Goal: Task Accomplishment & Management: Use online tool/utility

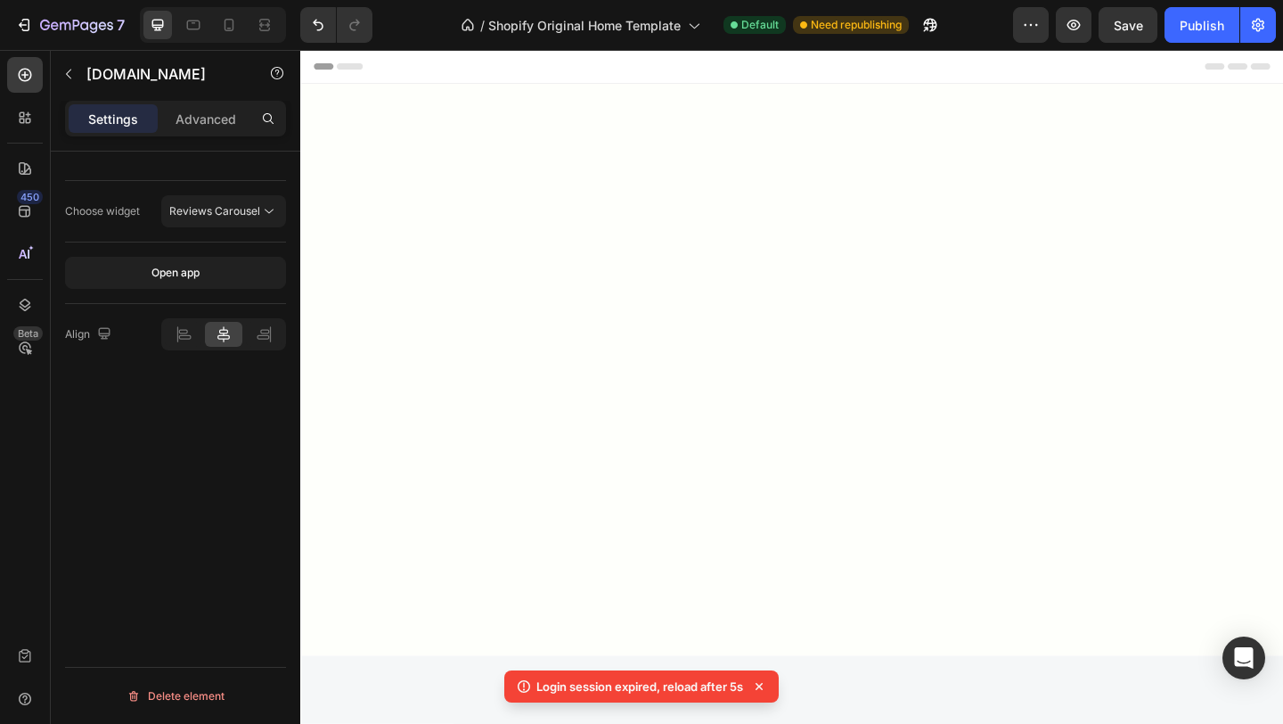
scroll to position [2752, 0]
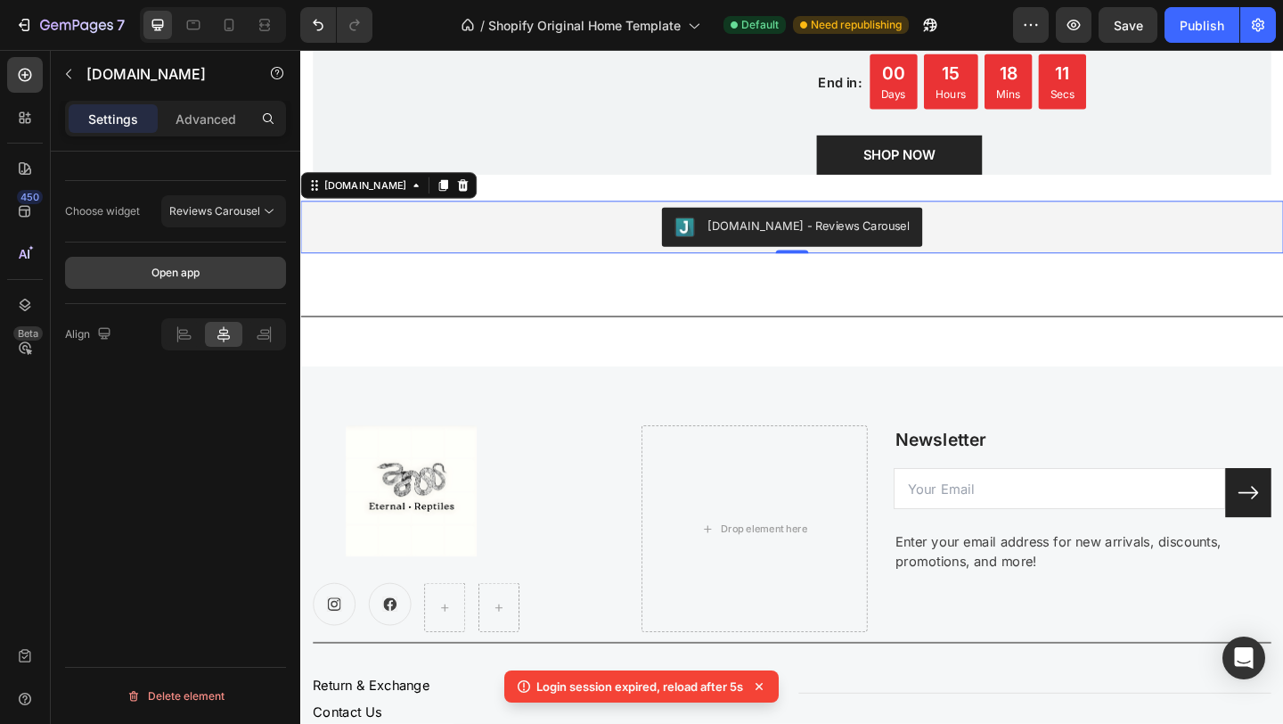
click at [216, 273] on button "Open app" at bounding box center [175, 273] width 221 height 32
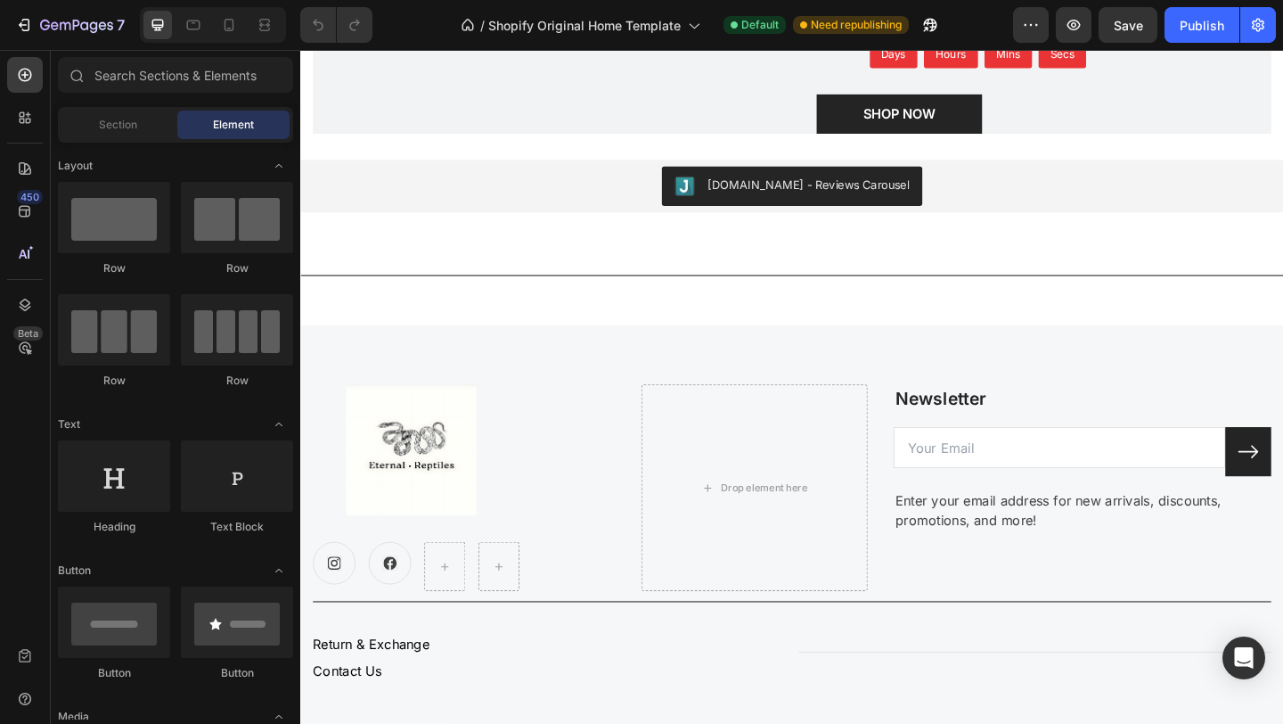
scroll to position [2800, 0]
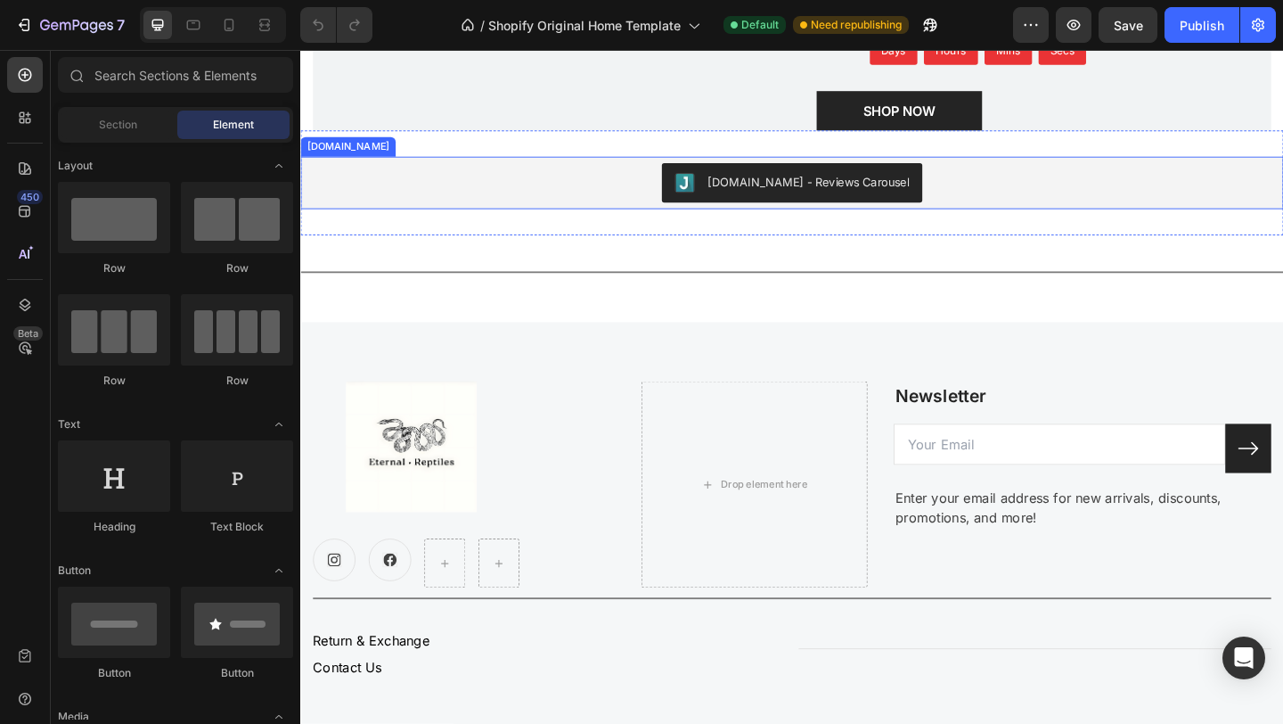
click at [867, 205] on div "[DOMAIN_NAME] - Reviews Carousel" at bounding box center [835, 194] width 255 height 21
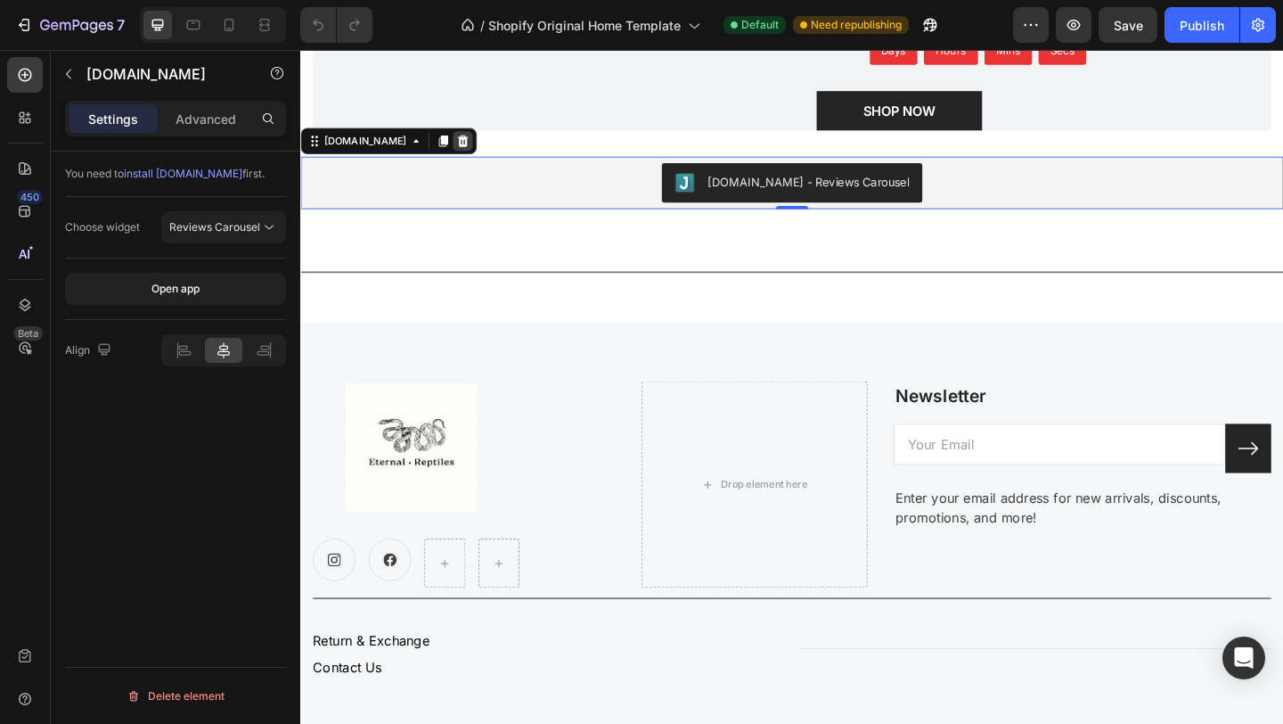
click at [471, 155] on icon at bounding box center [477, 149] width 12 height 12
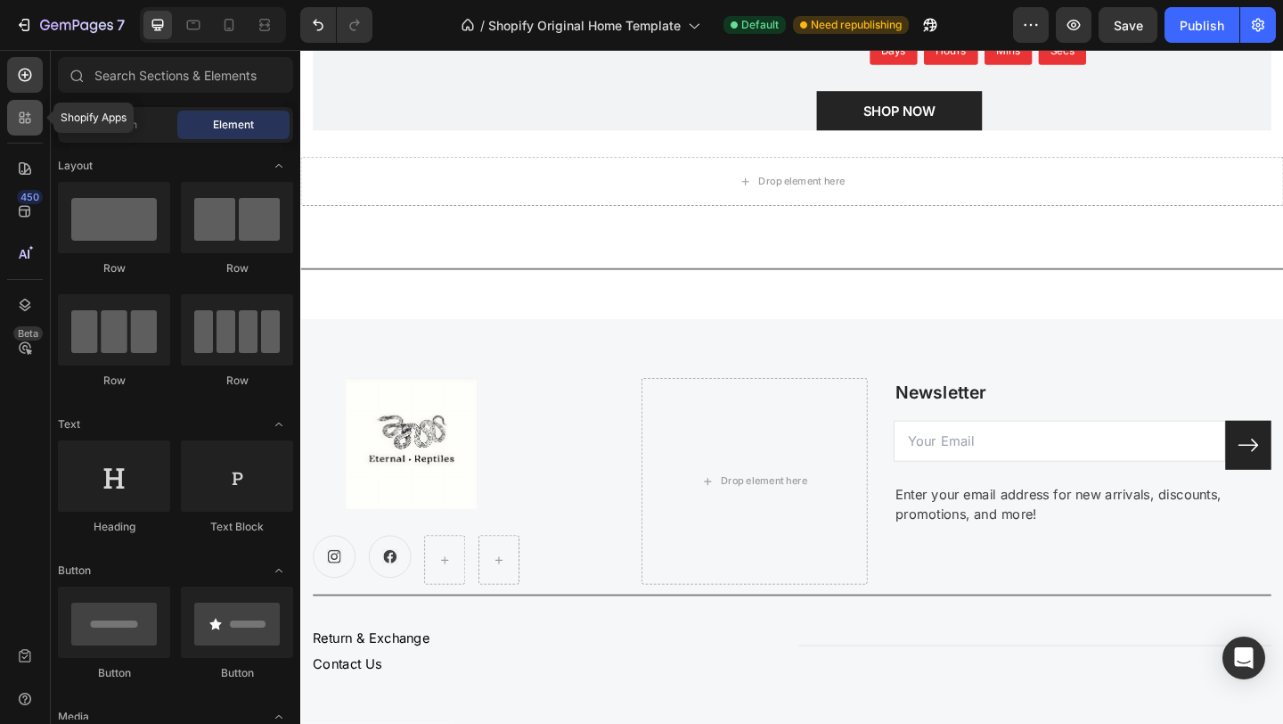
click at [28, 119] on icon at bounding box center [25, 118] width 18 height 18
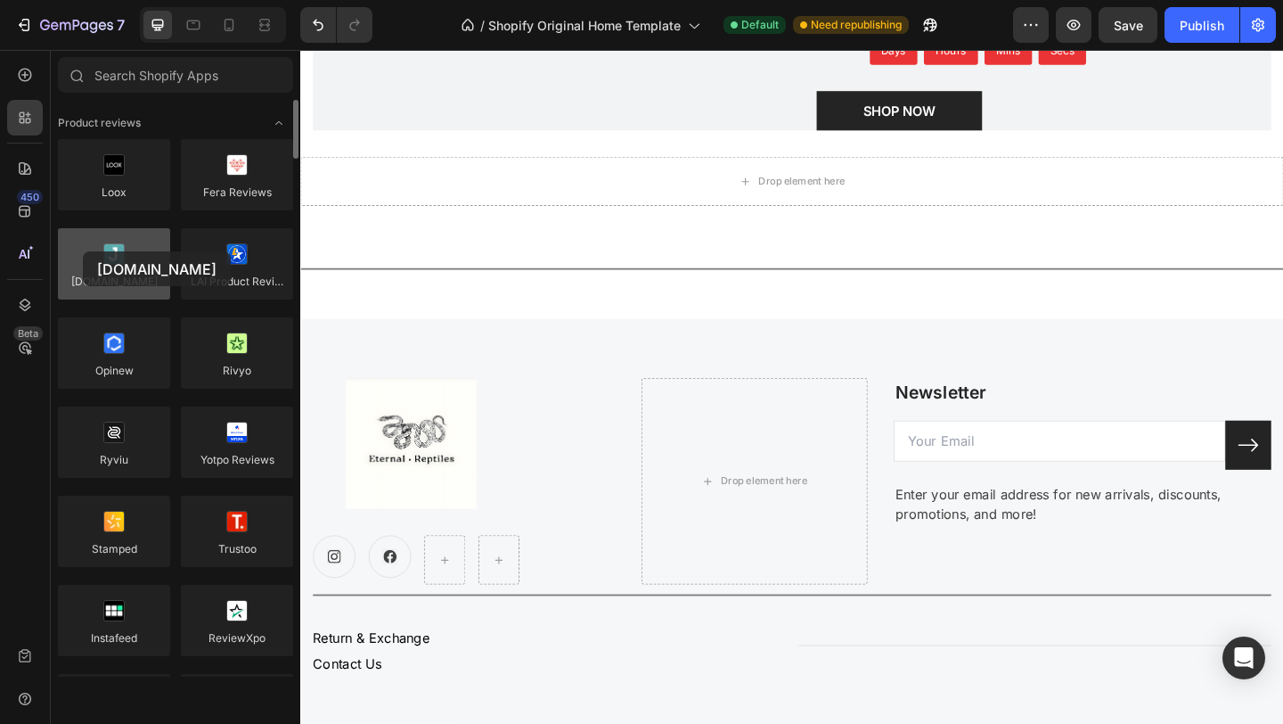
drag, startPoint x: 153, startPoint y: 283, endPoint x: 85, endPoint y: 251, distance: 75.8
click at [85, 251] on div at bounding box center [114, 263] width 112 height 71
click at [116, 271] on div at bounding box center [114, 263] width 112 height 71
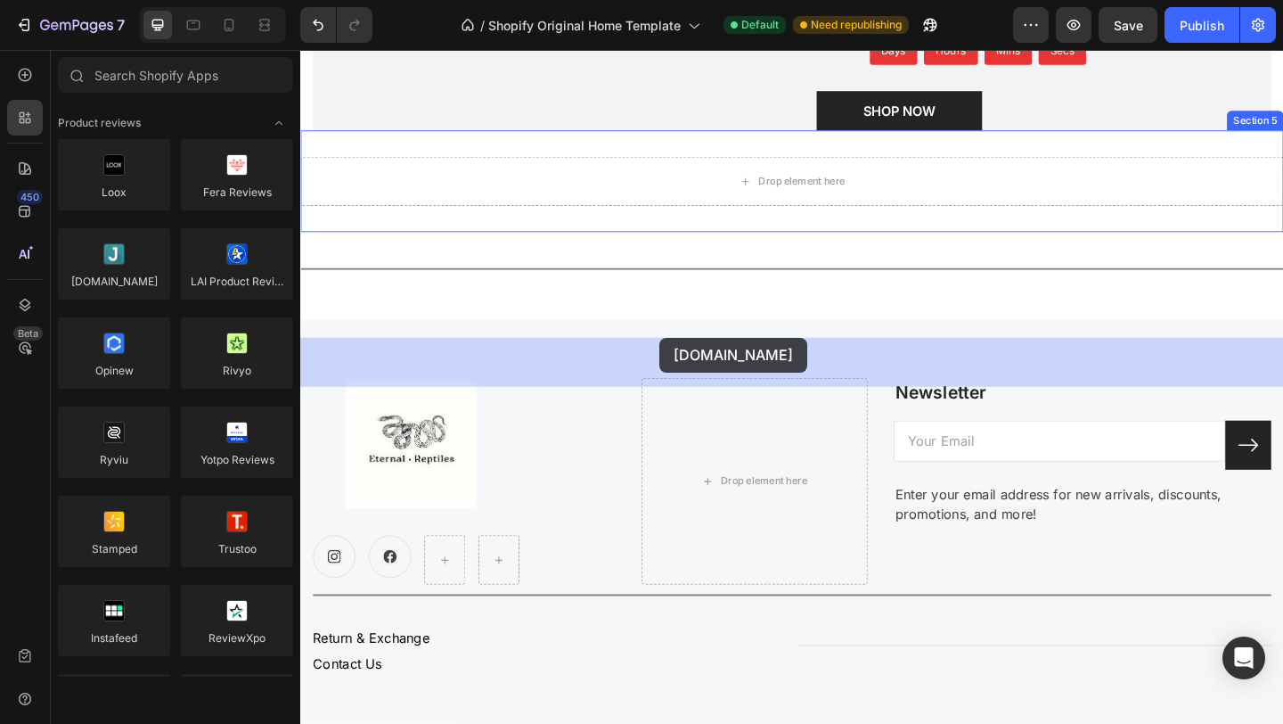
drag, startPoint x: 416, startPoint y: 321, endPoint x: 691, endPoint y: 363, distance: 277.7
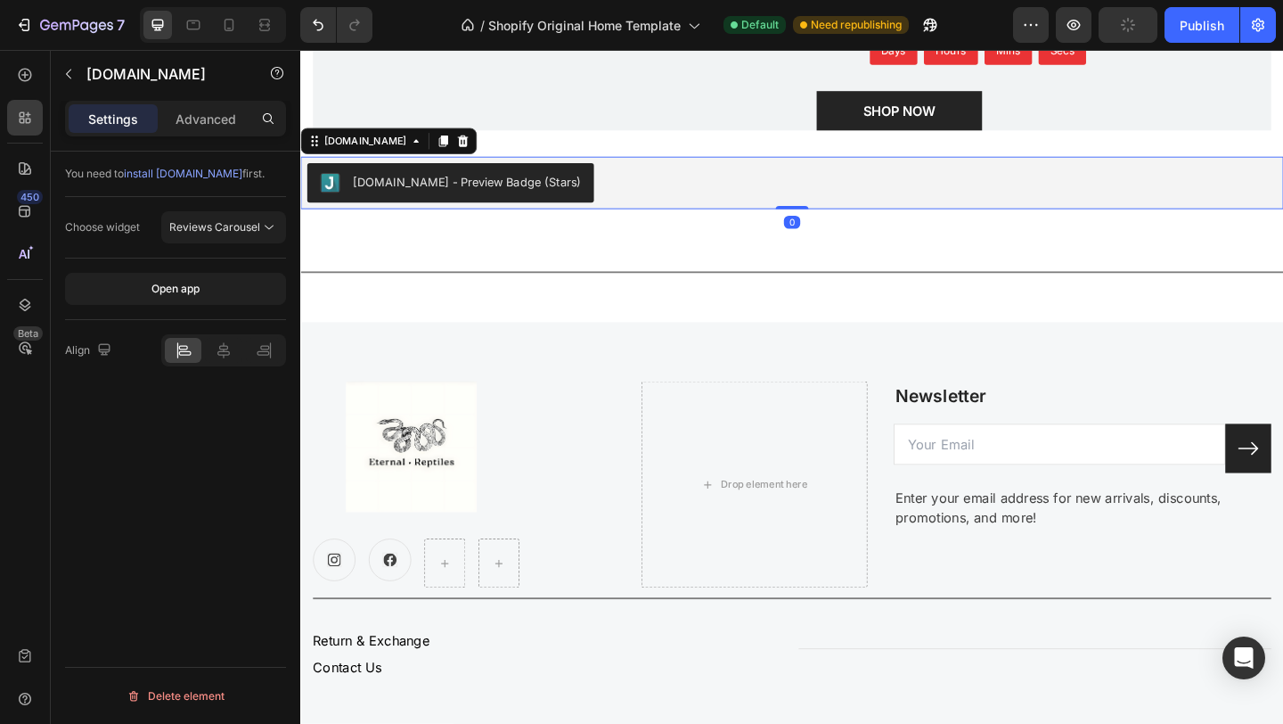
click at [538, 202] on div "Judge.me - Preview Badge (Stars)" at bounding box center [481, 193] width 248 height 19
click at [264, 225] on icon at bounding box center [269, 227] width 18 height 18
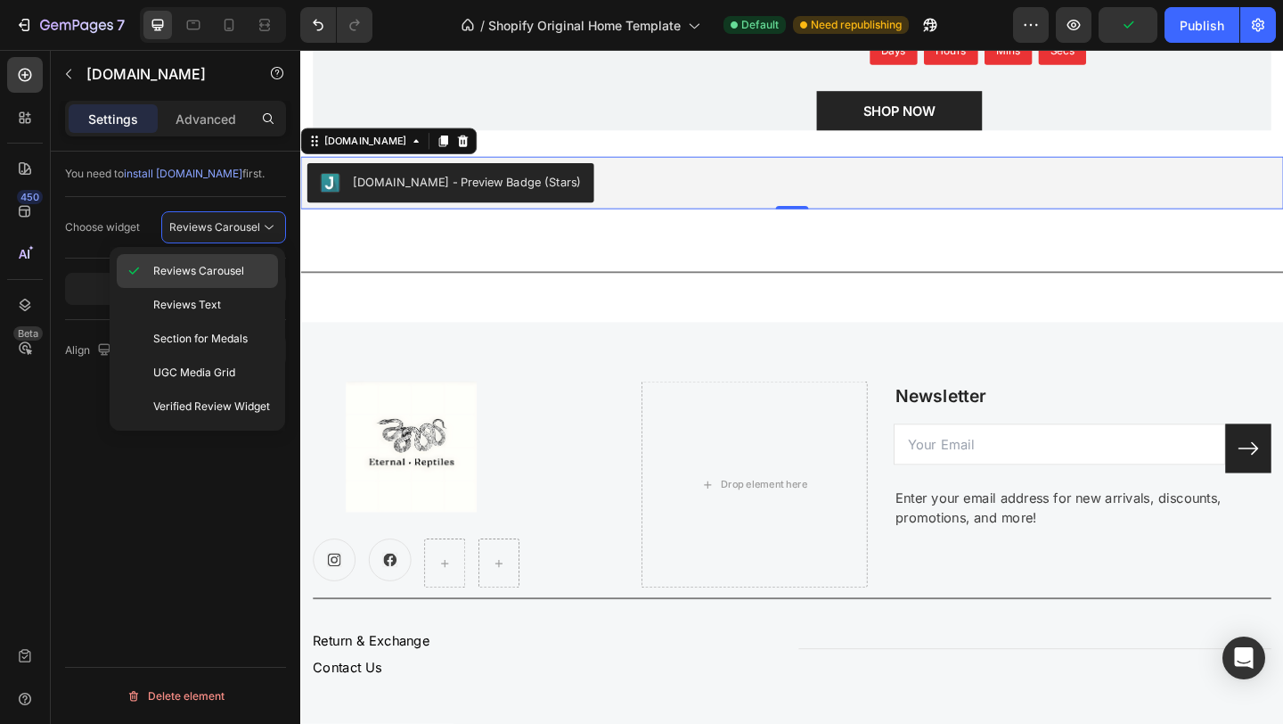
click at [234, 273] on span "Reviews Carousel" at bounding box center [198, 271] width 91 height 16
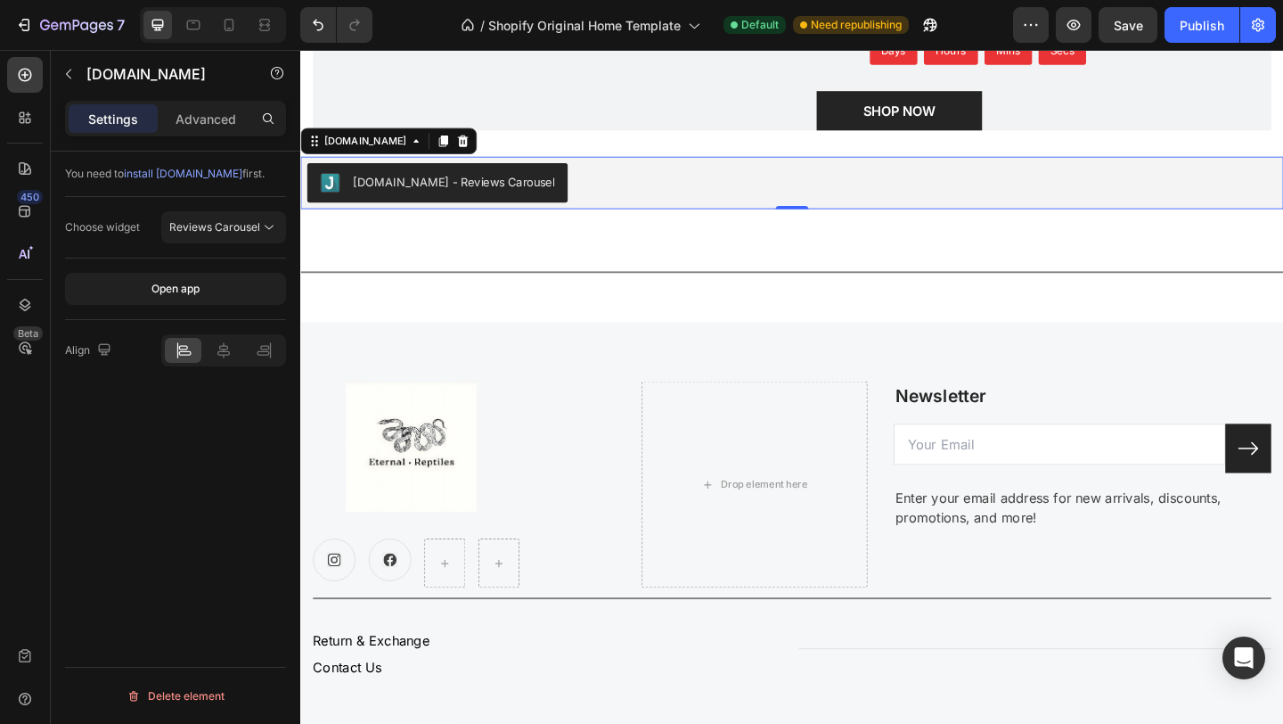
click at [184, 176] on span "install Judge.me" at bounding box center [183, 173] width 119 height 13
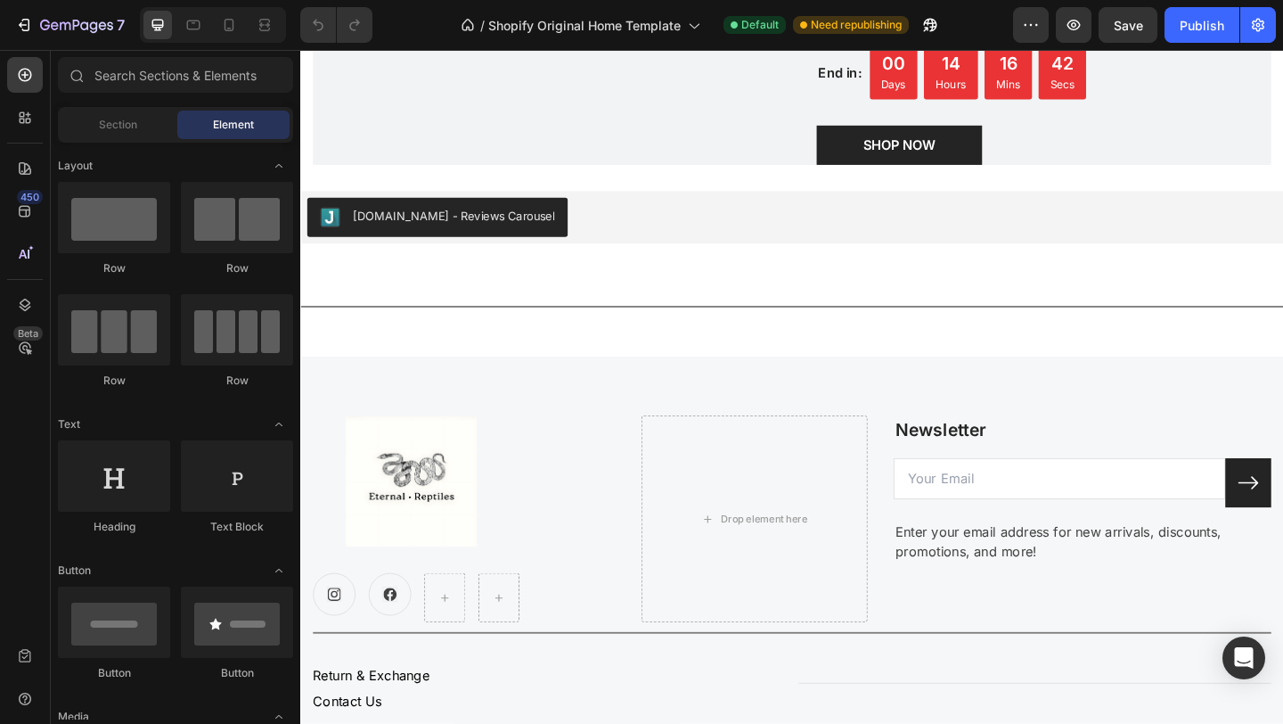
scroll to position [2823, 0]
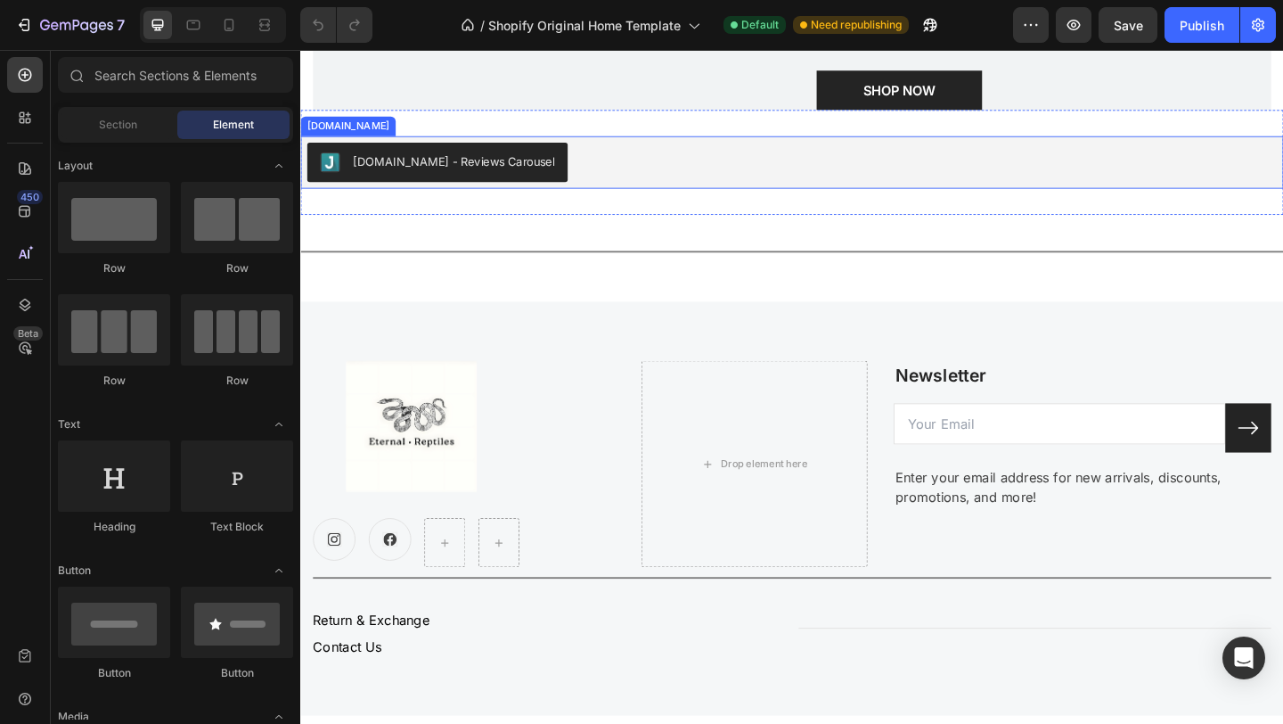
click at [515, 180] on div "Judge.me - Reviews Carousel" at bounding box center [466, 170] width 219 height 19
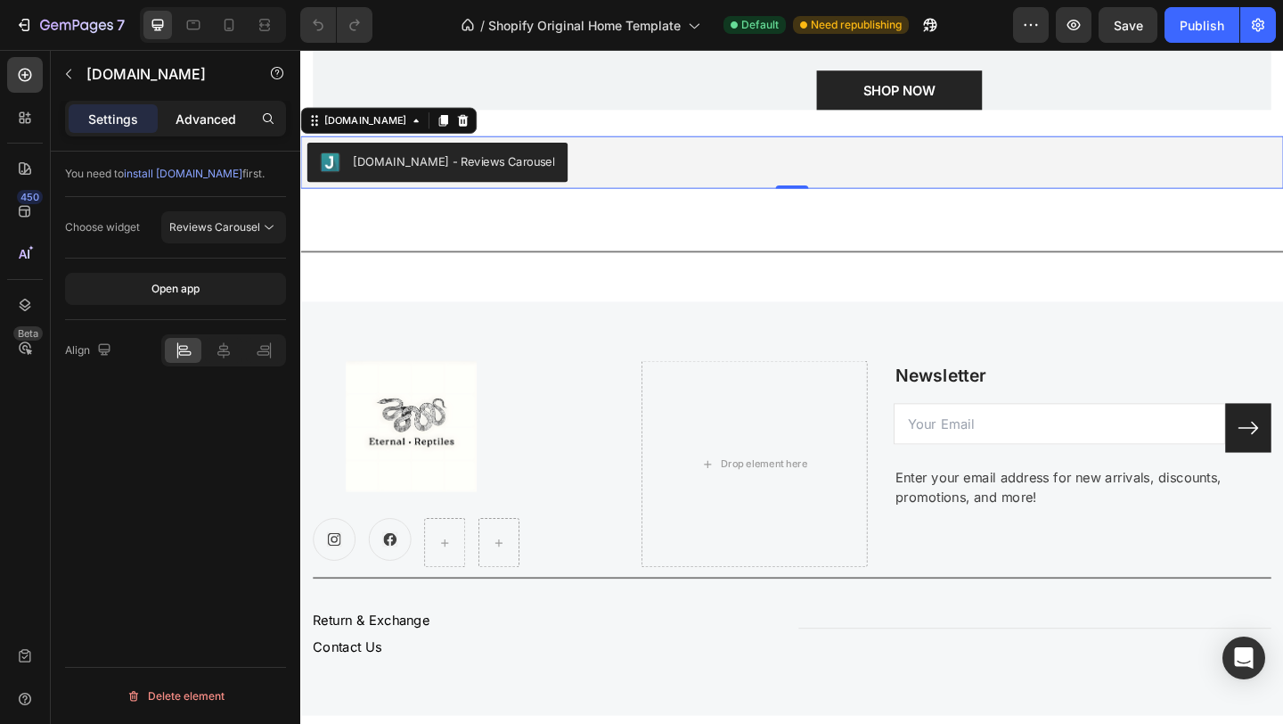
click at [221, 111] on p "Advanced" at bounding box center [206, 119] width 61 height 19
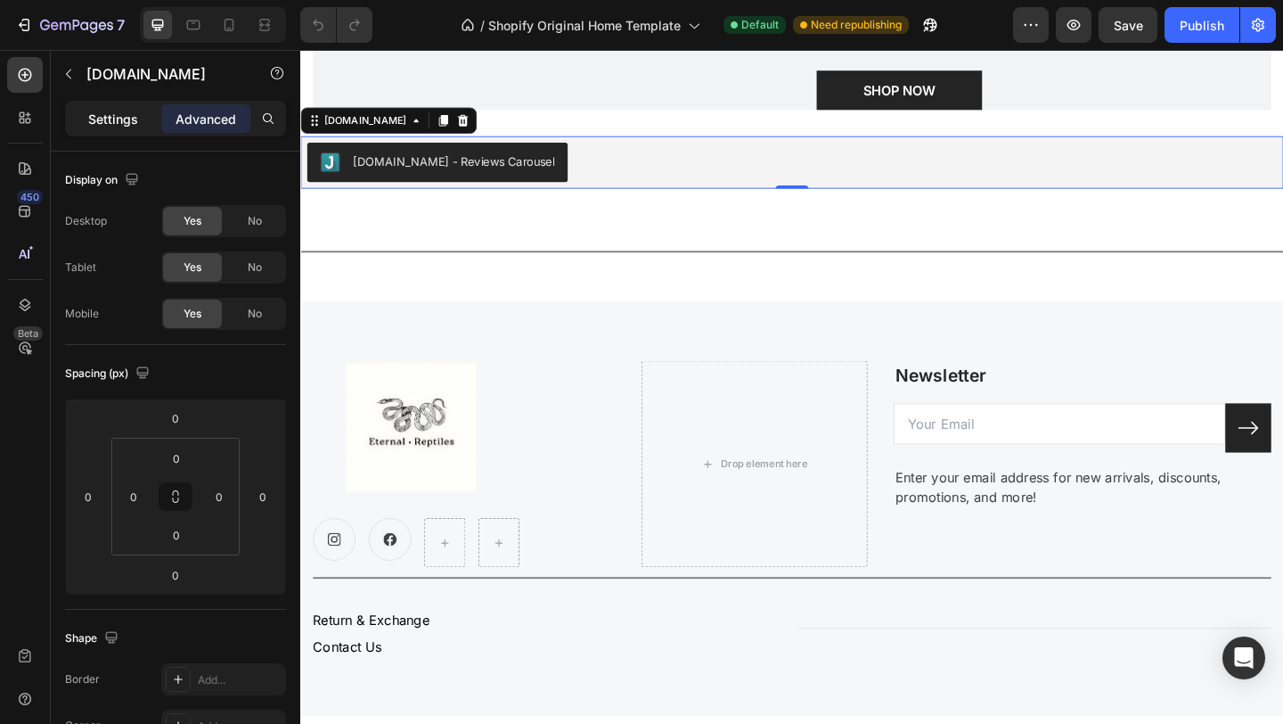
click at [153, 119] on div "Settings" at bounding box center [113, 118] width 89 height 29
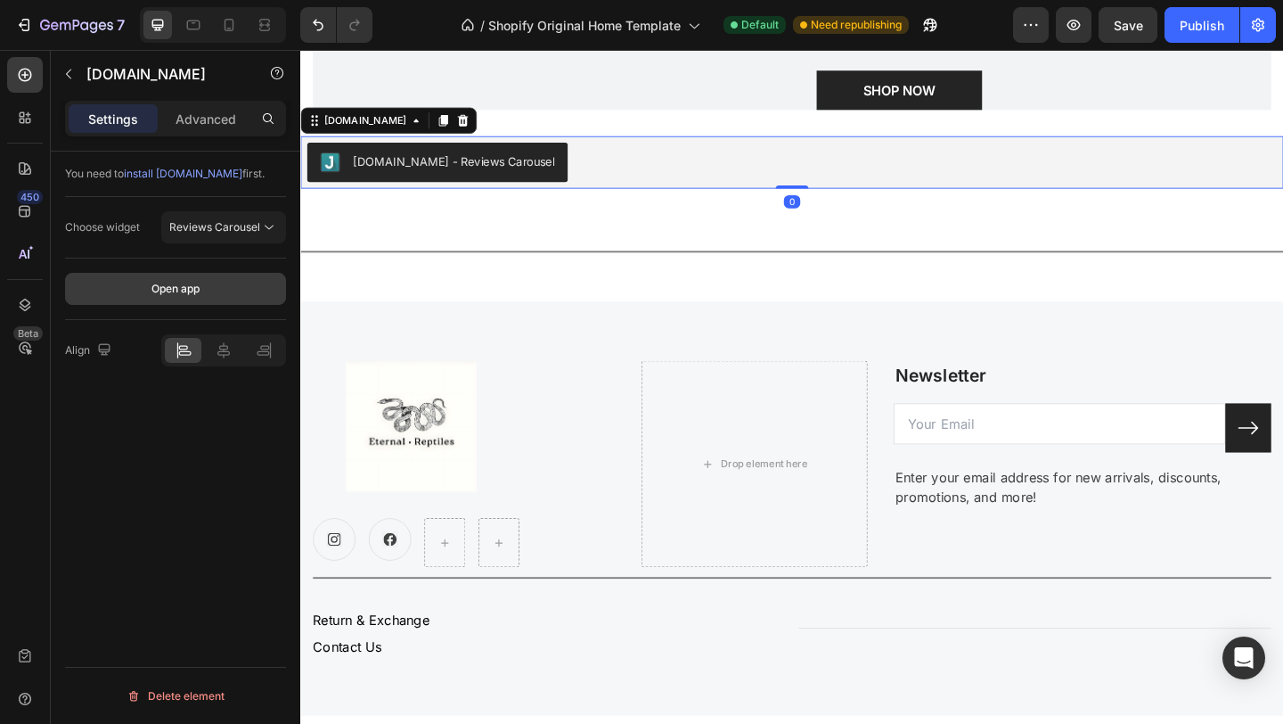
click at [226, 298] on button "Open app" at bounding box center [175, 289] width 221 height 32
click at [471, 133] on icon at bounding box center [477, 126] width 12 height 12
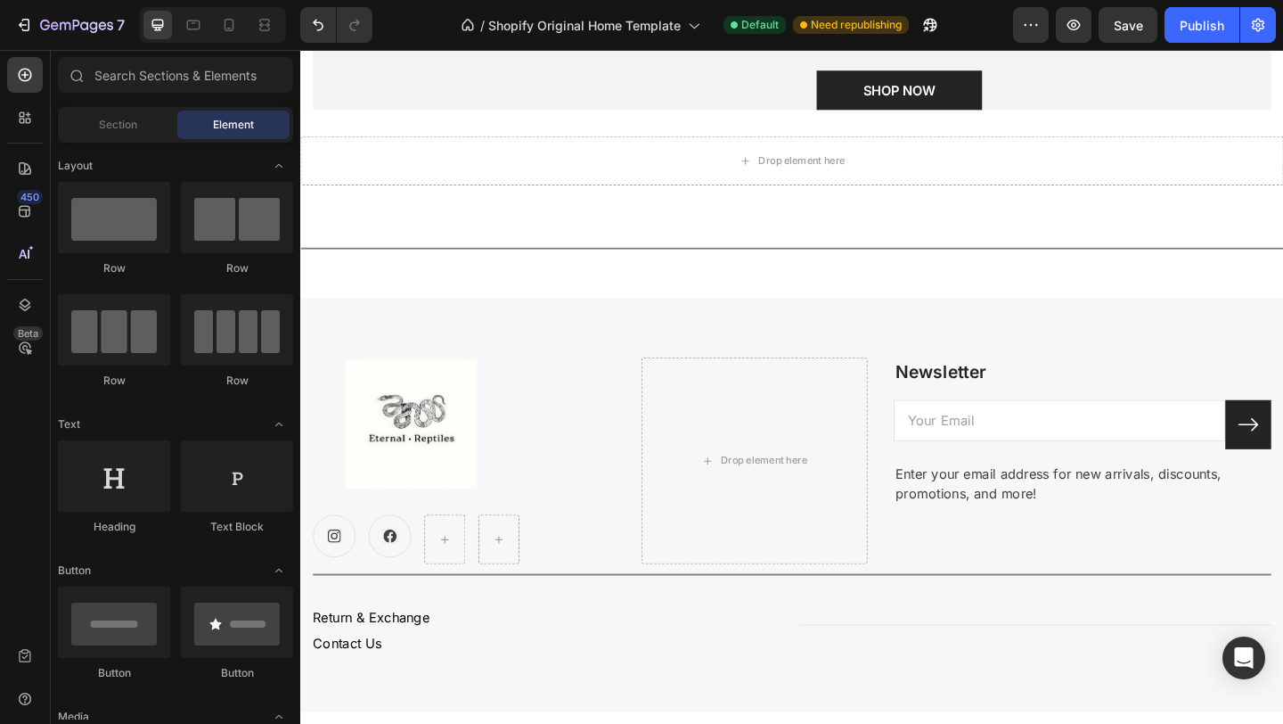
click at [21, 136] on div "450 Beta" at bounding box center [25, 347] width 36 height 581
click at [22, 127] on div at bounding box center [25, 118] width 36 height 36
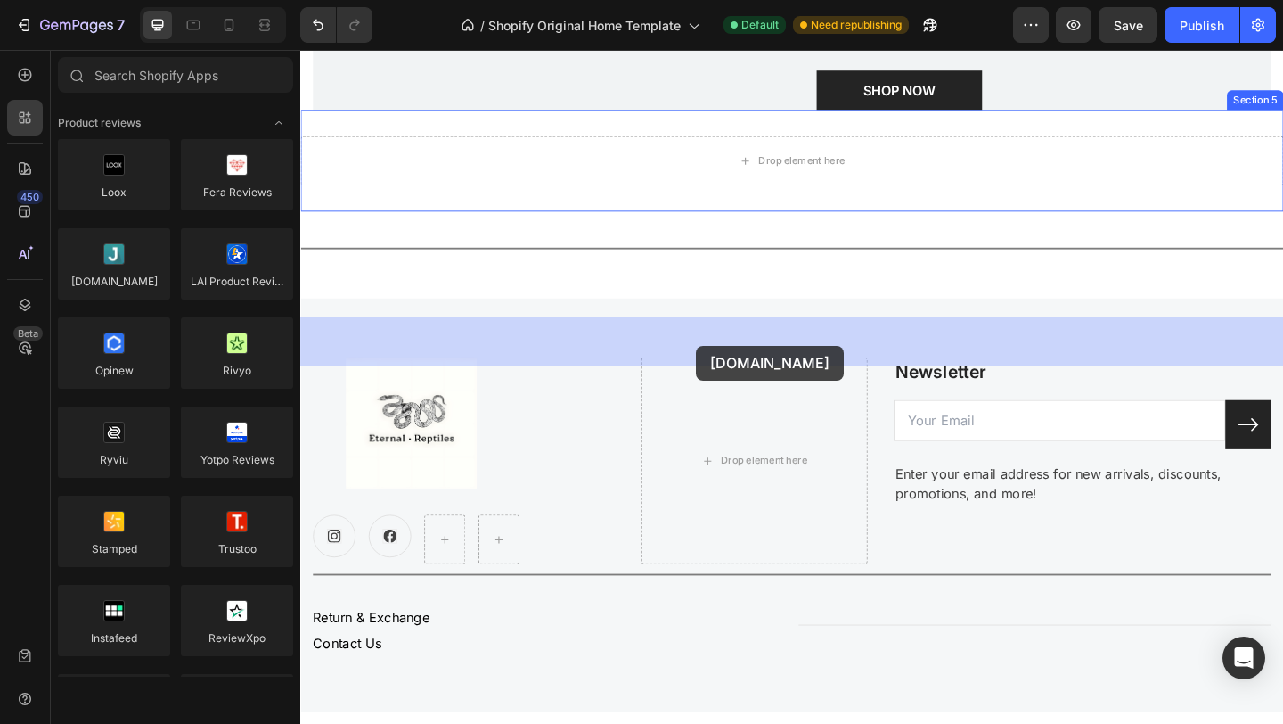
drag, startPoint x: 446, startPoint y: 325, endPoint x: 733, endPoint y: 371, distance: 290.6
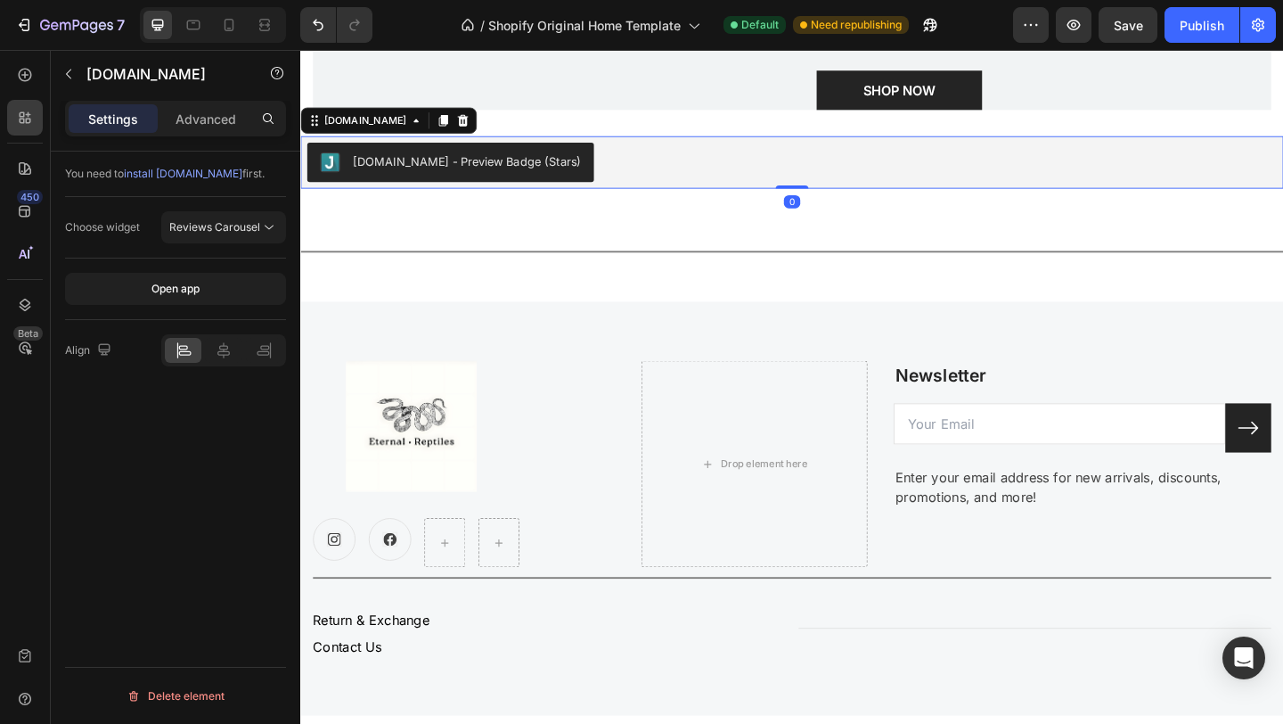
click at [517, 180] on div "Judge.me - Preview Badge (Stars)" at bounding box center [481, 170] width 248 height 19
click at [263, 234] on icon at bounding box center [269, 227] width 18 height 18
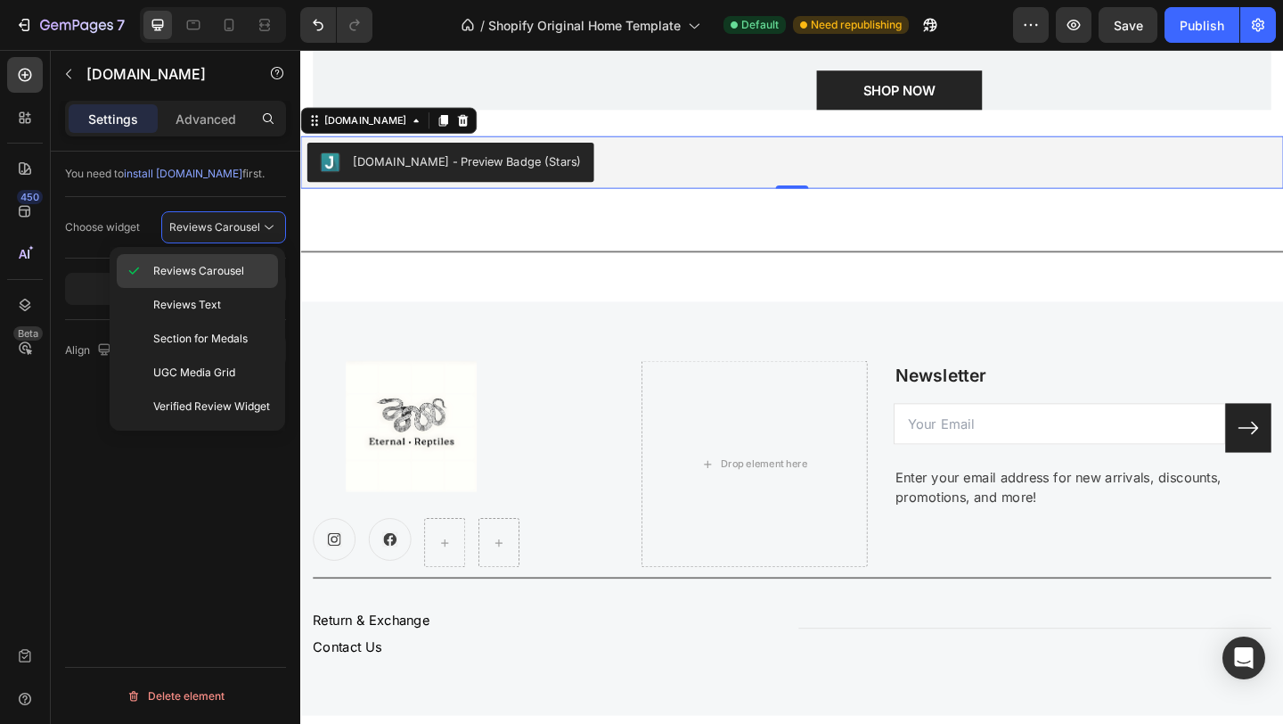
click at [217, 272] on span "Reviews Carousel" at bounding box center [198, 271] width 91 height 16
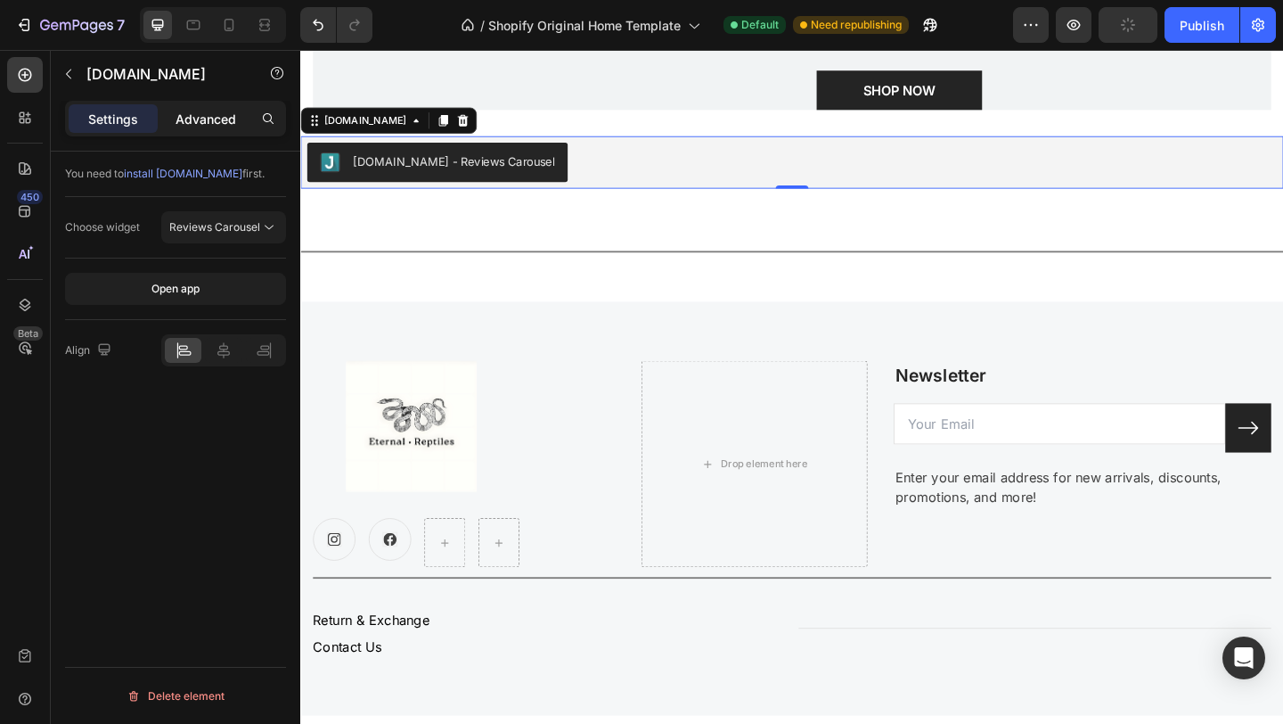
click at [216, 127] on div "Advanced" at bounding box center [205, 118] width 89 height 29
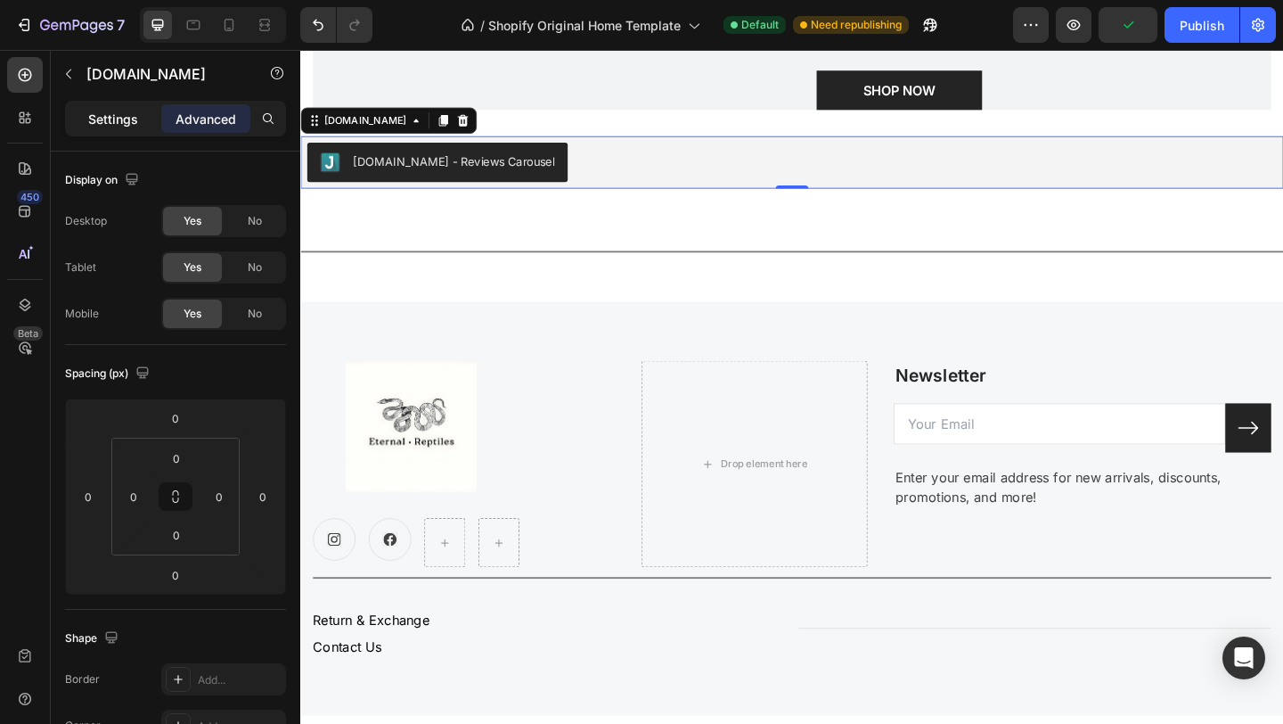
click at [128, 115] on p "Settings" at bounding box center [113, 119] width 50 height 19
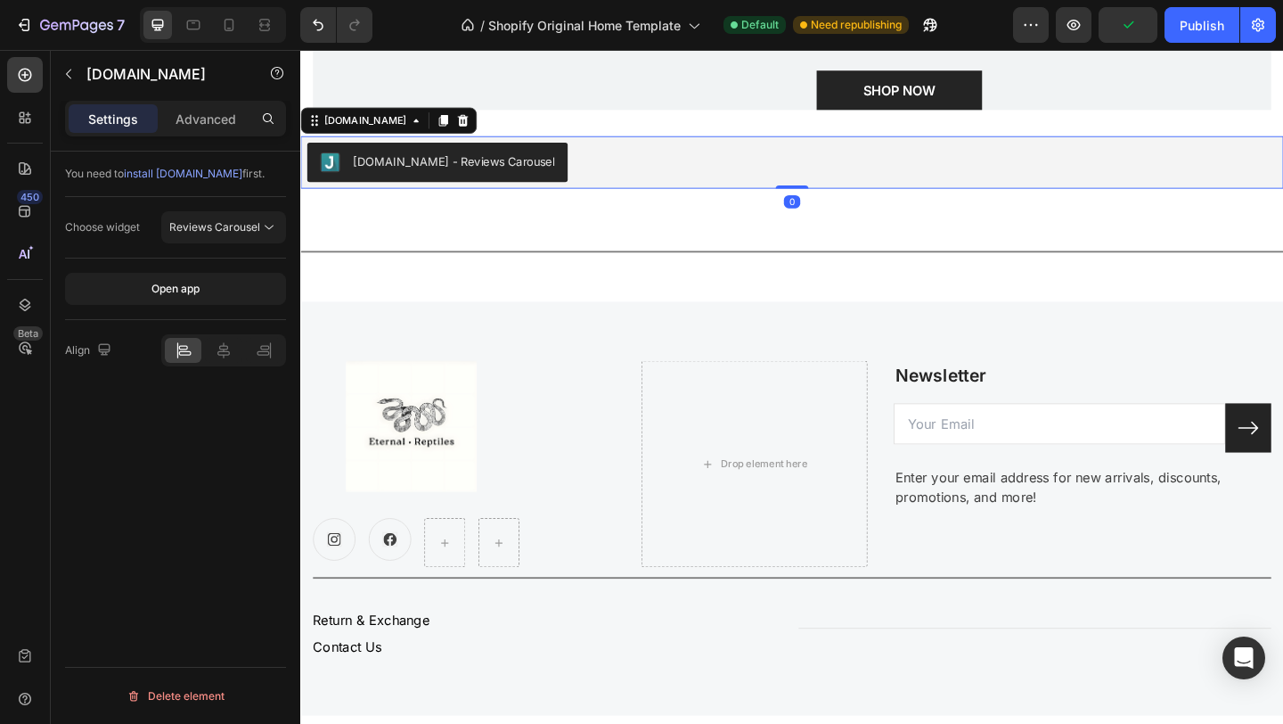
click at [191, 177] on span "install Judge.me" at bounding box center [183, 173] width 119 height 13
click at [504, 180] on div "Judge.me - Reviews Carousel" at bounding box center [466, 170] width 219 height 19
click at [471, 133] on icon at bounding box center [477, 126] width 12 height 12
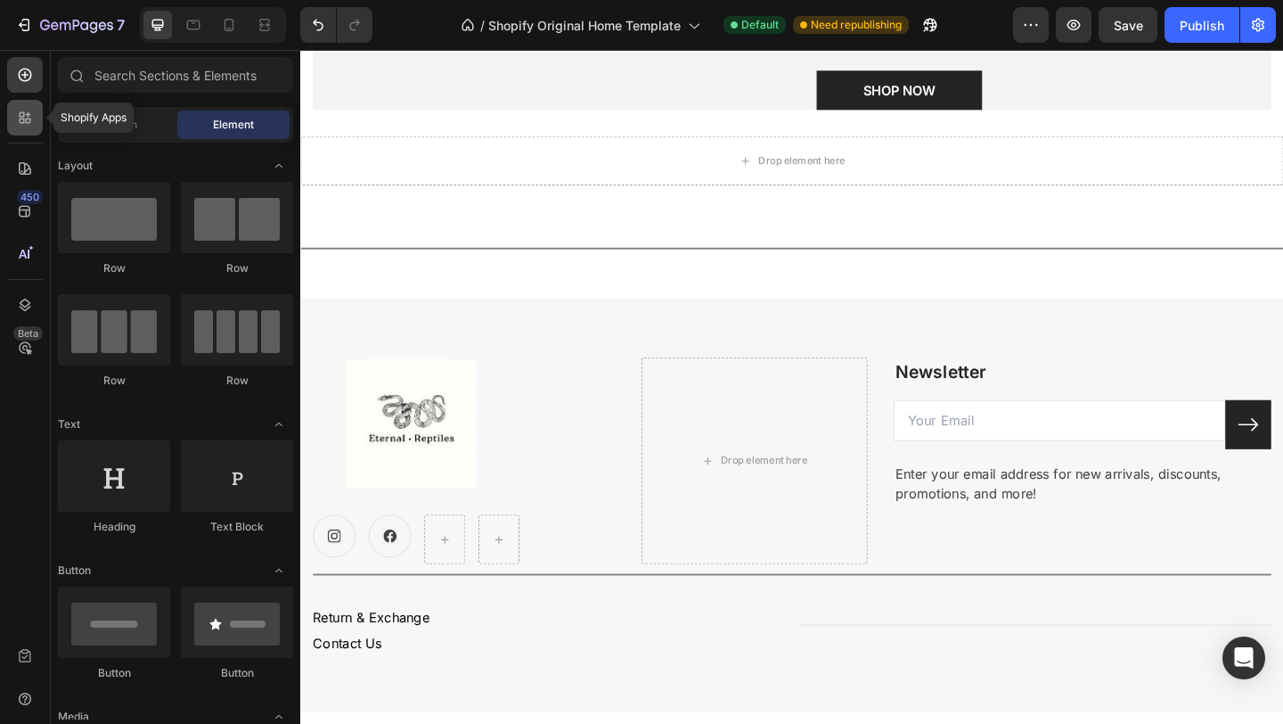
click at [29, 123] on icon at bounding box center [25, 118] width 18 height 18
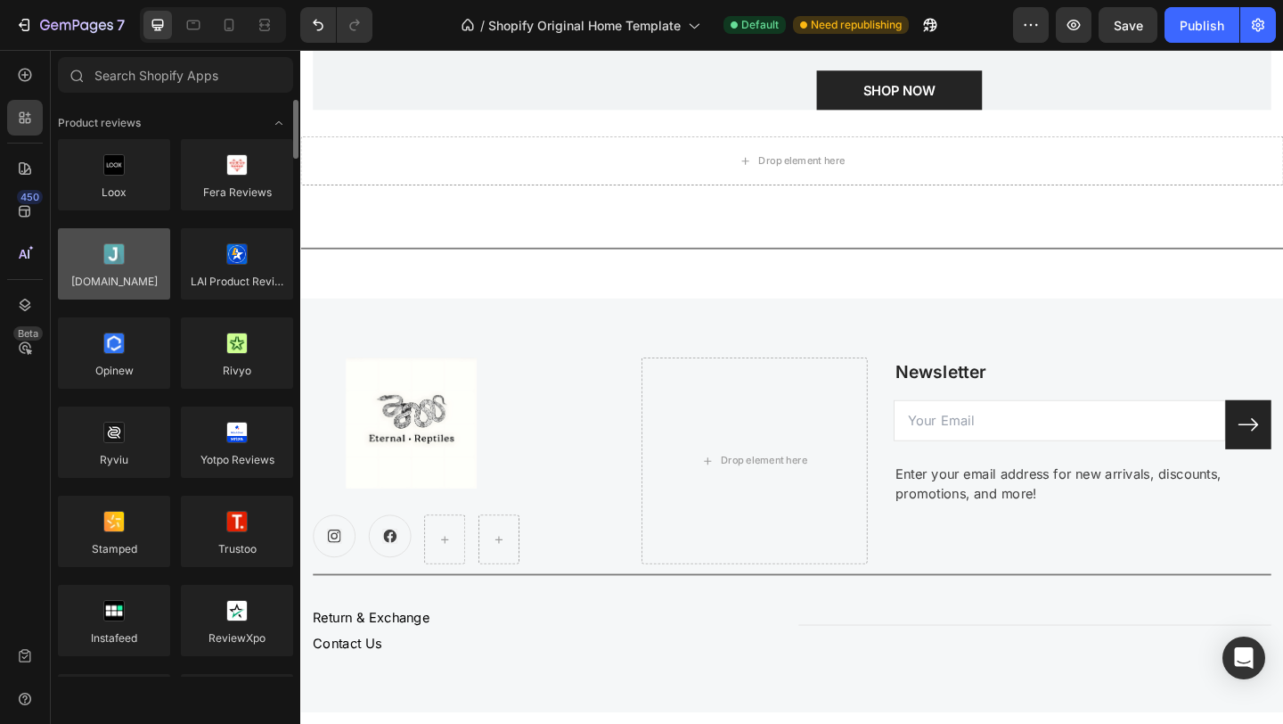
click at [137, 259] on div at bounding box center [114, 263] width 112 height 71
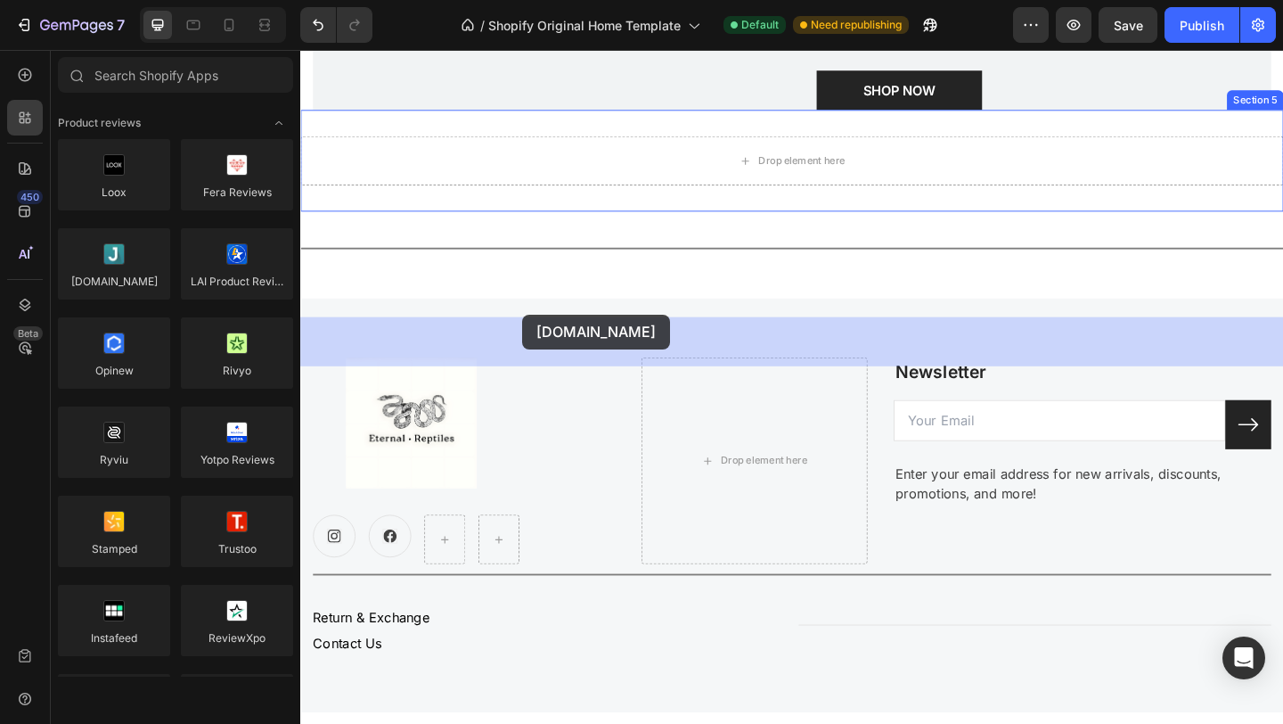
drag, startPoint x: 438, startPoint y: 309, endPoint x: 542, endPoint y: 338, distance: 108.1
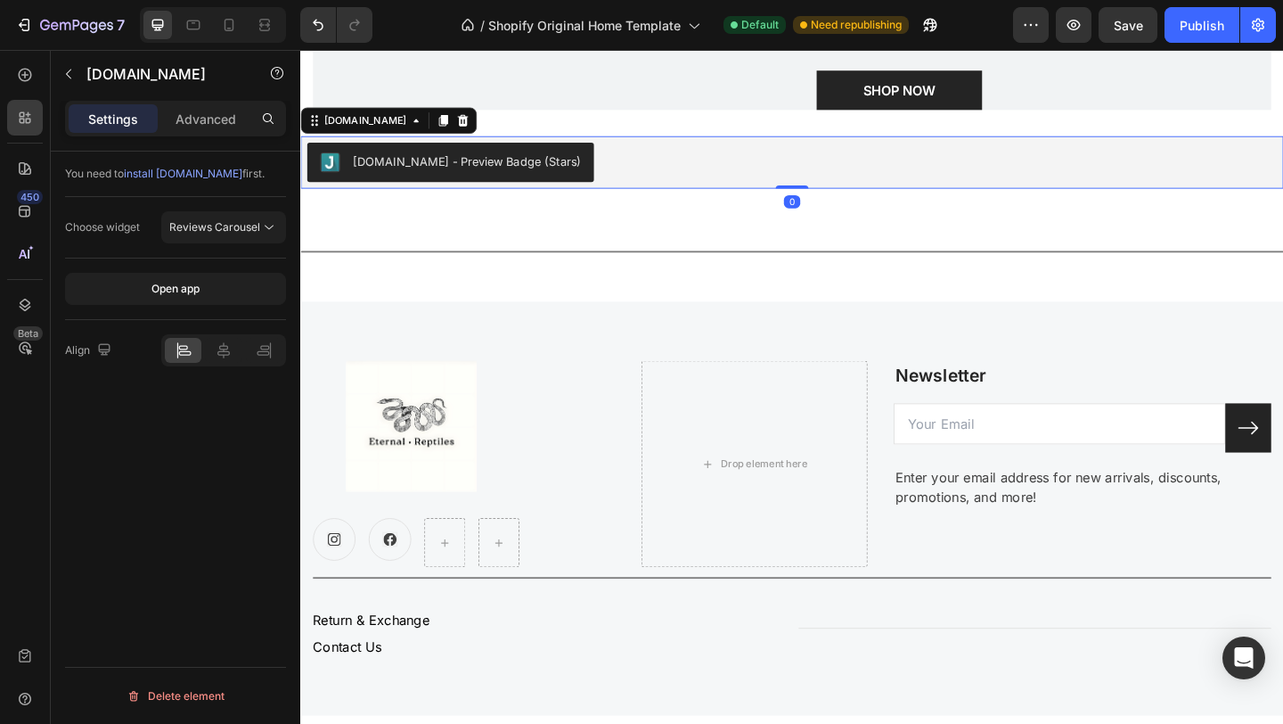
click at [534, 180] on div "Judge.me - Preview Badge (Stars)" at bounding box center [481, 170] width 248 height 19
click at [260, 223] on icon at bounding box center [269, 227] width 18 height 18
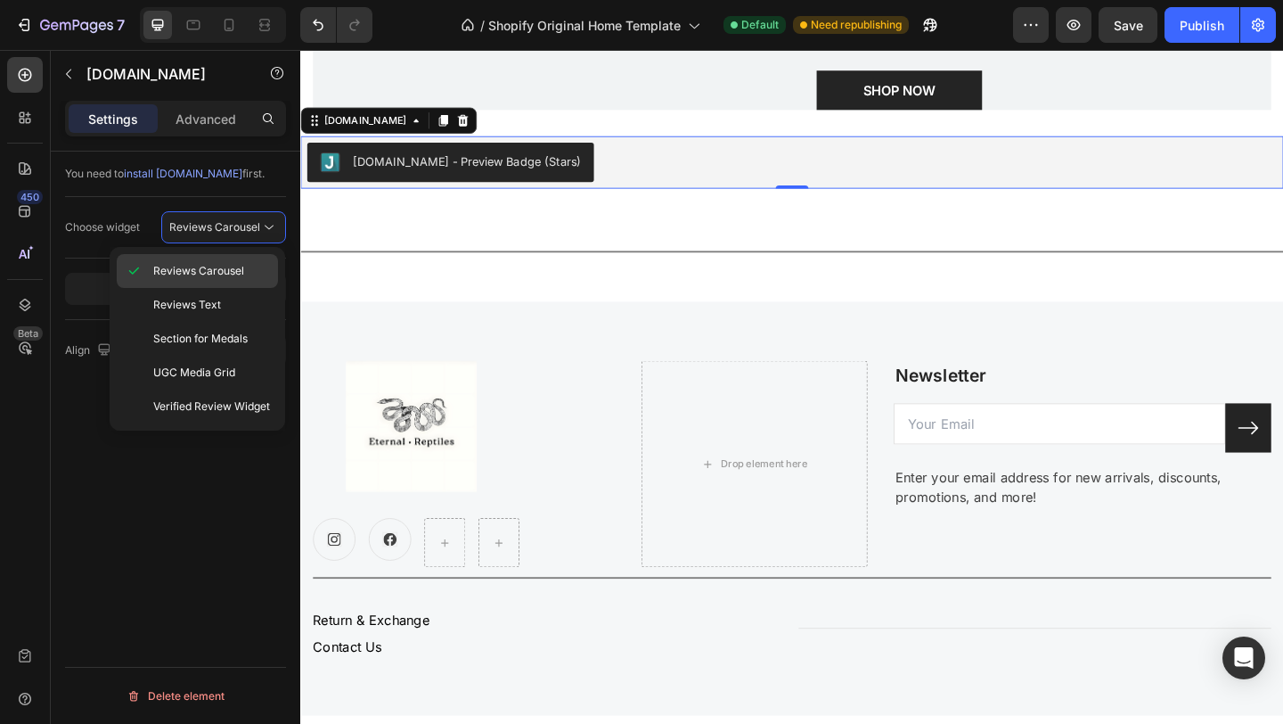
click at [229, 272] on span "Reviews Carousel" at bounding box center [198, 271] width 91 height 16
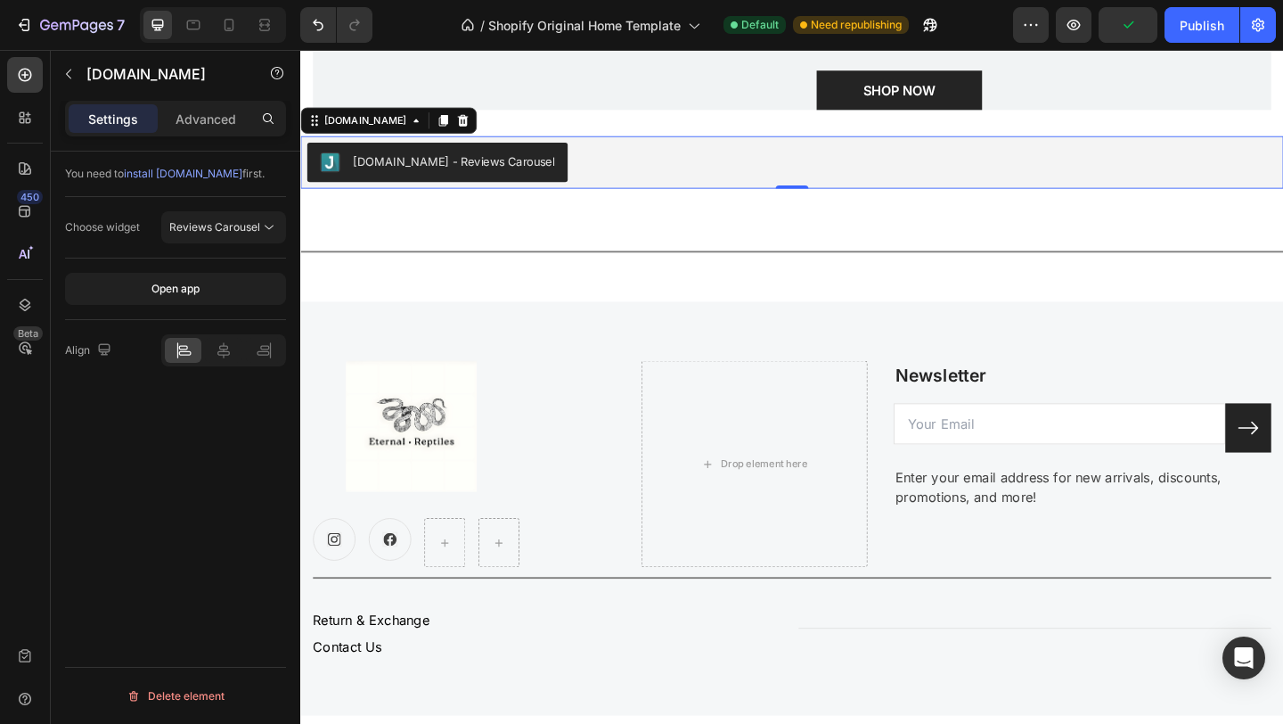
click at [193, 171] on span "install Judge.me" at bounding box center [183, 173] width 119 height 13
click at [471, 133] on icon at bounding box center [477, 126] width 12 height 12
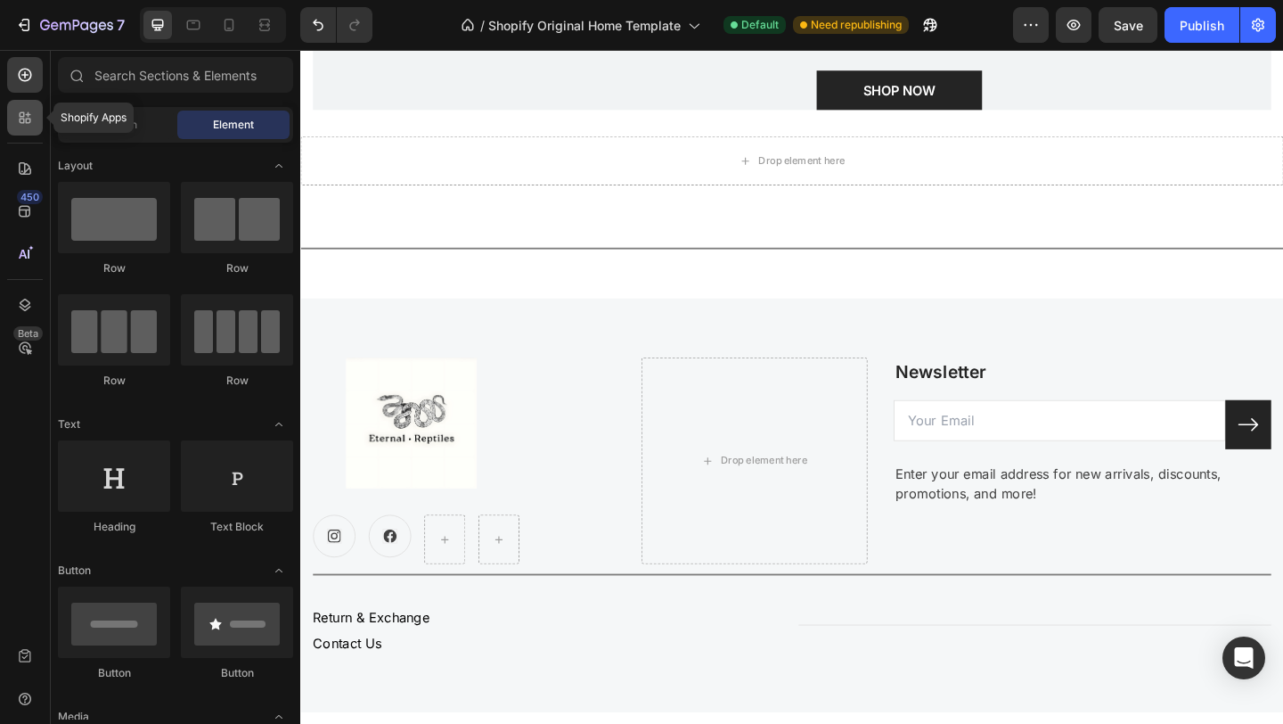
click at [34, 119] on div at bounding box center [25, 118] width 36 height 36
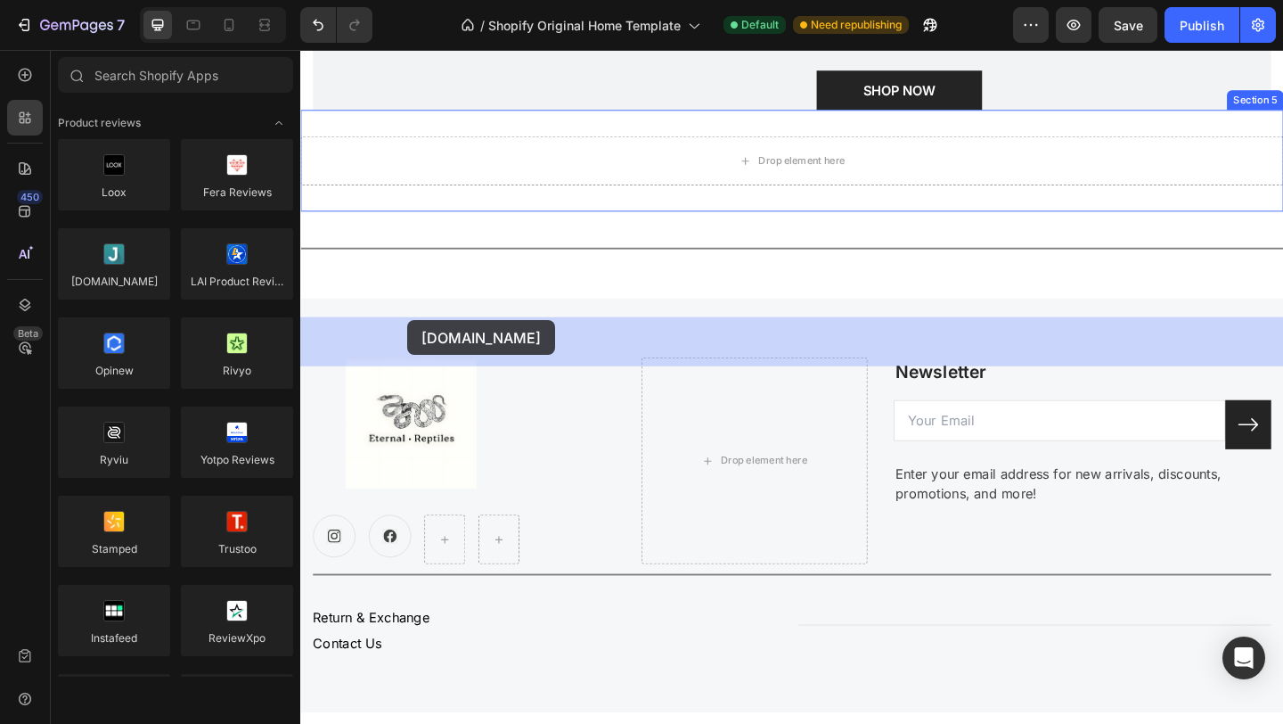
drag, startPoint x: 445, startPoint y: 316, endPoint x: 417, endPoint y: 344, distance: 39.7
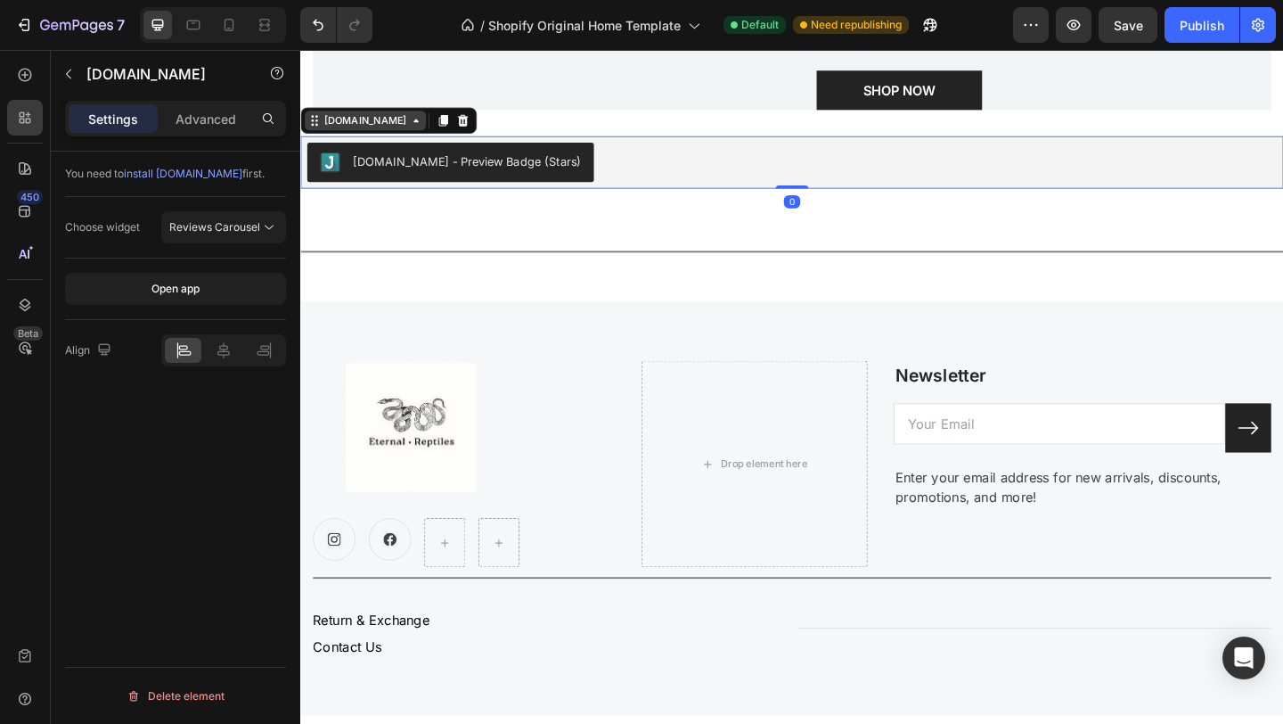
click at [419, 134] on icon at bounding box center [426, 126] width 14 height 14
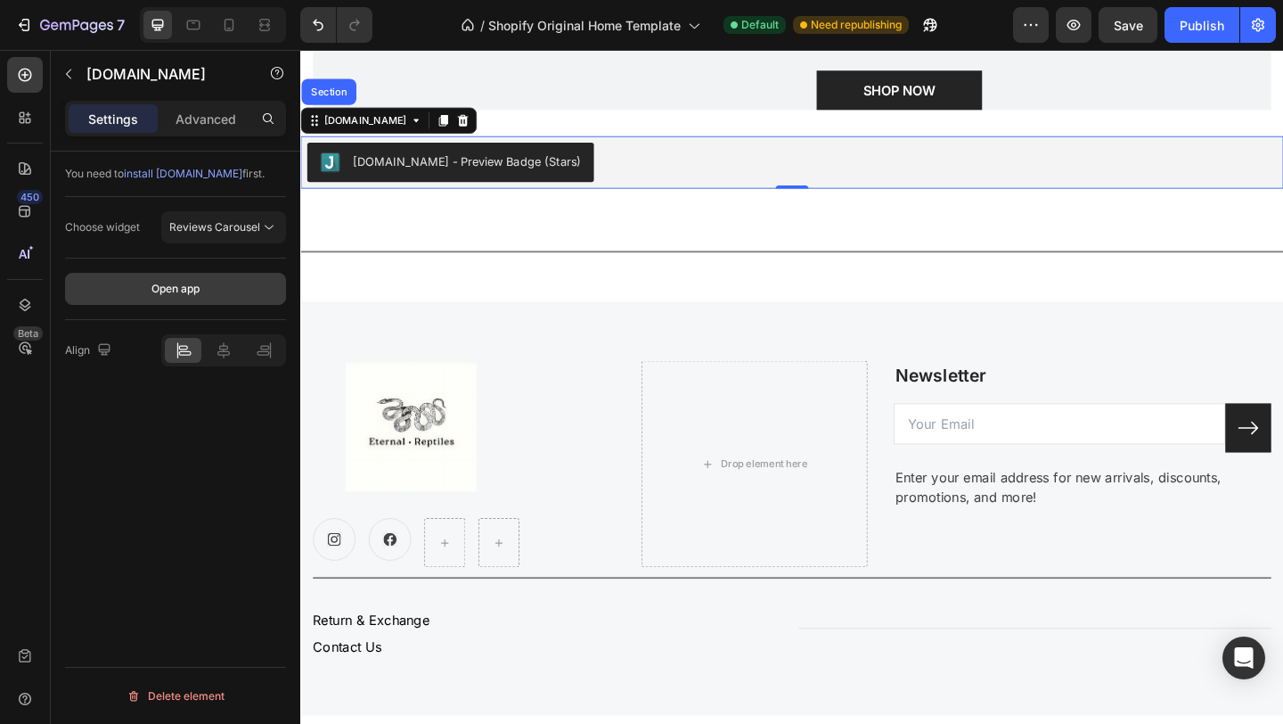
click at [168, 286] on div "Open app" at bounding box center [176, 289] width 48 height 16
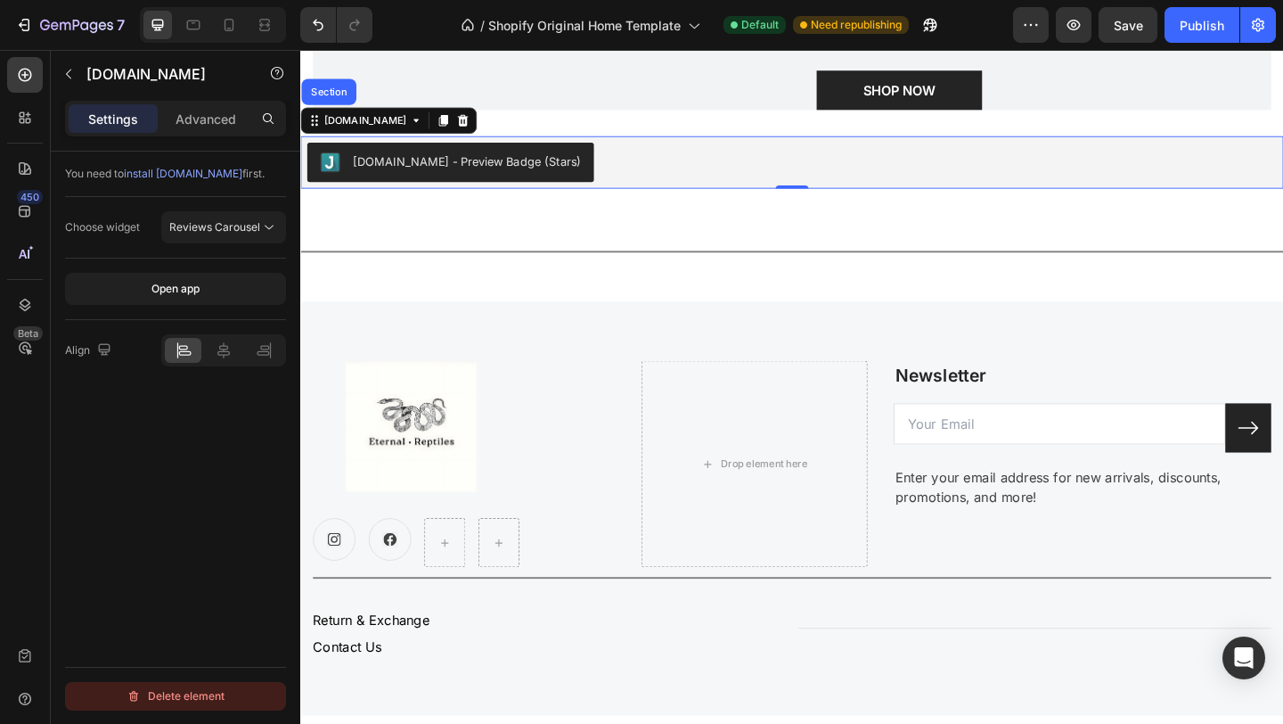
click at [200, 698] on div "Delete element" at bounding box center [176, 695] width 98 height 21
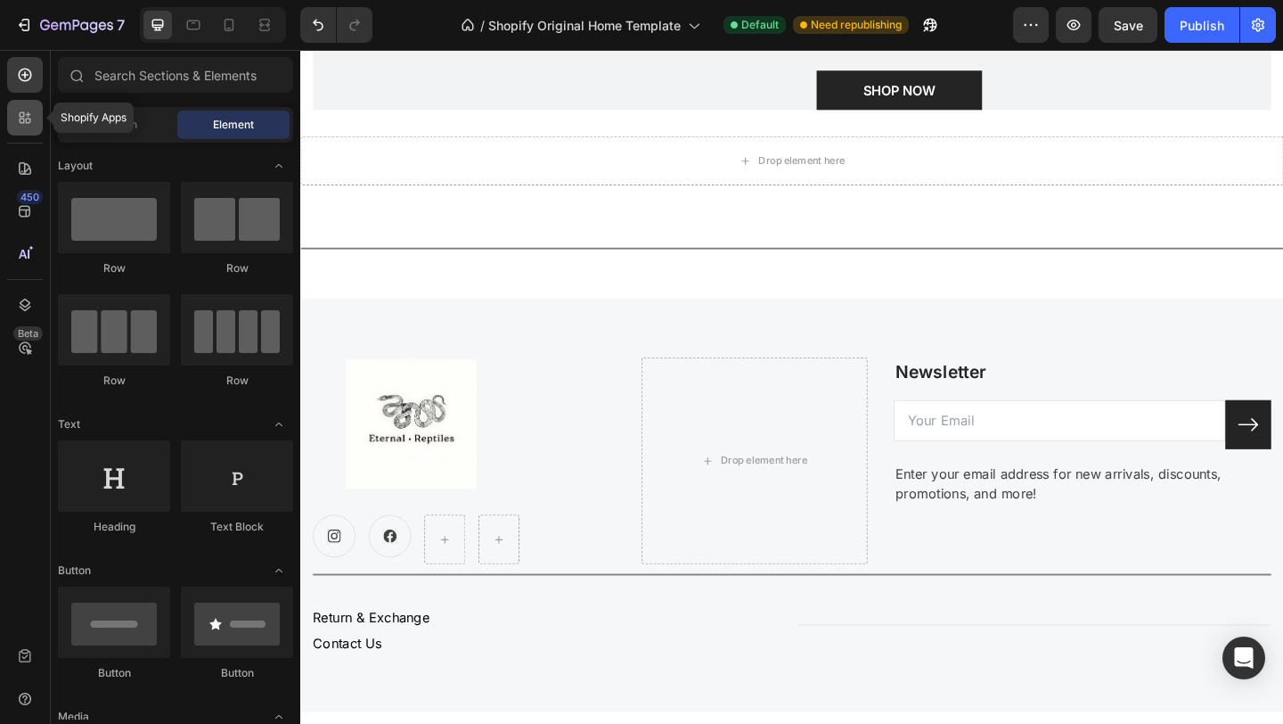
click at [37, 111] on div at bounding box center [25, 118] width 36 height 36
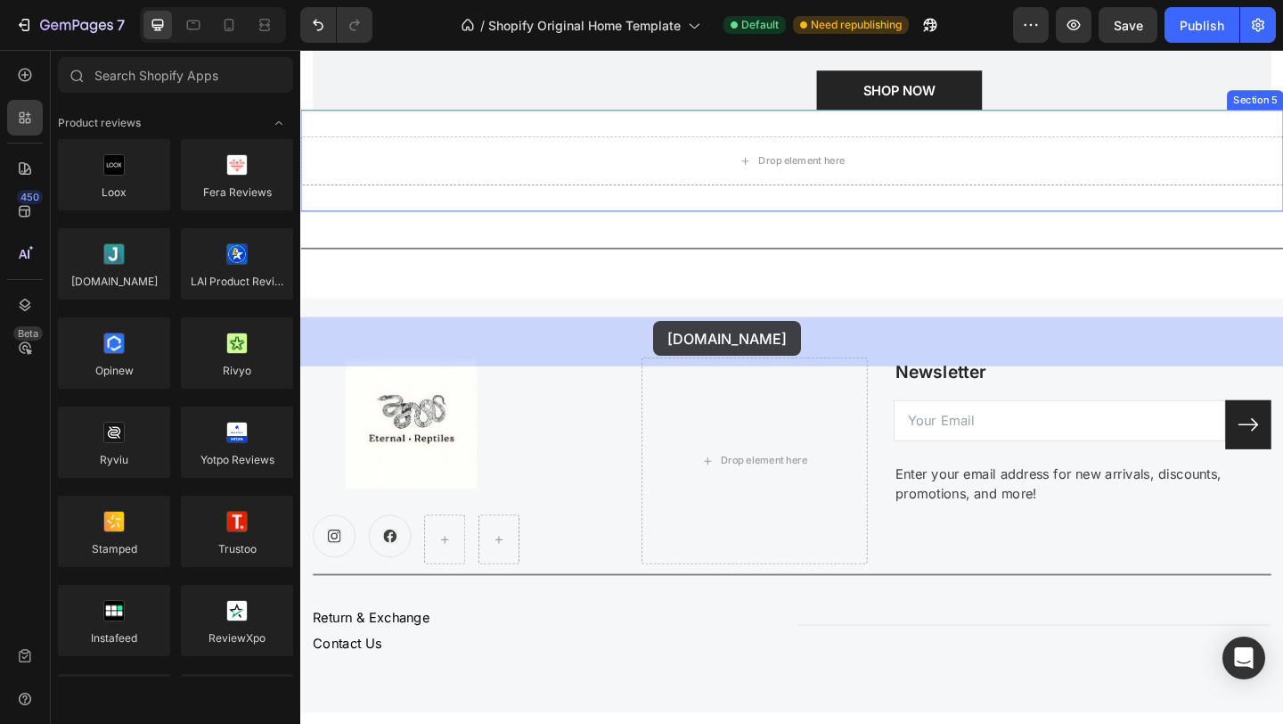
drag, startPoint x: 429, startPoint y: 308, endPoint x: 684, endPoint y: 345, distance: 257.5
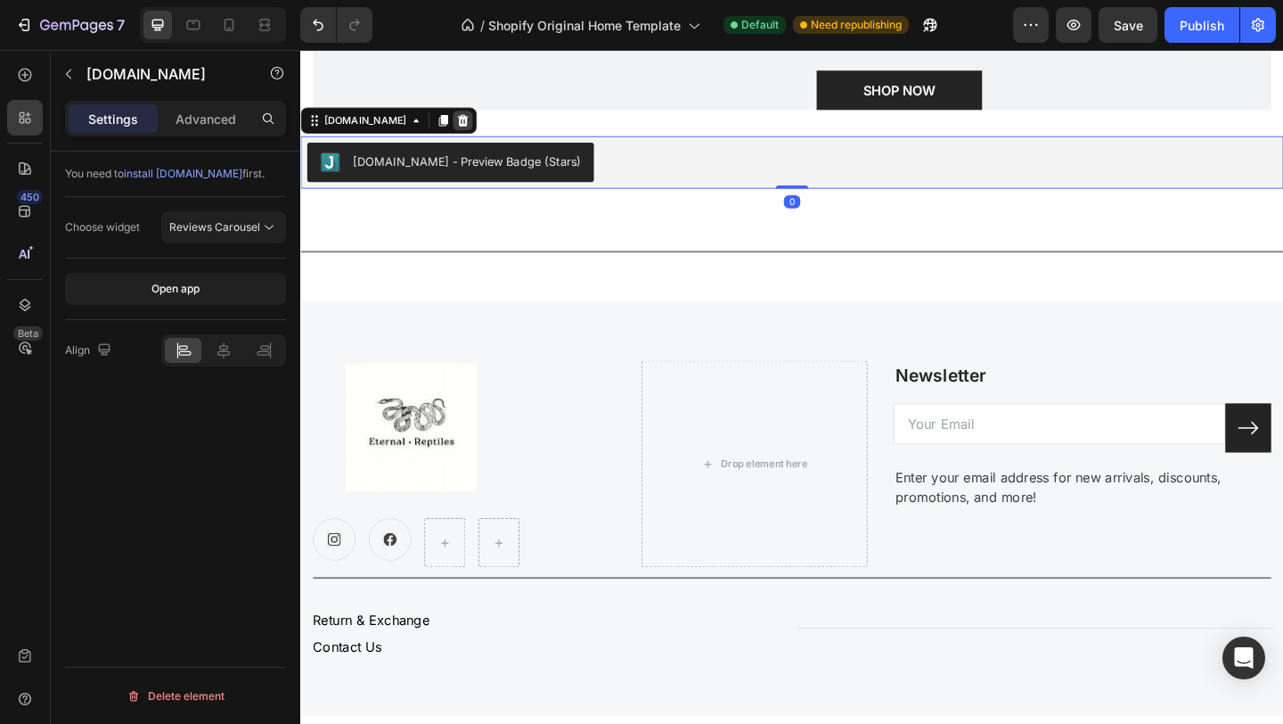
click at [466, 137] on div at bounding box center [476, 126] width 21 height 21
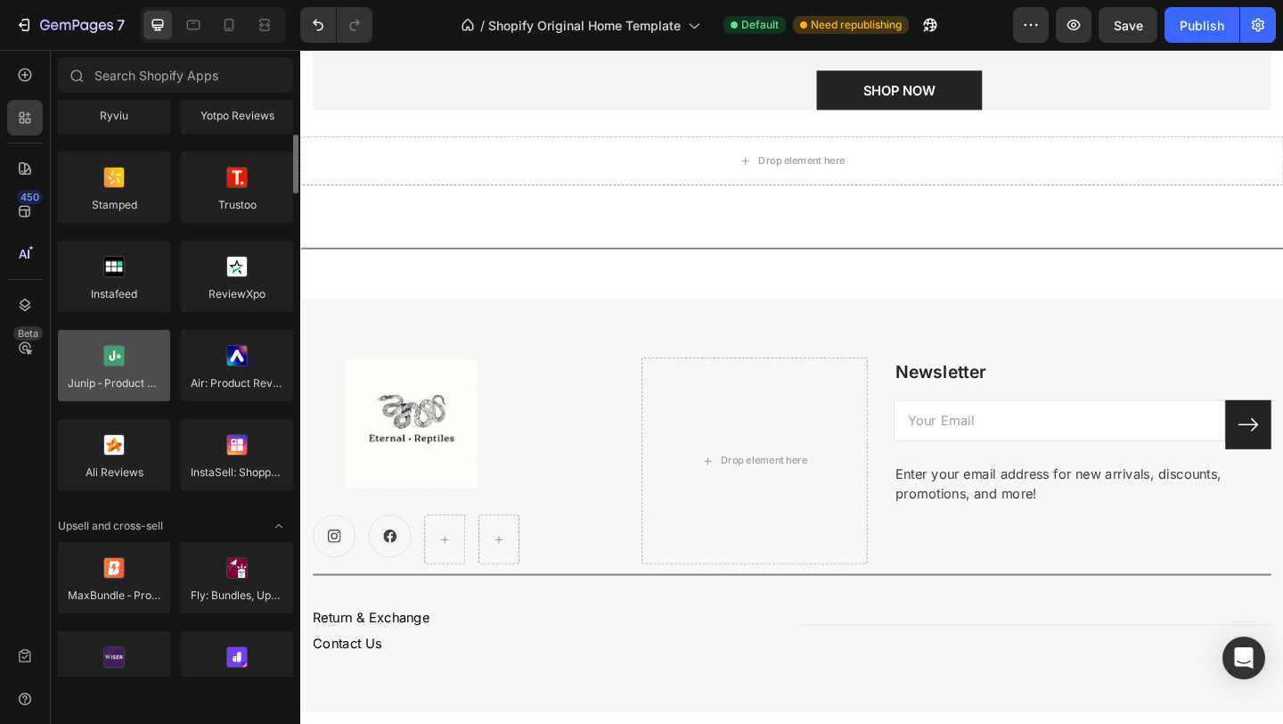
scroll to position [0, 0]
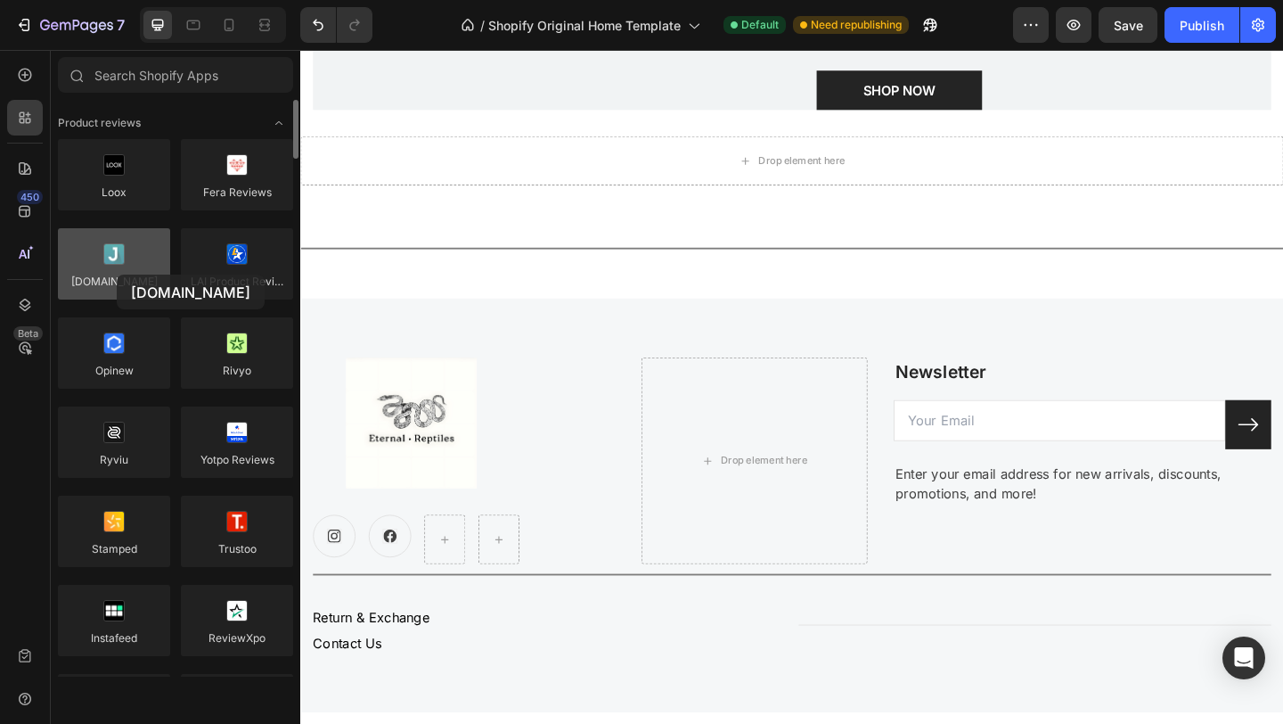
click at [117, 275] on div at bounding box center [114, 263] width 112 height 71
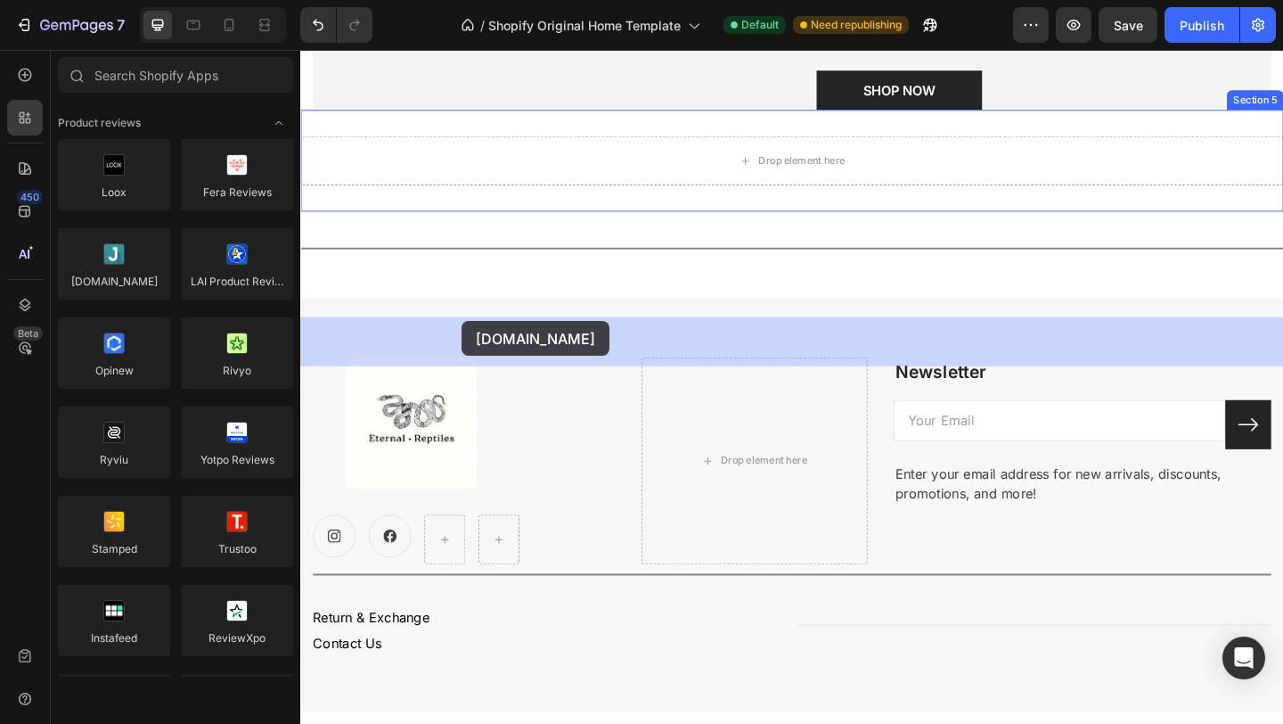
drag, startPoint x: 417, startPoint y: 324, endPoint x: 476, endPoint y: 346, distance: 62.6
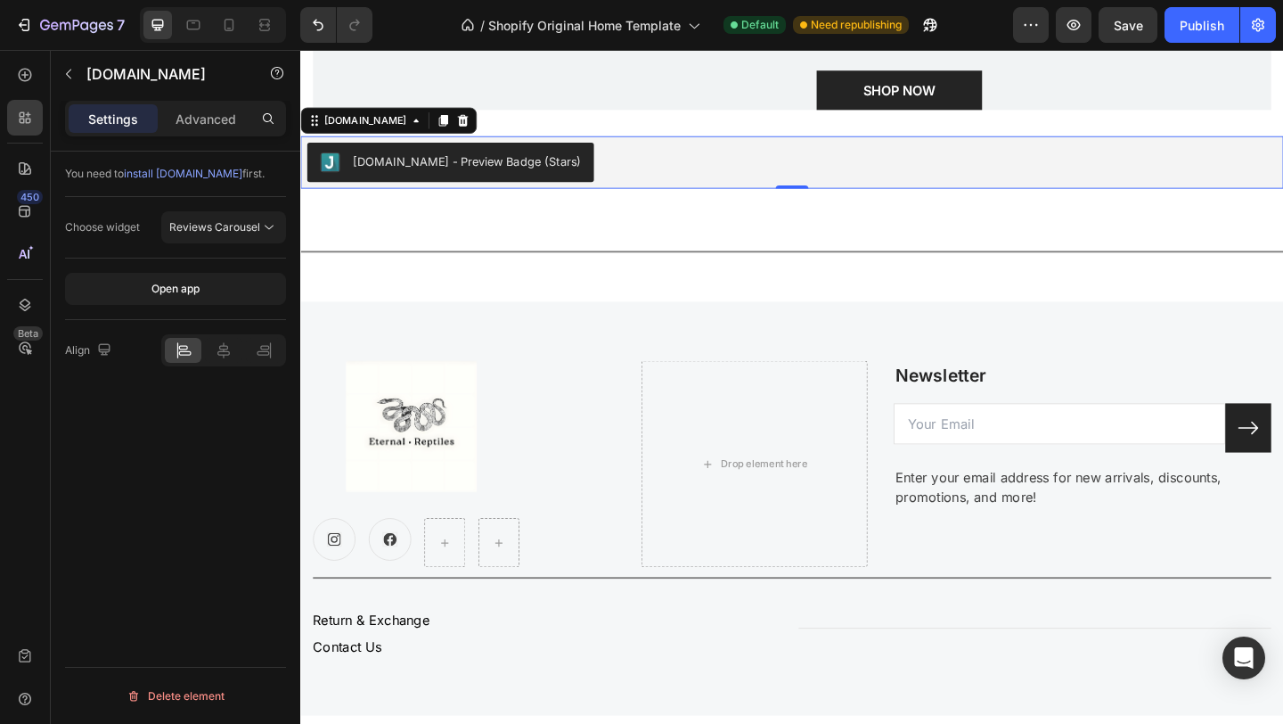
click at [523, 180] on div "Judge.me - Preview Badge (Stars)" at bounding box center [481, 170] width 248 height 19
click at [246, 226] on span "Reviews Carousel" at bounding box center [214, 226] width 91 height 13
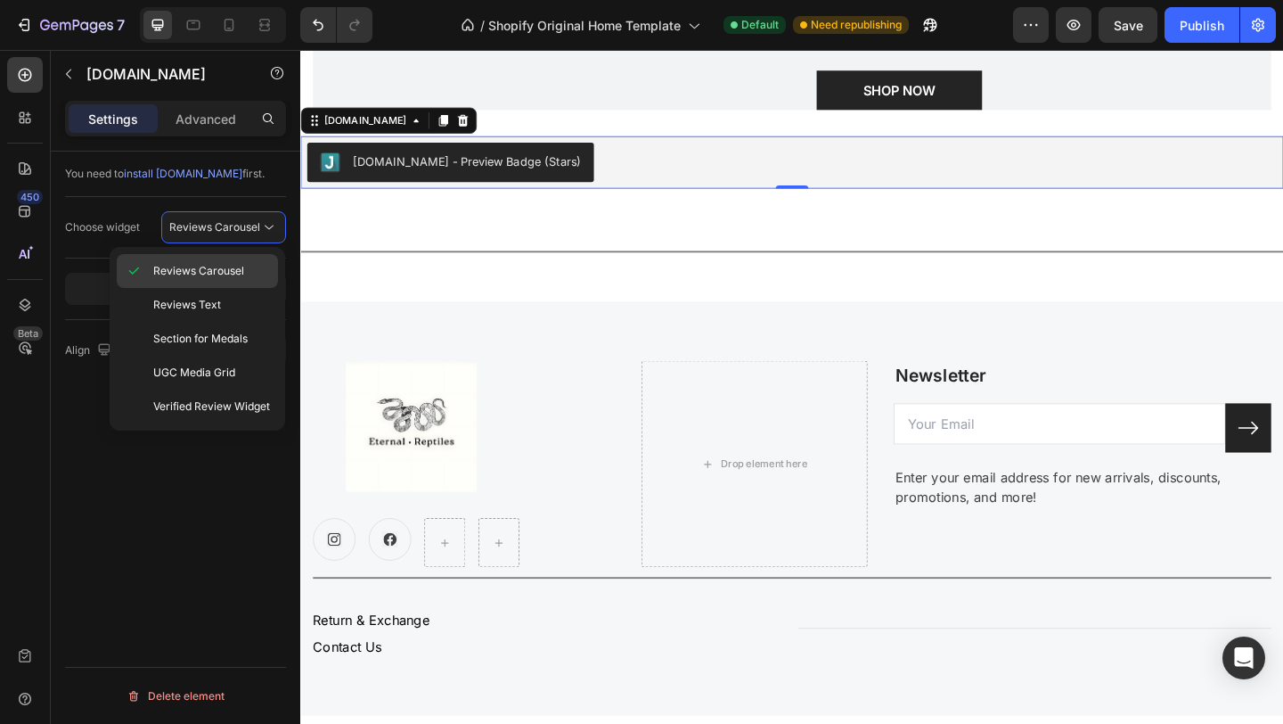
click at [215, 268] on span "Reviews Carousel" at bounding box center [198, 271] width 91 height 16
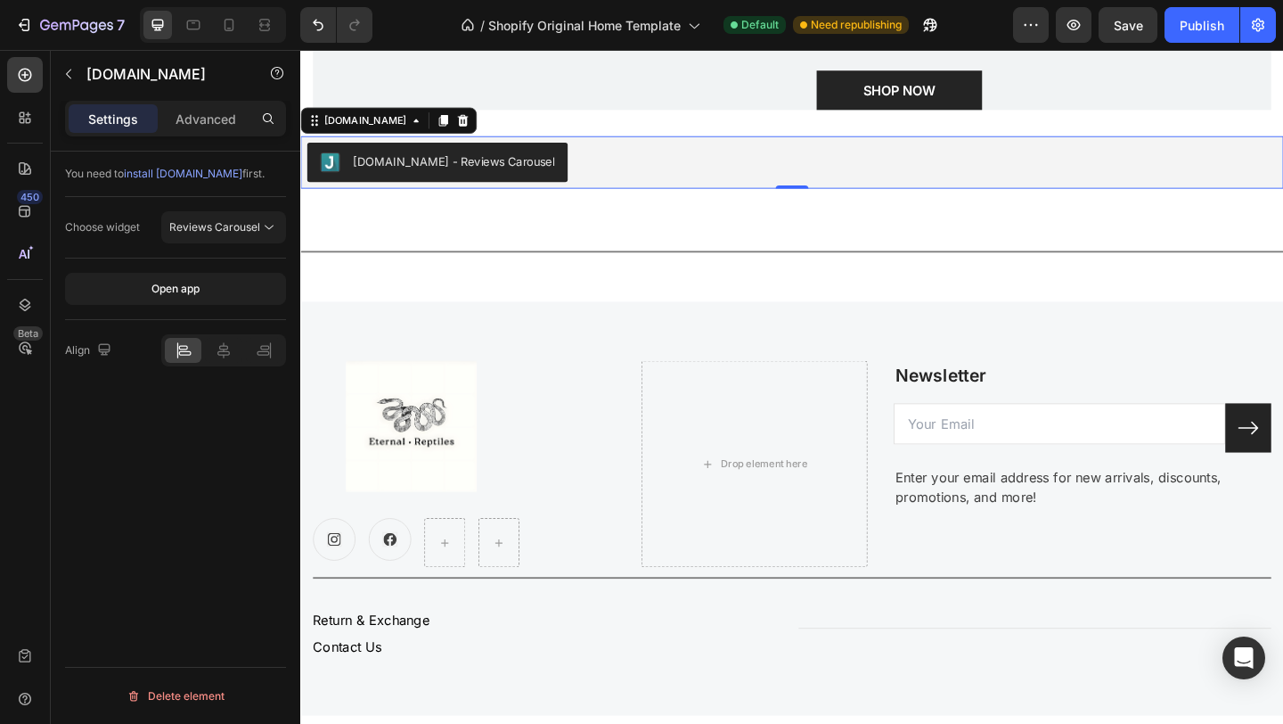
click at [332, 183] on img "Judge.me - Reviews Carousel" at bounding box center [332, 171] width 21 height 21
click at [380, 180] on div "Judge.me - Reviews Carousel" at bounding box center [466, 170] width 219 height 19
click at [1068, 34] on button "button" at bounding box center [1074, 25] width 36 height 36
click at [213, 291] on button "Open app" at bounding box center [175, 289] width 221 height 32
click at [196, 692] on div "Delete element" at bounding box center [176, 695] width 98 height 21
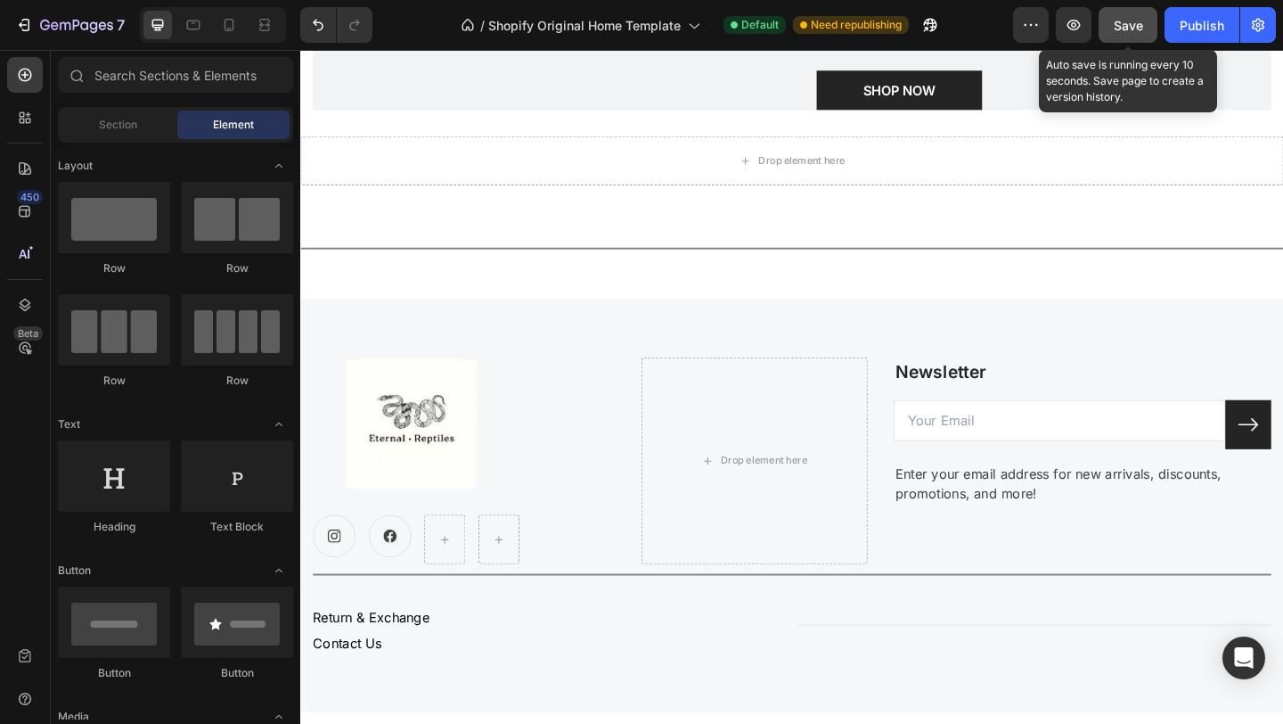
click at [1126, 29] on span "Save" at bounding box center [1128, 25] width 29 height 15
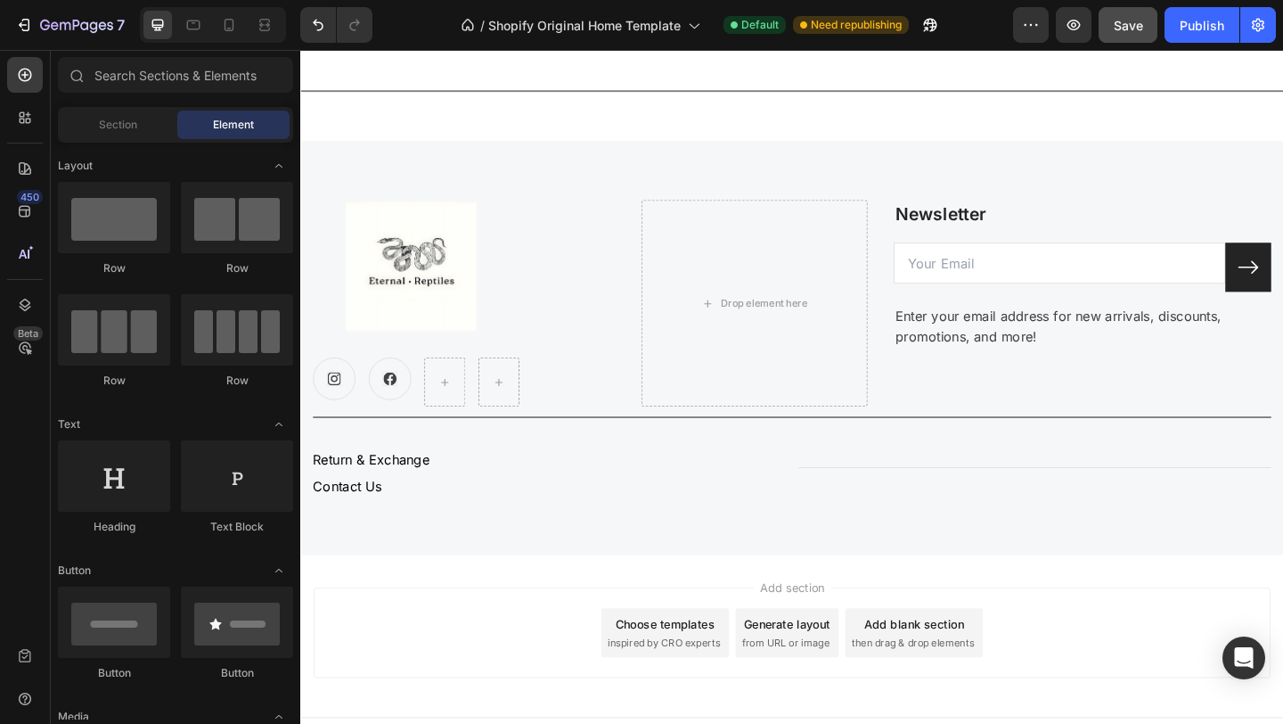
scroll to position [2997, 0]
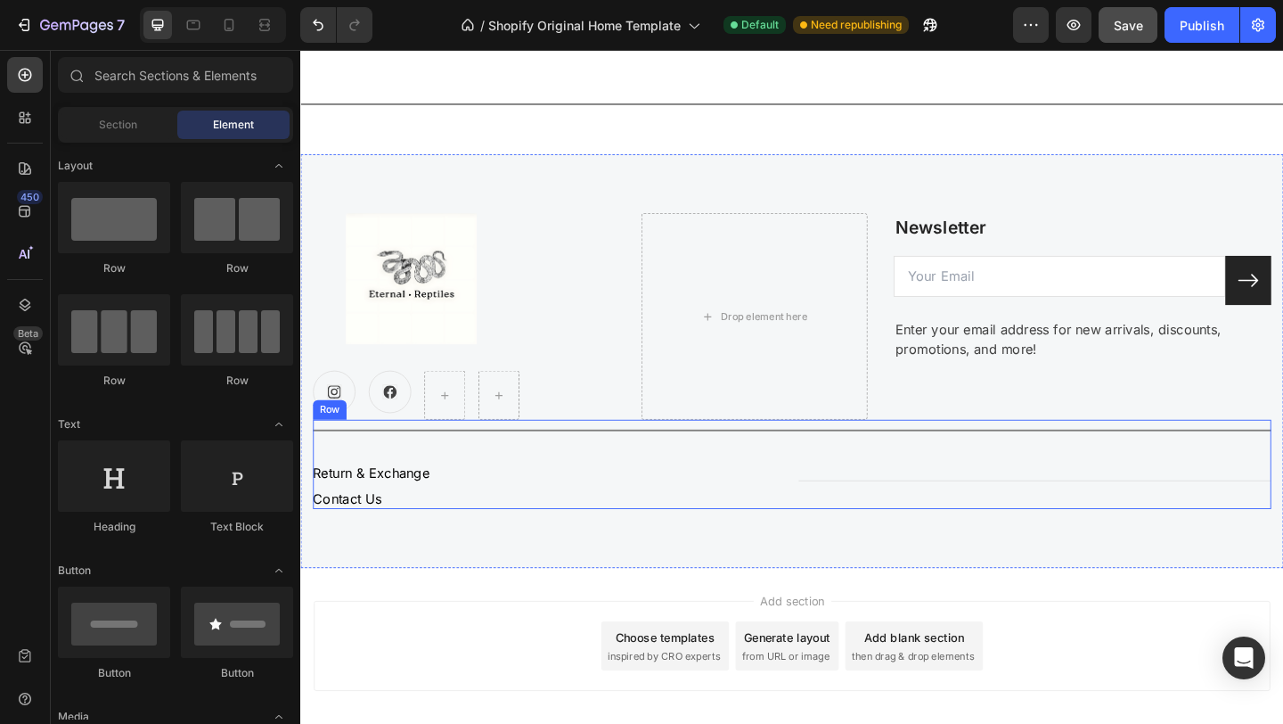
scroll to position [3110, 0]
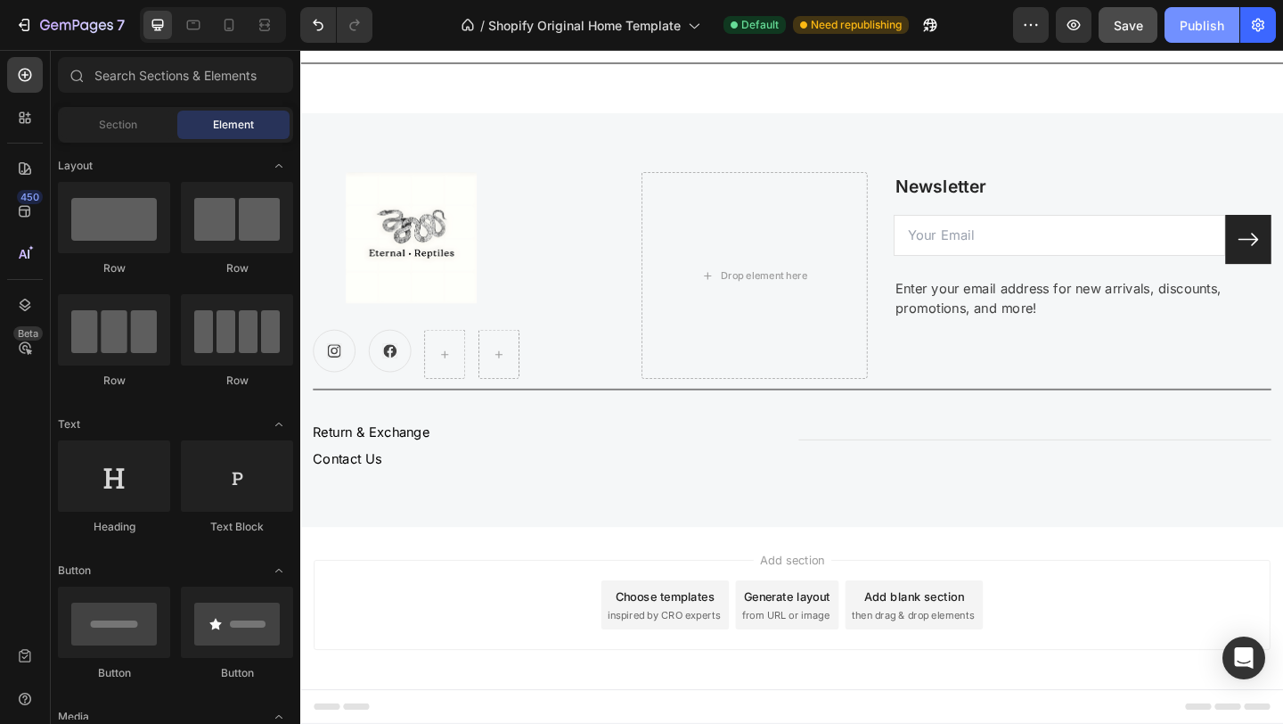
click at [1214, 22] on div "Publish" at bounding box center [1202, 25] width 45 height 19
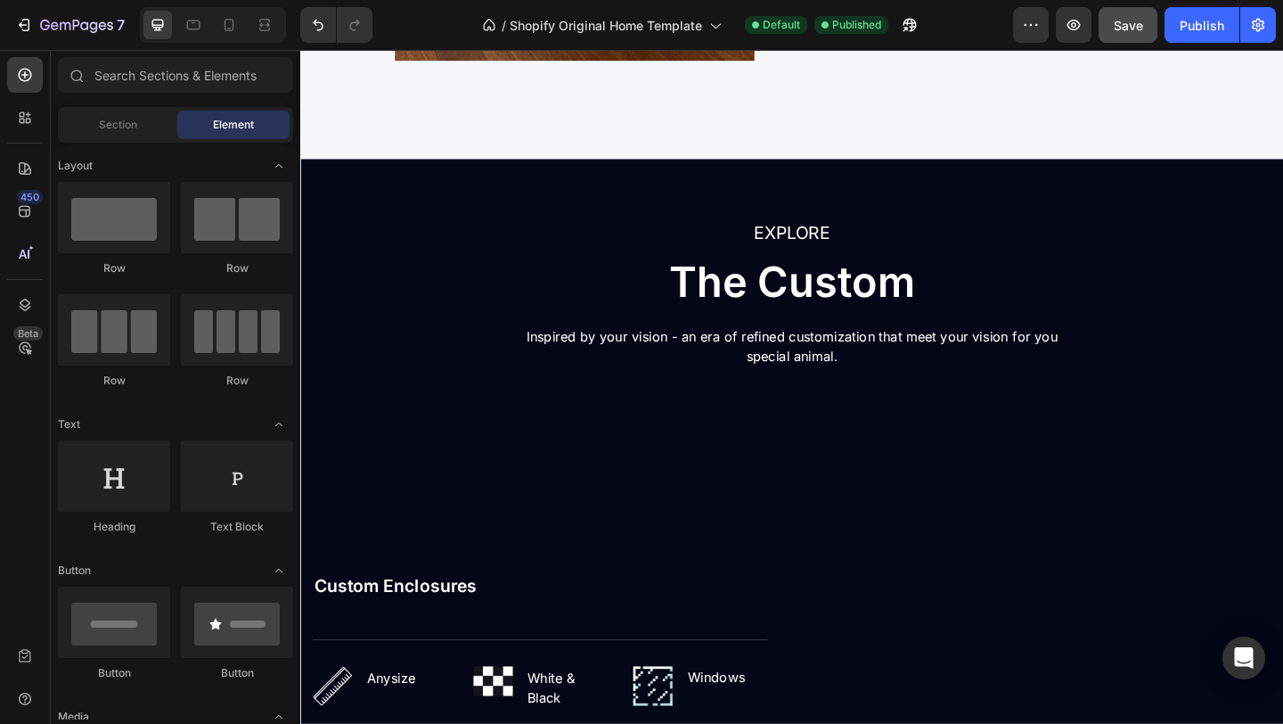
scroll to position [1402, 0]
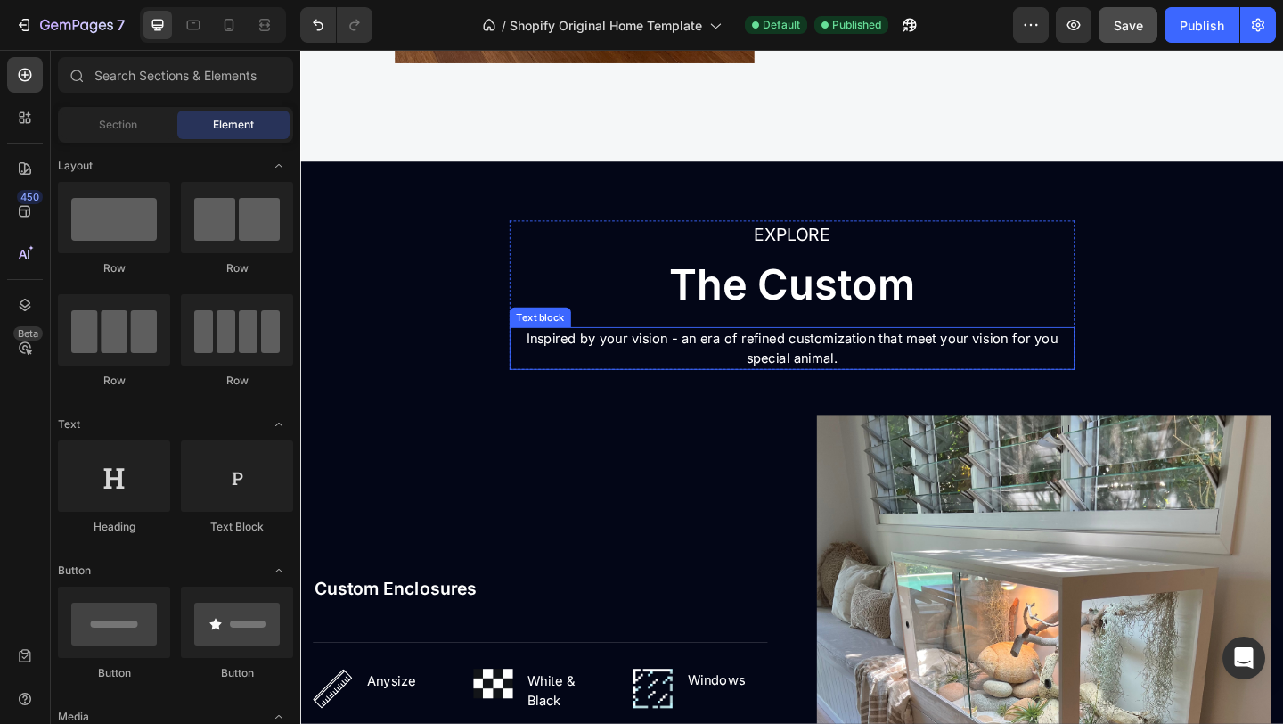
click at [1125, 368] on p "Inspired by your vision - an era of refined customization that meet your vision…" at bounding box center [834, 374] width 611 height 43
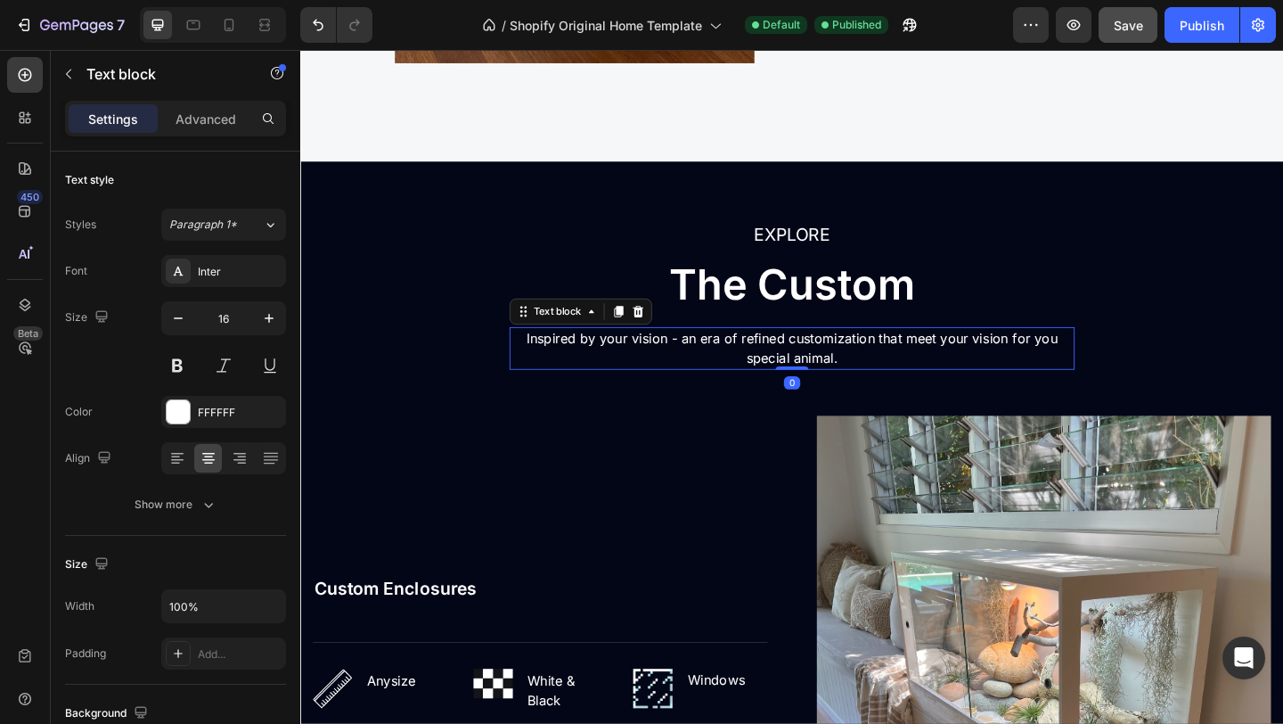
click at [1124, 368] on p "Inspired by your vision - an era of refined customization that meet your vision…" at bounding box center [834, 374] width 611 height 43
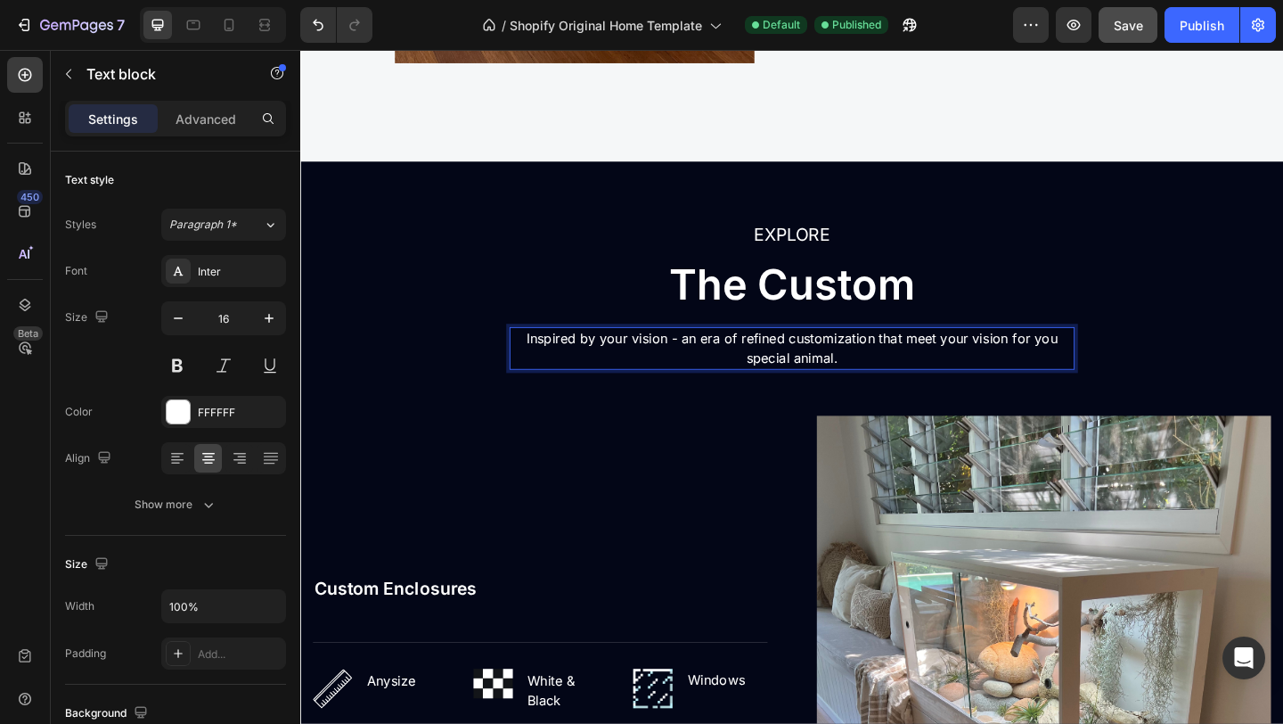
click at [1124, 368] on p "Inspired by your vision - an era of refined customization that meet your vision…" at bounding box center [834, 374] width 611 height 43
click at [992, 365] on p "Inspired by your vision - an era of refined customization that meet your vision…" at bounding box center [834, 374] width 611 height 43
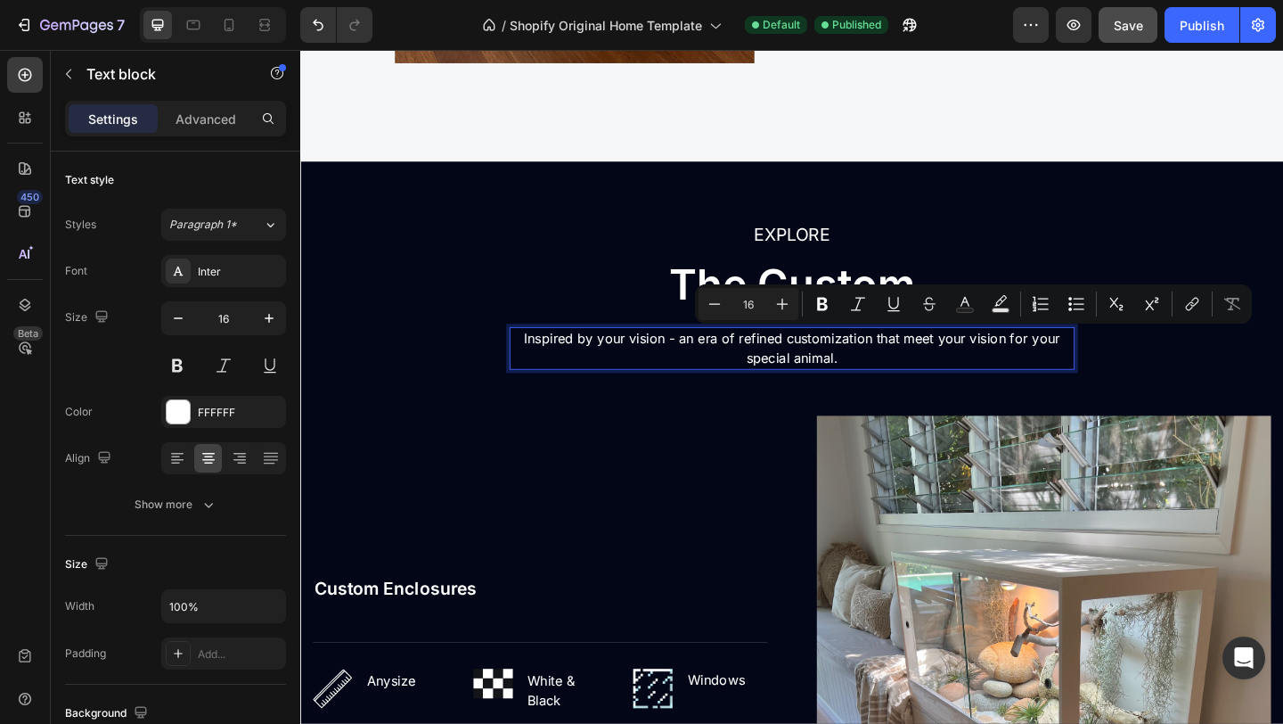
click at [990, 366] on p "Inspired by your vision - an era of refined customization that meet your vision…" at bounding box center [834, 374] width 611 height 43
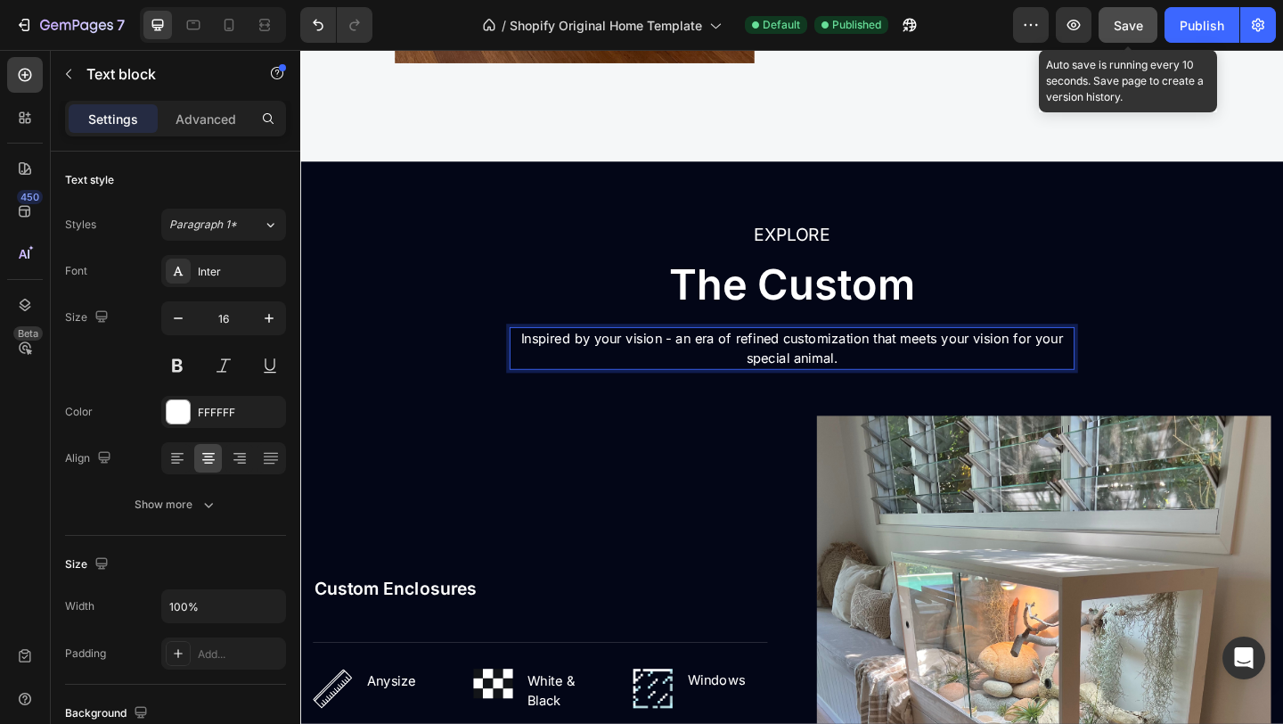
click at [1139, 33] on div "Save" at bounding box center [1128, 25] width 29 height 19
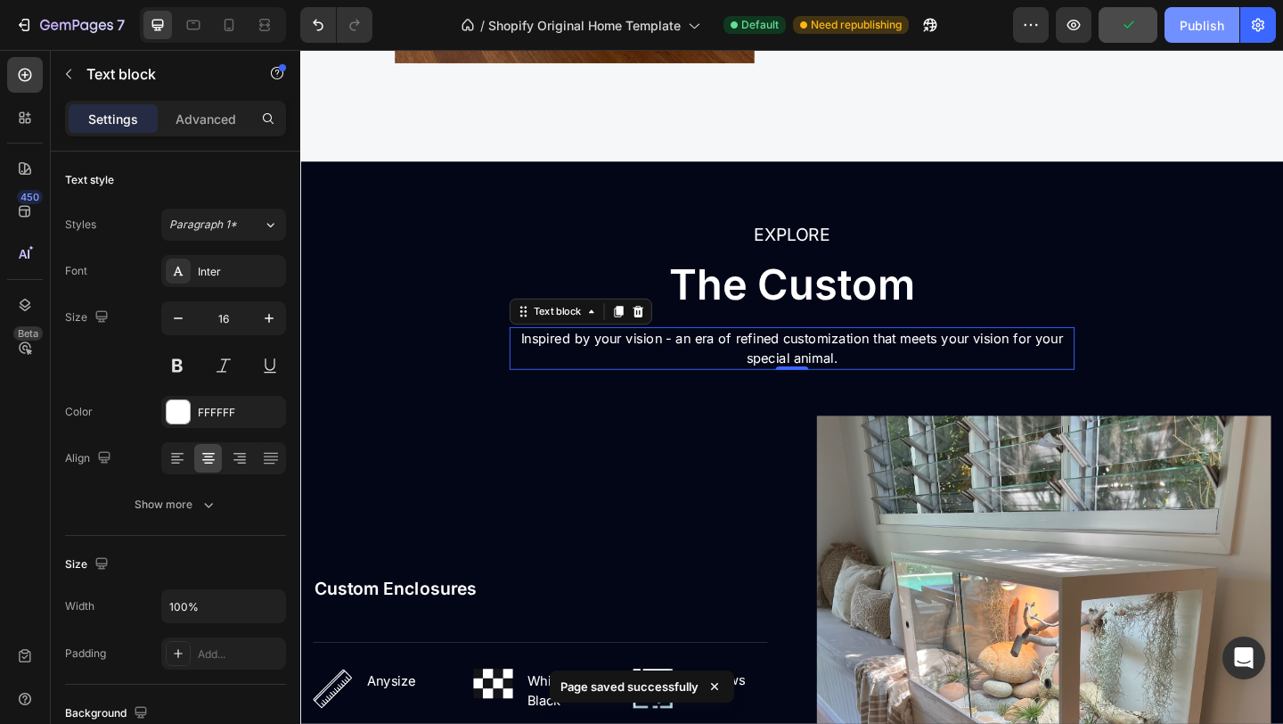
click at [1203, 37] on button "Publish" at bounding box center [1202, 25] width 75 height 36
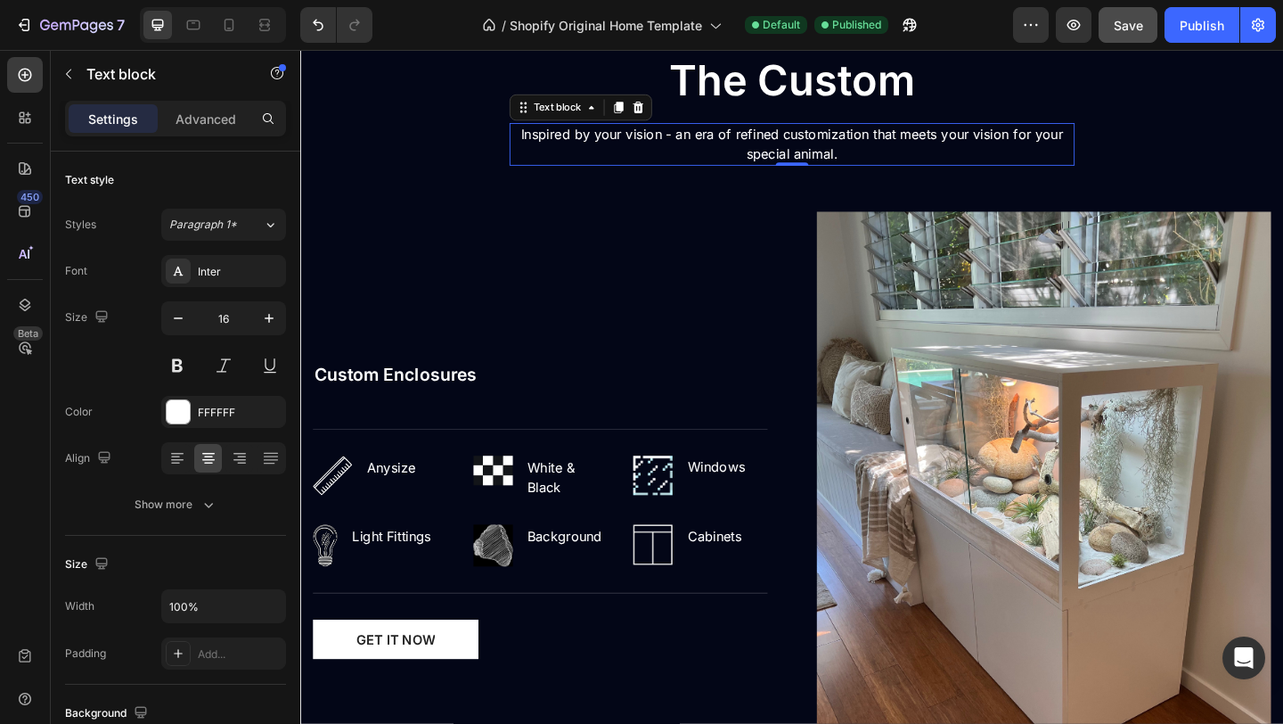
scroll to position [1636, 0]
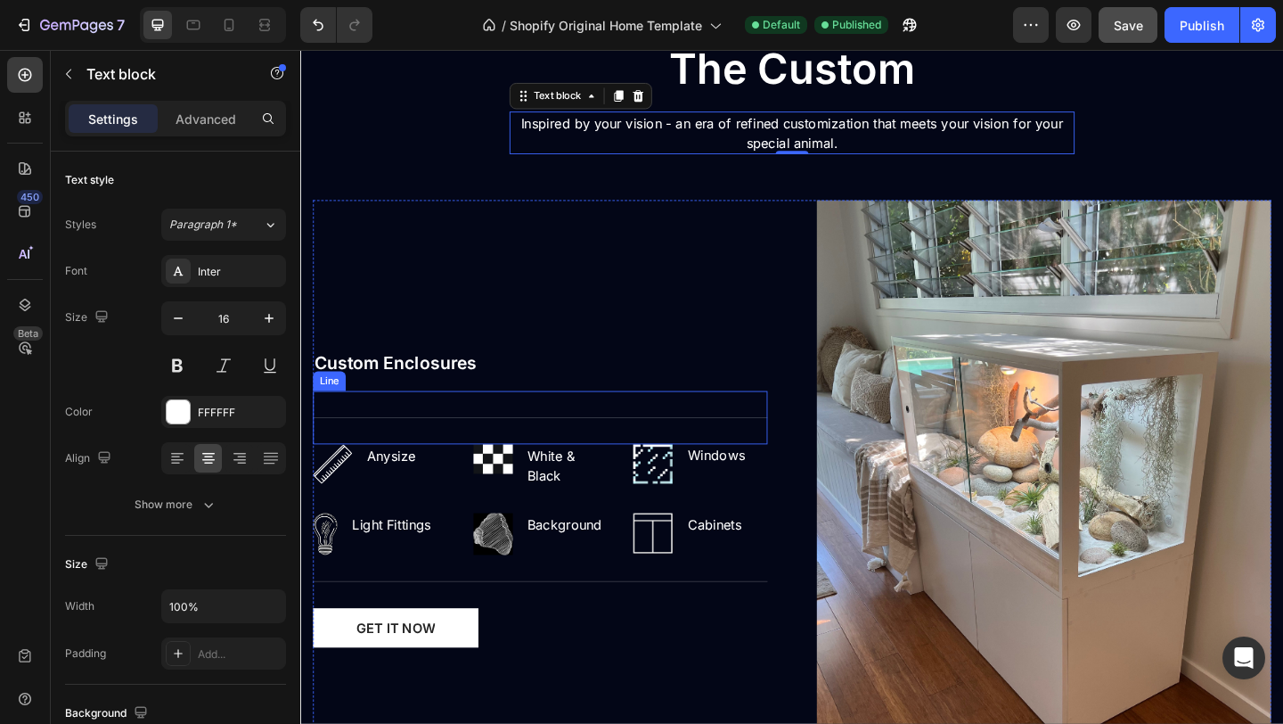
click at [594, 456] on div "Title Line" at bounding box center [561, 450] width 495 height 58
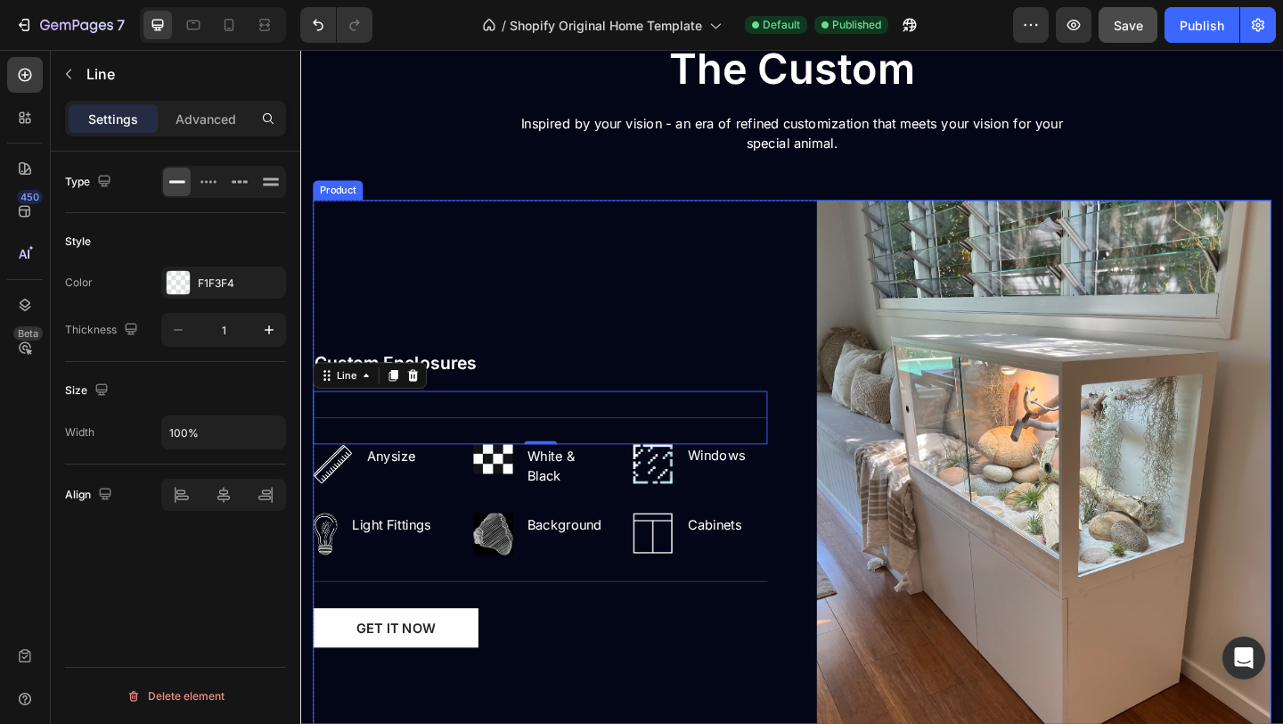
click at [348, 204] on div "Product" at bounding box center [340, 202] width 47 height 16
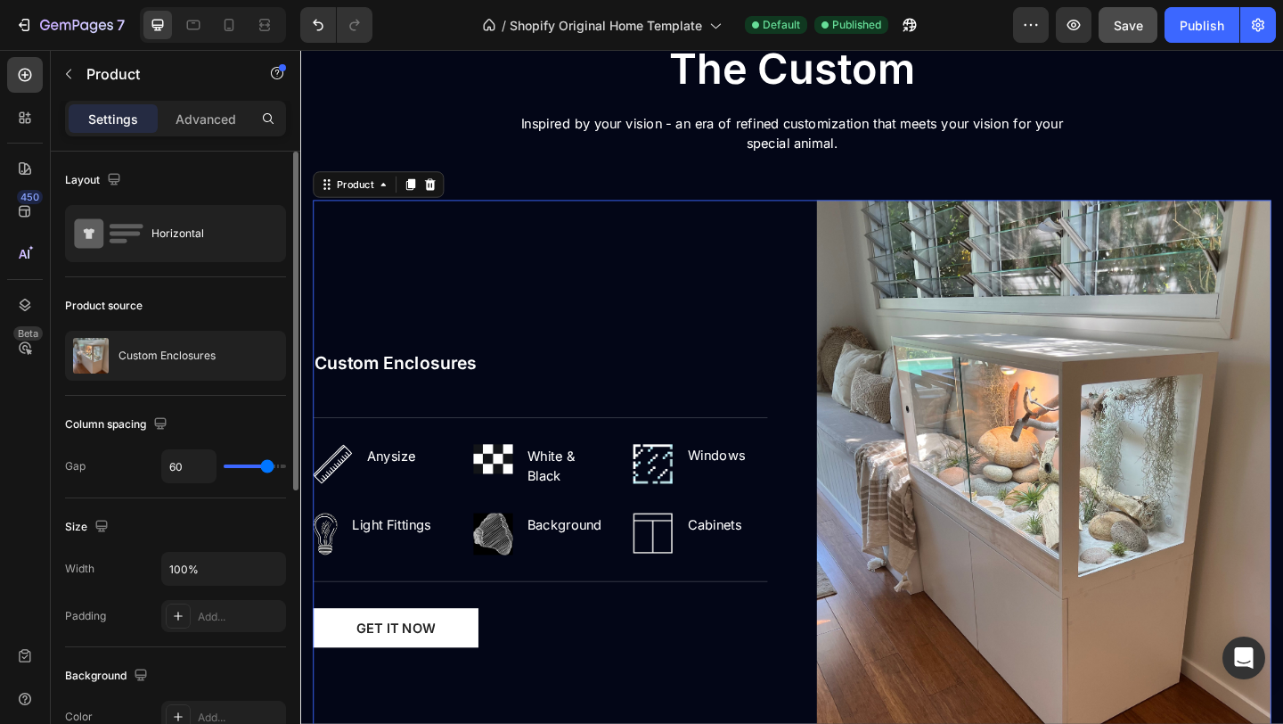
click at [224, 296] on div "Product source" at bounding box center [175, 305] width 221 height 29
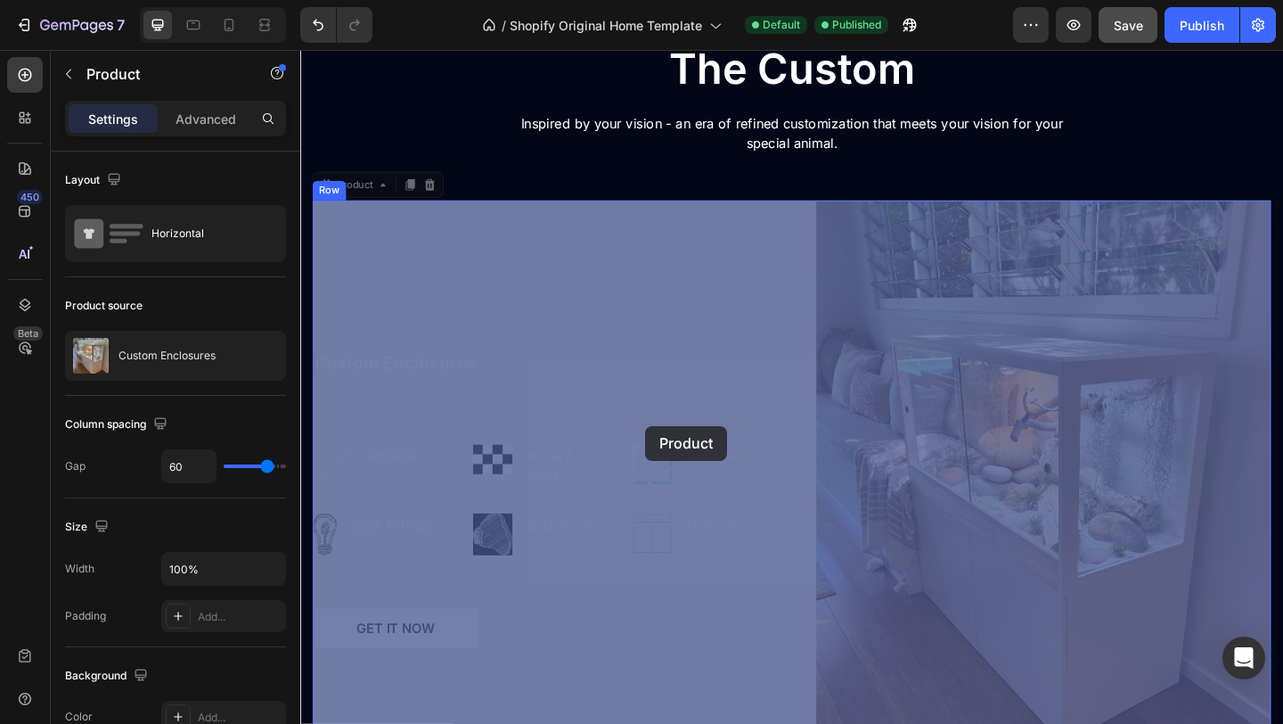
drag, startPoint x: 356, startPoint y: 284, endPoint x: 676, endPoint y: 459, distance: 363.8
drag, startPoint x: 461, startPoint y: 346, endPoint x: 868, endPoint y: 525, distance: 445.0
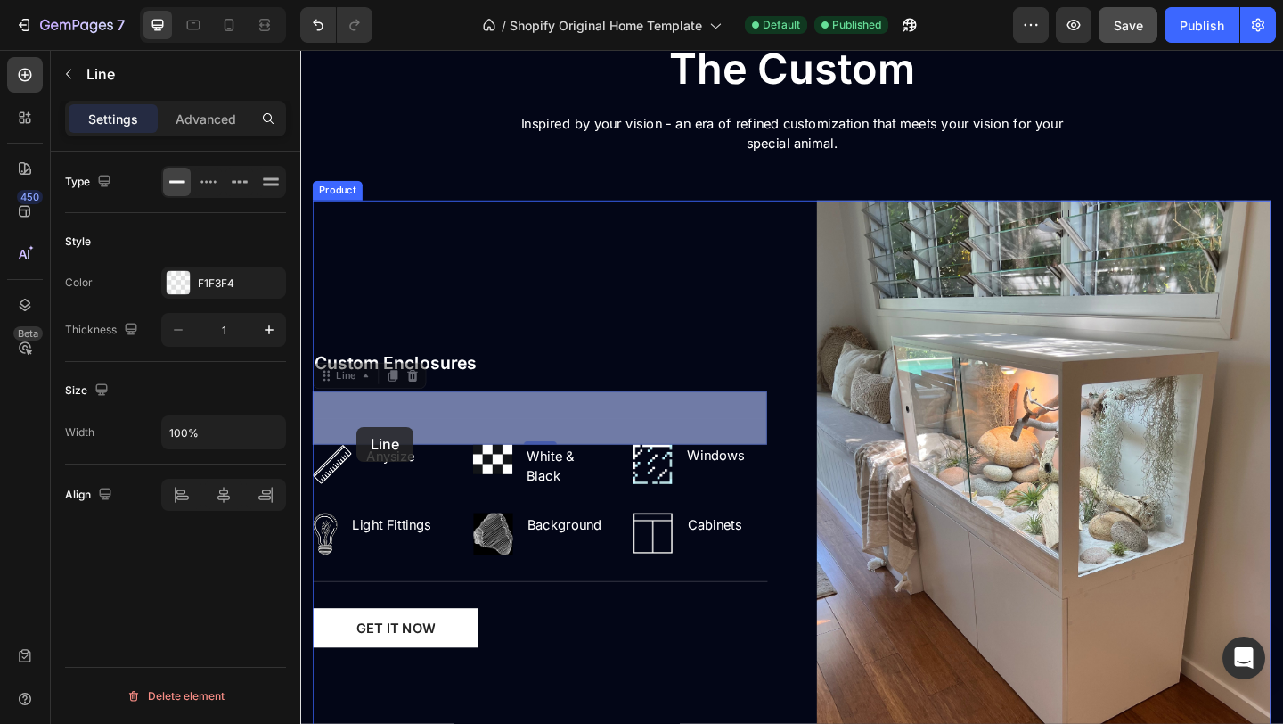
drag, startPoint x: 346, startPoint y: 465, endPoint x: 361, endPoint y: 460, distance: 16.1
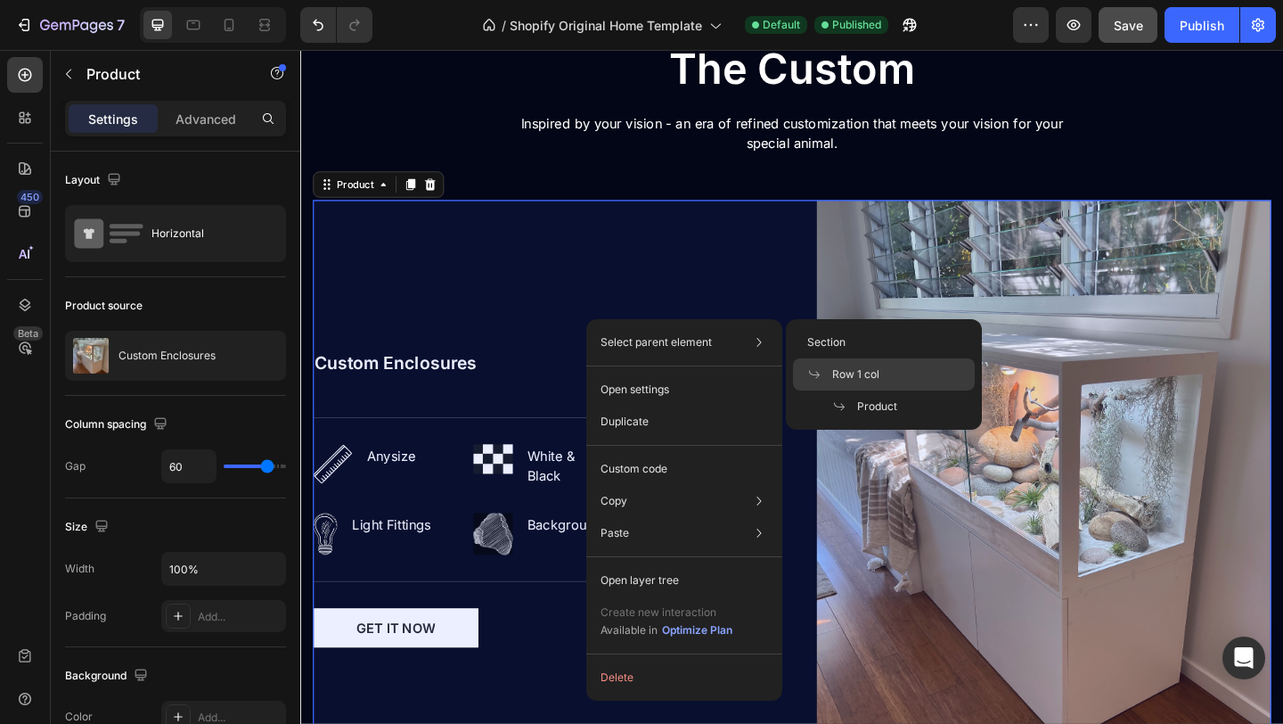
click at [852, 380] on span "Row 1 col" at bounding box center [855, 374] width 47 height 16
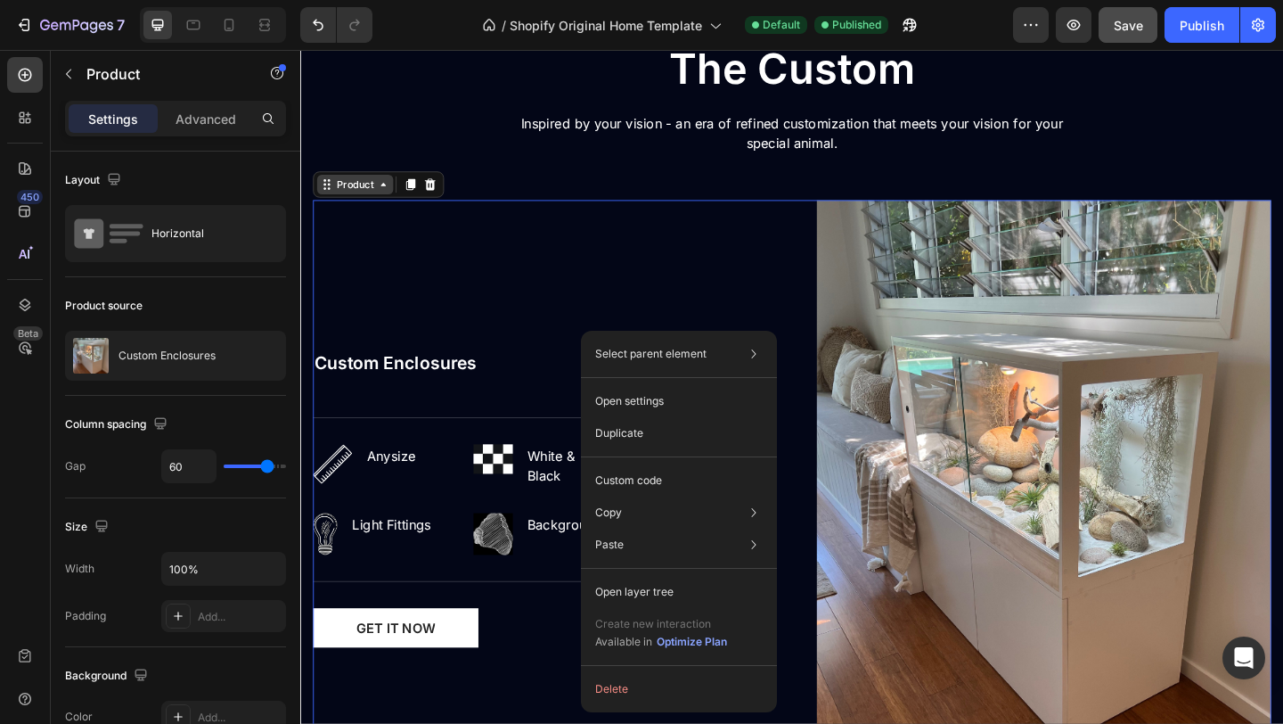
click at [377, 199] on div "Product" at bounding box center [359, 196] width 47 height 16
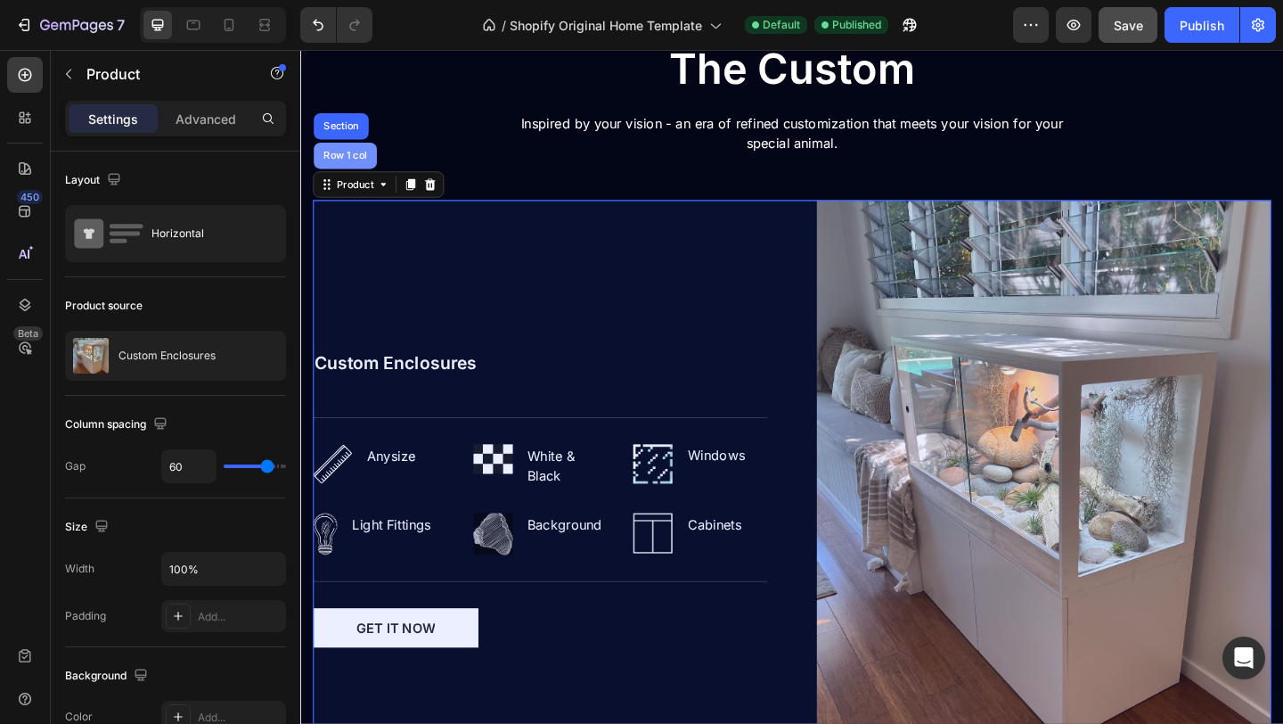
click at [353, 161] on div "Row 1 col" at bounding box center [349, 165] width 54 height 11
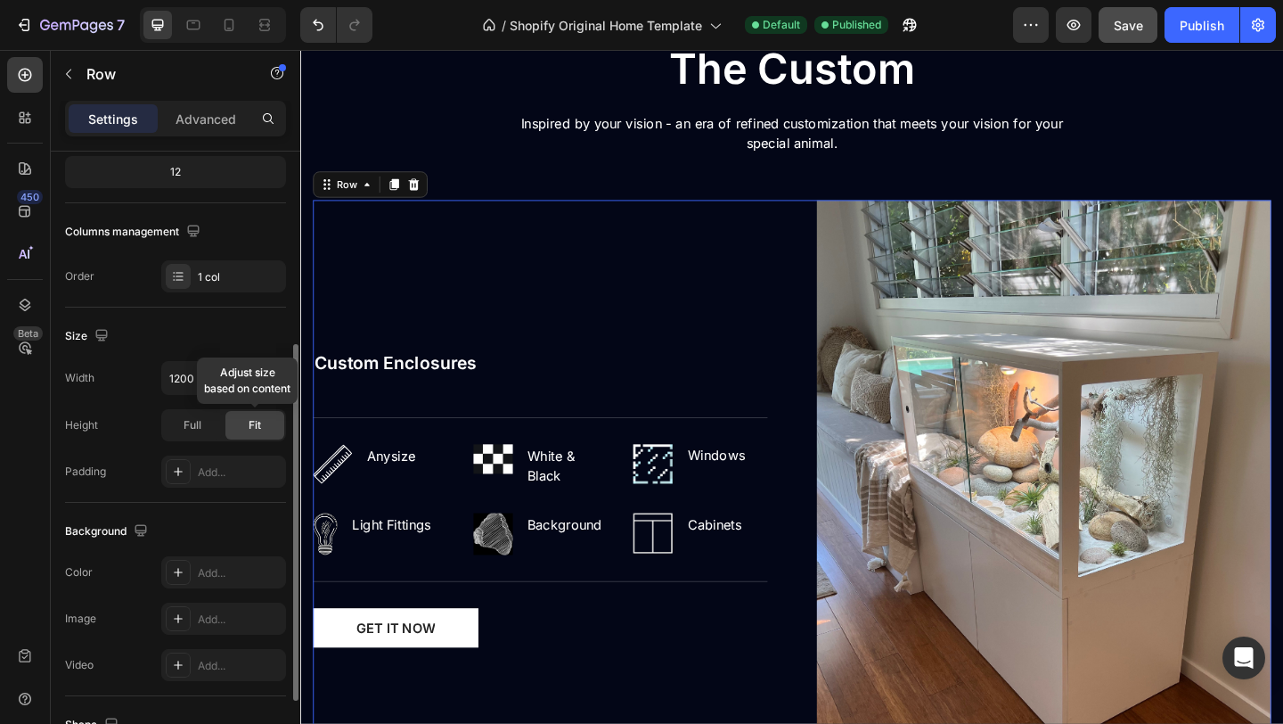
scroll to position [274, 0]
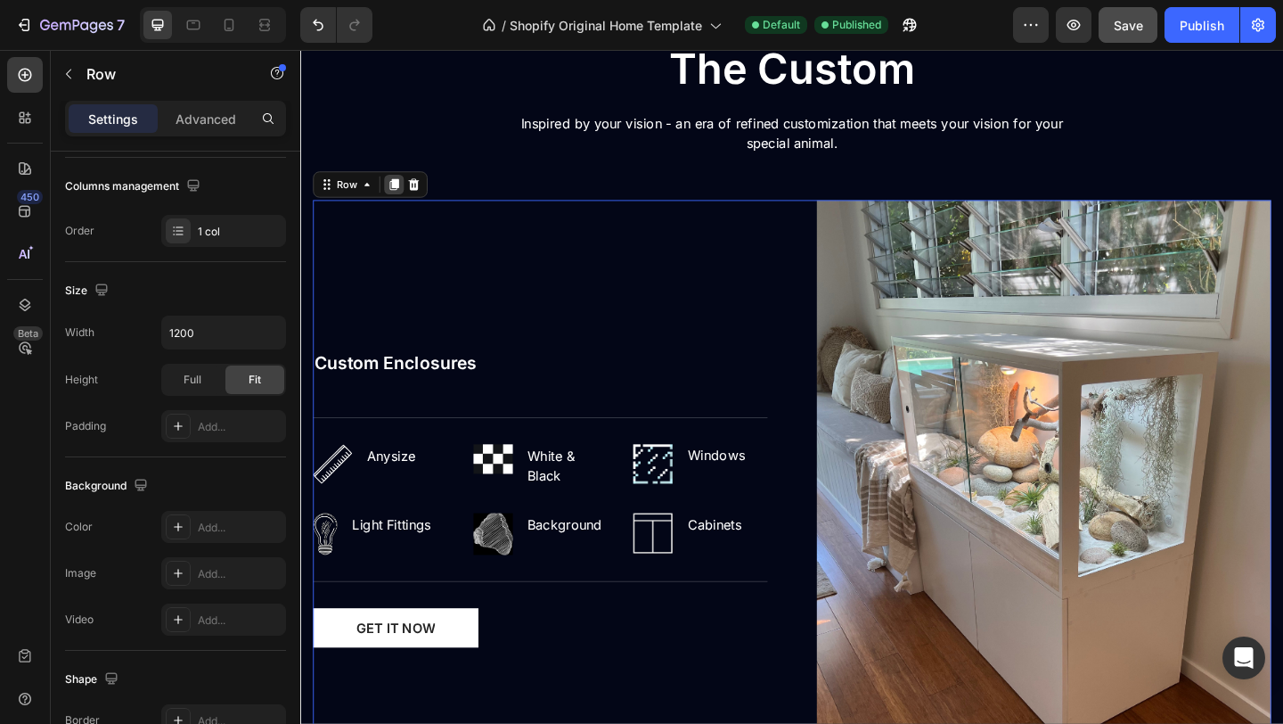
click at [399, 201] on icon at bounding box center [402, 196] width 10 height 12
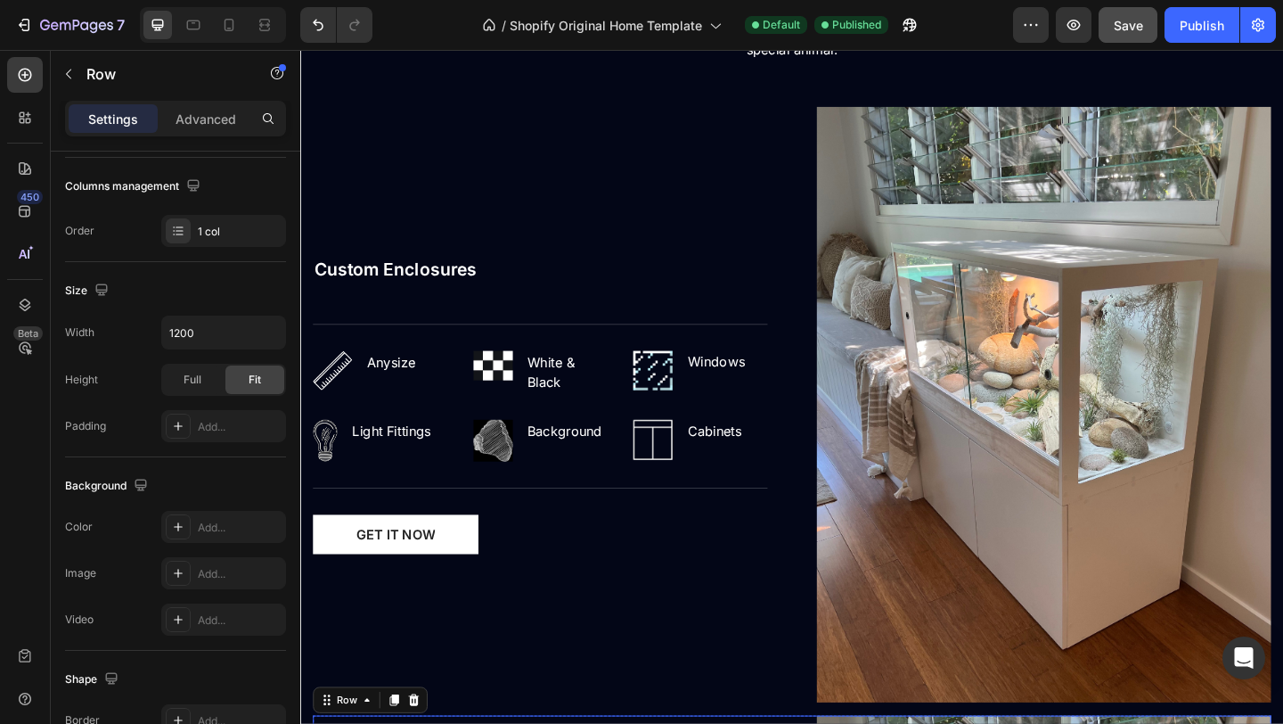
scroll to position [1728, 0]
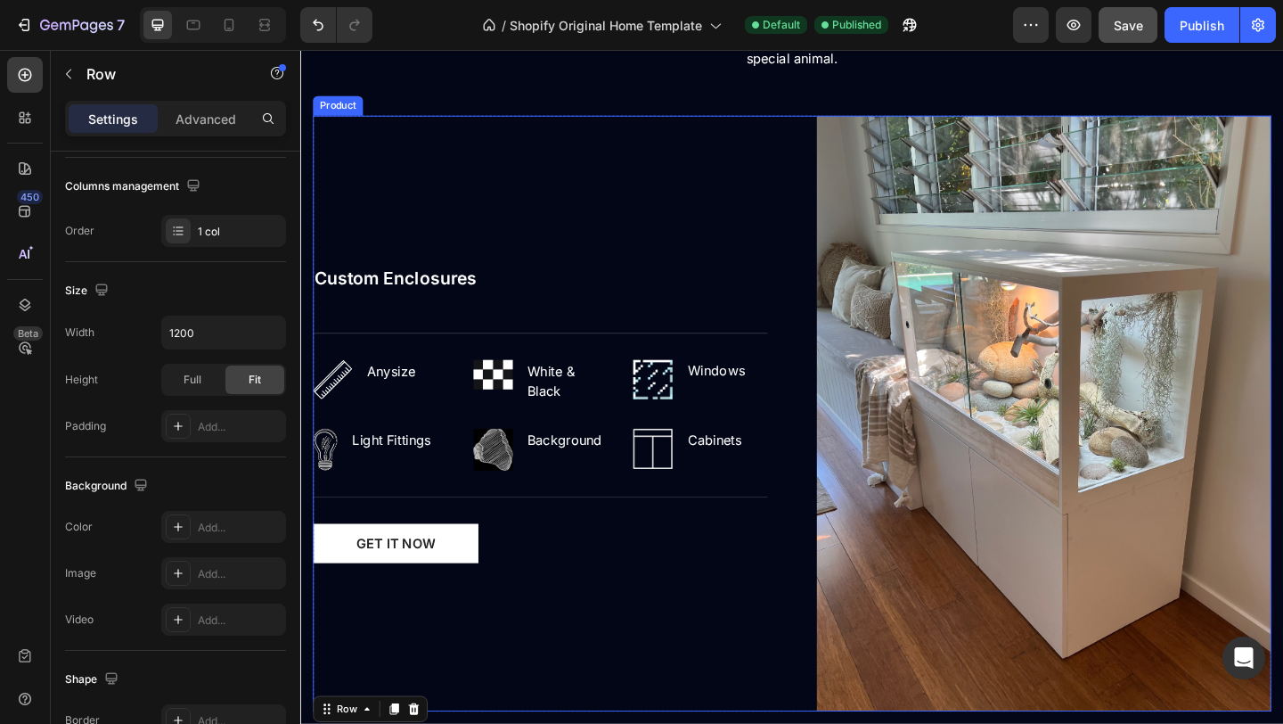
click at [610, 242] on div "Custom Enclosures (P) Title Title Line Image Any Size Text block Row Image Whit…" at bounding box center [561, 445] width 495 height 649
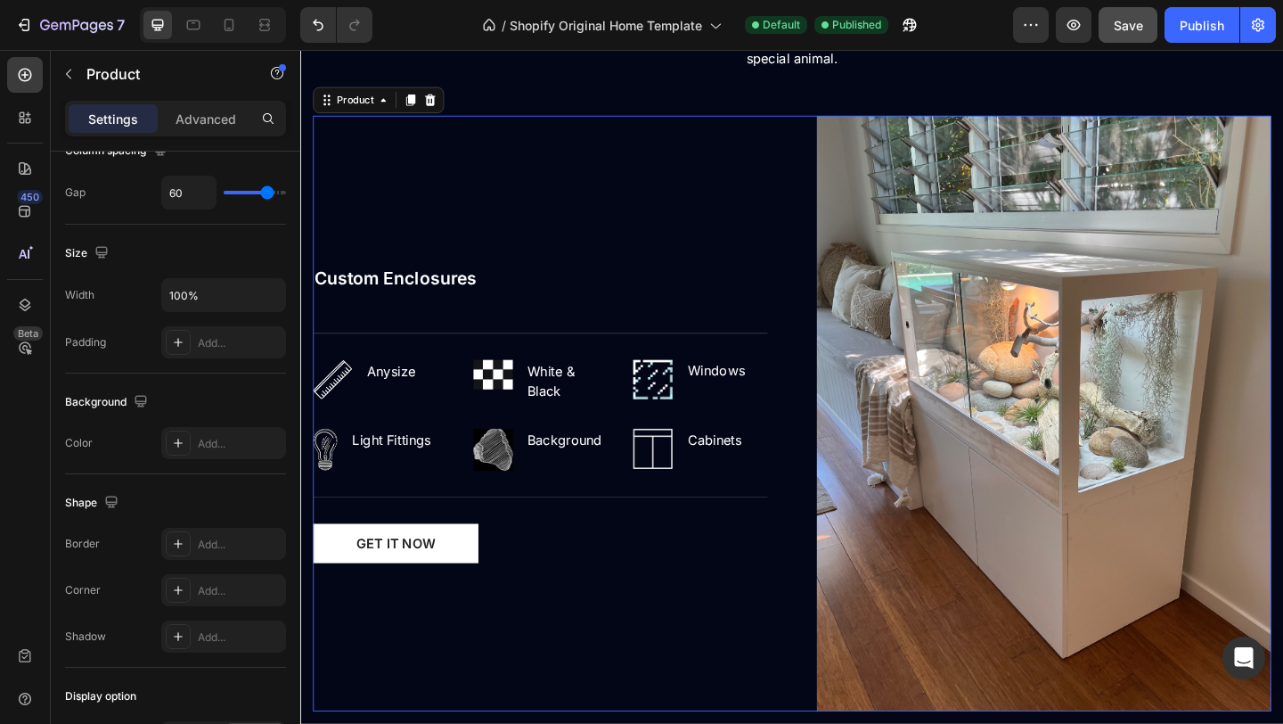
scroll to position [0, 0]
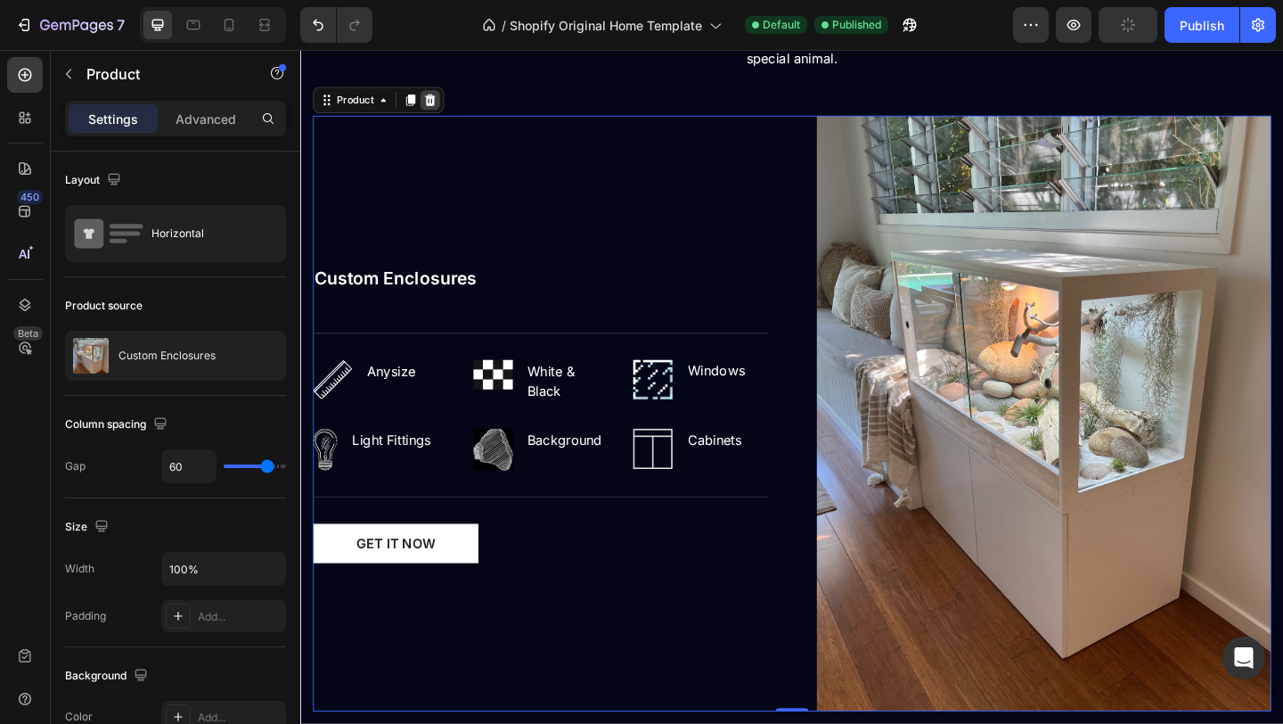
click at [438, 109] on icon at bounding box center [442, 104] width 12 height 12
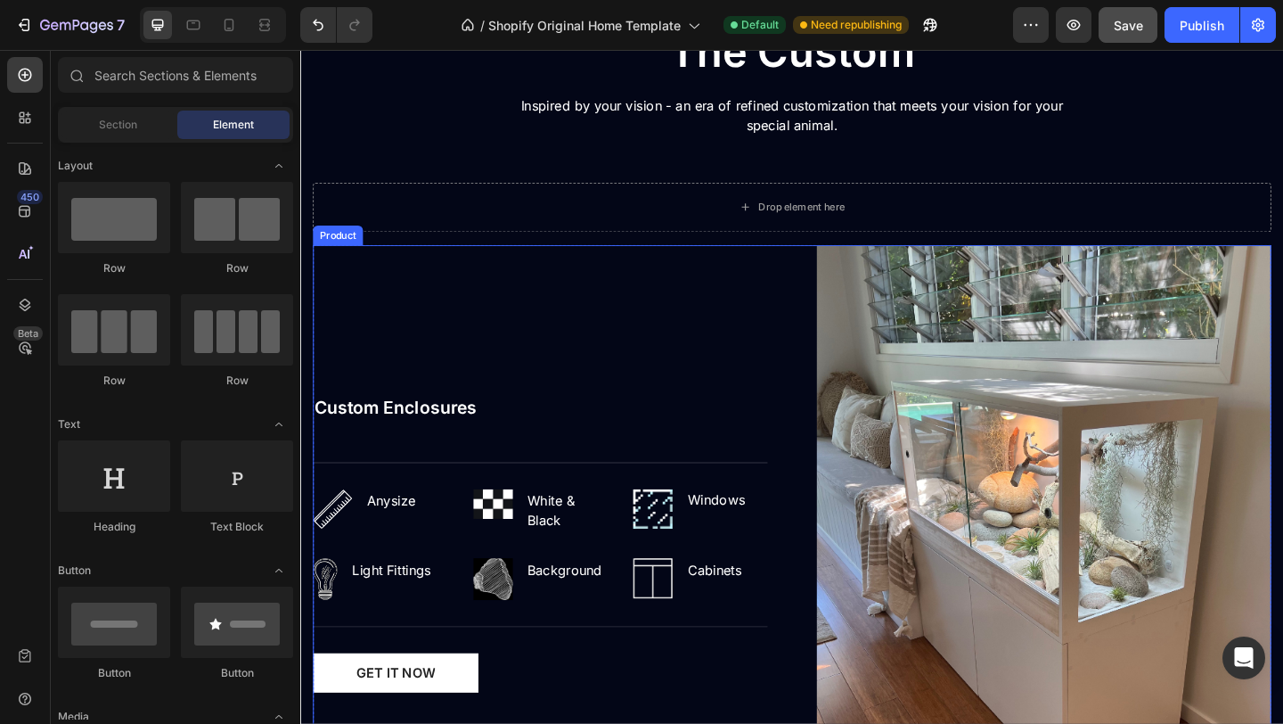
scroll to position [1637, 0]
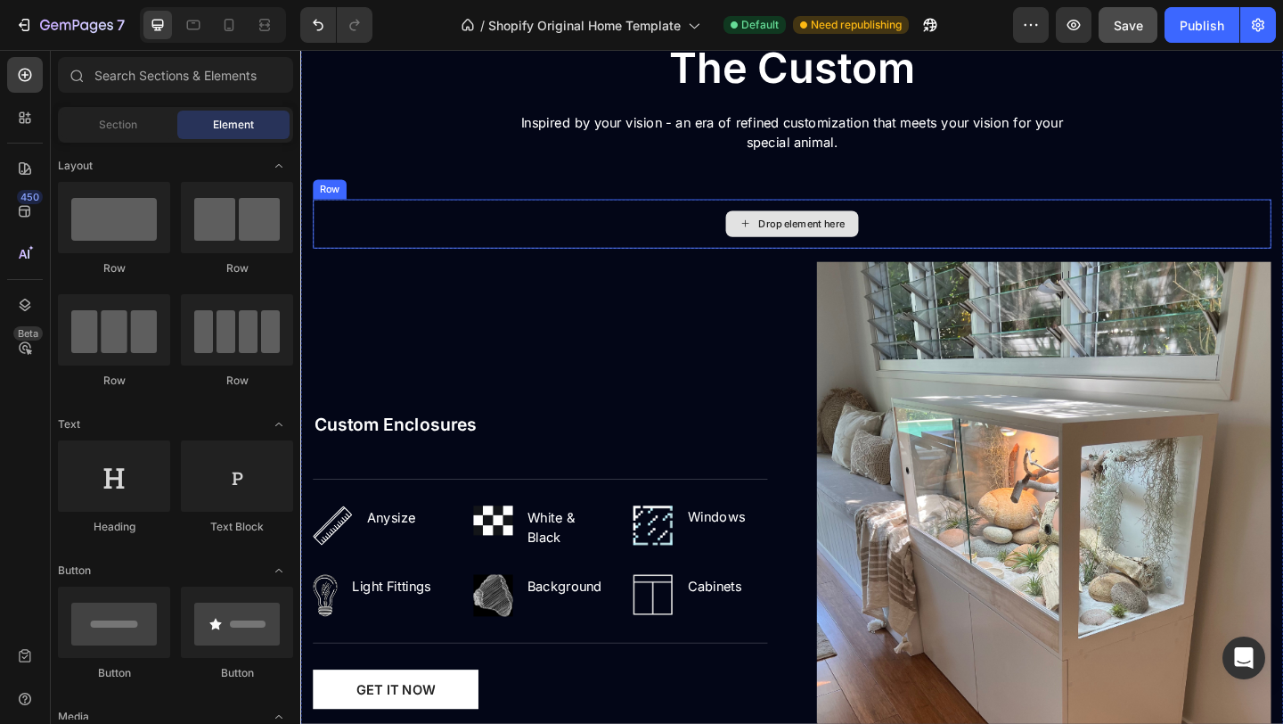
click at [712, 241] on div "Drop element here" at bounding box center [835, 238] width 1043 height 53
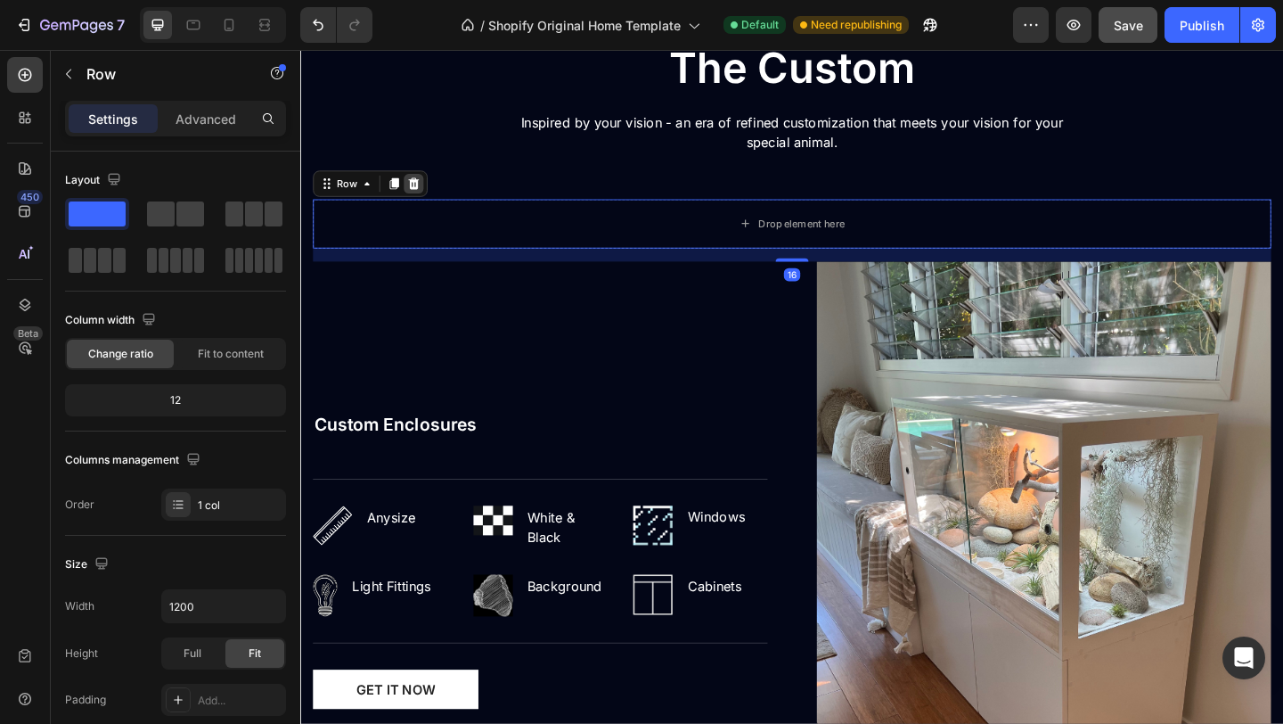
click at [428, 195] on icon at bounding box center [423, 195] width 14 height 14
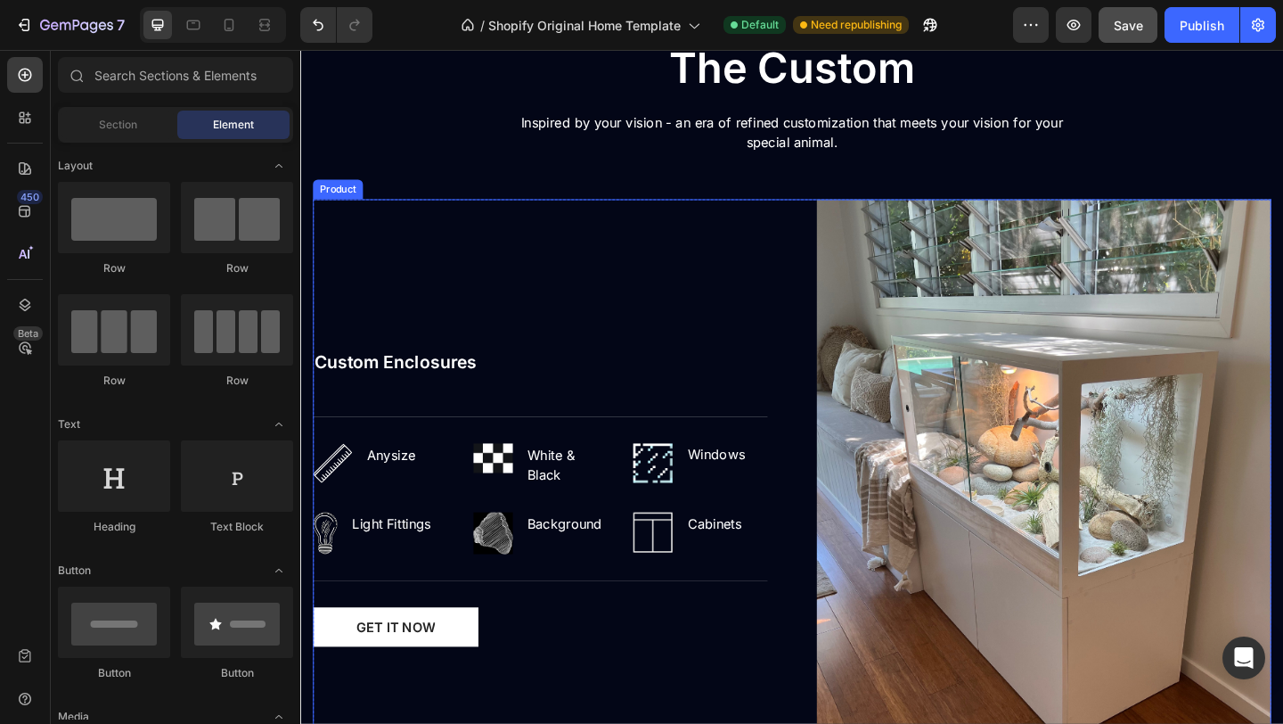
click at [363, 207] on div "Product" at bounding box center [341, 201] width 54 height 21
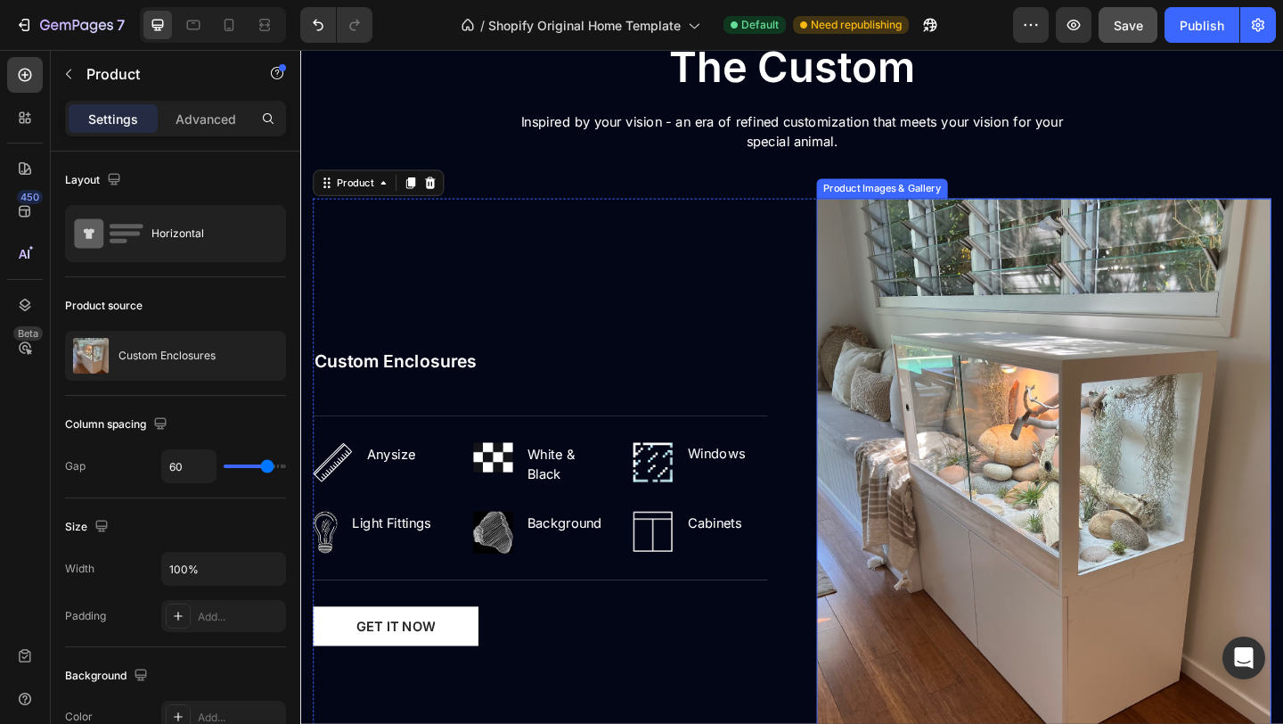
scroll to position [1636, 0]
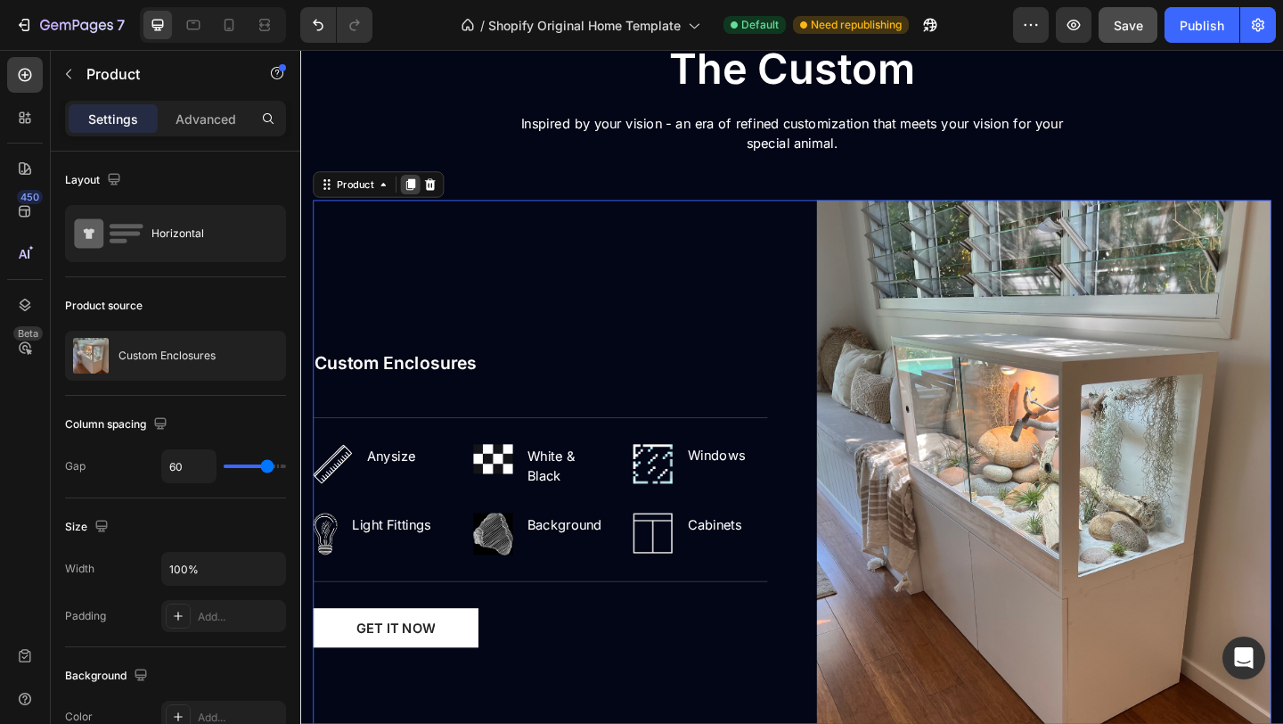
click at [417, 199] on icon at bounding box center [420, 196] width 14 height 14
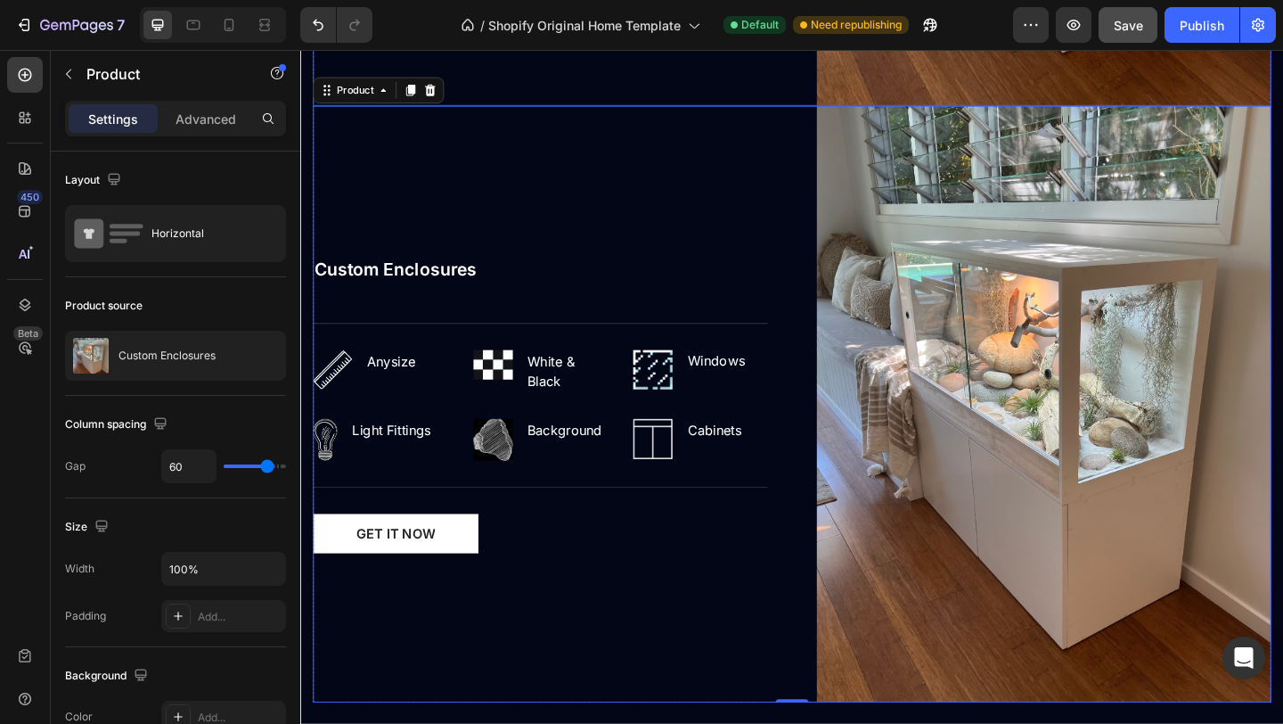
scroll to position [2388, 0]
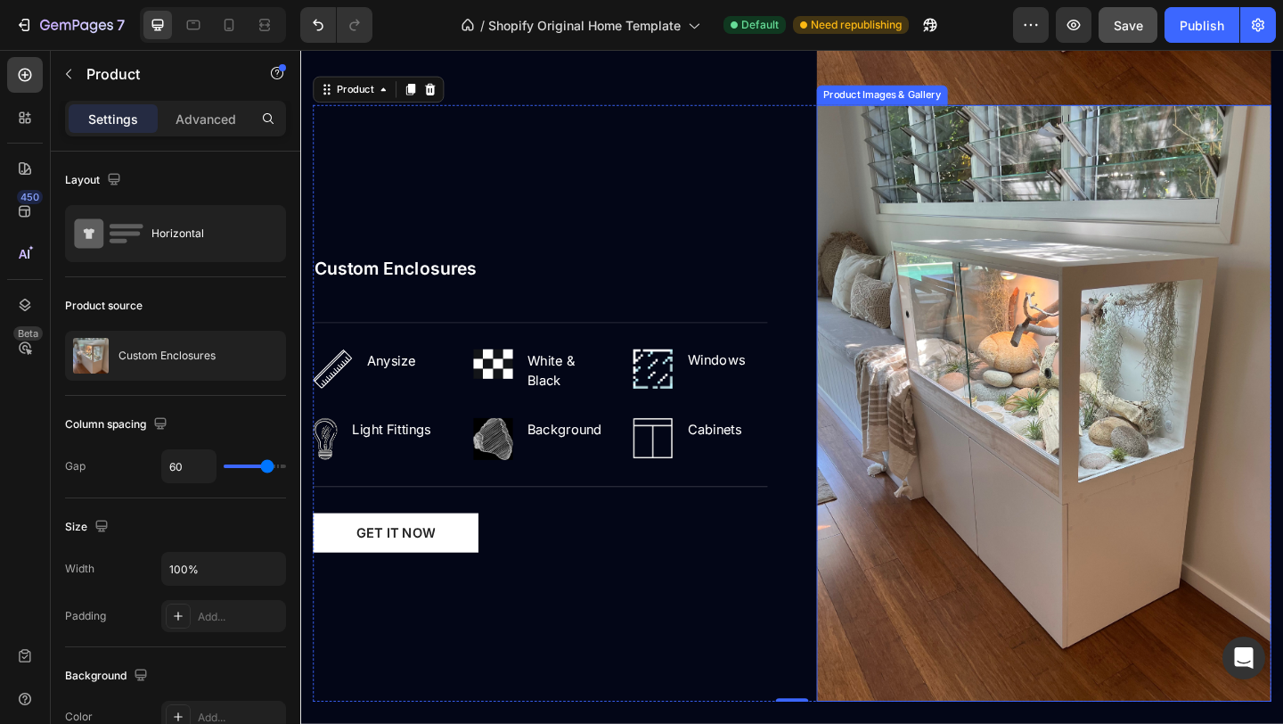
click at [928, 366] on img at bounding box center [1109, 434] width 495 height 649
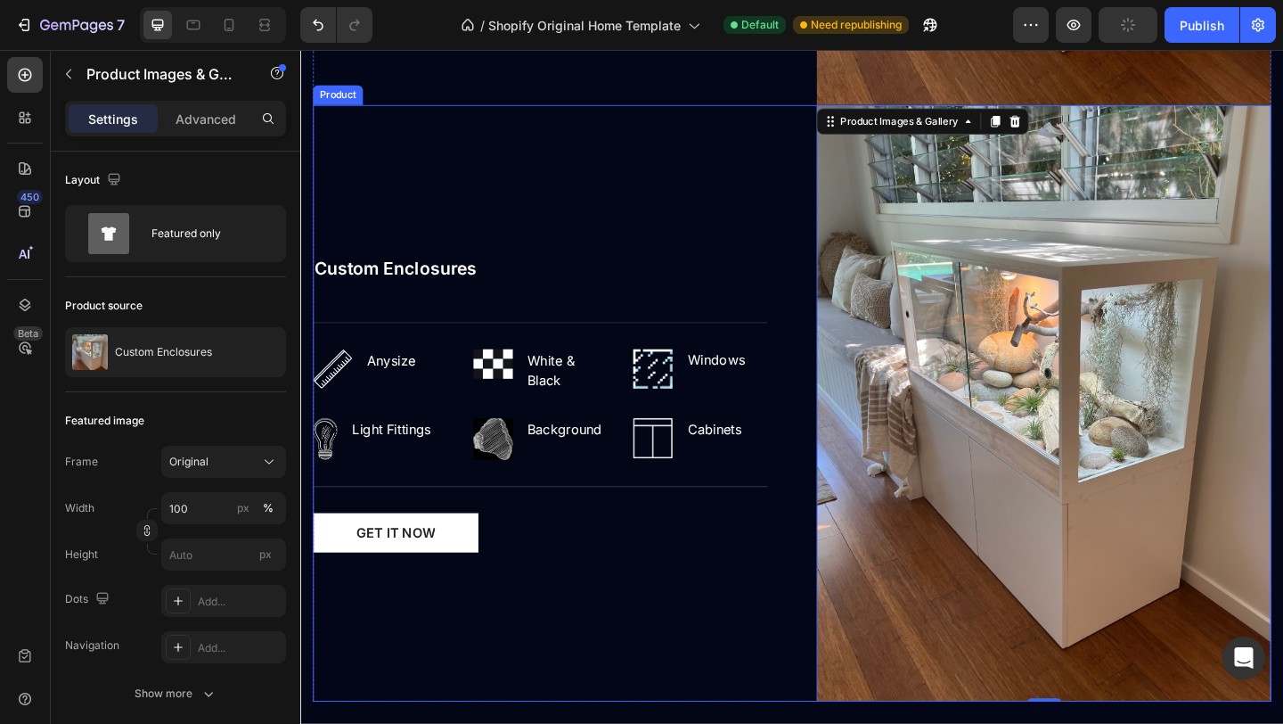
click at [425, 174] on div "Custom Enclosures (P) Title Title Line Image Any Size Text block Row Image Whit…" at bounding box center [561, 434] width 495 height 649
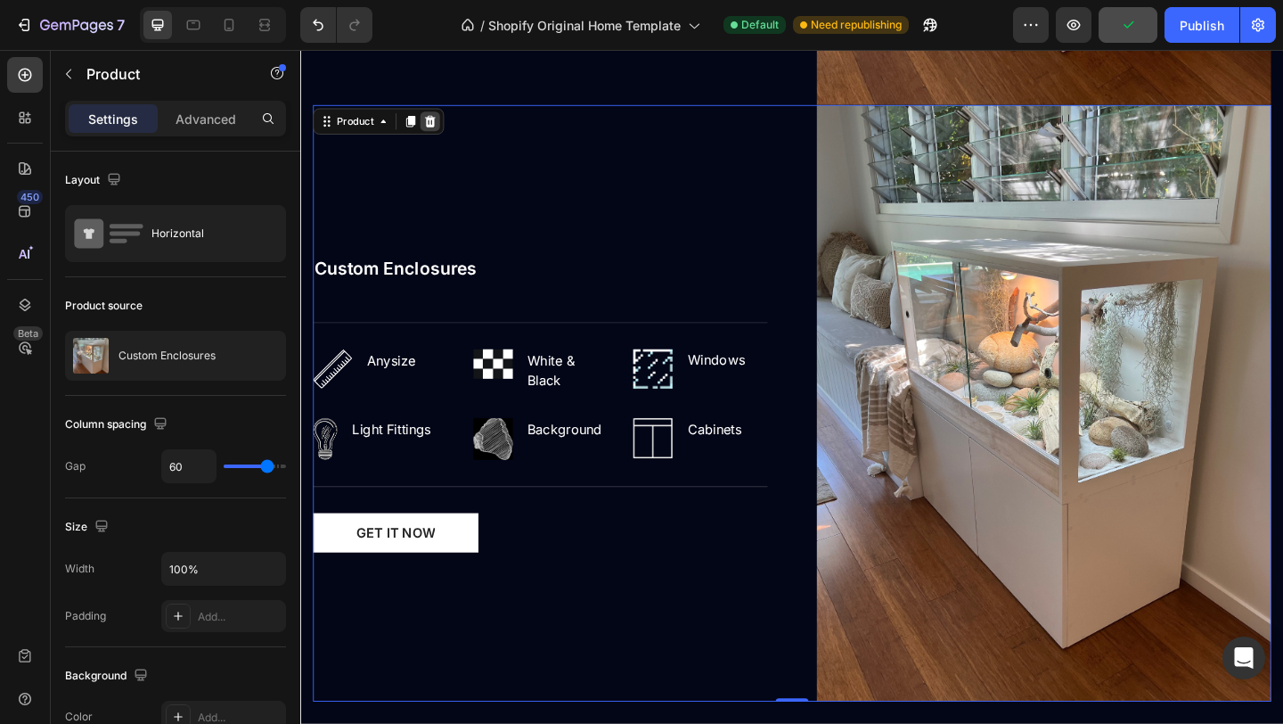
click at [444, 129] on icon at bounding box center [442, 127] width 12 height 12
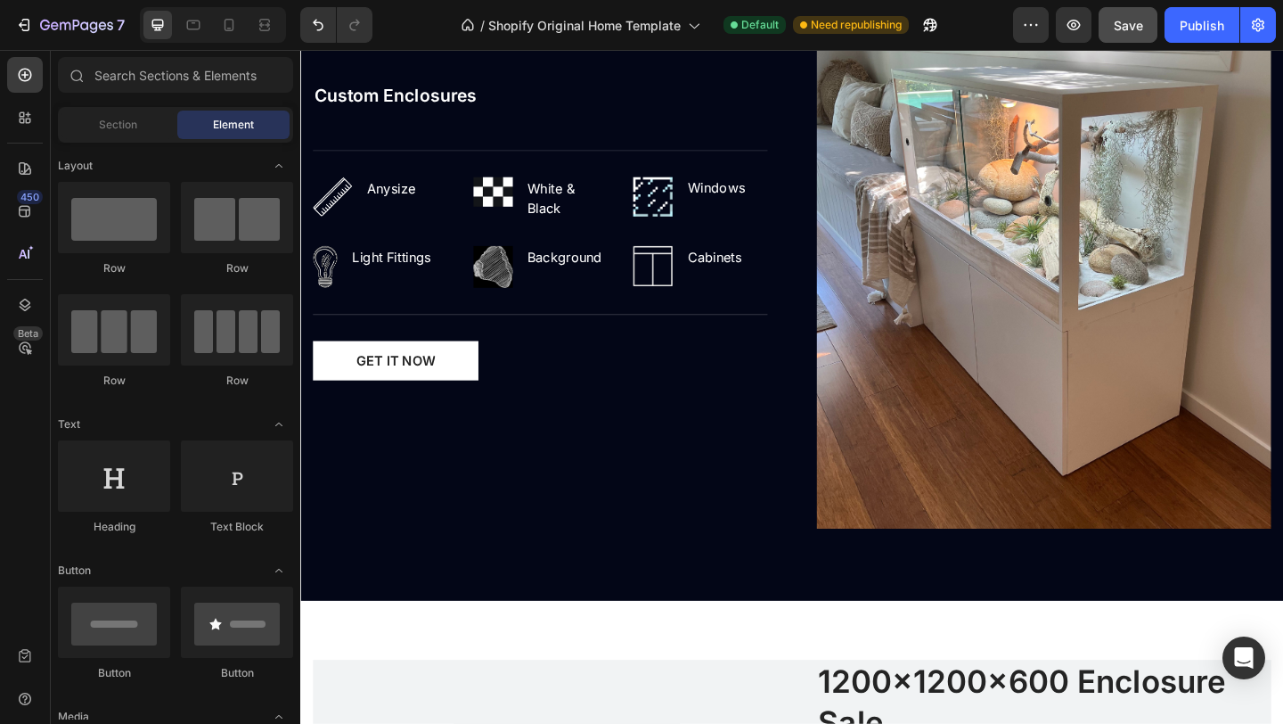
scroll to position [1918, 0]
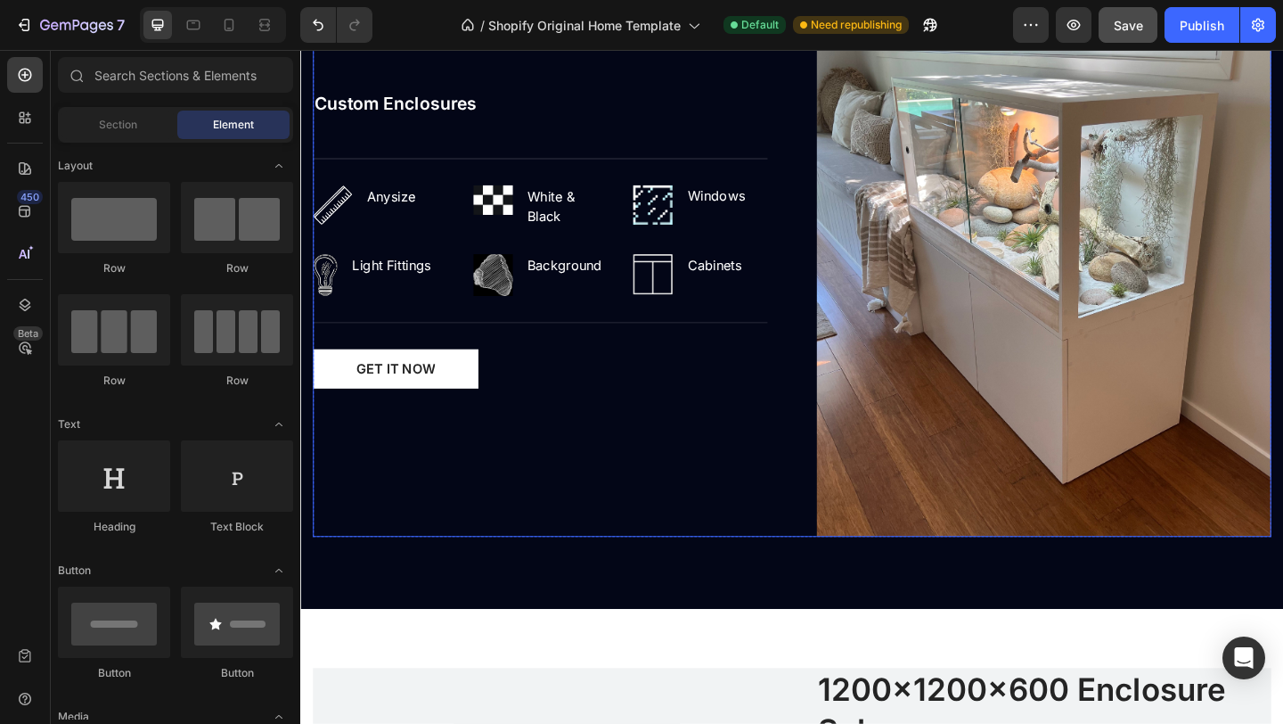
click at [581, 487] on div "Custom Enclosures (P) Title Title Line Image Any Size Text block Row Image Whit…" at bounding box center [561, 255] width 495 height 649
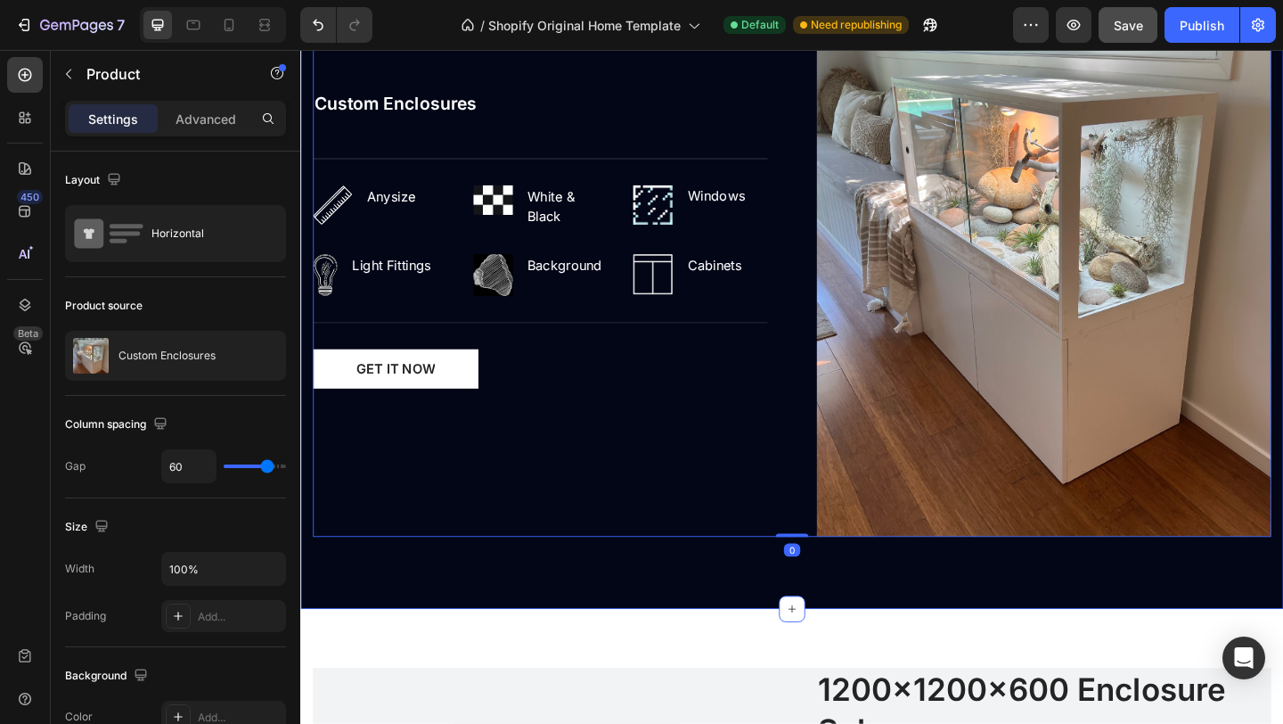
click at [540, 601] on div "EXPLORE Text block The Custom Heading Inspired by your vision - an era of refin…" at bounding box center [834, 156] width 1069 height 1003
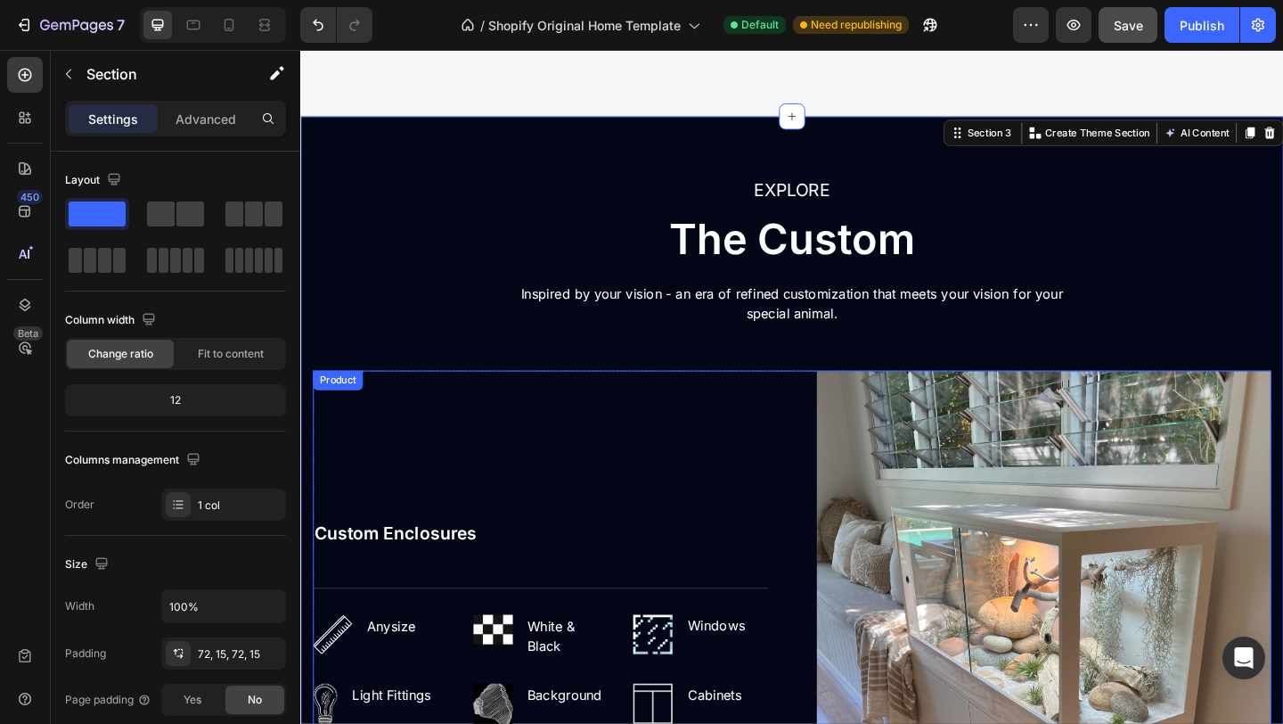
scroll to position [1149, 0]
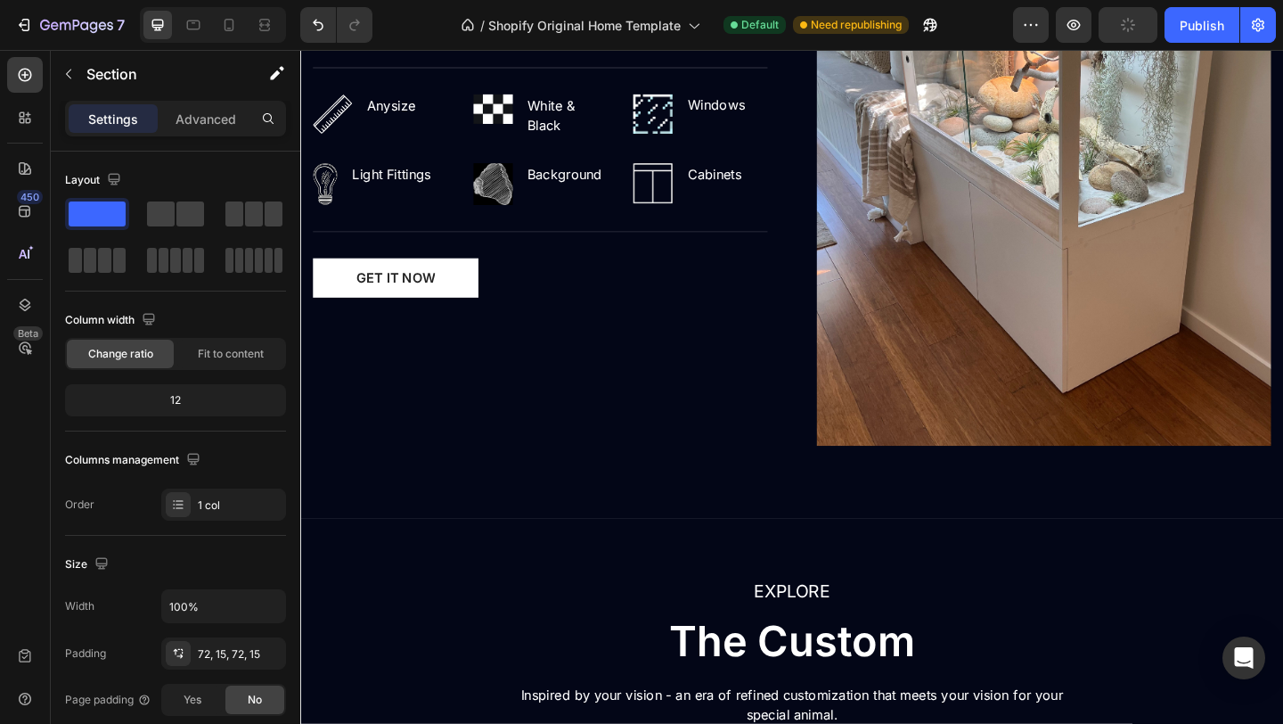
scroll to position [2463, 0]
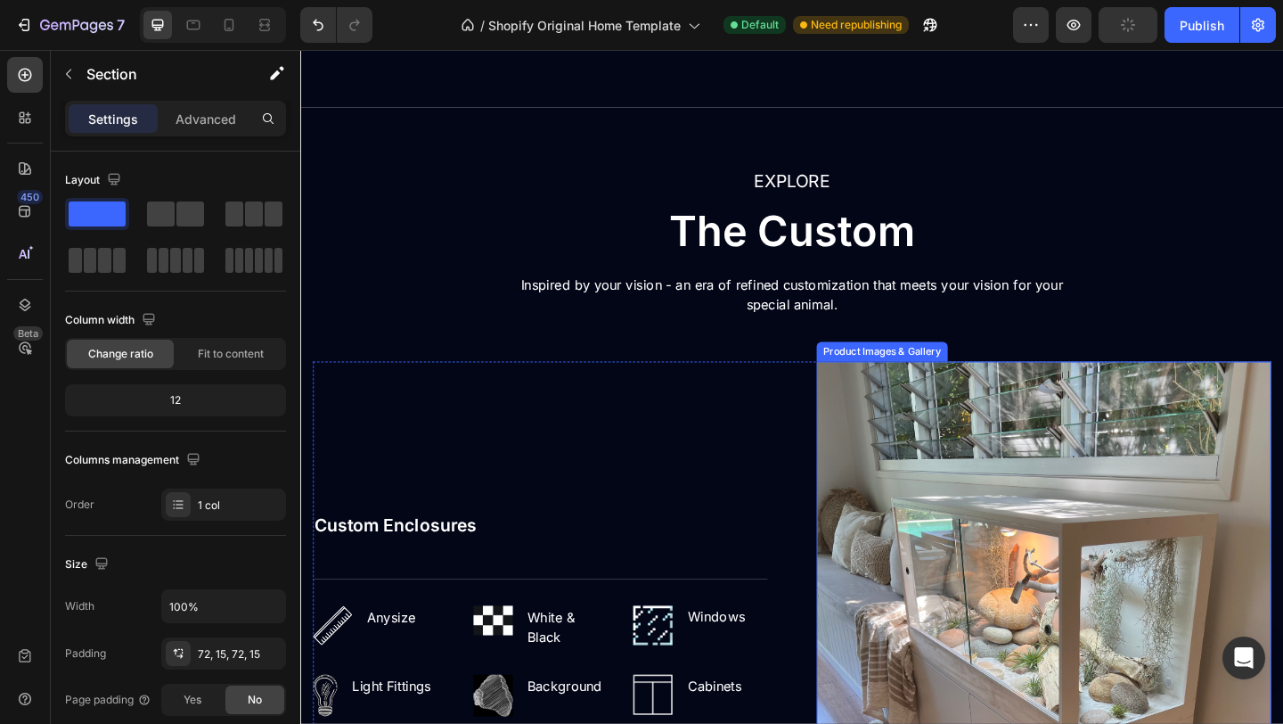
click at [862, 422] on img at bounding box center [1109, 713] width 495 height 649
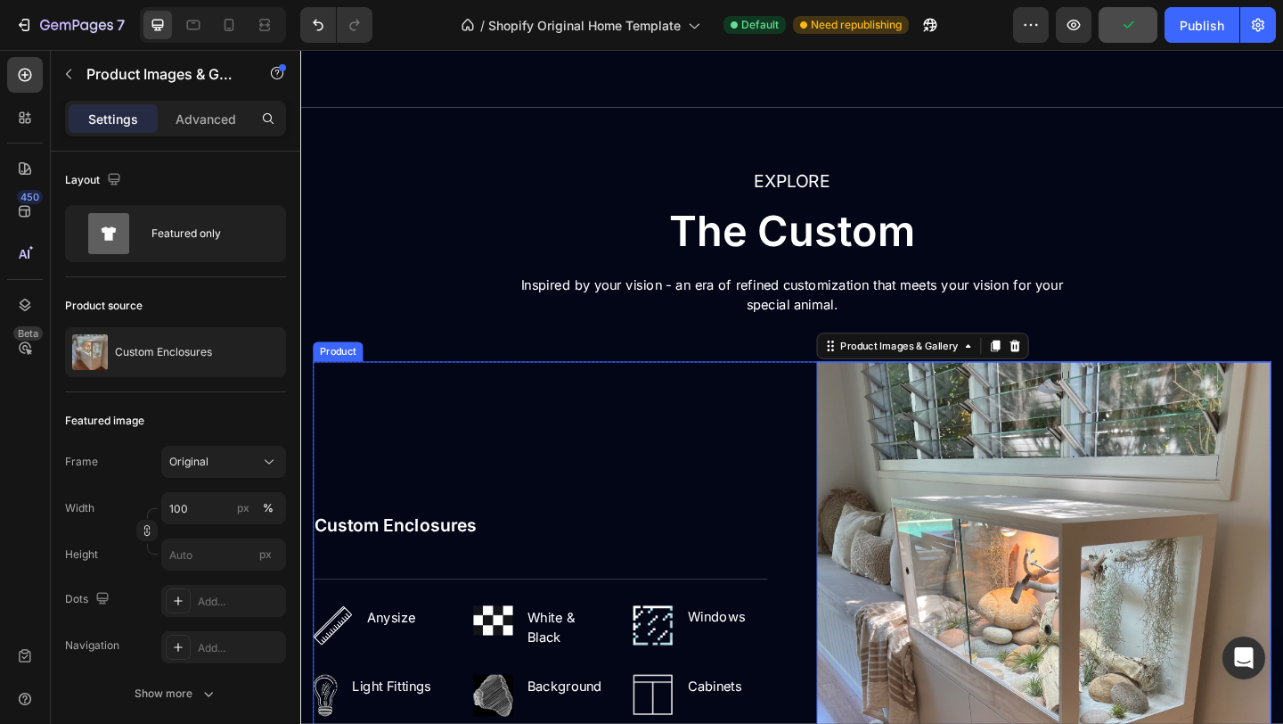
click at [793, 461] on div "Custom Enclosures (P) Title Title Line Image Any Size Text block Row Image Whit…" at bounding box center [561, 713] width 495 height 649
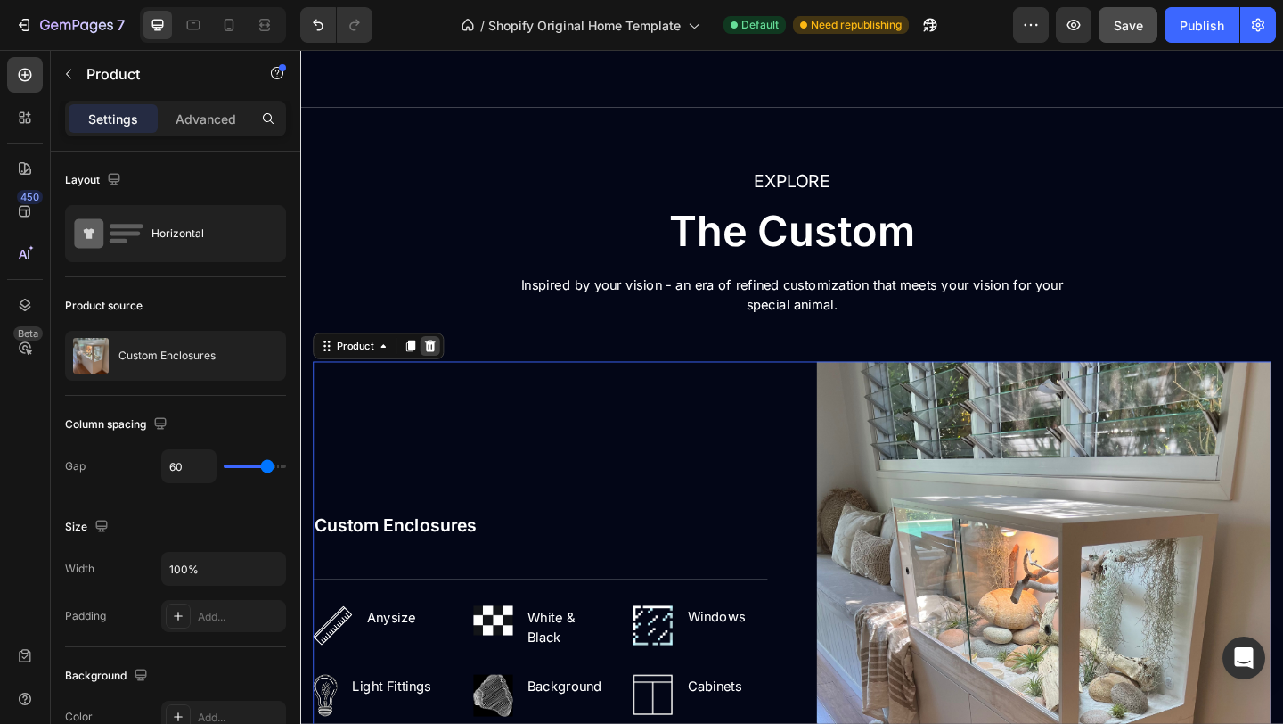
click at [446, 373] on icon at bounding box center [441, 372] width 14 height 14
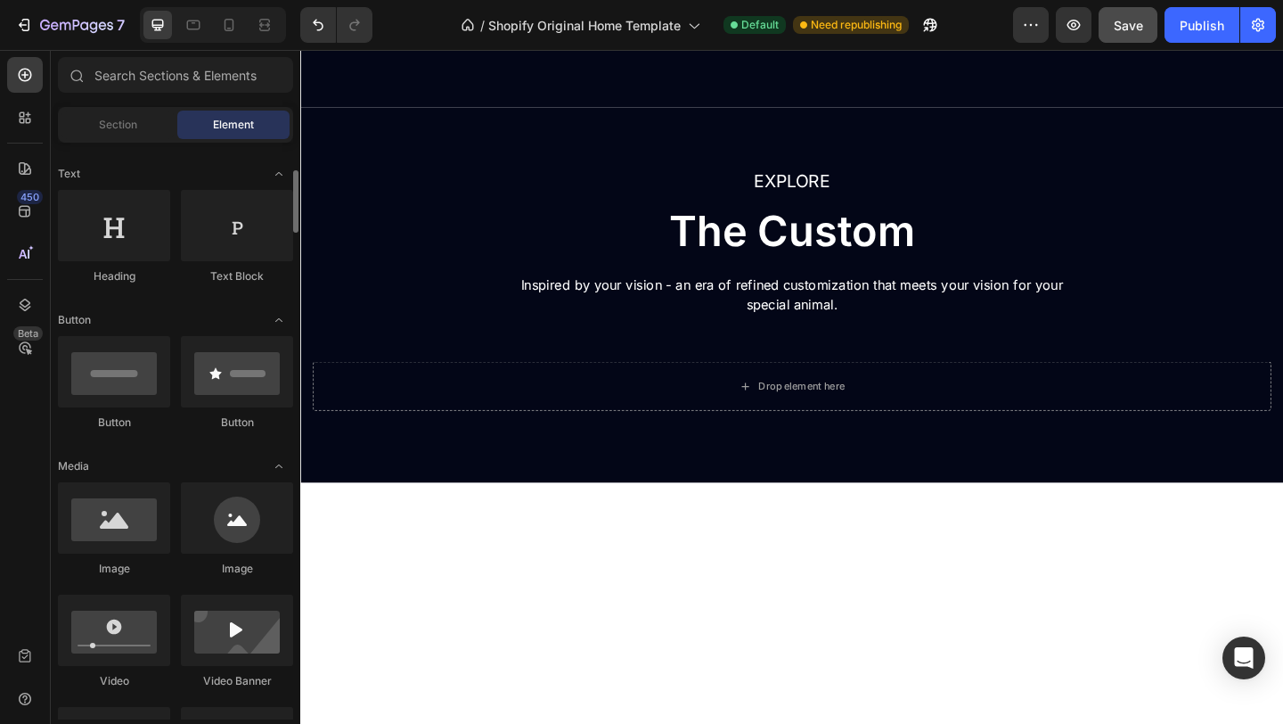
scroll to position [251, 0]
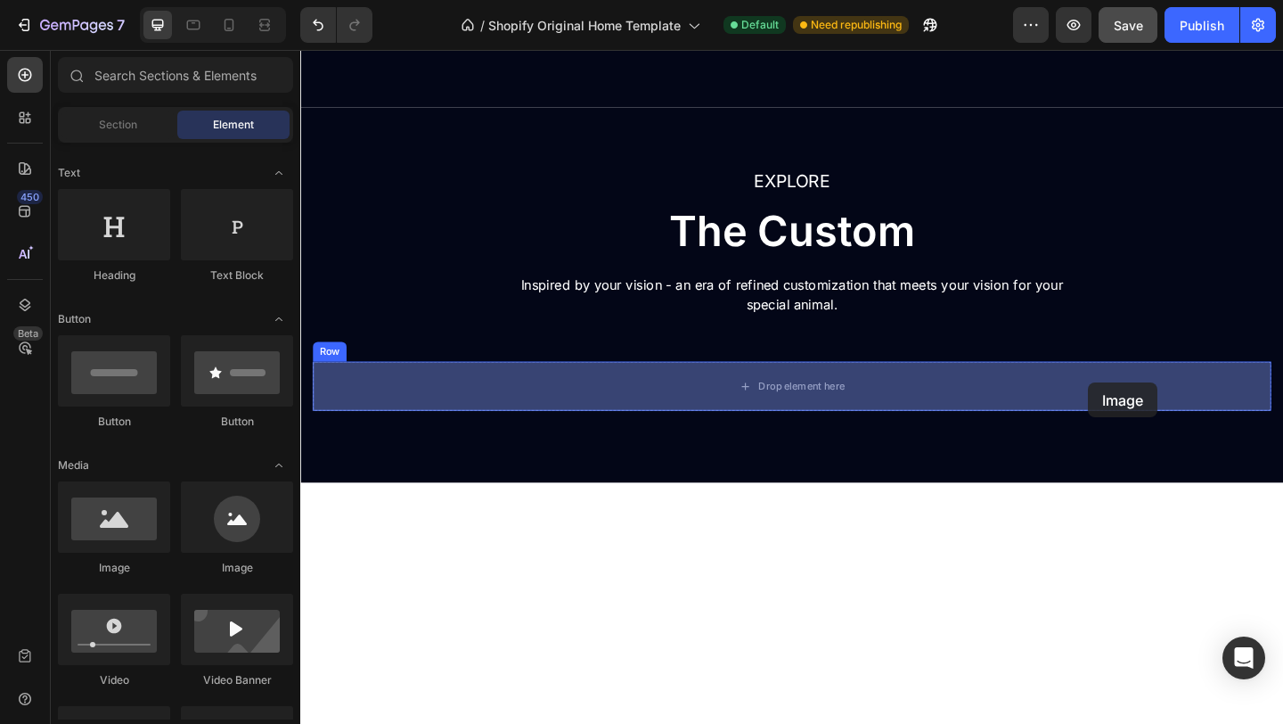
drag, startPoint x: 428, startPoint y: 587, endPoint x: 1158, endPoint y: 412, distance: 750.8
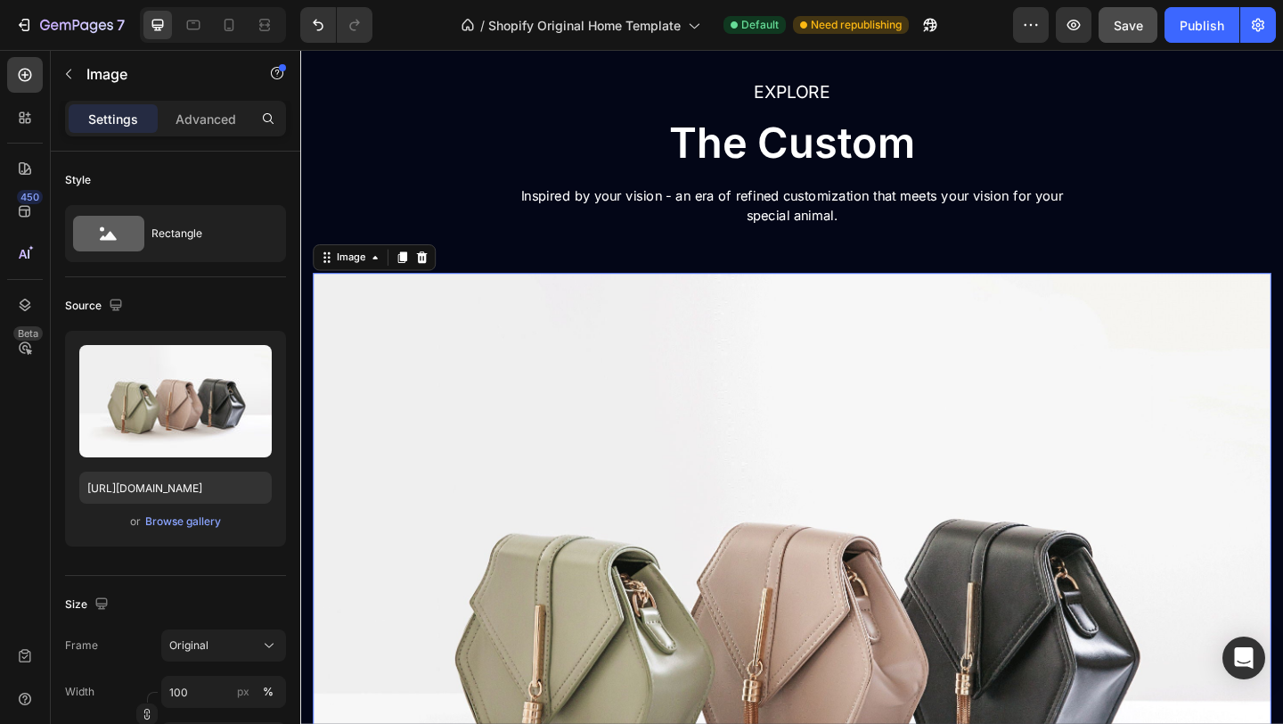
scroll to position [2561, 0]
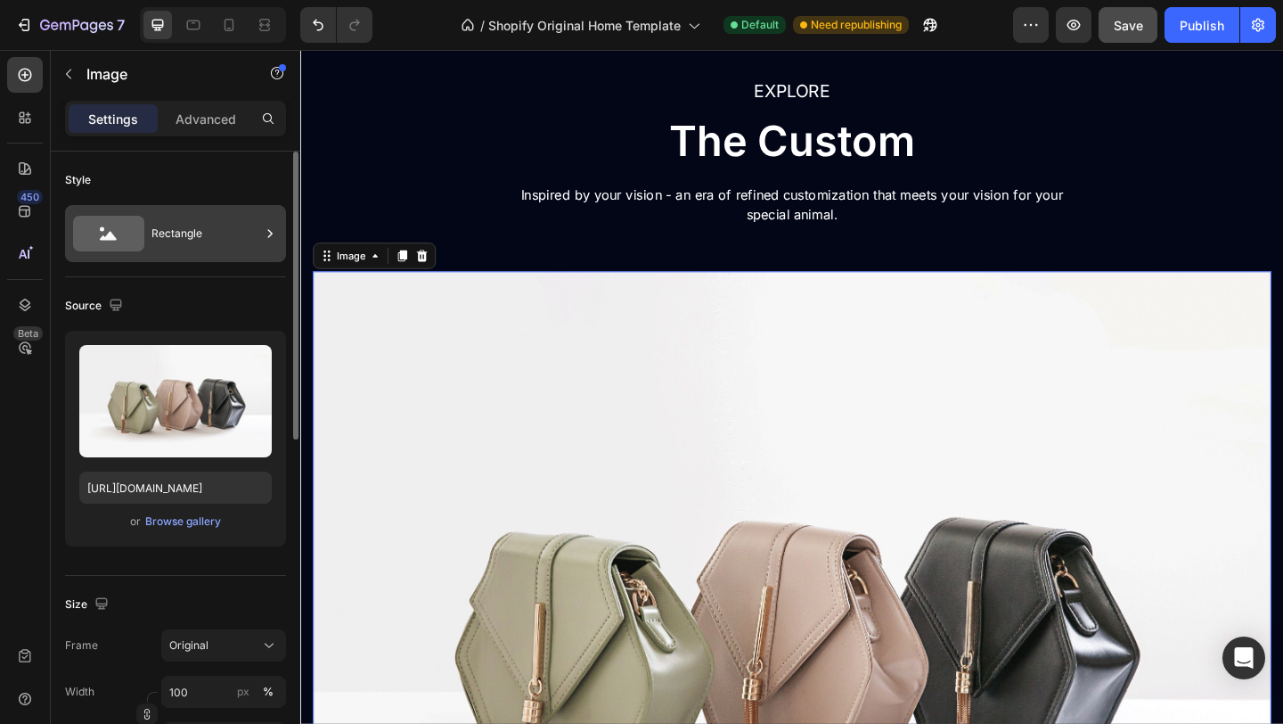
click at [206, 233] on div "Rectangle" at bounding box center [206, 233] width 109 height 41
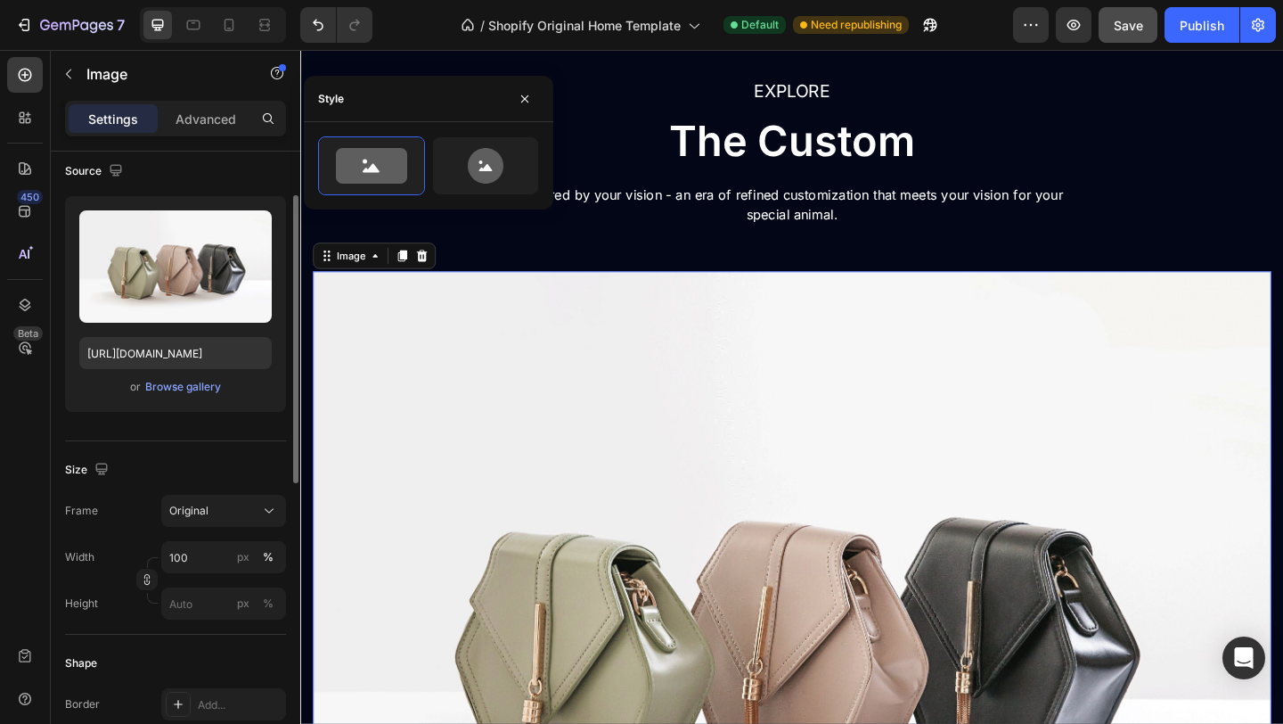
scroll to position [0, 0]
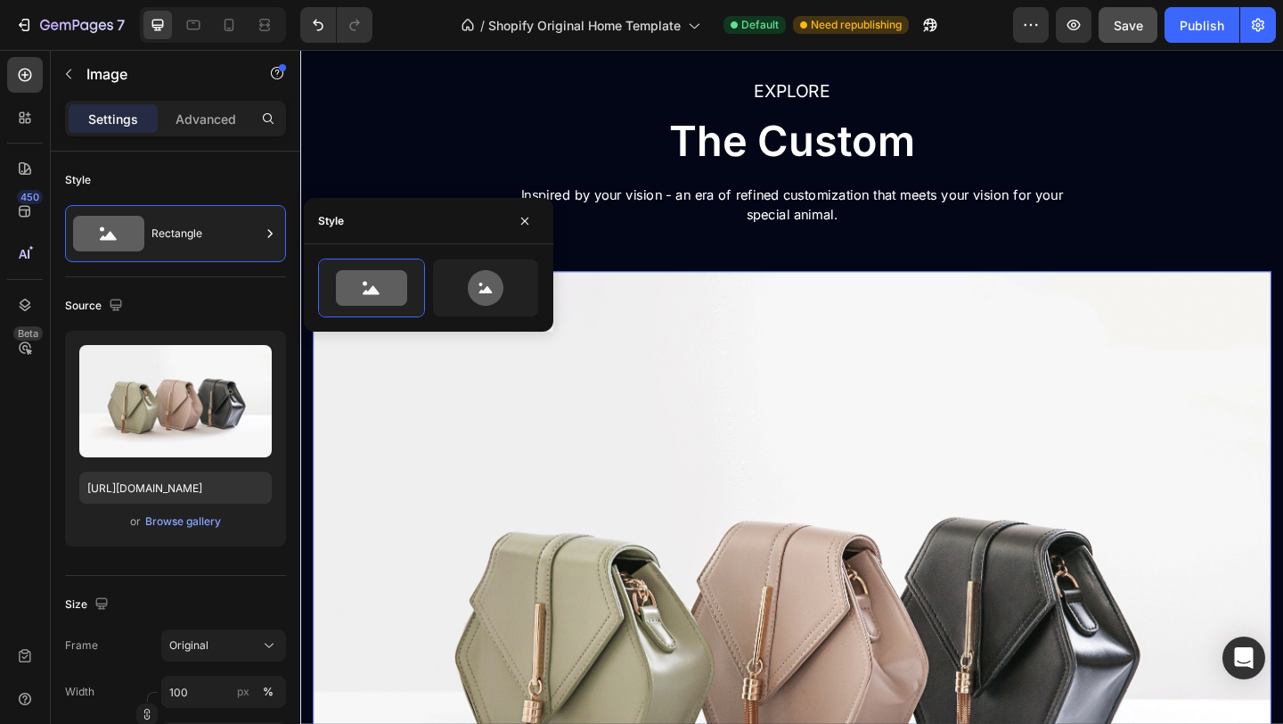
click at [959, 399] on img at bounding box center [835, 682] width 1043 height 783
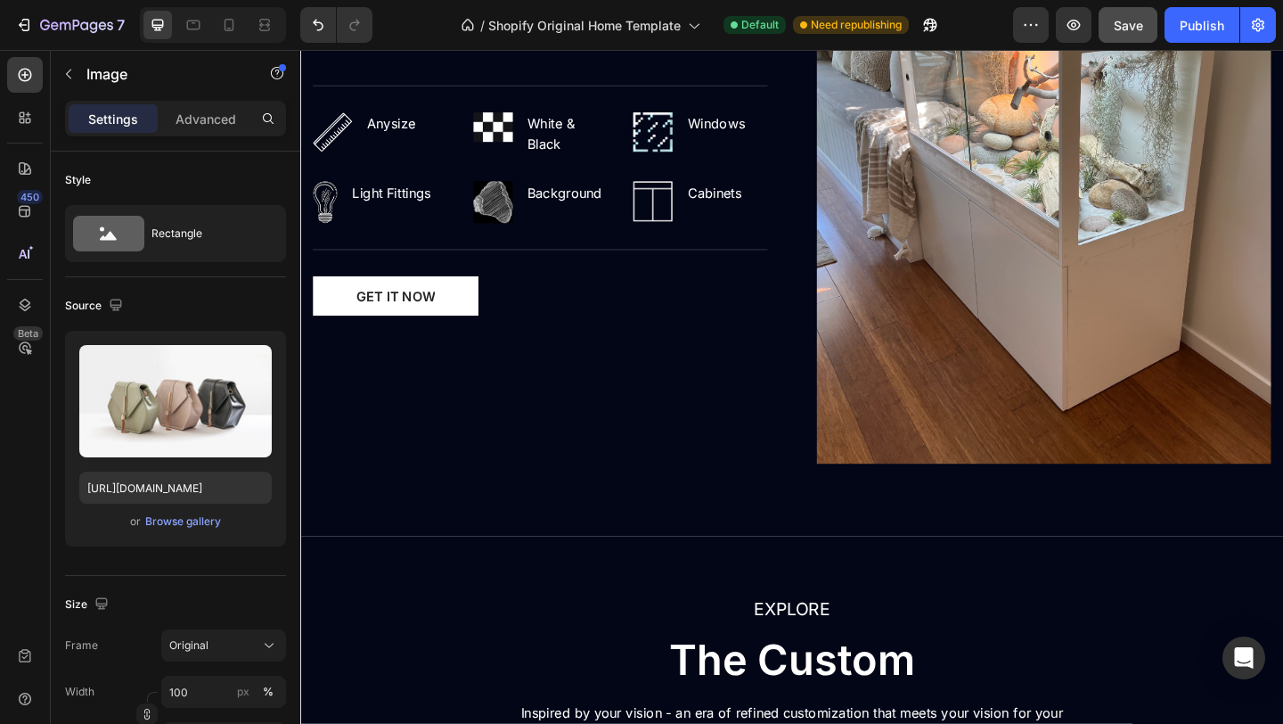
scroll to position [1937, 0]
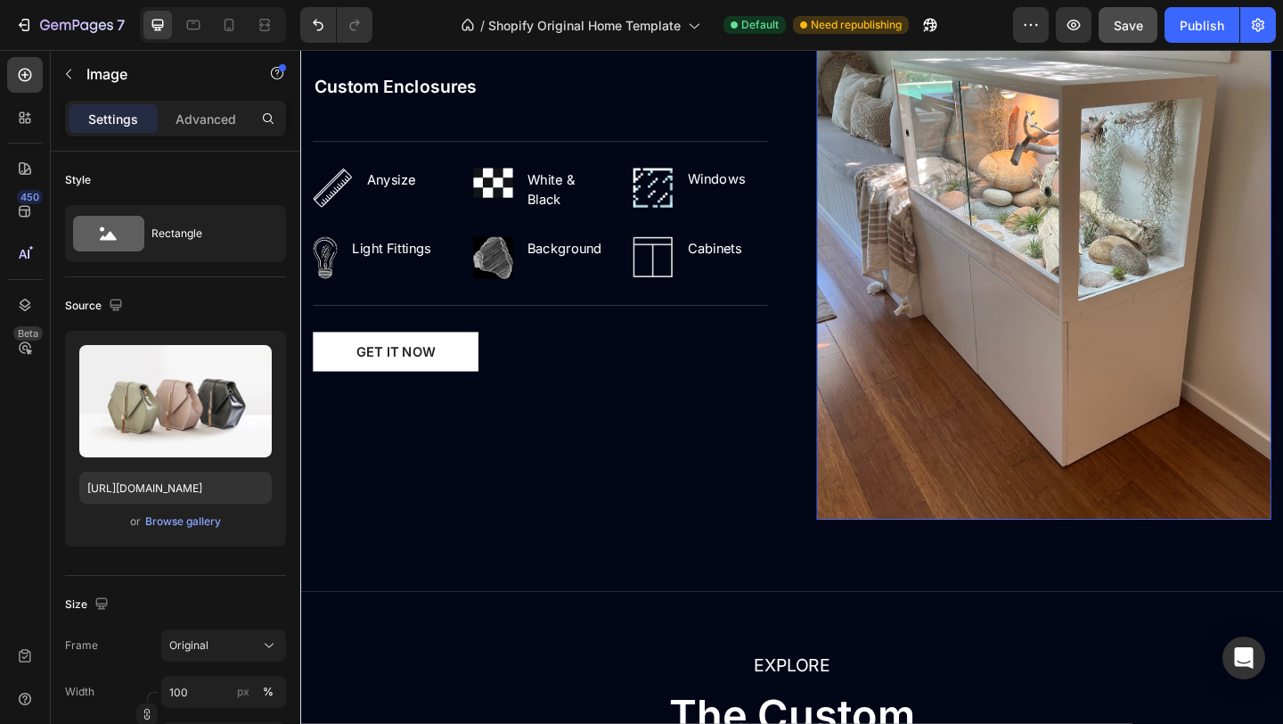
click at [998, 291] on img at bounding box center [1109, 237] width 495 height 649
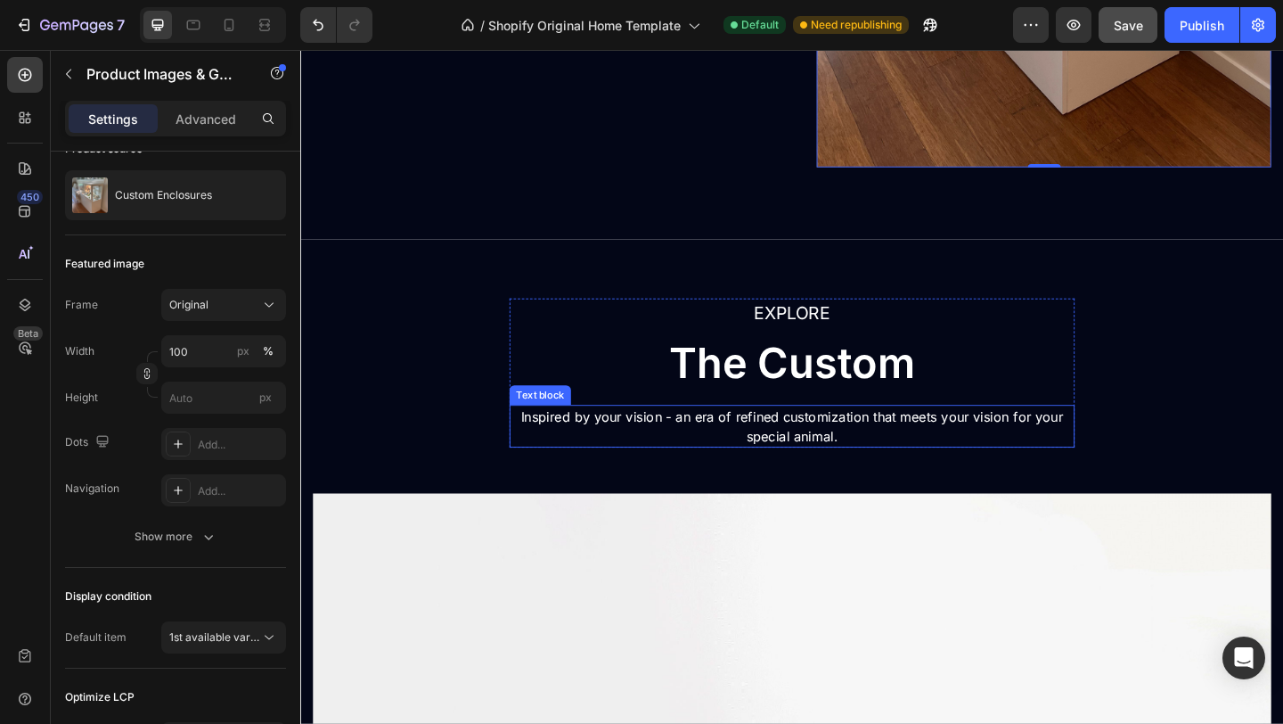
scroll to position [2356, 0]
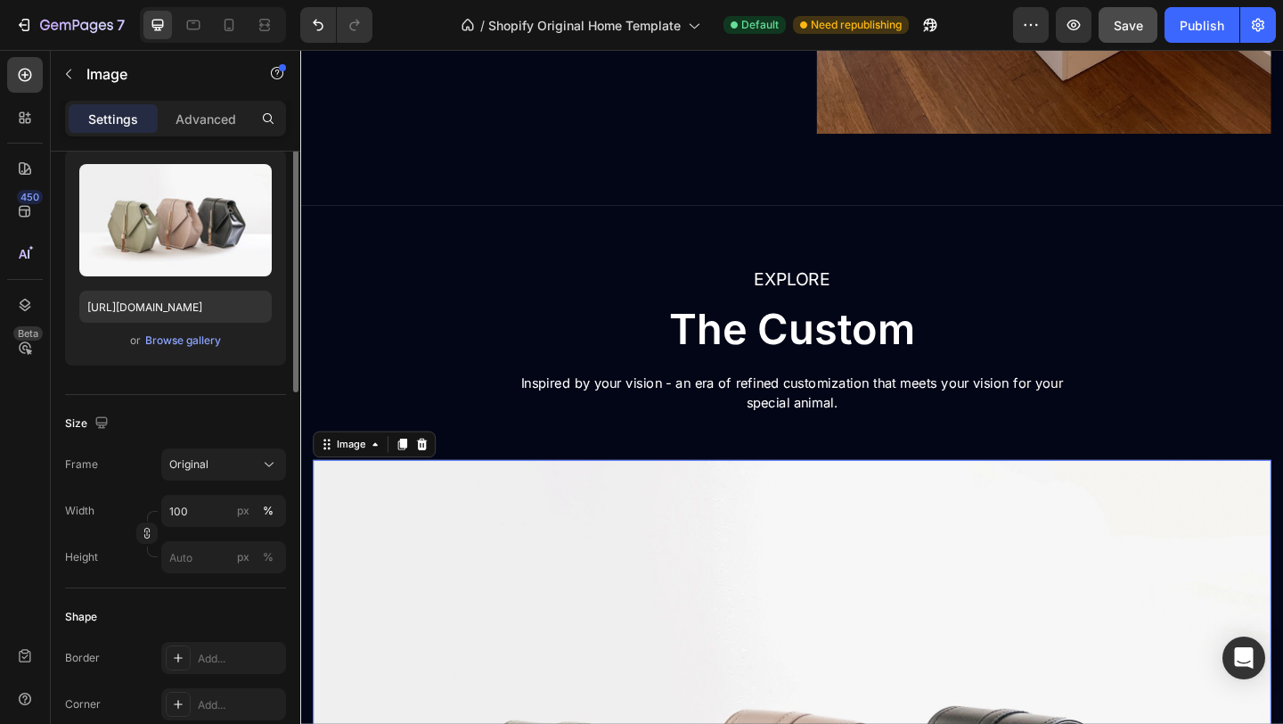
scroll to position [187, 0]
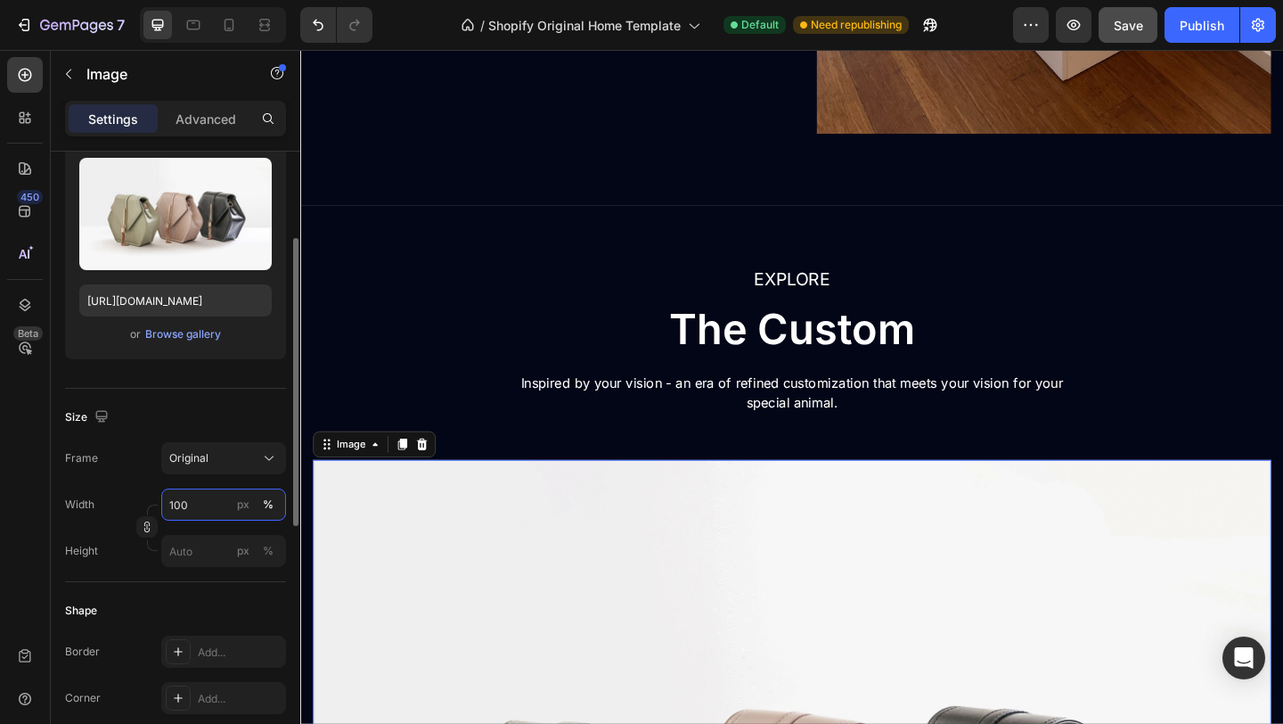
click at [220, 510] on input "100" at bounding box center [223, 504] width 125 height 32
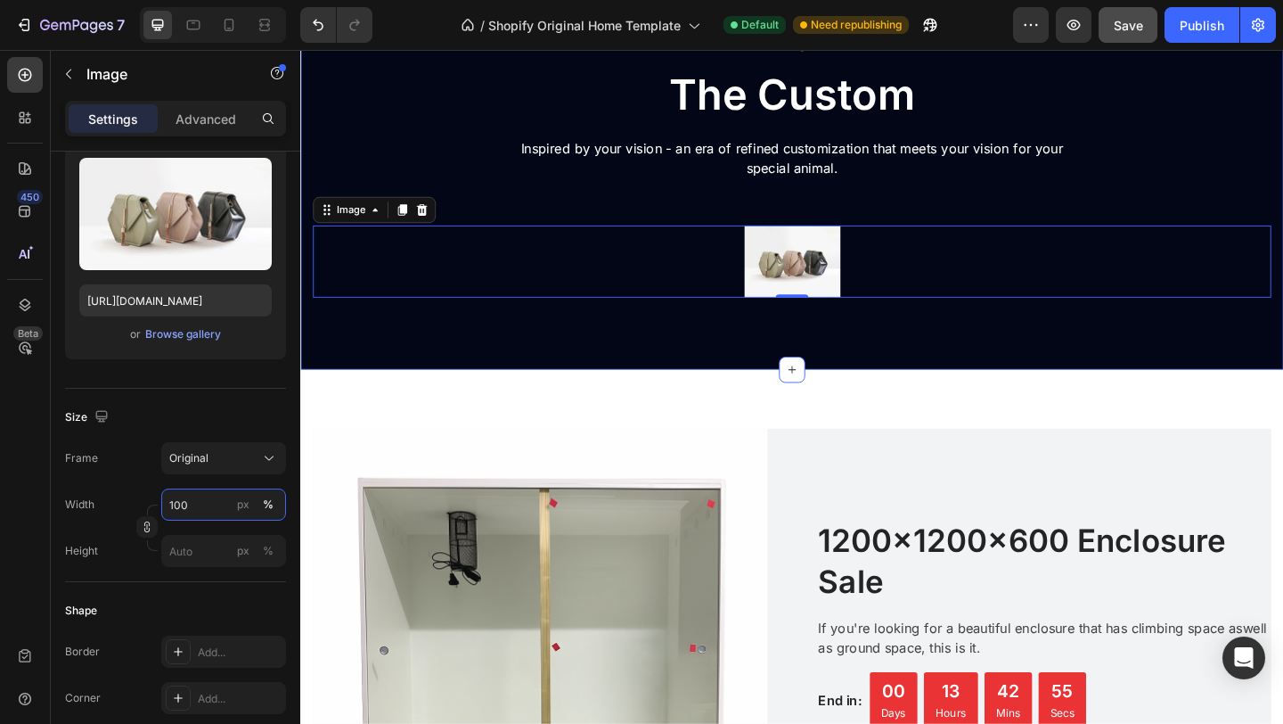
scroll to position [2612, 0]
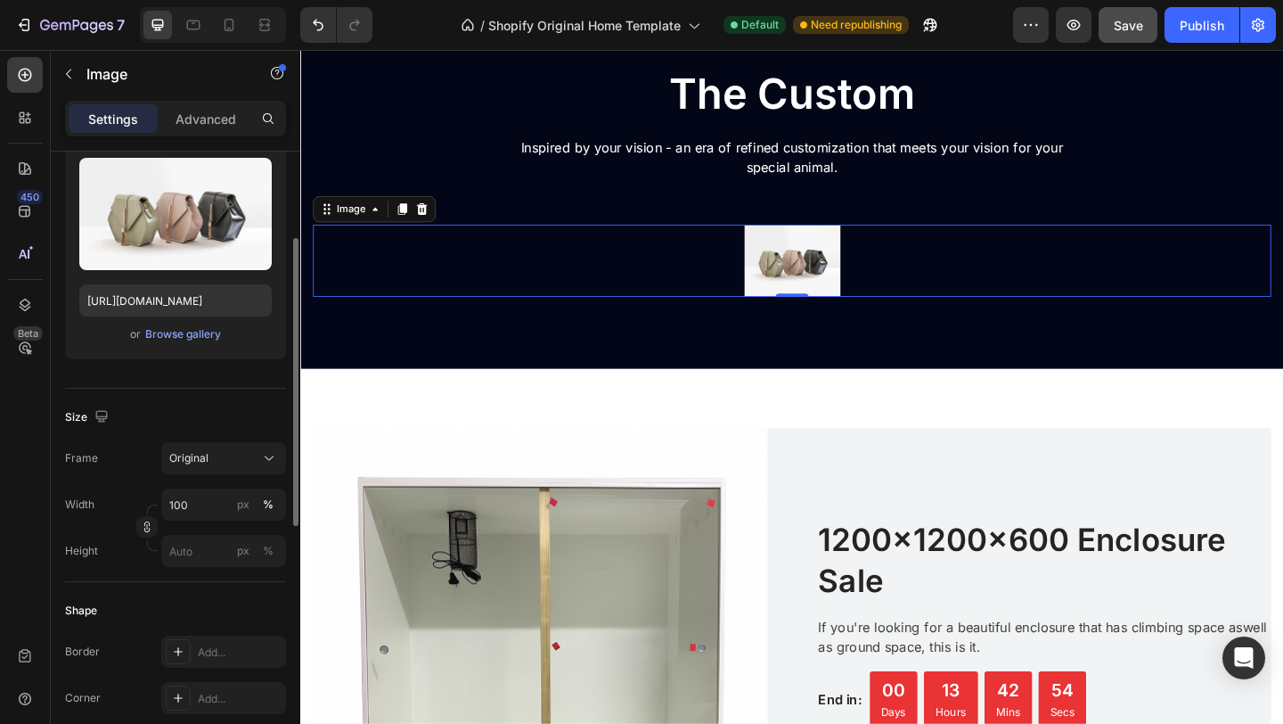
click at [215, 568] on div "Size Frame Original Width 100 px % Height px %" at bounding box center [175, 485] width 221 height 193
click at [220, 550] on input "px %" at bounding box center [223, 551] width 125 height 32
click at [234, 469] on button "Original" at bounding box center [223, 458] width 125 height 32
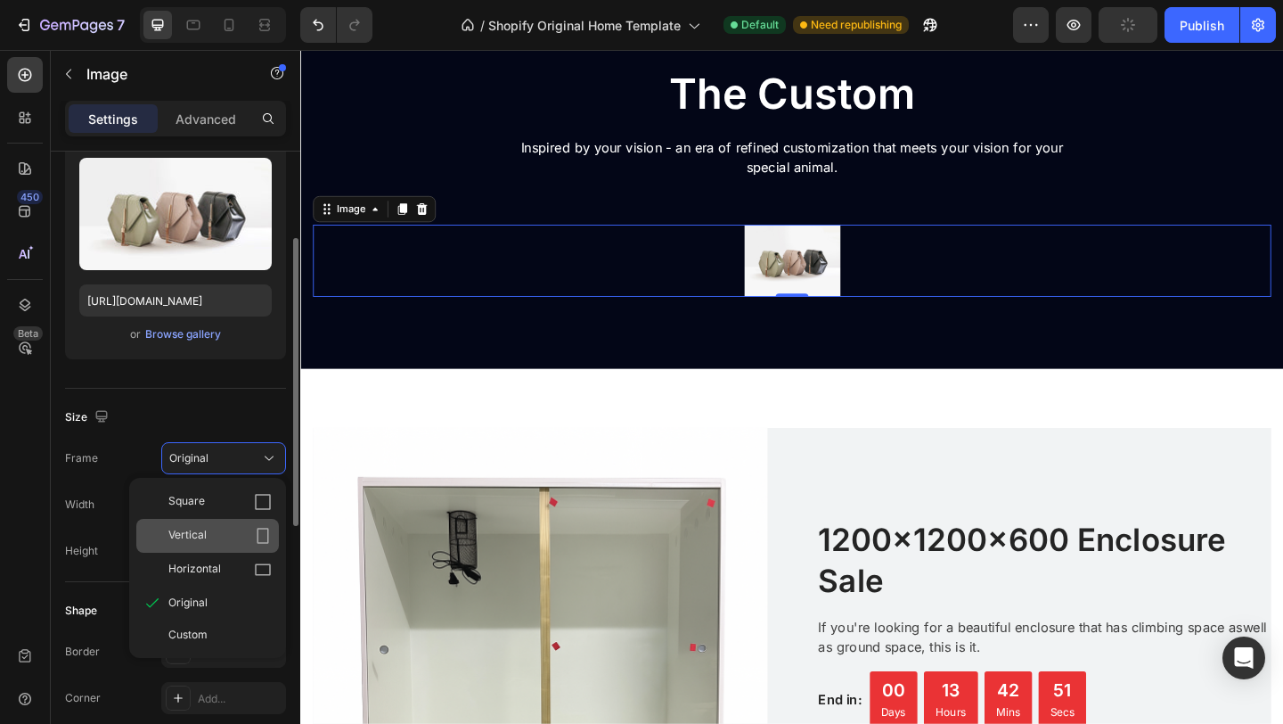
click at [245, 531] on div "Vertical" at bounding box center [219, 536] width 103 height 18
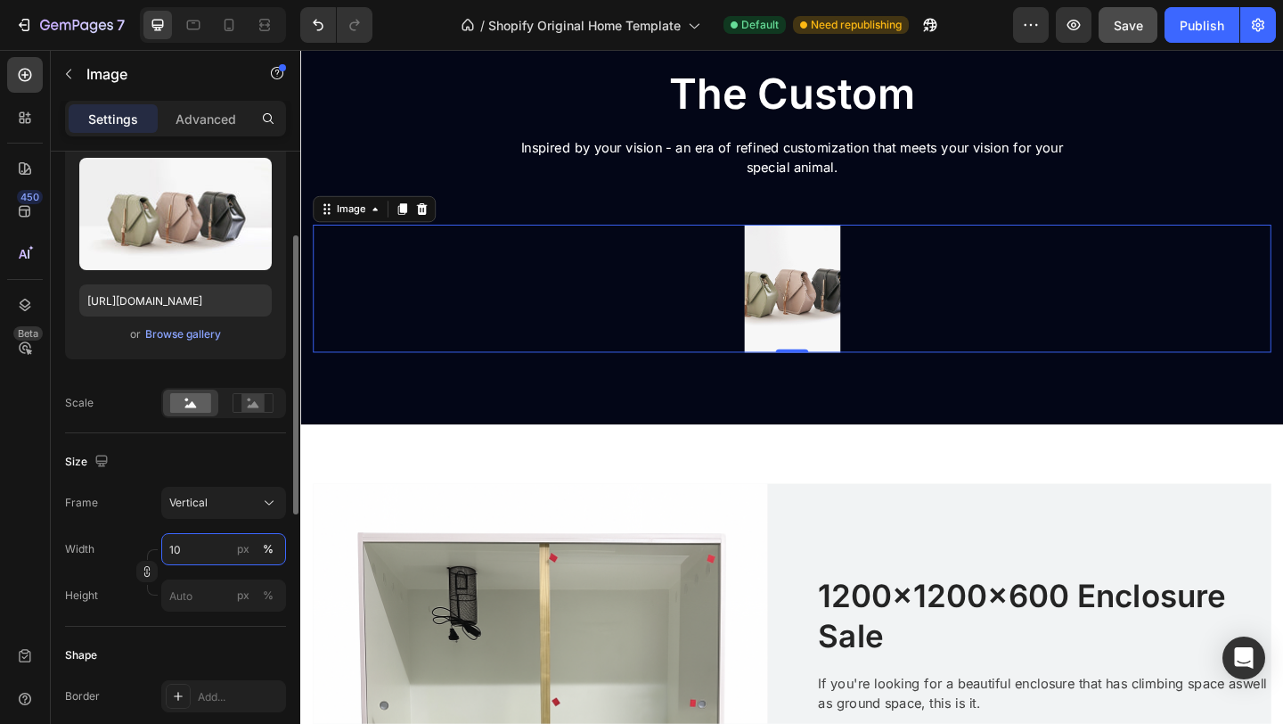
click at [215, 545] on input "10" at bounding box center [223, 549] width 125 height 32
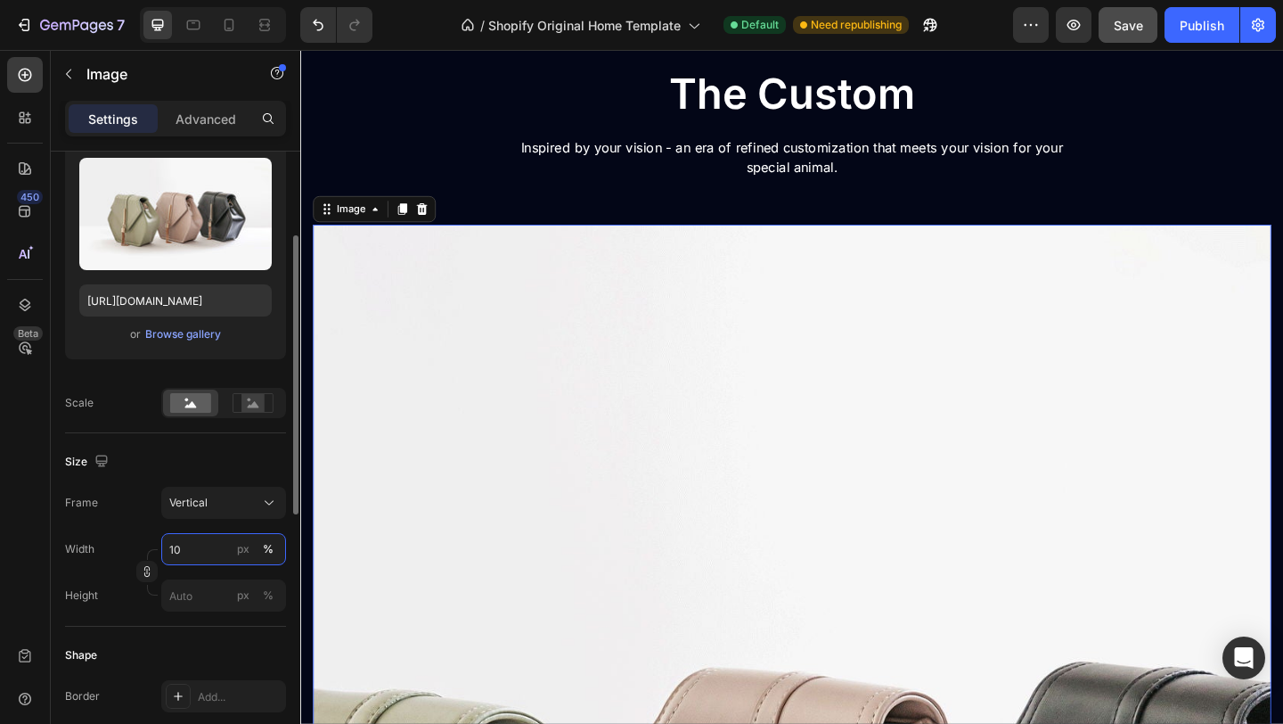
type input "1"
type input "5"
type input "7"
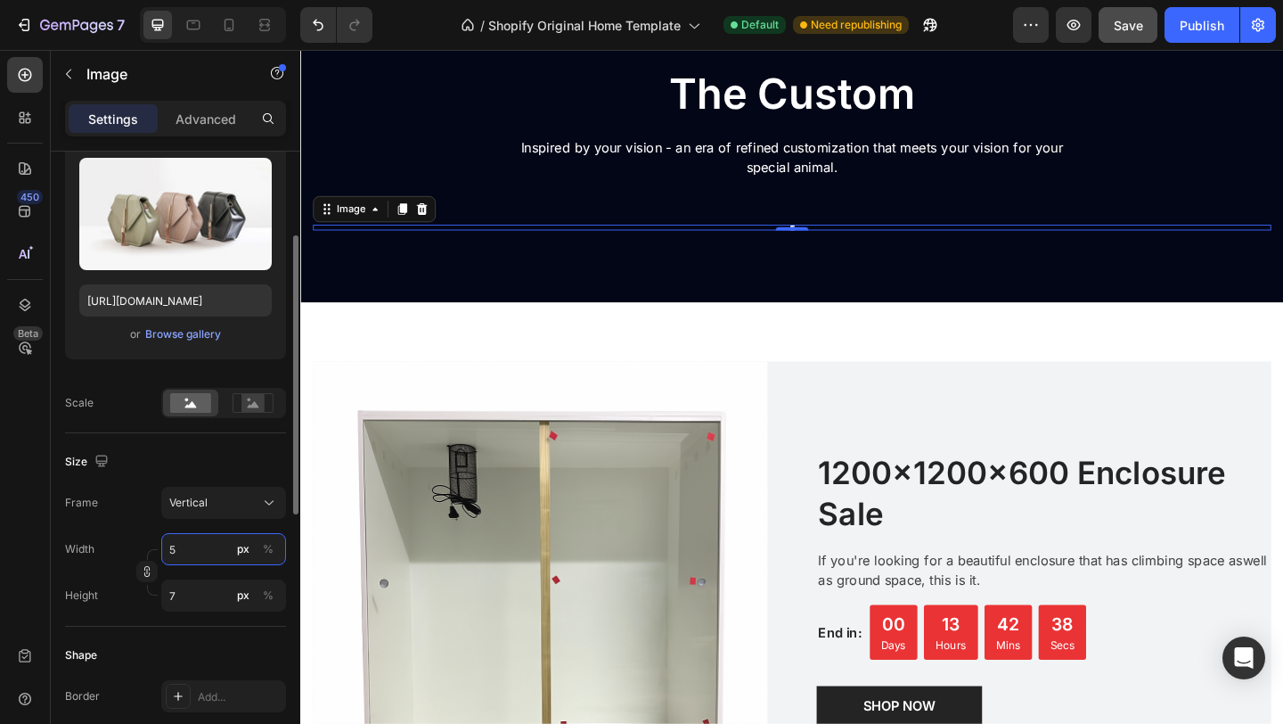
type input "50"
type input "67"
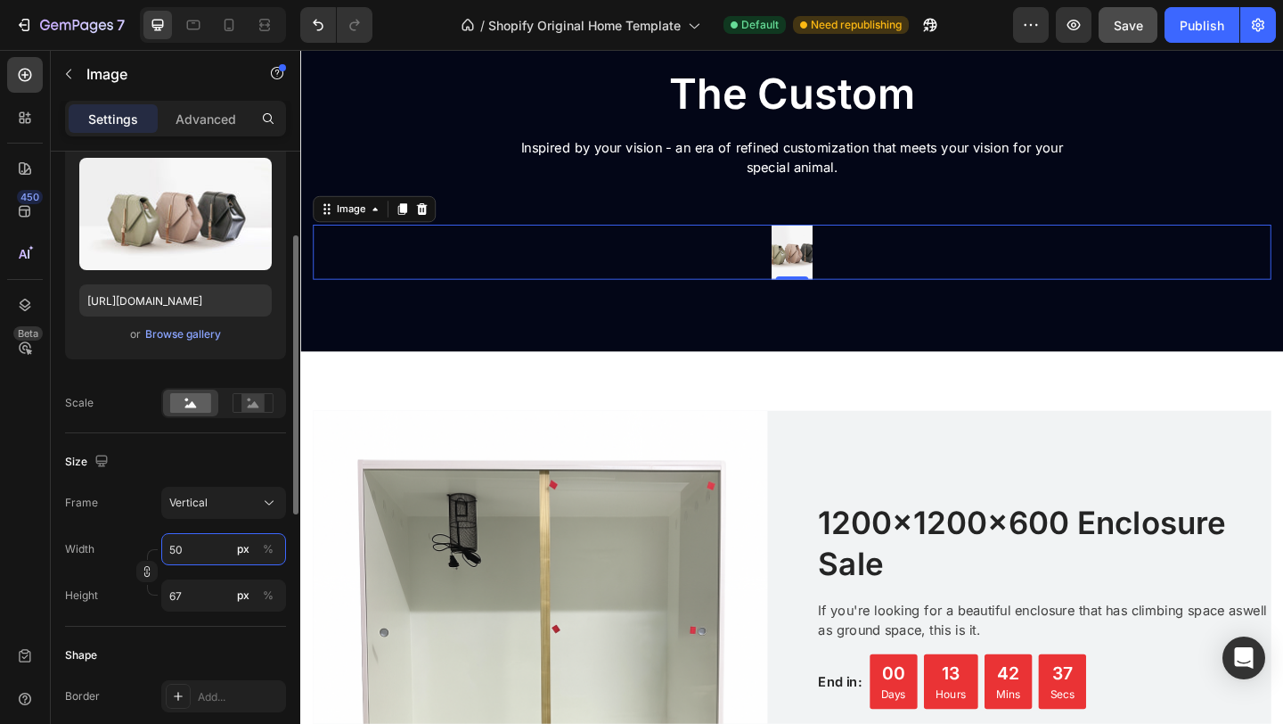
type input "5"
type input "7"
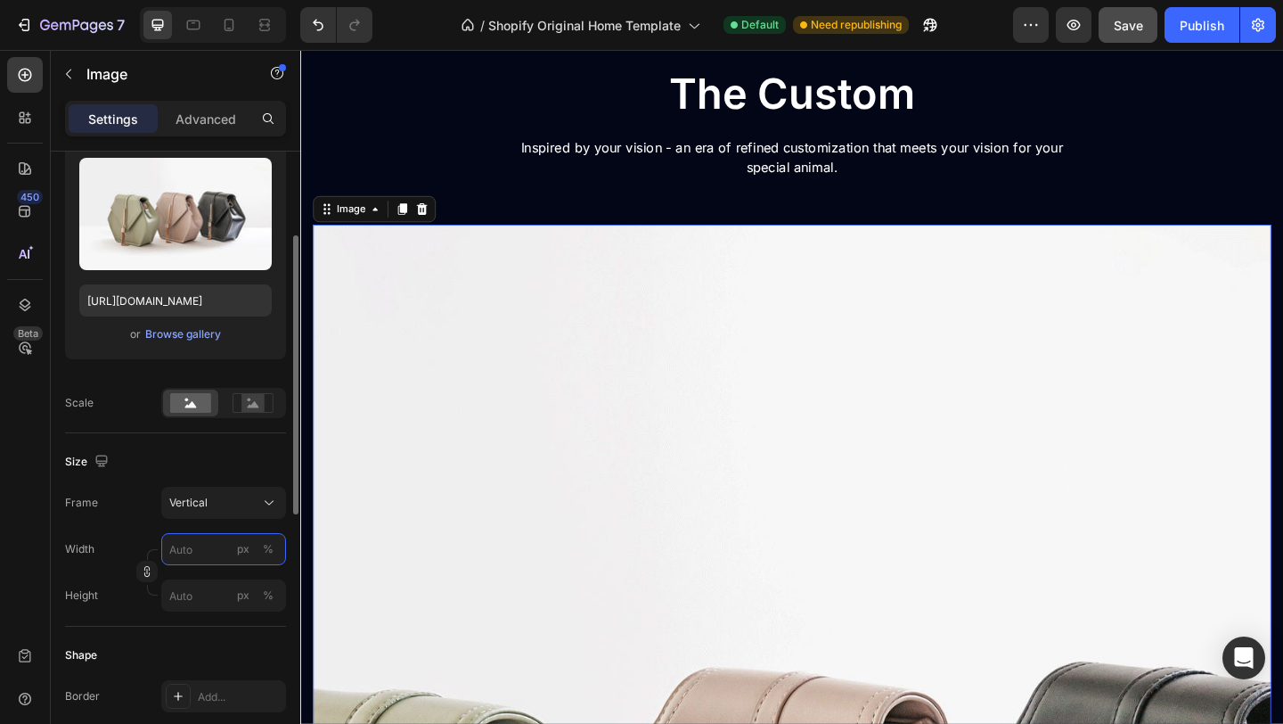
type input "5"
type input "7"
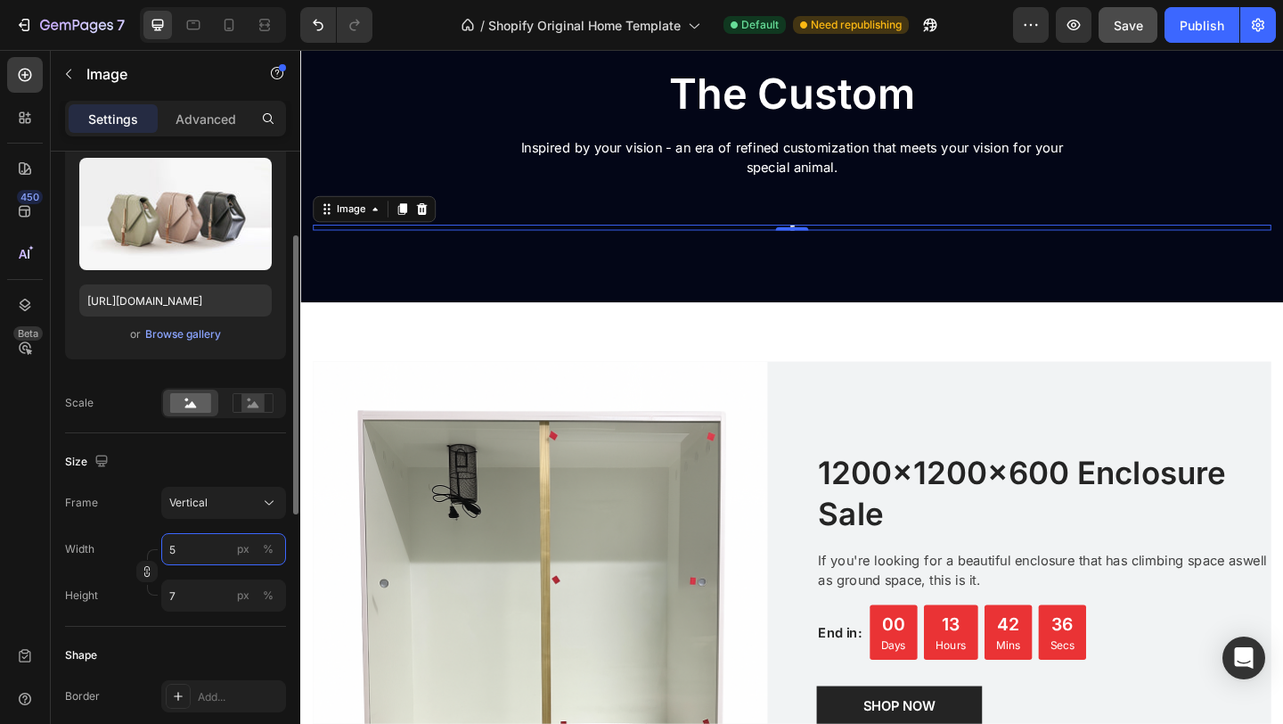
type input "59"
type input "79"
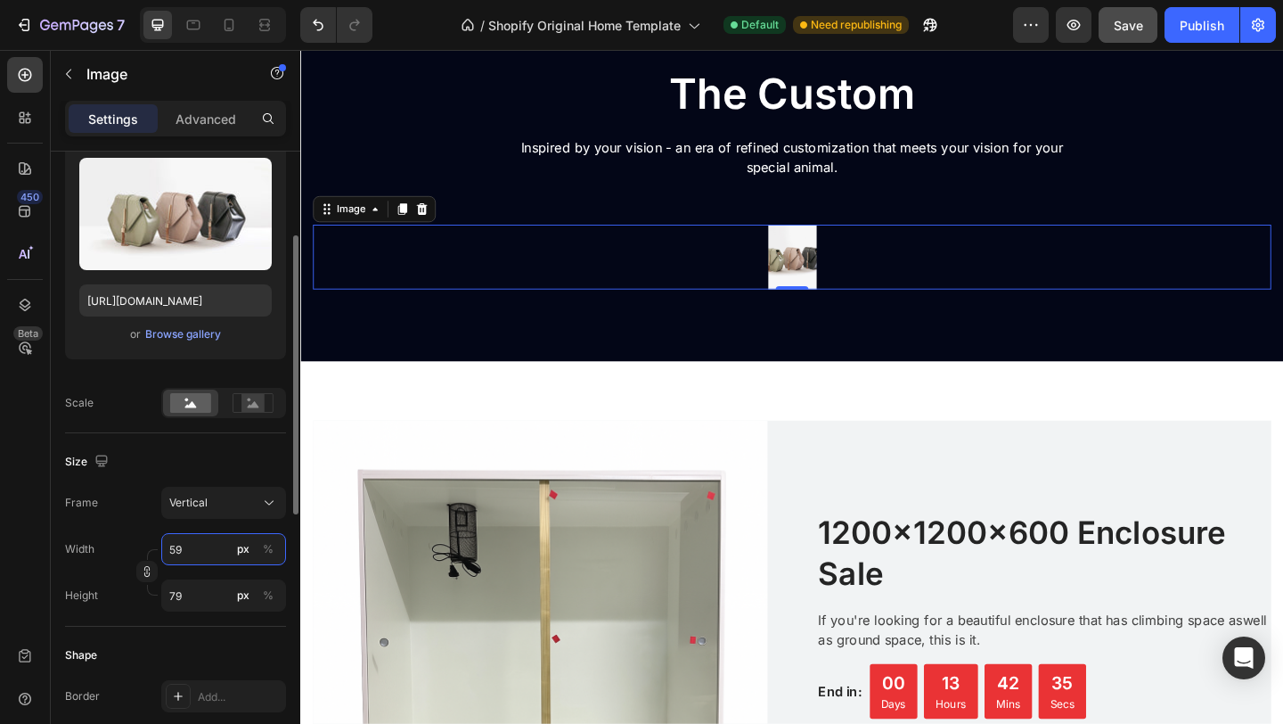
type input "590"
type input "787"
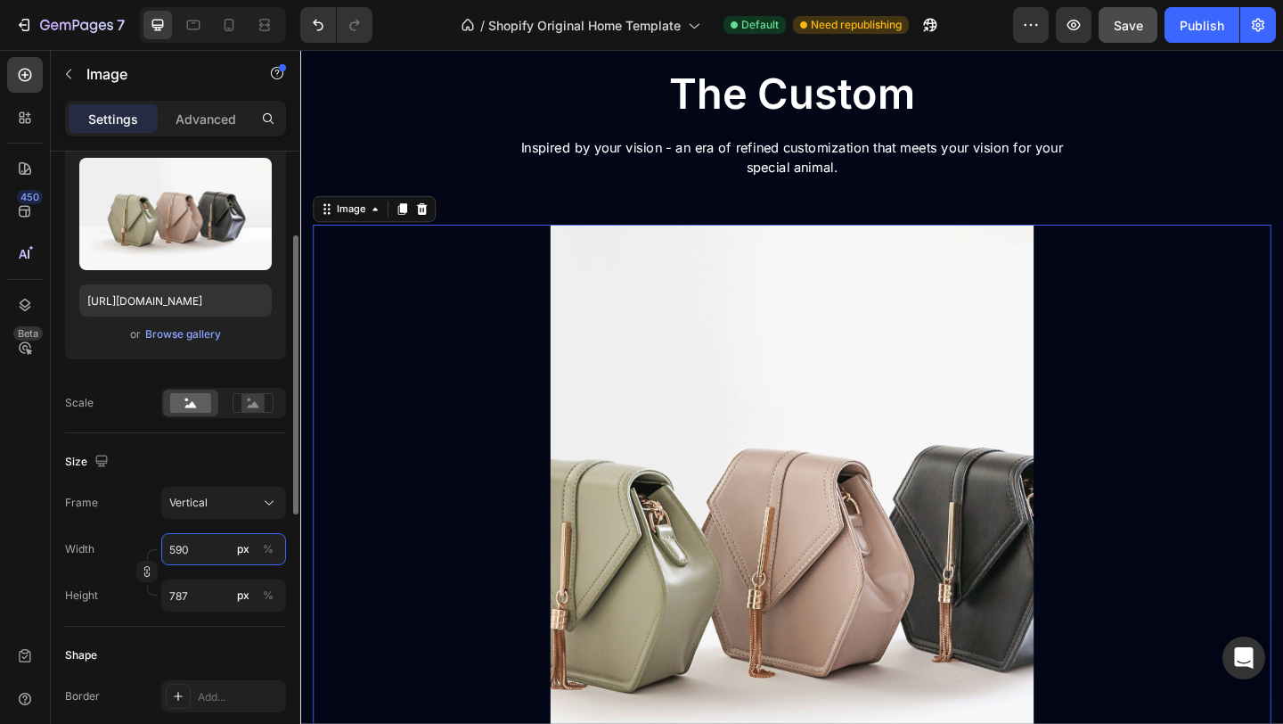
type input "59"
type input "79"
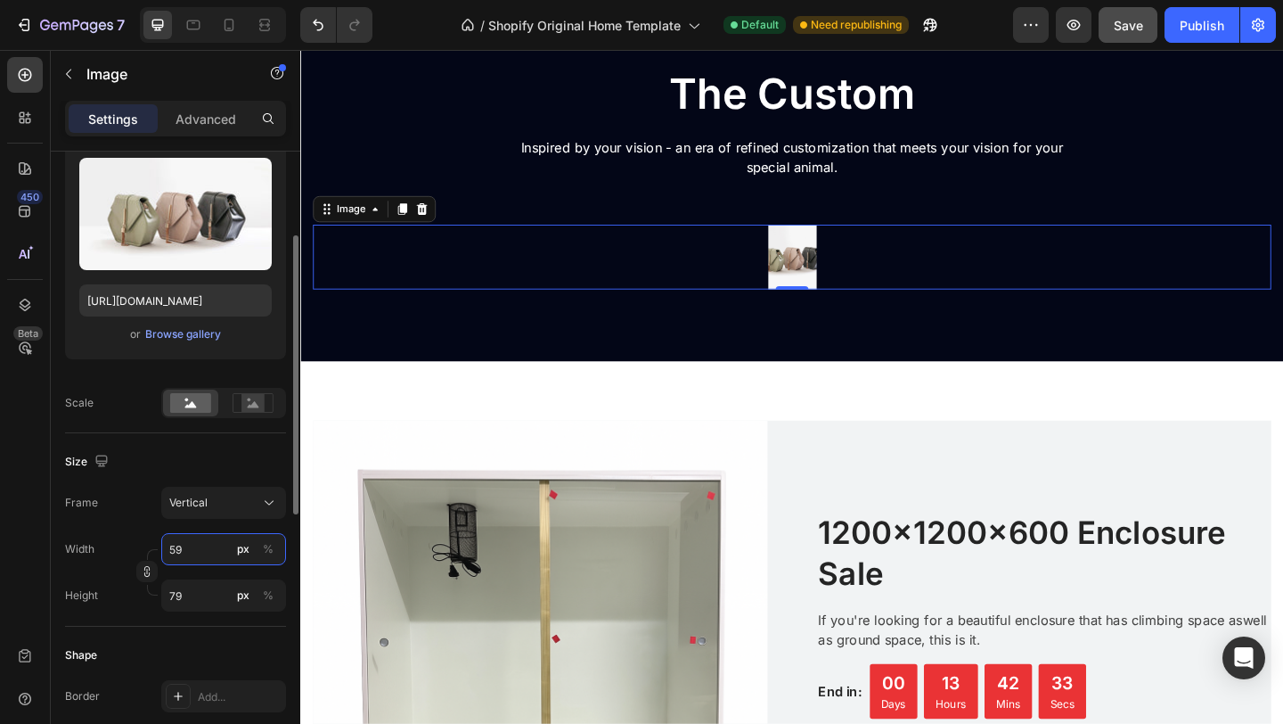
type input "5"
type input "7"
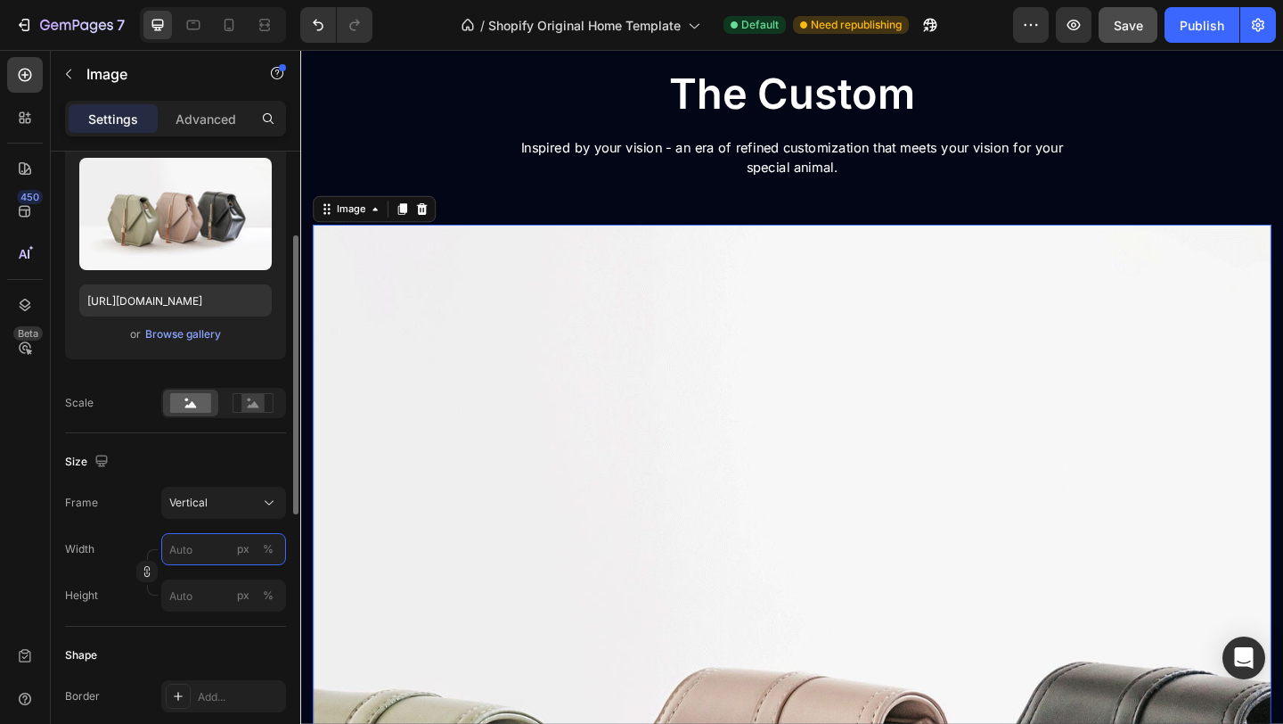
type input "8"
type input "11"
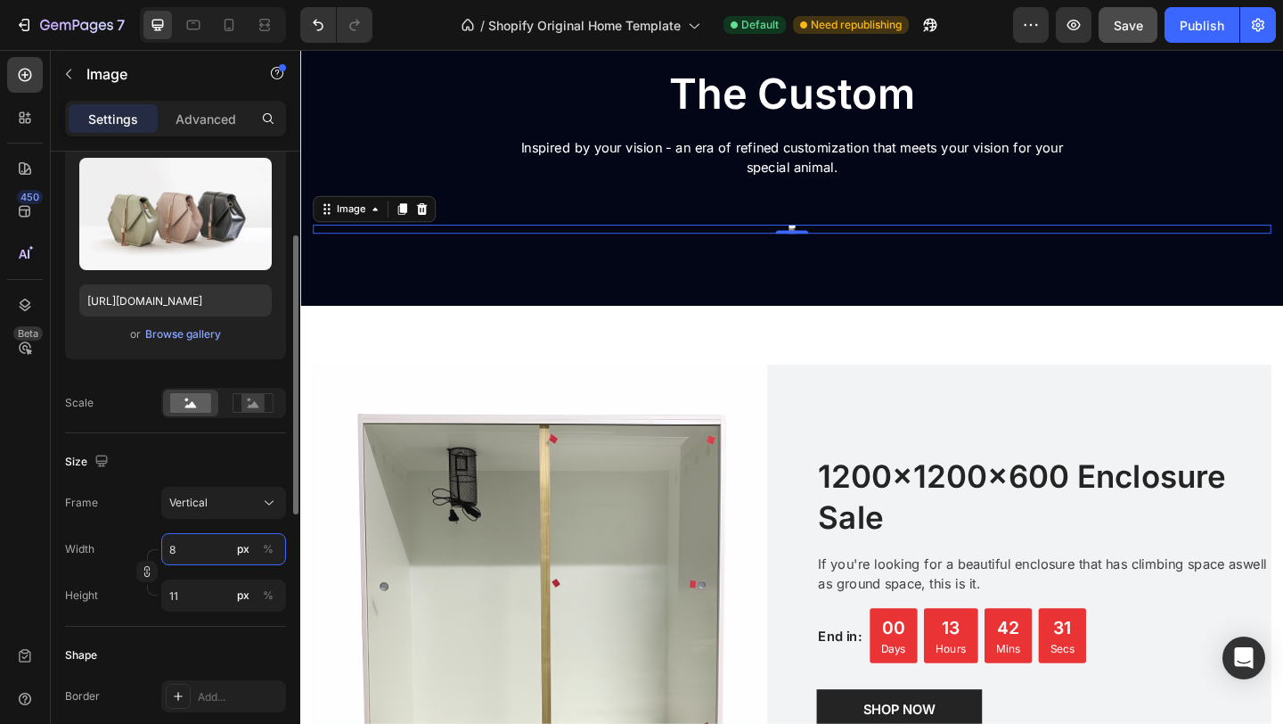
type input "80"
type input "107"
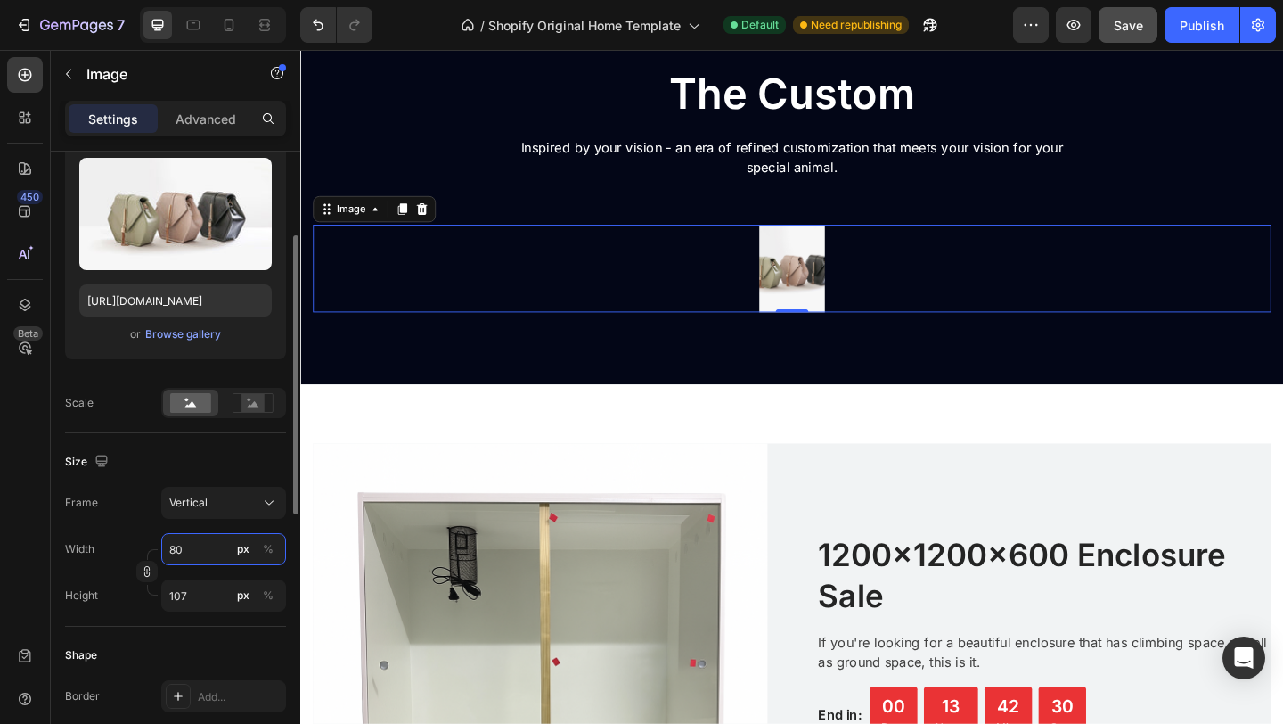
type input "8"
type input "11"
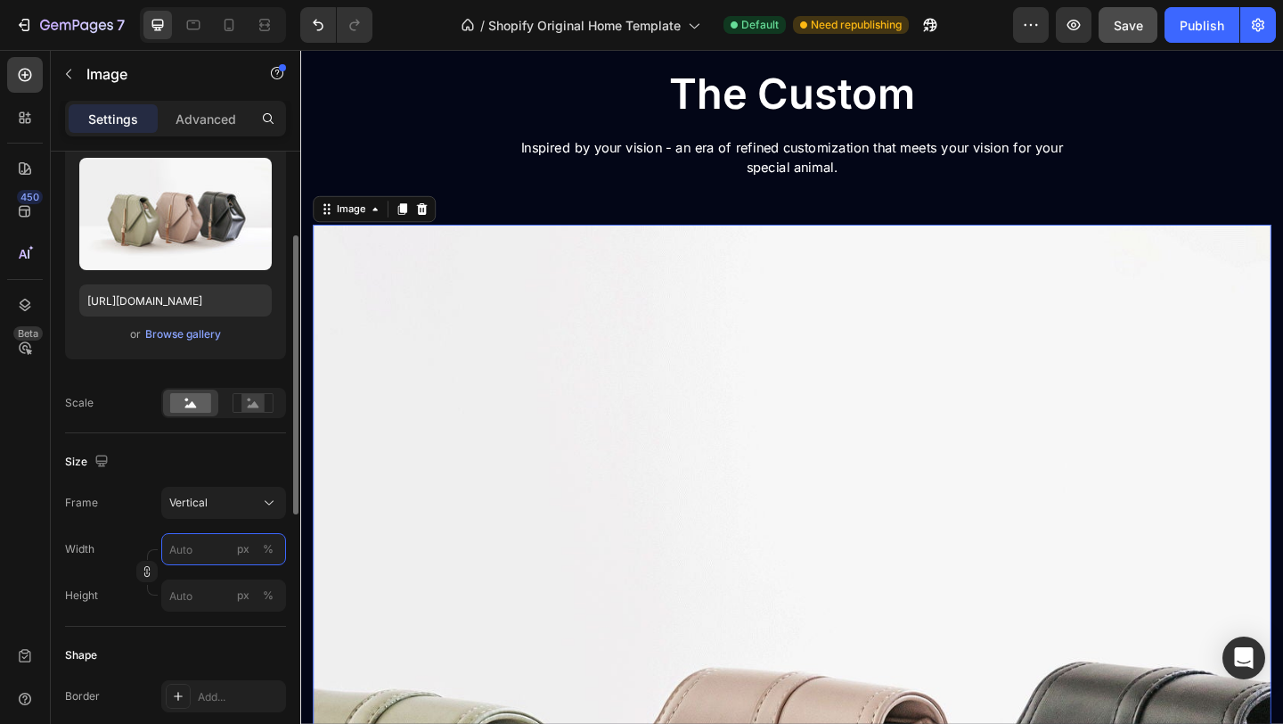
type input "8"
type input "11"
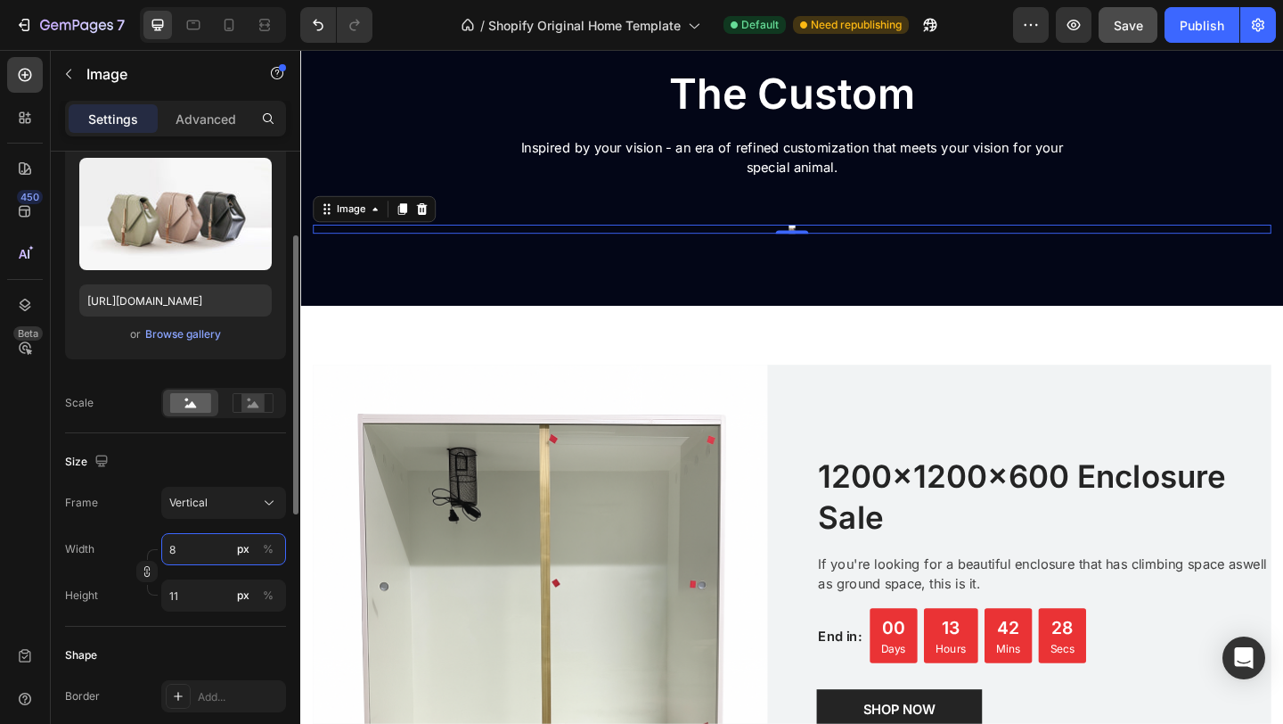
type input "89"
type input "119"
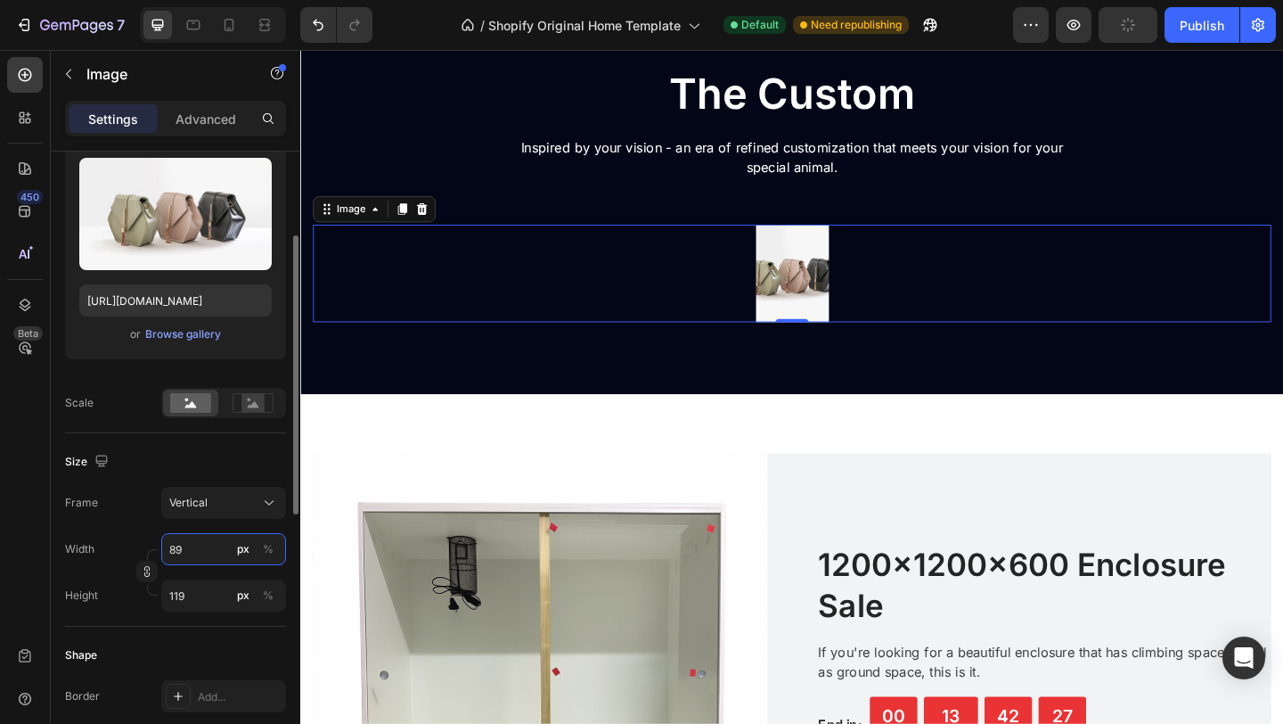
type input "890"
type input "1187"
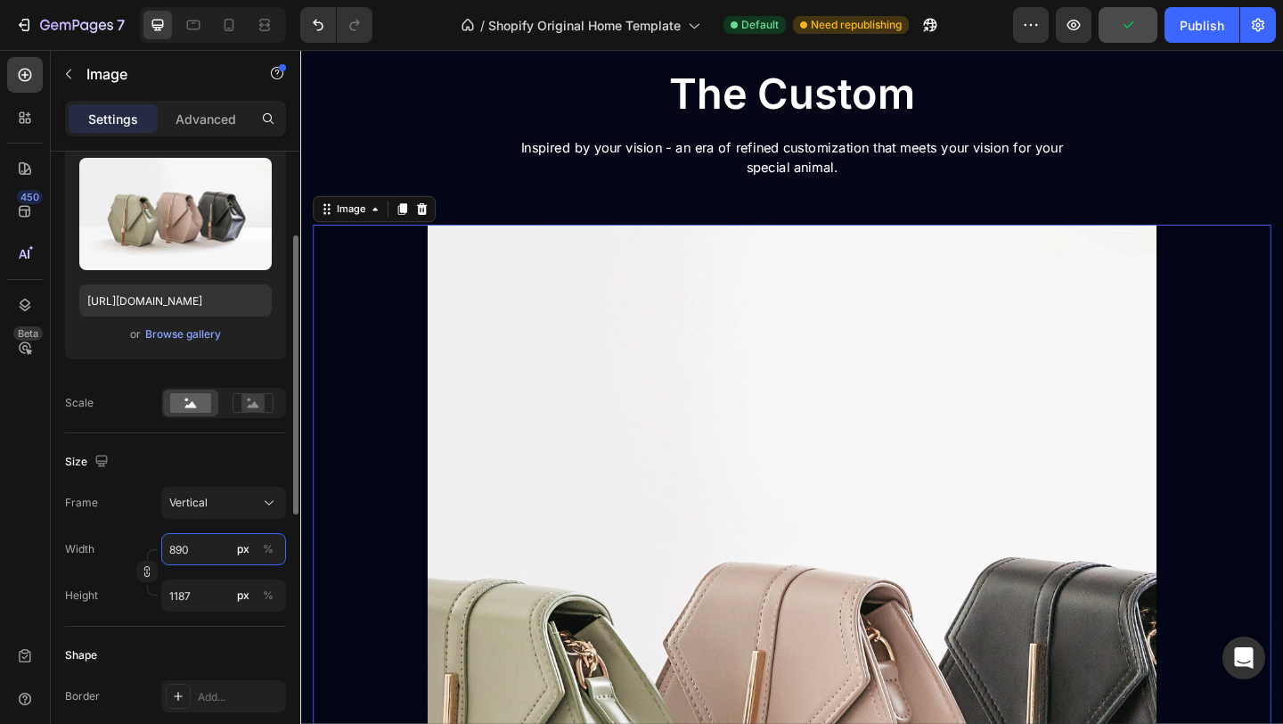
type input "89"
type input "119"
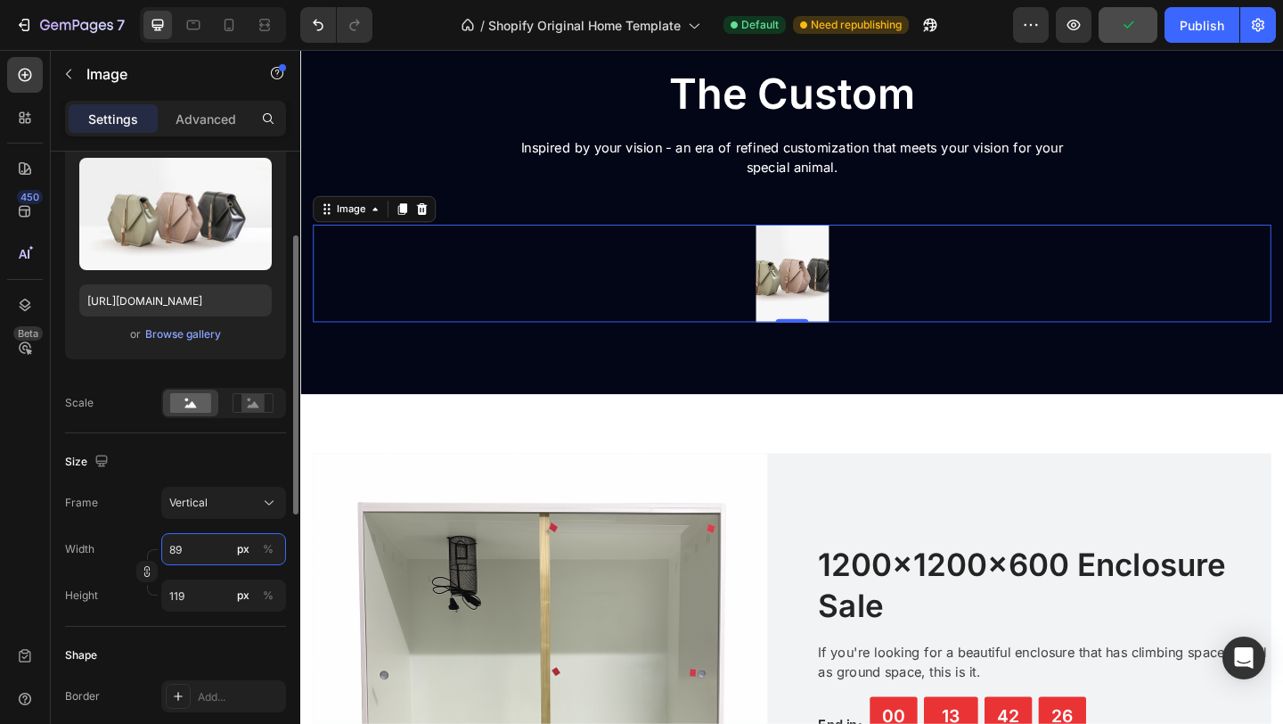
type input "8"
type input "11"
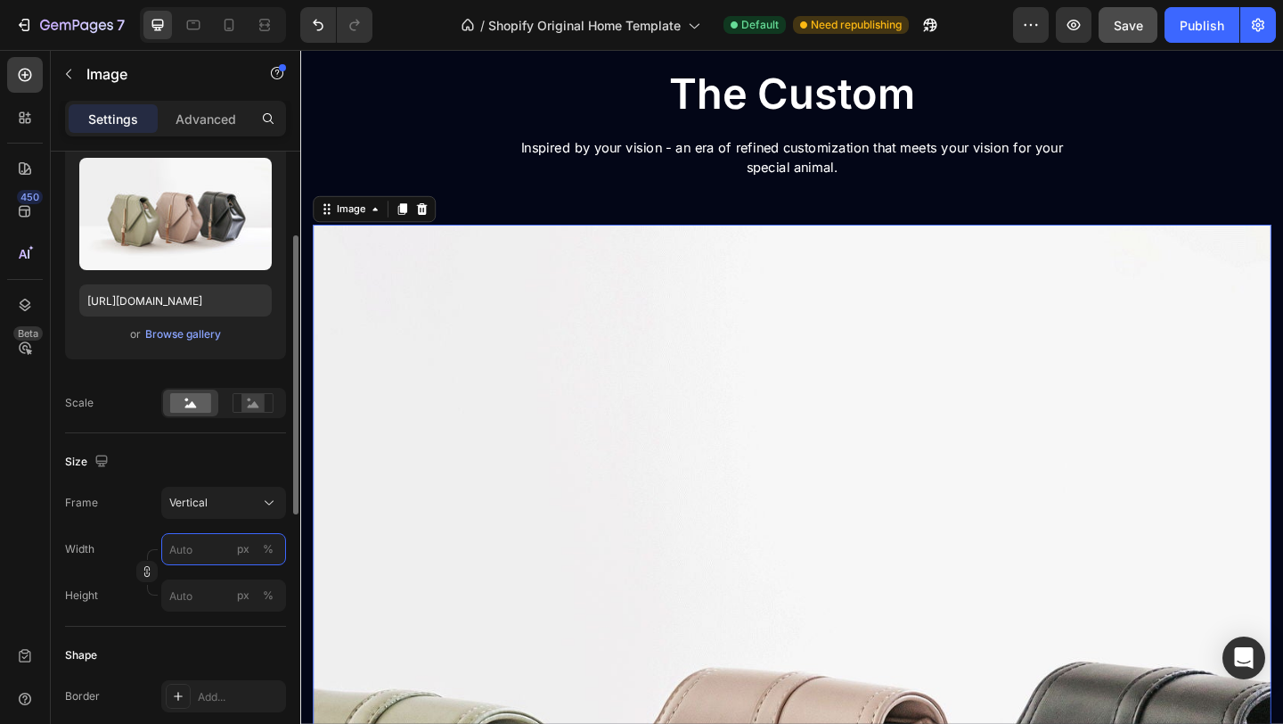
type input "8"
type input "11"
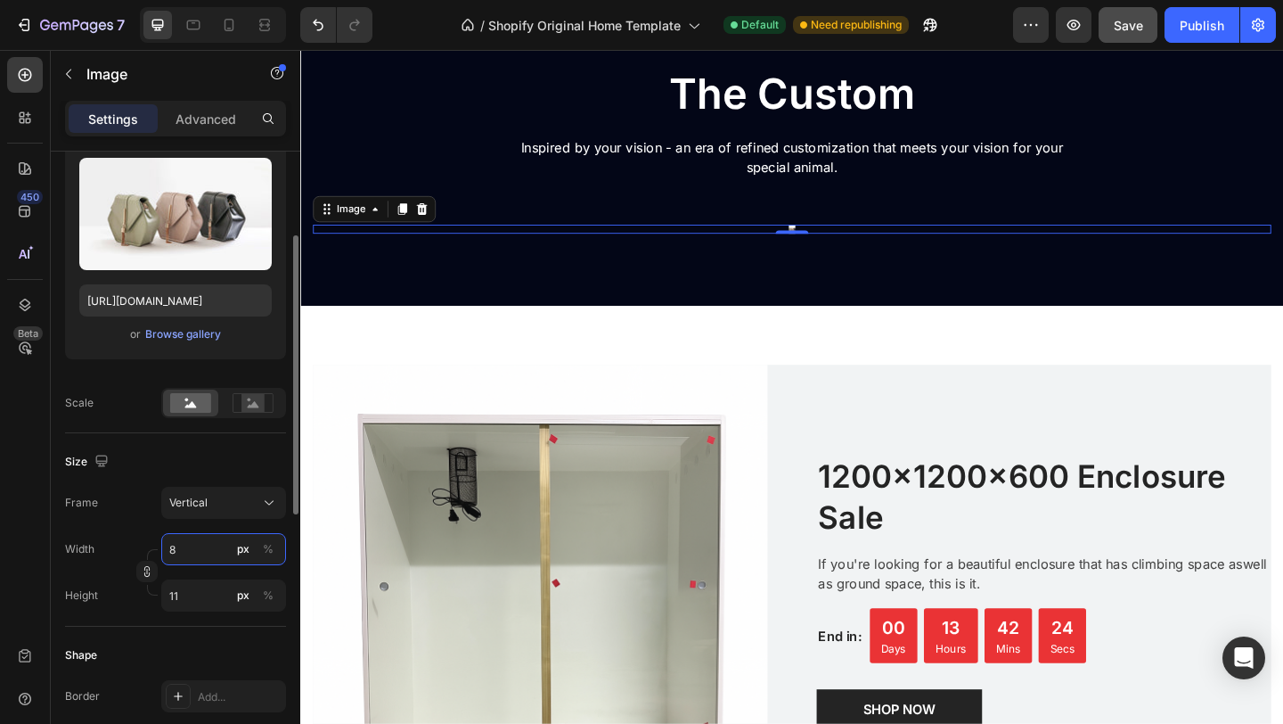
type input "89"
type input "119"
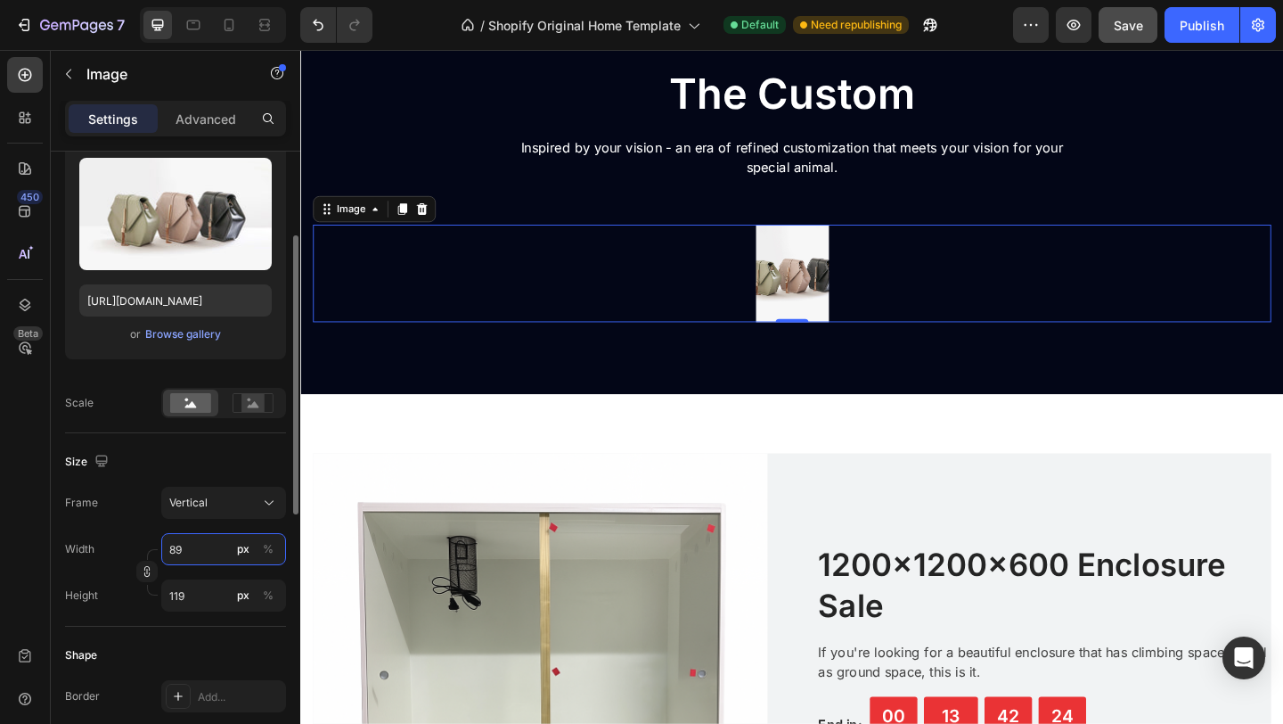
type input "890"
type input "1187"
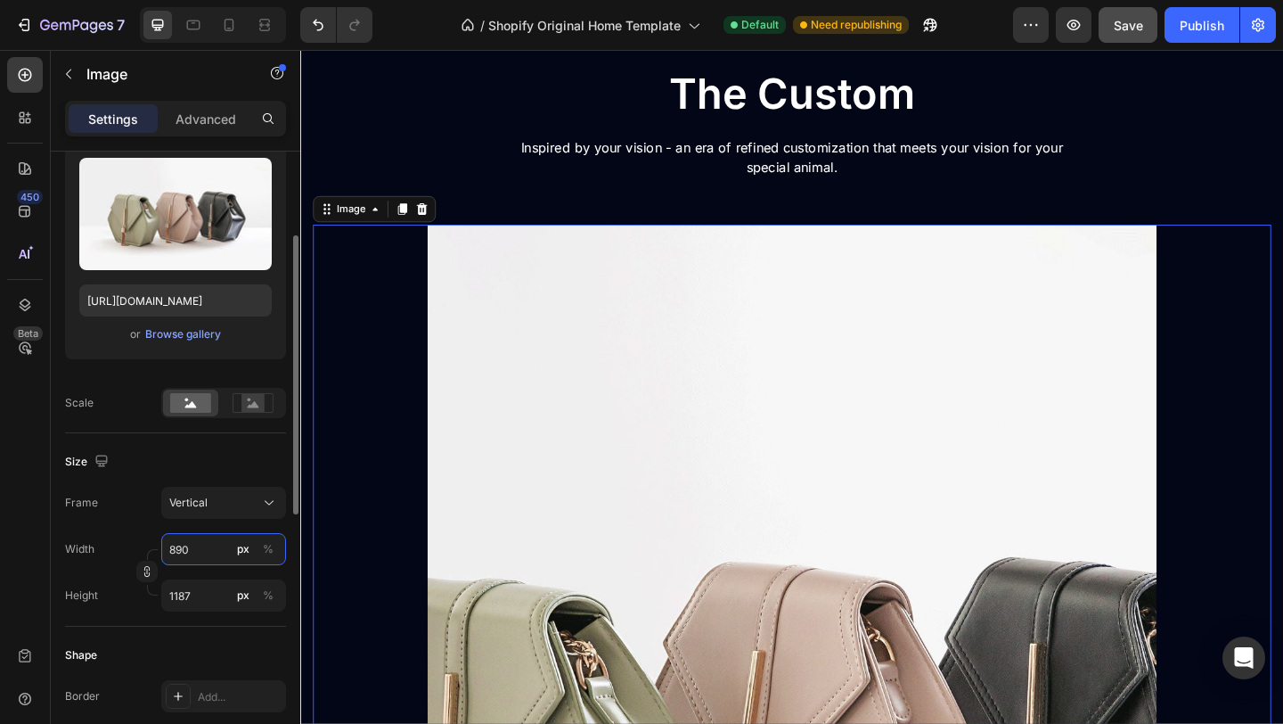
type input "89"
type input "119"
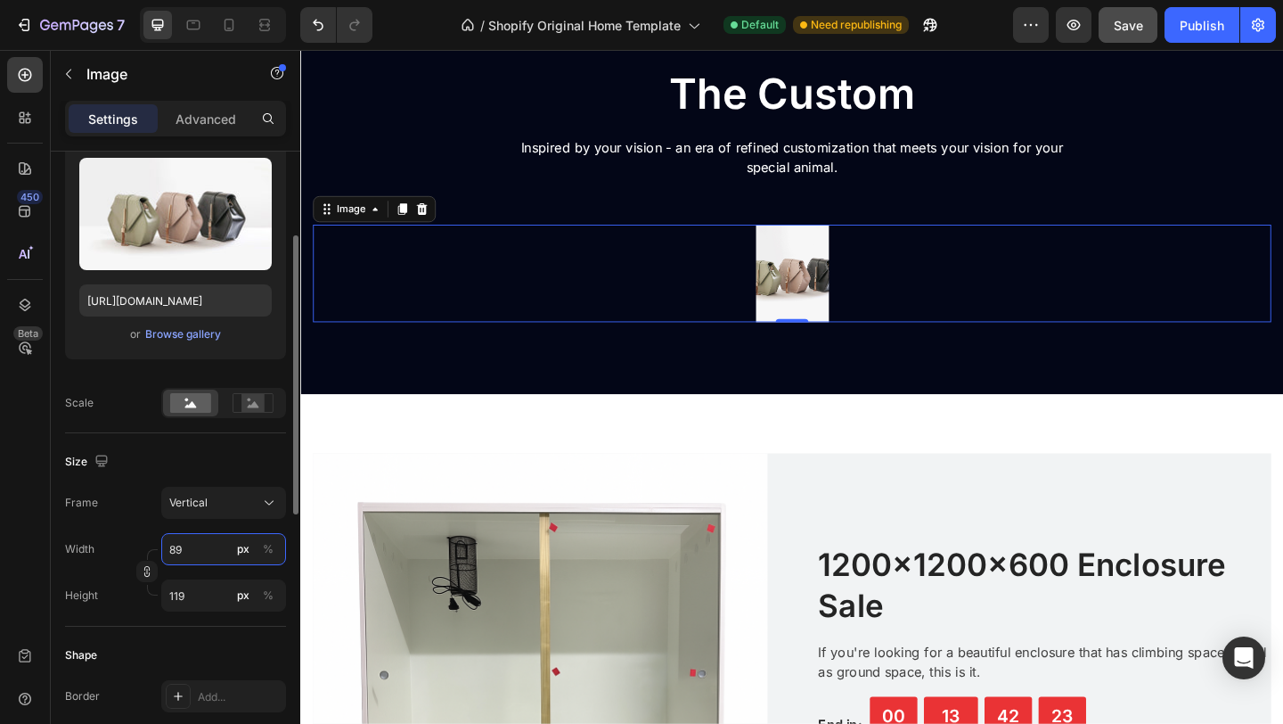
type input "8"
type input "11"
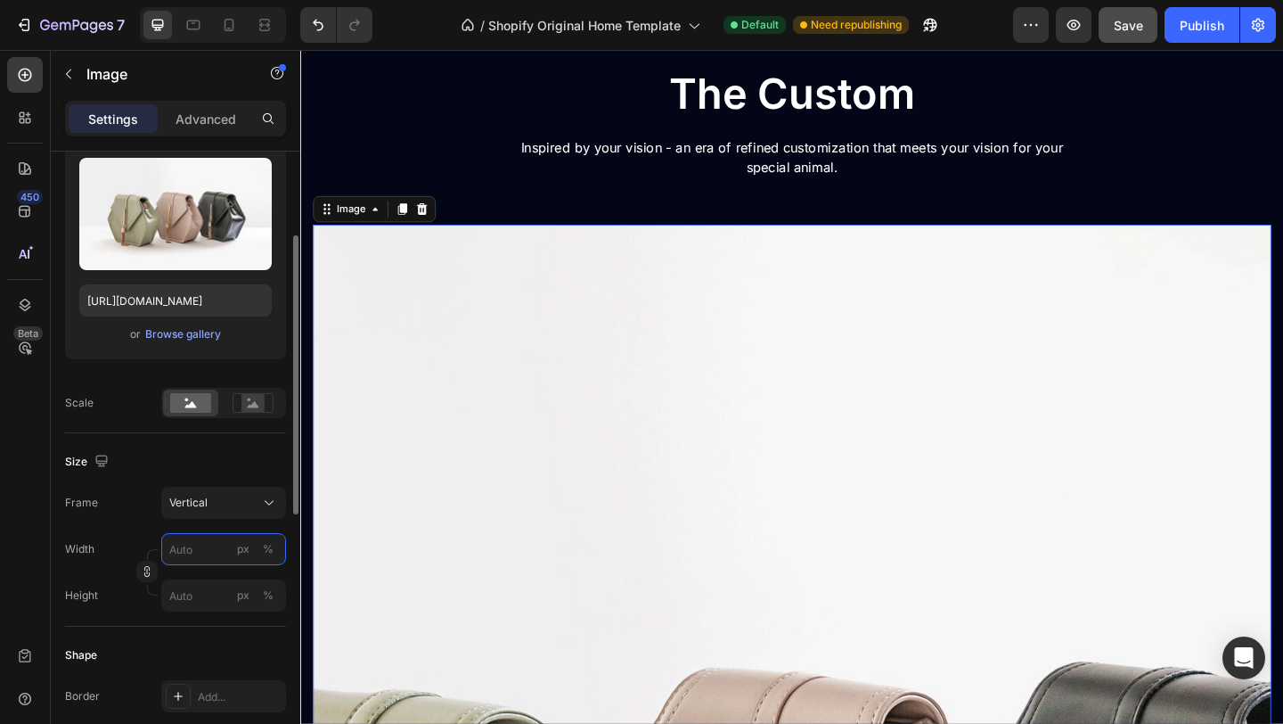
type input "8"
type input "11"
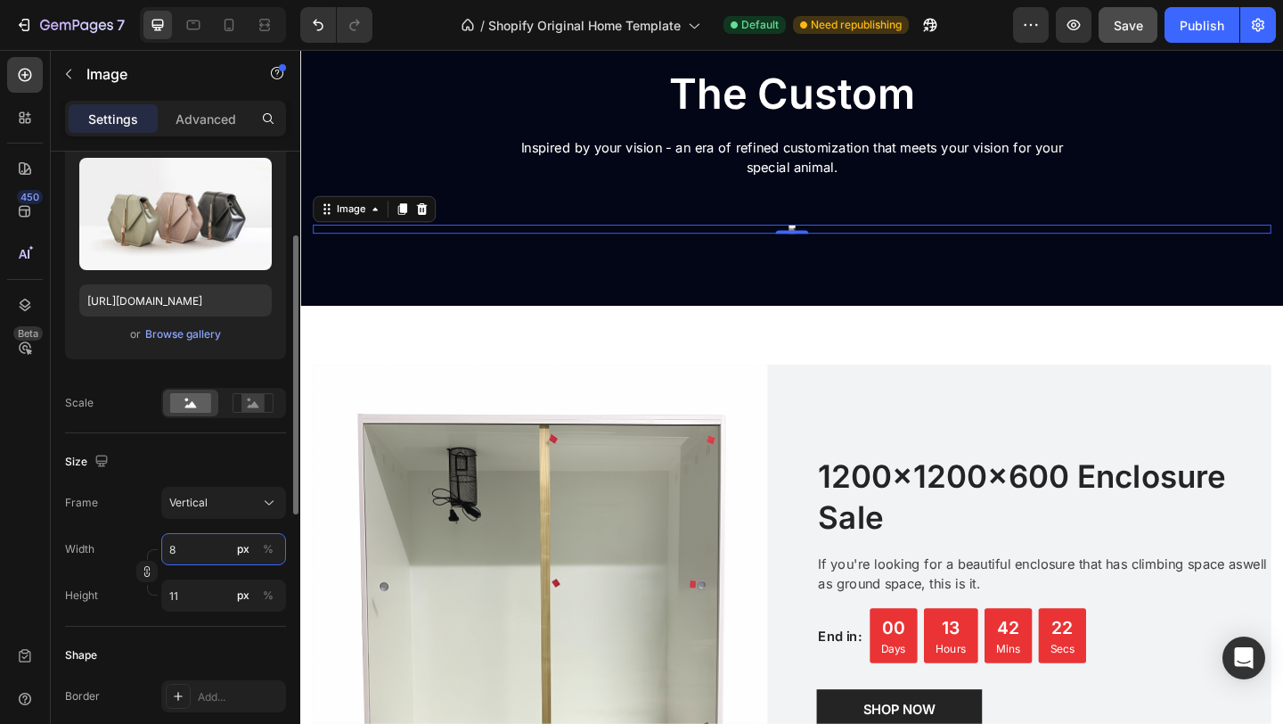
type input "88"
type input "117"
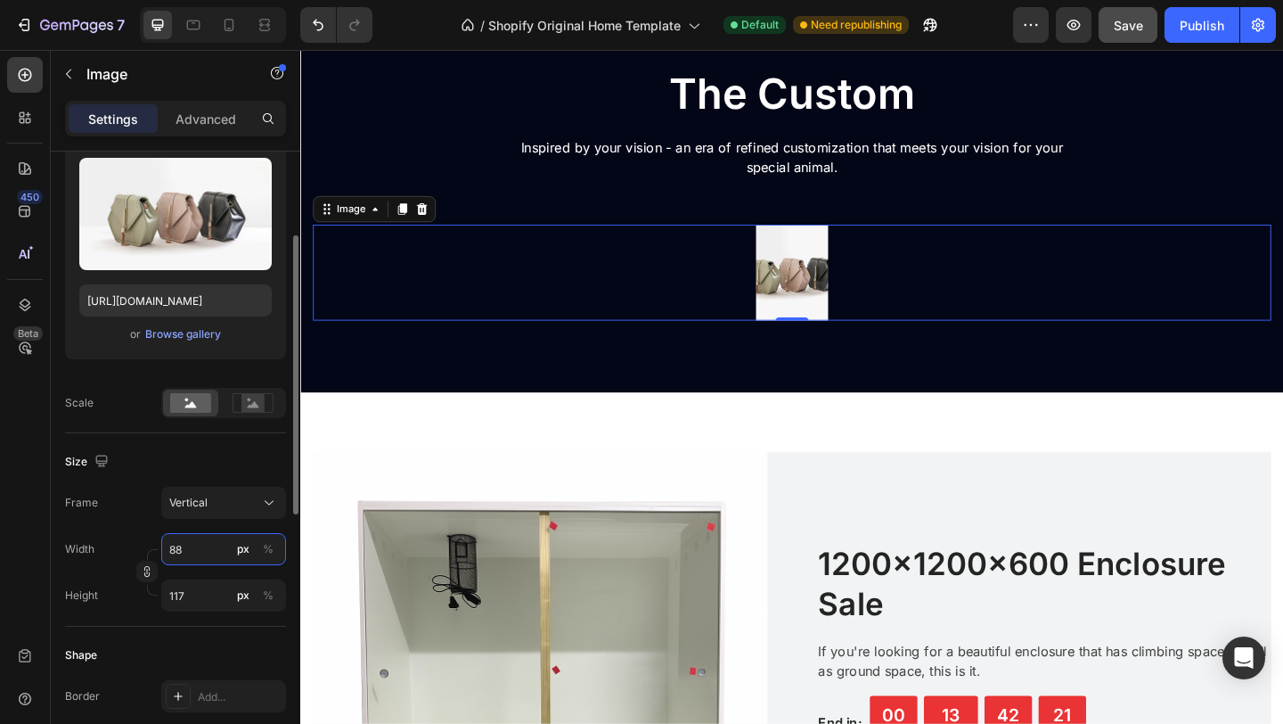
type input "880"
type input "1173"
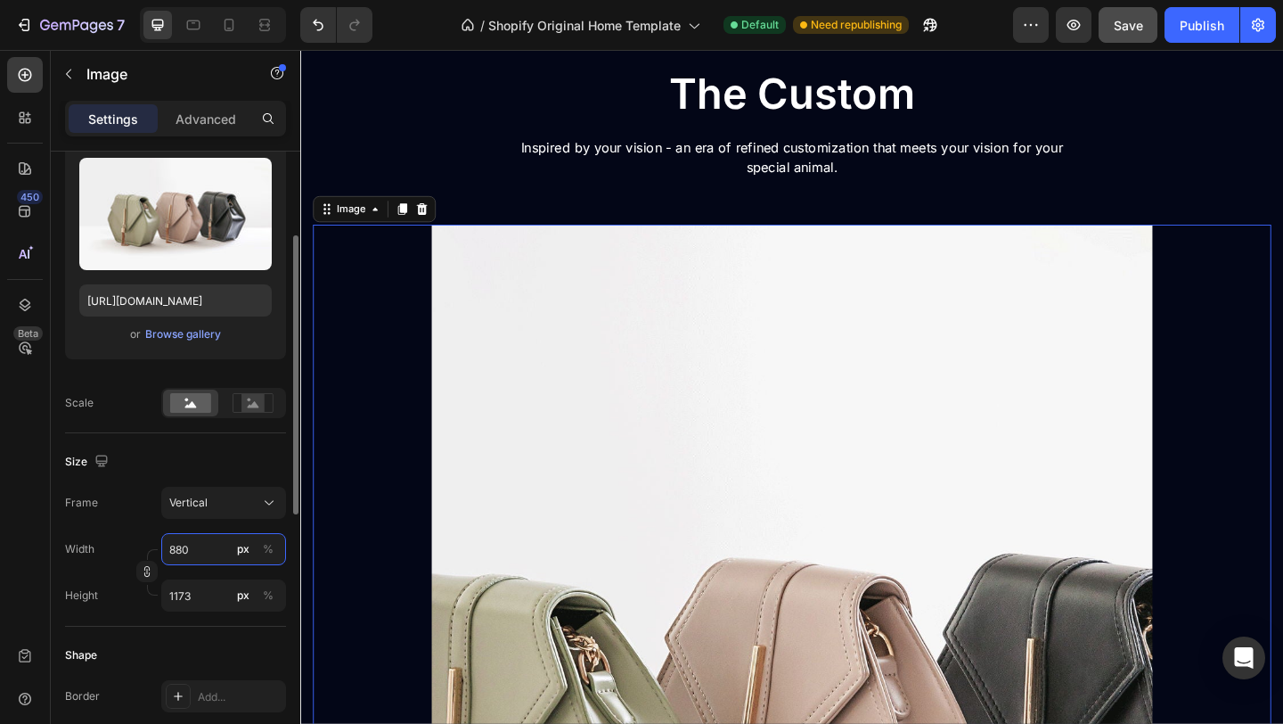
type input "88"
type input "117"
type input "8"
type input "11"
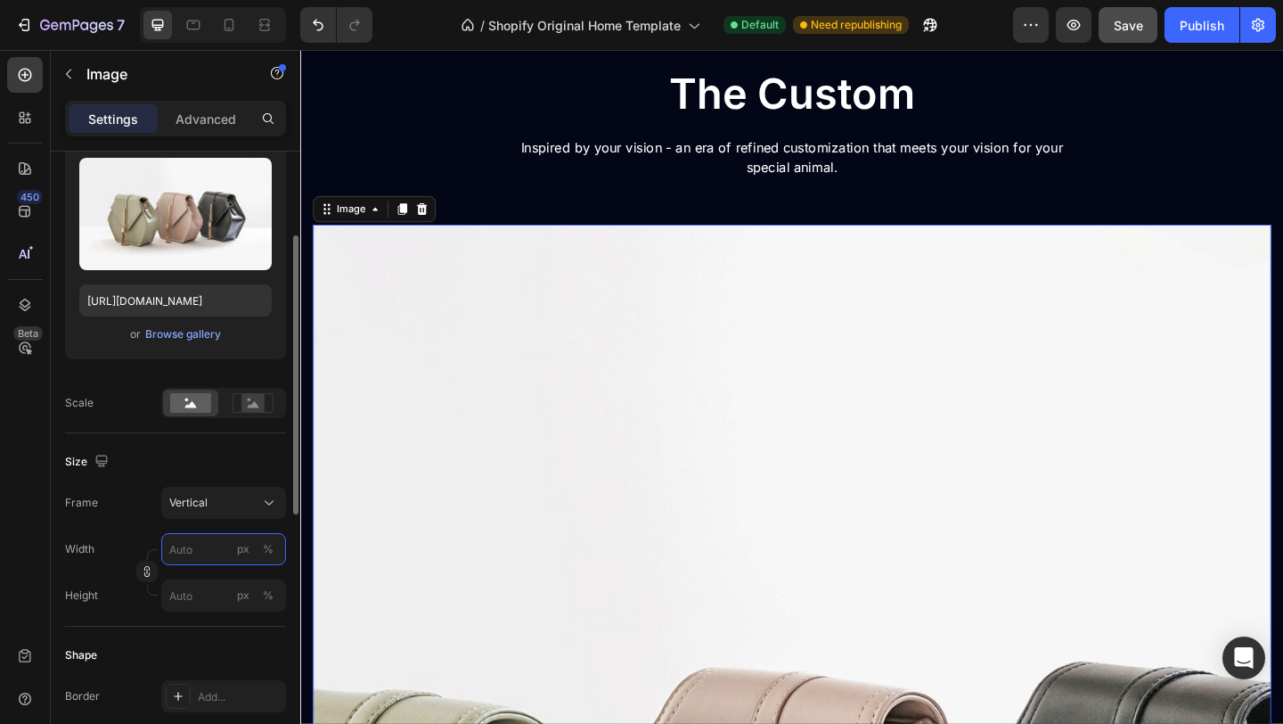
type input "8"
type input "11"
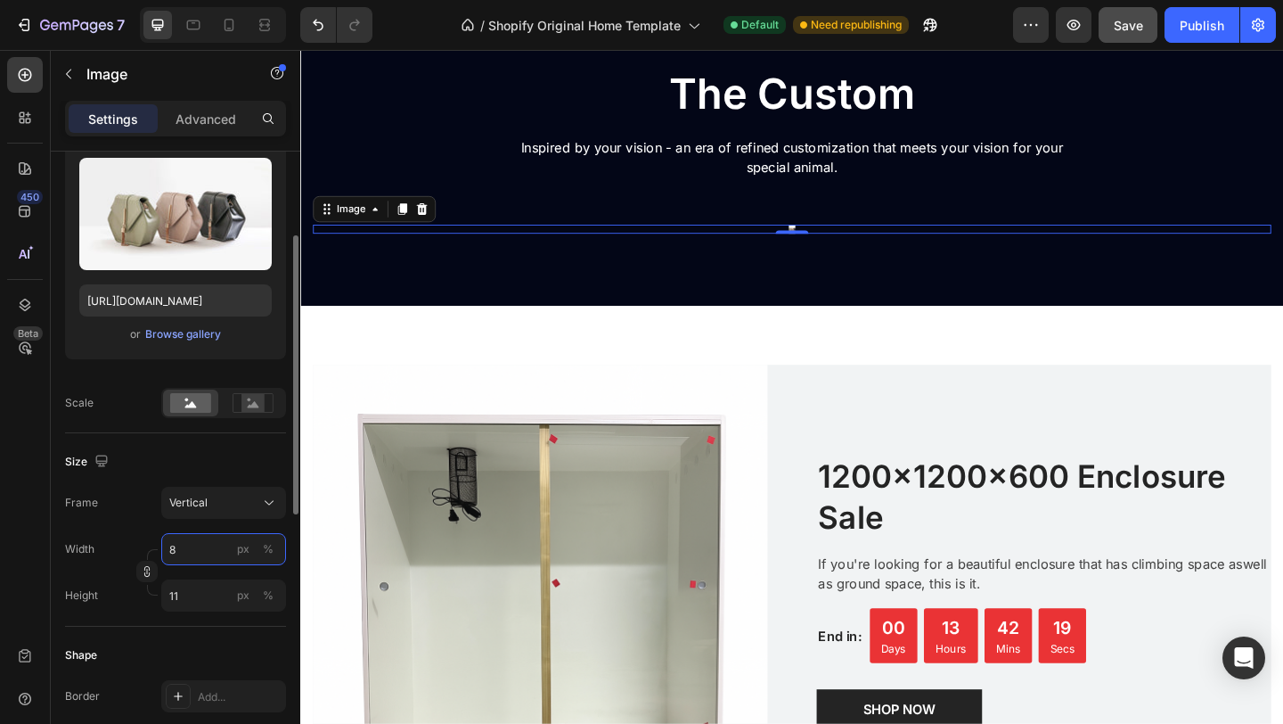
type input "81"
type input "108"
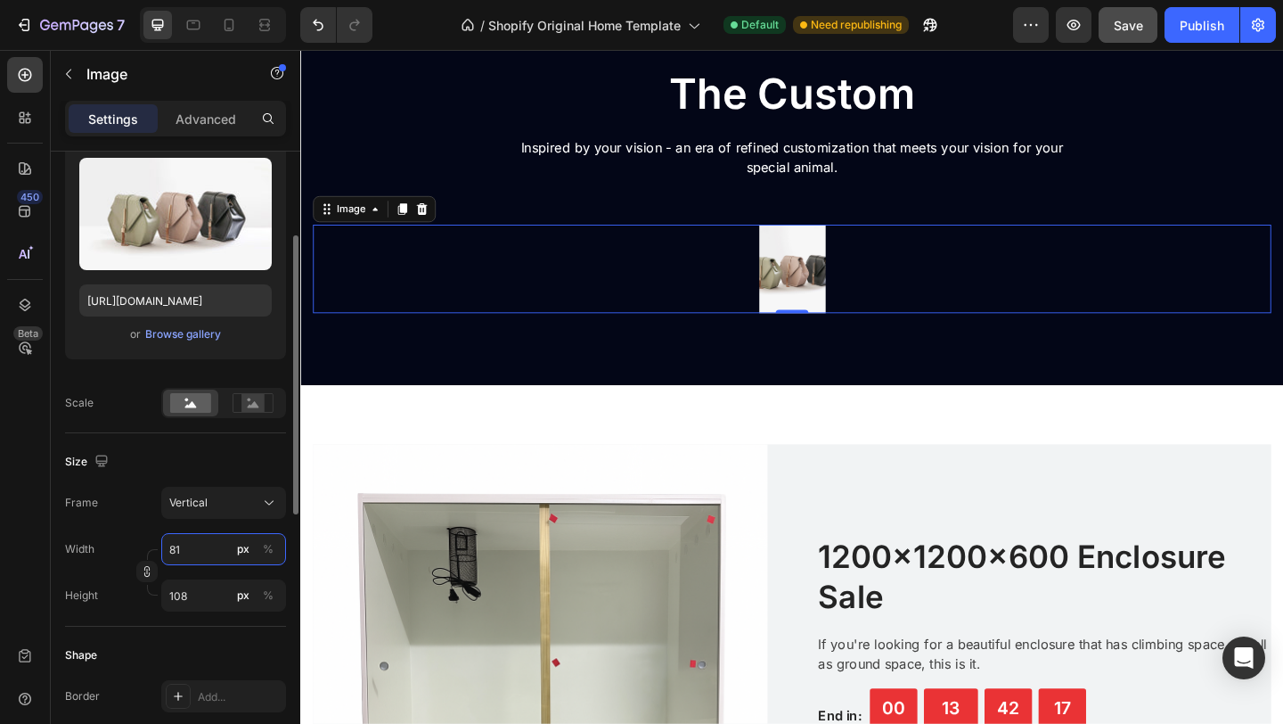
type input "8"
type input "11"
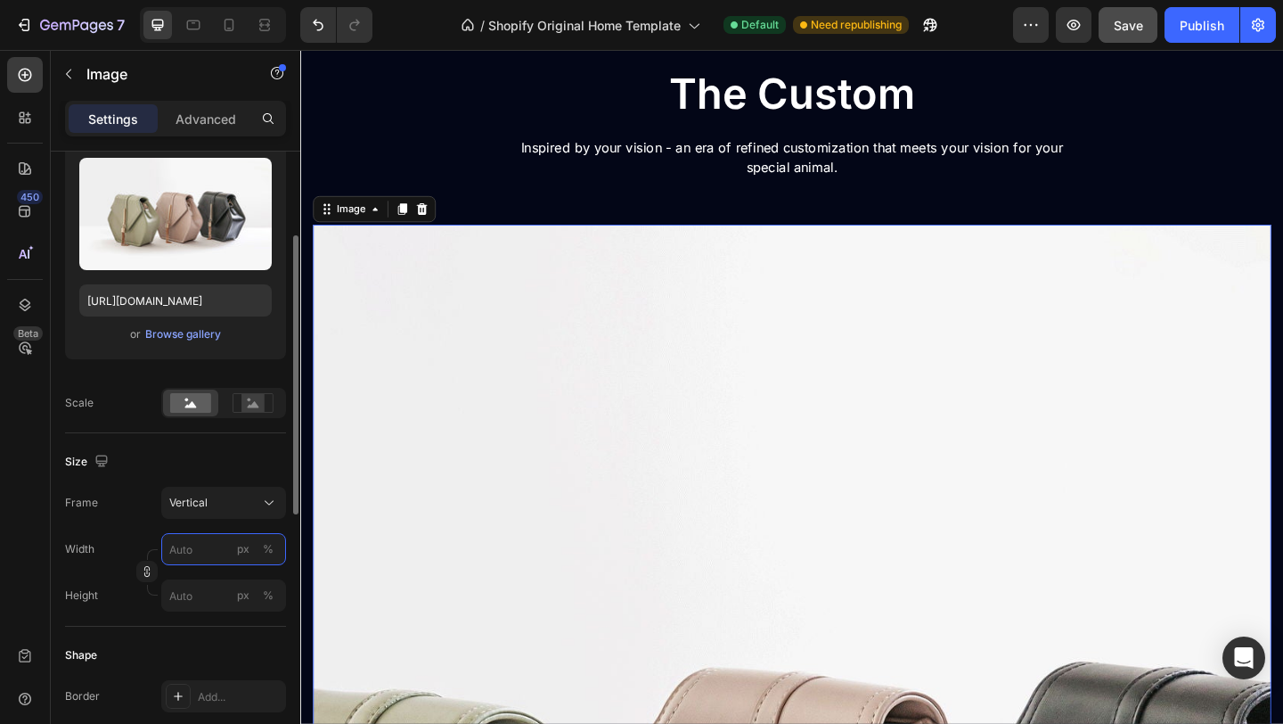
type input "1"
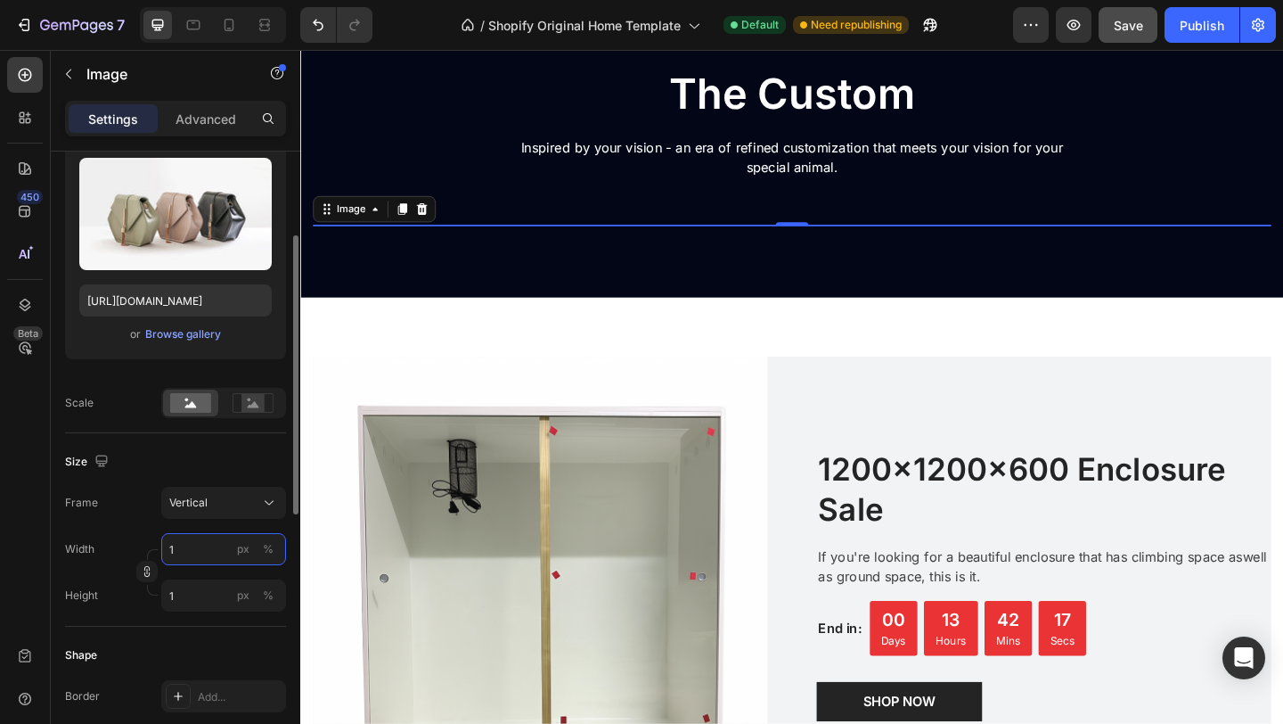
type input "10"
type input "13"
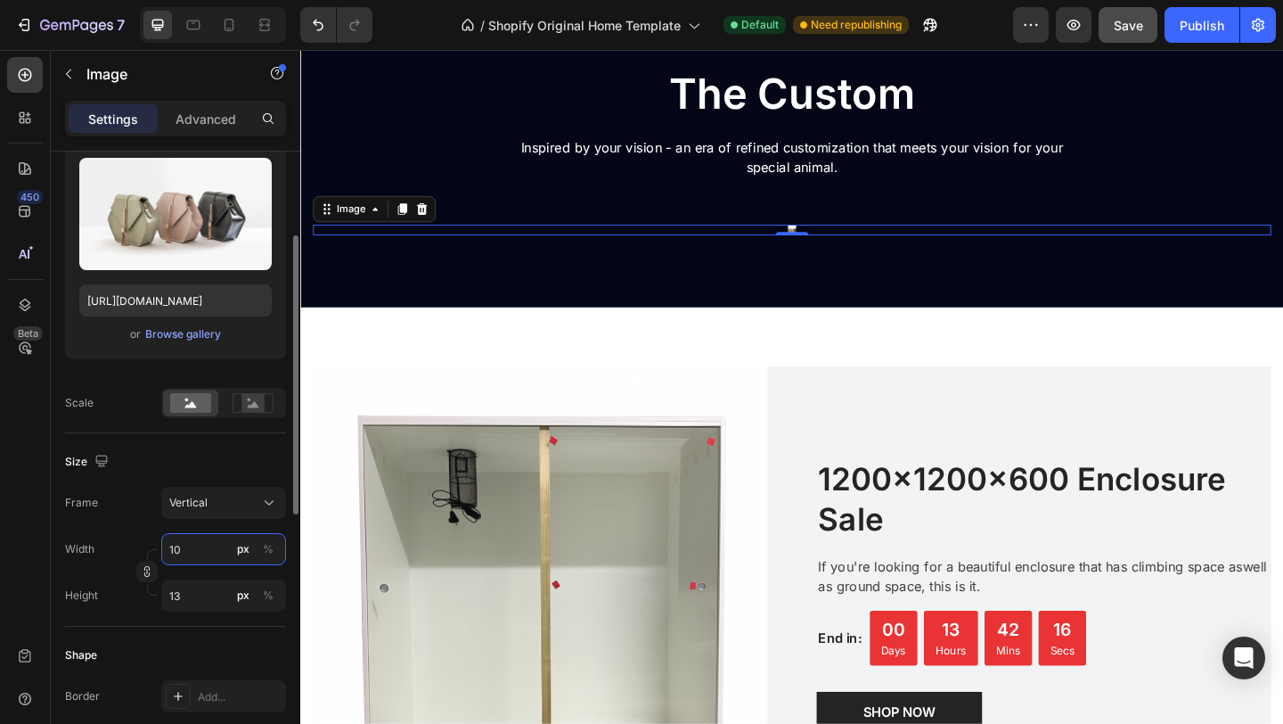
type input "100"
type input "133"
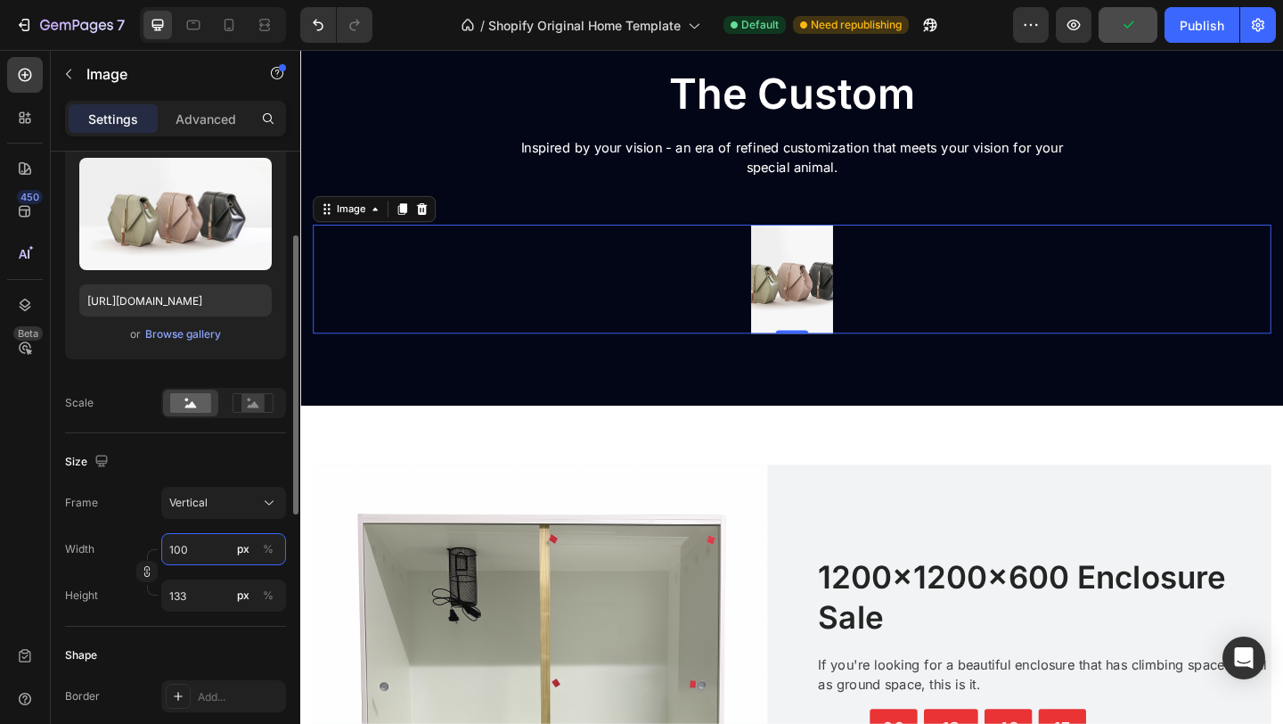
type input "10"
type input "13"
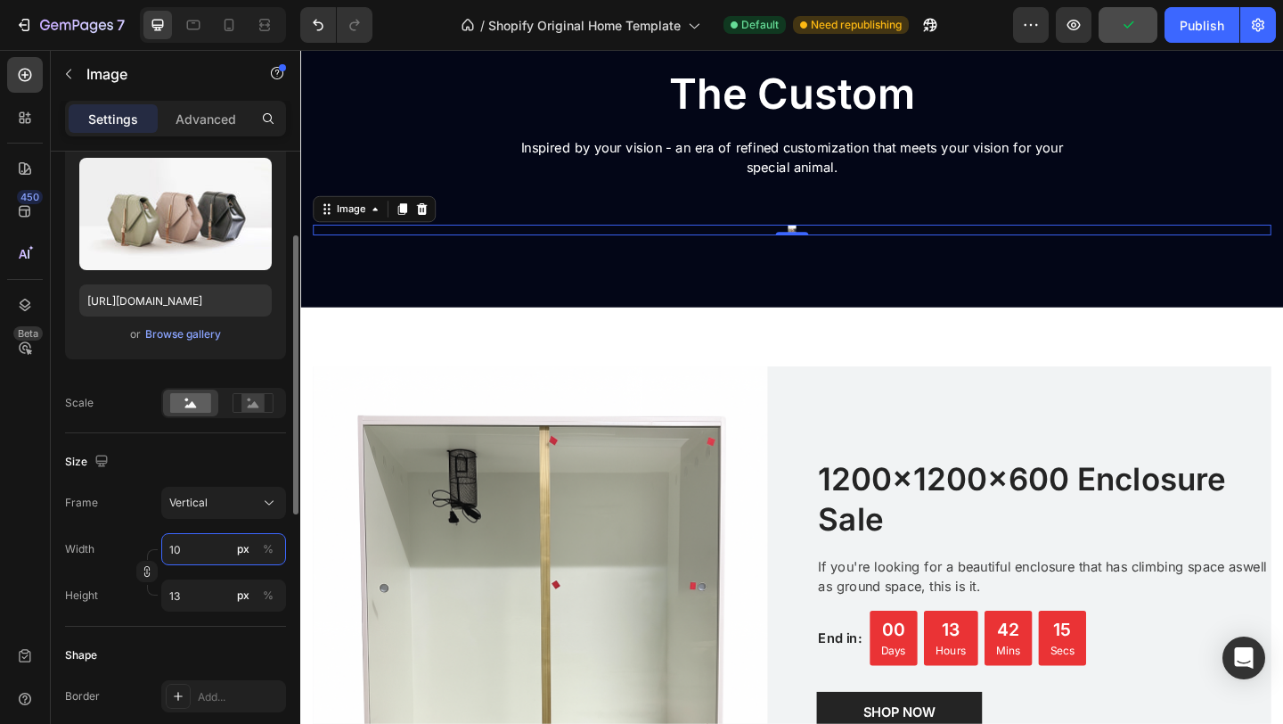
type input "1"
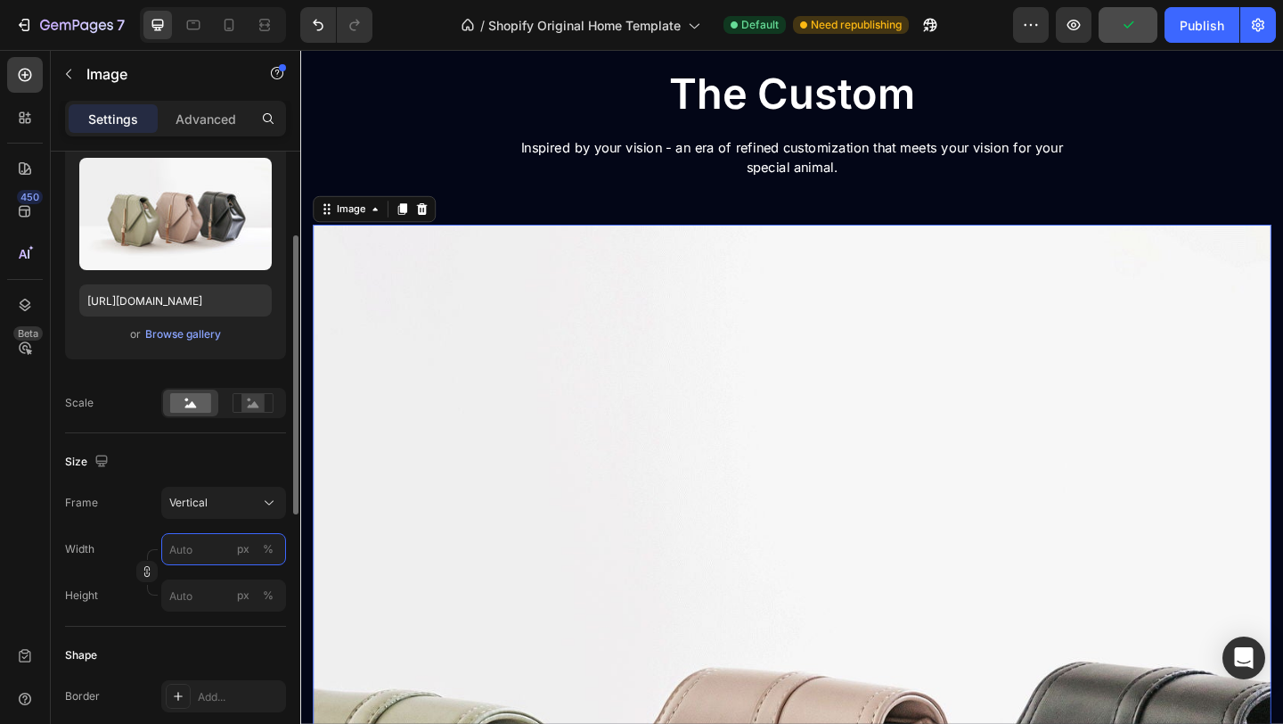
type input "1"
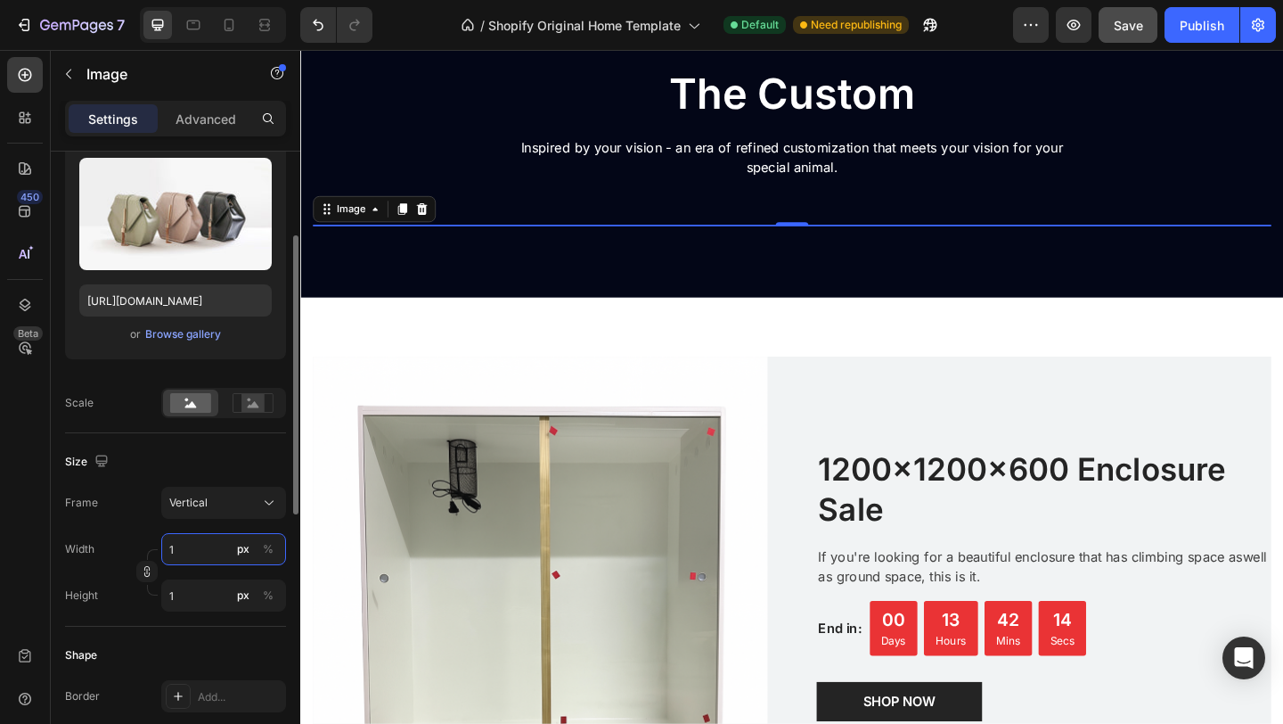
type input "15"
type input "20"
type input "150"
type input "200"
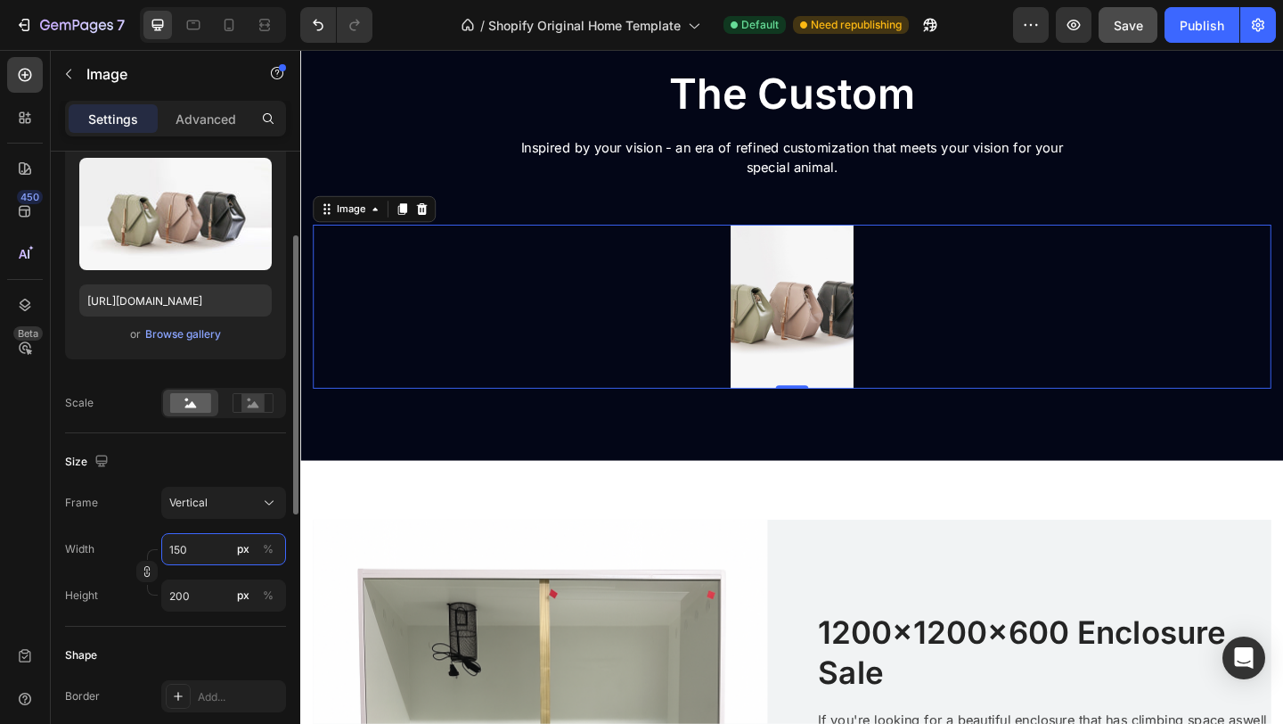
type input "1500"
type input "2000"
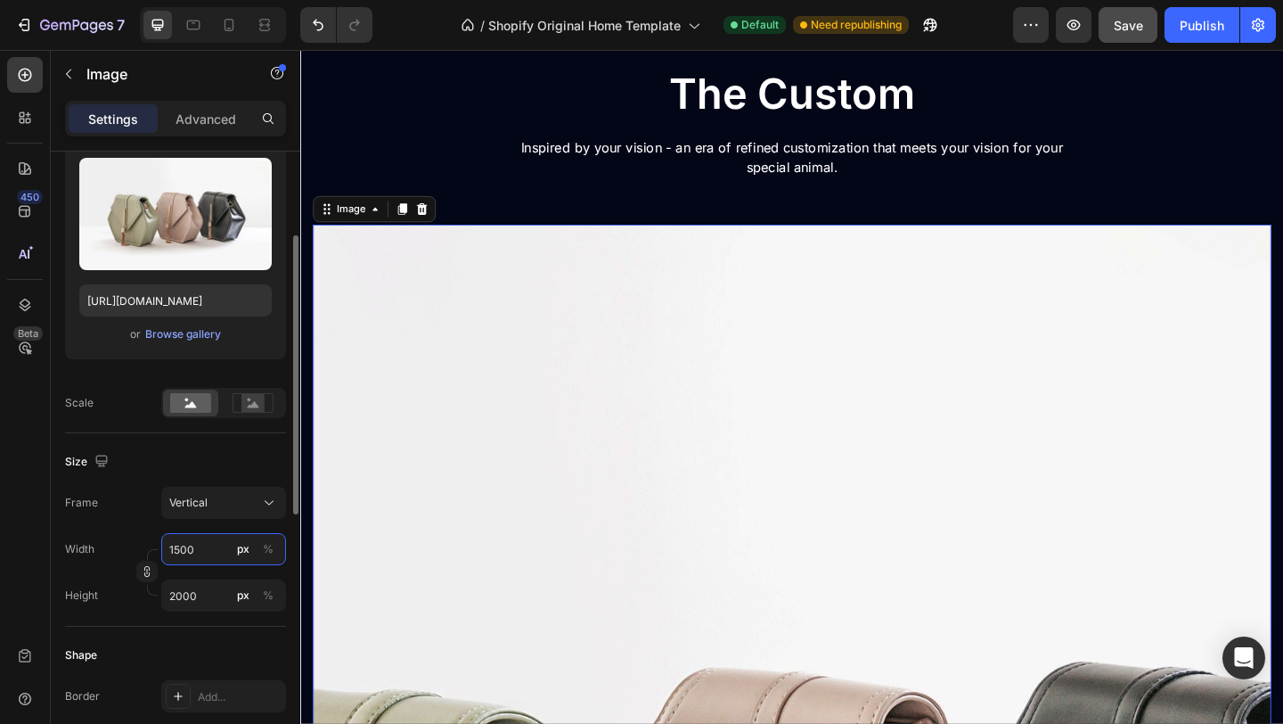
type input "150"
type input "200"
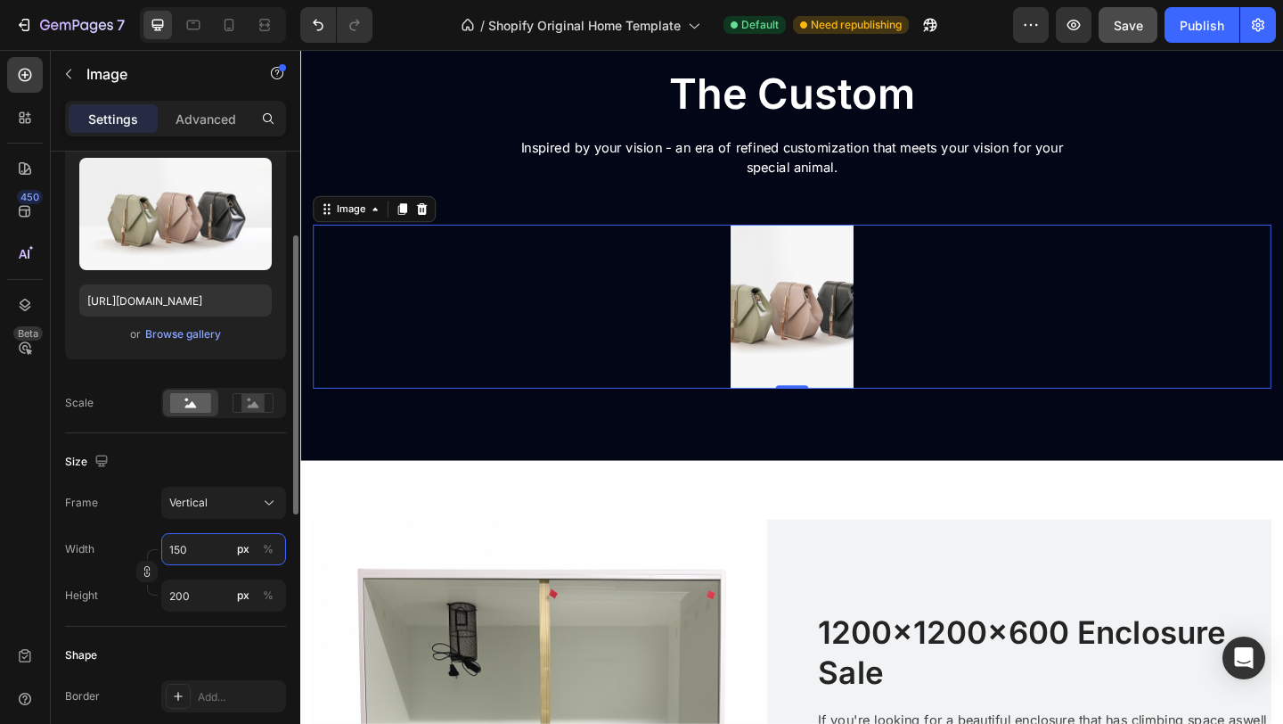
type input "15"
type input "20"
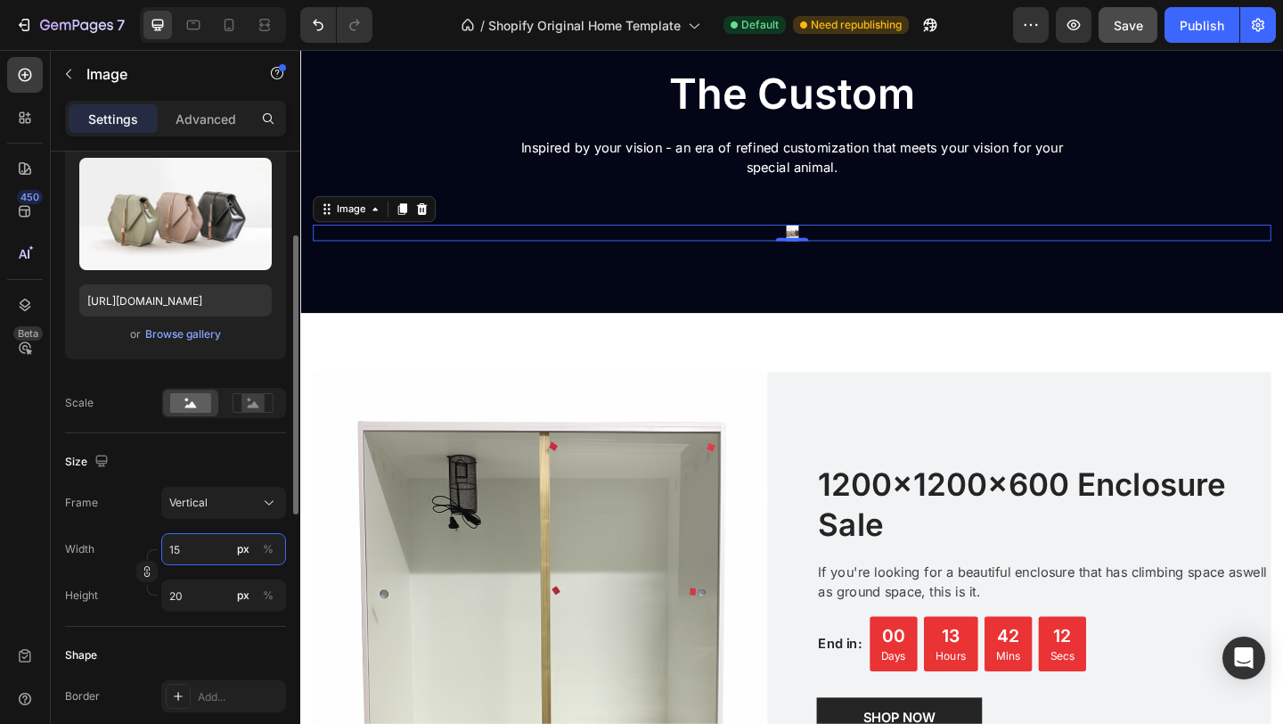
type input "1"
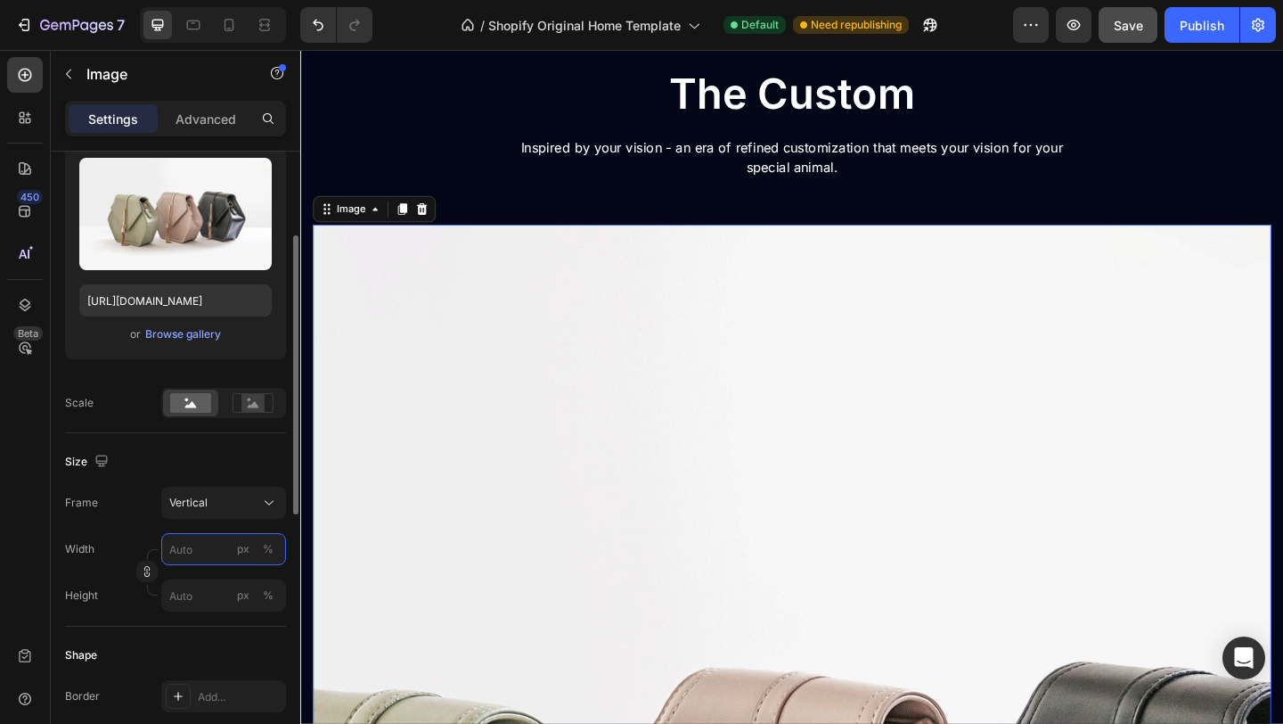
type input "5"
type input "7"
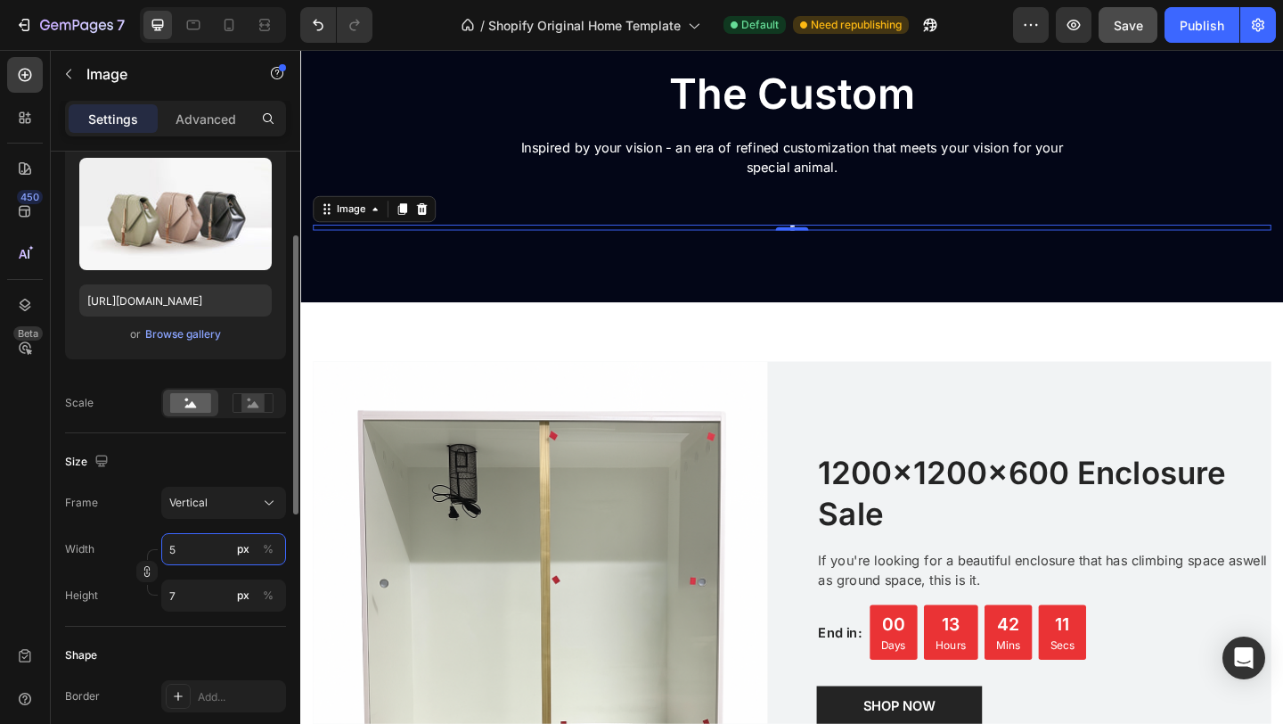
type input "50"
type input "67"
type input "500"
type input "667"
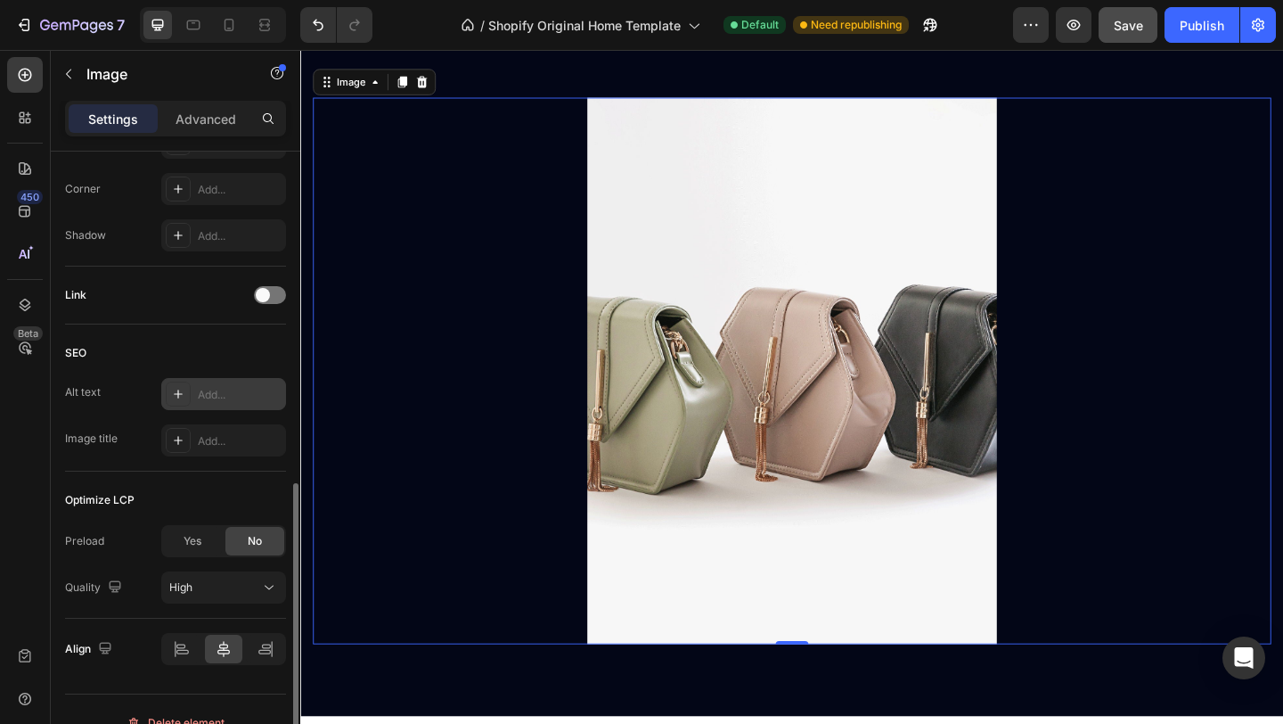
scroll to position [742, 0]
click at [267, 649] on icon at bounding box center [266, 647] width 18 height 18
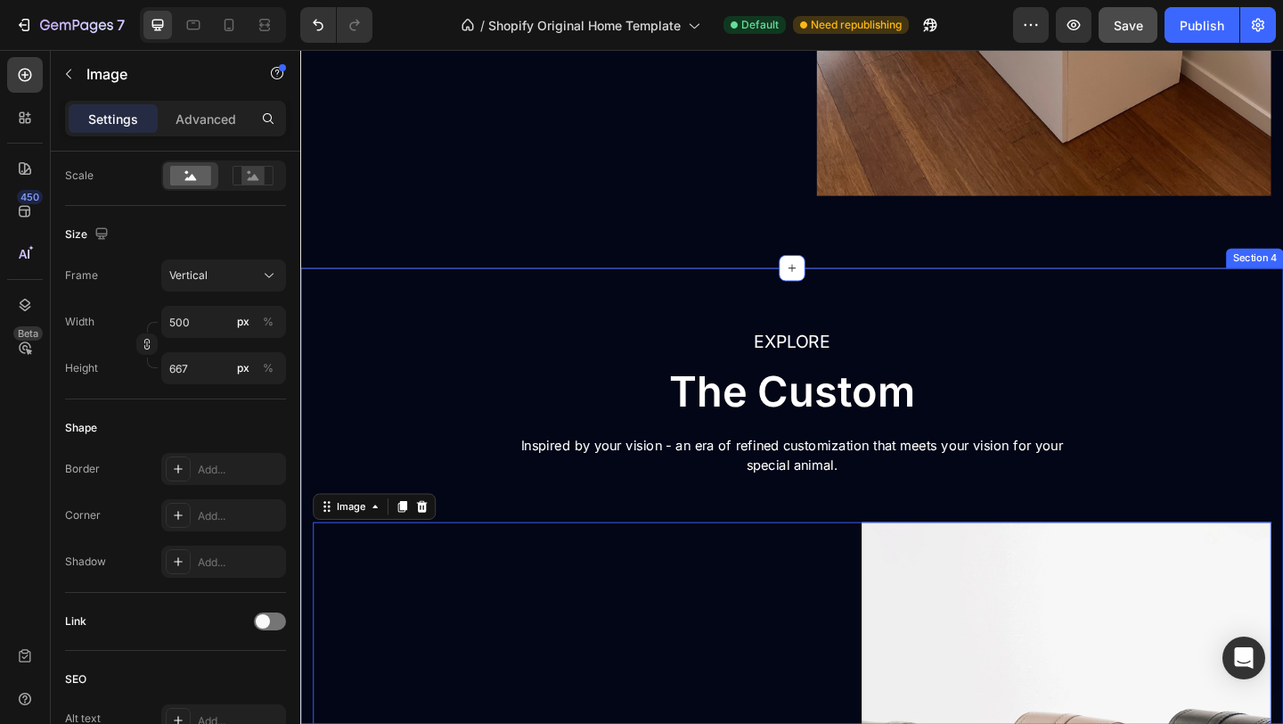
scroll to position [2286, 0]
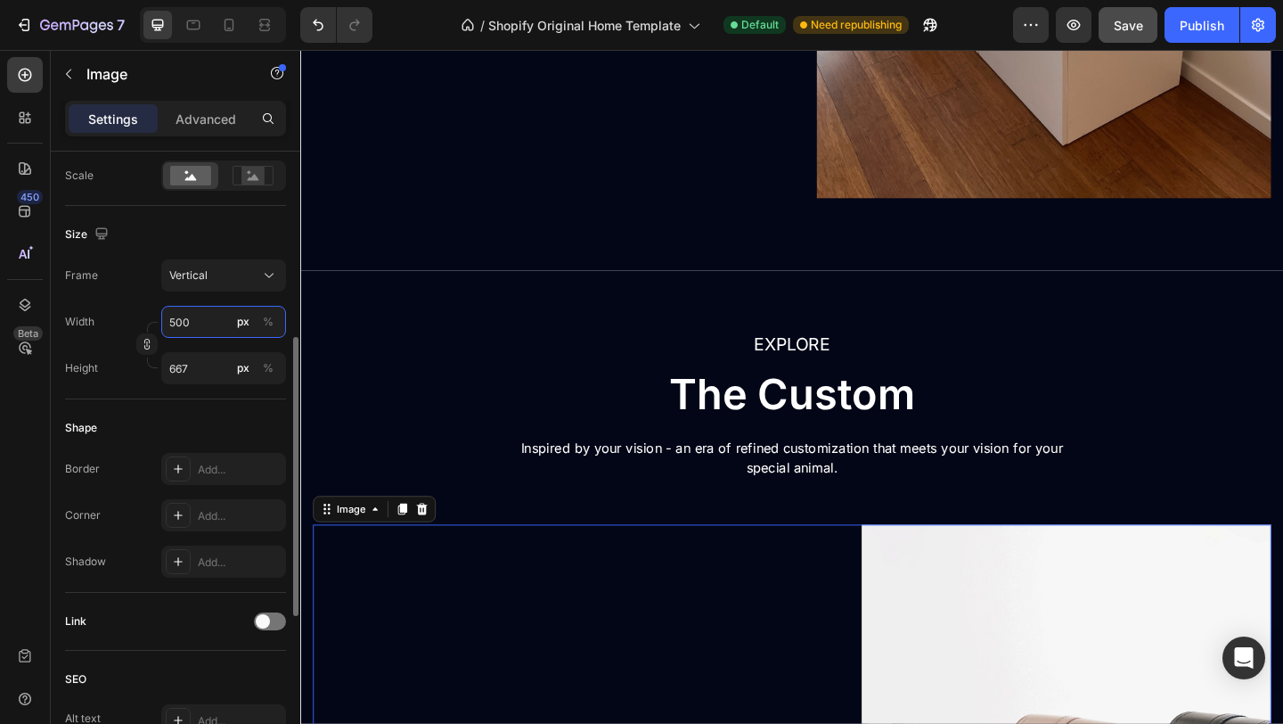
click at [212, 323] on input "500" at bounding box center [223, 322] width 125 height 32
type input "5"
type input "7"
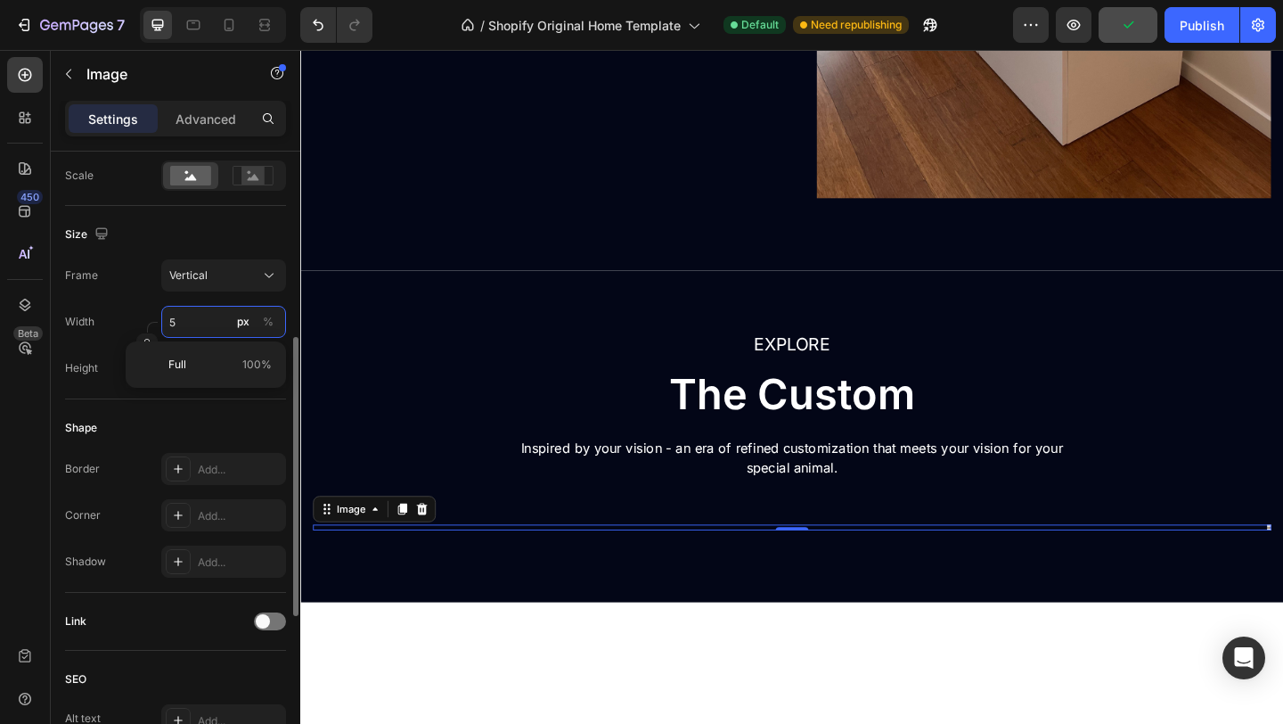
type input "55"
type input "73"
type input "550"
type input "733"
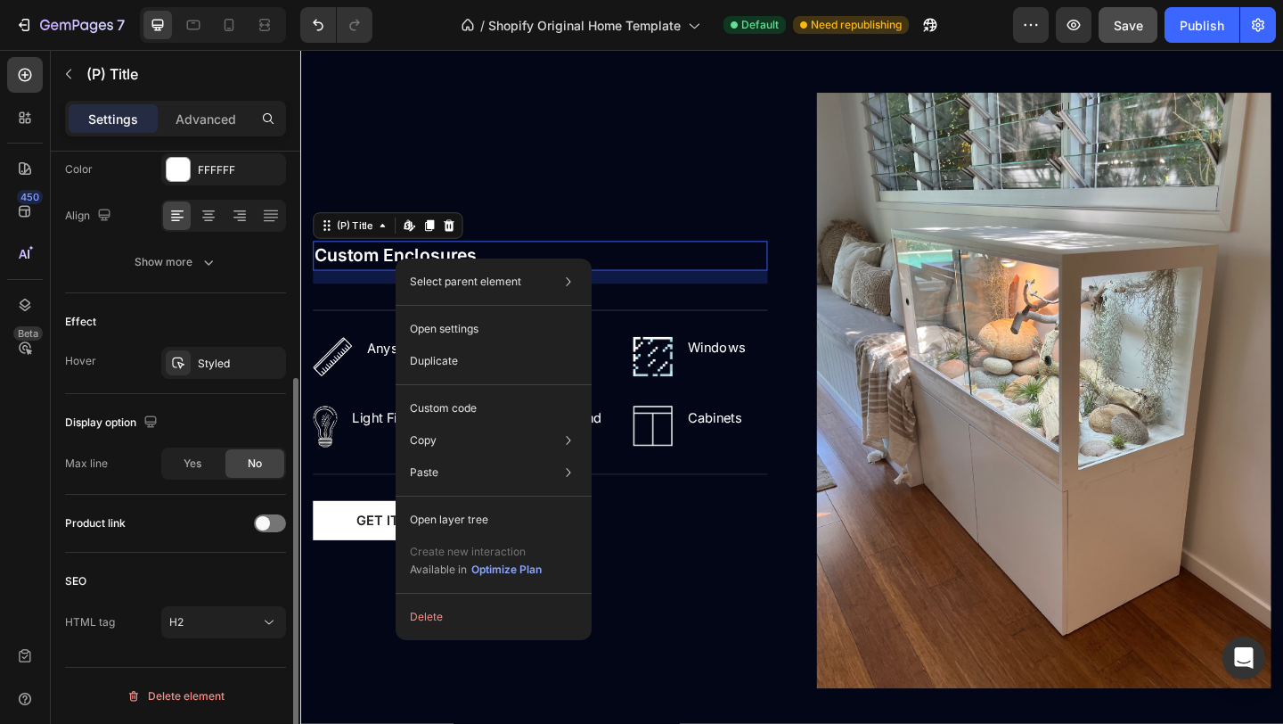
scroll to position [0, 0]
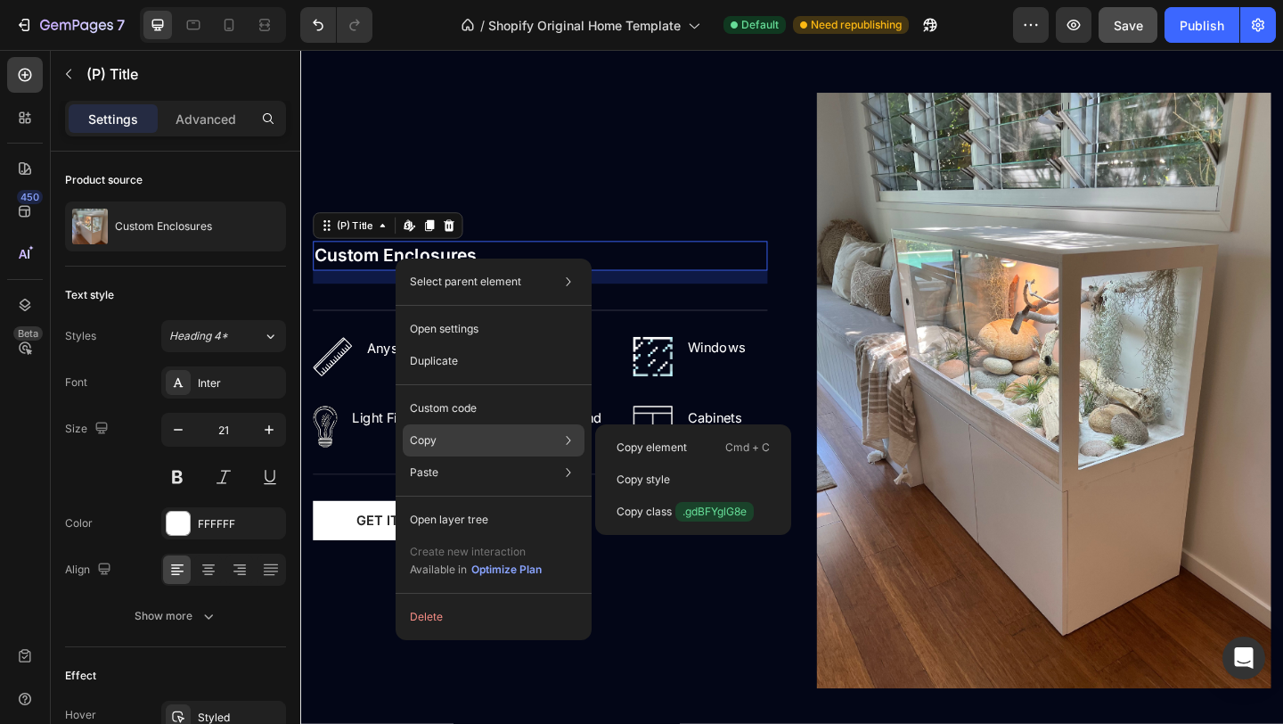
click at [460, 431] on div "Copy Copy element Cmd + C Copy style Copy class .gdBFYglG8e" at bounding box center [494, 440] width 182 height 32
click at [710, 463] on div "Copy element Cmd + C" at bounding box center [693, 479] width 182 height 32
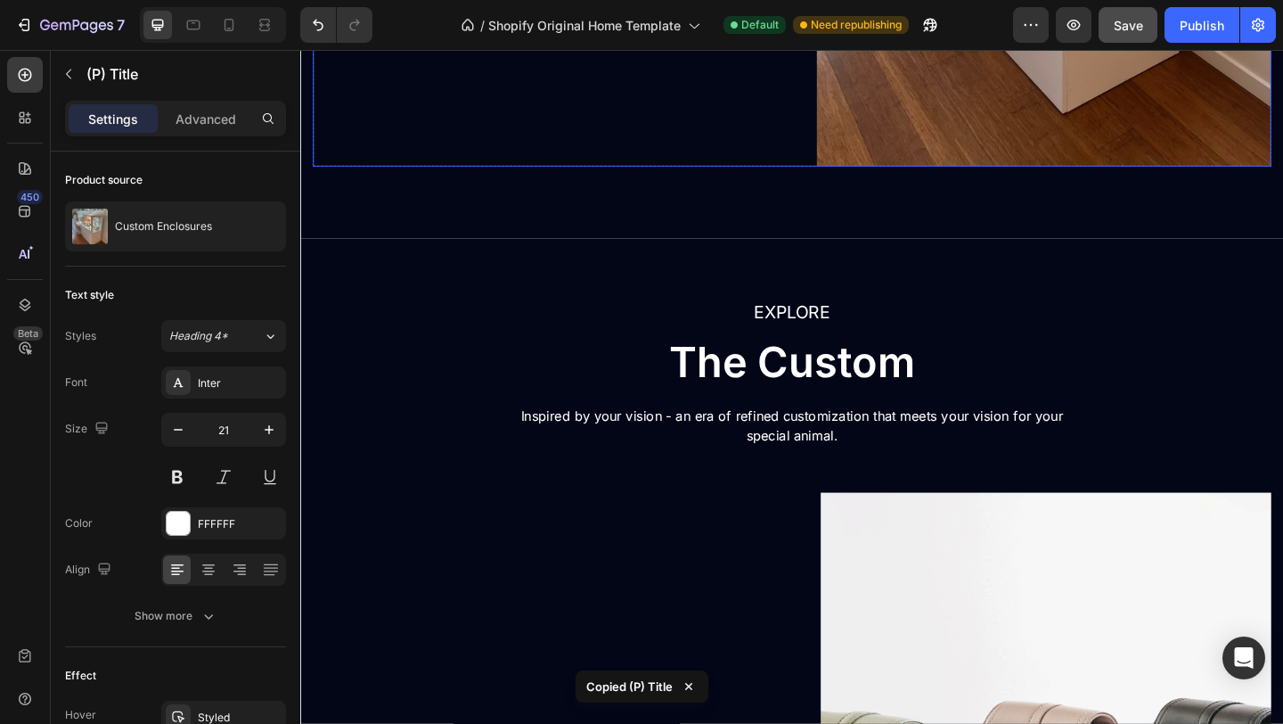
scroll to position [2323, 0]
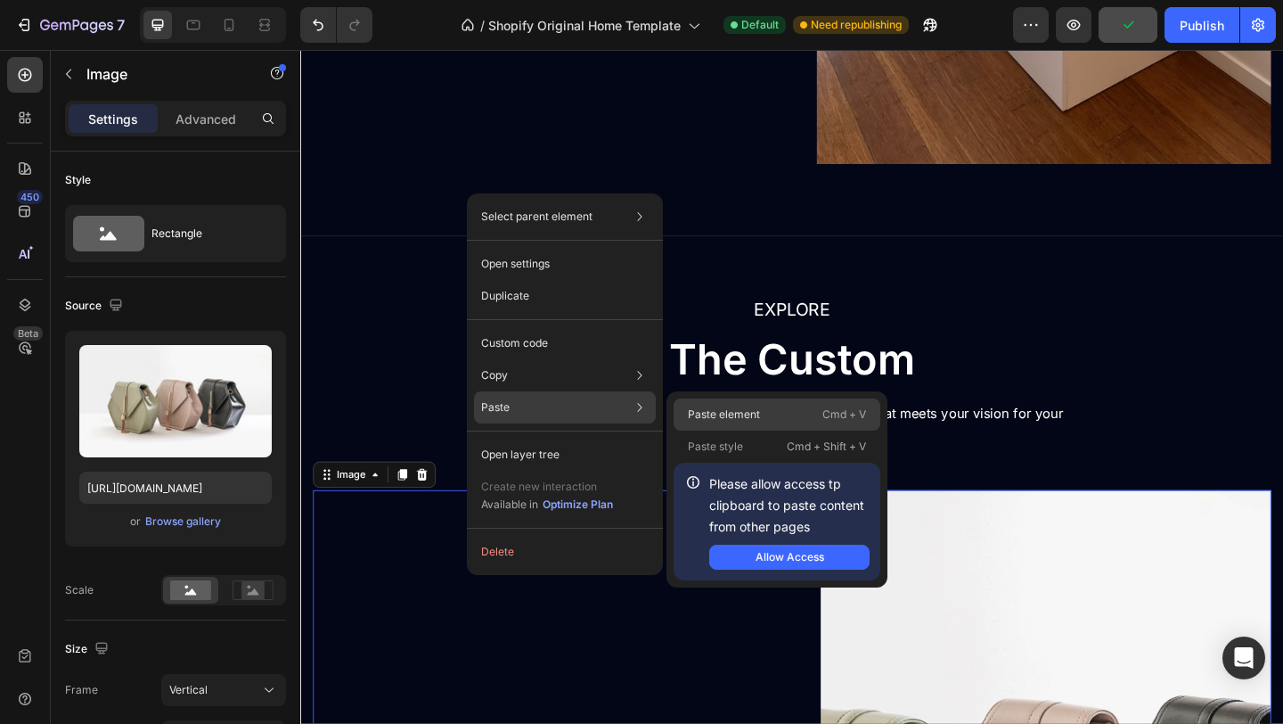
click at [746, 419] on p "Paste element" at bounding box center [724, 414] width 72 height 16
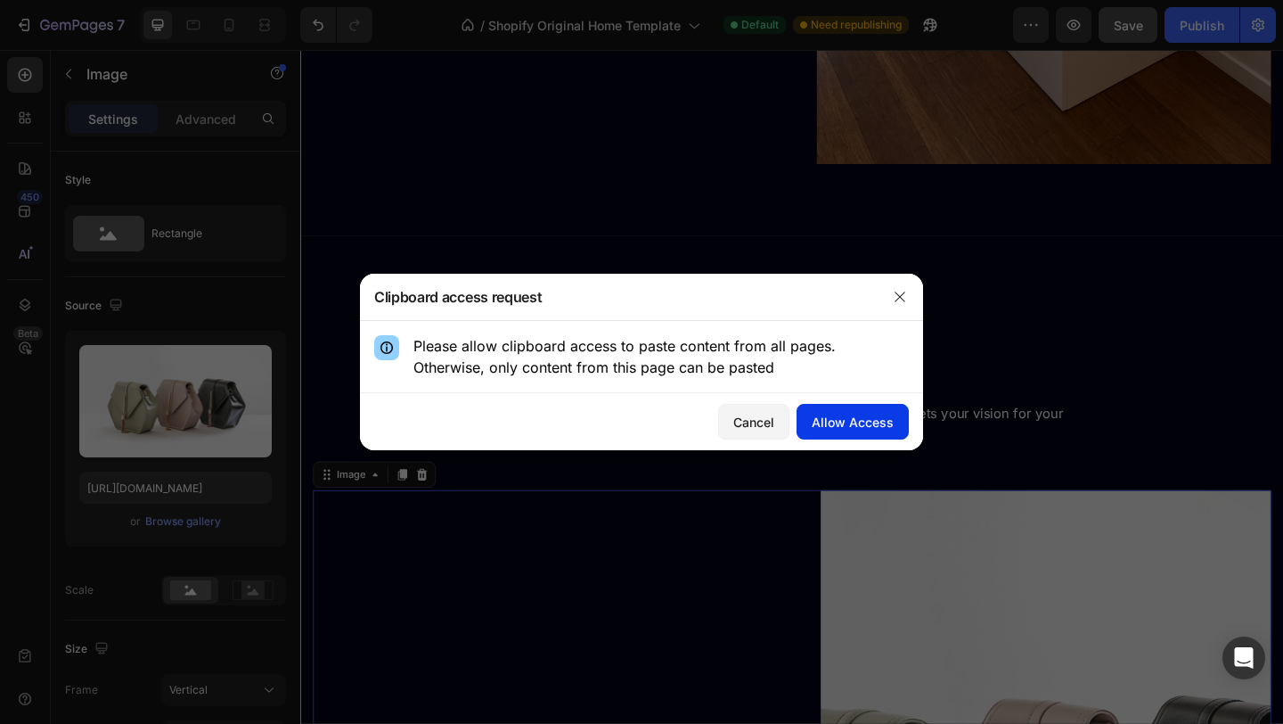
click at [832, 422] on div "Allow Access" at bounding box center [853, 422] width 82 height 19
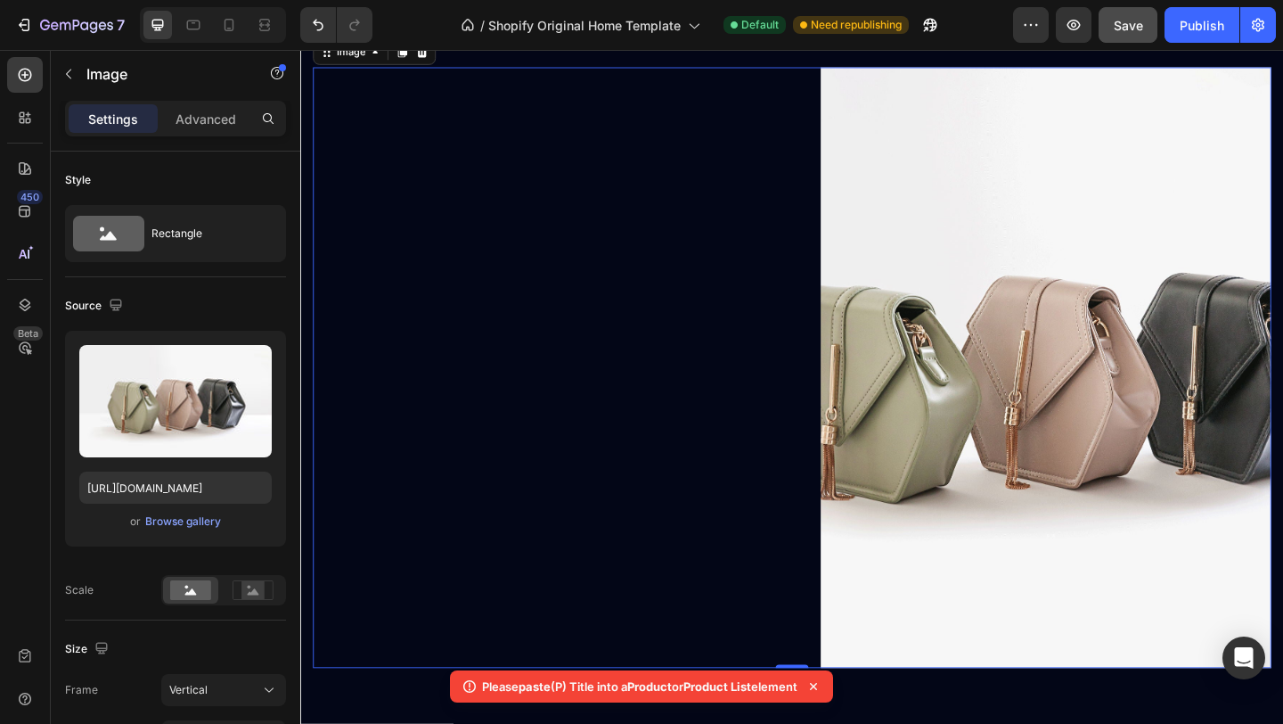
scroll to position [2819, 0]
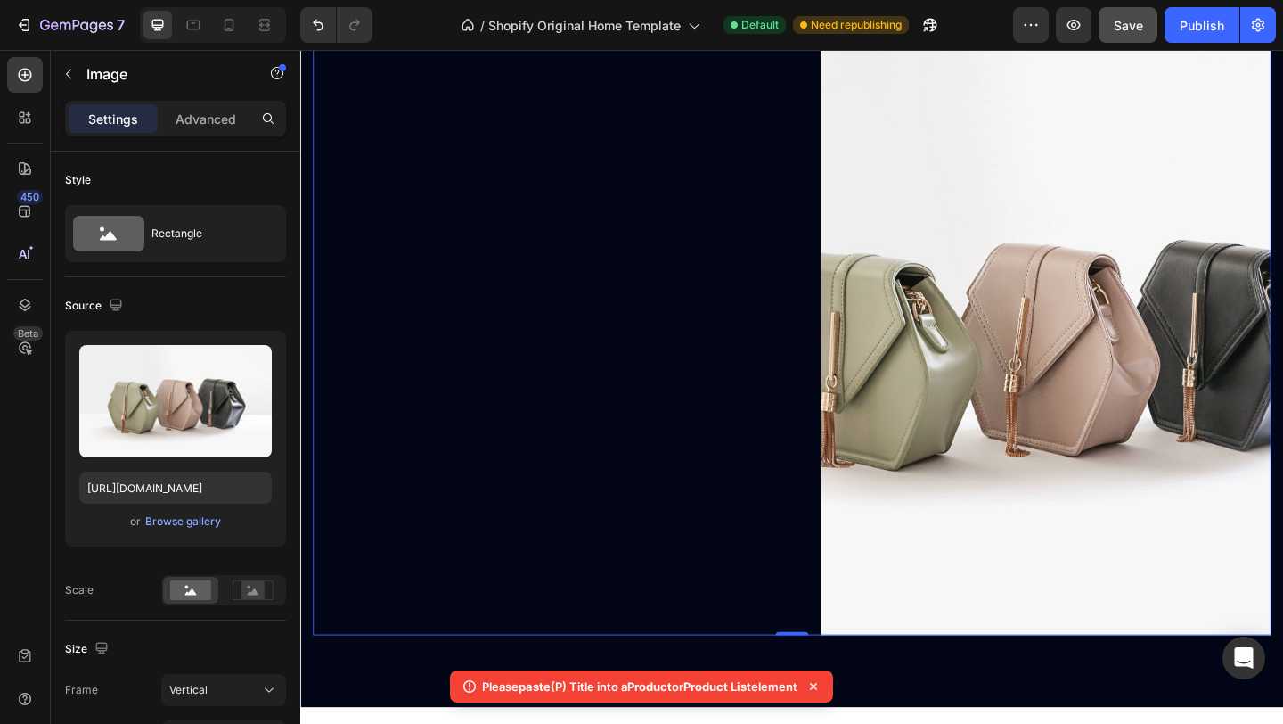
click at [525, 539] on div at bounding box center [835, 359] width 1043 height 653
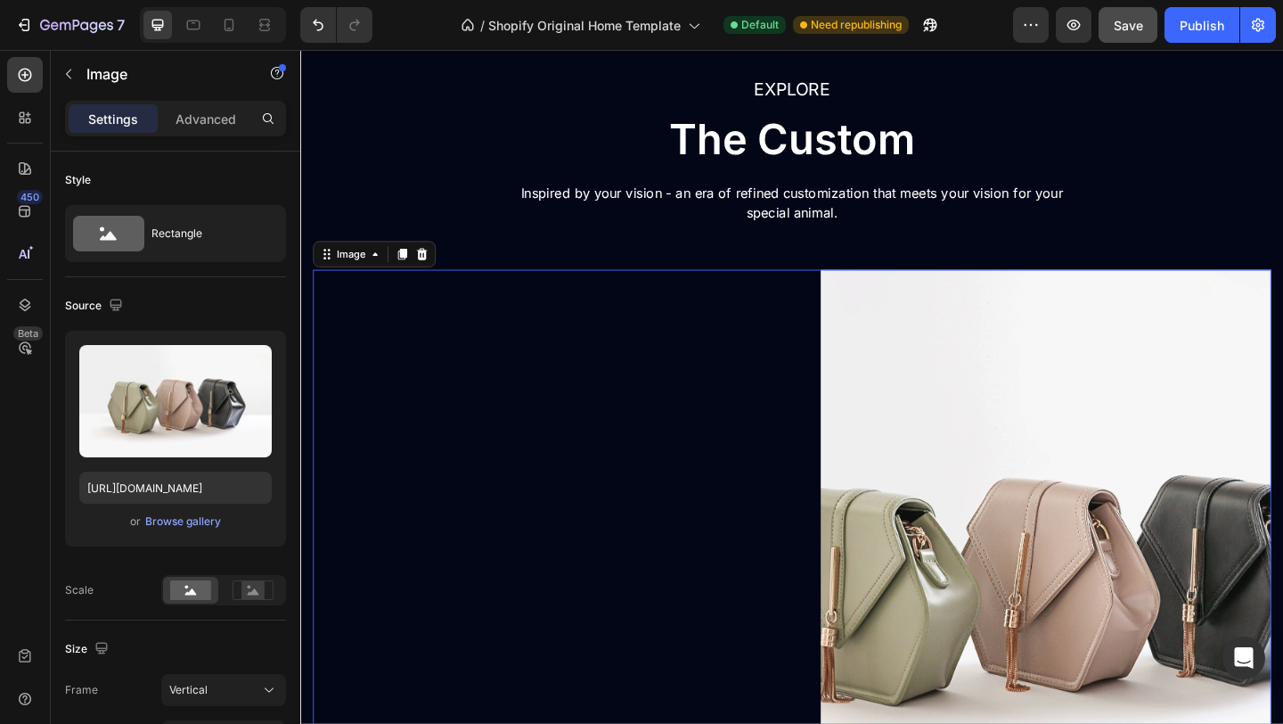
scroll to position [2552, 0]
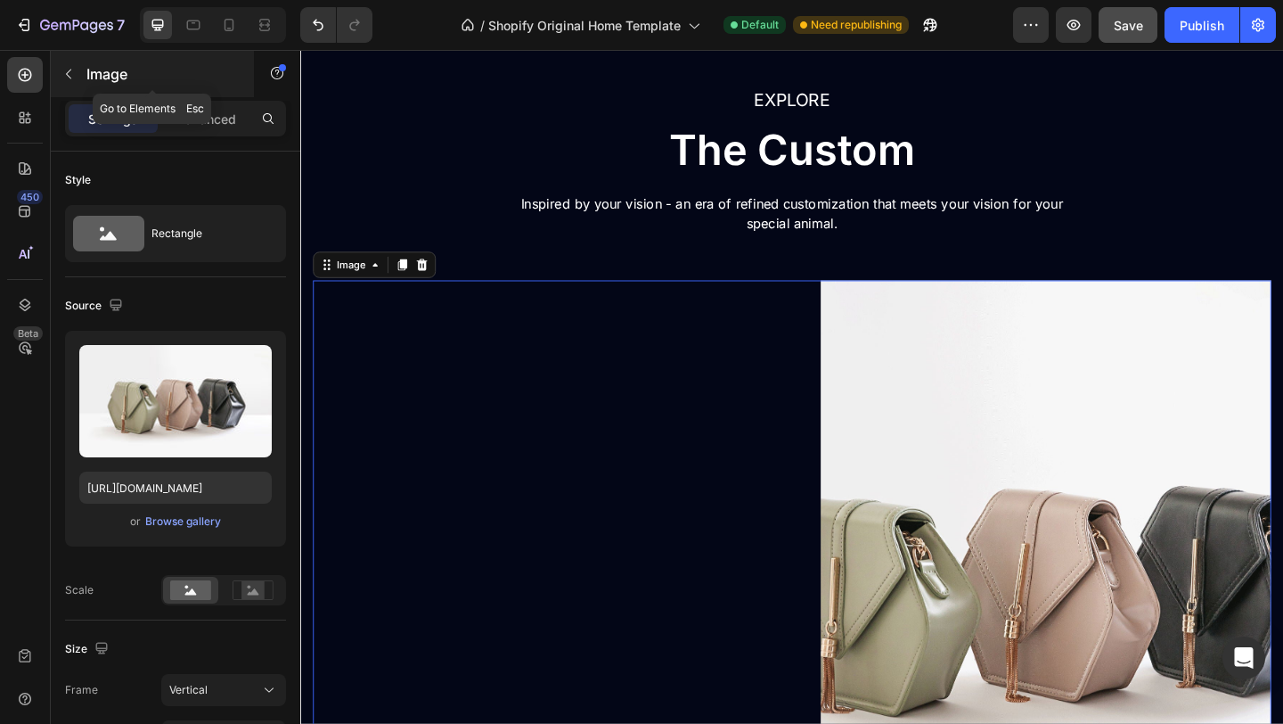
click at [80, 80] on button "button" at bounding box center [68, 74] width 29 height 29
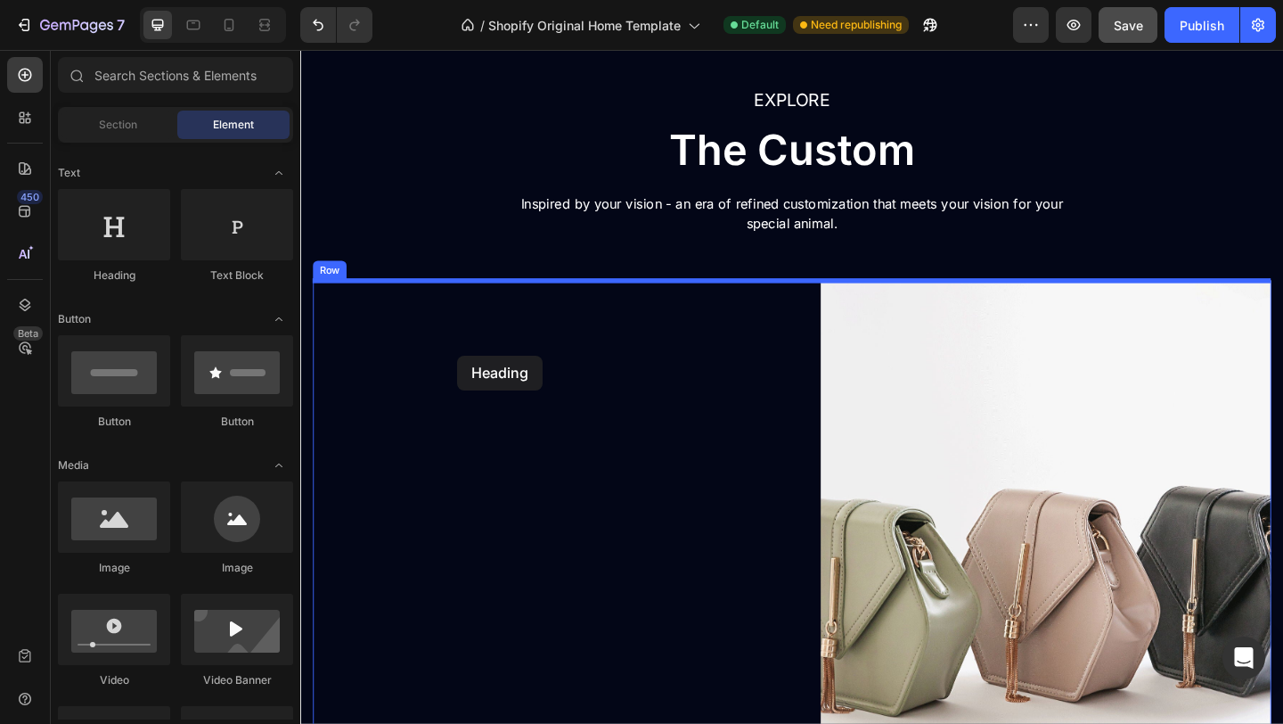
drag, startPoint x: 435, startPoint y: 275, endPoint x: 471, endPoint y: 382, distance: 113.9
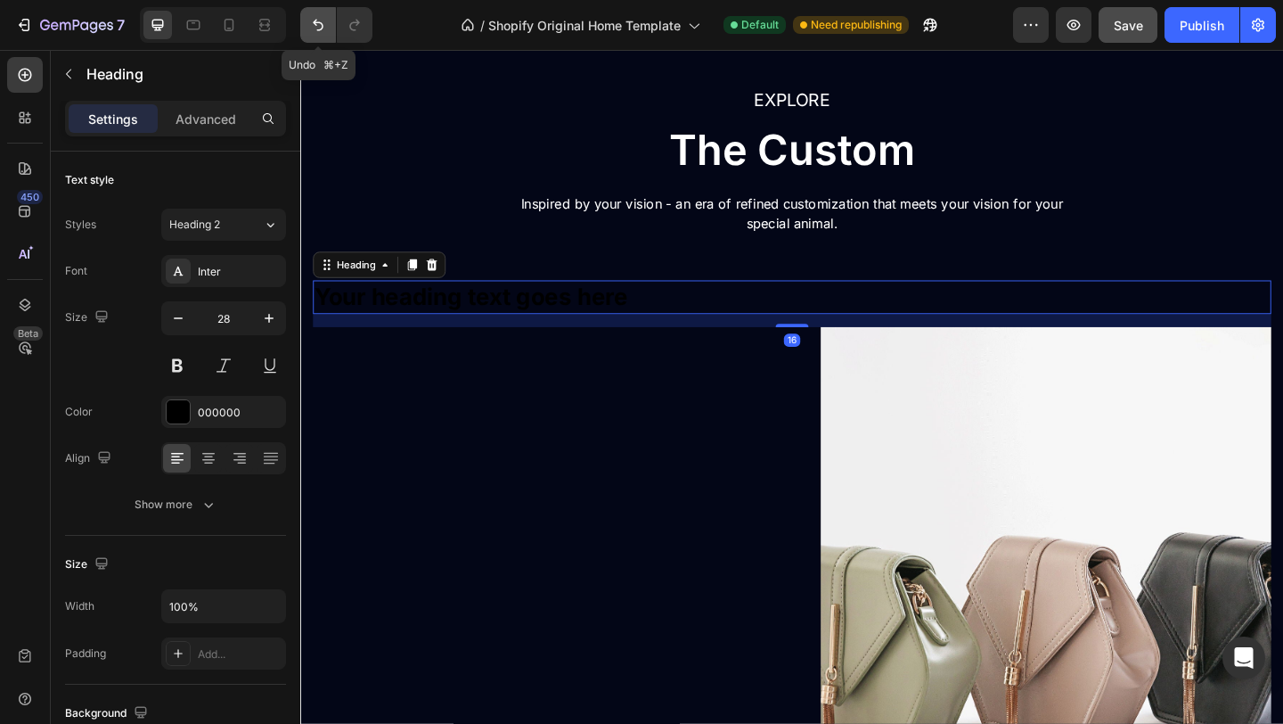
click at [311, 23] on icon "Undo/Redo" at bounding box center [318, 25] width 18 height 18
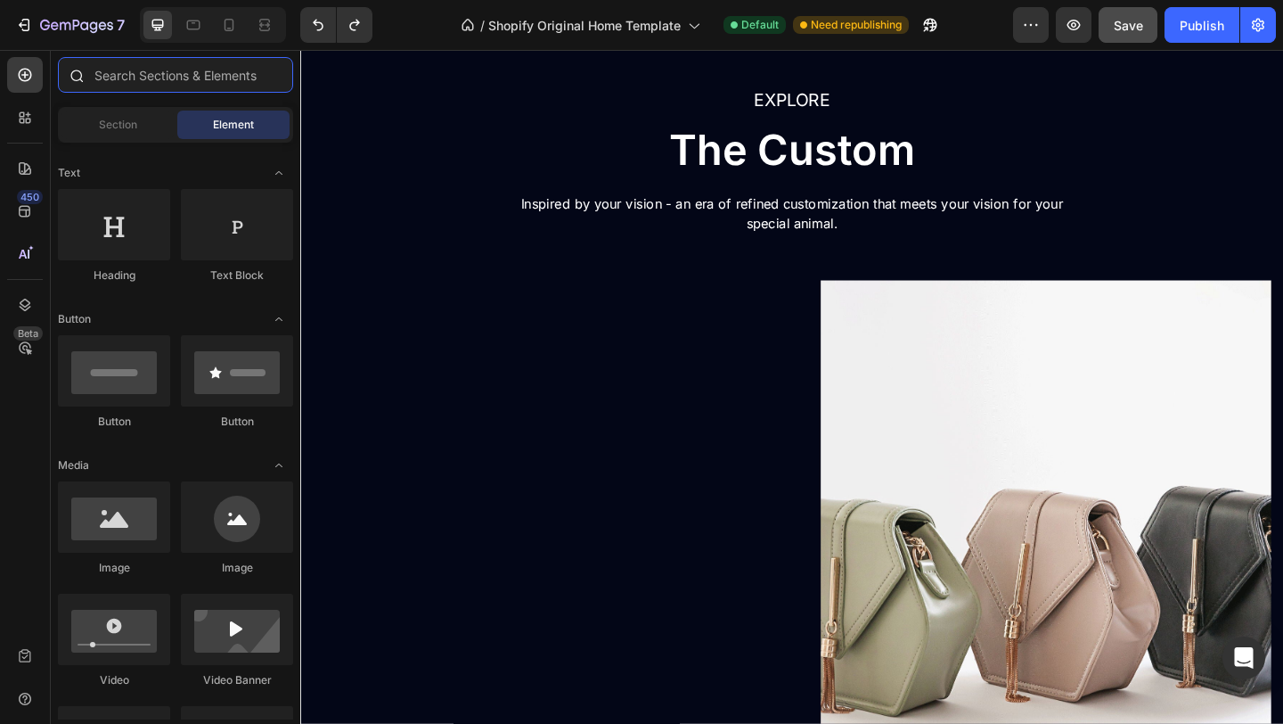
click at [160, 76] on input "text" at bounding box center [175, 75] width 235 height 36
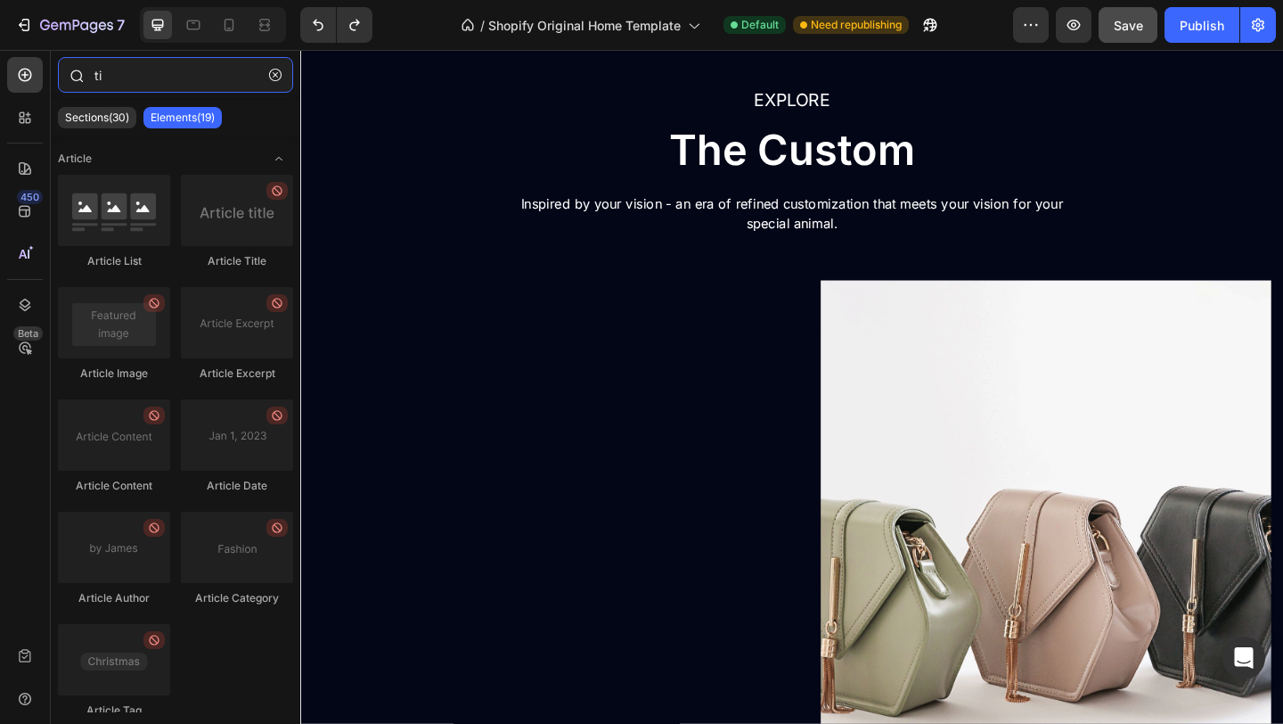
type input "t"
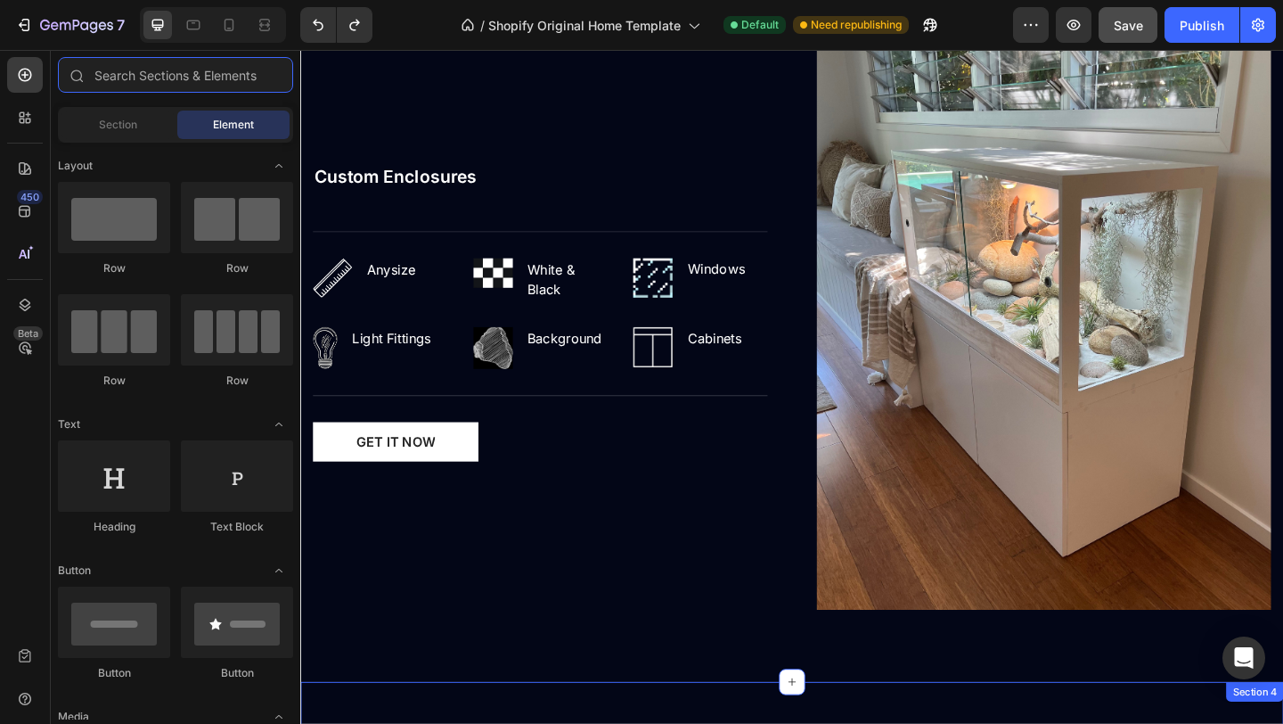
scroll to position [1825, 0]
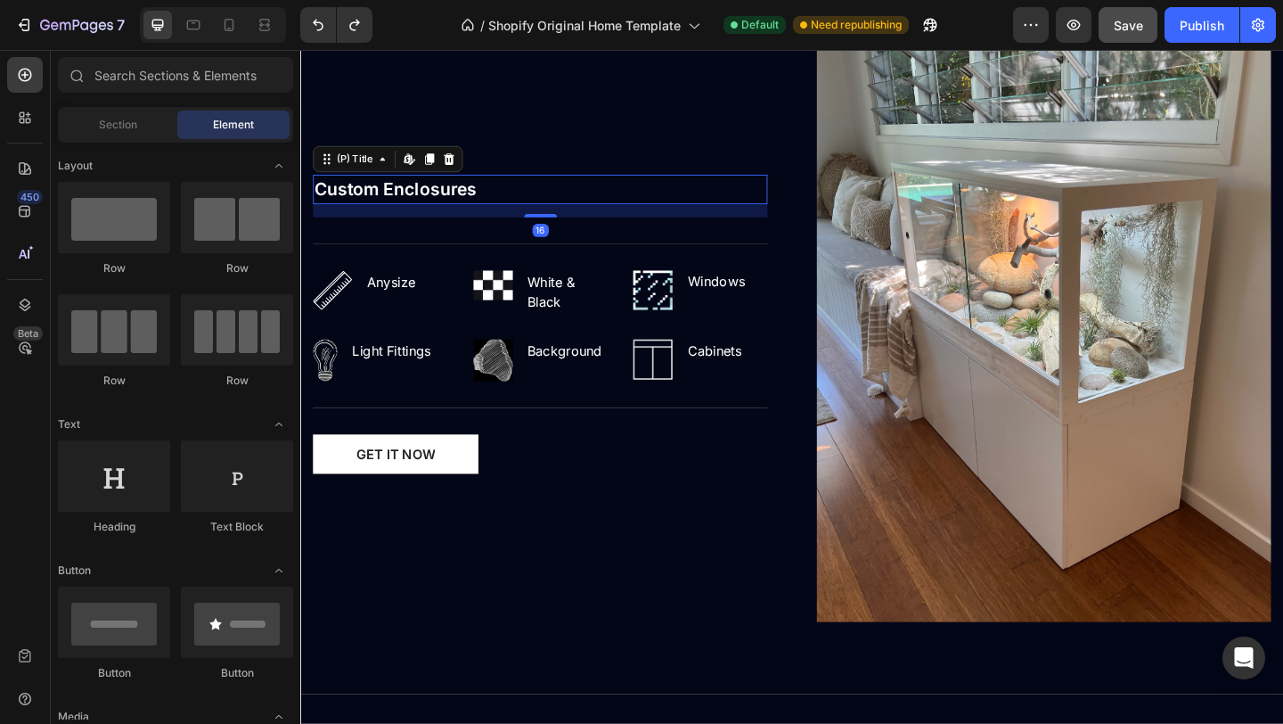
click at [422, 194] on h2 "Custom Enclosures" at bounding box center [561, 201] width 495 height 32
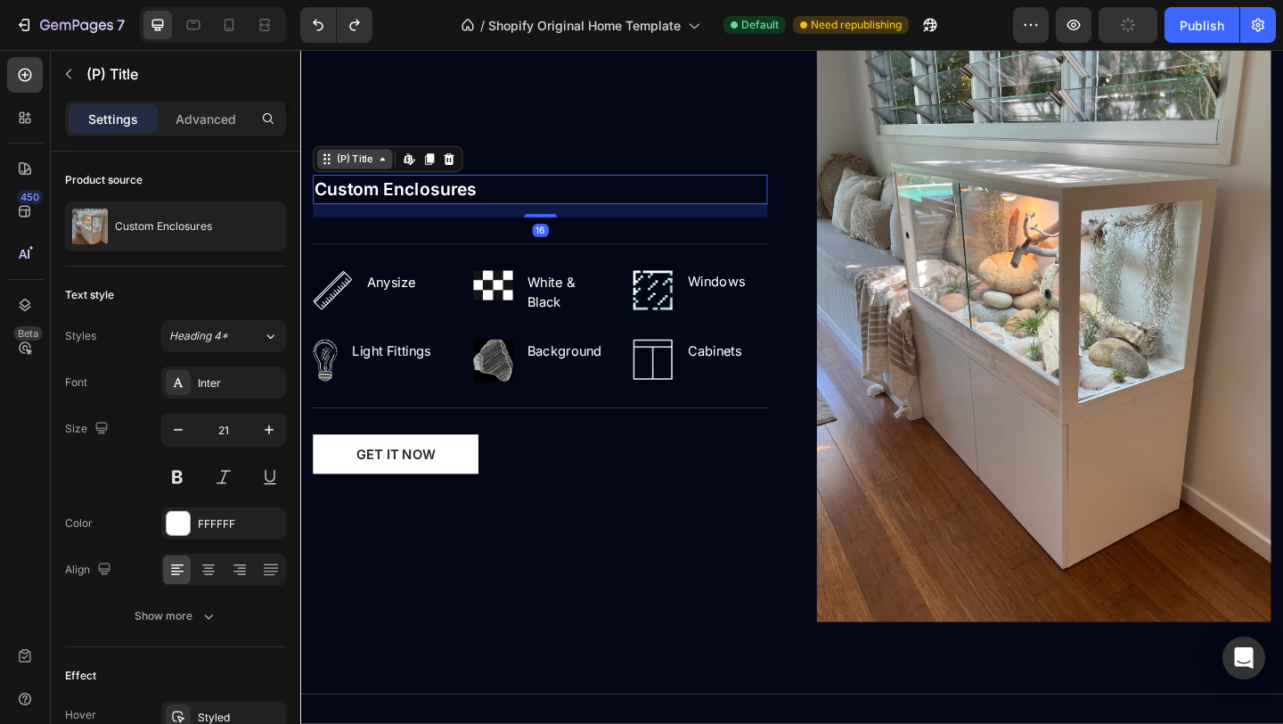
click at [372, 164] on div "(P) Title" at bounding box center [359, 168] width 46 height 16
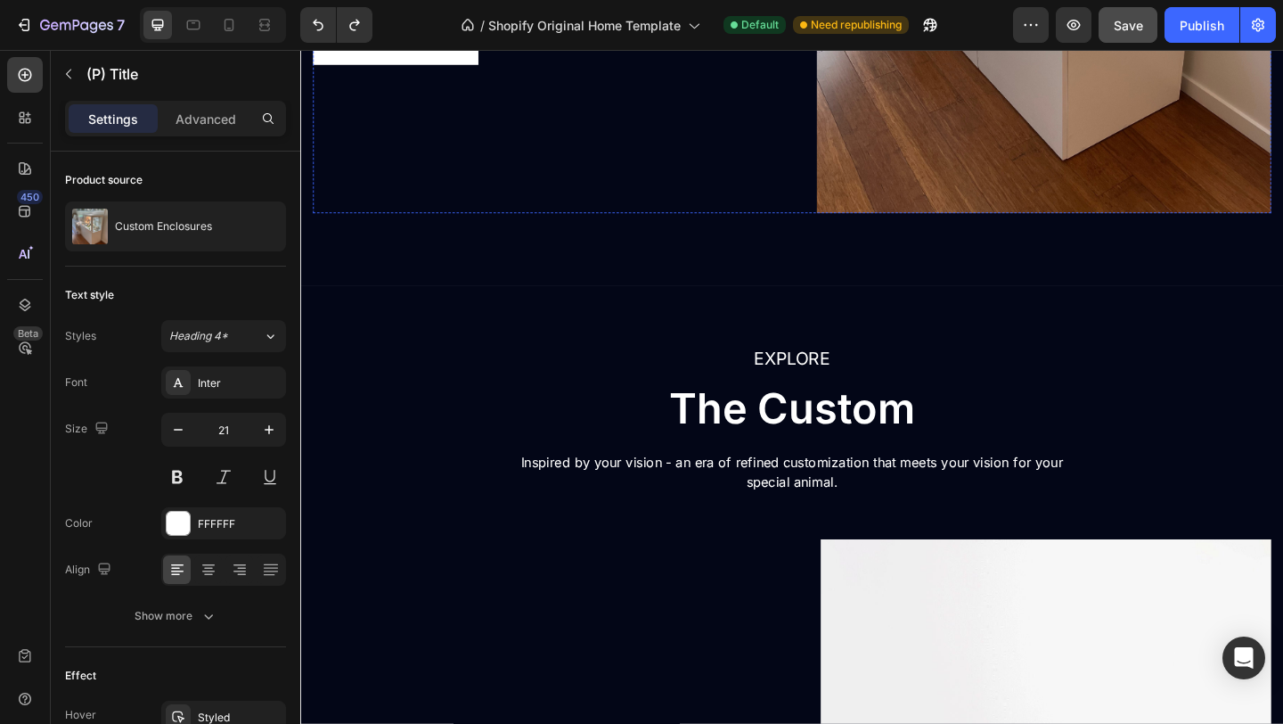
scroll to position [2273, 0]
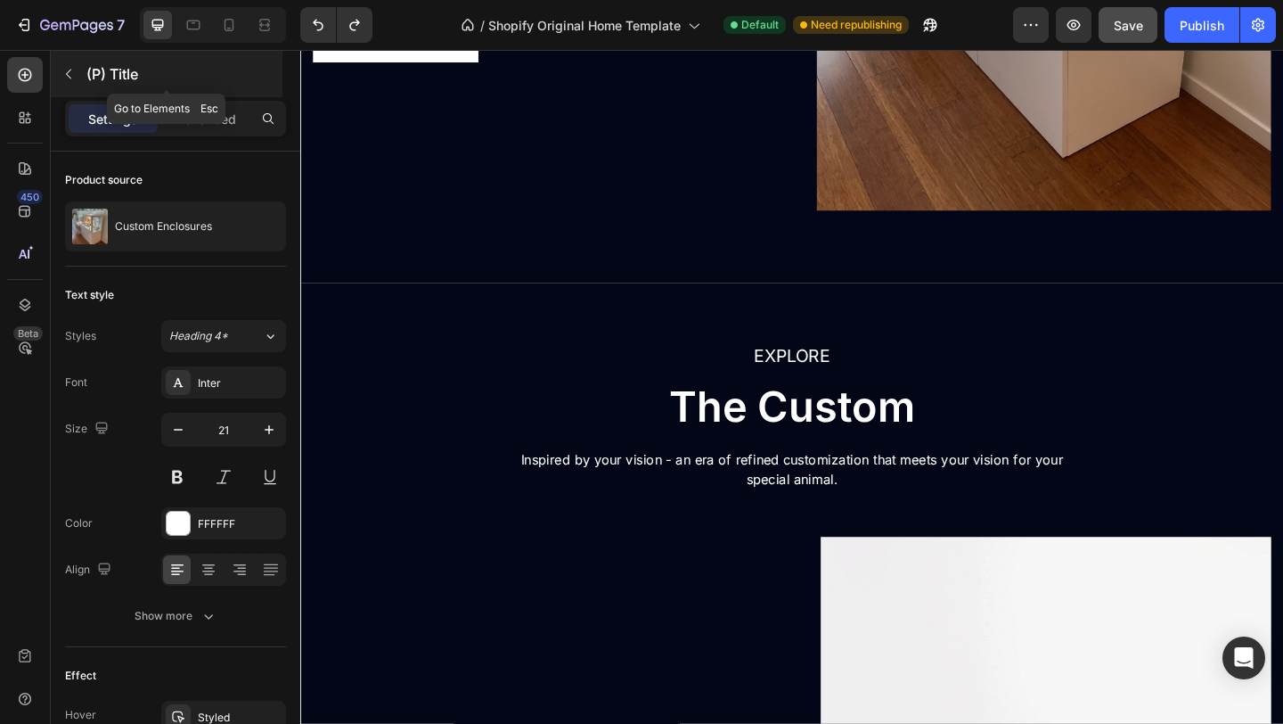
click at [125, 76] on p "(P) Title" at bounding box center [182, 73] width 193 height 21
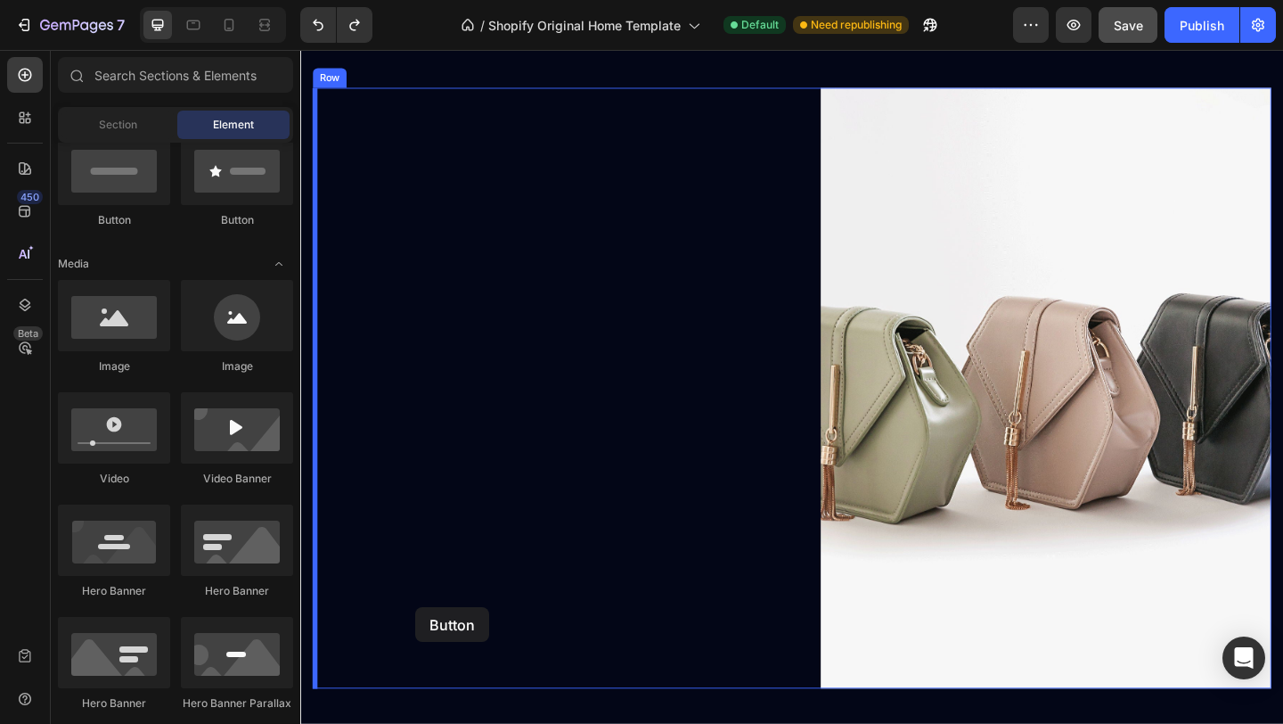
scroll to position [2802, 0]
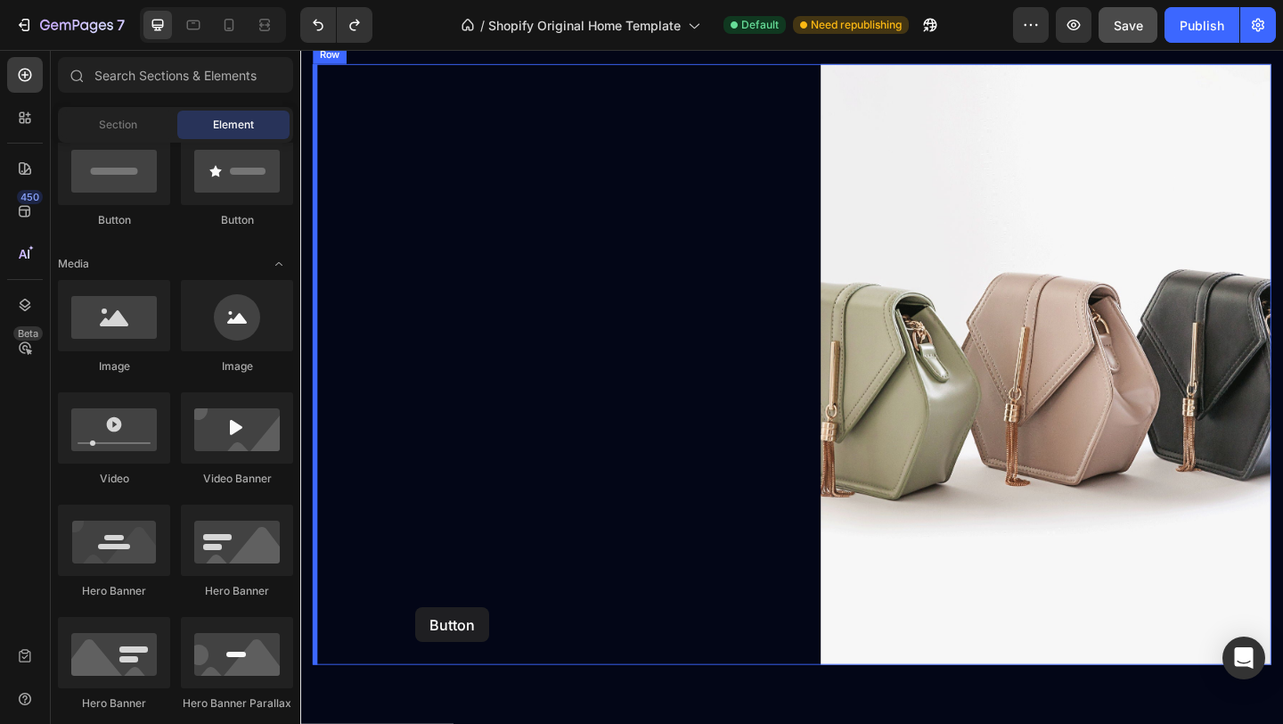
drag, startPoint x: 446, startPoint y: 209, endPoint x: 414, endPoint y: 662, distance: 453.8
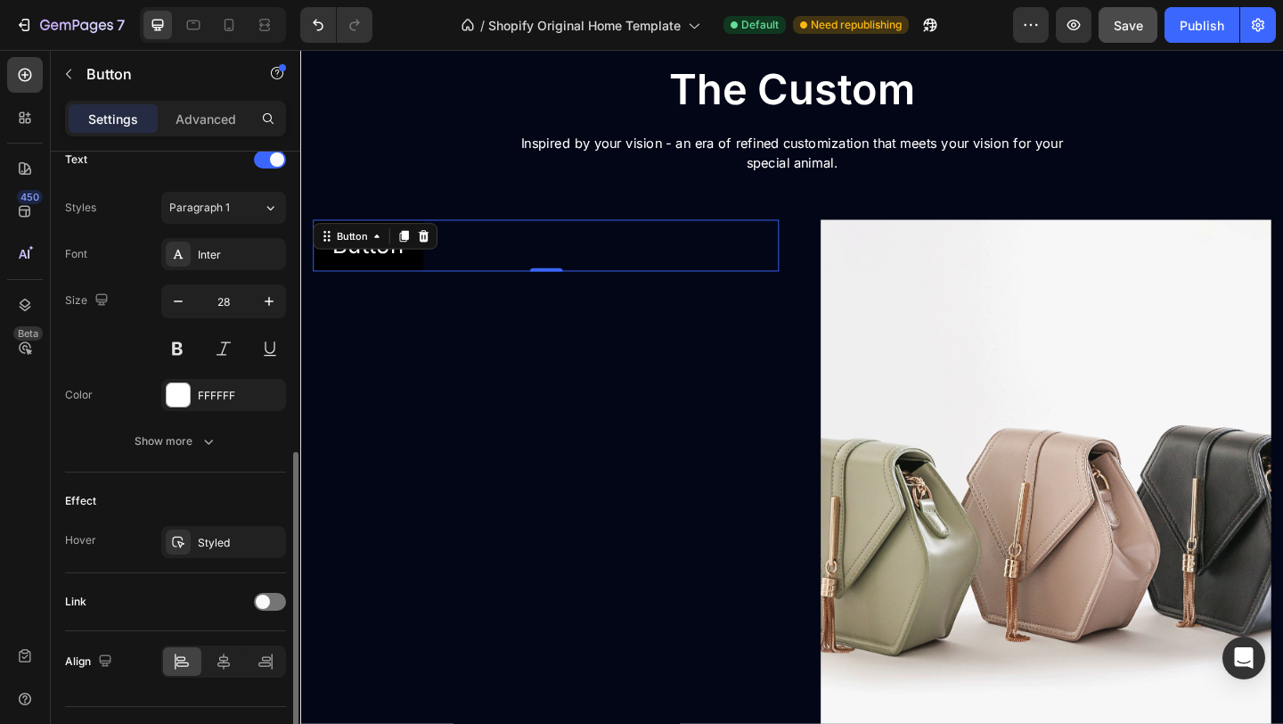
scroll to position [655, 0]
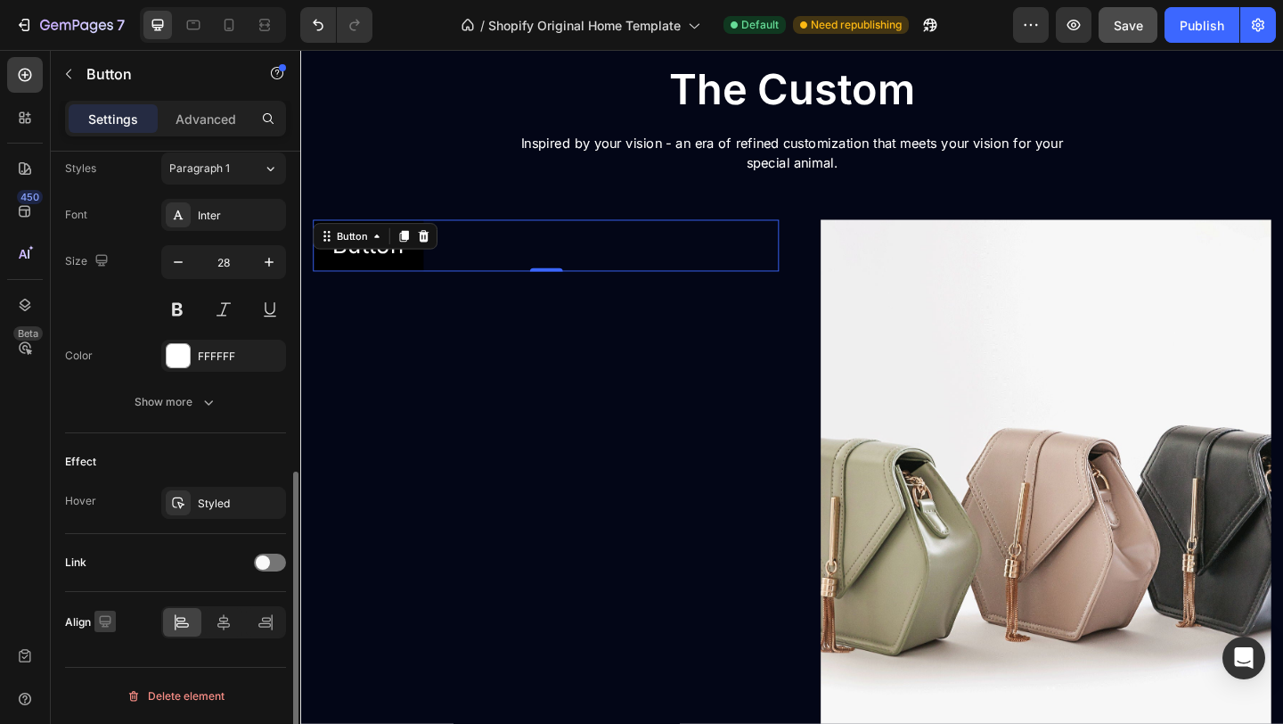
click at [101, 620] on icon "button" at bounding box center [105, 621] width 12 height 12
click at [203, 560] on div "Link" at bounding box center [175, 562] width 221 height 29
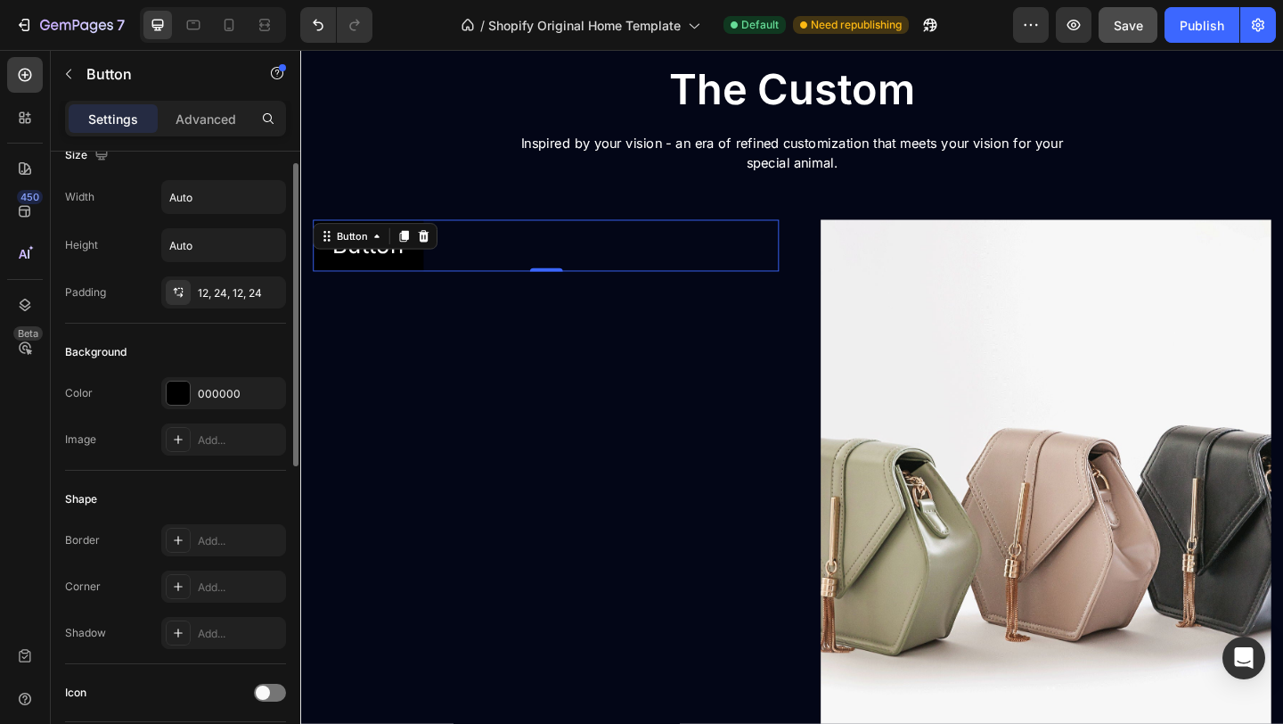
scroll to position [0, 0]
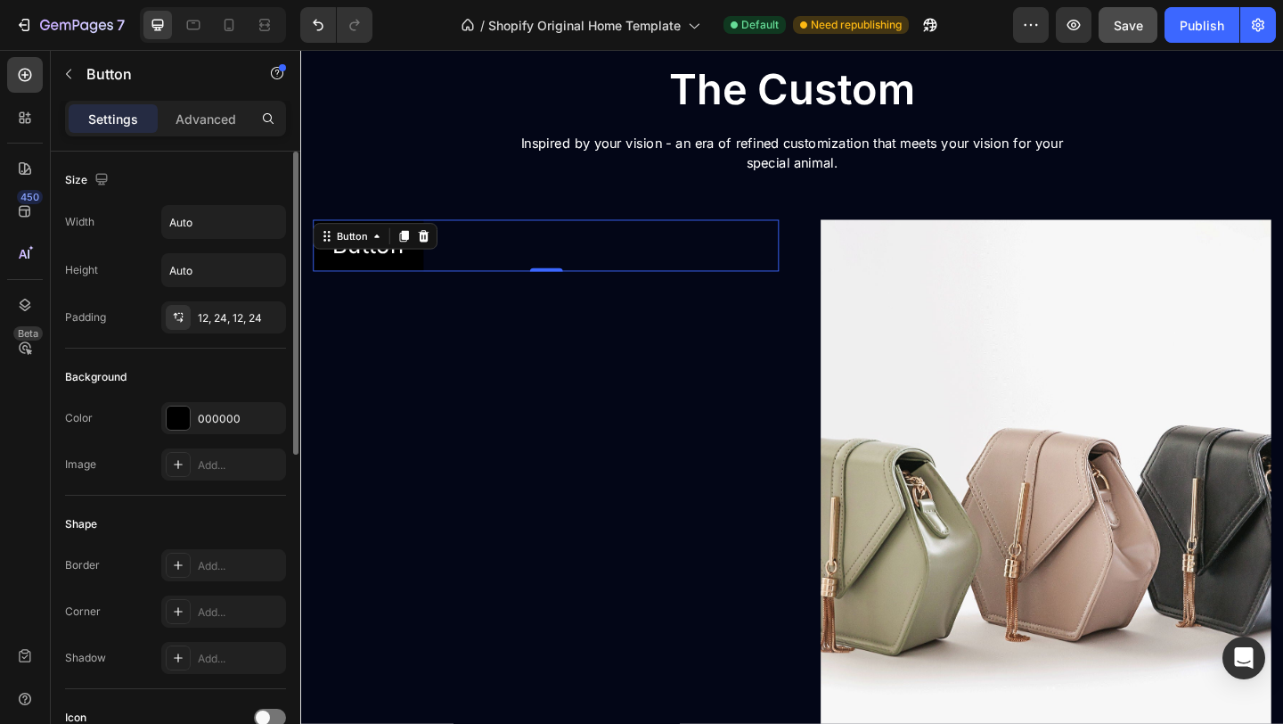
click at [137, 312] on div "Padding 12, 24, 12, 24" at bounding box center [175, 317] width 221 height 32
click at [211, 232] on input "Auto" at bounding box center [223, 222] width 123 height 32
click at [266, 225] on icon "button" at bounding box center [269, 222] width 18 height 18
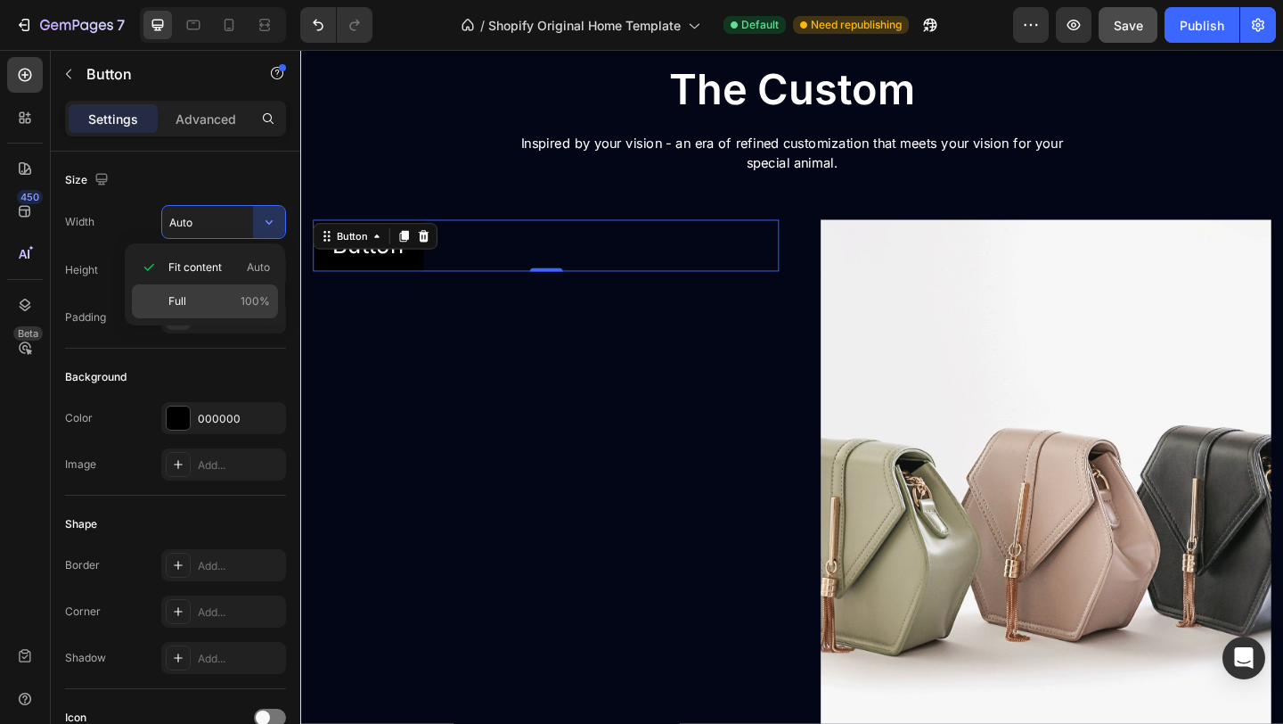
click at [228, 307] on p "Full 100%" at bounding box center [219, 301] width 102 height 16
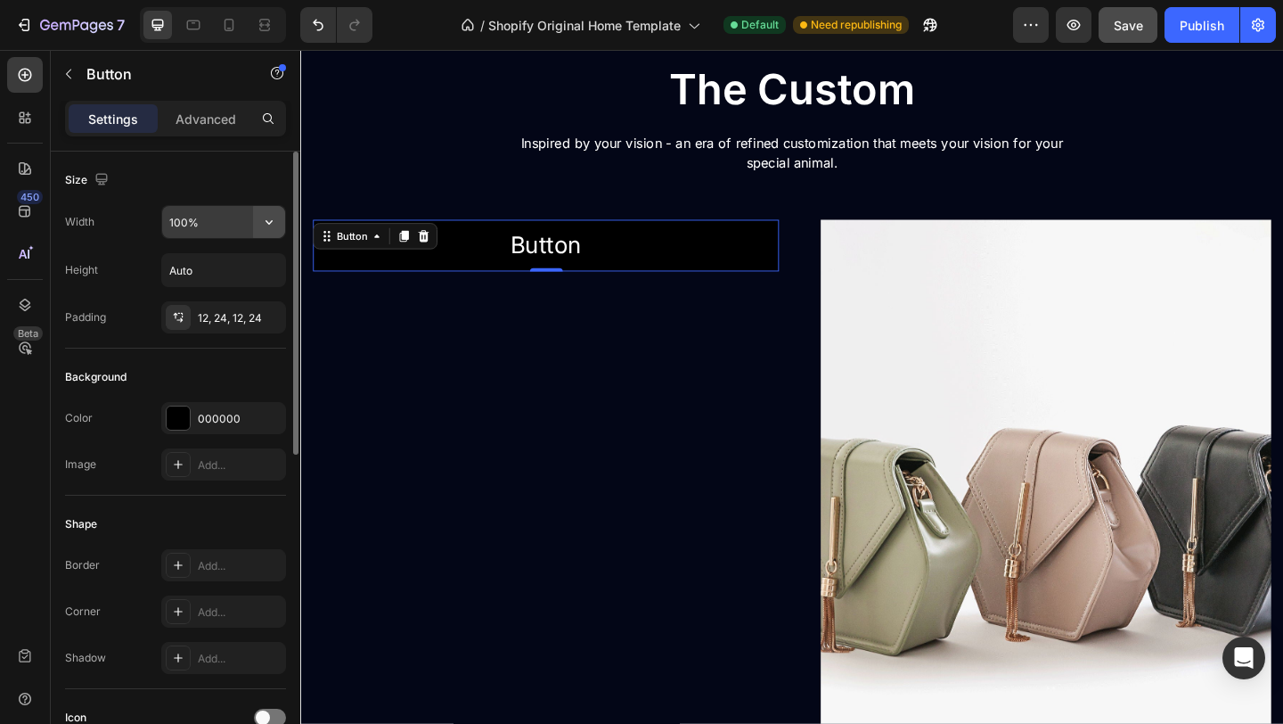
click at [261, 224] on icon "button" at bounding box center [269, 222] width 18 height 18
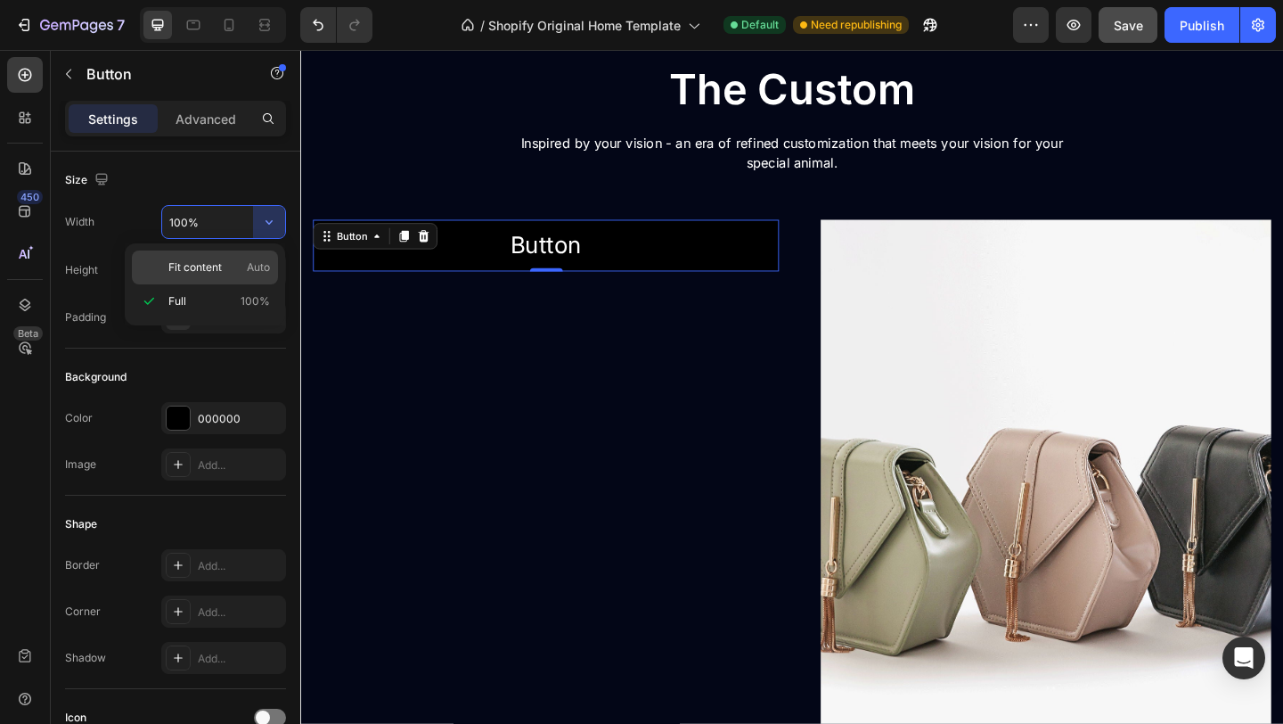
click at [232, 268] on p "Fit content Auto" at bounding box center [219, 267] width 102 height 16
type input "Auto"
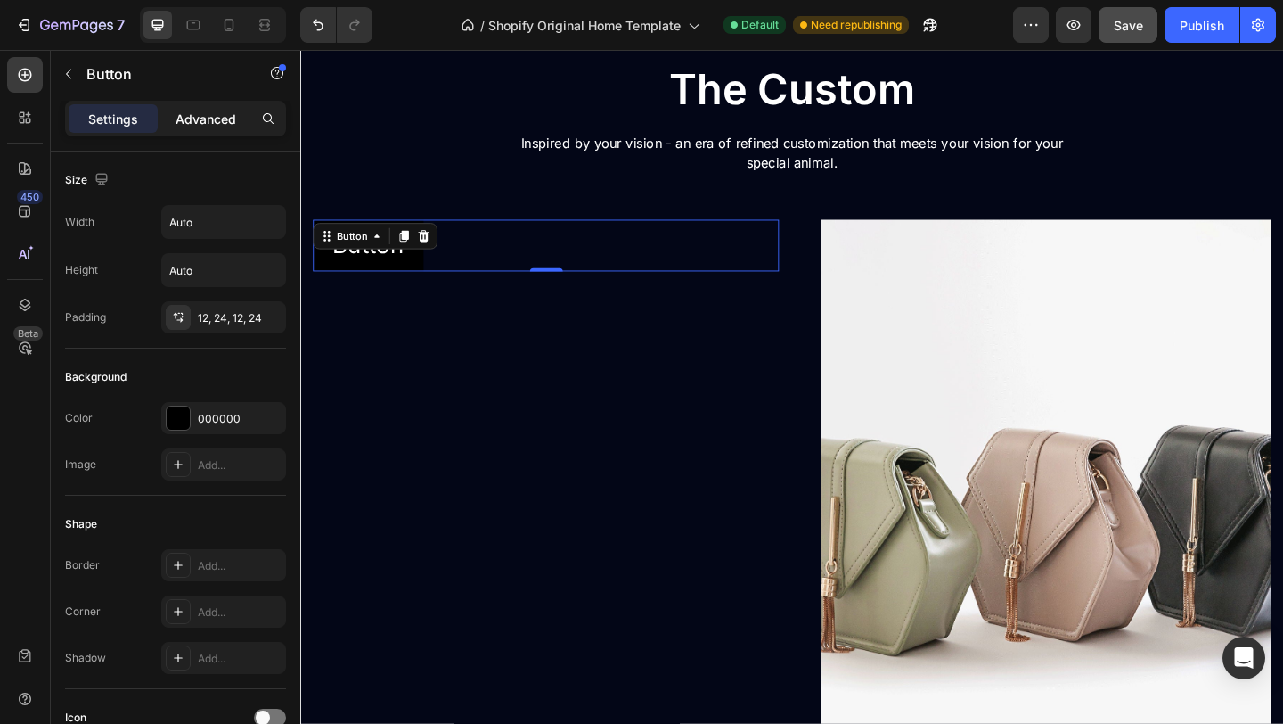
click at [216, 116] on p "Advanced" at bounding box center [206, 119] width 61 height 19
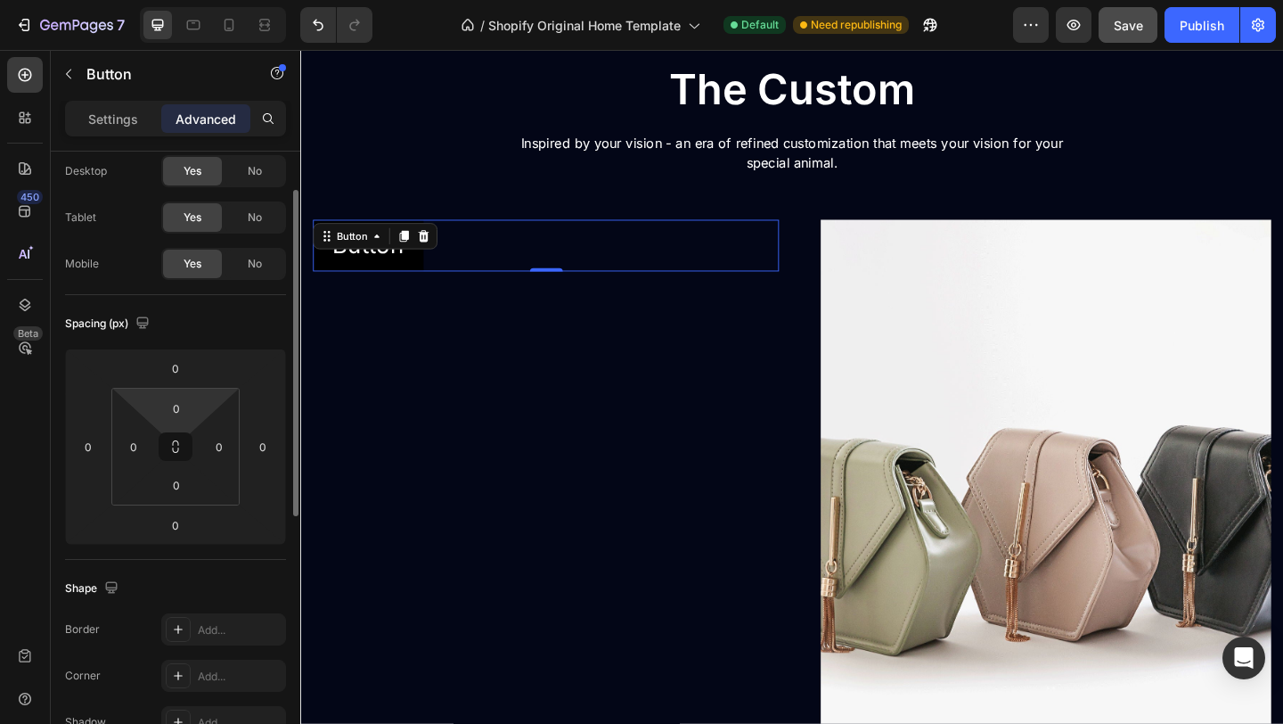
scroll to position [60, 0]
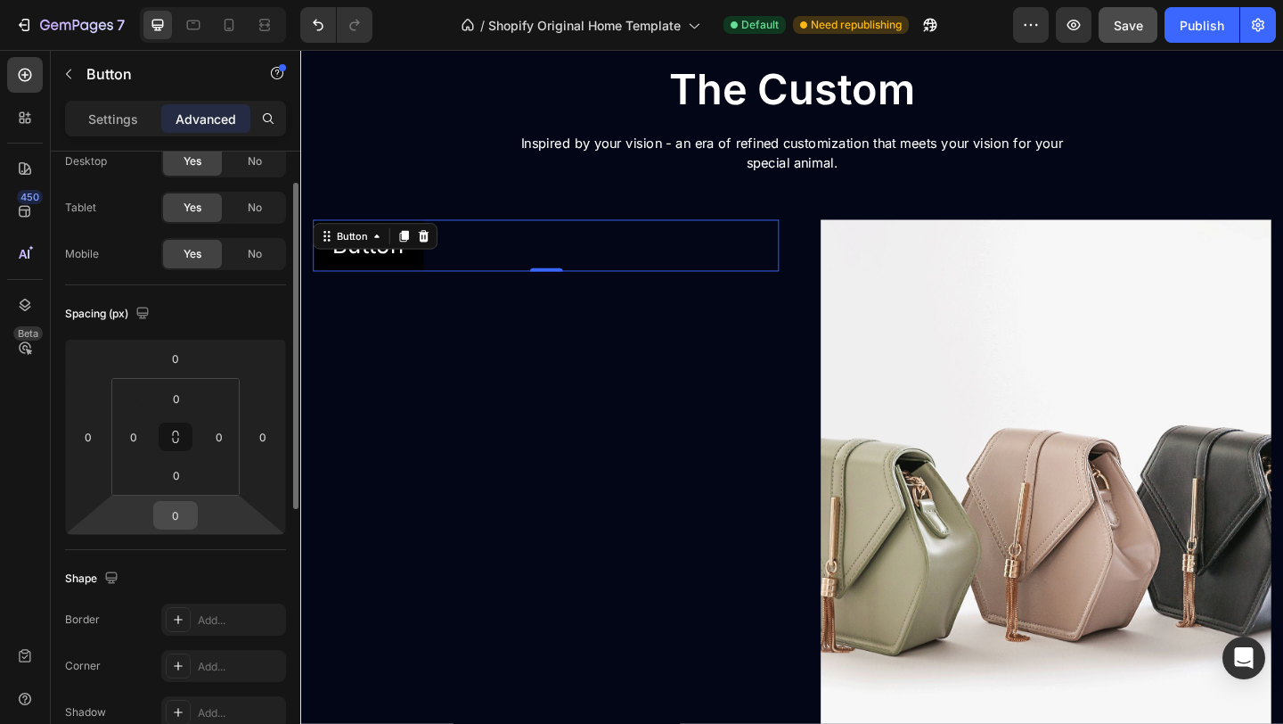
click at [184, 513] on input "0" at bounding box center [176, 515] width 36 height 27
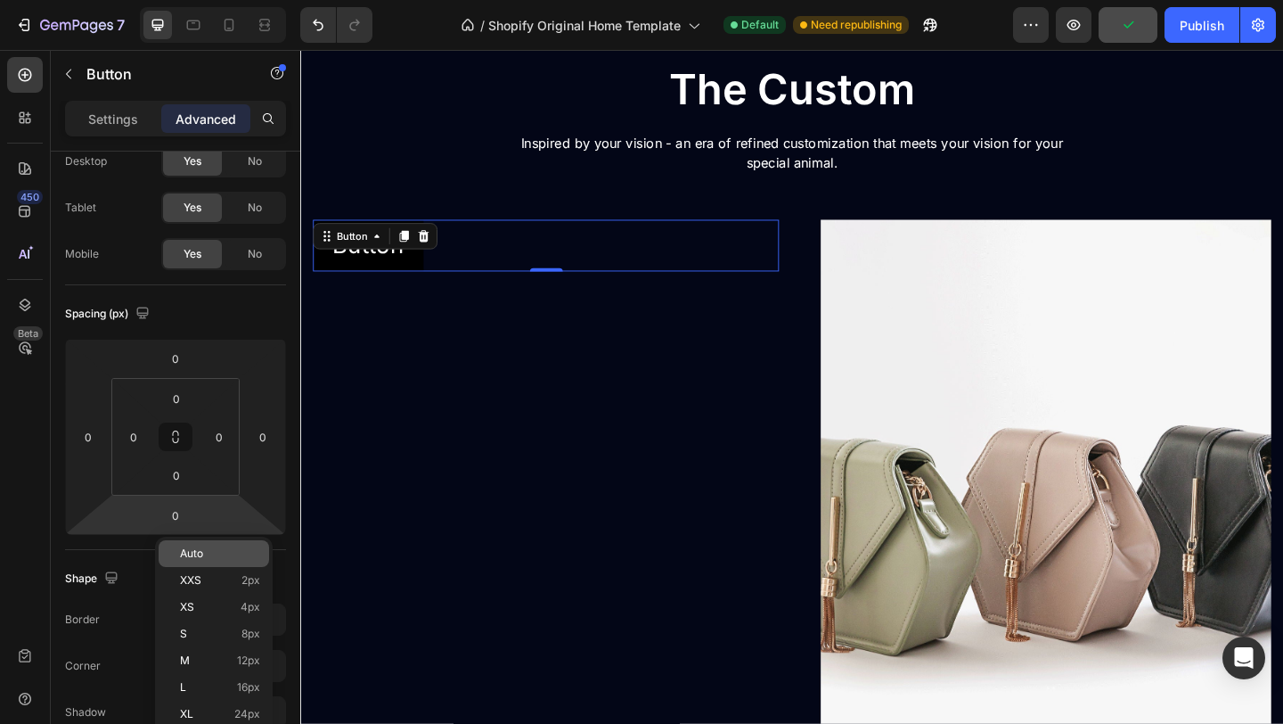
click at [217, 556] on p "Auto" at bounding box center [220, 553] width 80 height 12
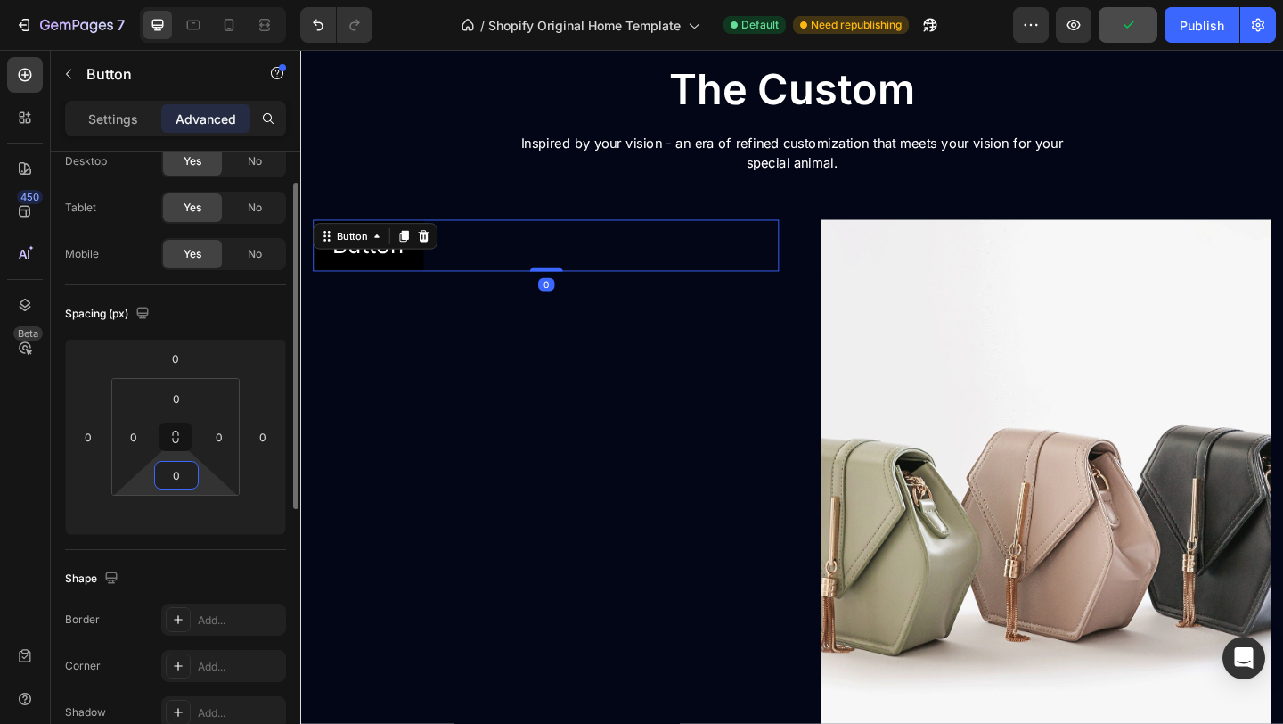
click at [177, 481] on input "0" at bounding box center [177, 475] width 36 height 27
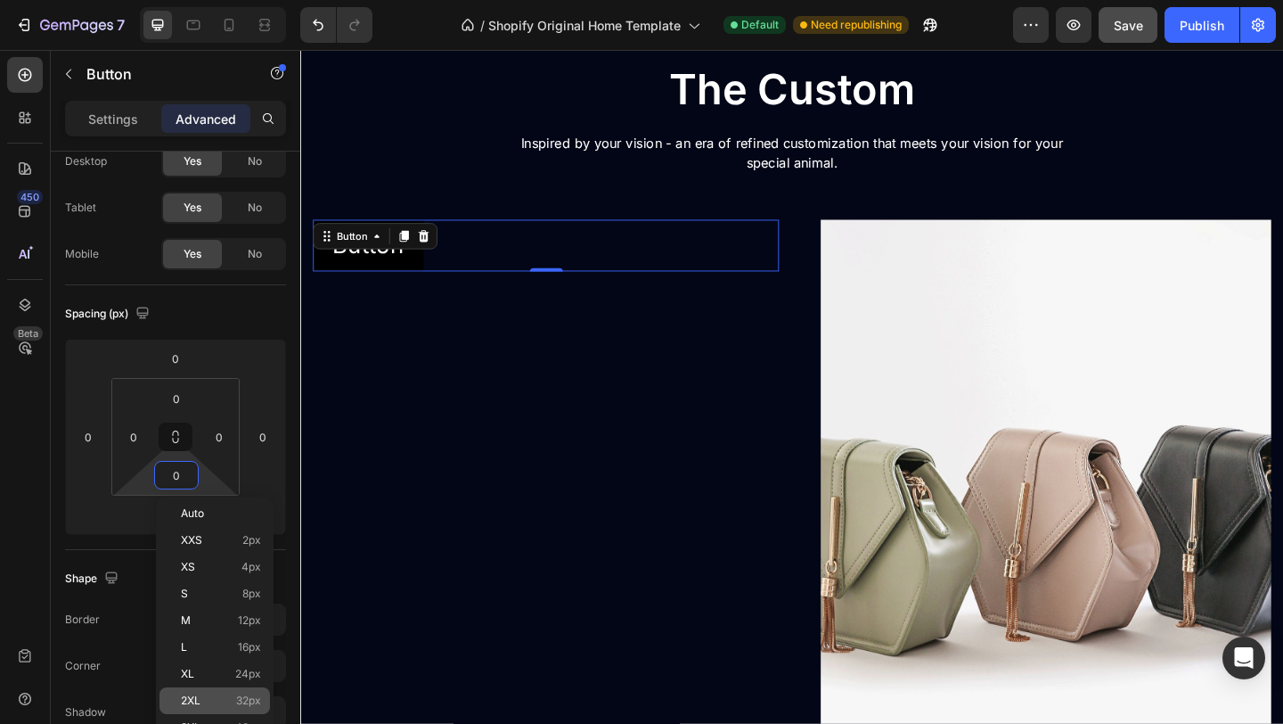
click at [215, 703] on p "2XL 32px" at bounding box center [221, 700] width 80 height 12
type input "32"
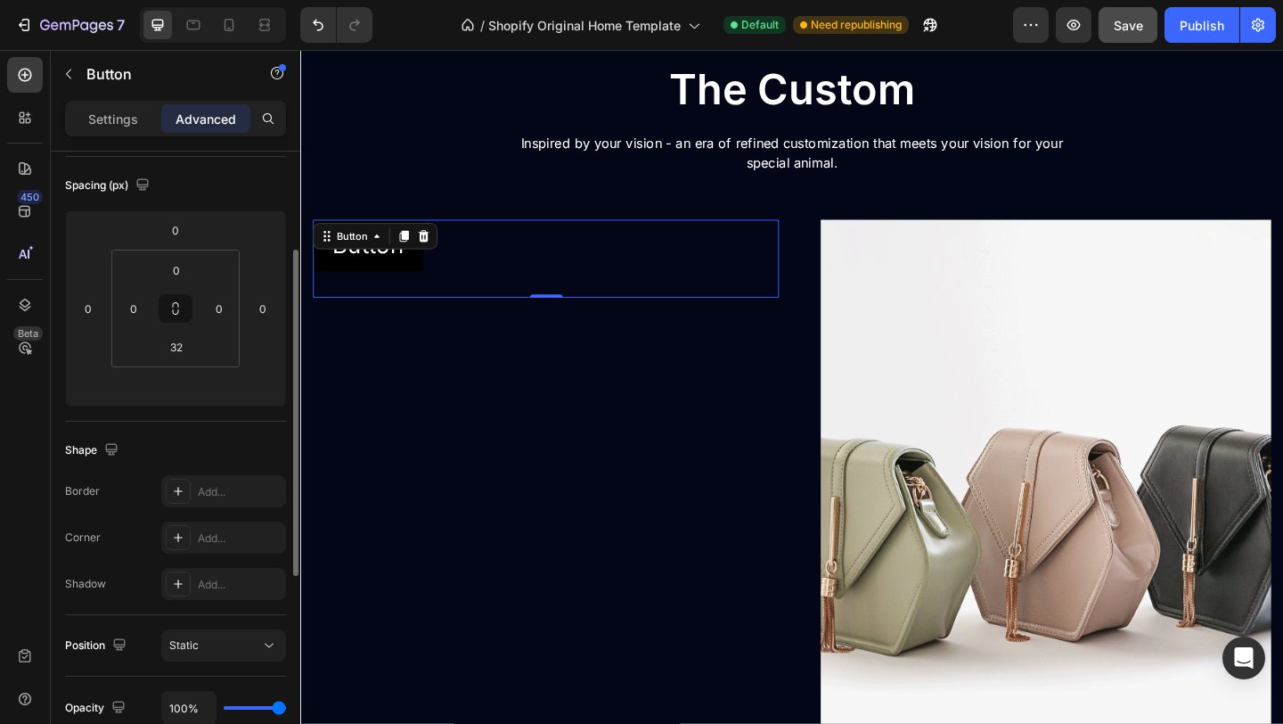
scroll to position [189, 0]
click at [242, 636] on div "Static" at bounding box center [214, 644] width 91 height 16
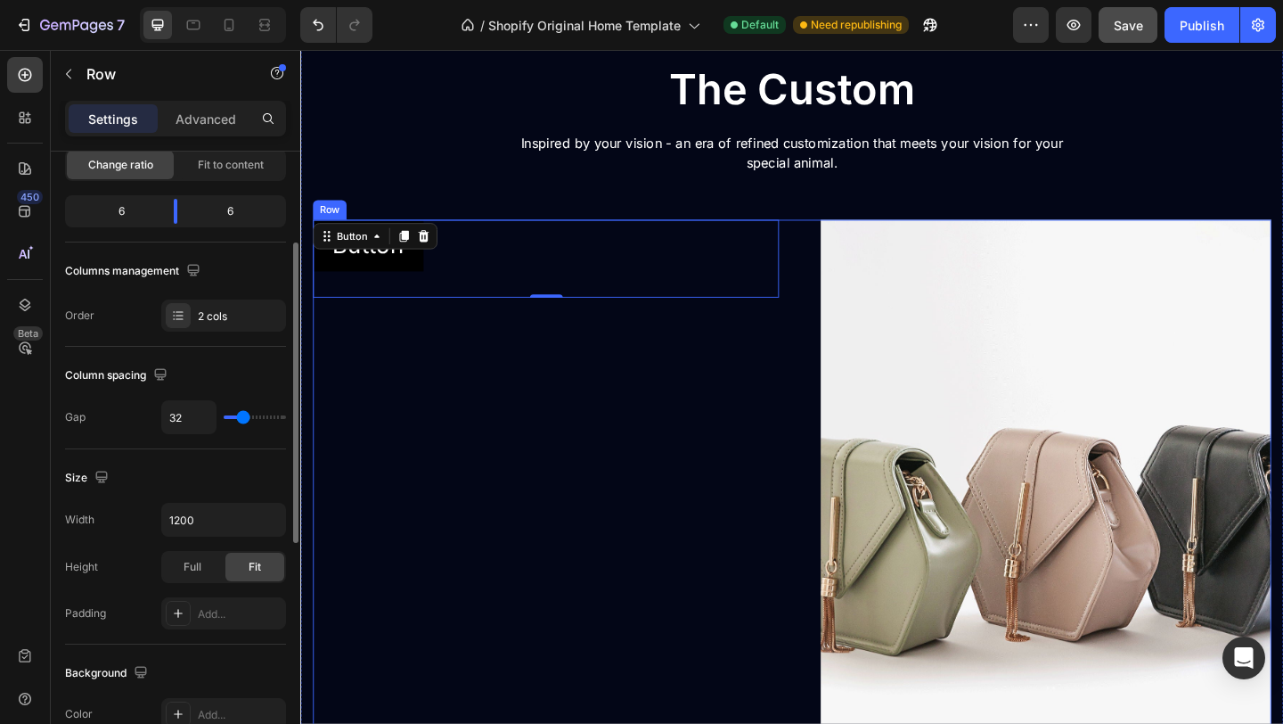
click at [319, 491] on div "Button Button 0" at bounding box center [567, 560] width 507 height 653
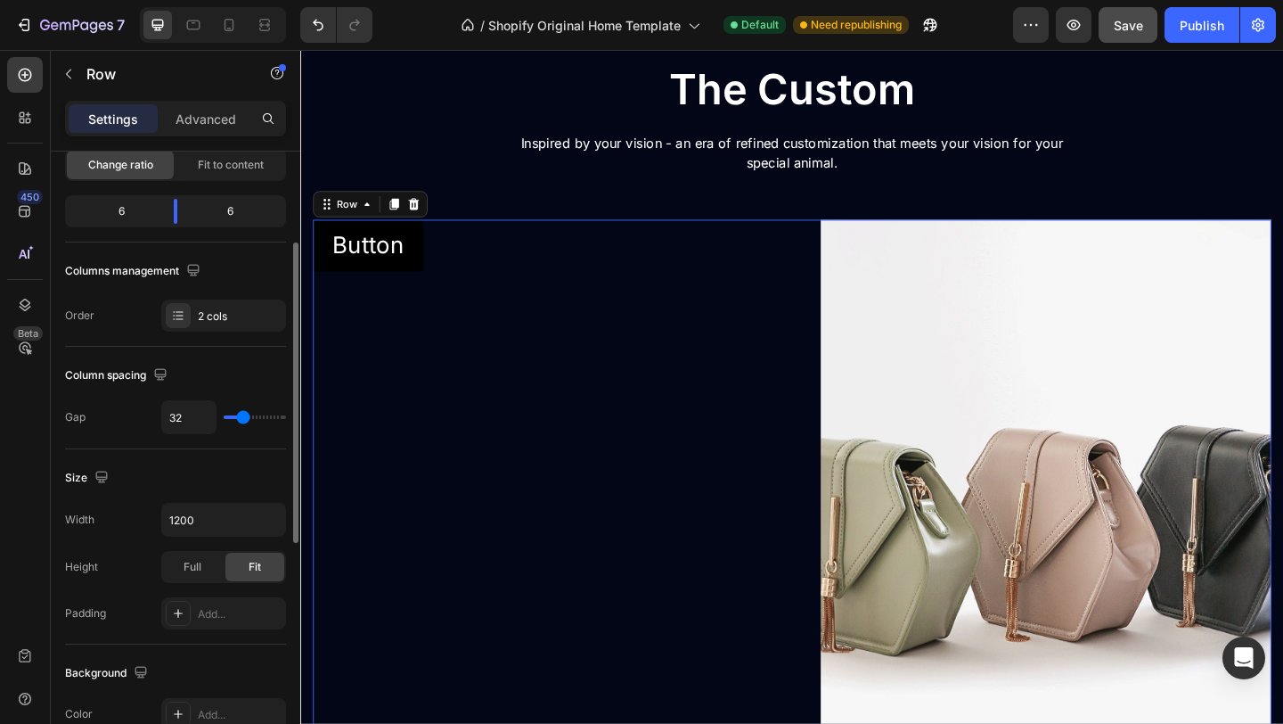
scroll to position [0, 0]
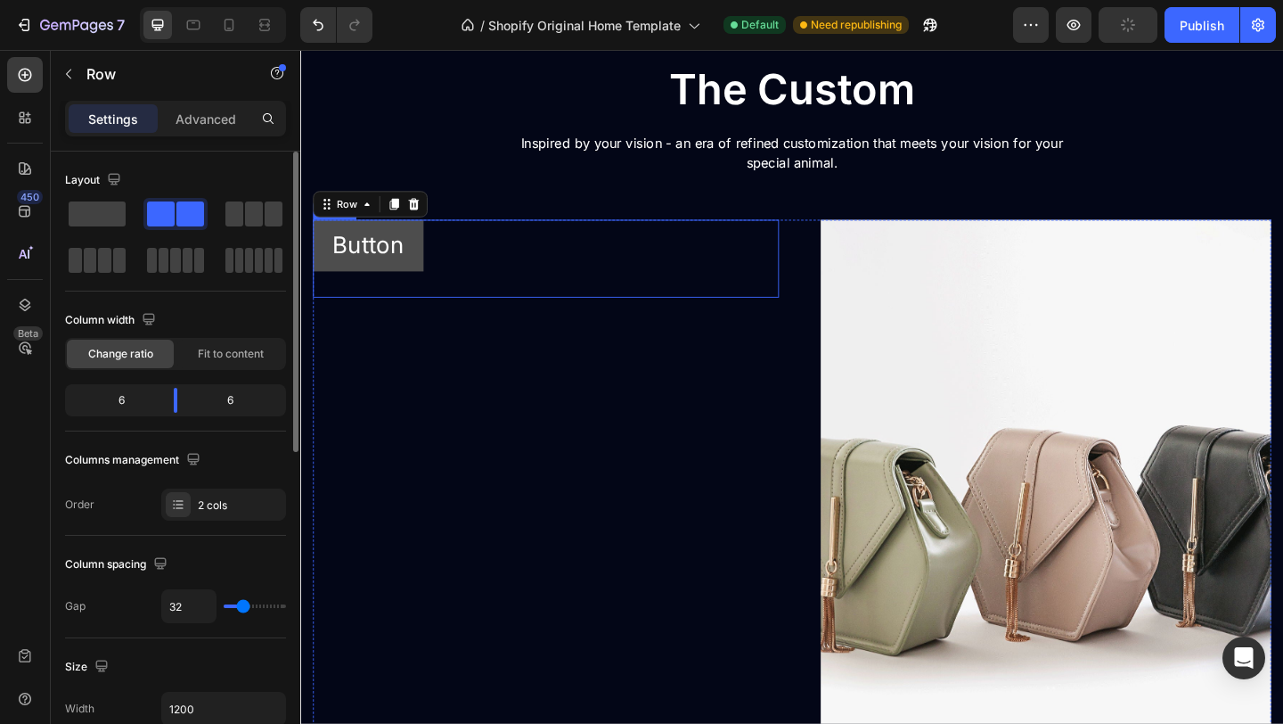
click at [431, 277] on button "Button" at bounding box center [374, 262] width 120 height 56
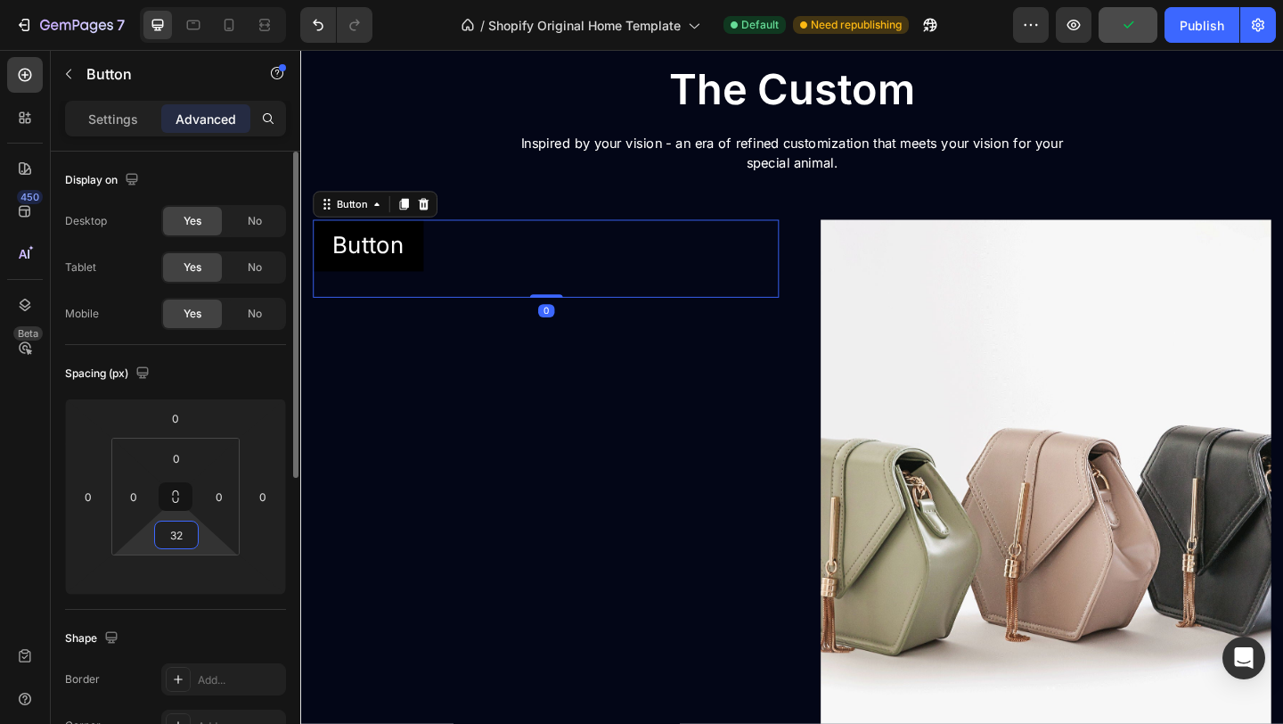
click at [186, 543] on input "32" at bounding box center [177, 534] width 36 height 27
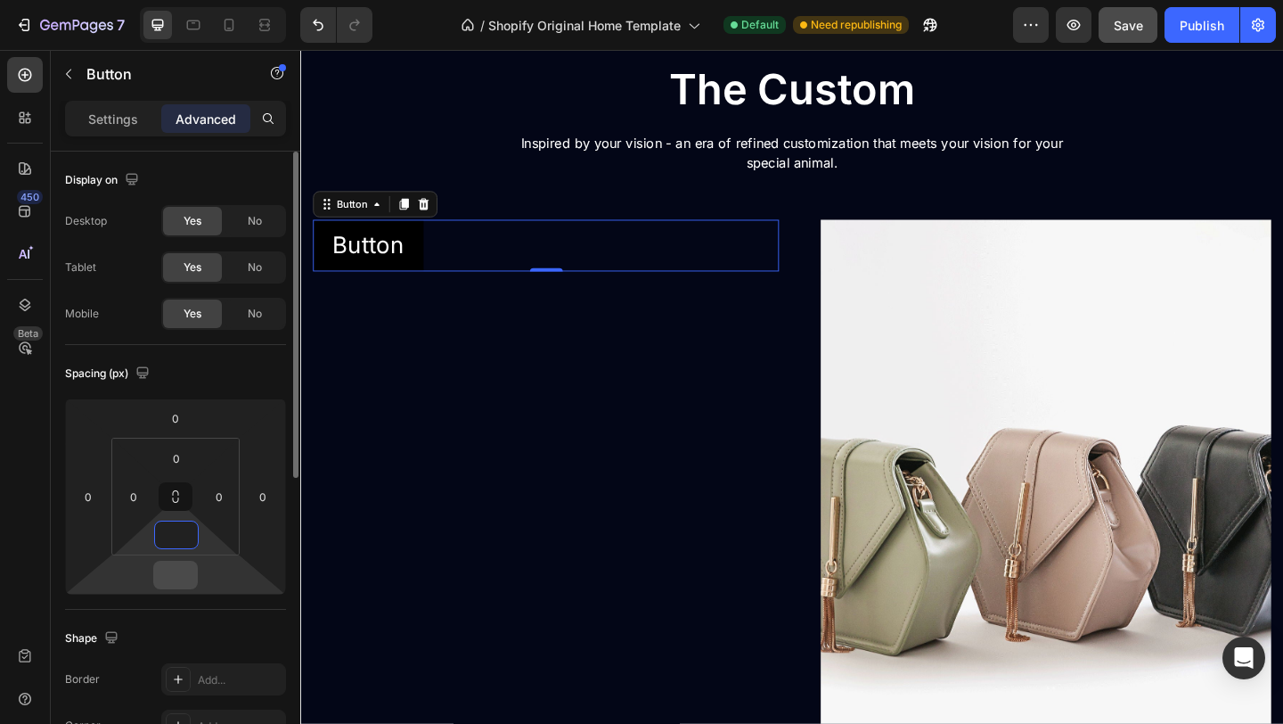
type input "0"
click at [182, 582] on input "number" at bounding box center [176, 574] width 36 height 27
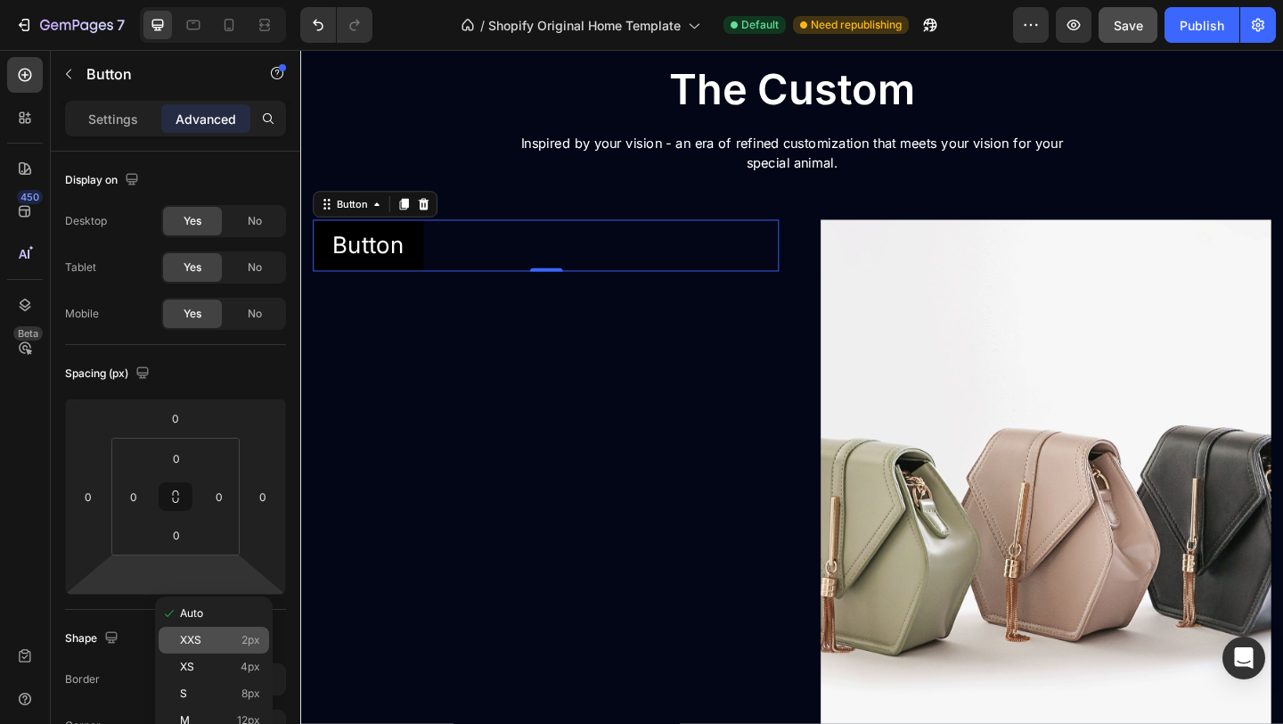
click at [199, 646] on div "XXS 2px" at bounding box center [214, 640] width 111 height 27
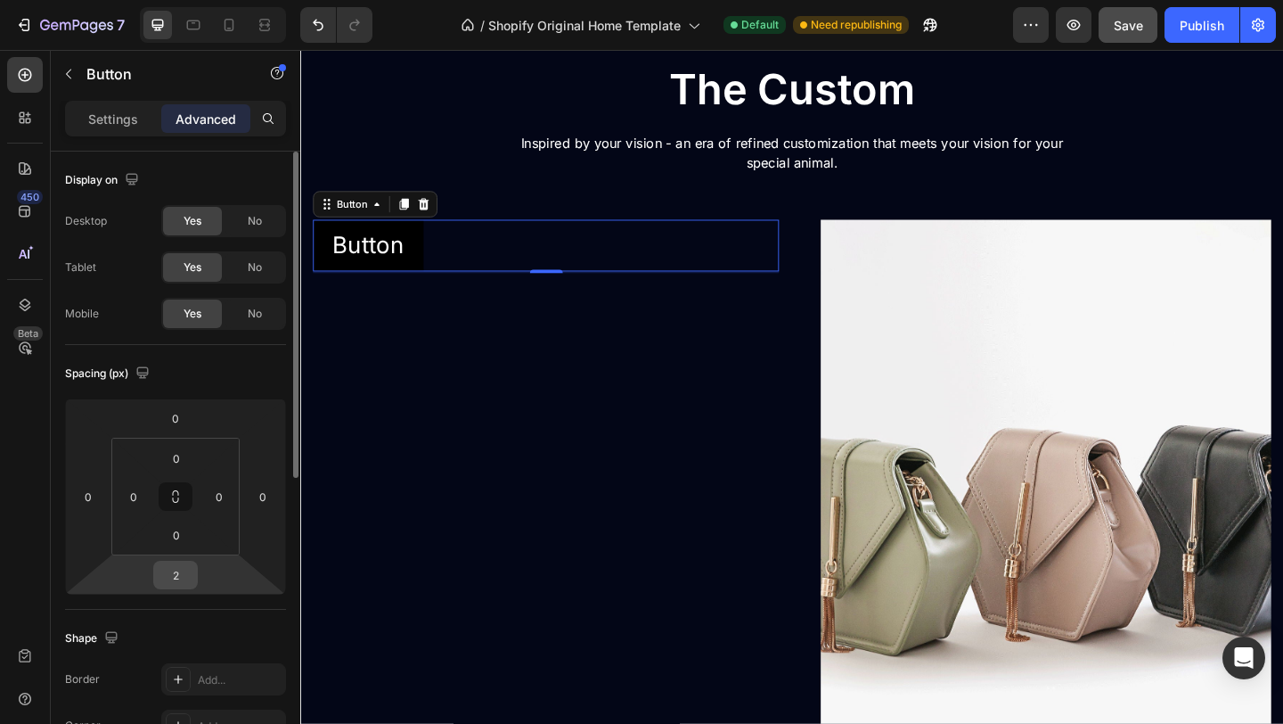
click at [195, 576] on div "2" at bounding box center [175, 575] width 45 height 29
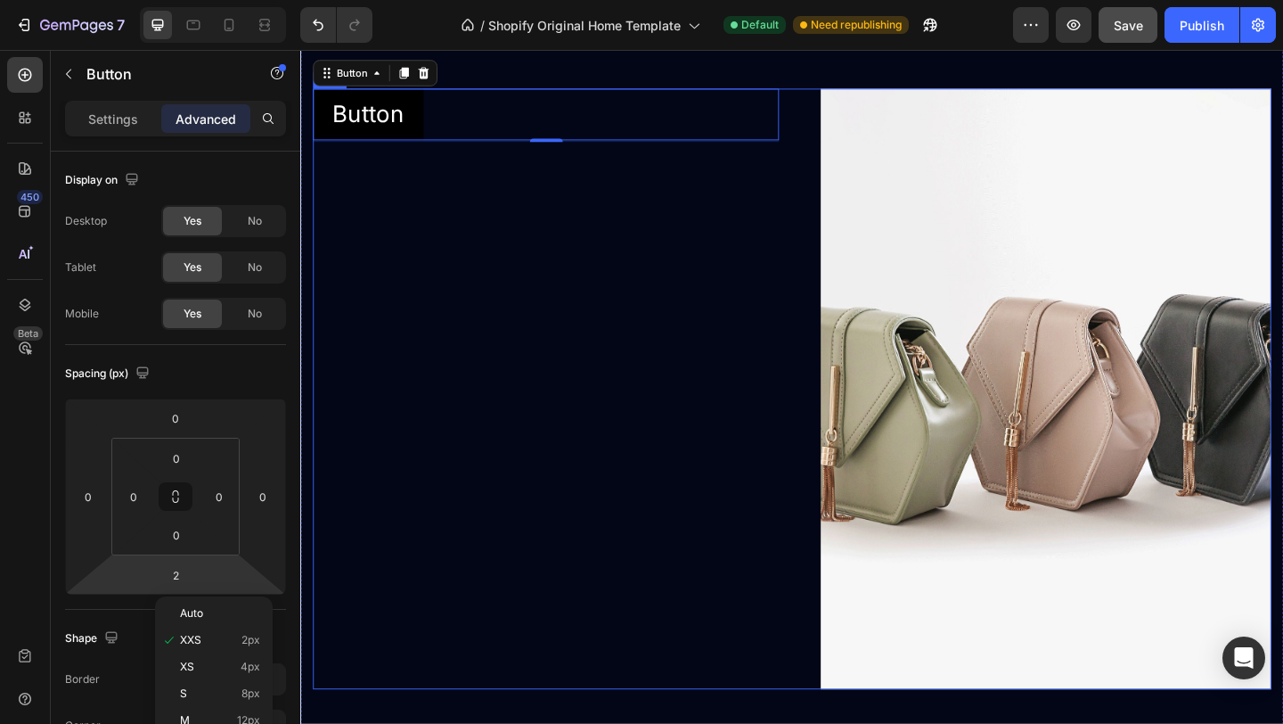
scroll to position [2763, 0]
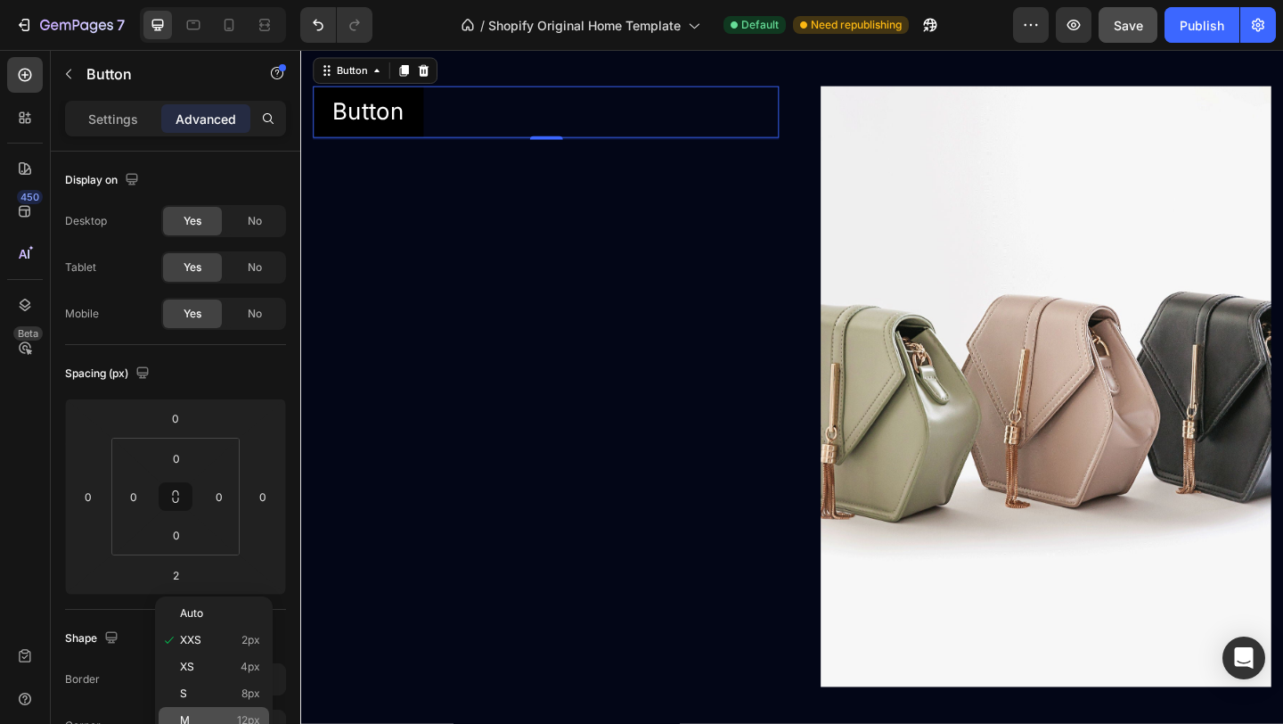
click at [209, 723] on p "M 12px" at bounding box center [220, 720] width 80 height 12
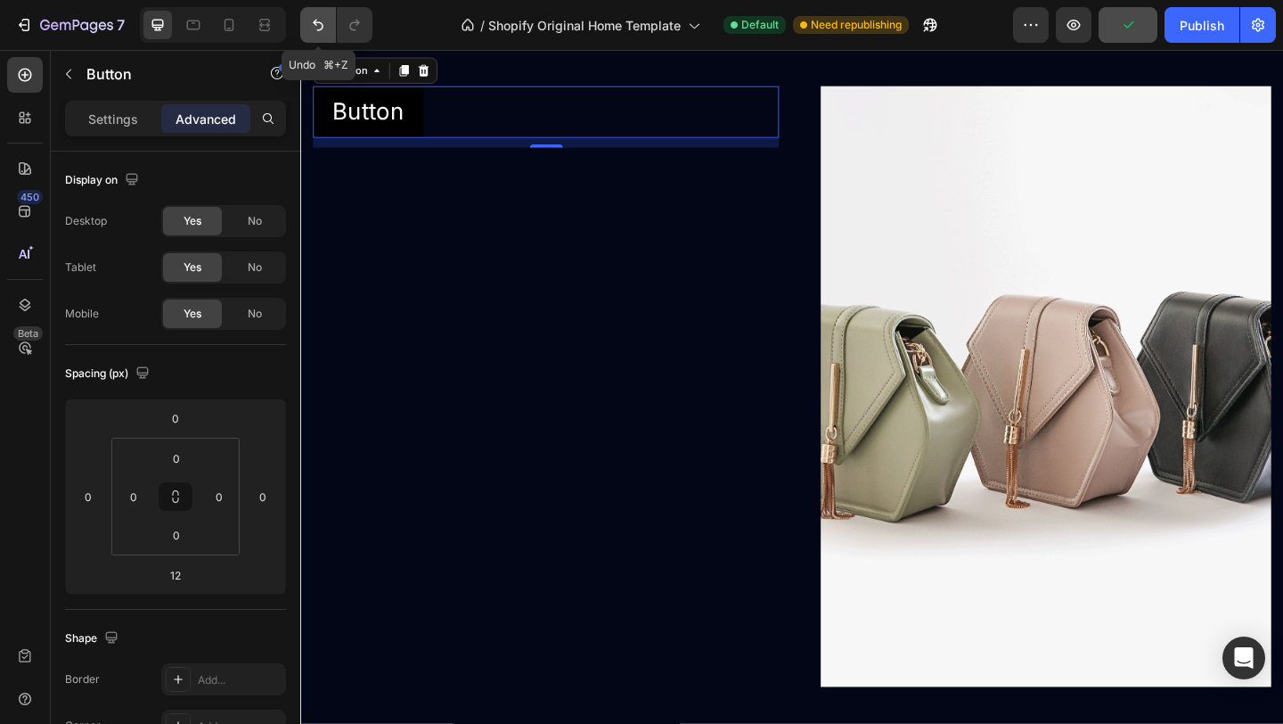
click at [304, 24] on button "Undo/Redo" at bounding box center [318, 25] width 36 height 36
type input "2"
click at [304, 24] on button "Undo/Redo" at bounding box center [318, 25] width 36 height 36
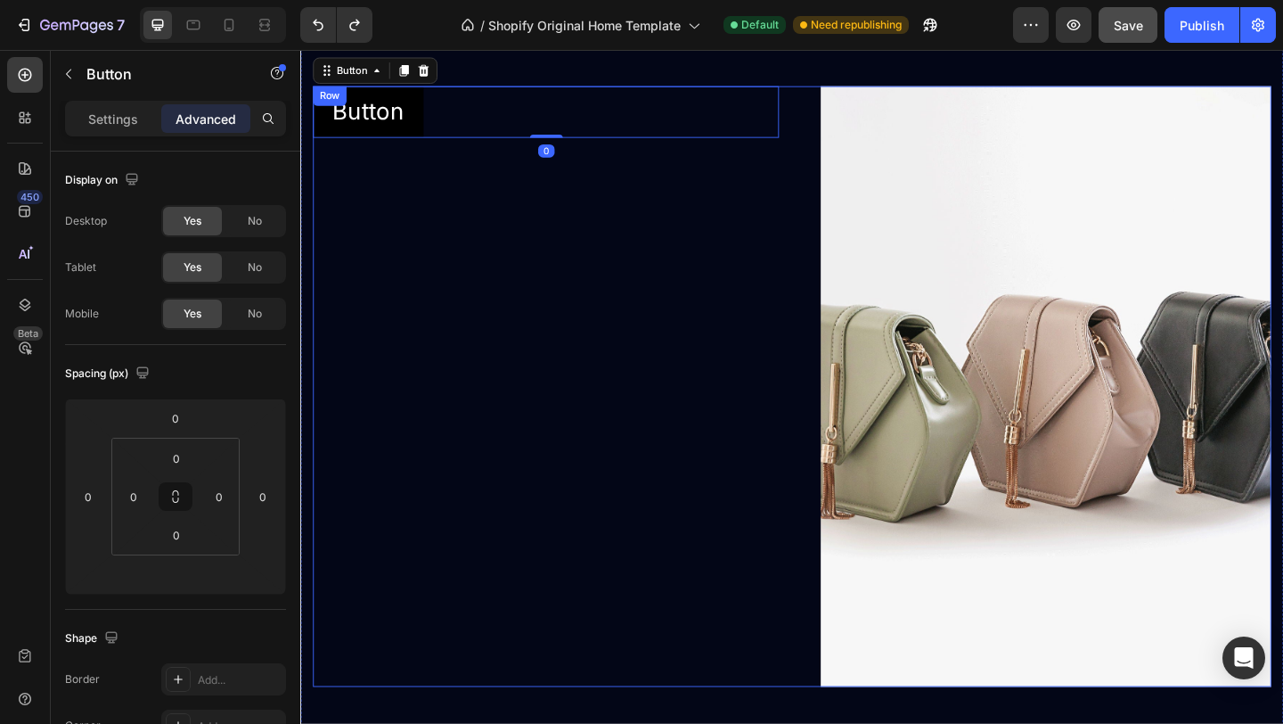
click at [401, 487] on div "Button Button 0" at bounding box center [567, 415] width 507 height 653
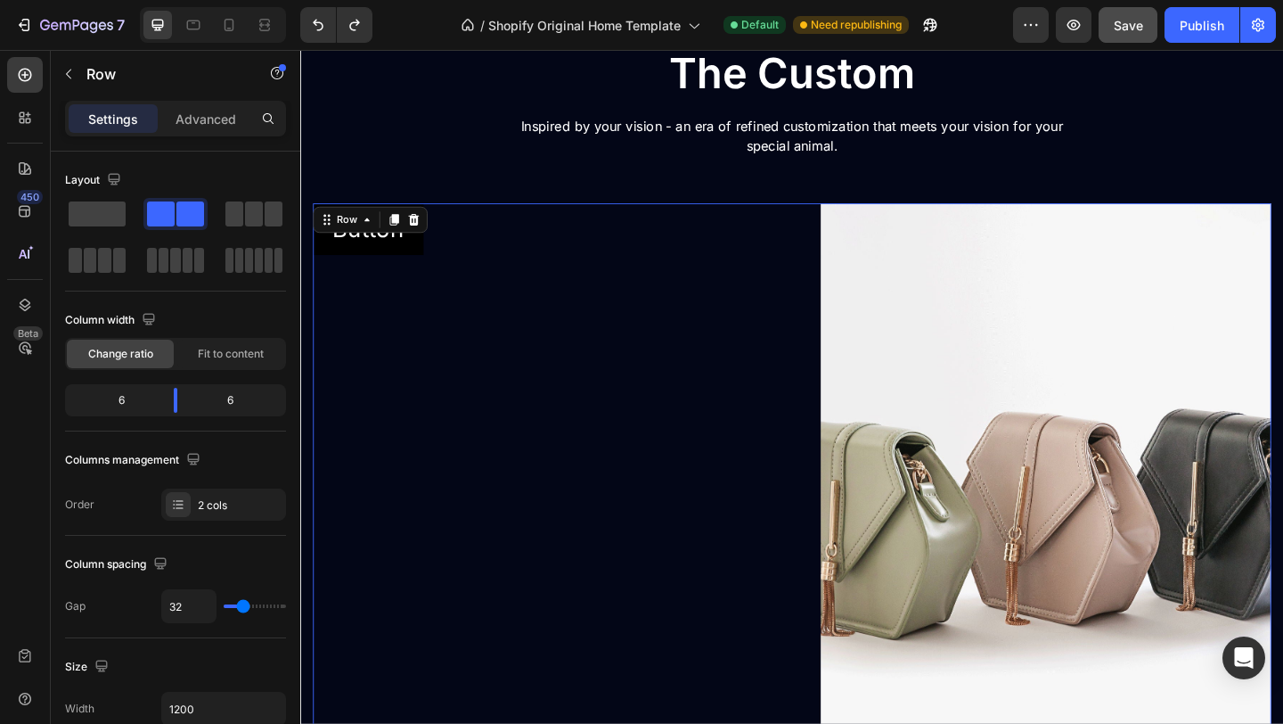
scroll to position [2629, 0]
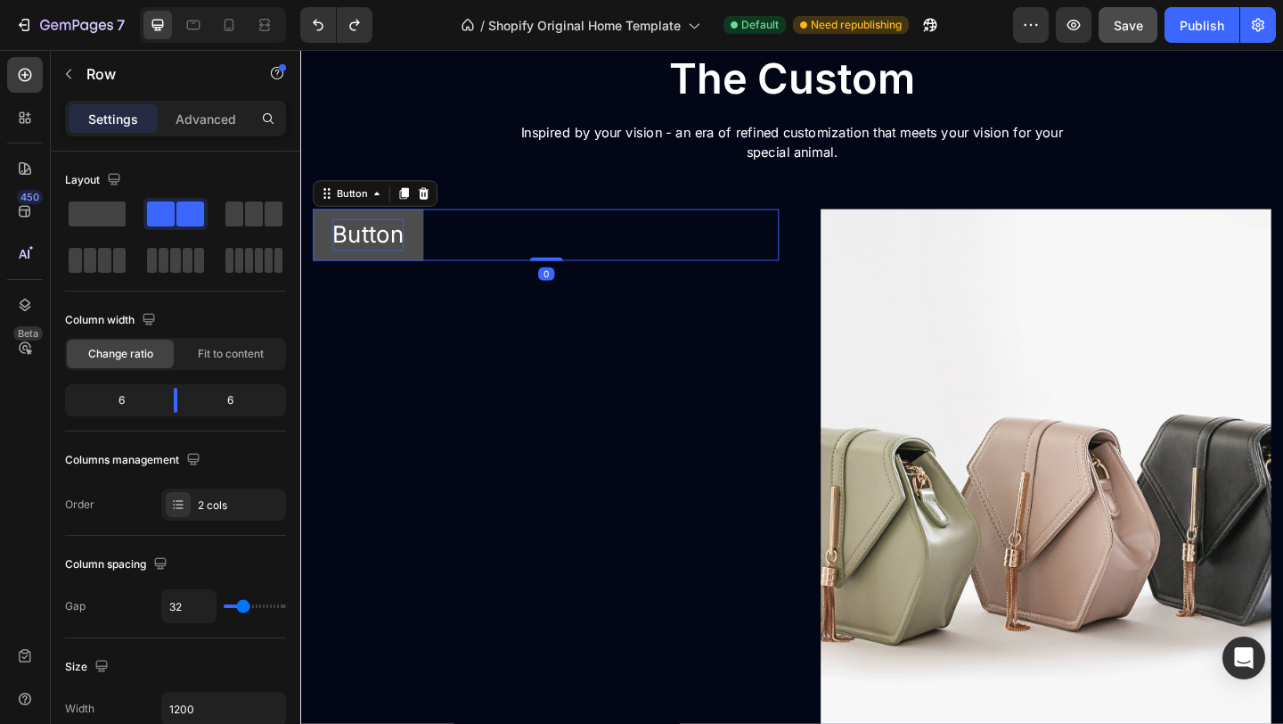
click at [389, 256] on p "Button" at bounding box center [374, 251] width 78 height 35
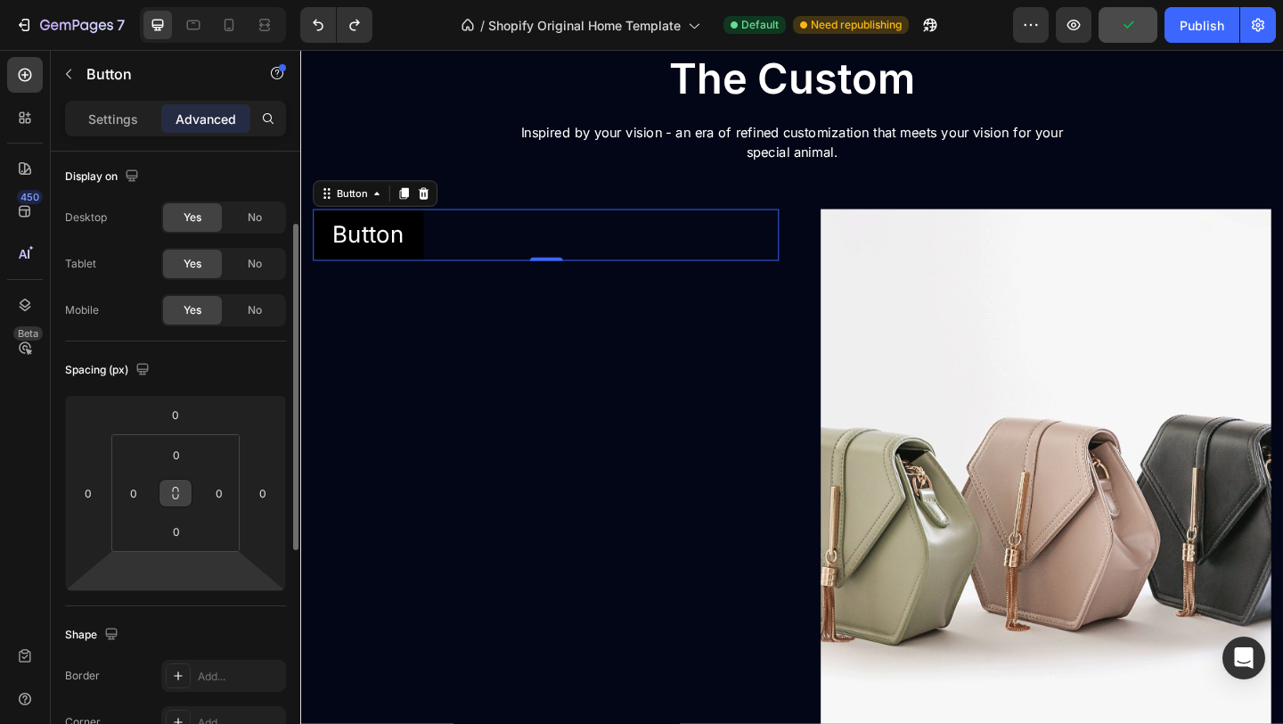
scroll to position [0, 0]
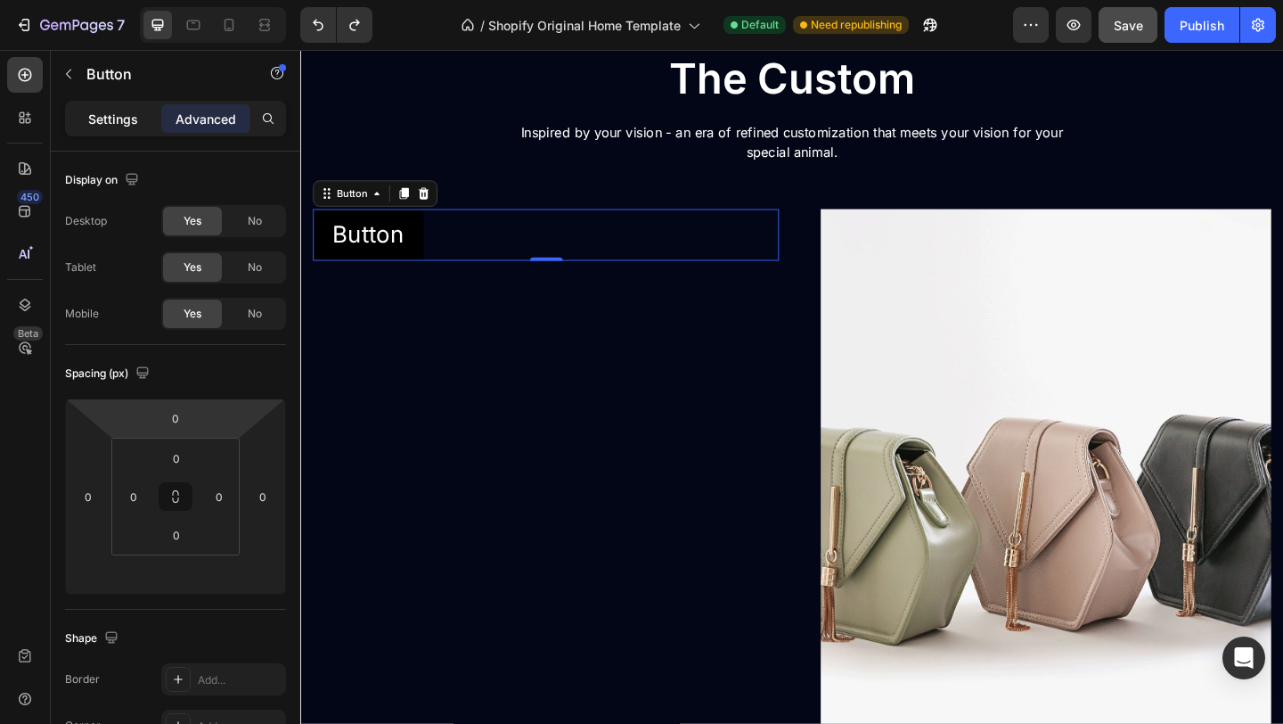
click at [123, 110] on p "Settings" at bounding box center [113, 119] width 50 height 19
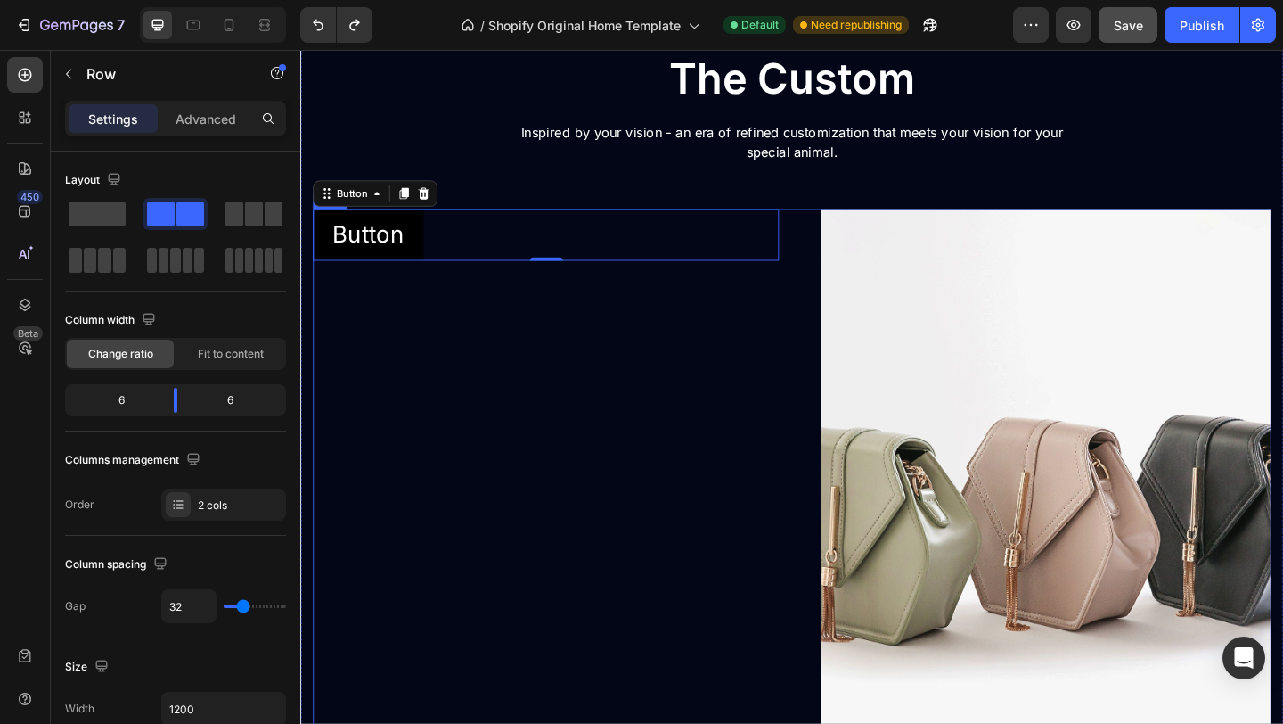
click at [449, 431] on div "Button Button 0" at bounding box center [567, 549] width 507 height 653
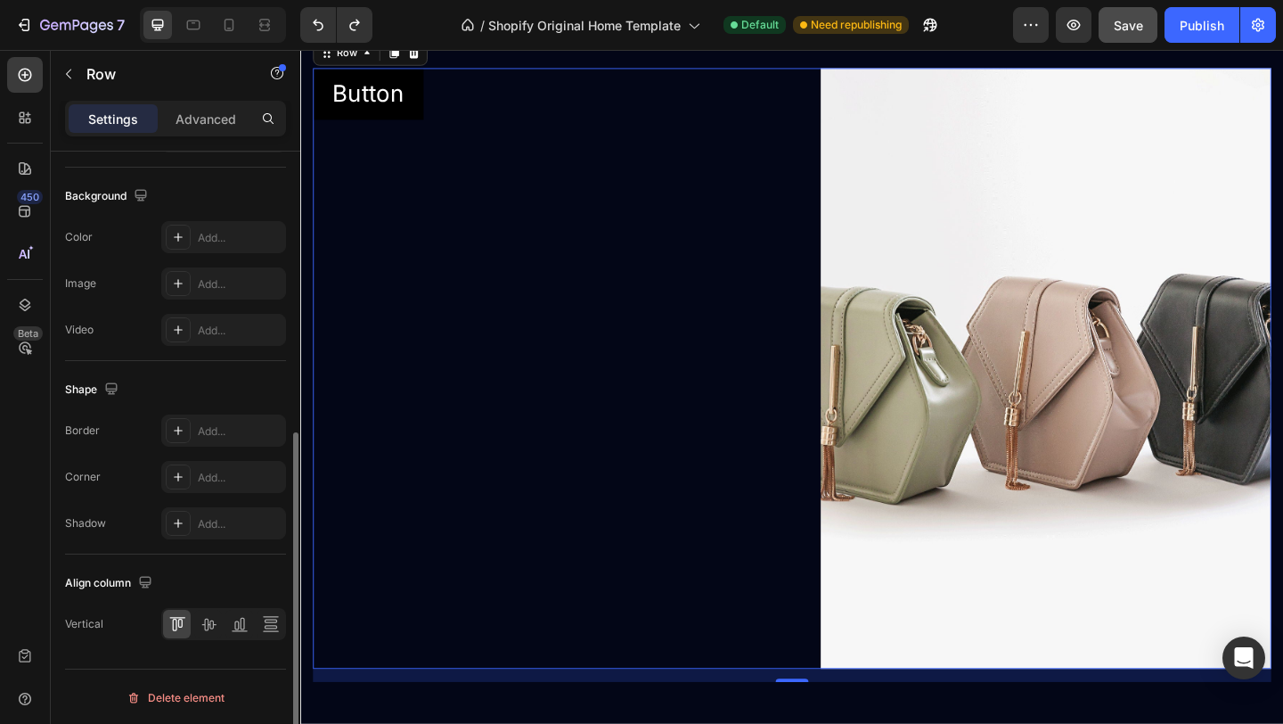
scroll to position [668, 0]
click at [240, 625] on icon at bounding box center [242, 622] width 4 height 12
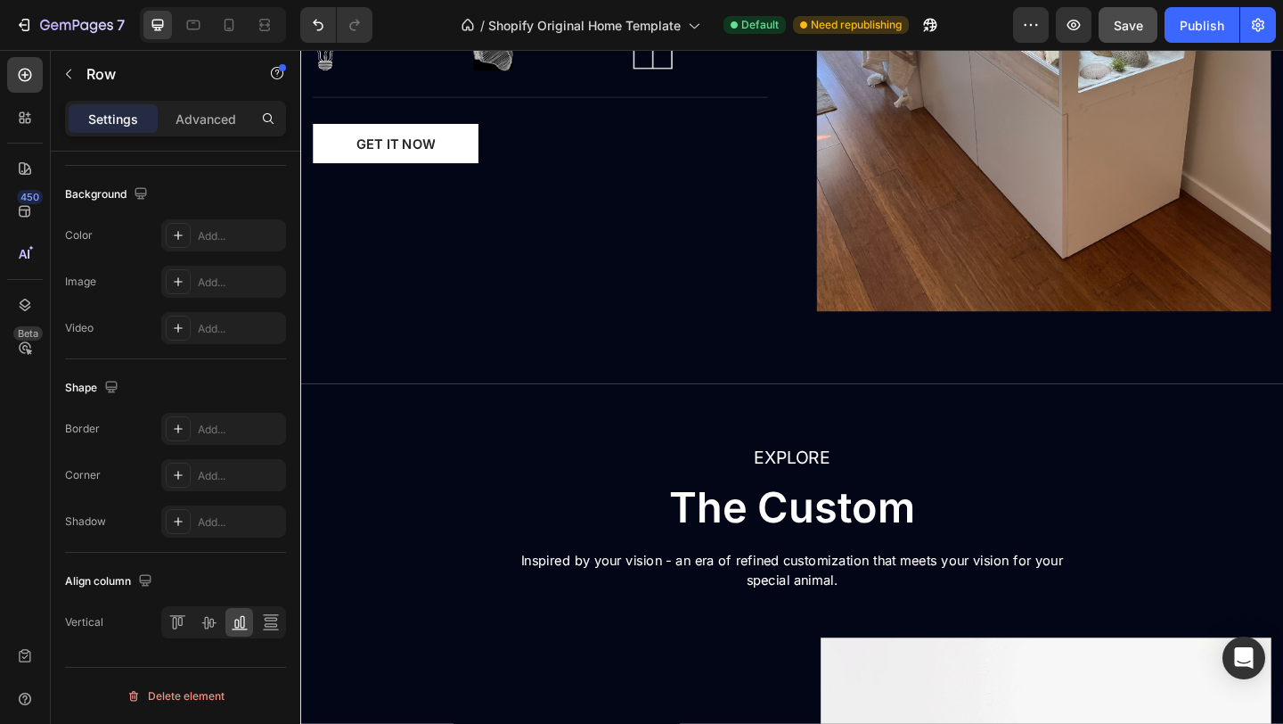
scroll to position [2170, 0]
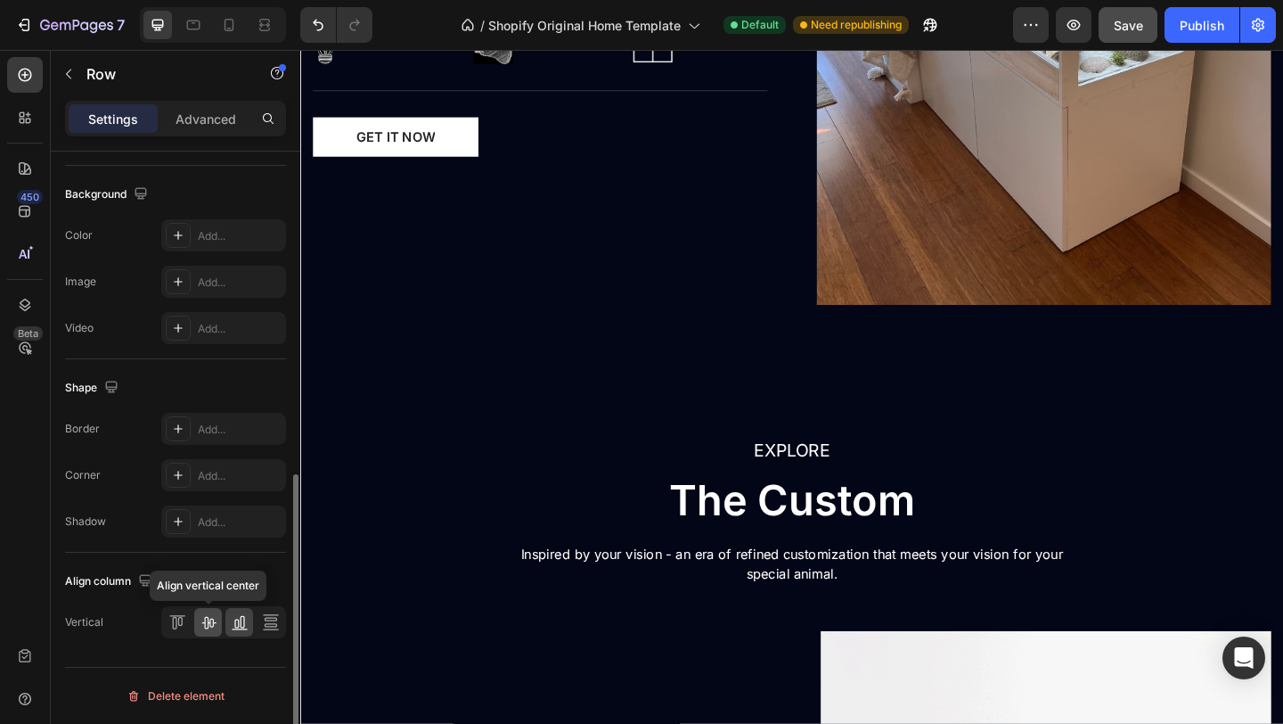
click at [212, 628] on icon at bounding box center [209, 622] width 18 height 18
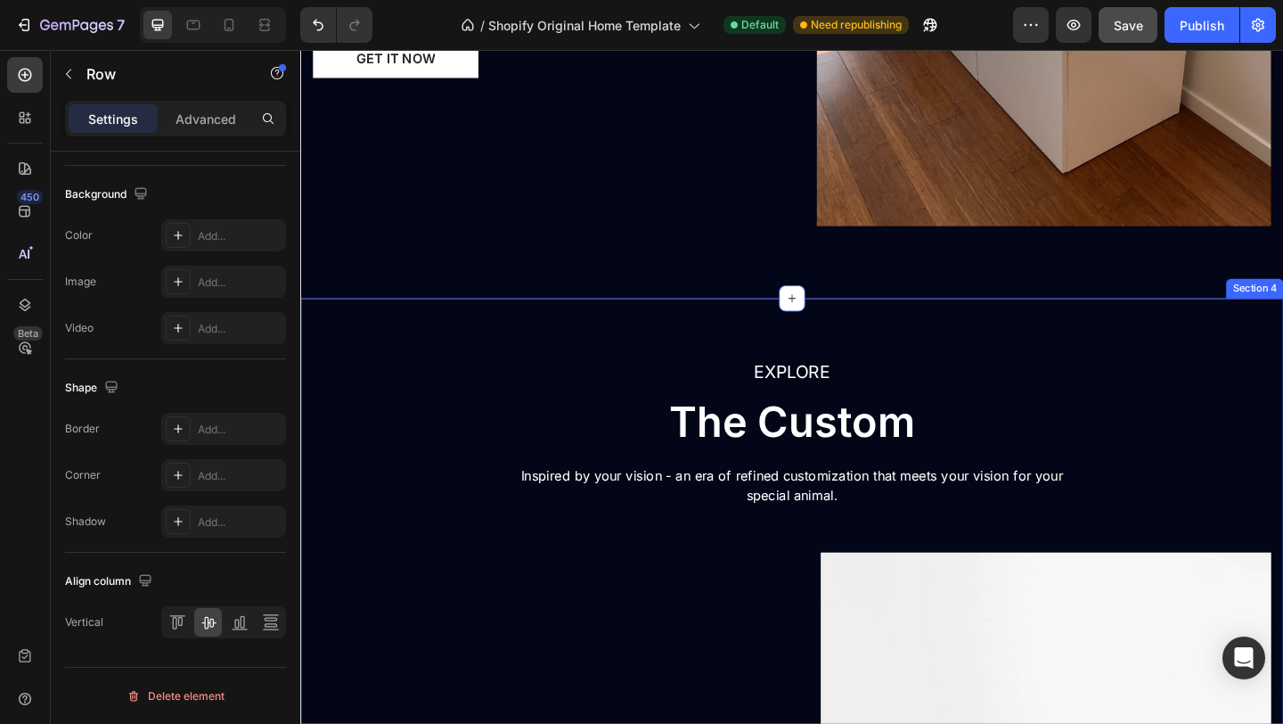
scroll to position [2276, 0]
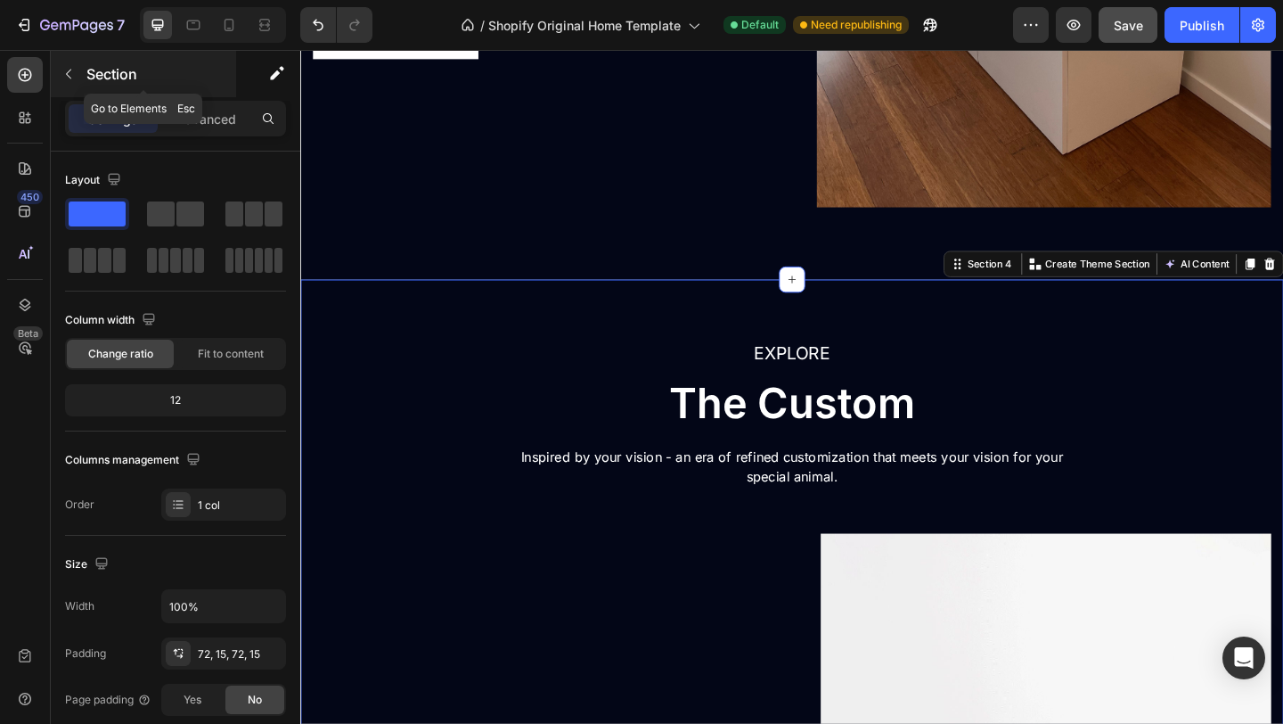
click at [81, 72] on button "button" at bounding box center [68, 74] width 29 height 29
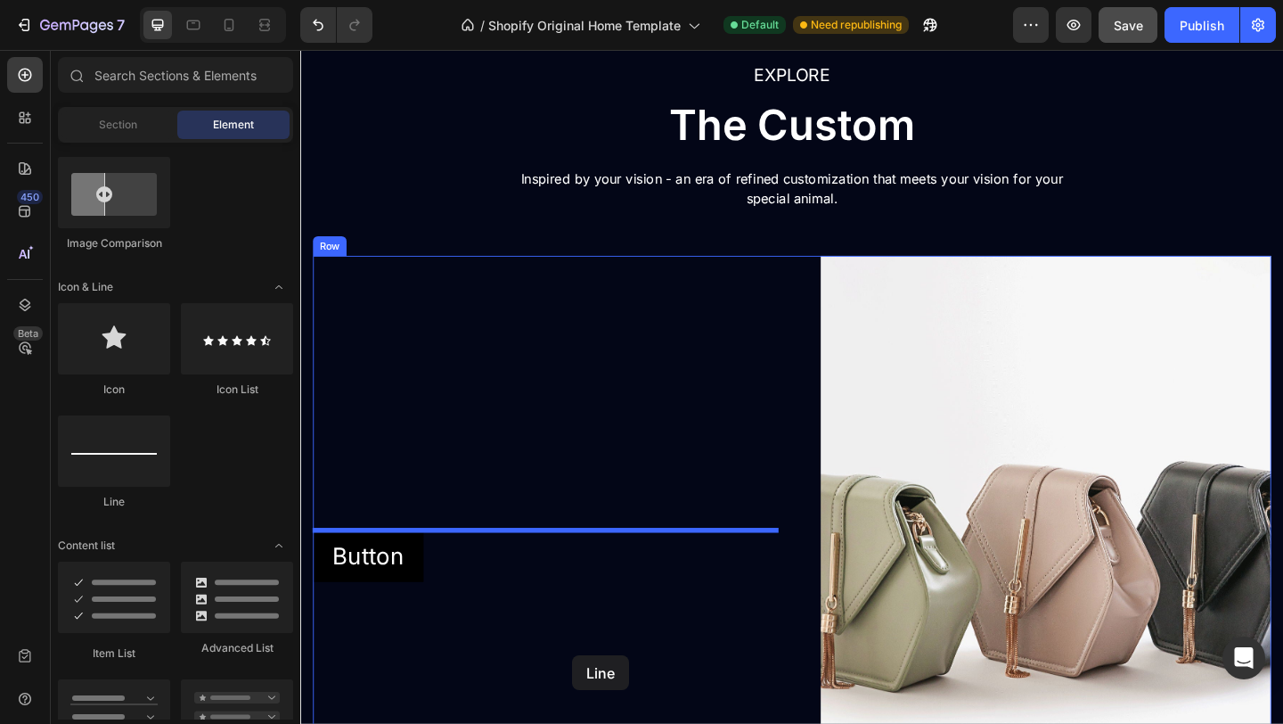
scroll to position [2659, 0]
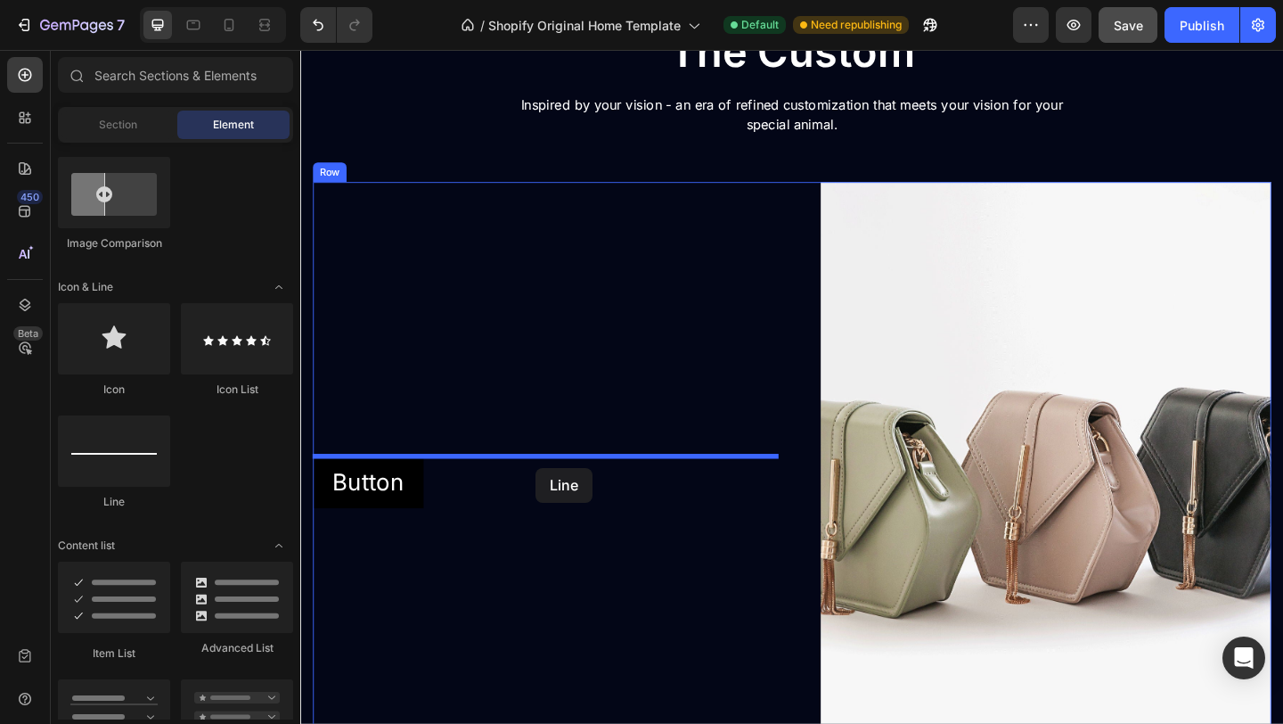
drag, startPoint x: 441, startPoint y: 512, endPoint x: 556, endPoint y: 504, distance: 115.3
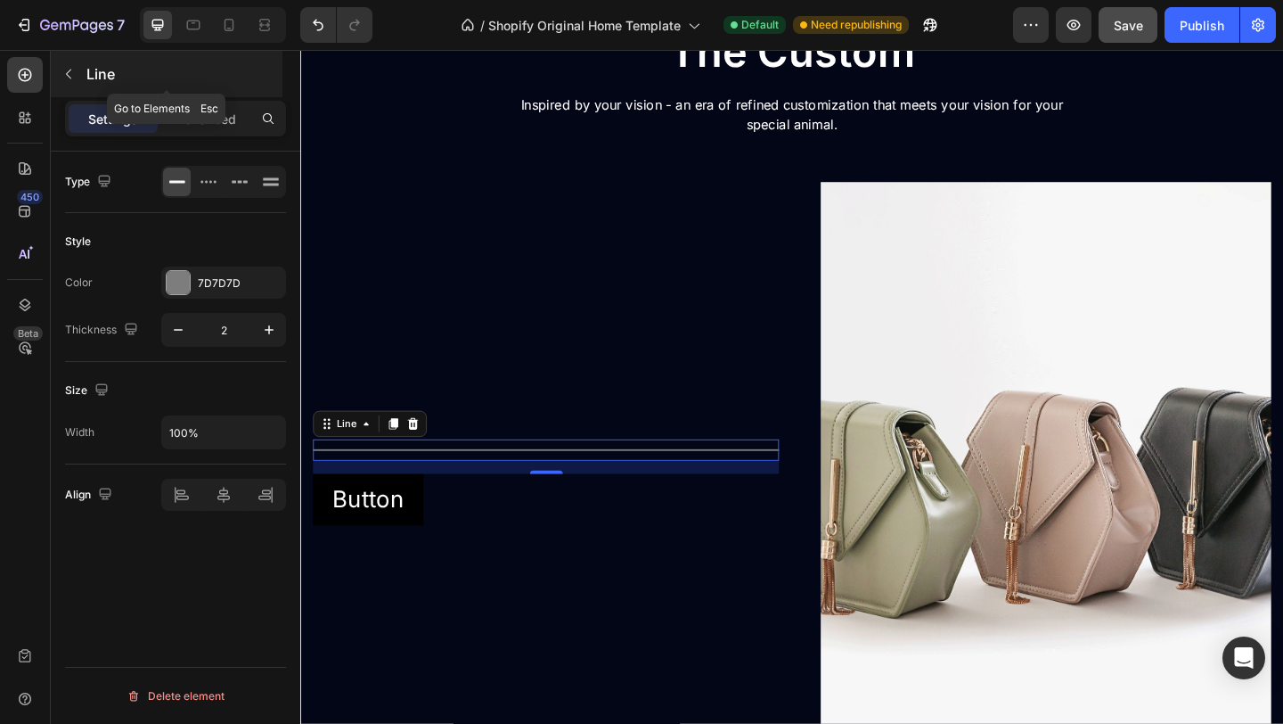
click at [77, 68] on button "button" at bounding box center [68, 74] width 29 height 29
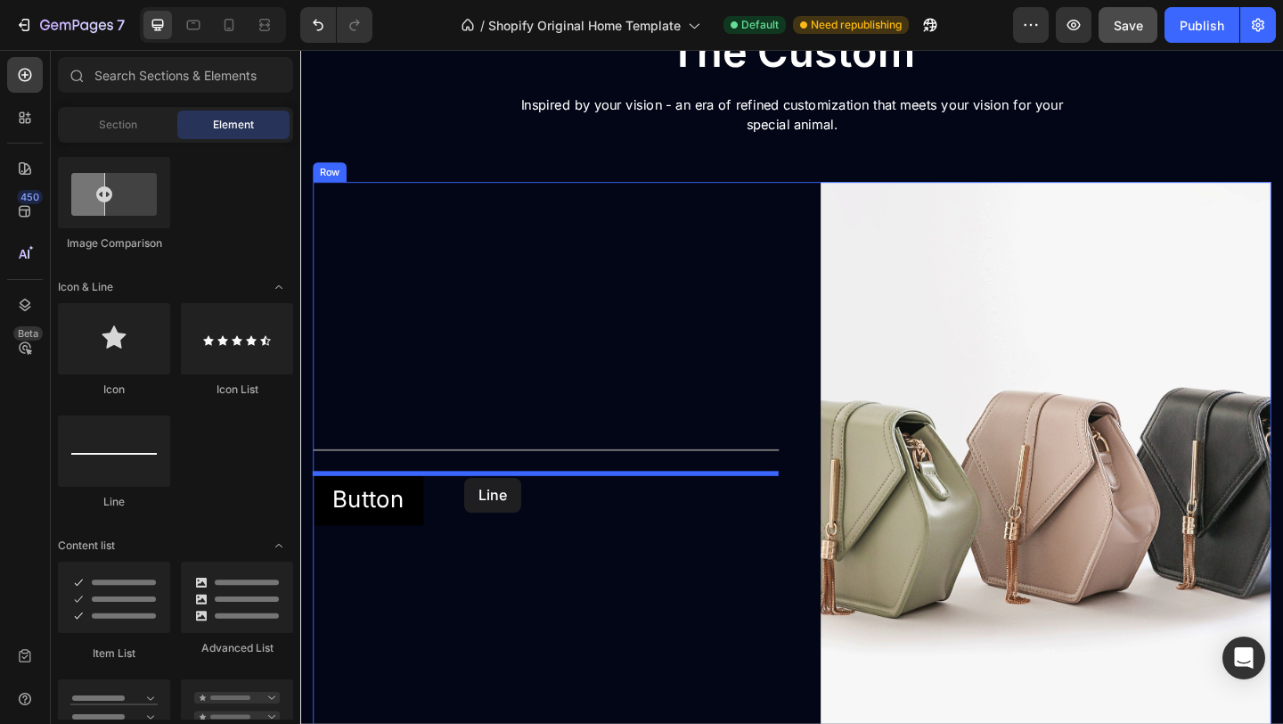
drag, startPoint x: 443, startPoint y: 512, endPoint x: 479, endPoint y: 515, distance: 35.8
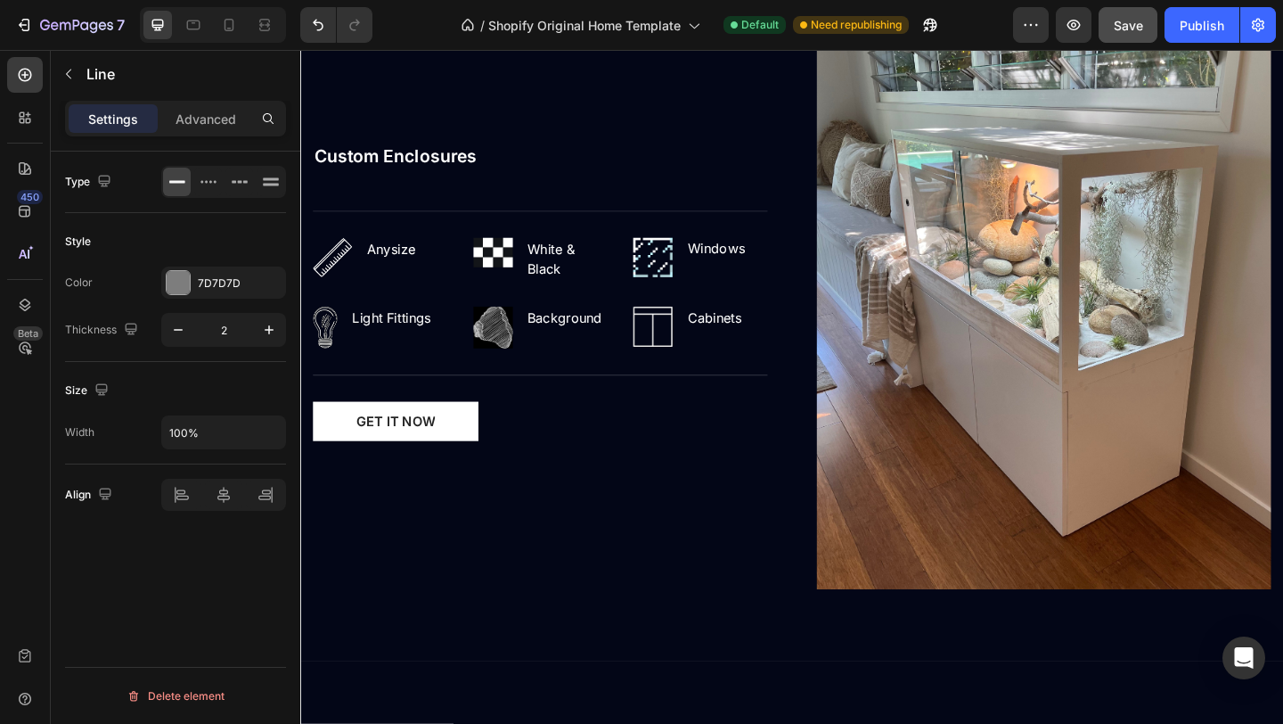
scroll to position [1879, 0]
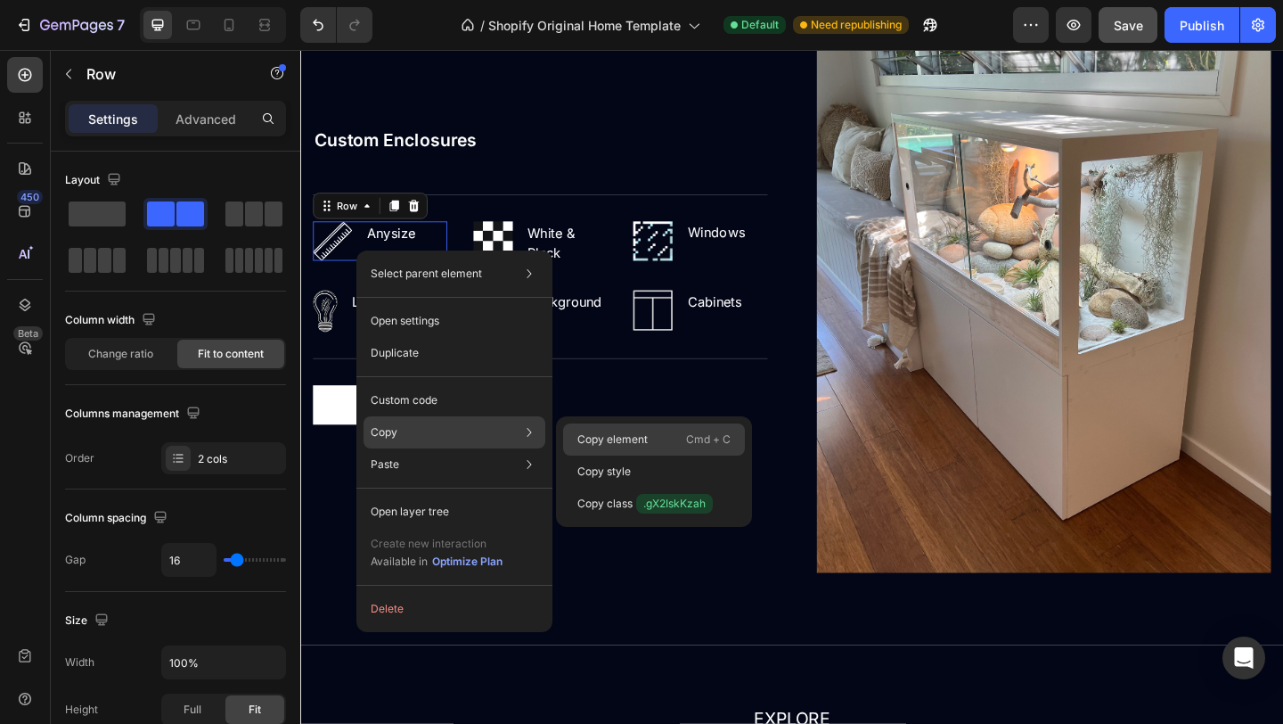
click at [602, 431] on p "Copy element" at bounding box center [613, 439] width 70 height 16
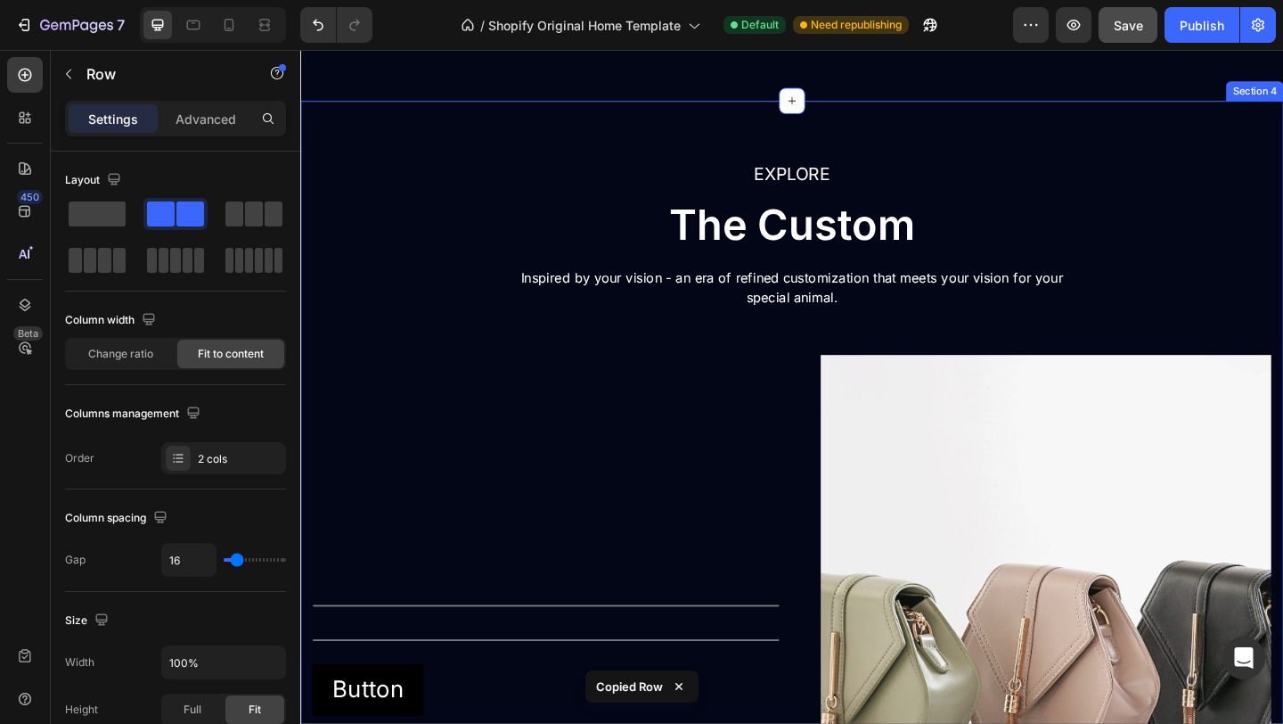
scroll to position [2481, 0]
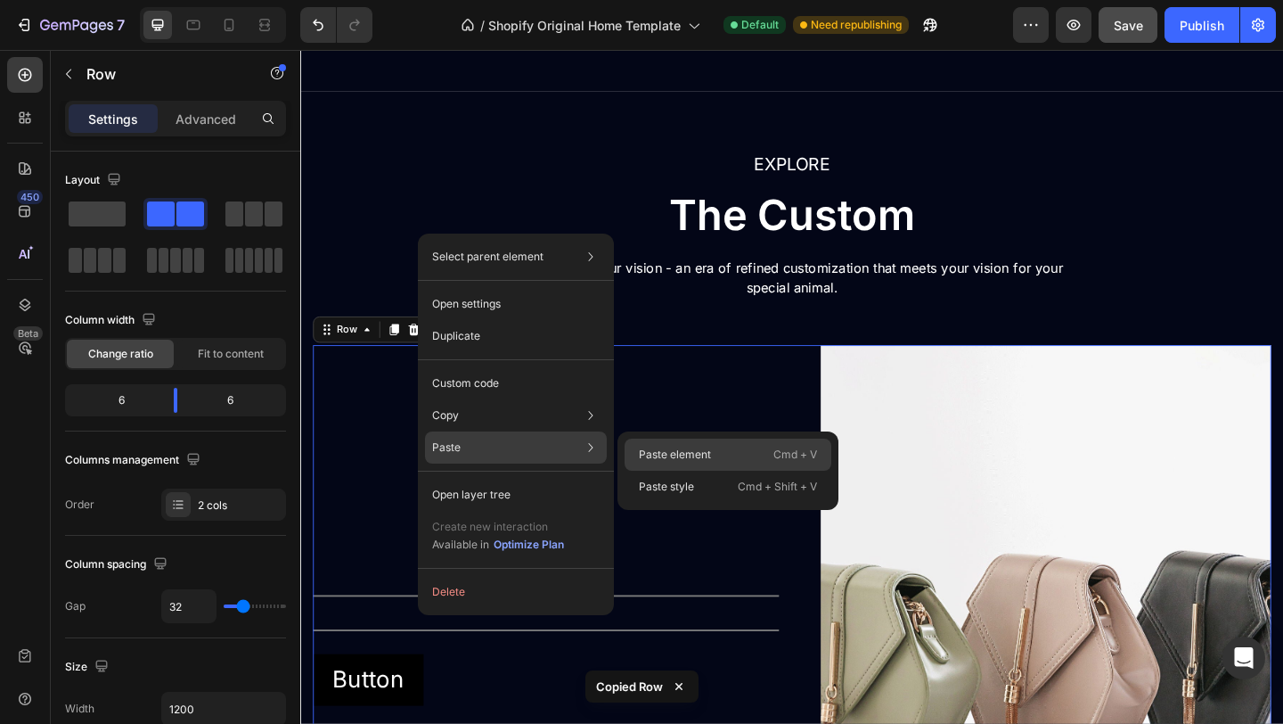
click at [675, 471] on div "Paste element Cmd + V" at bounding box center [728, 487] width 207 height 32
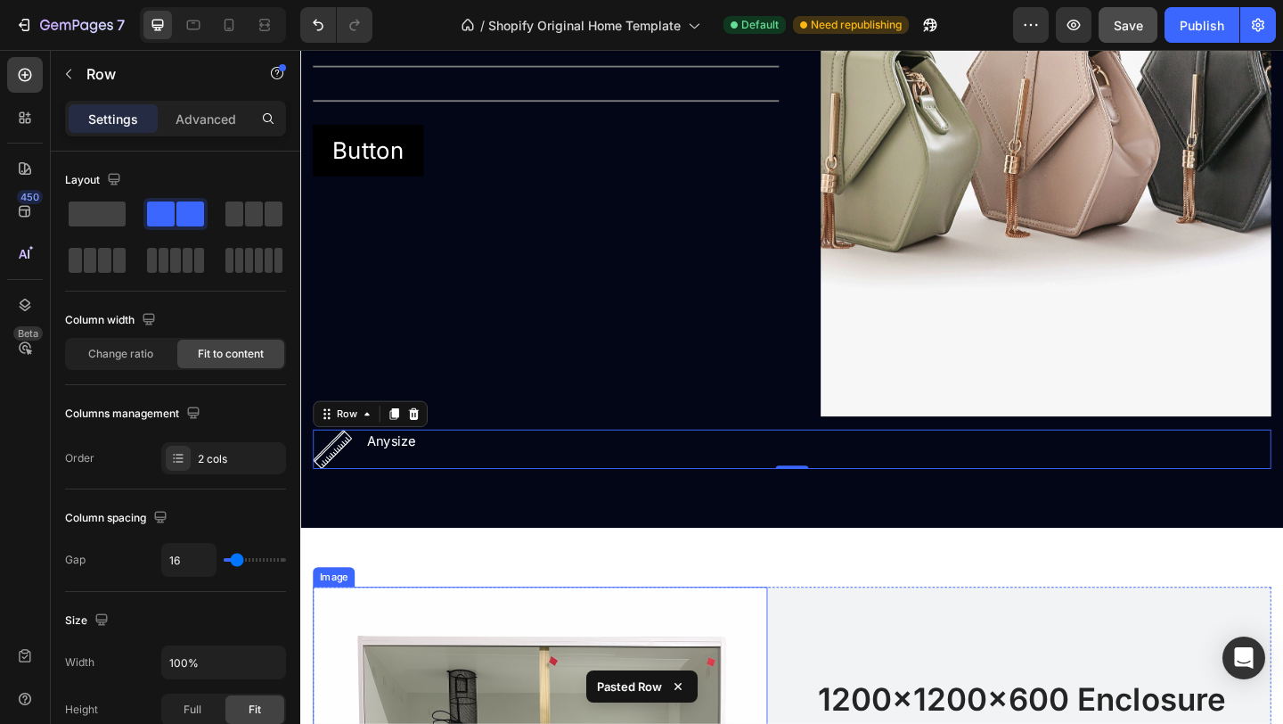
scroll to position [3054, 0]
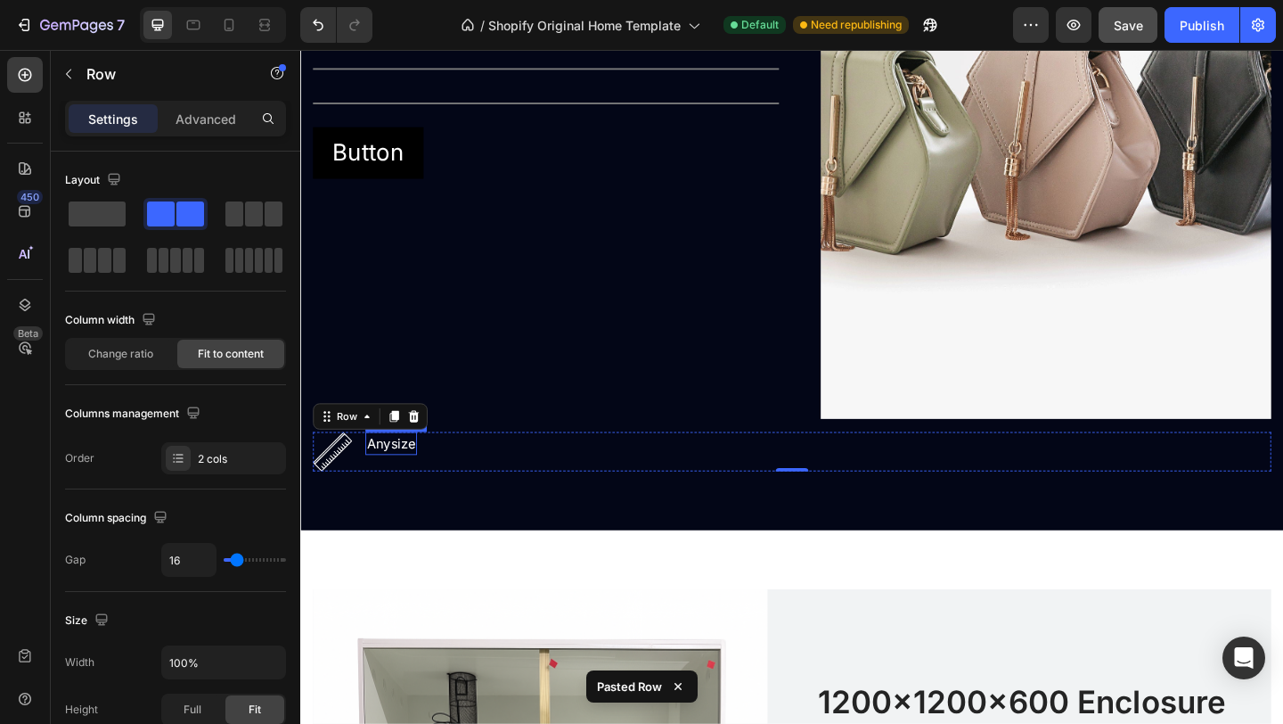
click at [422, 484] on p "Anysize" at bounding box center [399, 477] width 53 height 21
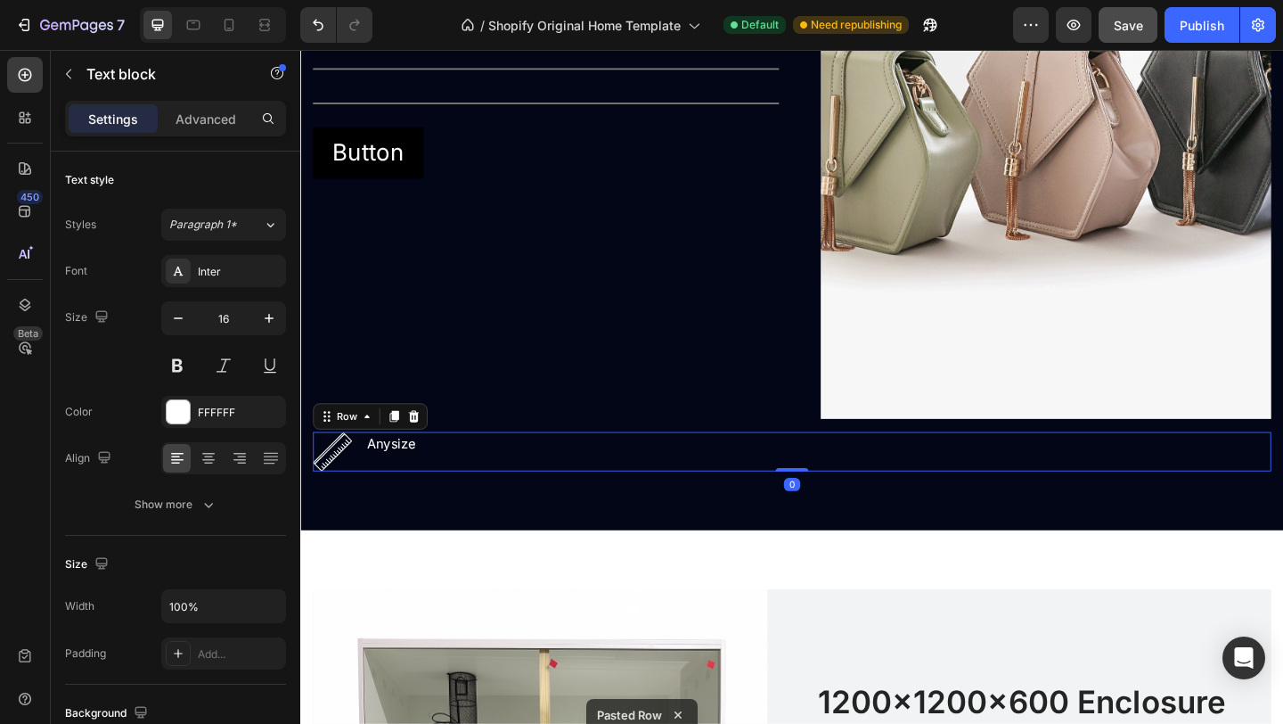
click at [439, 493] on div "Image Anysize Text block Row 0" at bounding box center [835, 486] width 1043 height 43
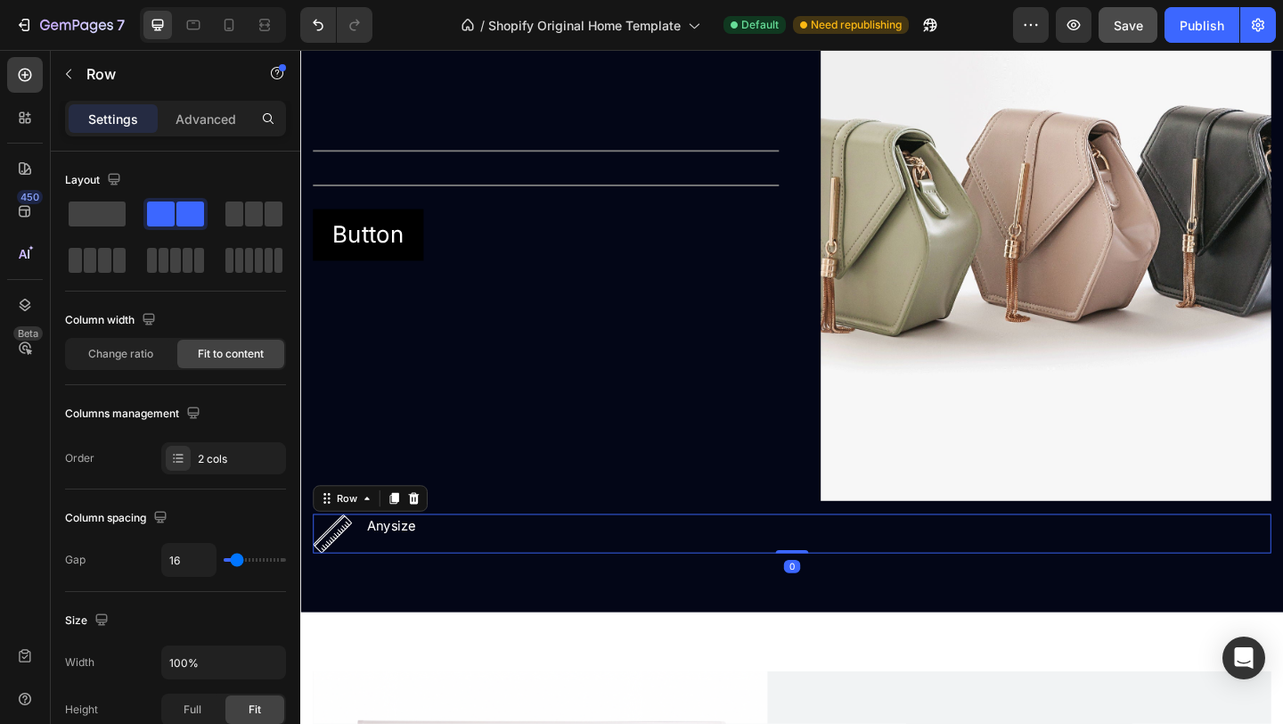
scroll to position [2949, 0]
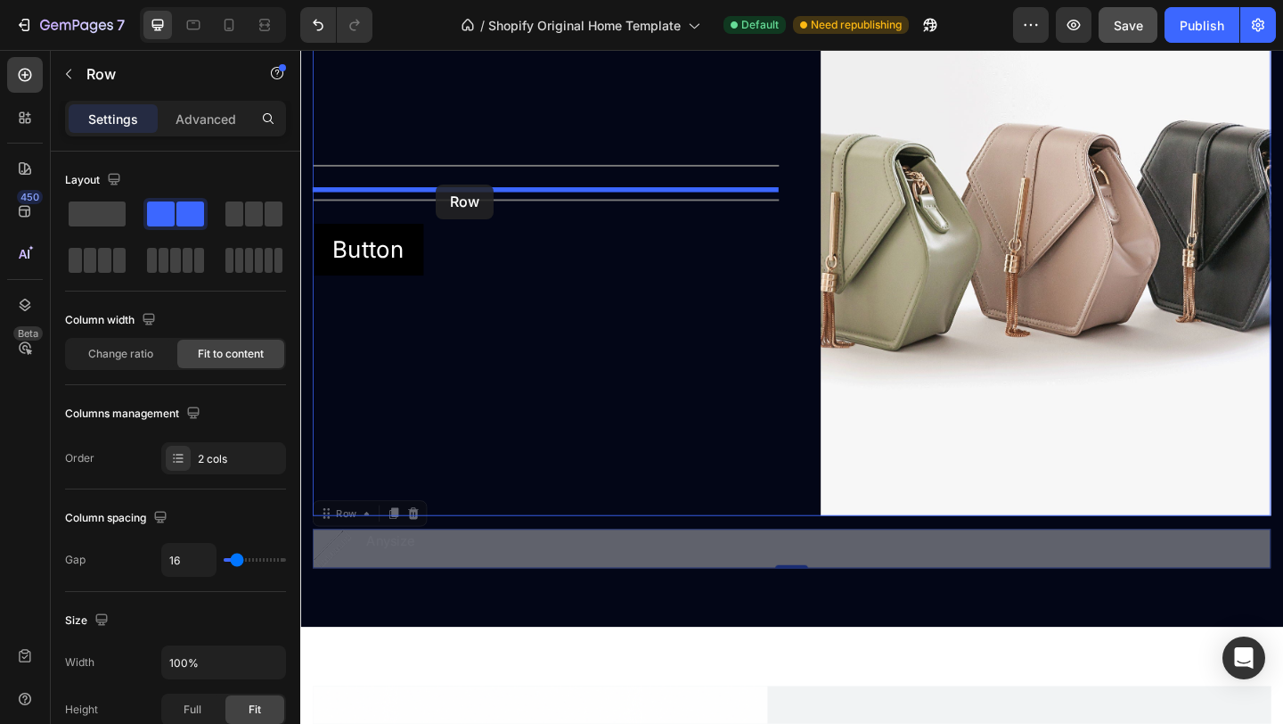
drag, startPoint x: 475, startPoint y: 593, endPoint x: 447, endPoint y: 196, distance: 397.6
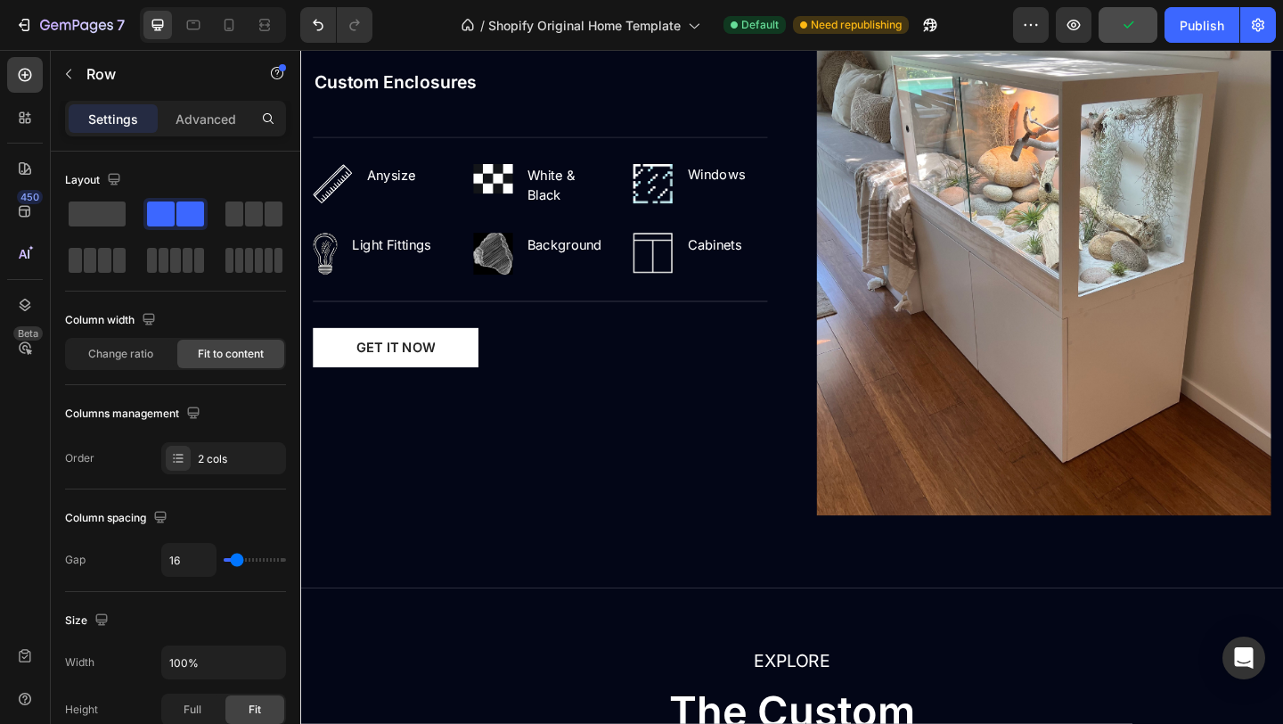
scroll to position [1939, 0]
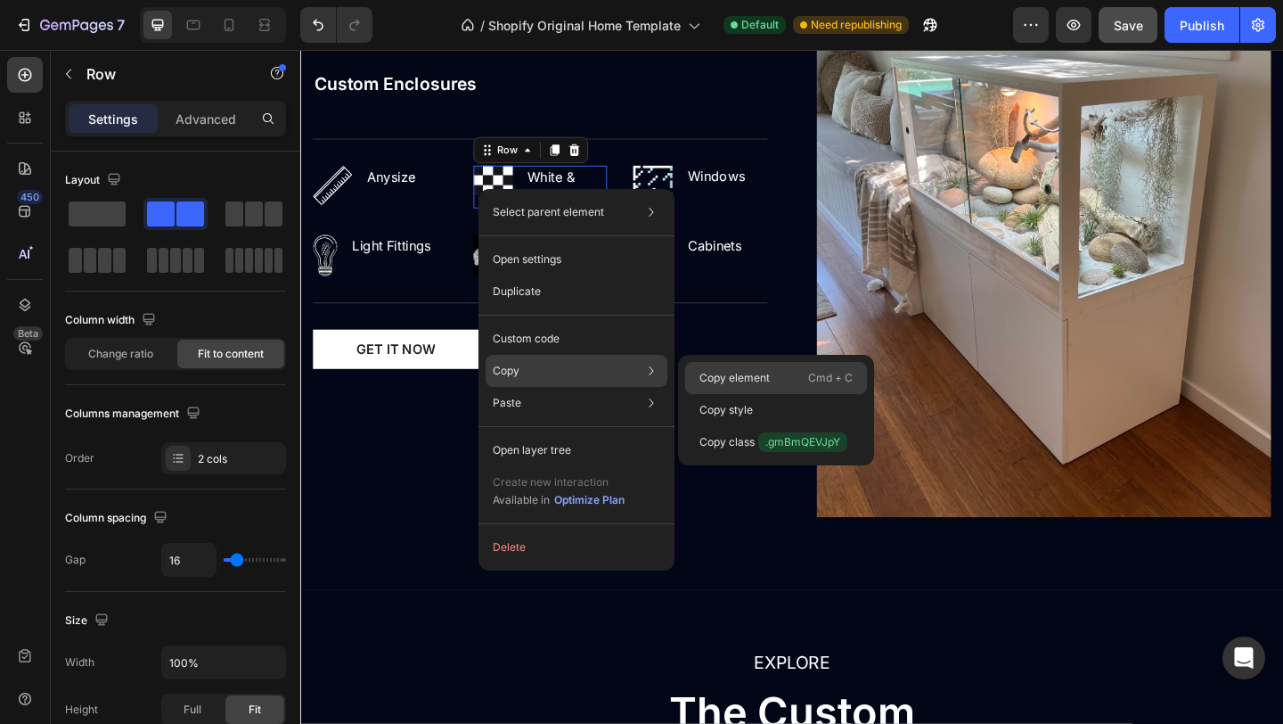
click at [717, 378] on p "Copy element" at bounding box center [735, 378] width 70 height 16
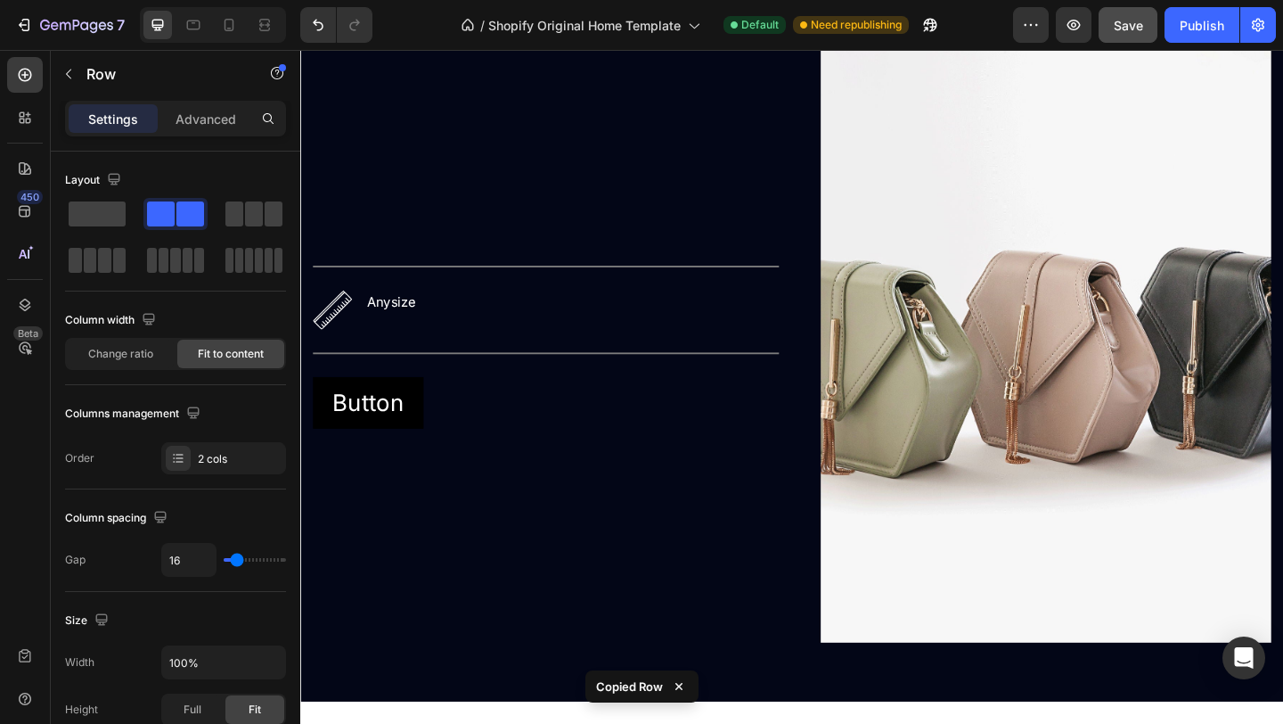
scroll to position [2836, 0]
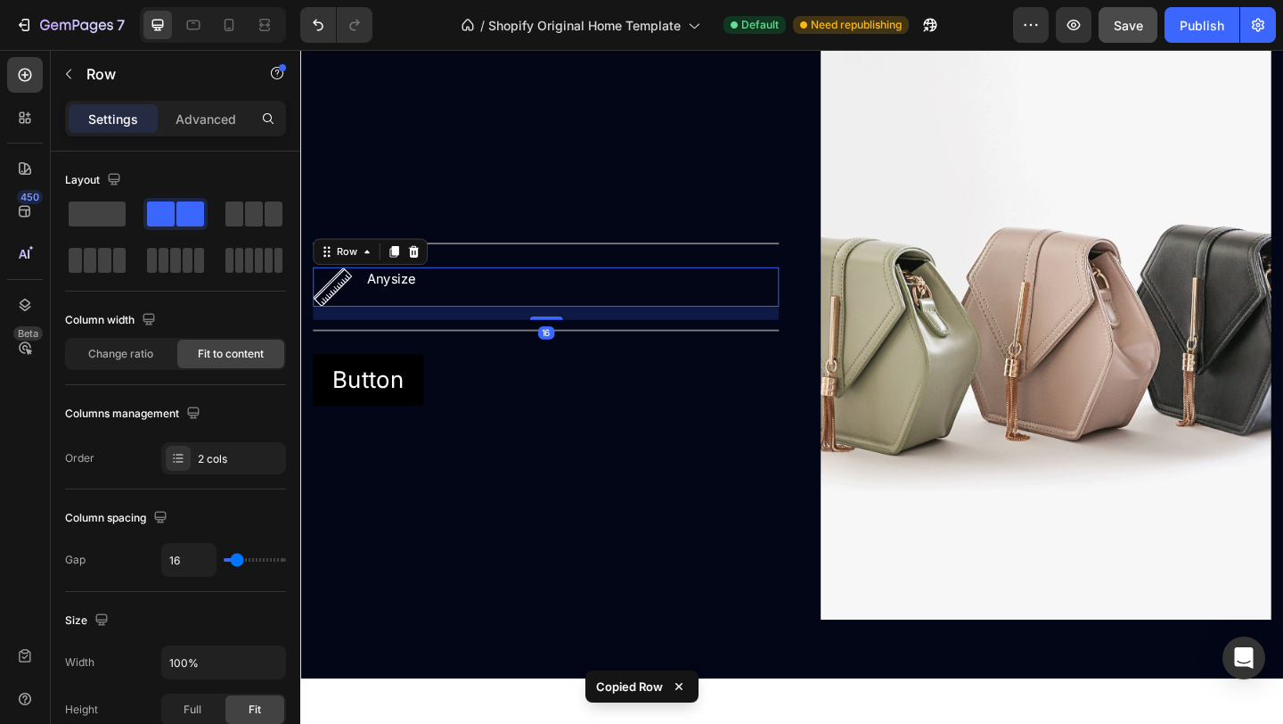
click at [518, 308] on div "Image Anysize Text block Row 16" at bounding box center [567, 307] width 507 height 43
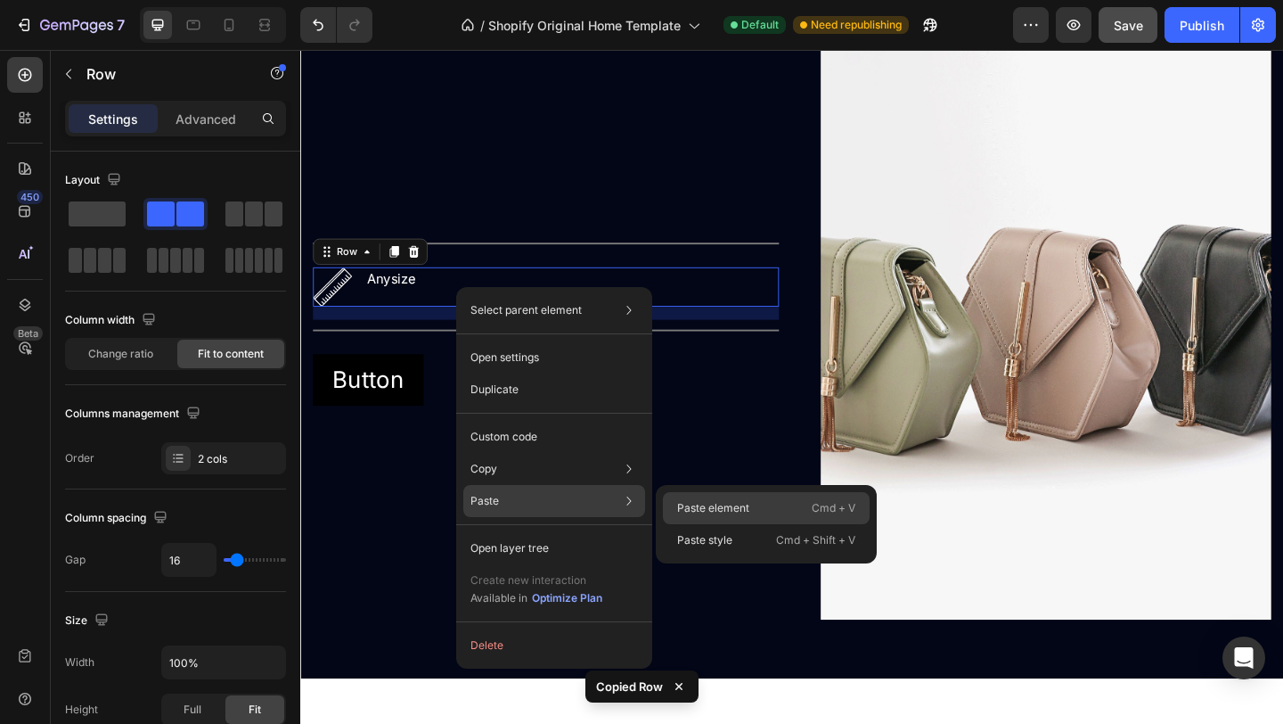
click at [693, 503] on p "Paste element" at bounding box center [713, 508] width 72 height 16
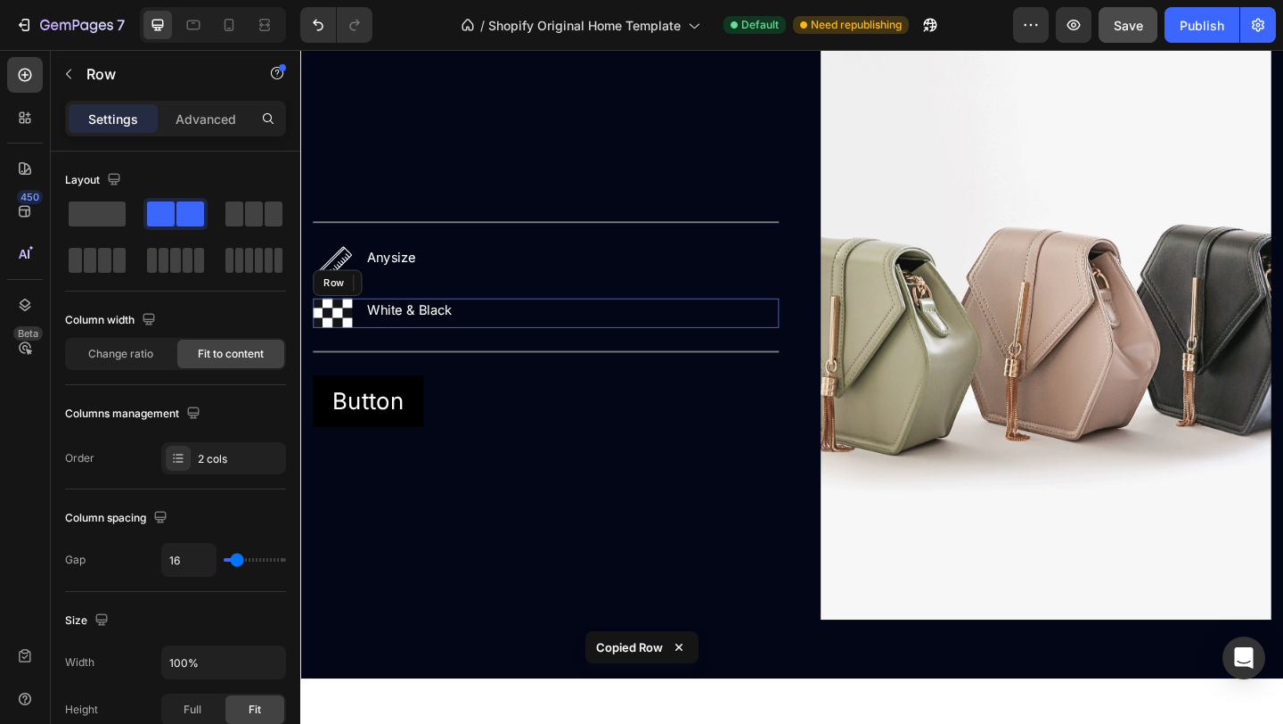
scroll to position [2814, 0]
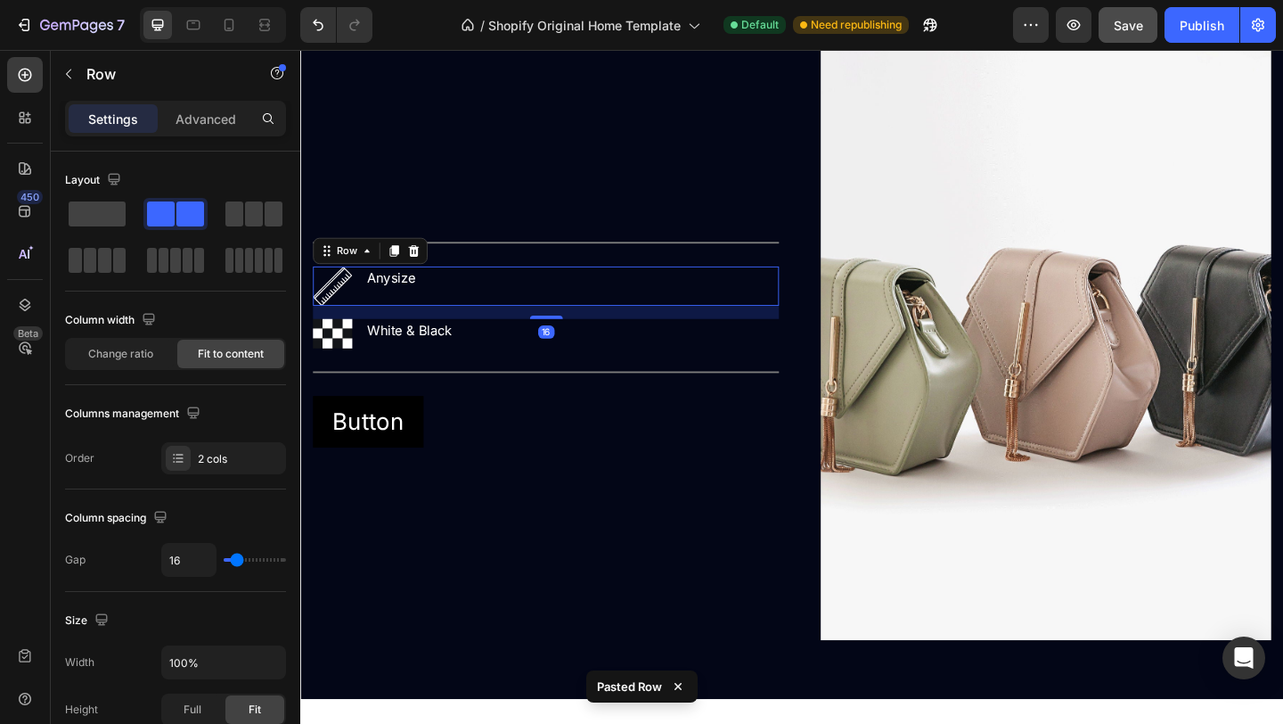
click at [564, 302] on div "Image Anysize Text block Row 16" at bounding box center [567, 306] width 507 height 43
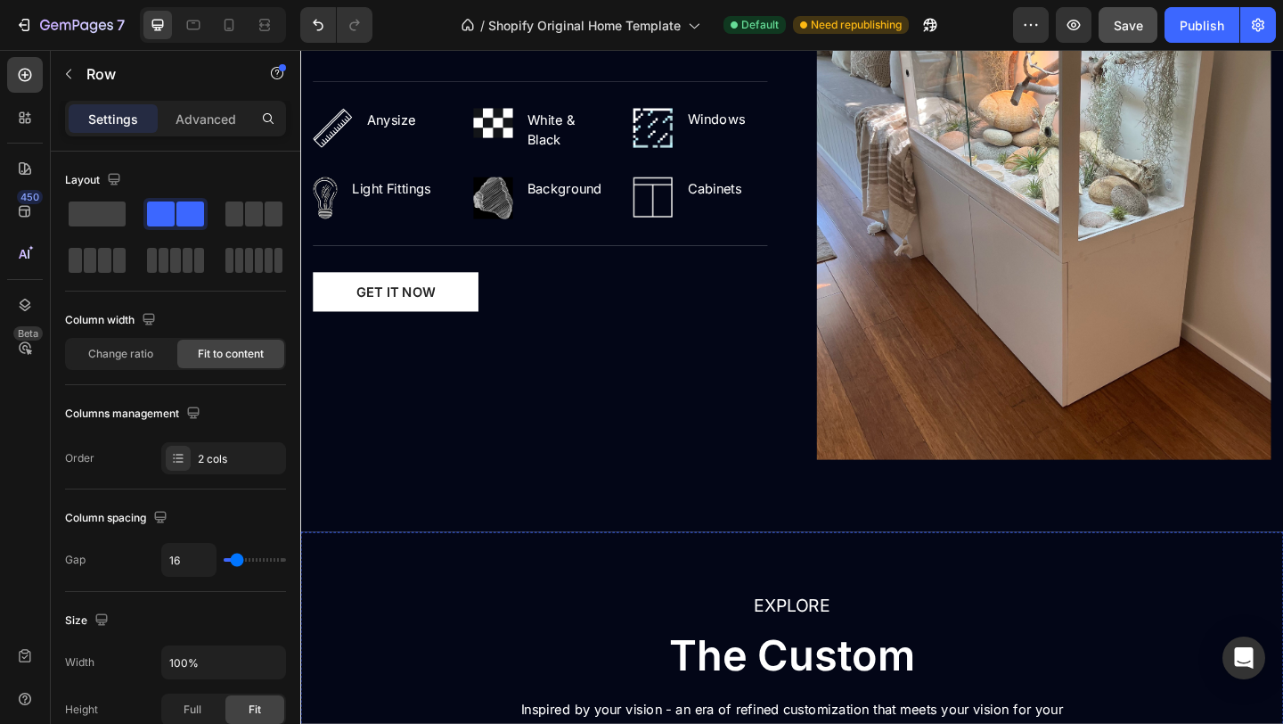
scroll to position [2000, 0]
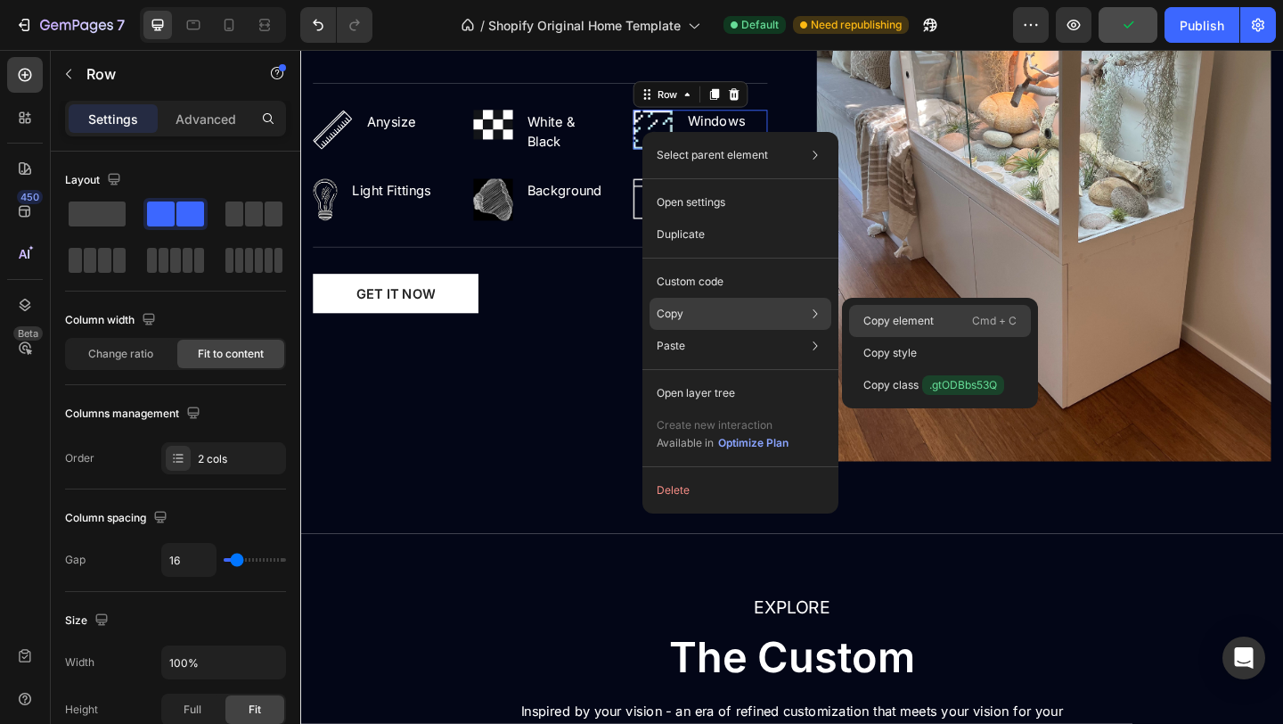
click at [864, 317] on p "Copy element" at bounding box center [899, 321] width 70 height 16
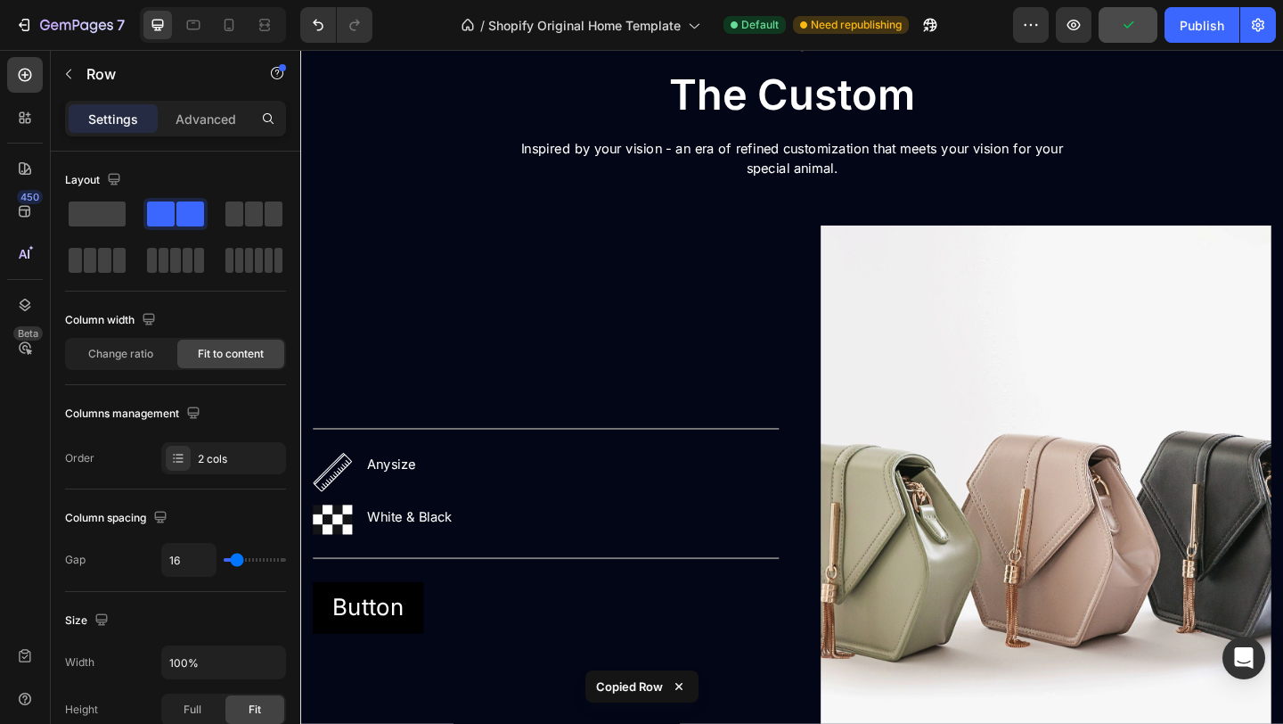
scroll to position [2645, 0]
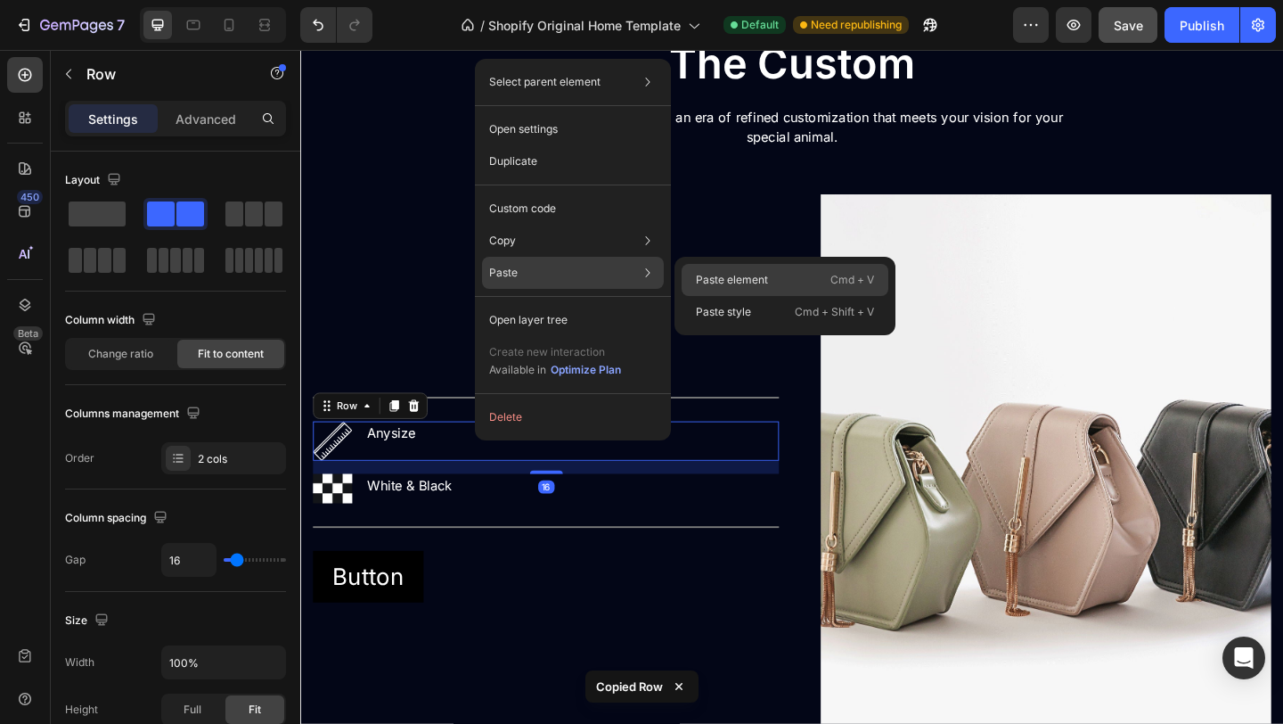
click at [699, 277] on p "Paste element" at bounding box center [732, 280] width 72 height 16
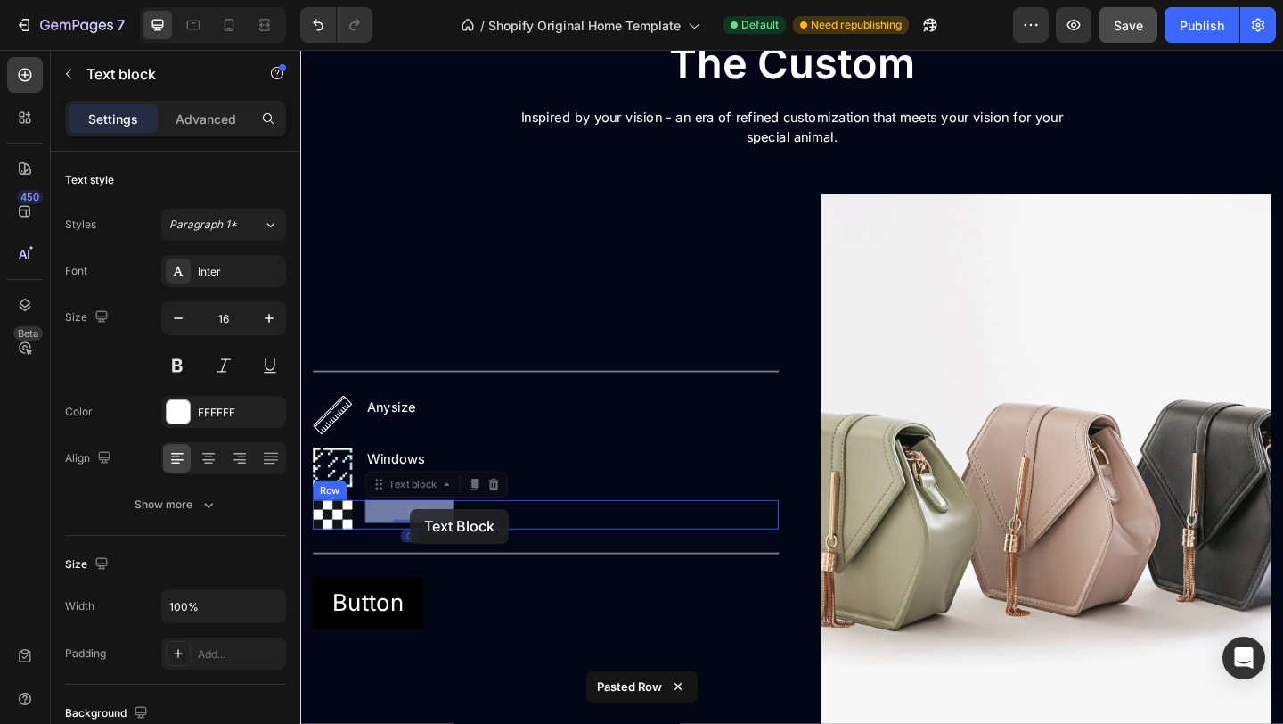
drag, startPoint x: 406, startPoint y: 552, endPoint x: 419, endPoint y: 550, distance: 12.6
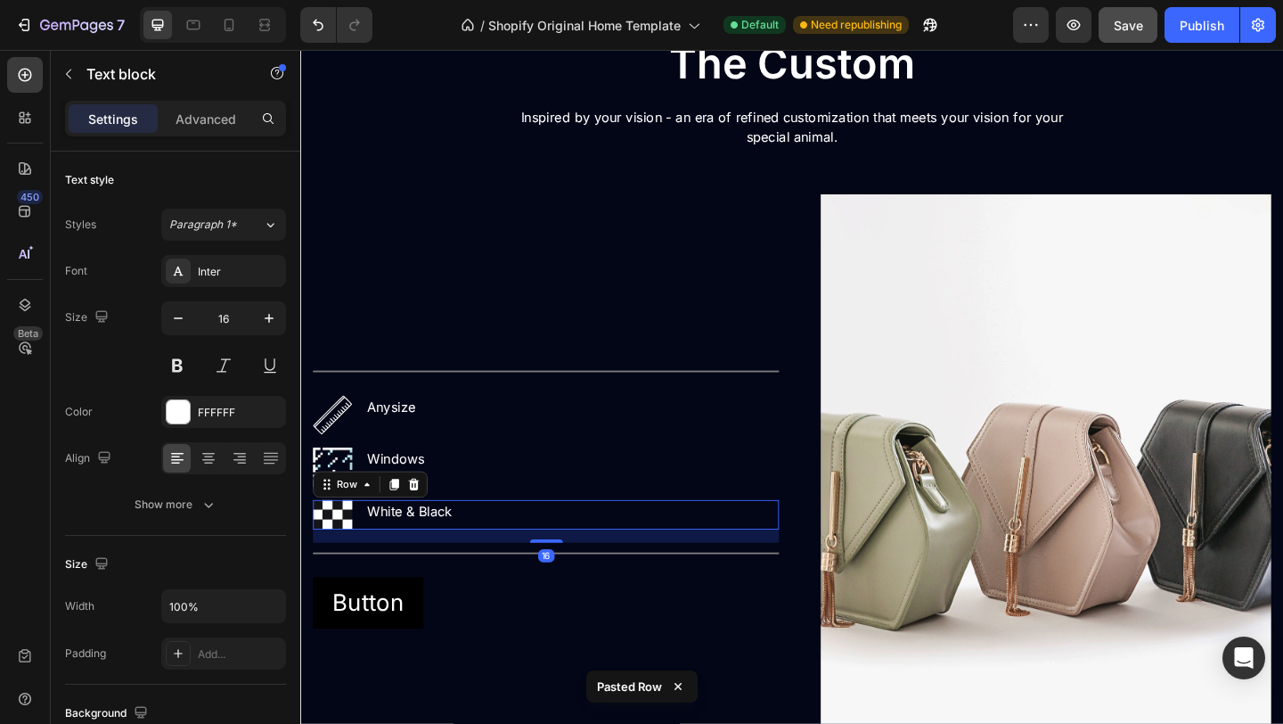
click at [498, 560] on div "Image White & Black Text block Row 16" at bounding box center [567, 555] width 507 height 32
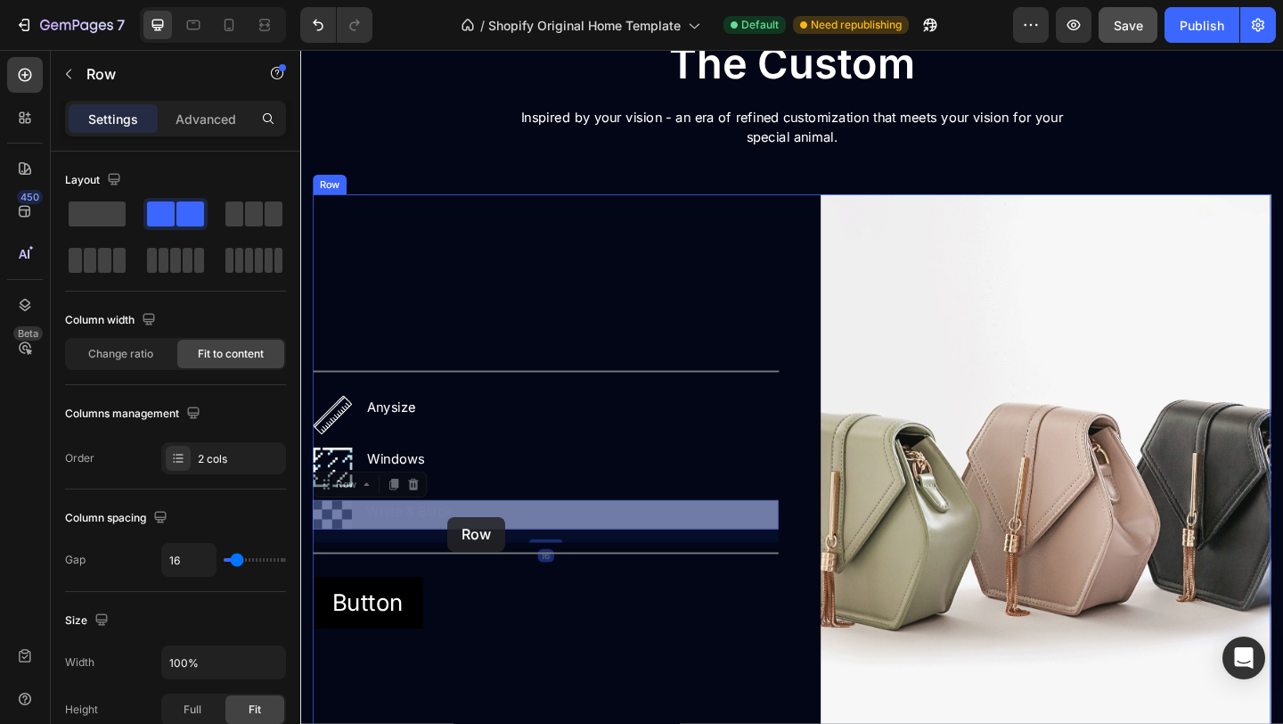
drag, startPoint x: 498, startPoint y: 560, endPoint x: 459, endPoint y: 560, distance: 39.2
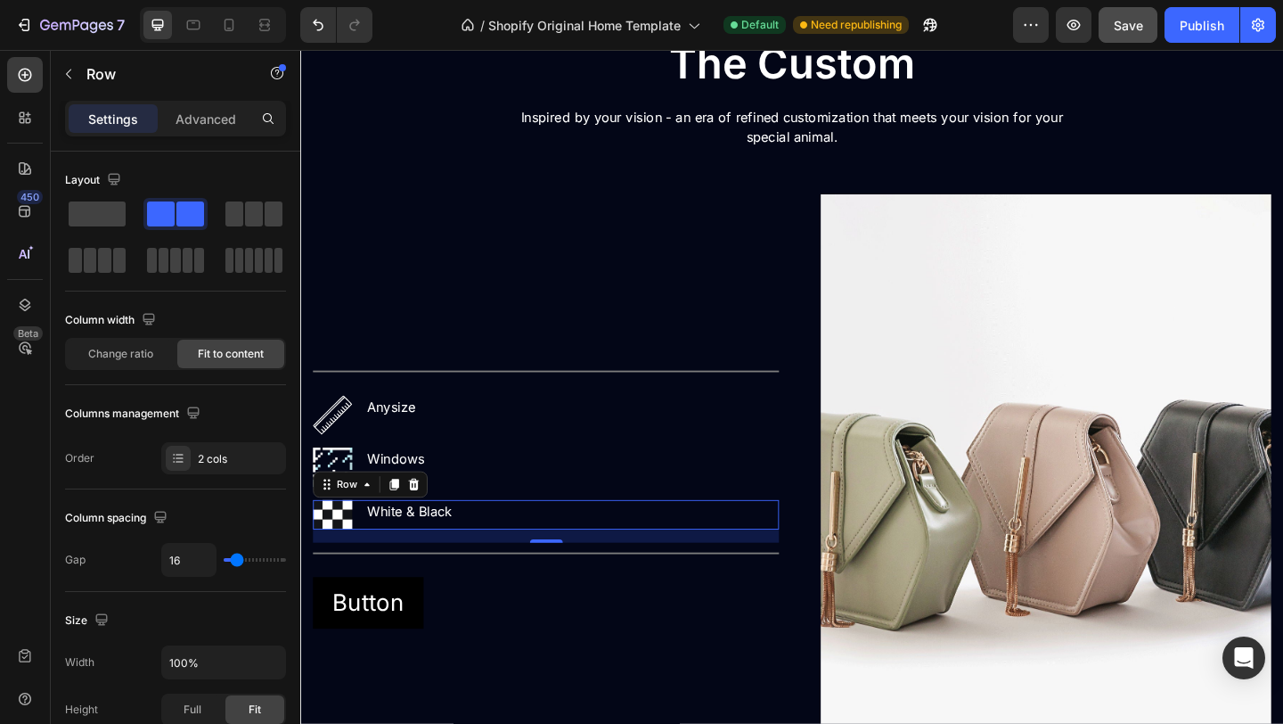
click at [505, 554] on div "Image White & Black Text block Row 16" at bounding box center [567, 555] width 507 height 32
click at [321, 36] on button "Undo/Redo" at bounding box center [318, 25] width 36 height 36
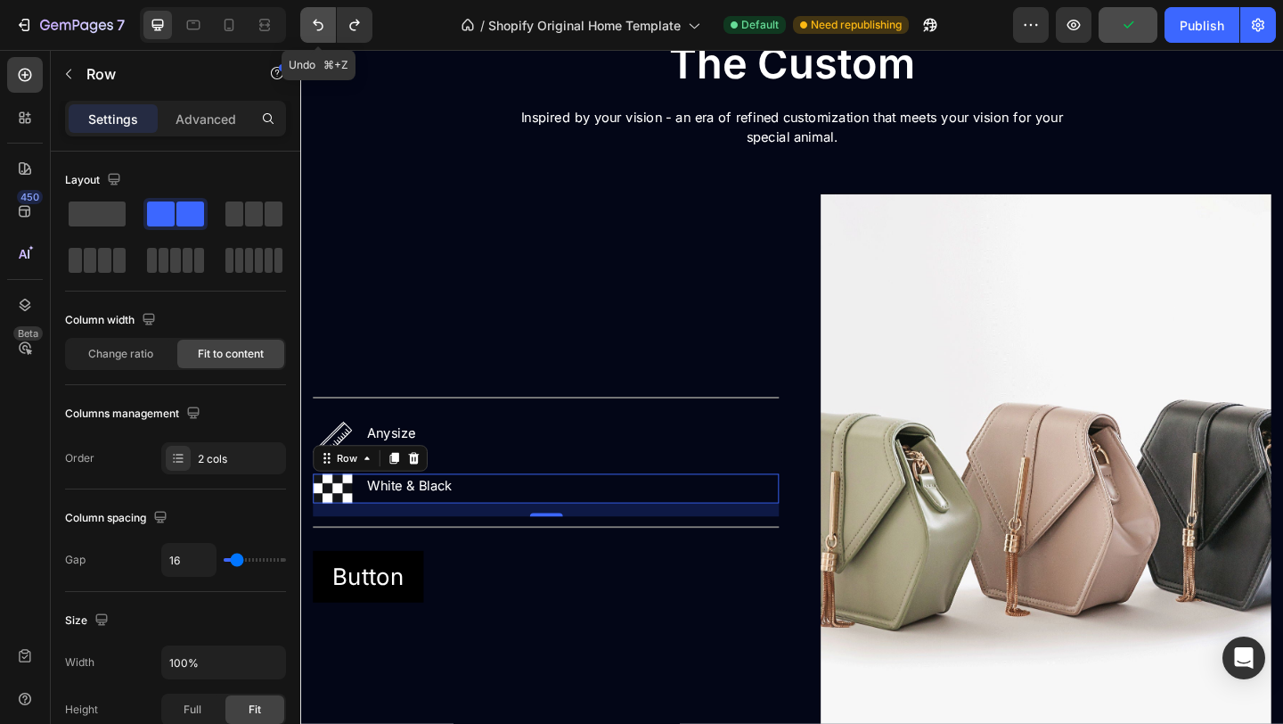
click at [321, 35] on button "Undo/Redo" at bounding box center [318, 25] width 36 height 36
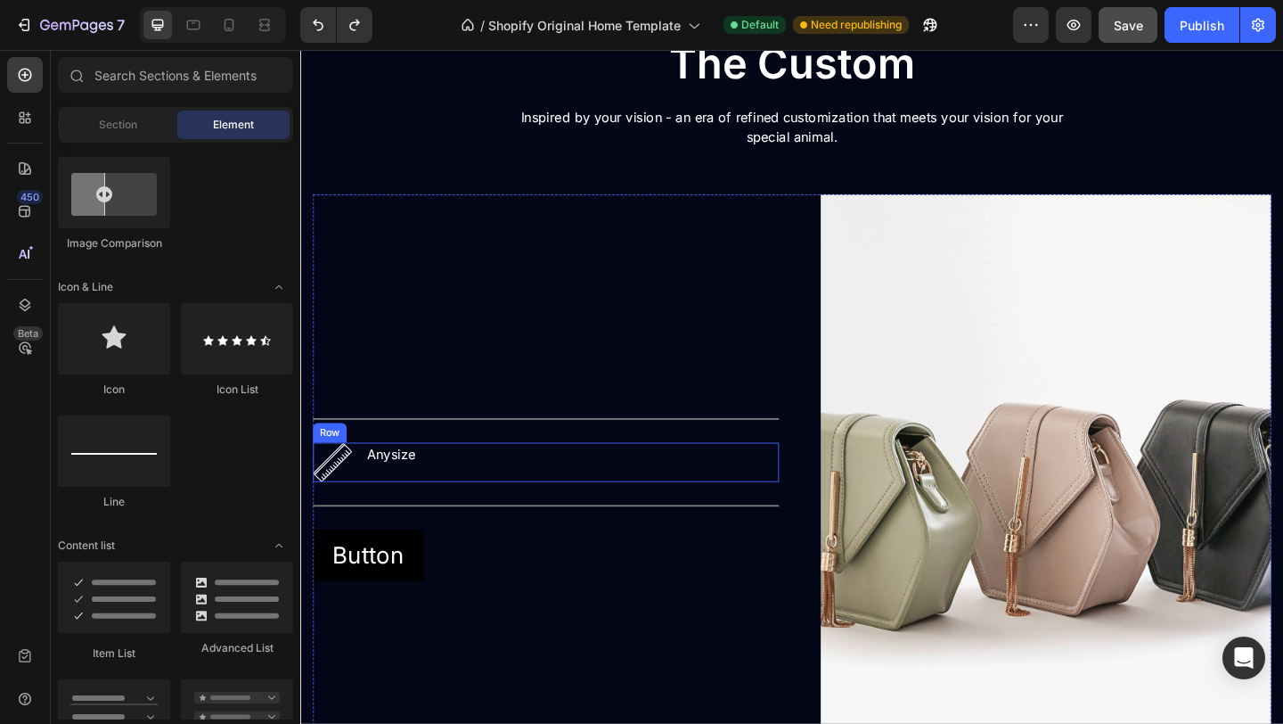
click at [450, 495] on div "Image Anysize Text block Row" at bounding box center [567, 498] width 507 height 43
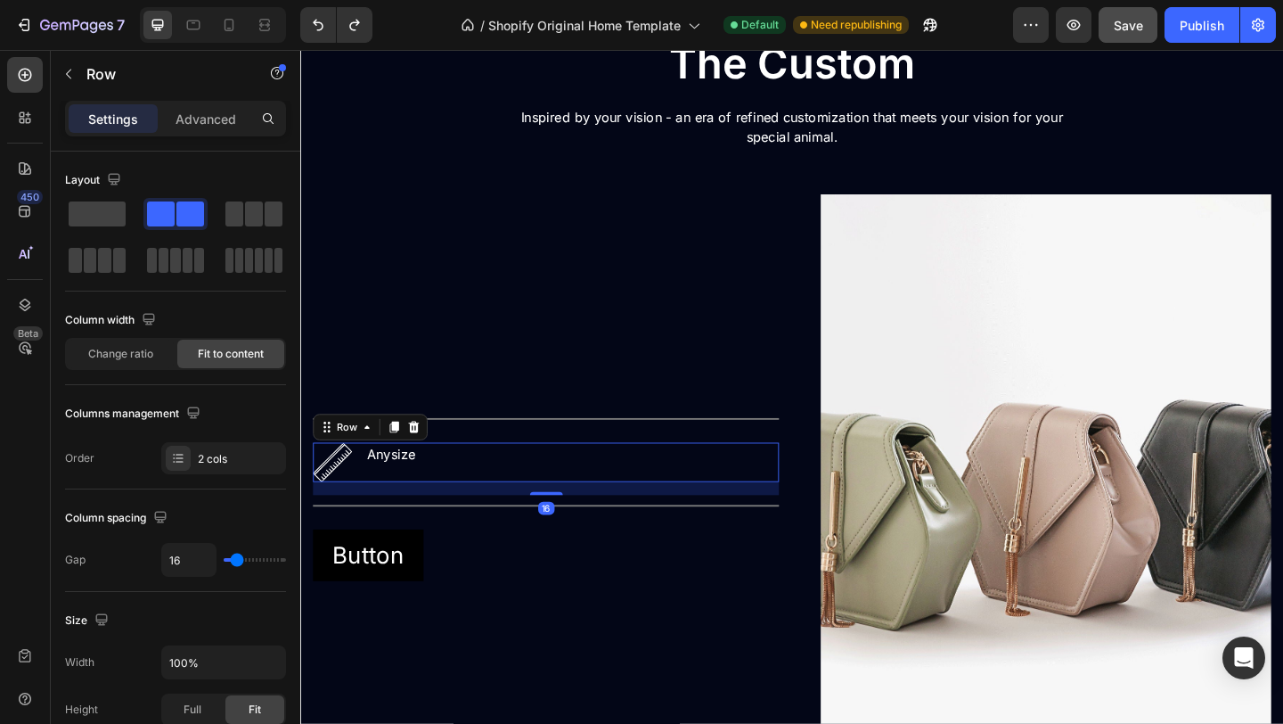
click at [472, 497] on div "Image Anysize Text block Row 16" at bounding box center [567, 498] width 507 height 43
click at [405, 501] on div "Anysize Text block" at bounding box center [399, 489] width 56 height 25
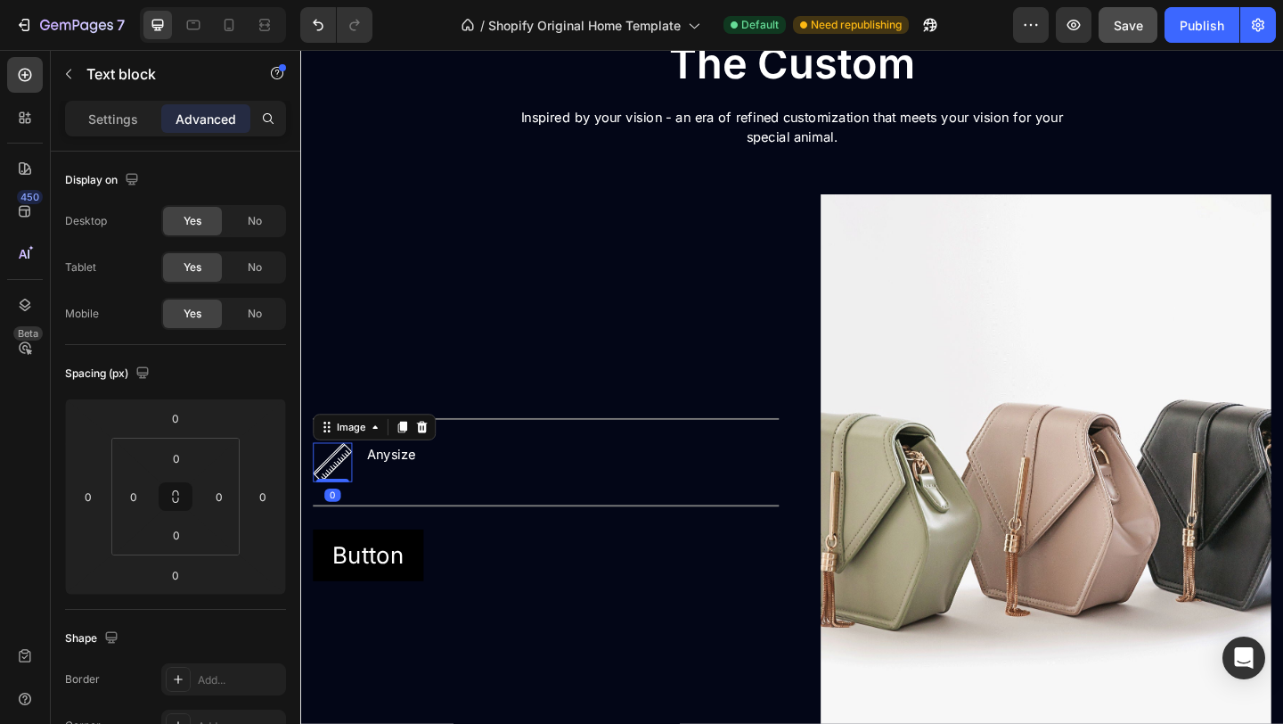
click at [342, 498] on img at bounding box center [335, 498] width 43 height 43
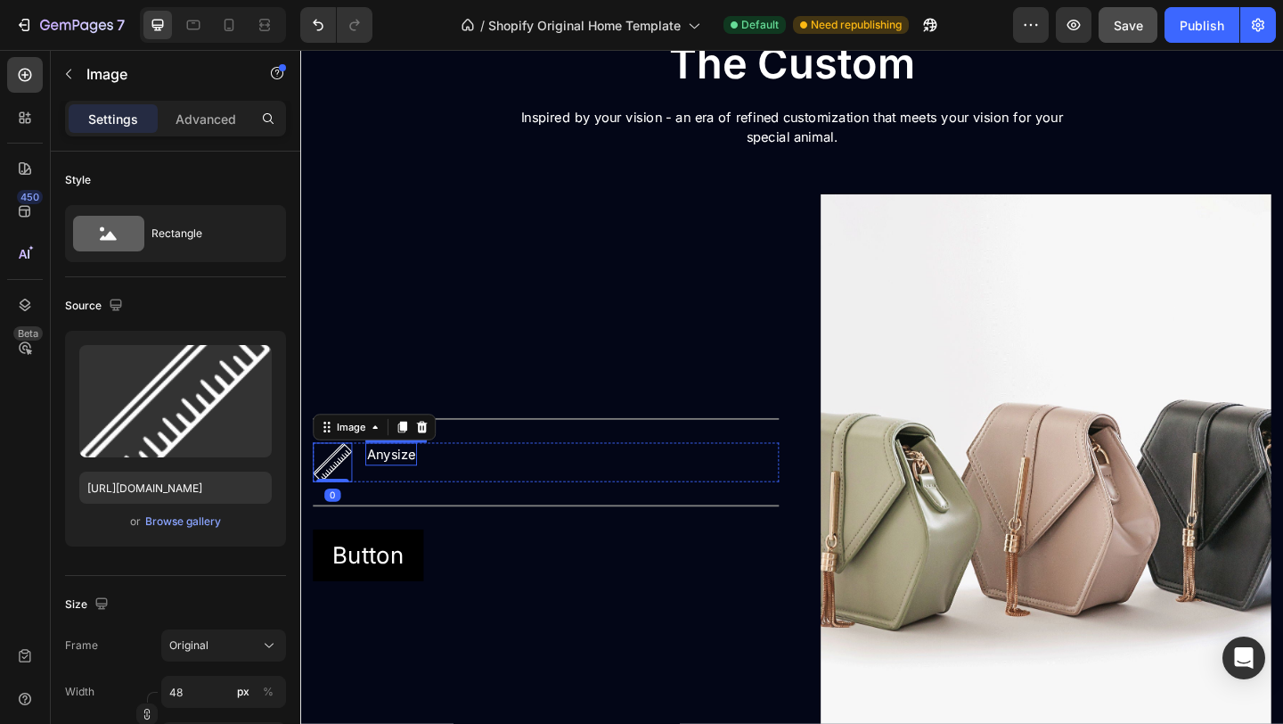
click at [406, 492] on p "Anysize" at bounding box center [399, 489] width 53 height 21
click at [343, 499] on img at bounding box center [335, 498] width 43 height 43
click at [389, 494] on p "Anysize" at bounding box center [399, 489] width 53 height 21
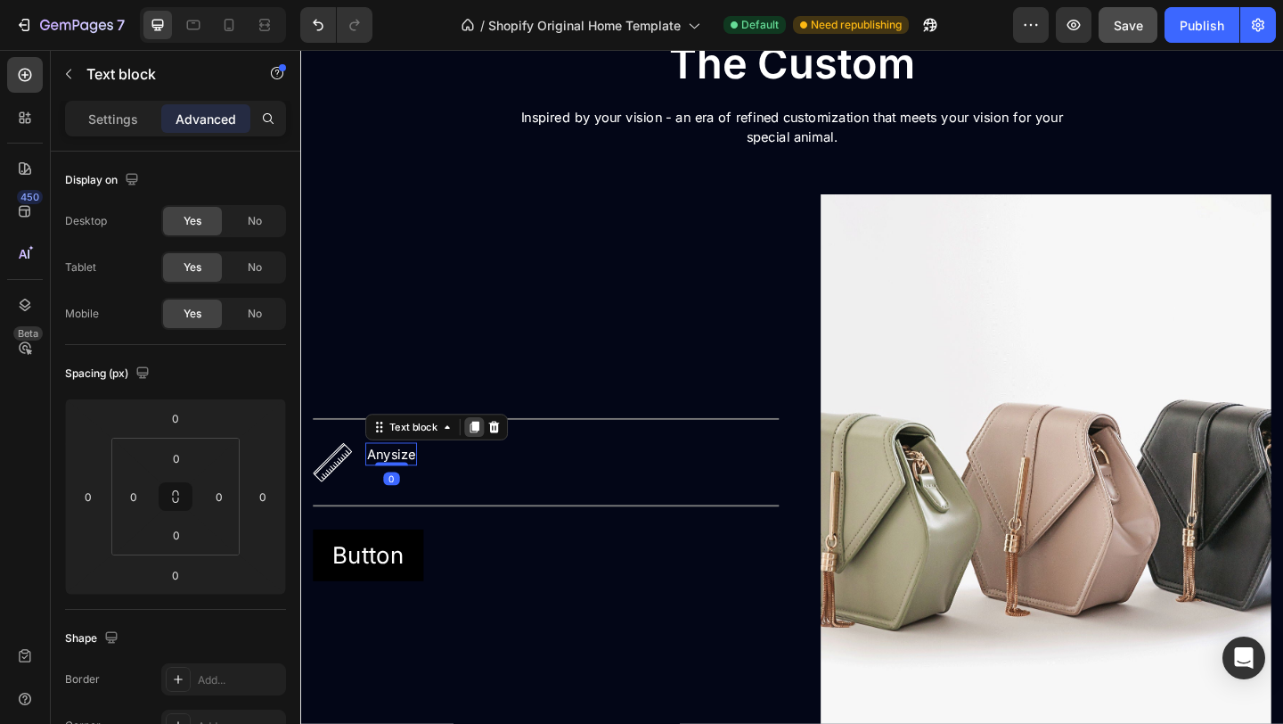
click at [495, 463] on icon at bounding box center [489, 460] width 14 height 14
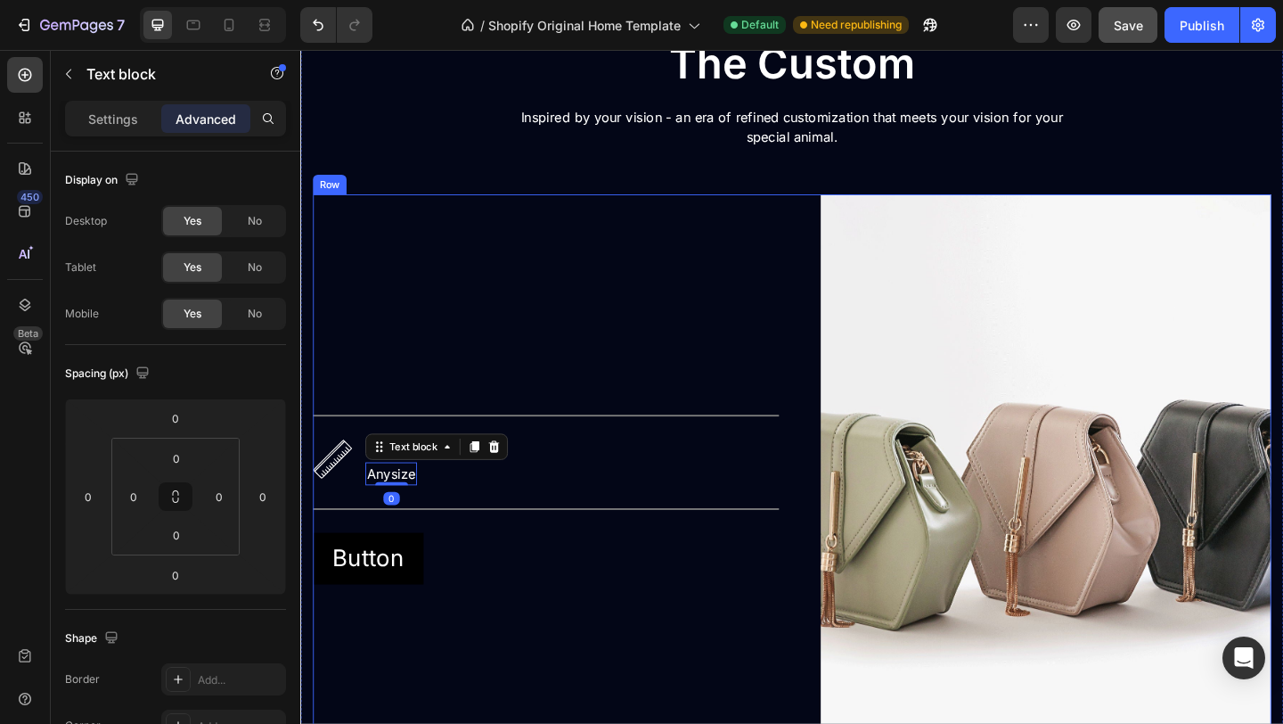
click at [476, 529] on div "Title Line Image Anysize Text block Anysize Text block 0 Row Title Line Button …" at bounding box center [567, 533] width 507 height 653
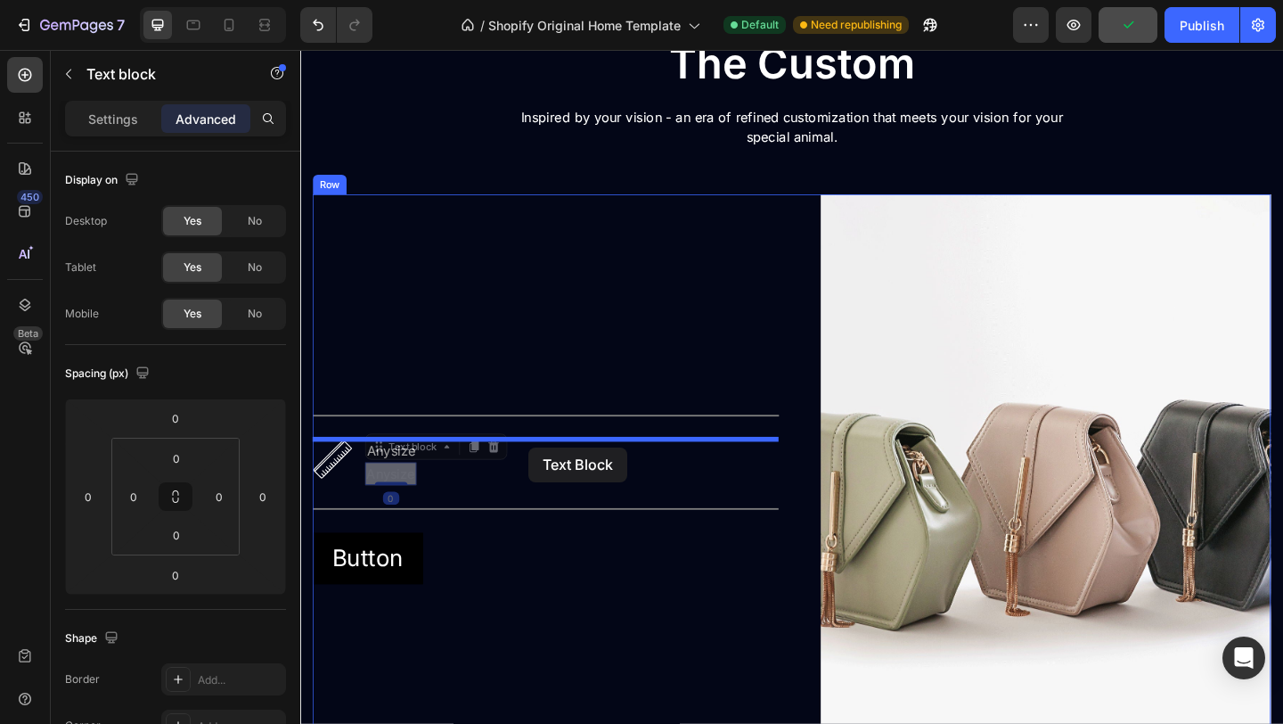
drag, startPoint x: 405, startPoint y: 518, endPoint x: 549, endPoint y: 482, distance: 148.7
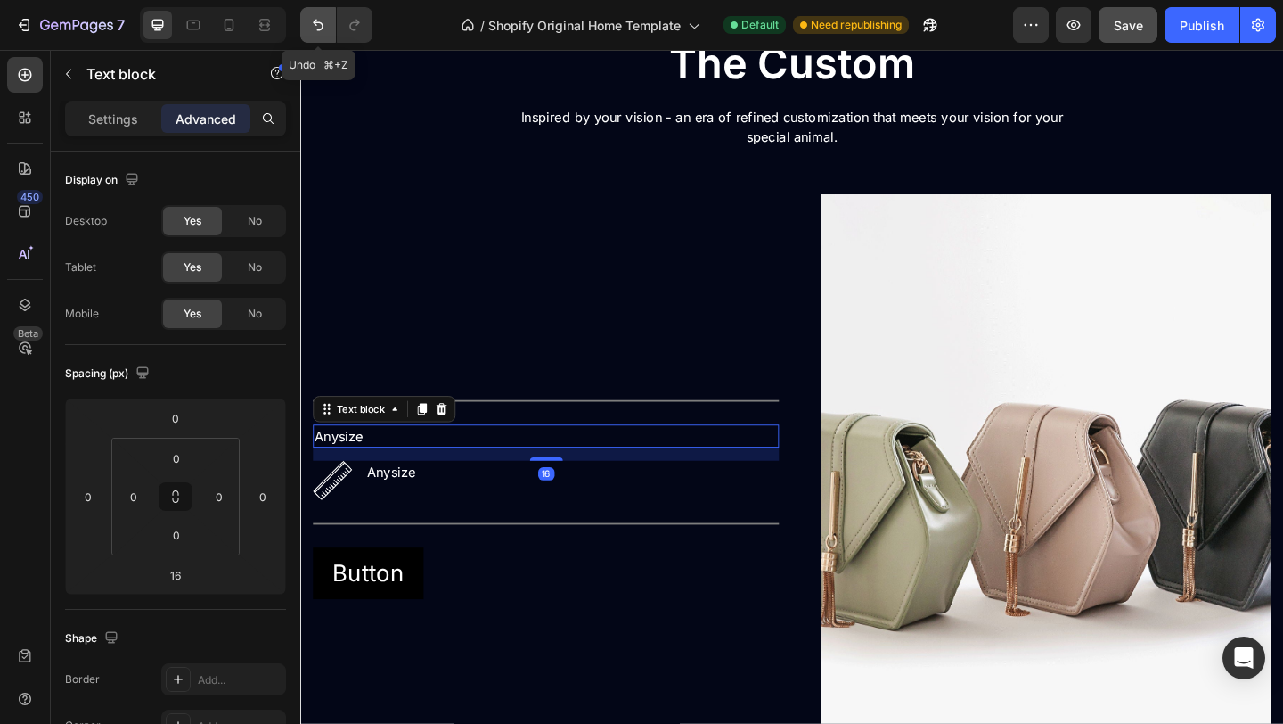
click at [325, 39] on button "Undo/Redo" at bounding box center [318, 25] width 36 height 36
type input "0"
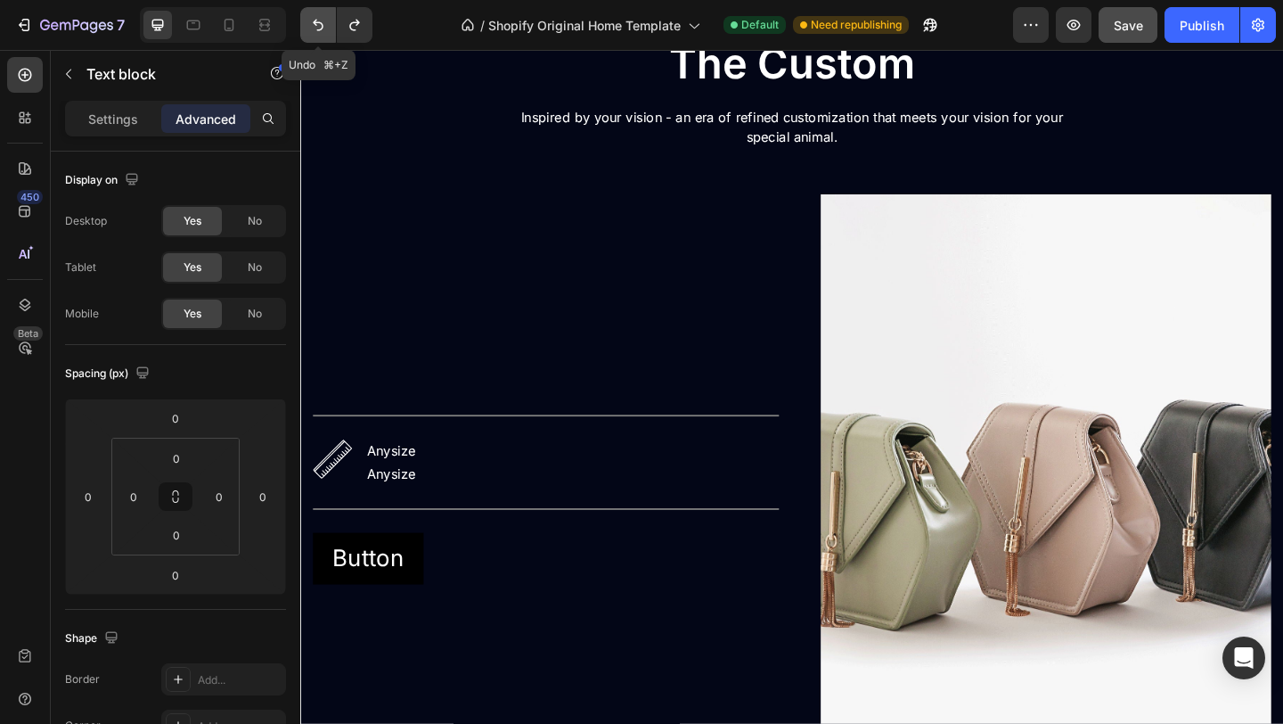
click at [328, 30] on button "Undo/Redo" at bounding box center [318, 25] width 36 height 36
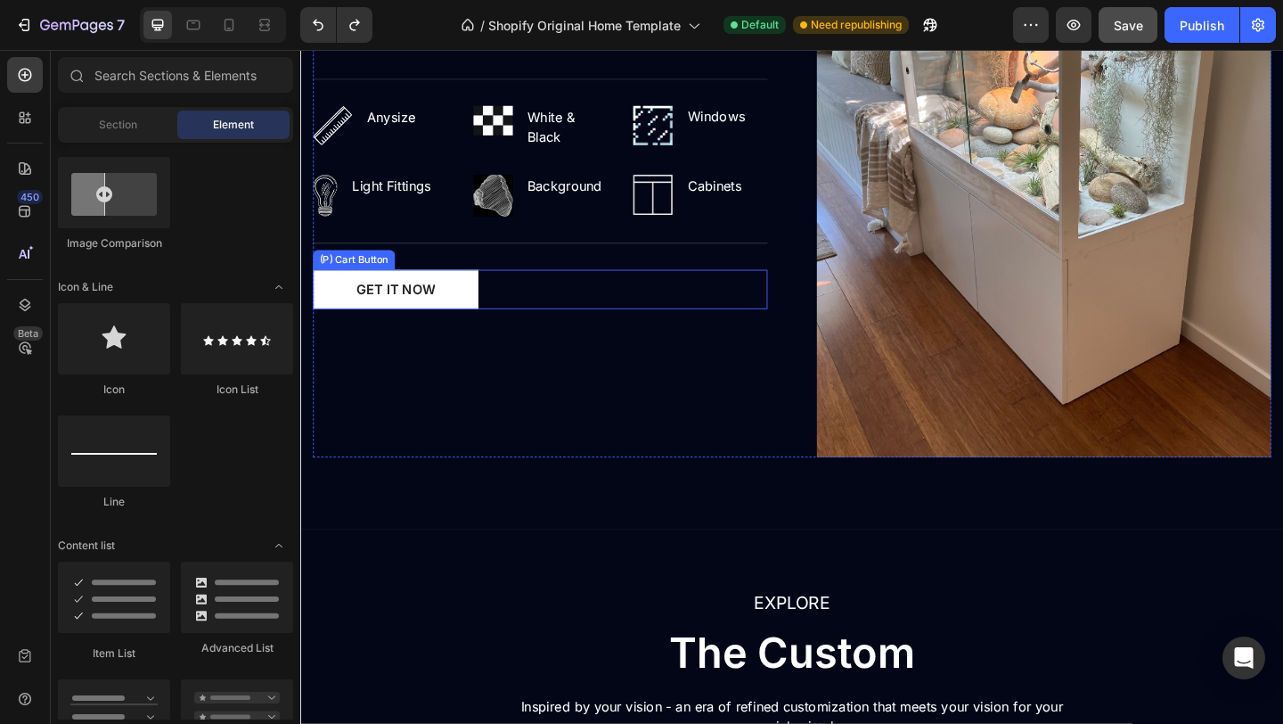
scroll to position [2004, 0]
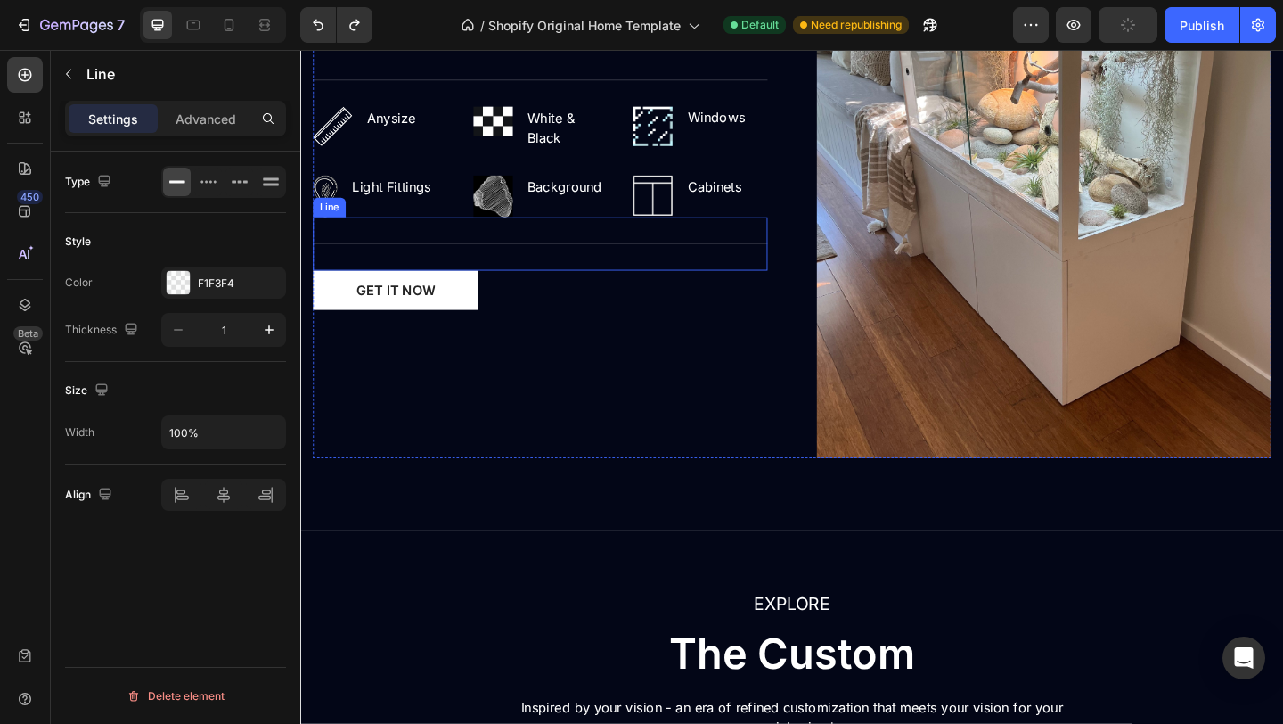
click at [452, 239] on div "Title Line" at bounding box center [561, 261] width 495 height 58
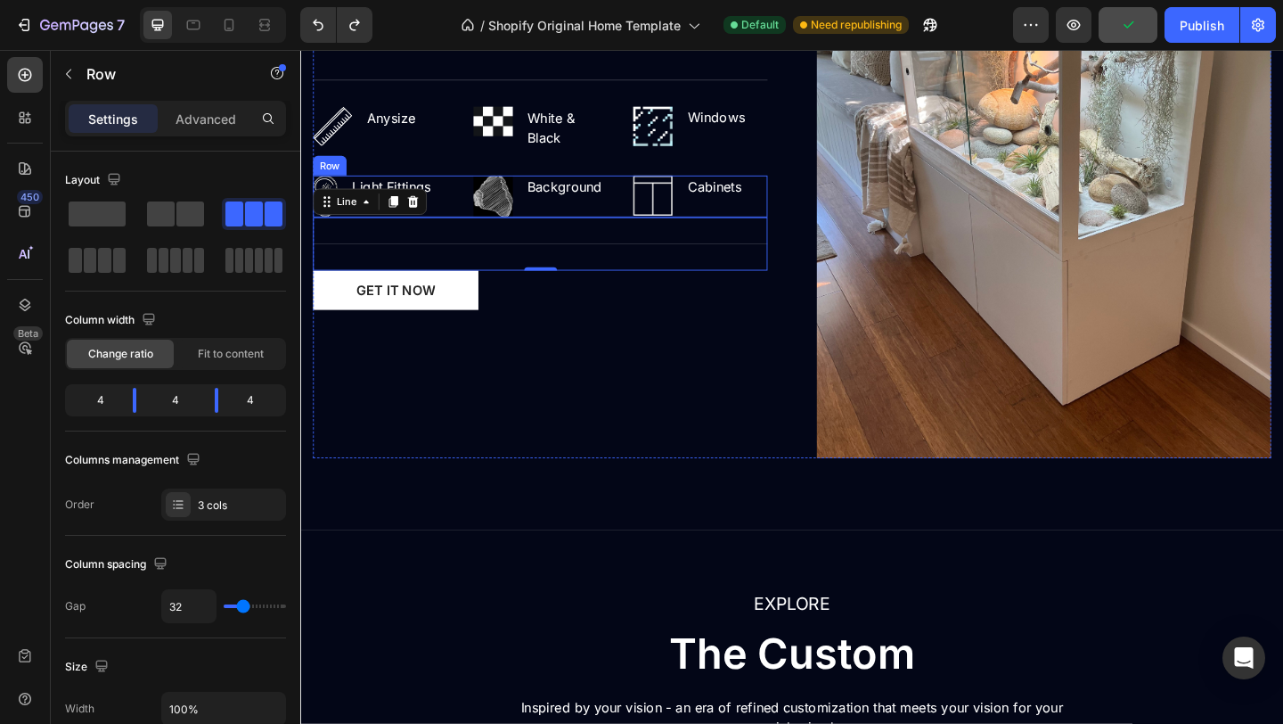
click at [466, 224] on div "Image Light Fittings Text block Row Image Background Text block Row Image Cabin…" at bounding box center [561, 208] width 495 height 45
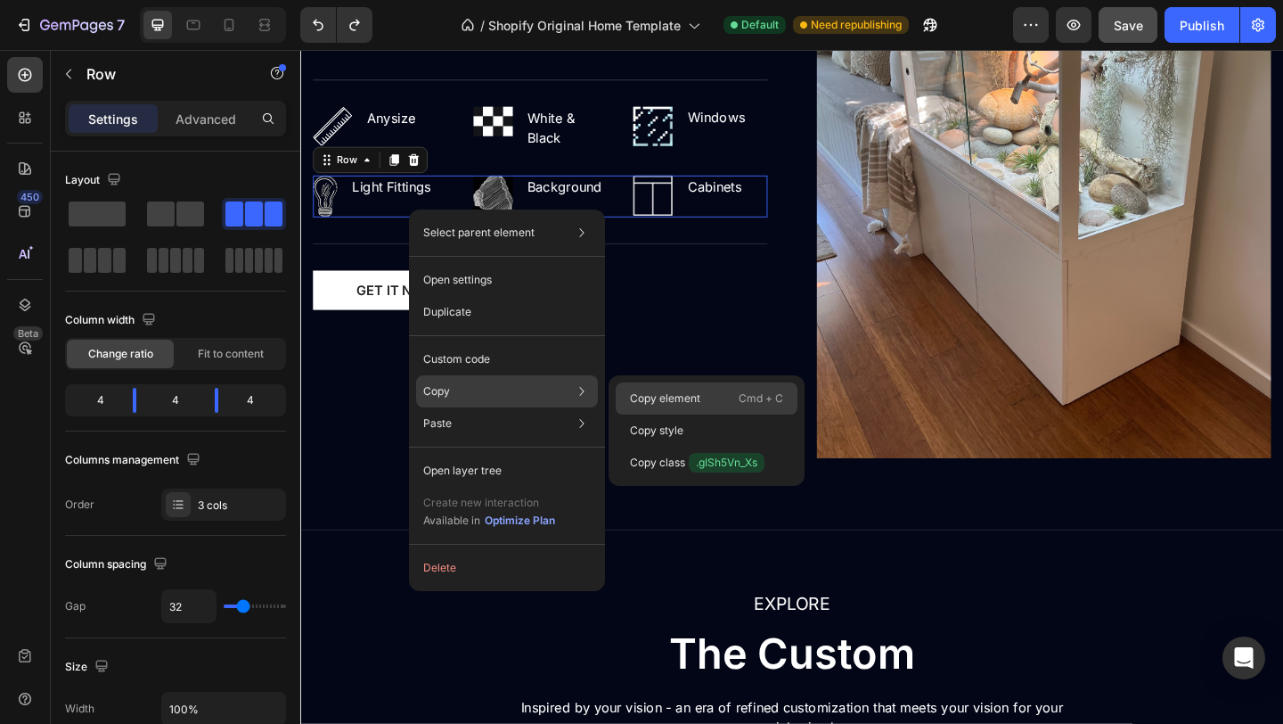
click at [655, 397] on p "Copy element" at bounding box center [665, 398] width 70 height 16
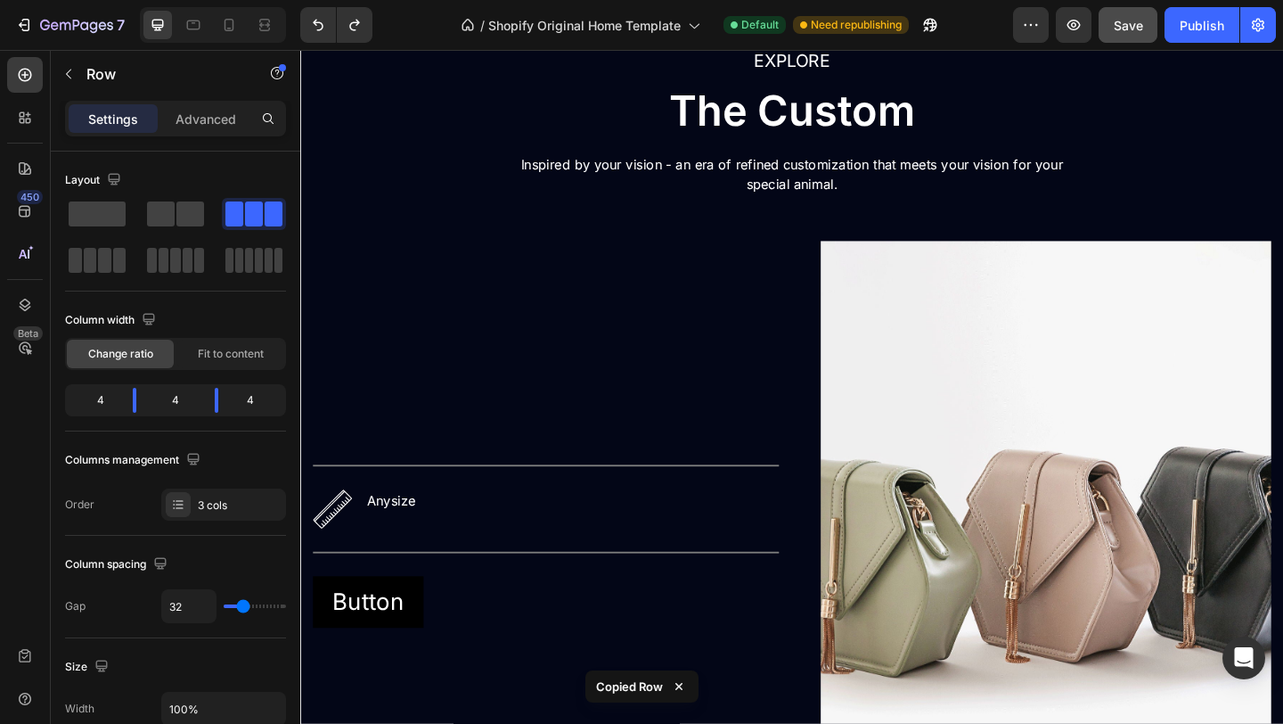
scroll to position [2613, 0]
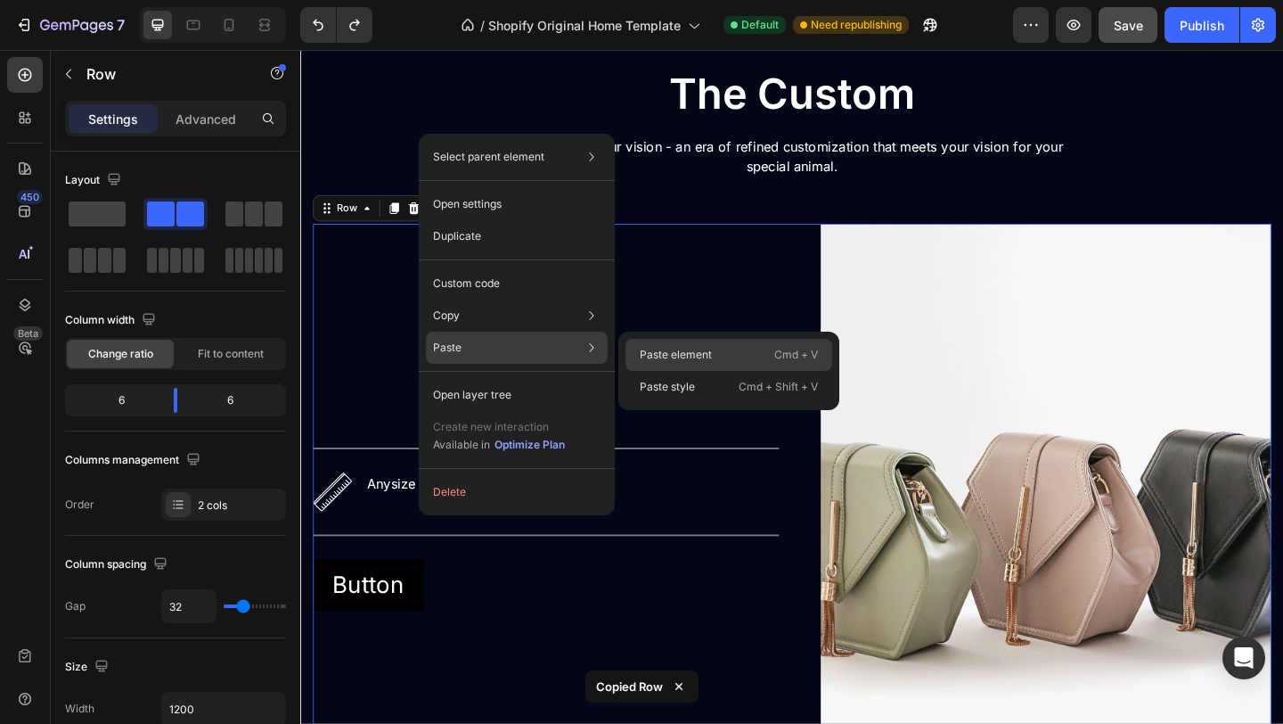
click at [646, 355] on p "Paste element" at bounding box center [676, 355] width 72 height 16
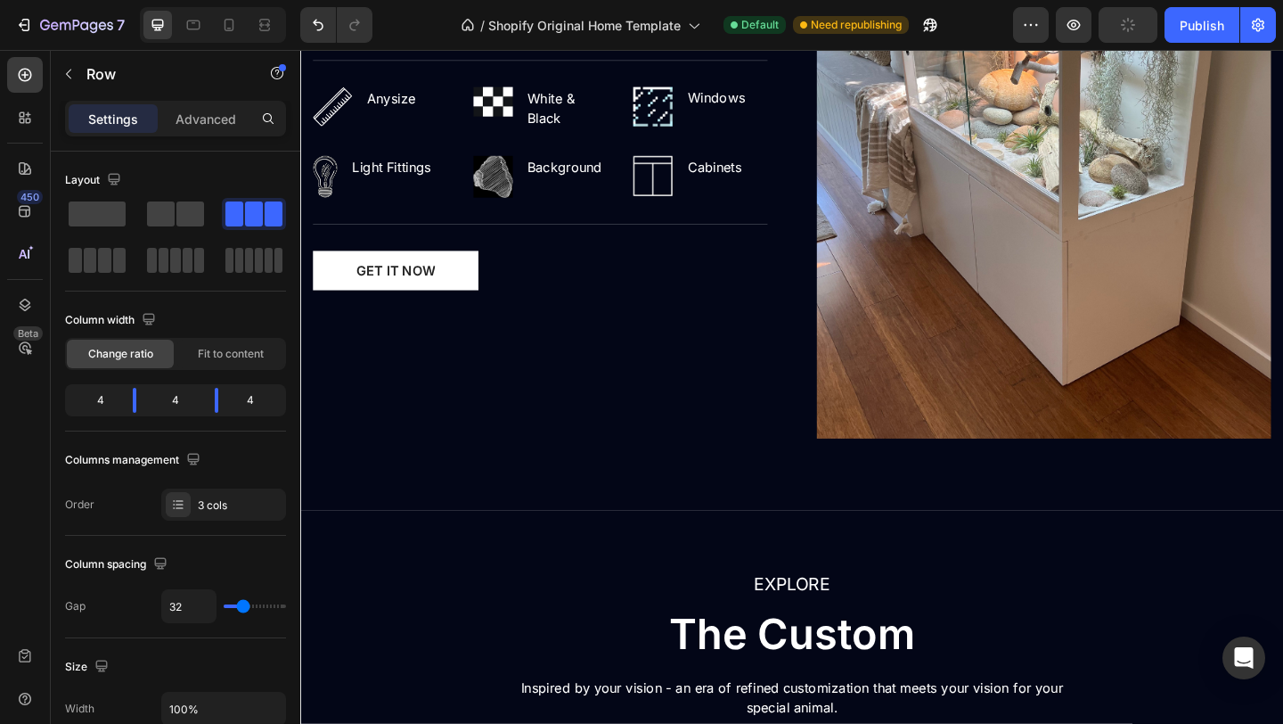
scroll to position [2017, 0]
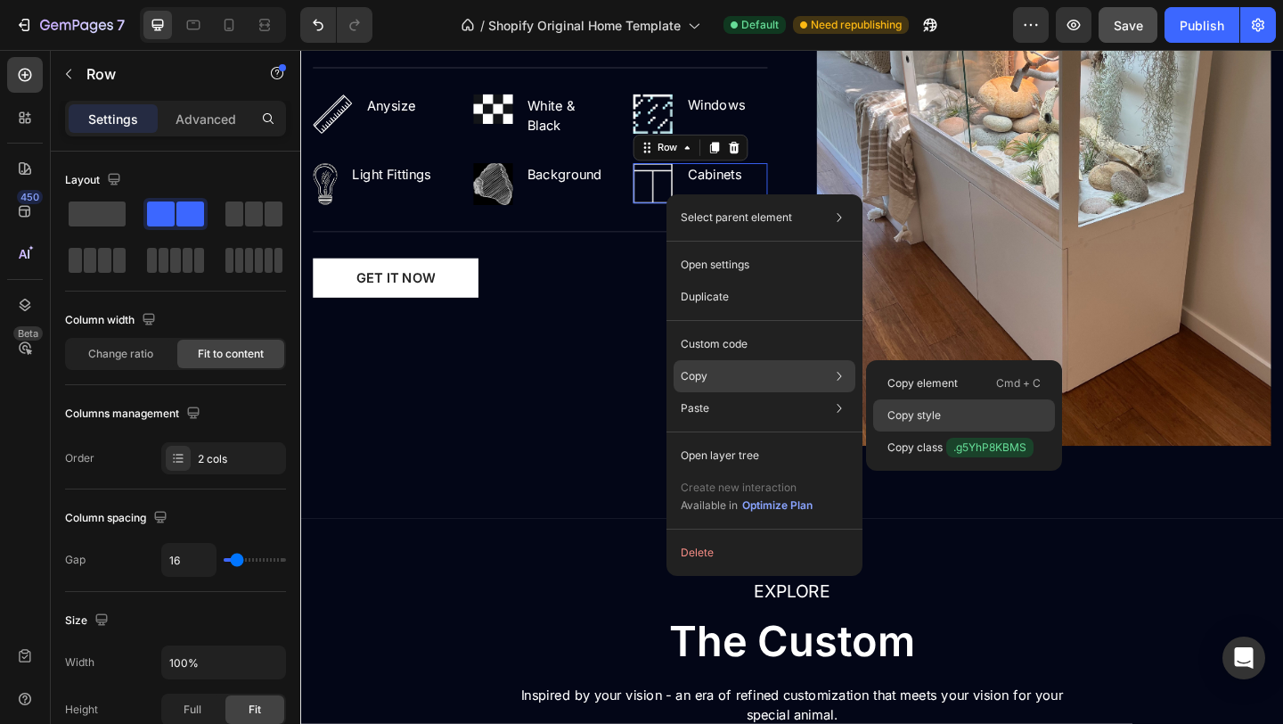
click at [910, 409] on p "Copy style" at bounding box center [914, 415] width 53 height 16
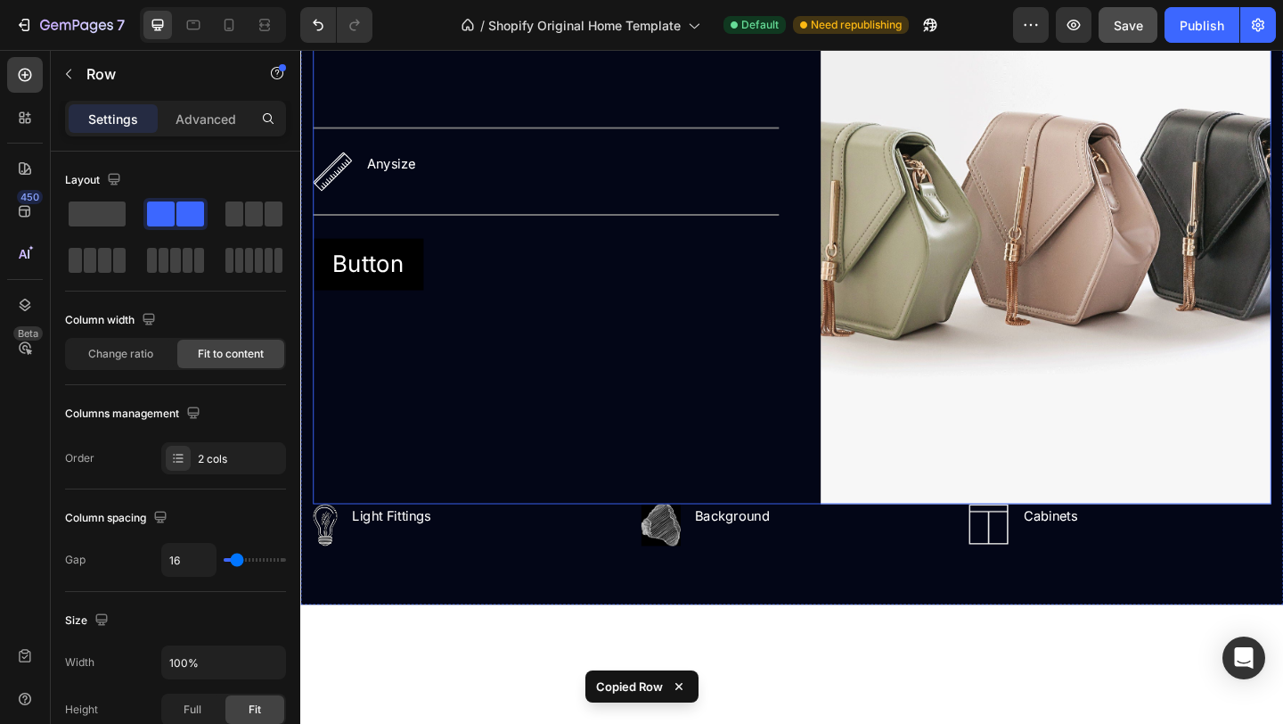
scroll to position [2965, 0]
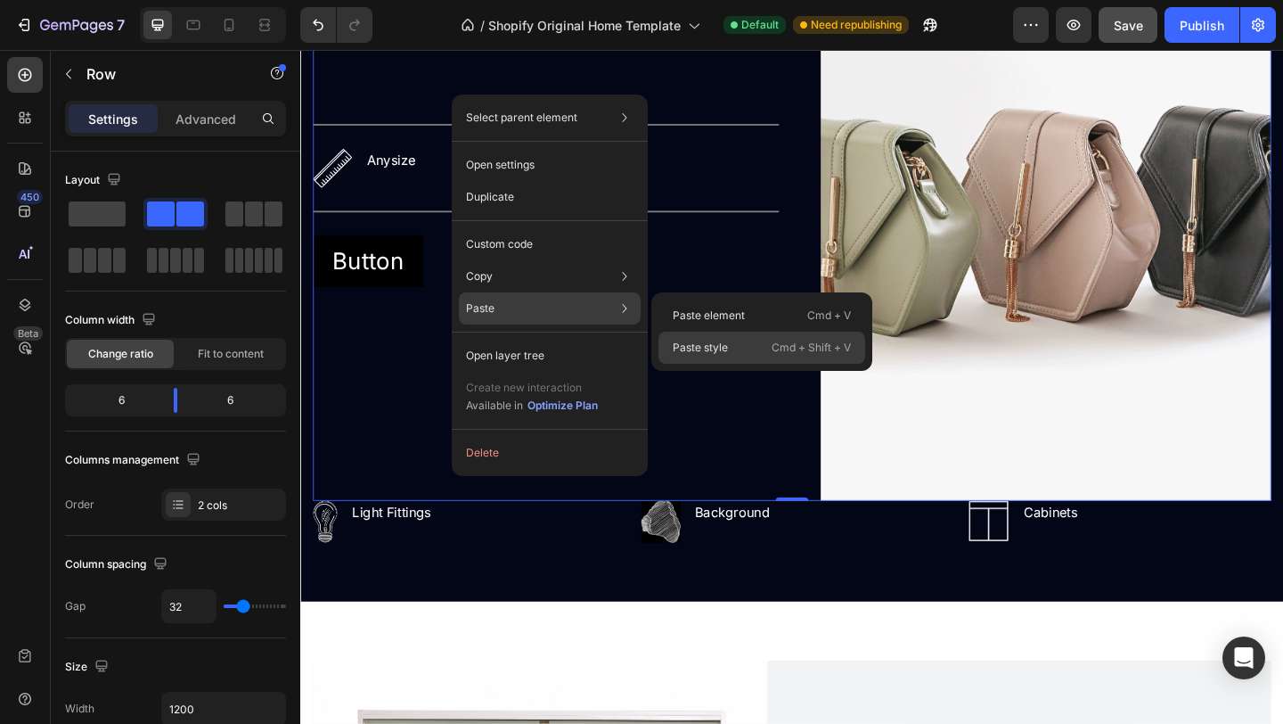
click at [703, 336] on div "Paste style Cmd + Shift + V" at bounding box center [762, 348] width 207 height 32
type input "16"
type input "100%"
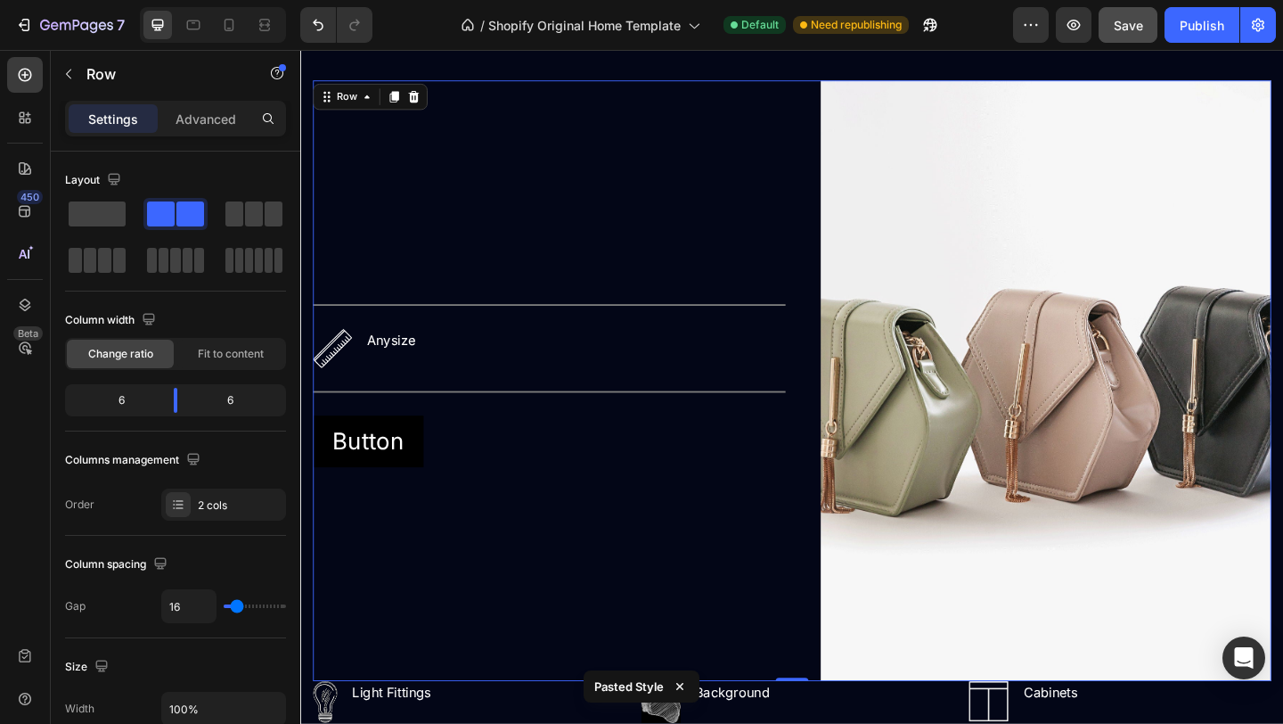
scroll to position [2891, 0]
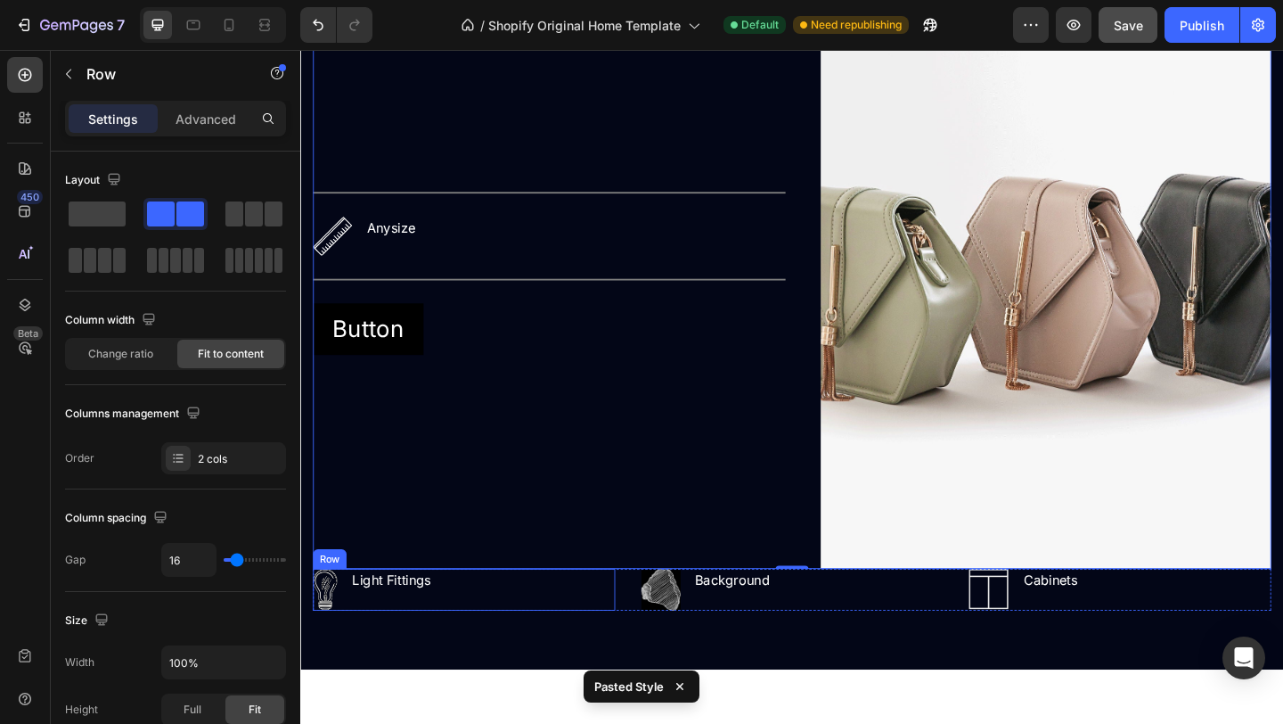
click at [605, 645] on div "Image Light Fittings Text block Row" at bounding box center [478, 636] width 329 height 45
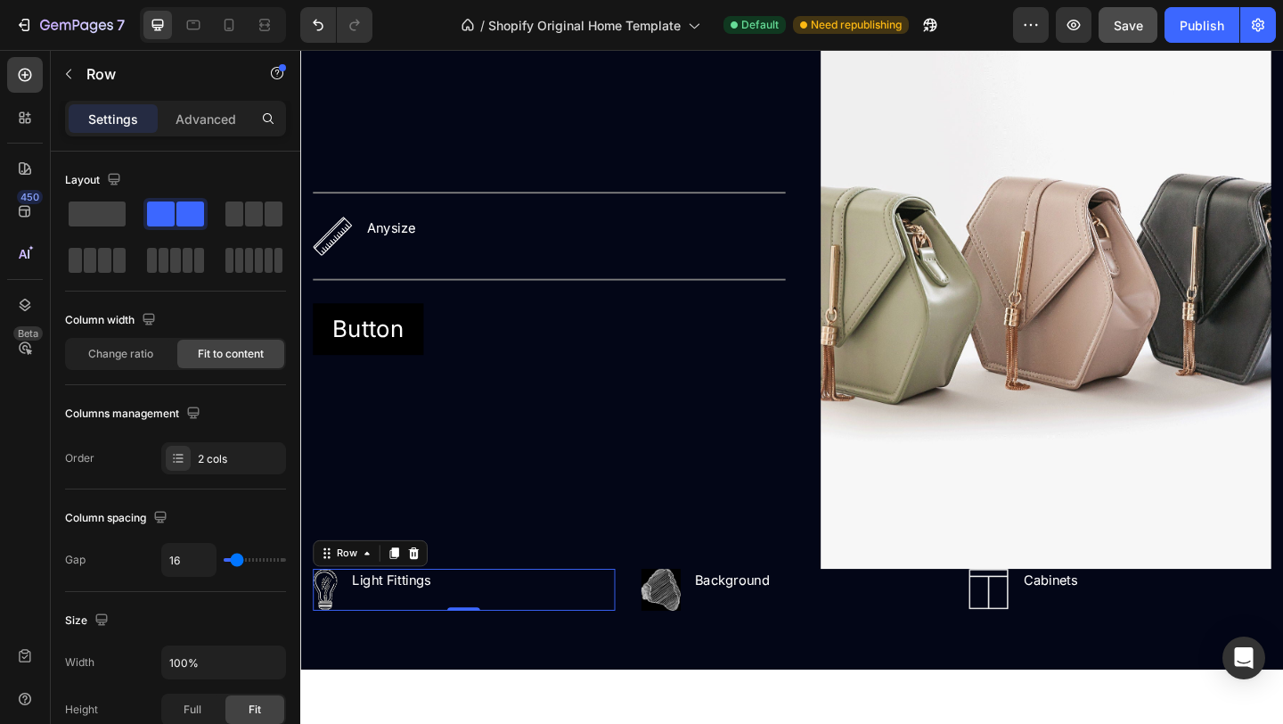
click at [596, 644] on div "Image Light Fittings Text block Row 0" at bounding box center [478, 636] width 329 height 45
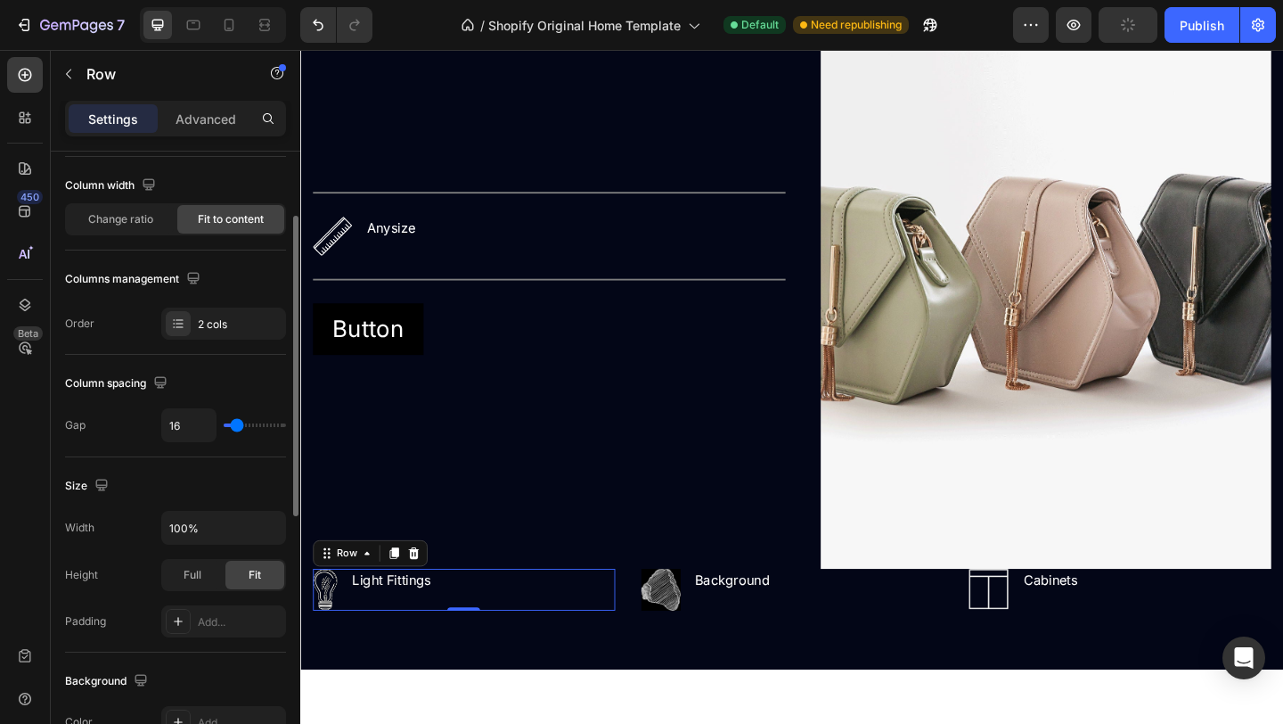
scroll to position [134, 0]
click at [201, 431] on input "16" at bounding box center [188, 426] width 53 height 32
type input "1"
type input "10"
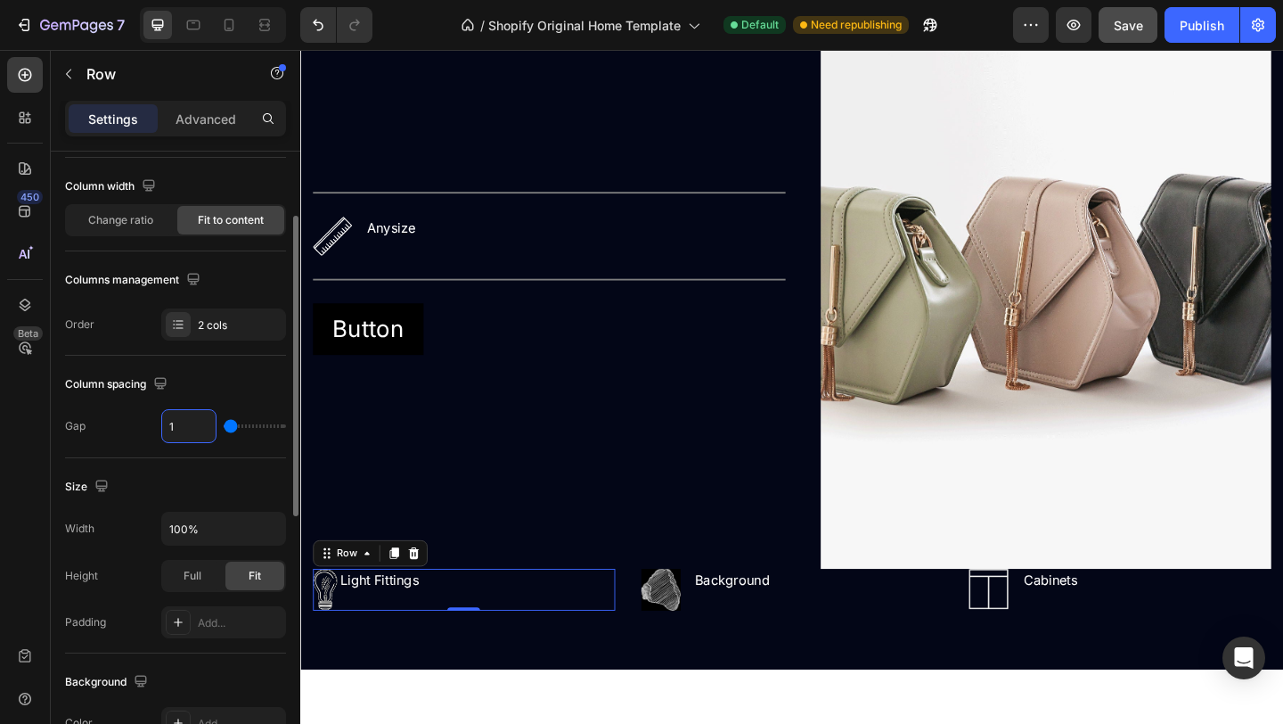
type input "10"
type input "1"
type input "16"
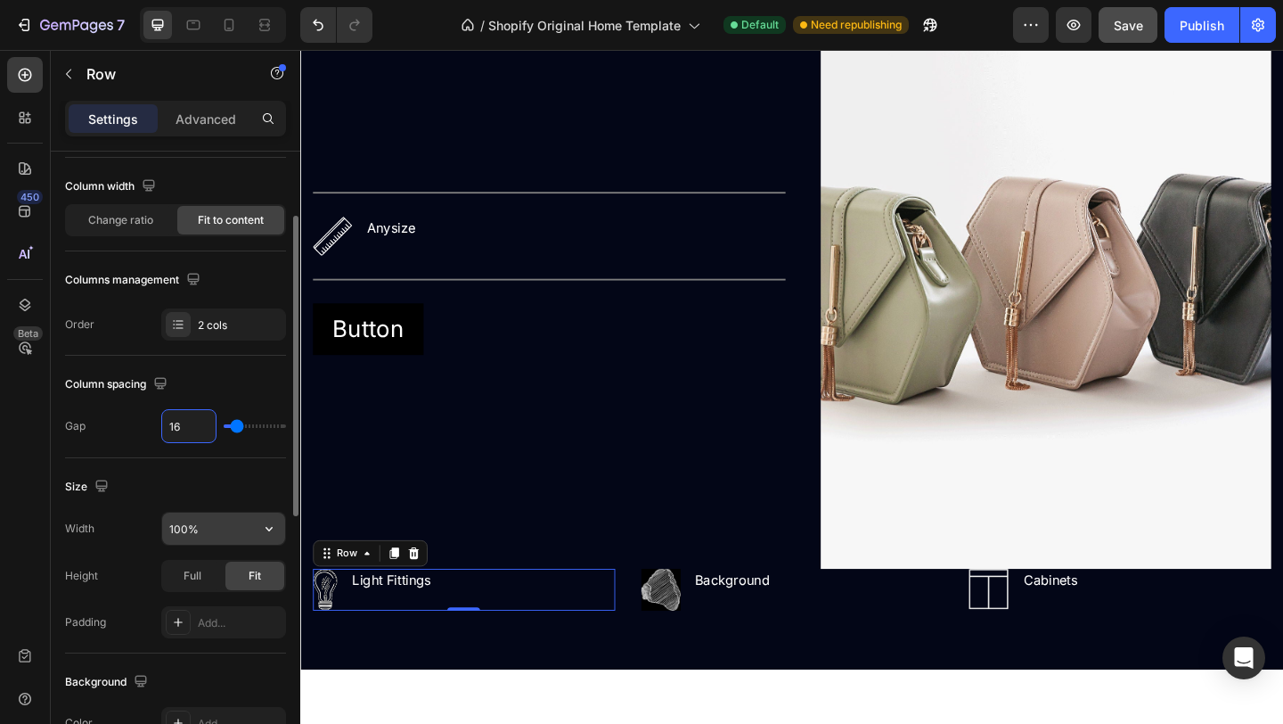
click at [250, 535] on input "100%" at bounding box center [223, 528] width 123 height 32
click at [261, 532] on icon "button" at bounding box center [269, 529] width 18 height 18
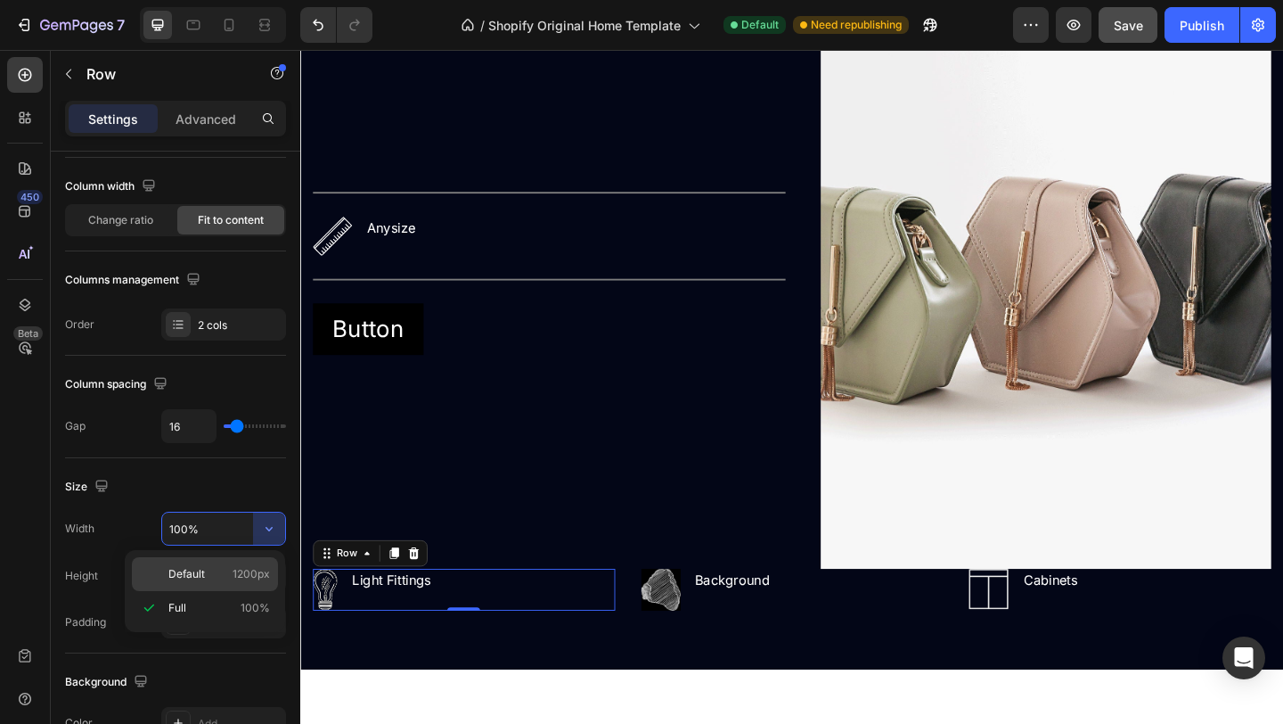
click at [246, 578] on span "1200px" at bounding box center [251, 574] width 37 height 16
type input "1200"
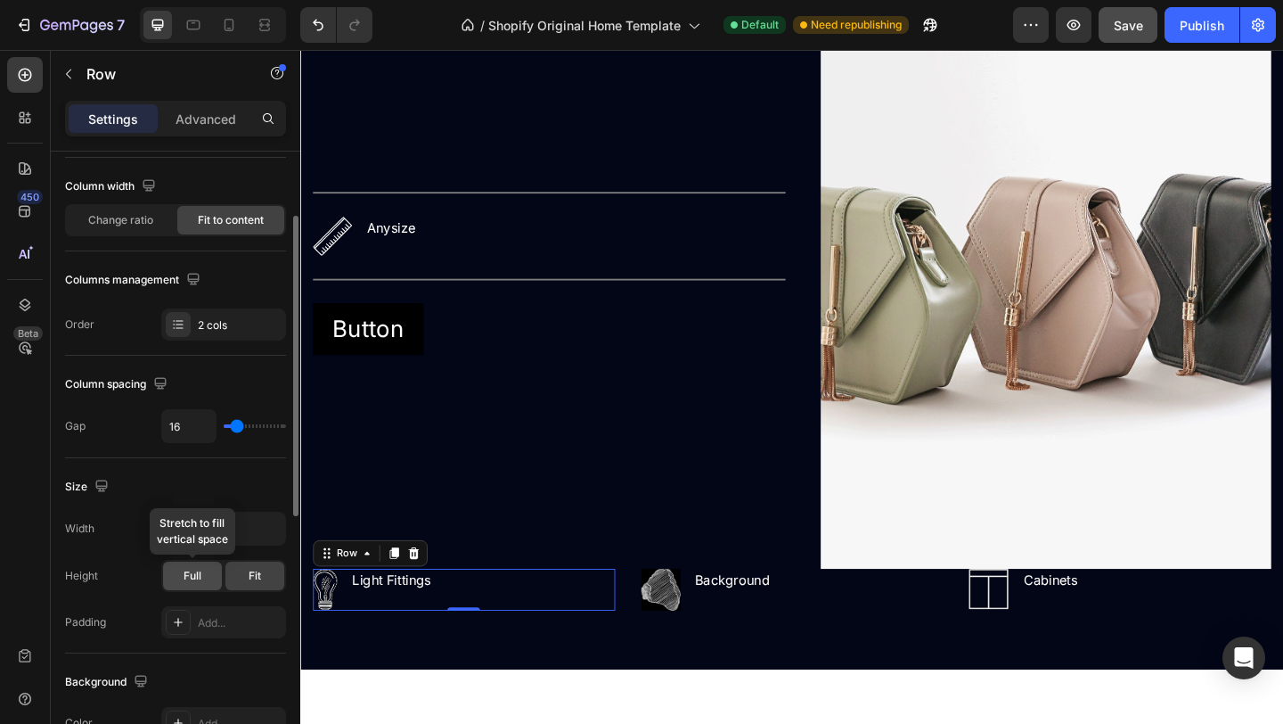
click at [200, 583] on span "Full" at bounding box center [193, 576] width 18 height 16
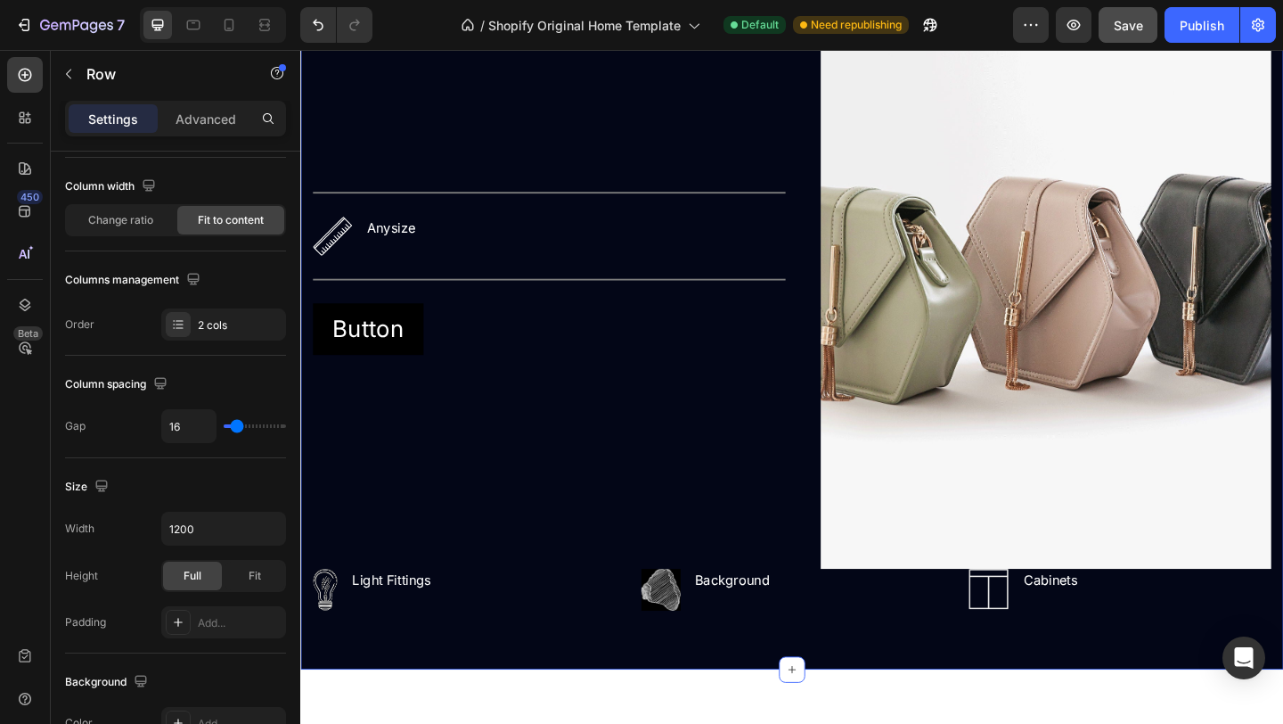
click at [659, 660] on div "EXPLORE Text block The Custom Heading Inspired by your vision - an era of refin…" at bounding box center [834, 203] width 1069 height 1039
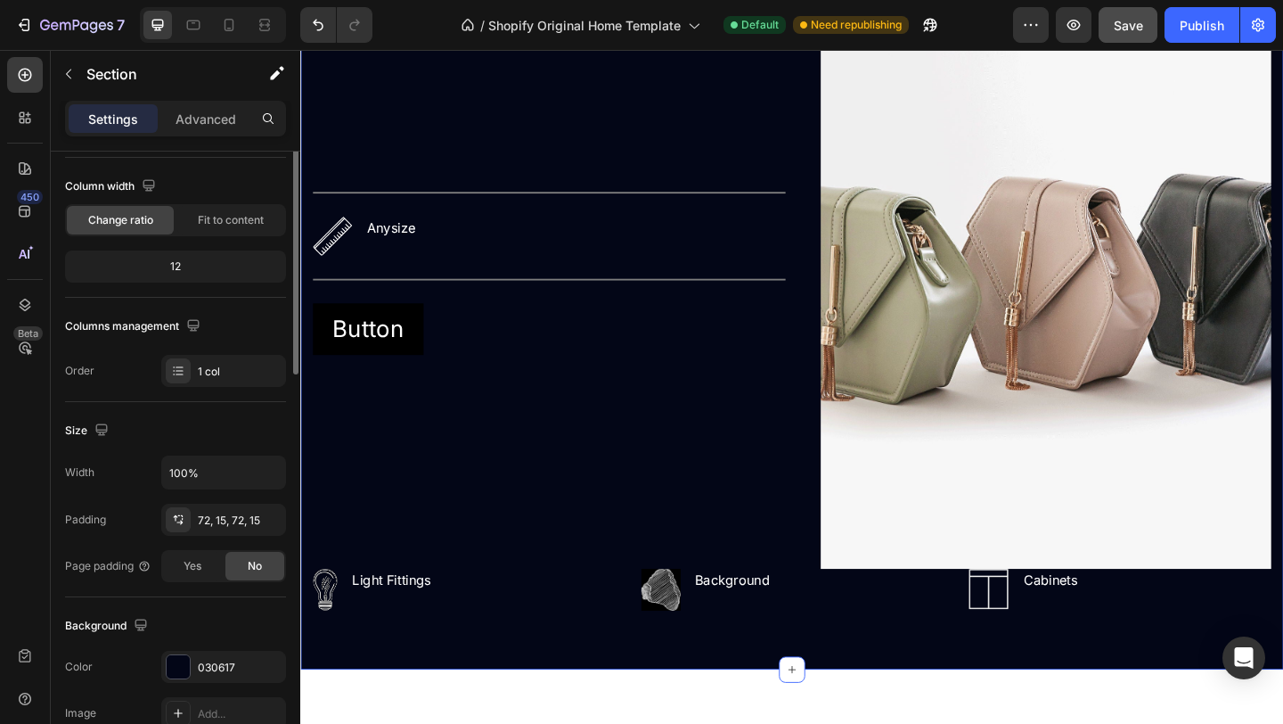
scroll to position [0, 0]
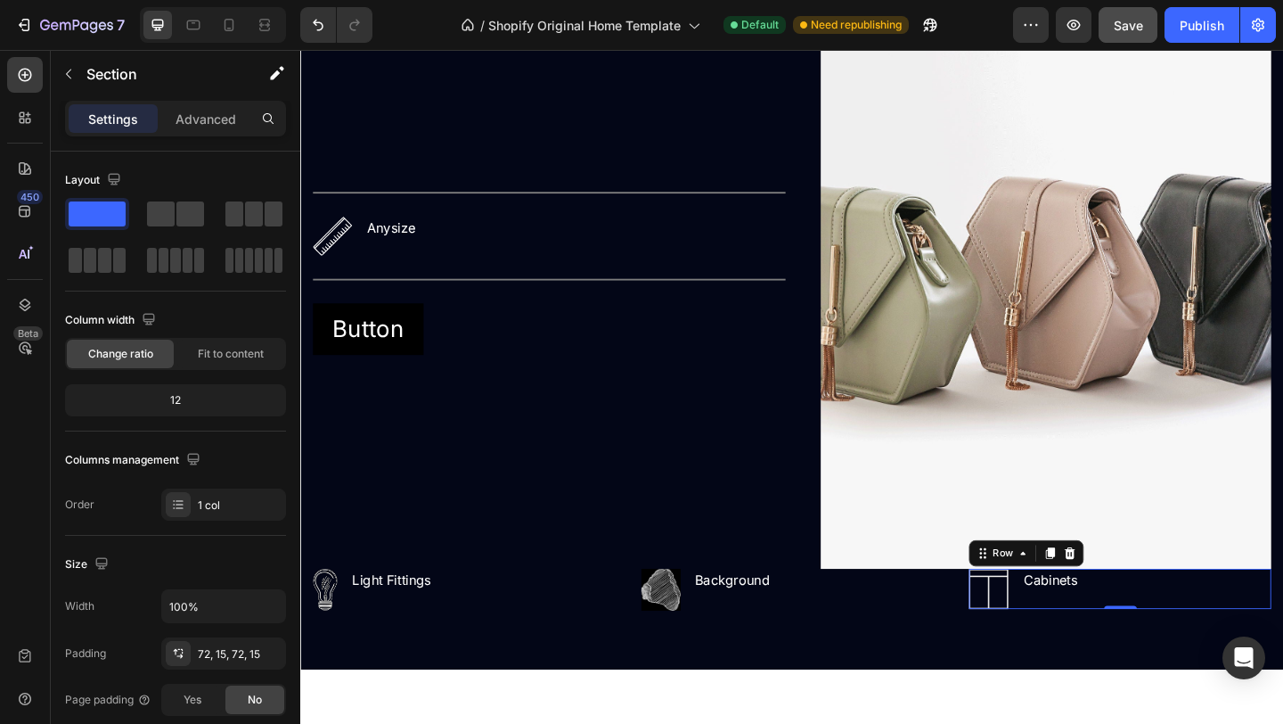
click at [1263, 644] on div "Image Cabinets Text block Row 0" at bounding box center [1192, 636] width 329 height 44
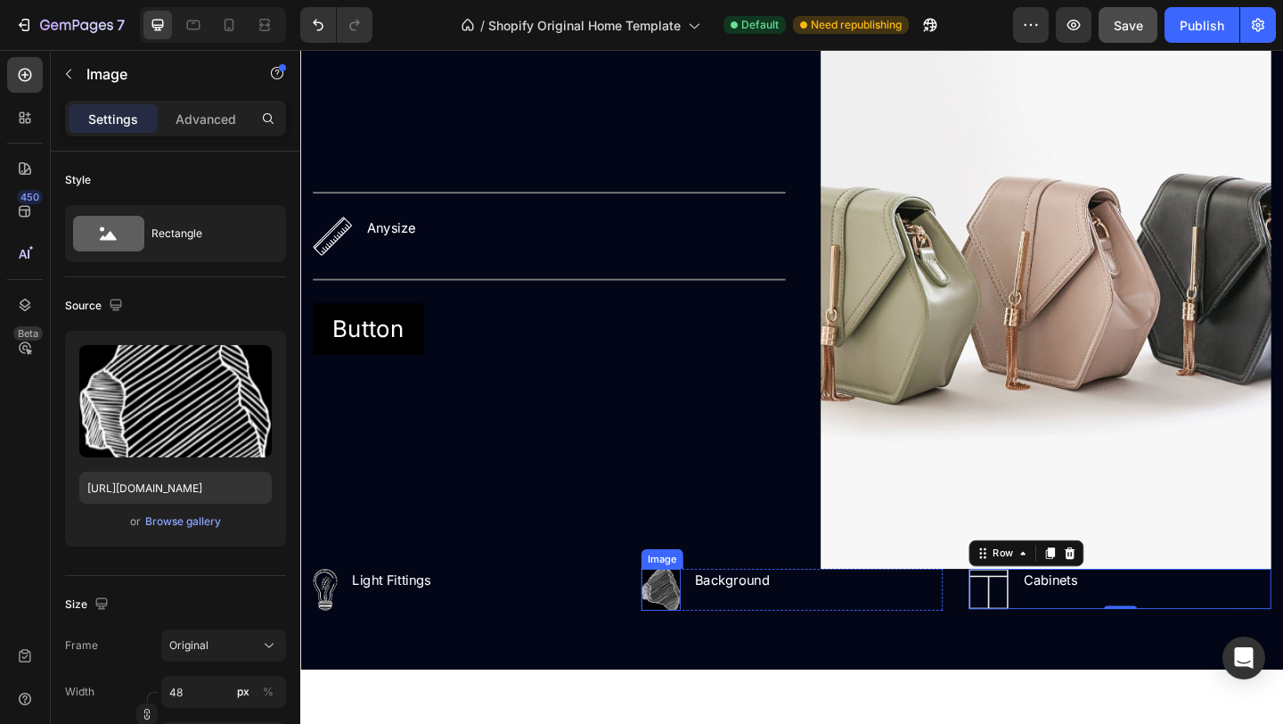
click at [695, 610] on div "Image" at bounding box center [693, 603] width 45 height 21
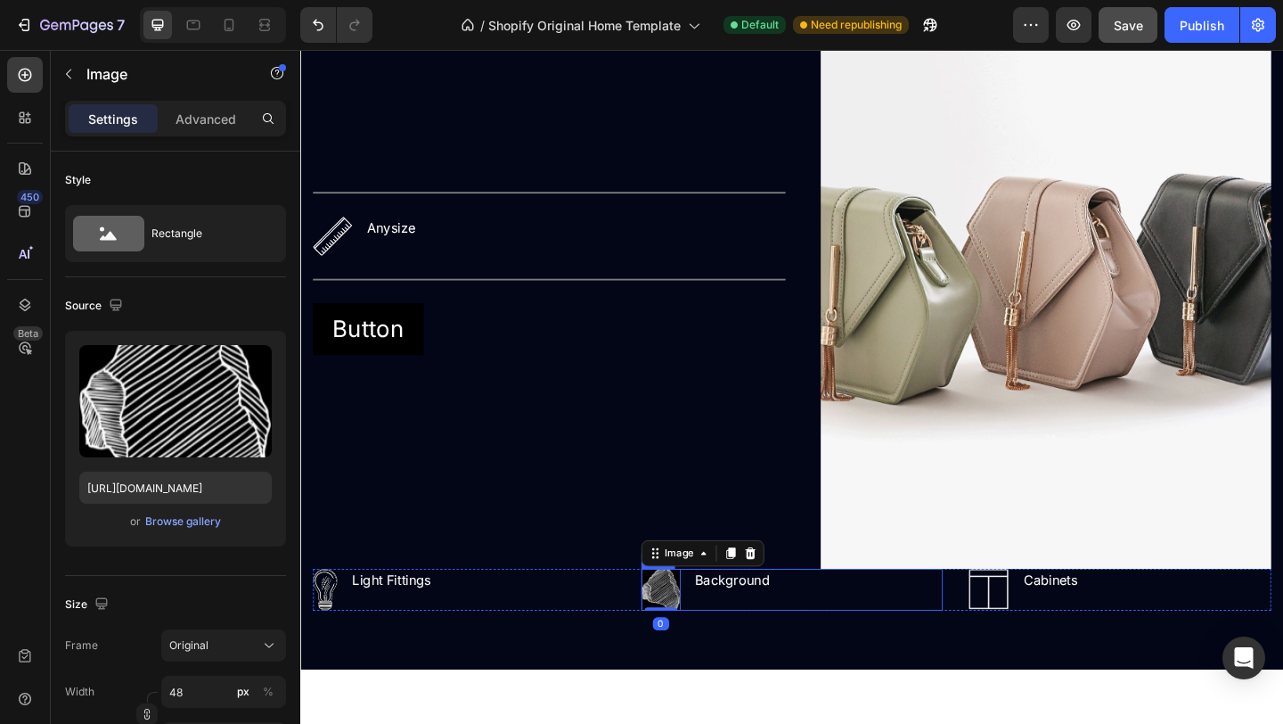
click at [931, 707] on div "EXPLORE Text block The Custom Heading Inspired by your vision - an era of refin…" at bounding box center [834, 203] width 1069 height 1039
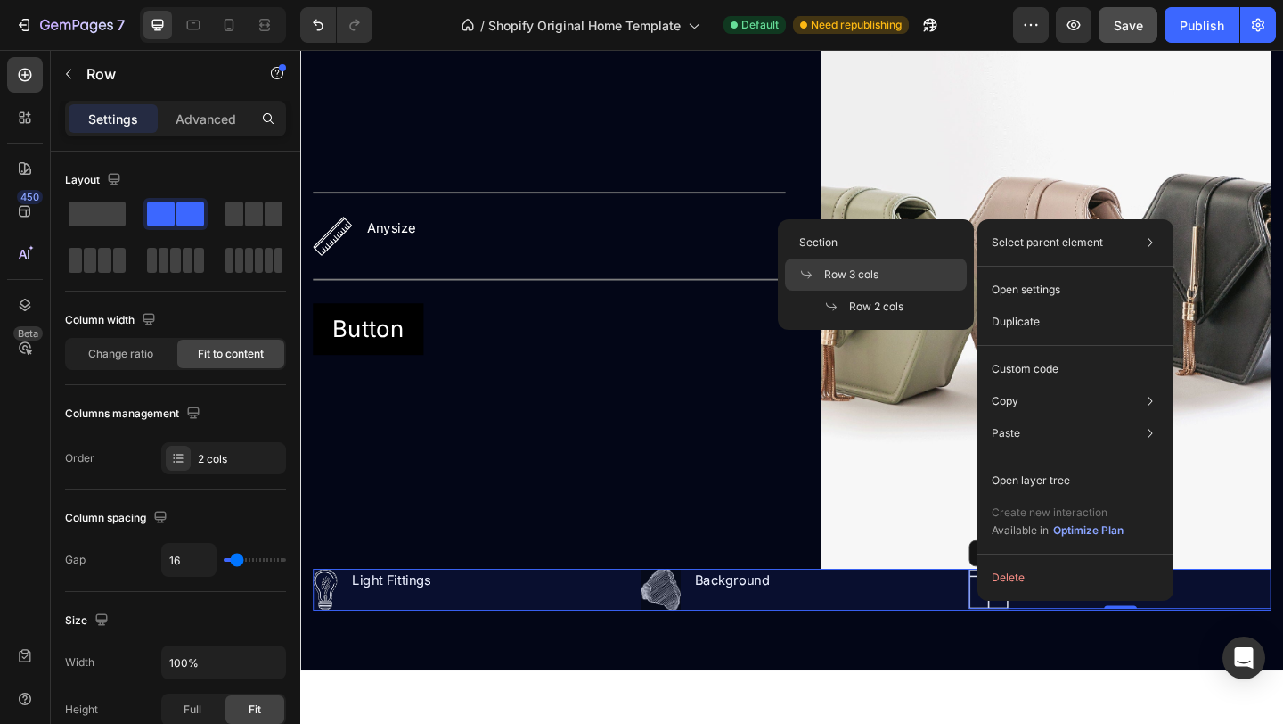
click at [912, 291] on div "Row 3 cols" at bounding box center [876, 307] width 182 height 32
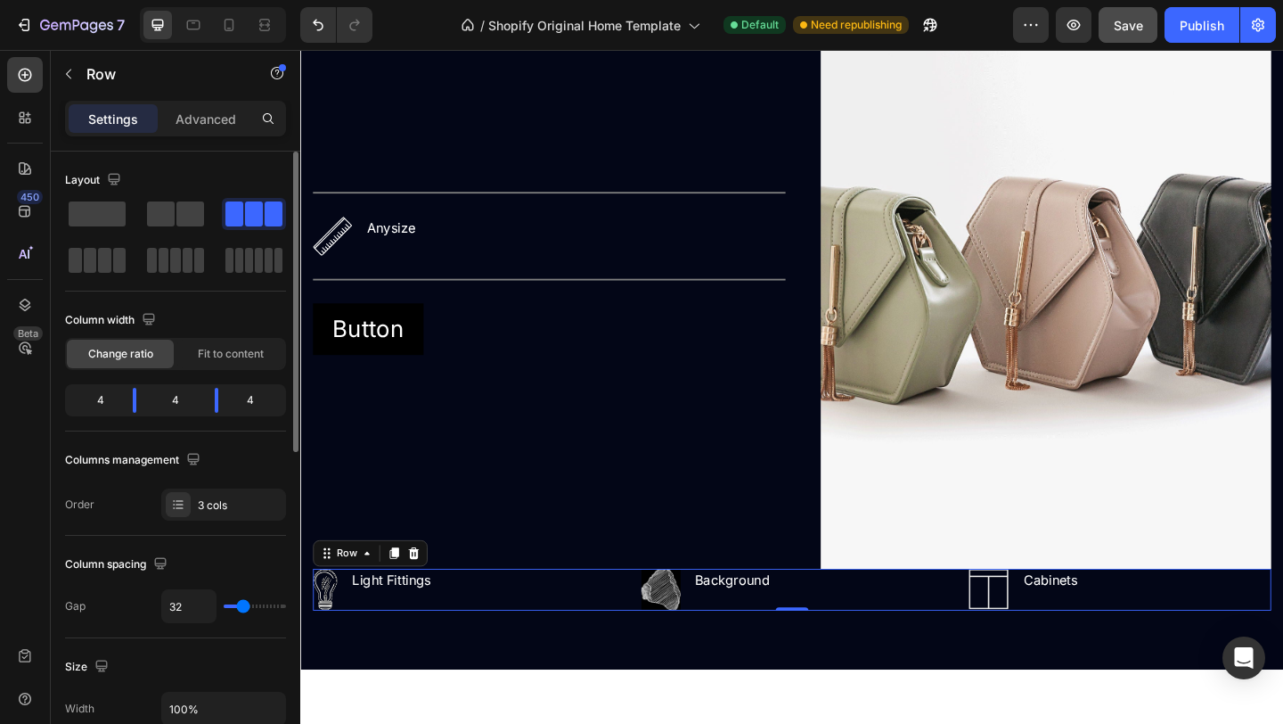
click at [178, 400] on div "4" at bounding box center [176, 400] width 50 height 25
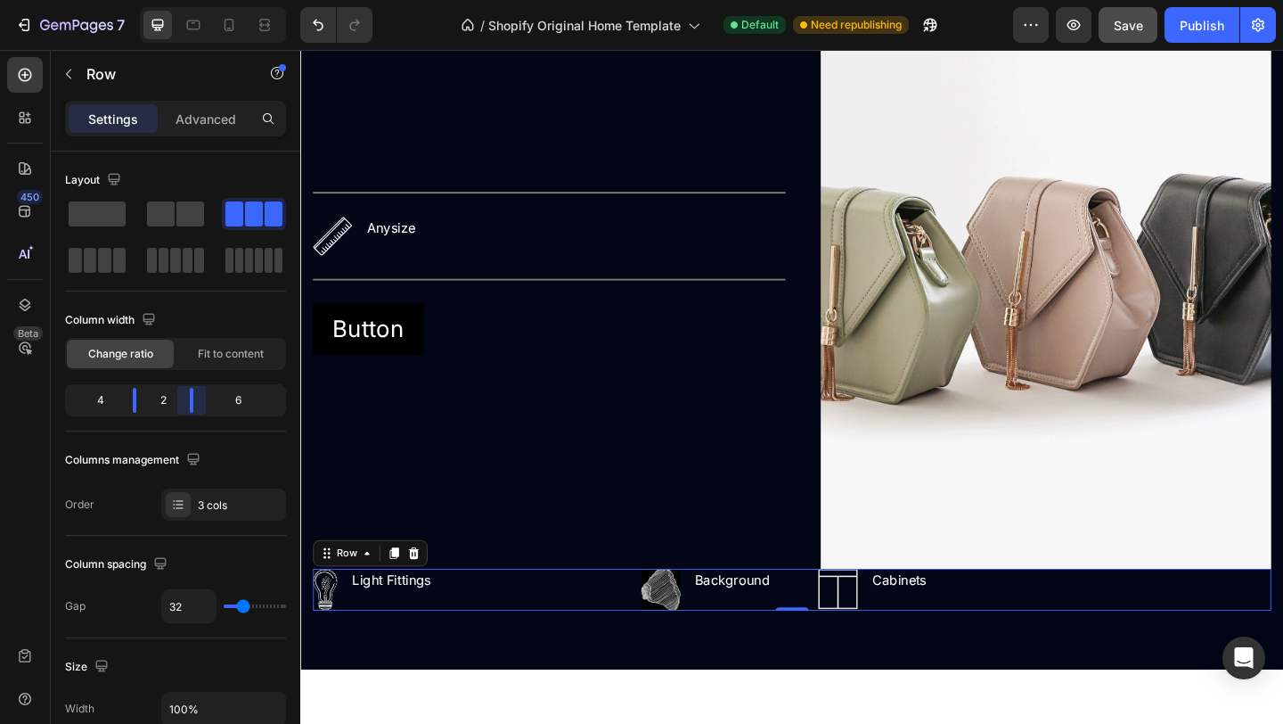
drag, startPoint x: 219, startPoint y: 405, endPoint x: 172, endPoint y: 404, distance: 47.2
click at [172, 0] on body "7 / Shopify Original Home Template Default Need republishing Preview Save Publi…" at bounding box center [641, 0] width 1283 height 0
drag, startPoint x: 136, startPoint y: 402, endPoint x: 107, endPoint y: 402, distance: 29.4
click at [107, 0] on body "7 / Shopify Original Home Template Default Need republishing Preview Save Publi…" at bounding box center [641, 0] width 1283 height 0
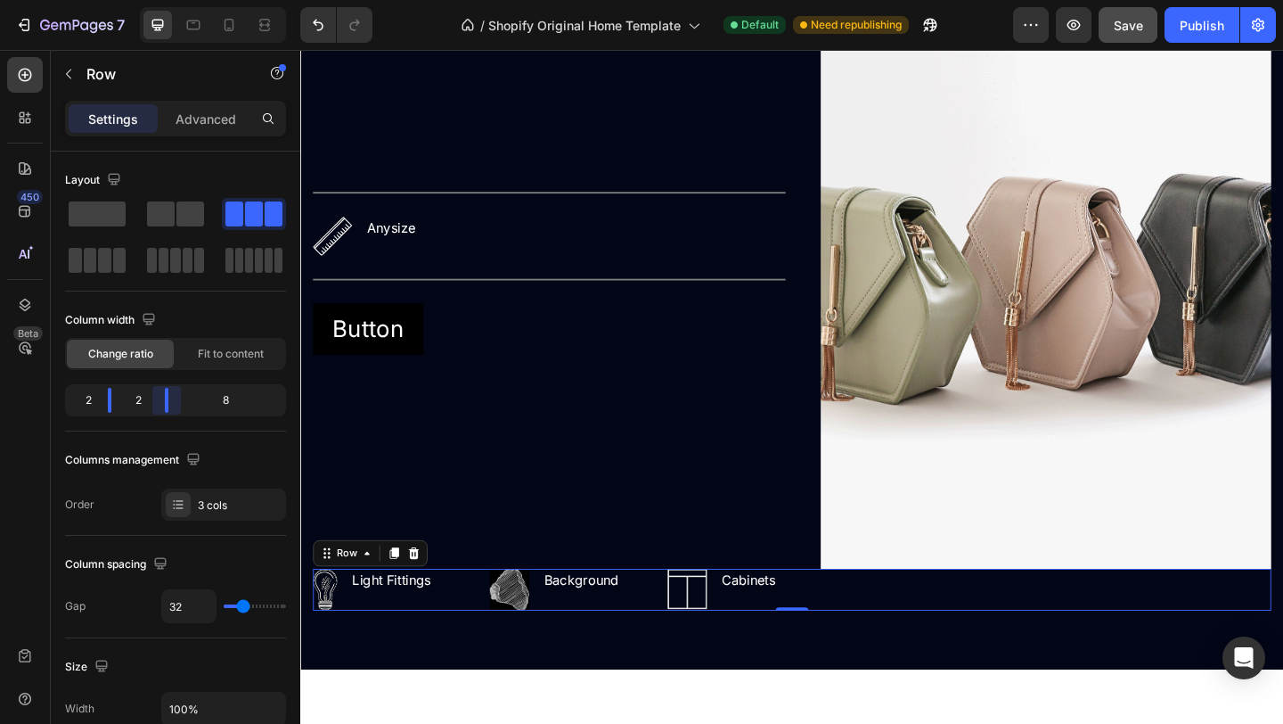
drag, startPoint x: 191, startPoint y: 408, endPoint x: 148, endPoint y: 410, distance: 42.8
click at [148, 0] on body "7 / Shopify Original Home Template Default Need republishing Preview Save Publi…" at bounding box center [641, 0] width 1283 height 0
click at [225, 396] on div "8" at bounding box center [233, 400] width 100 height 25
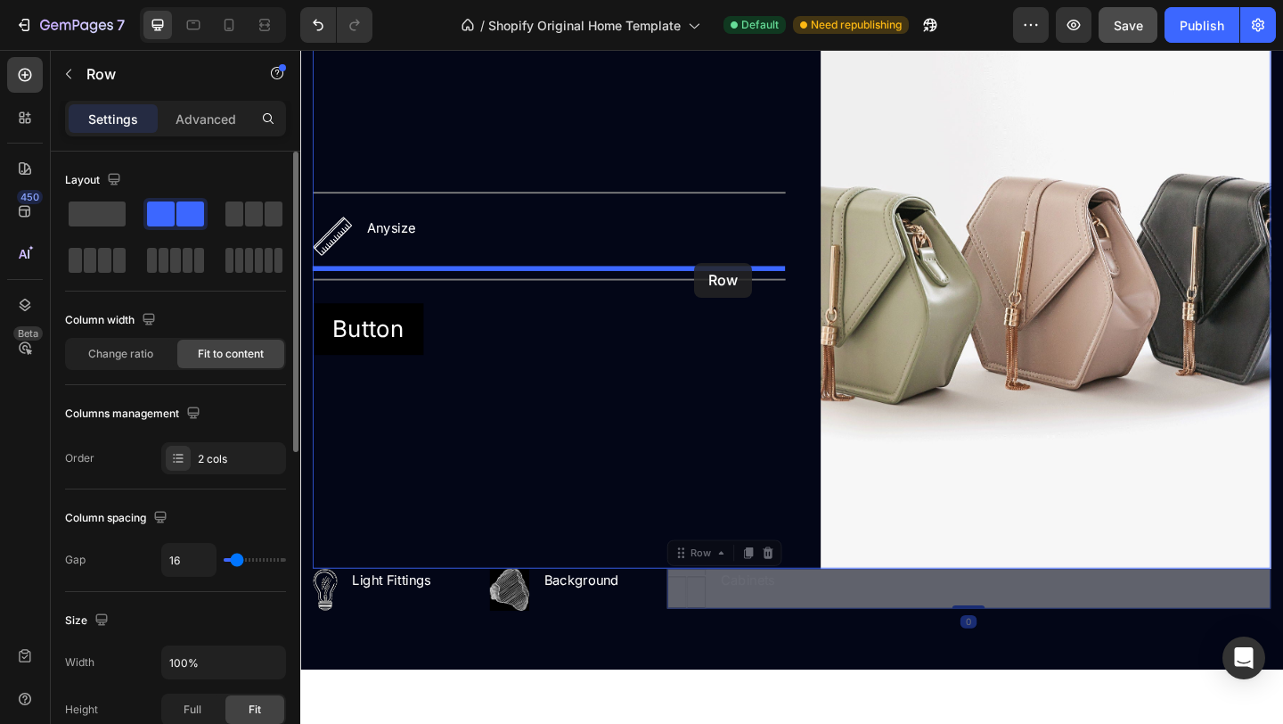
drag, startPoint x: 988, startPoint y: 643, endPoint x: 729, endPoint y: 282, distance: 445.2
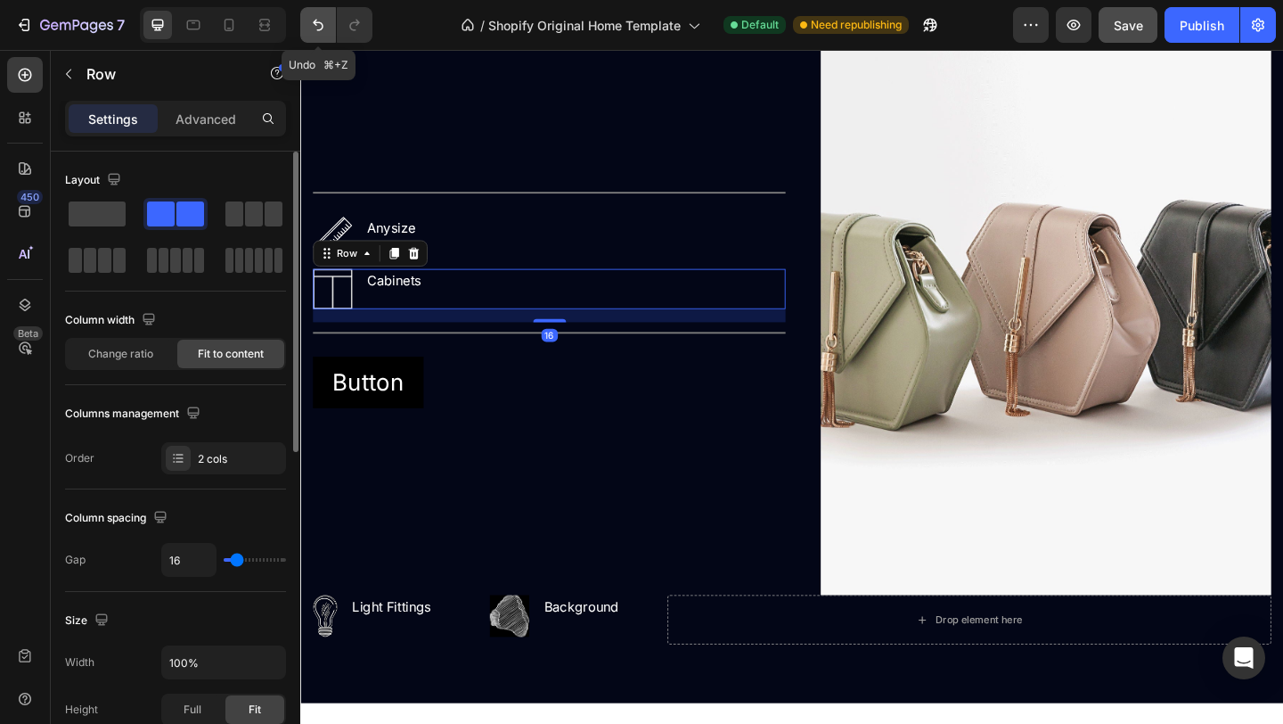
click at [308, 29] on button "Undo/Redo" at bounding box center [318, 25] width 36 height 36
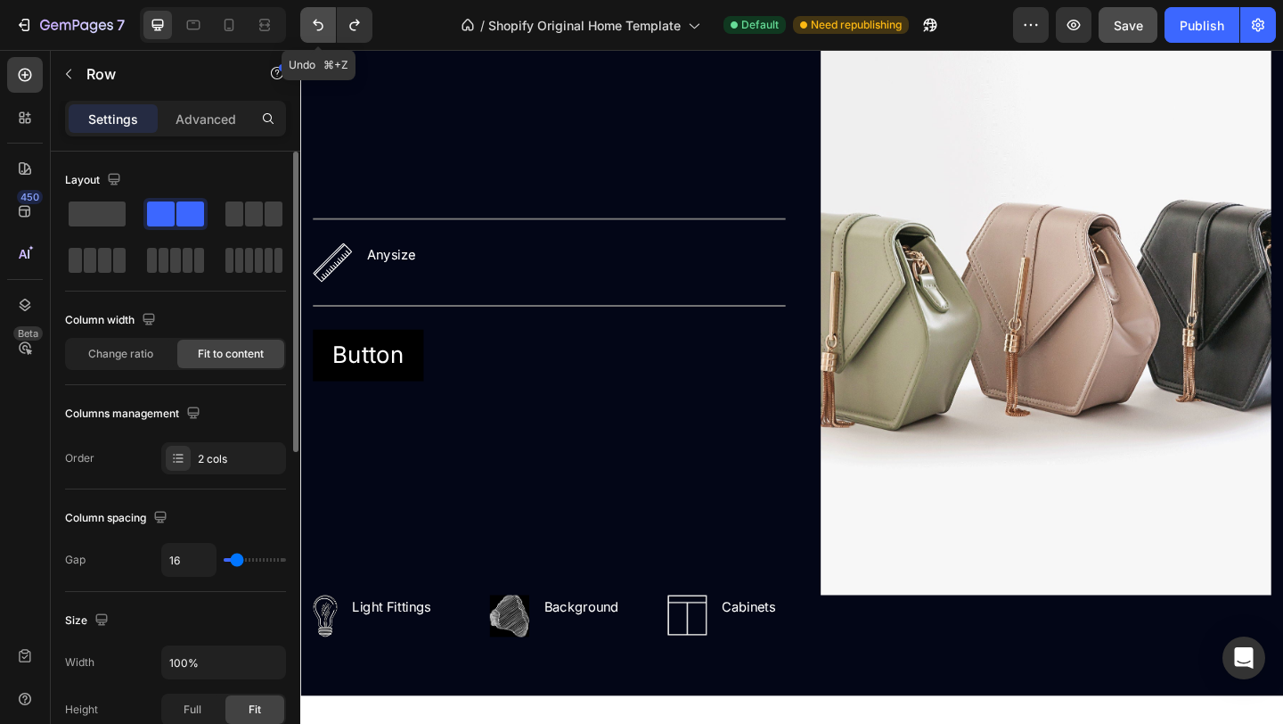
scroll to position [2891, 0]
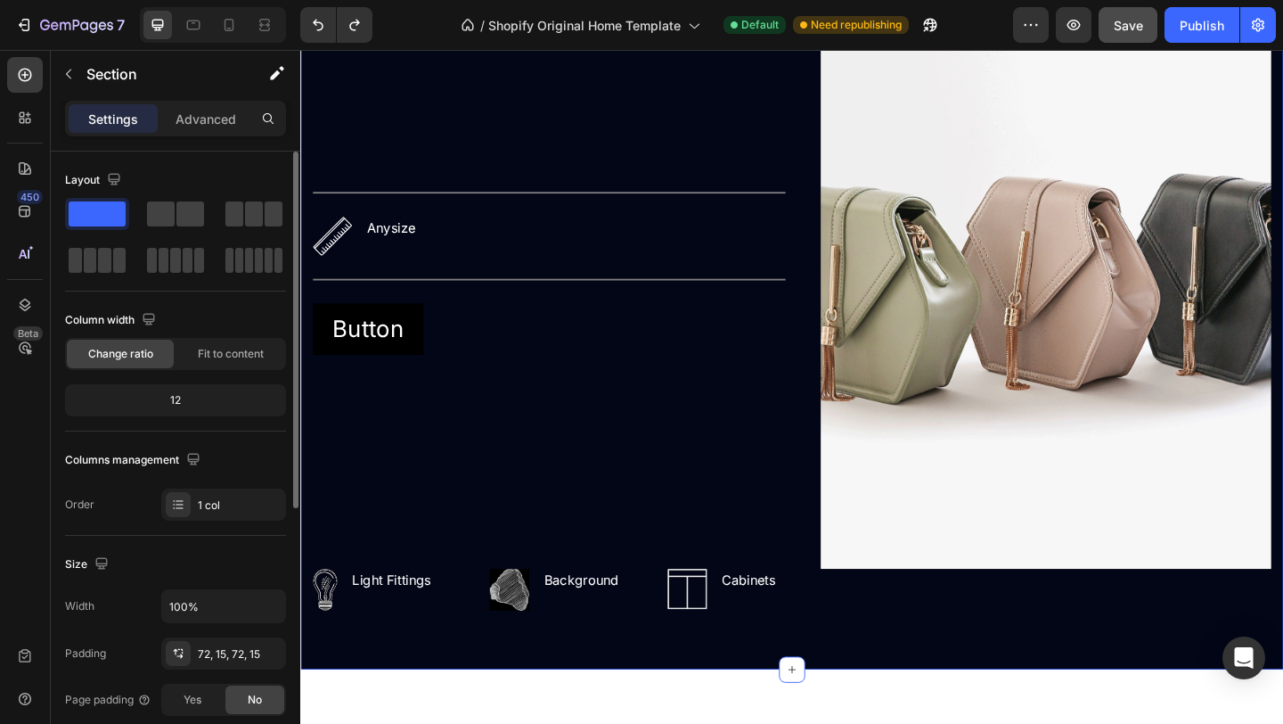
click at [877, 666] on div "EXPLORE Text block The Custom Heading Inspired by your vision - an era of refin…" at bounding box center [834, 203] width 1069 height 1039
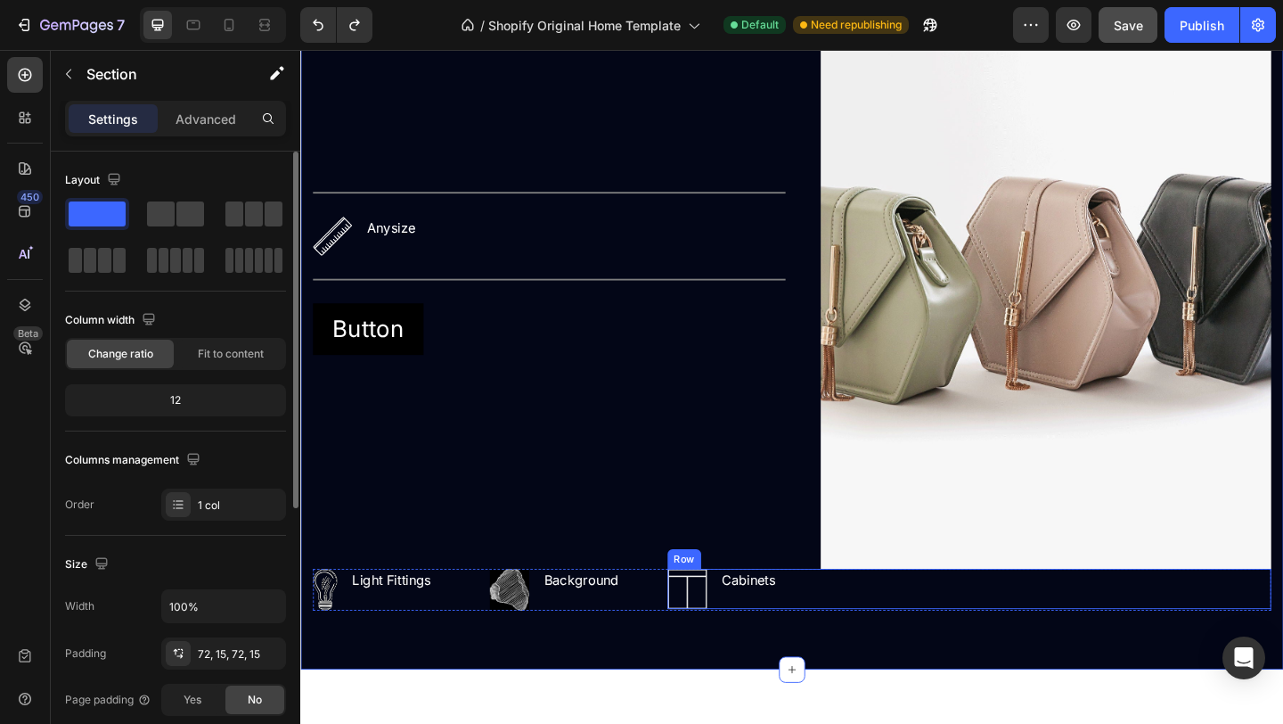
click at [791, 649] on div "Cabinets Text block" at bounding box center [788, 636] width 62 height 44
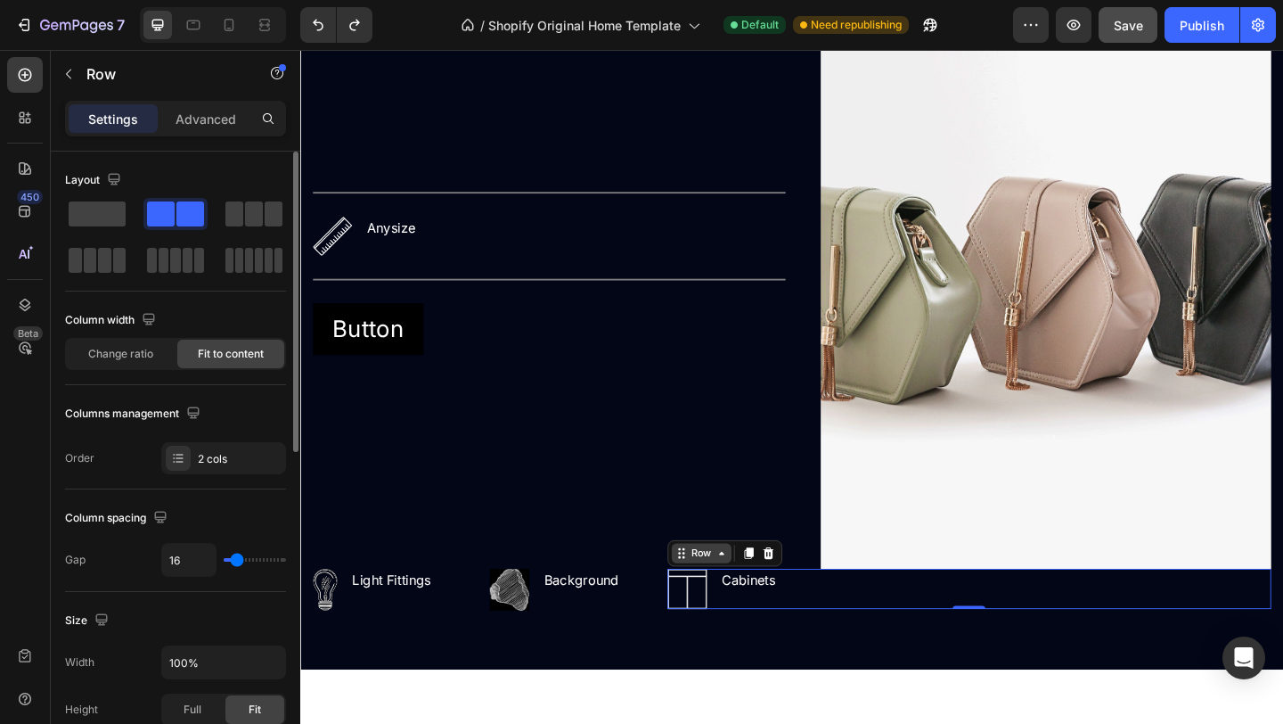
click at [749, 602] on div "Row" at bounding box center [736, 597] width 29 height 16
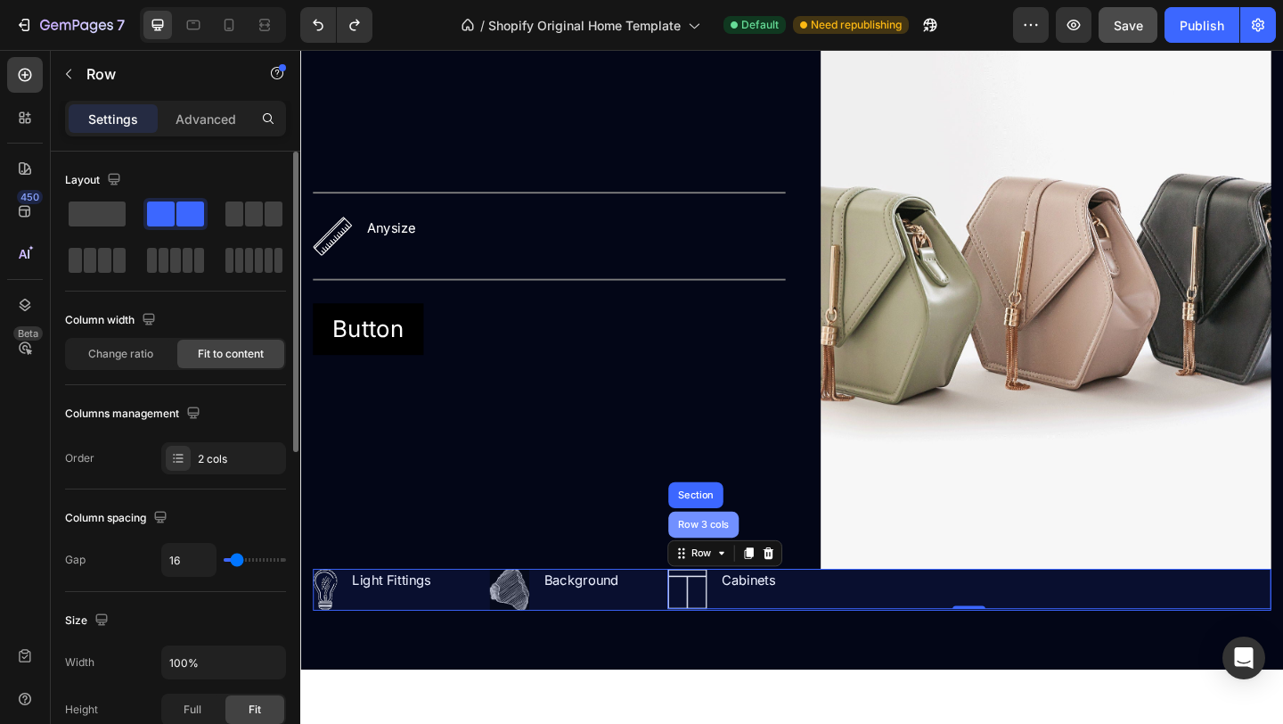
click at [750, 568] on div "Row 3 cols" at bounding box center [739, 566] width 62 height 11
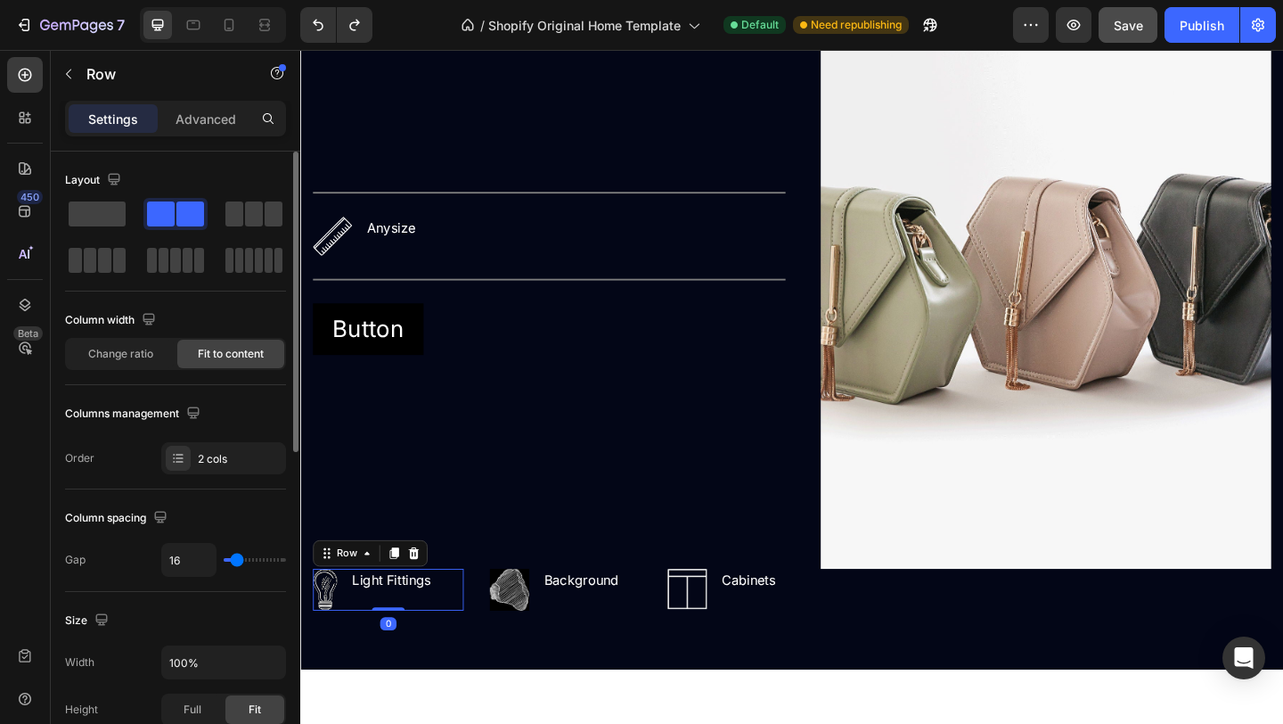
click at [446, 644] on div "Image Light Fittings Text block Row 0" at bounding box center [396, 636] width 164 height 45
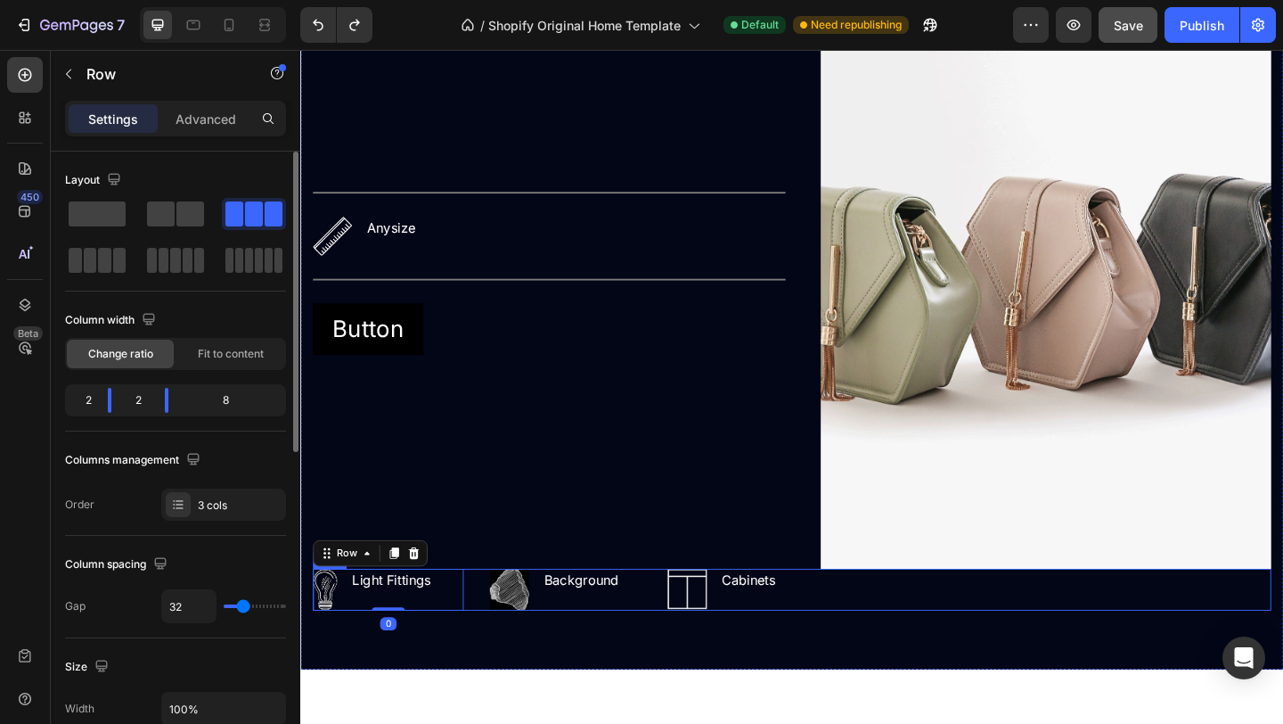
click at [493, 659] on div "Image Light Fittings Text block Row 0 Image Background Text block Row Image Cab…" at bounding box center [835, 636] width 1043 height 45
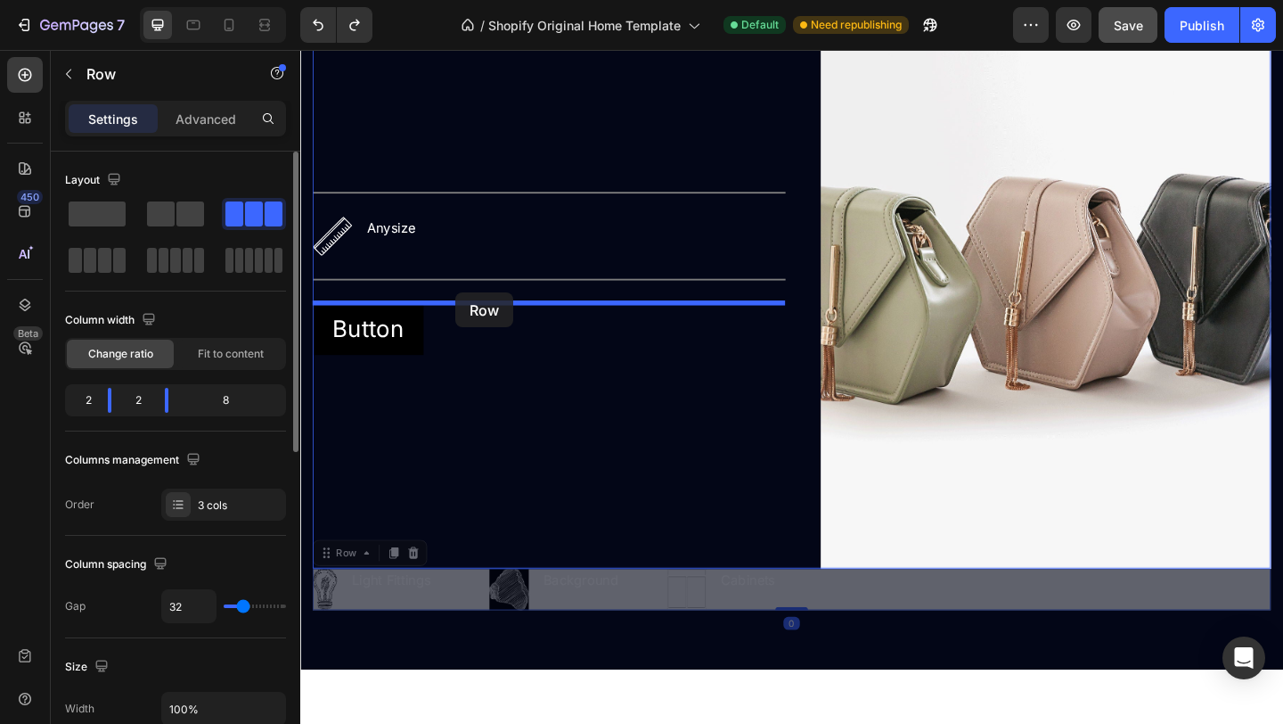
drag, startPoint x: 493, startPoint y: 659, endPoint x: 469, endPoint y: 314, distance: 345.8
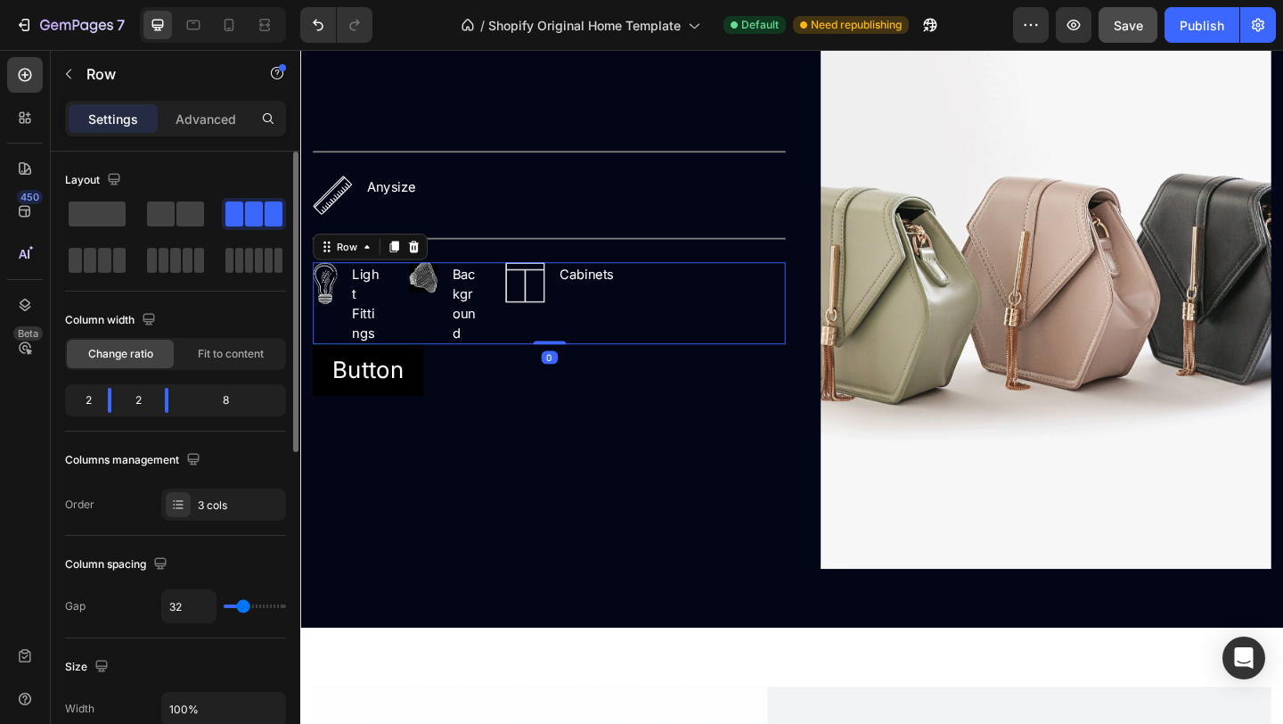
scroll to position [2847, 0]
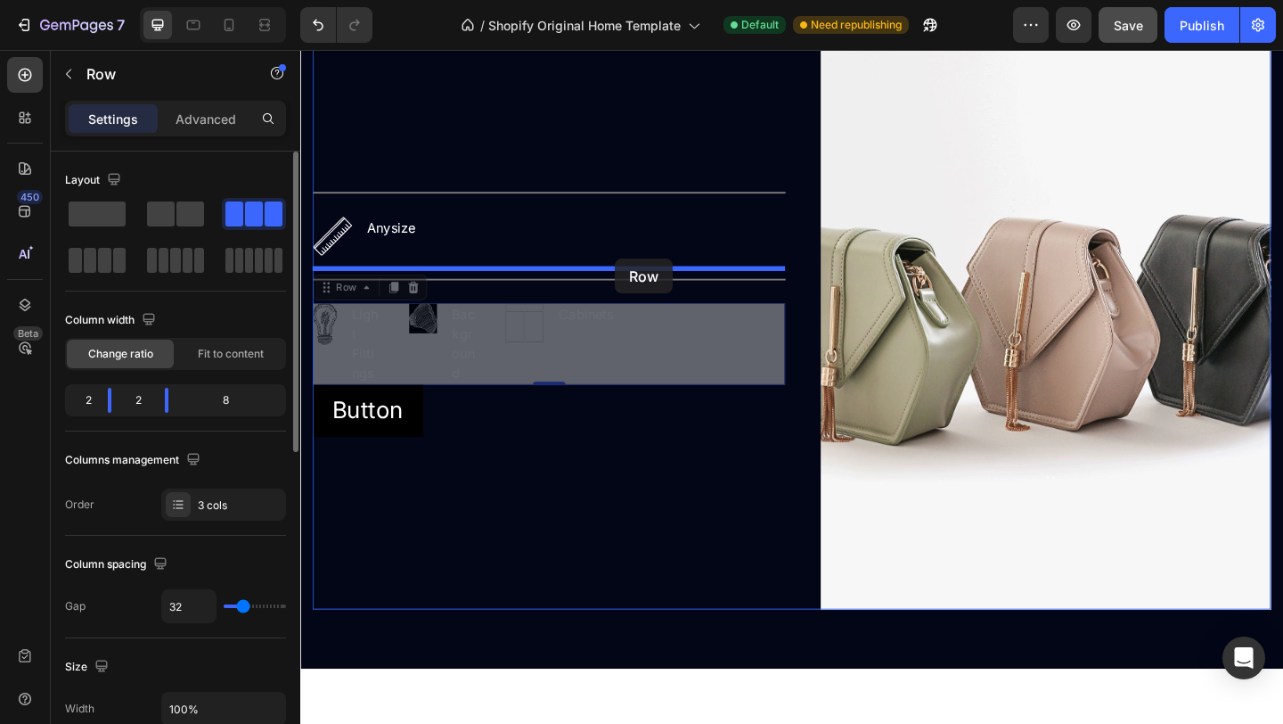
drag, startPoint x: 663, startPoint y: 384, endPoint x: 643, endPoint y: 278, distance: 108.0
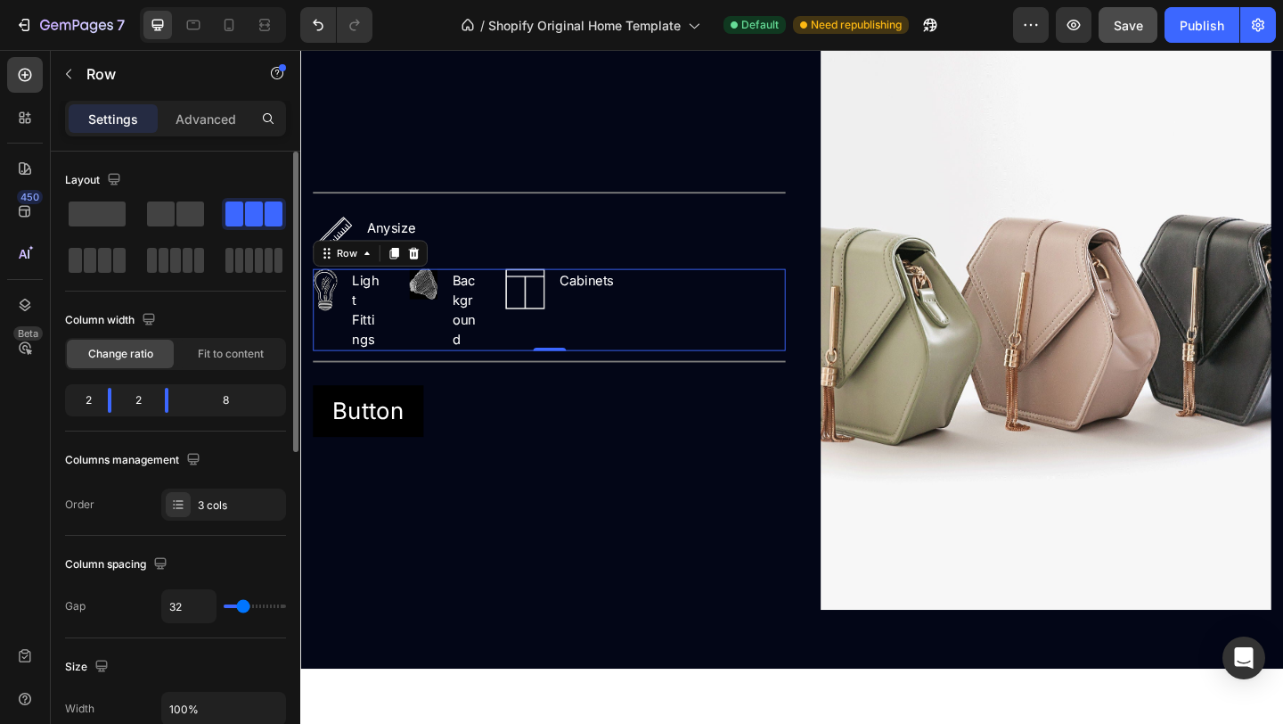
click at [609, 342] on div "Image Cabinets Text block Row" at bounding box center [675, 332] width 305 height 89
click at [177, 0] on body "7 / Shopify Original Home Template Default Need republishing Preview Save Publi…" at bounding box center [641, 0] width 1283 height 0
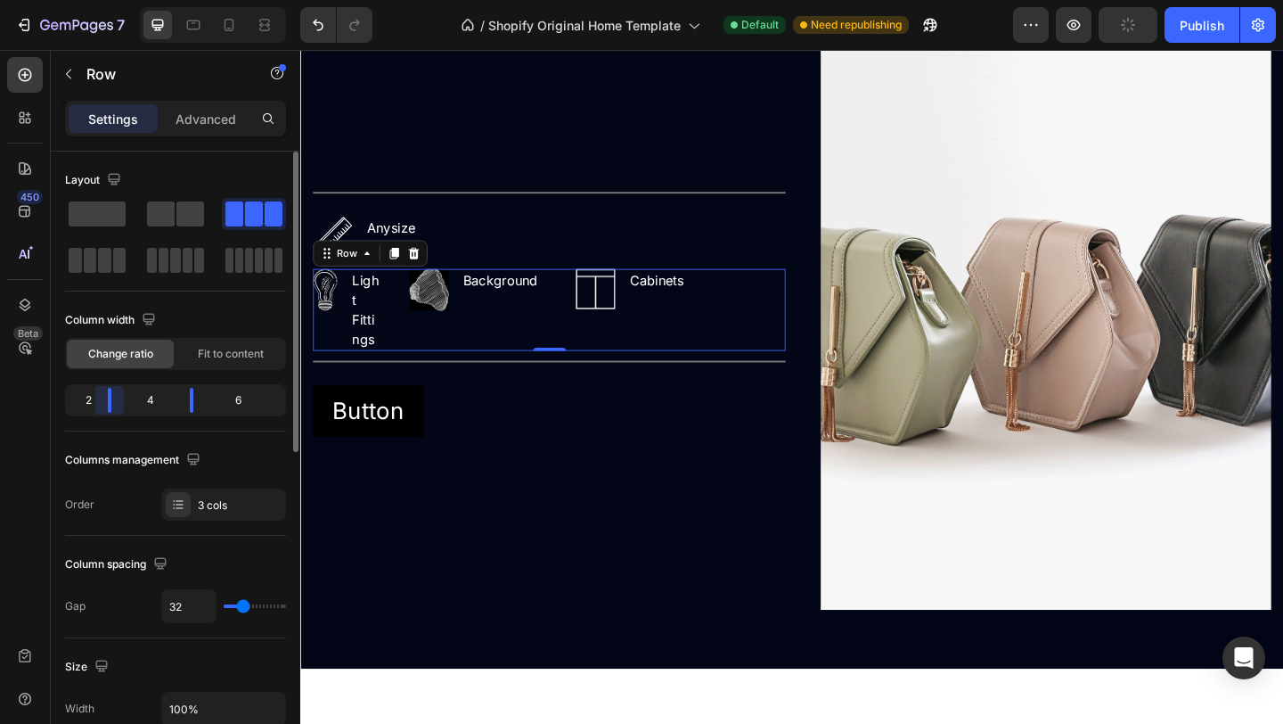
scroll to position [2868, 0]
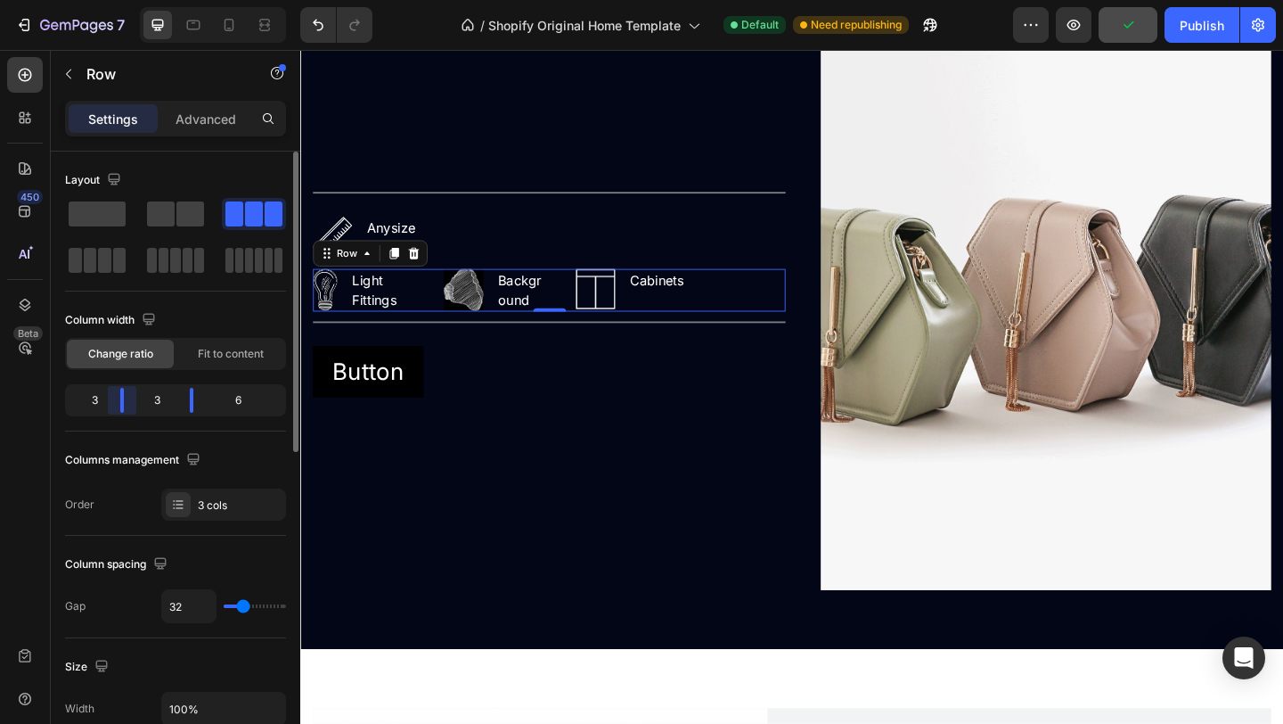
drag, startPoint x: 108, startPoint y: 401, endPoint x: 118, endPoint y: 401, distance: 9.8
click at [118, 0] on body "7 / Shopify Original Home Template Default Need republishing Preview Publish 45…" at bounding box center [641, 0] width 1283 height 0
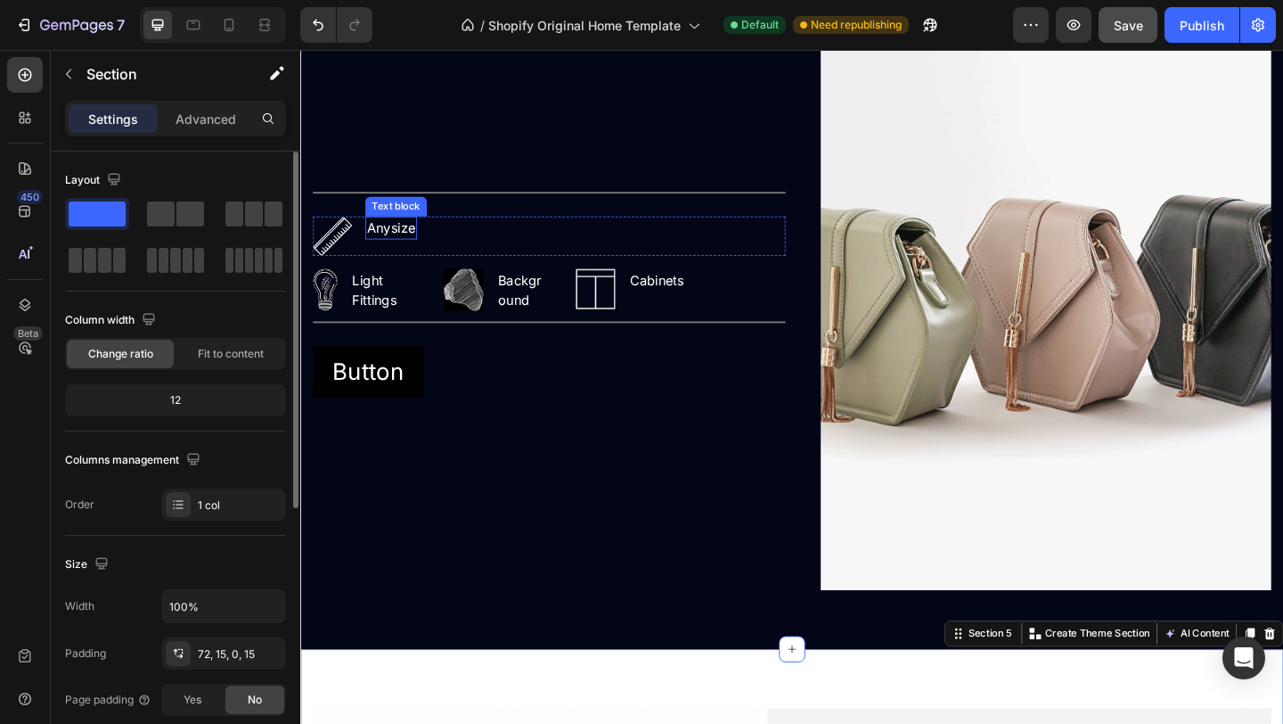
click at [414, 239] on p "Anysize" at bounding box center [399, 243] width 53 height 21
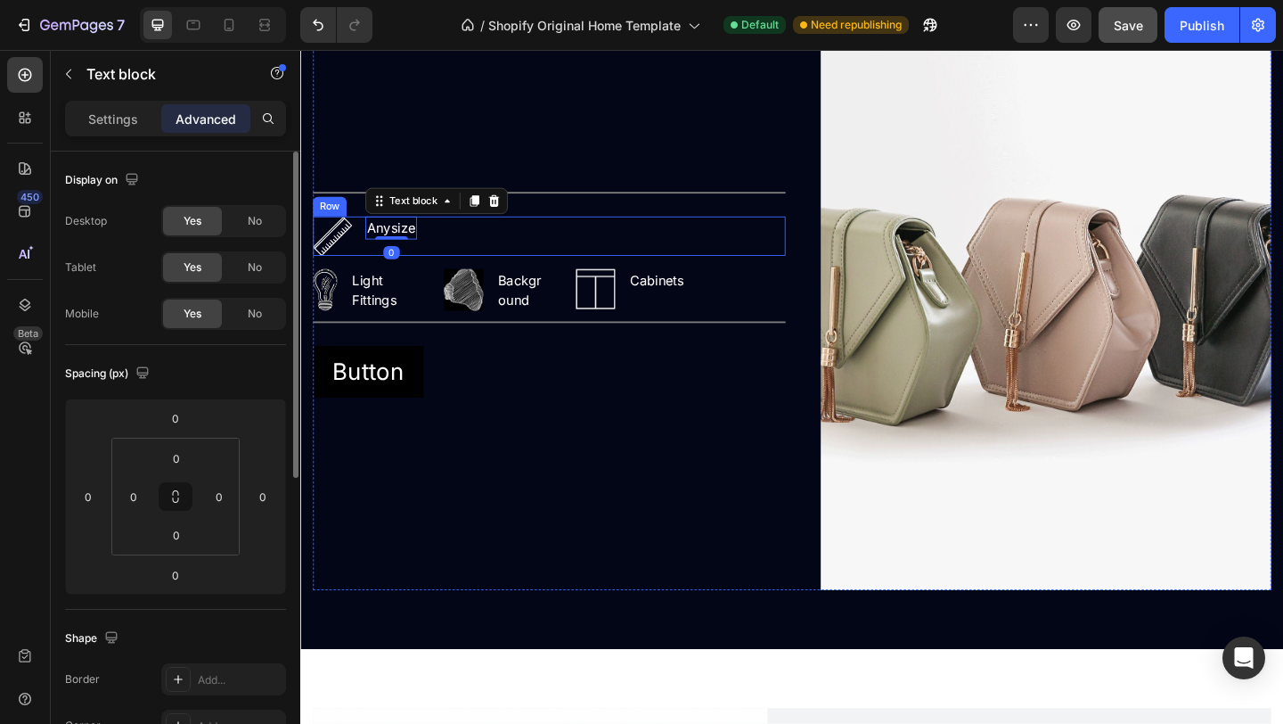
click at [479, 245] on div "Image Anysize Text block 0 Row" at bounding box center [571, 252] width 514 height 43
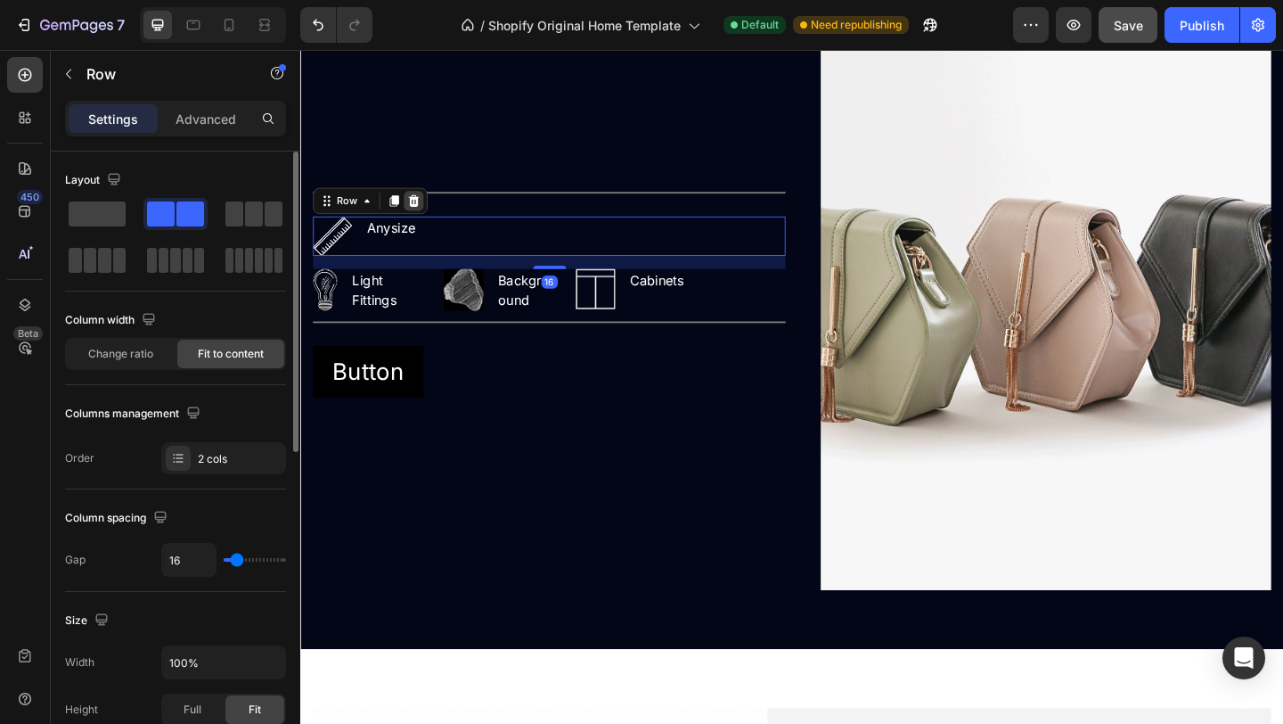
click at [422, 216] on icon at bounding box center [423, 214] width 14 height 14
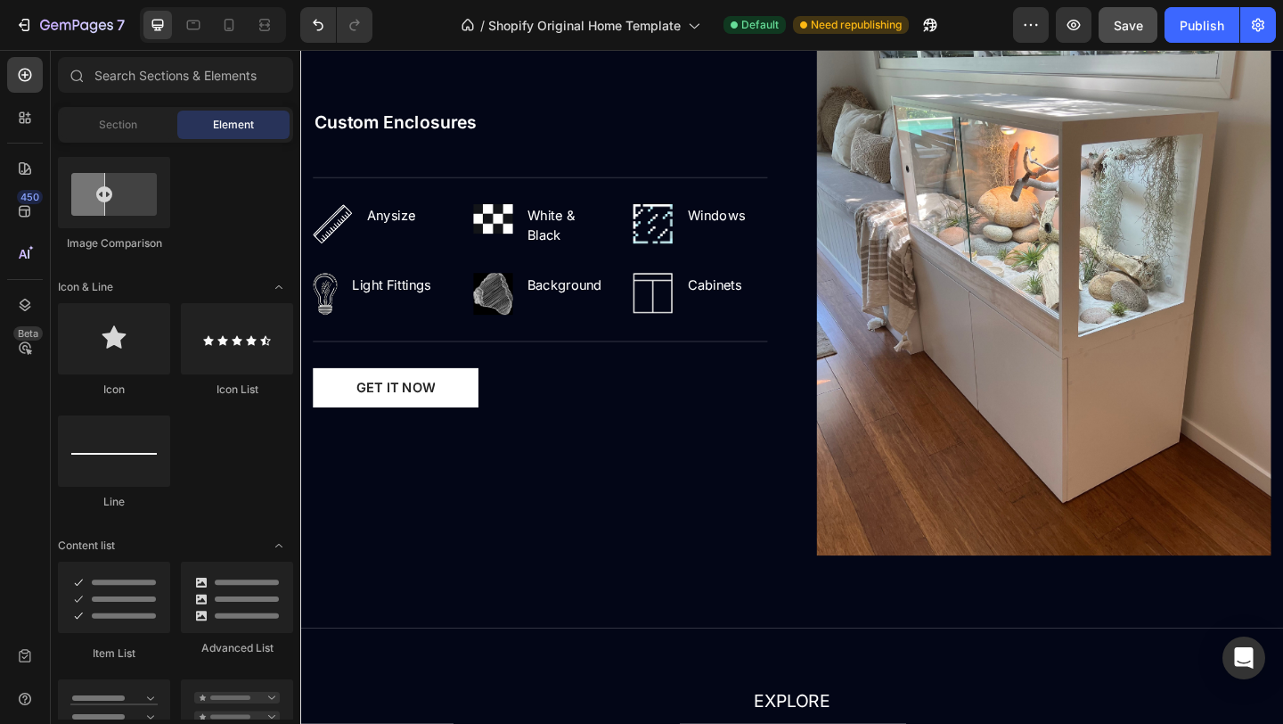
scroll to position [1887, 0]
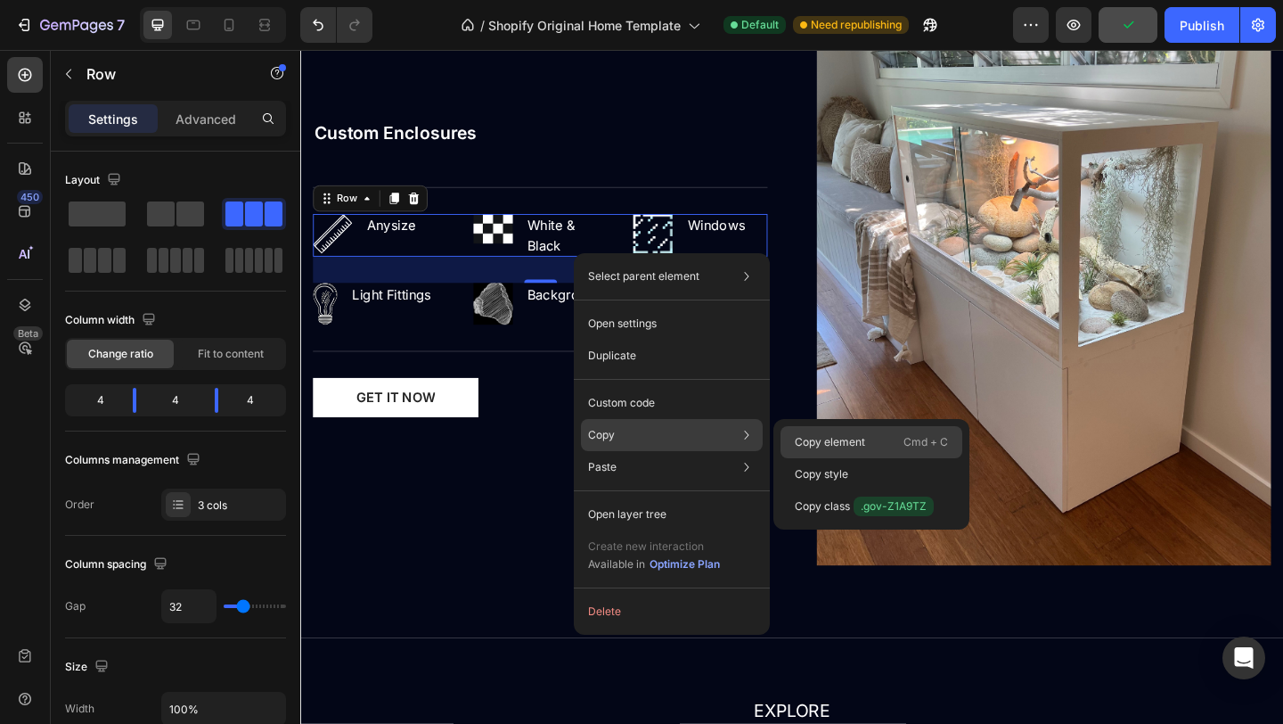
click at [814, 439] on p "Copy element" at bounding box center [830, 442] width 70 height 16
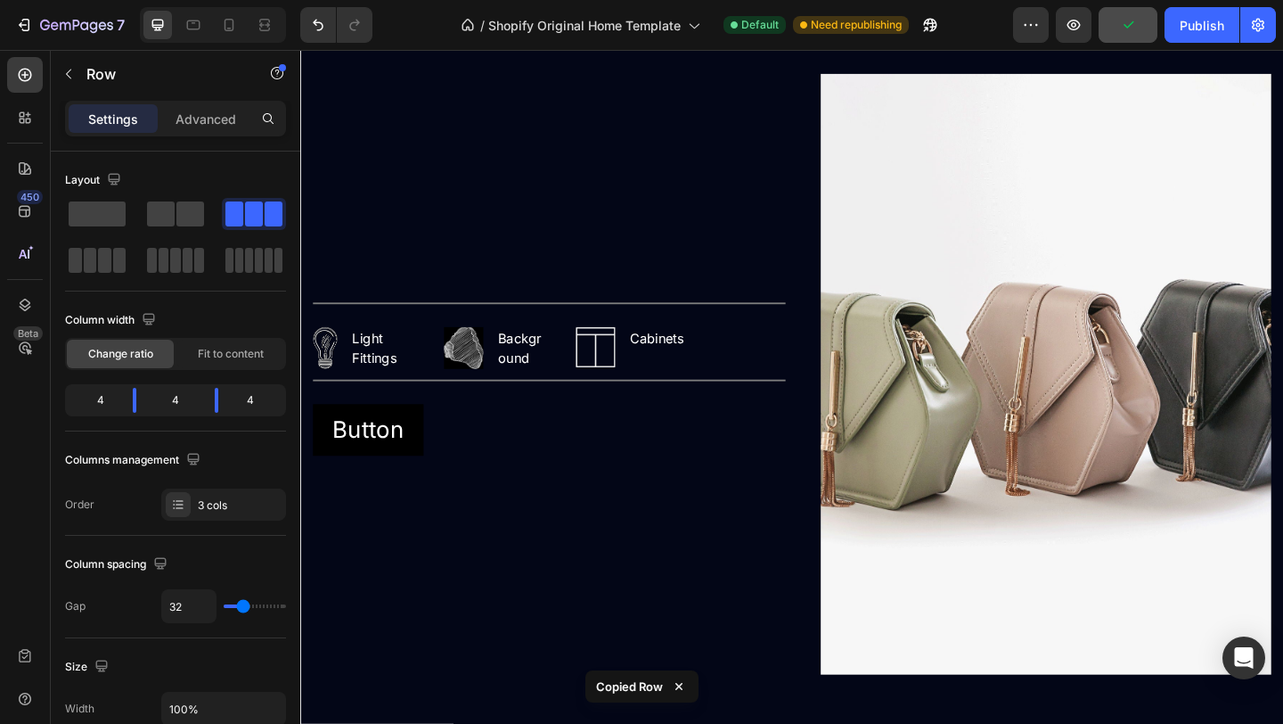
scroll to position [2777, 0]
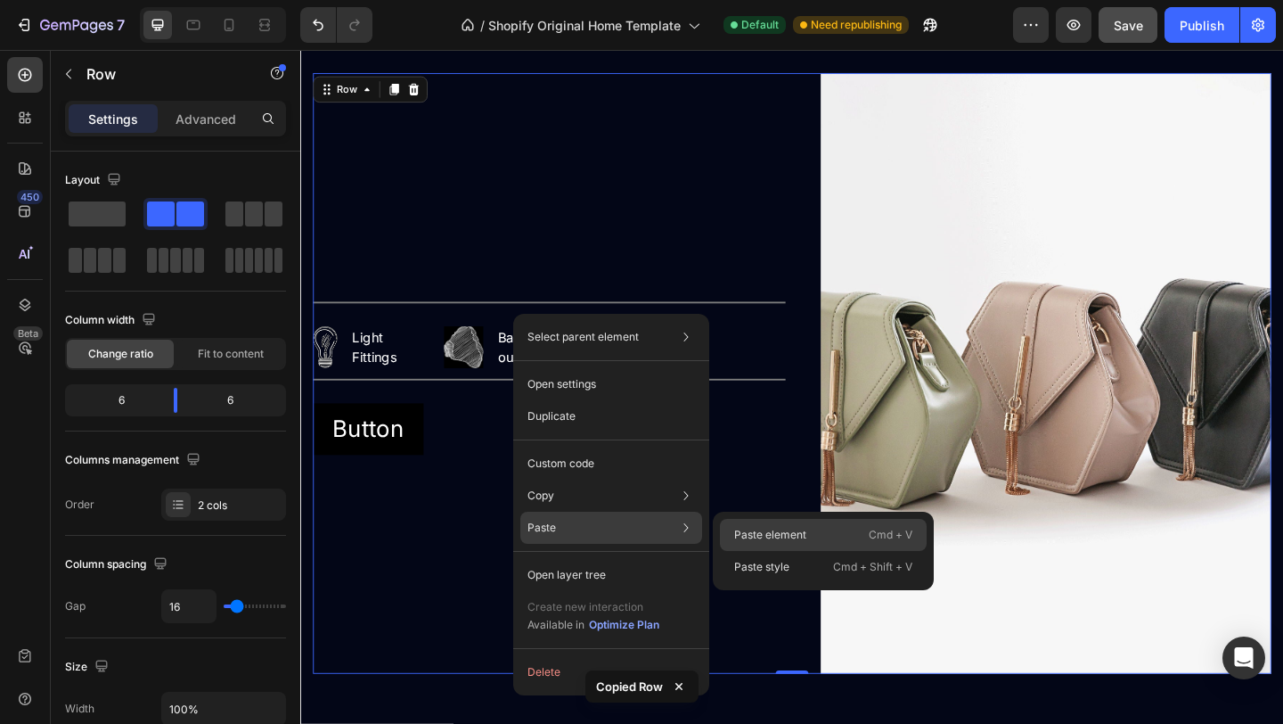
click at [753, 535] on p "Paste element" at bounding box center [770, 535] width 72 height 16
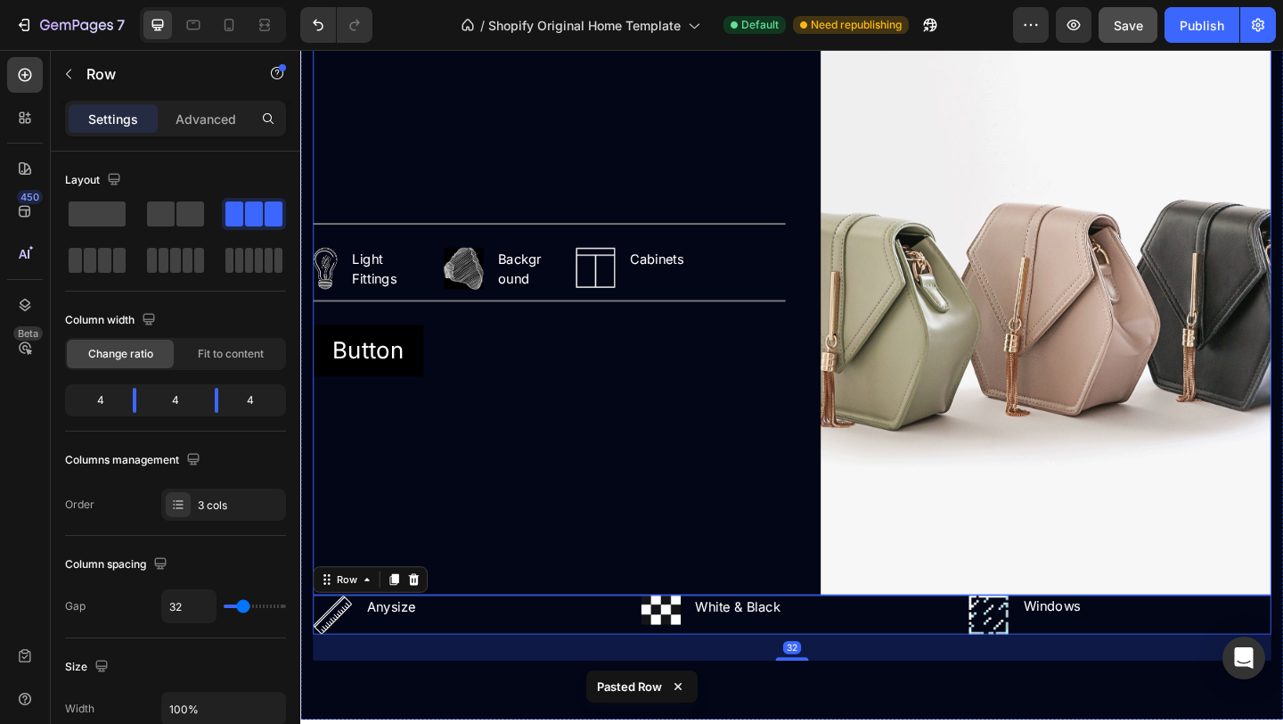
scroll to position [2943, 0]
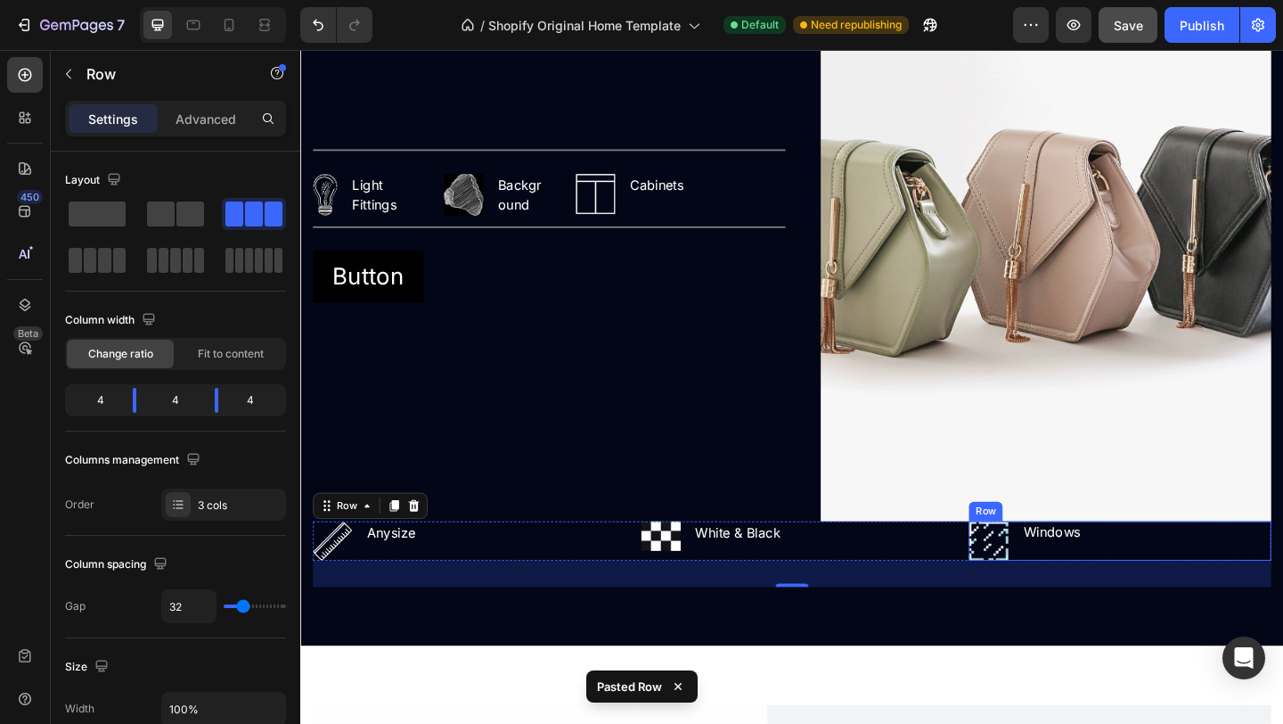
click at [1105, 593] on div "Windows Text block" at bounding box center [1118, 583] width 66 height 43
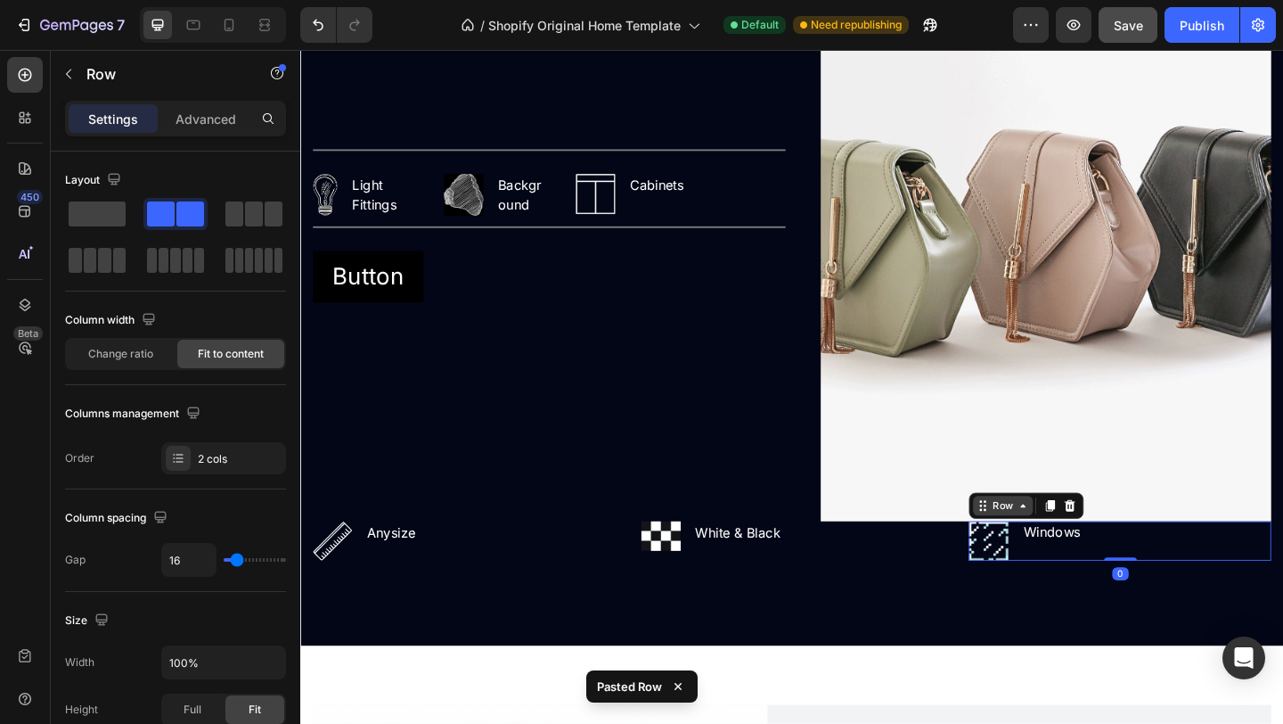
click at [1050, 548] on div "Row" at bounding box center [1064, 545] width 29 height 16
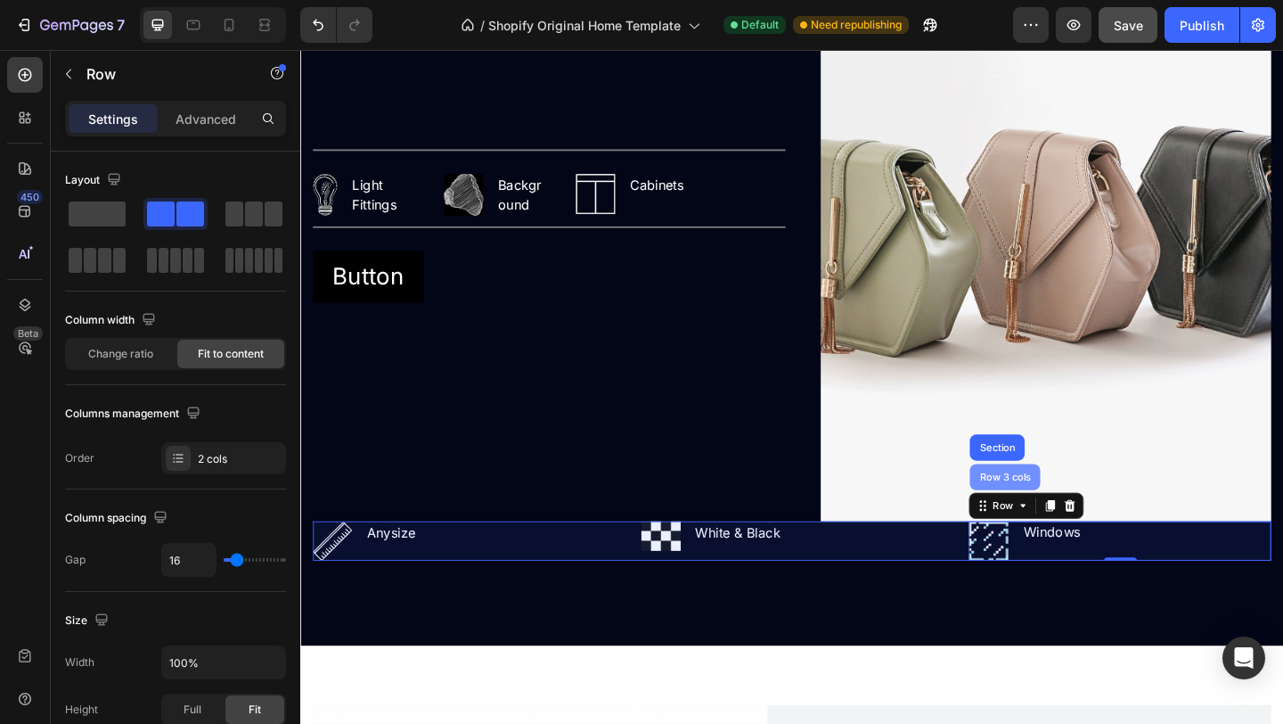
click at [1069, 516] on div "Row 3 cols" at bounding box center [1067, 514] width 62 height 11
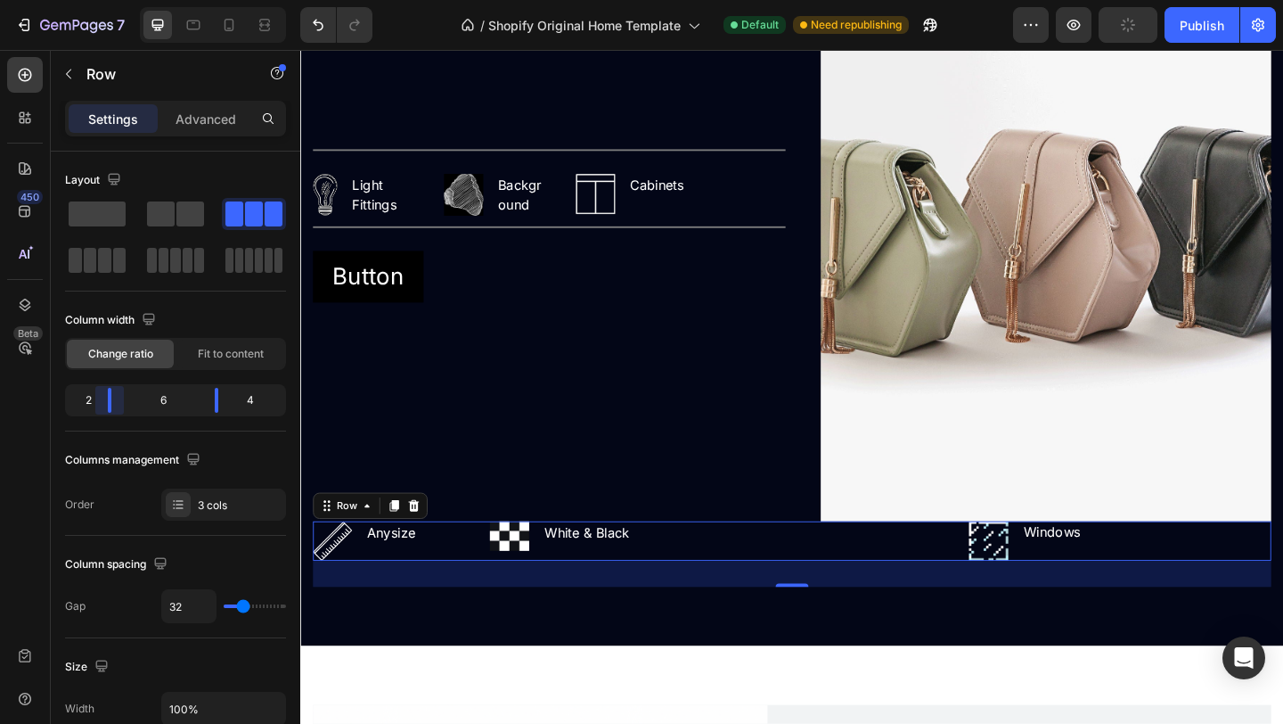
drag, startPoint x: 131, startPoint y: 406, endPoint x: 100, endPoint y: 406, distance: 31.2
click at [100, 0] on body "7 / Shopify Original Home Template Default Need republishing Preview Publish 45…" at bounding box center [641, 0] width 1283 height 0
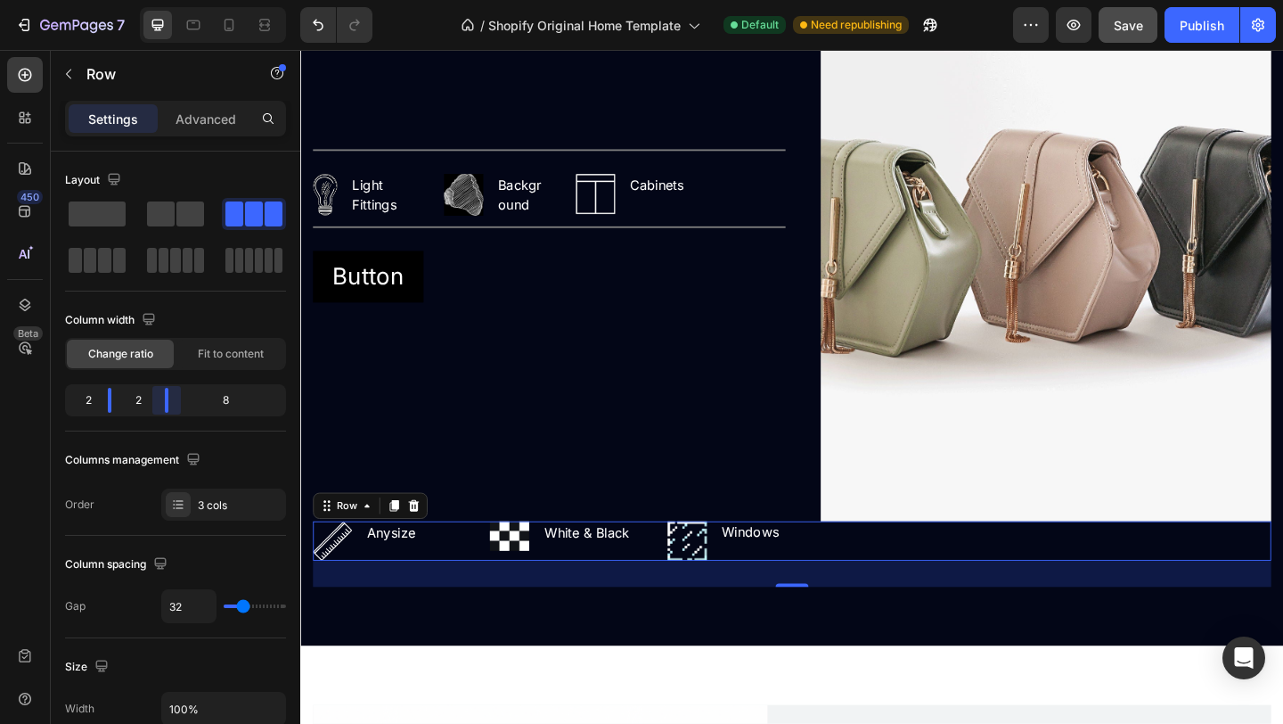
drag, startPoint x: 221, startPoint y: 401, endPoint x: 136, endPoint y: 406, distance: 84.8
click at [136, 0] on body "7 / Shopify Original Home Template Default Need republishing Preview Save Publi…" at bounding box center [641, 0] width 1283 height 0
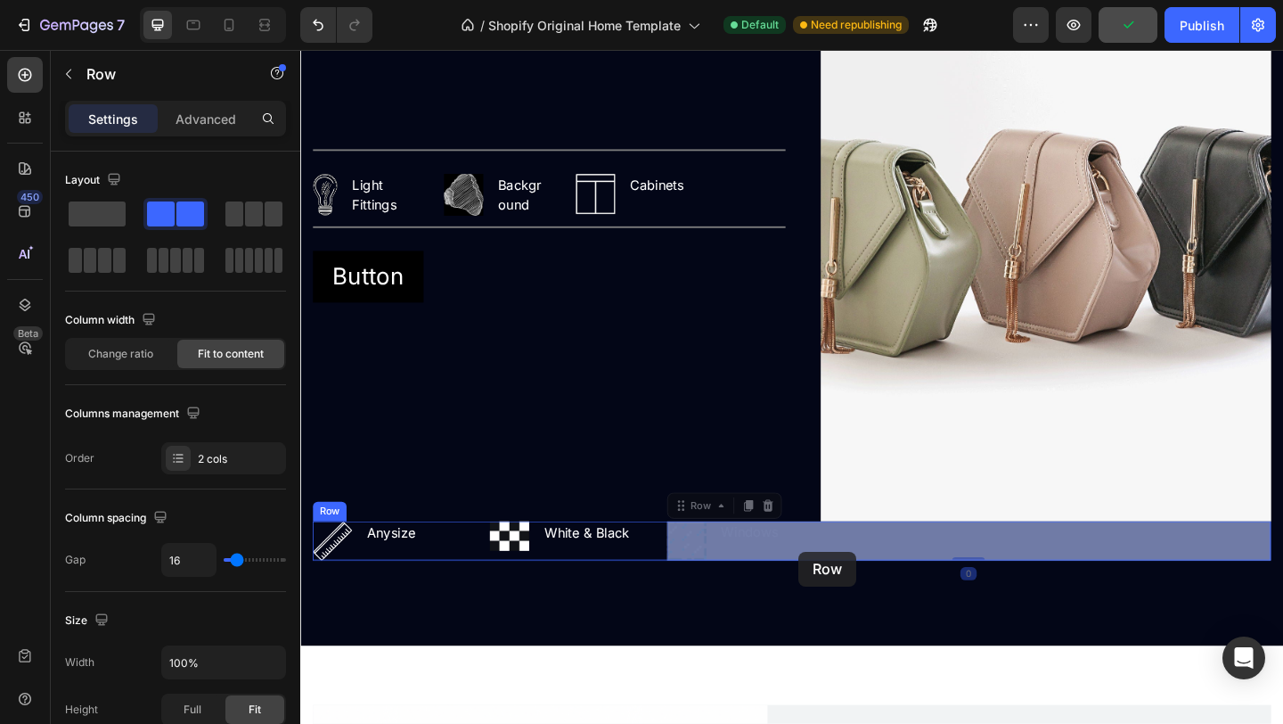
drag, startPoint x: 877, startPoint y: 594, endPoint x: 842, endPoint y: 595, distance: 34.8
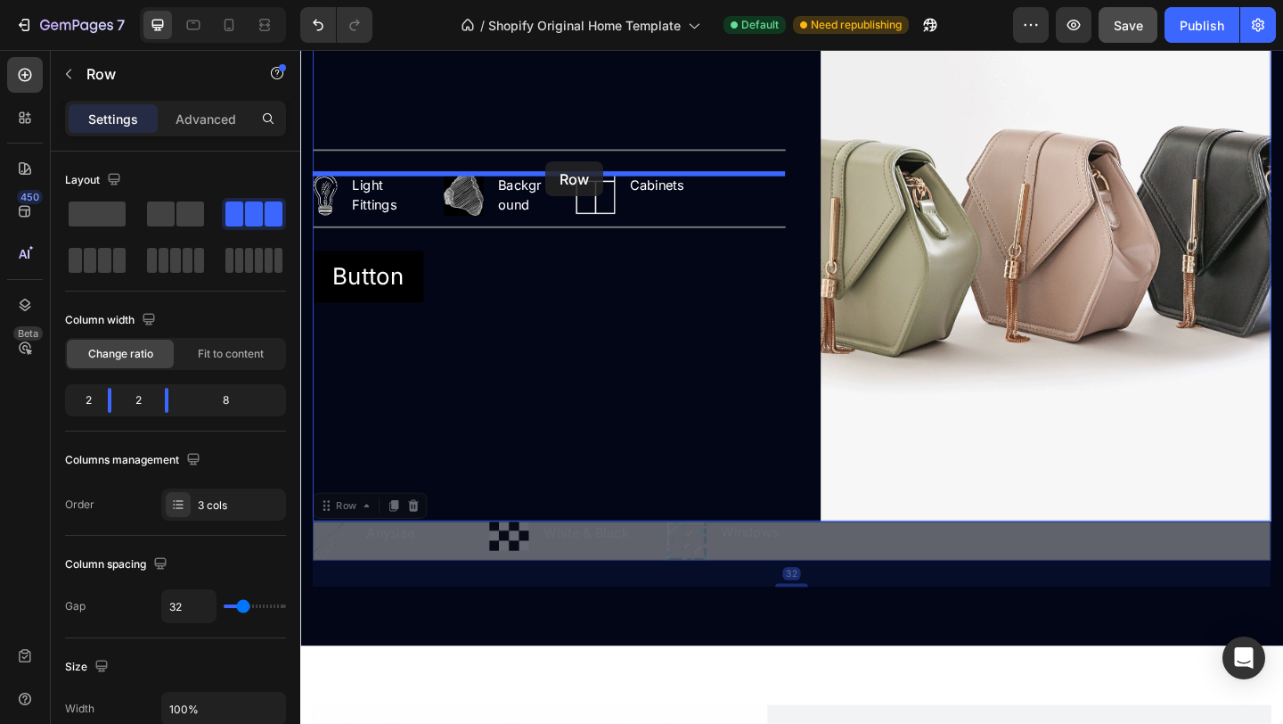
drag, startPoint x: 684, startPoint y: 599, endPoint x: 567, endPoint y: 171, distance: 443.4
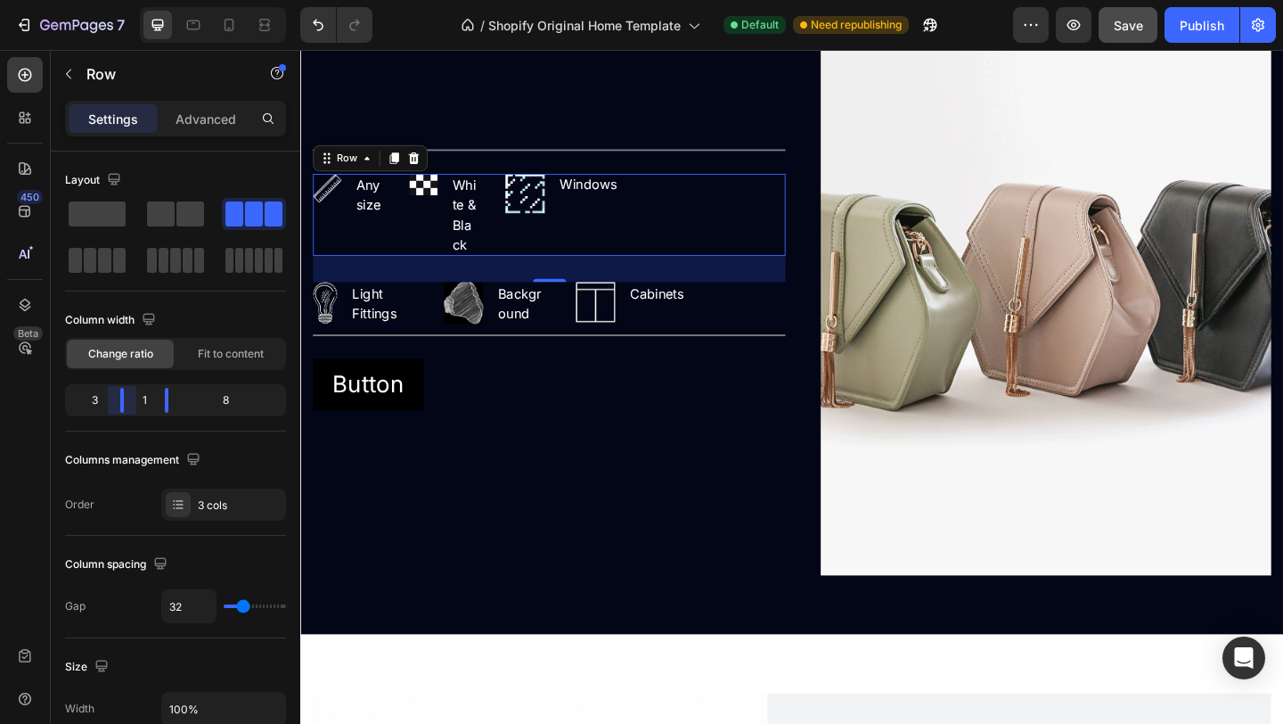
scroll to position [2820, 0]
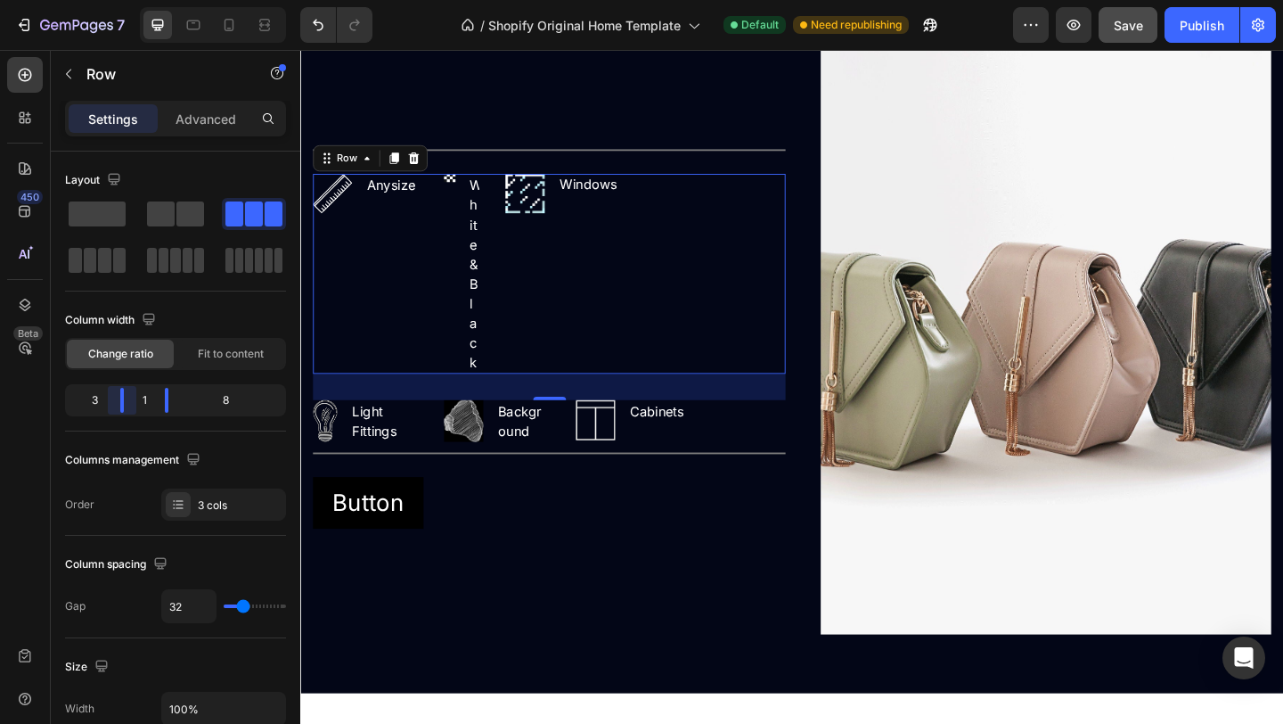
drag, startPoint x: 111, startPoint y: 404, endPoint x: 149, endPoint y: 403, distance: 38.3
click at [149, 0] on body "7 / Shopify Original Home Template Default Need republishing Preview Save Publi…" at bounding box center [641, 0] width 1283 height 0
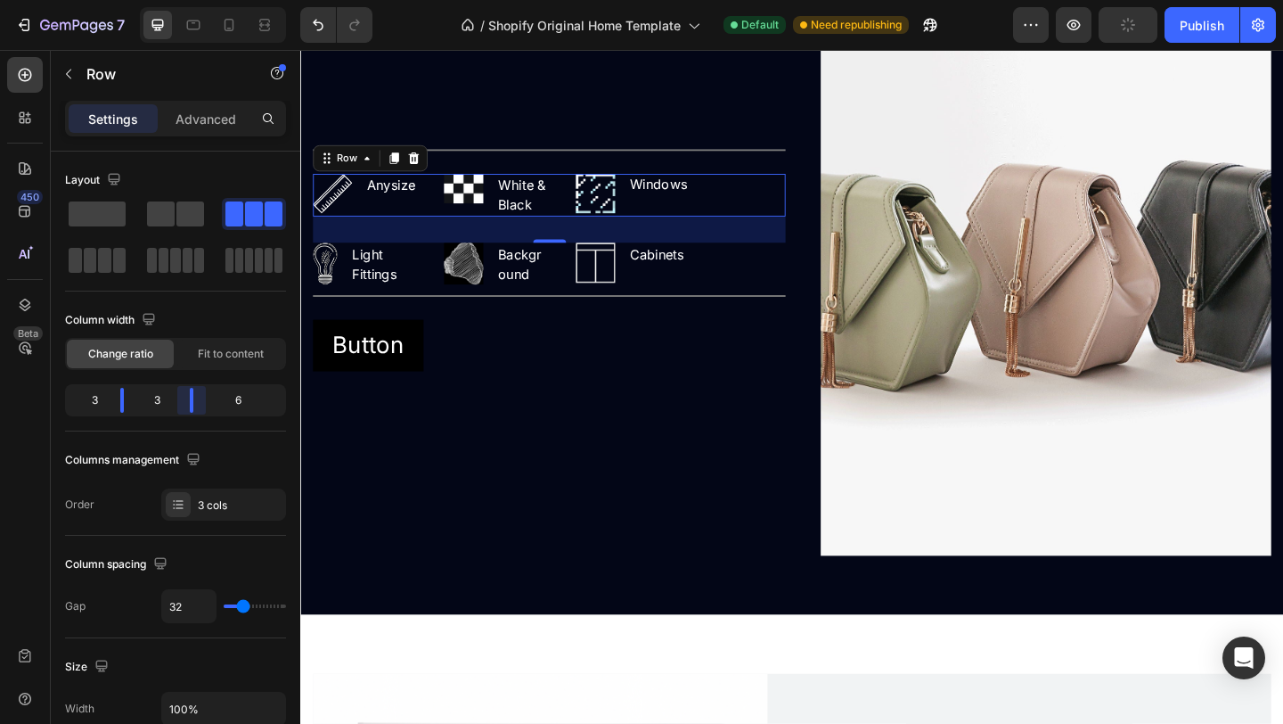
click at [179, 0] on body "7 / Shopify Original Home Template Default Need republishing Preview Publish 45…" at bounding box center [641, 0] width 1283 height 0
click at [685, 609] on div "EXPLORE Text block The Custom Heading Inspired by your vision - an era of refin…" at bounding box center [834, 167] width 1069 height 994
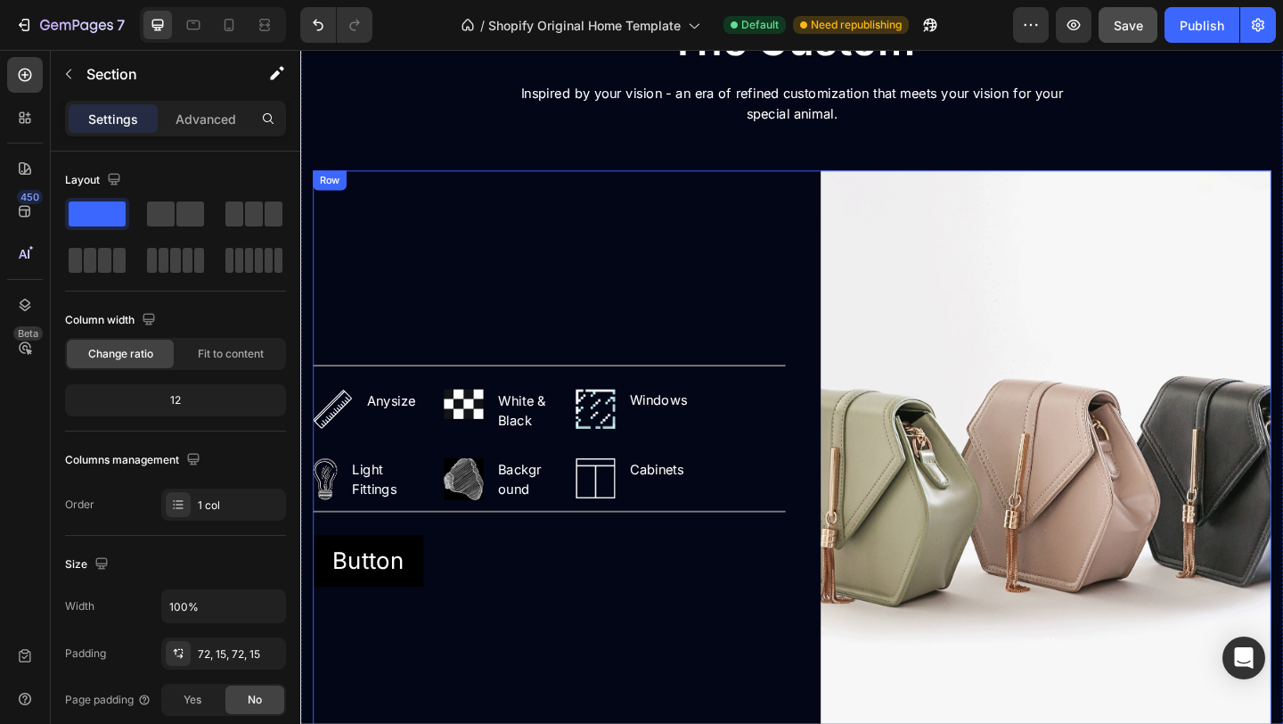
scroll to position [2667, 0]
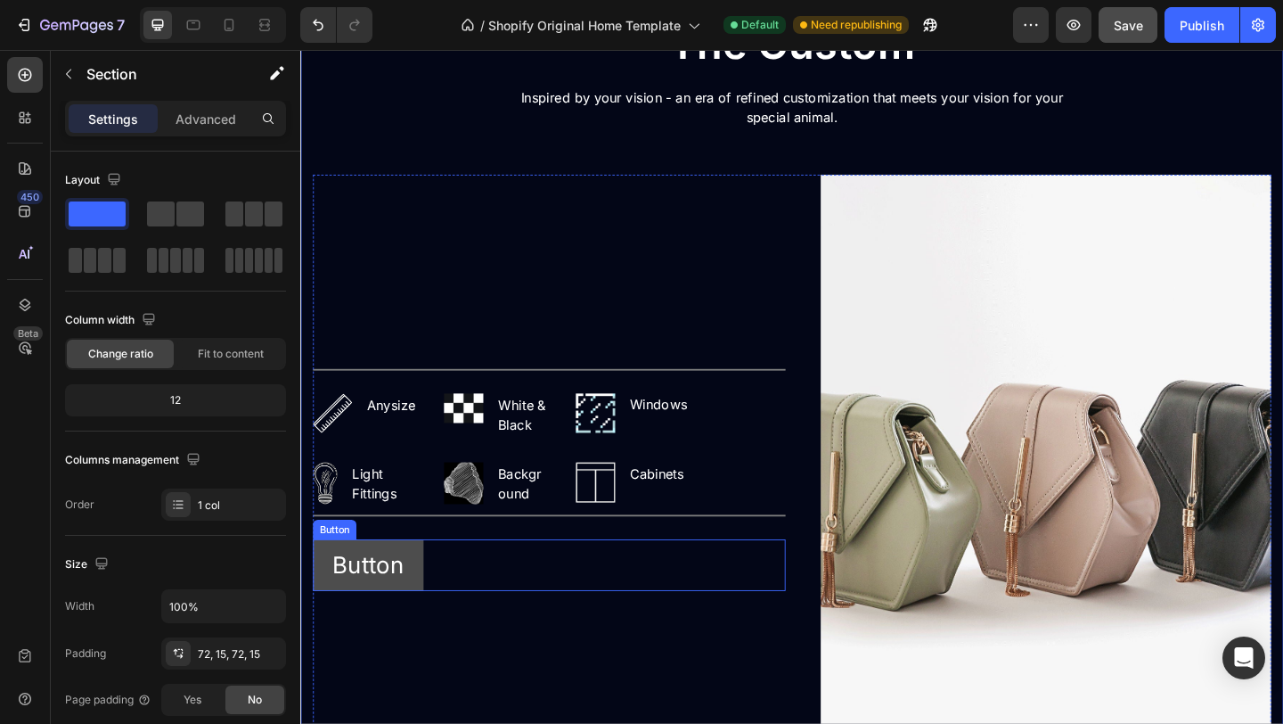
click at [413, 615] on button "Button" at bounding box center [374, 610] width 120 height 56
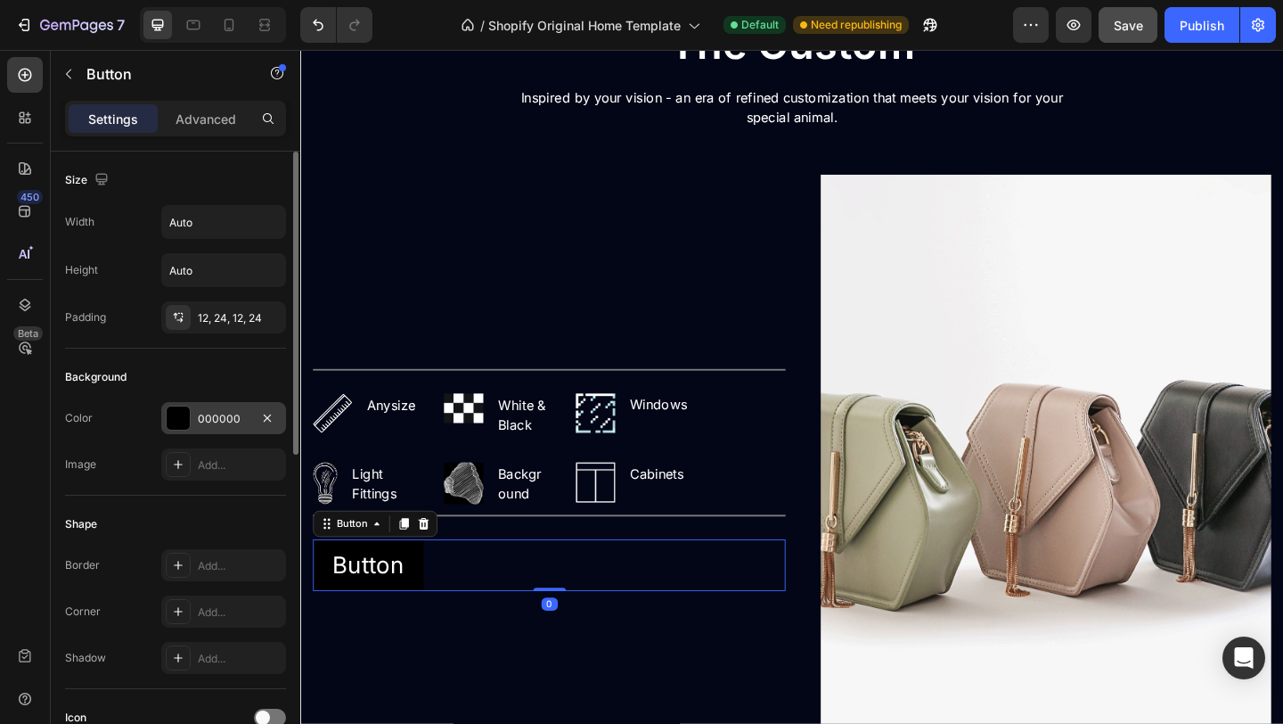
click at [244, 414] on div "000000" at bounding box center [224, 419] width 52 height 16
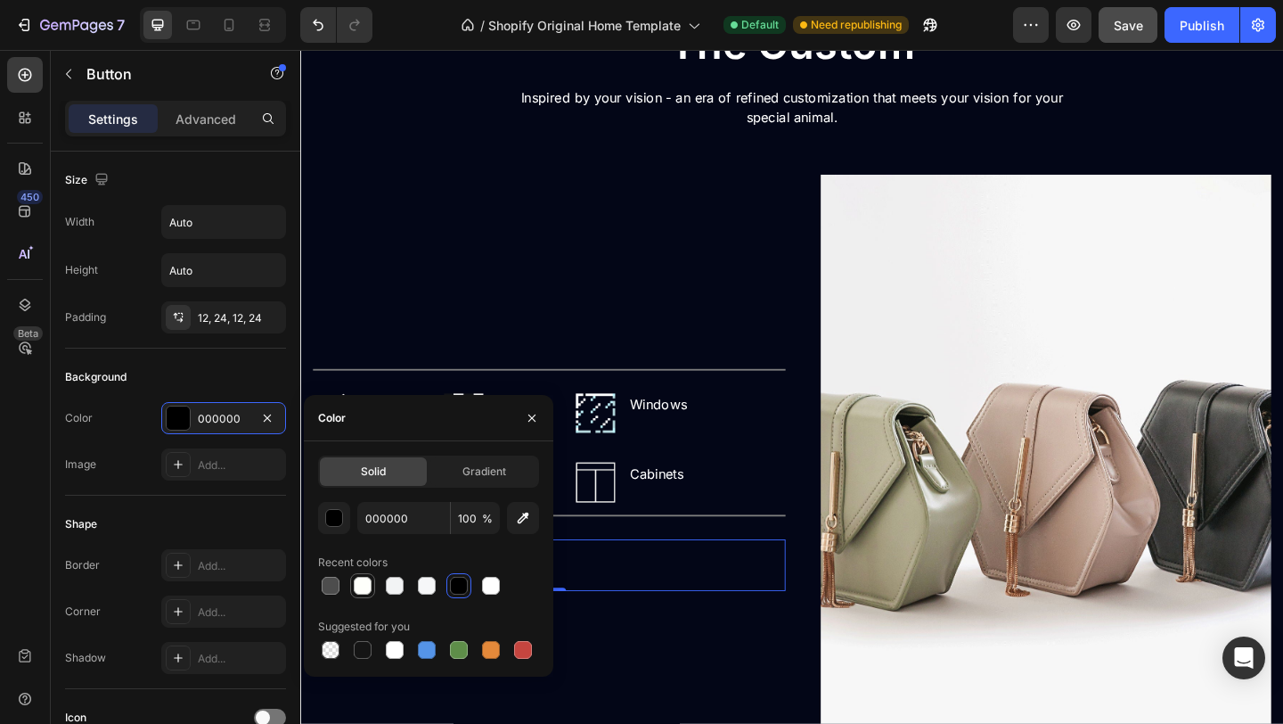
click at [368, 582] on div at bounding box center [363, 586] width 18 height 18
type input "FEFFFB"
click at [247, 547] on div "Shape Border Add... Corner Add... Shadow Add..." at bounding box center [175, 592] width 221 height 193
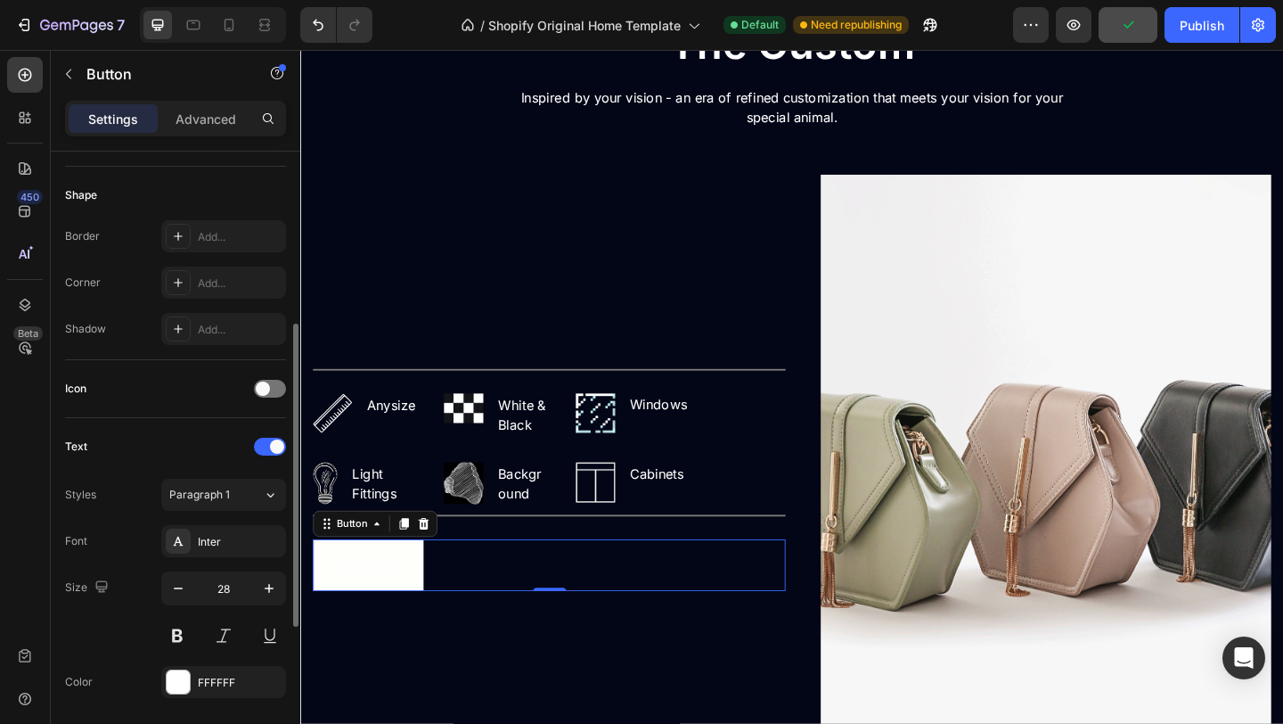
scroll to position [339, 0]
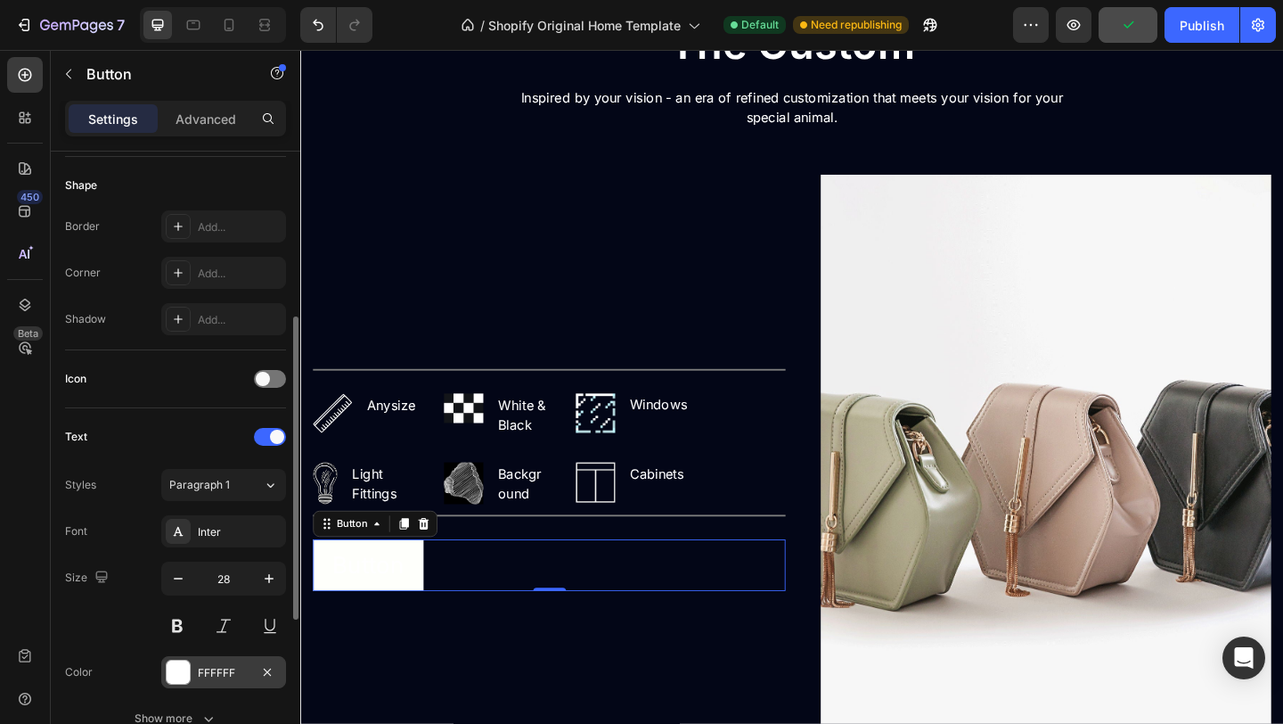
click at [236, 668] on div "FFFFFF" at bounding box center [224, 673] width 52 height 16
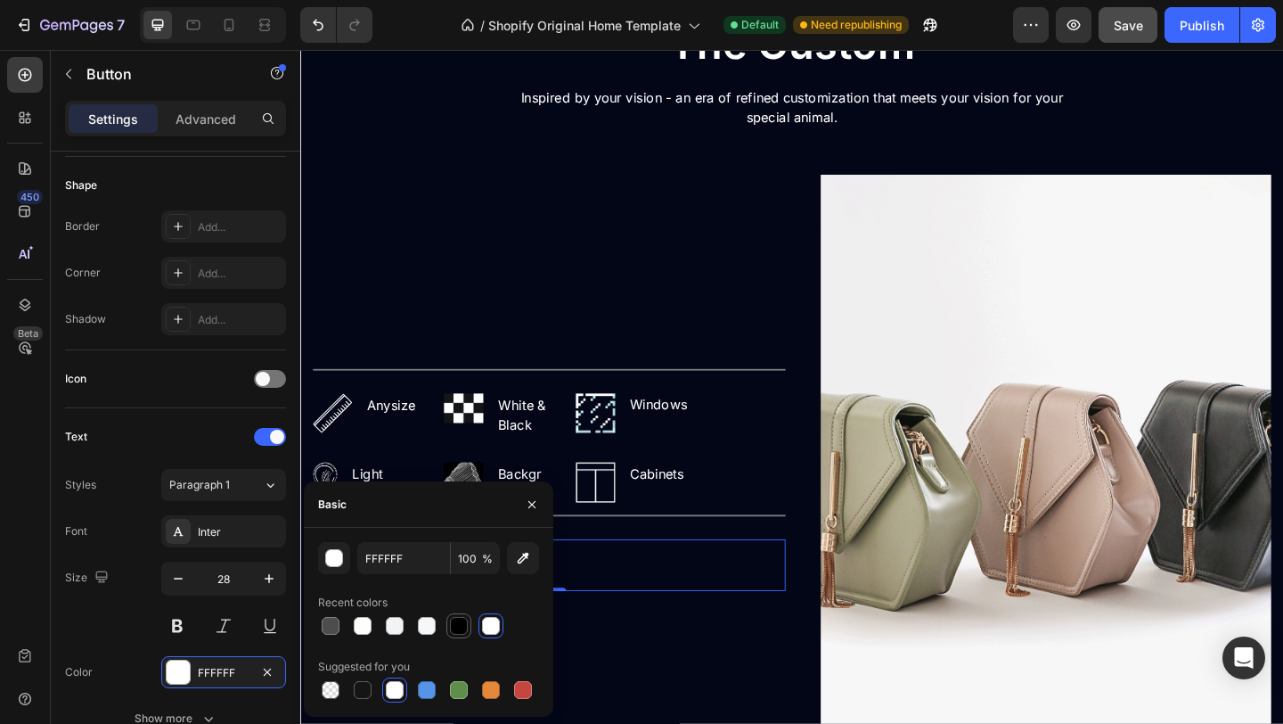
click at [459, 620] on div at bounding box center [459, 626] width 18 height 18
type input "000000"
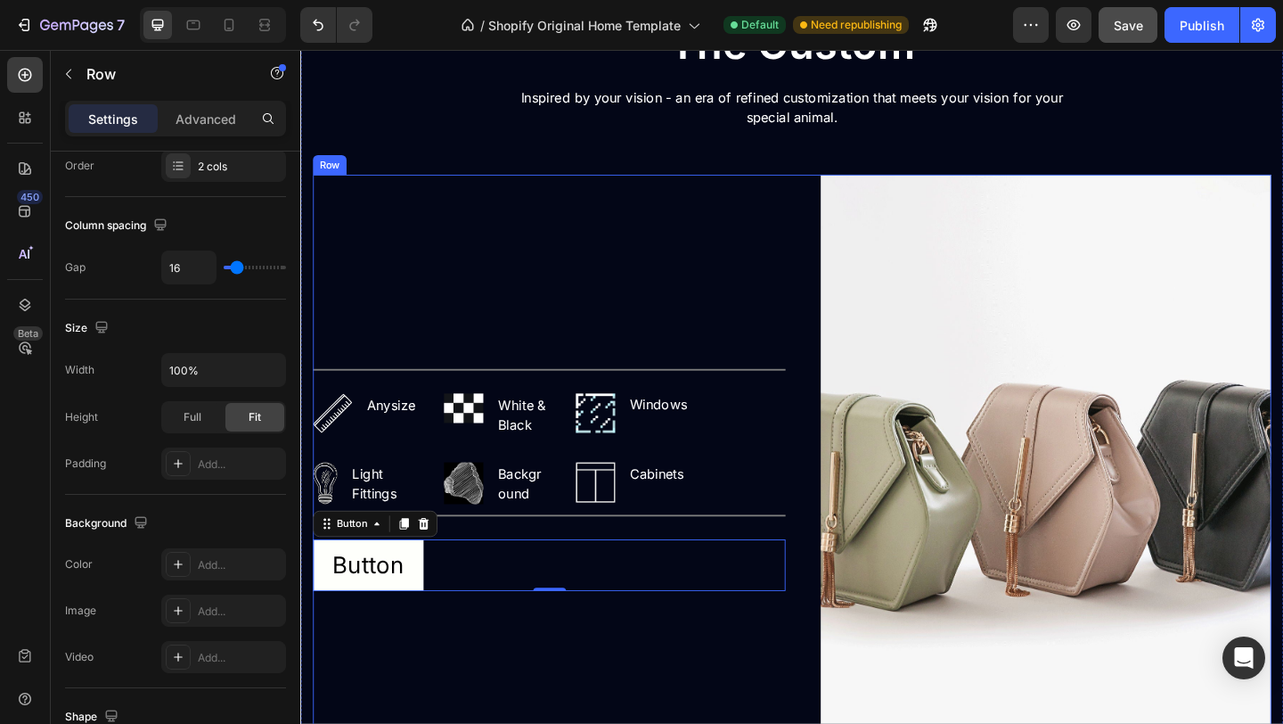
click at [696, 681] on div "Title Line Image Anysize Text block Row Image White & Black Text block Row Imag…" at bounding box center [571, 511] width 514 height 653
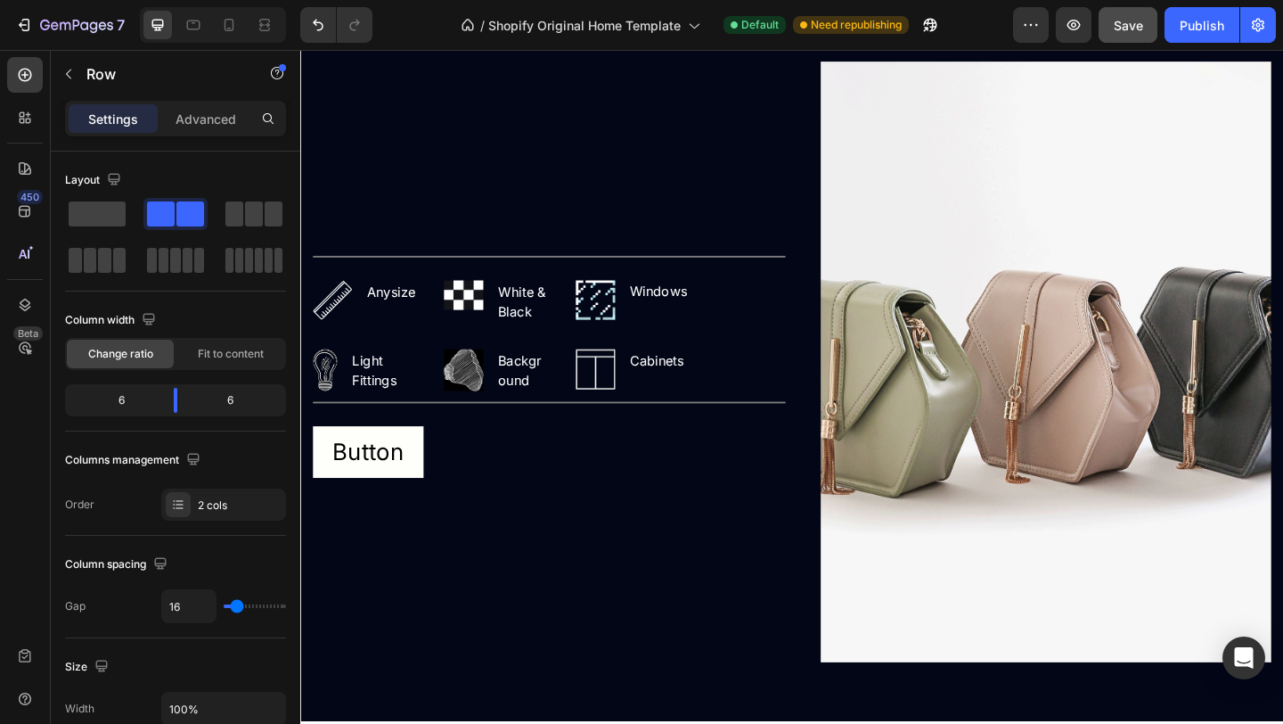
scroll to position [2790, 0]
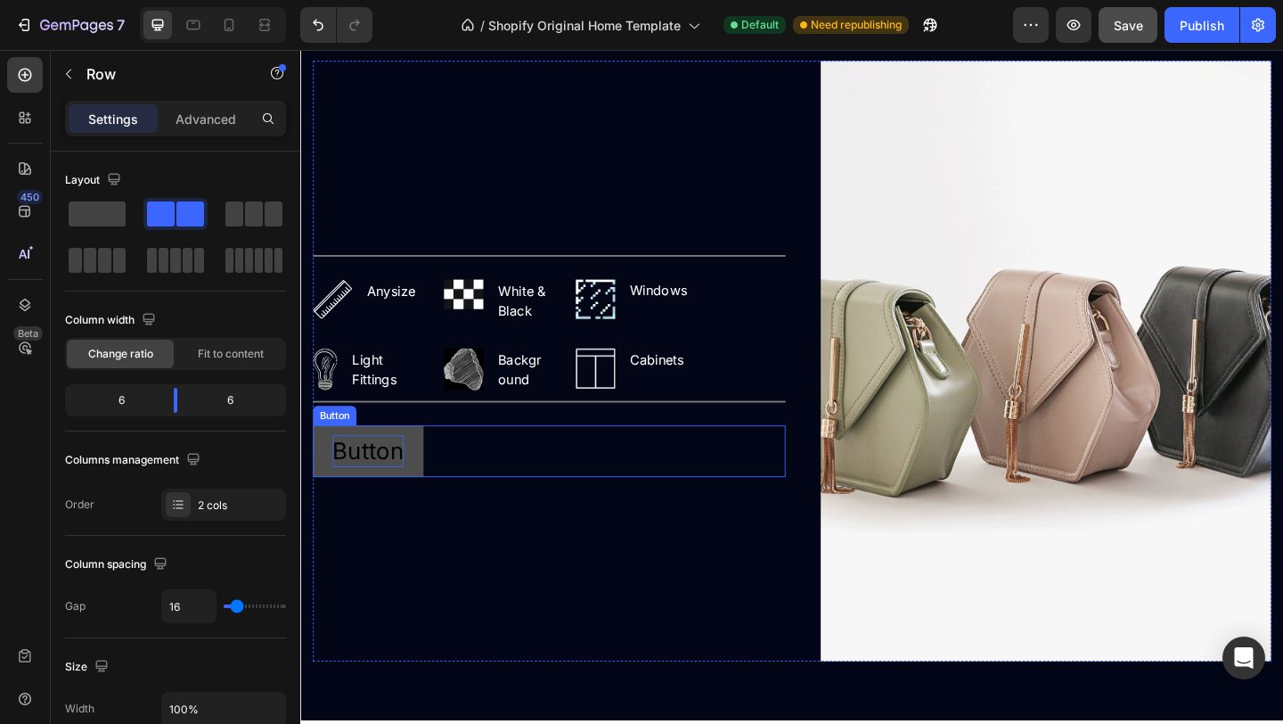
click at [390, 481] on p "Button" at bounding box center [374, 486] width 78 height 35
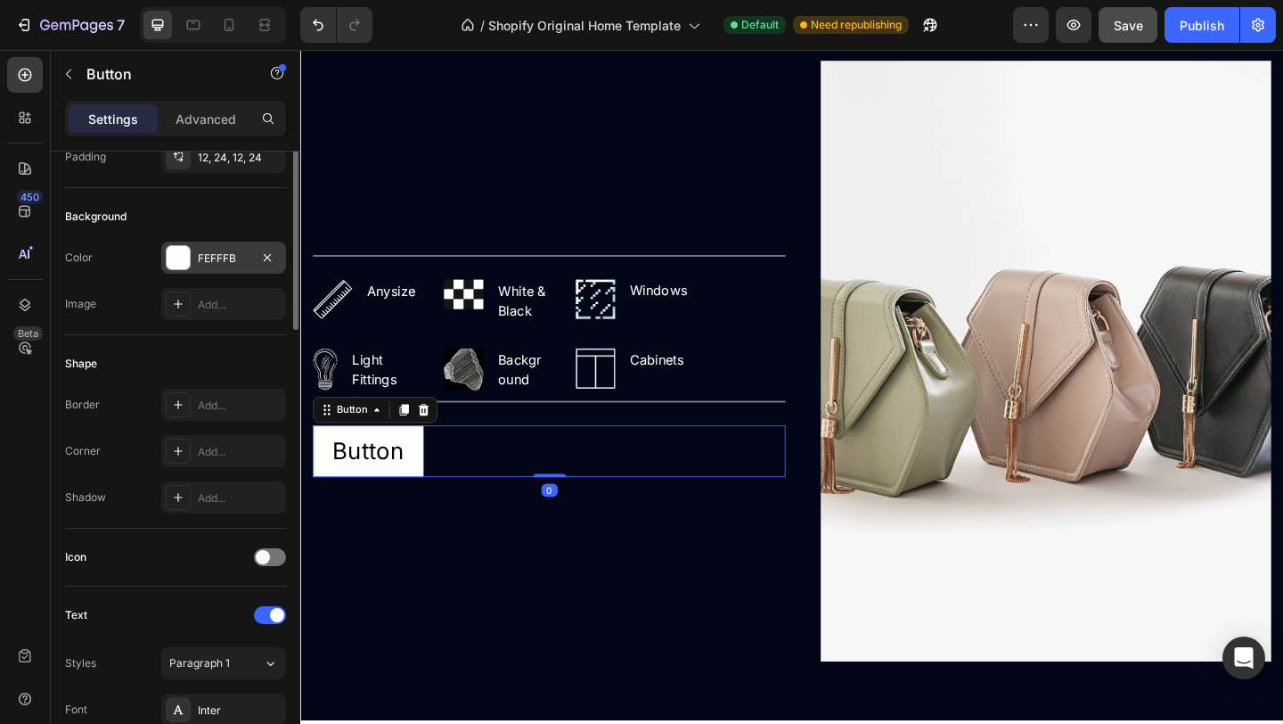
scroll to position [166, 0]
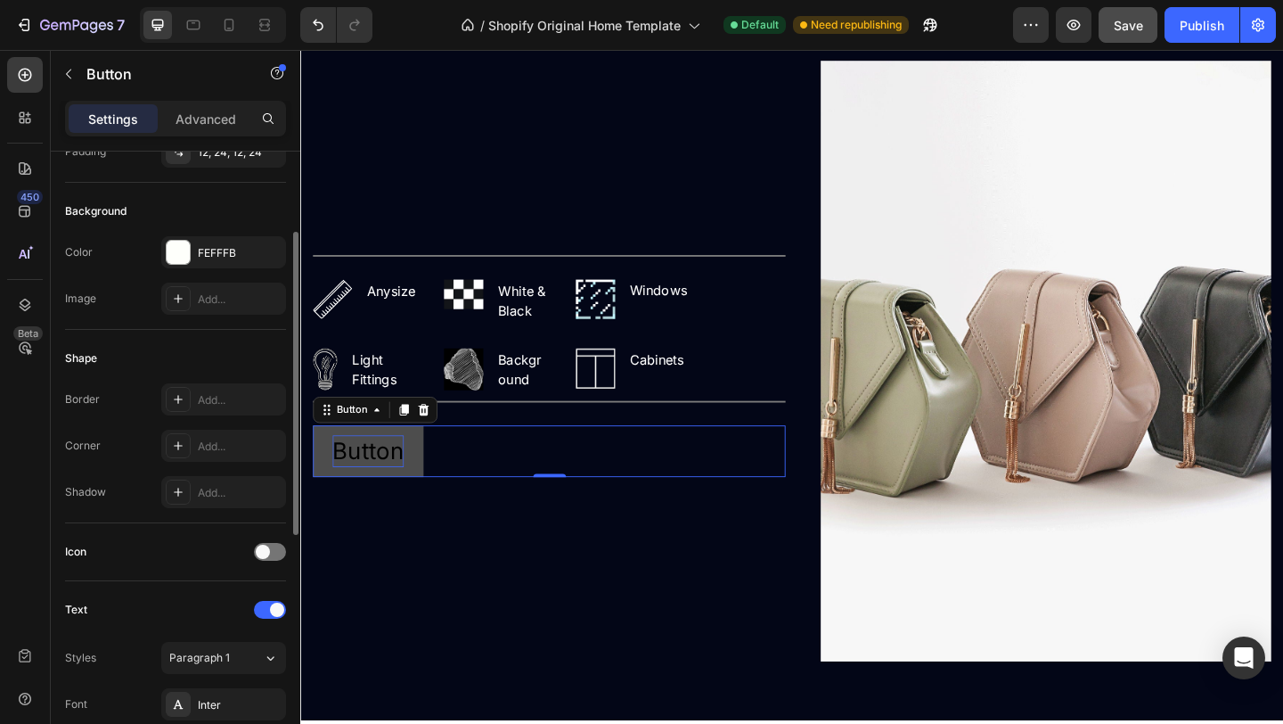
click at [389, 483] on p "Button" at bounding box center [374, 486] width 78 height 35
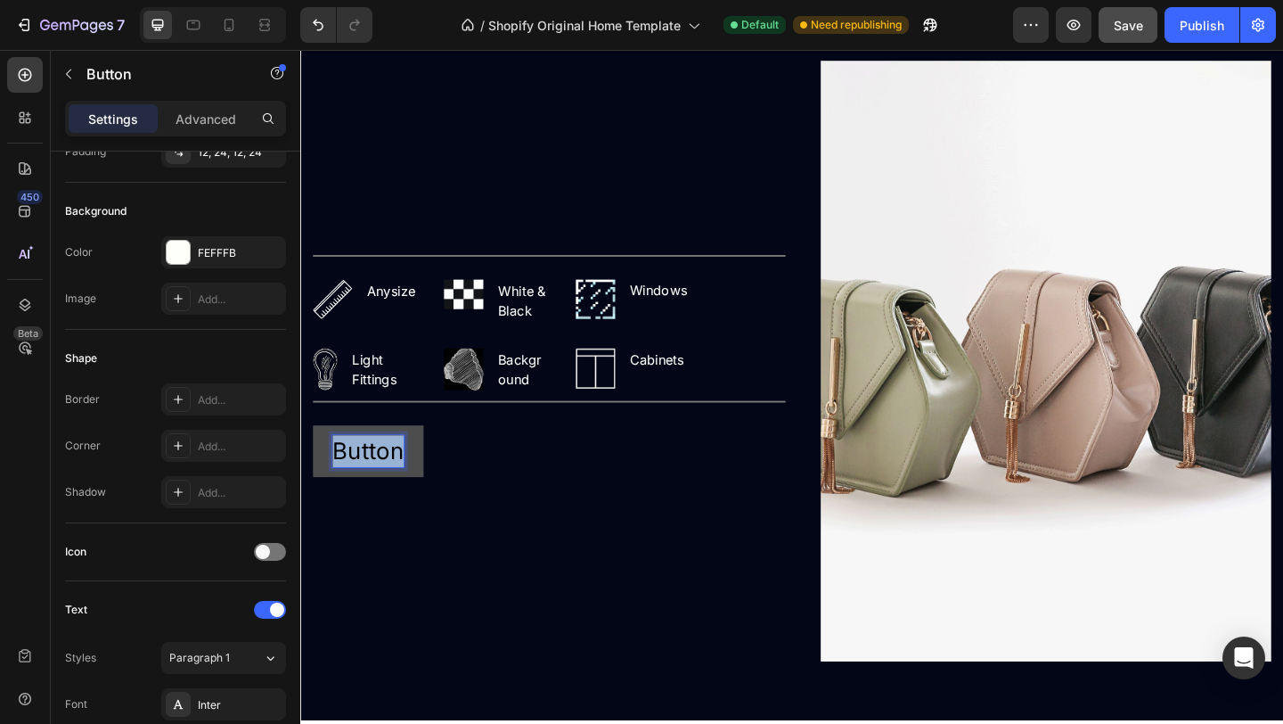
click at [389, 483] on p "Button" at bounding box center [374, 486] width 78 height 35
click at [314, 458] on button "GET" at bounding box center [360, 486] width 93 height 56
click at [314, 458] on button "GET IT" at bounding box center [375, 486] width 123 height 56
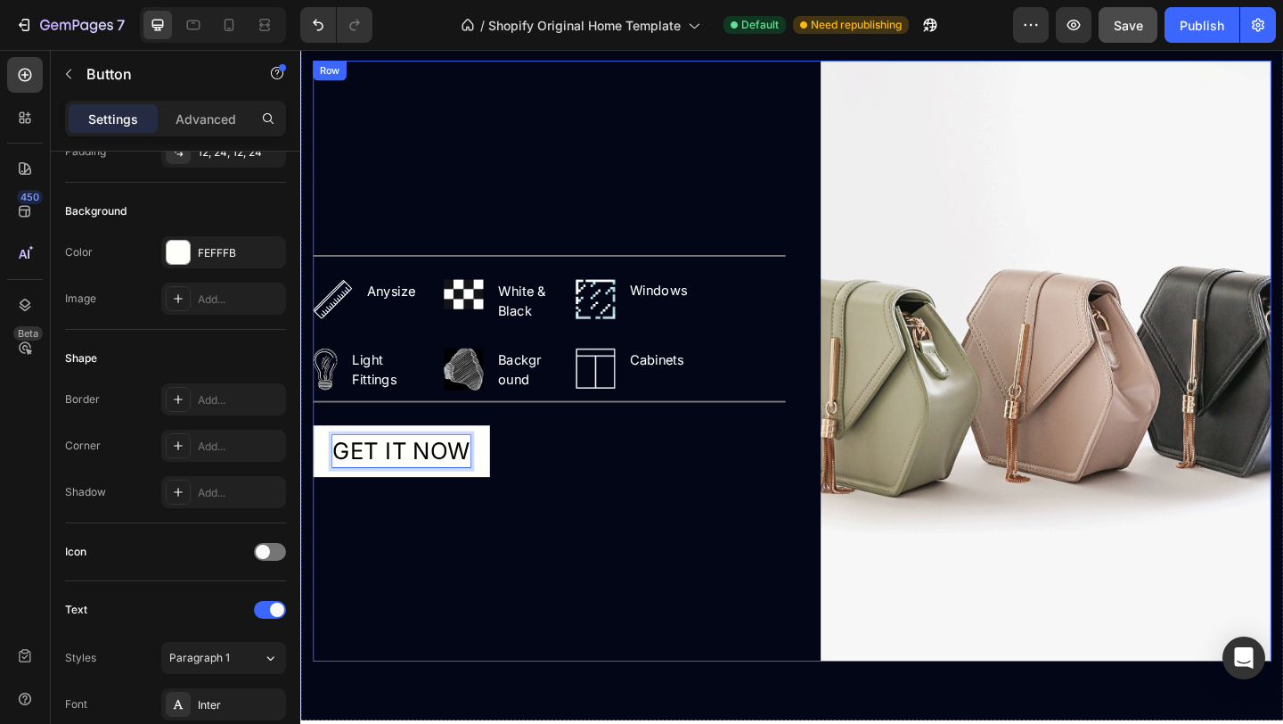
click at [584, 525] on div "Title Line Image Anysize Text block Row Image White & Black Text block Row Imag…" at bounding box center [571, 387] width 514 height 653
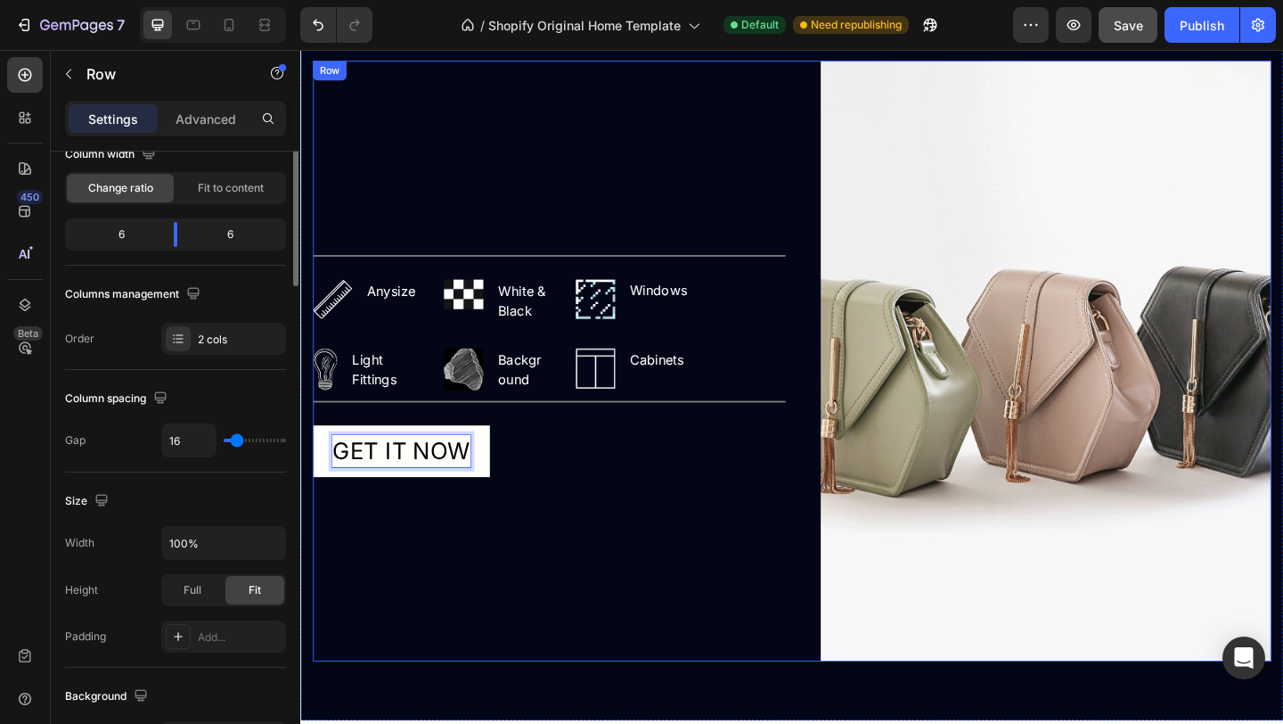
scroll to position [0, 0]
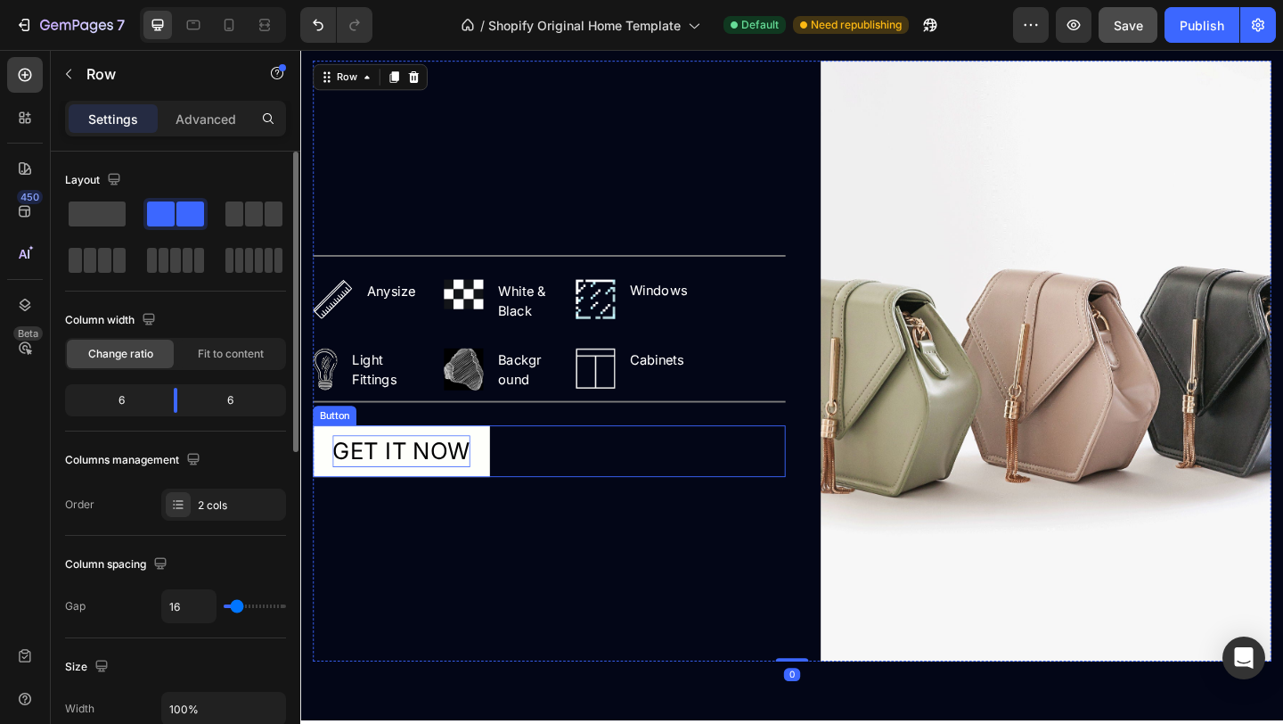
click at [441, 489] on p "GET IT NOW" at bounding box center [410, 486] width 150 height 35
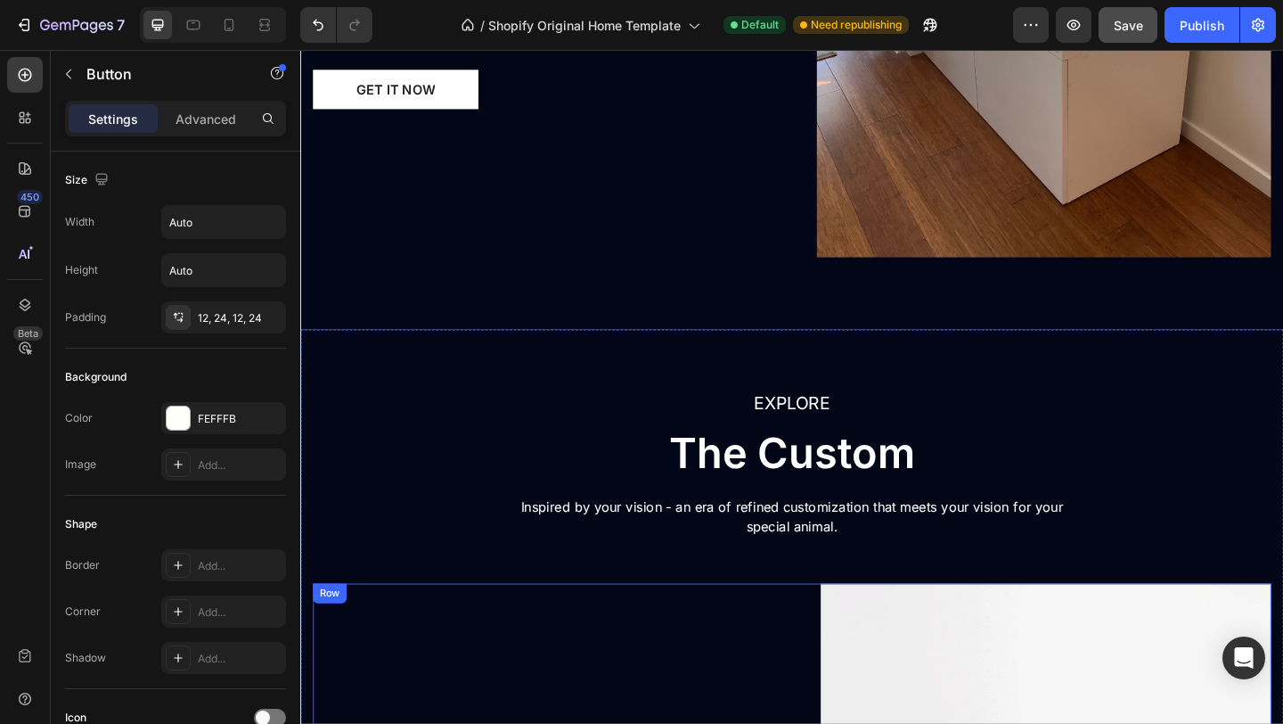
scroll to position [2219, 0]
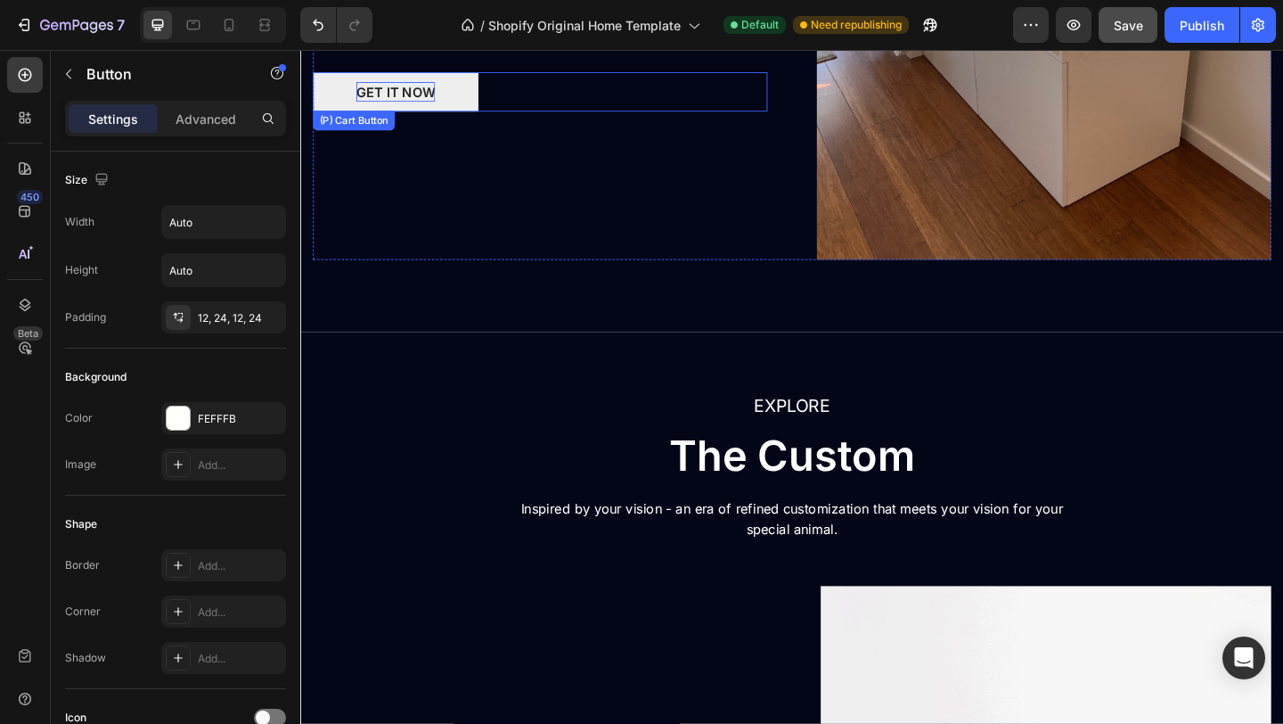
click at [406, 88] on div "GET IT NOW" at bounding box center [404, 95] width 86 height 21
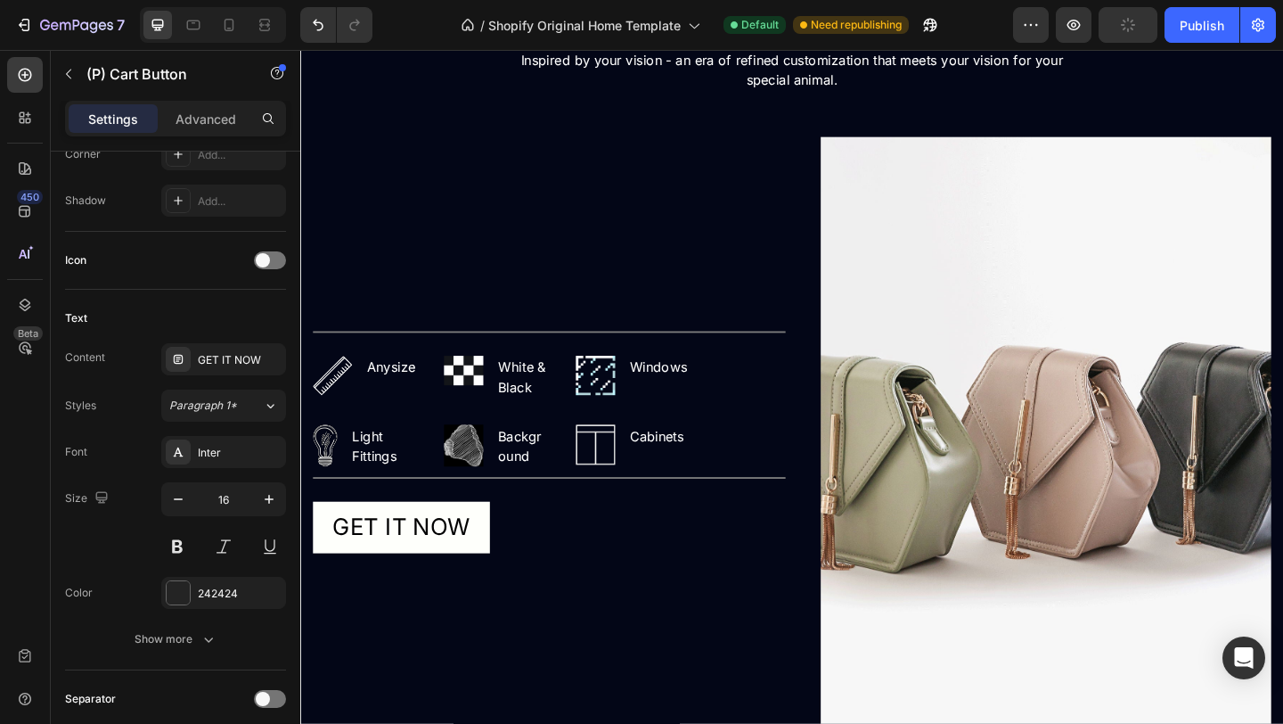
scroll to position [2708, 0]
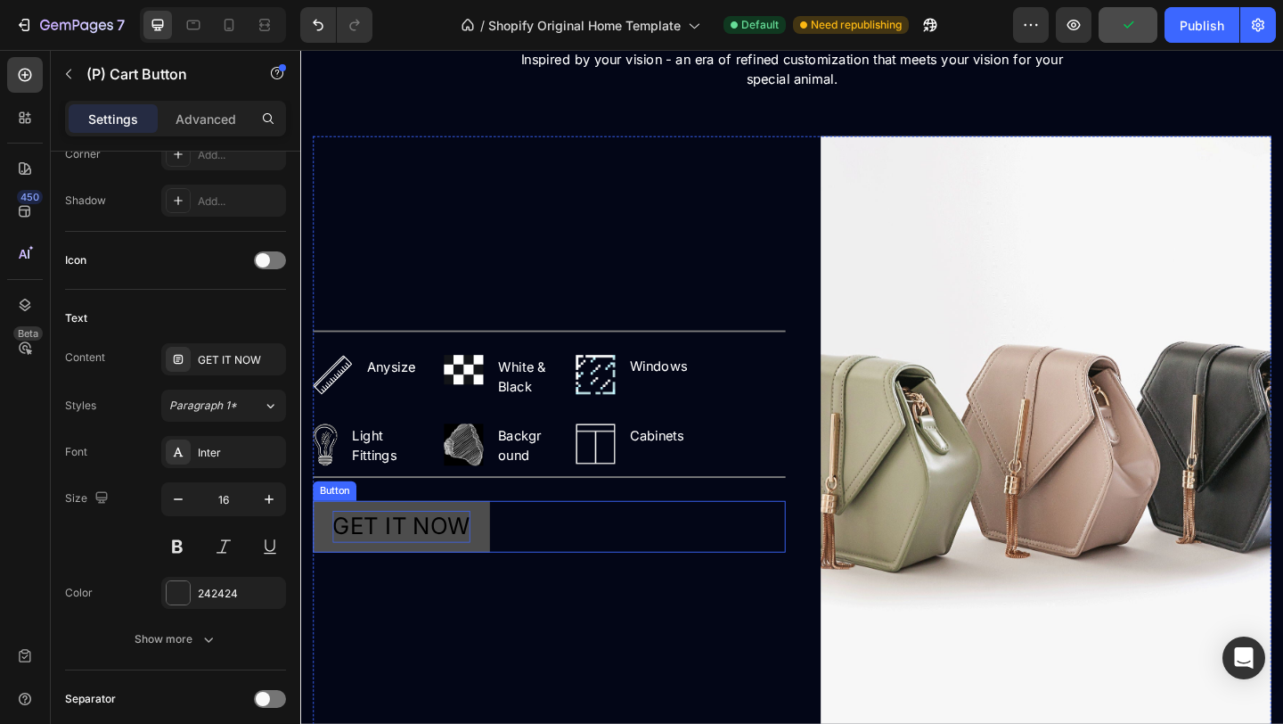
click at [430, 565] on p "GET IT NOW" at bounding box center [410, 568] width 150 height 35
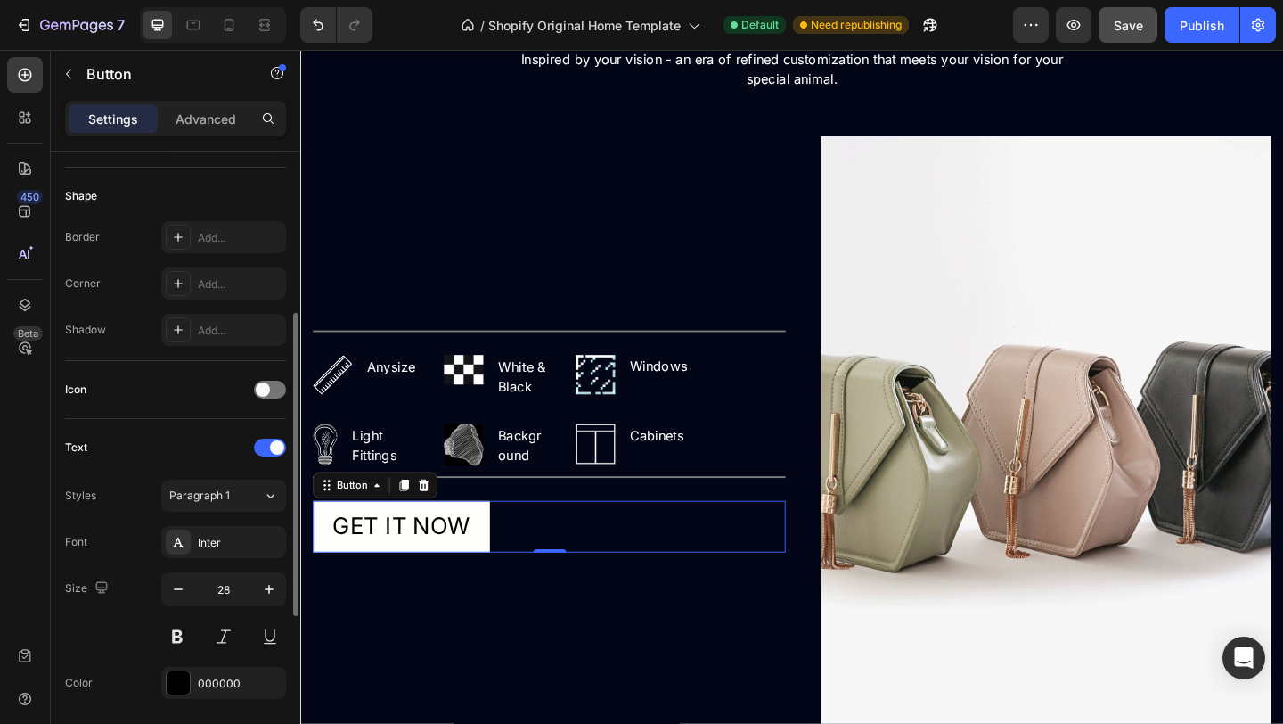
scroll to position [329, 0]
click at [180, 593] on icon "button" at bounding box center [178, 588] width 18 height 18
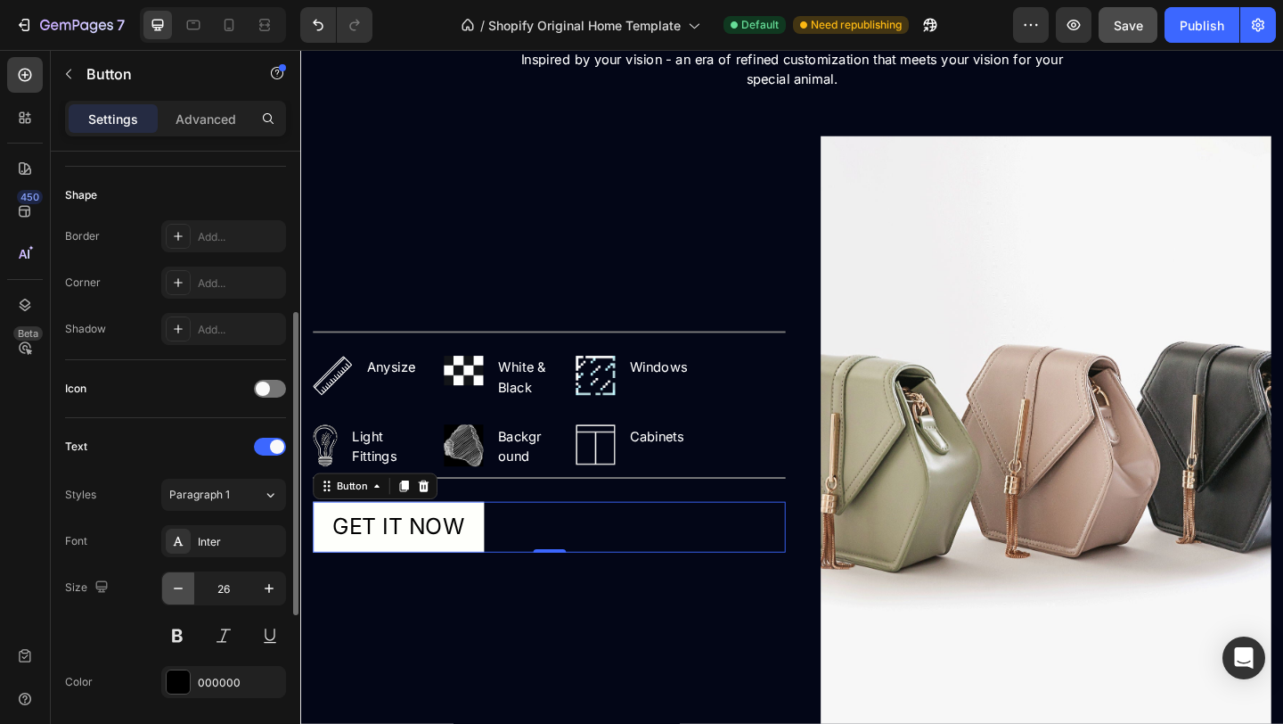
click at [180, 593] on icon "button" at bounding box center [178, 588] width 18 height 18
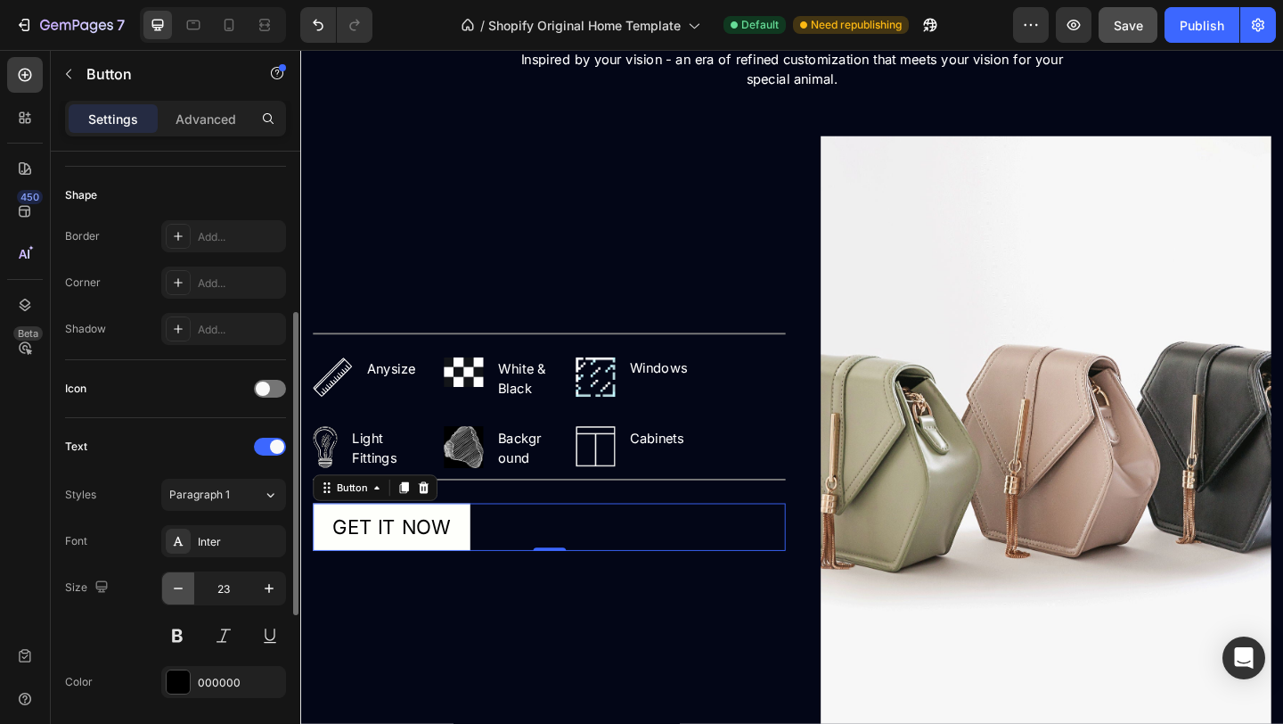
click at [180, 593] on icon "button" at bounding box center [178, 588] width 18 height 18
type input "21"
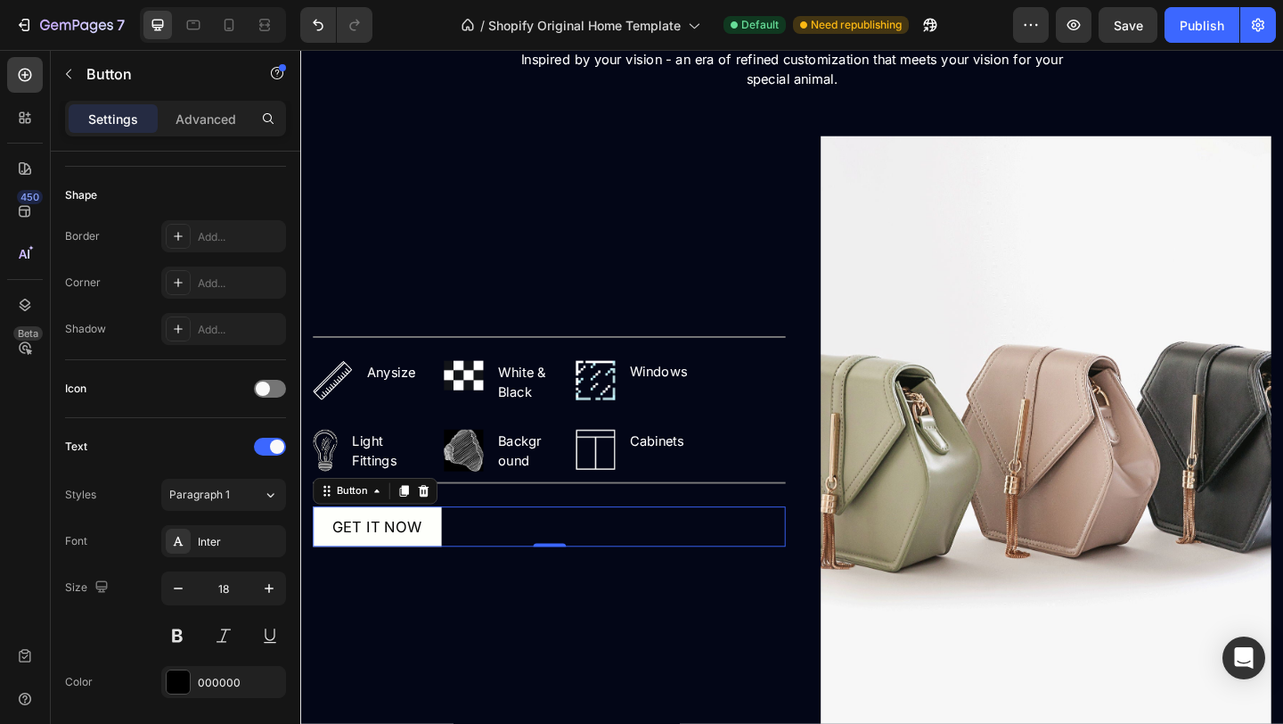
click at [180, 593] on icon "button" at bounding box center [178, 588] width 18 height 18
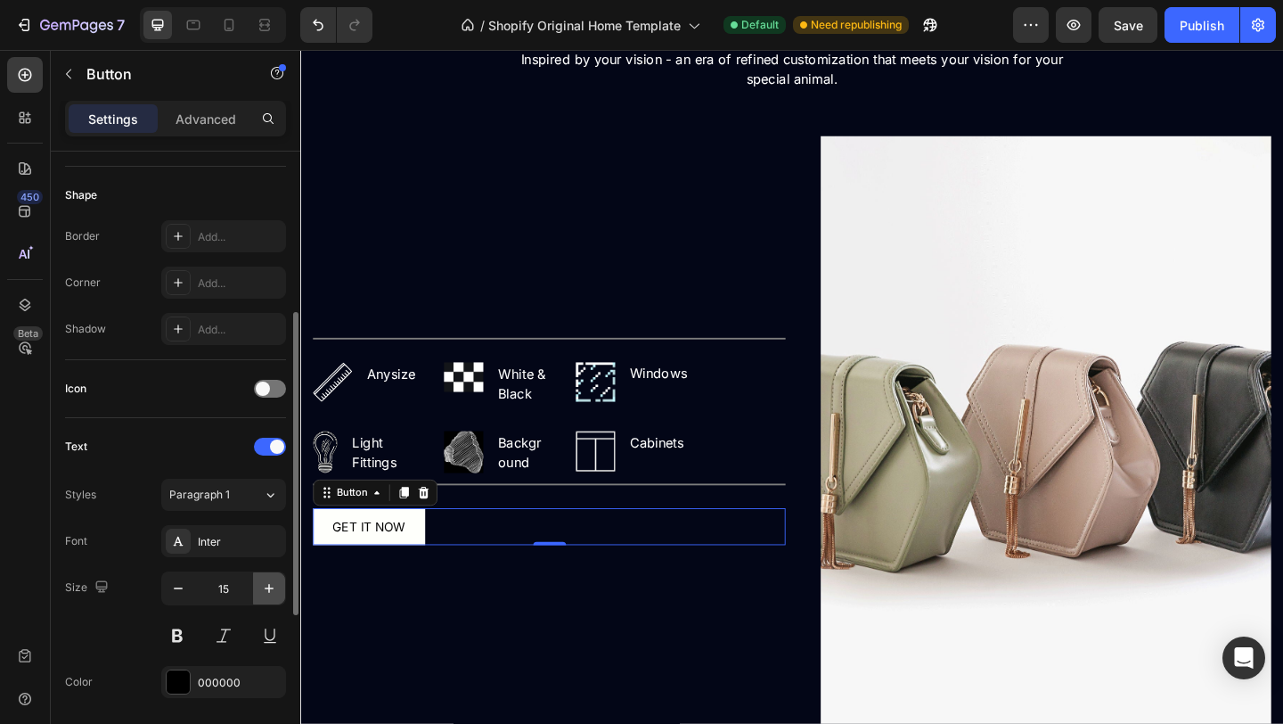
click at [276, 589] on icon "button" at bounding box center [269, 588] width 18 height 18
type input "16"
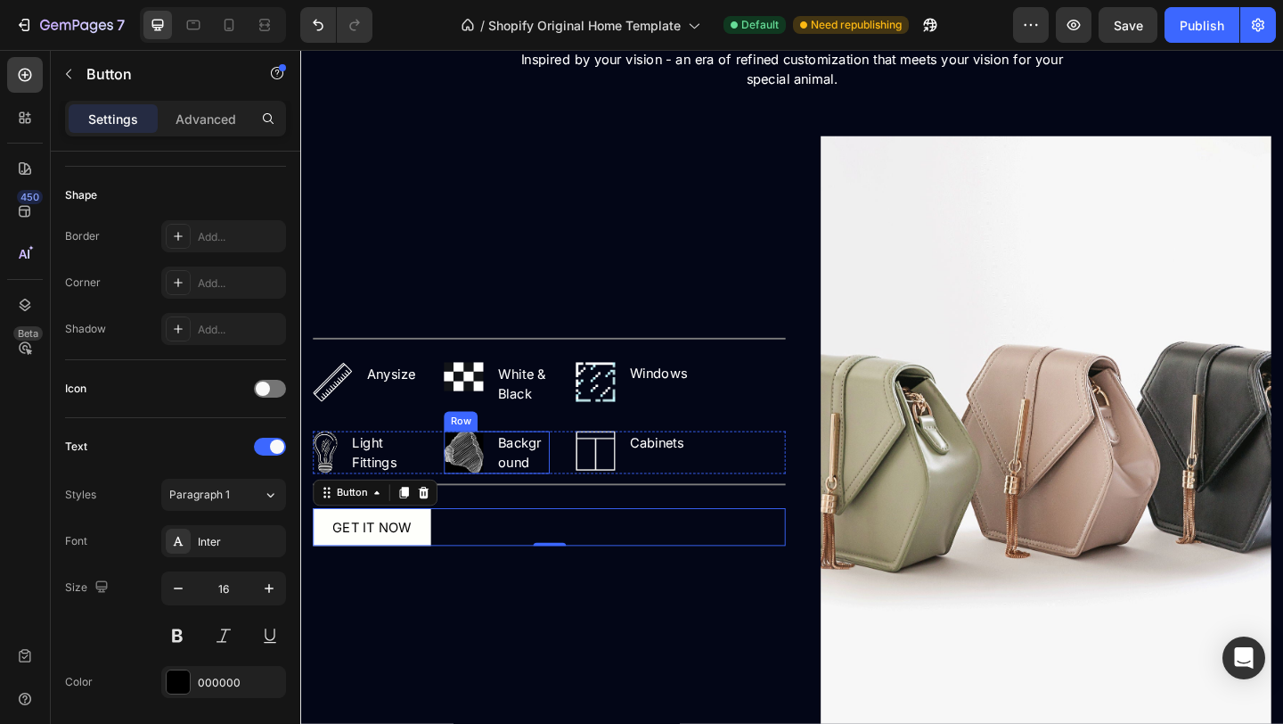
click at [623, 650] on div "Title Line Image Anysize Text block Row Image White & Black Text block Row Imag…" at bounding box center [571, 469] width 514 height 653
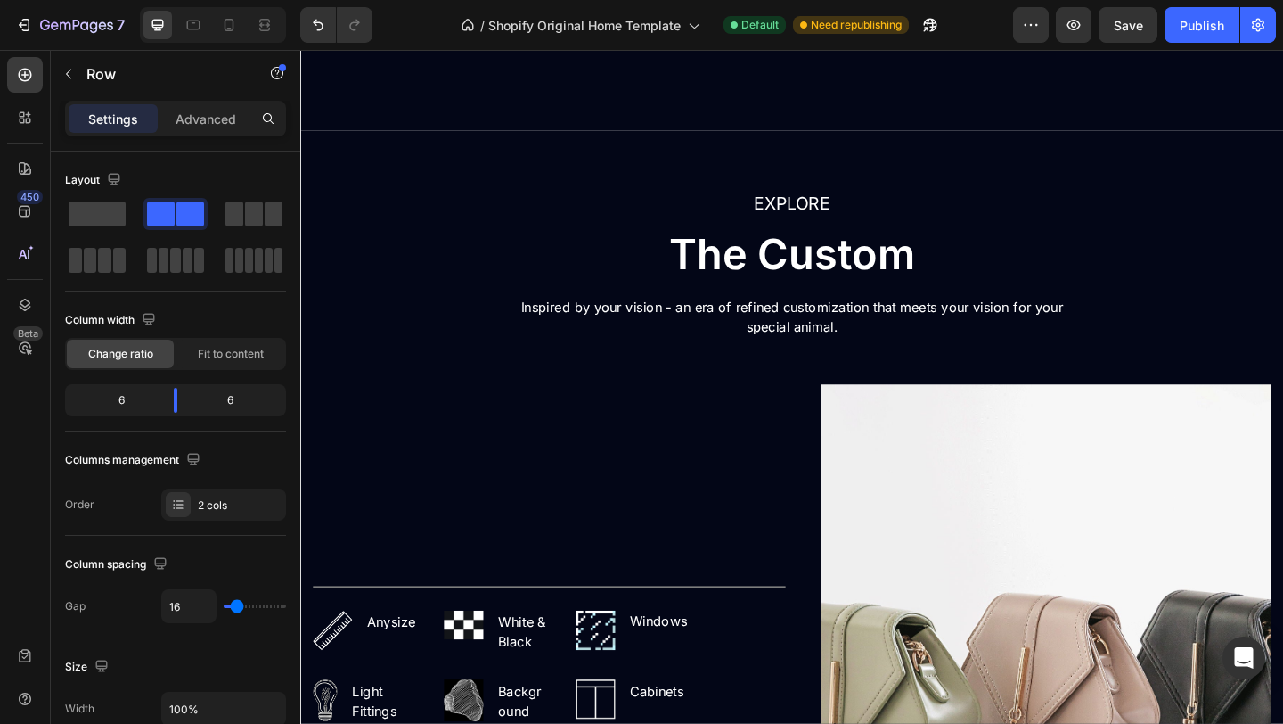
scroll to position [2620, 0]
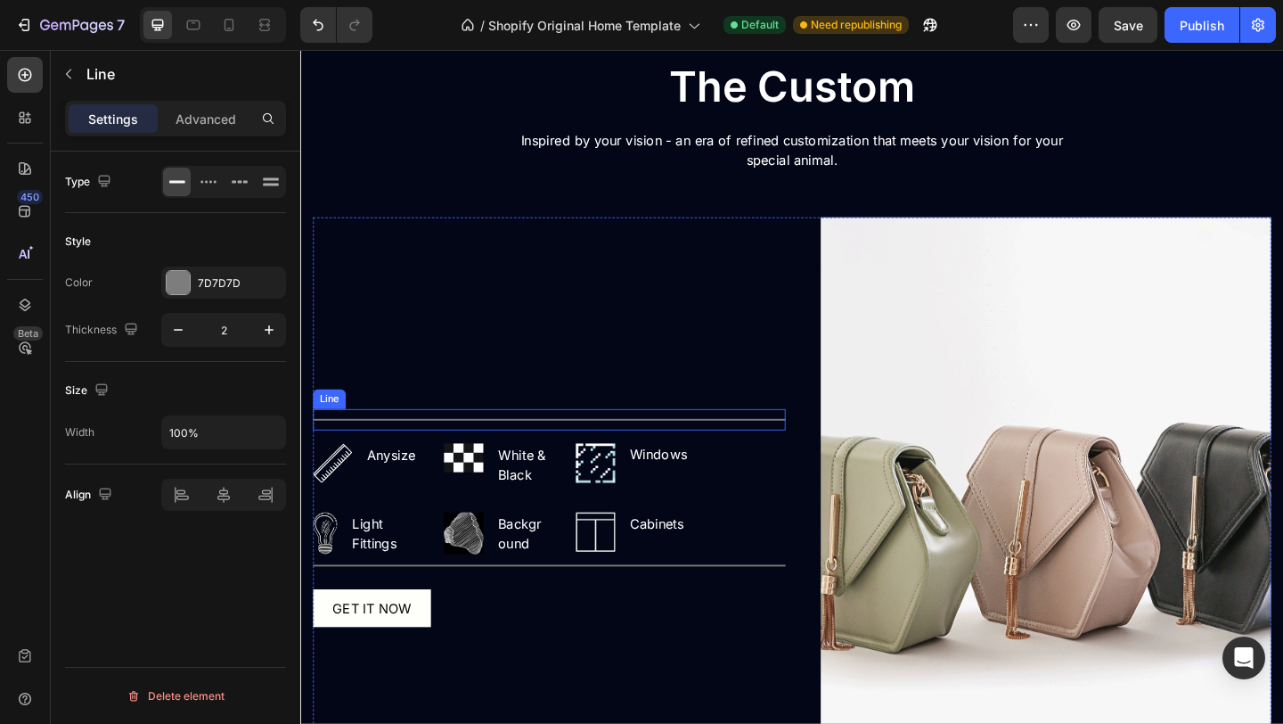
click at [635, 448] on div "Title Line" at bounding box center [571, 451] width 514 height 23
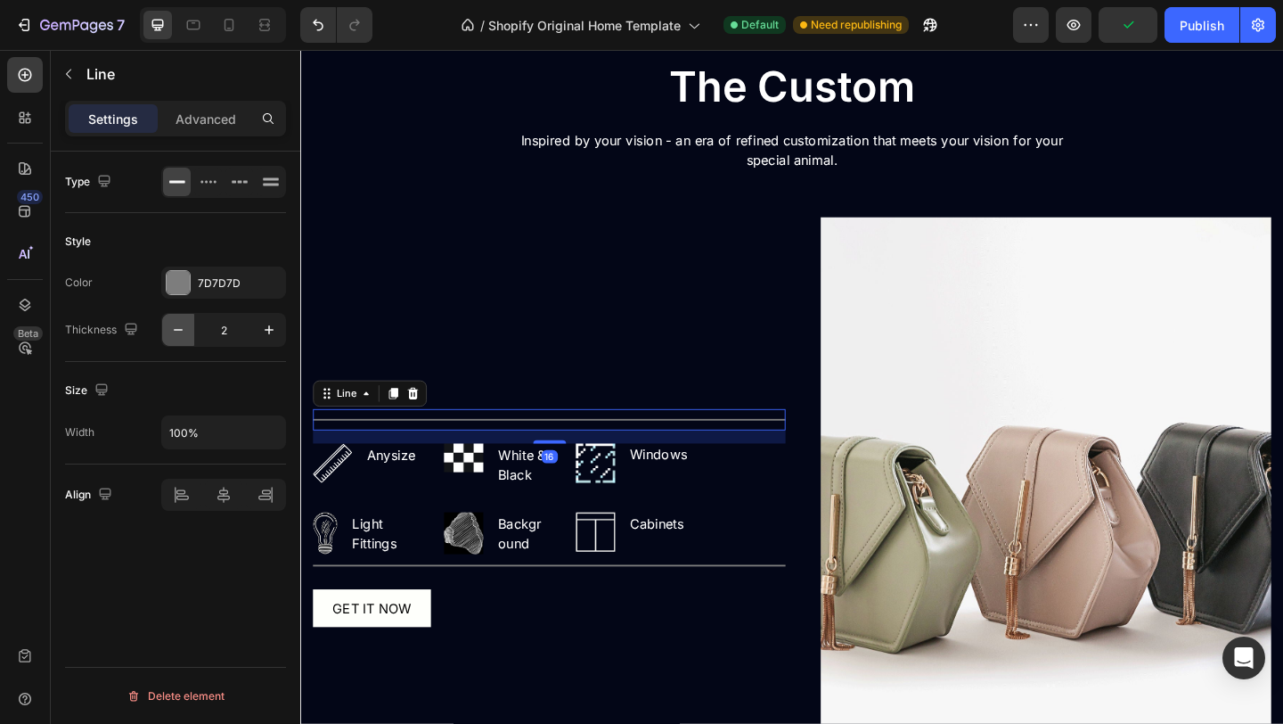
click at [189, 335] on button "button" at bounding box center [178, 330] width 32 height 32
type input "1"
click at [543, 607] on div "Title Line" at bounding box center [571, 609] width 514 height 23
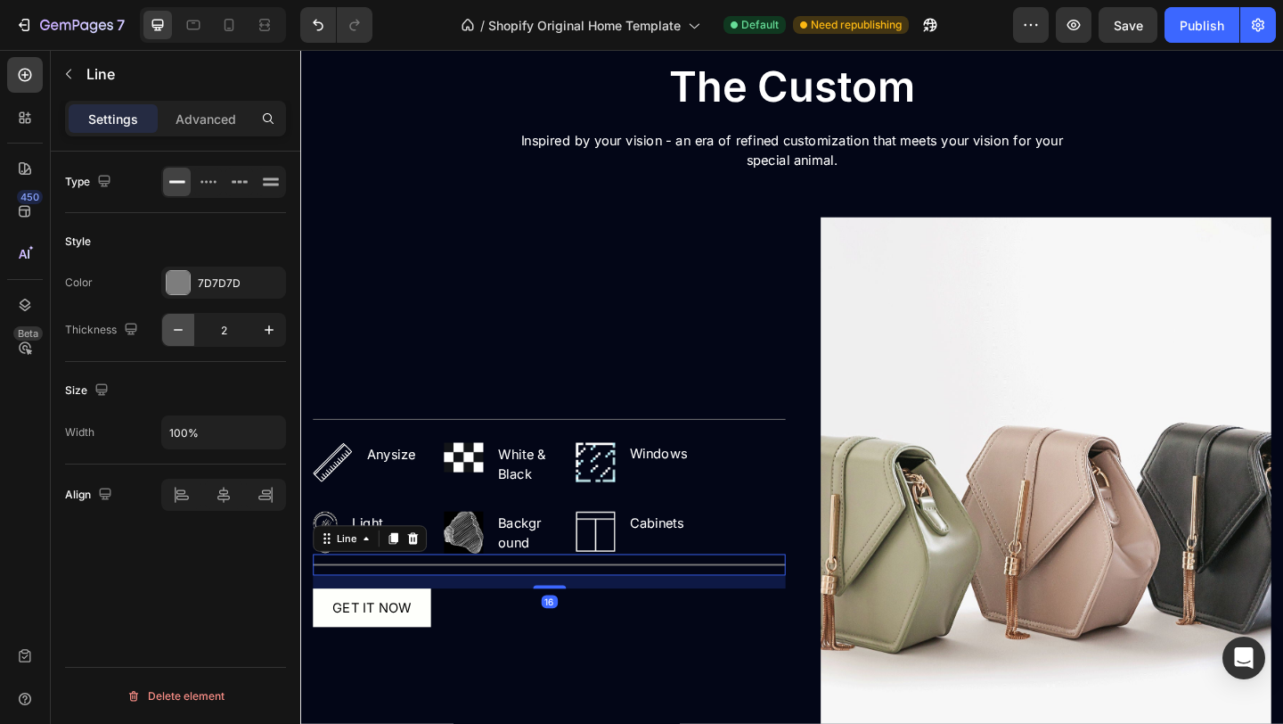
click at [184, 338] on icon "button" at bounding box center [178, 330] width 18 height 18
type input "1"
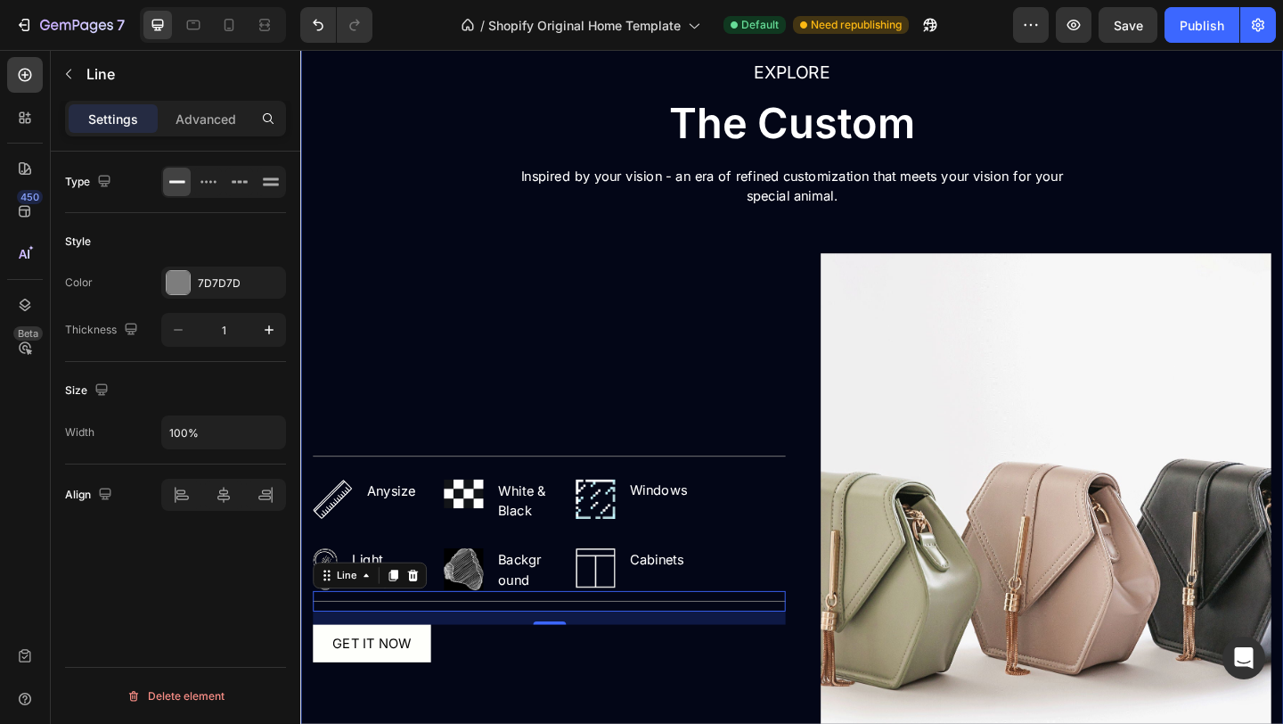
click at [453, 205] on div "EXPLORE Text block The Custom Heading Inspired by your vision - an era of refin…" at bounding box center [835, 491] width 1043 height 865
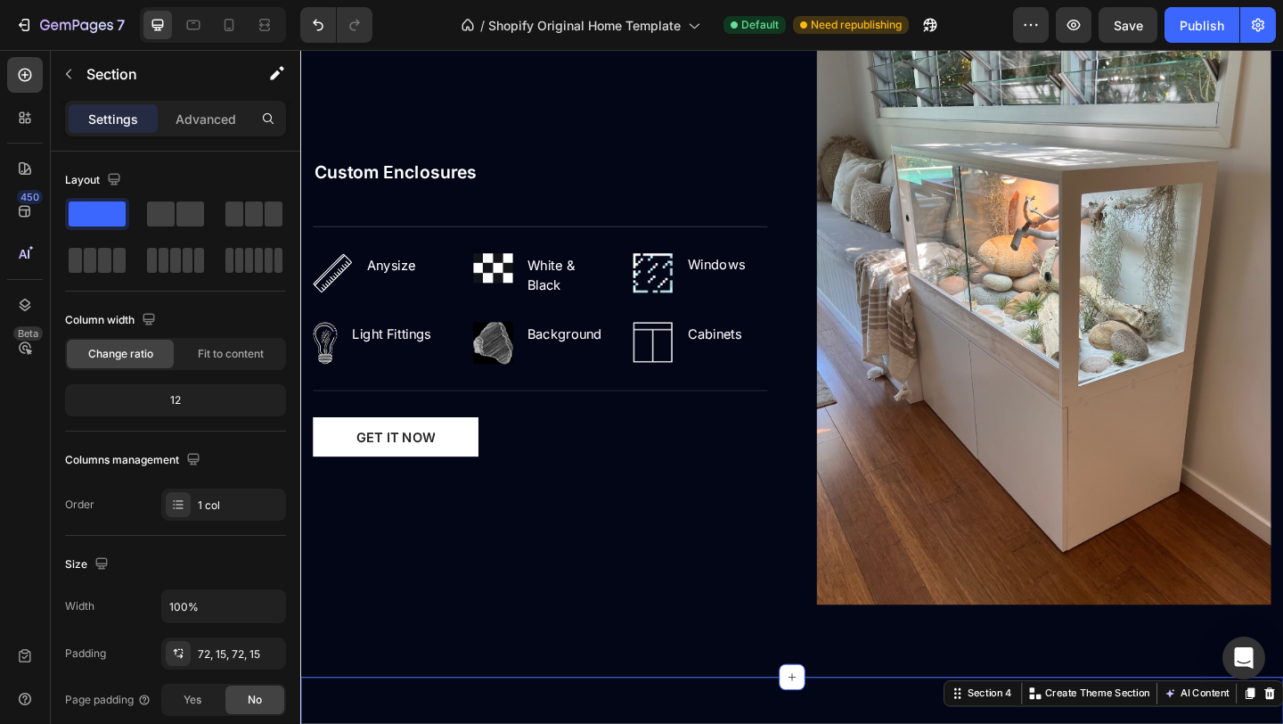
scroll to position [1832, 0]
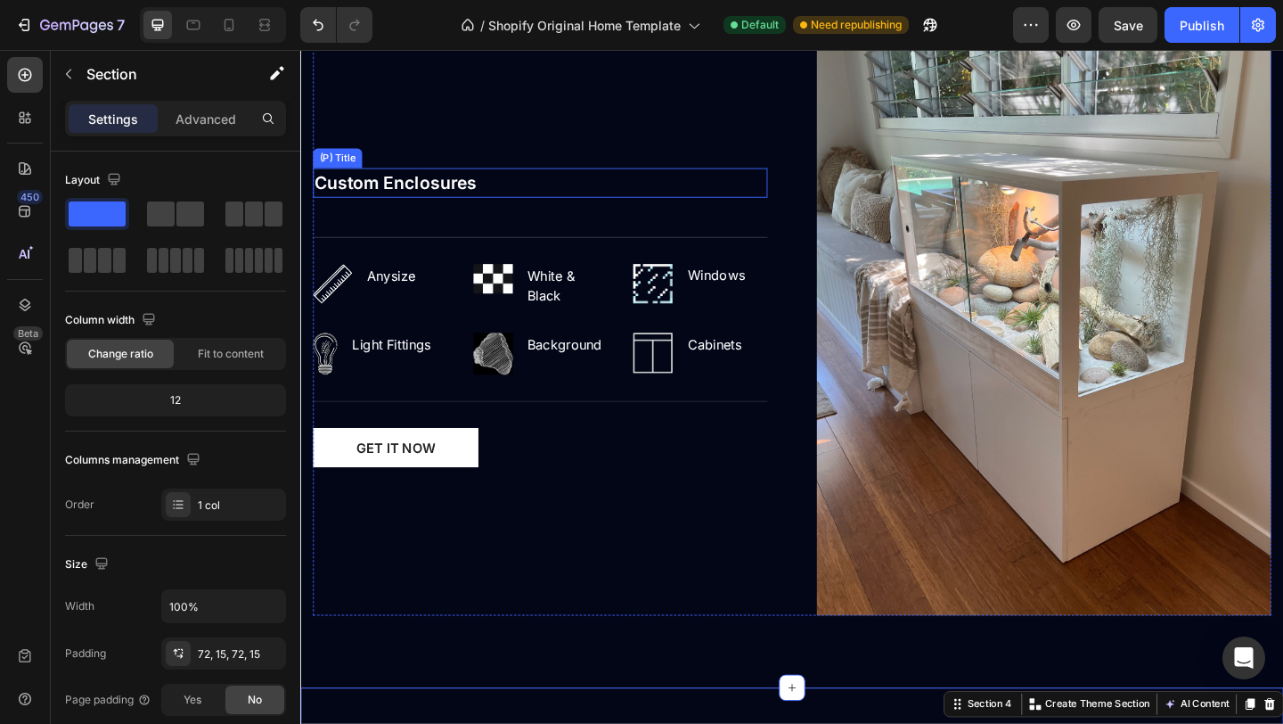
click at [430, 195] on h2 "Custom Enclosures" at bounding box center [561, 194] width 495 height 32
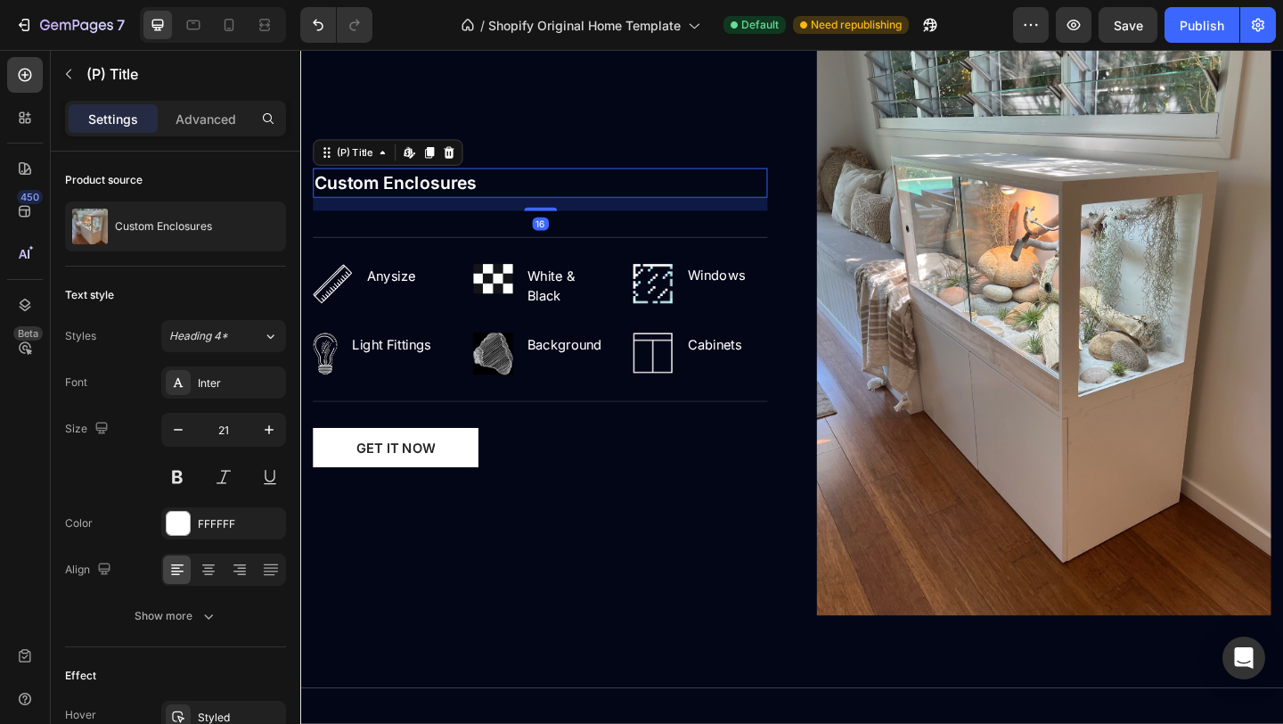
click at [521, 195] on h2 "Custom Enclosures" at bounding box center [561, 194] width 495 height 32
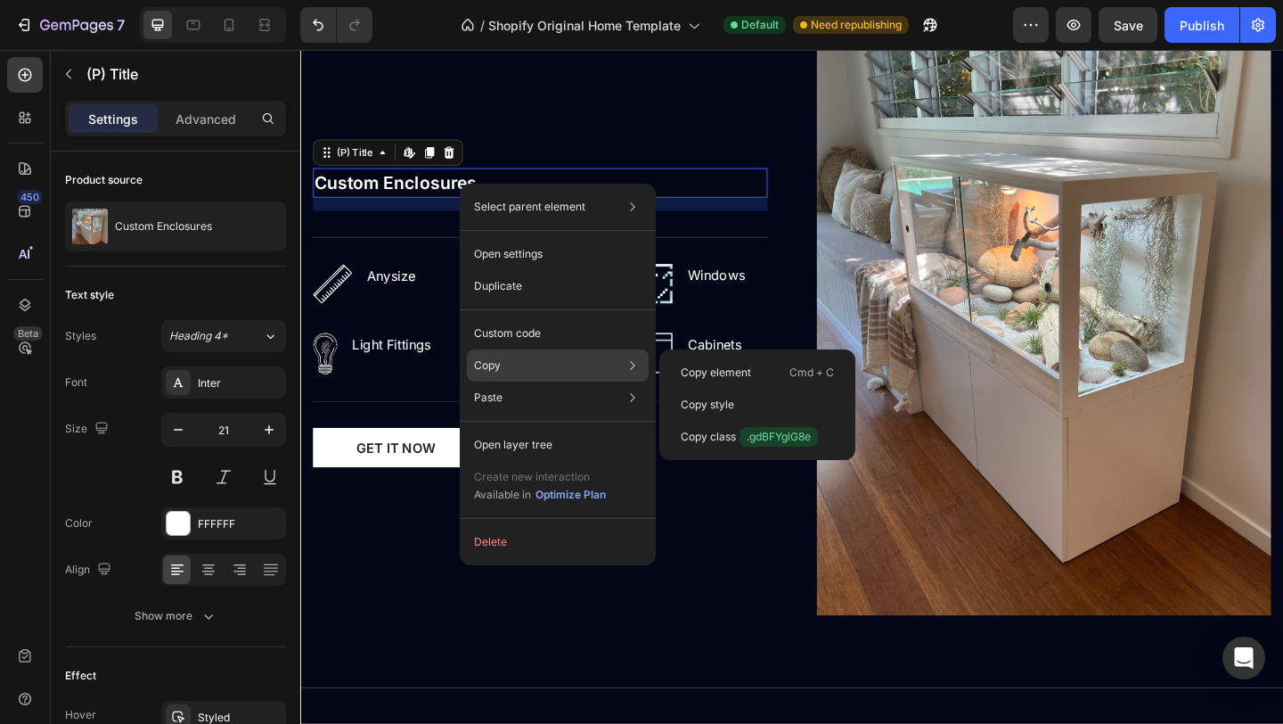
click at [522, 369] on div "Copy Copy element Cmd + C Copy style Copy class .gdBFYglG8e" at bounding box center [558, 365] width 182 height 32
click at [689, 389] on div "Copy element Cmd + C" at bounding box center [758, 405] width 182 height 32
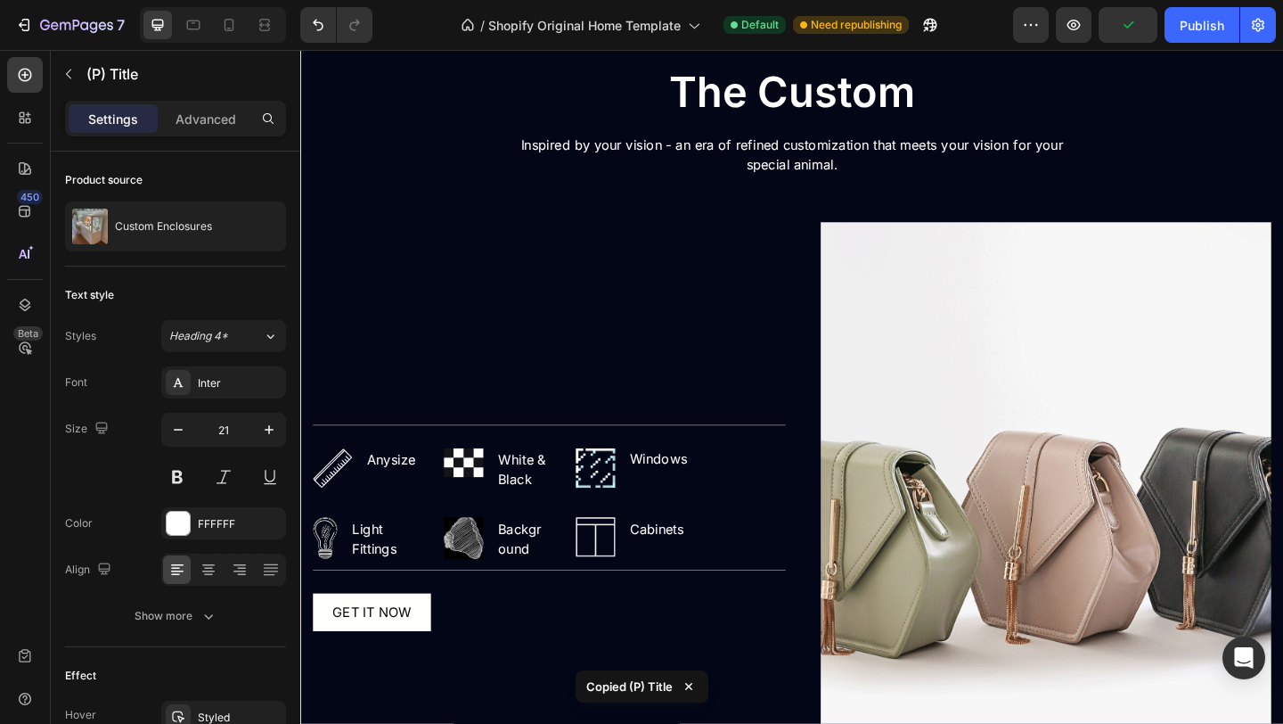
scroll to position [2621, 0]
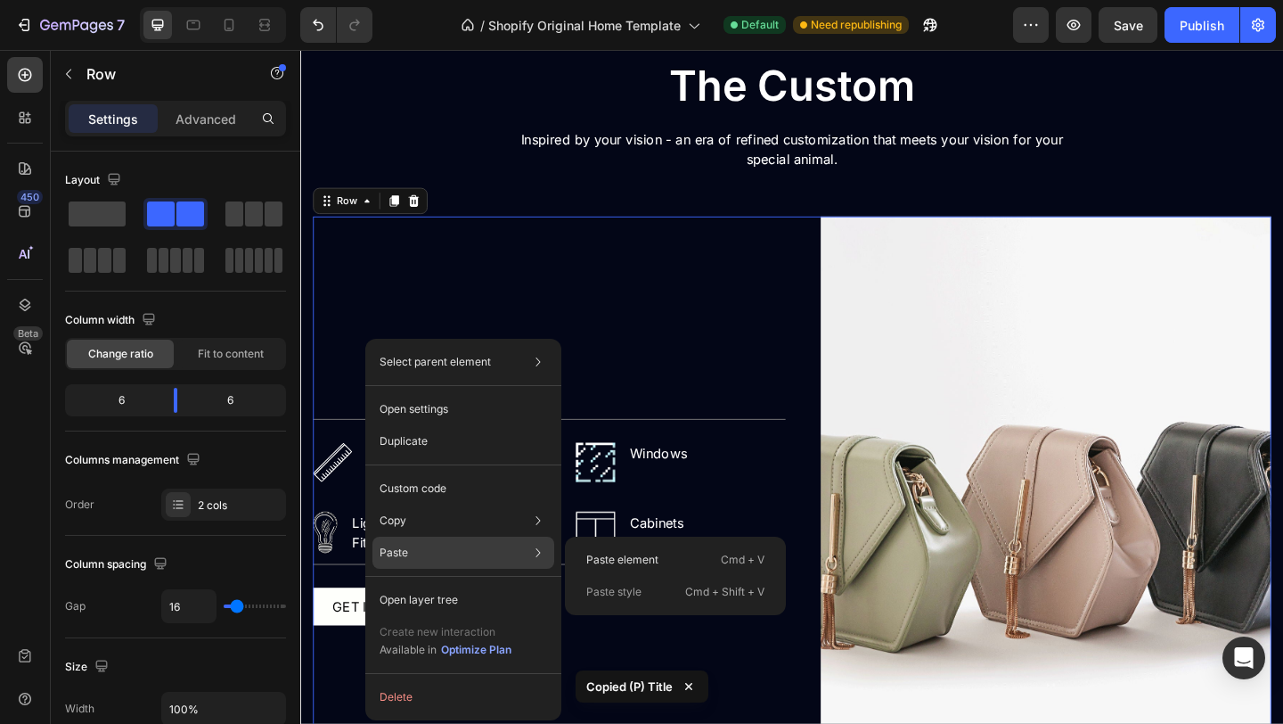
click at [420, 584] on div "Paste Paste element Cmd + V Paste style Cmd + Shift + V" at bounding box center [464, 600] width 182 height 32
click at [598, 560] on p "Paste element" at bounding box center [622, 560] width 72 height 16
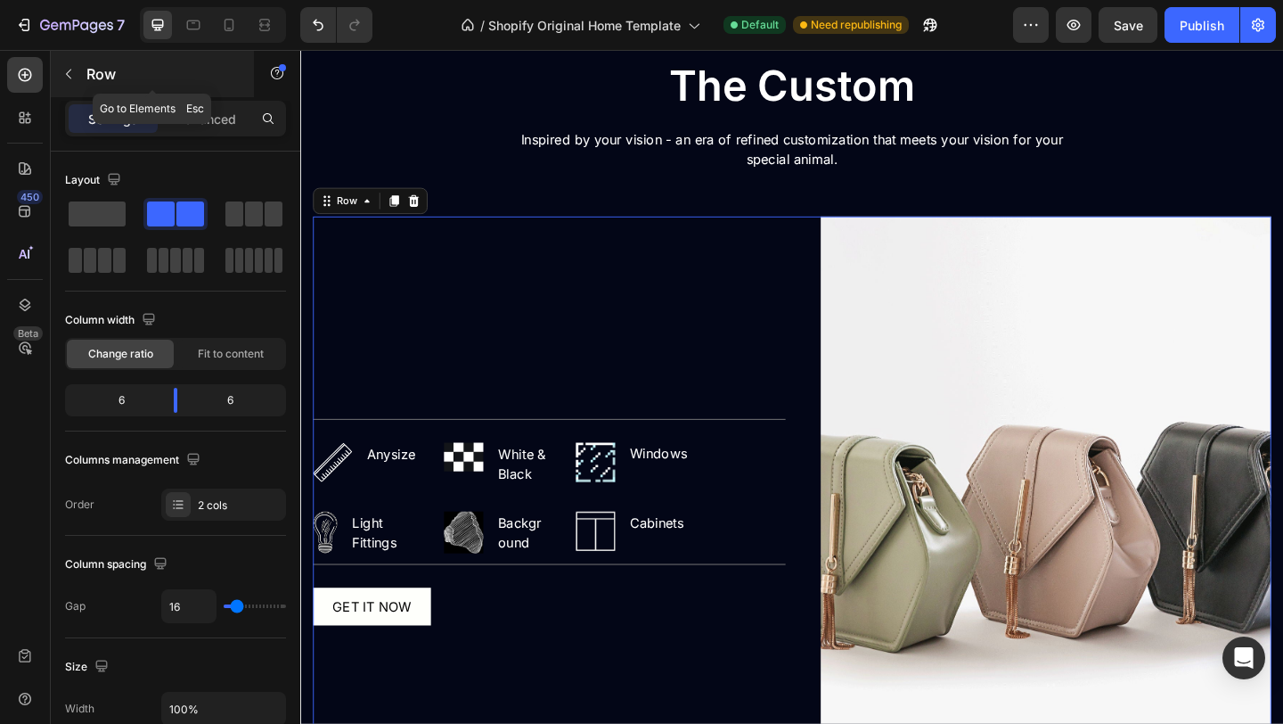
click at [99, 68] on p "Row" at bounding box center [162, 73] width 152 height 21
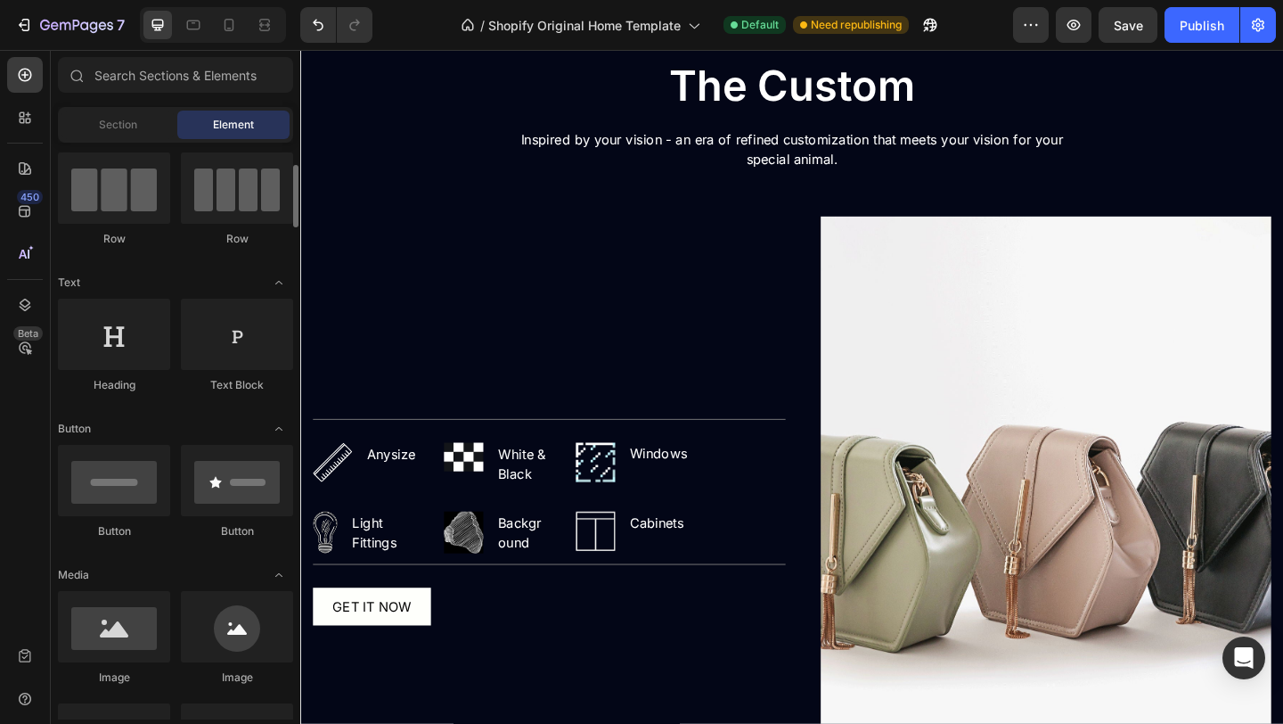
scroll to position [148, 0]
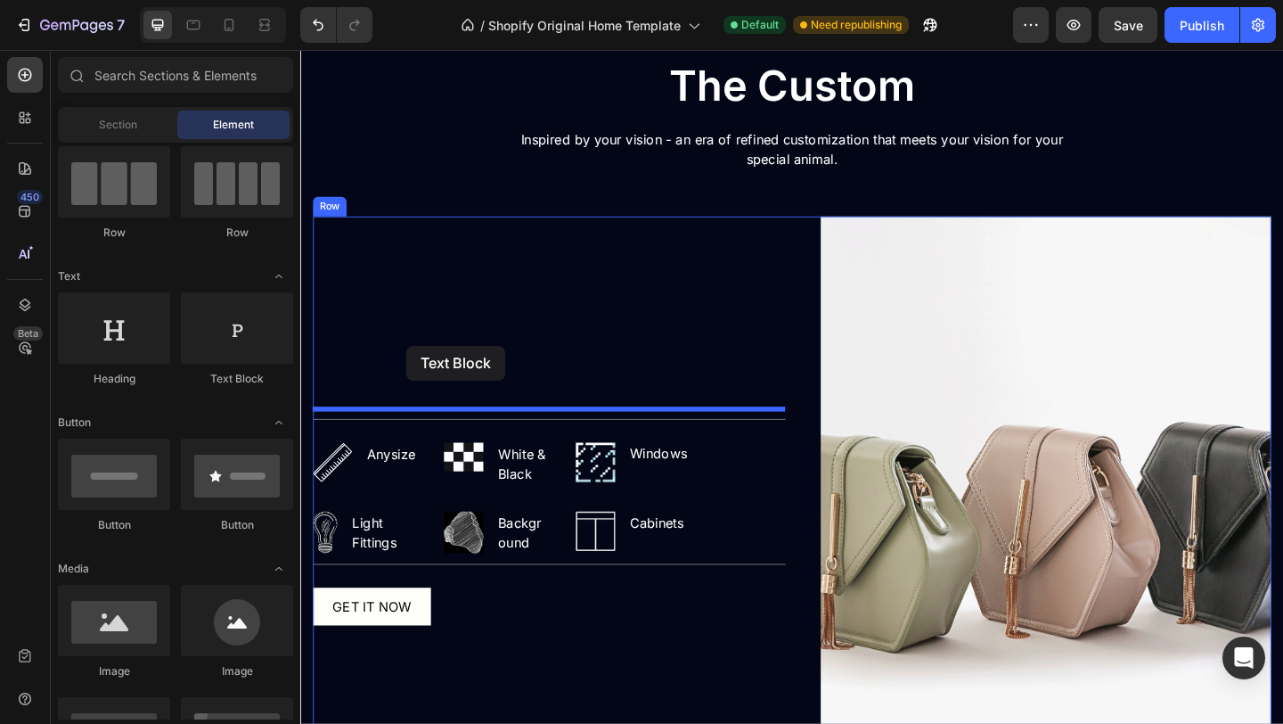
drag, startPoint x: 559, startPoint y: 403, endPoint x: 416, endPoint y: 372, distance: 146.0
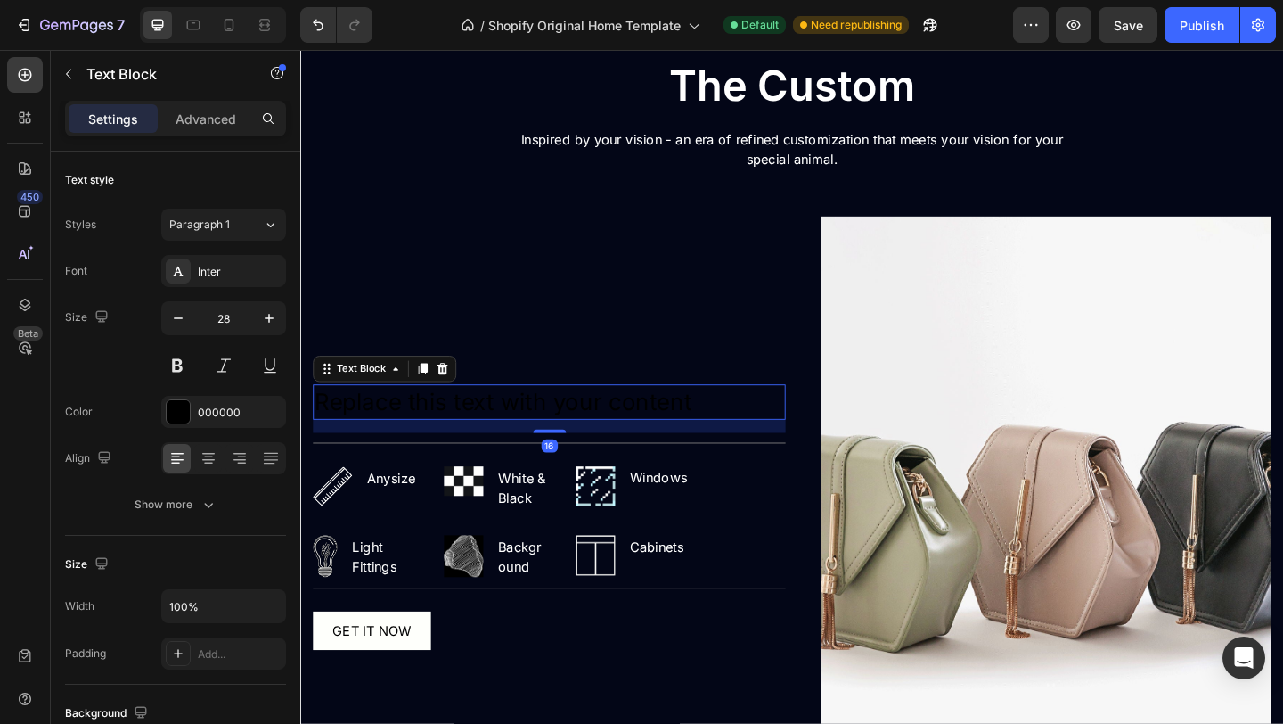
click at [429, 438] on div "Replace this text with your content" at bounding box center [571, 433] width 514 height 38
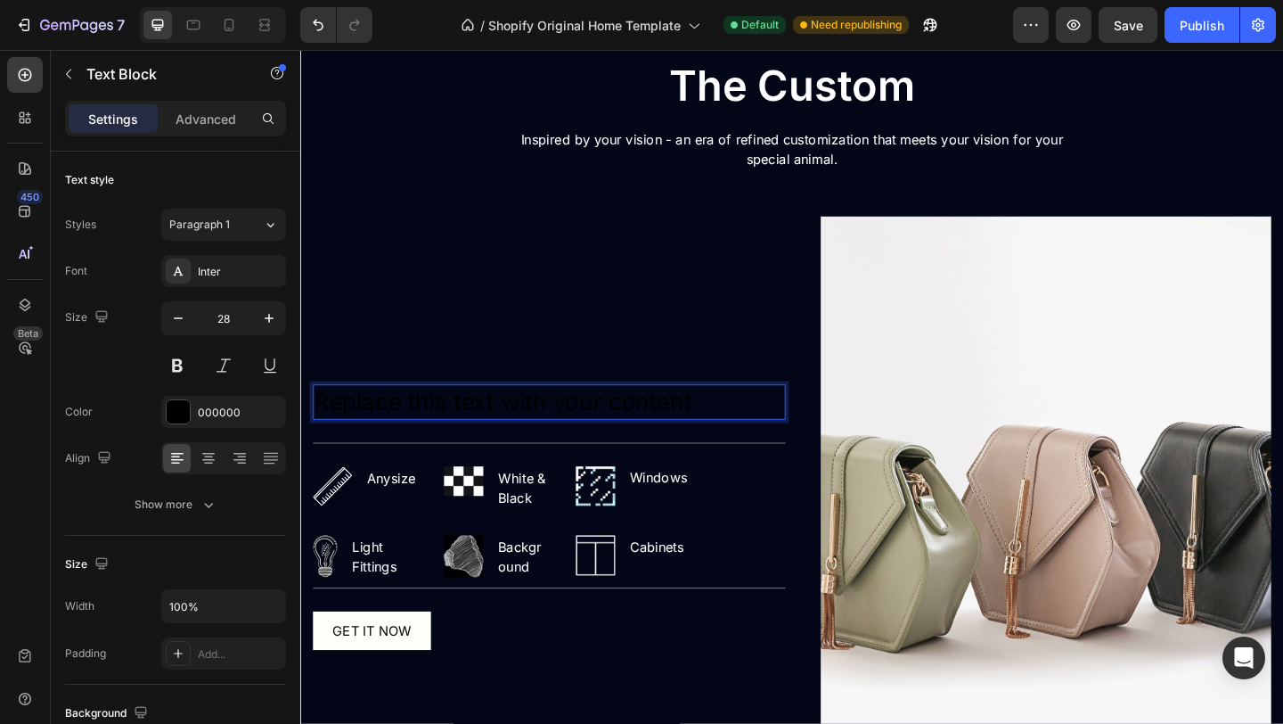
click at [456, 432] on p "Replace this text with your content" at bounding box center [571, 432] width 511 height 35
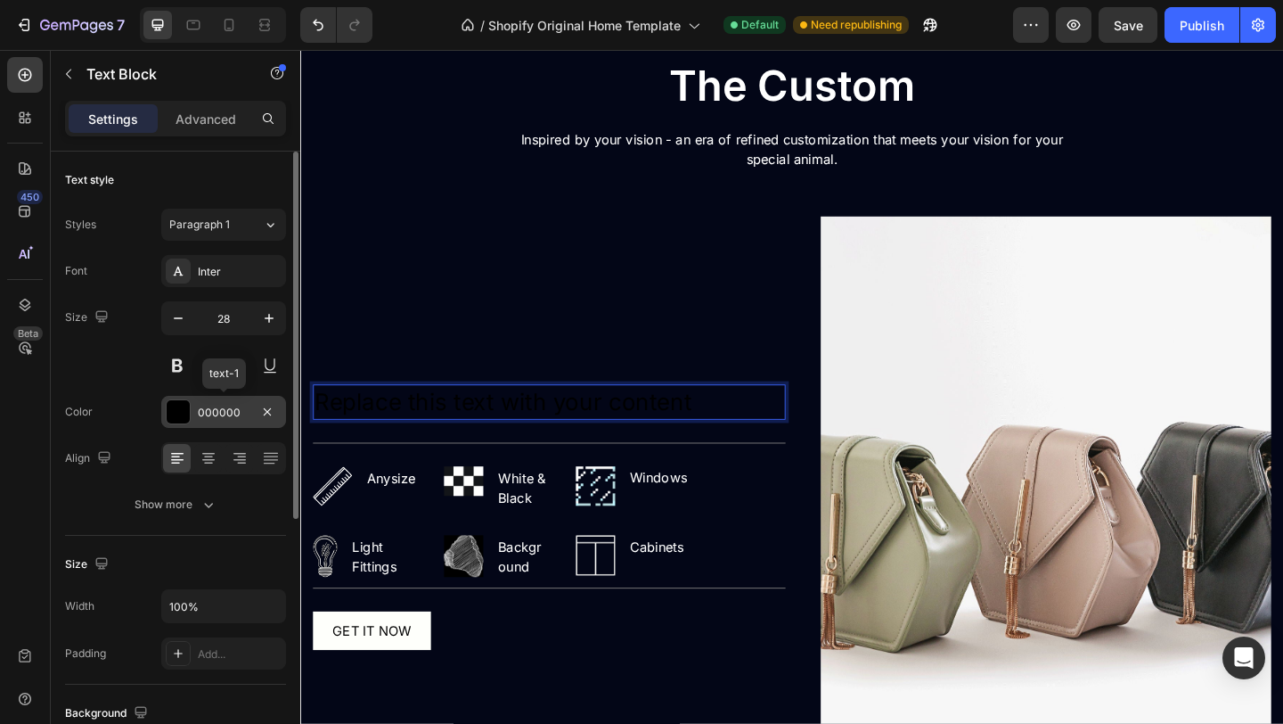
click at [240, 420] on div "000000" at bounding box center [224, 413] width 52 height 16
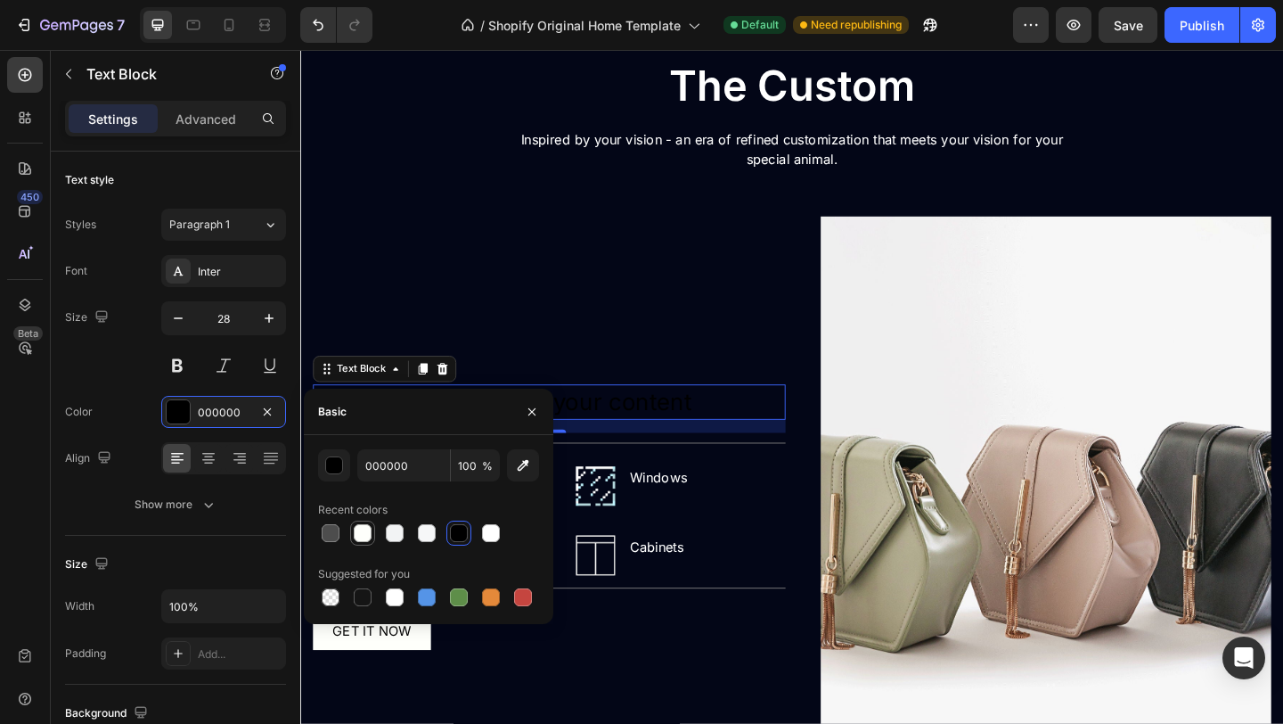
click at [373, 530] on div at bounding box center [362, 532] width 21 height 21
type input "FEFFFB"
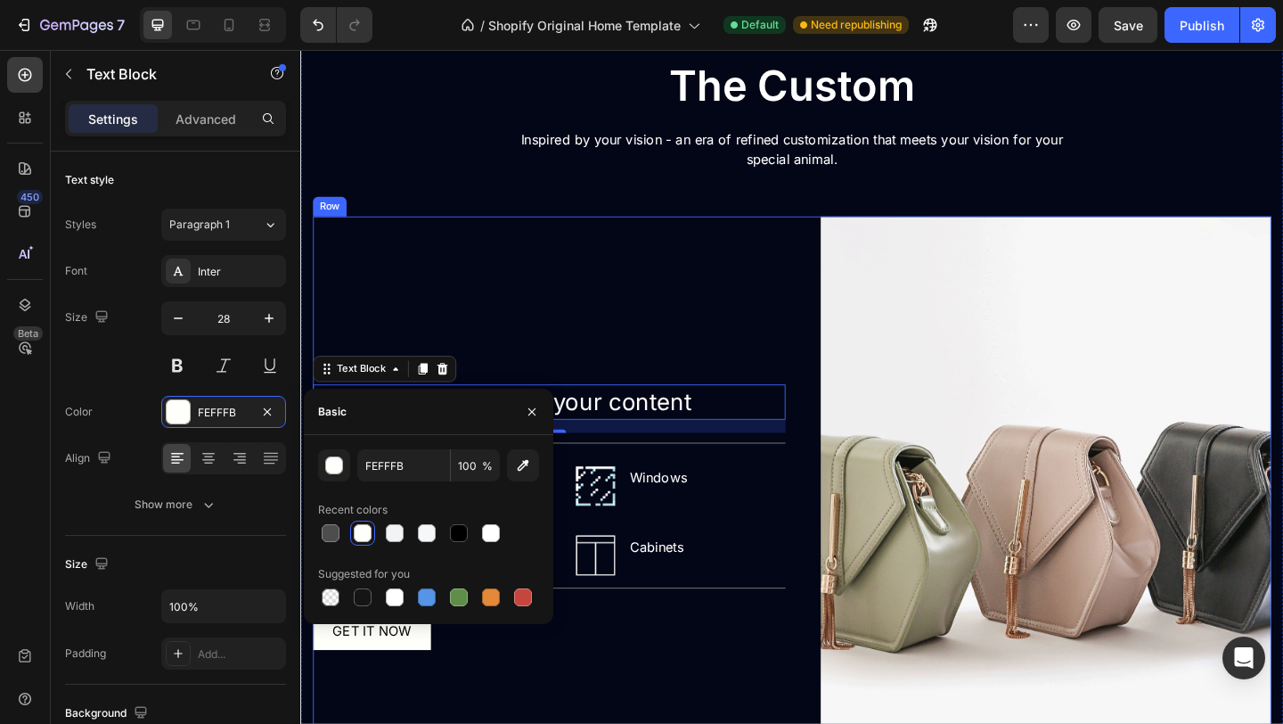
click at [570, 304] on div "Replace this text with your content Text Block 16 Title Line Image Anysize Text…" at bounding box center [571, 557] width 514 height 653
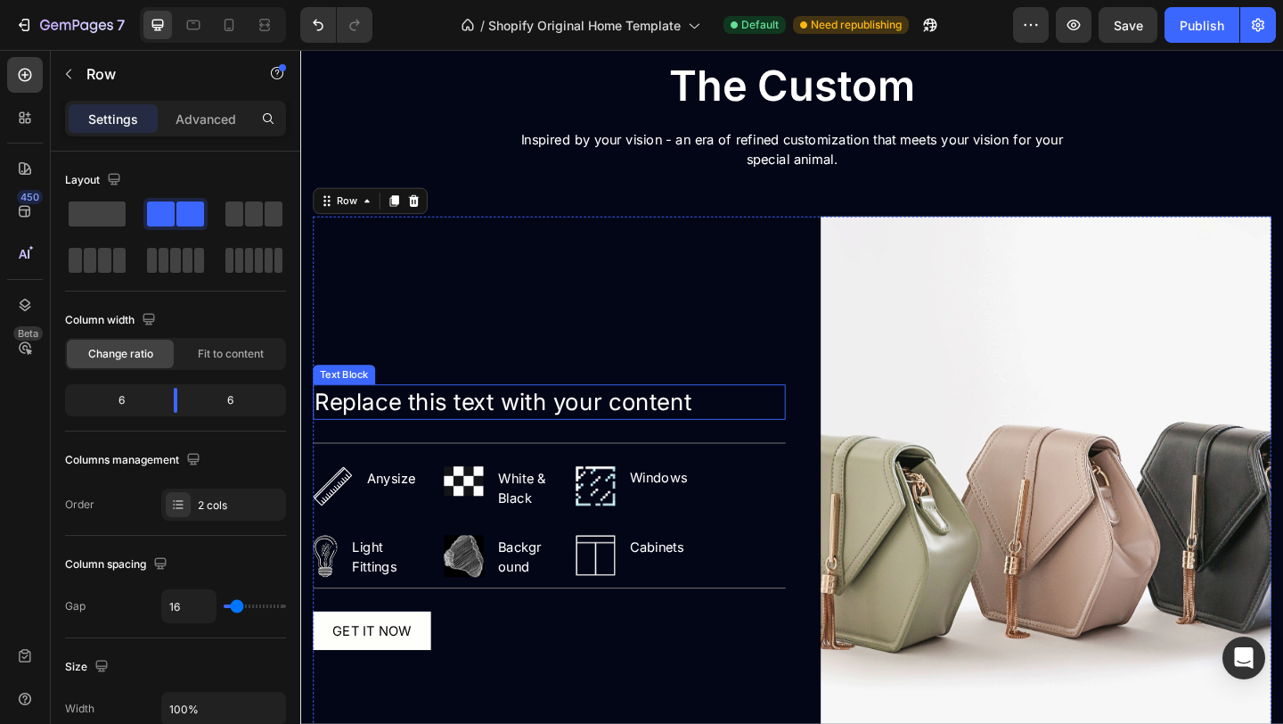
click at [529, 438] on p "Replace this text with your content" at bounding box center [571, 432] width 511 height 35
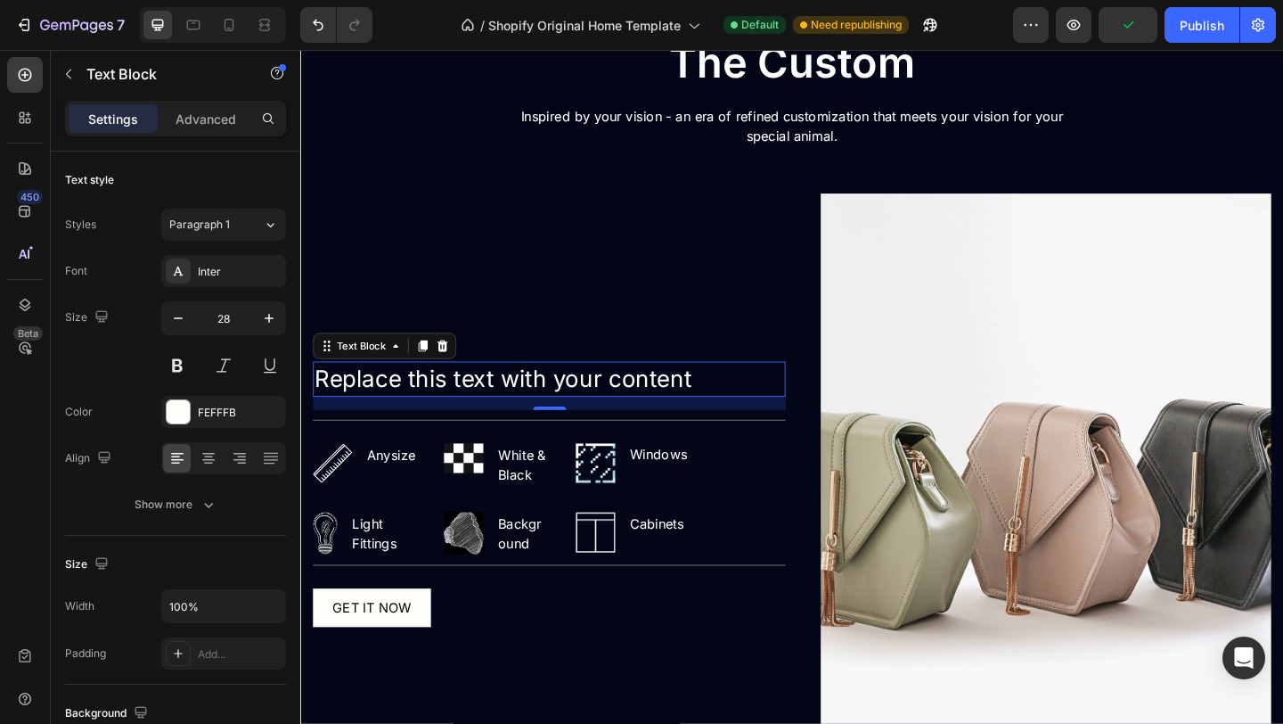
scroll to position [2555, 0]
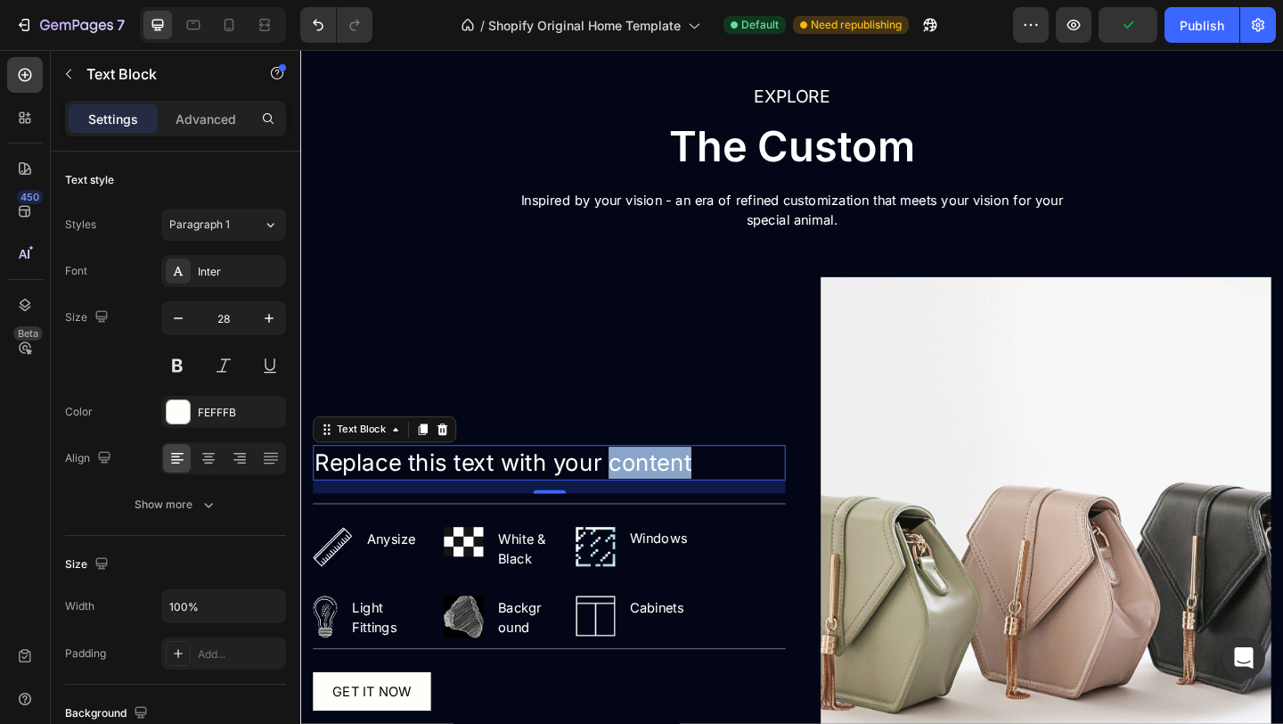
click at [645, 510] on p "Replace this text with your content" at bounding box center [571, 498] width 511 height 35
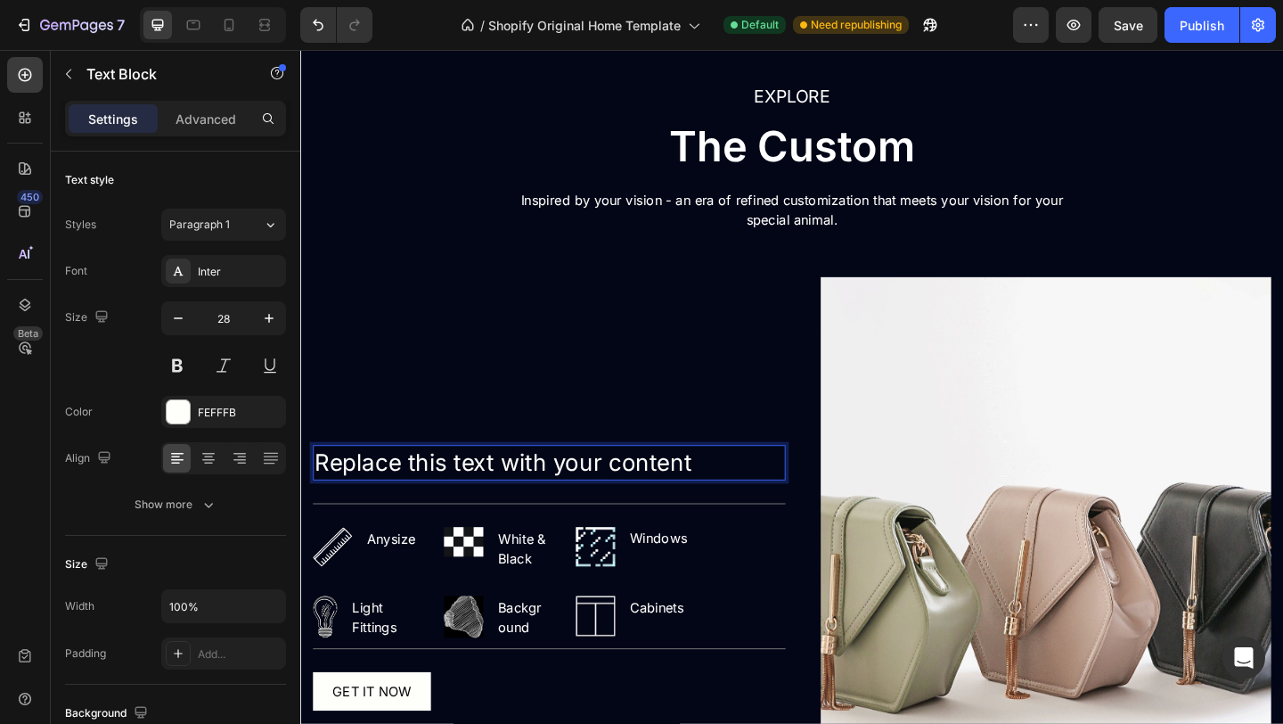
drag, startPoint x: 713, startPoint y: 504, endPoint x: 303, endPoint y: 511, distance: 410.0
click at [303, 511] on div "EXPLORE Text block The Custom Heading Inspired by your vision - an era of refin…" at bounding box center [834, 517] width 1069 height 994
click at [727, 509] on p "Replace this text with your content" at bounding box center [571, 498] width 511 height 35
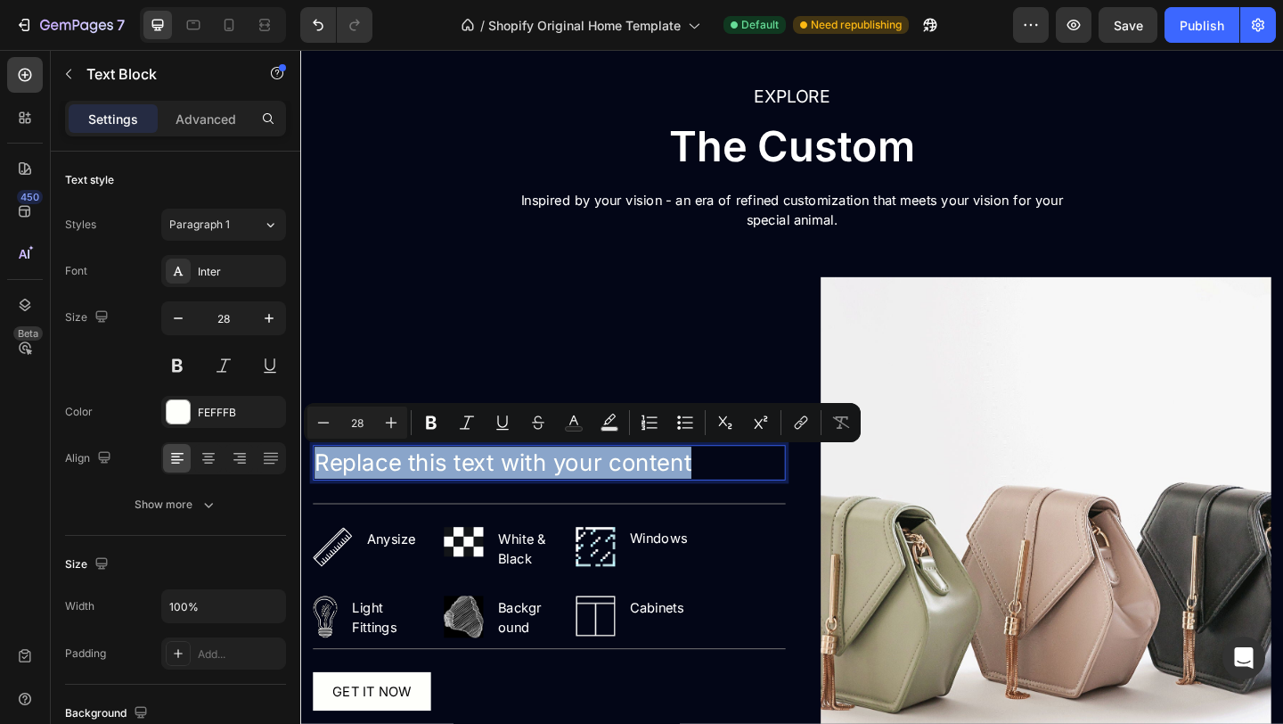
drag, startPoint x: 727, startPoint y: 509, endPoint x: 554, endPoint y: 510, distance: 172.9
click at [554, 510] on p "Replace this text with your content" at bounding box center [571, 498] width 511 height 35
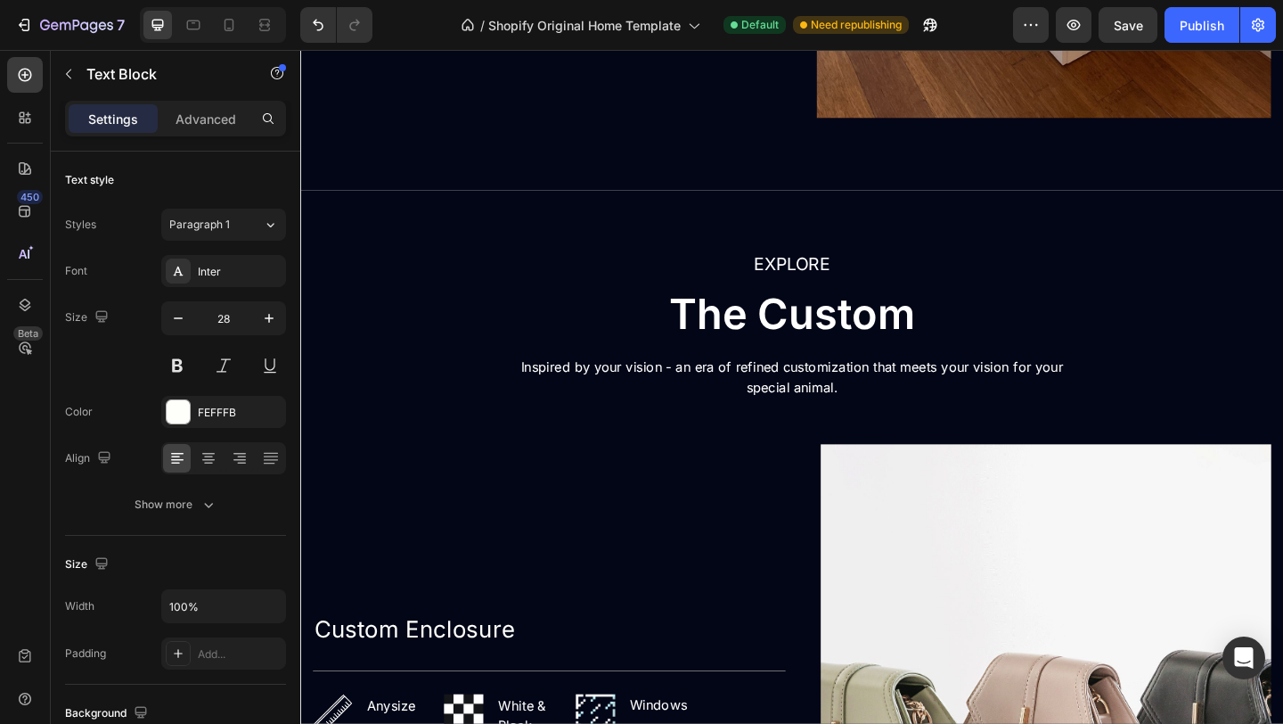
scroll to position [2401, 0]
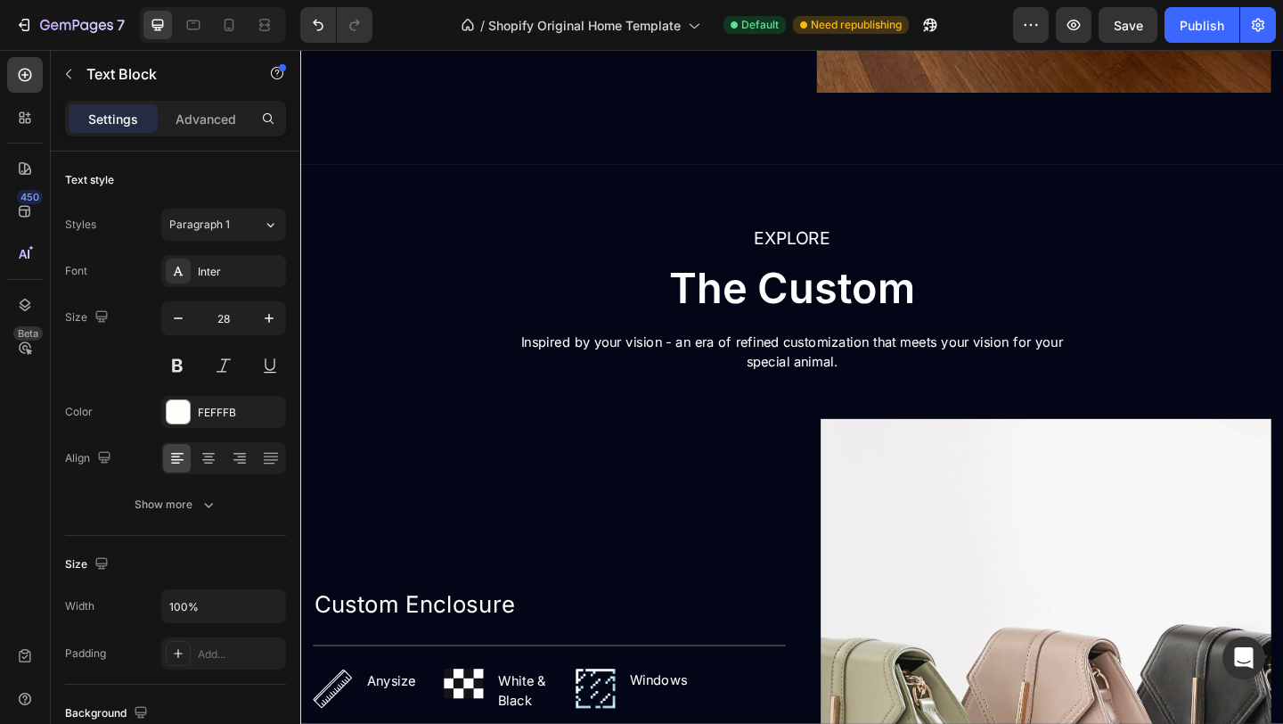
click at [553, 652] on p "Custom Enclosure" at bounding box center [571, 652] width 511 height 35
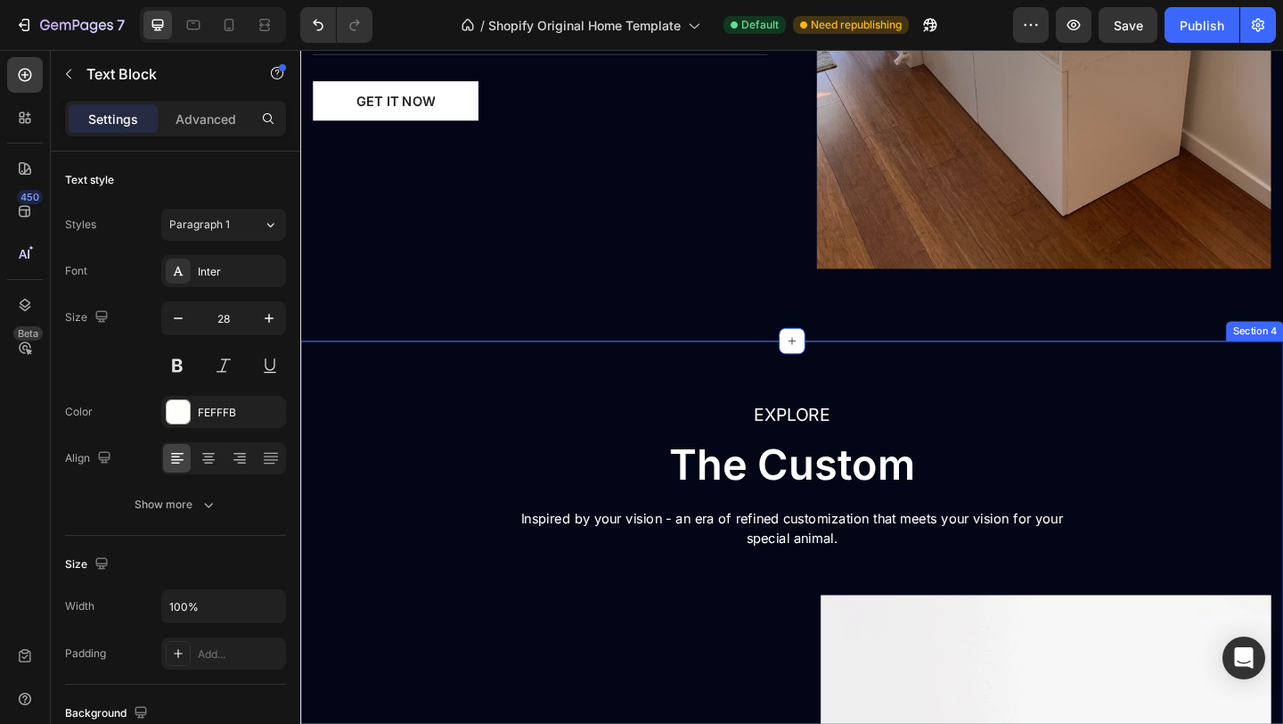
scroll to position [2209, 0]
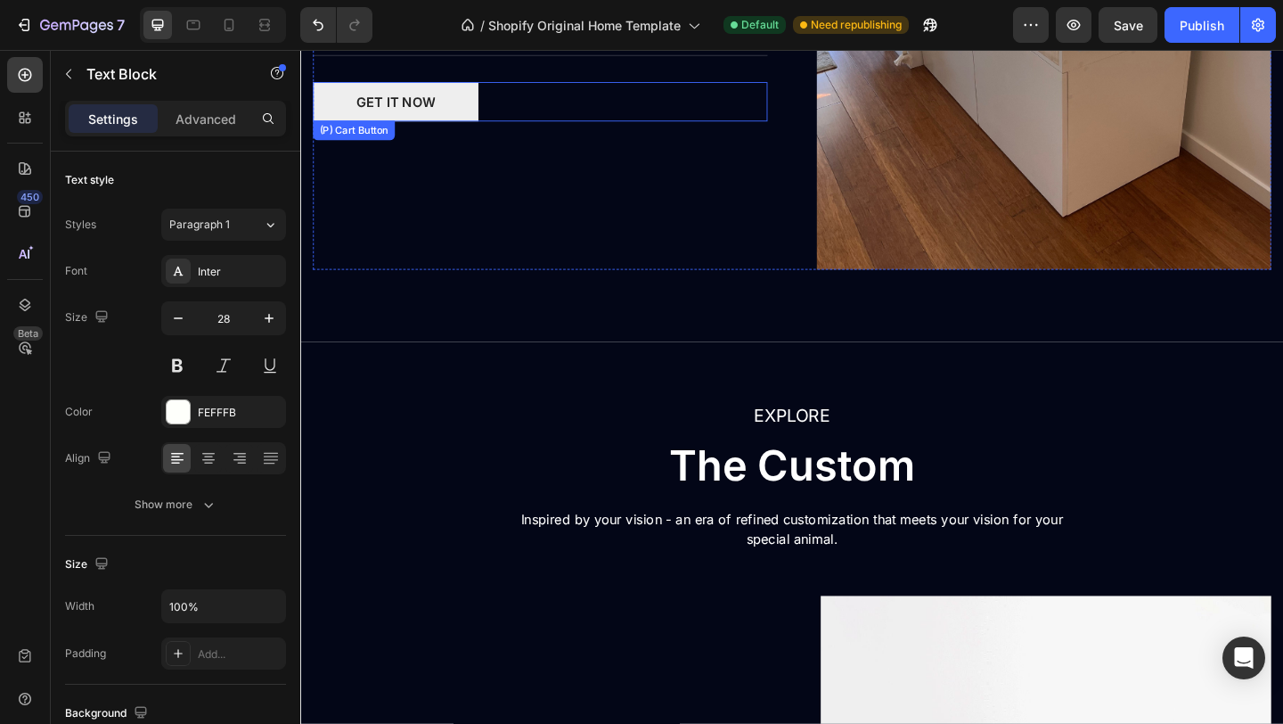
click at [471, 96] on button "GET IT NOW" at bounding box center [404, 106] width 180 height 43
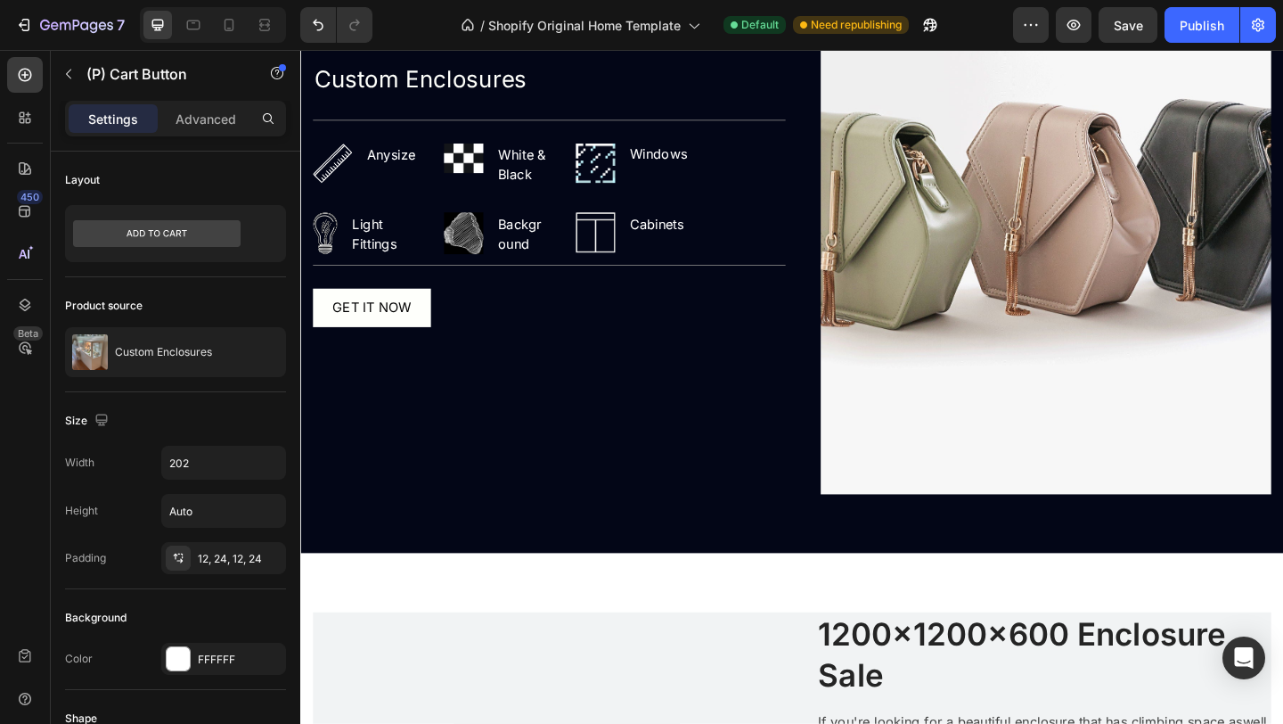
scroll to position [2975, 0]
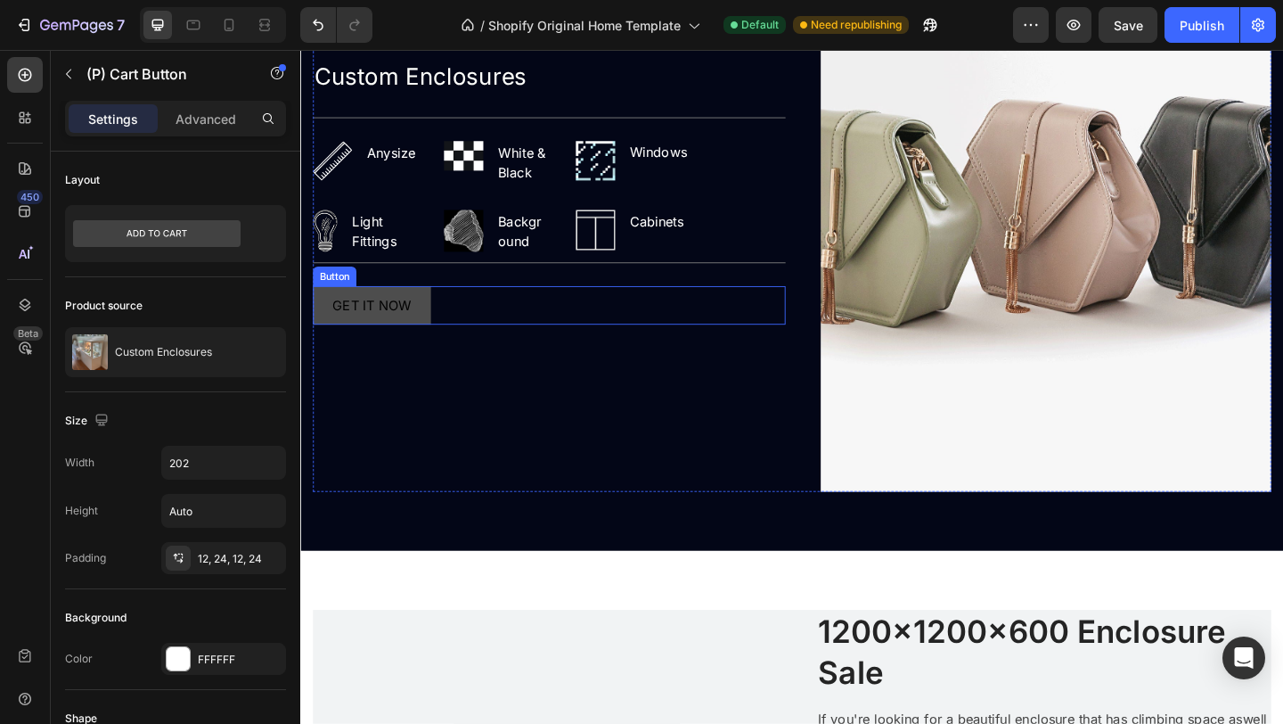
click at [430, 324] on button "GET IT NOW" at bounding box center [378, 327] width 128 height 41
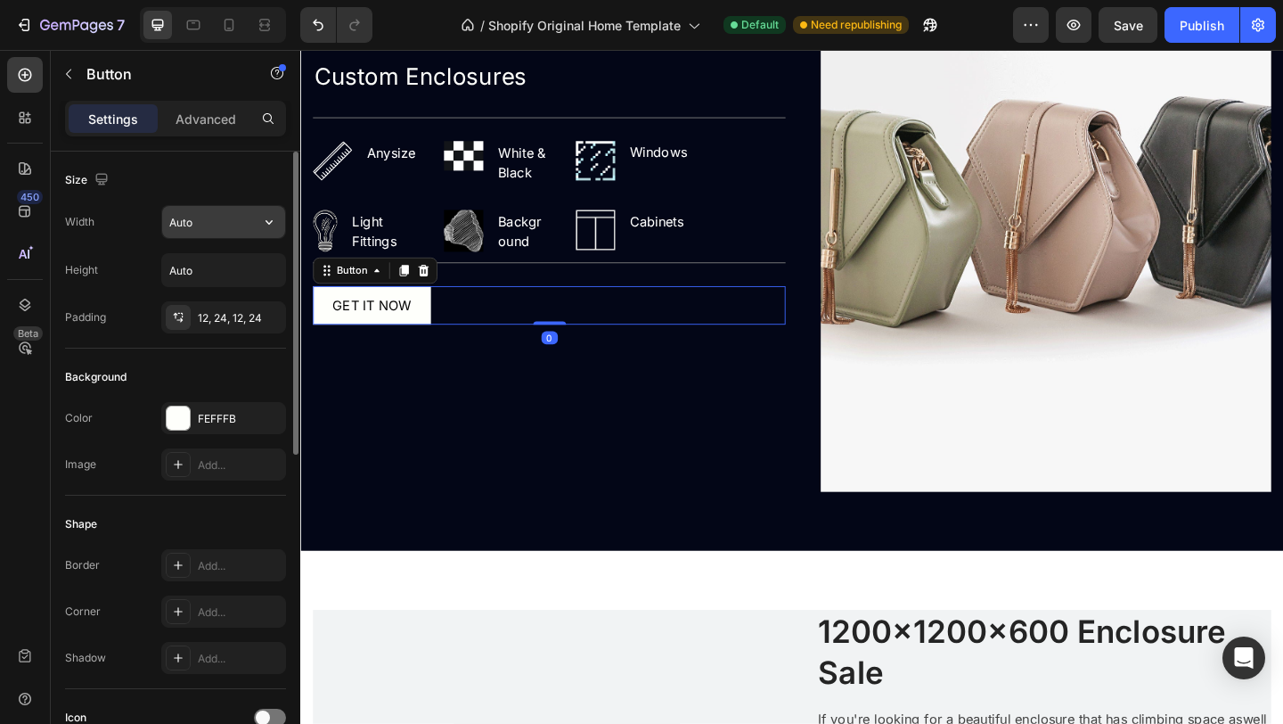
click at [228, 231] on input "Auto" at bounding box center [223, 222] width 123 height 32
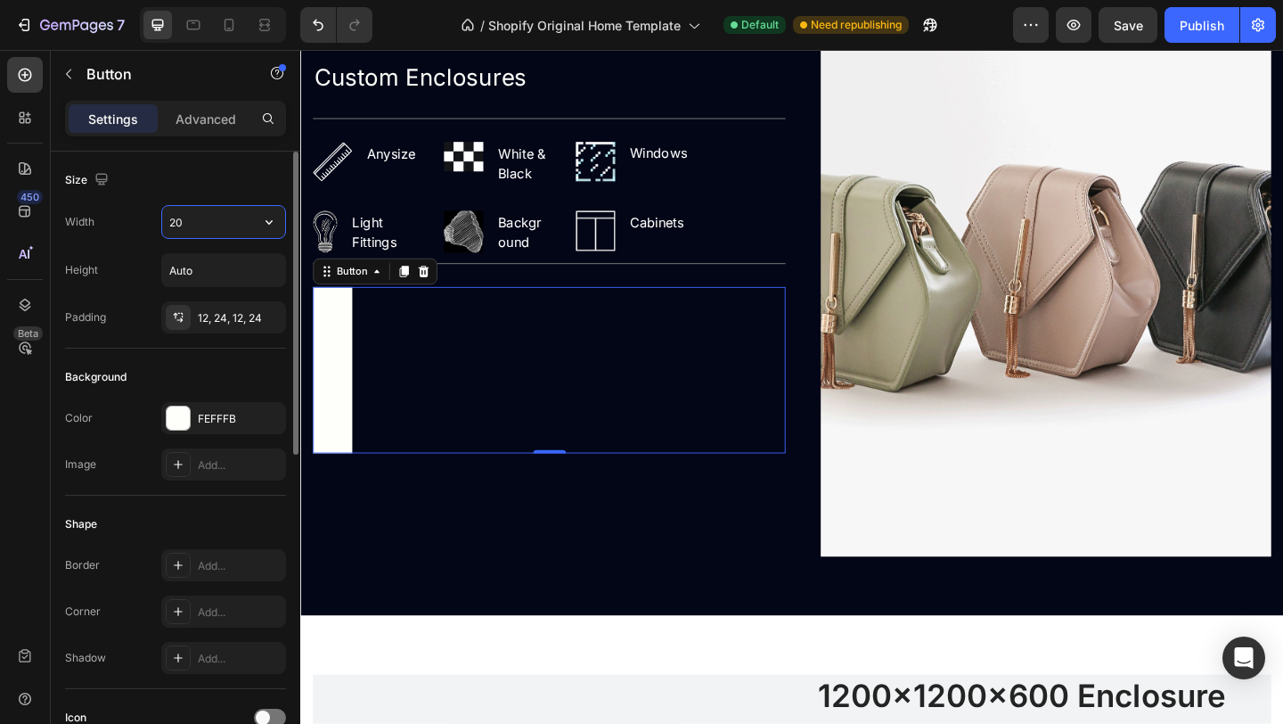
type input "202"
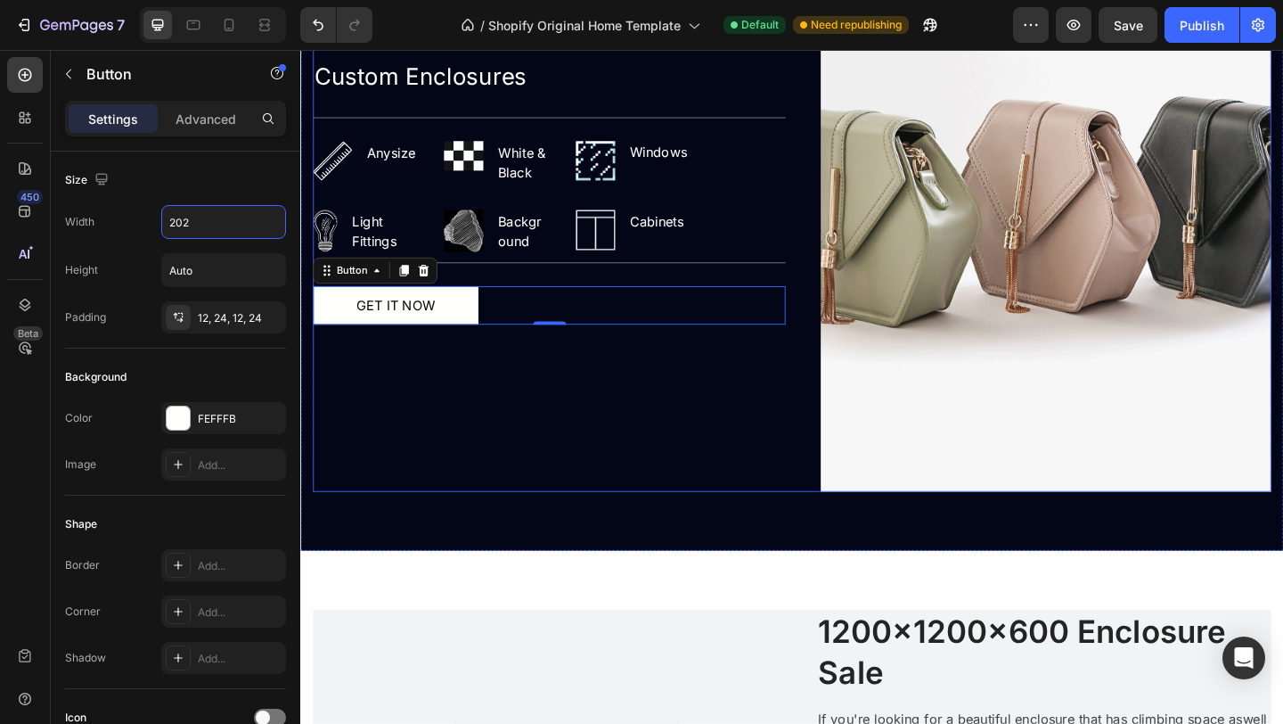
click at [459, 482] on div "Custom Enclosures Text Block Title Line Image Anysize Text block Row Image Whit…" at bounding box center [571, 203] width 514 height 653
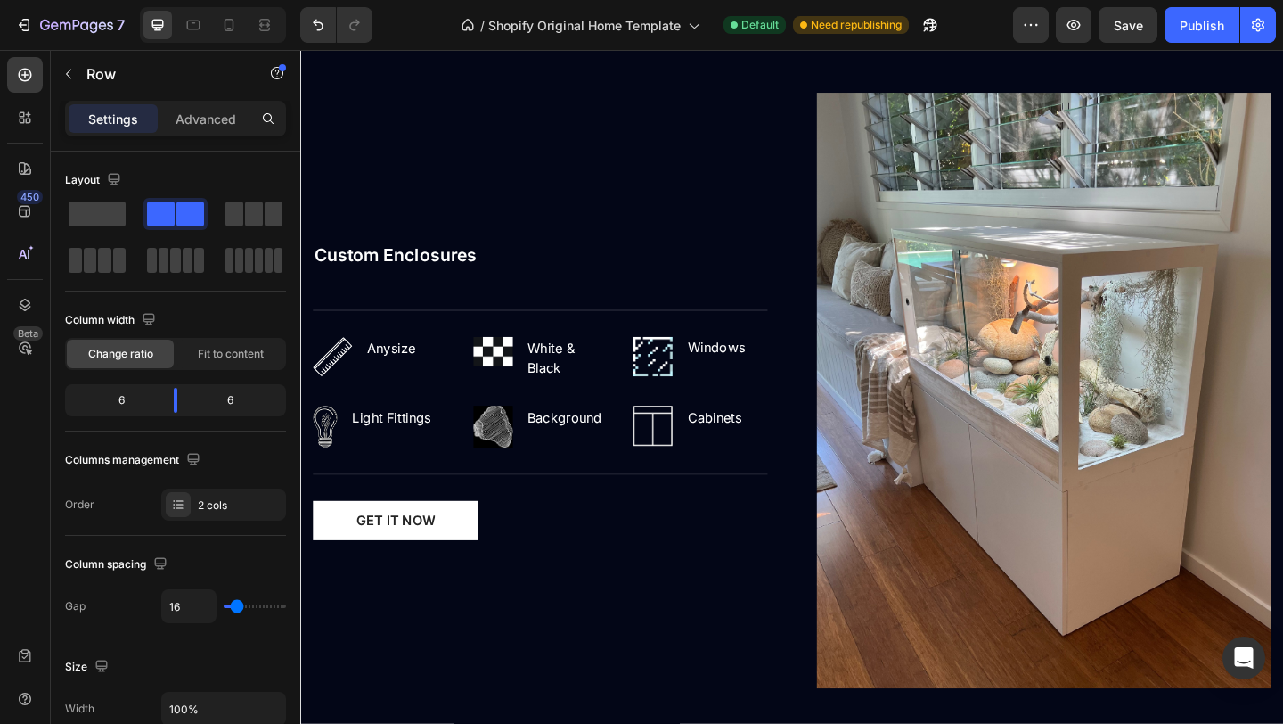
scroll to position [1750, 0]
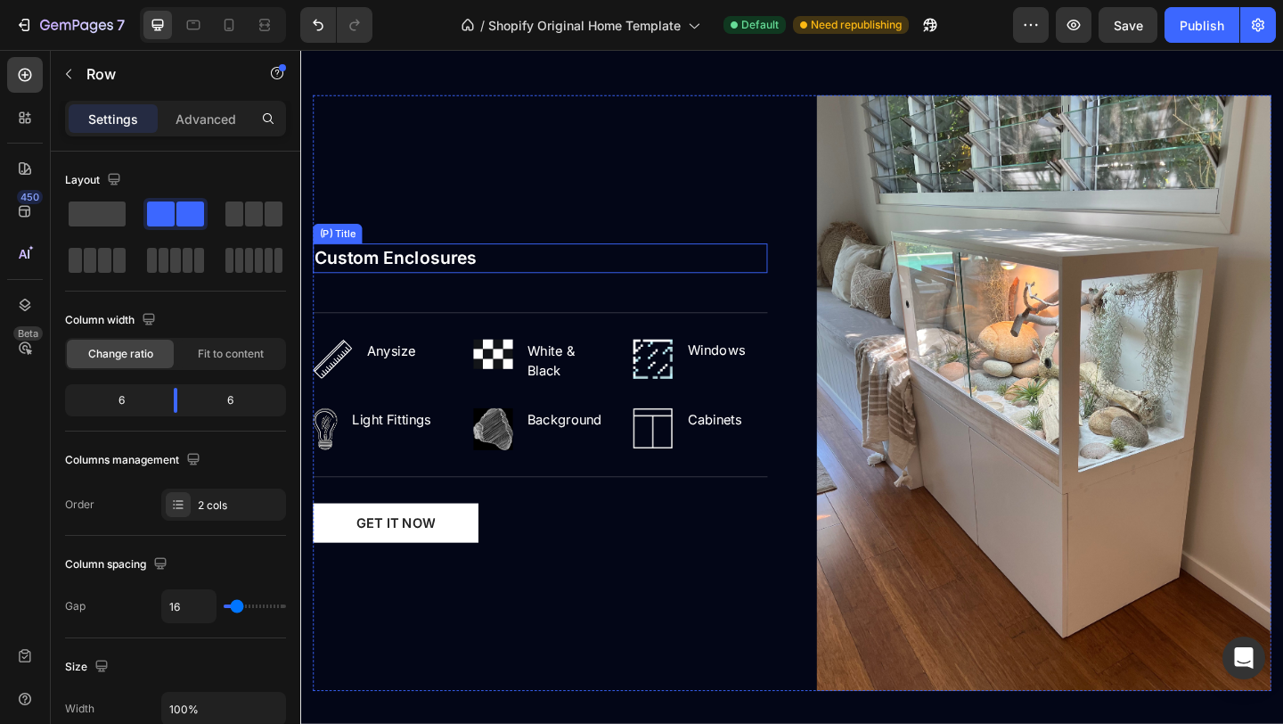
click at [464, 289] on h2 "Custom Enclosures" at bounding box center [561, 276] width 495 height 32
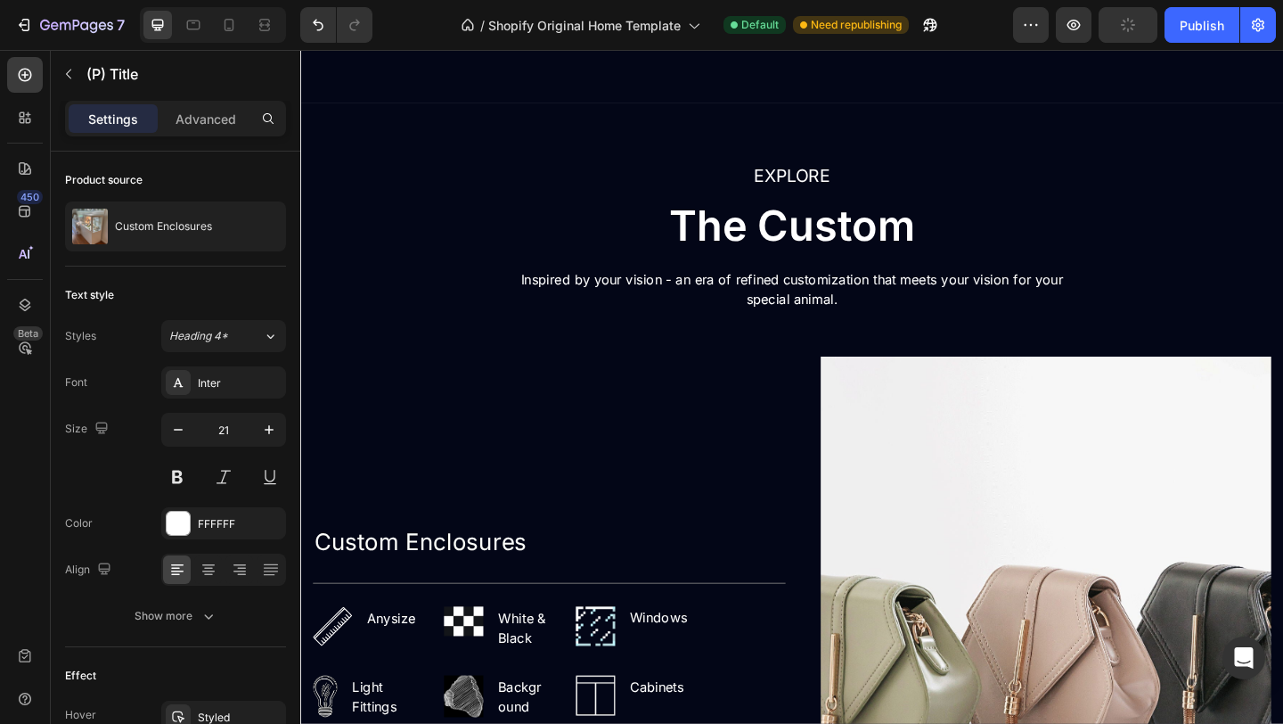
scroll to position [2474, 0]
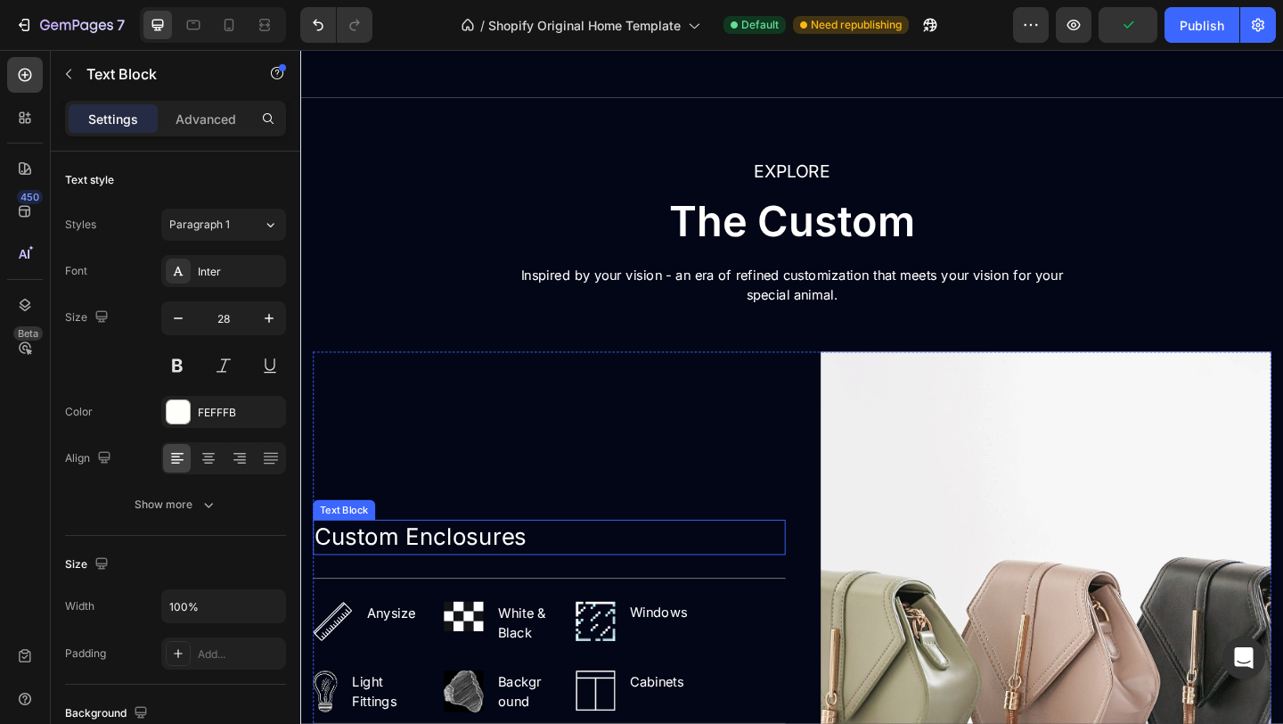
click at [498, 568] on p "Custom Enclosures" at bounding box center [571, 579] width 511 height 35
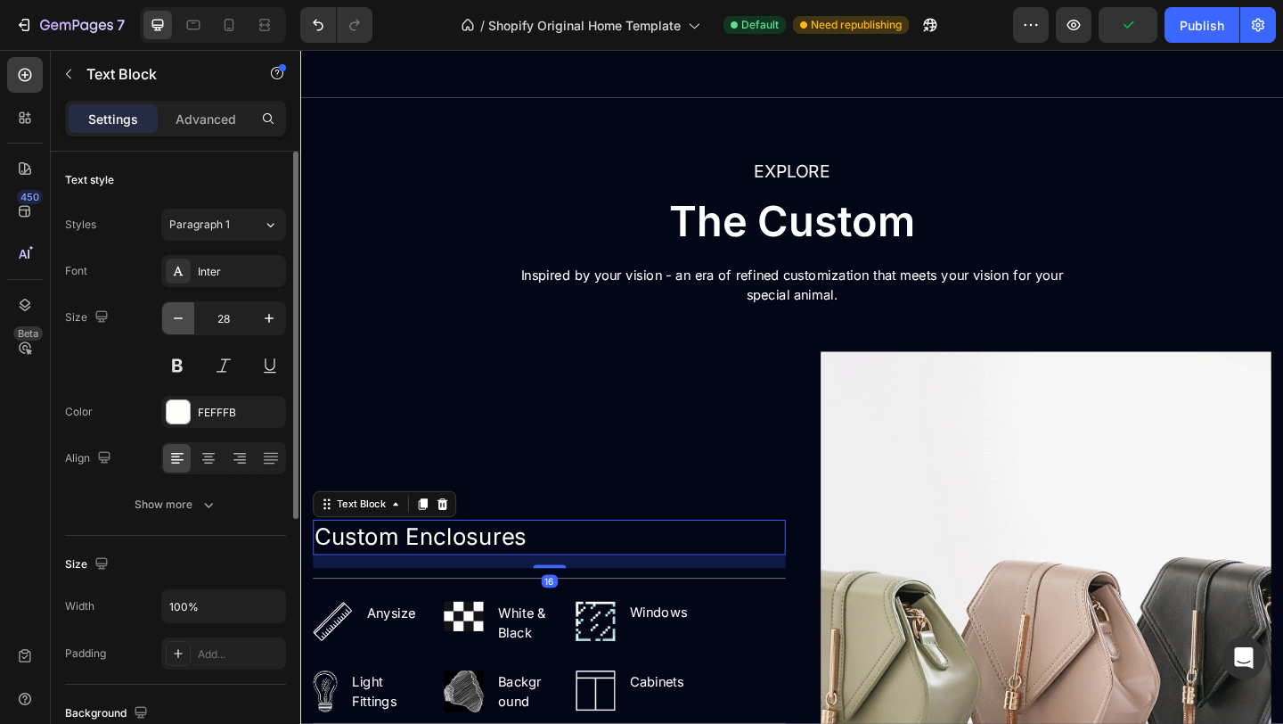
click at [184, 315] on icon "button" at bounding box center [178, 318] width 18 height 18
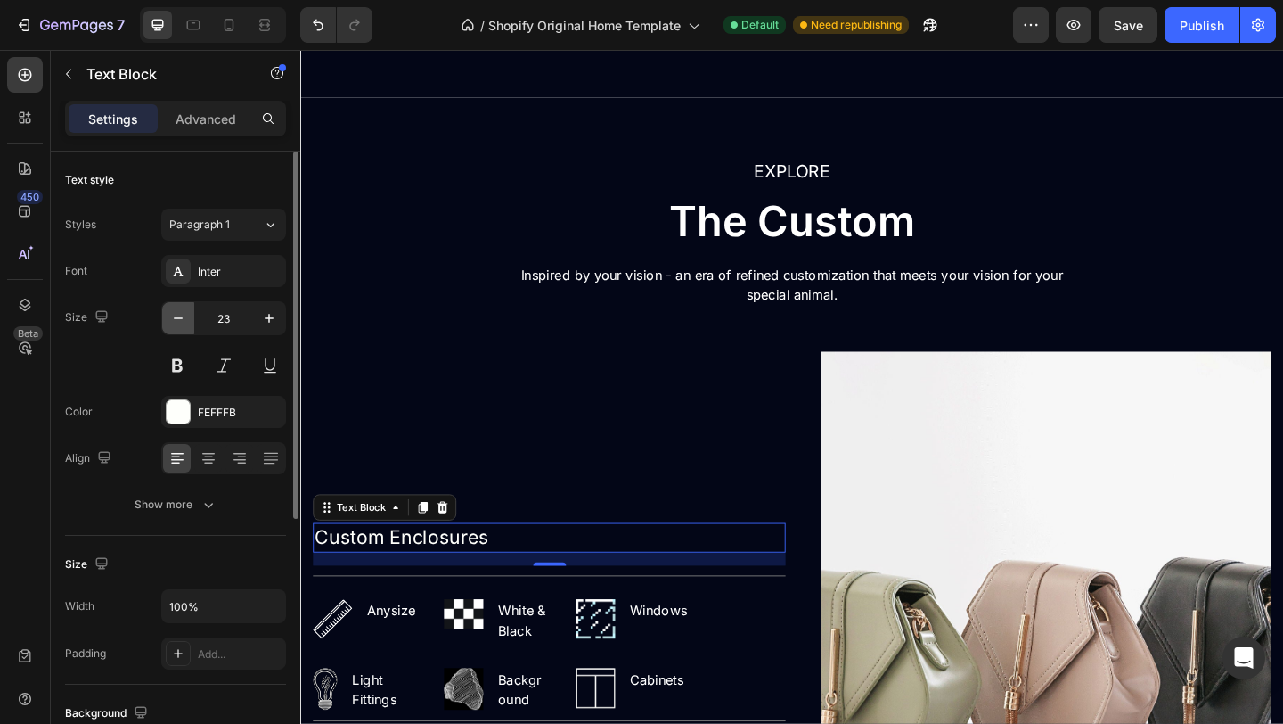
click at [184, 315] on icon "button" at bounding box center [178, 318] width 18 height 18
click at [186, 316] on icon "button" at bounding box center [178, 318] width 18 height 18
type input "21"
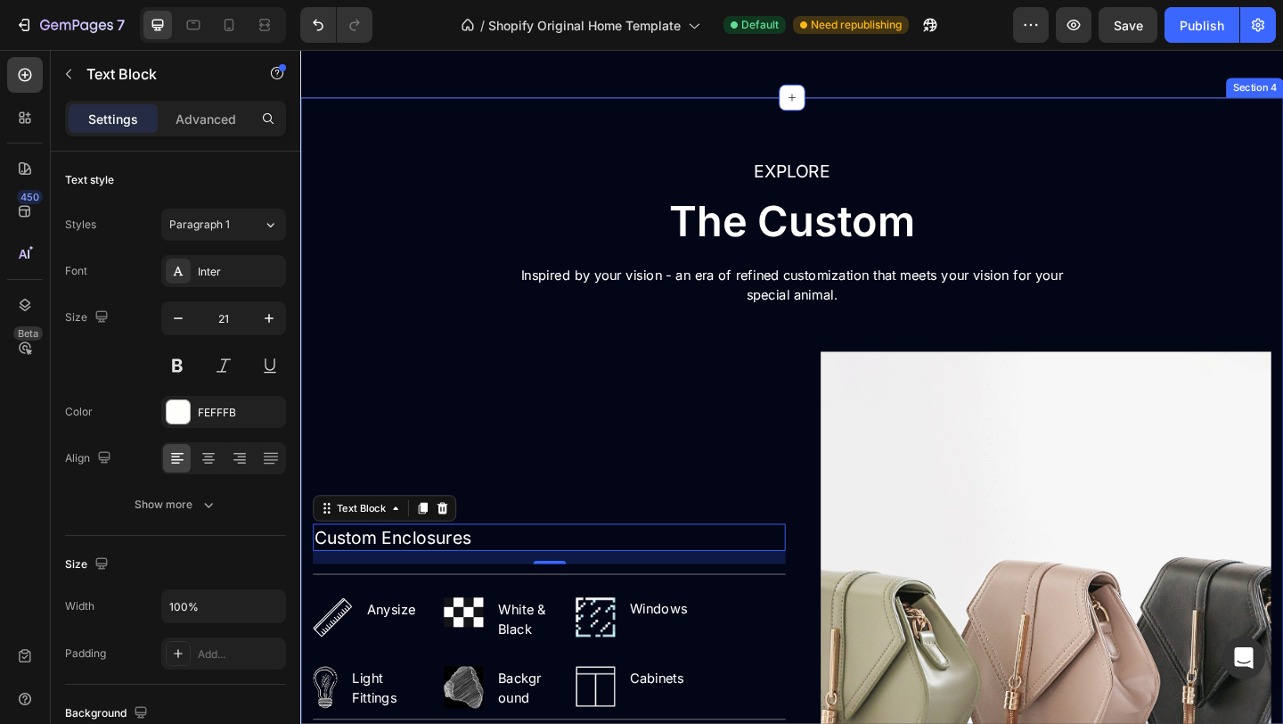
click at [559, 373] on div "EXPLORE Text block The Custom Heading Inspired by your vision - an era of refin…" at bounding box center [835, 598] width 1043 height 865
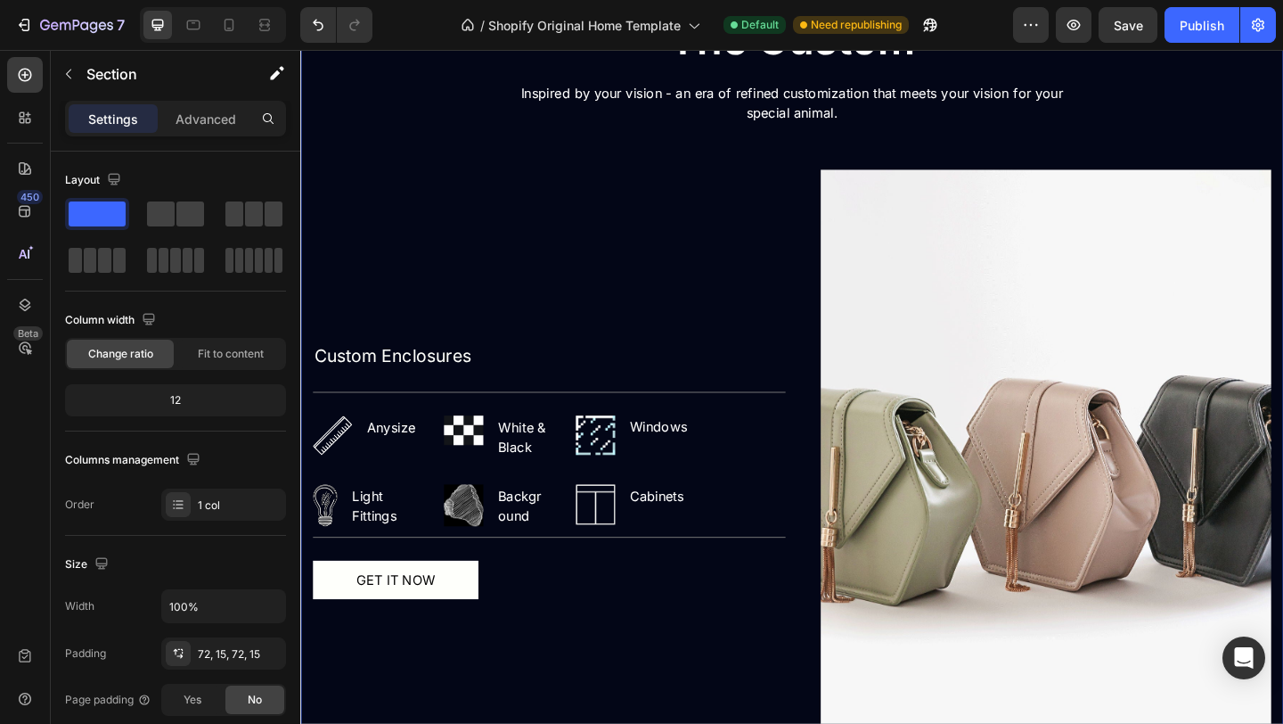
scroll to position [2674, 0]
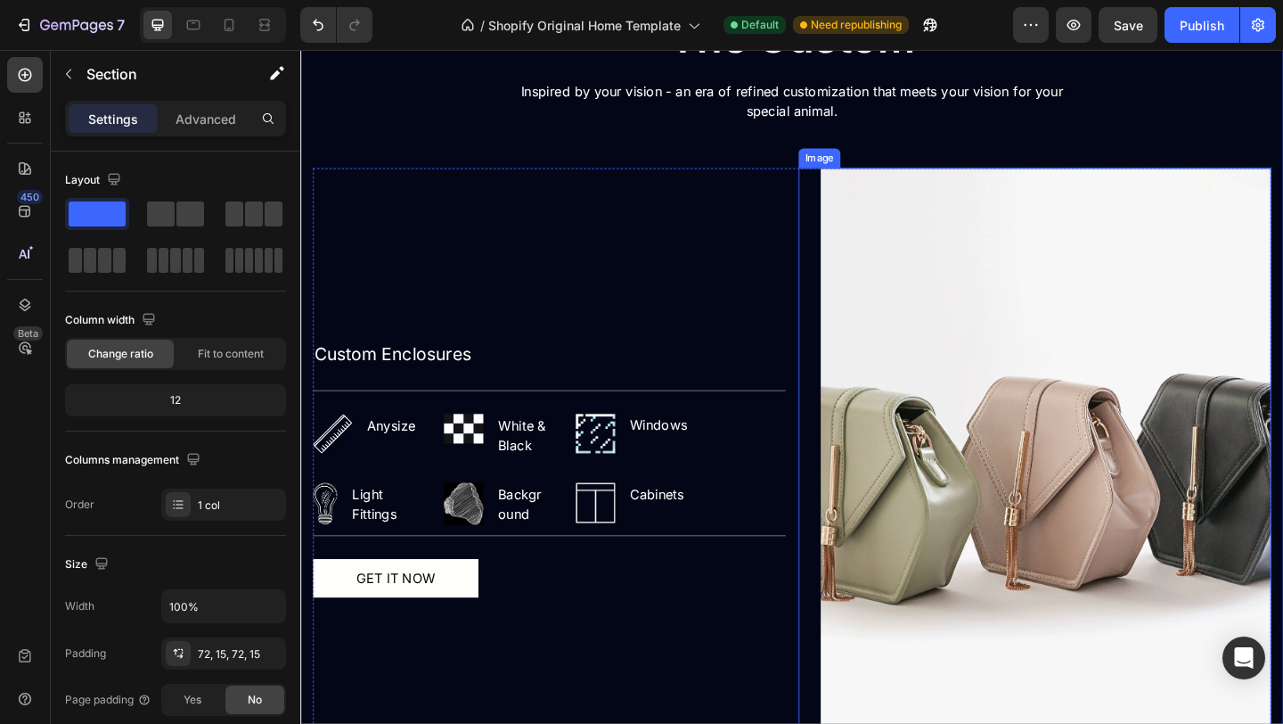
click at [1044, 481] on img at bounding box center [1111, 504] width 490 height 653
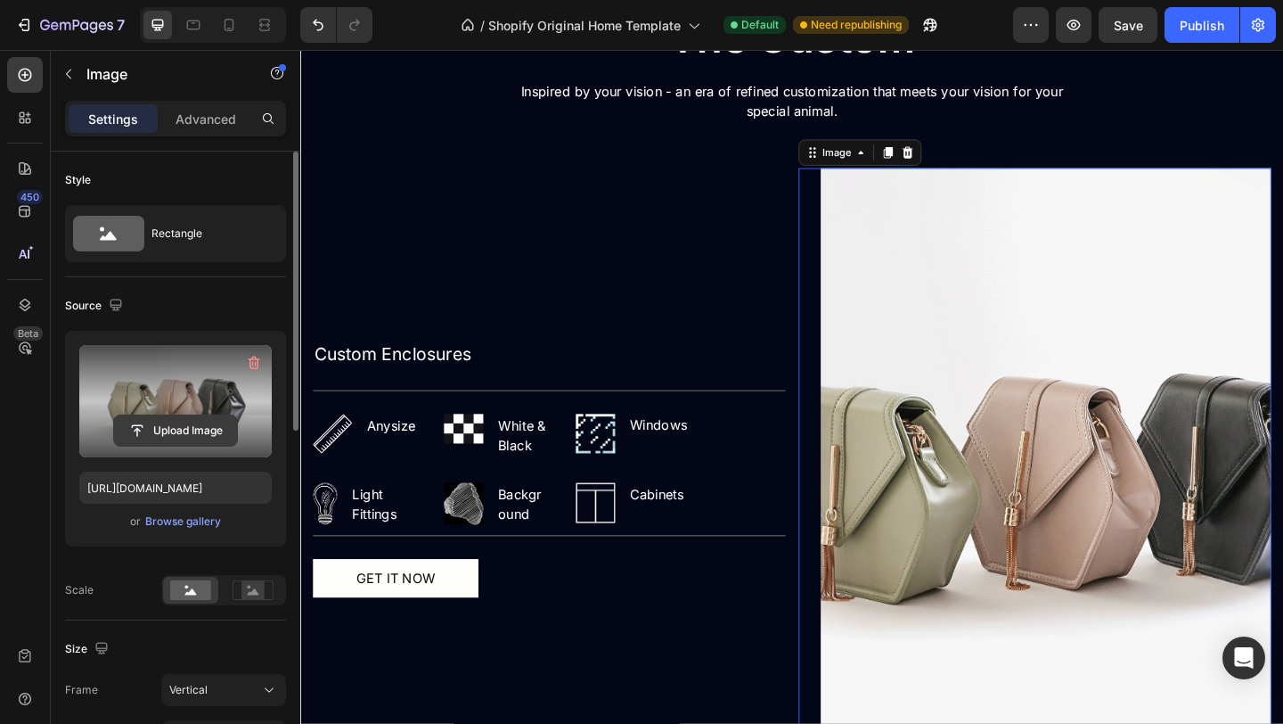
click at [201, 429] on input "file" at bounding box center [175, 430] width 123 height 30
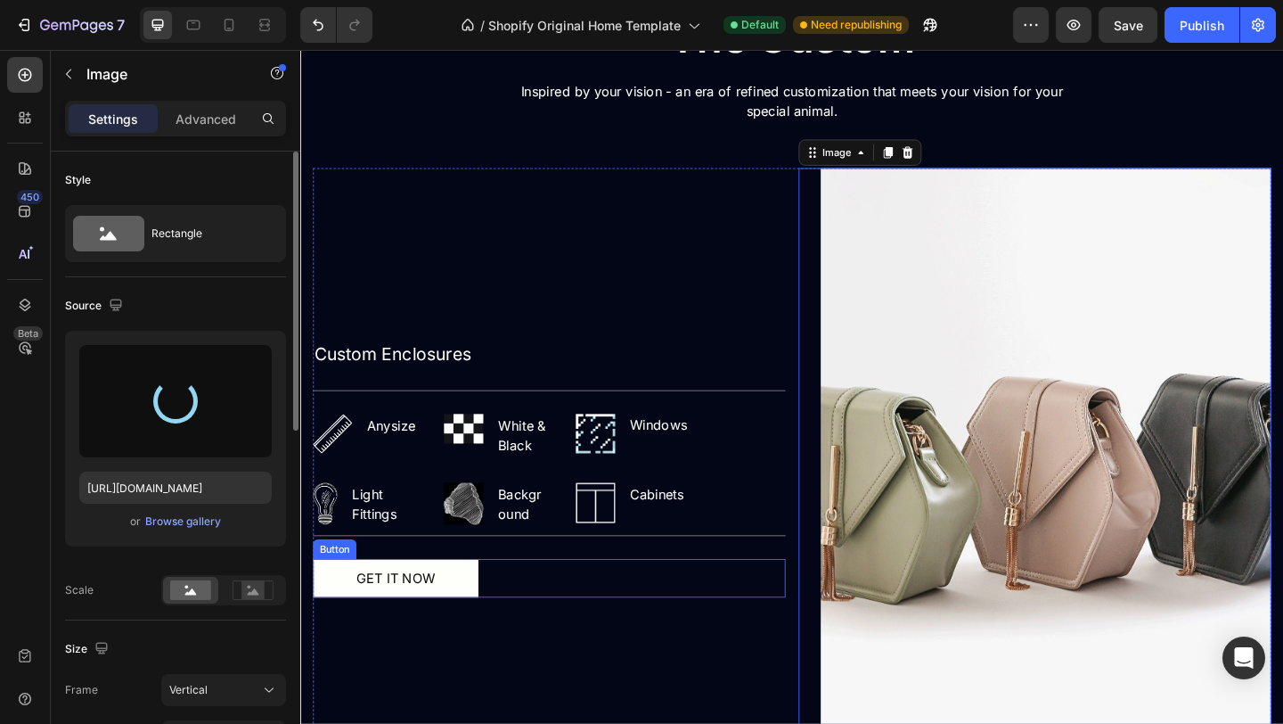
type input "https://cdn.shopify.com/s/files/1/0776/2952/2132/files/gempages_580464444782412…"
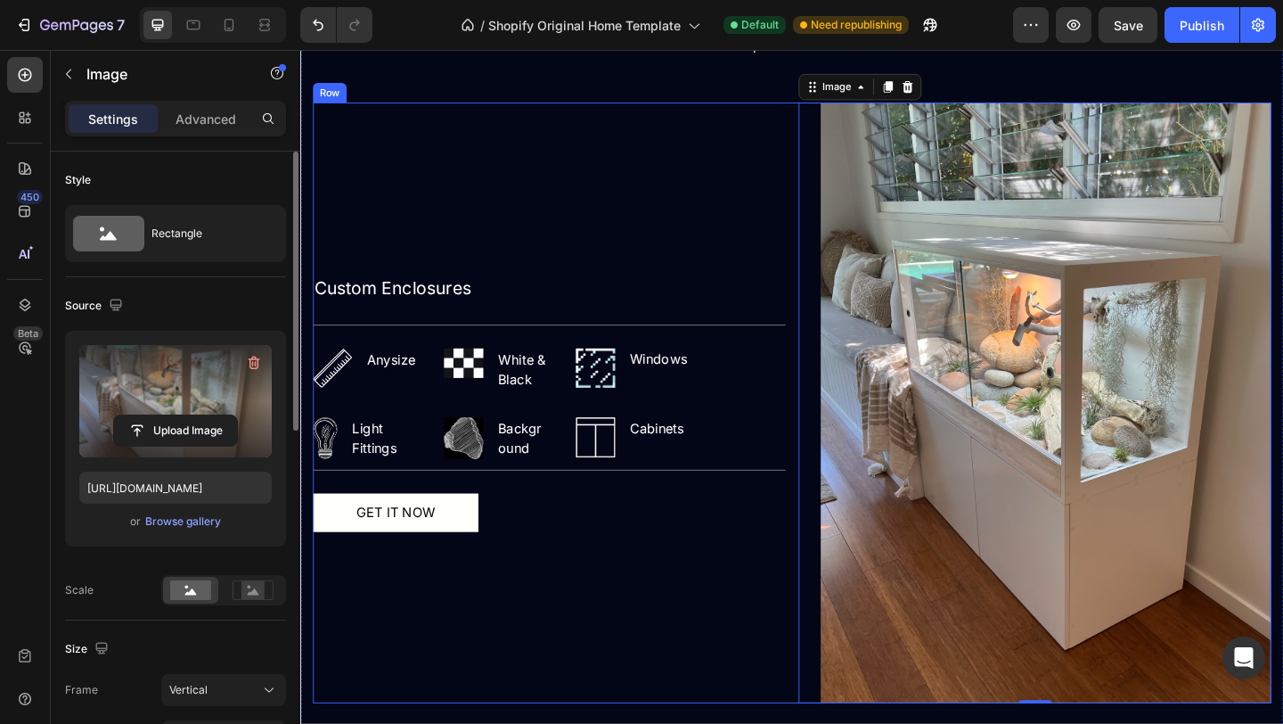
scroll to position [2747, 0]
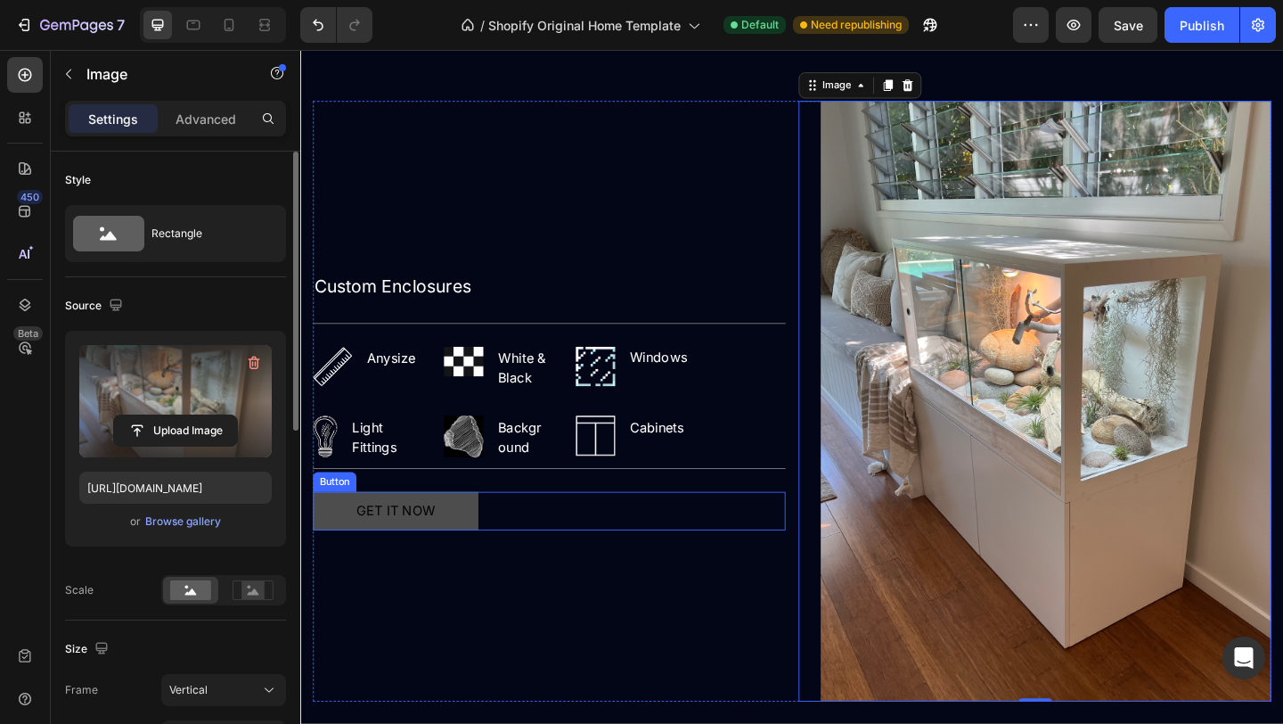
click at [459, 555] on button "GET IT NOW" at bounding box center [404, 550] width 180 height 41
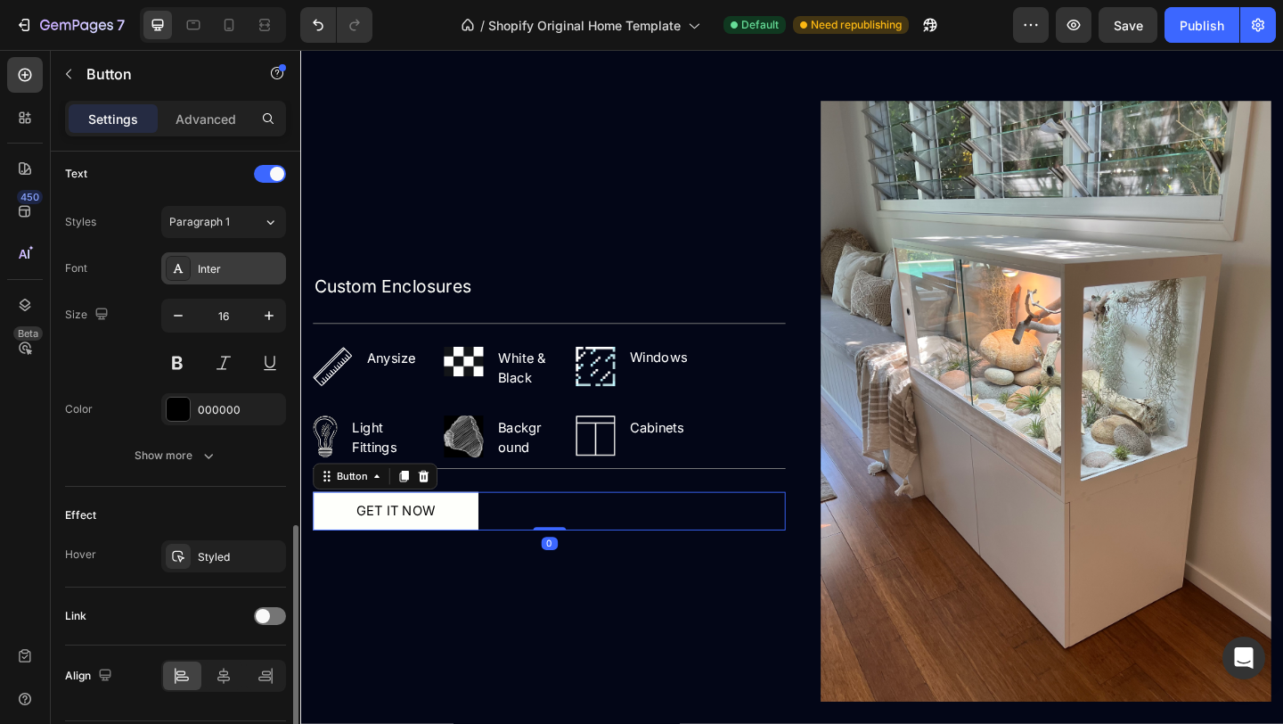
scroll to position [655, 0]
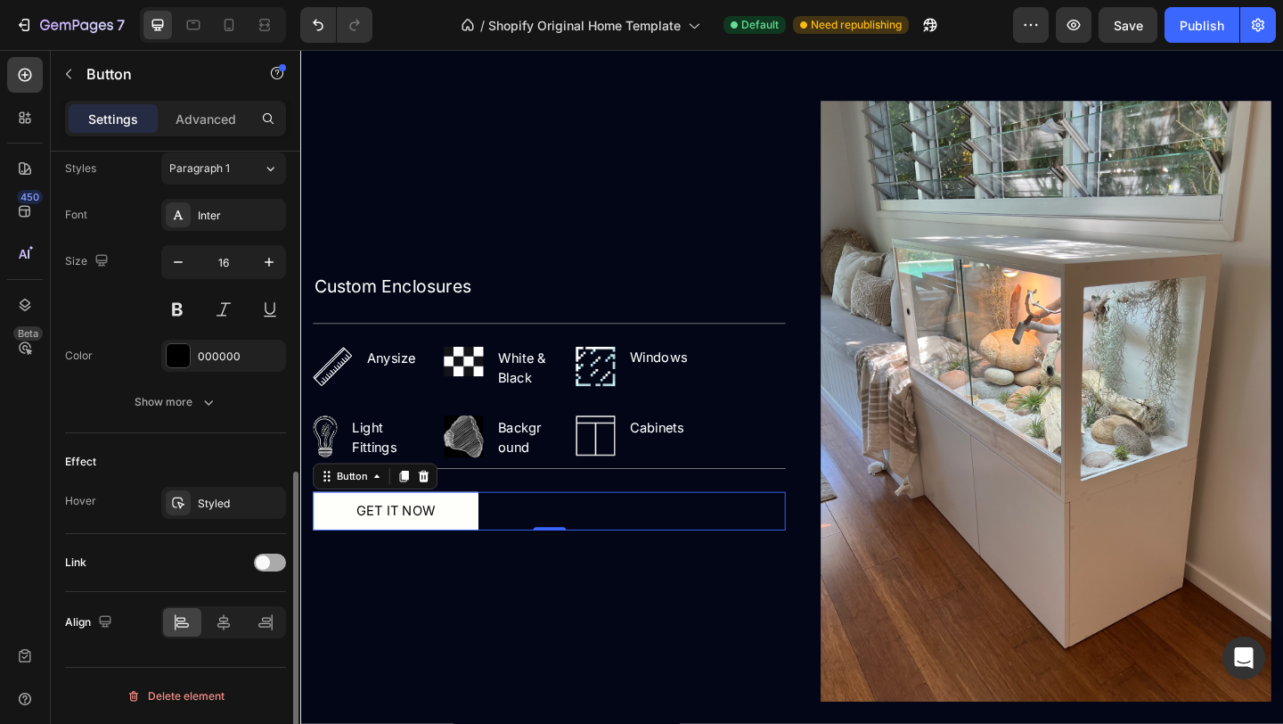
click at [264, 561] on span at bounding box center [263, 562] width 14 height 14
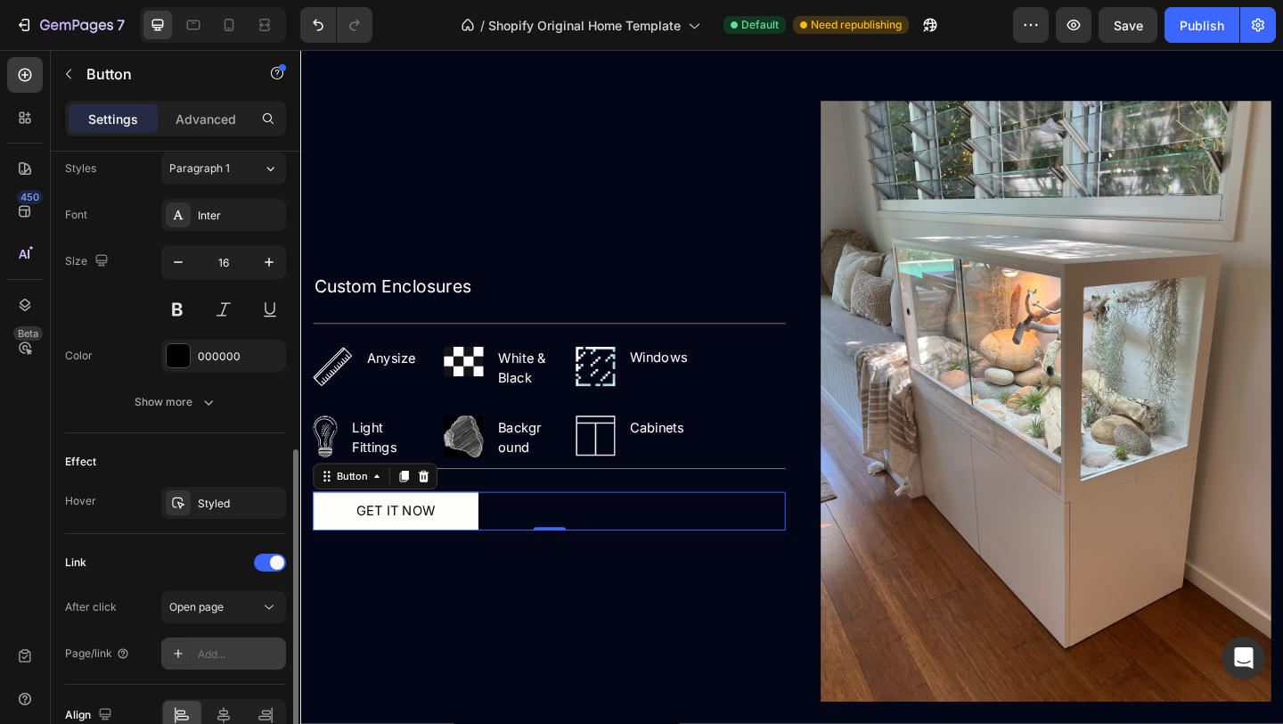
click at [233, 652] on div "Add..." at bounding box center [240, 654] width 84 height 16
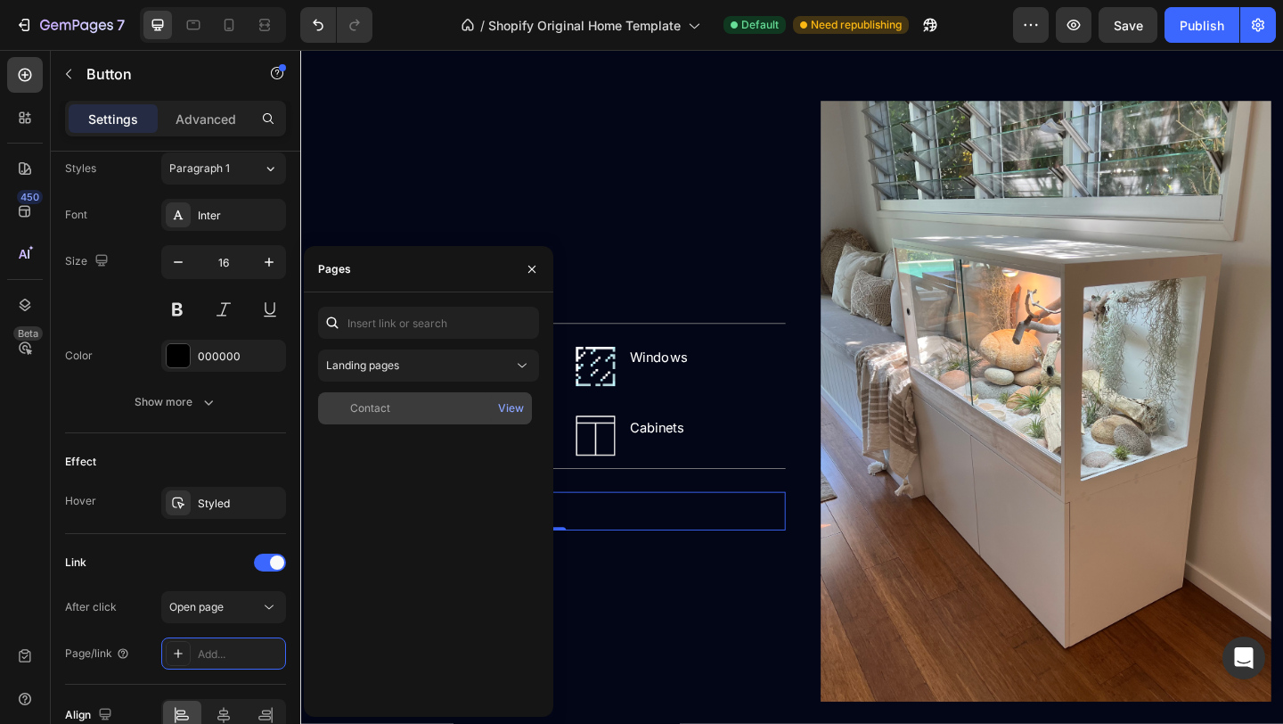
click at [406, 418] on div "Contact View" at bounding box center [425, 408] width 214 height 32
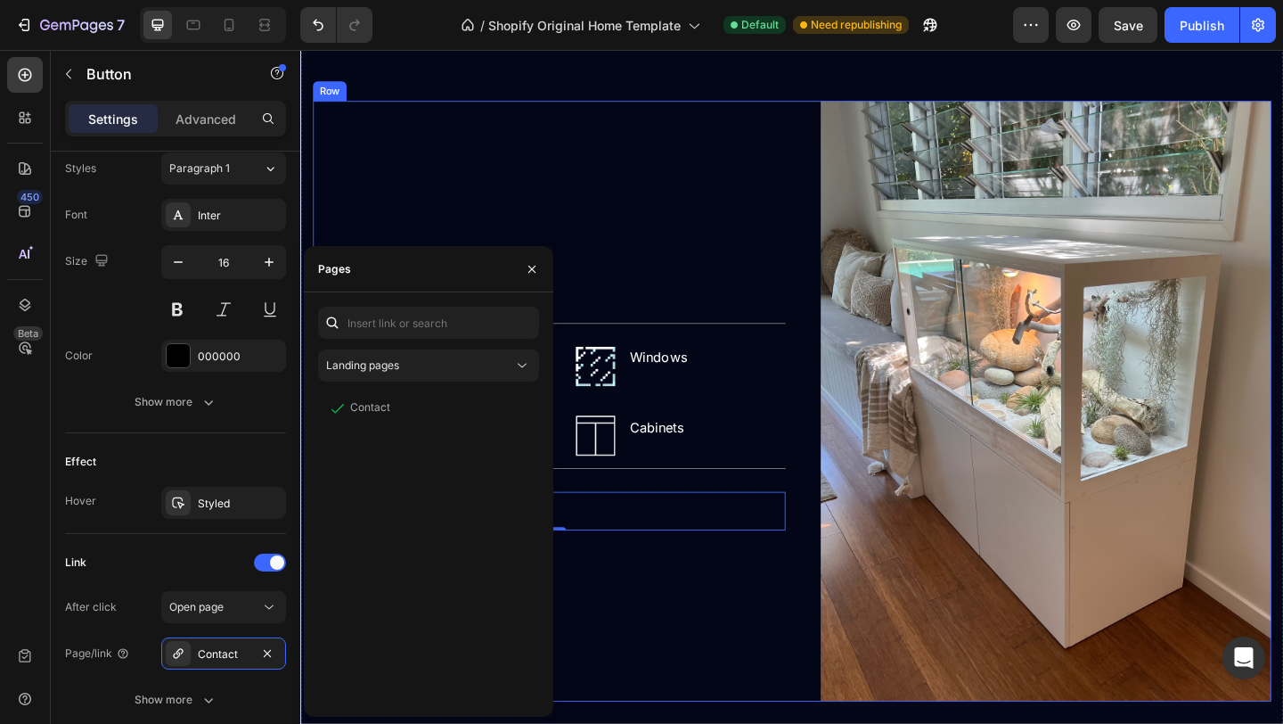
click at [668, 629] on div "Custom Enclosures Text Block Title Line Image Anysize Text block Row Image Whit…" at bounding box center [571, 431] width 514 height 653
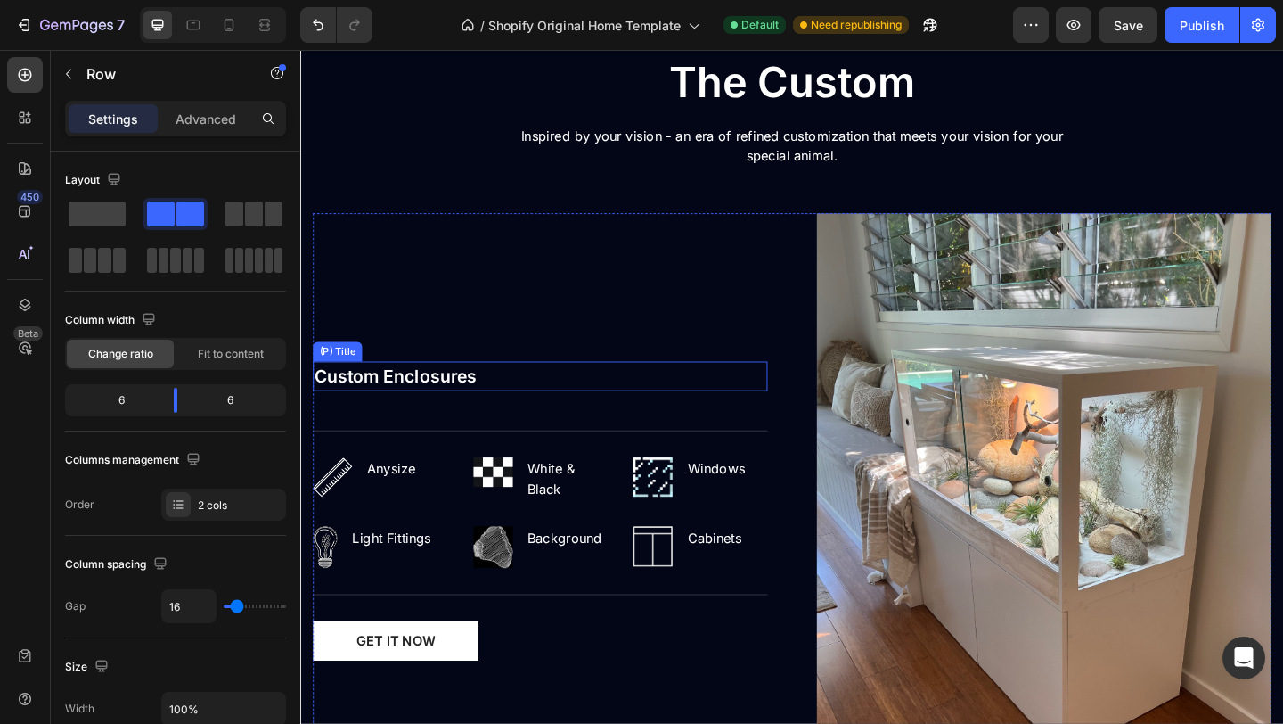
scroll to position [1620, 0]
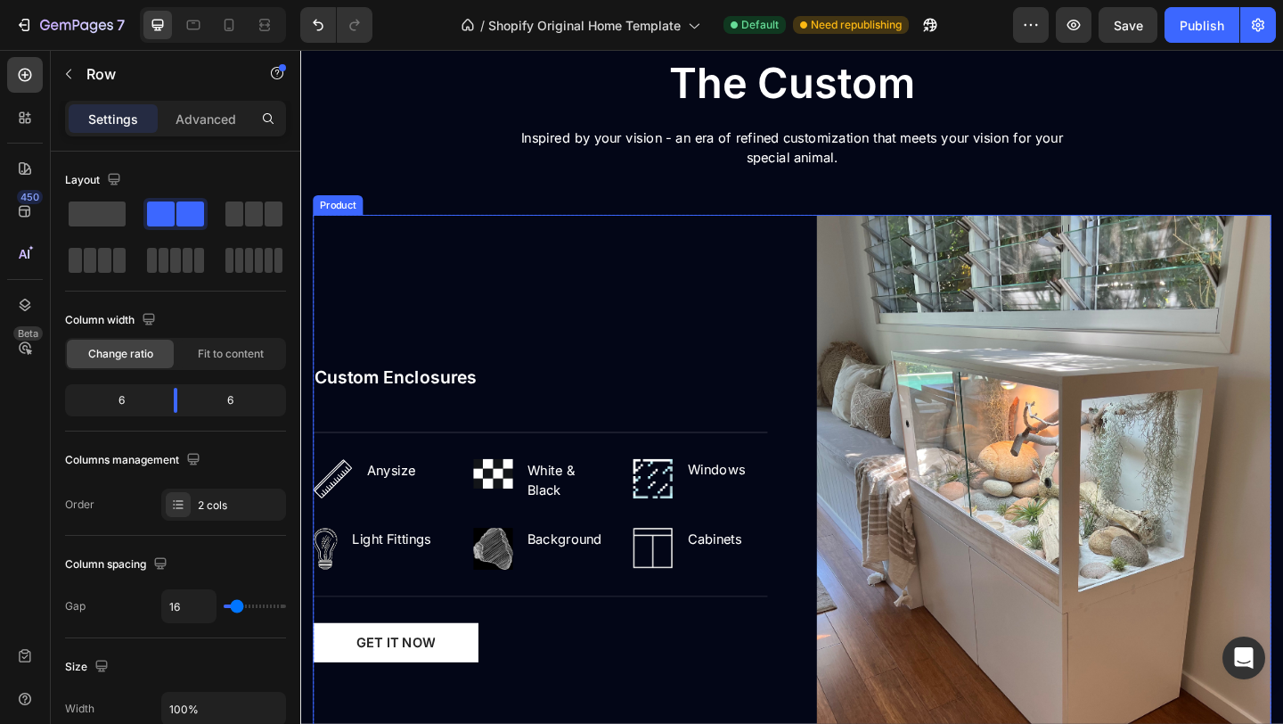
click at [425, 253] on div "Custom Enclosures (P) Title Title Line Image Any Size Text block Row Image Whit…" at bounding box center [561, 553] width 495 height 649
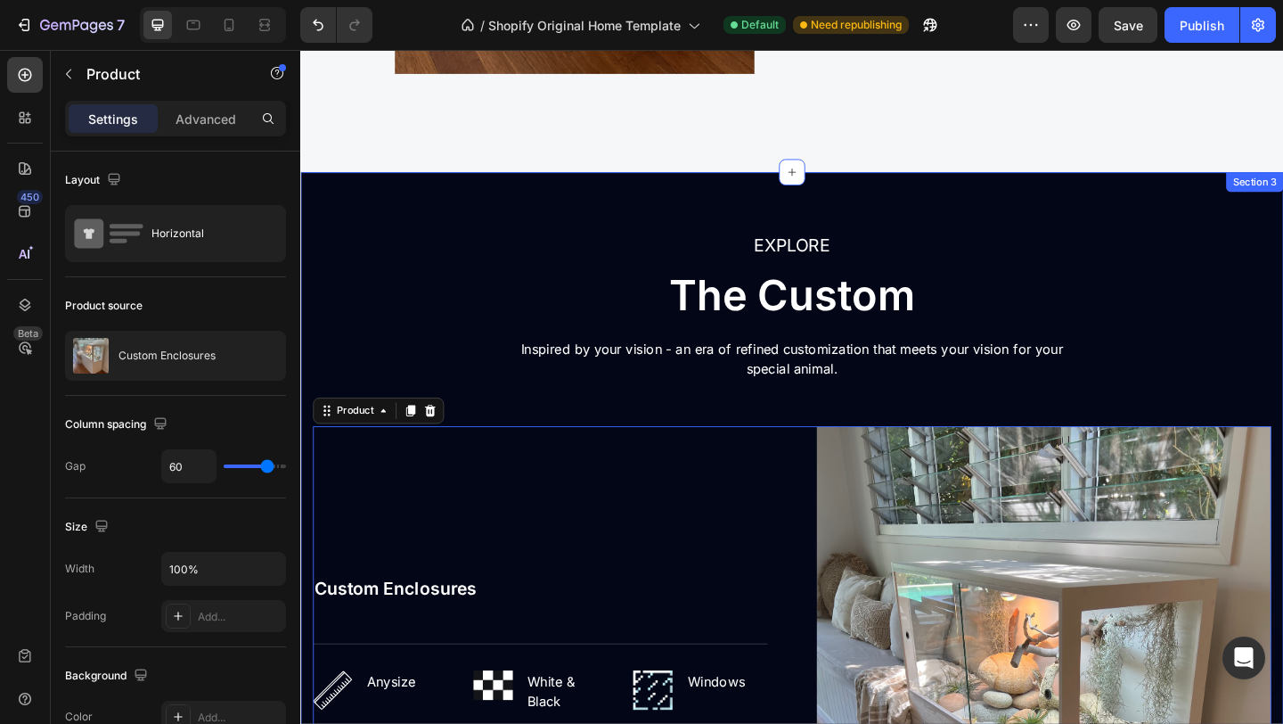
scroll to position [1365, 0]
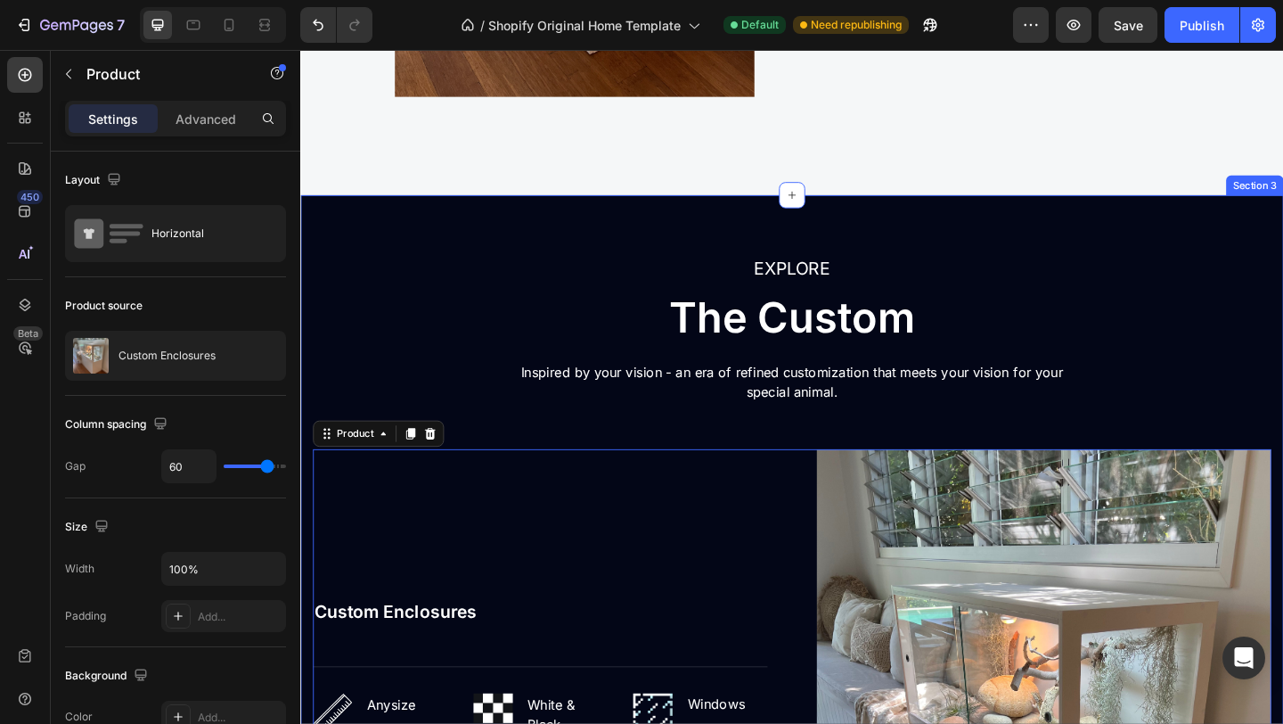
click at [1217, 238] on div "EXPLORE Text block The Custom Heading Inspired by your vision - an era of refin…" at bounding box center [834, 709] width 1069 height 1003
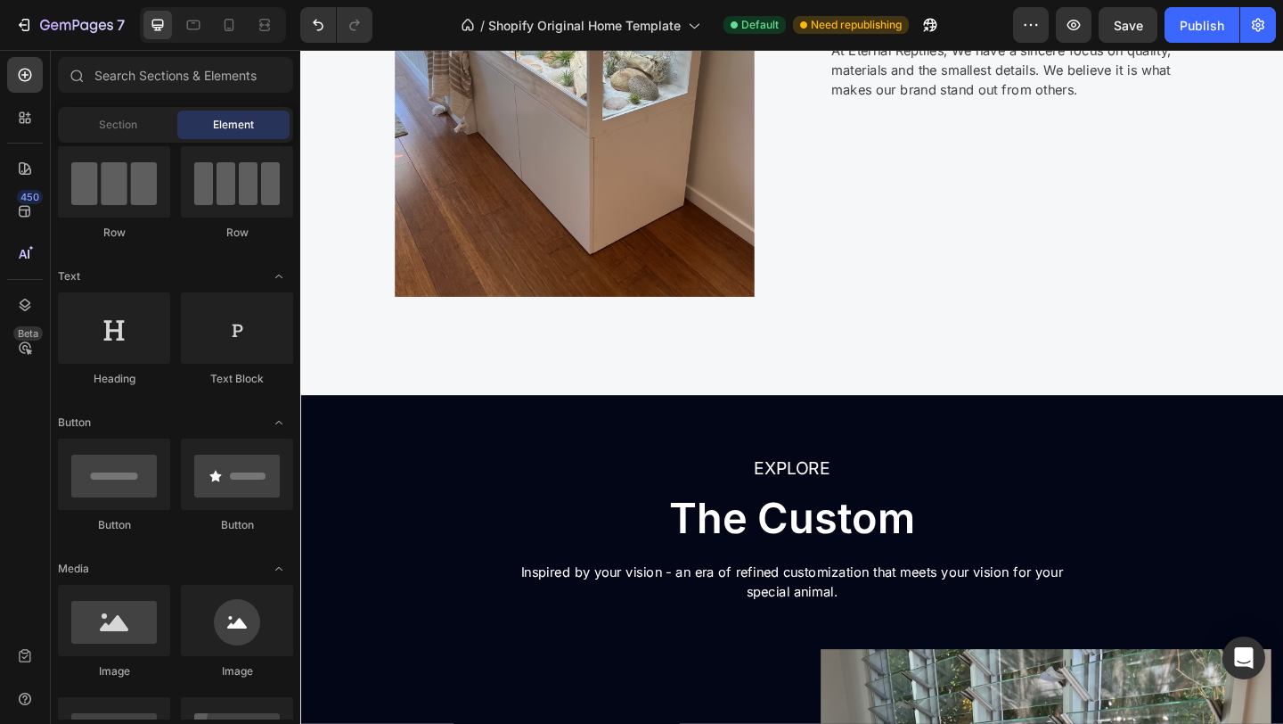
scroll to position [1143, 0]
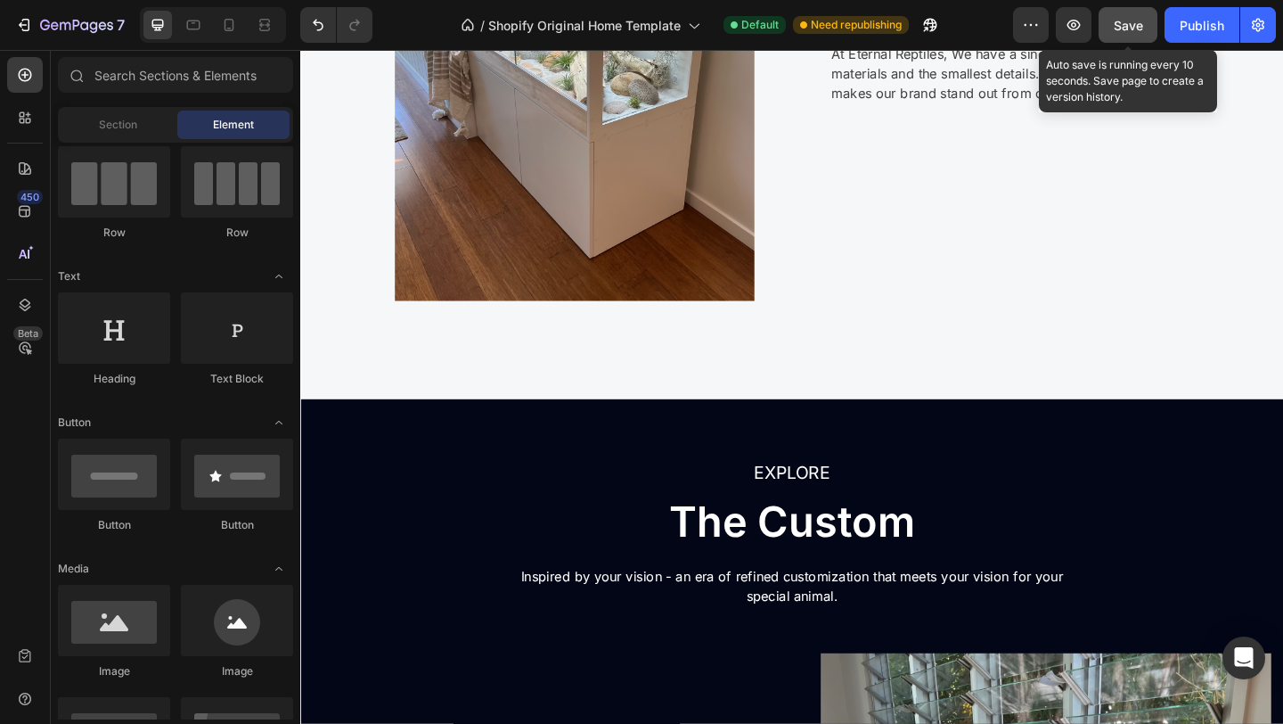
click at [1117, 38] on button "Save" at bounding box center [1128, 25] width 59 height 36
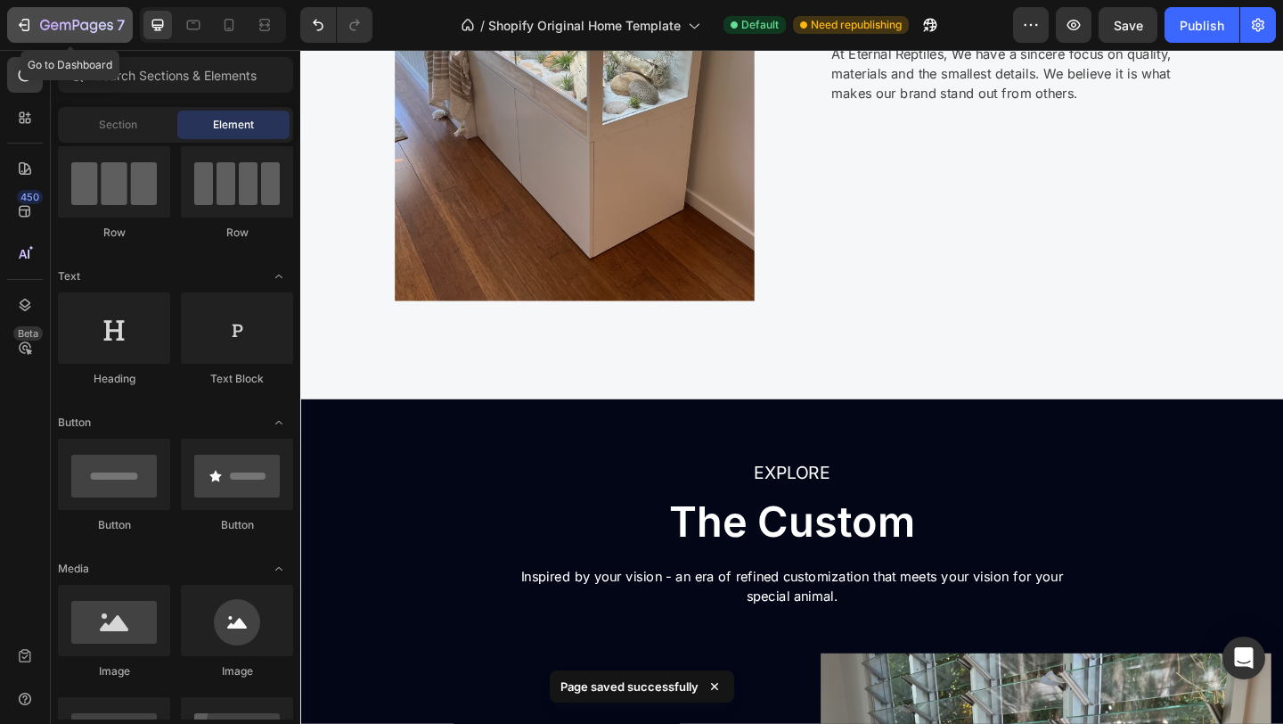
click at [52, 29] on icon "button" at bounding box center [76, 26] width 73 height 15
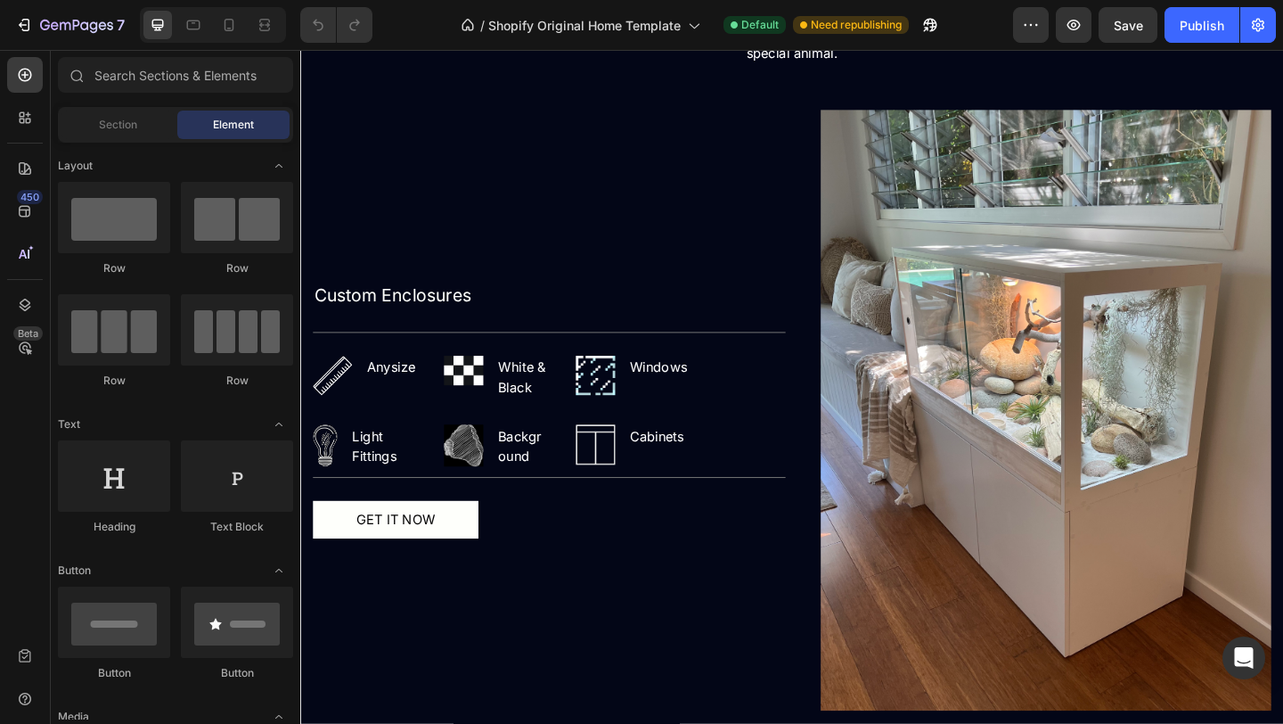
scroll to position [1738, 0]
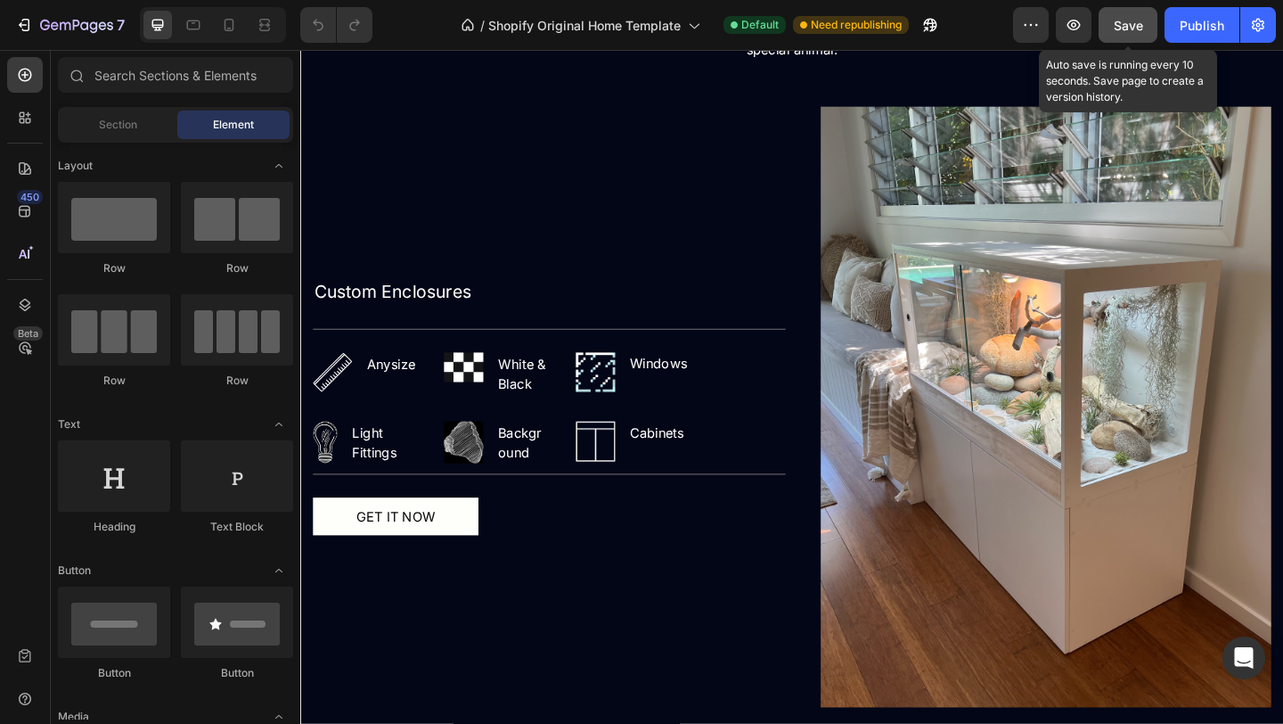
click at [1113, 34] on button "Save" at bounding box center [1128, 25] width 59 height 36
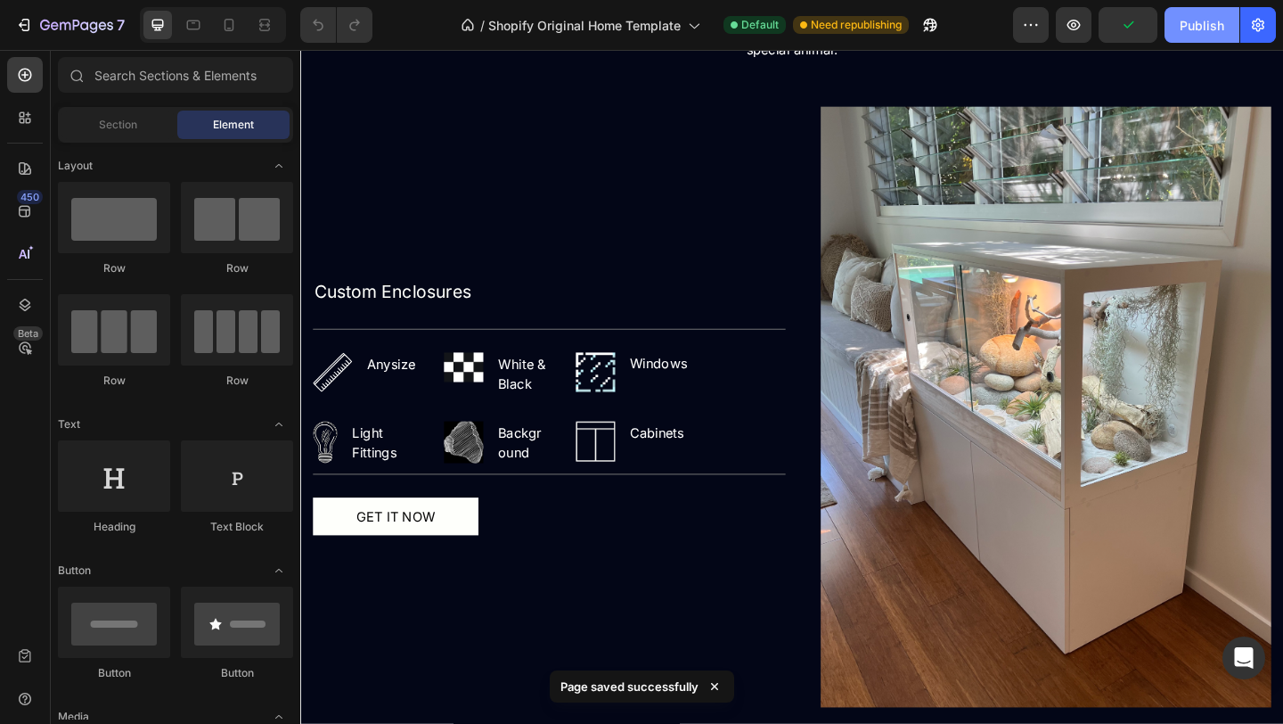
click at [1211, 24] on div "Publish" at bounding box center [1202, 25] width 45 height 19
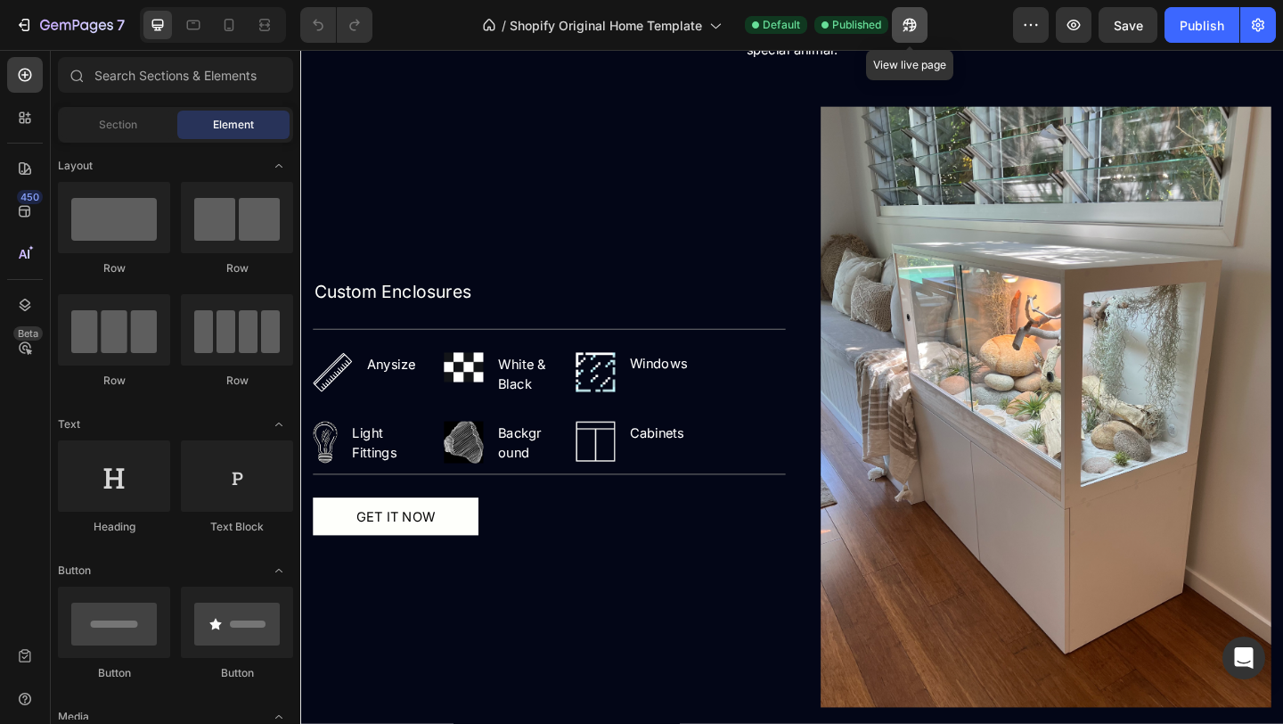
click at [922, 24] on button "button" at bounding box center [910, 25] width 36 height 36
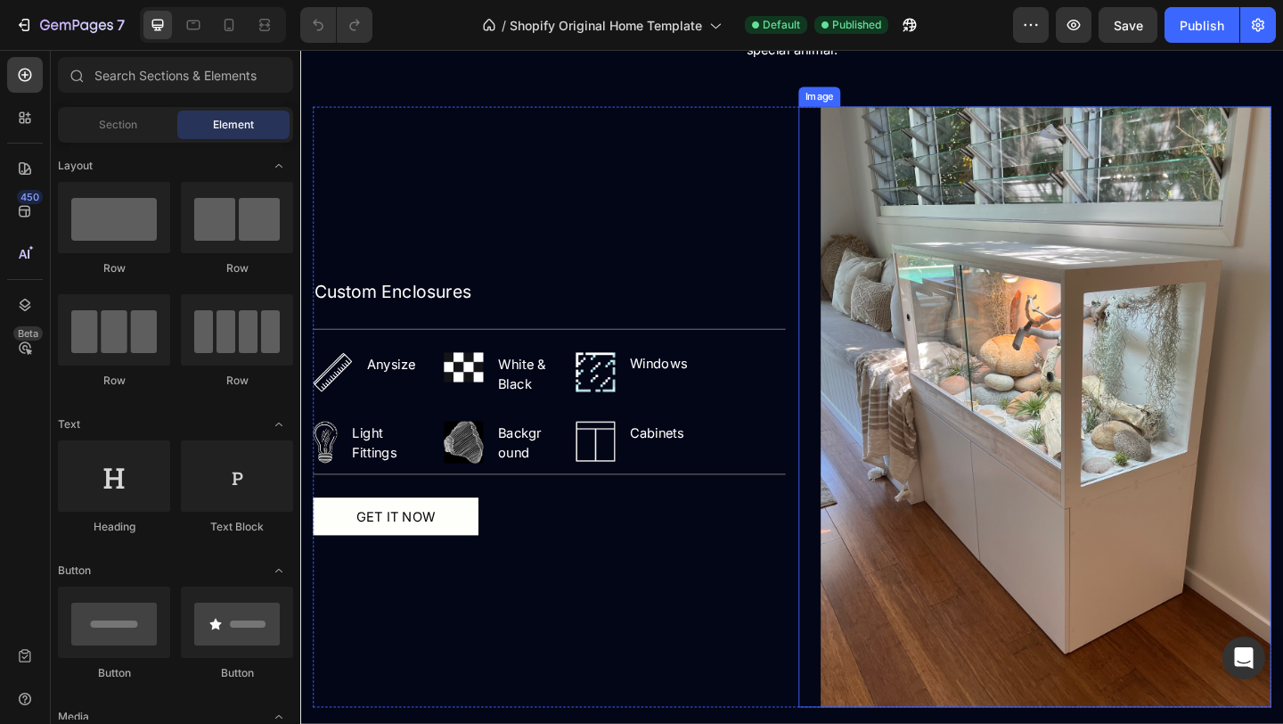
click at [922, 356] on img at bounding box center [1111, 437] width 490 height 653
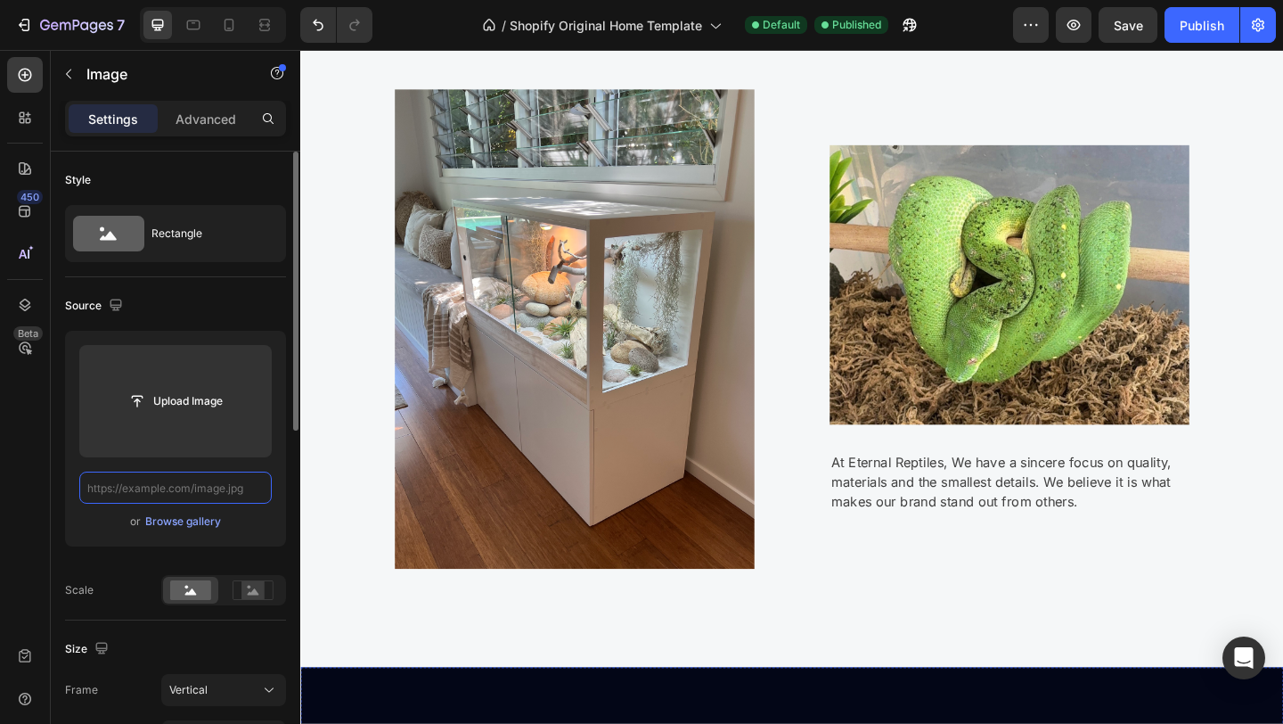
scroll to position [850, 0]
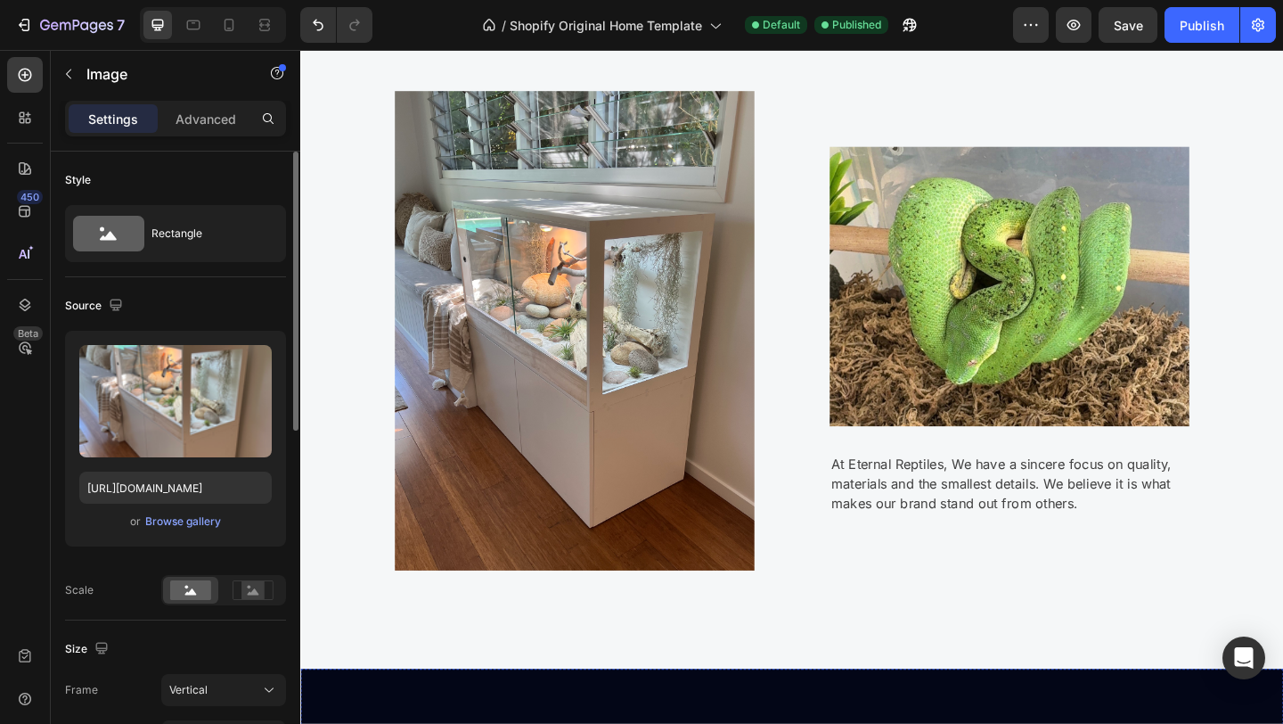
click at [548, 294] on img at bounding box center [598, 354] width 391 height 521
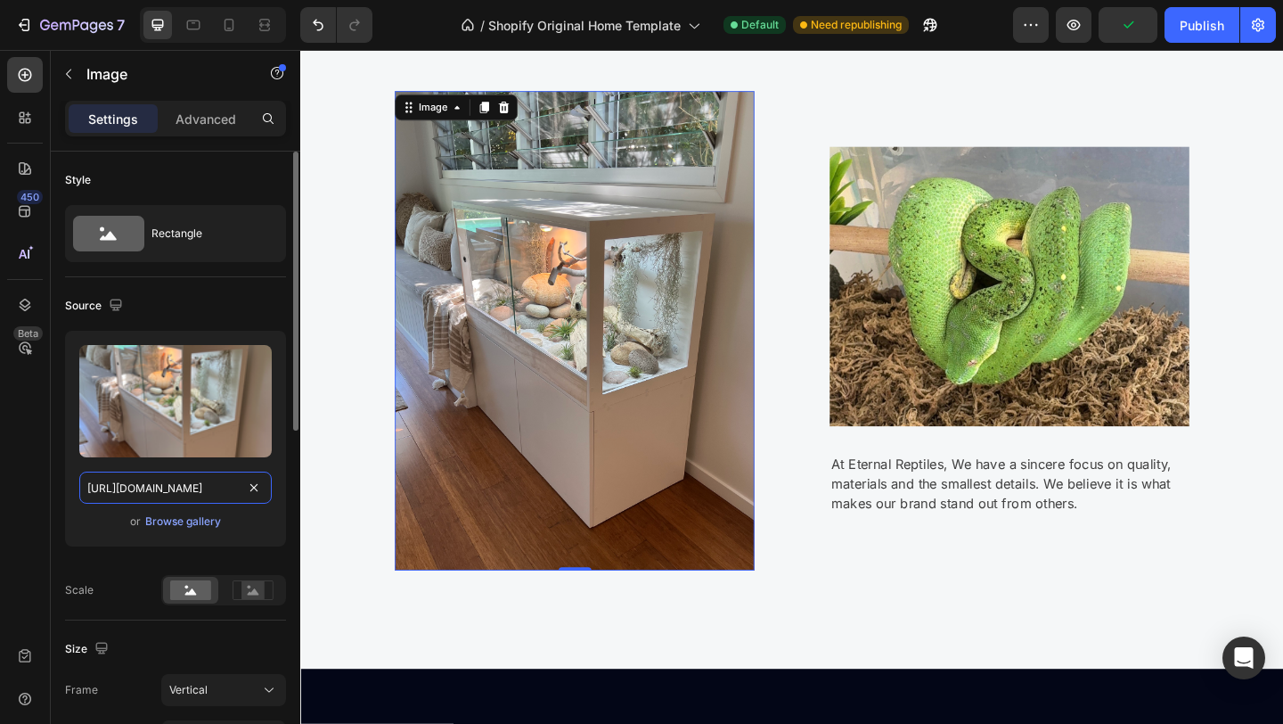
drag, startPoint x: 86, startPoint y: 489, endPoint x: 126, endPoint y: 488, distance: 39.2
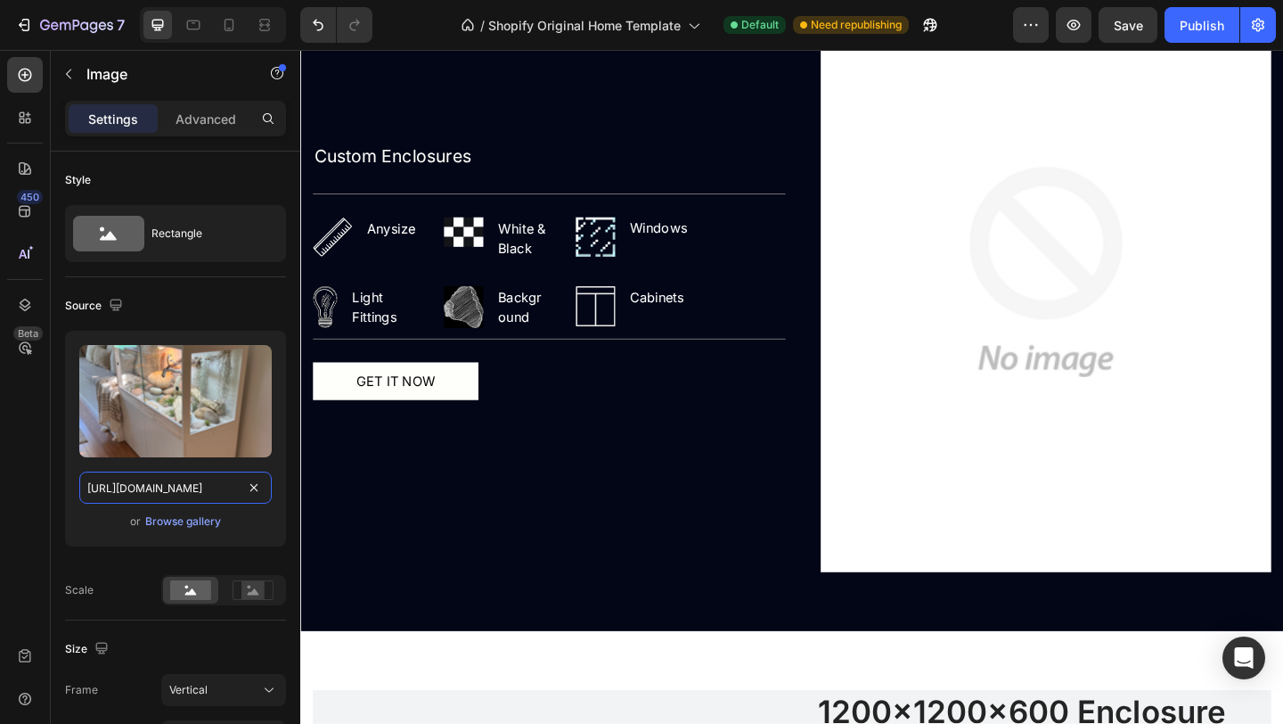
scroll to position [1912, 0]
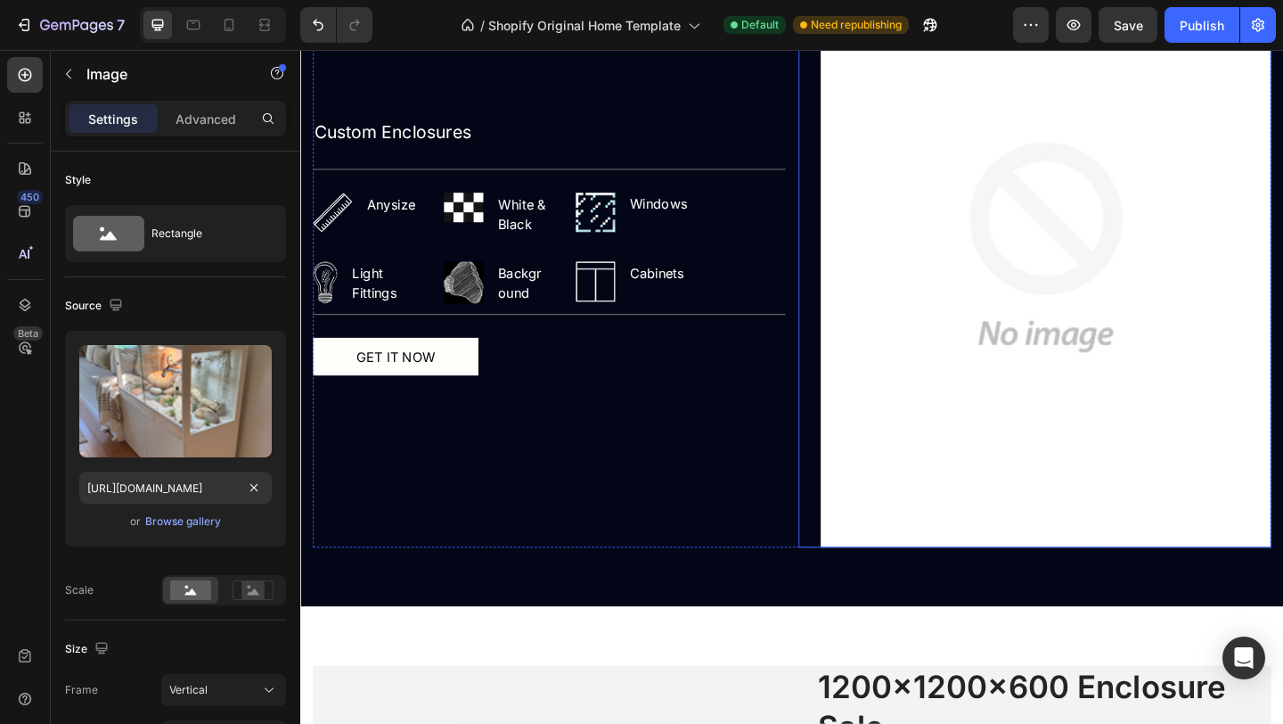
click at [1042, 396] on img at bounding box center [1111, 264] width 490 height 653
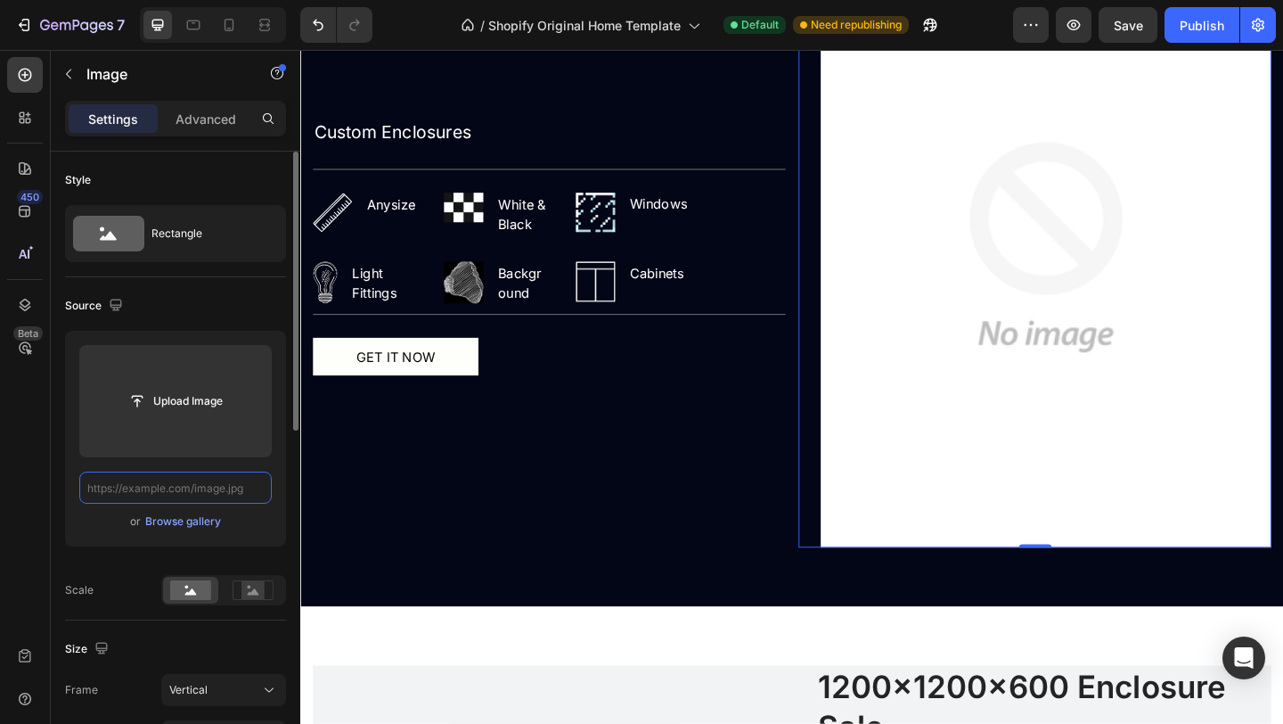
paste input "https://cdn.shopify.com/s/files/1/0776/2952/2132/files/IMG_0113_2.png?v=1756307…"
type input "https://cdn.shopify.com/s/files/1/0776/2952/2132/files/IMG_0113_2.png?v=1756307…"
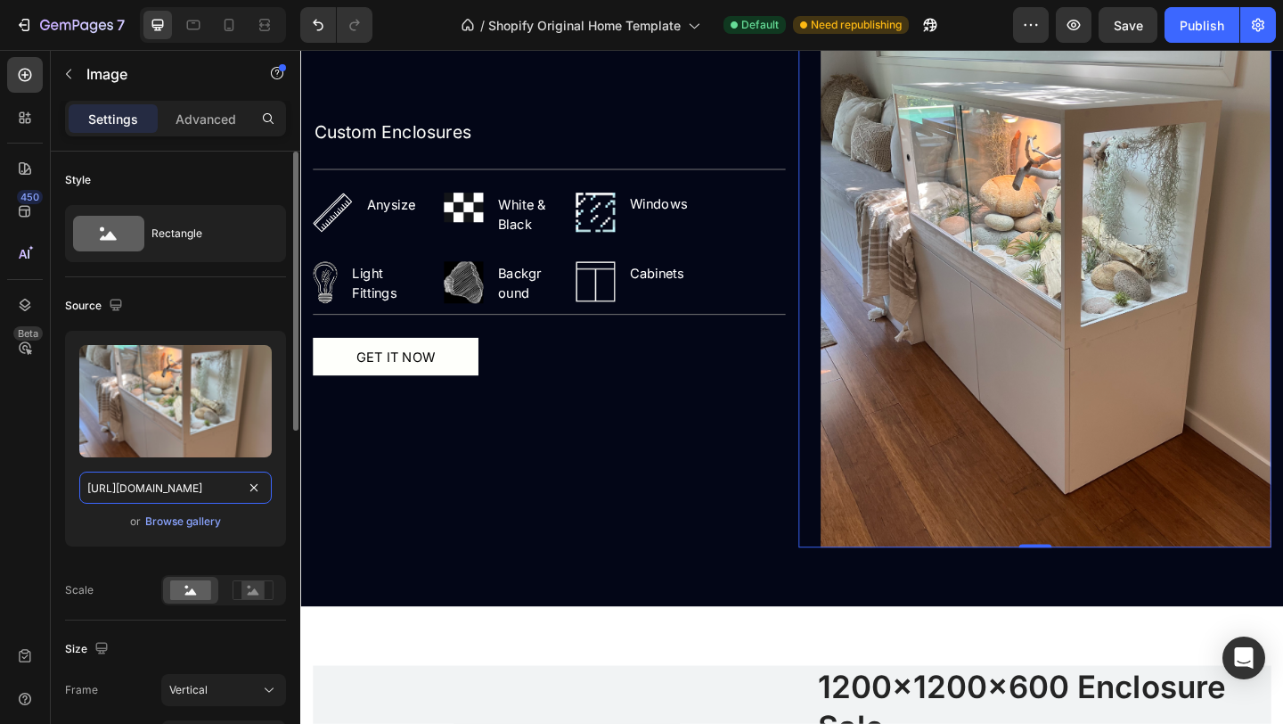
scroll to position [0, 291]
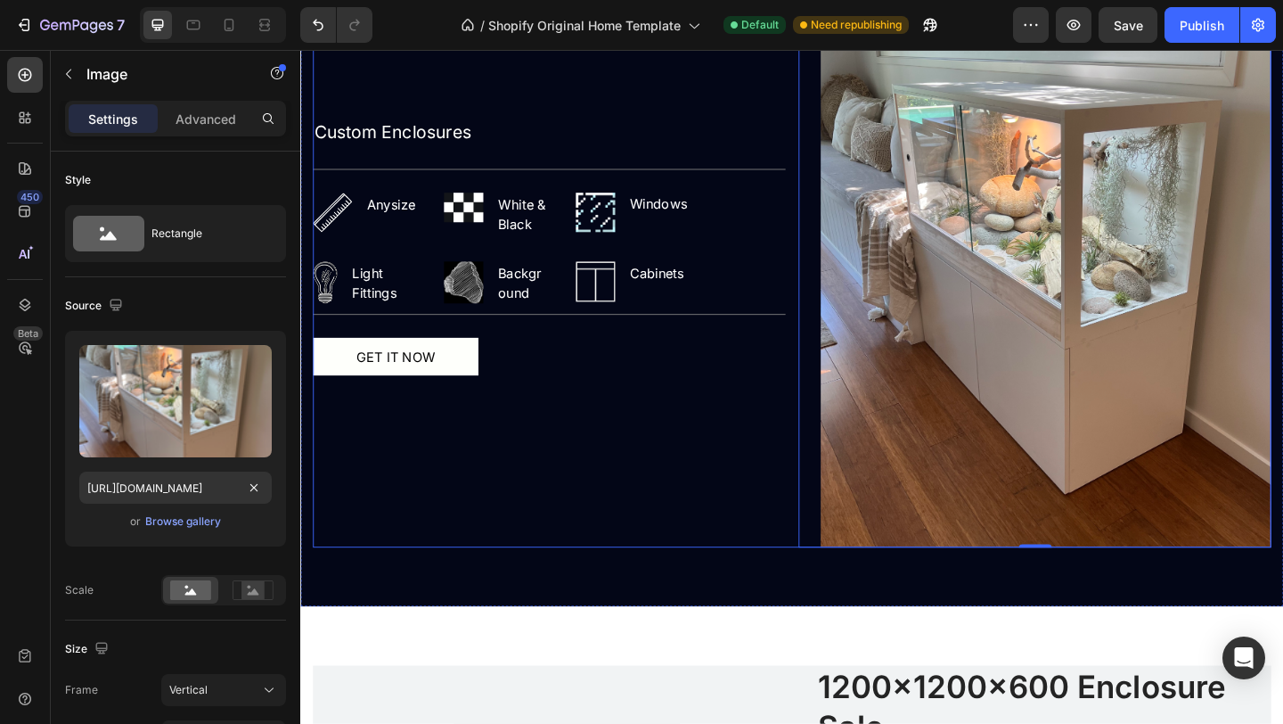
click at [515, 523] on div "Custom Enclosures Text Block Title Line Image Anysize Text block Row Image Whit…" at bounding box center [571, 264] width 514 height 653
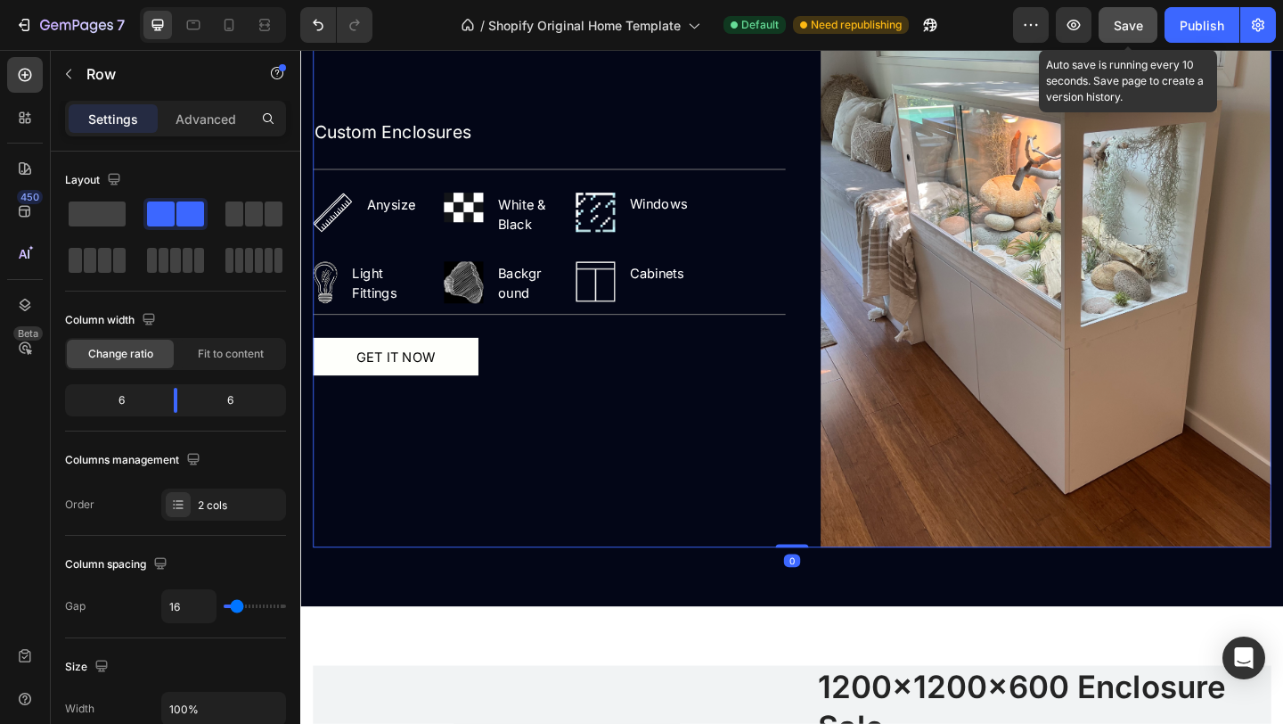
click at [1131, 14] on button "Save" at bounding box center [1128, 25] width 59 height 36
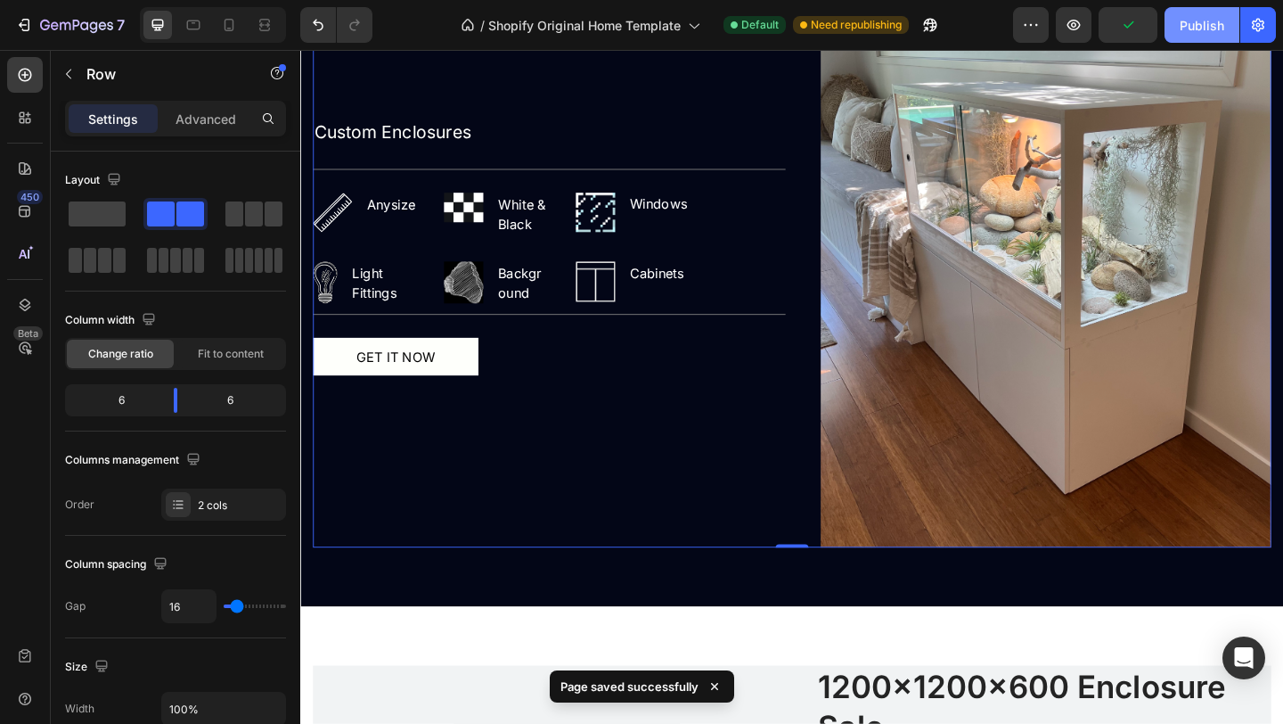
click at [1201, 37] on button "Publish" at bounding box center [1202, 25] width 75 height 36
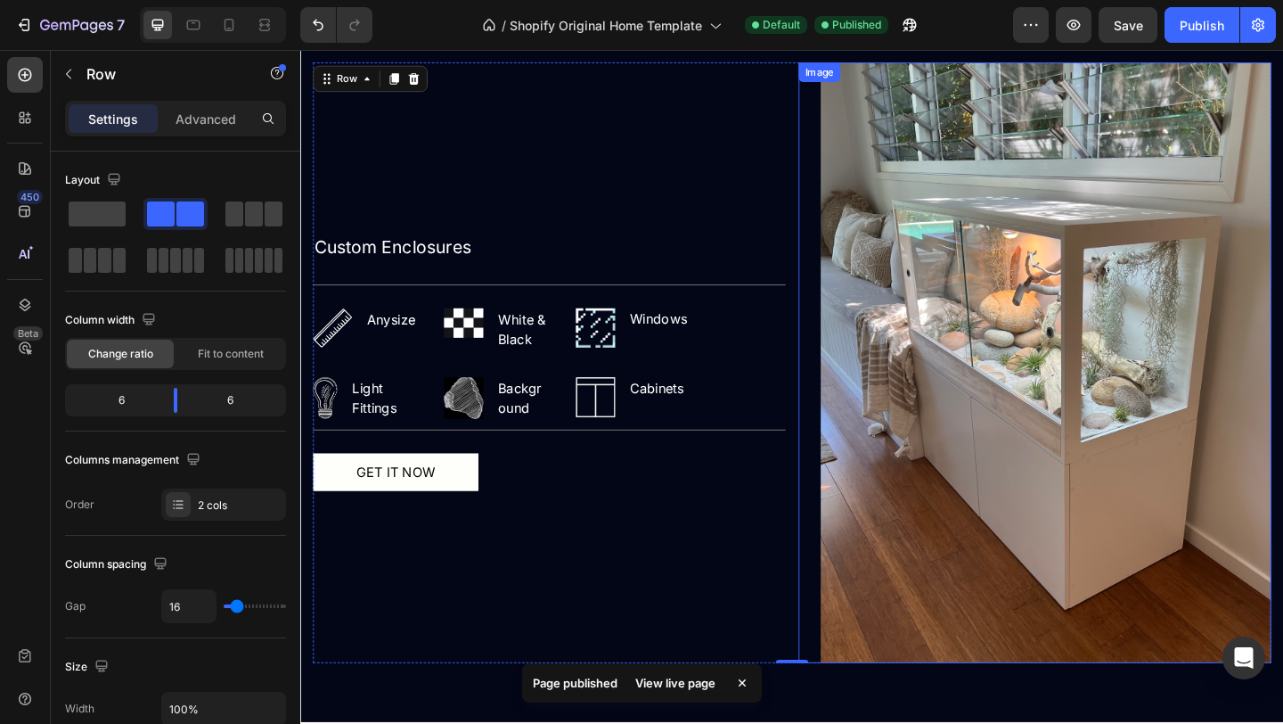
scroll to position [1799, 0]
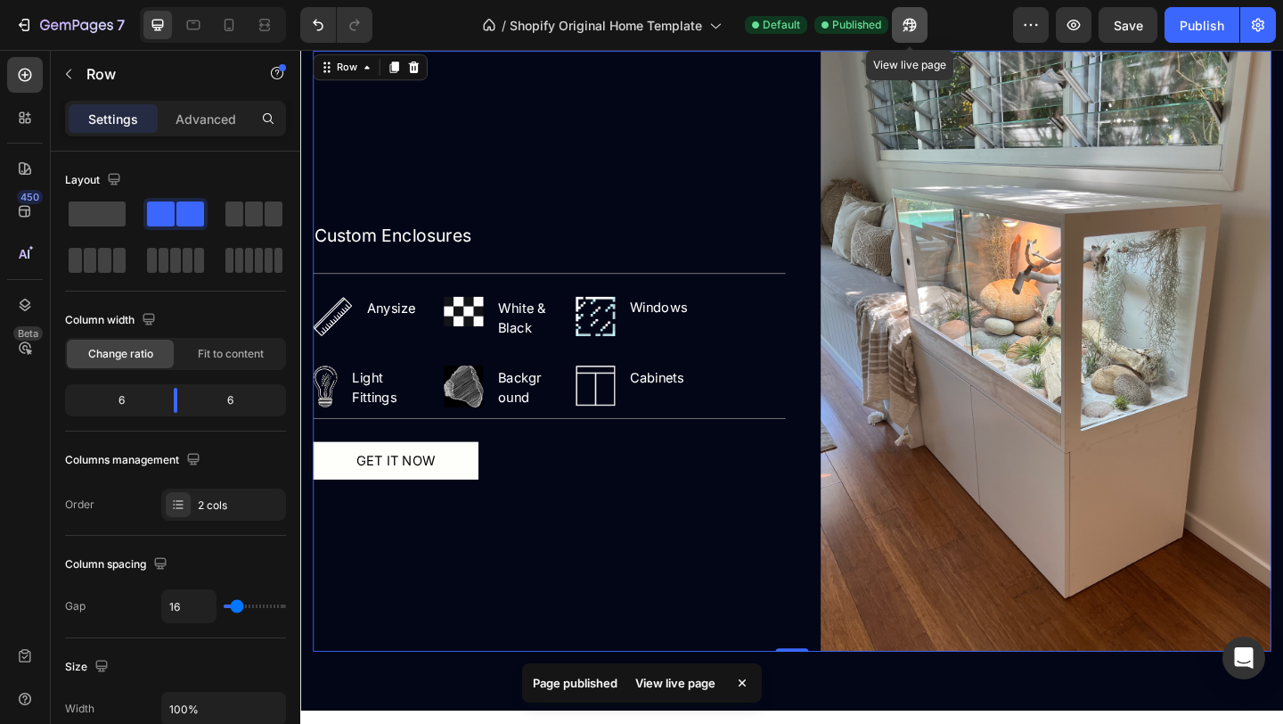
click at [910, 34] on button "button" at bounding box center [910, 25] width 36 height 36
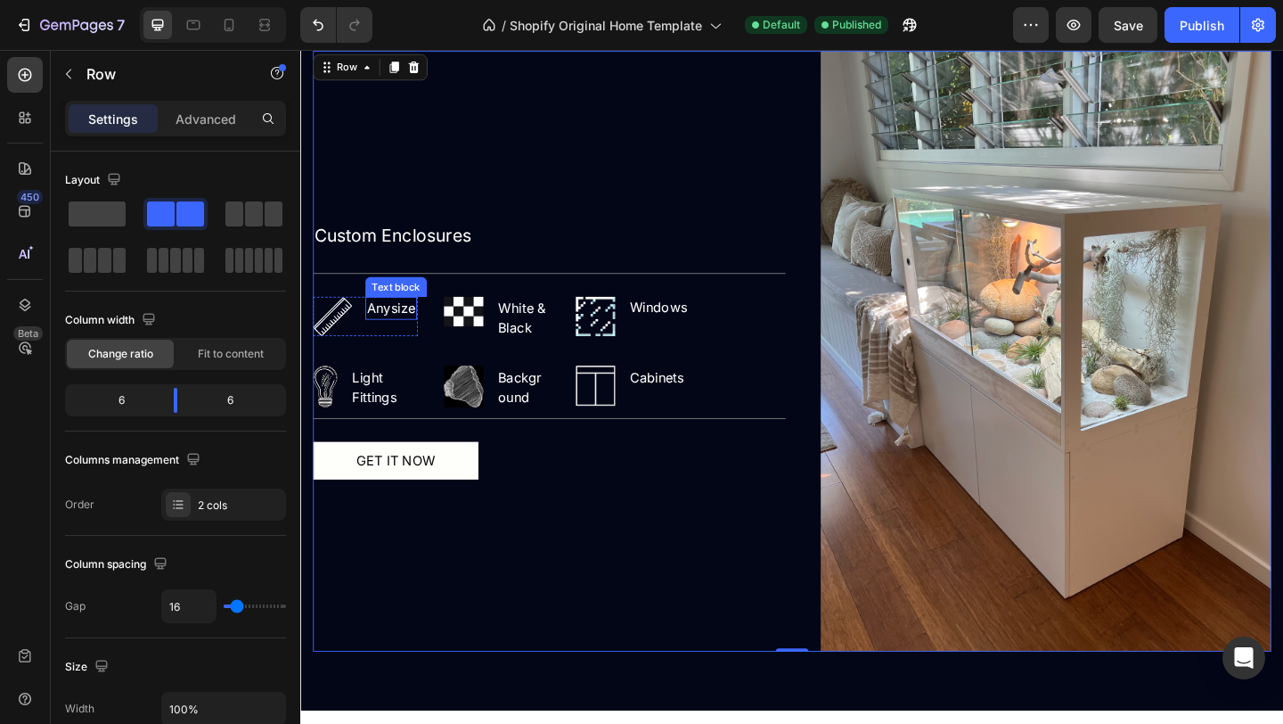
click at [402, 330] on p "Anysize" at bounding box center [399, 330] width 53 height 21
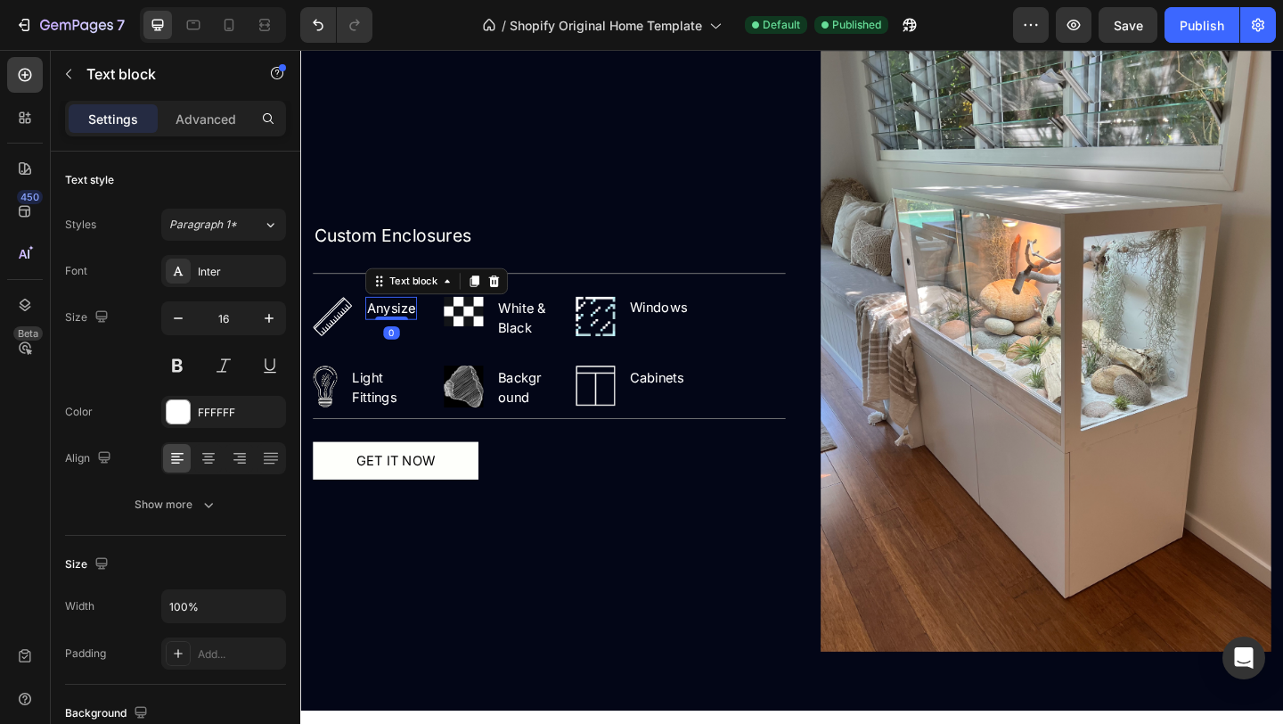
click at [400, 334] on p "Anysize" at bounding box center [399, 330] width 53 height 21
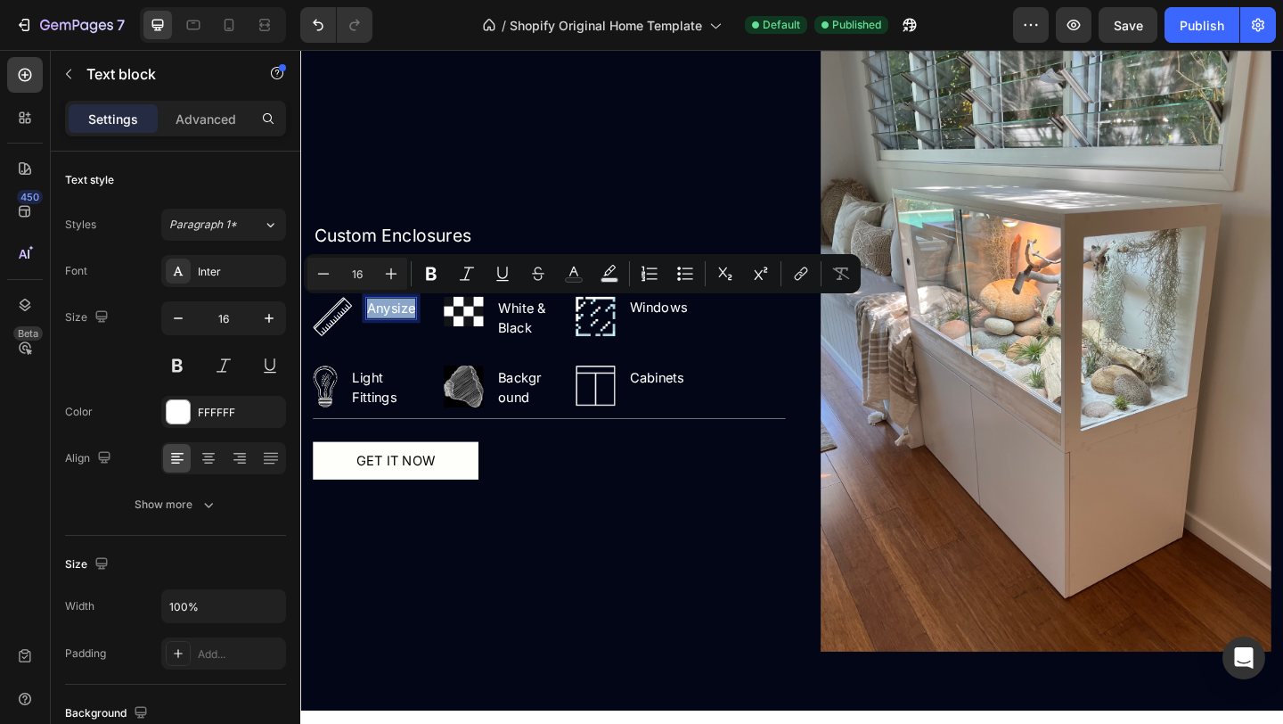
click at [400, 334] on p "Anysize" at bounding box center [399, 330] width 53 height 21
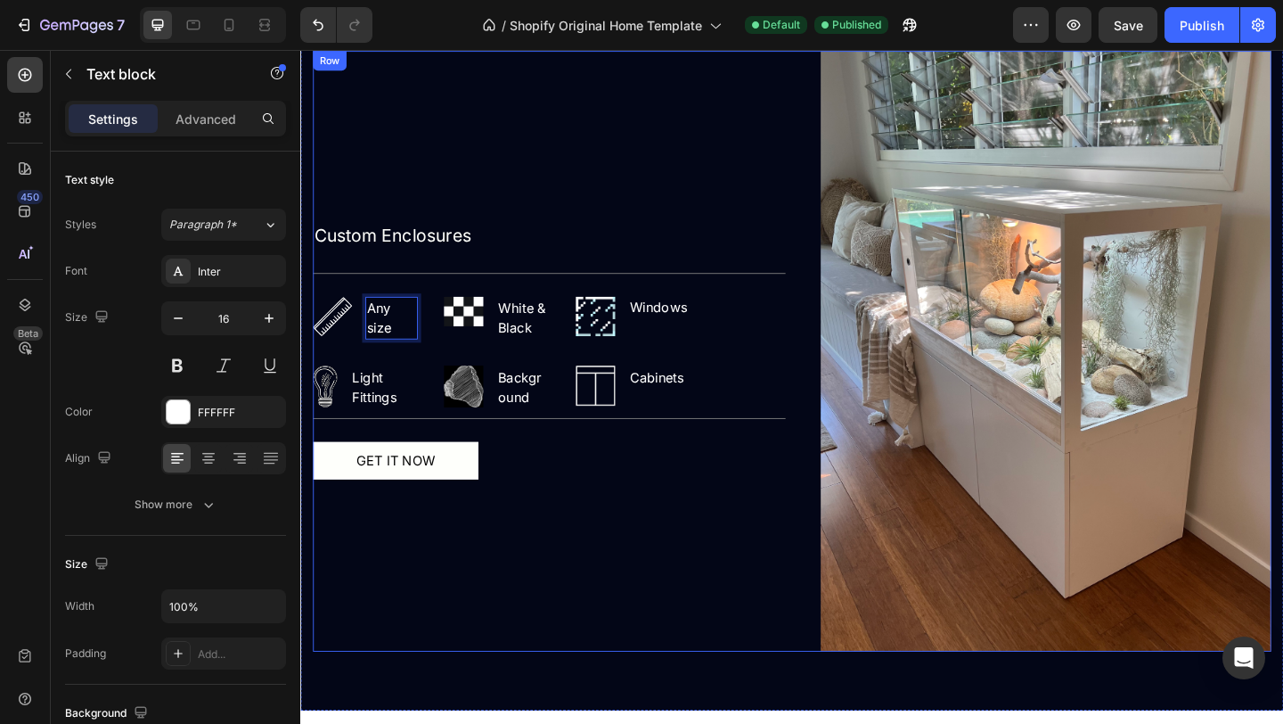
click at [604, 551] on div "Custom Enclosures Text Block Title Line Image Any size Text block 0 Row Image W…" at bounding box center [571, 377] width 514 height 653
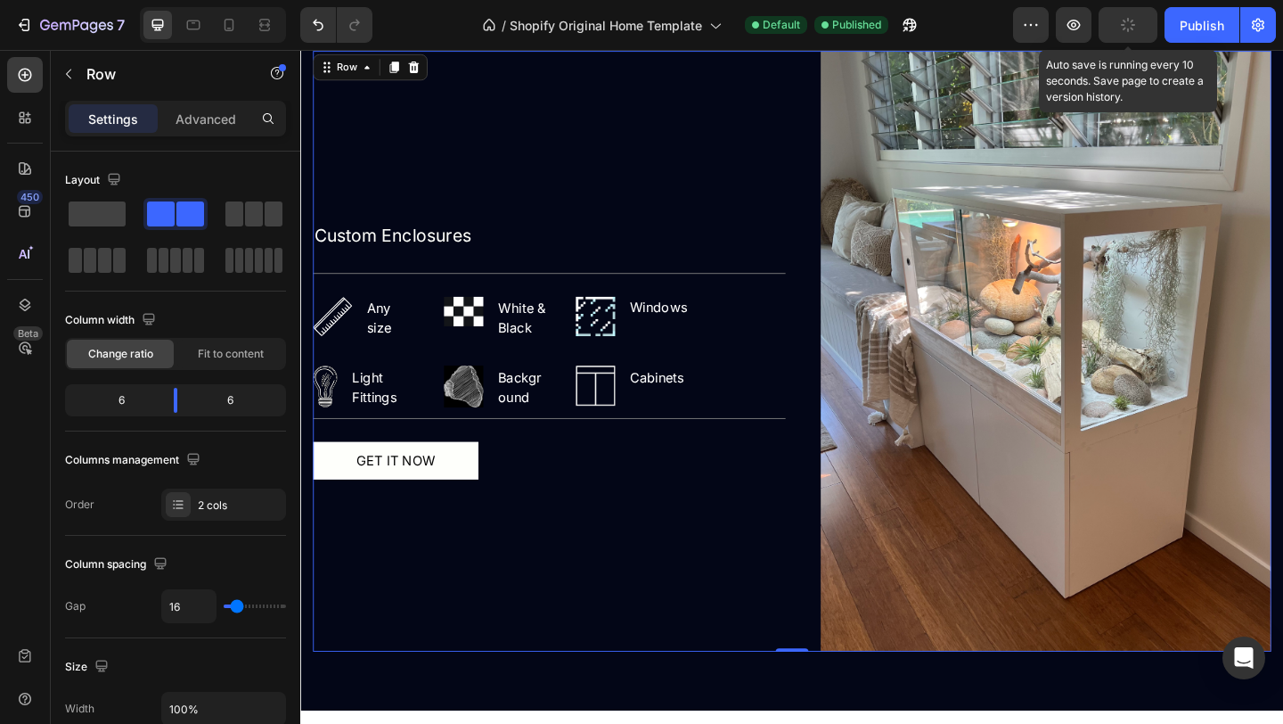
click at [1128, 19] on icon "button" at bounding box center [1128, 25] width 18 height 18
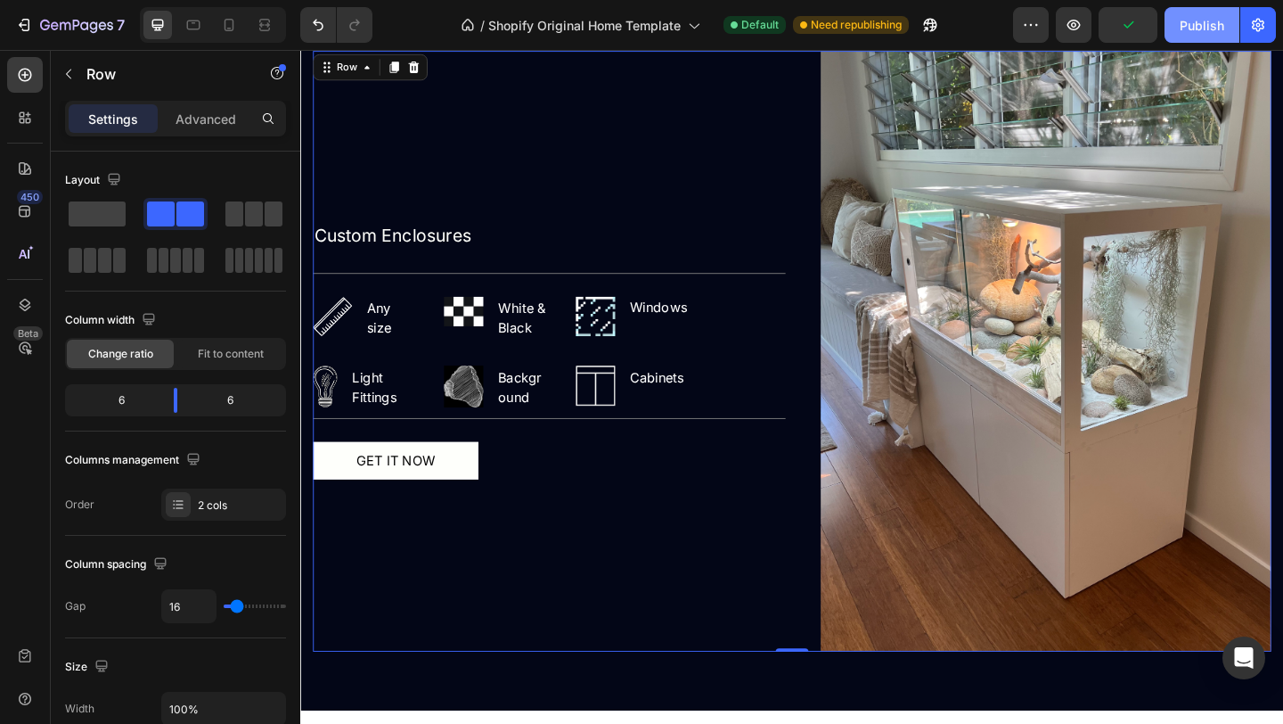
click at [1201, 26] on div "Publish" at bounding box center [1202, 25] width 45 height 19
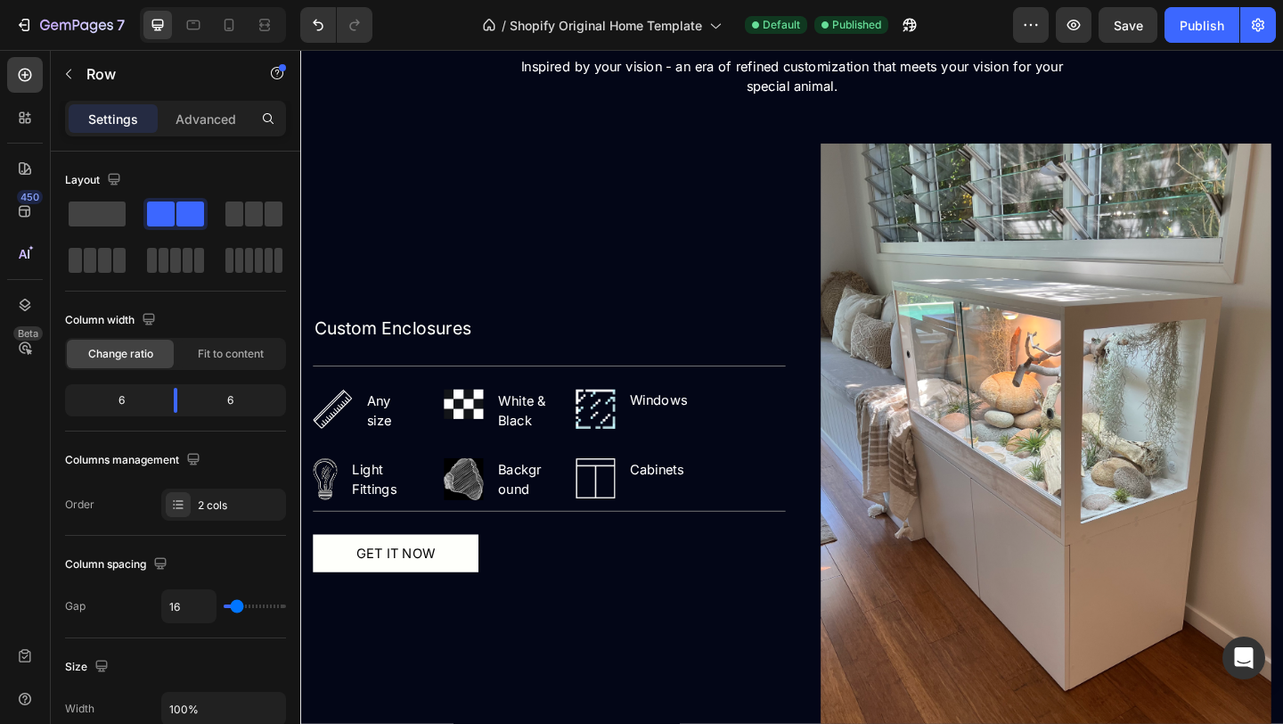
scroll to position [1692, 0]
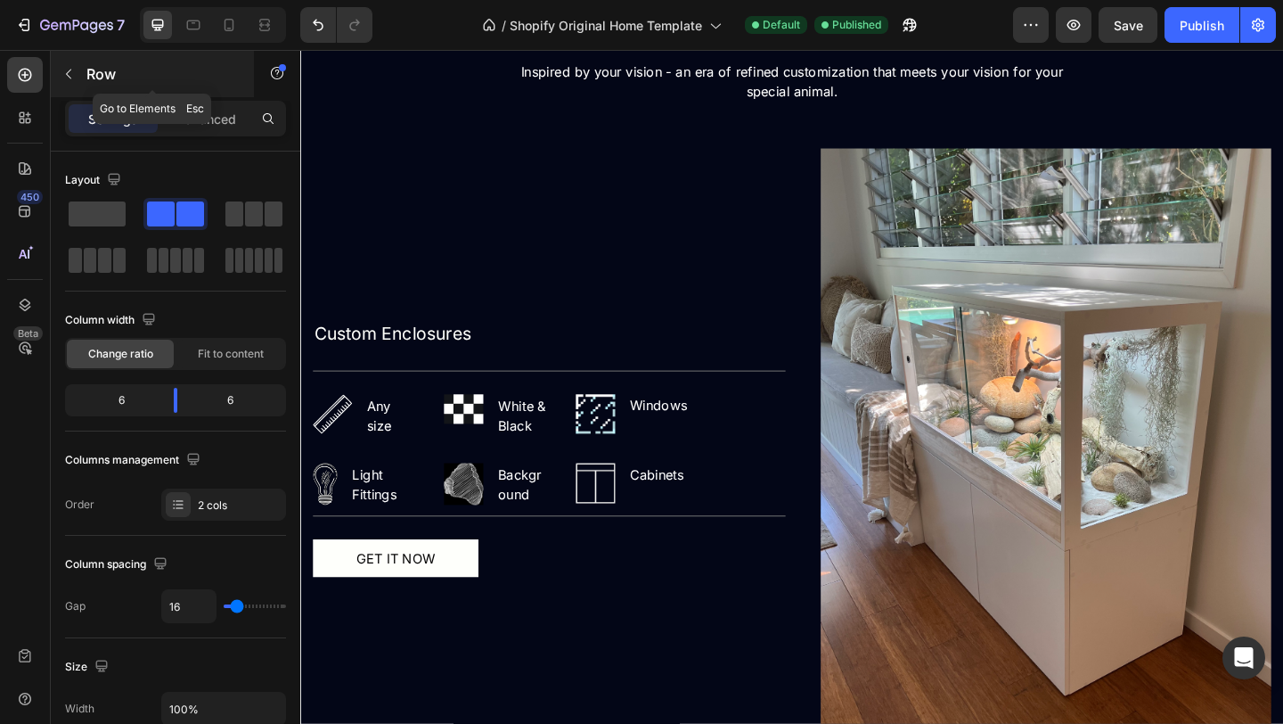
click at [70, 66] on button "button" at bounding box center [68, 74] width 29 height 29
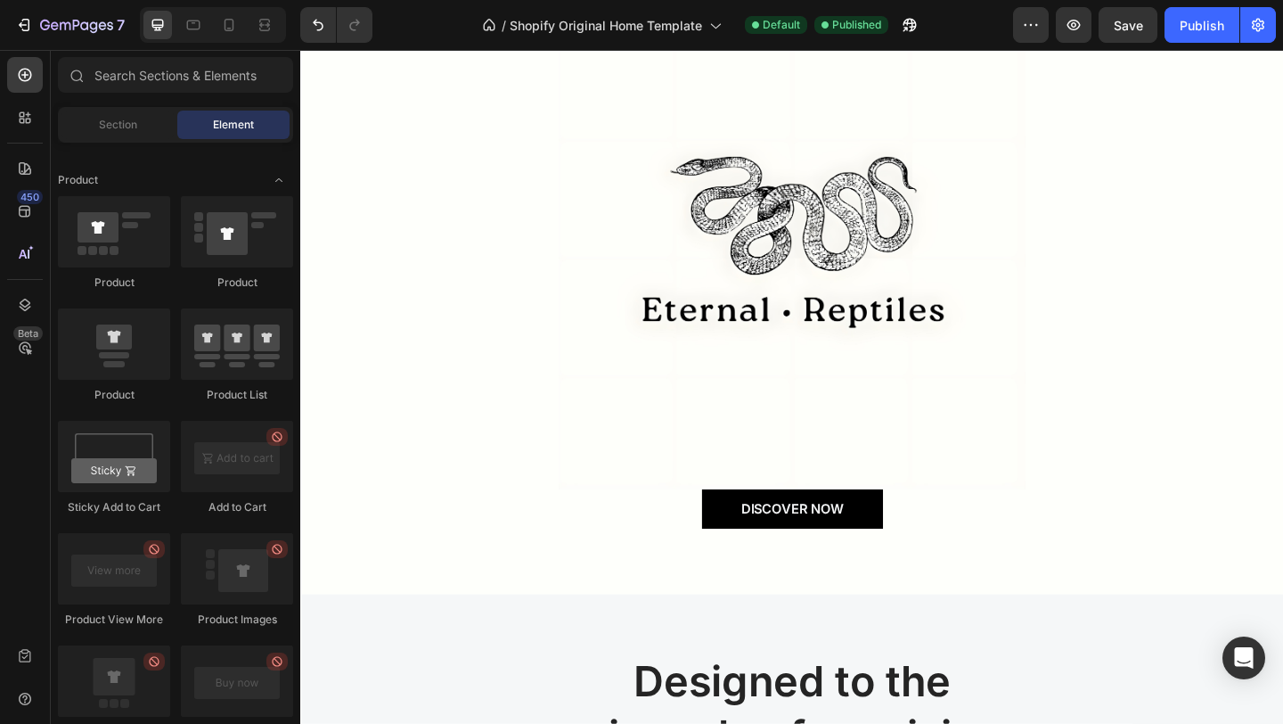
scroll to position [0, 0]
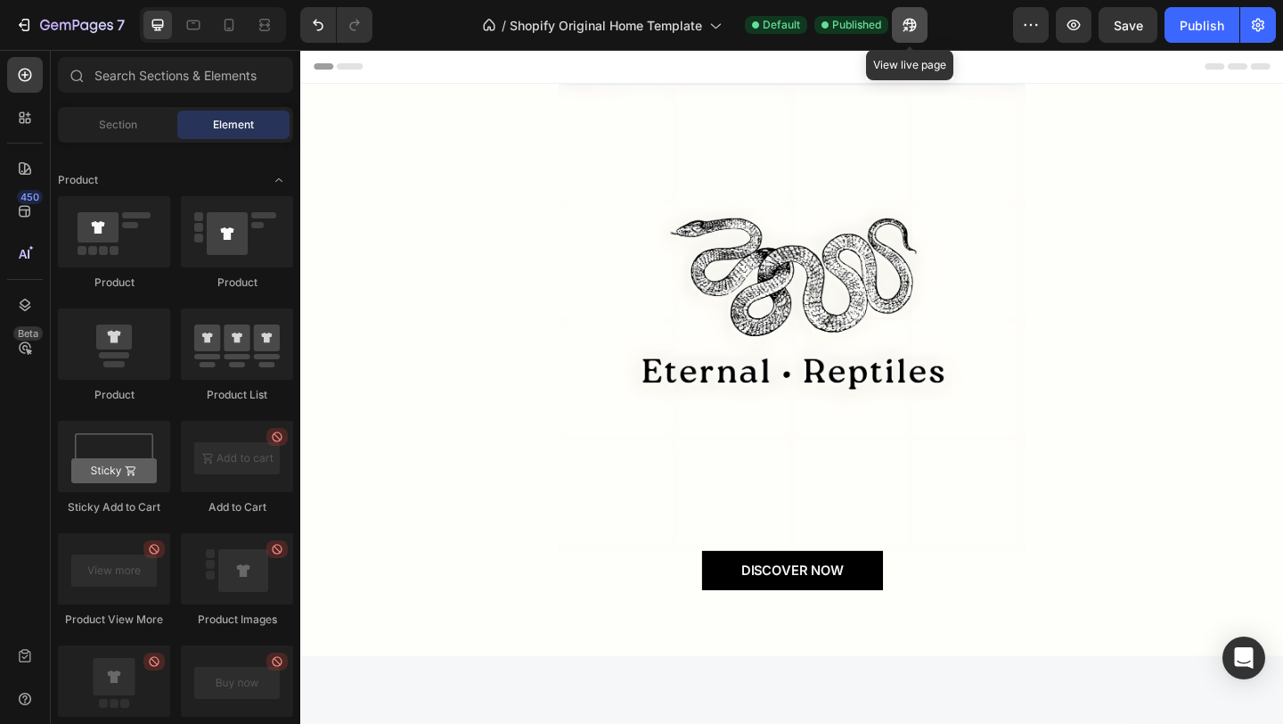
click at [911, 25] on icon "button" at bounding box center [910, 25] width 18 height 18
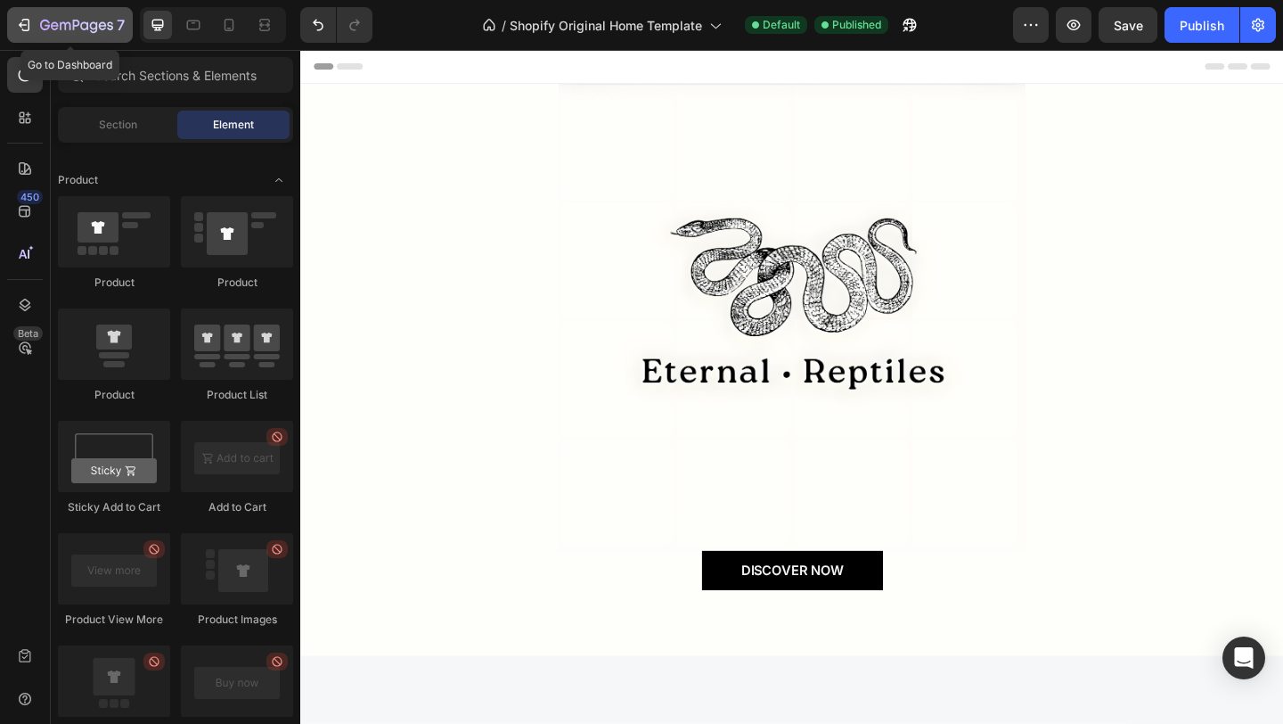
click at [74, 33] on icon "button" at bounding box center [76, 26] width 73 height 15
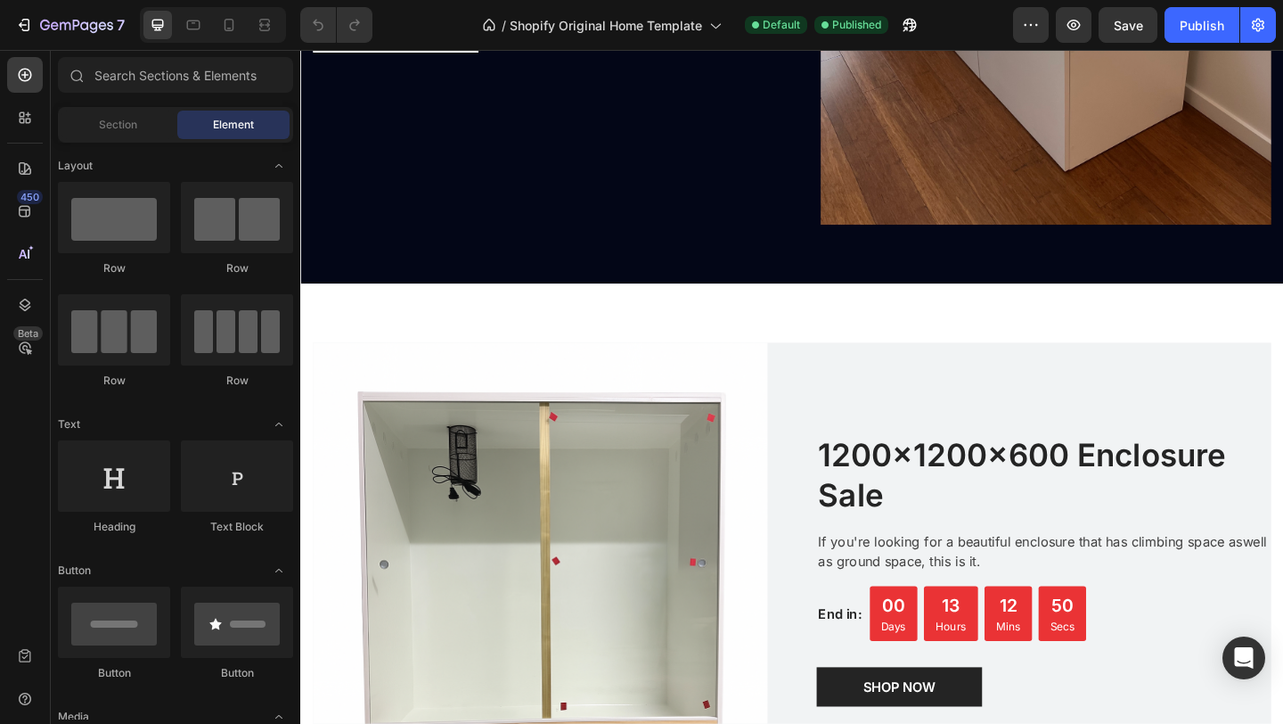
scroll to position [3102, 0]
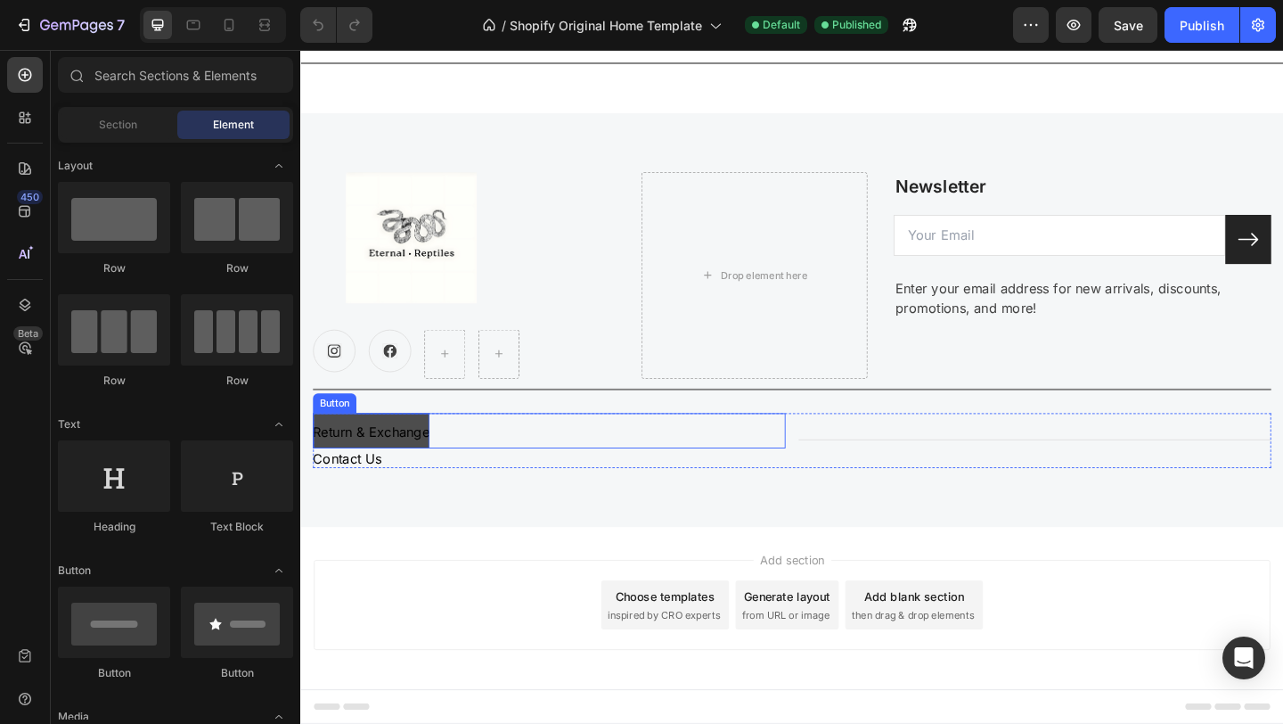
click at [418, 461] on span "Return & Exchange" at bounding box center [377, 465] width 127 height 18
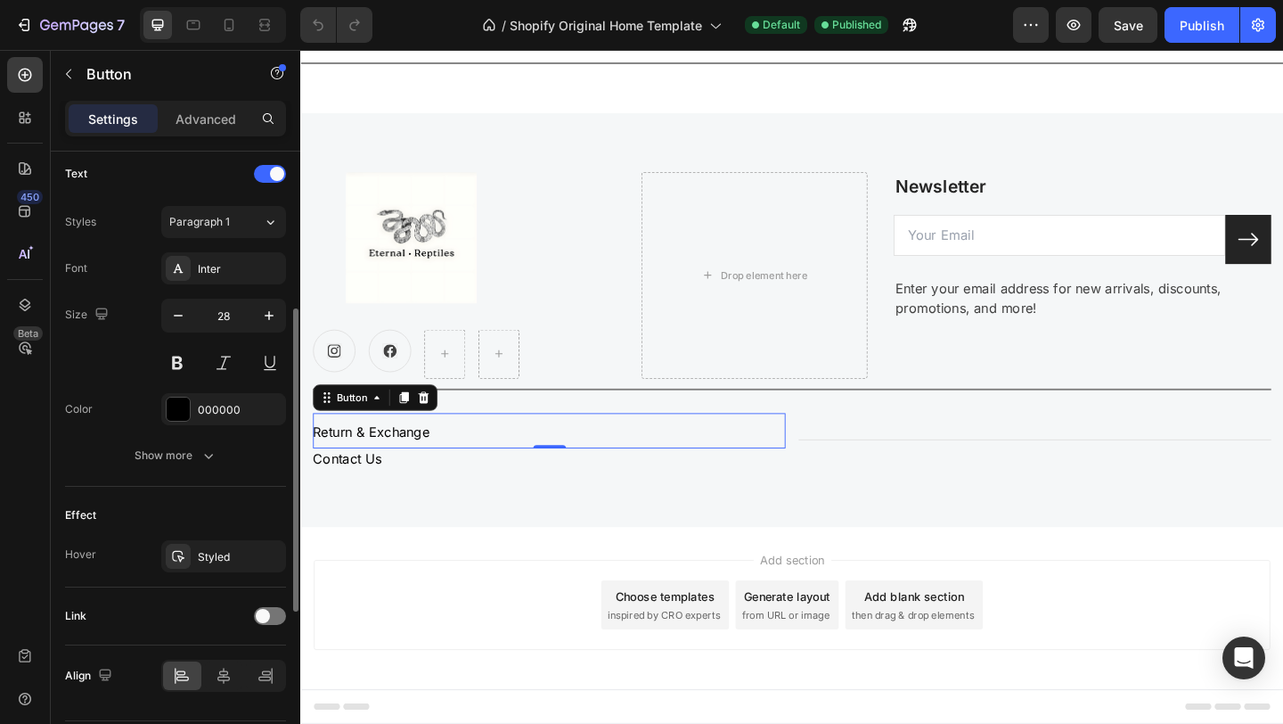
scroll to position [655, 0]
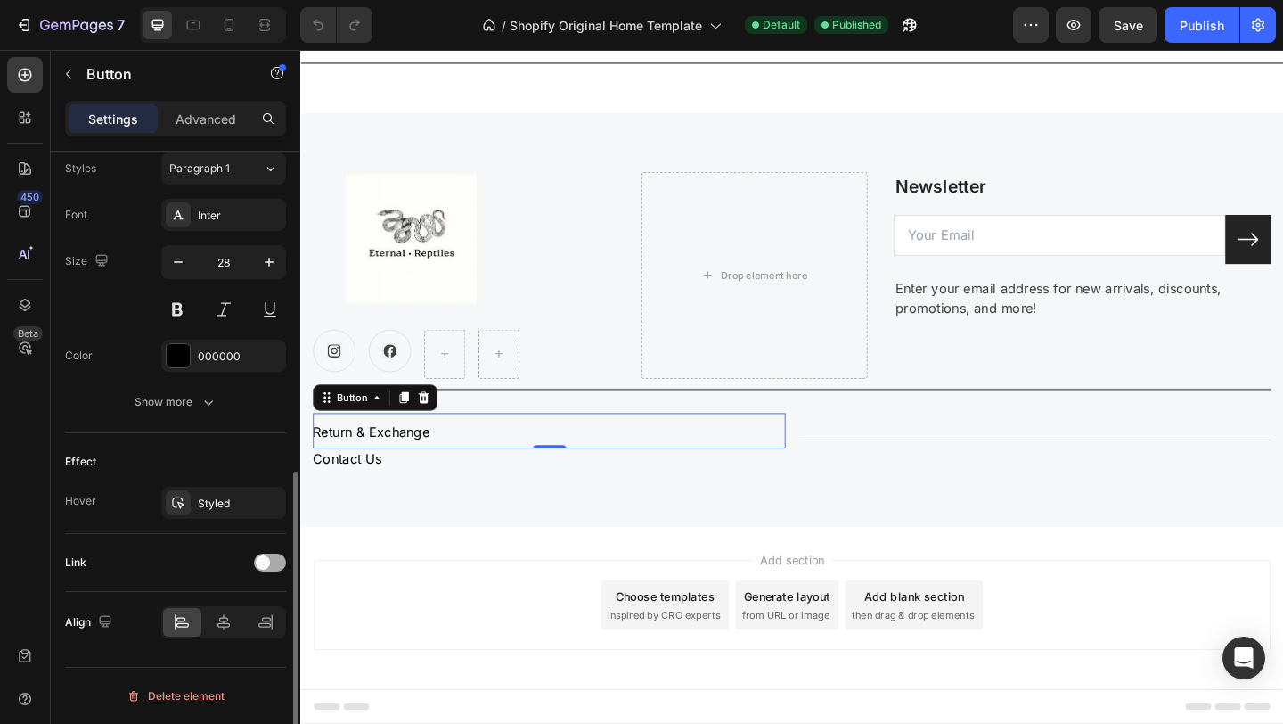
click at [259, 556] on span at bounding box center [263, 562] width 14 height 14
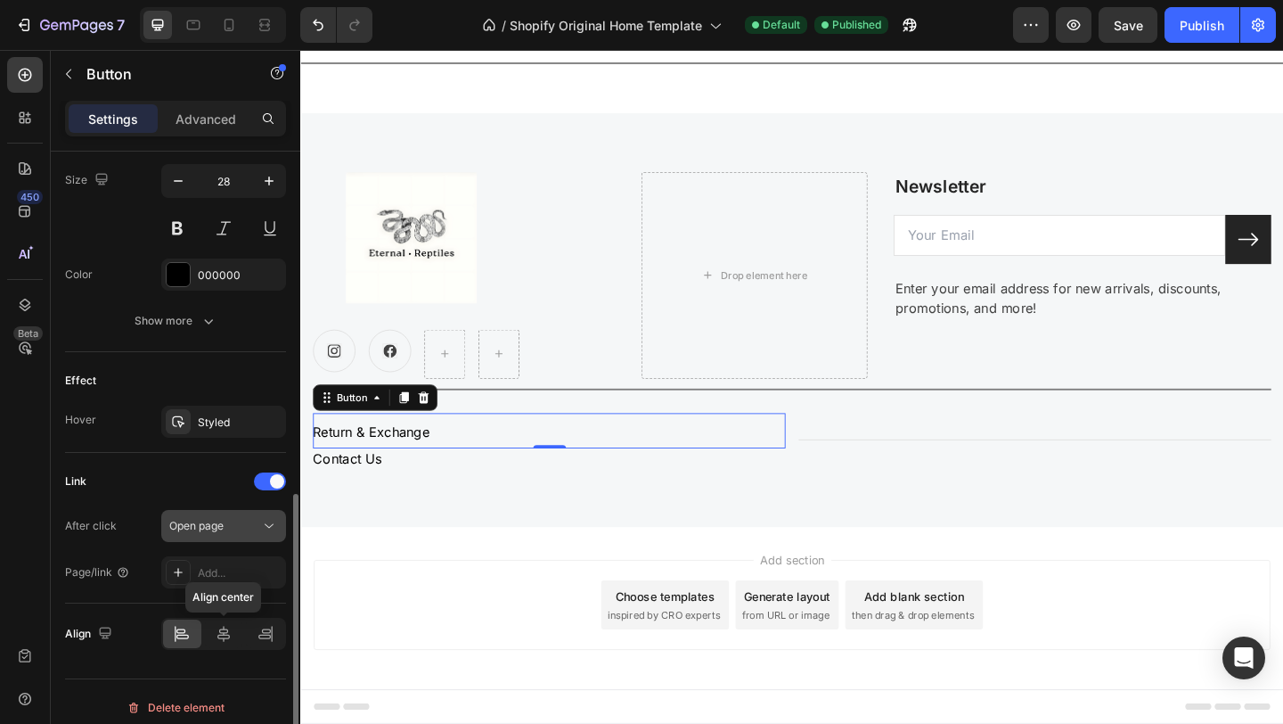
scroll to position [742, 0]
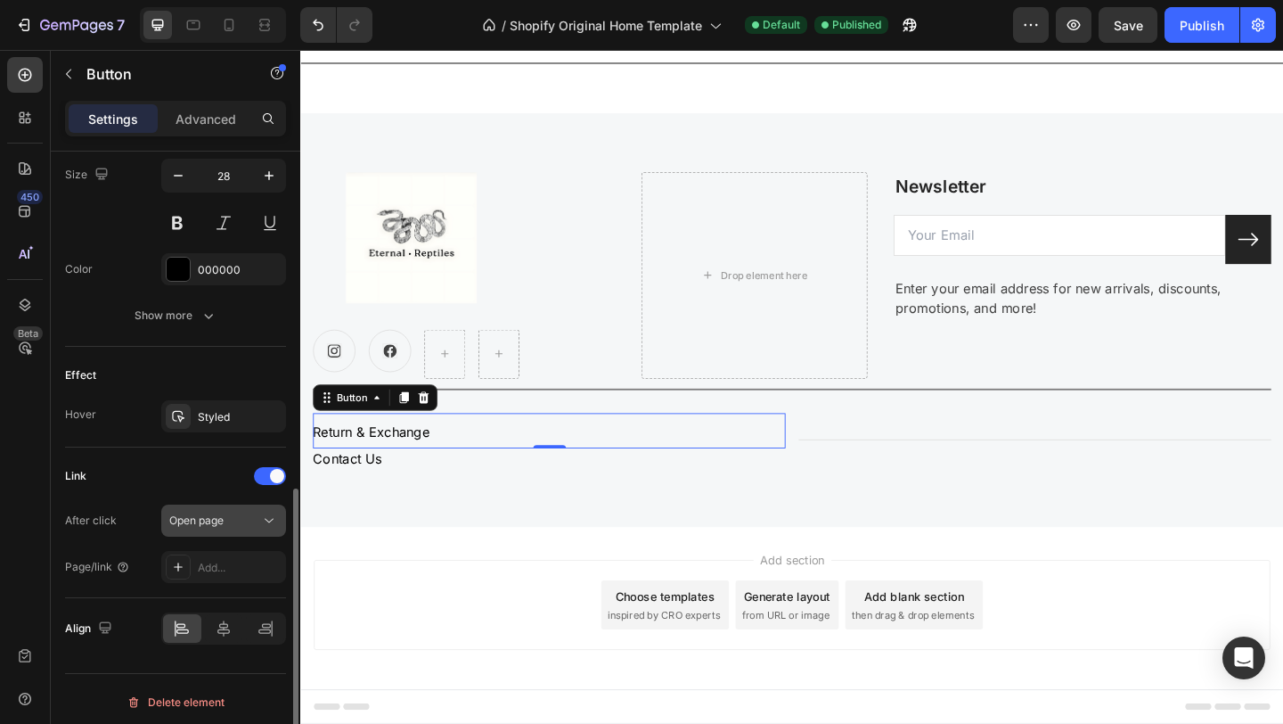
click at [250, 523] on div "Open page" at bounding box center [214, 520] width 91 height 16
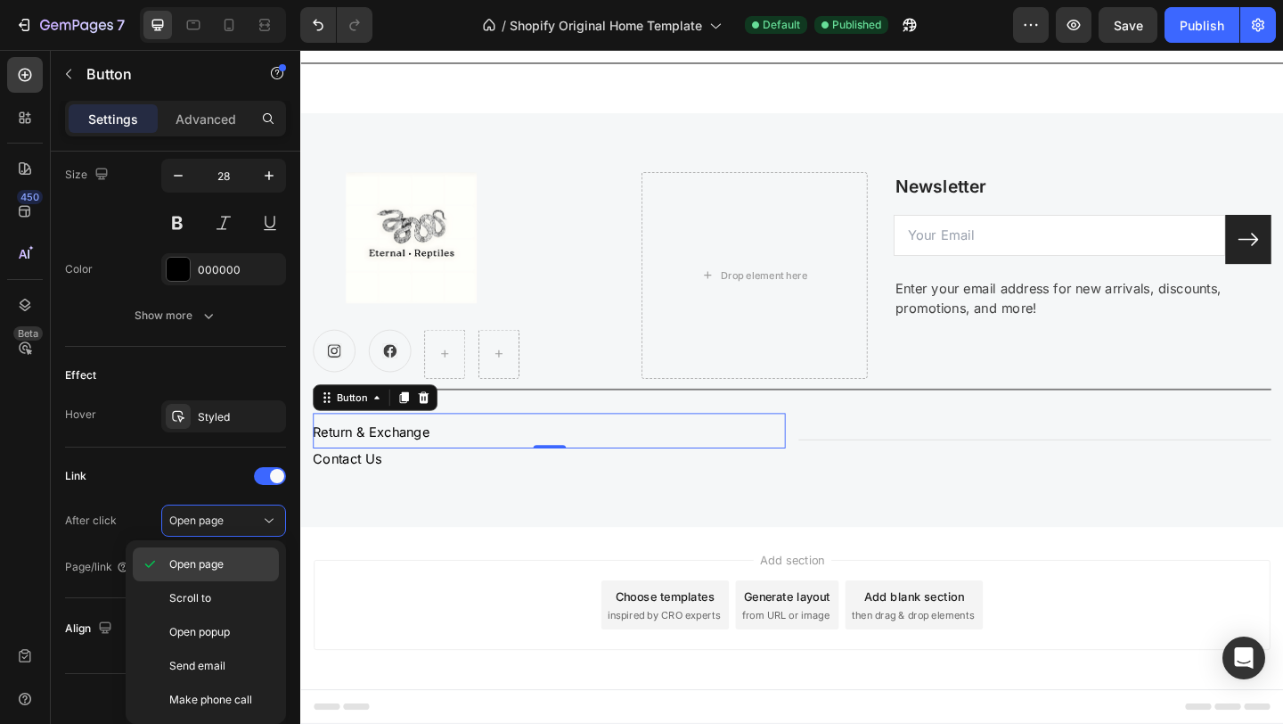
click at [209, 581] on div "Open page" at bounding box center [206, 598] width 146 height 34
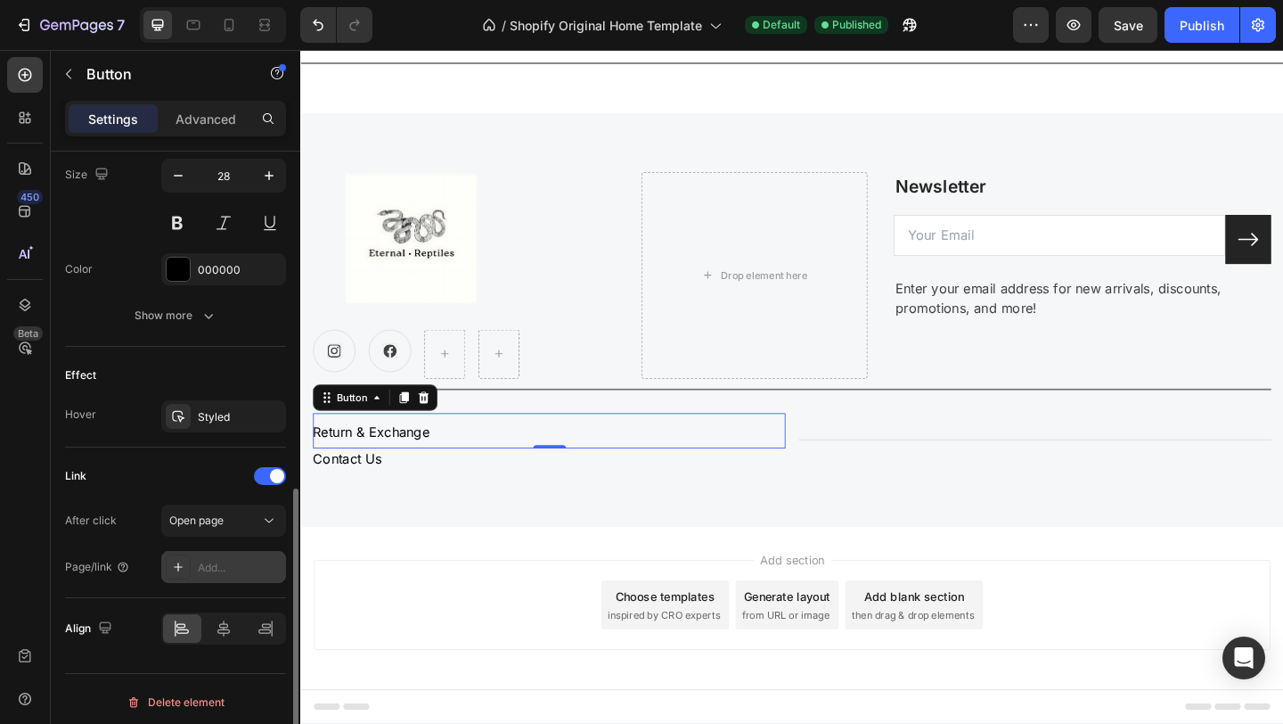
click at [240, 571] on div "Add..." at bounding box center [240, 568] width 84 height 16
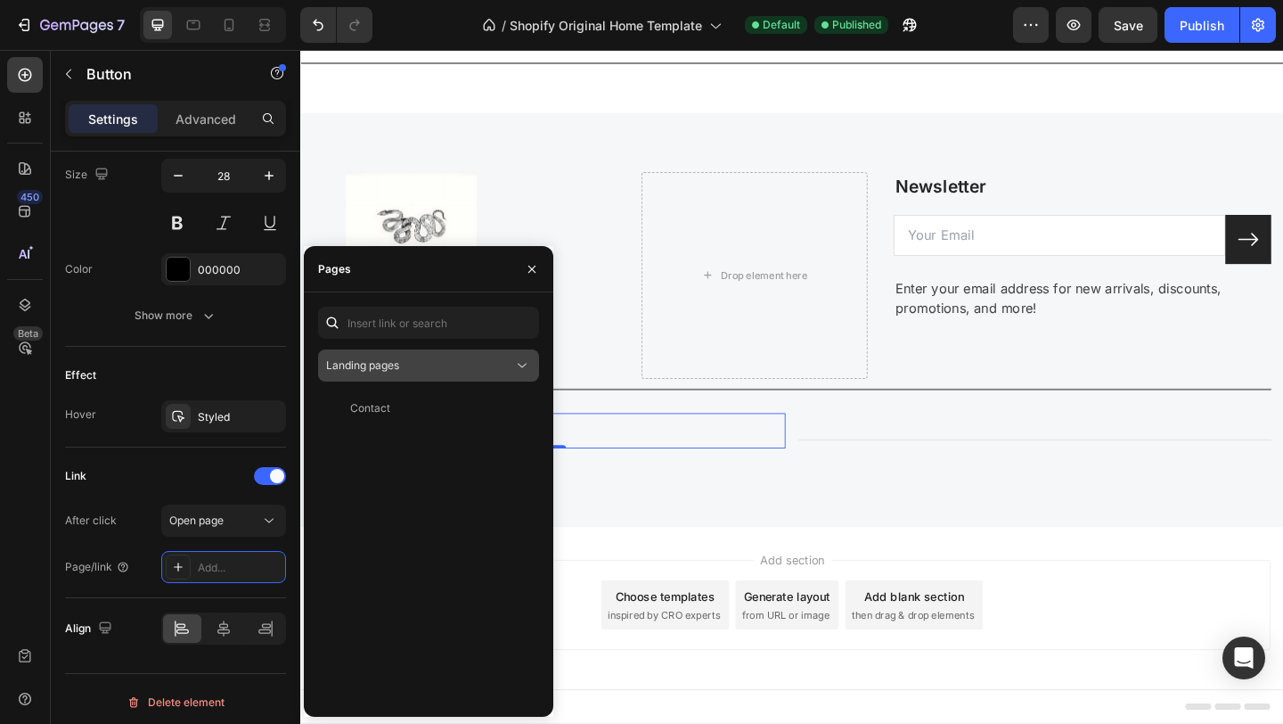
click at [439, 362] on div "Landing pages" at bounding box center [419, 365] width 187 height 16
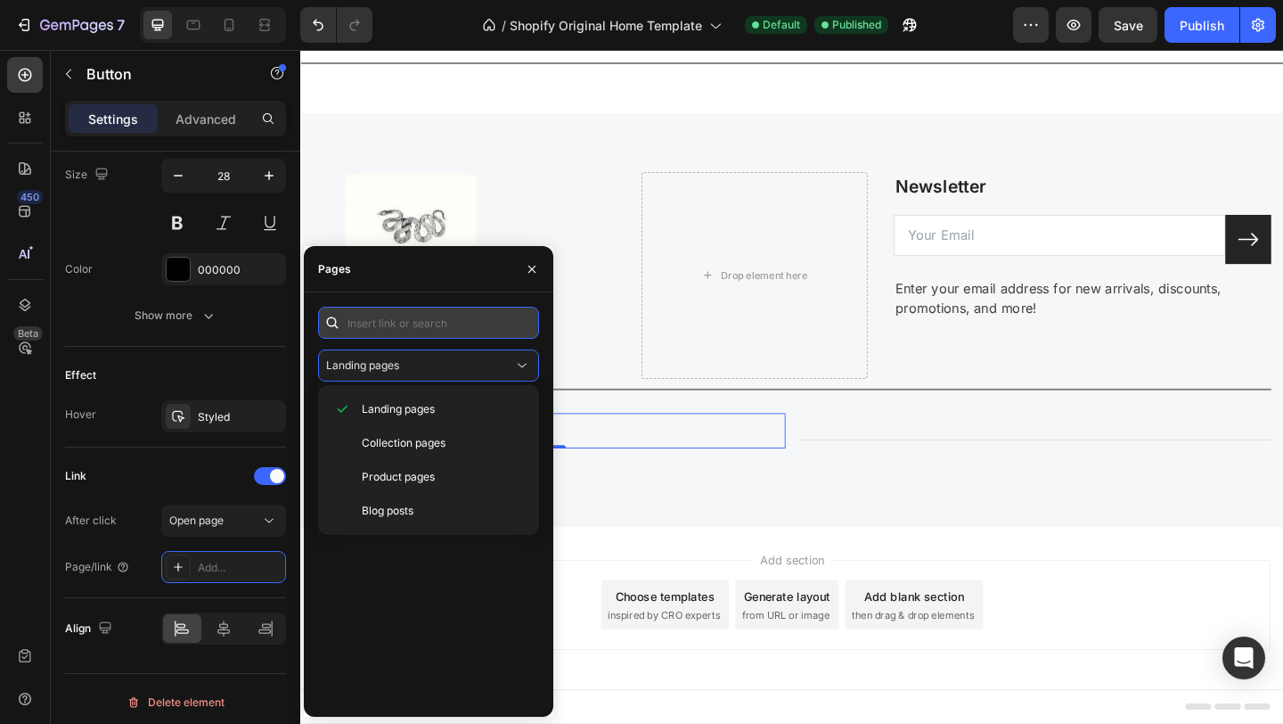
click at [436, 324] on input "text" at bounding box center [428, 323] width 221 height 32
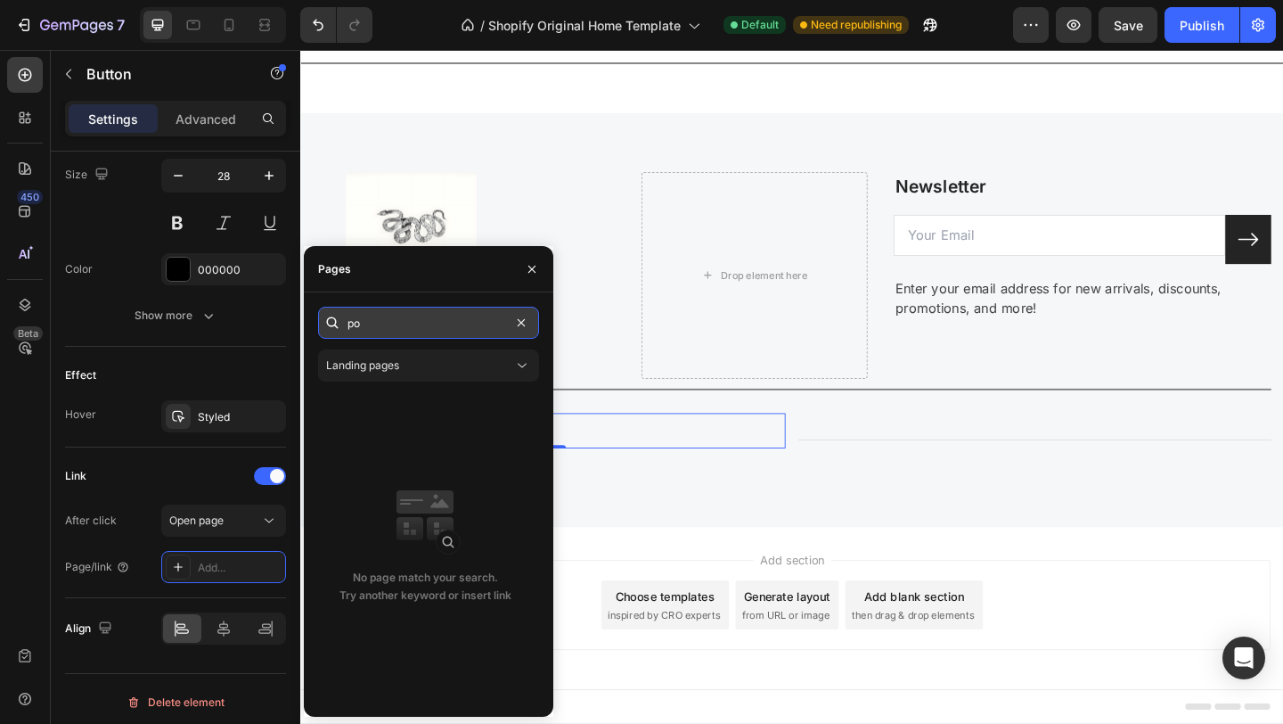
type input "p"
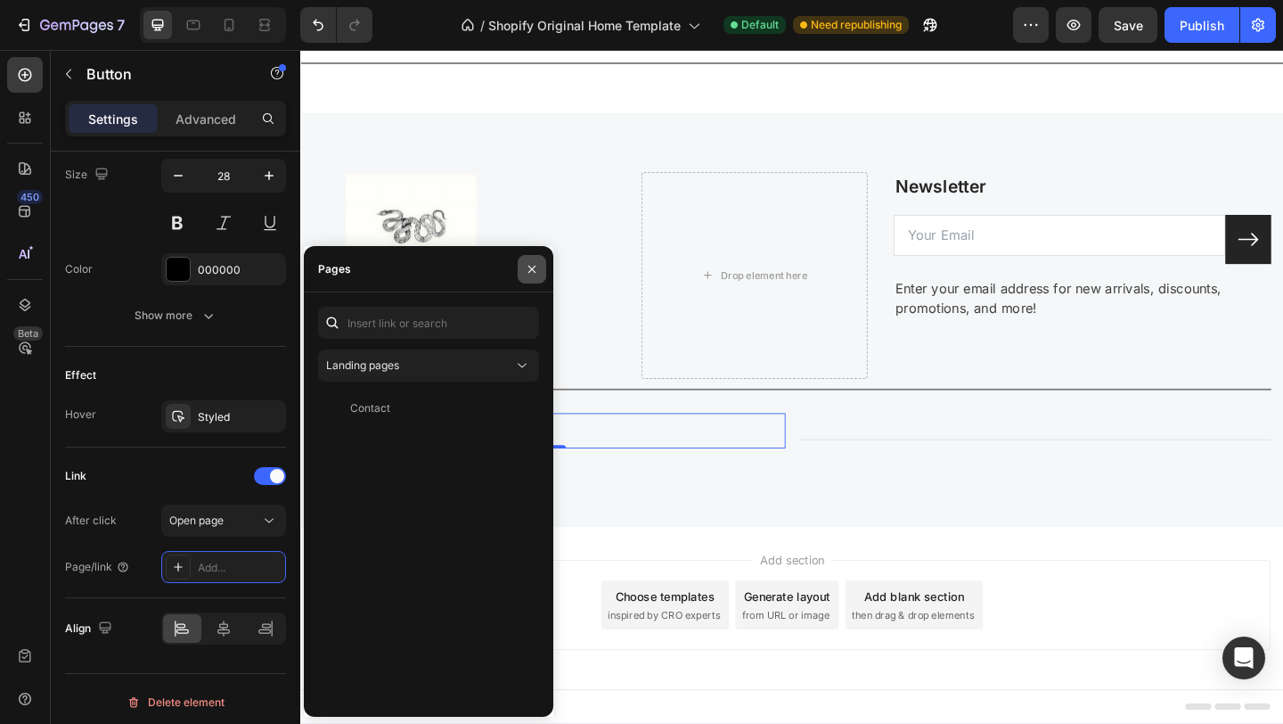
click at [533, 270] on icon "button" at bounding box center [532, 269] width 14 height 14
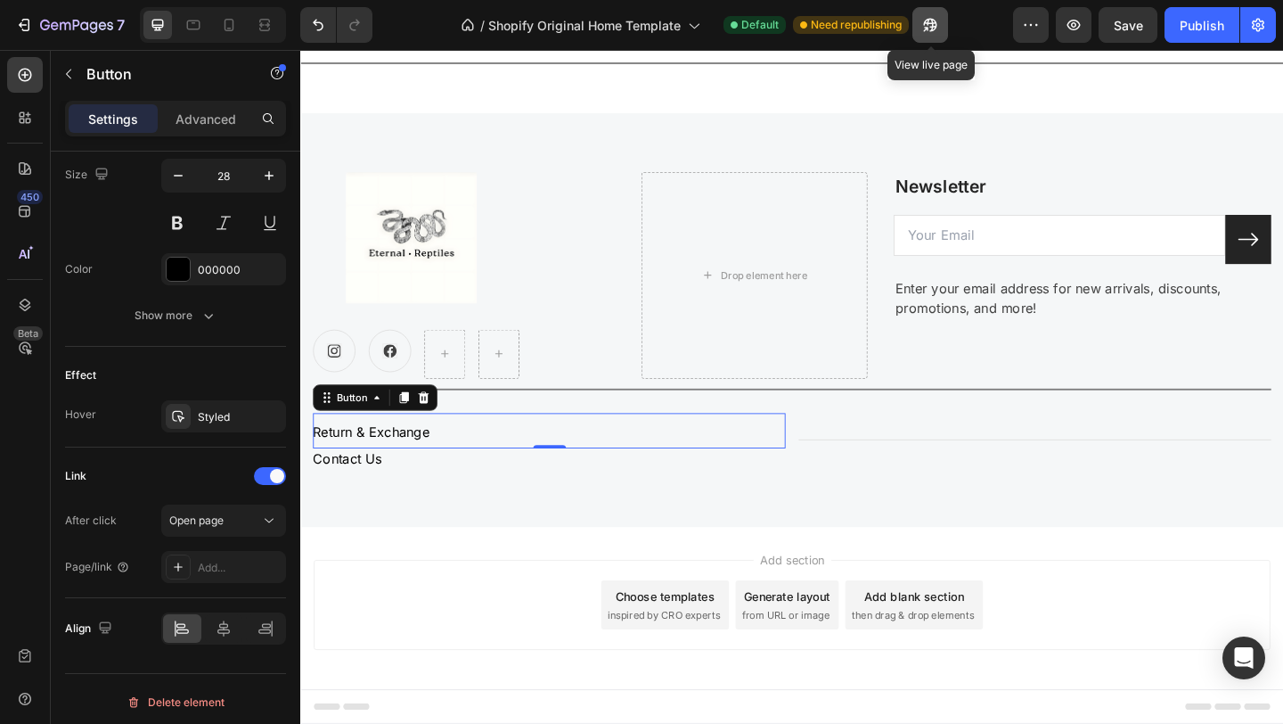
click at [929, 27] on icon "button" at bounding box center [926, 29] width 4 height 4
click at [436, 423] on icon at bounding box center [435, 428] width 12 height 12
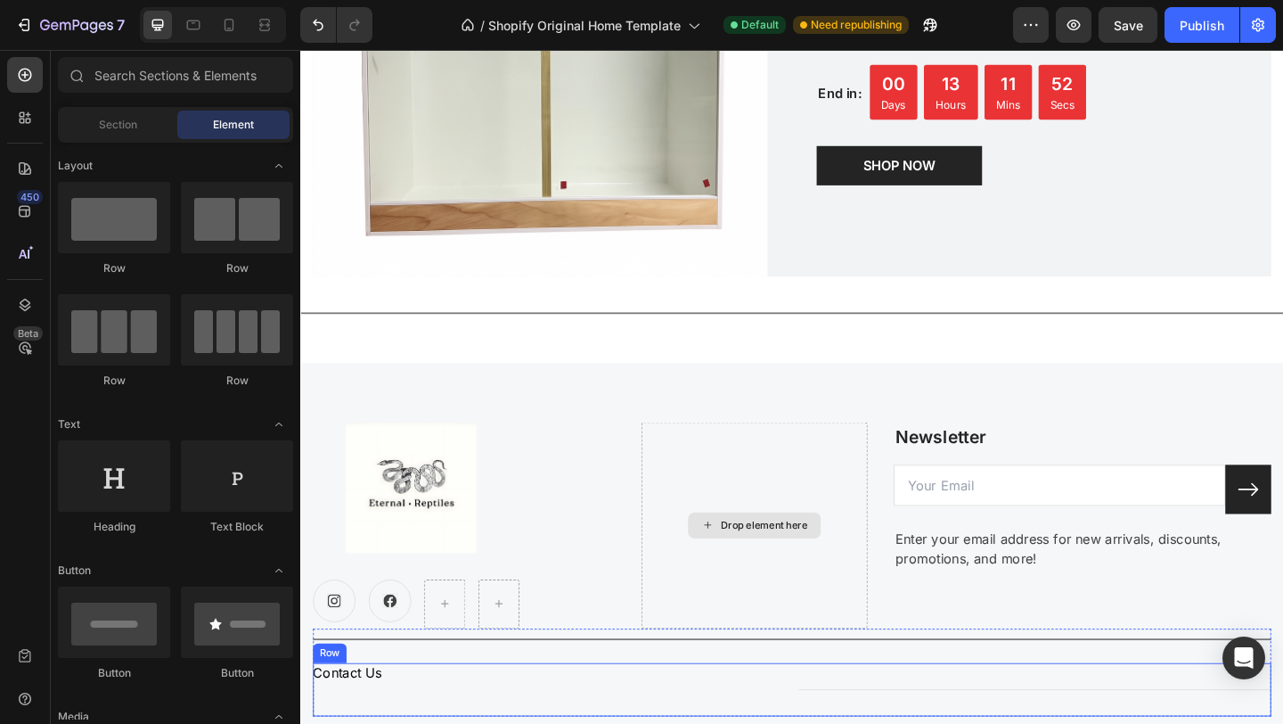
scroll to position [2827, 0]
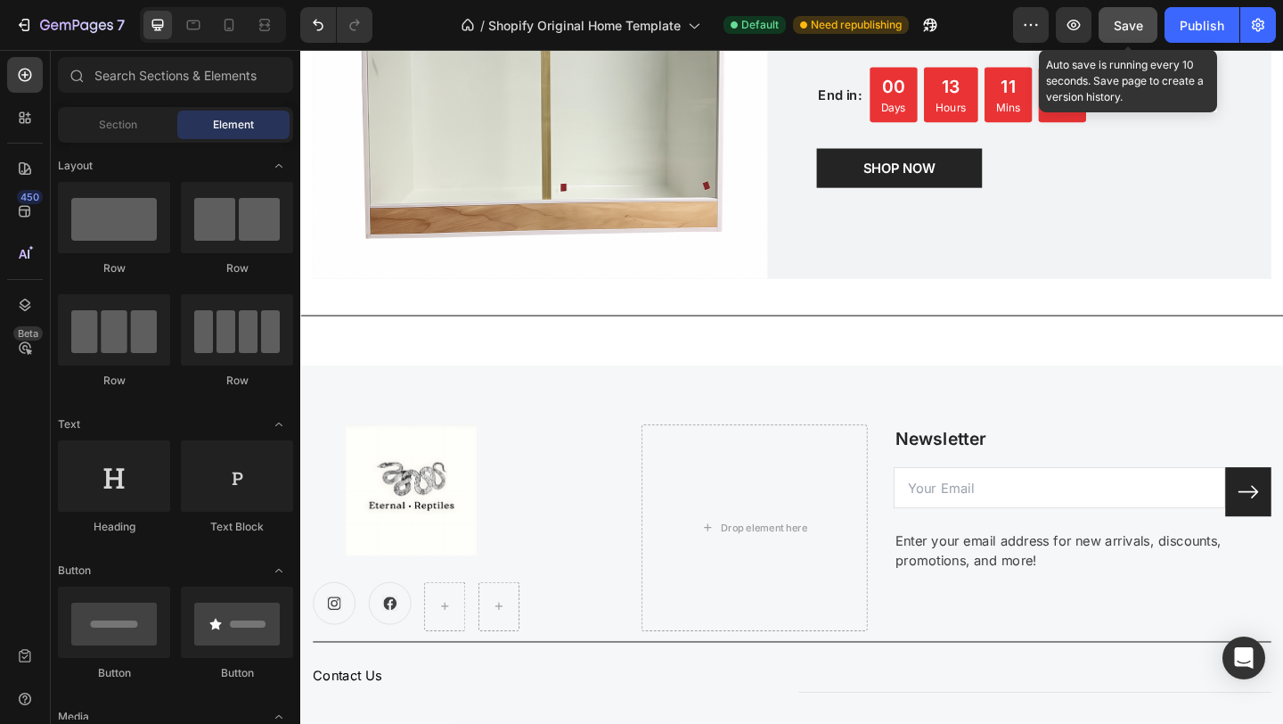
click at [1121, 32] on span "Save" at bounding box center [1128, 25] width 29 height 15
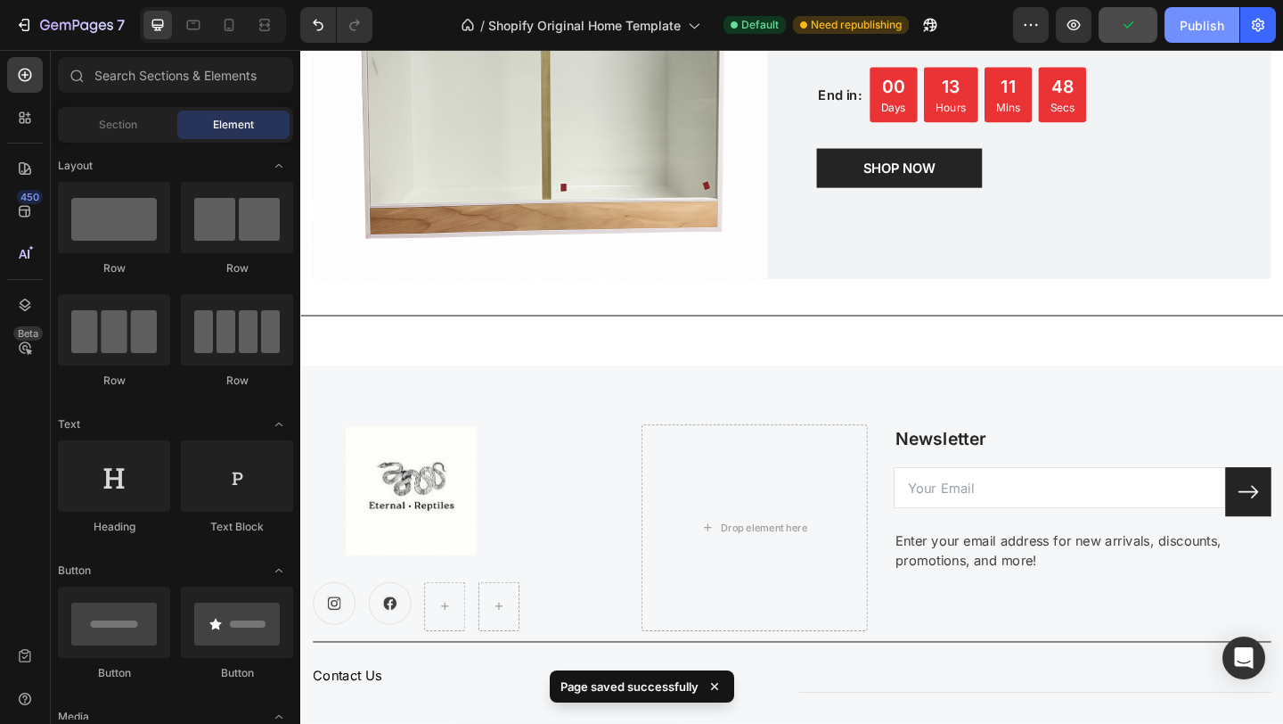
click at [1196, 30] on div "Publish" at bounding box center [1202, 25] width 45 height 19
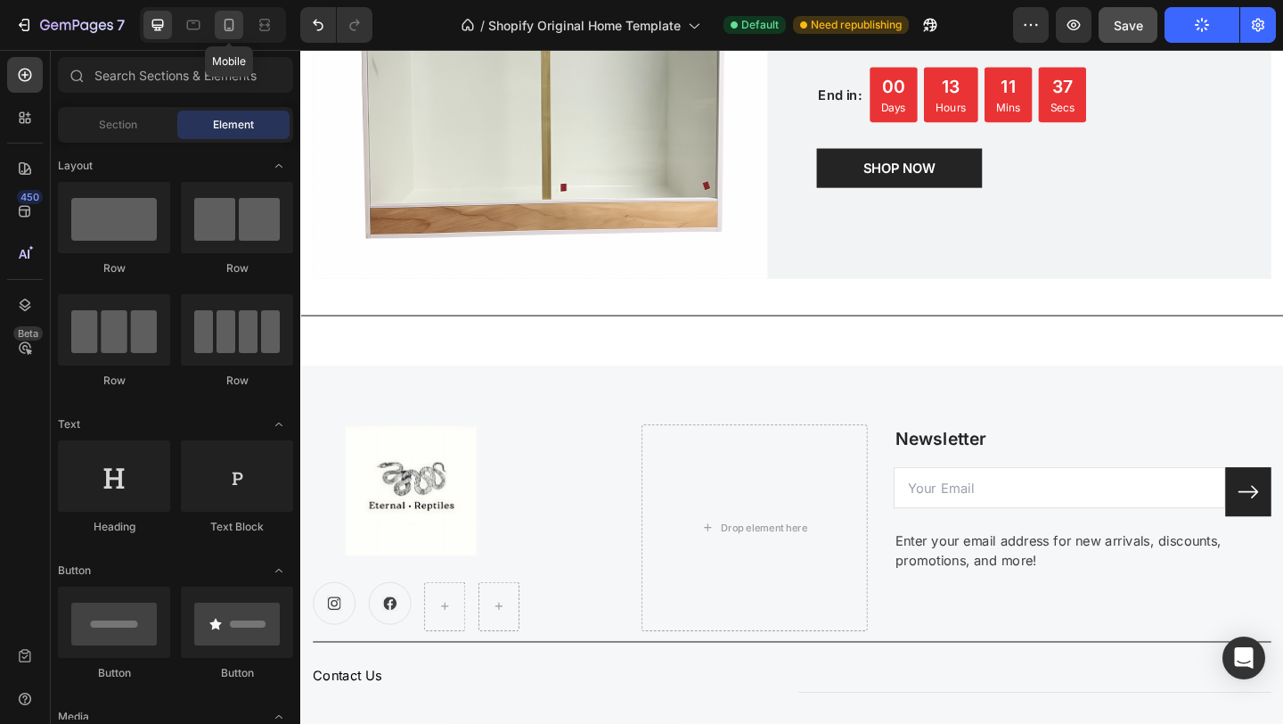
click at [232, 30] on icon at bounding box center [230, 25] width 10 height 12
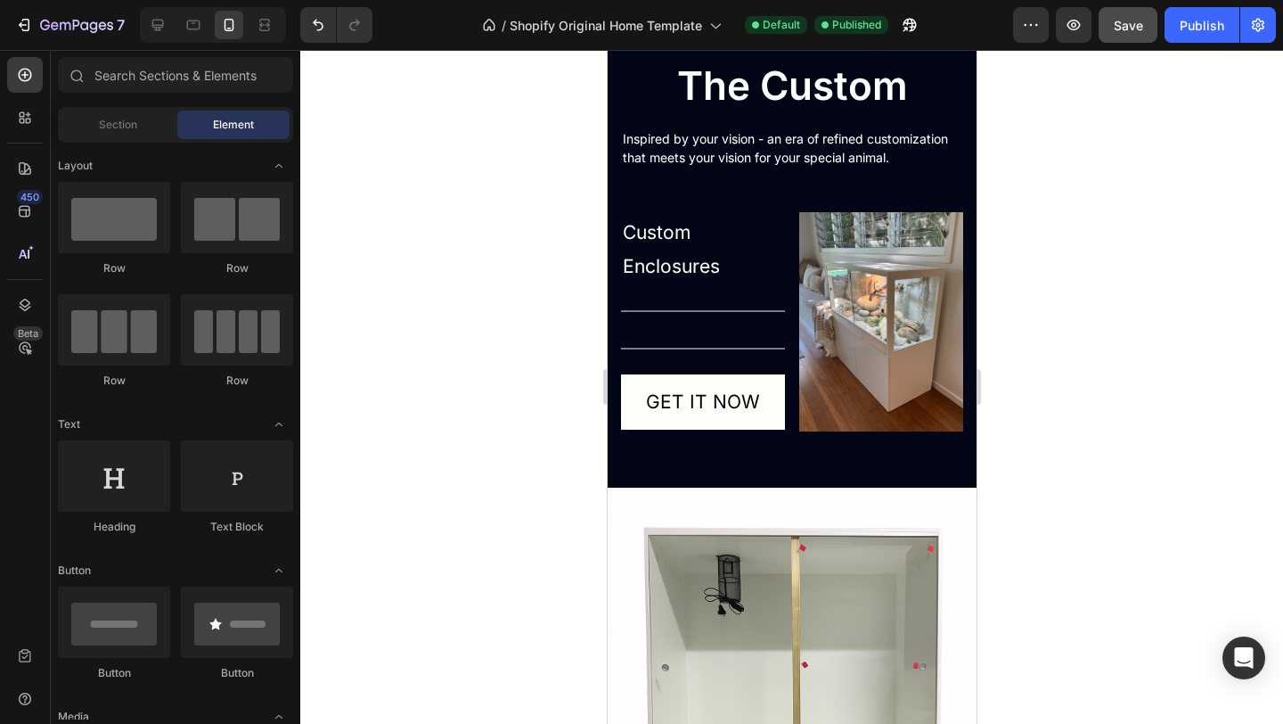
scroll to position [1894, 0]
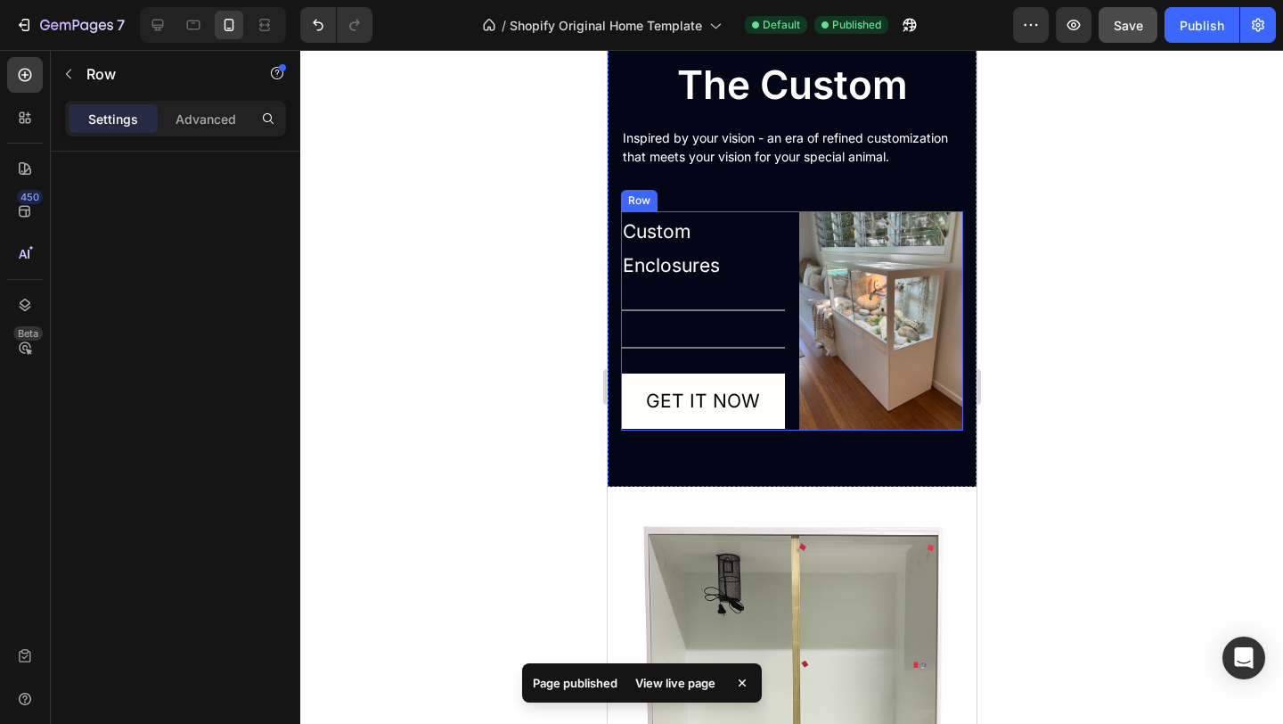
click at [724, 325] on div "Custom Enclosures Text Block Title Line Image Any size Text block Row Image Whi…" at bounding box center [702, 320] width 164 height 218
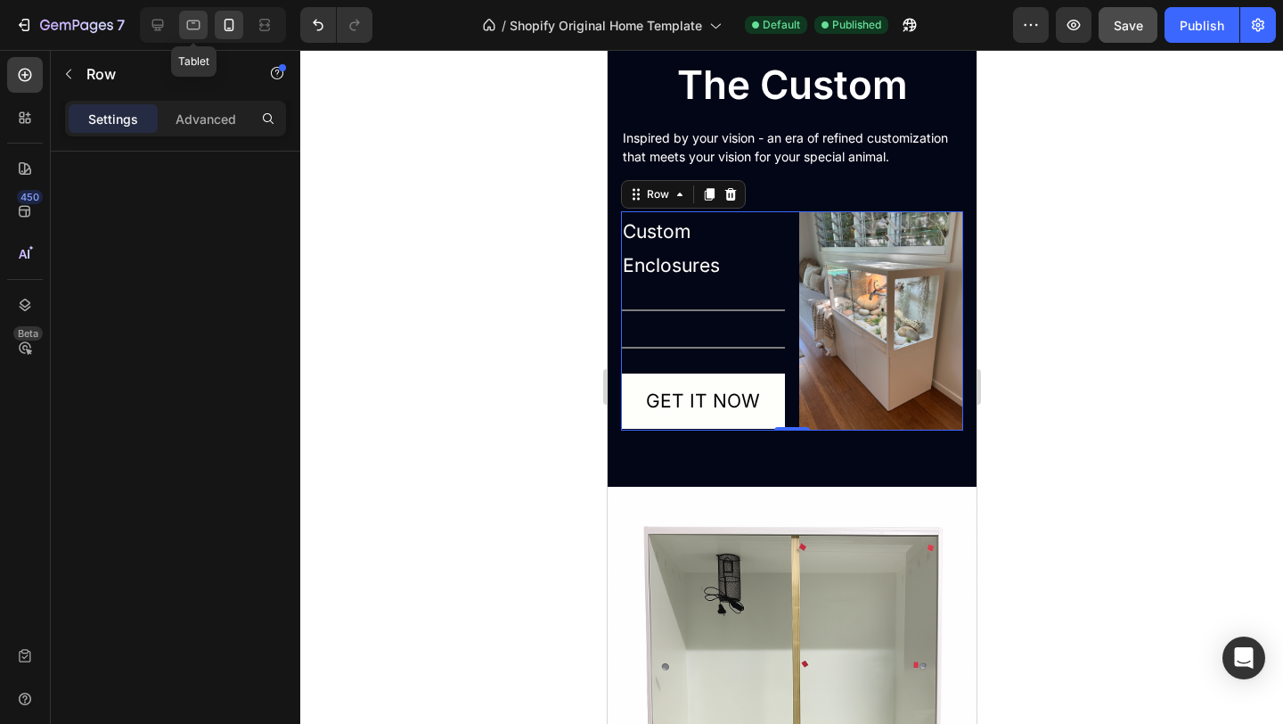
click at [198, 21] on icon at bounding box center [193, 25] width 18 height 18
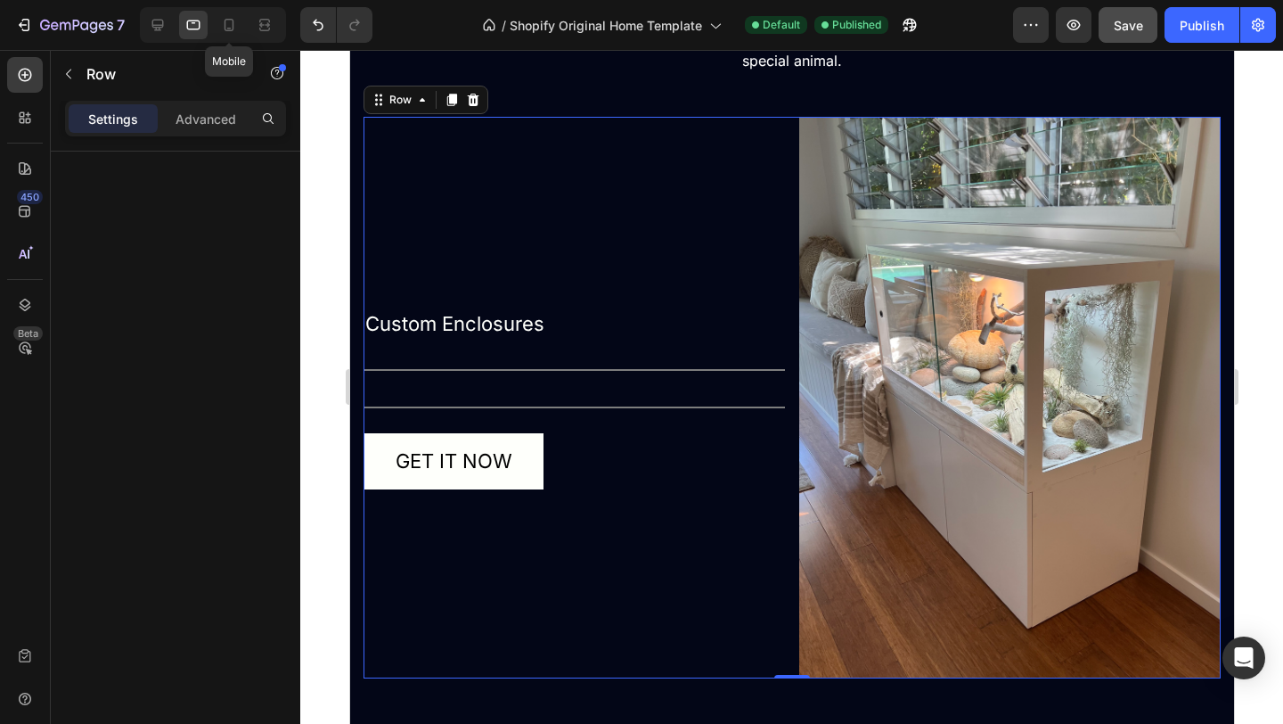
scroll to position [2009, 0]
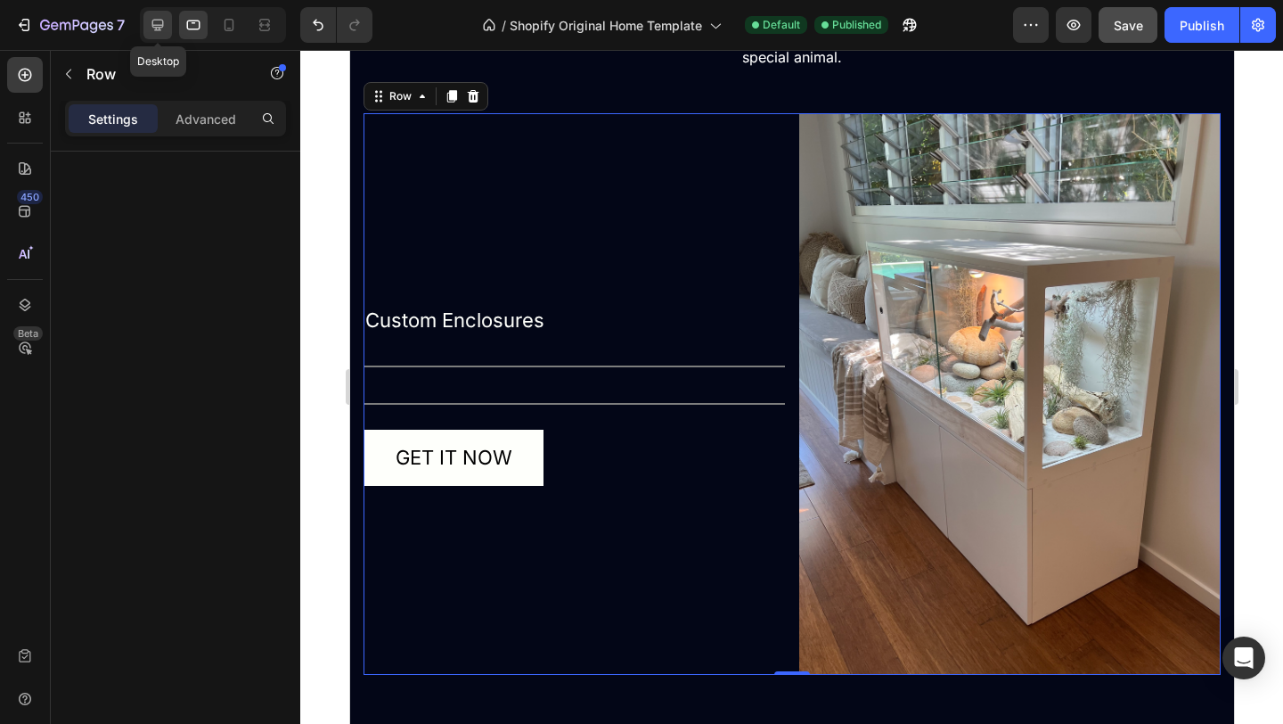
click at [159, 20] on icon at bounding box center [158, 26] width 12 height 12
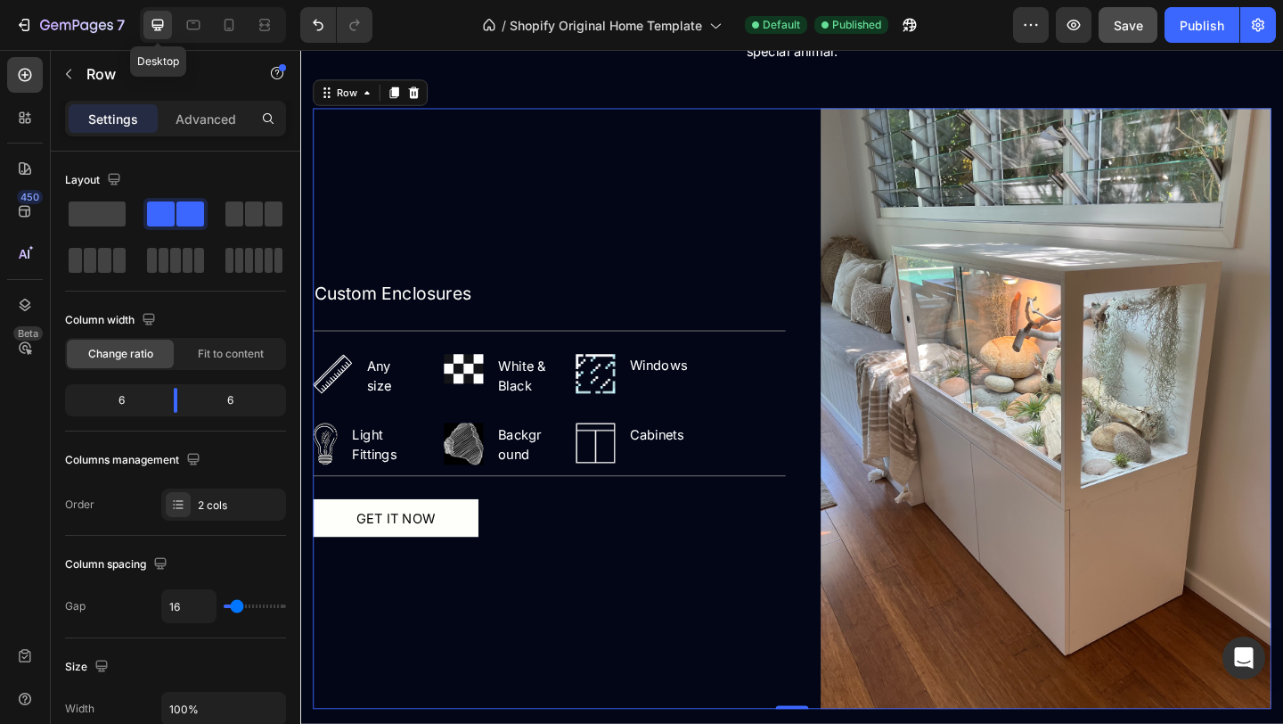
scroll to position [2082, 0]
click at [348, 362] on div "Title Line" at bounding box center [571, 355] width 514 height 22
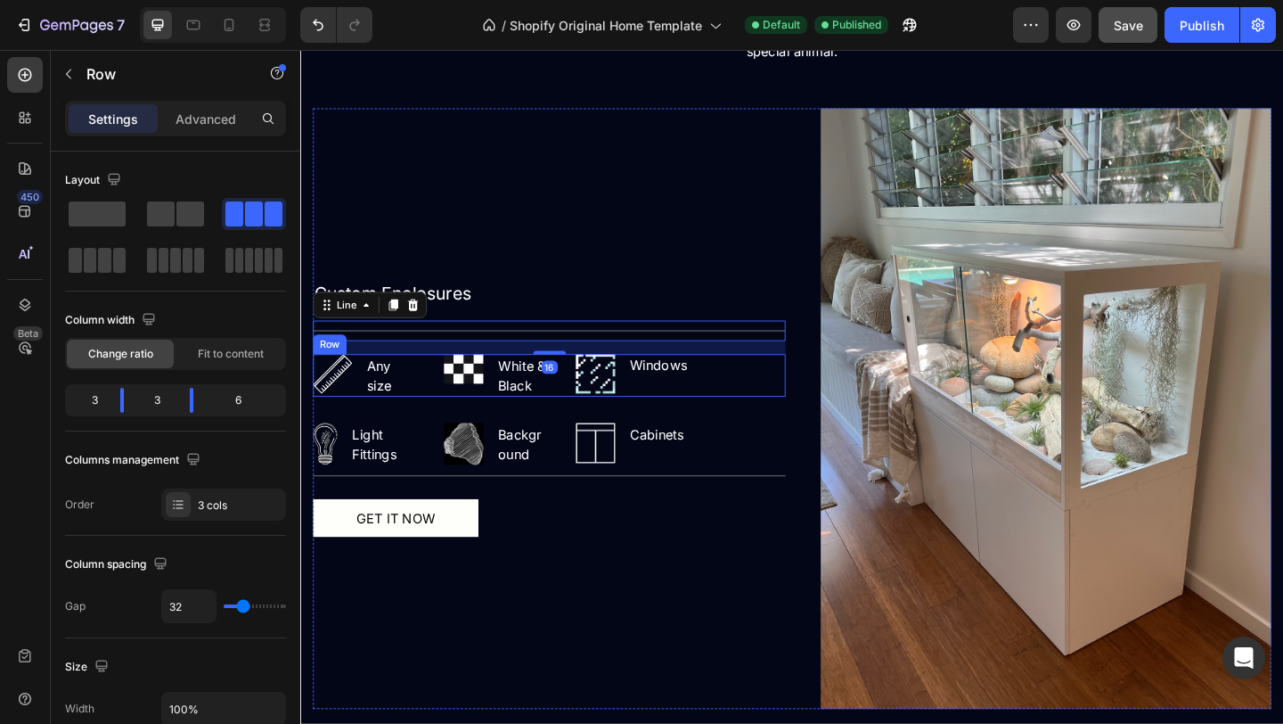
click at [797, 423] on div "Image Windows Text block Row" at bounding box center [714, 404] width 229 height 46
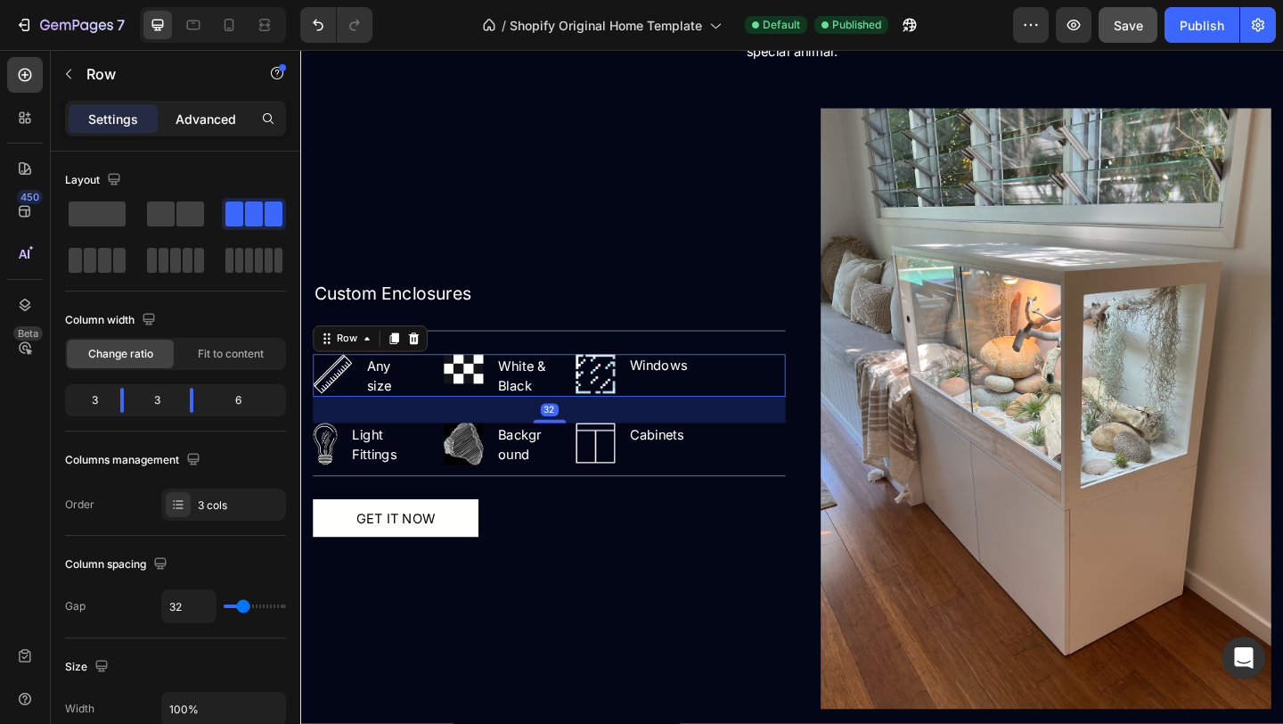
click at [217, 121] on p "Advanced" at bounding box center [206, 119] width 61 height 19
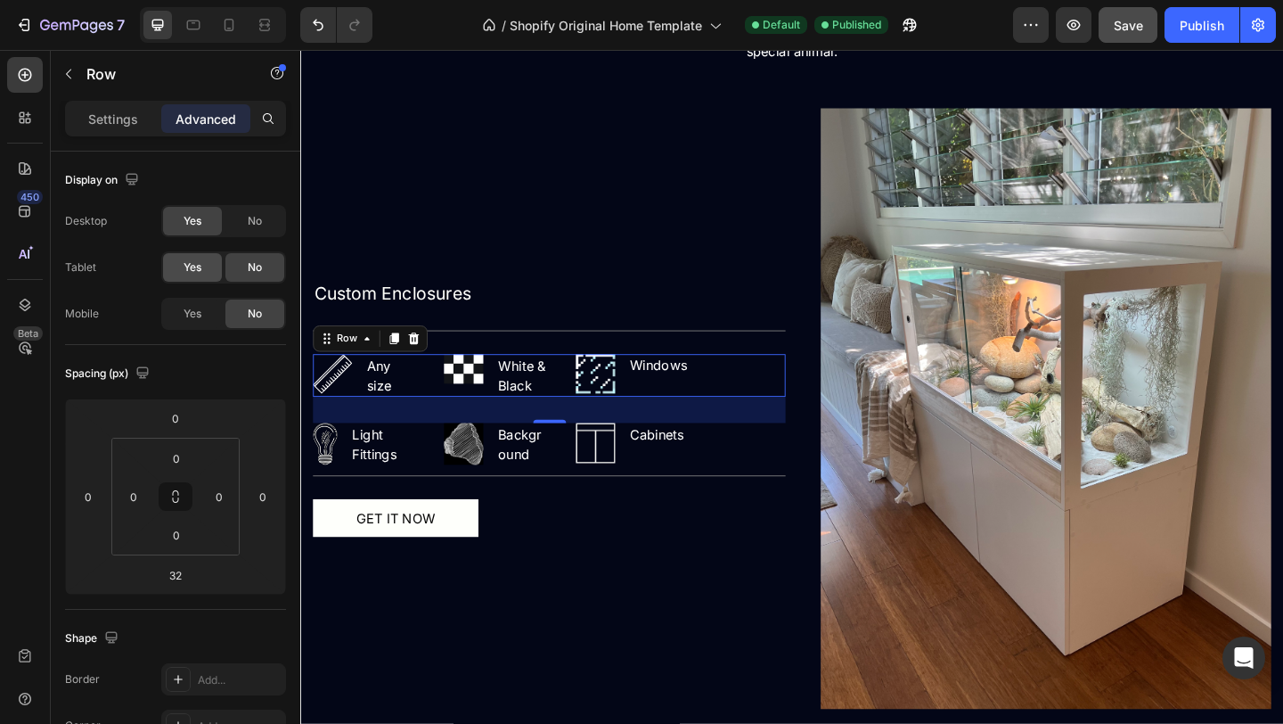
click at [209, 265] on div "Yes" at bounding box center [192, 267] width 59 height 29
click at [202, 316] on div "Yes" at bounding box center [192, 313] width 59 height 29
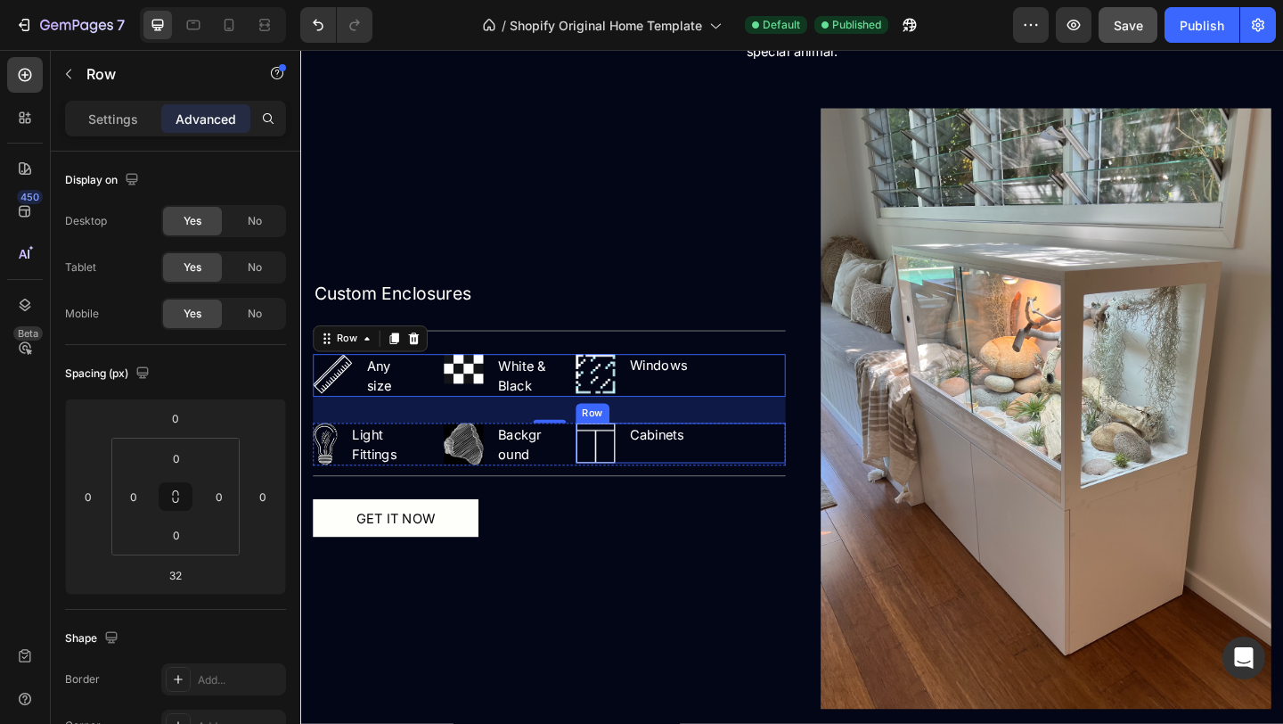
click at [753, 488] on div "Image Cabinets Text block Row" at bounding box center [714, 477] width 229 height 44
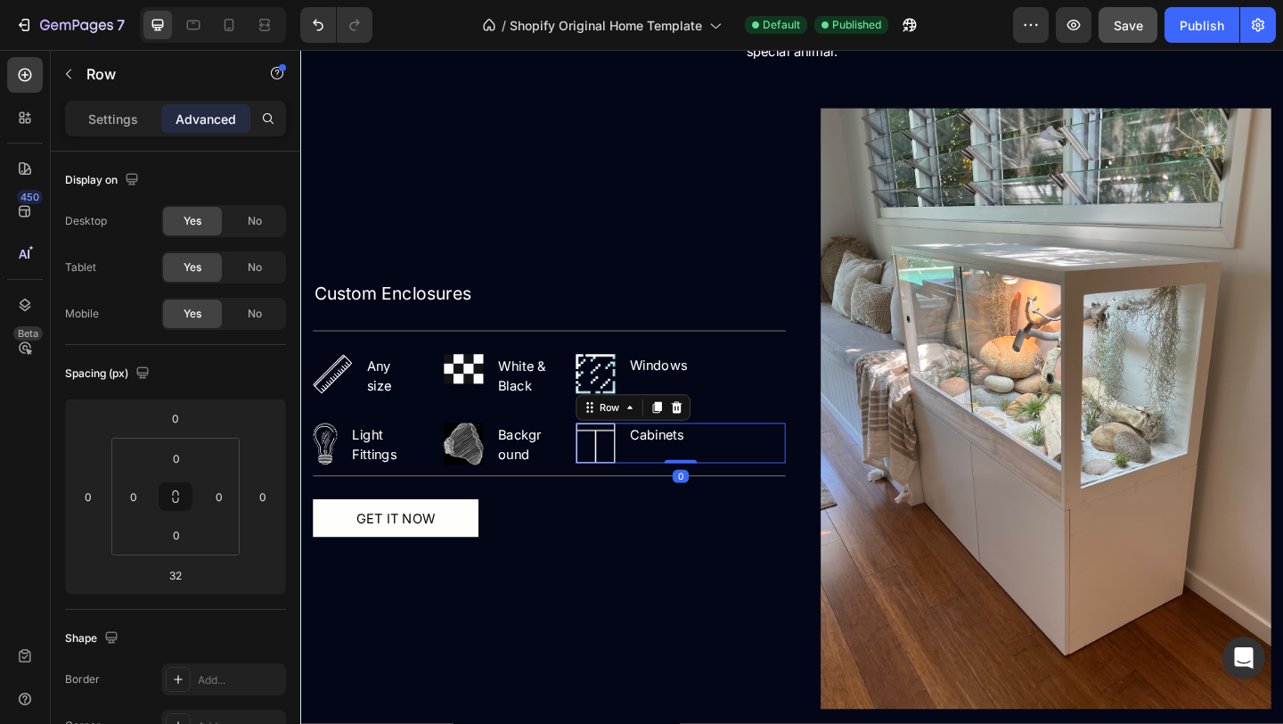
scroll to position [566, 0]
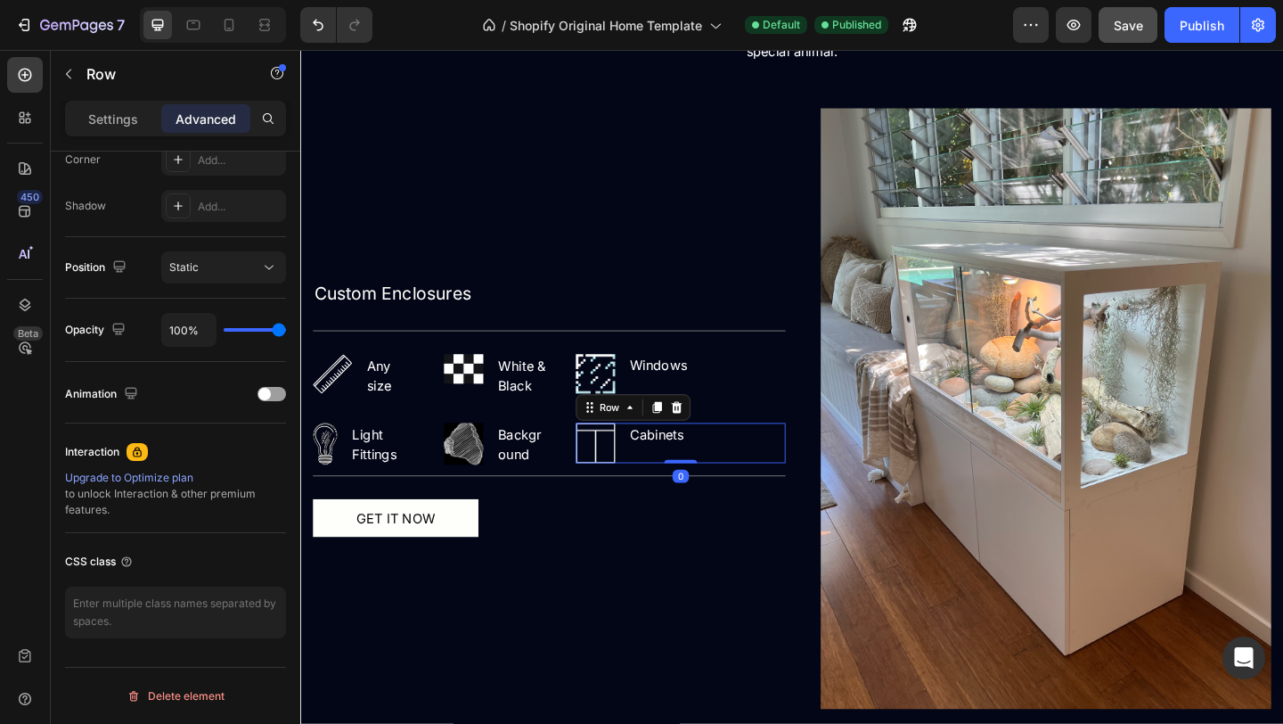
click at [230, 111] on p "Advanced" at bounding box center [206, 119] width 61 height 19
click at [574, 495] on div "Image Light Fittings Text block Row Image Background Text block Row Image Cabin…" at bounding box center [571, 478] width 514 height 46
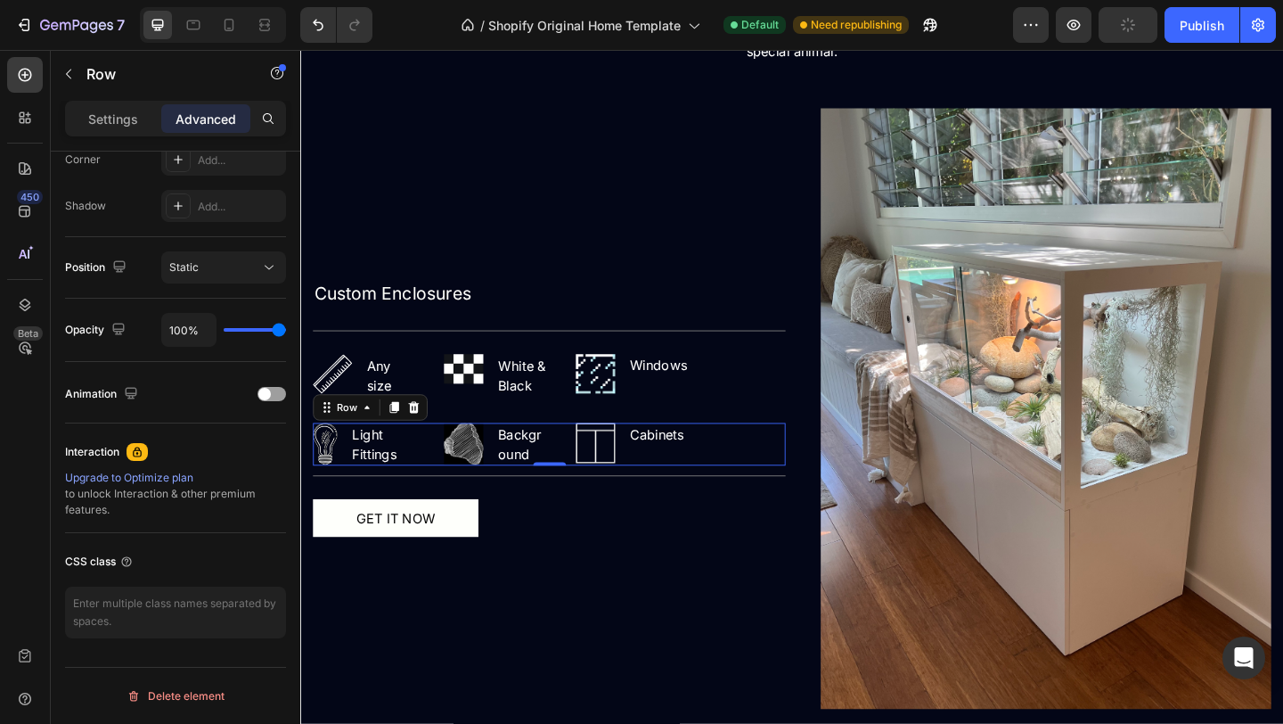
click at [163, 113] on div "Advanced" at bounding box center [205, 118] width 89 height 29
click at [128, 115] on p "Settings" at bounding box center [113, 119] width 50 height 19
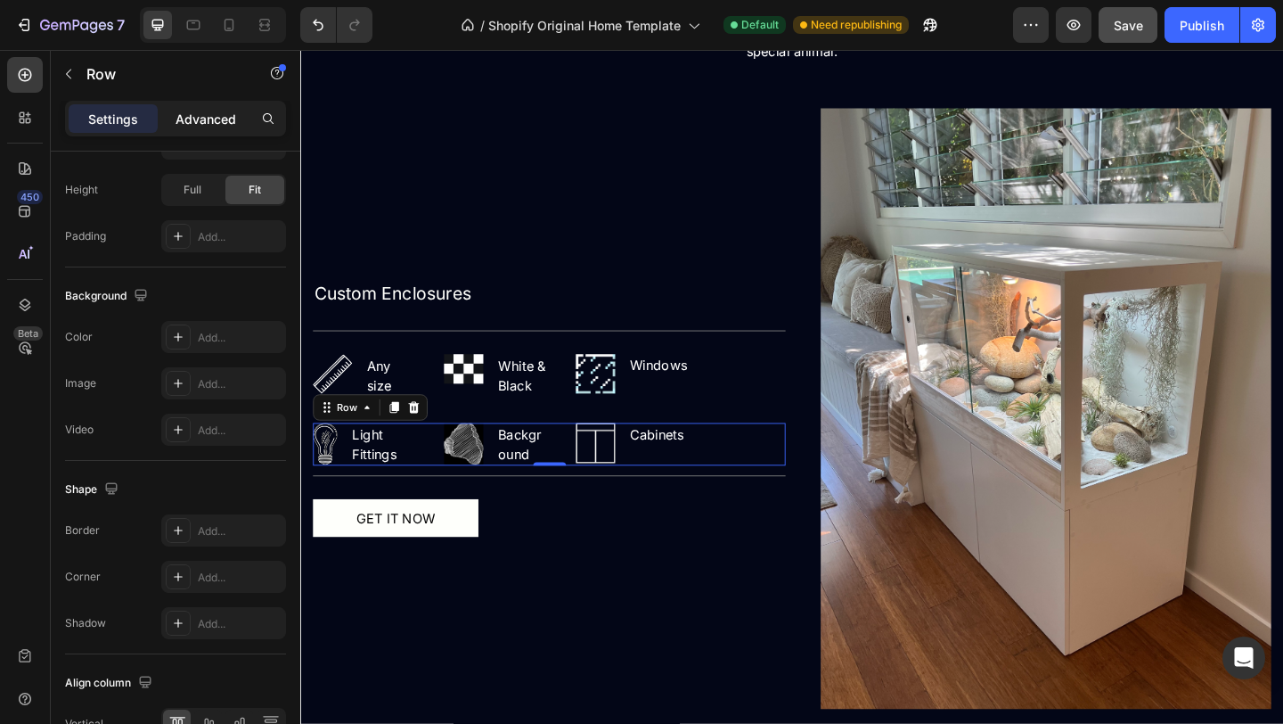
click at [203, 121] on p "Advanced" at bounding box center [206, 119] width 61 height 19
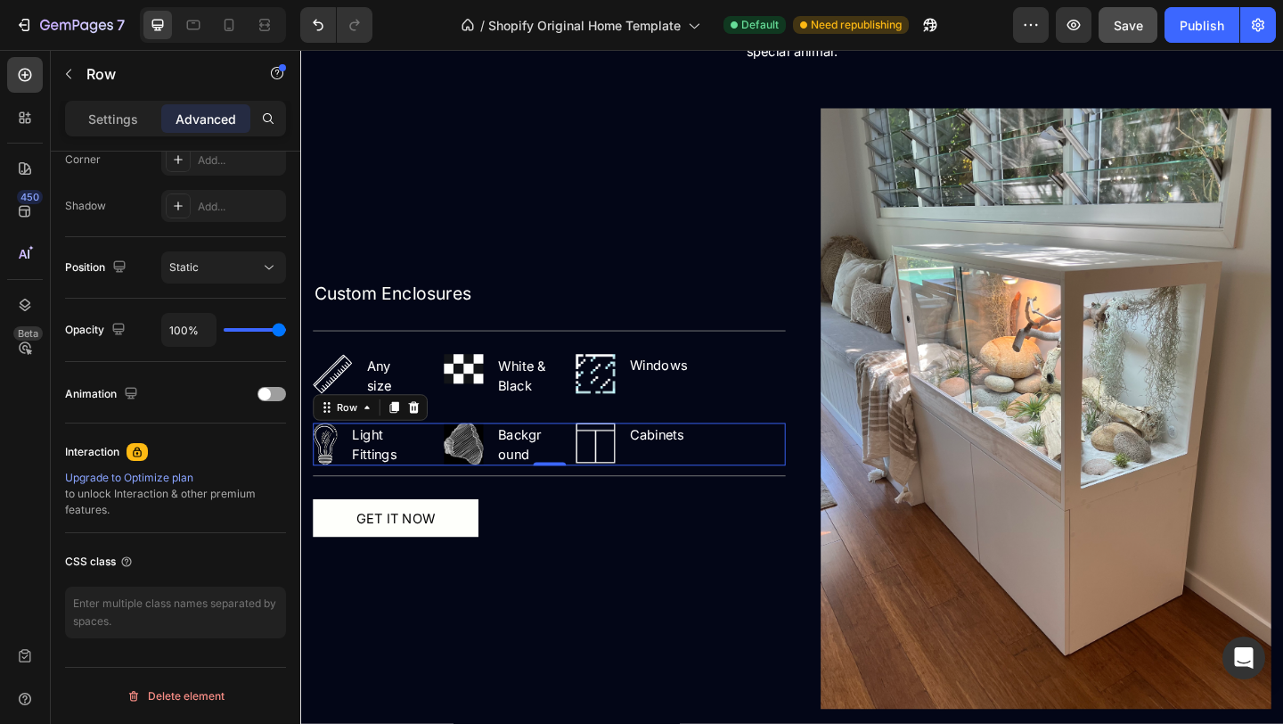
click at [142, 217] on div "Shadow Add..." at bounding box center [175, 206] width 221 height 32
click at [614, 127] on div "Custom Enclosures Text Block Title Line Image Any size Text block Row Image Whi…" at bounding box center [571, 439] width 514 height 653
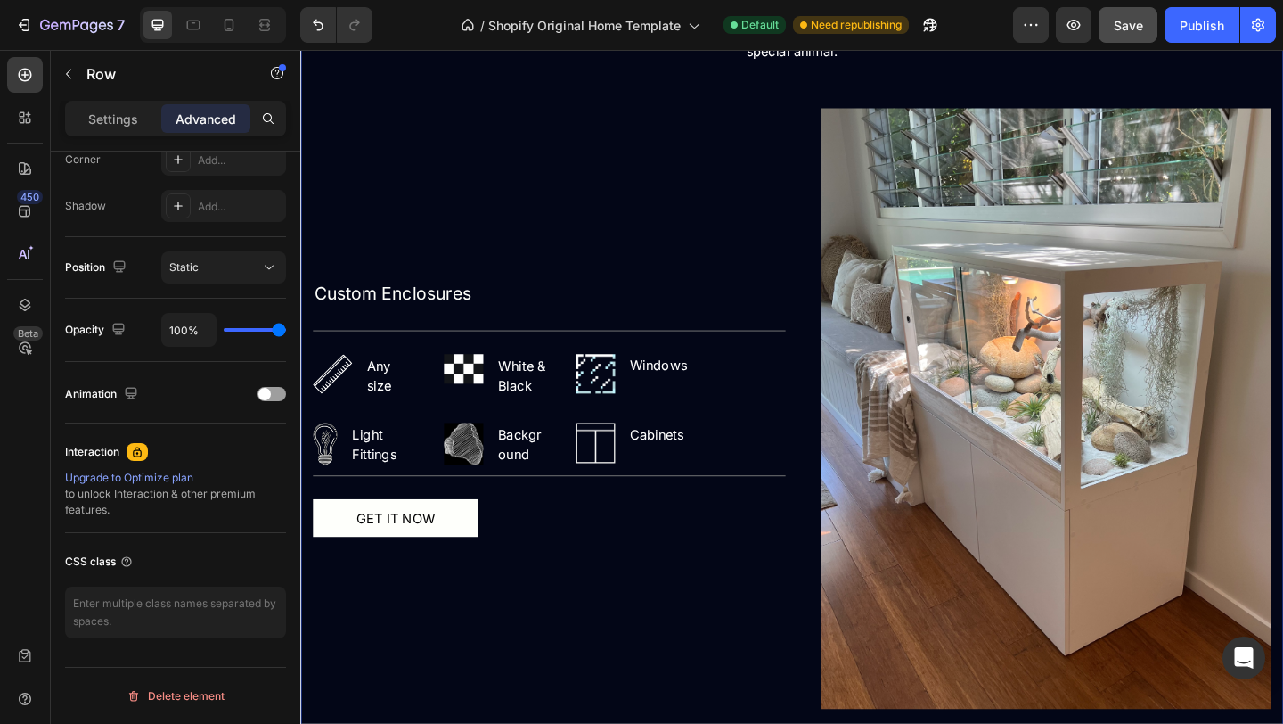
click at [461, 91] on div "EXPLORE Text block The Custom Heading Inspired by your vision - an era of refin…" at bounding box center [835, 333] width 1043 height 865
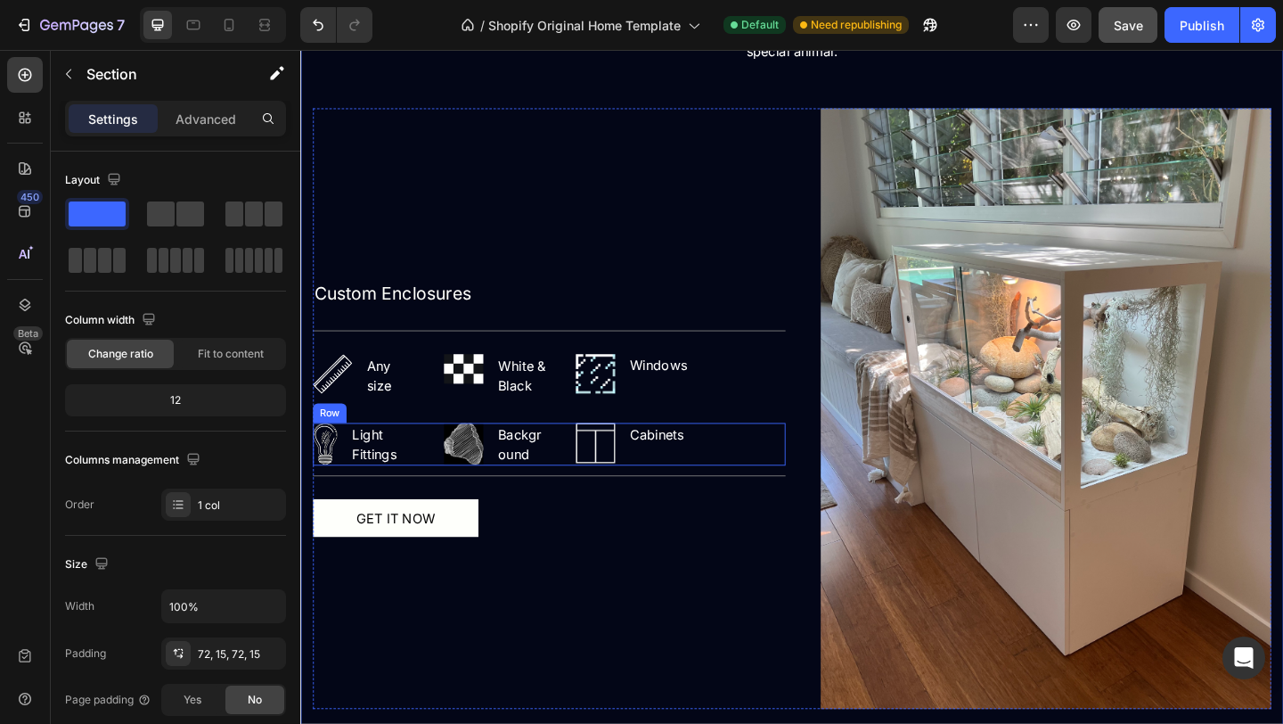
click at [442, 483] on div "Image Light Fittings Text block Row Image Background Text block Row Image Cabin…" at bounding box center [571, 478] width 514 height 46
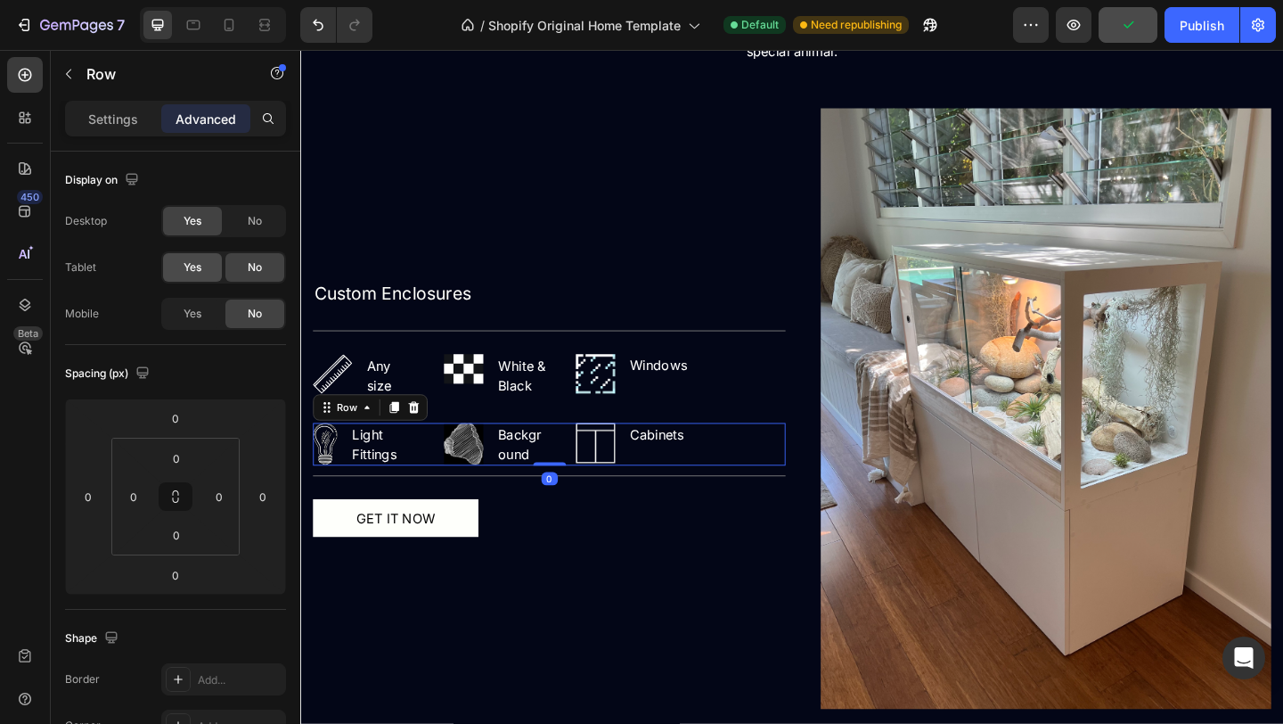
click at [210, 266] on div "Yes" at bounding box center [192, 267] width 59 height 29
click at [198, 315] on span "Yes" at bounding box center [193, 314] width 18 height 16
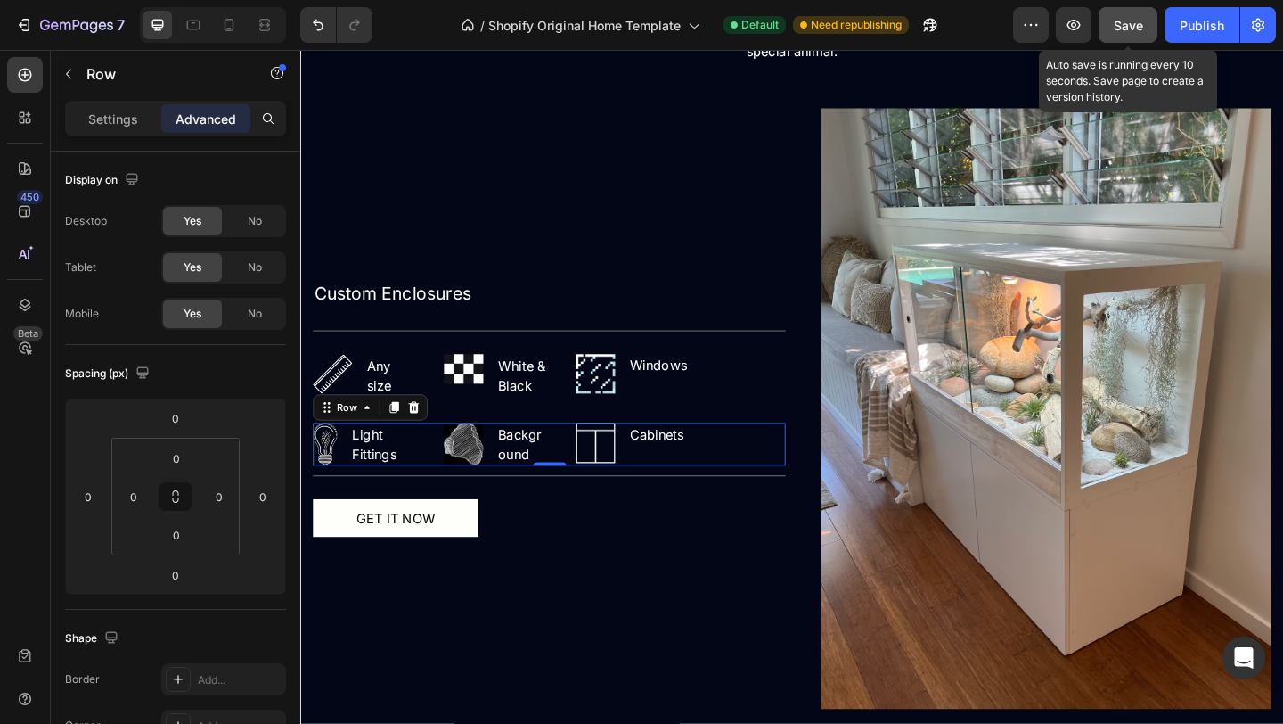
click at [1110, 30] on button "Save" at bounding box center [1128, 25] width 59 height 36
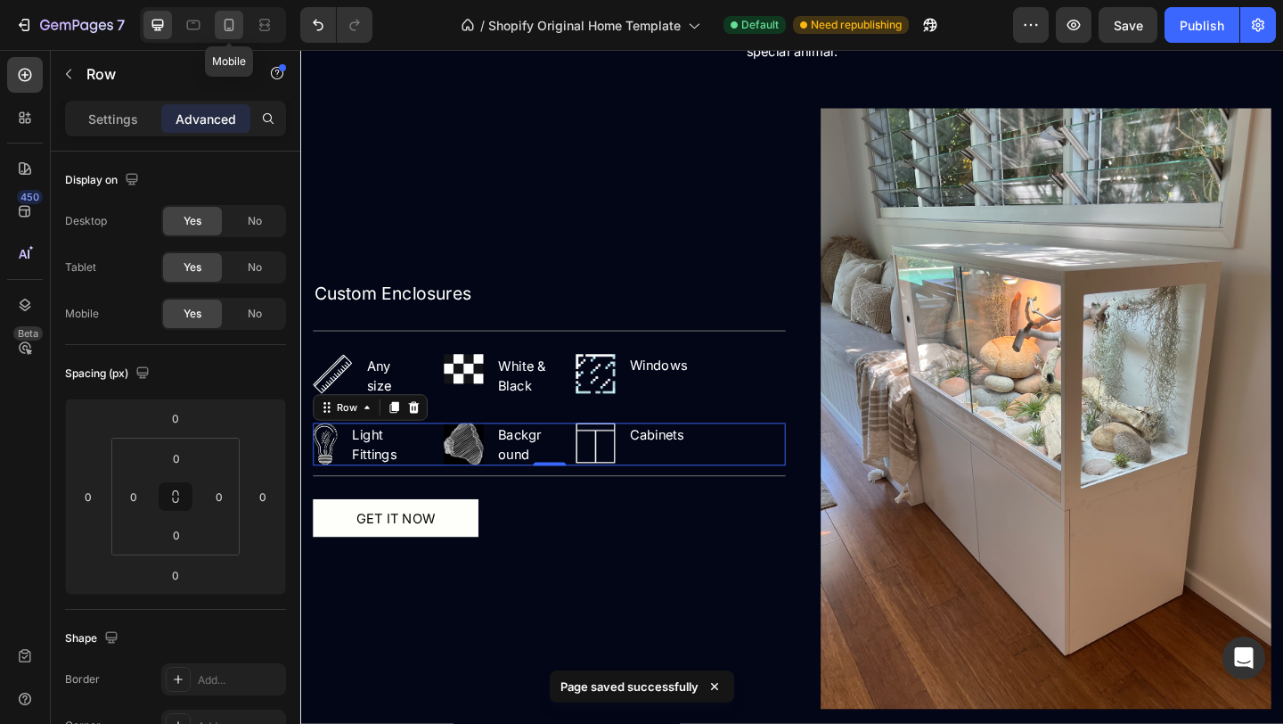
click at [228, 22] on icon at bounding box center [229, 25] width 18 height 18
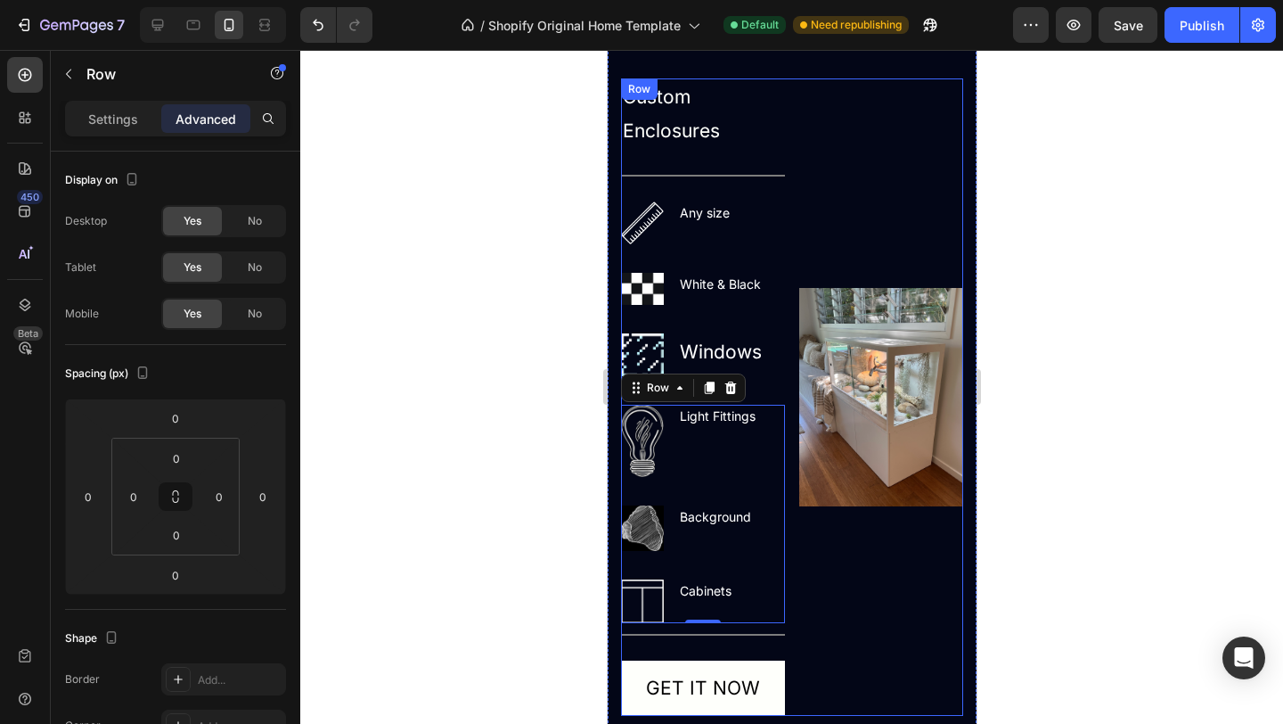
scroll to position [2025, 0]
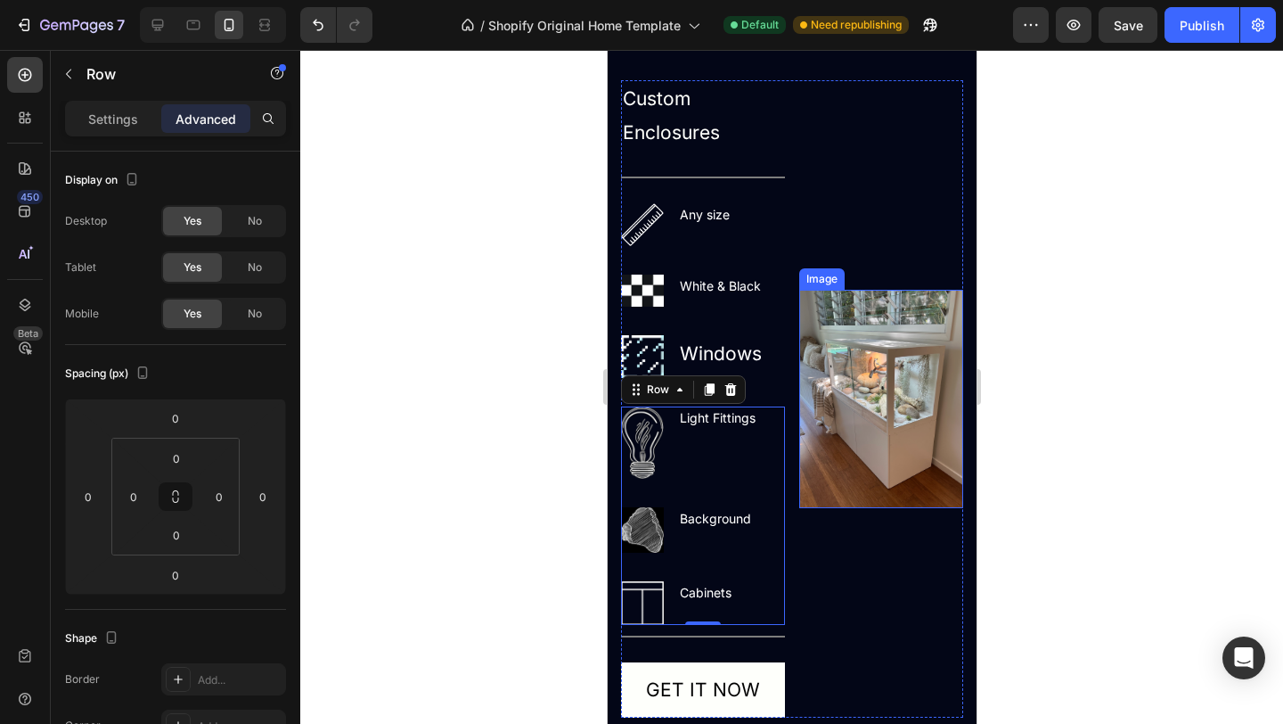
click at [1098, 397] on div at bounding box center [791, 387] width 983 height 674
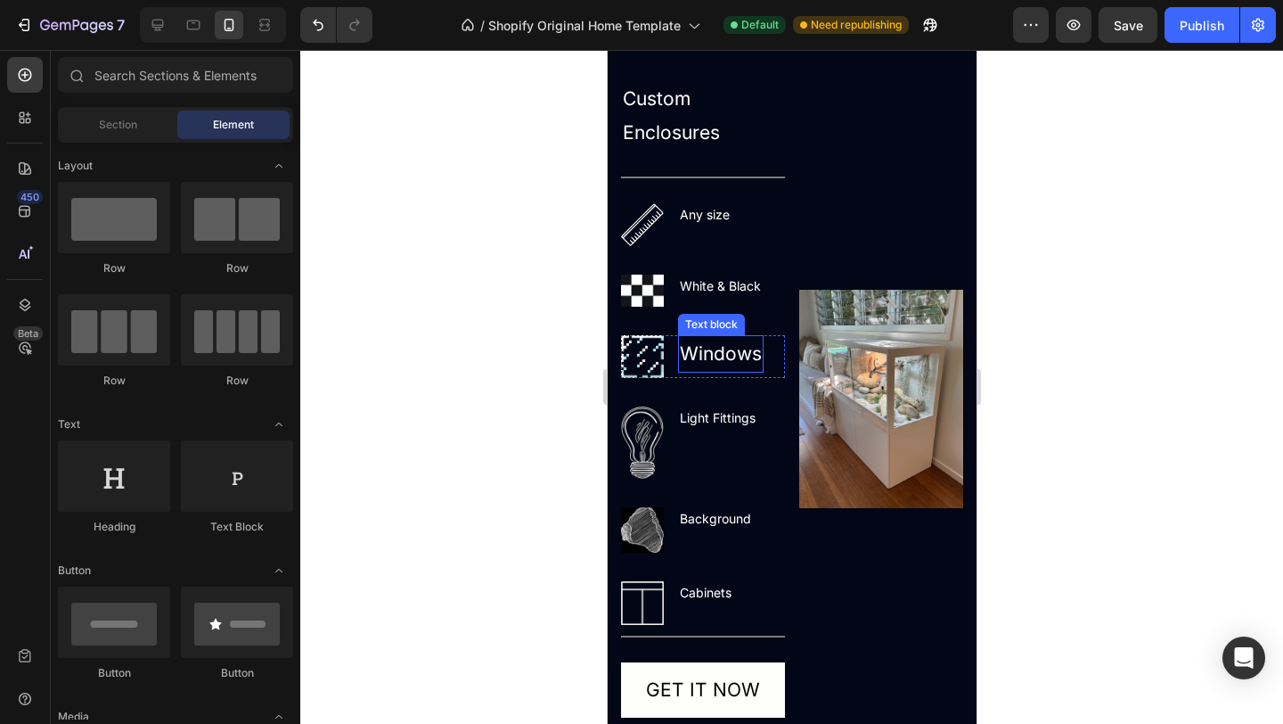
click at [721, 356] on p "Windows" at bounding box center [720, 354] width 82 height 34
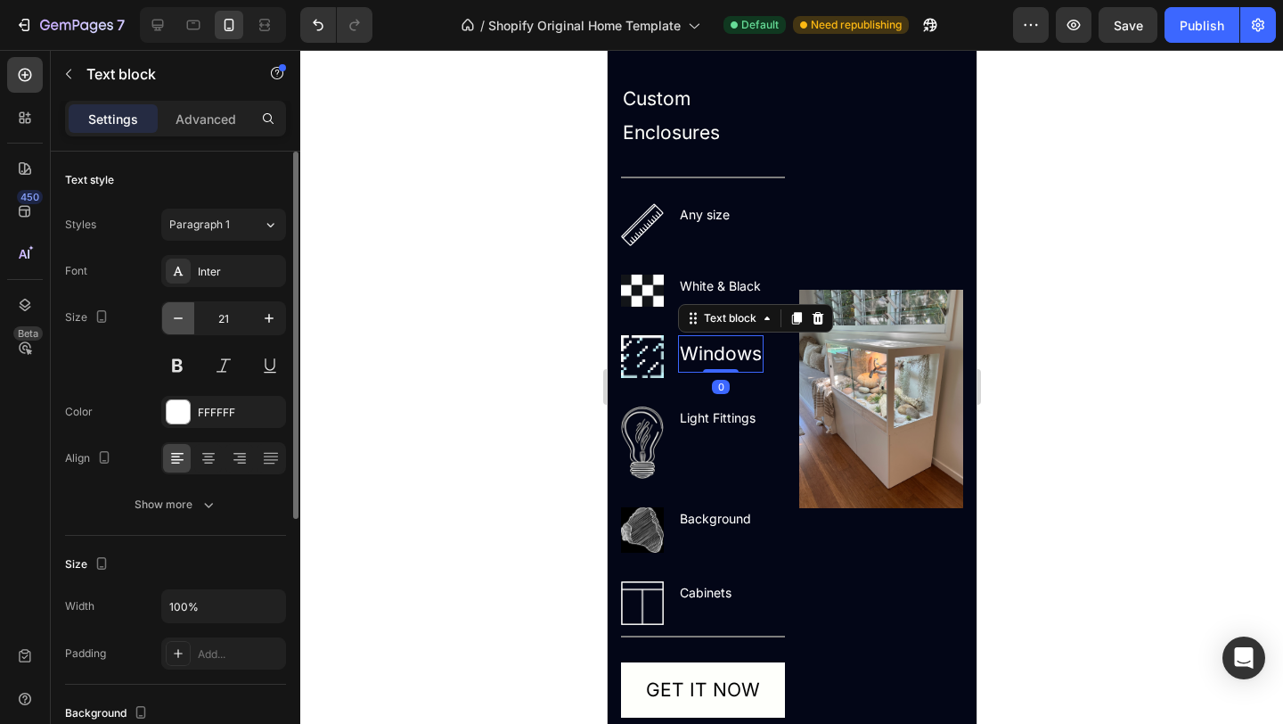
click at [183, 321] on icon "button" at bounding box center [178, 318] width 18 height 18
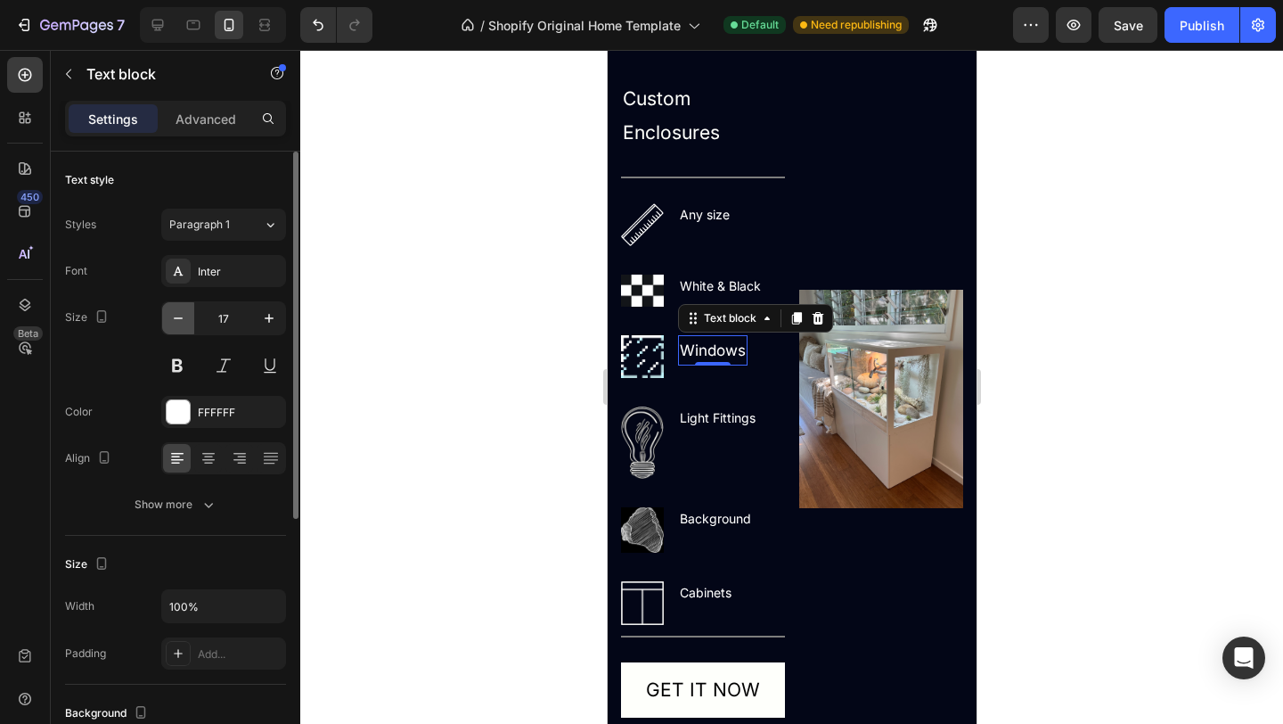
type input "16"
click at [1198, 509] on div at bounding box center [791, 387] width 983 height 674
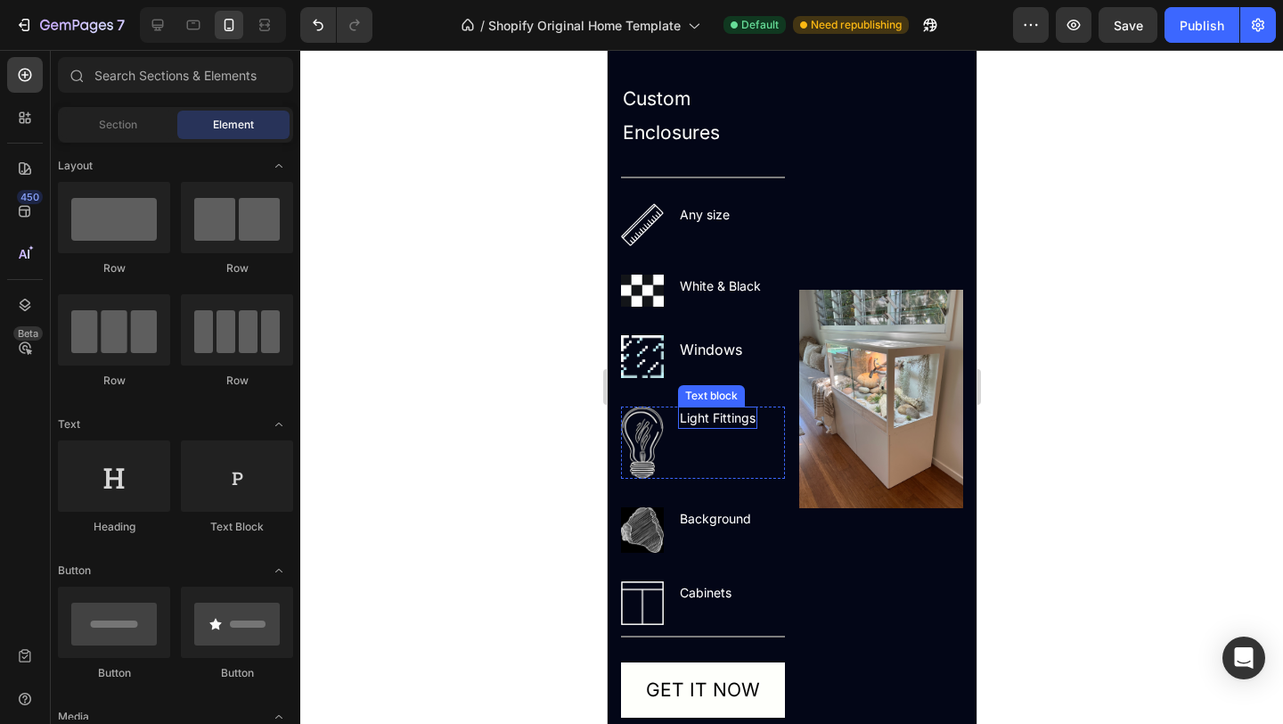
click at [659, 445] on img at bounding box center [641, 442] width 43 height 73
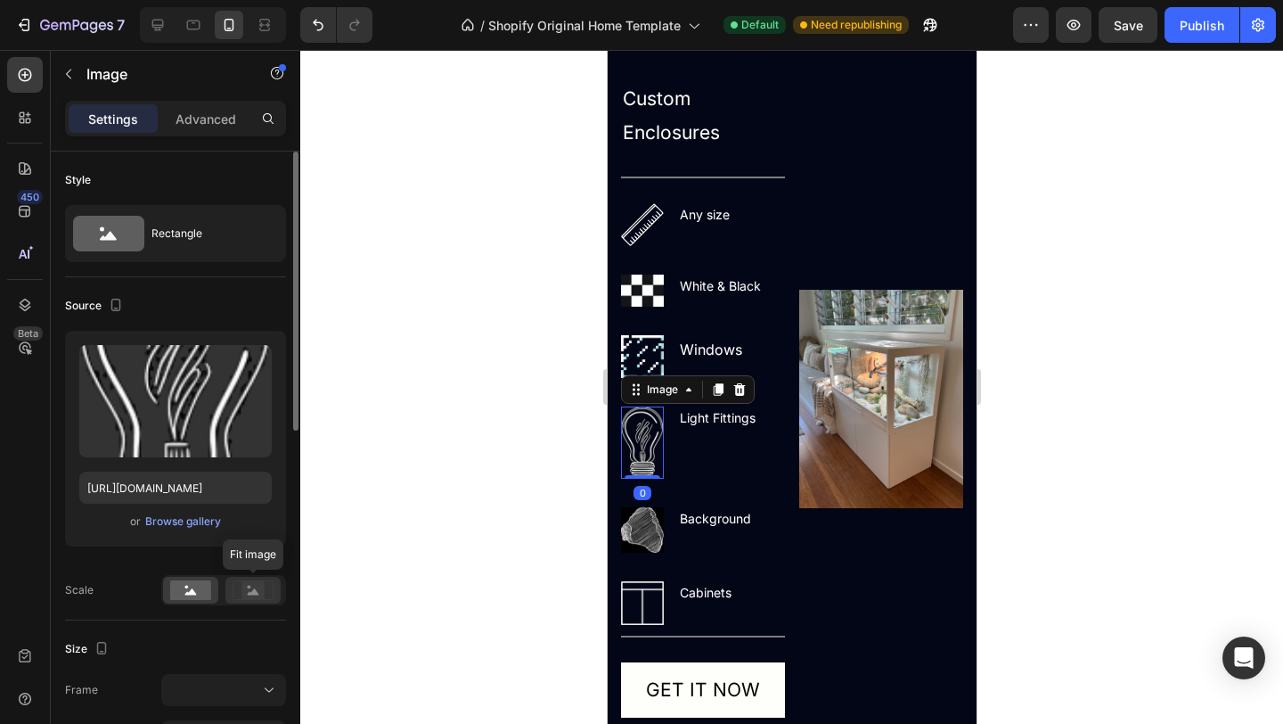
click at [250, 592] on icon at bounding box center [254, 591] width 12 height 6
click at [198, 595] on rect at bounding box center [190, 590] width 41 height 20
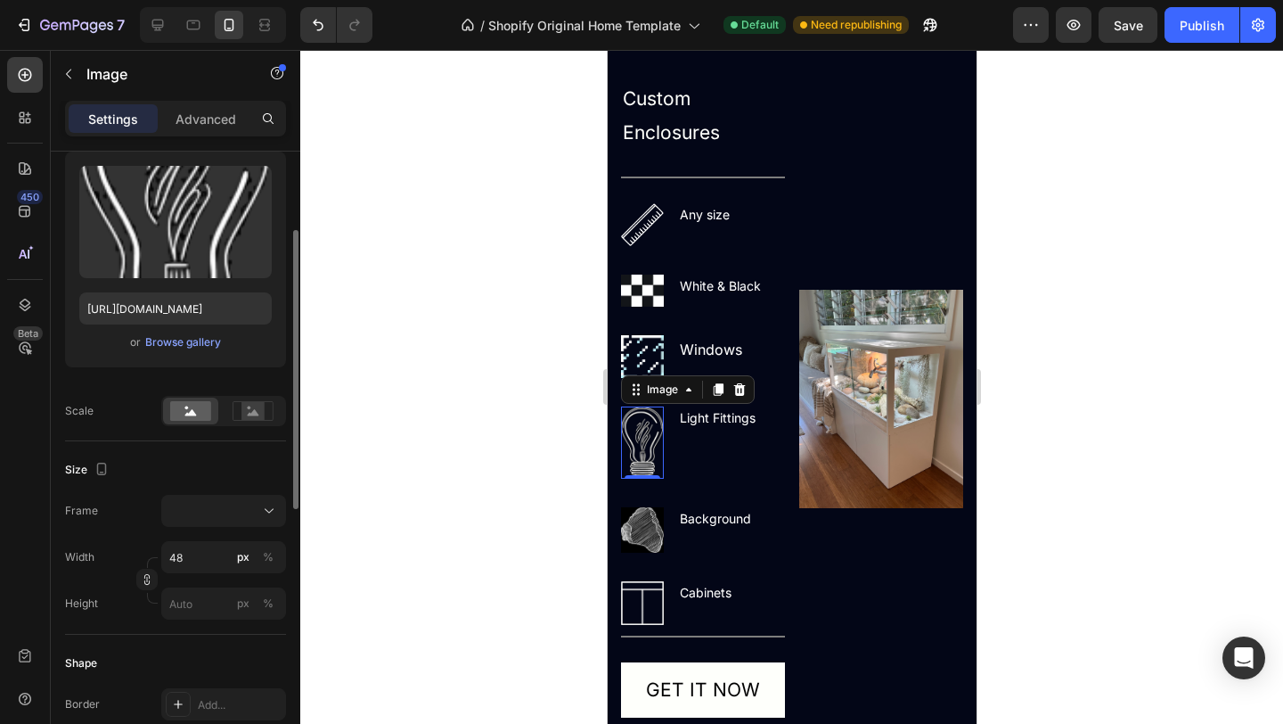
scroll to position [178, 0]
click at [206, 563] on input "48" at bounding box center [223, 558] width 125 height 32
type input "3"
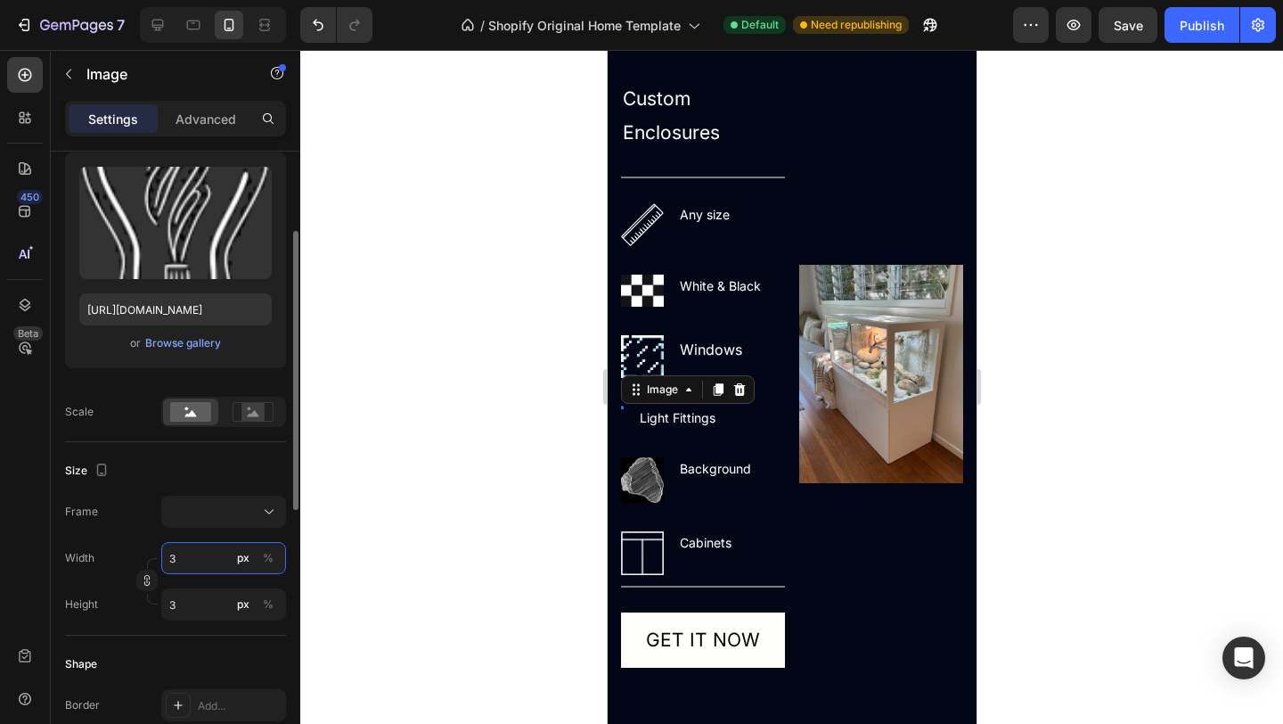
type input "30"
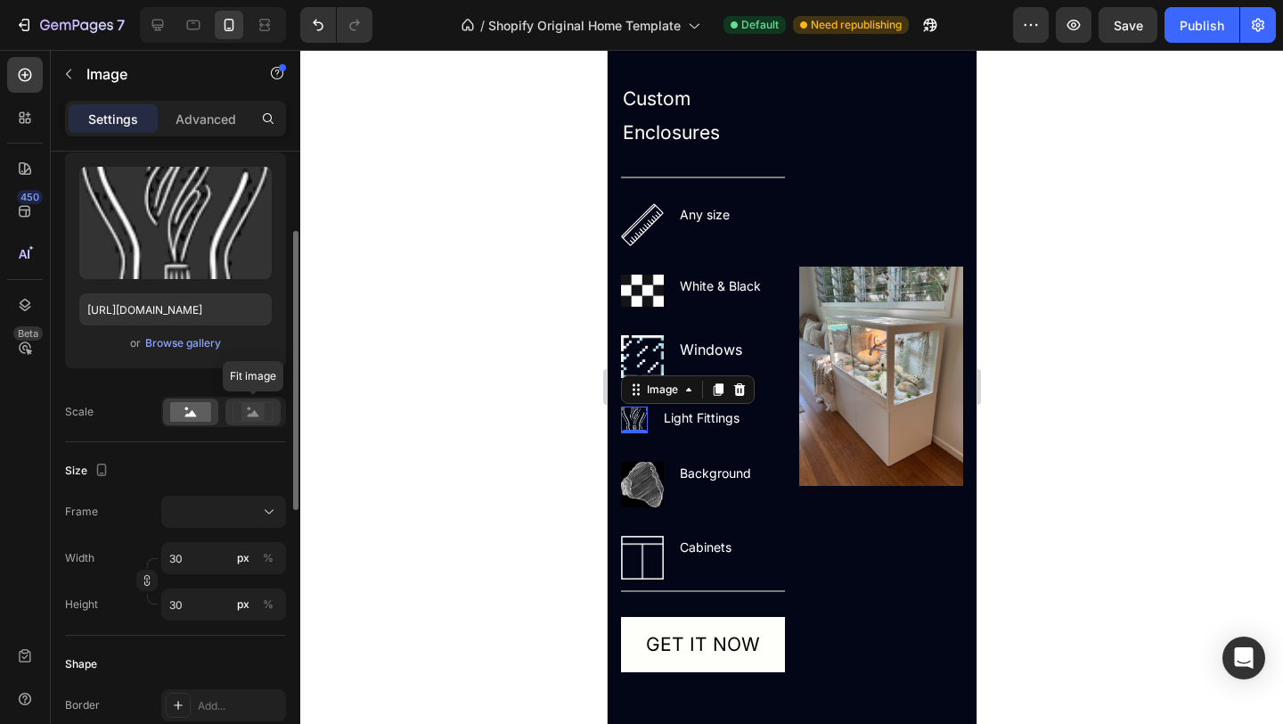
click at [258, 420] on rect at bounding box center [253, 412] width 23 height 18
click at [198, 568] on input "30" at bounding box center [223, 558] width 125 height 32
type input "4"
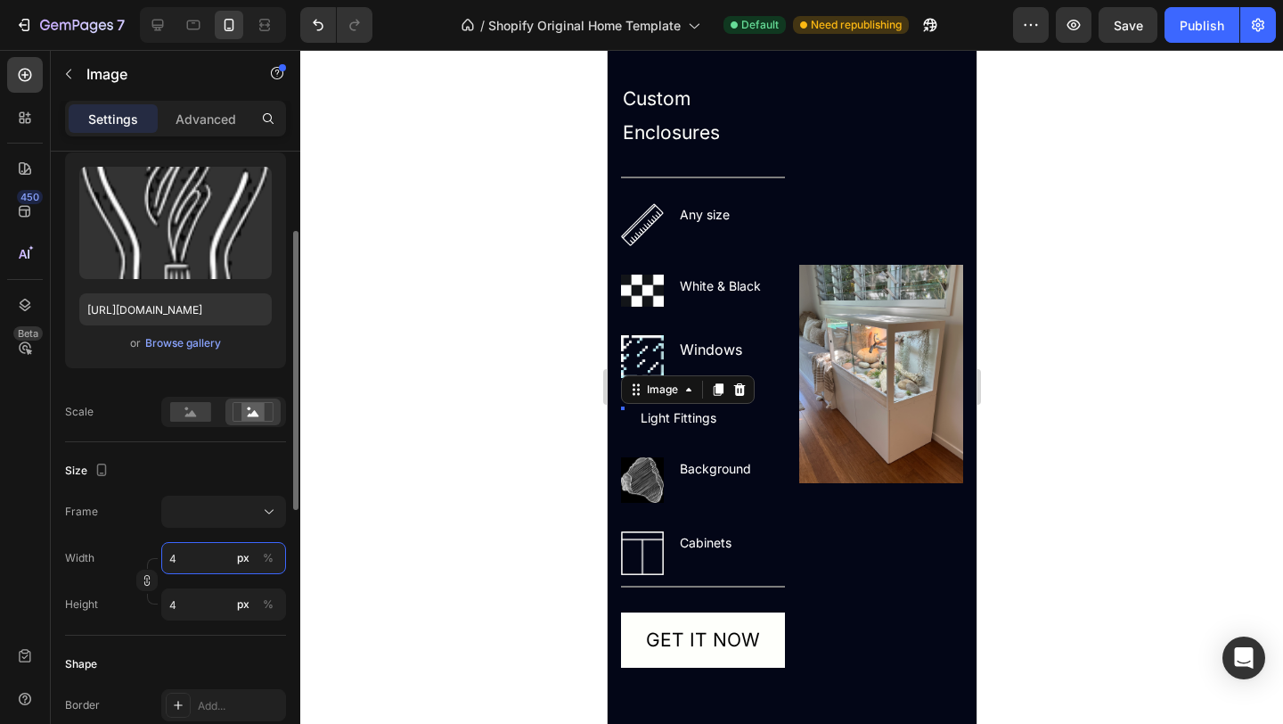
type input "48"
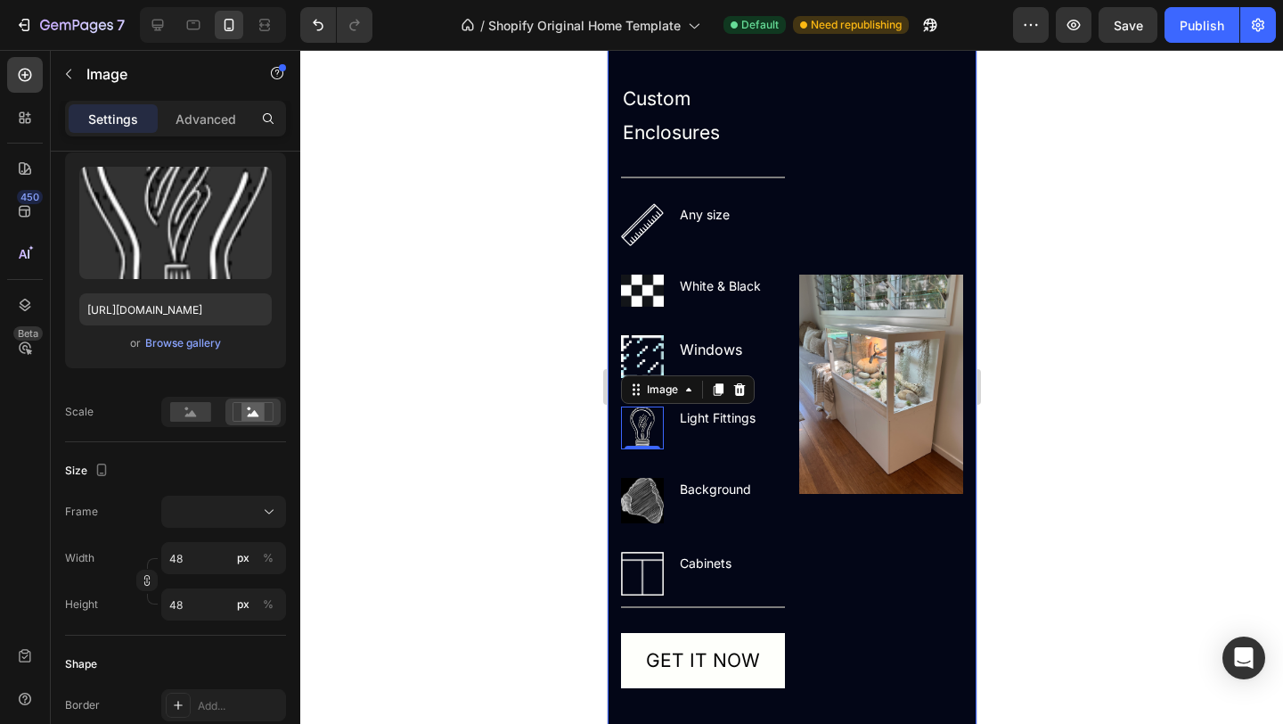
click at [1058, 458] on div at bounding box center [791, 387] width 983 height 674
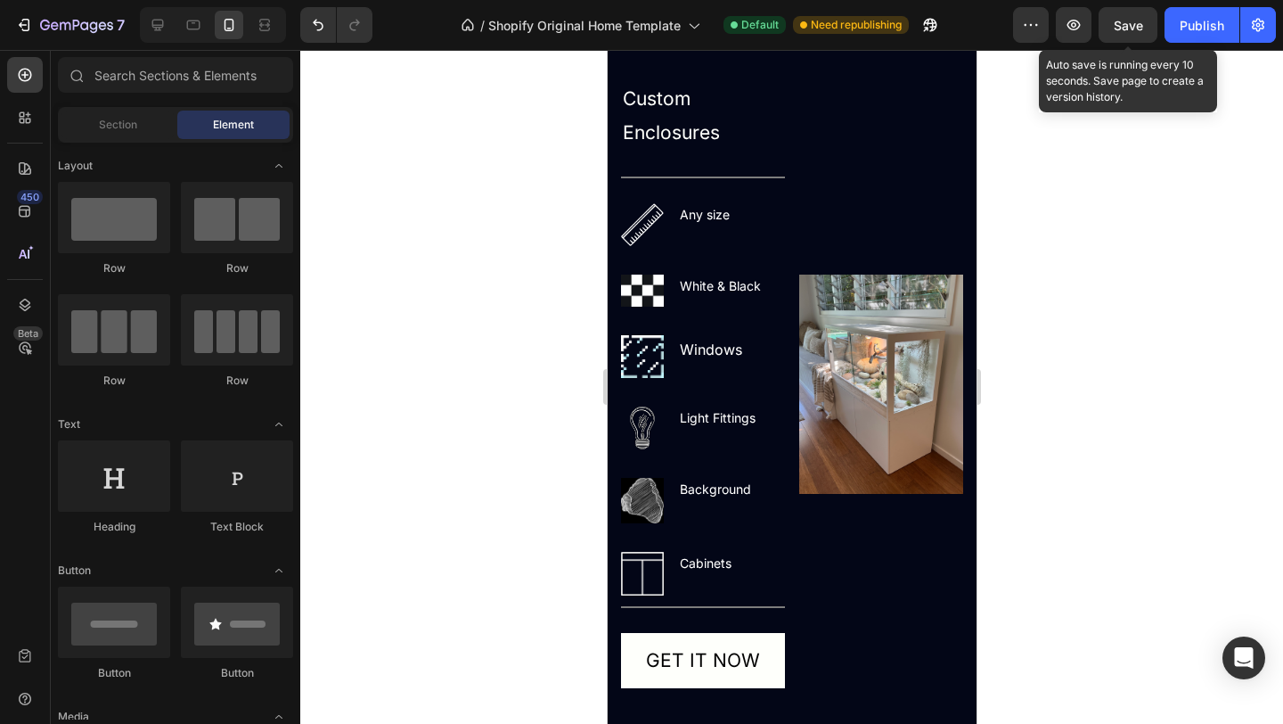
click at [1130, 18] on span "Save" at bounding box center [1128, 25] width 29 height 15
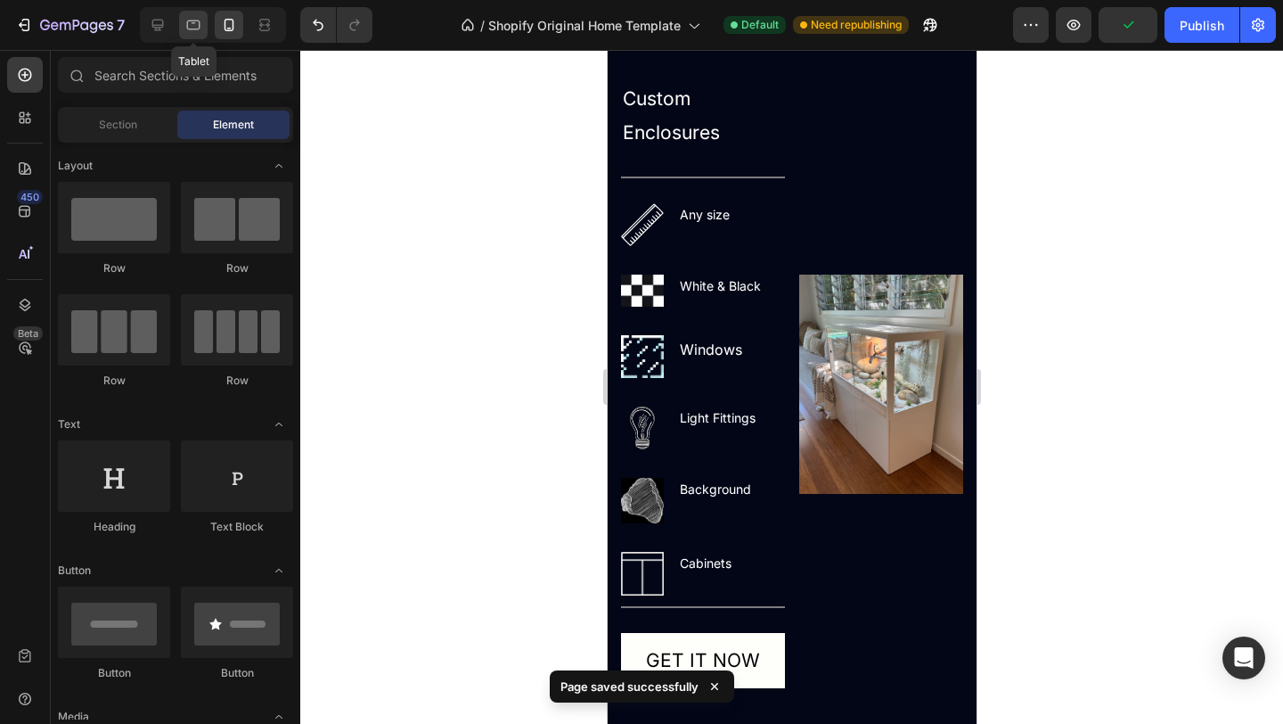
click at [198, 28] on icon at bounding box center [193, 25] width 18 height 18
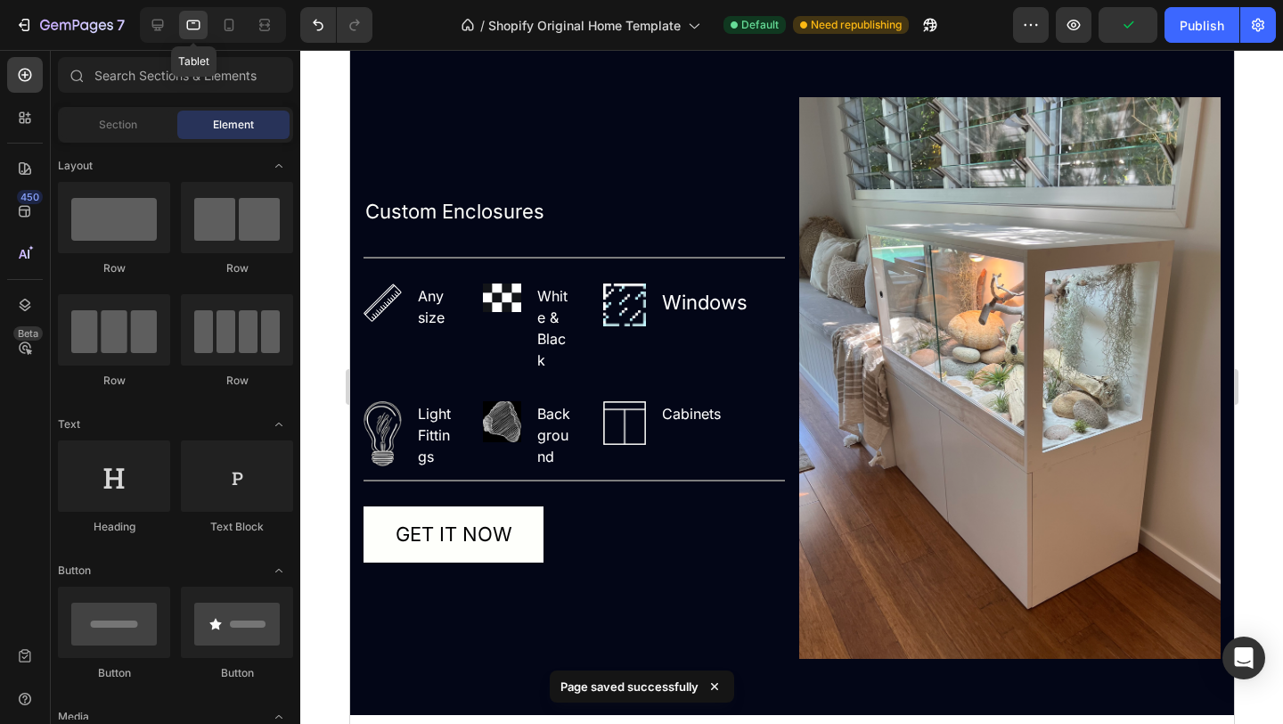
scroll to position [2041, 0]
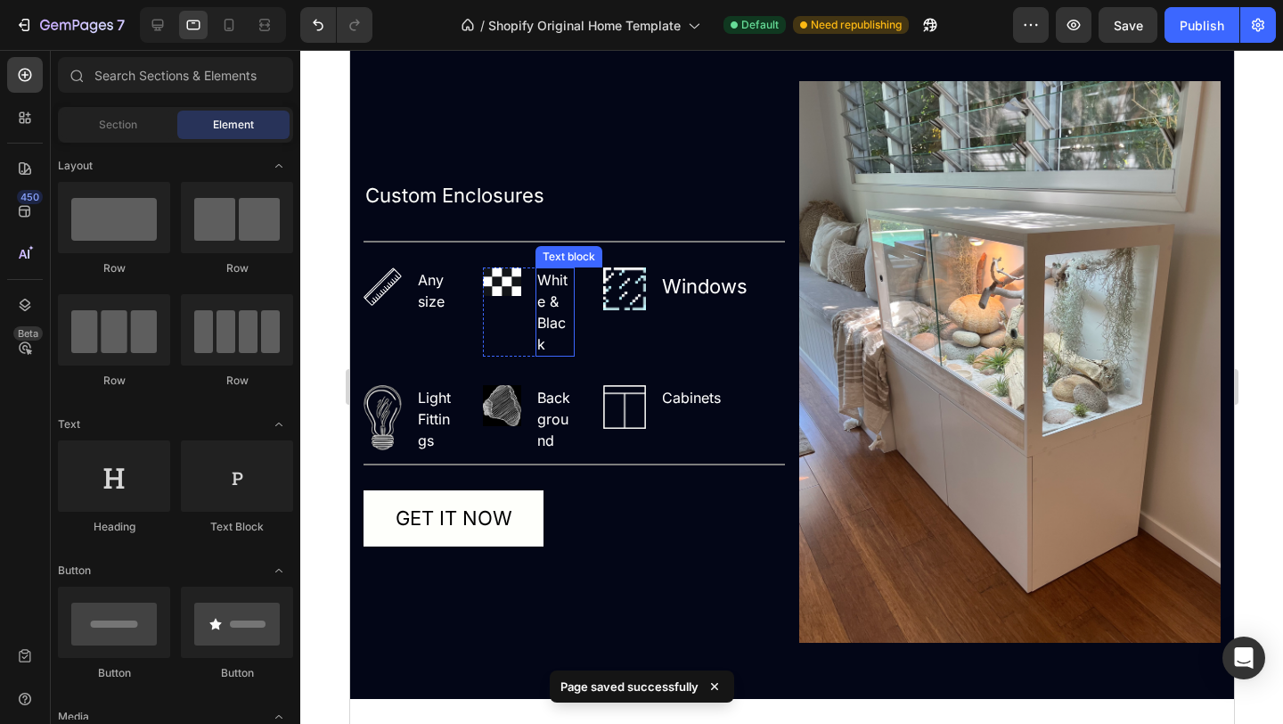
click at [553, 312] on p "White & Black" at bounding box center [554, 312] width 35 height 86
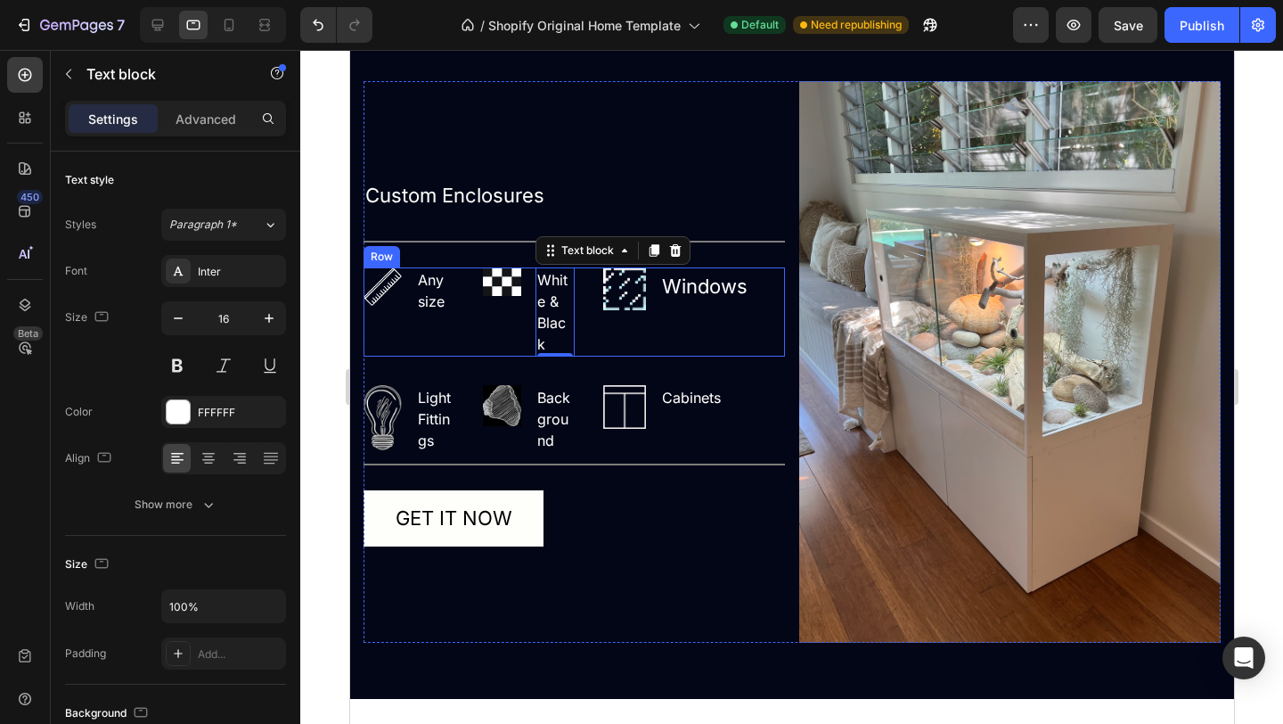
click at [463, 327] on div "Image Any size Text block Row Image White & Black Text block 0 Row Image Window…" at bounding box center [574, 311] width 422 height 89
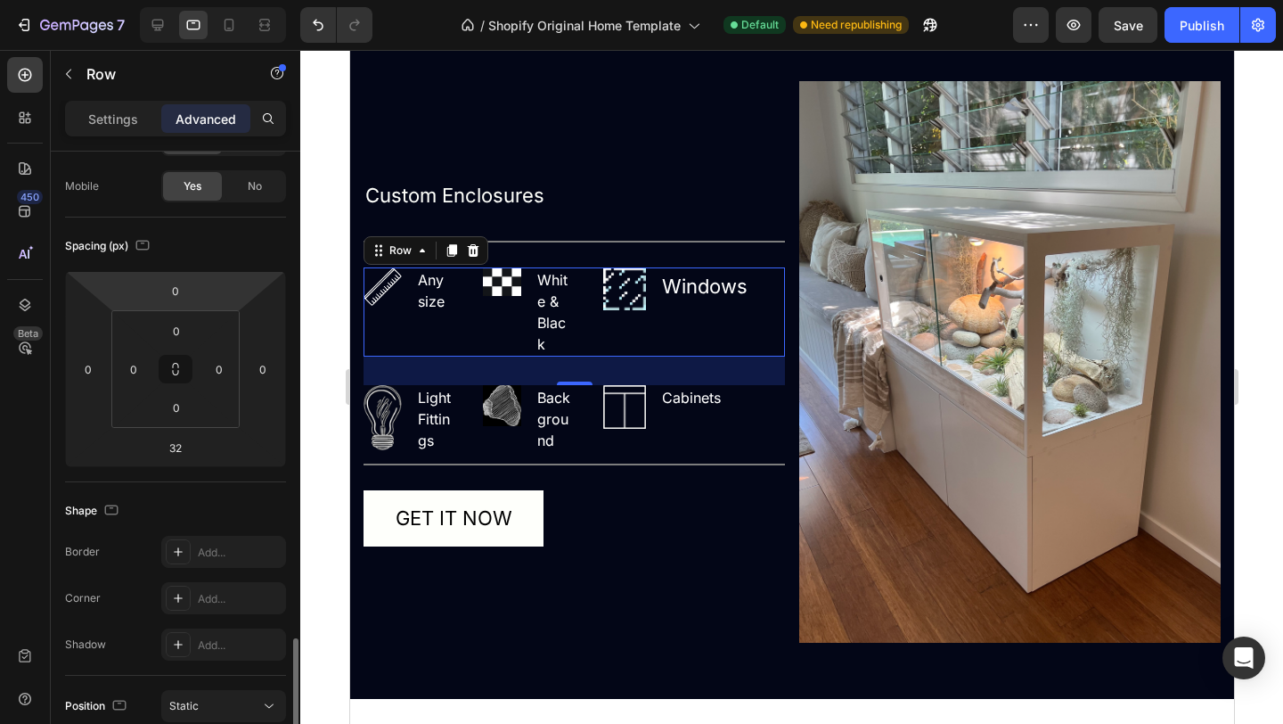
scroll to position [0, 0]
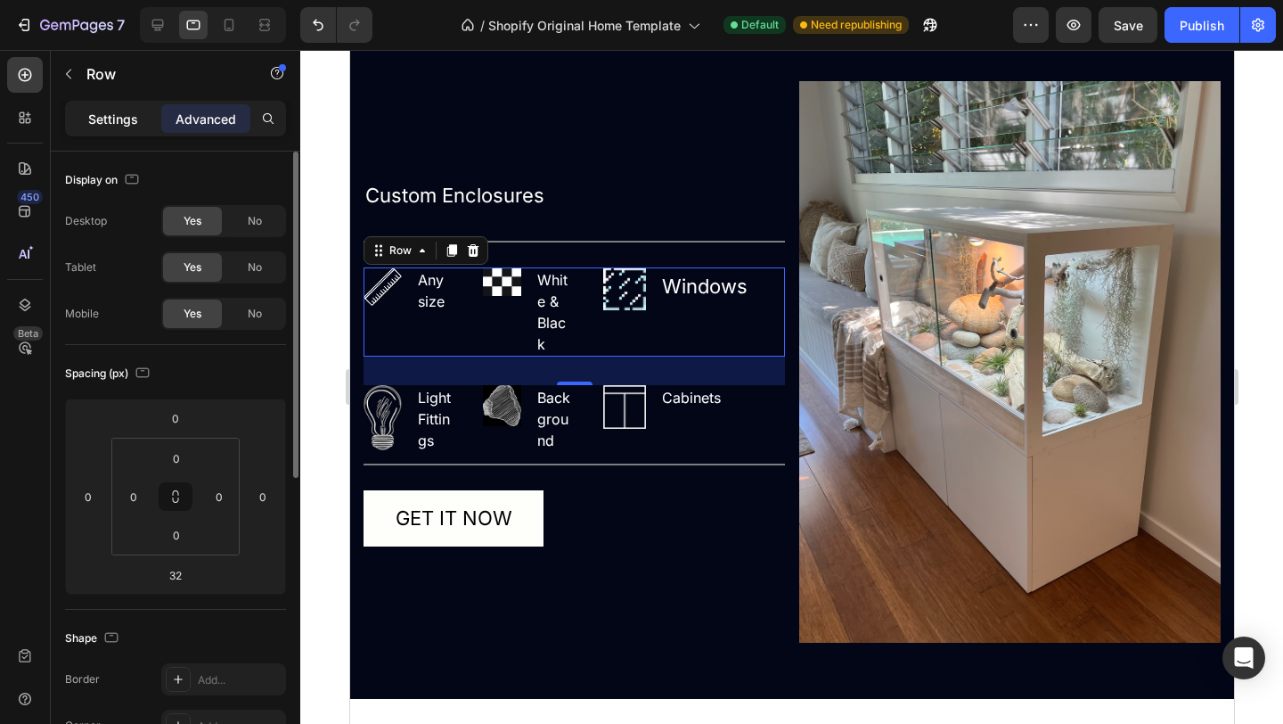
click at [125, 113] on p "Settings" at bounding box center [113, 119] width 50 height 19
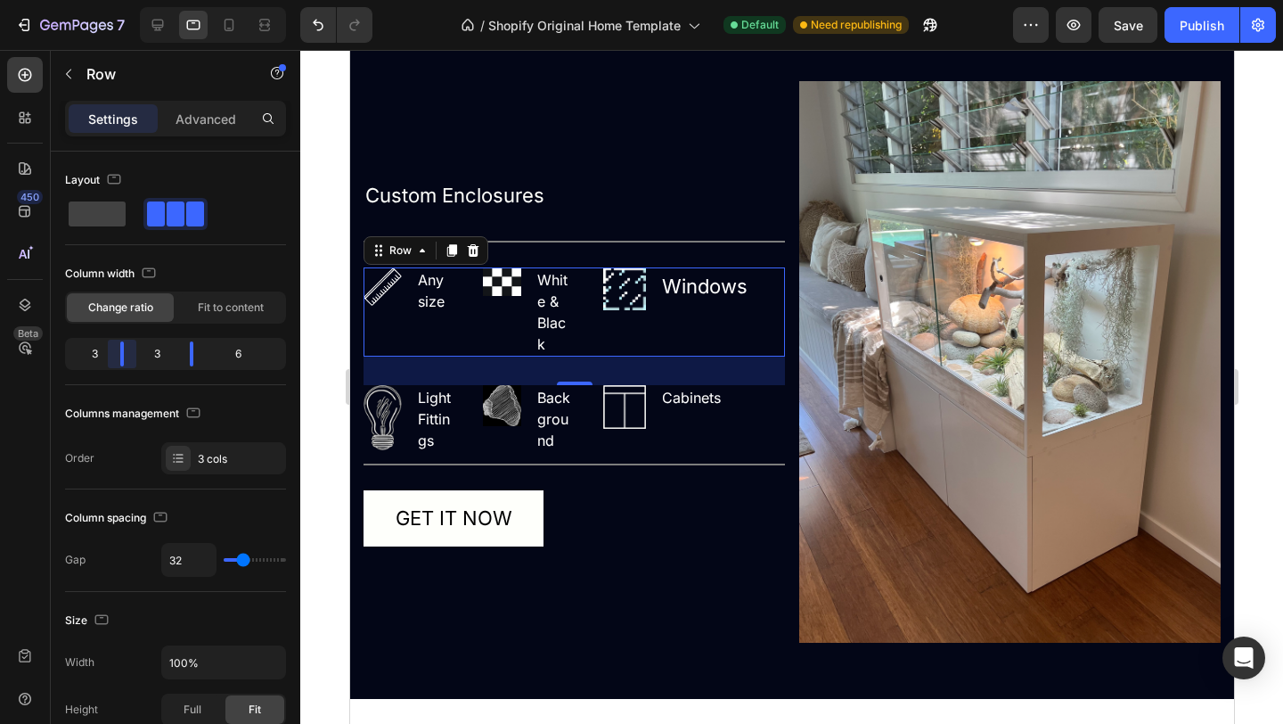
click at [127, 0] on body "7 / Shopify Original Home Template Default Need republishing Preview Save Publi…" at bounding box center [641, 0] width 1283 height 0
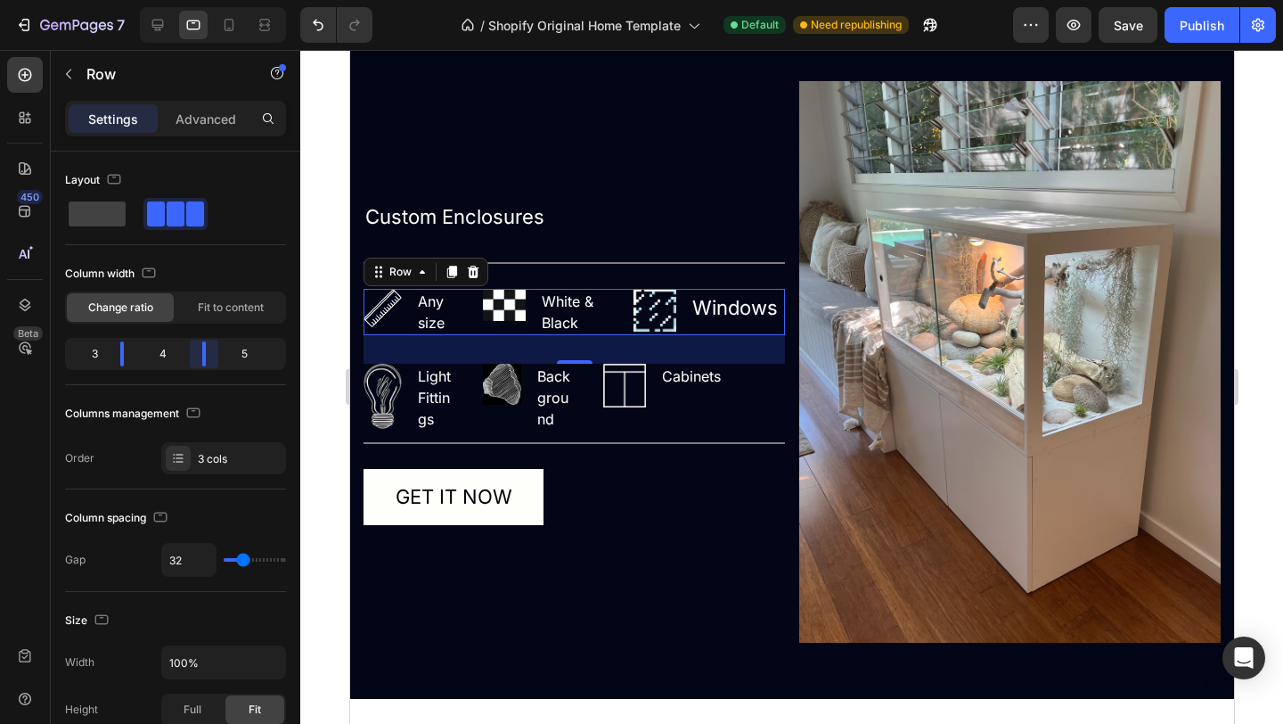
drag, startPoint x: 187, startPoint y: 356, endPoint x: 197, endPoint y: 356, distance: 9.8
click at [197, 0] on body "7 / Shopify Original Home Template Default Need republishing Preview Save Publi…" at bounding box center [641, 0] width 1283 height 0
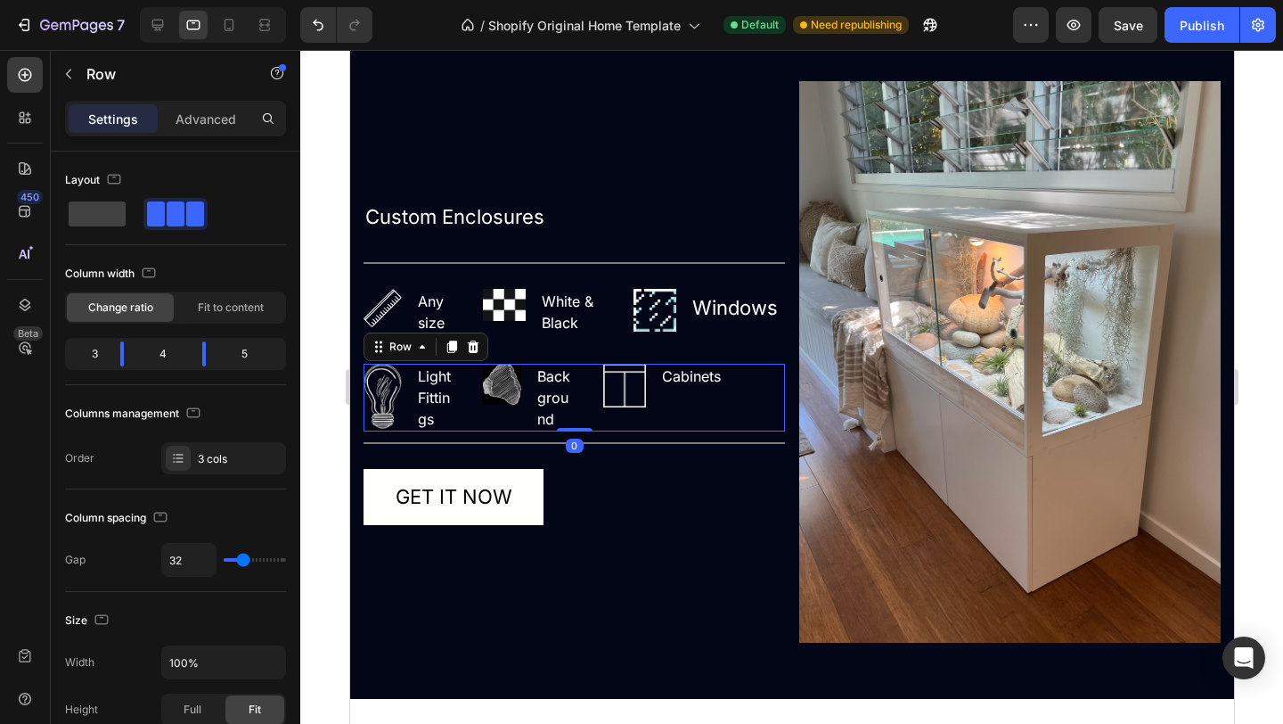
click at [465, 424] on div "Image Light Fittings Text block Row Image Background Text block Row Image Cabin…" at bounding box center [574, 398] width 422 height 68
drag, startPoint x: 193, startPoint y: 357, endPoint x: 209, endPoint y: 357, distance: 16.9
click at [209, 0] on body "7 / Shopify Original Home Template Default Need republishing Preview Save Publi…" at bounding box center [641, 0] width 1283 height 0
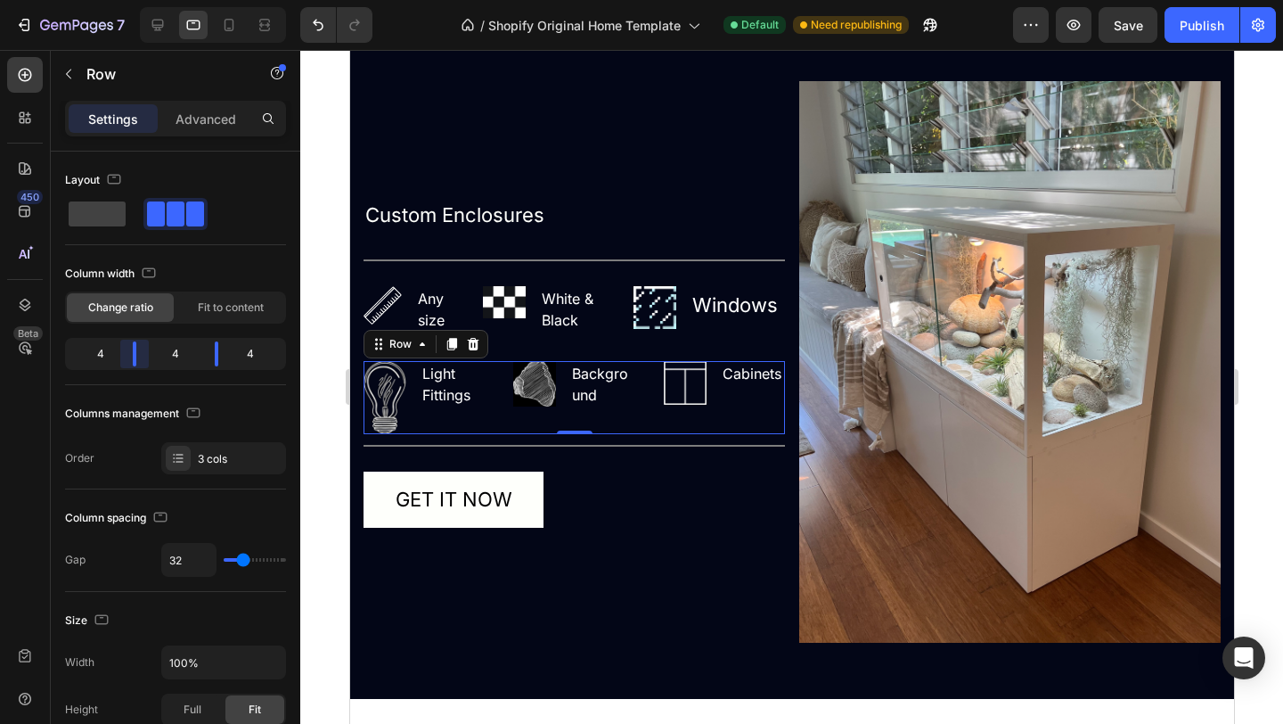
drag, startPoint x: 120, startPoint y: 355, endPoint x: 138, endPoint y: 355, distance: 17.8
click at [138, 0] on body "7 / Shopify Original Home Template Default Need republishing Preview Save Publi…" at bounding box center [641, 0] width 1283 height 0
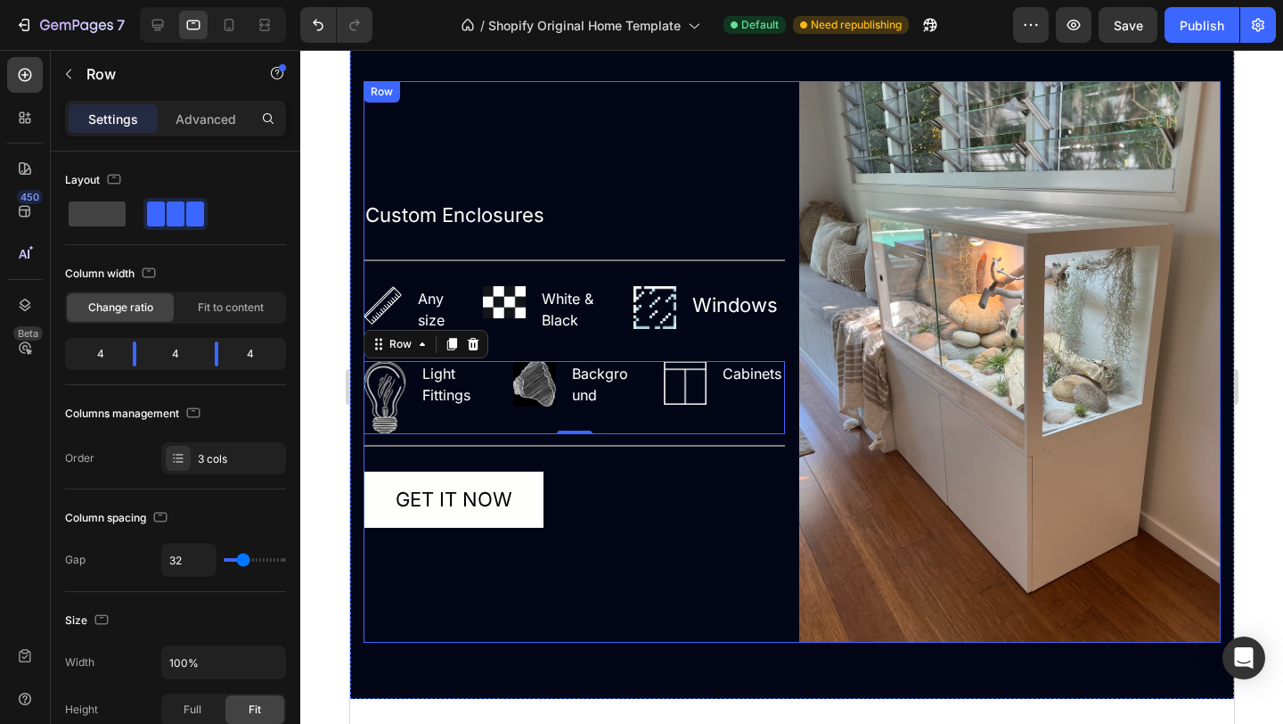
click at [629, 538] on div "Custom Enclosures Text Block Title Line Image Any size Text block Row Image Whi…" at bounding box center [574, 362] width 422 height 562
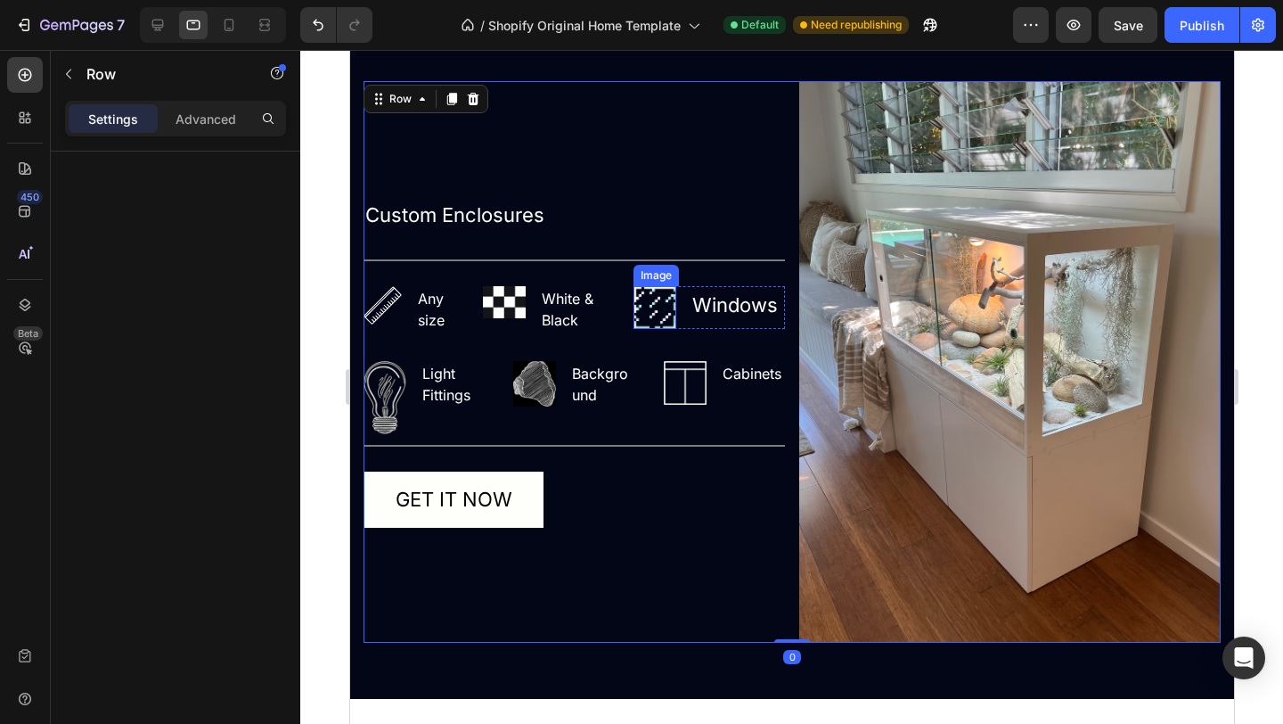
click at [653, 295] on img at bounding box center [654, 307] width 43 height 43
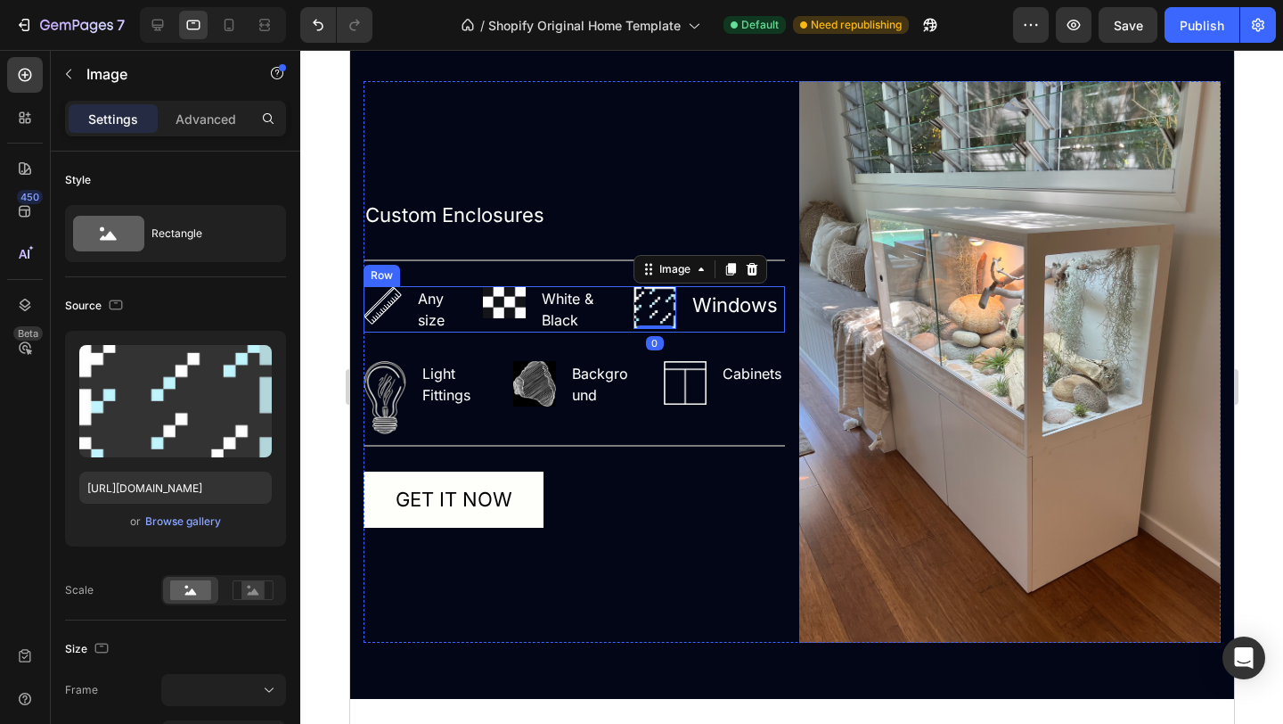
click at [621, 326] on div "Image Any size Text block Row Image White & Black Text block Row Image 0 Window…" at bounding box center [574, 309] width 422 height 46
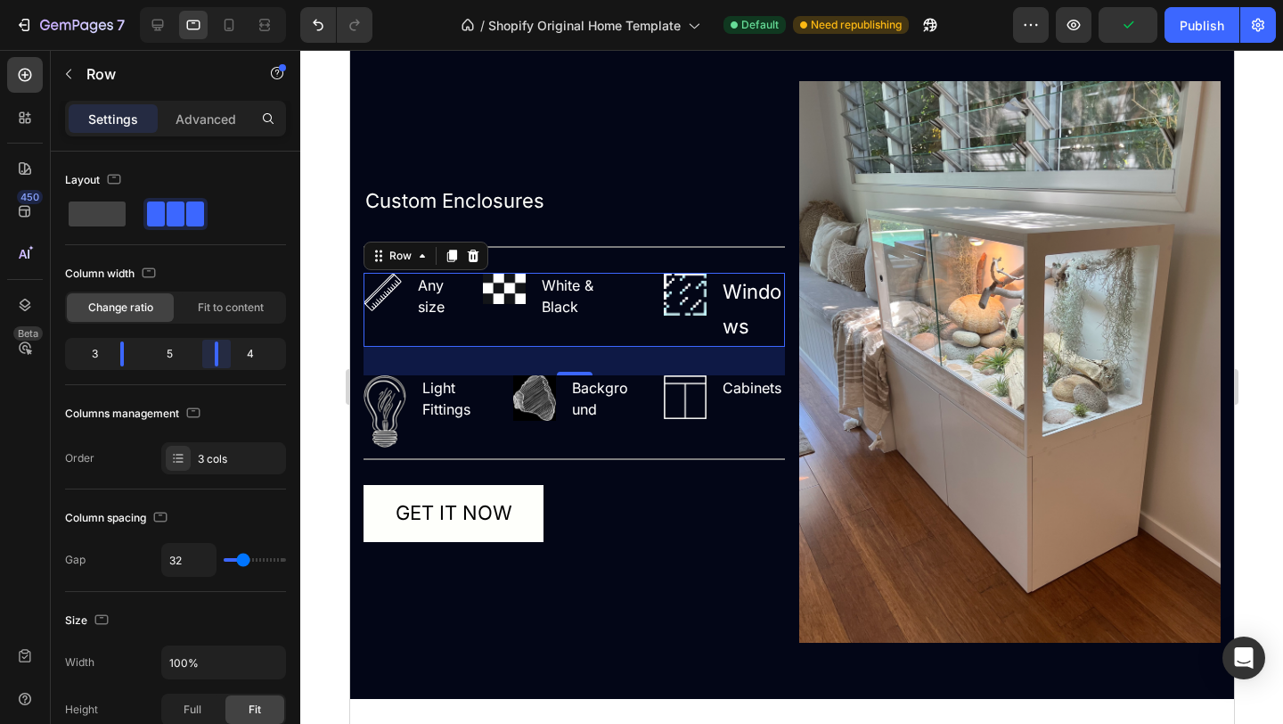
click at [214, 0] on body "7 / Shopify Original Home Template Default Need republishing Preview Publish 45…" at bounding box center [641, 0] width 1283 height 0
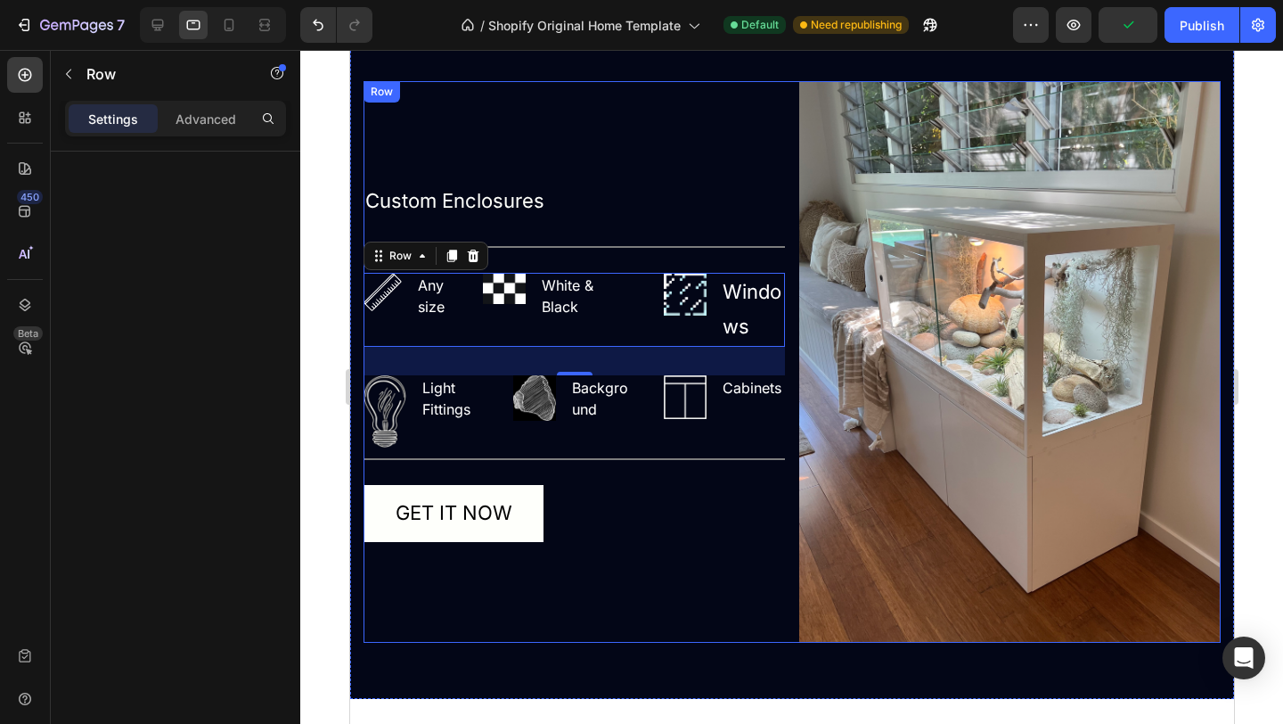
click at [697, 578] on div "Custom Enclosures Text Block Title Line Image Any size Text block Row Image Whi…" at bounding box center [574, 362] width 422 height 562
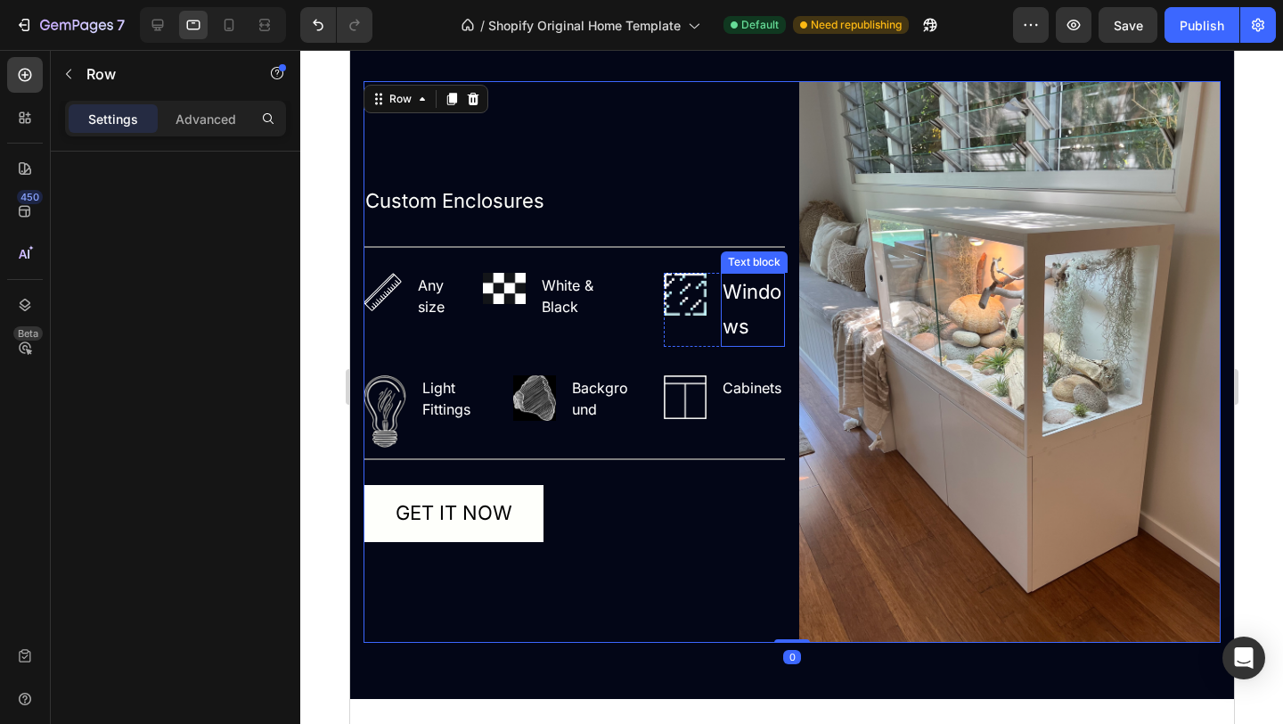
click at [748, 310] on p "Windows" at bounding box center [752, 310] width 61 height 70
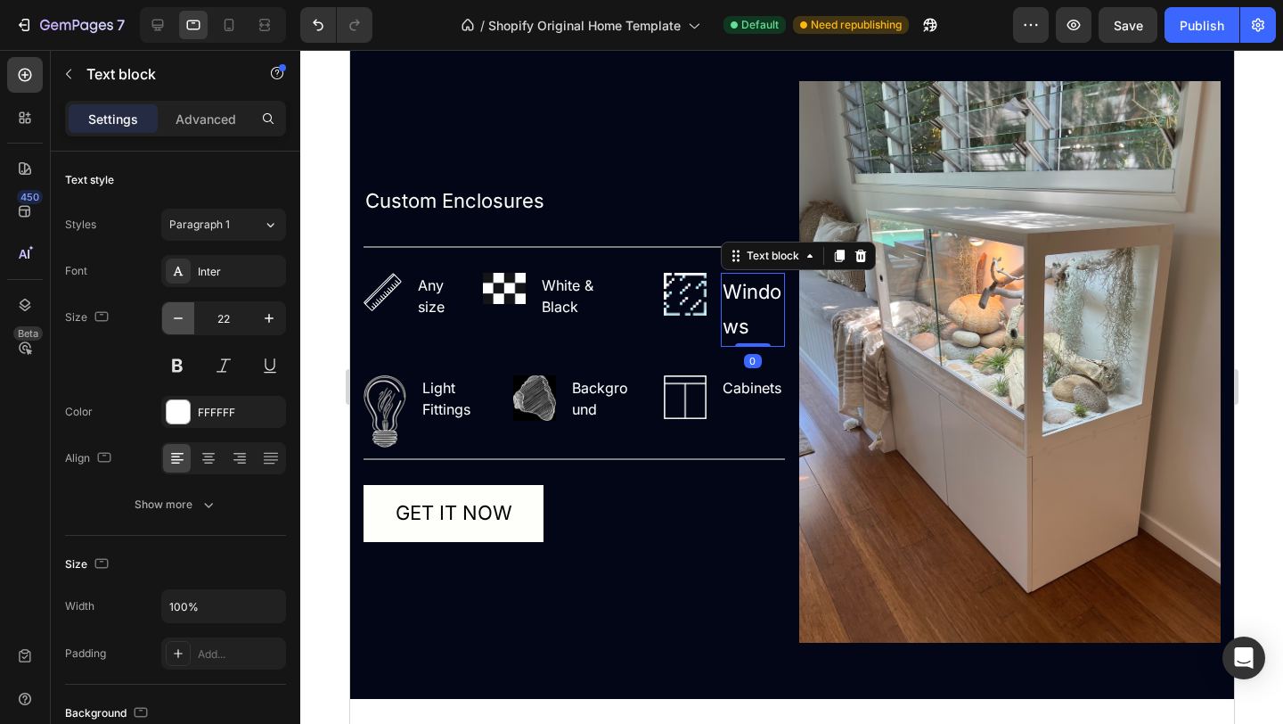
click at [183, 316] on icon "button" at bounding box center [178, 318] width 18 height 18
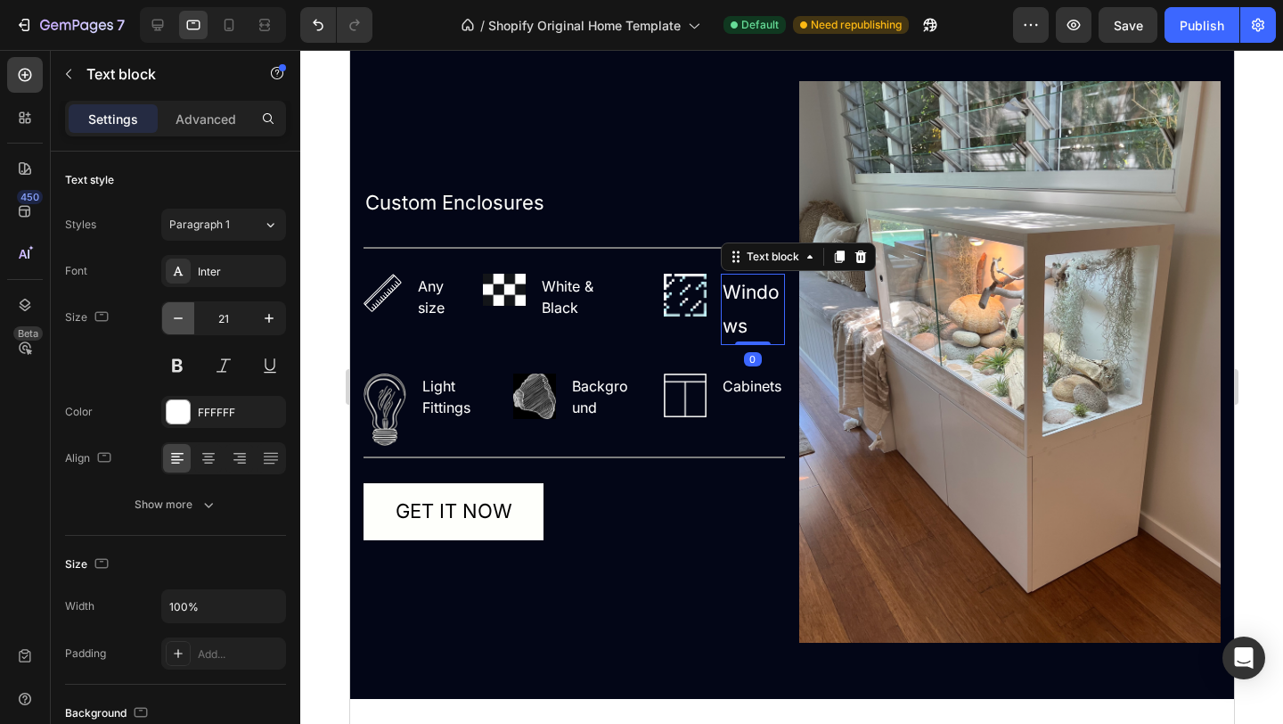
click at [183, 316] on icon "button" at bounding box center [178, 318] width 18 height 18
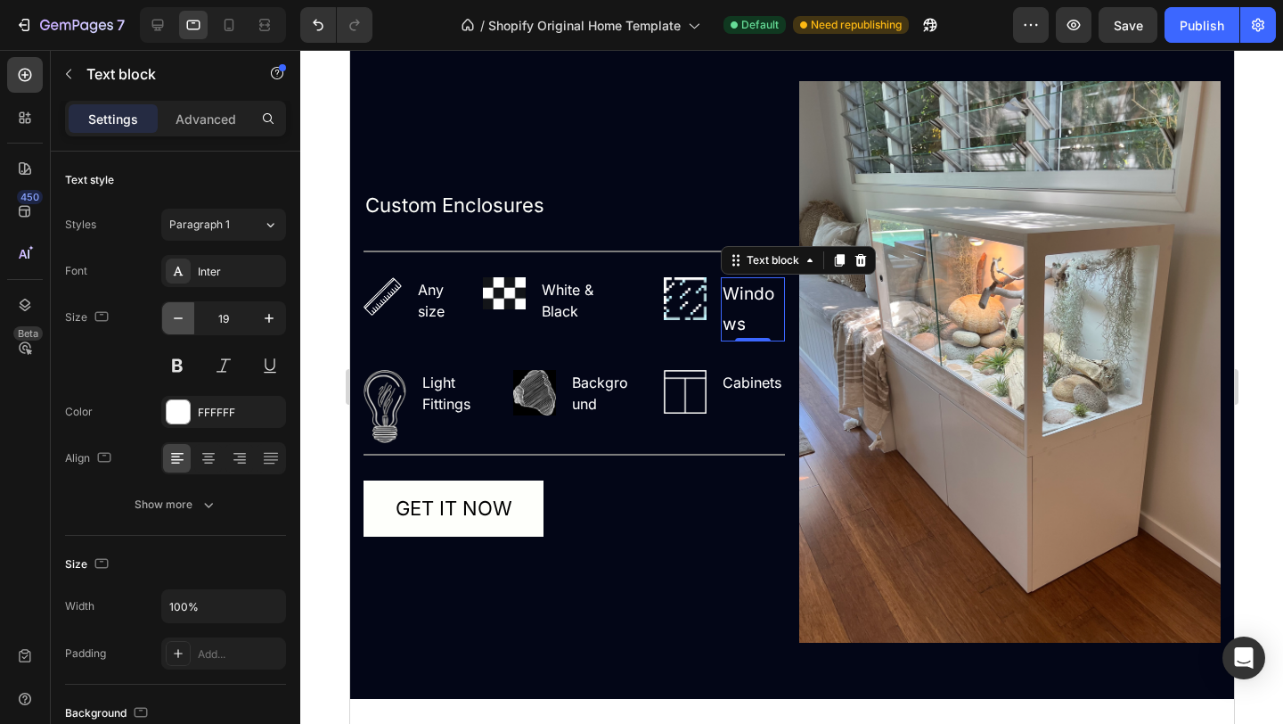
click at [183, 316] on icon "button" at bounding box center [178, 318] width 18 height 18
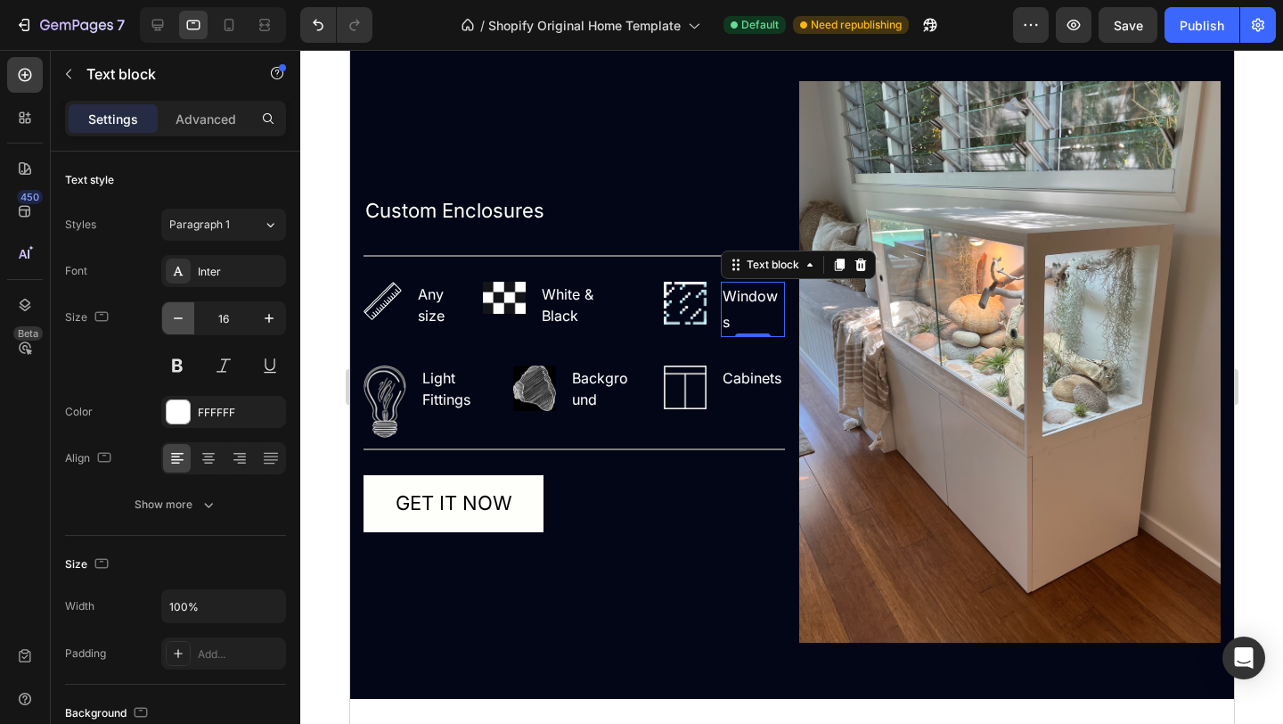
click at [183, 316] on icon "button" at bounding box center [178, 318] width 18 height 18
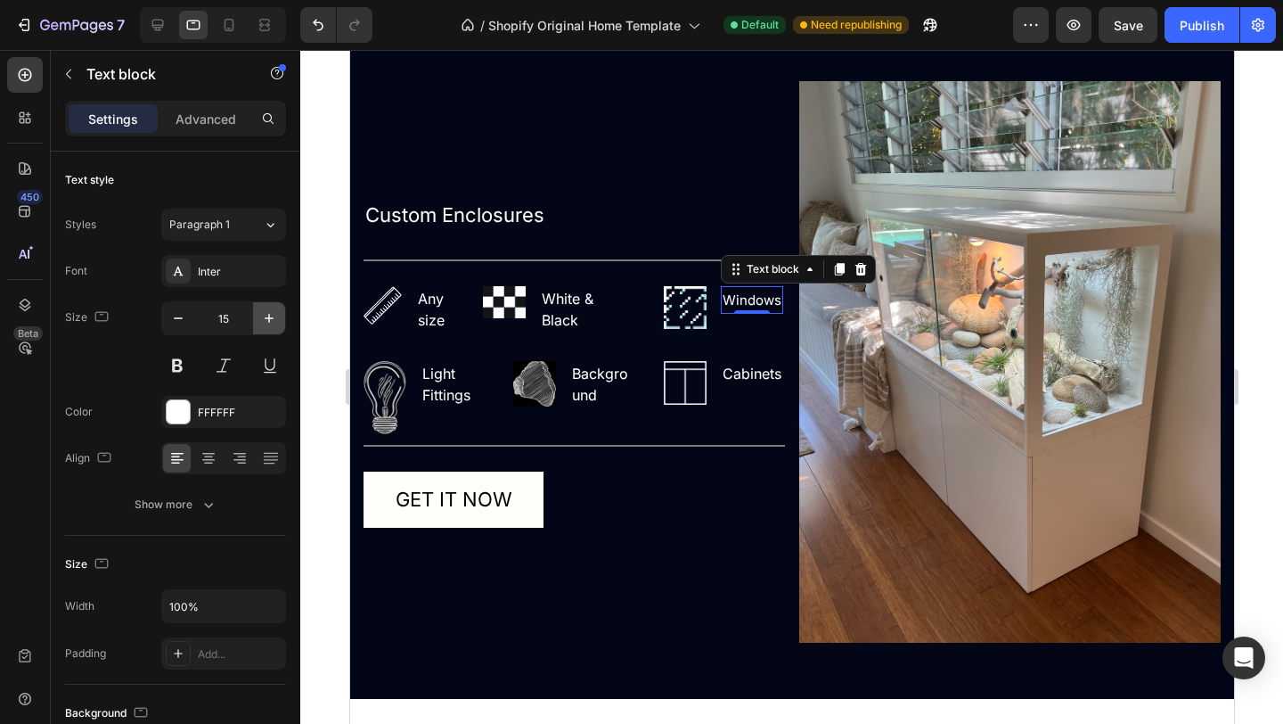
click at [272, 320] on icon "button" at bounding box center [269, 318] width 18 height 18
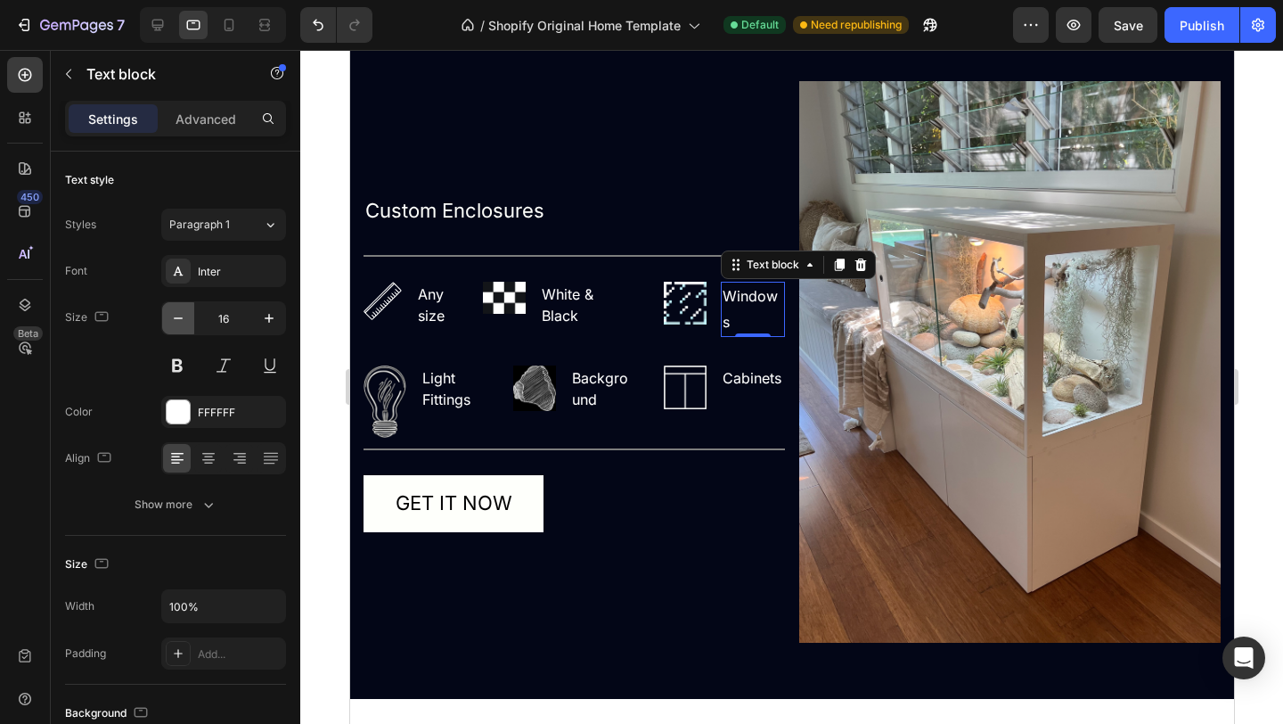
click at [184, 318] on icon "button" at bounding box center [178, 318] width 18 height 18
type input "15"
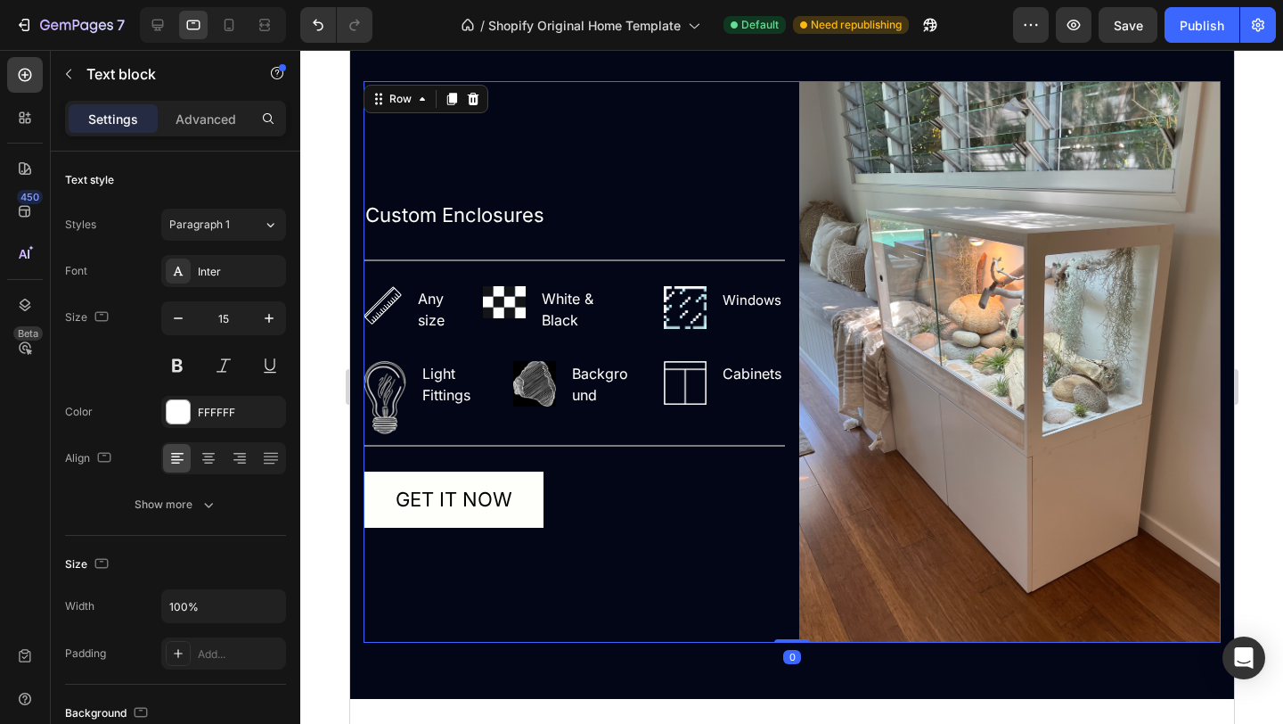
click at [670, 570] on div "Custom Enclosures Text Block Title Line Image Any size Text block Row Image Whi…" at bounding box center [574, 362] width 422 height 562
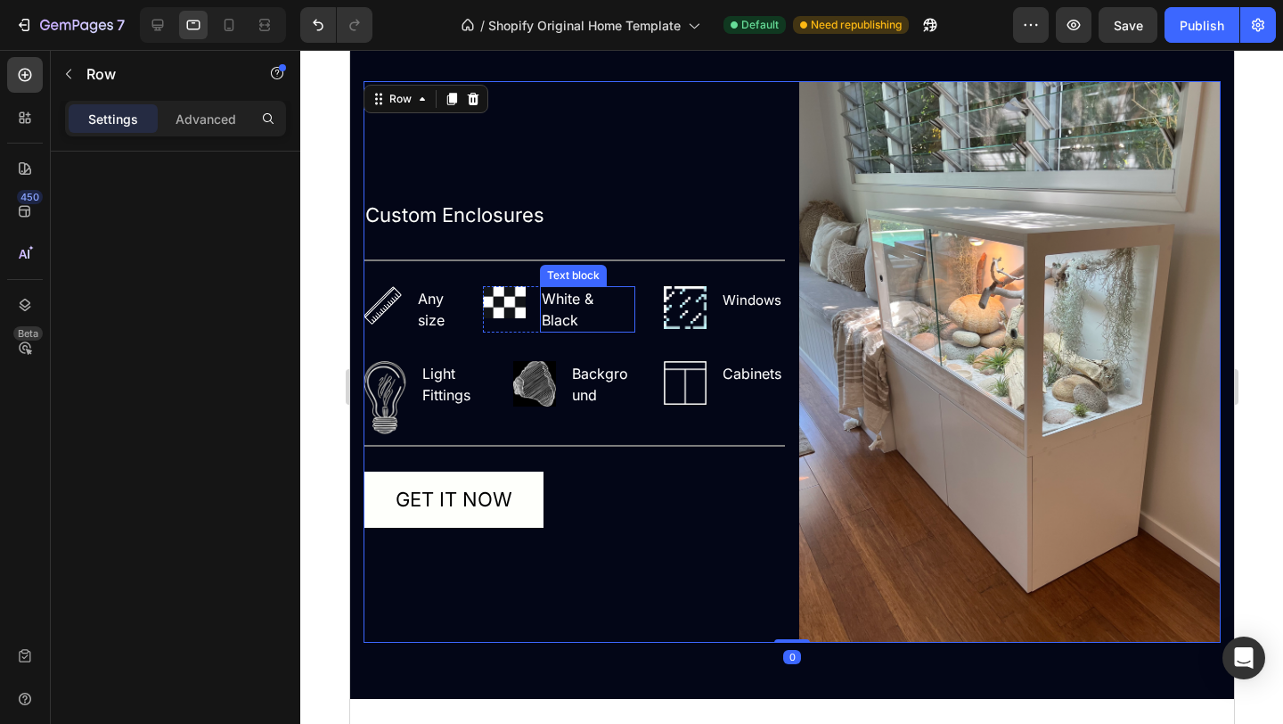
click at [571, 316] on p "White & Black" at bounding box center [586, 309] width 91 height 43
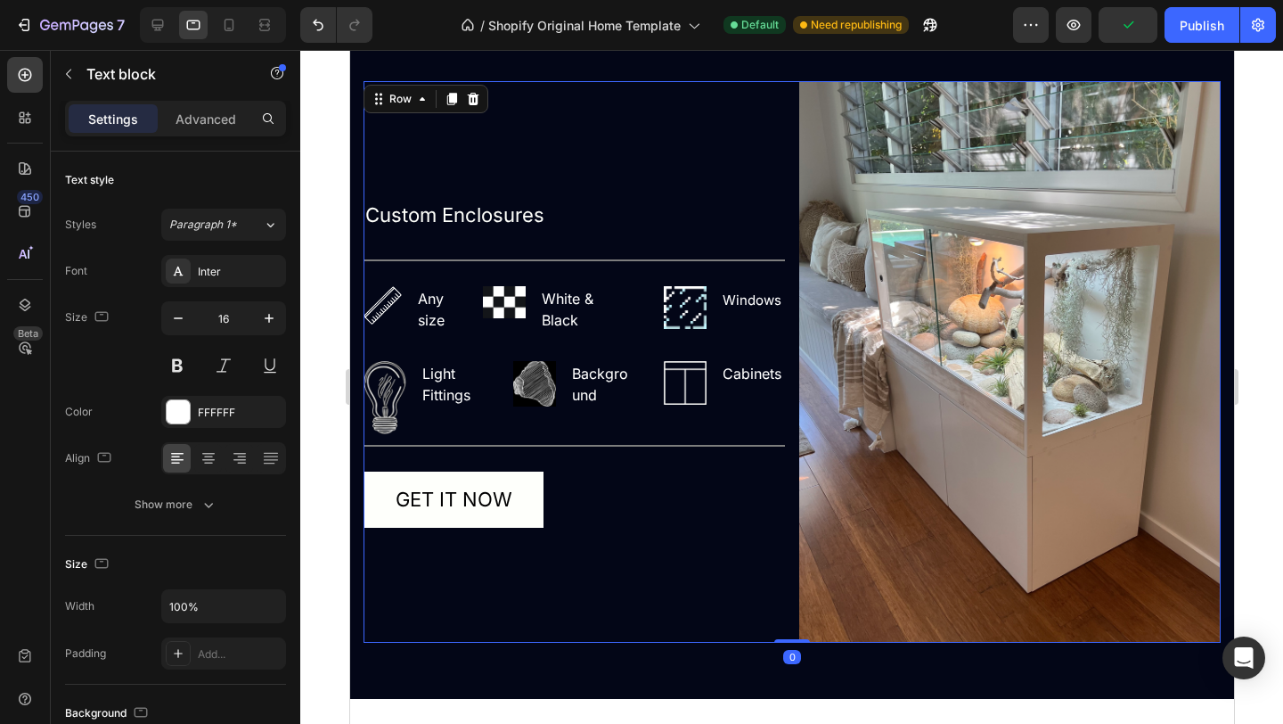
click at [679, 571] on div "Custom Enclosures Text Block Title Line Image Any size Text block Row Image Whi…" at bounding box center [574, 362] width 422 height 562
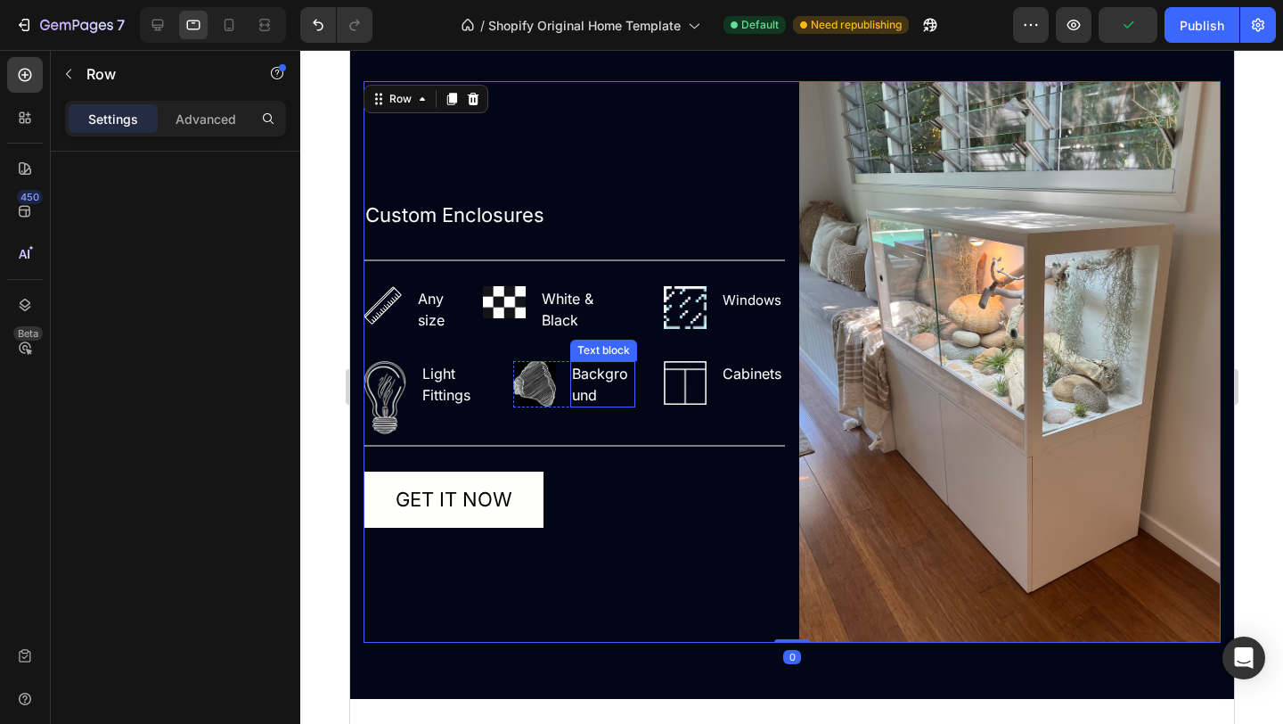
click at [606, 383] on p "Background" at bounding box center [601, 384] width 61 height 43
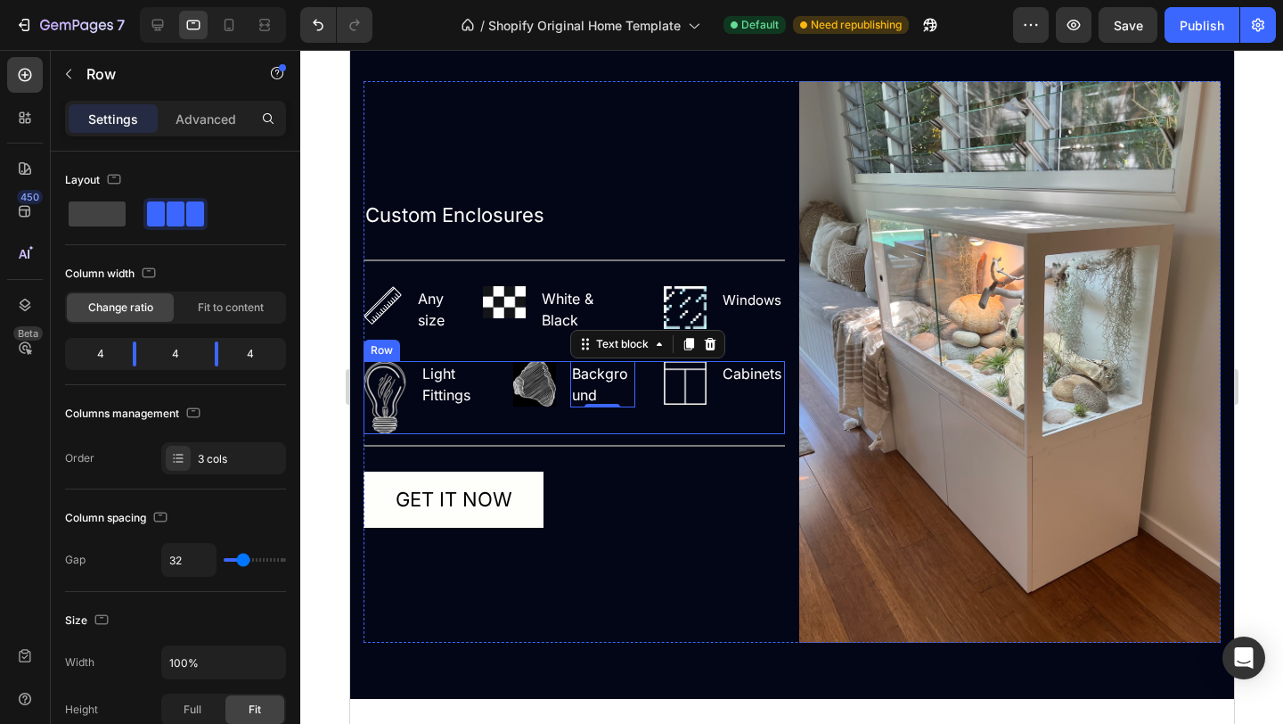
click at [488, 418] on div "Image Light Fittings Text block Row Image Background Text block 0 Row Image Cab…" at bounding box center [574, 397] width 422 height 73
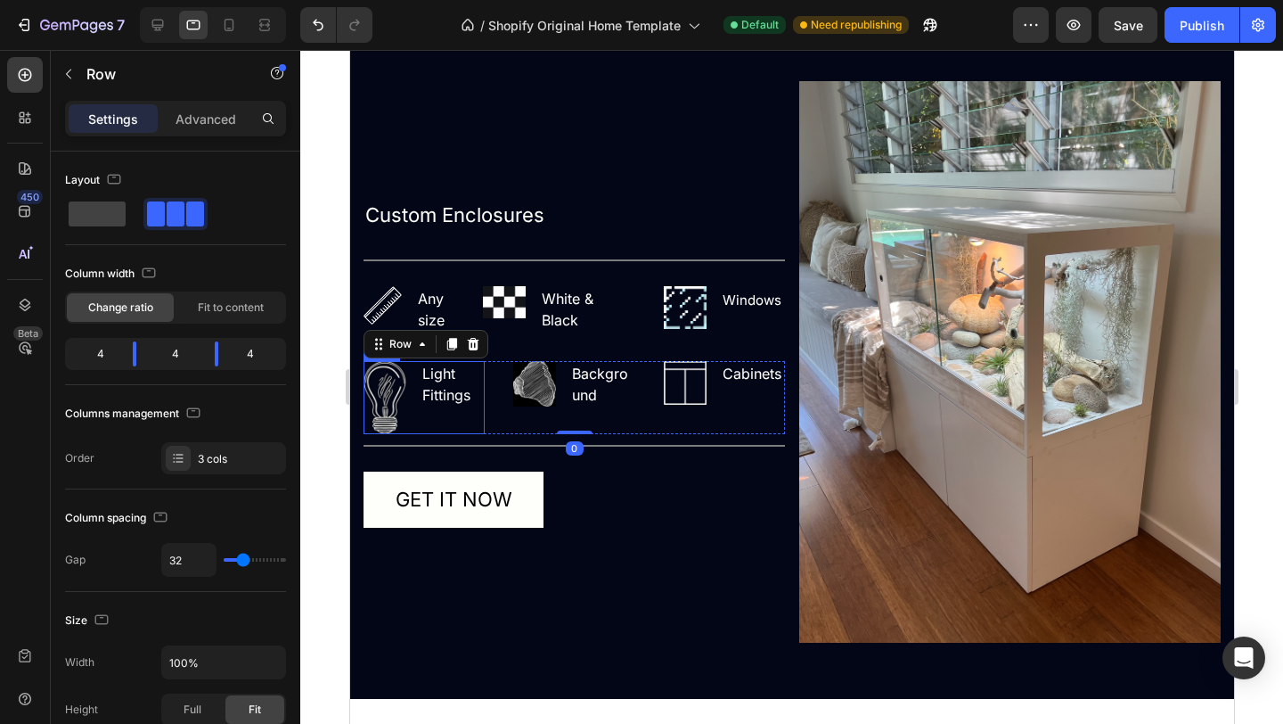
click at [402, 411] on img at bounding box center [384, 397] width 43 height 73
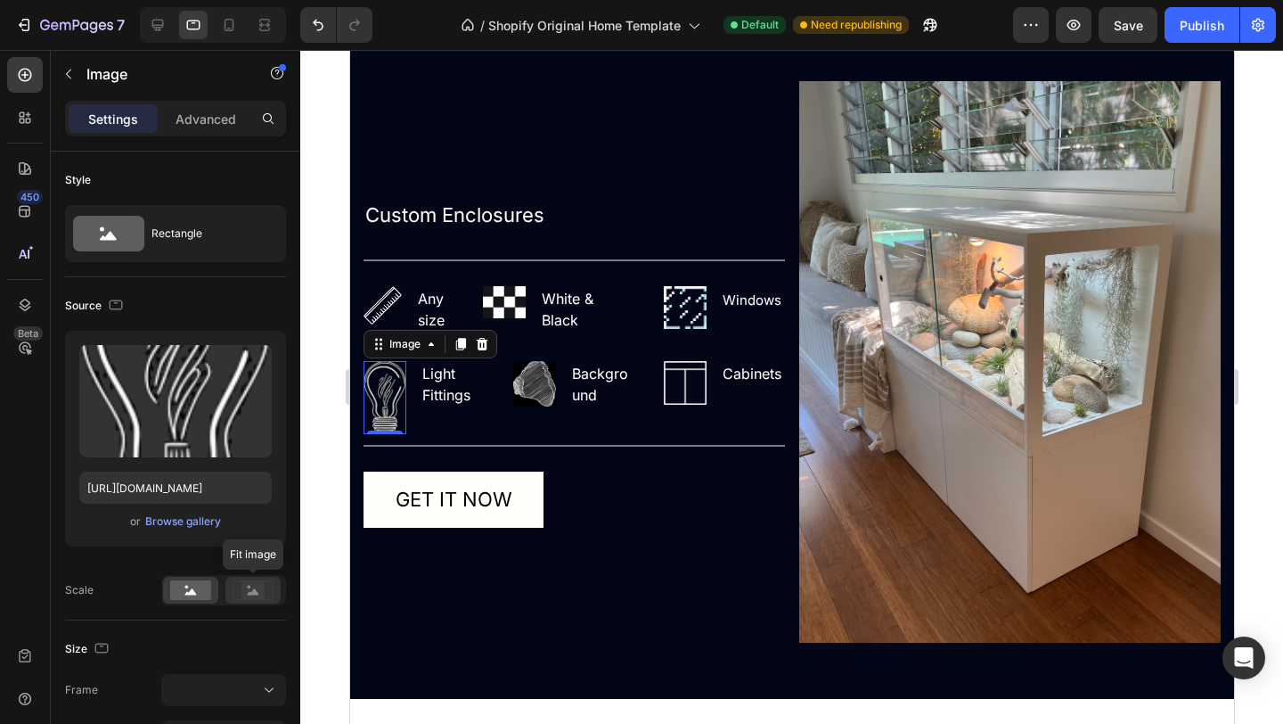
click at [246, 594] on rect at bounding box center [253, 590] width 23 height 18
click at [197, 595] on rect at bounding box center [190, 590] width 41 height 20
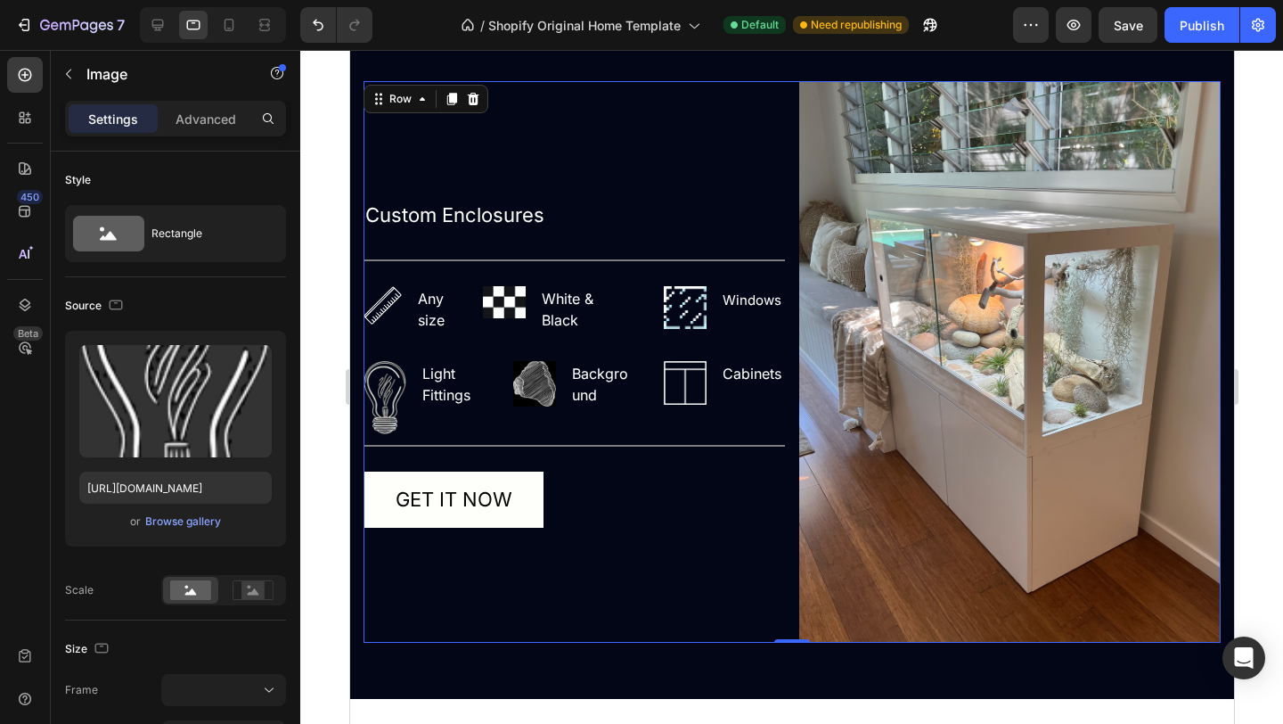
click at [506, 610] on div "Custom Enclosures Text Block Title Line Image Any size Text block Row Image Whi…" at bounding box center [574, 362] width 422 height 562
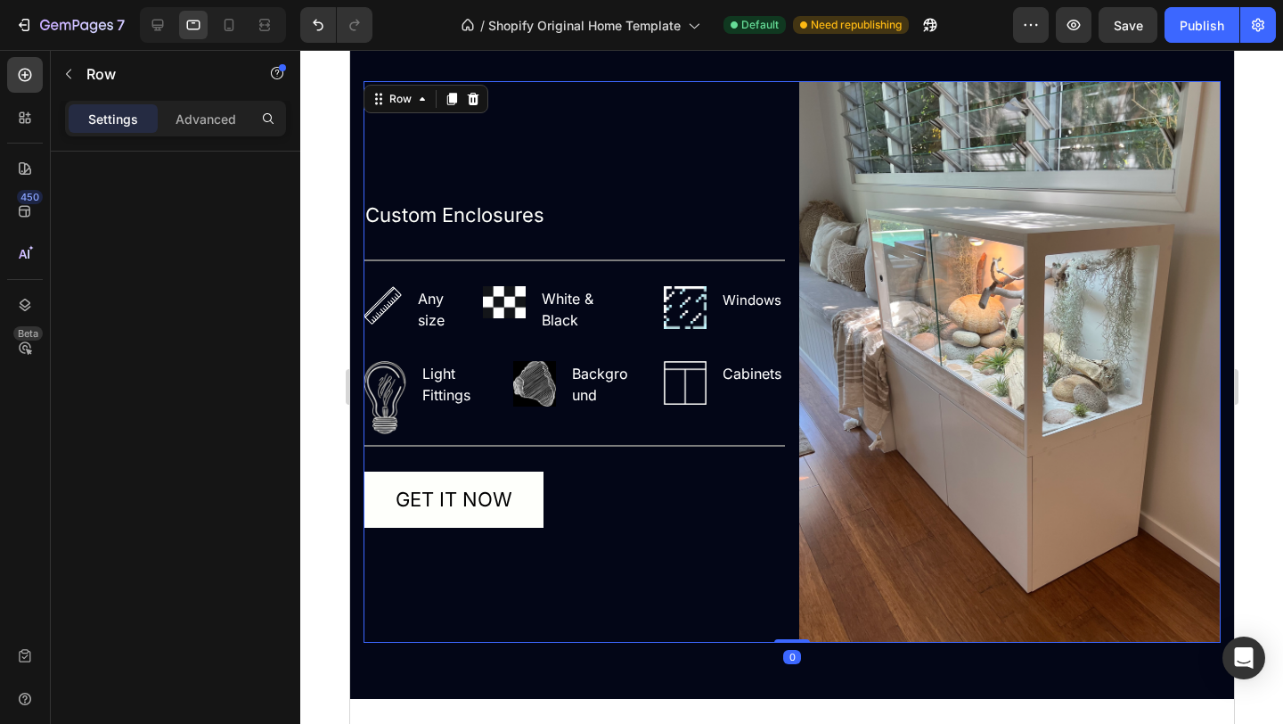
click at [186, 534] on div at bounding box center [176, 463] width 250 height 623
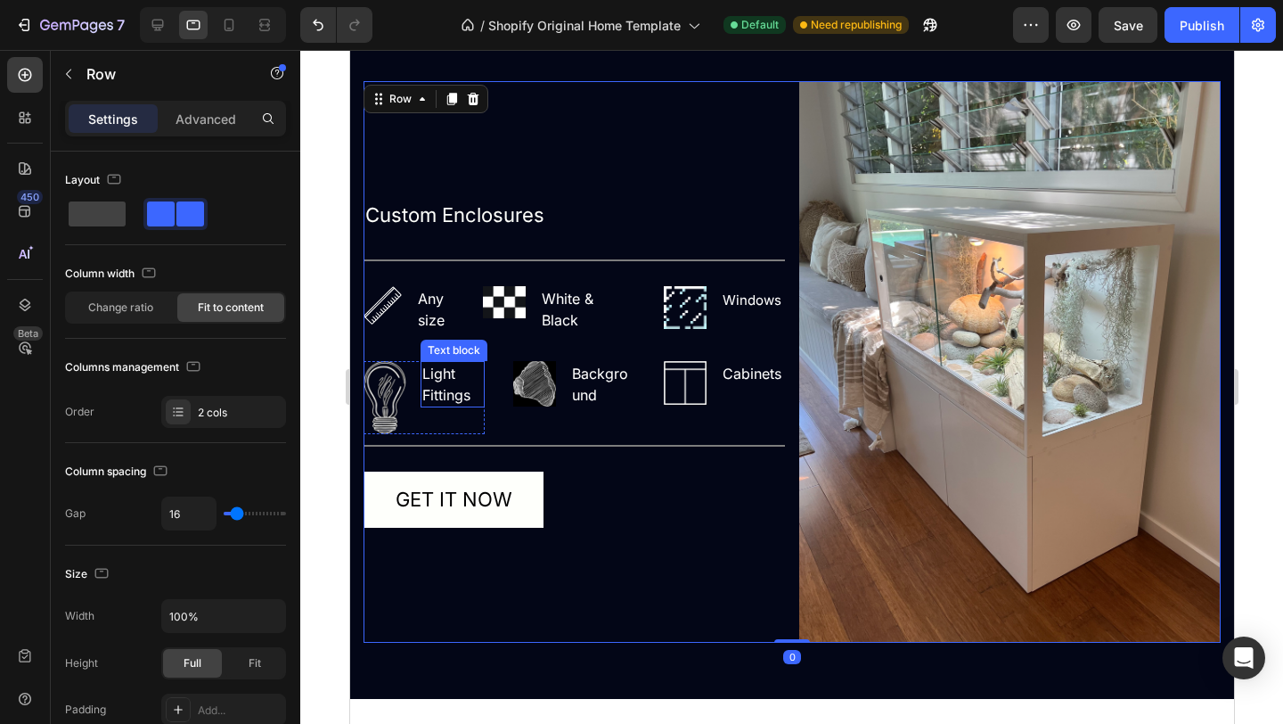
click at [418, 393] on div "Image Light Fittings Text block Row" at bounding box center [423, 397] width 121 height 73
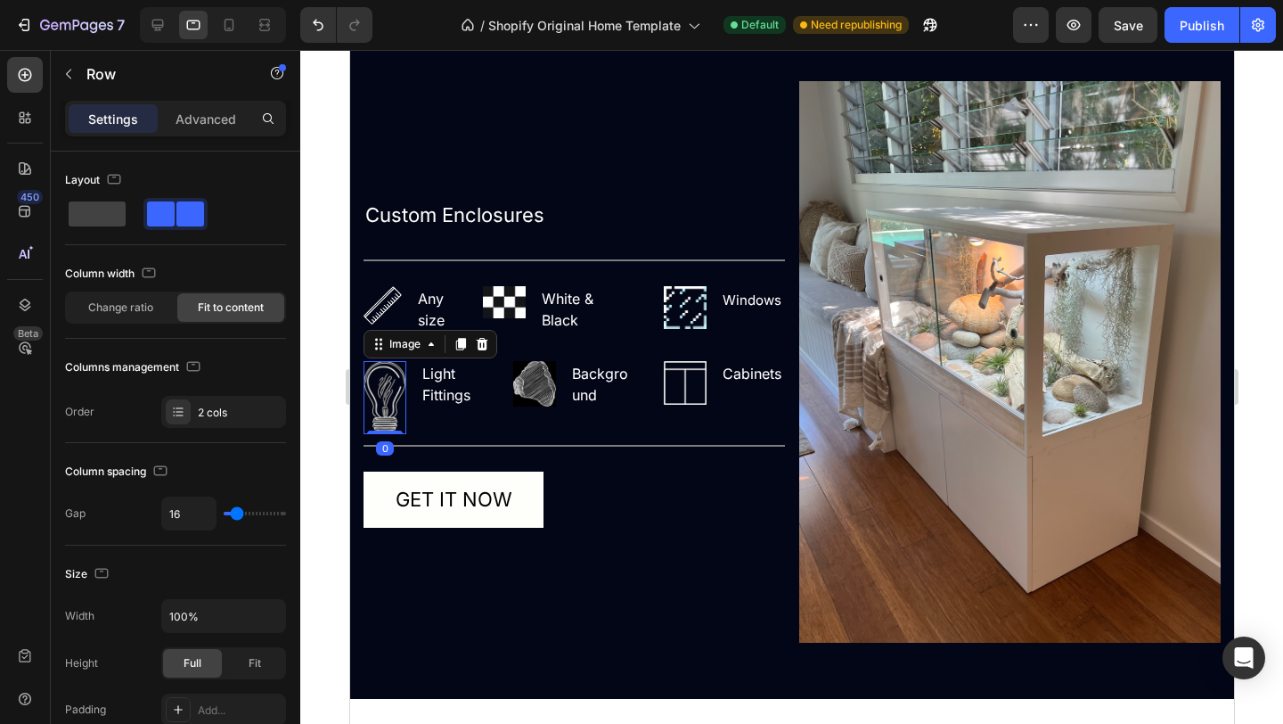
click at [392, 393] on img at bounding box center [384, 397] width 43 height 73
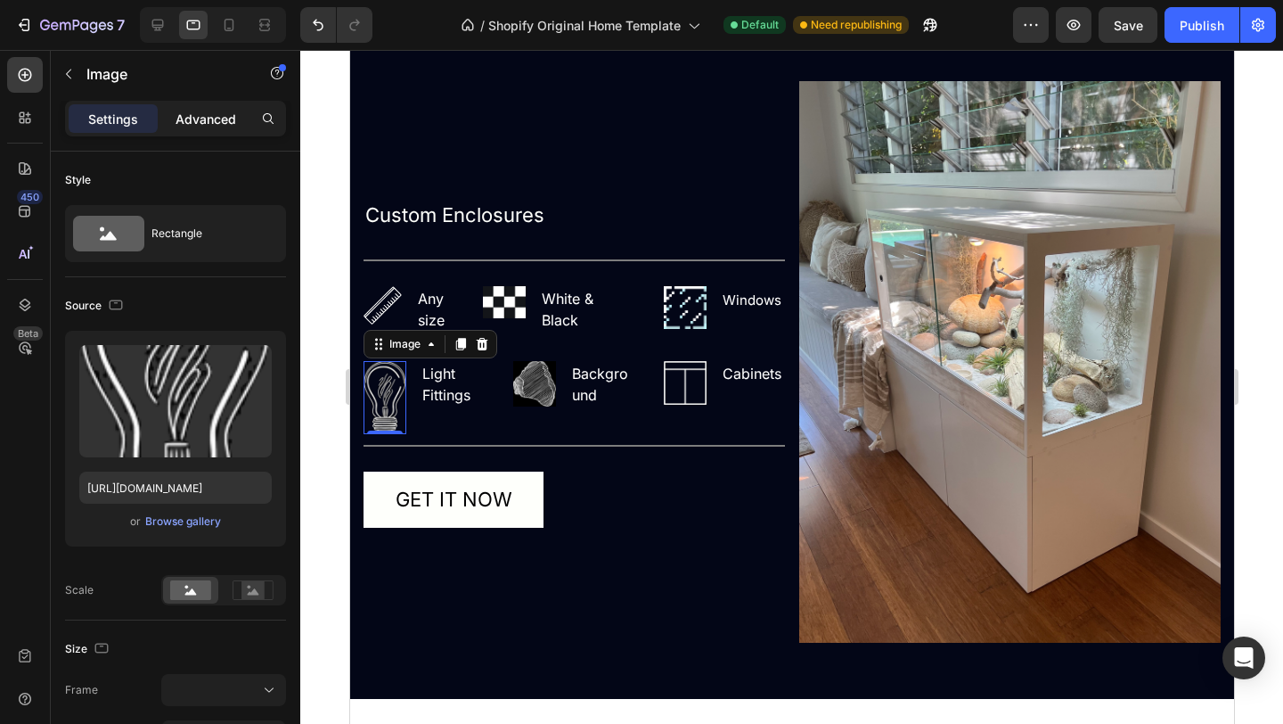
click at [205, 119] on p "Advanced" at bounding box center [206, 119] width 61 height 19
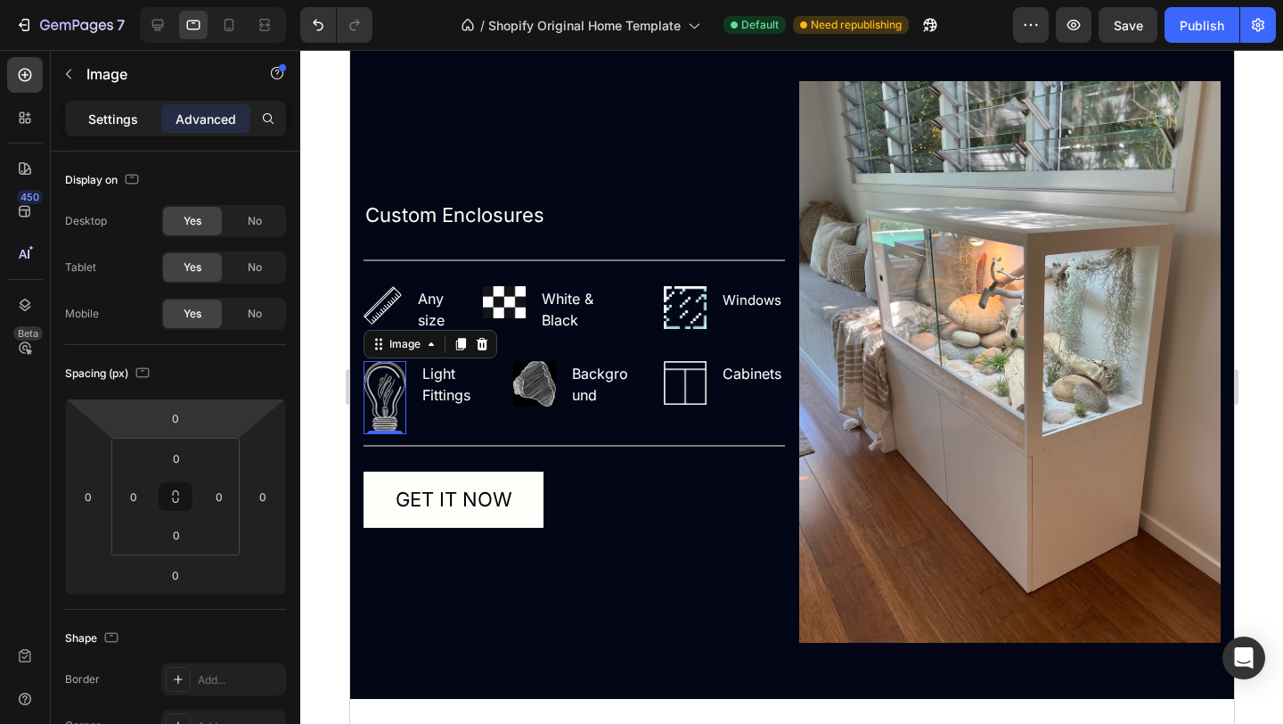
click at [122, 111] on p "Settings" at bounding box center [113, 119] width 50 height 19
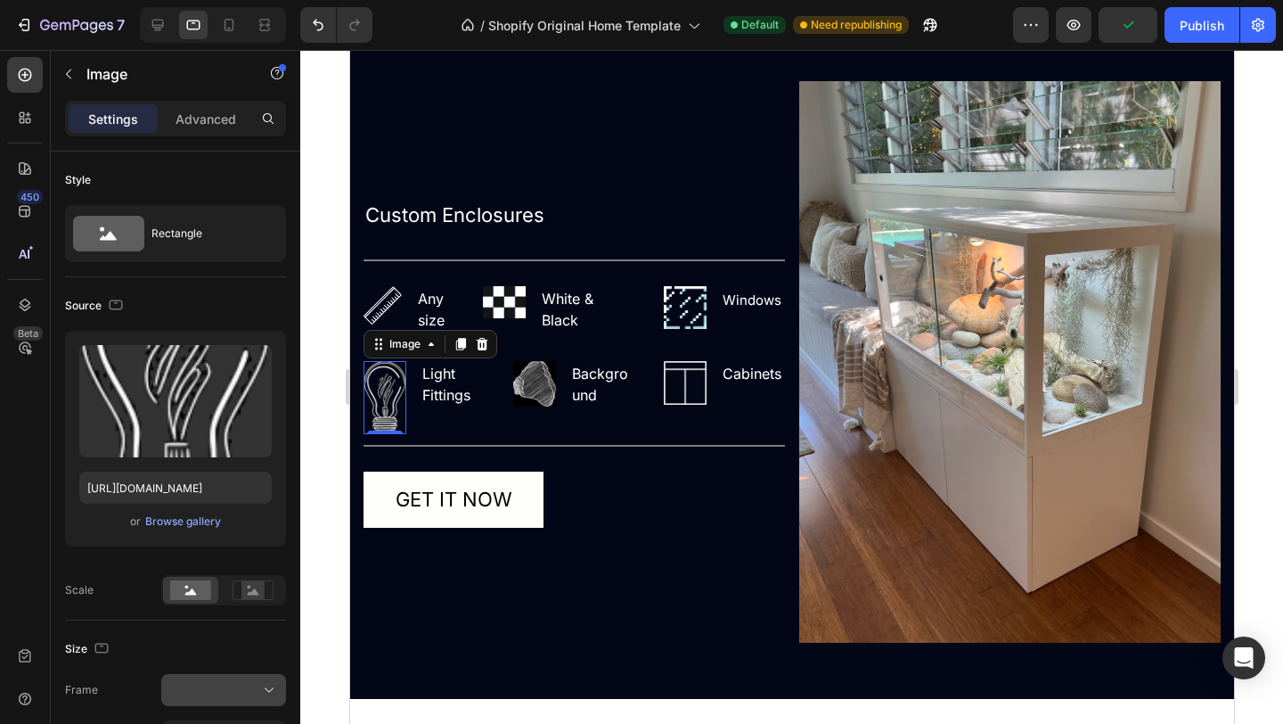
click at [200, 692] on div at bounding box center [223, 690] width 109 height 18
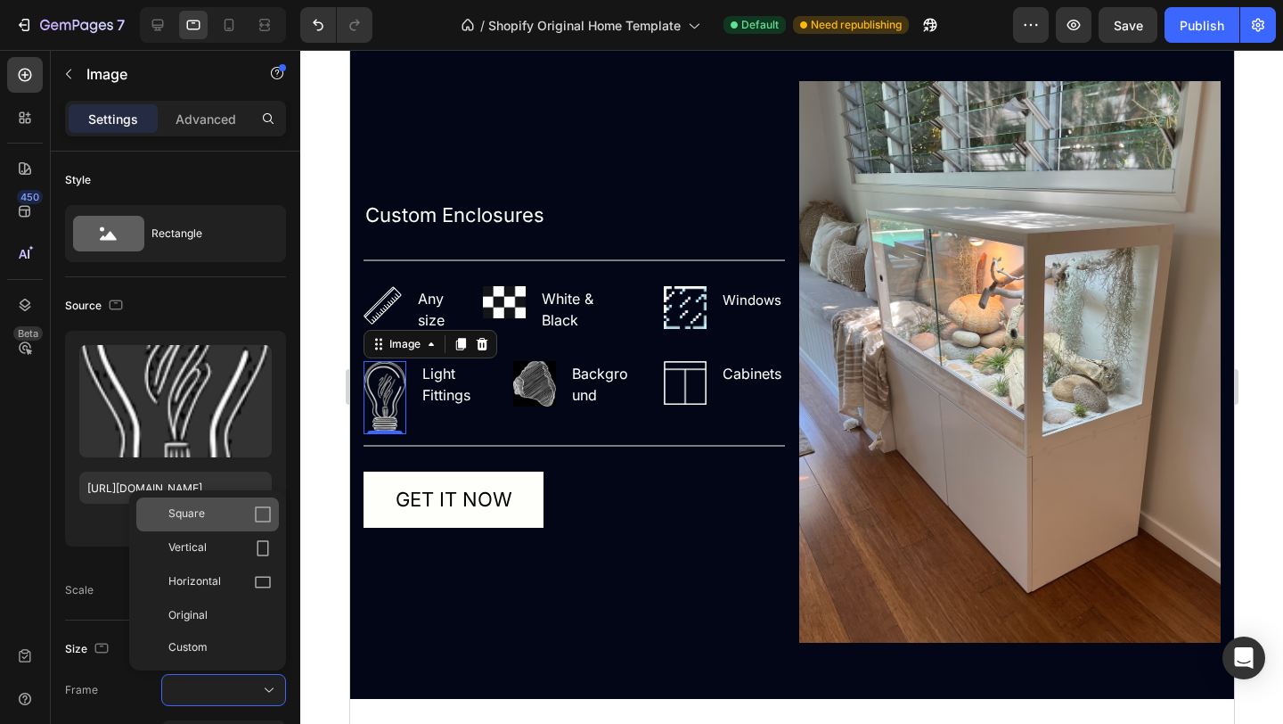
click at [260, 513] on icon at bounding box center [263, 514] width 18 height 18
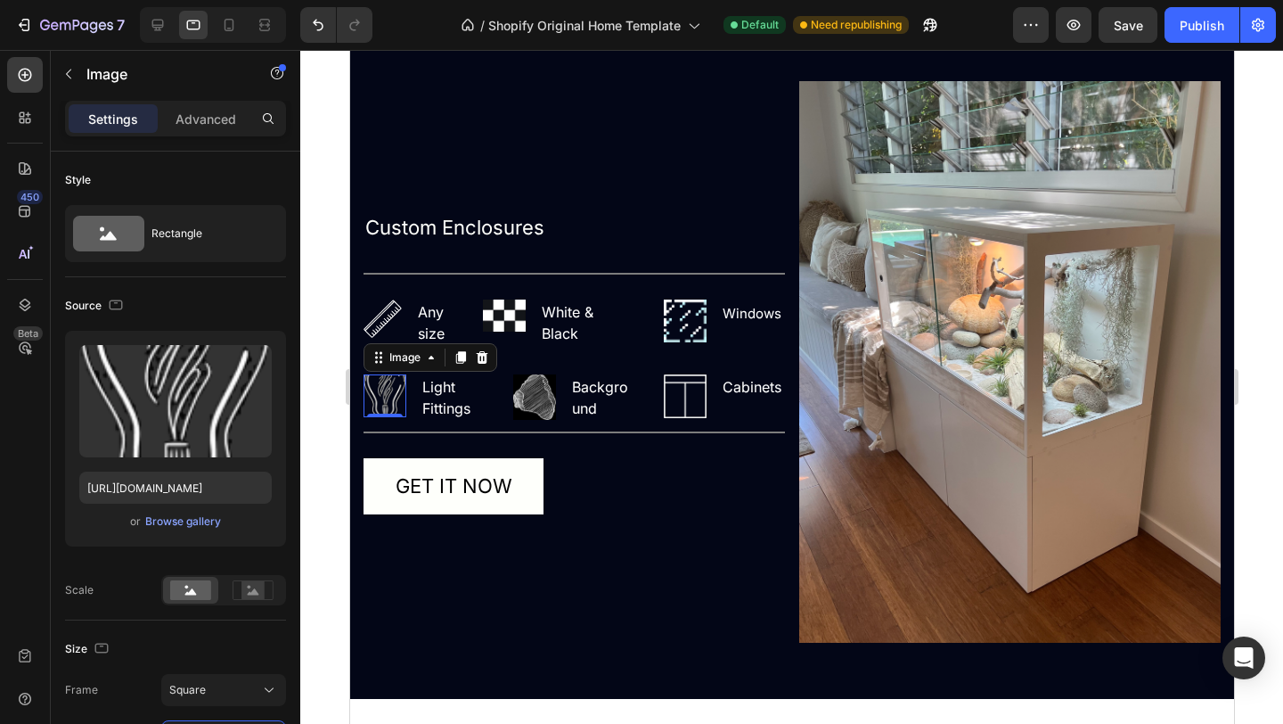
click at [217, 723] on input "48" at bounding box center [223, 736] width 125 height 32
type input "448"
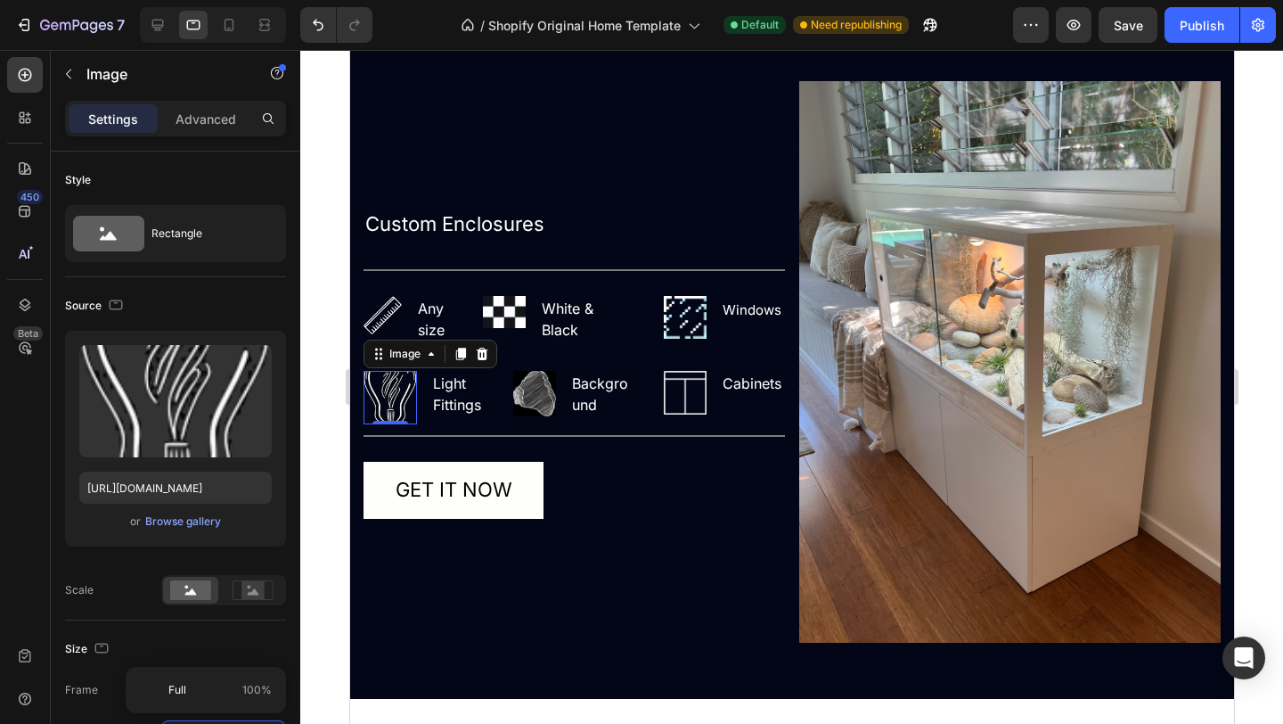
scroll to position [19, 0]
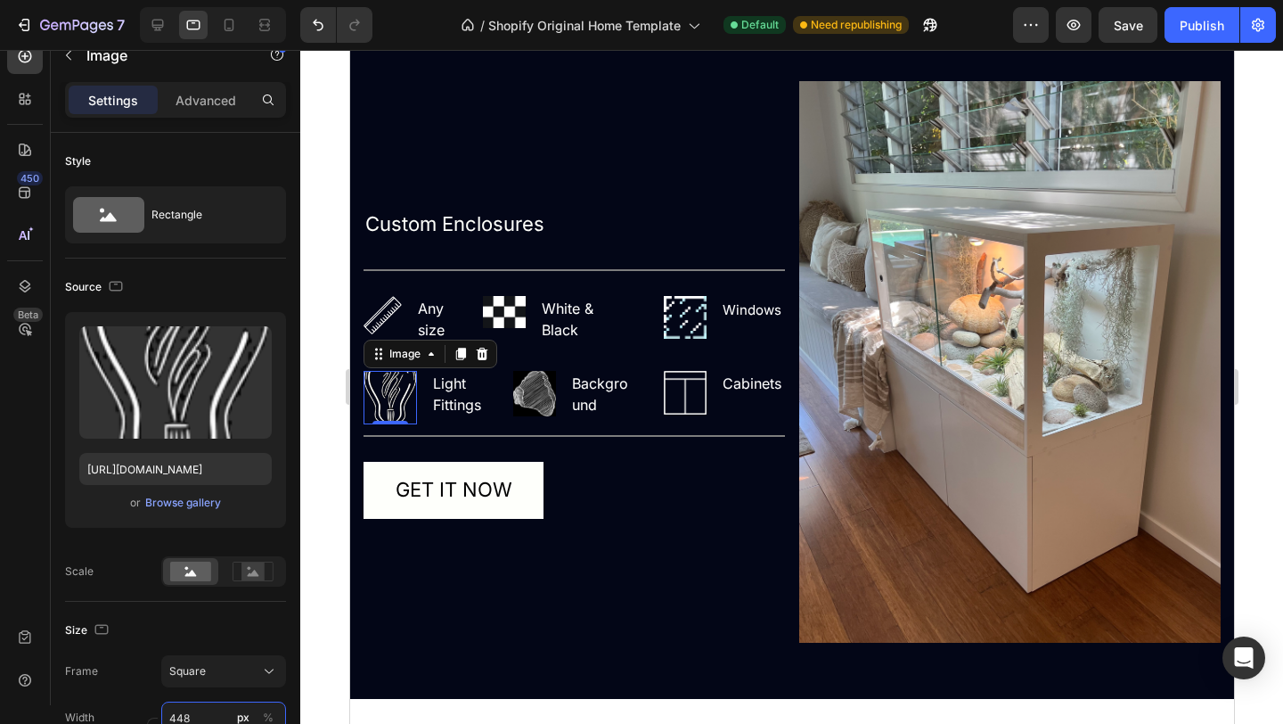
type input "4848"
type input "448"
type input "44"
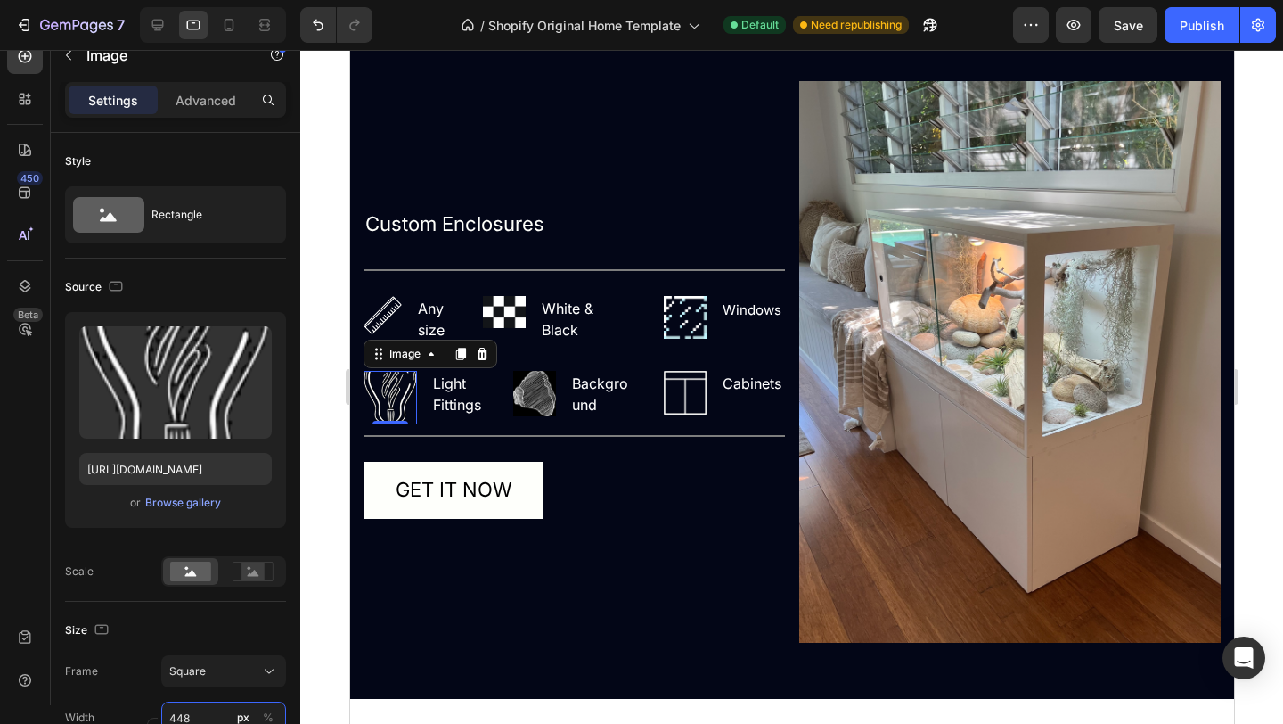
type input "44"
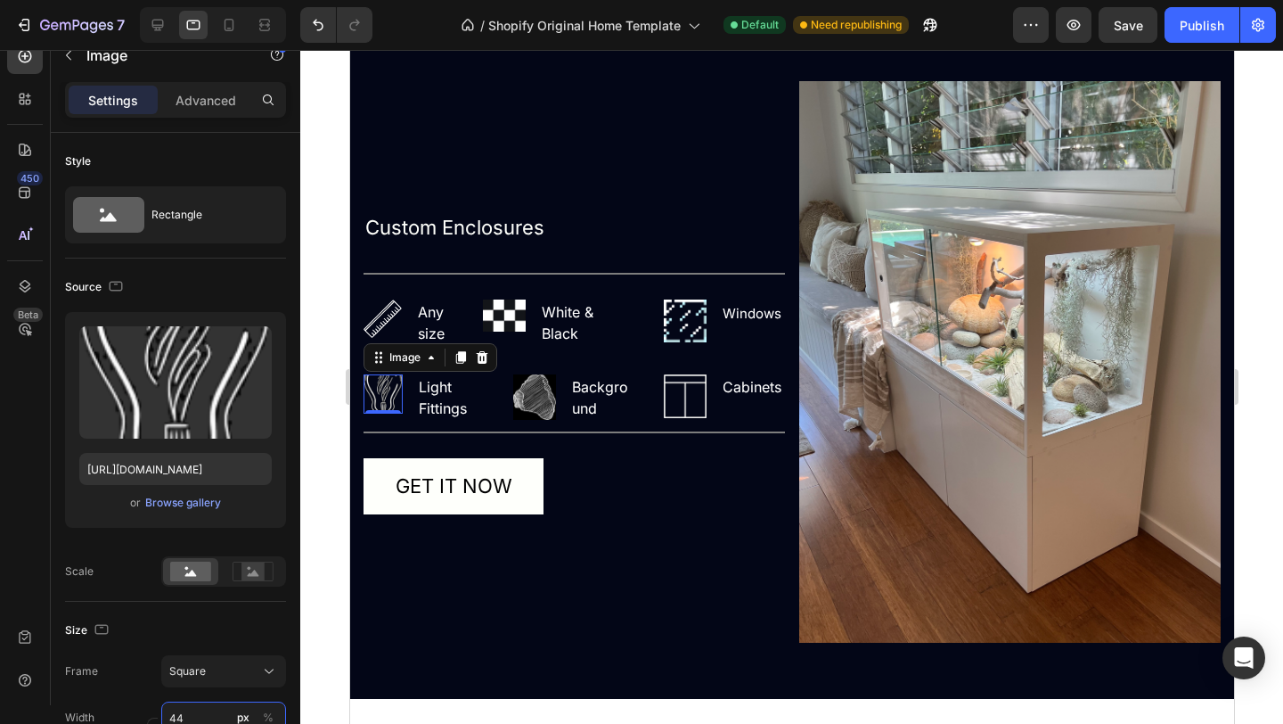
type input "4"
click at [212, 675] on div "Square" at bounding box center [212, 671] width 87 height 16
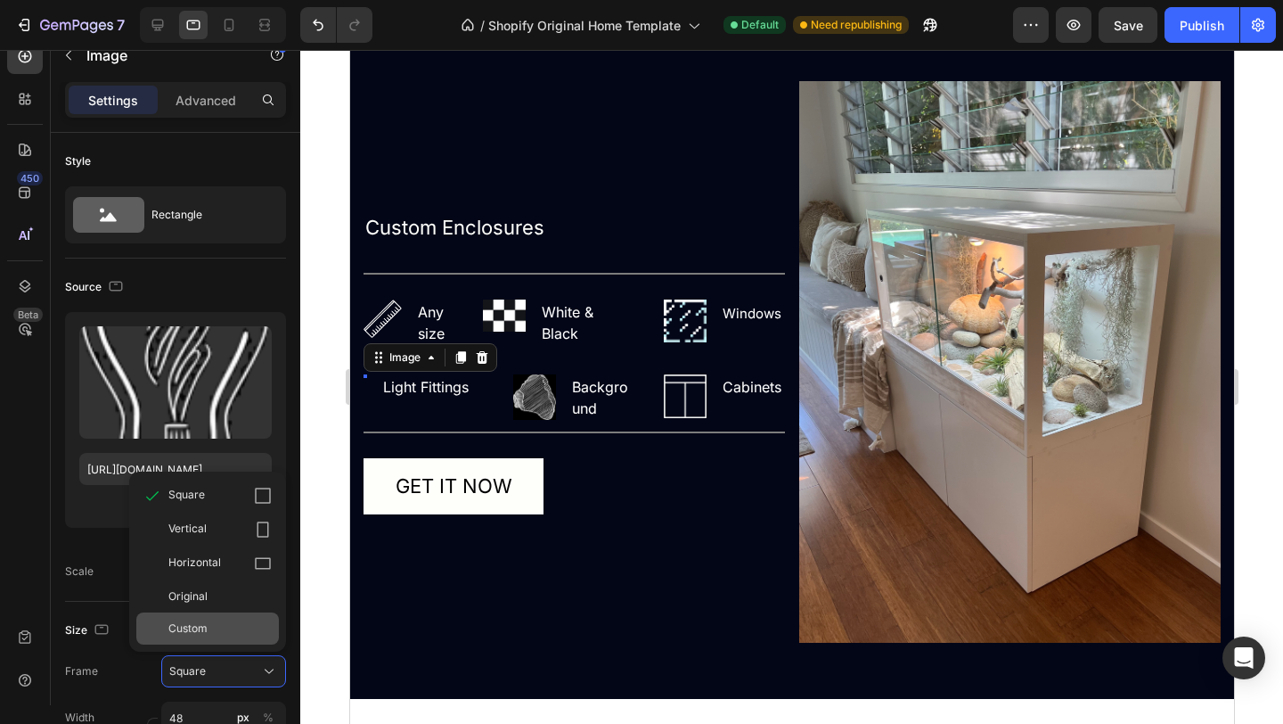
click at [257, 631] on div "Custom" at bounding box center [219, 628] width 103 height 16
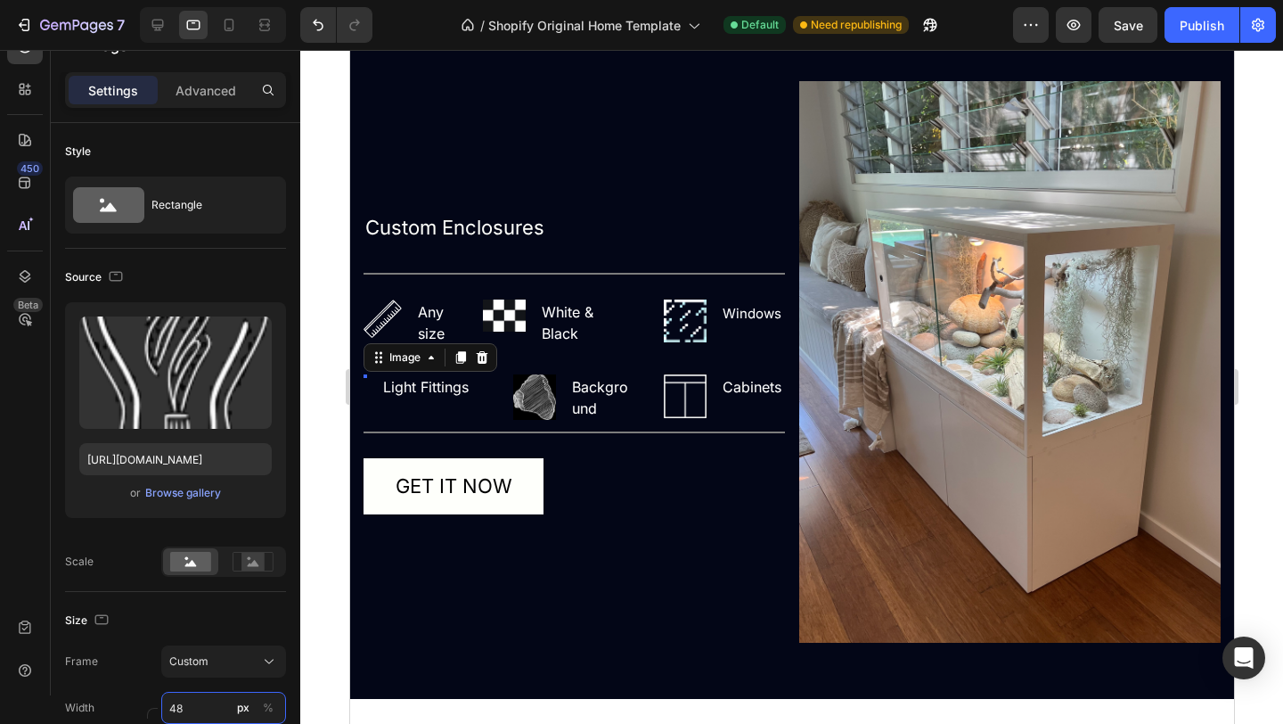
type input "4"
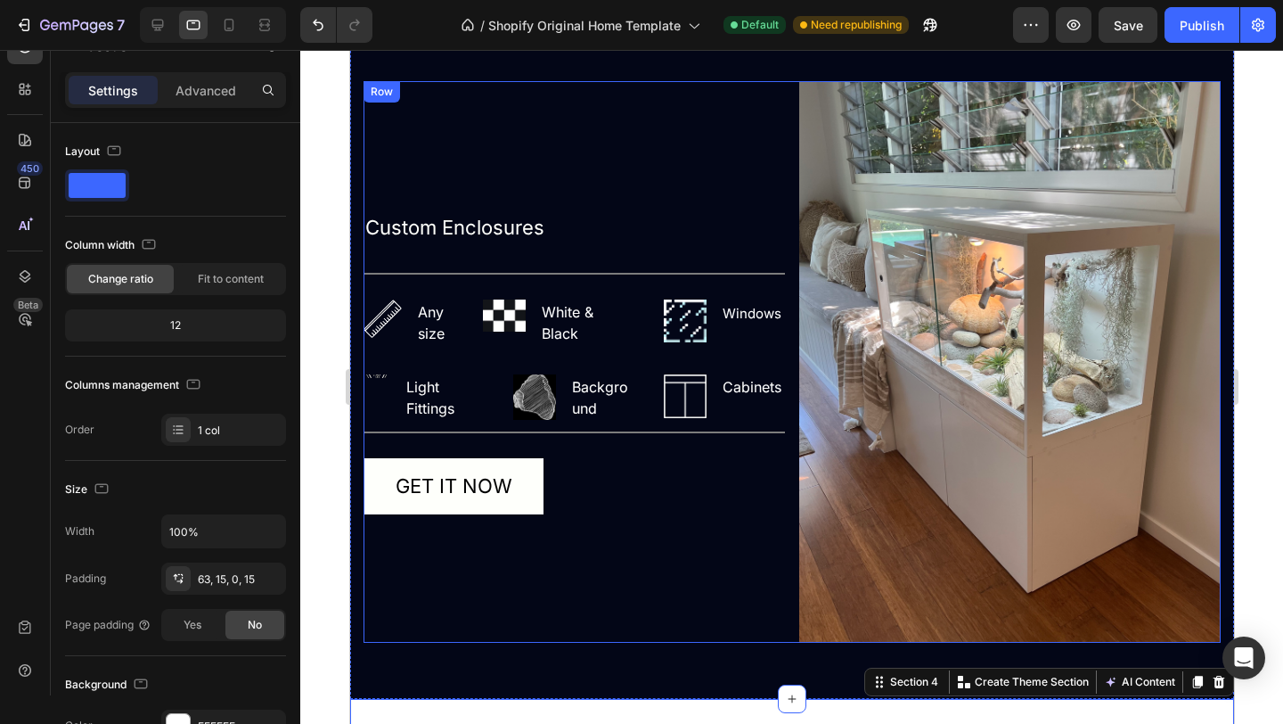
click at [443, 599] on div "Custom Enclosures Text Block Title Line Image Any size Text block Row Image Whi…" at bounding box center [574, 362] width 422 height 562
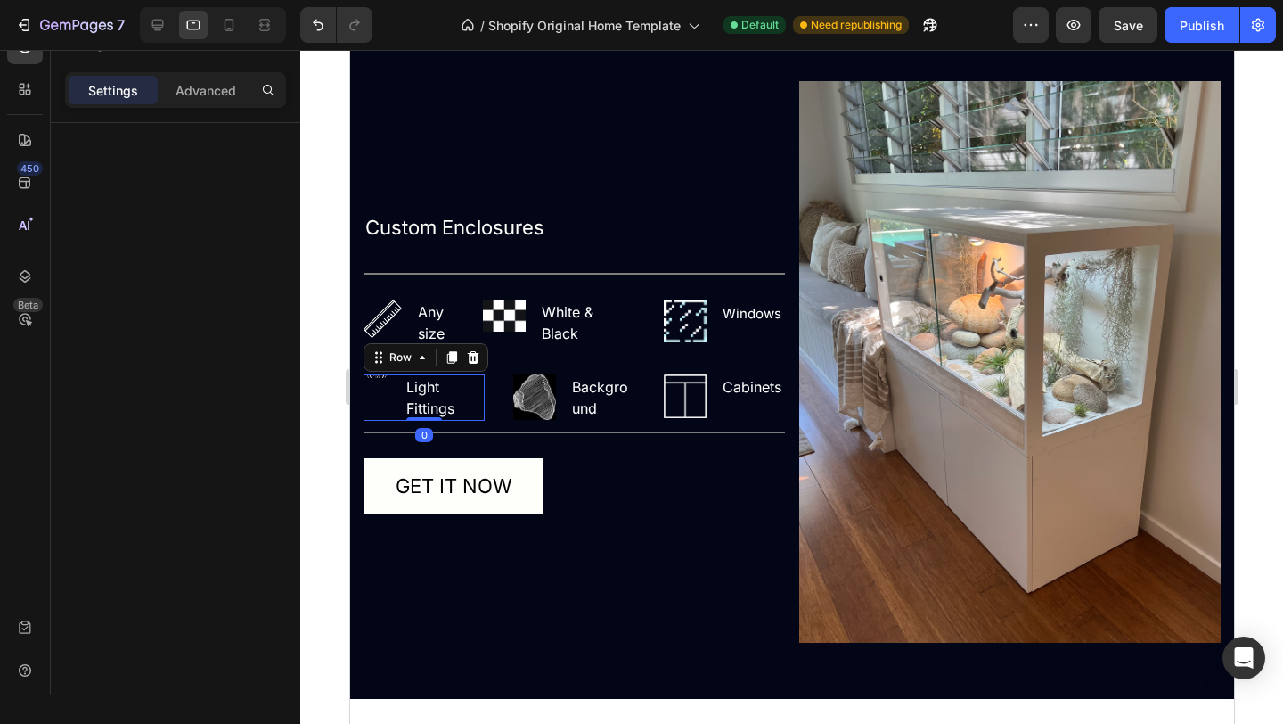
click at [380, 381] on div "Image" at bounding box center [376, 397] width 27 height 46
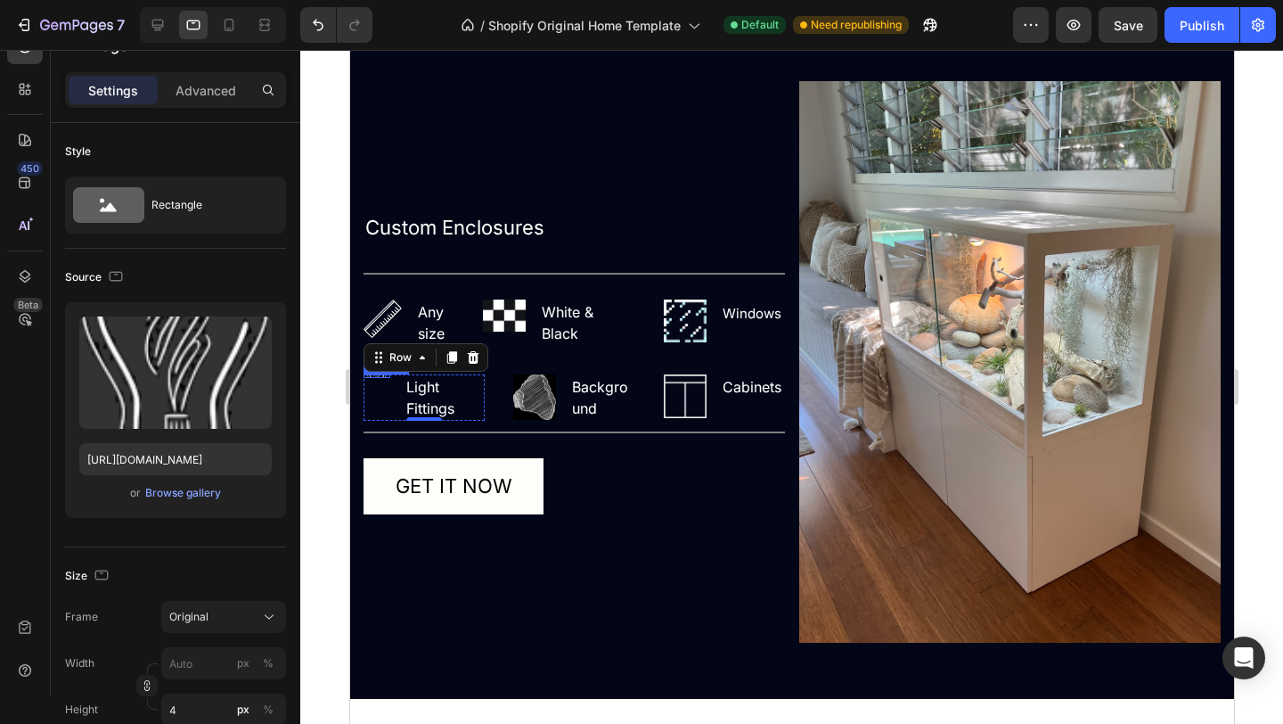
click at [373, 374] on div "Image" at bounding box center [376, 376] width 27 height 4
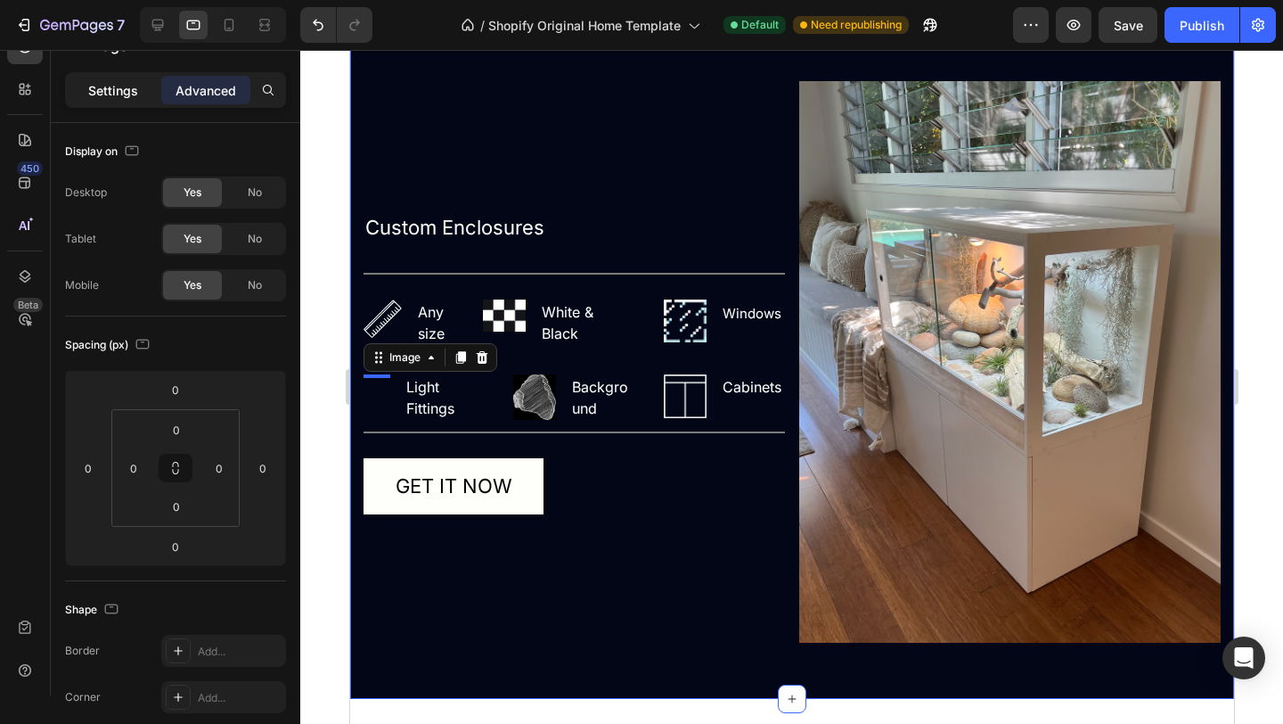
click at [133, 86] on p "Settings" at bounding box center [113, 90] width 50 height 19
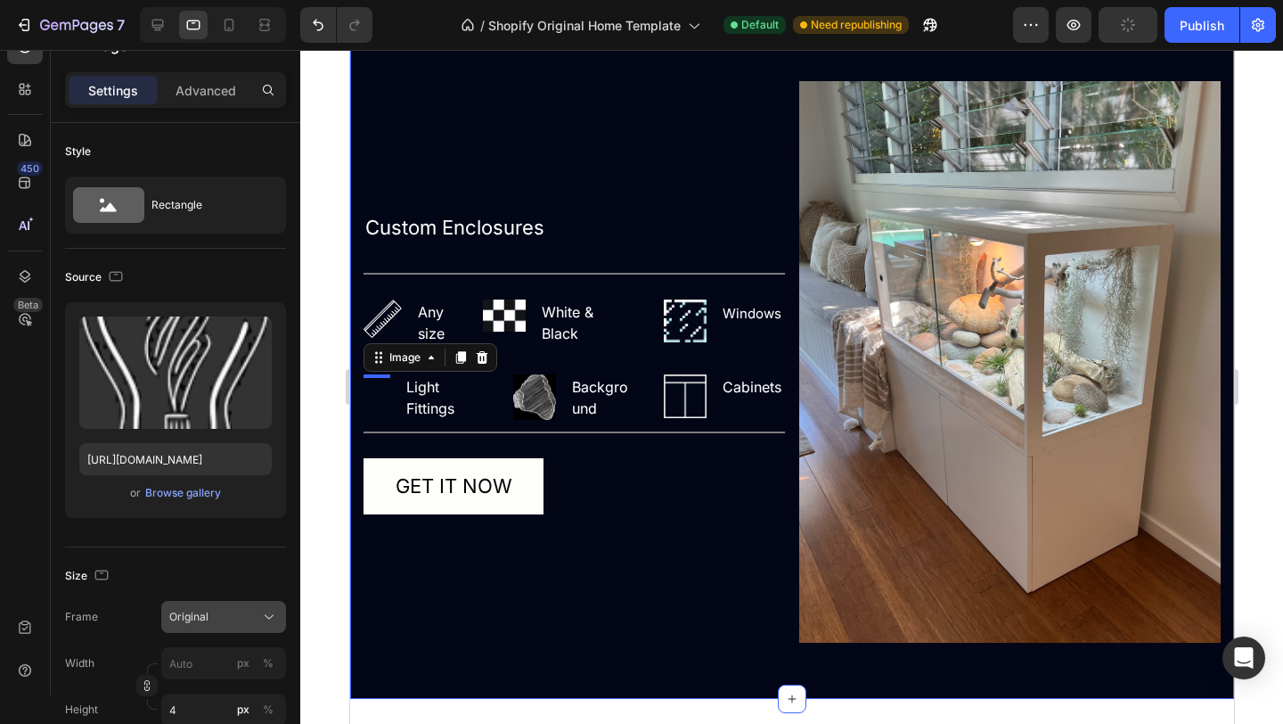
click at [248, 623] on div "Original" at bounding box center [212, 617] width 87 height 16
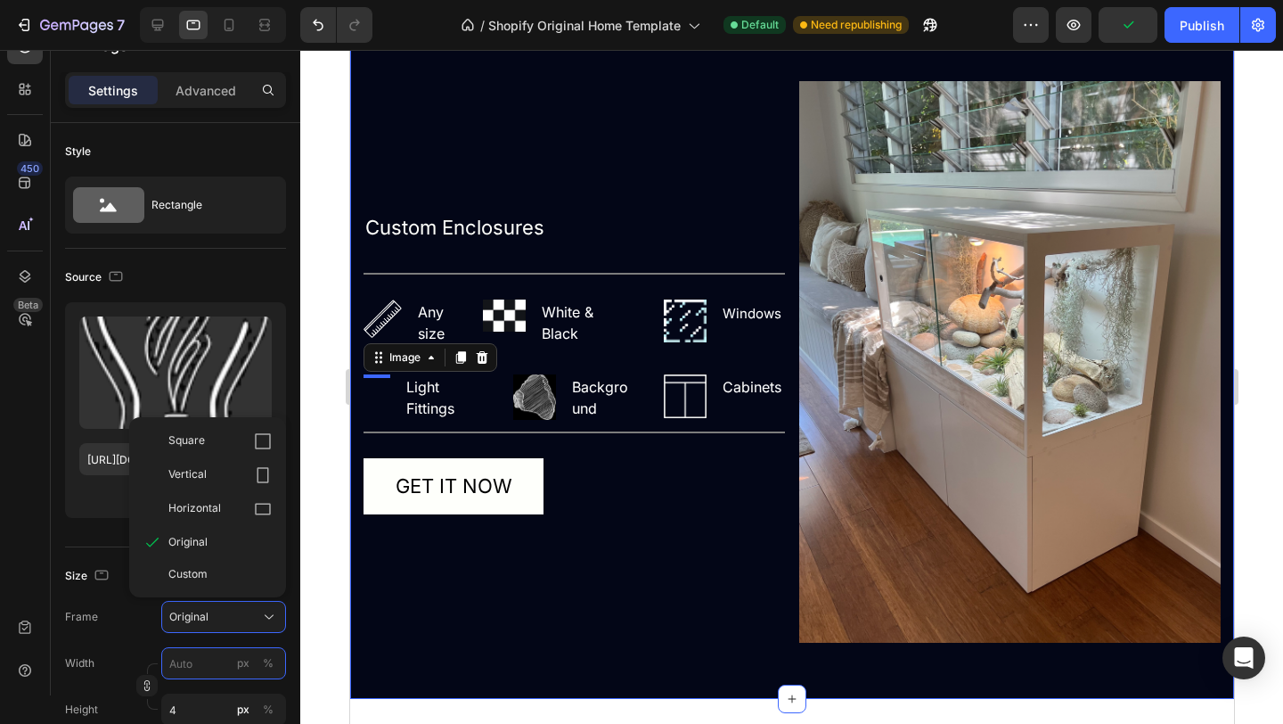
click at [207, 664] on input "px %" at bounding box center [223, 663] width 125 height 32
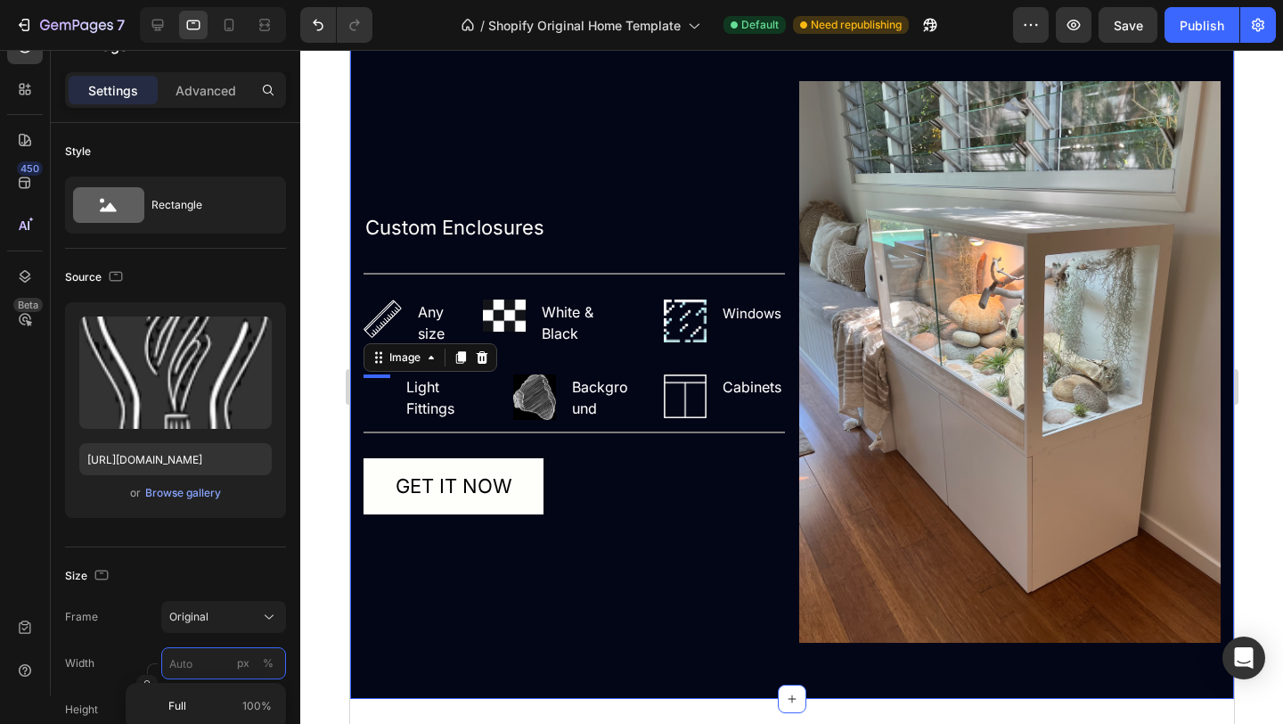
type input "4"
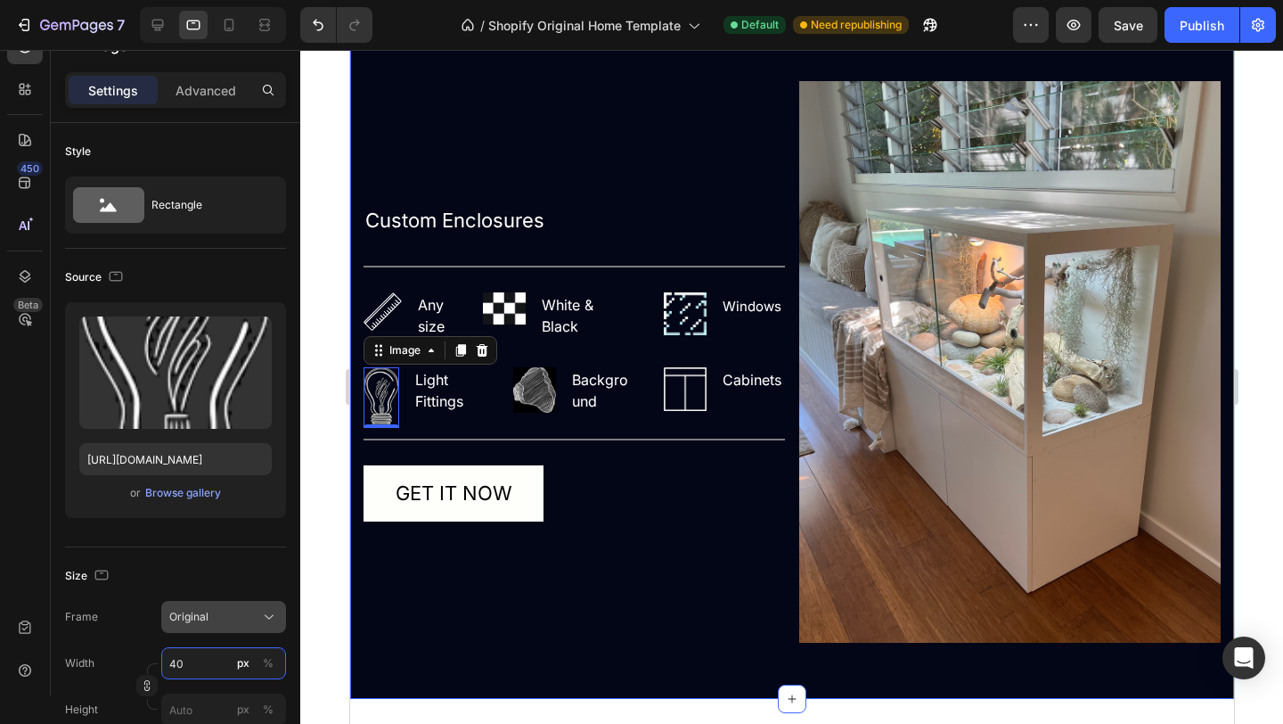
type input "40"
click at [257, 621] on div "Original" at bounding box center [223, 617] width 109 height 18
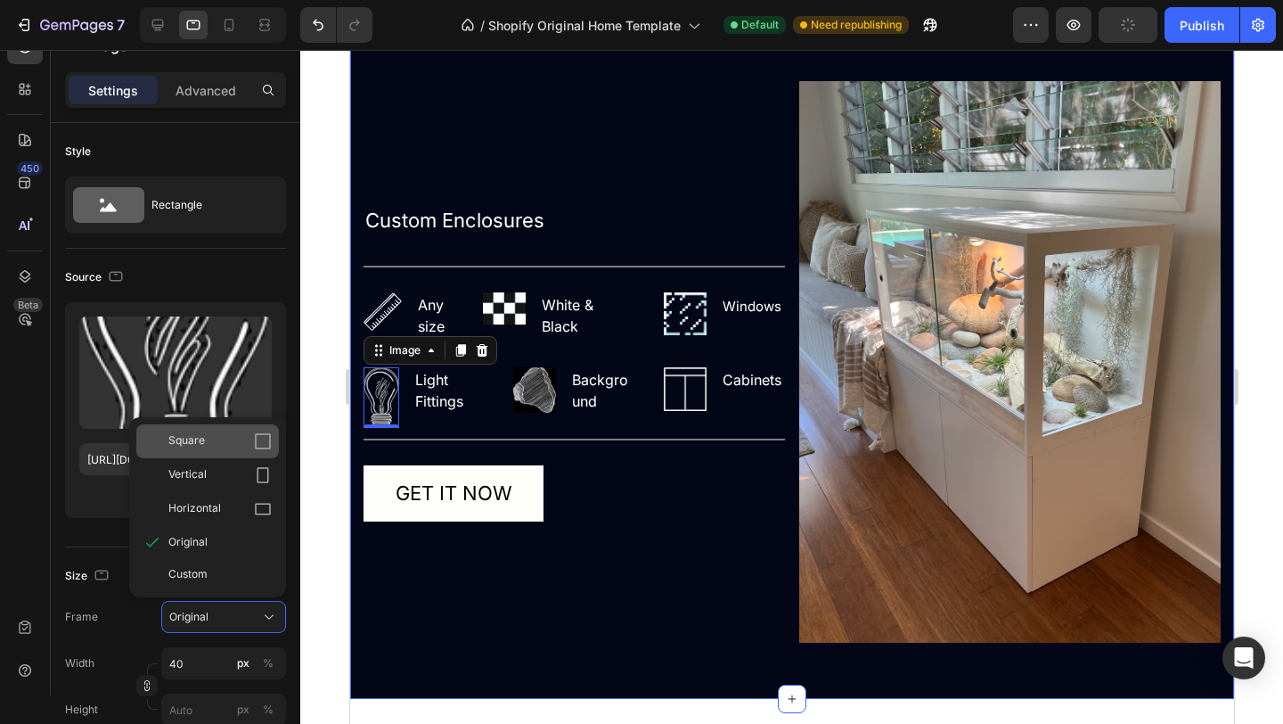
click at [247, 448] on div "Square" at bounding box center [219, 441] width 103 height 18
type input "40"
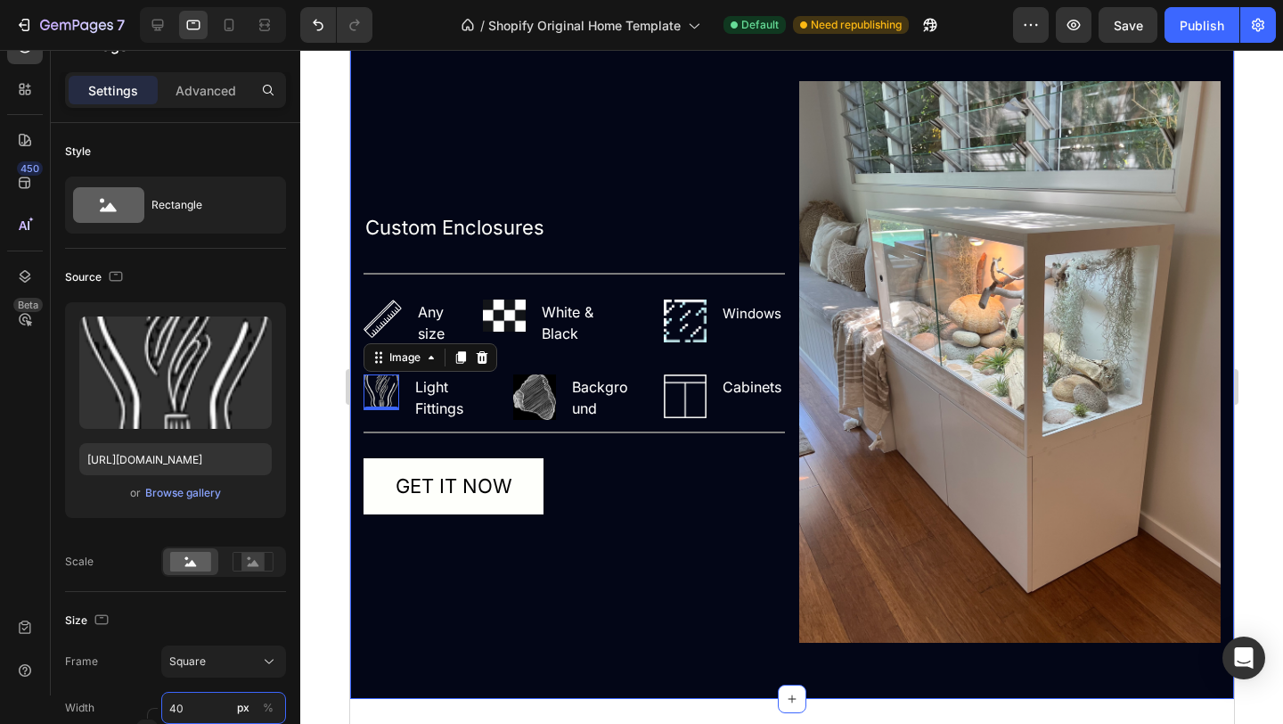
click at [204, 708] on input "40" at bounding box center [223, 708] width 125 height 32
click at [259, 561] on rect at bounding box center [253, 562] width 23 height 18
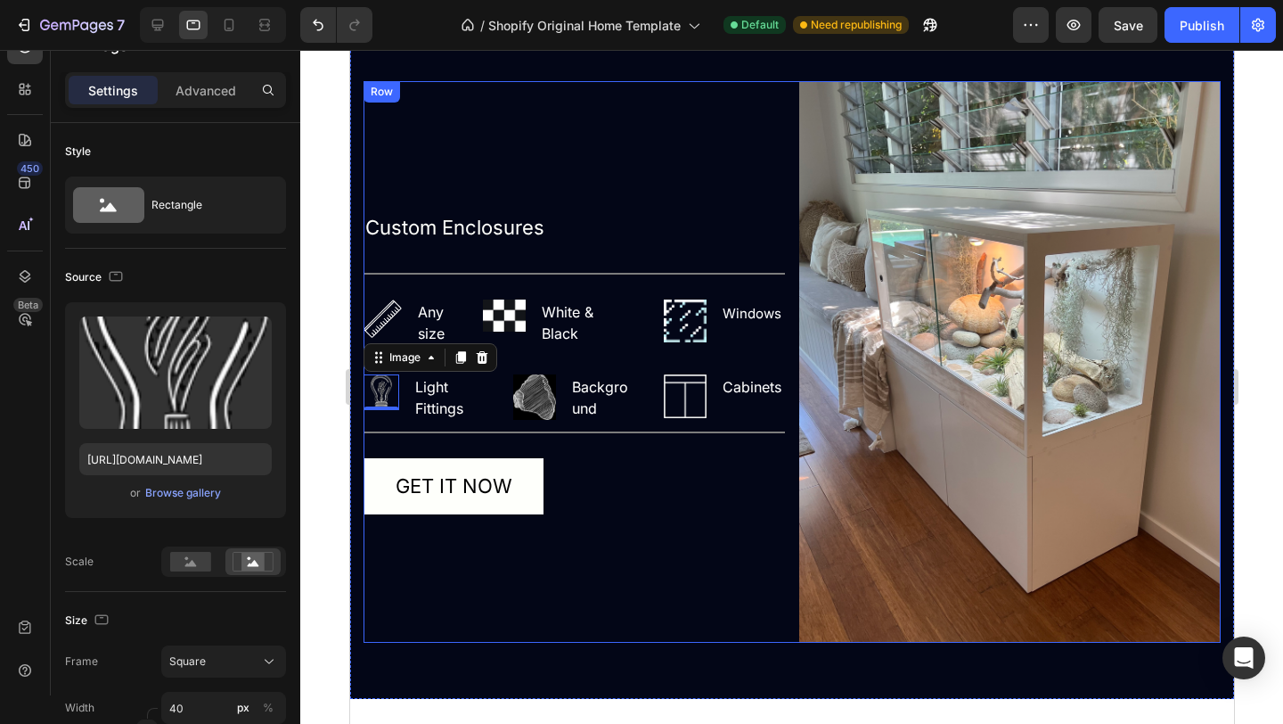
click at [651, 593] on div "Custom Enclosures Text Block Title Line Image Any size Text block Row Image Whi…" at bounding box center [574, 362] width 422 height 562
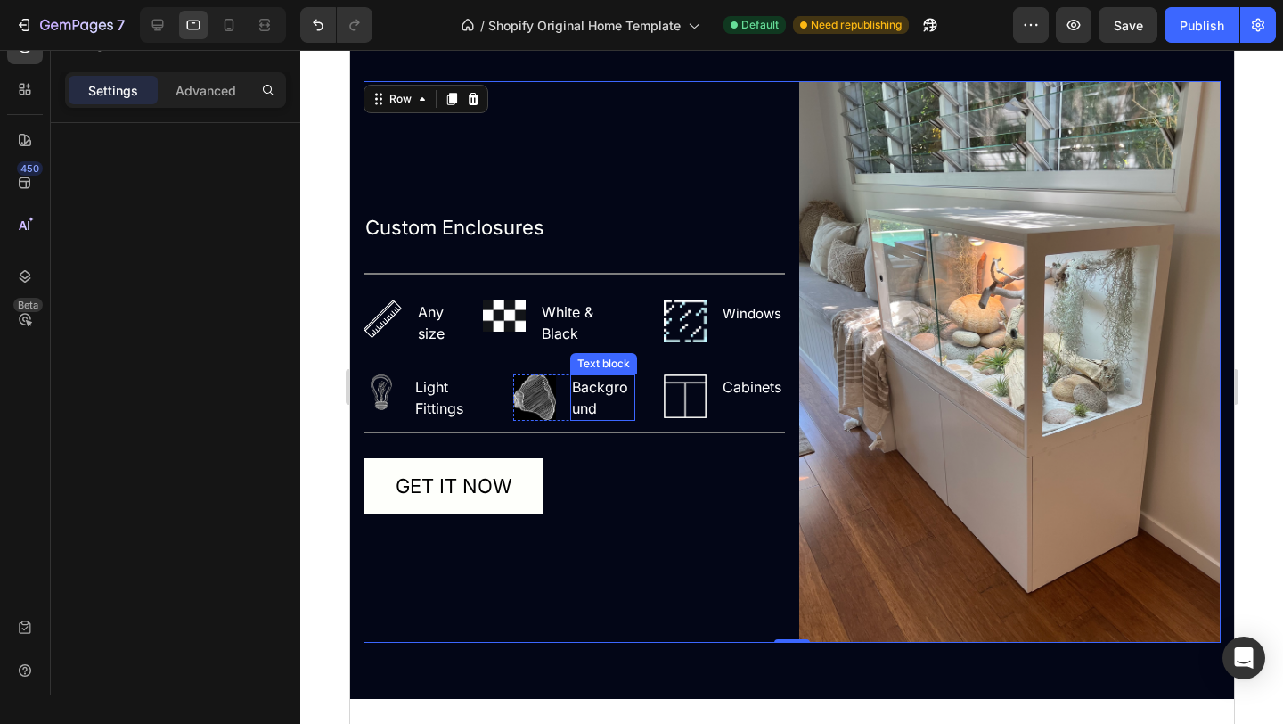
click at [597, 405] on p "Background" at bounding box center [601, 397] width 61 height 43
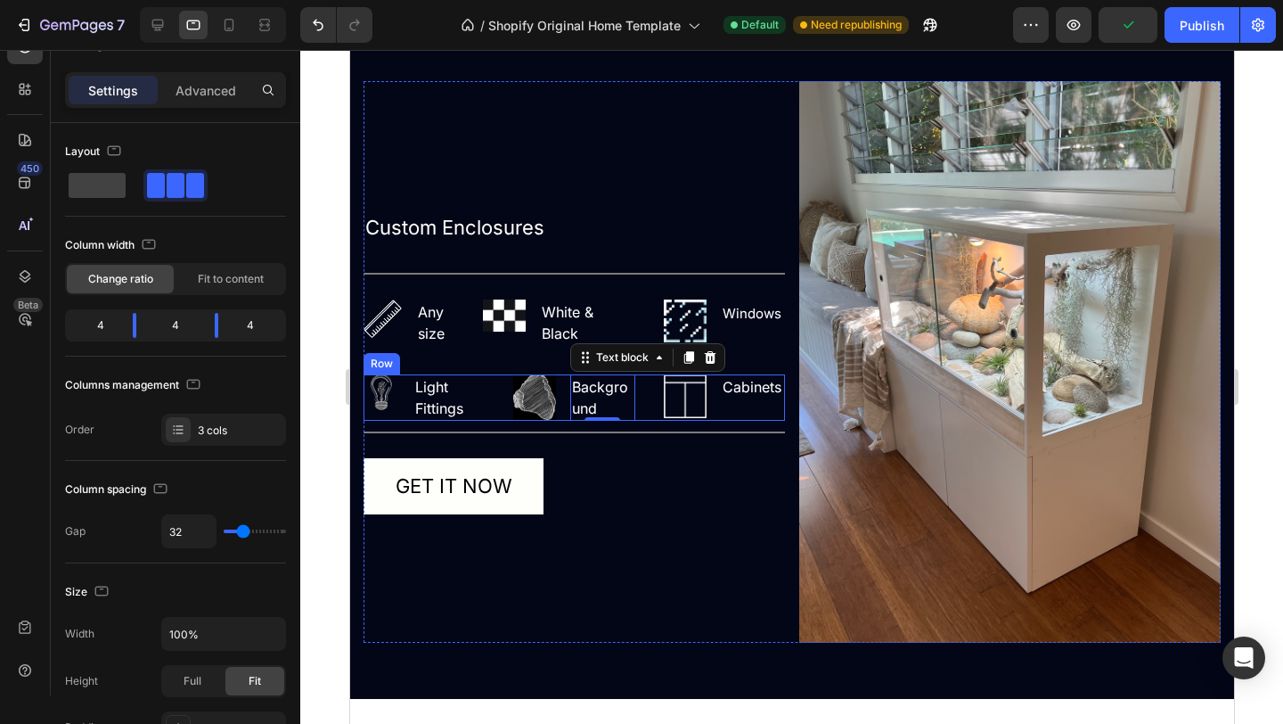
click at [493, 406] on div "Image Light Fittings Text block Row Image Background Text block 0 Row Image Cab…" at bounding box center [574, 397] width 422 height 46
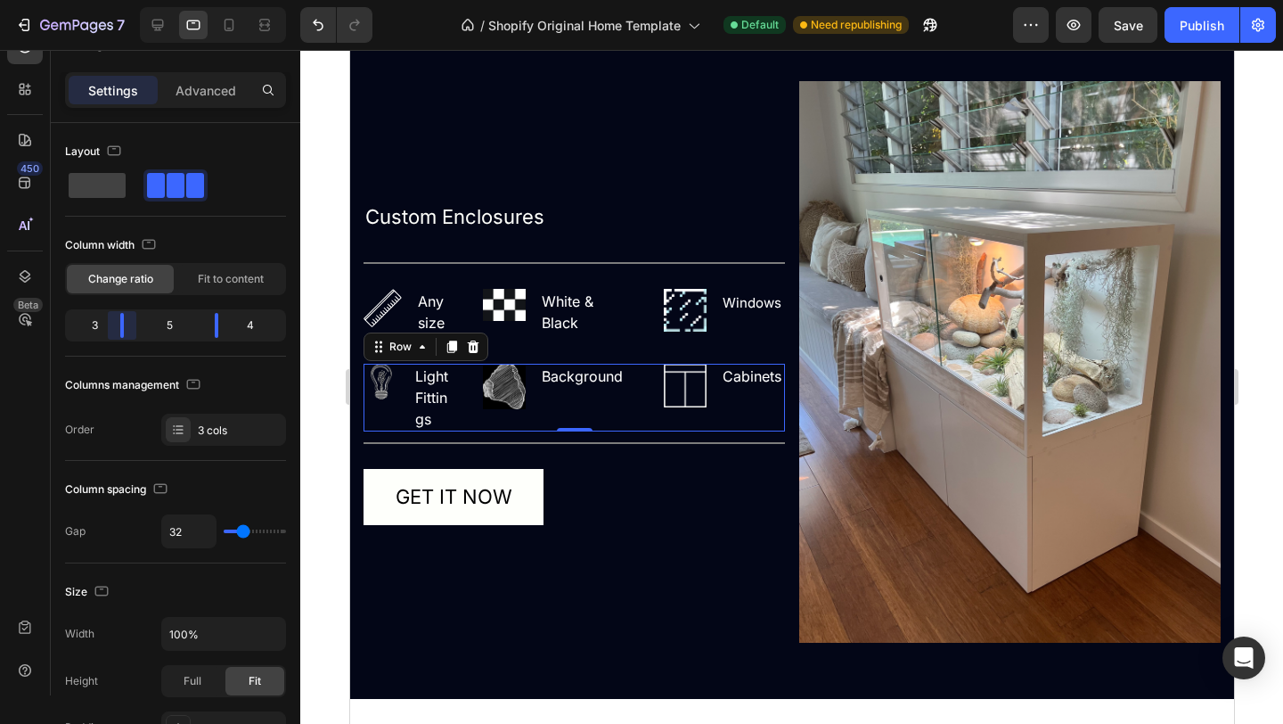
drag, startPoint x: 135, startPoint y: 333, endPoint x: 126, endPoint y: 332, distance: 9.0
click at [126, 0] on body "7 / Shopify Original Home Template Default Need republishing Preview Save Publi…" at bounding box center [641, 0] width 1283 height 0
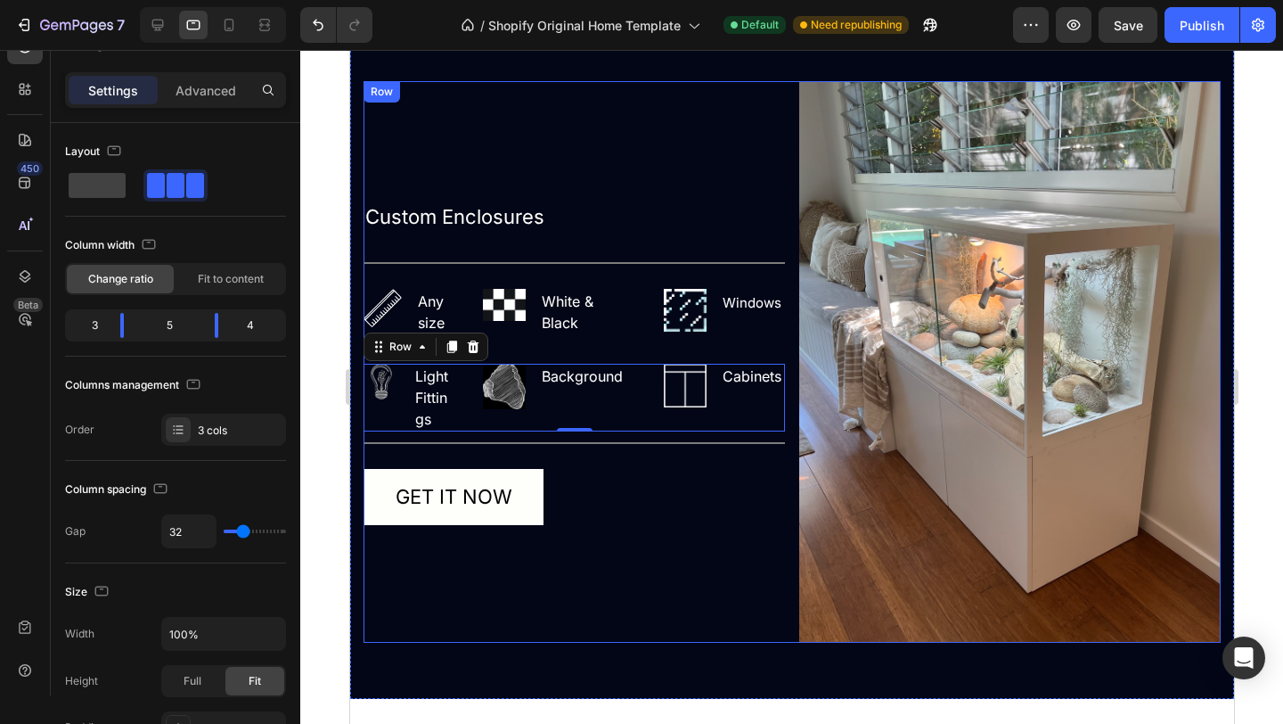
click at [640, 606] on div "Custom Enclosures Text Block Title Line Image Any size Text block Row Image Whi…" at bounding box center [574, 362] width 422 height 562
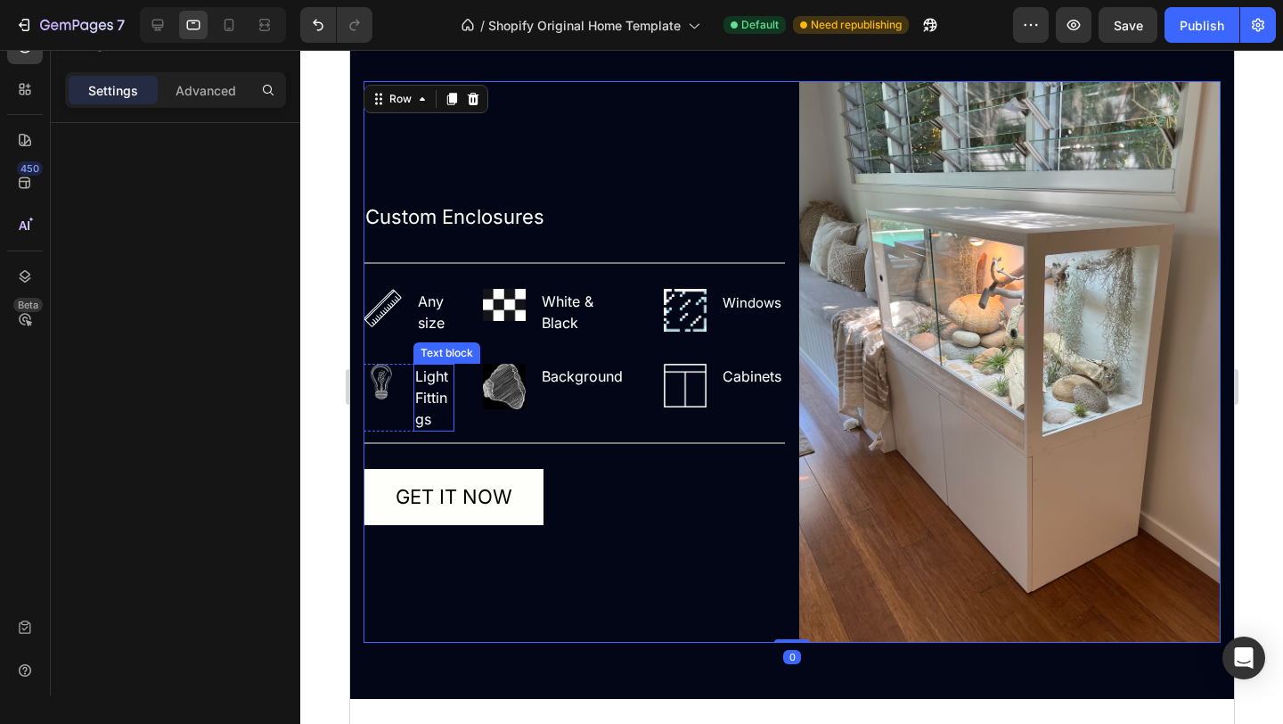
click at [429, 397] on p "Light Fittings" at bounding box center [432, 397] width 37 height 64
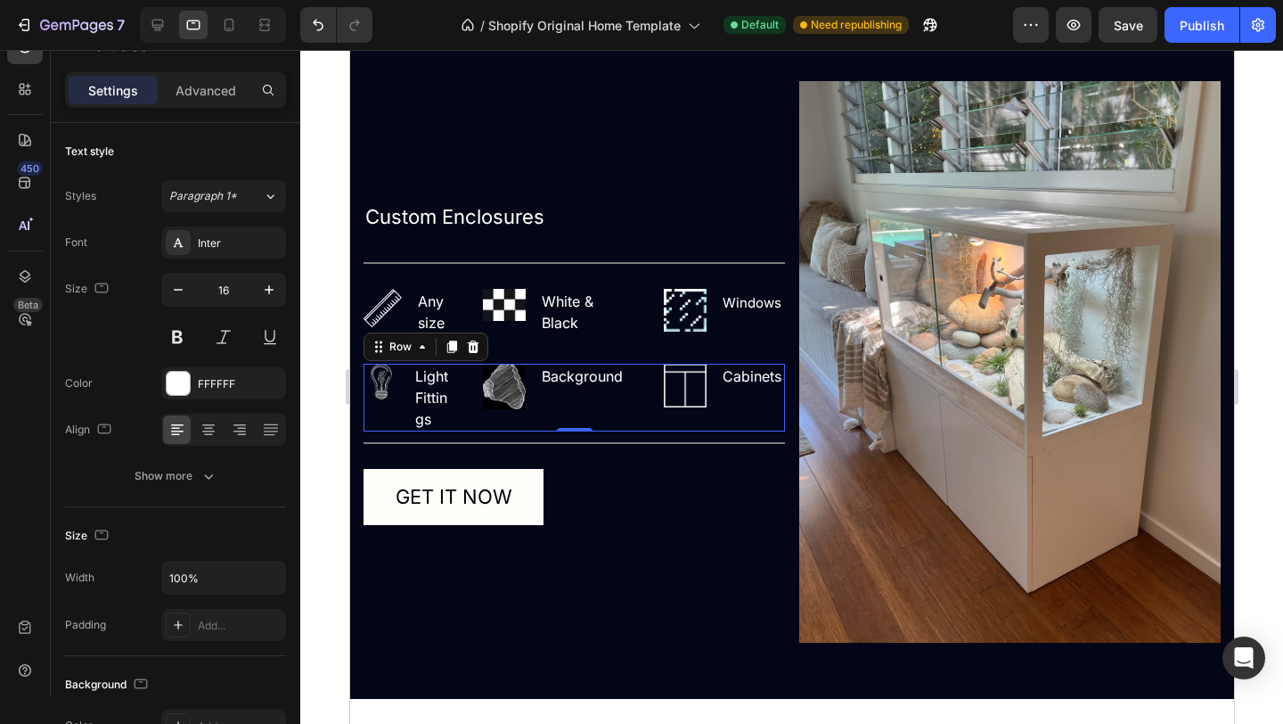
click at [494, 420] on div "Image Background Text block Row" at bounding box center [558, 398] width 152 height 68
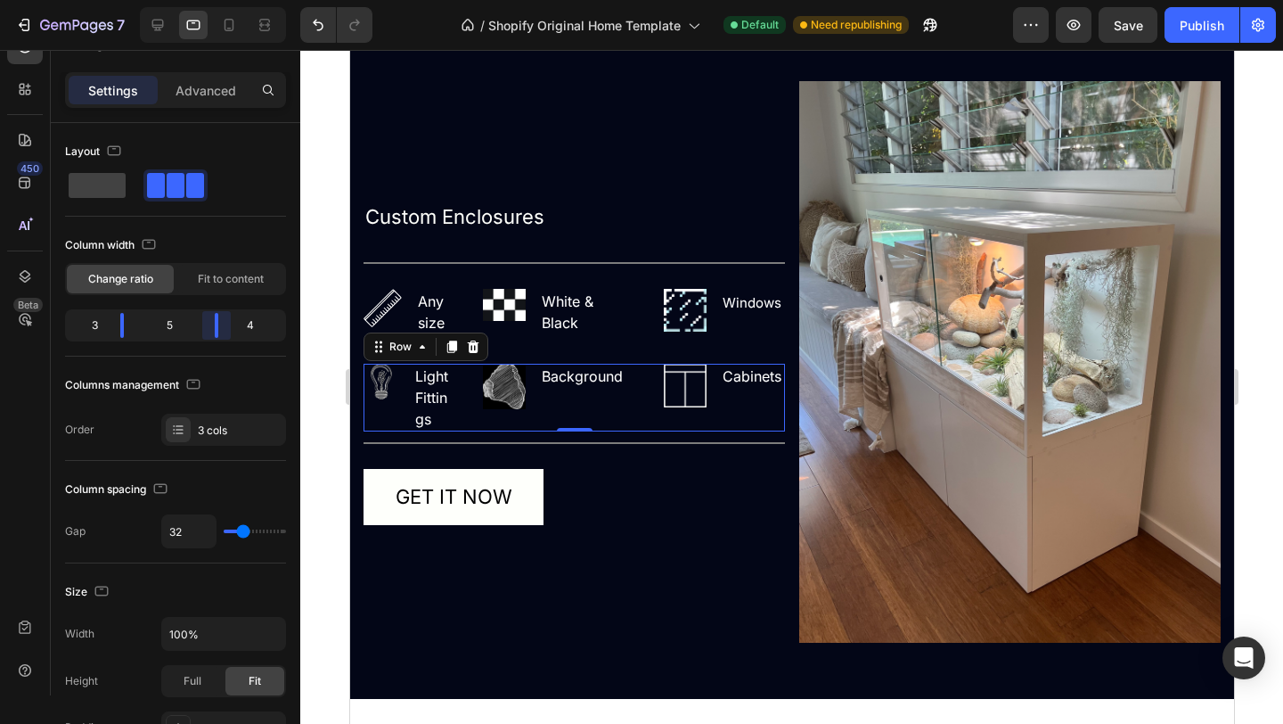
click at [219, 0] on body "7 / Shopify Original Home Template Default Need republishing Preview Save Publi…" at bounding box center [641, 0] width 1283 height 0
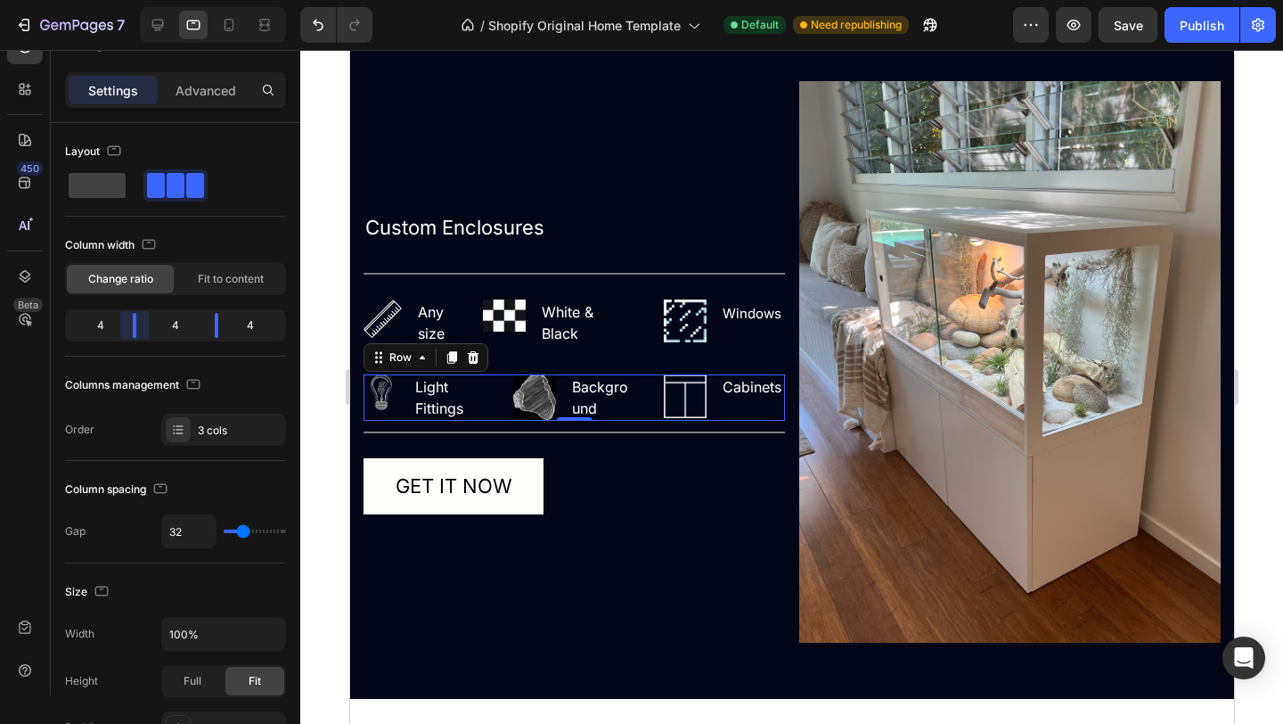
drag, startPoint x: 121, startPoint y: 327, endPoint x: 135, endPoint y: 327, distance: 14.3
click at [135, 0] on body "7 / Shopify Original Home Template Default Need republishing Preview Save Publi…" at bounding box center [641, 0] width 1283 height 0
click at [181, 324] on div "4" at bounding box center [176, 325] width 50 height 25
click at [547, 394] on img at bounding box center [533, 396] width 43 height 45
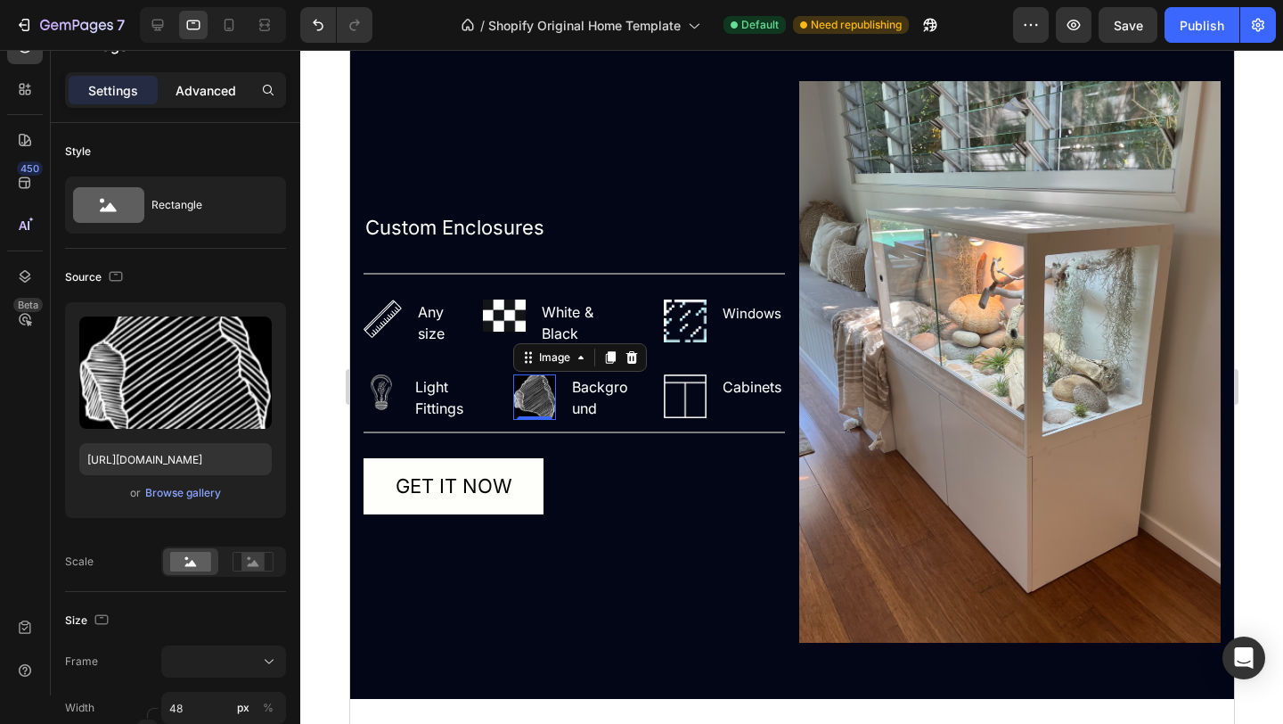
click at [200, 79] on div "Advanced" at bounding box center [205, 90] width 89 height 29
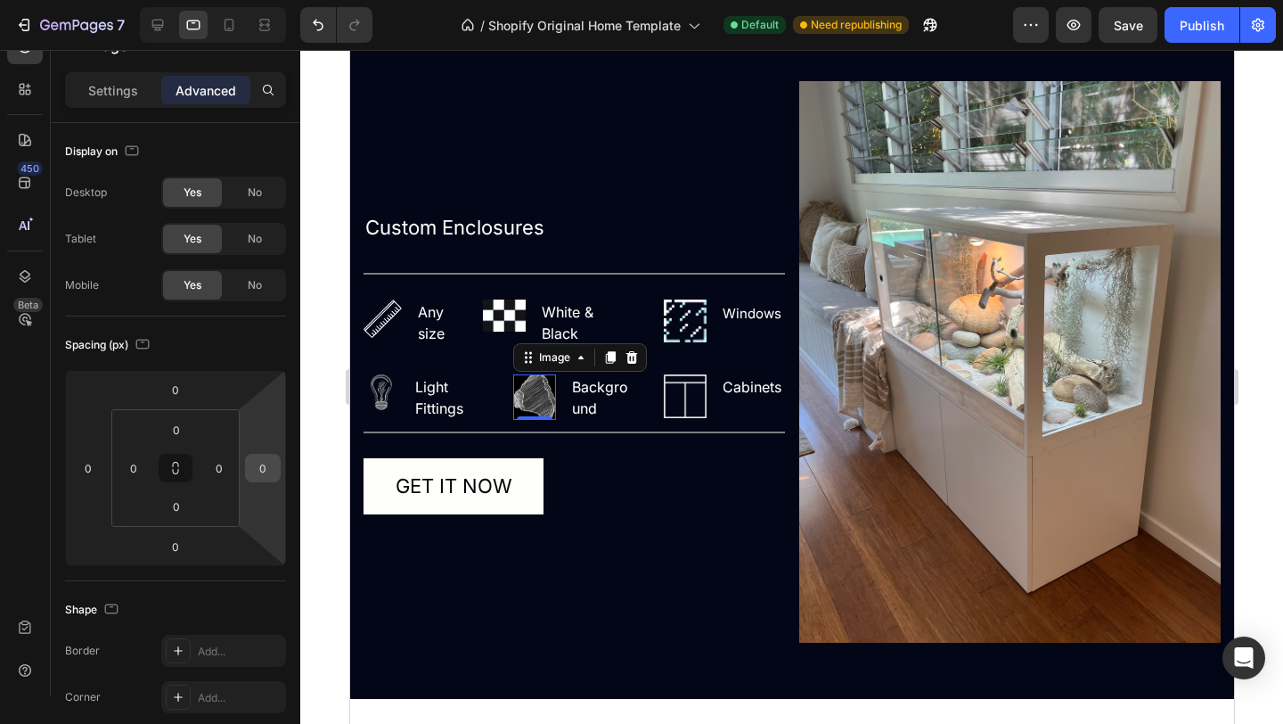
click at [252, 464] on input "0" at bounding box center [263, 468] width 27 height 27
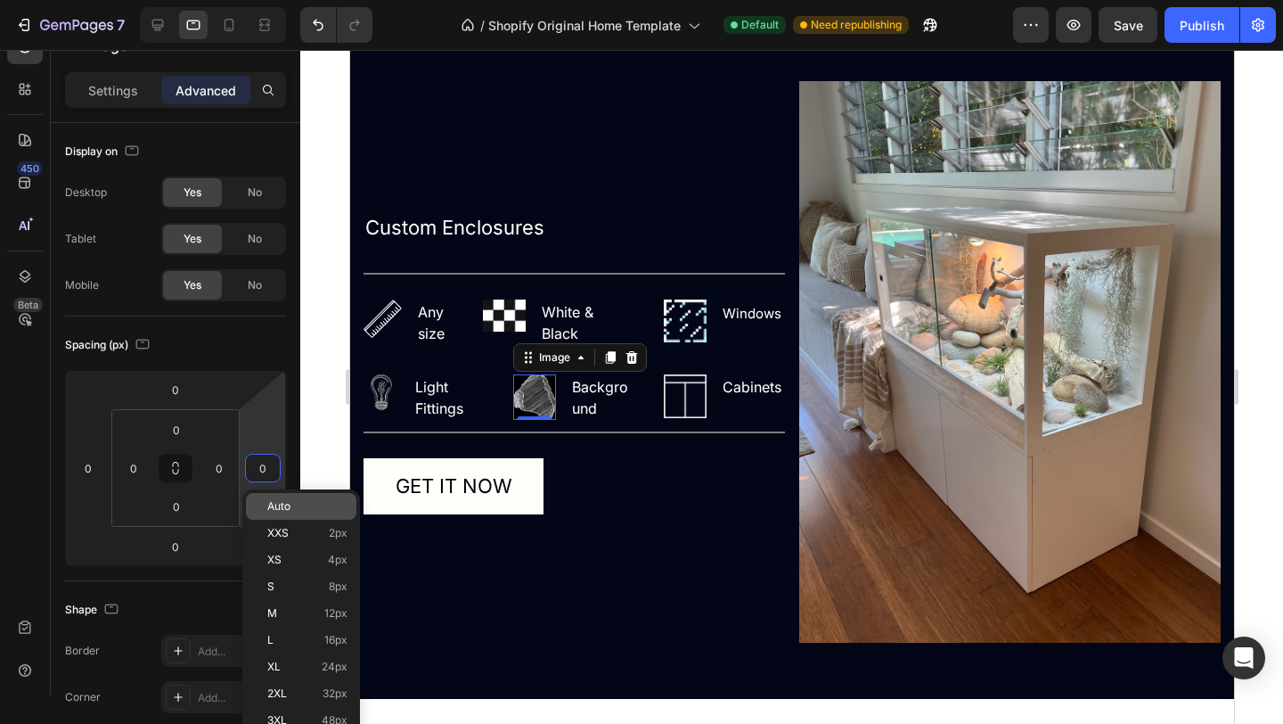
click at [305, 501] on p "Auto" at bounding box center [307, 506] width 80 height 12
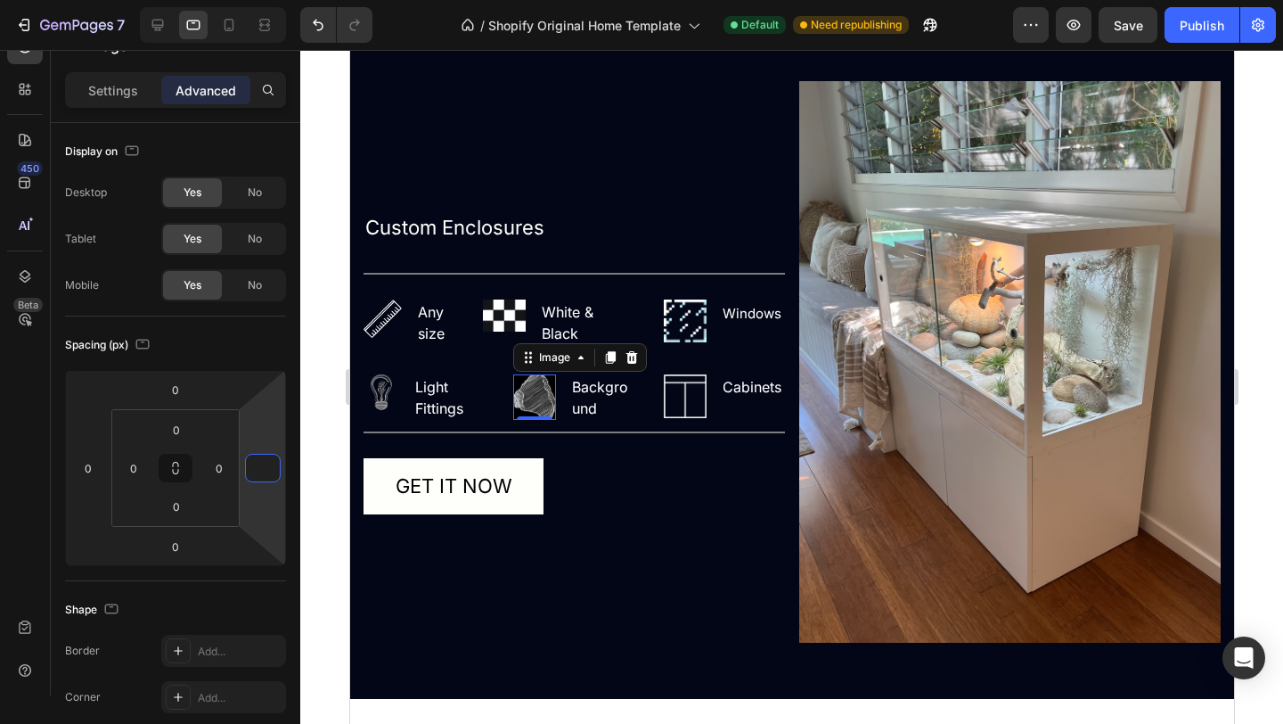
click at [258, 467] on input "number" at bounding box center [263, 468] width 27 height 27
type input "1"
type input "4"
click at [178, 472] on icon at bounding box center [175, 468] width 14 height 14
type input "0"
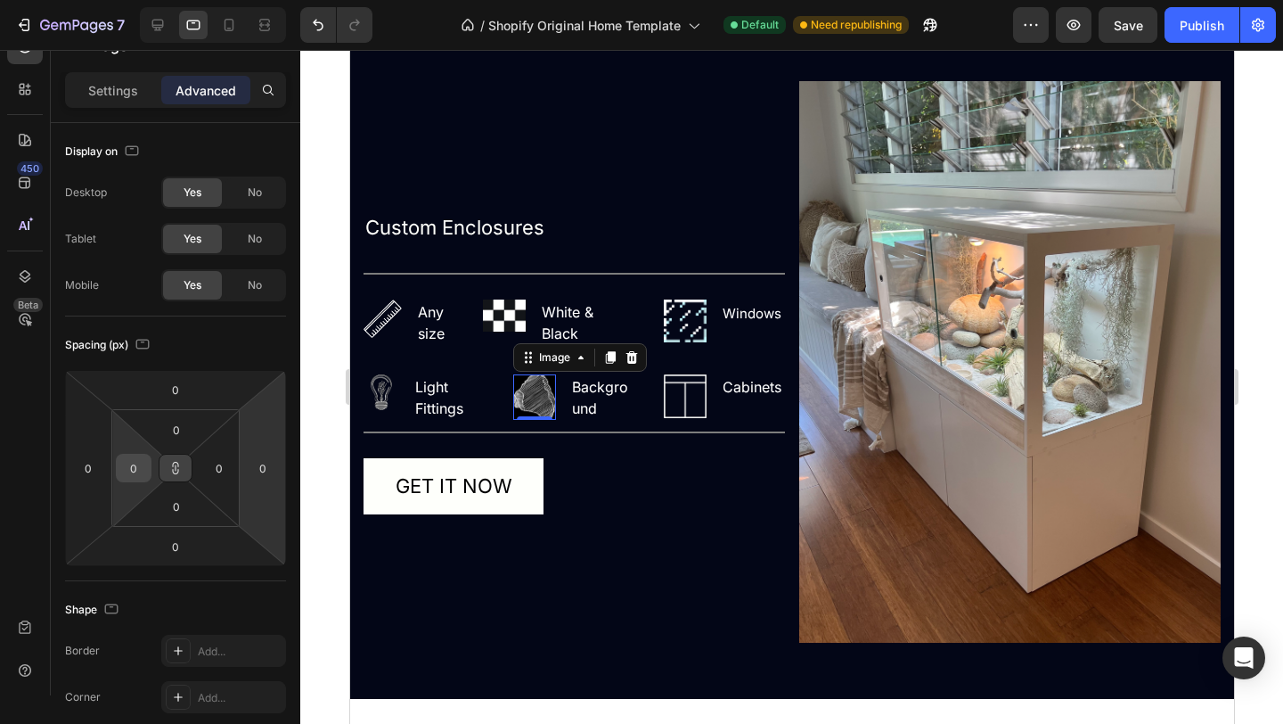
drag, startPoint x: 178, startPoint y: 472, endPoint x: 139, endPoint y: 471, distance: 39.2
click at [139, 471] on div "0 0 0 0" at bounding box center [175, 468] width 128 height 118
click at [136, 471] on input "0" at bounding box center [133, 468] width 27 height 27
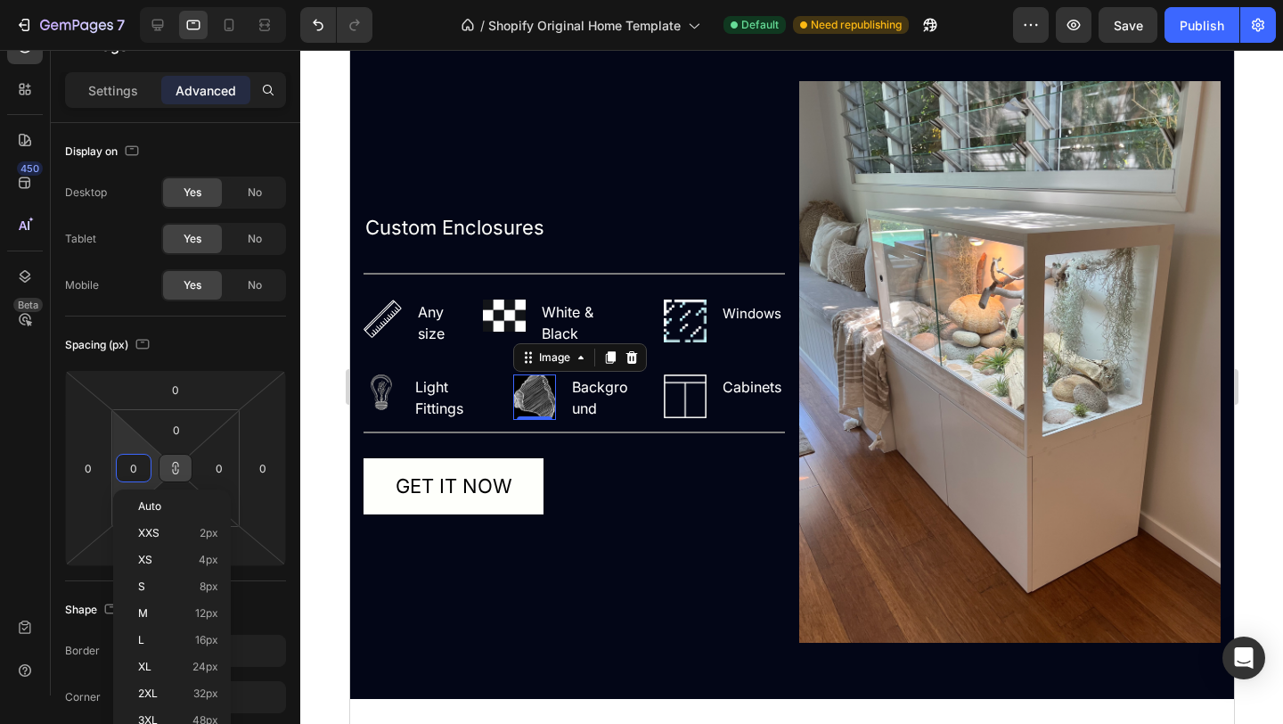
type input "4"
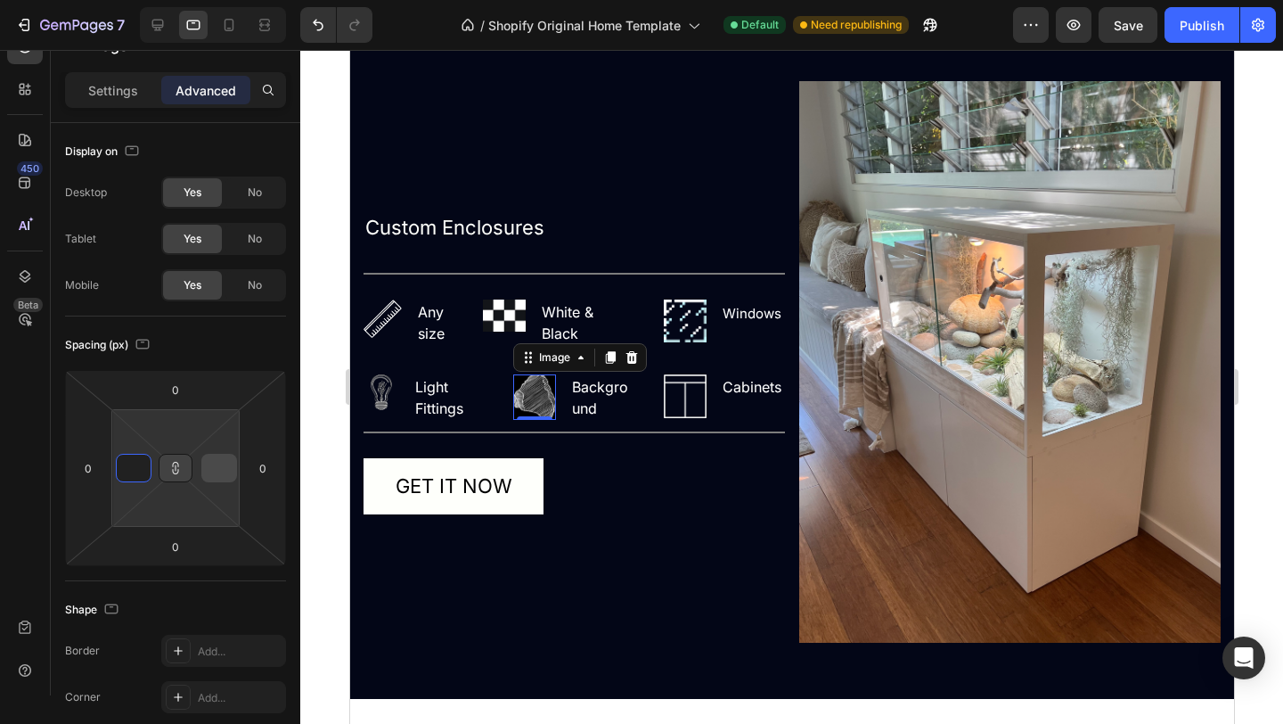
type input "1"
click at [222, 475] on input "1" at bounding box center [219, 468] width 27 height 27
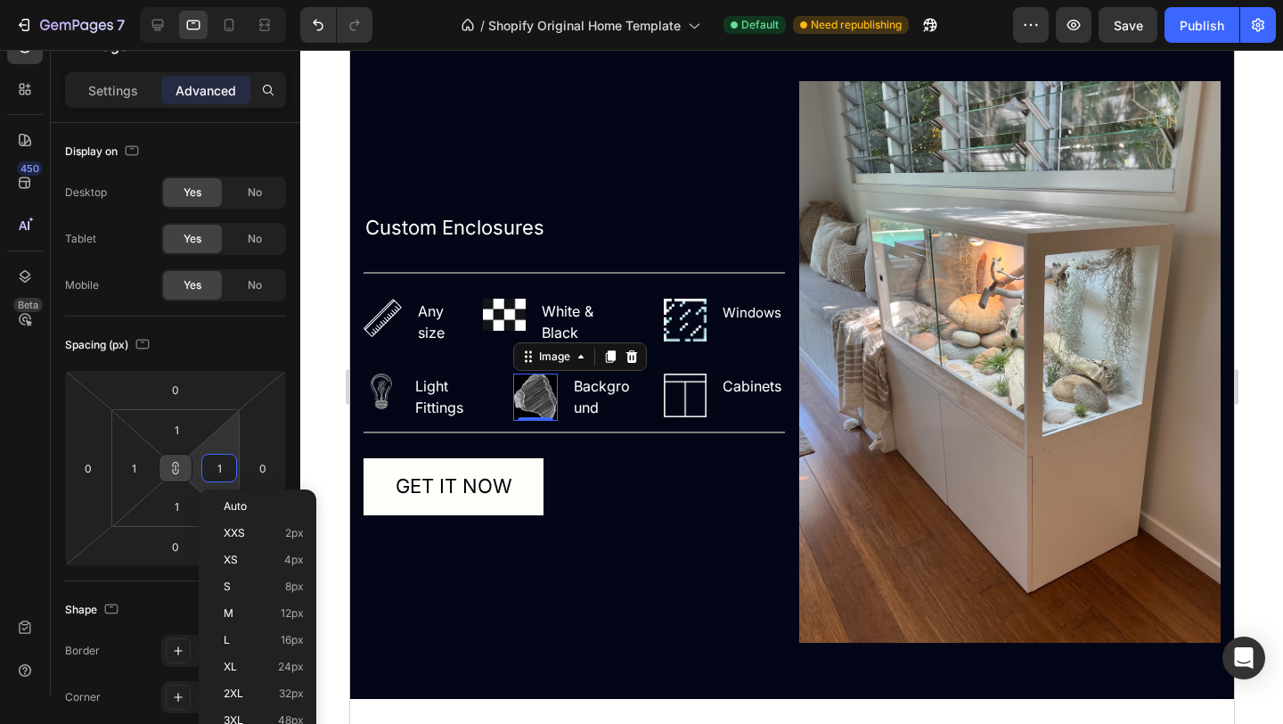
type input "4"
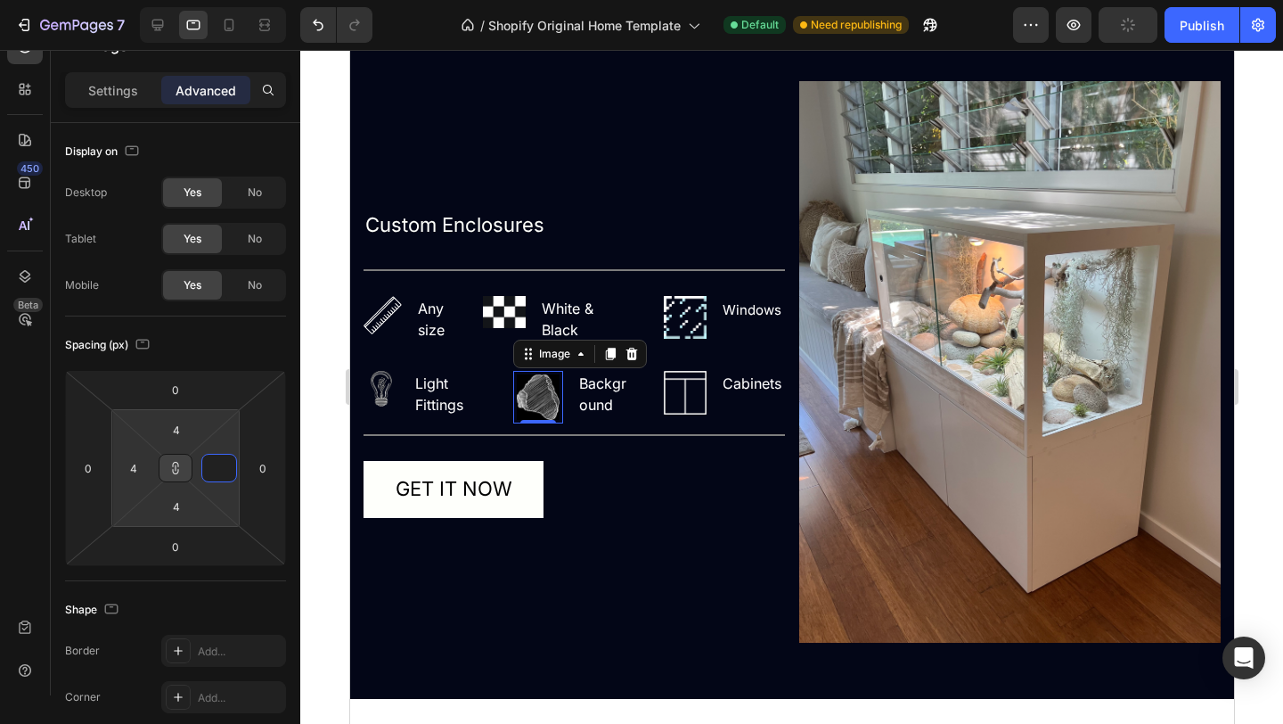
type input "4"
type input "0"
click at [136, 469] on input "4" at bounding box center [133, 468] width 27 height 27
type input "0"
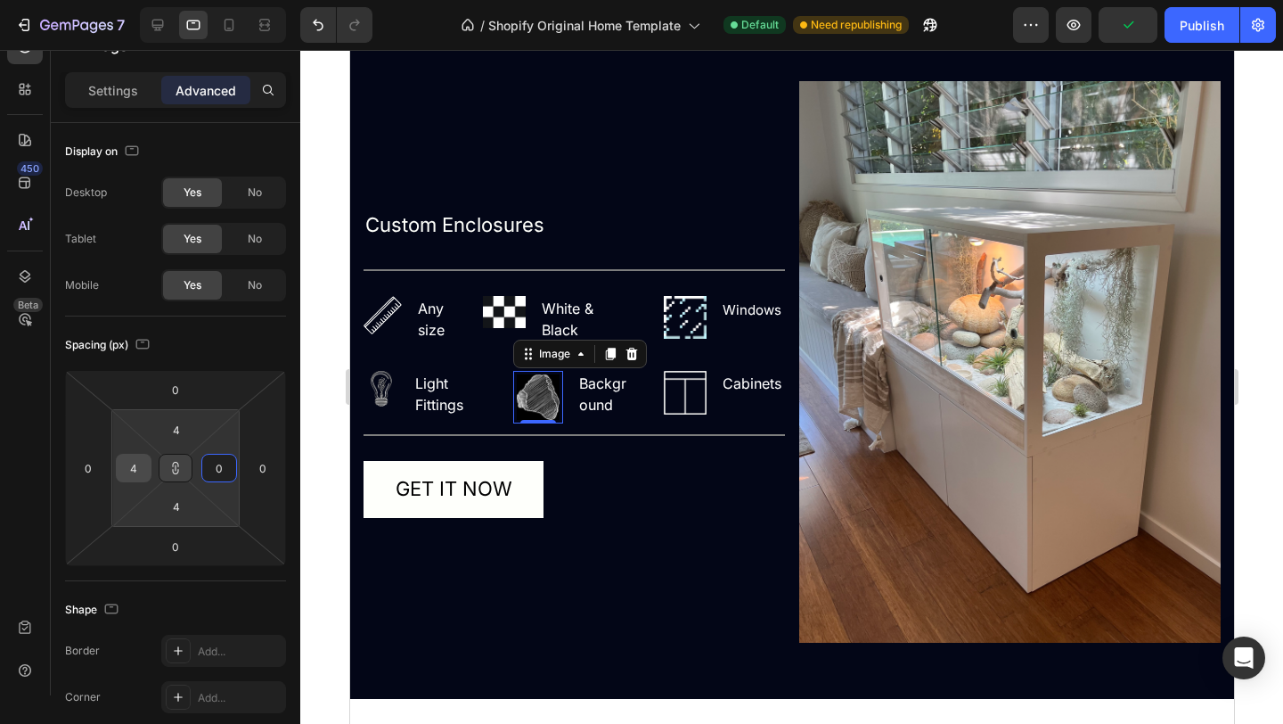
type input "0"
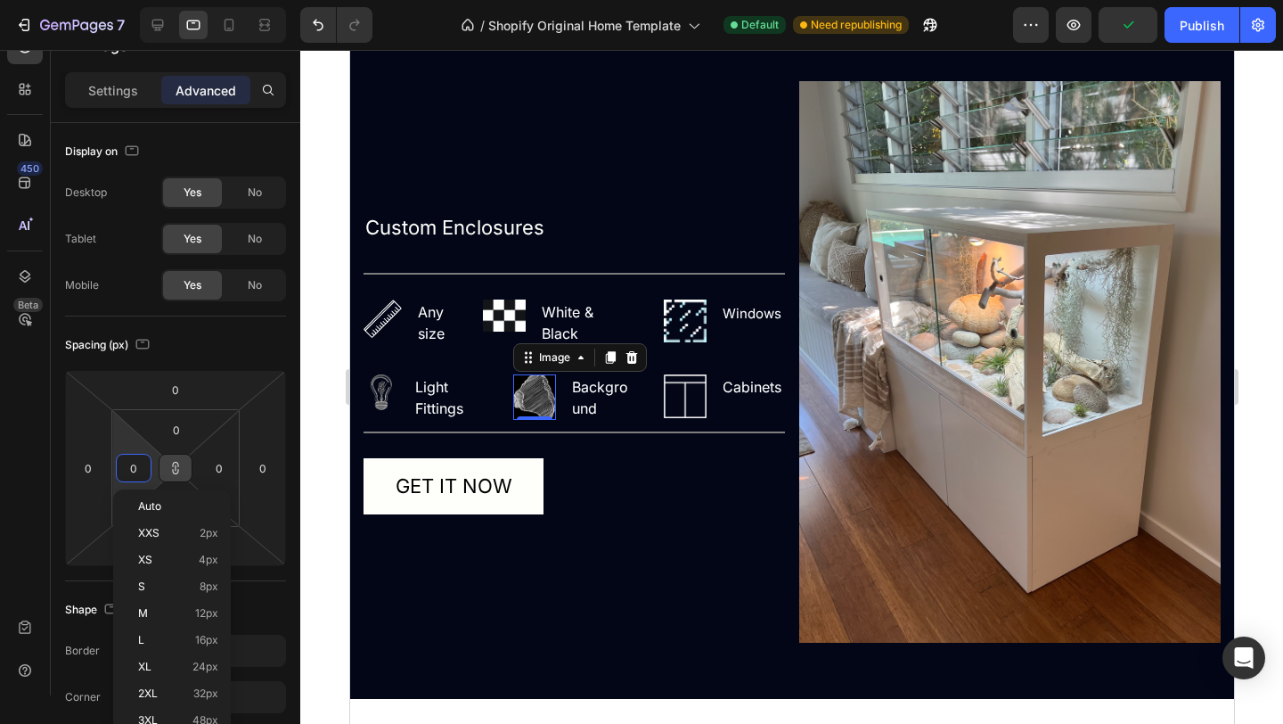
type input "4"
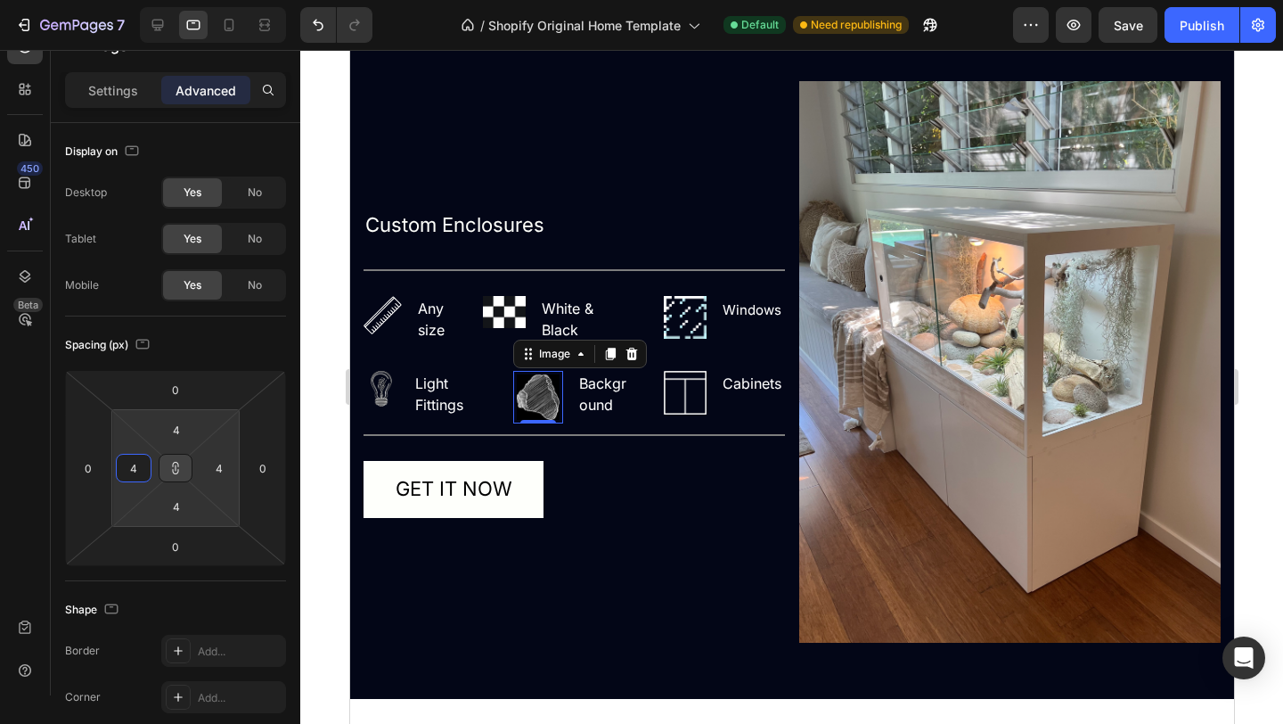
type input "44"
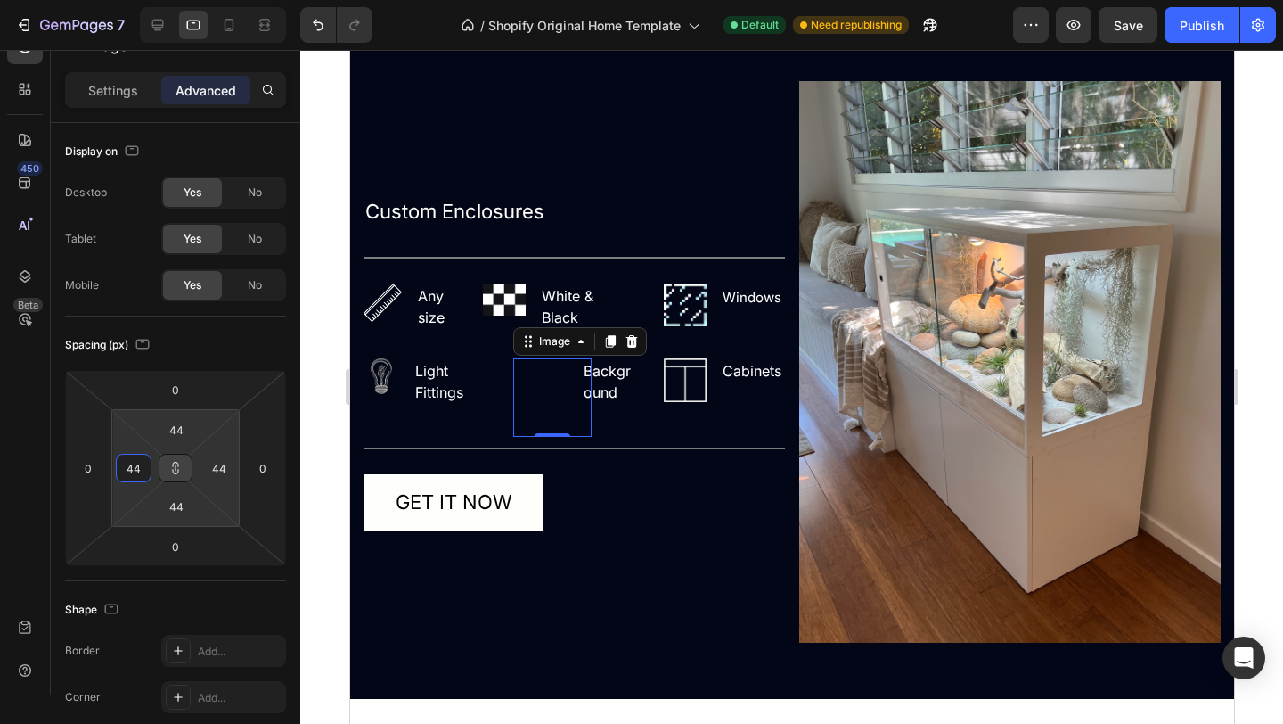
type input "4"
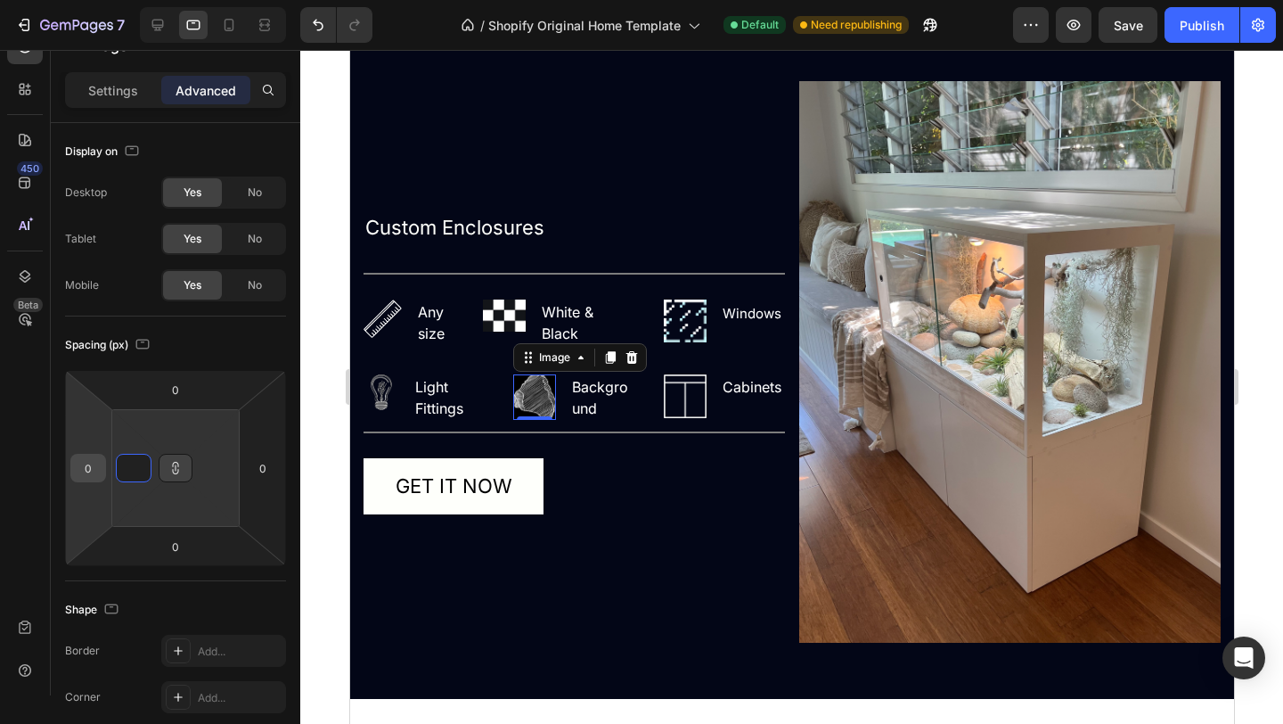
type input "1"
click at [95, 476] on input "0" at bounding box center [88, 468] width 27 height 27
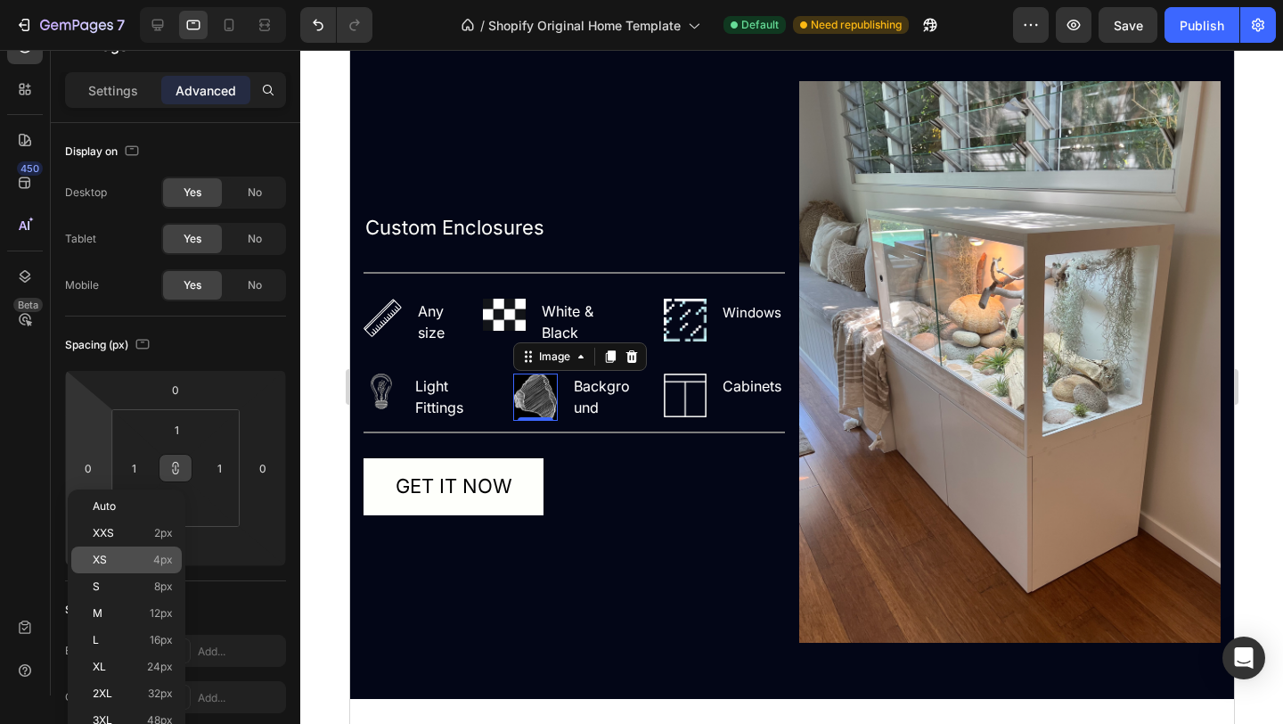
click at [112, 559] on p "XS 4px" at bounding box center [133, 559] width 80 height 12
type input "4"
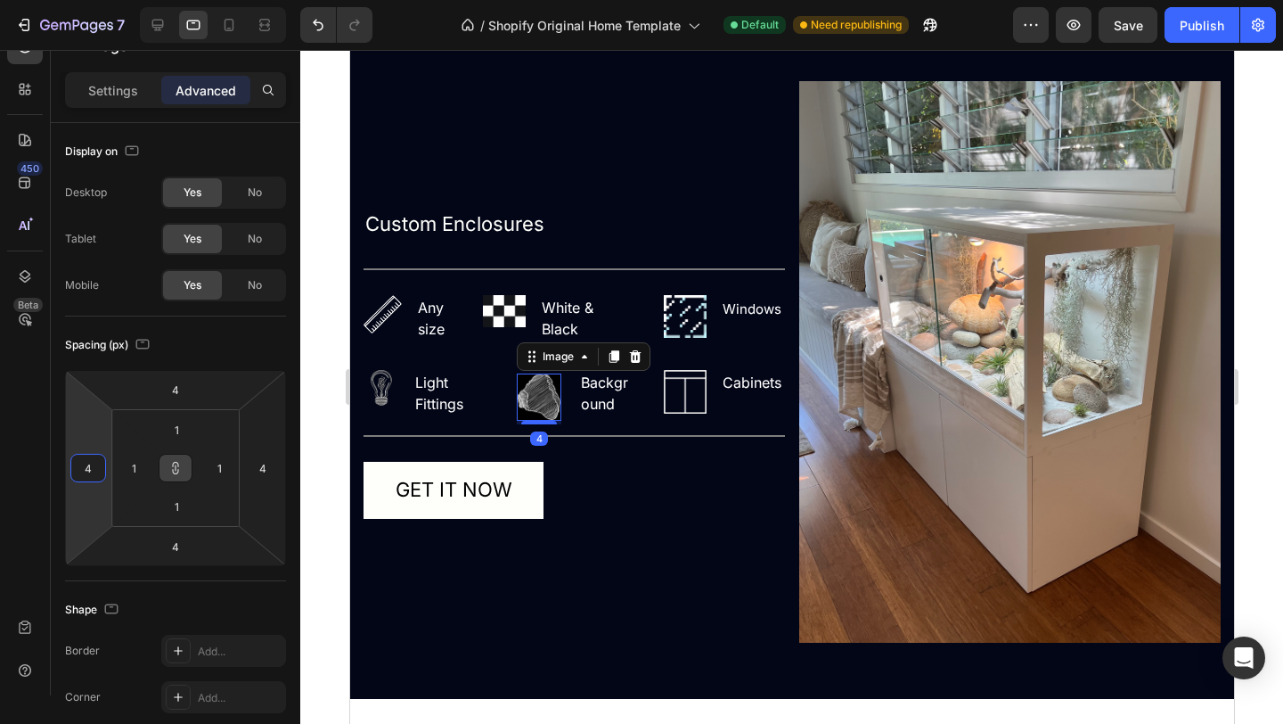
click at [95, 465] on input "4" at bounding box center [88, 468] width 27 height 27
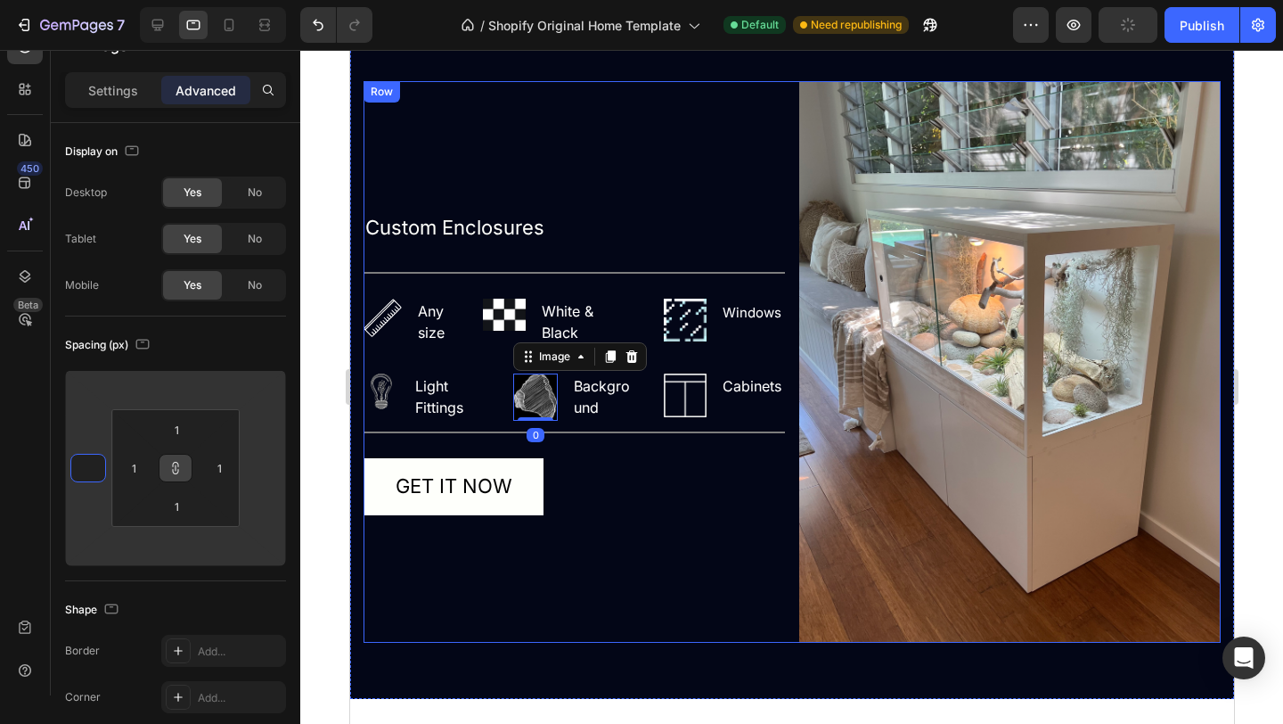
click at [545, 571] on div "Custom Enclosures Text Block Title Line Image Any size Text block Row Image Whi…" at bounding box center [574, 362] width 422 height 562
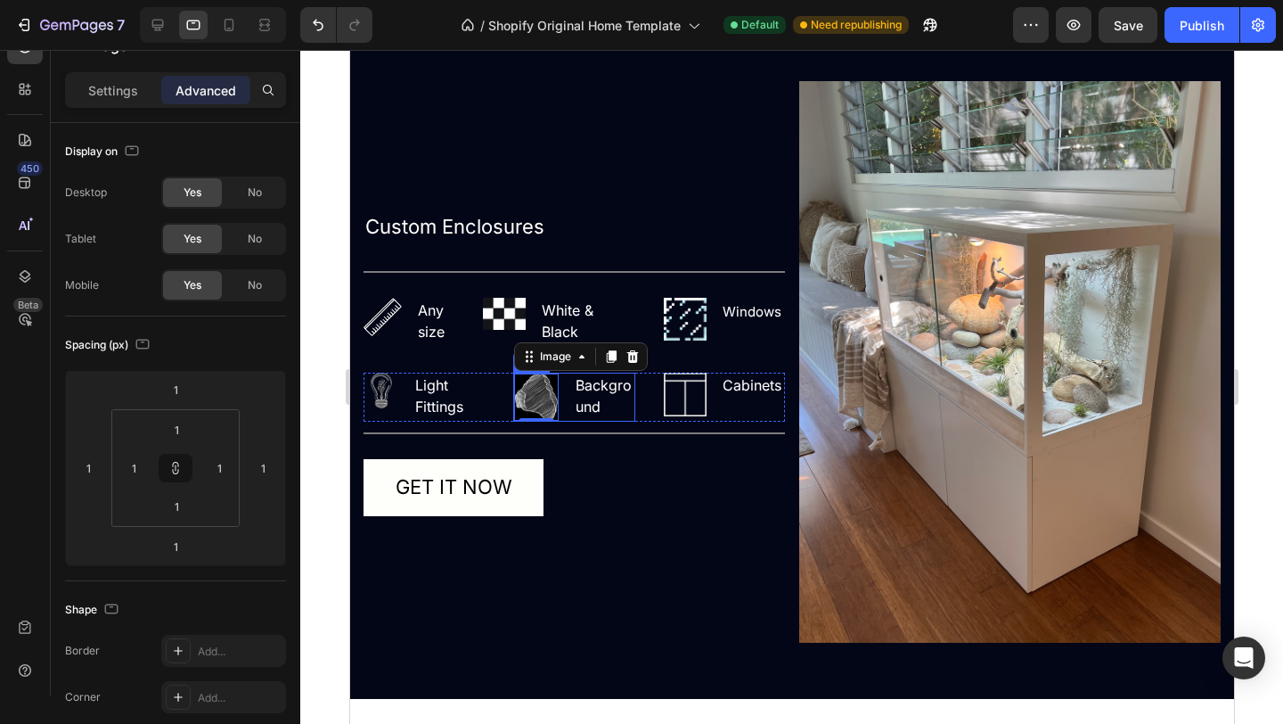
click at [569, 414] on div "Image 1 Background Text block Row" at bounding box center [572, 397] width 121 height 49
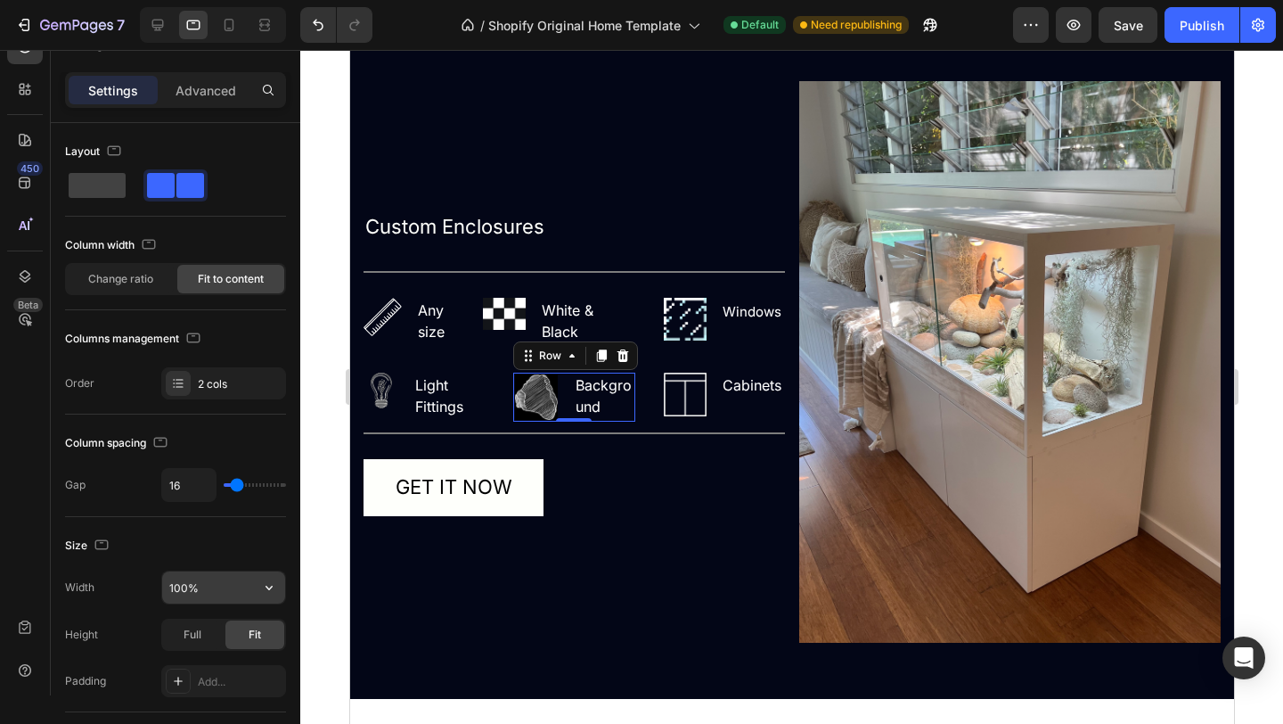
click at [222, 586] on input "100%" at bounding box center [223, 587] width 123 height 32
click at [208, 634] on div "Full" at bounding box center [192, 634] width 59 height 29
click at [249, 633] on span "Fit" at bounding box center [255, 635] width 12 height 16
click at [243, 585] on input "100%" at bounding box center [223, 587] width 123 height 32
click at [232, 670] on div "Add..." at bounding box center [223, 681] width 125 height 32
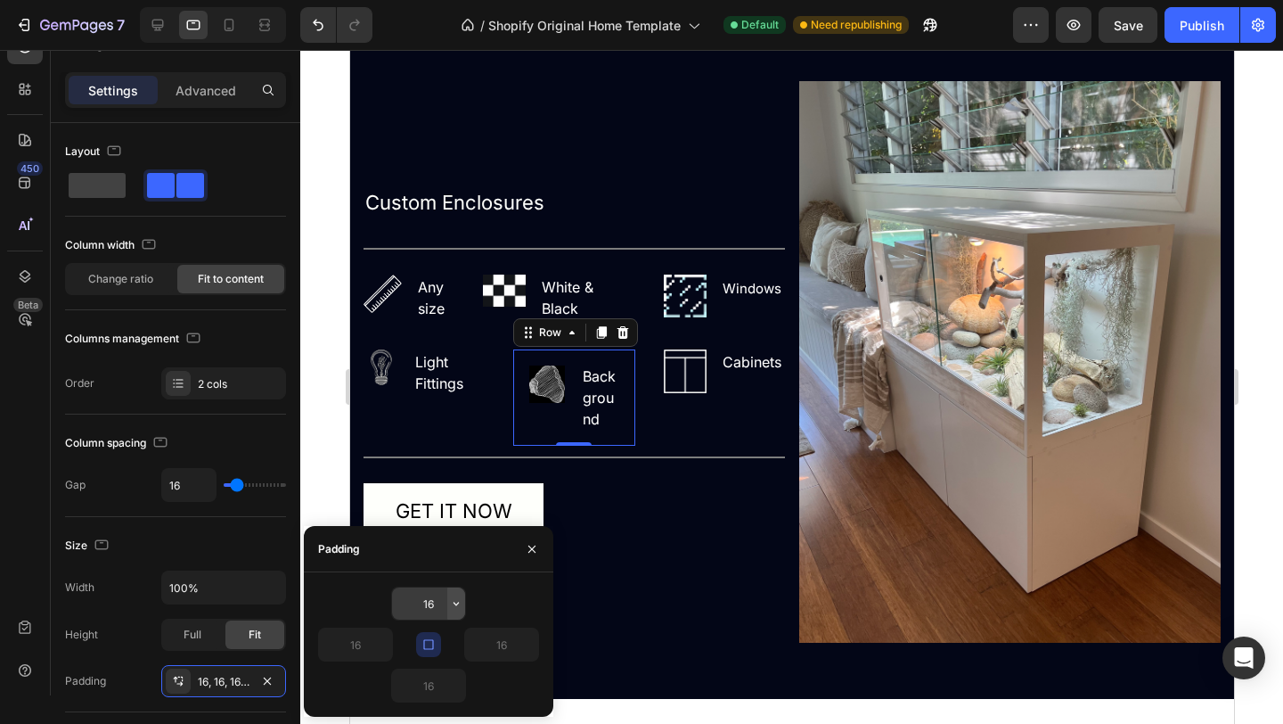
click at [455, 601] on icon "button" at bounding box center [456, 603] width 14 height 14
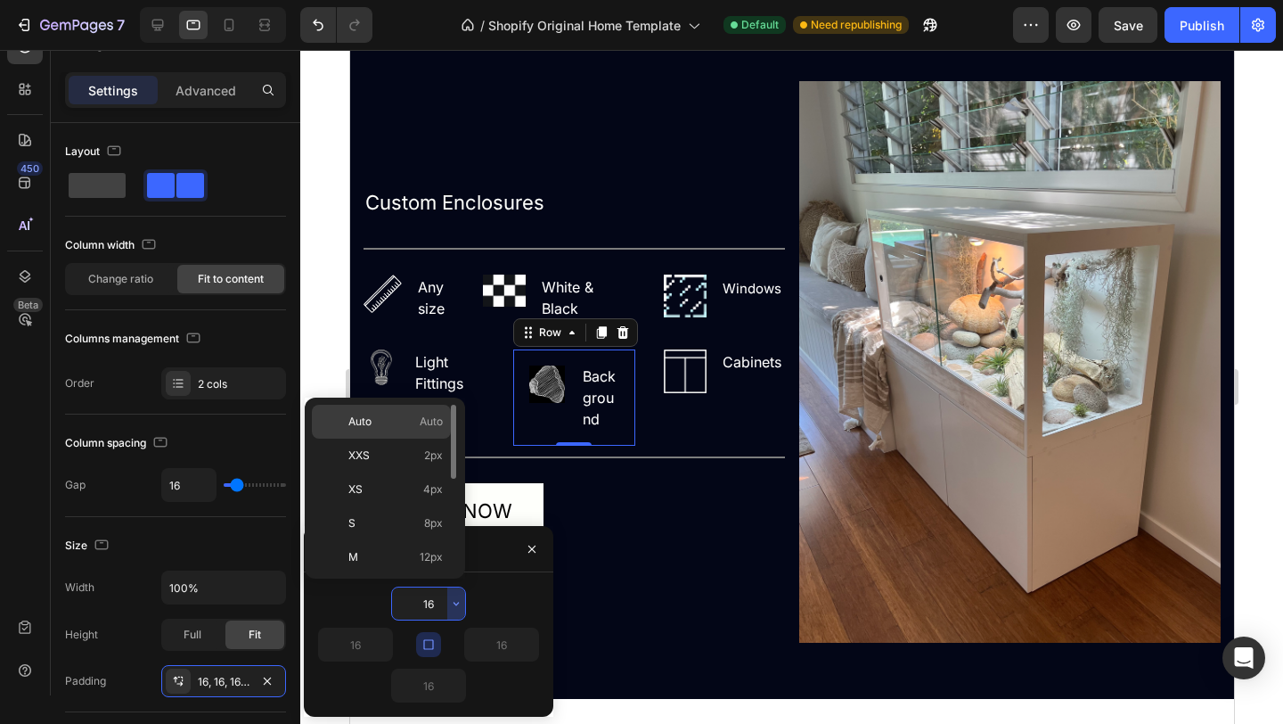
click at [399, 438] on div "Auto Auto" at bounding box center [381, 455] width 139 height 34
type input "Auto"
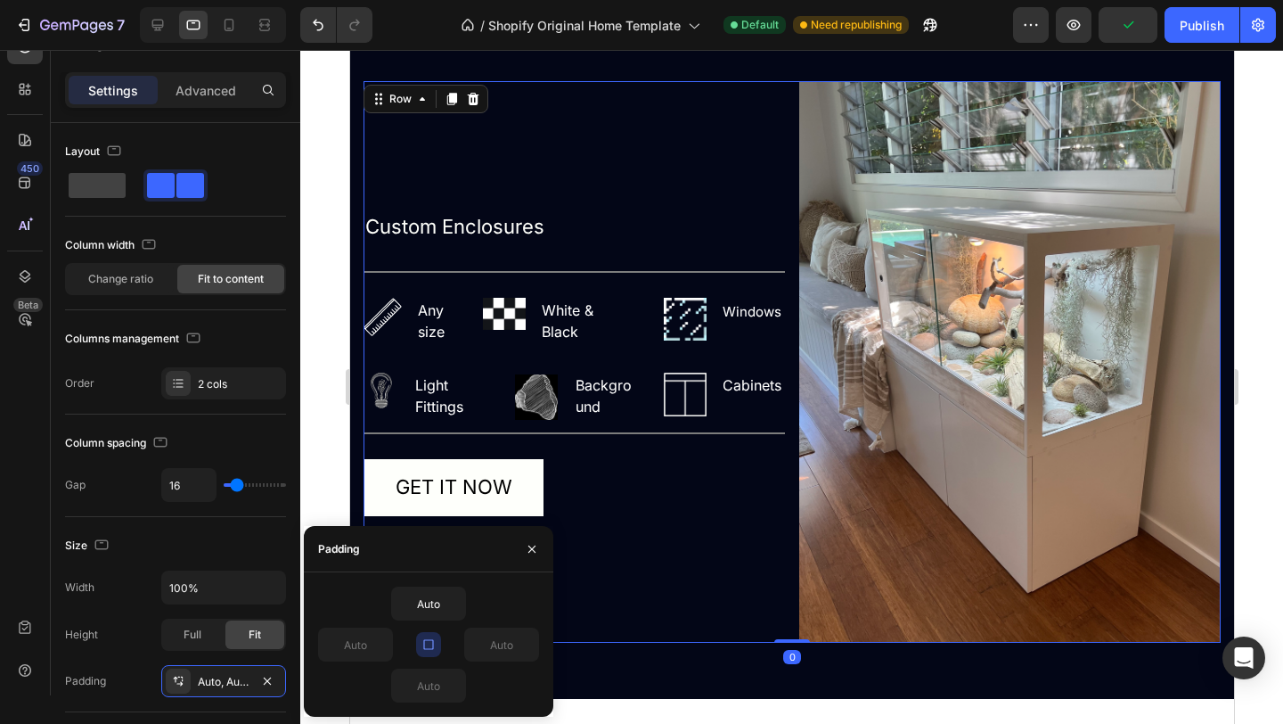
click at [652, 596] on div "Custom Enclosures Text Block Title Line Image Any size Text block Row Image Whi…" at bounding box center [574, 362] width 422 height 562
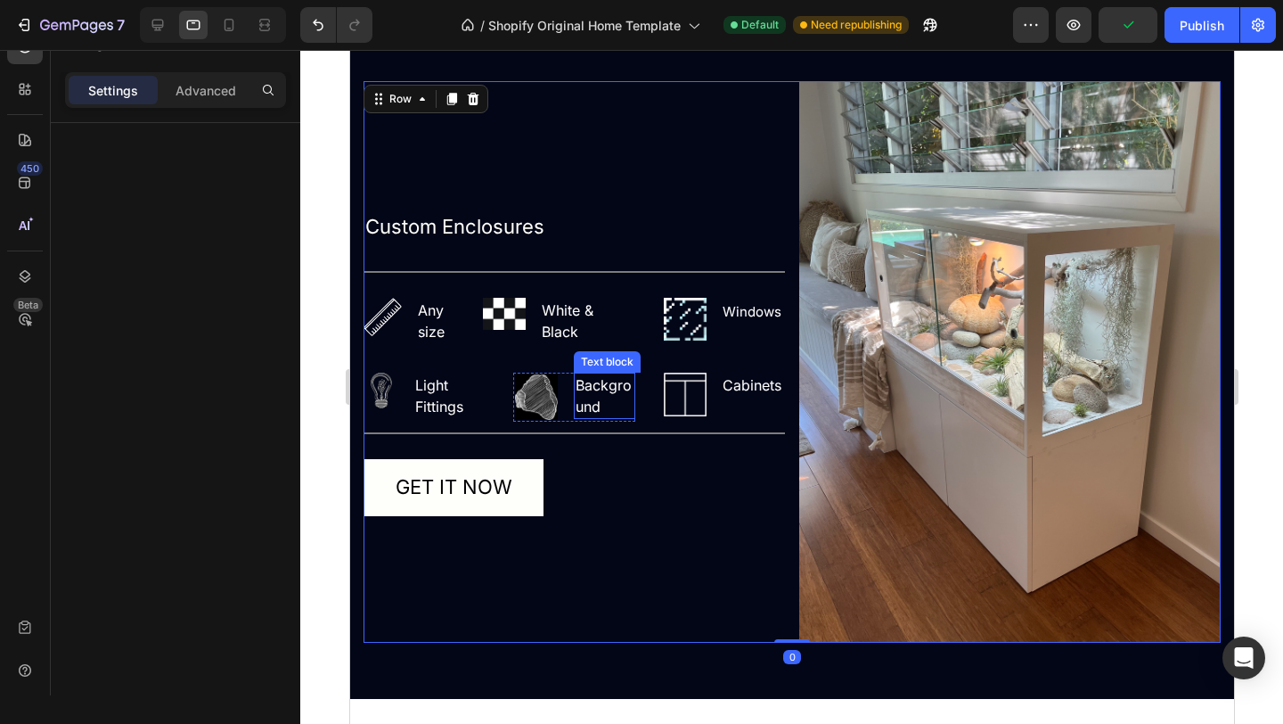
click at [585, 401] on p "Background" at bounding box center [603, 395] width 57 height 43
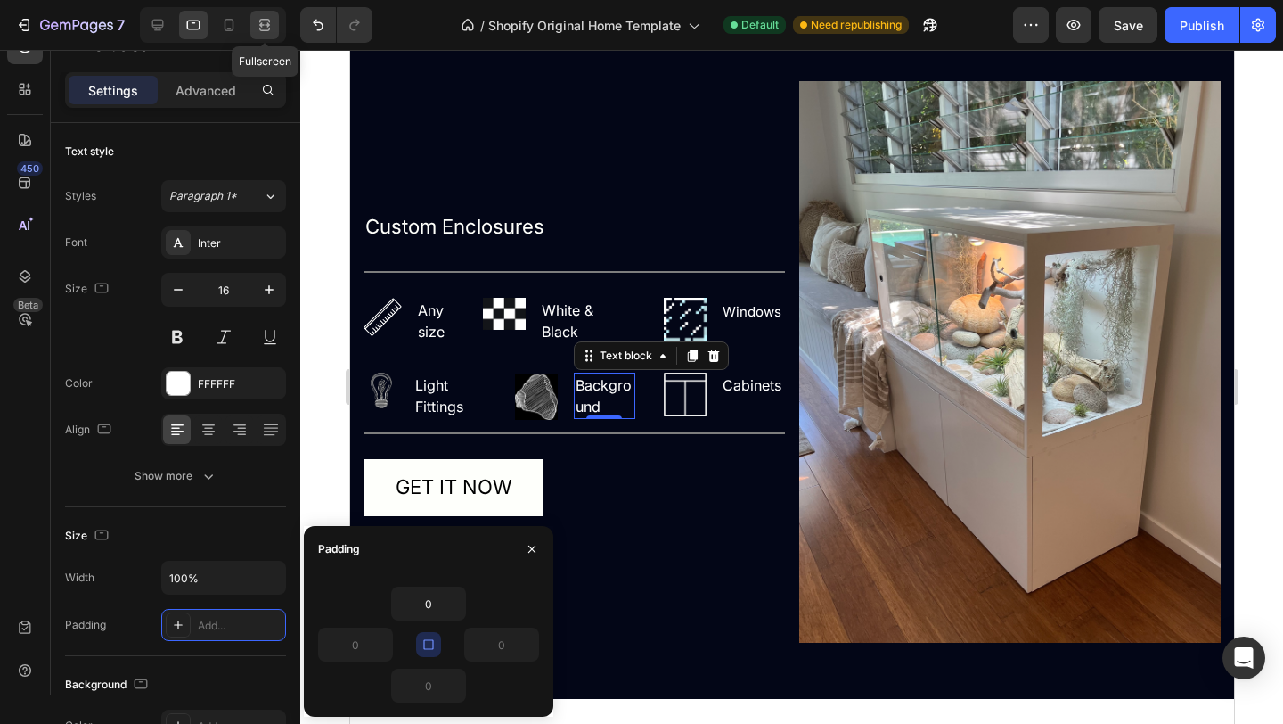
click at [257, 26] on icon at bounding box center [265, 25] width 18 height 18
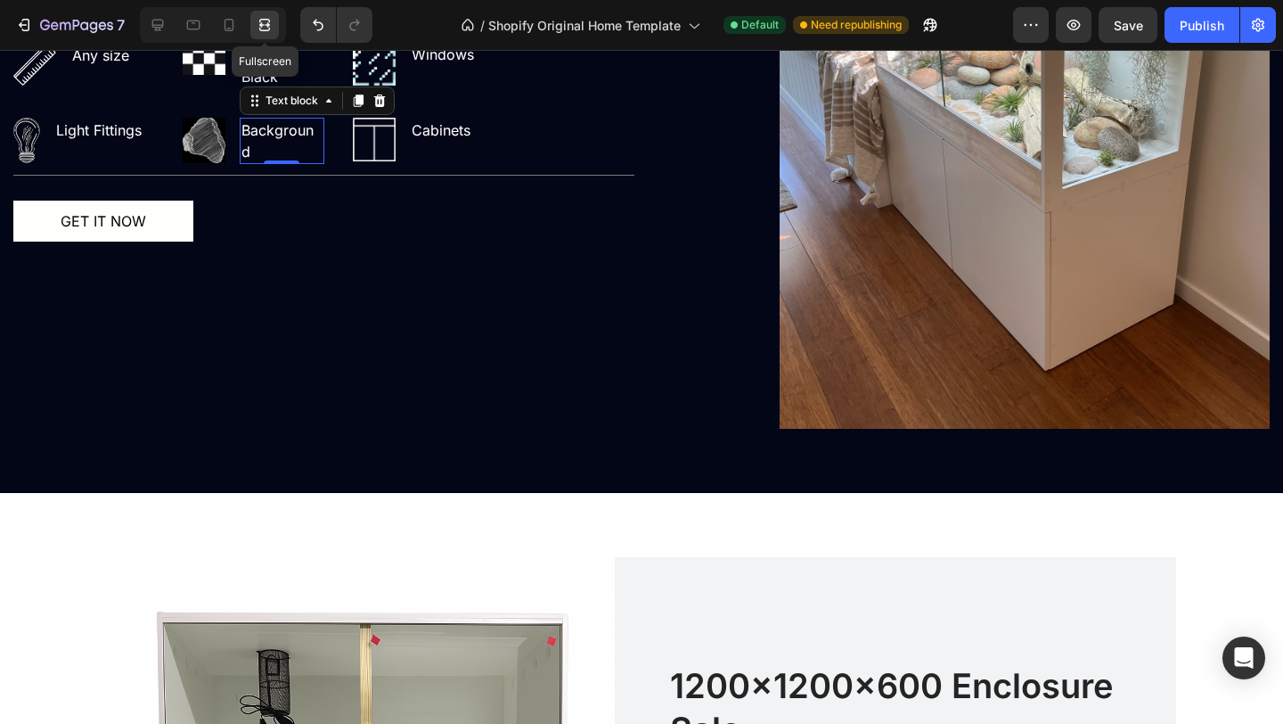
scroll to position [2424, 0]
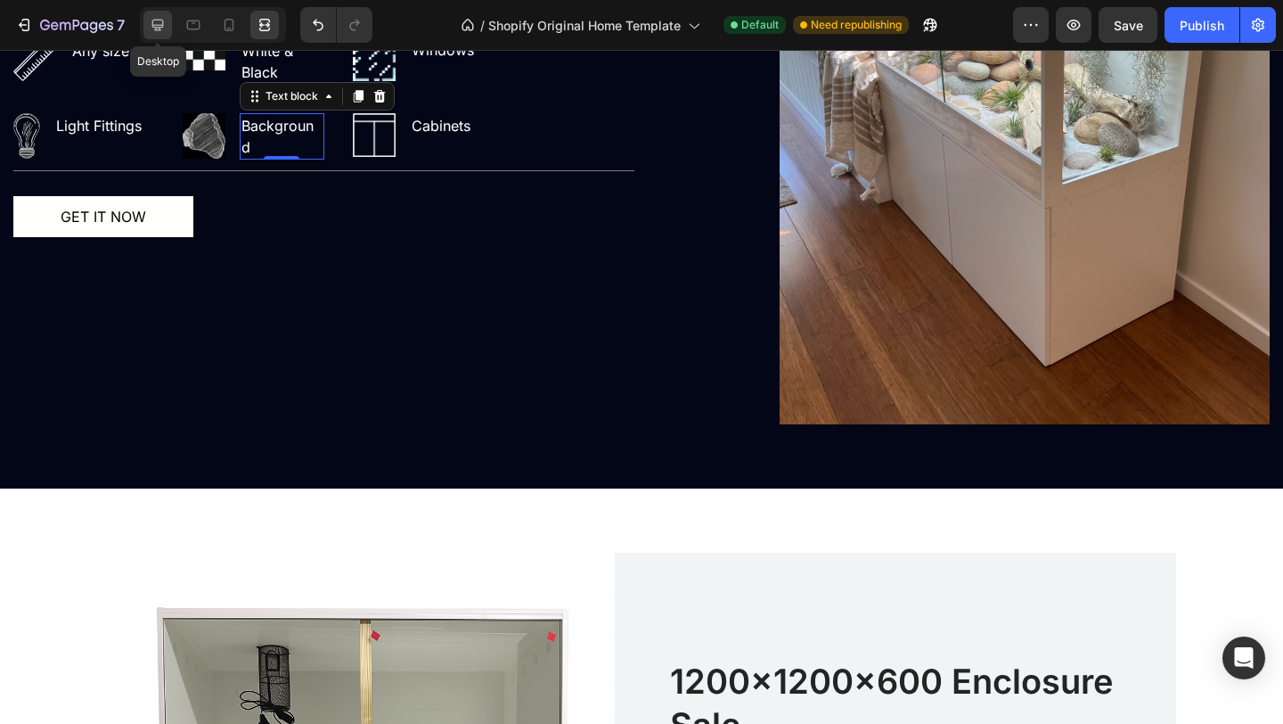
click at [155, 21] on icon at bounding box center [158, 25] width 18 height 18
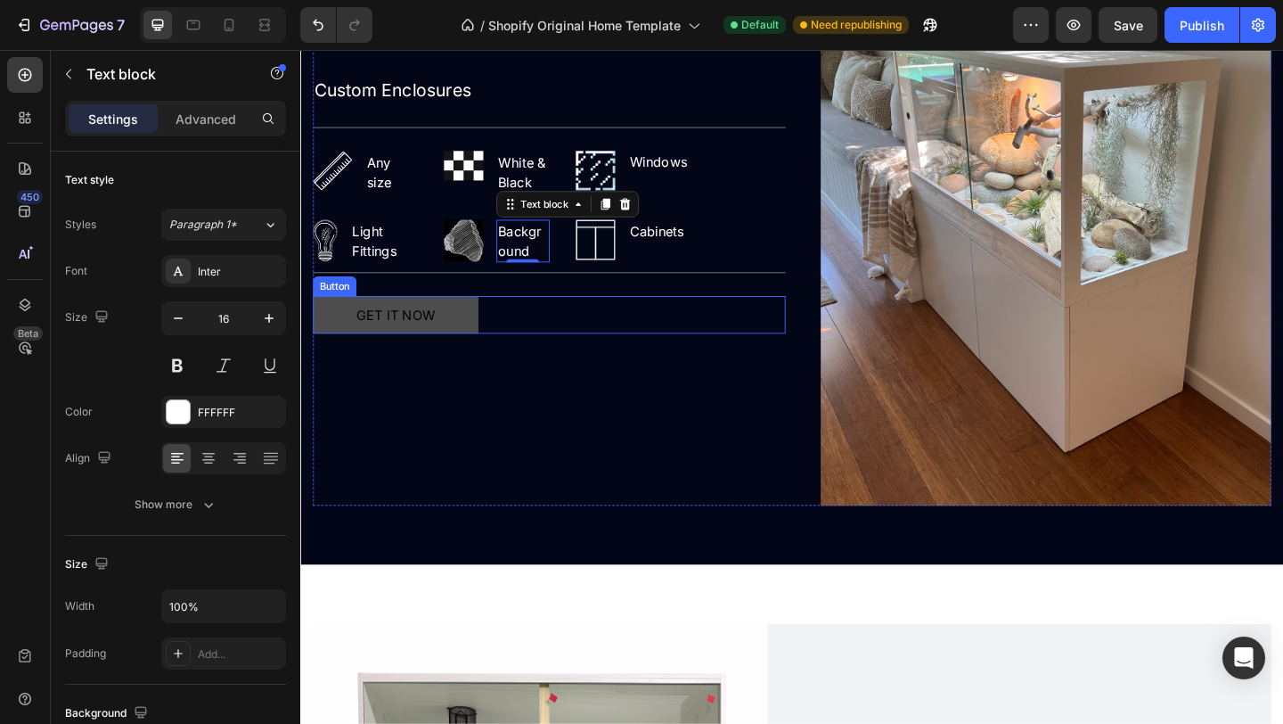
scroll to position [2299, 0]
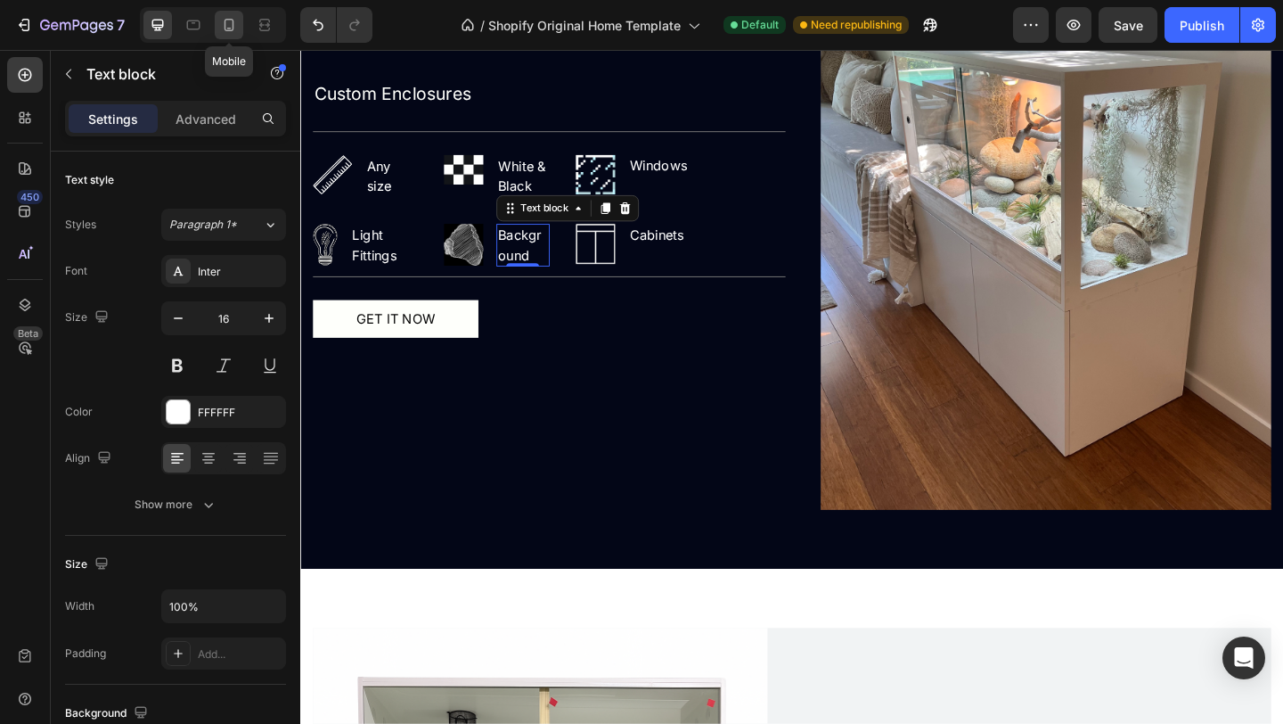
click at [234, 23] on icon at bounding box center [230, 25] width 10 height 12
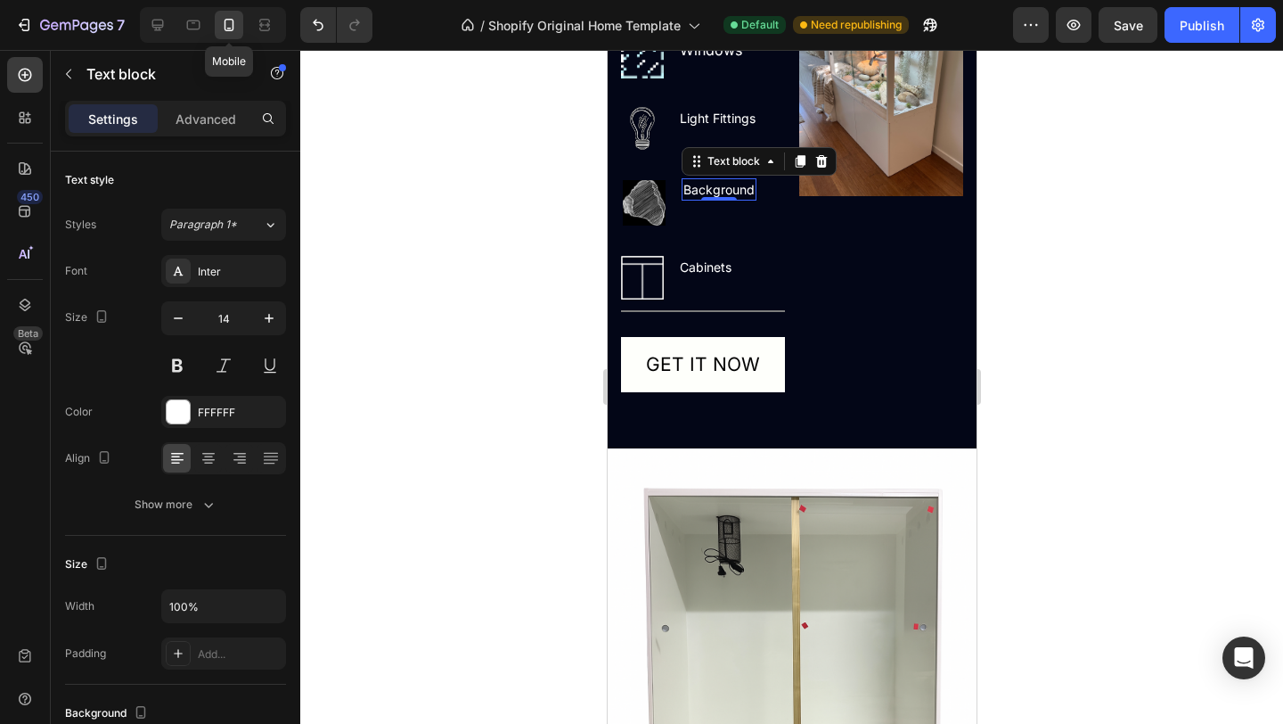
scroll to position [2390, 0]
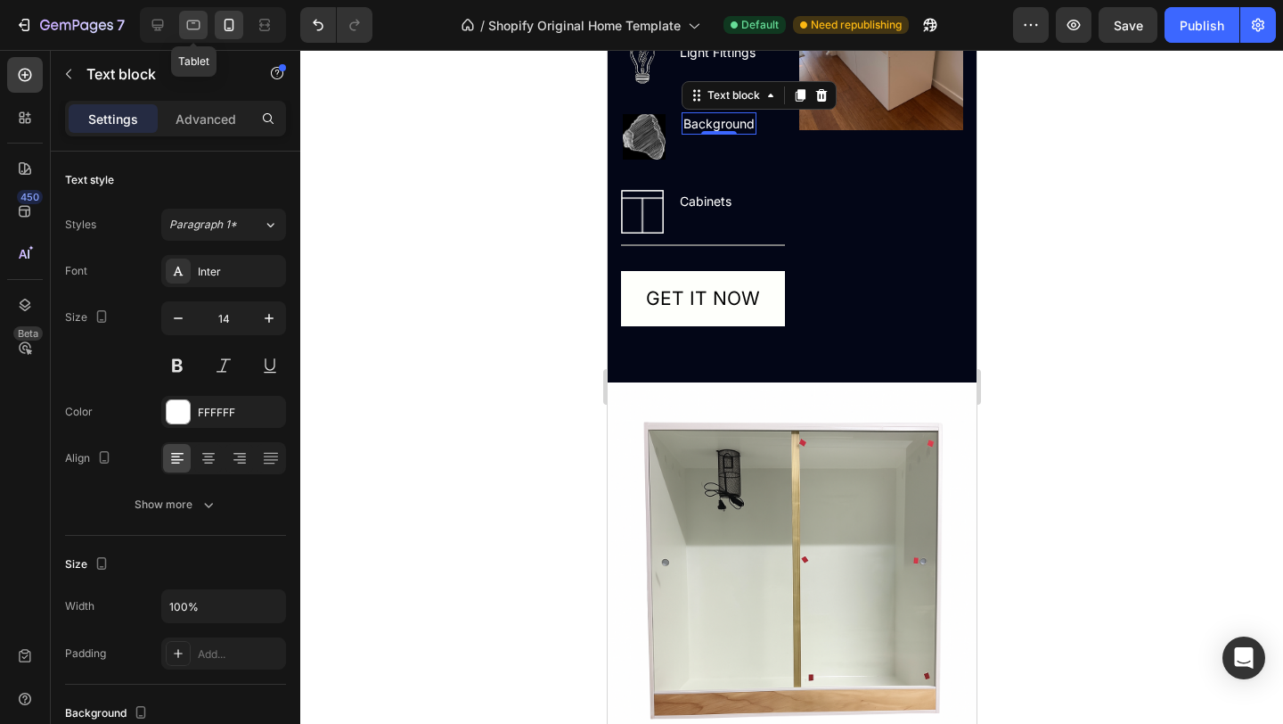
click at [199, 17] on icon at bounding box center [193, 25] width 18 height 18
type input "16"
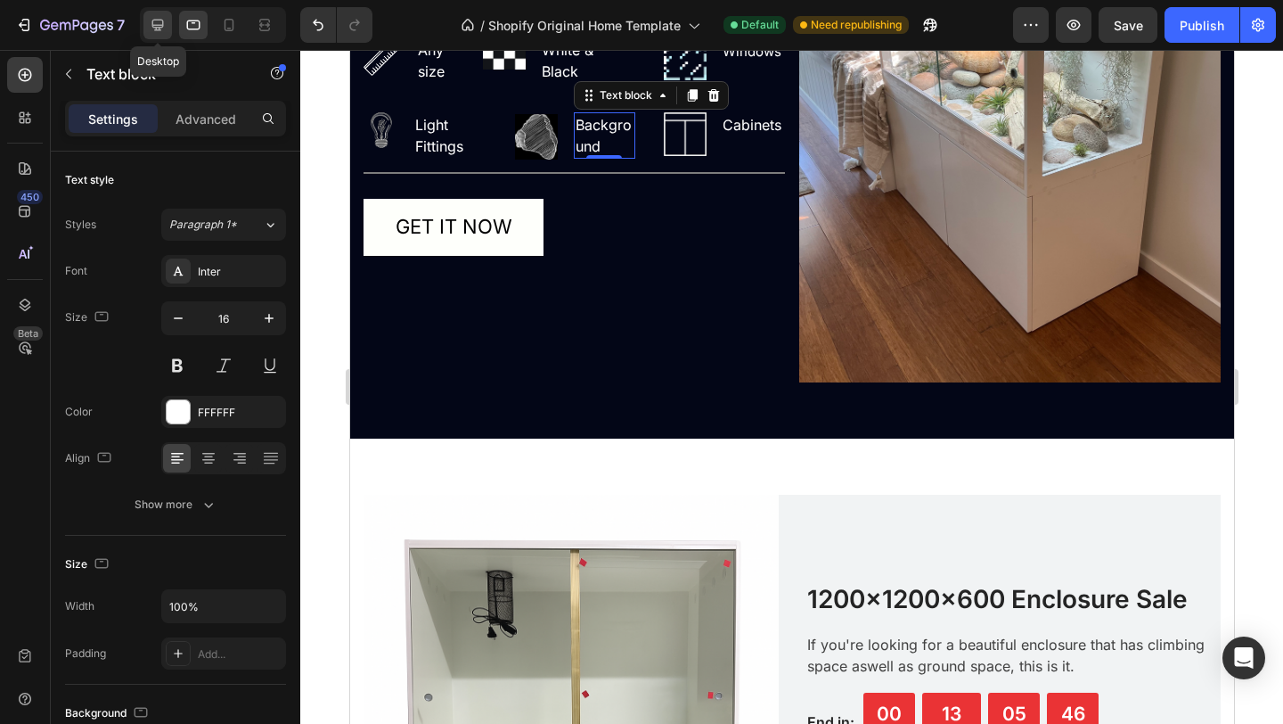
click at [144, 18] on div at bounding box center [157, 25] width 29 height 29
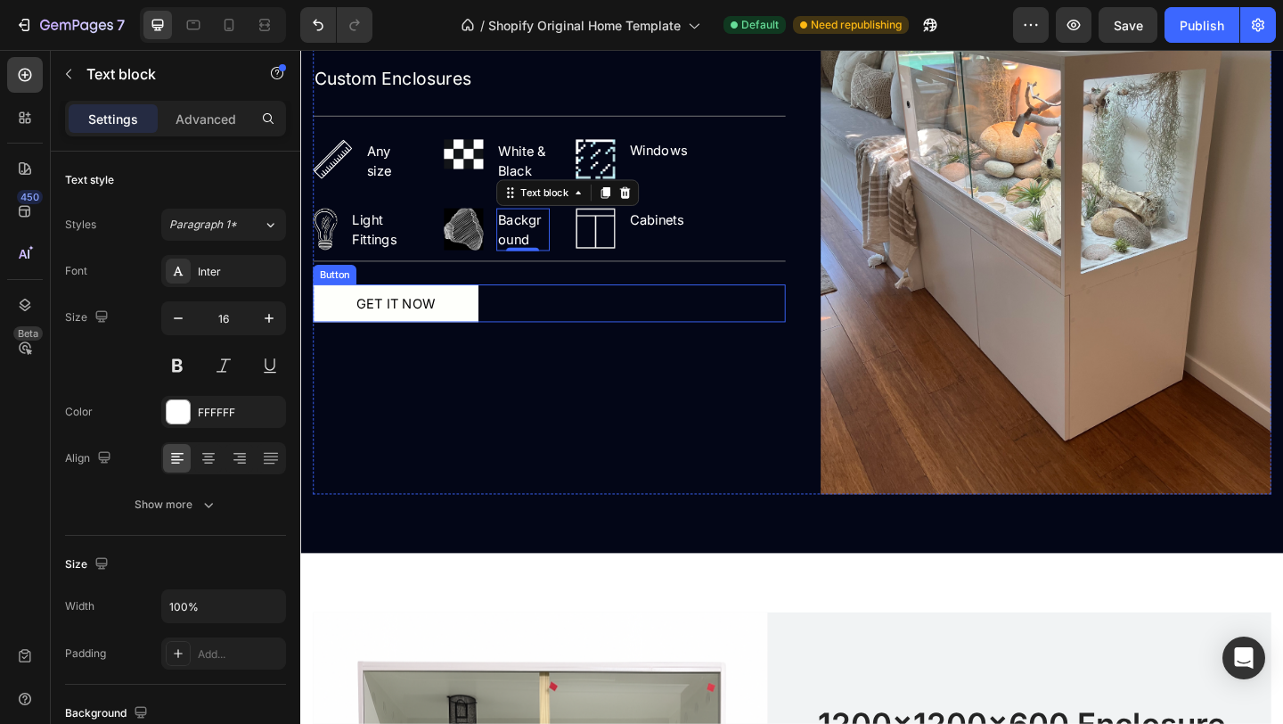
scroll to position [2315, 0]
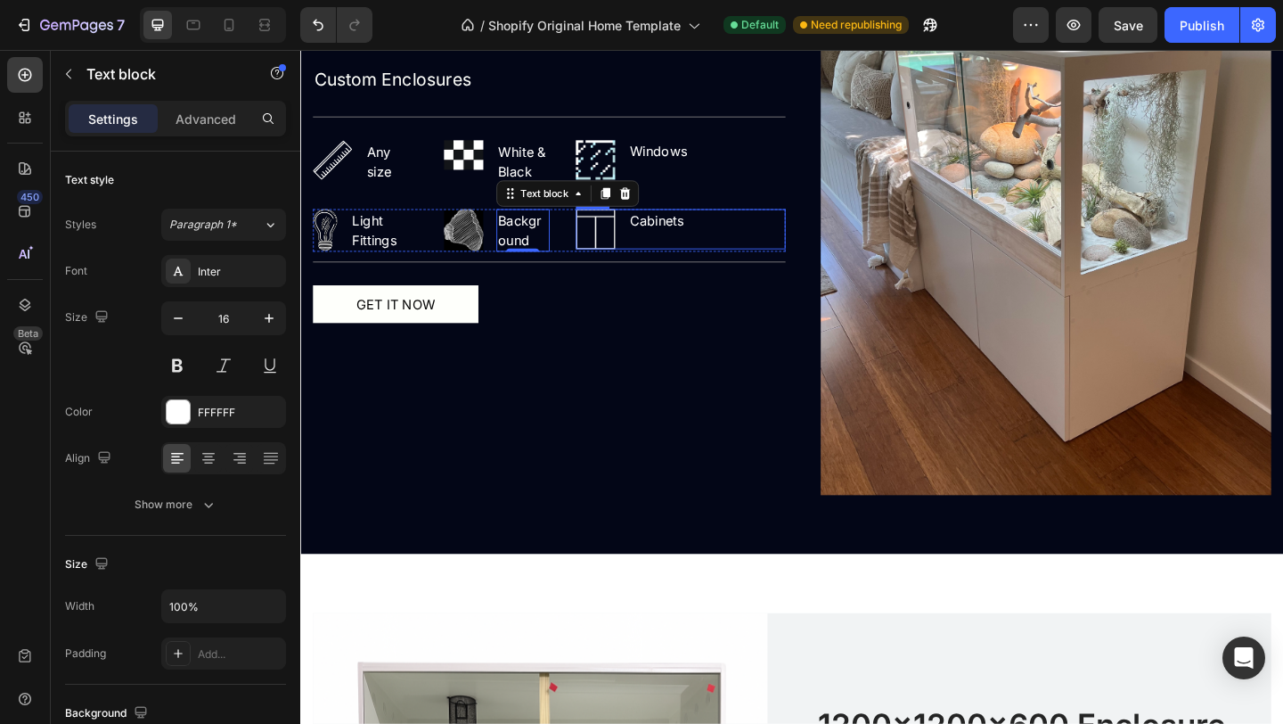
click at [734, 240] on div "Image Cabinets Text block Row" at bounding box center [714, 245] width 229 height 44
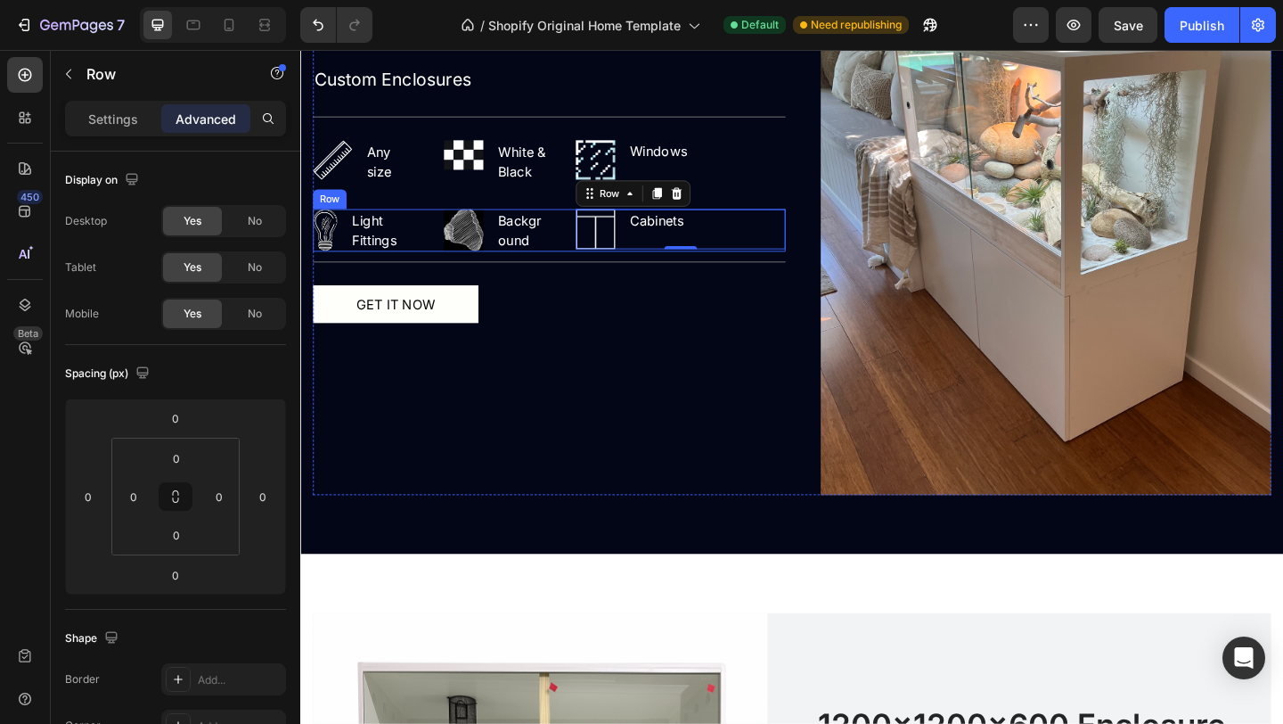
click at [578, 264] on div "Image Light Fittings Text block Row Image Background Text block Row Image Cabin…" at bounding box center [571, 246] width 514 height 46
click at [438, 422] on div "Custom Enclosures Text Block Title Line Image Any size Text block Row Image Whi…" at bounding box center [571, 207] width 514 height 653
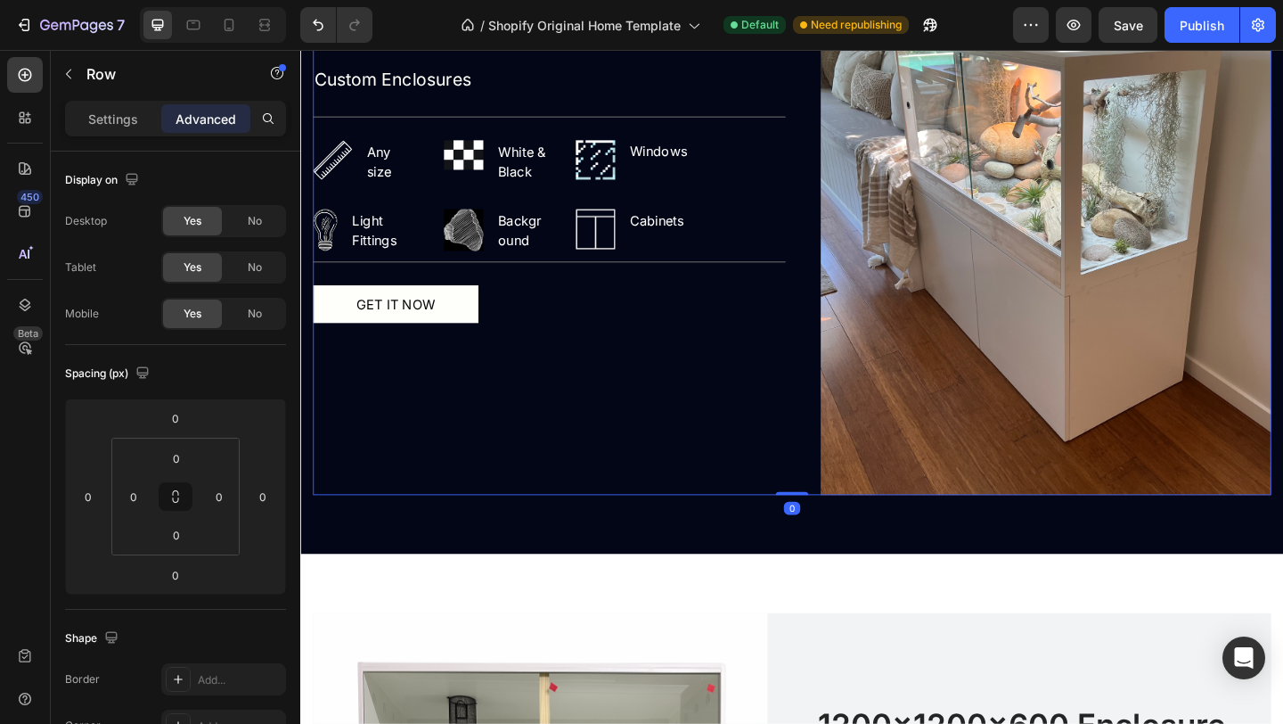
click at [438, 422] on div "Custom Enclosures Text Block Title Line Image Any size Text block Row Image Whi…" at bounding box center [571, 207] width 514 height 653
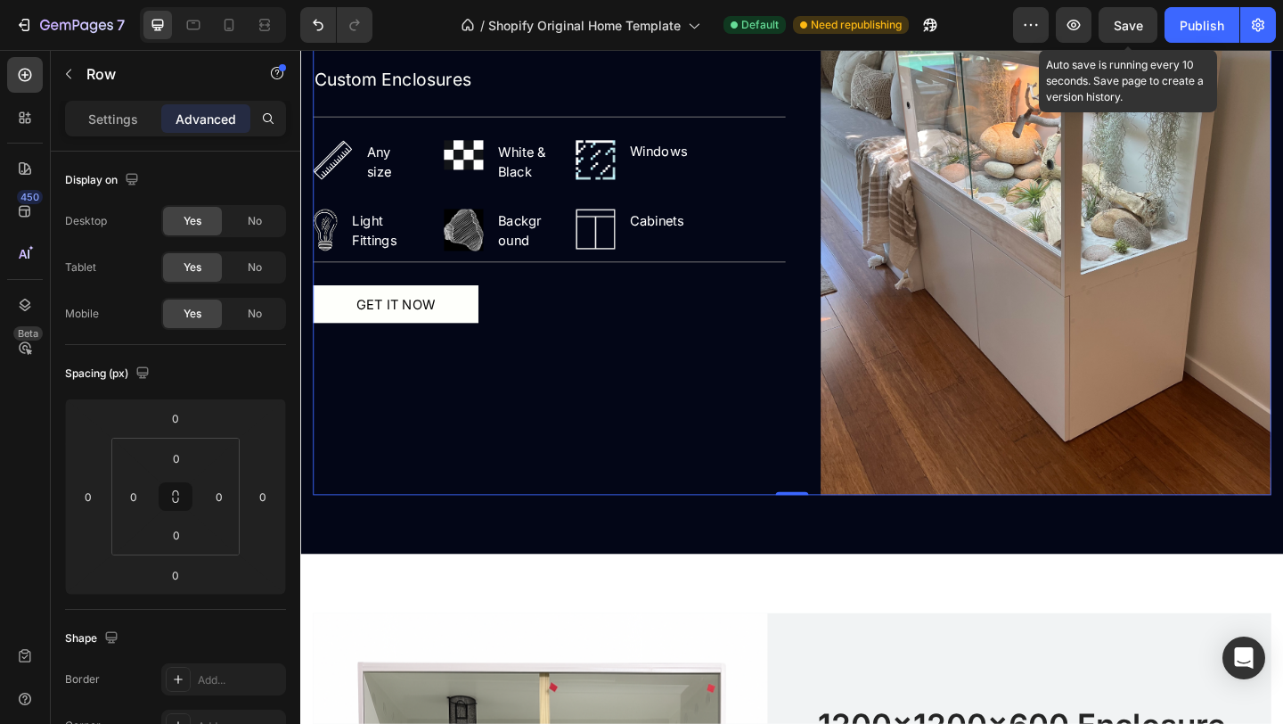
click at [1140, 26] on span "Save" at bounding box center [1128, 25] width 29 height 15
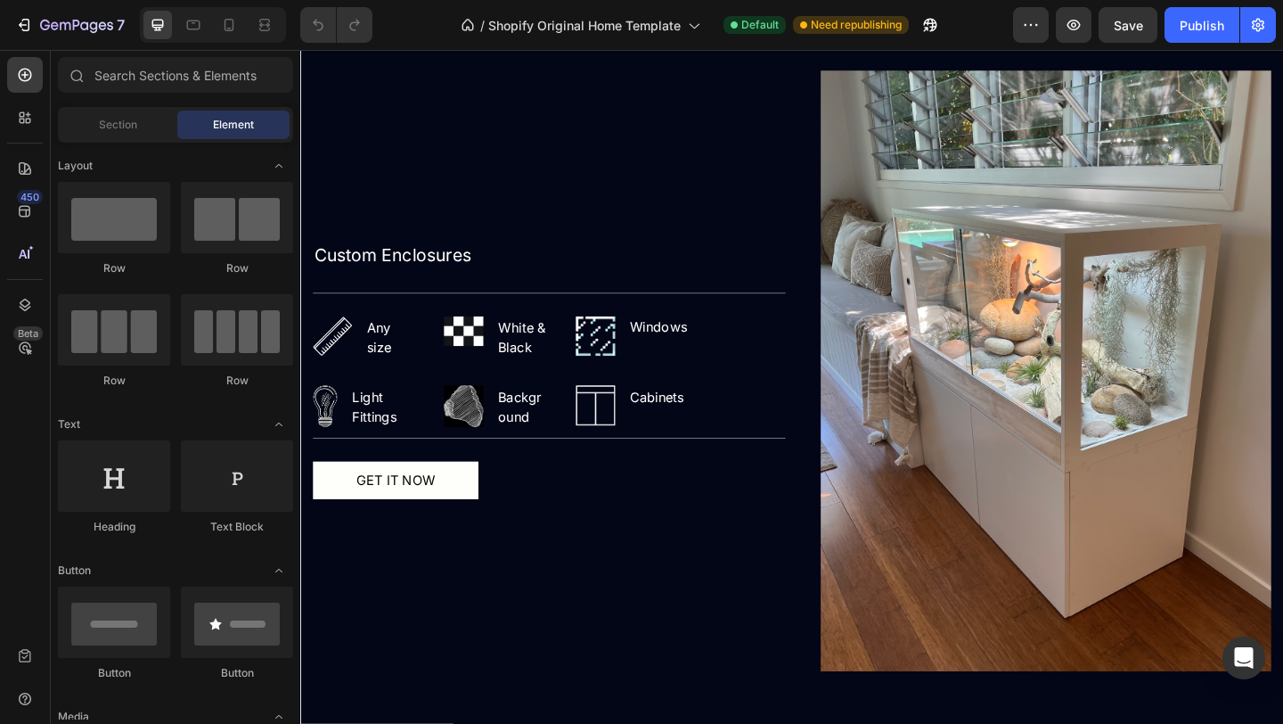
scroll to position [1796, 0]
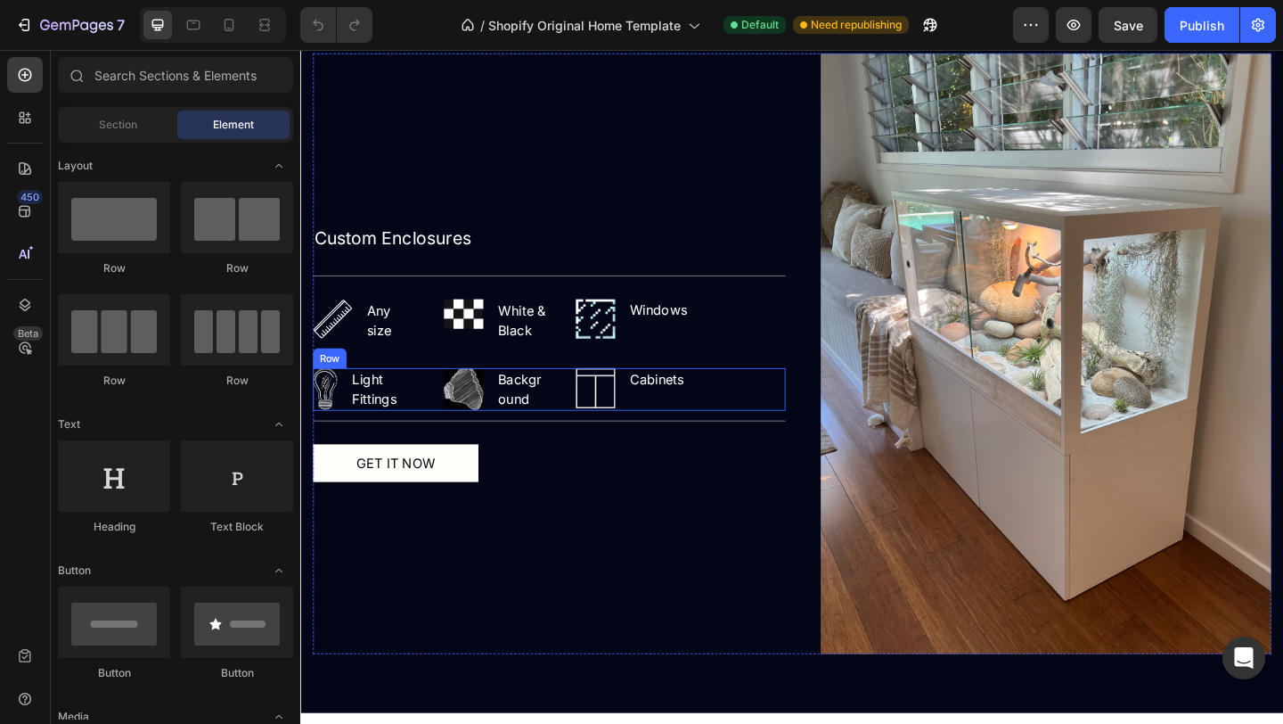
click at [590, 429] on div "Image Light Fittings Text block Row Image Background Text block Row Image Cabin…" at bounding box center [571, 419] width 514 height 46
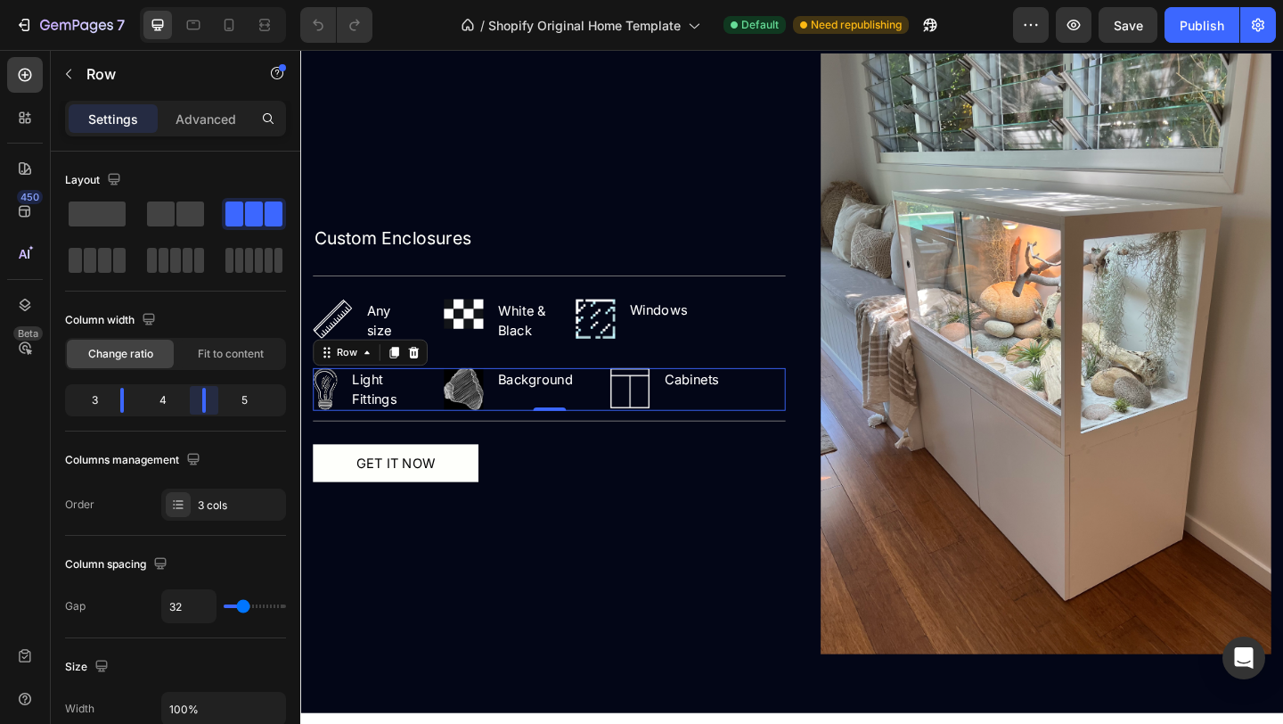
drag, startPoint x: 193, startPoint y: 401, endPoint x: 204, endPoint y: 402, distance: 11.6
click at [204, 0] on body "7 / Shopify Original Home Template Default Need republishing Preview Save Publi…" at bounding box center [641, 0] width 1283 height 0
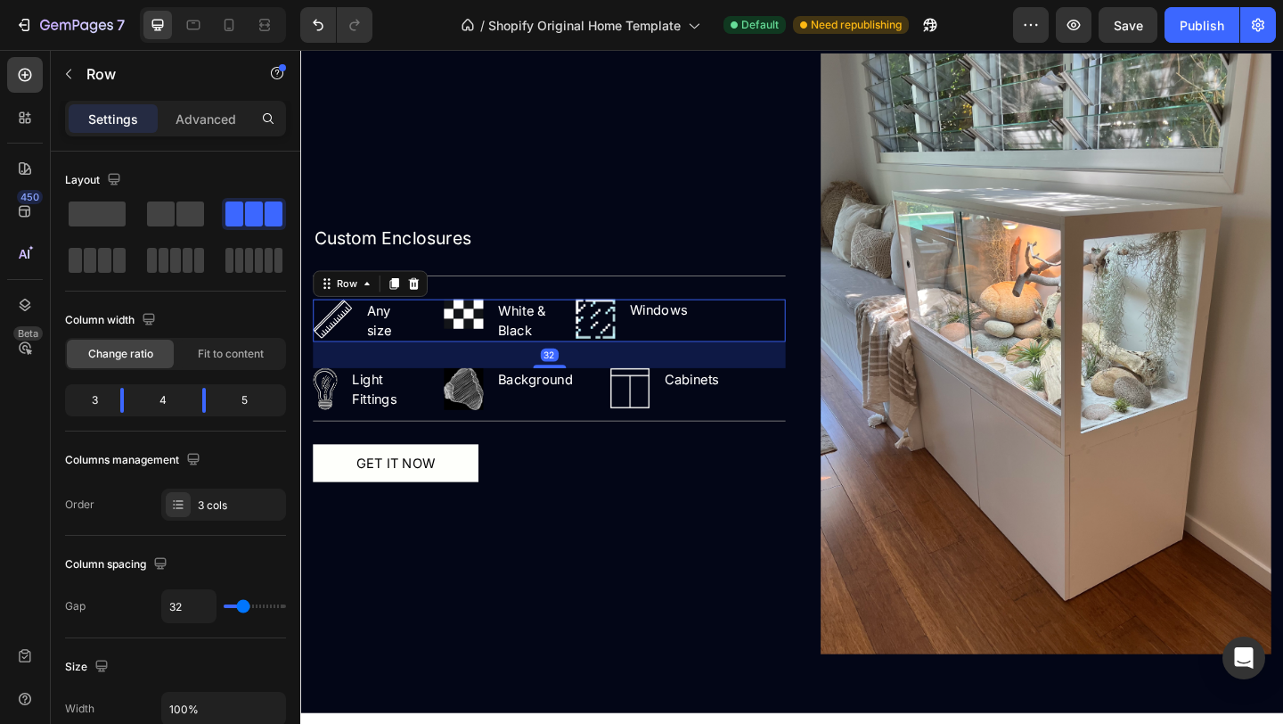
click at [575, 365] on div "Image Any size Text block Row Image White & Black Text block Row Image Windows …" at bounding box center [571, 344] width 514 height 46
click at [202, 0] on body "7 / Shopify Original Home Template Default Need republishing Preview Save Publi…" at bounding box center [641, 0] width 1283 height 0
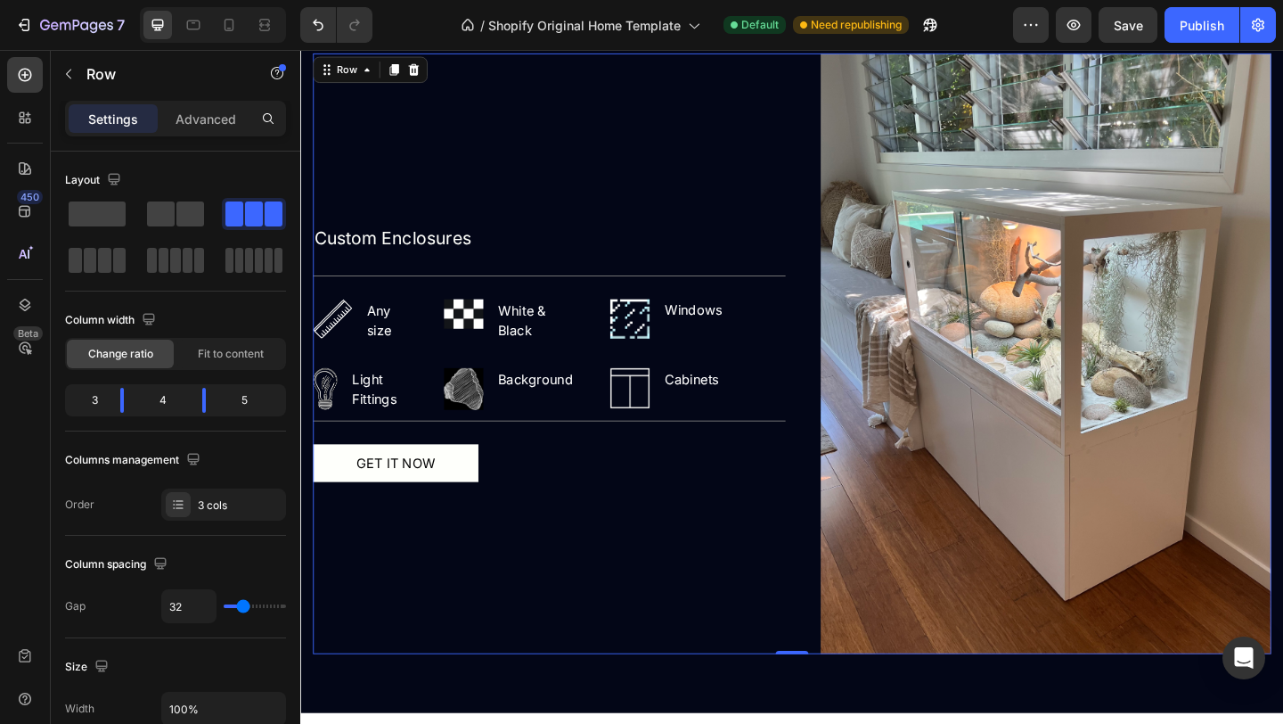
click at [592, 619] on div "Custom Enclosures Text Block Title Line Image Any size Text block Row Image Whi…" at bounding box center [571, 379] width 514 height 653
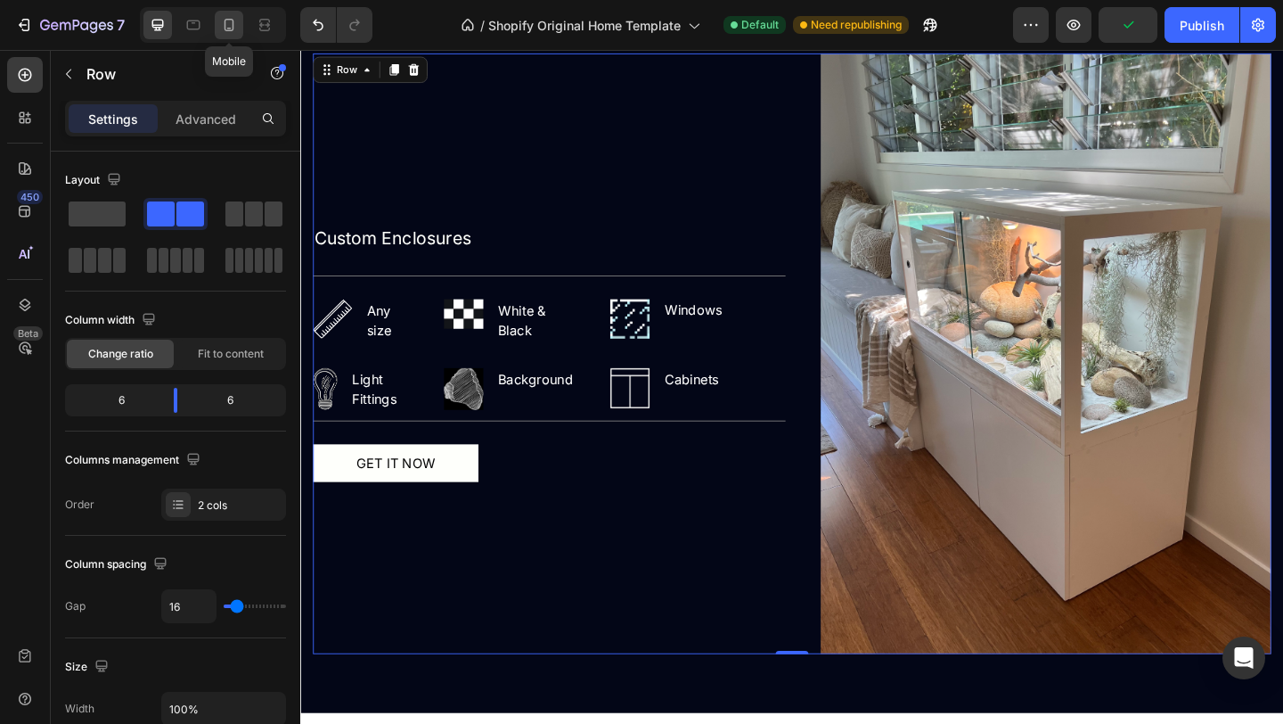
click at [237, 28] on icon at bounding box center [229, 25] width 18 height 18
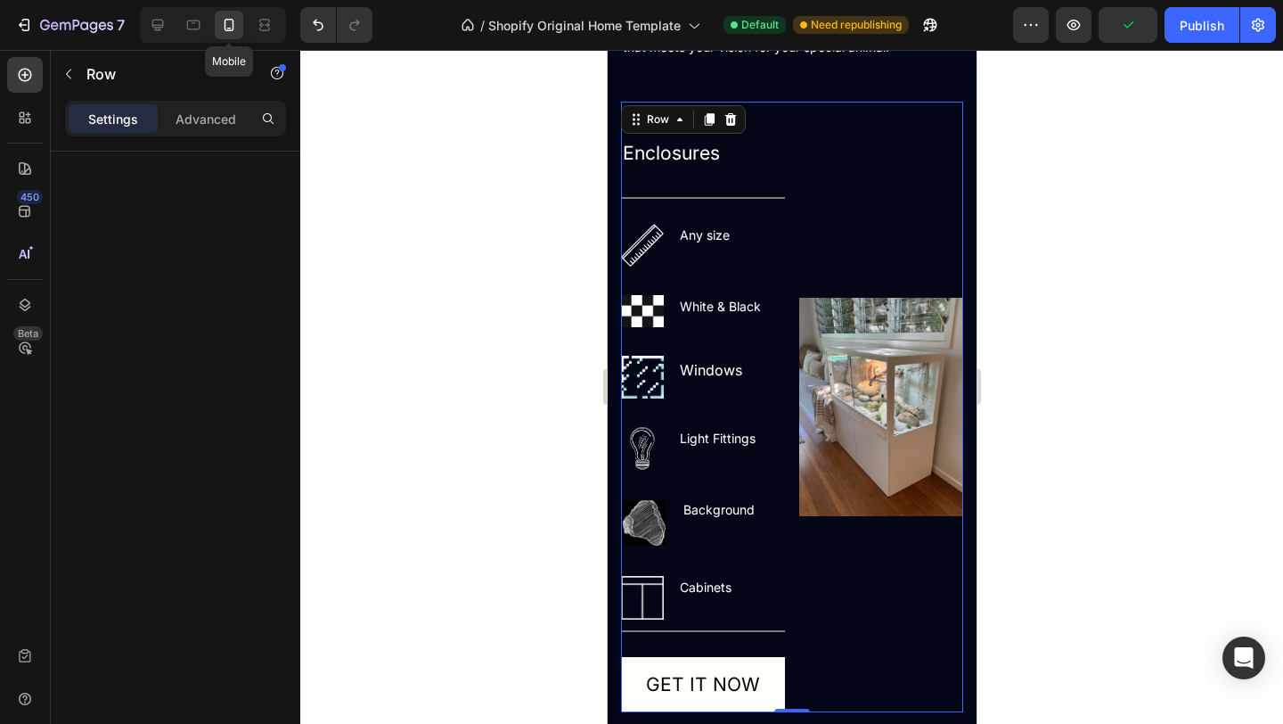
scroll to position [1647, 0]
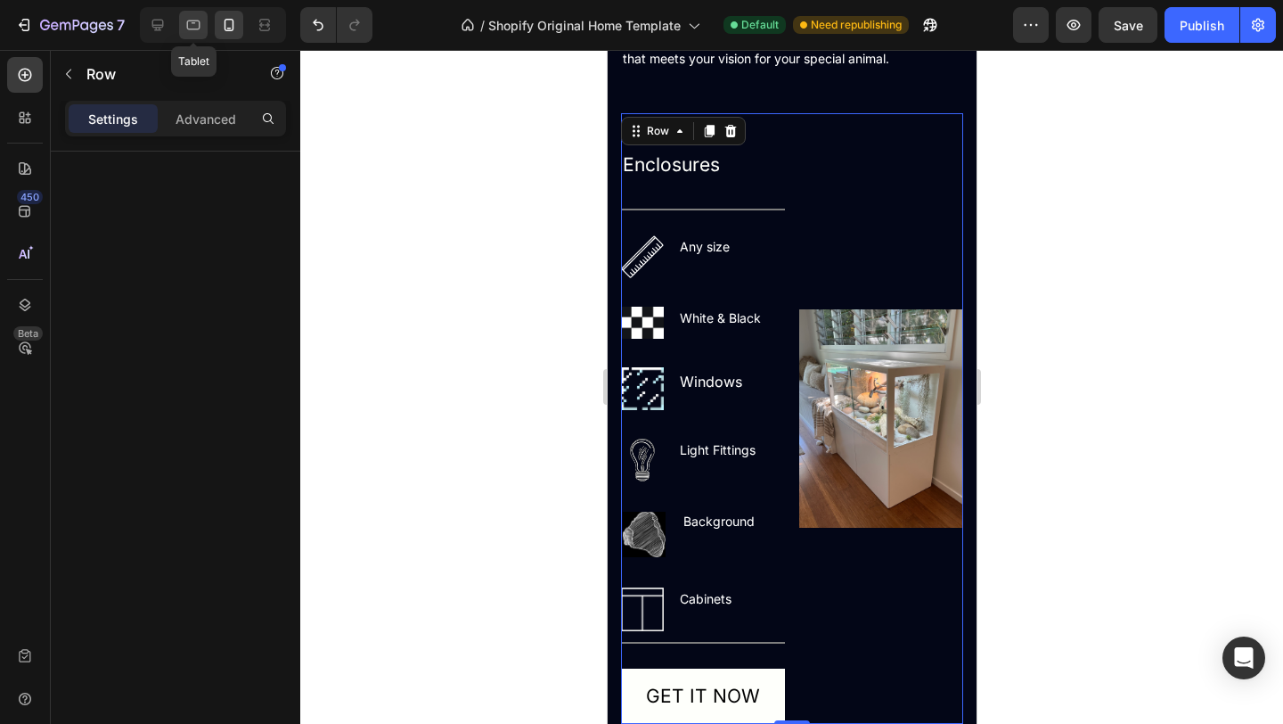
click at [201, 20] on icon at bounding box center [193, 25] width 18 height 18
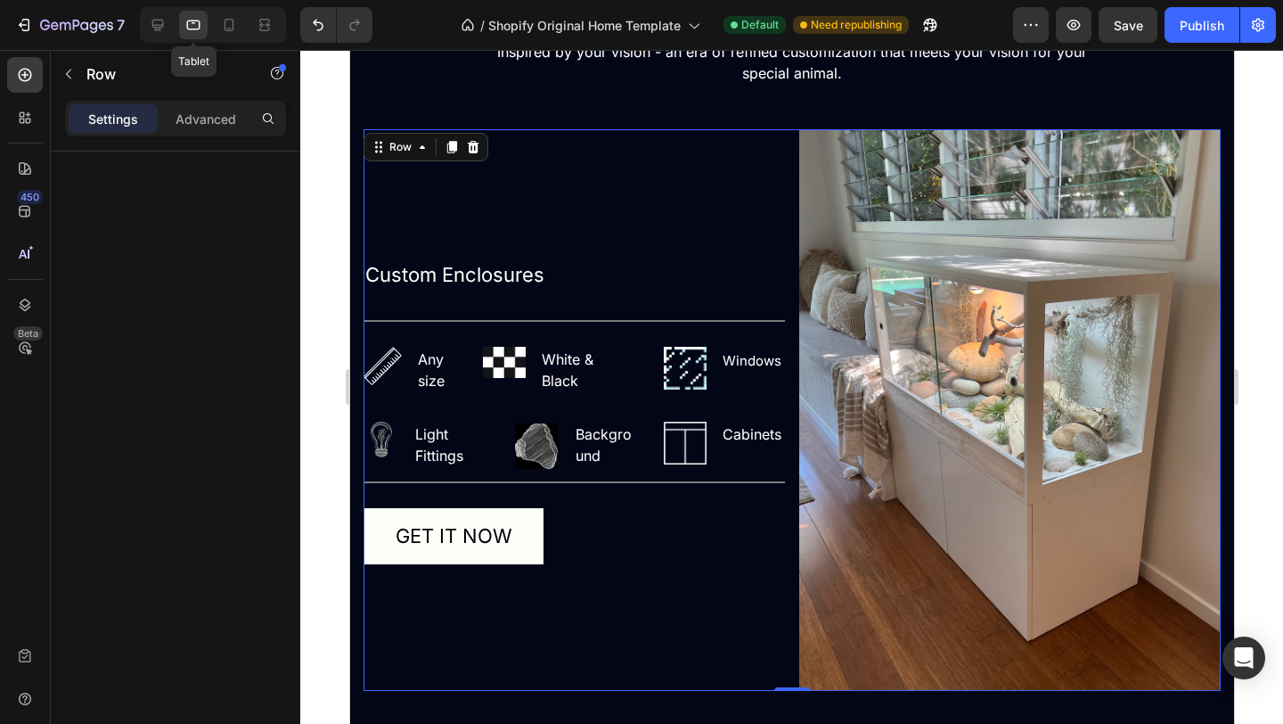
scroll to position [1663, 0]
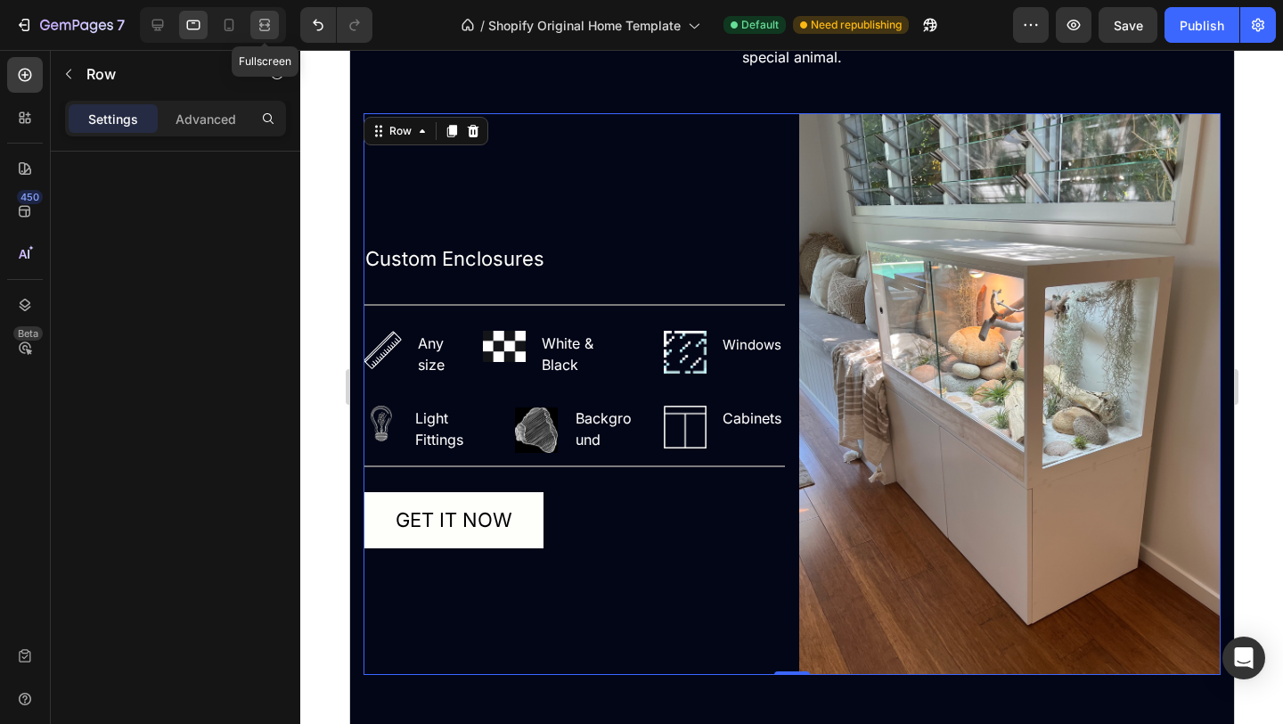
click at [265, 27] on icon at bounding box center [267, 24] width 5 height 4
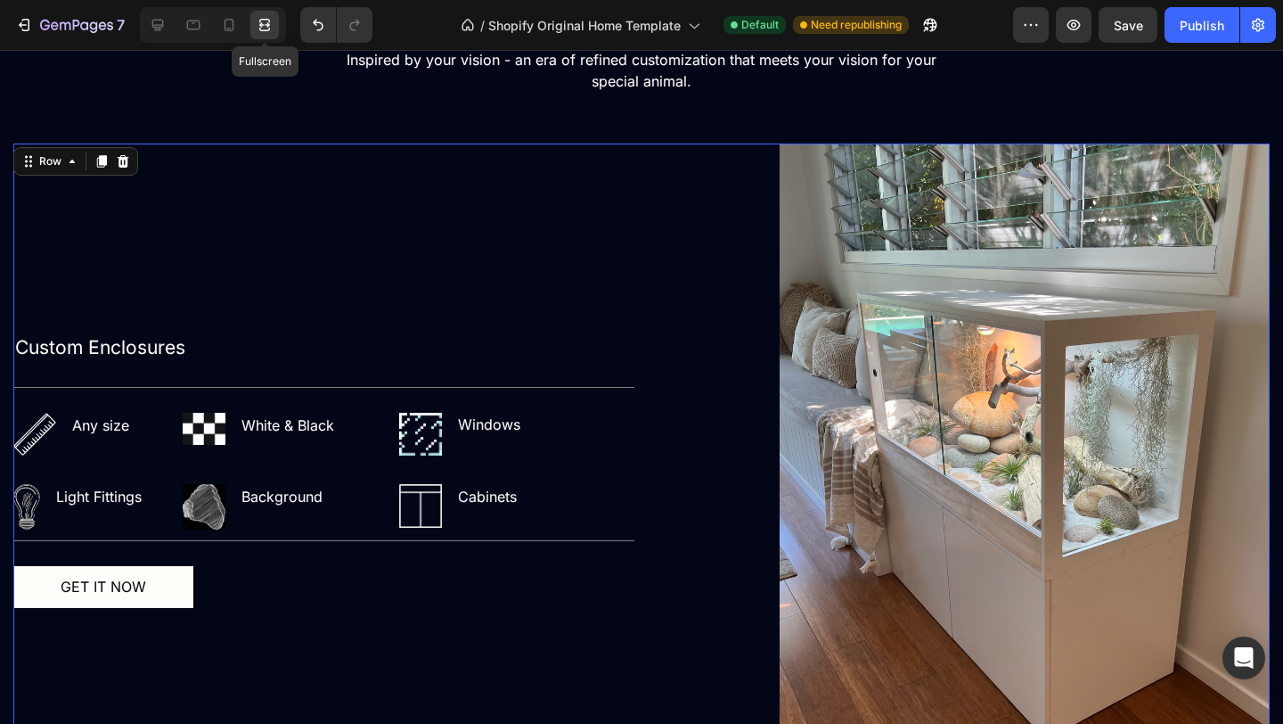
scroll to position [1736, 0]
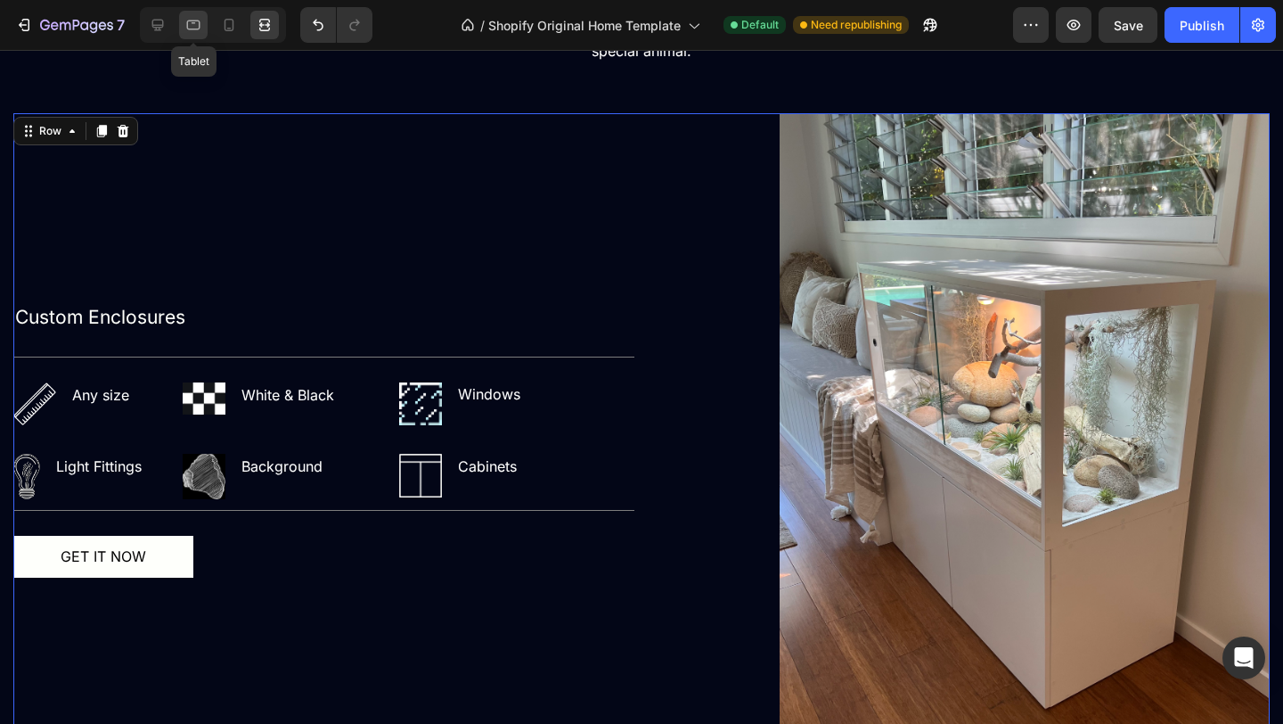
click at [193, 23] on icon at bounding box center [193, 25] width 13 height 10
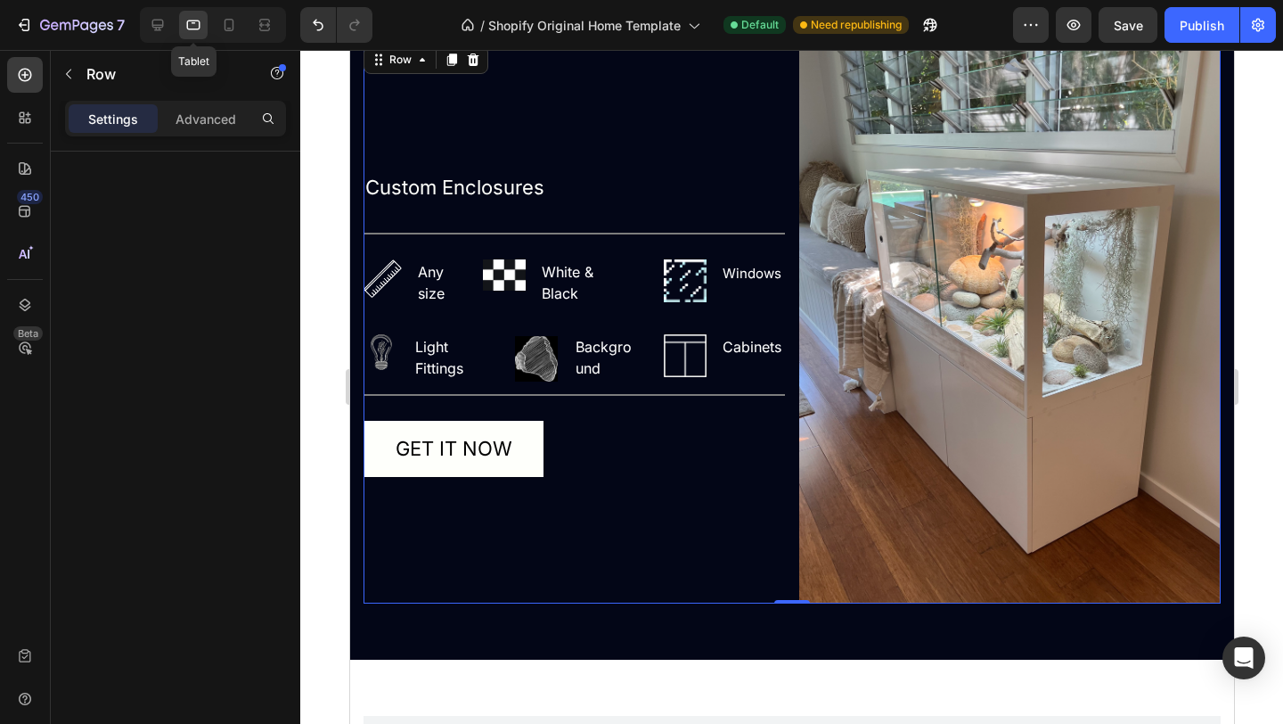
scroll to position [1663, 0]
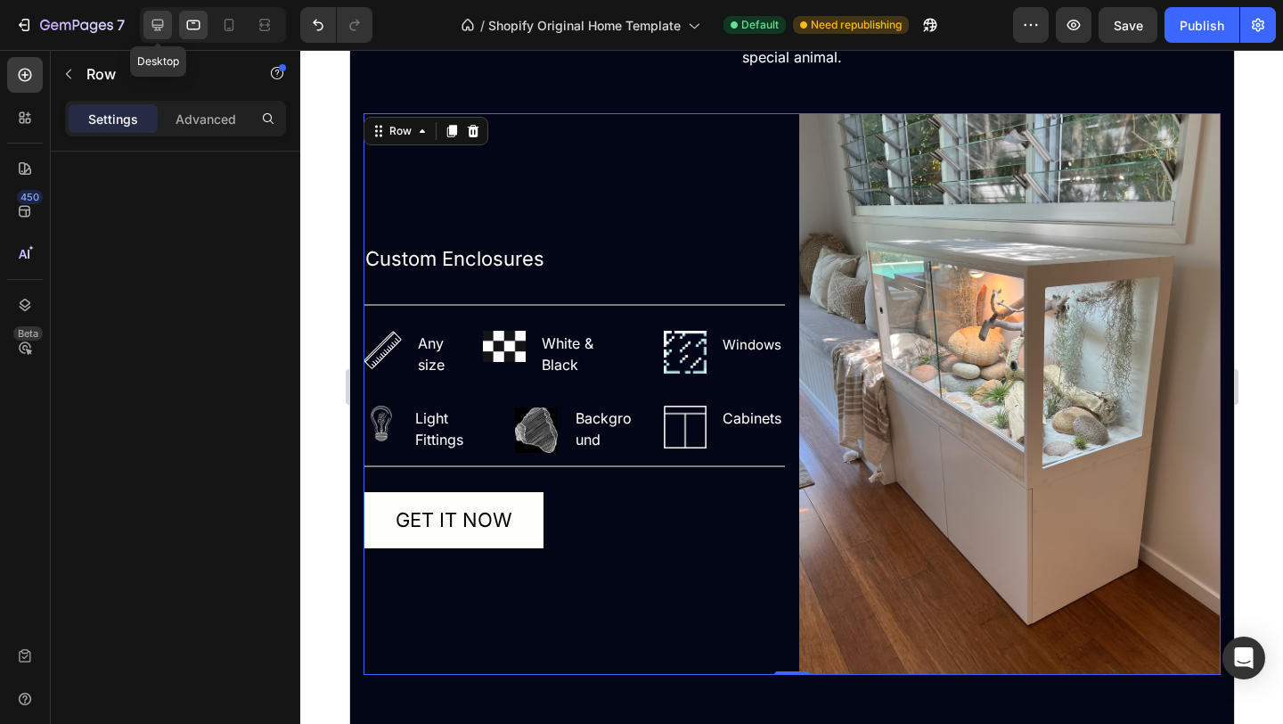
click at [161, 28] on icon at bounding box center [158, 26] width 12 height 12
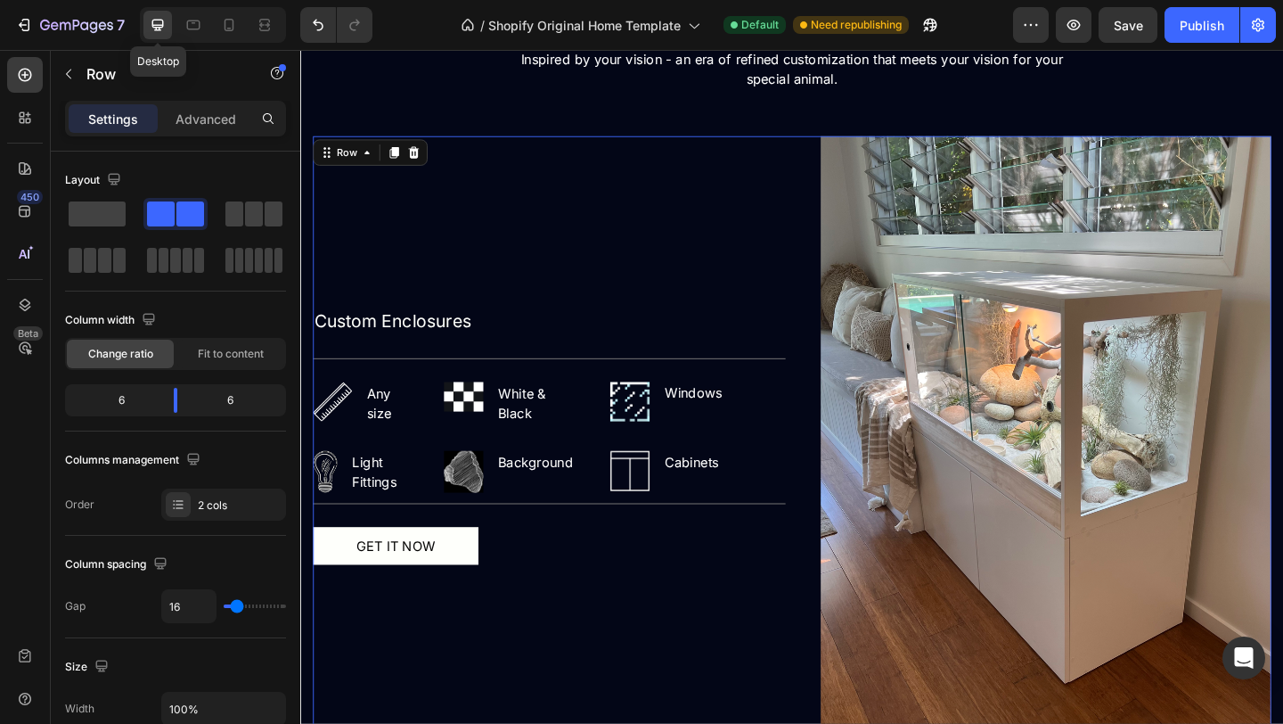
scroll to position [1736, 0]
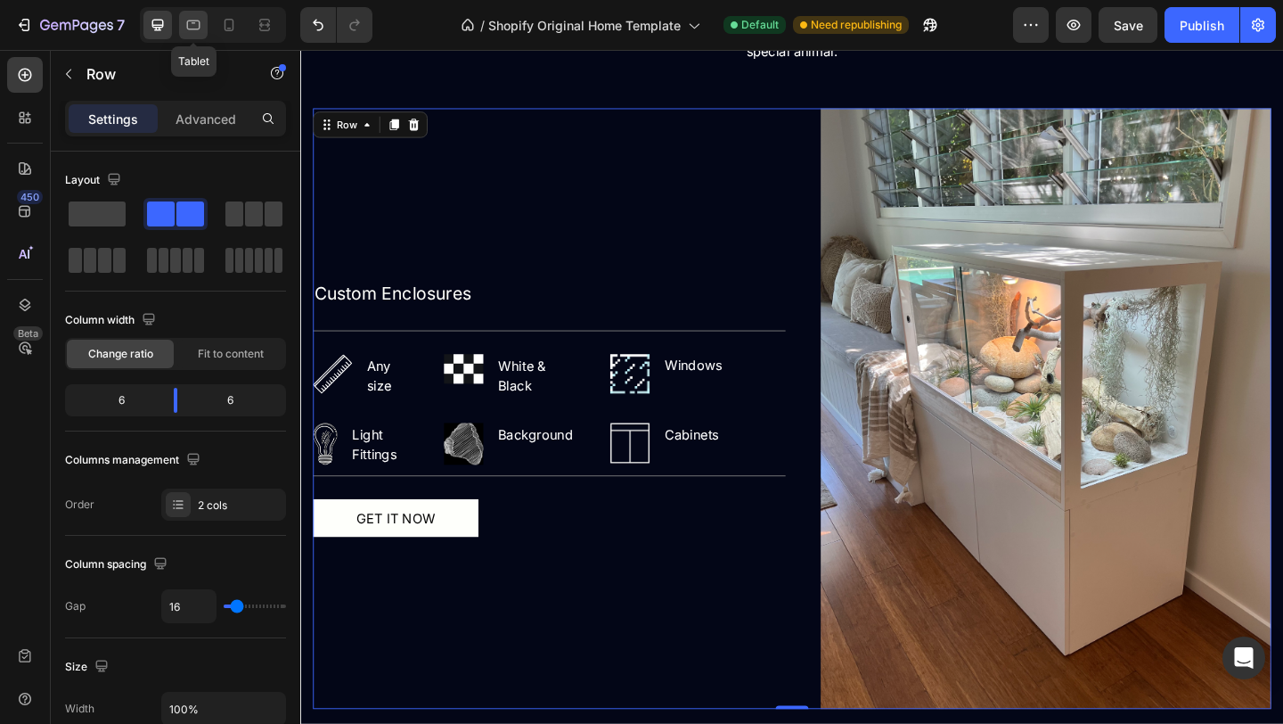
click at [201, 31] on icon at bounding box center [193, 25] width 18 height 18
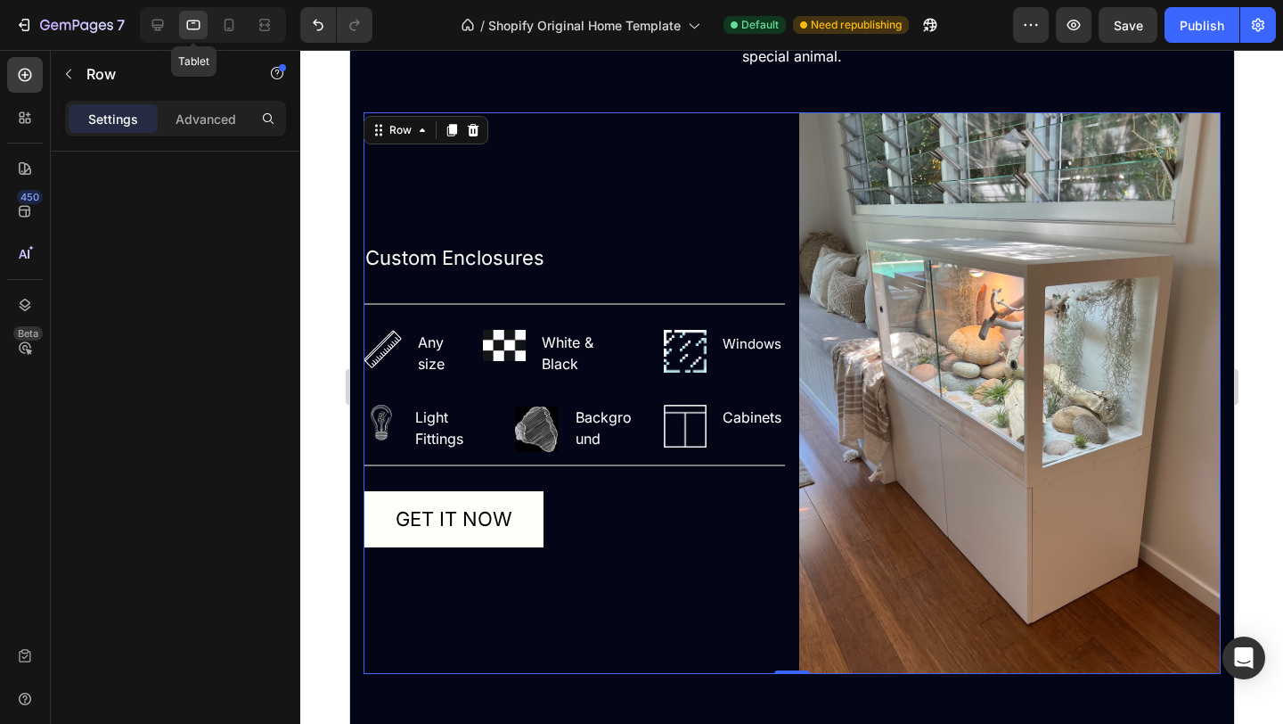
scroll to position [1663, 0]
click at [223, 32] on icon at bounding box center [229, 25] width 18 height 18
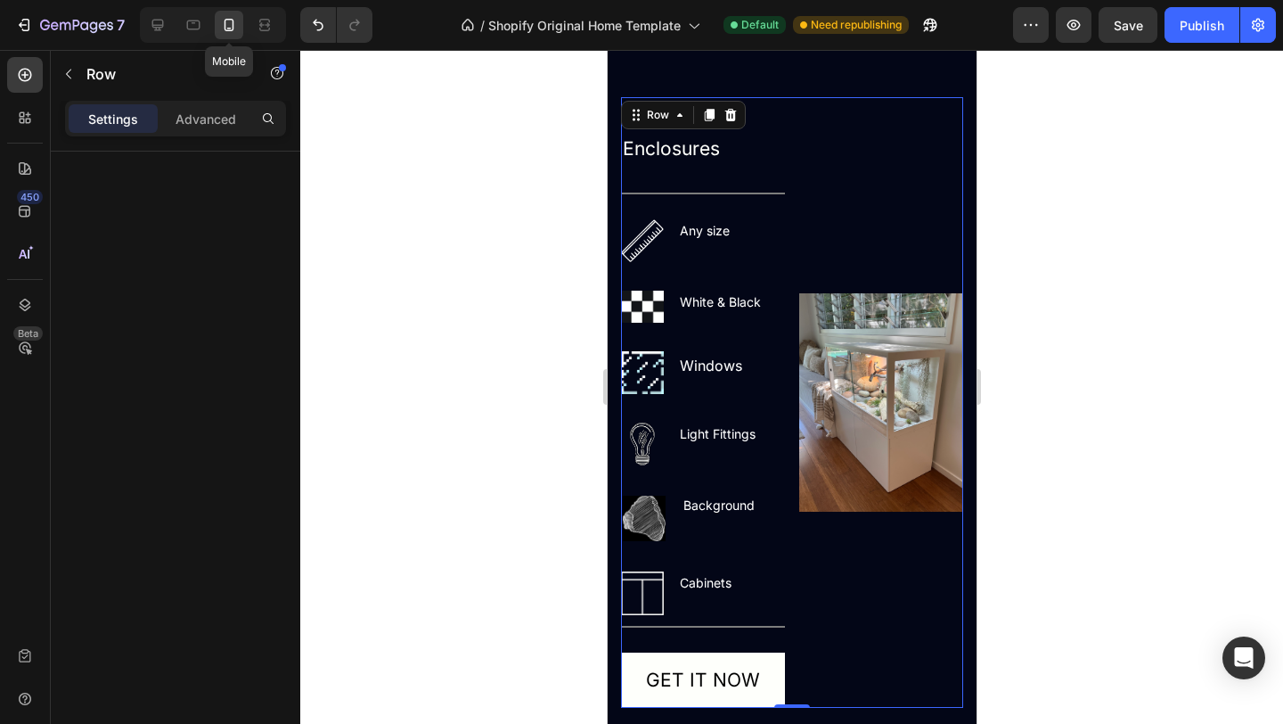
scroll to position [1647, 0]
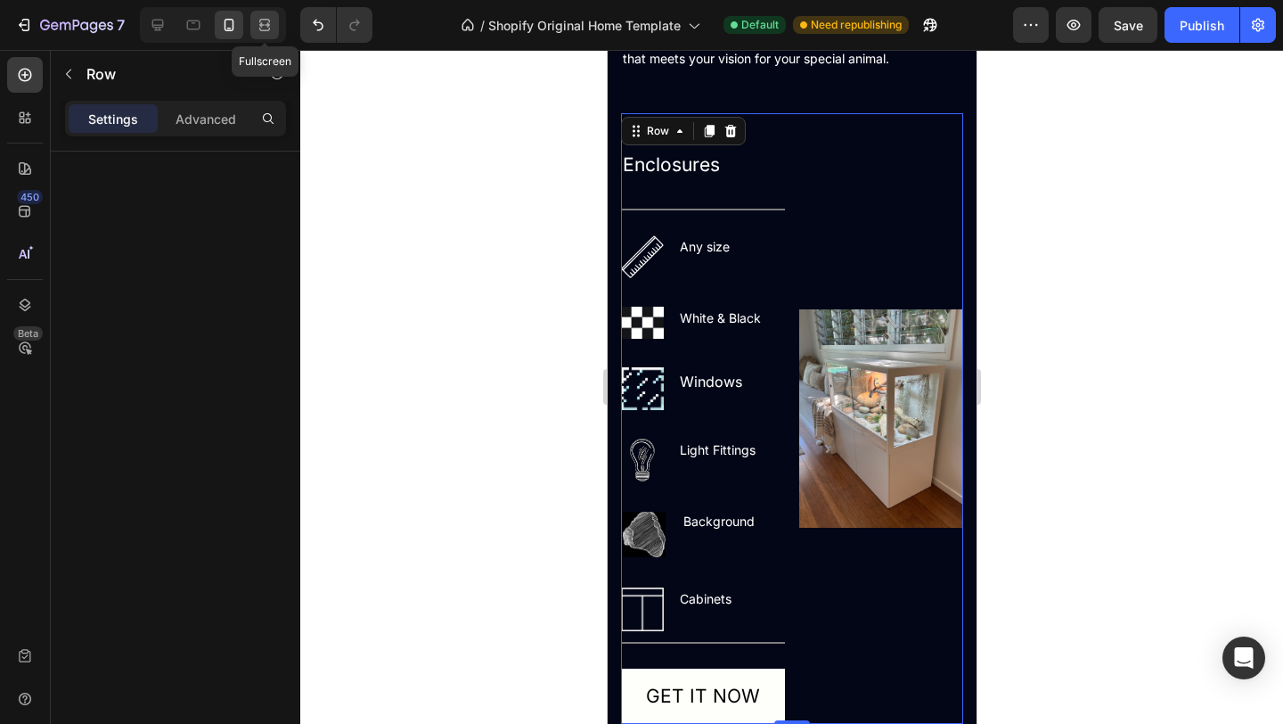
click at [264, 29] on icon at bounding box center [265, 25] width 18 height 18
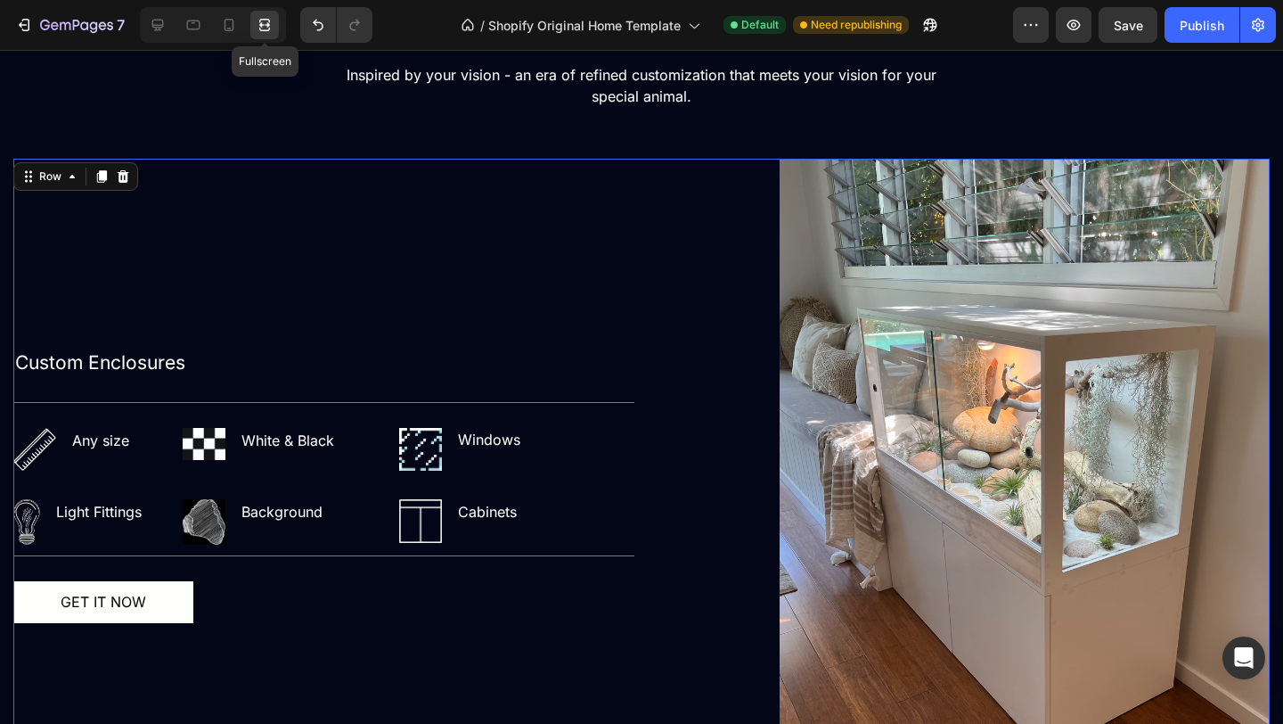
scroll to position [1736, 0]
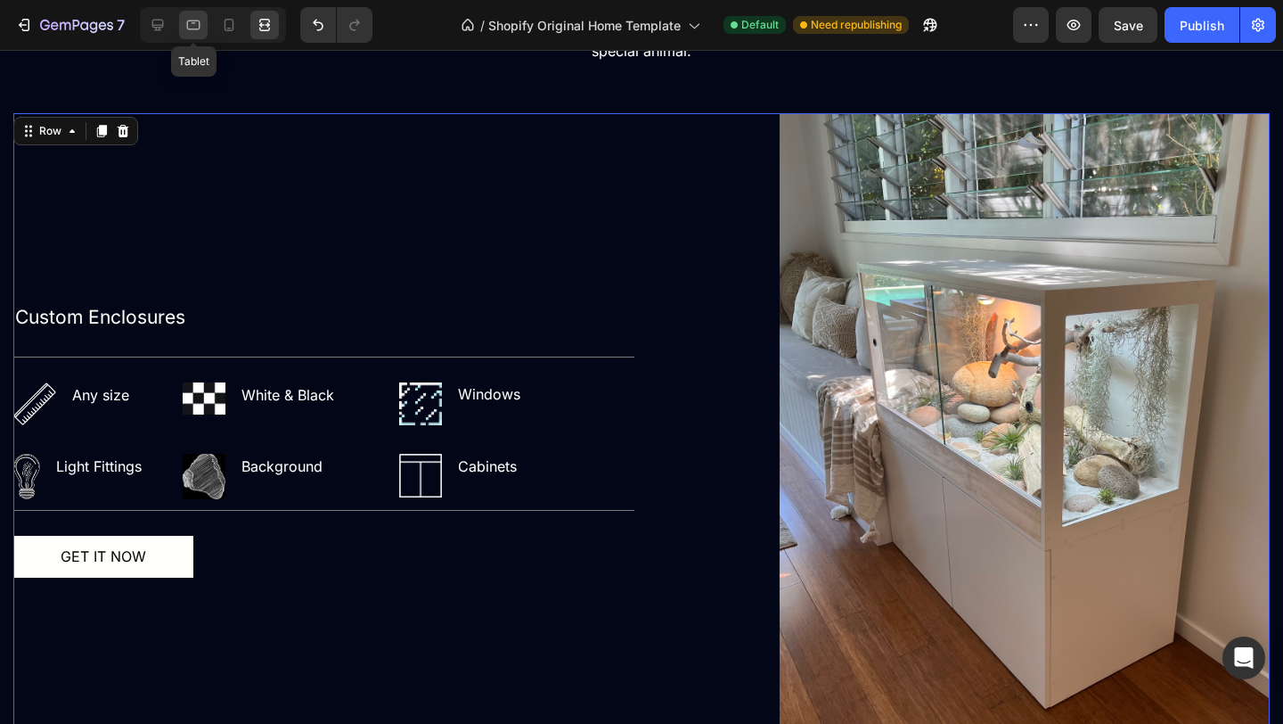
click at [191, 19] on icon at bounding box center [193, 25] width 18 height 18
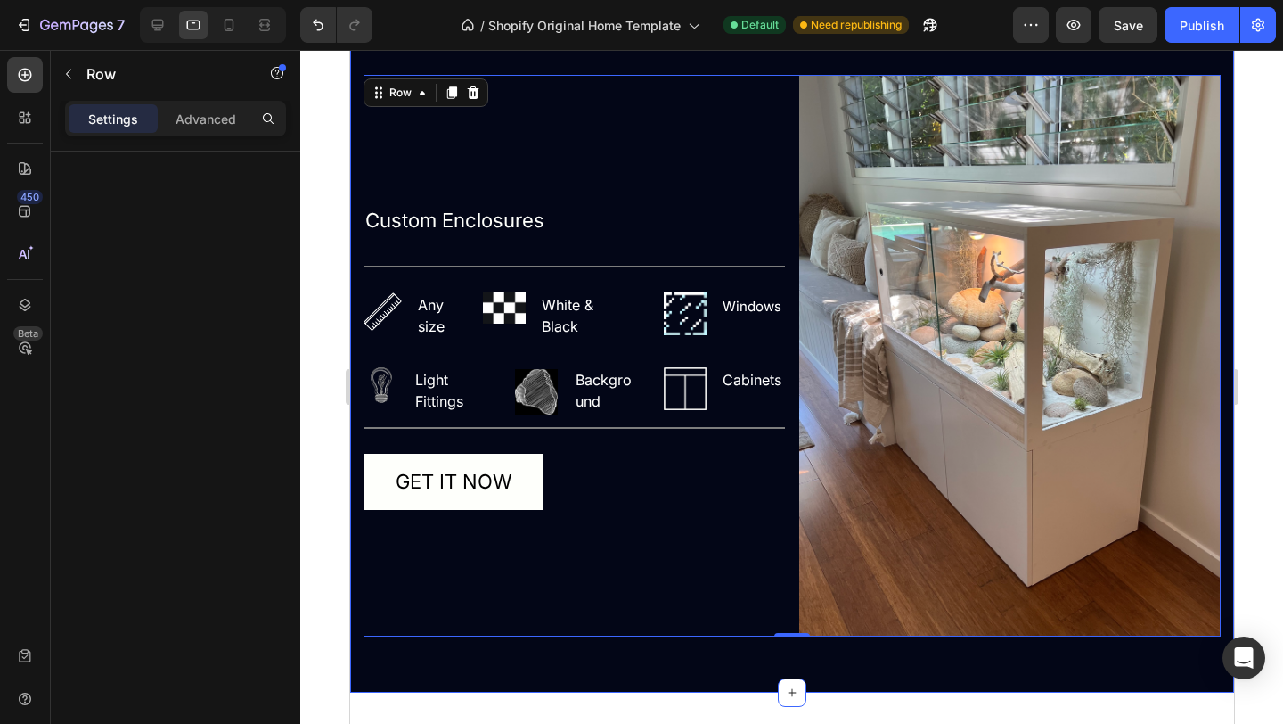
scroll to position [1663, 0]
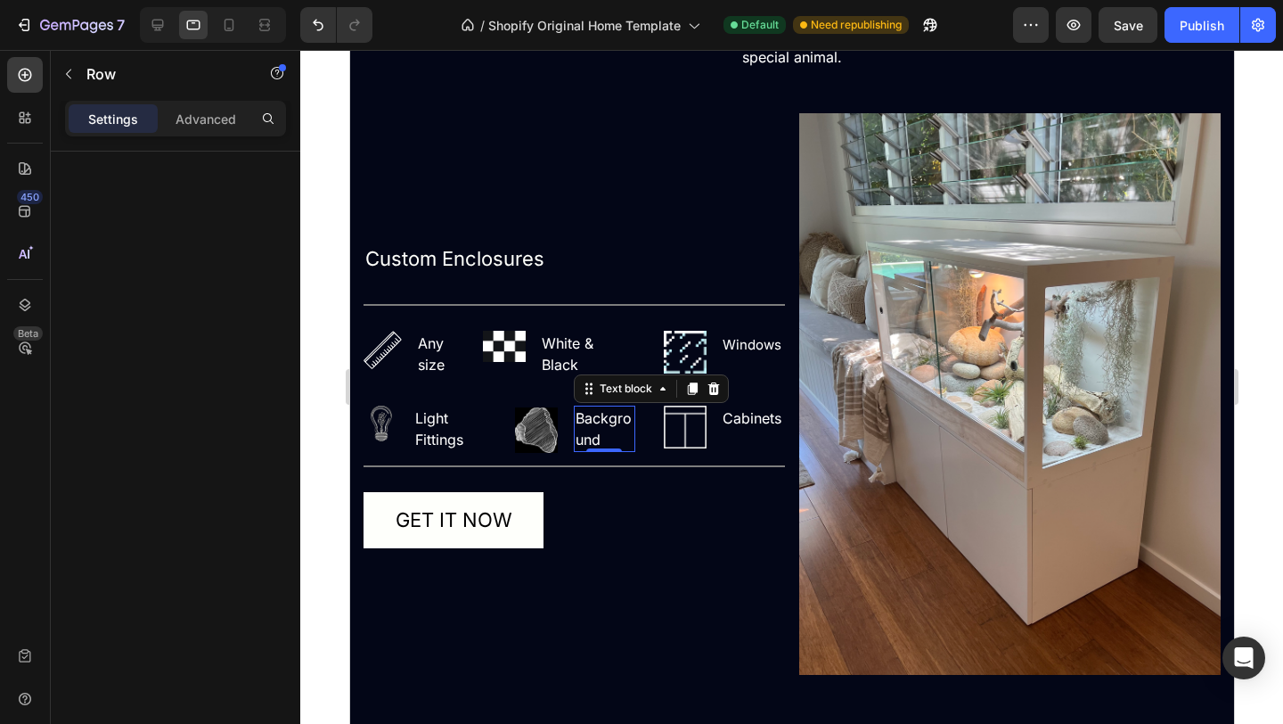
click at [602, 424] on p "Background" at bounding box center [603, 428] width 57 height 43
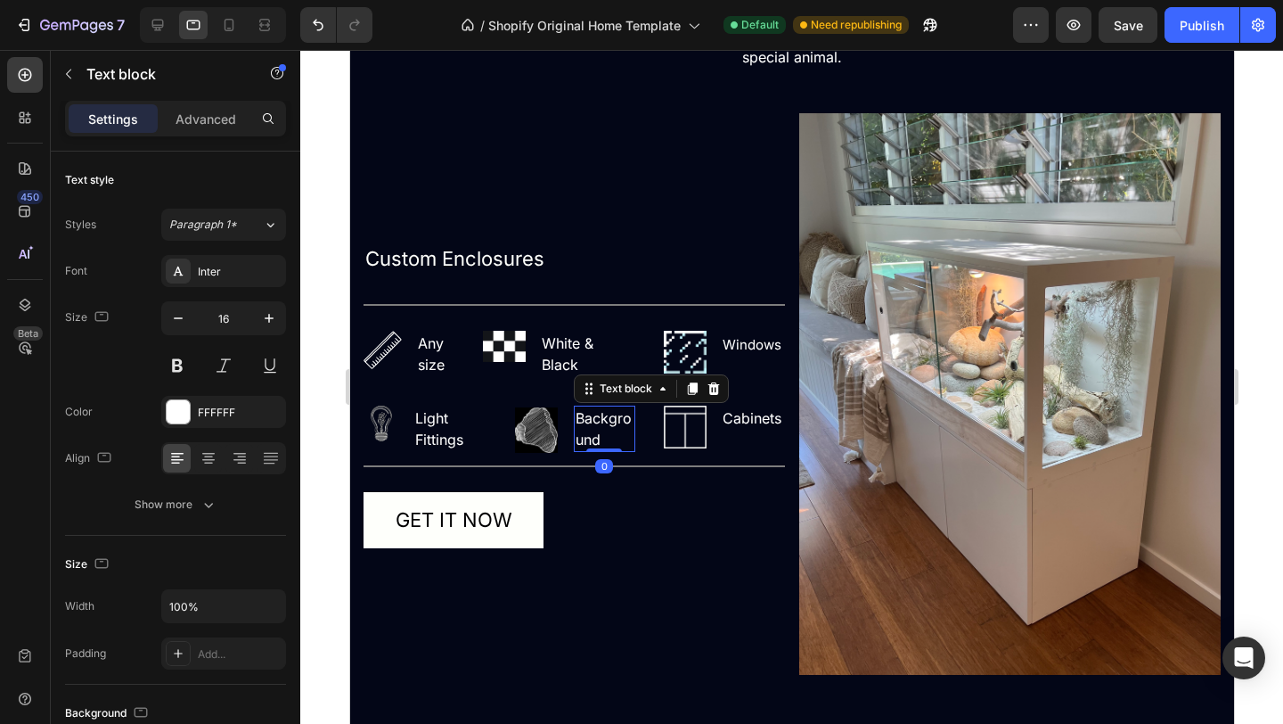
click at [599, 437] on p "Background" at bounding box center [603, 428] width 57 height 43
click at [608, 423] on p "Background" at bounding box center [603, 428] width 57 height 43
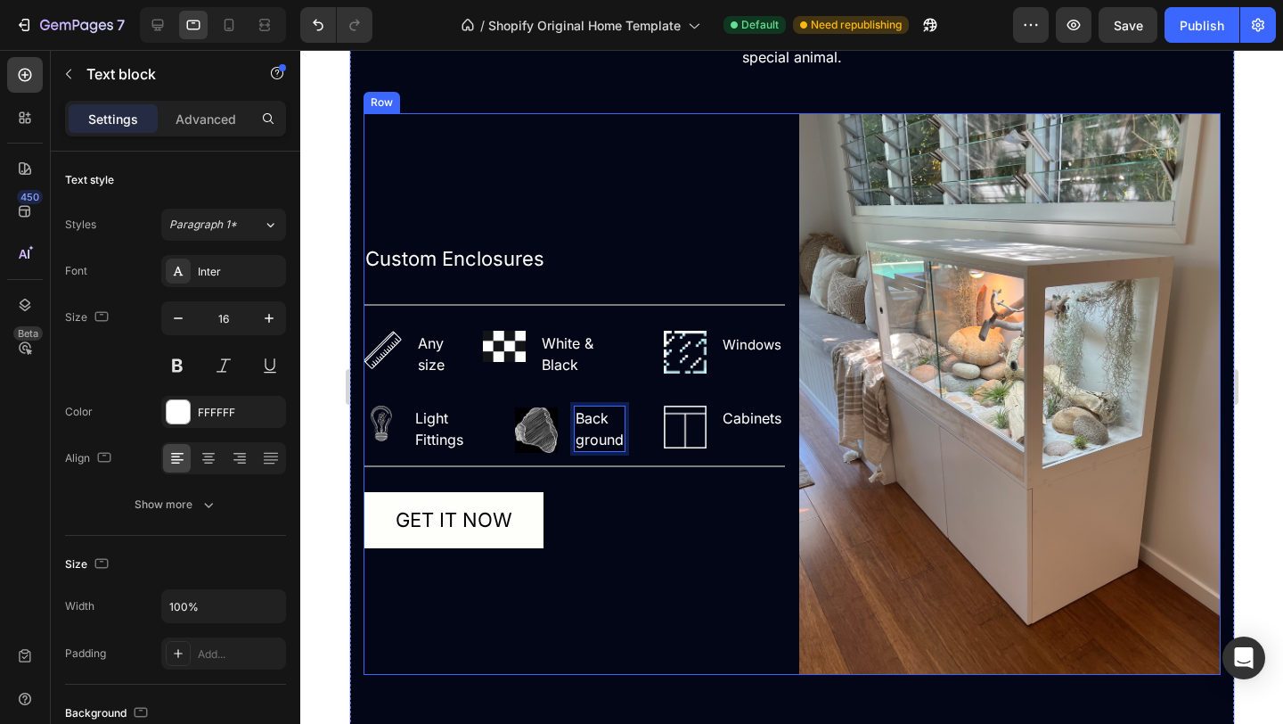
click at [644, 530] on div "GET IT NOW Button" at bounding box center [574, 520] width 422 height 57
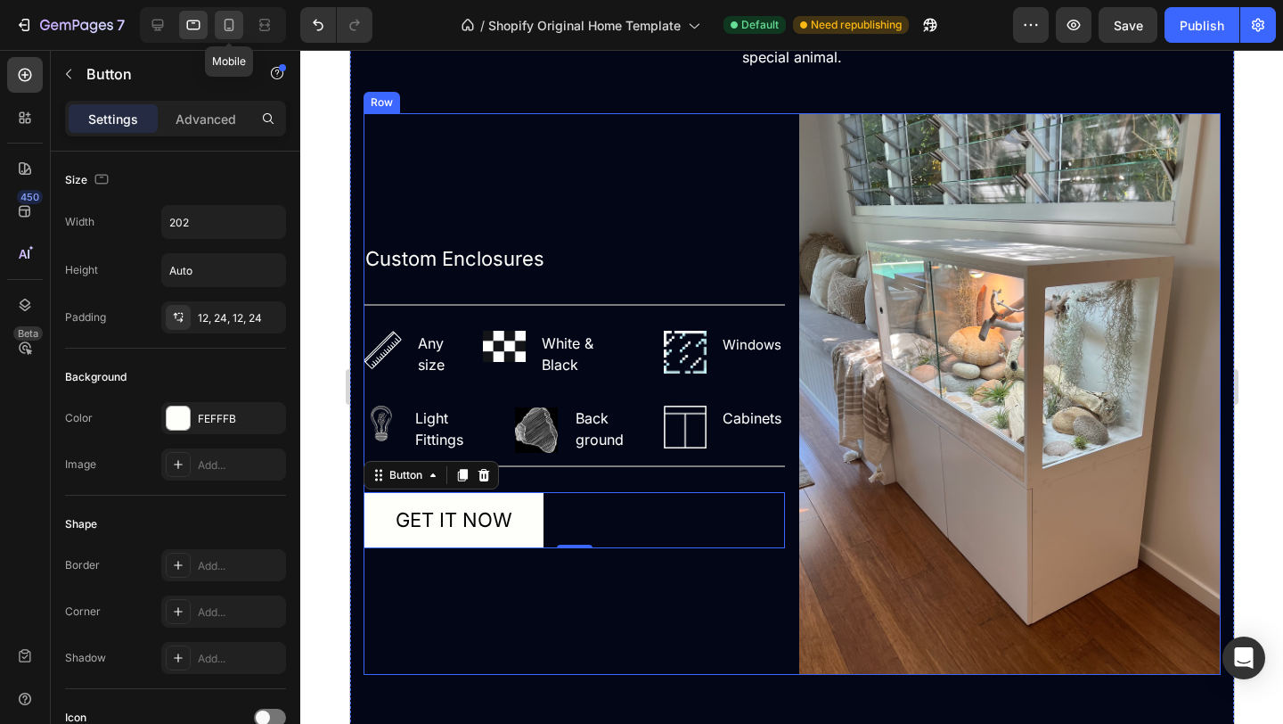
click at [233, 24] on icon at bounding box center [230, 25] width 10 height 12
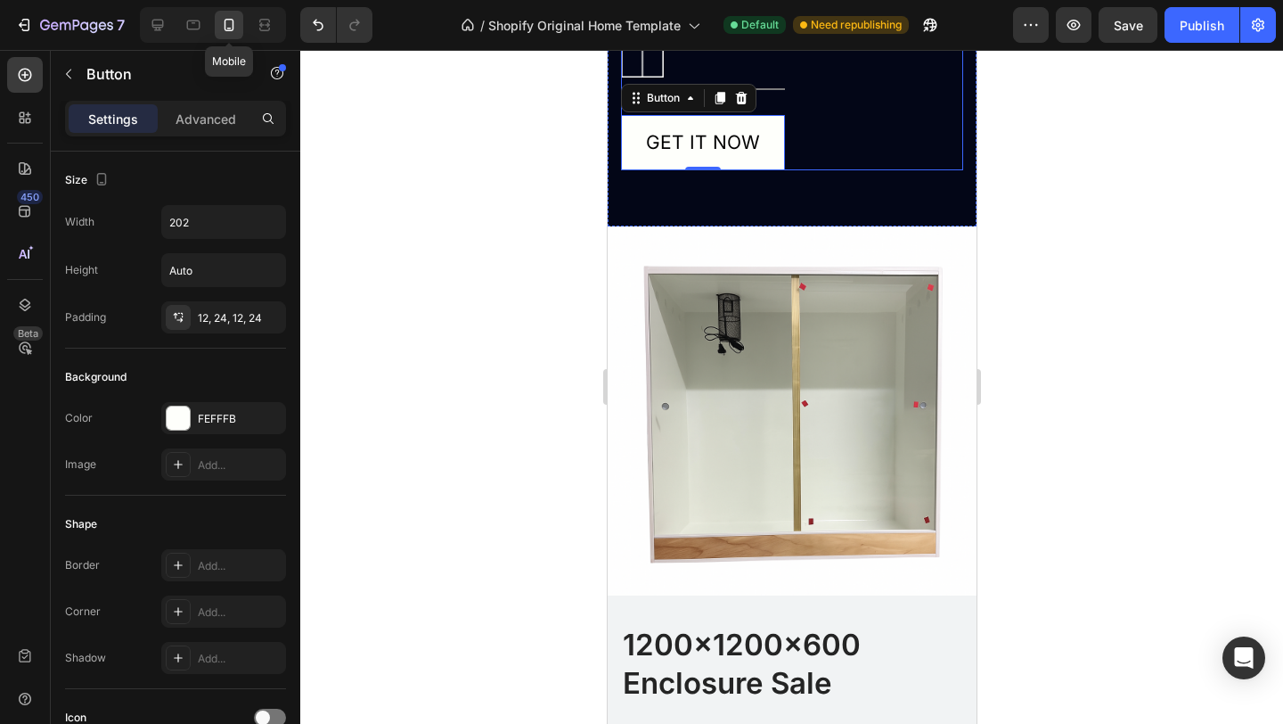
scroll to position [2203, 0]
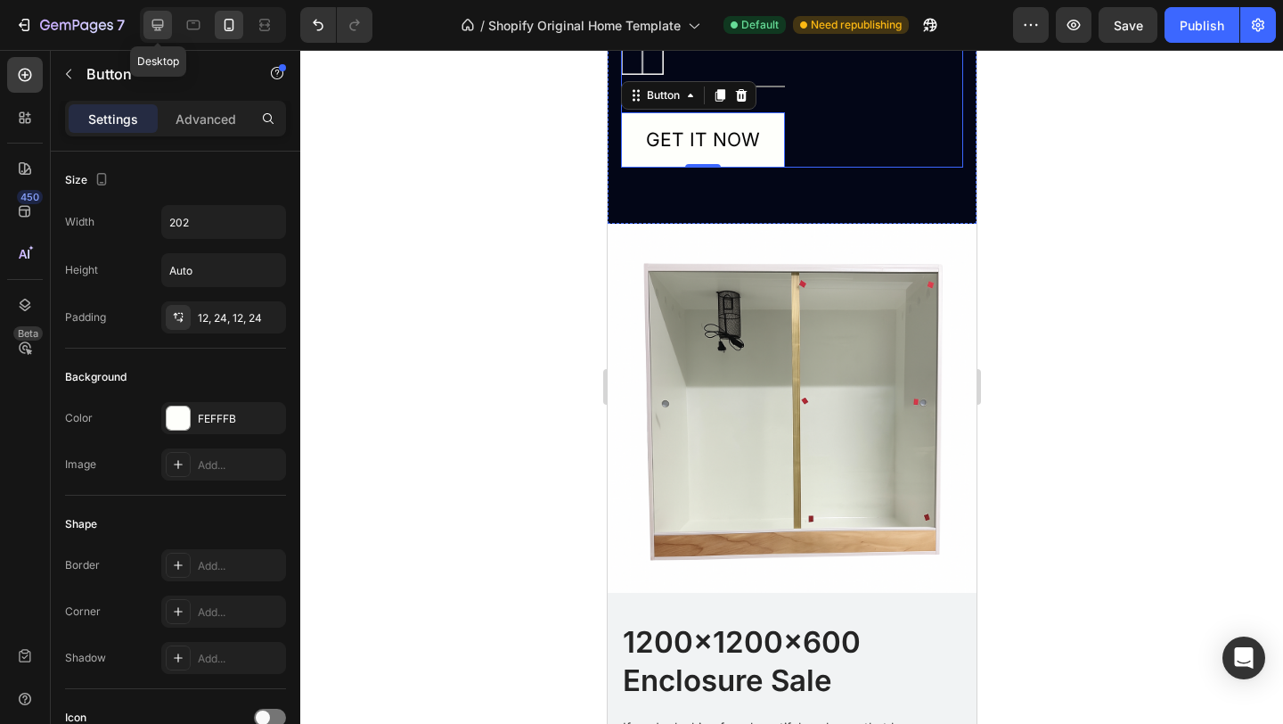
click at [156, 25] on icon at bounding box center [158, 26] width 12 height 12
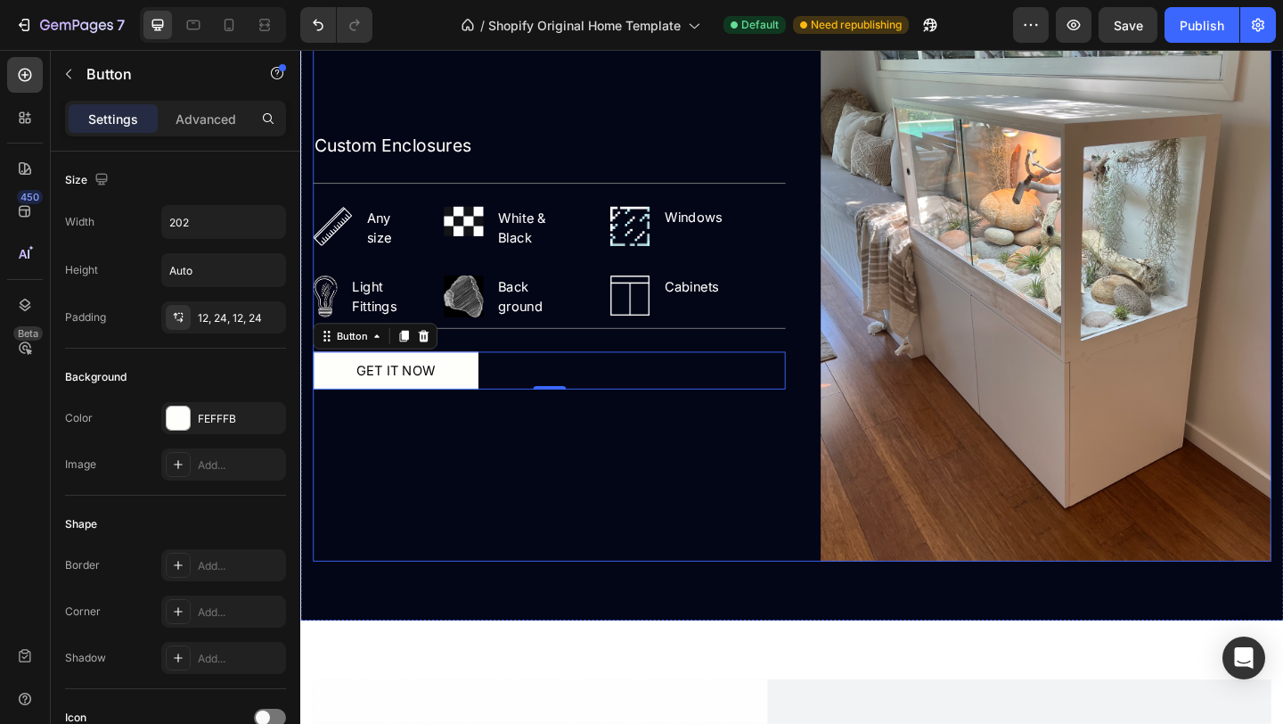
scroll to position [1894, 0]
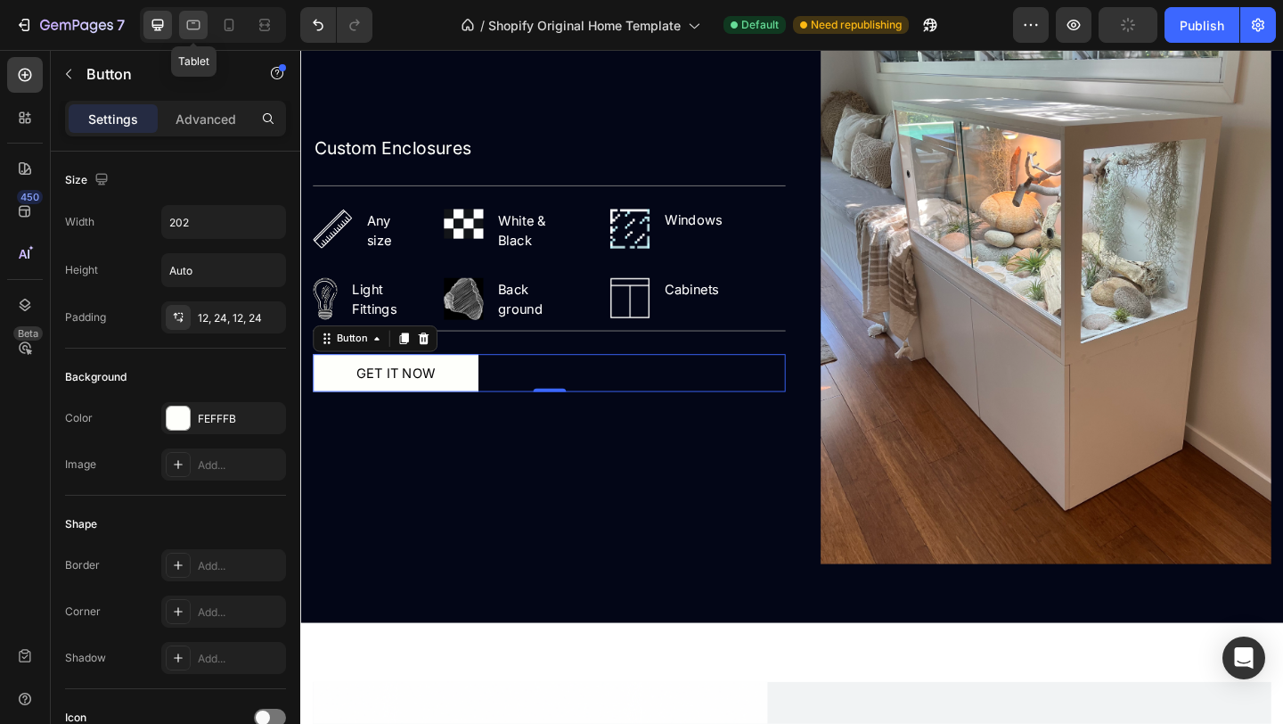
click at [199, 24] on icon at bounding box center [193, 25] width 18 height 18
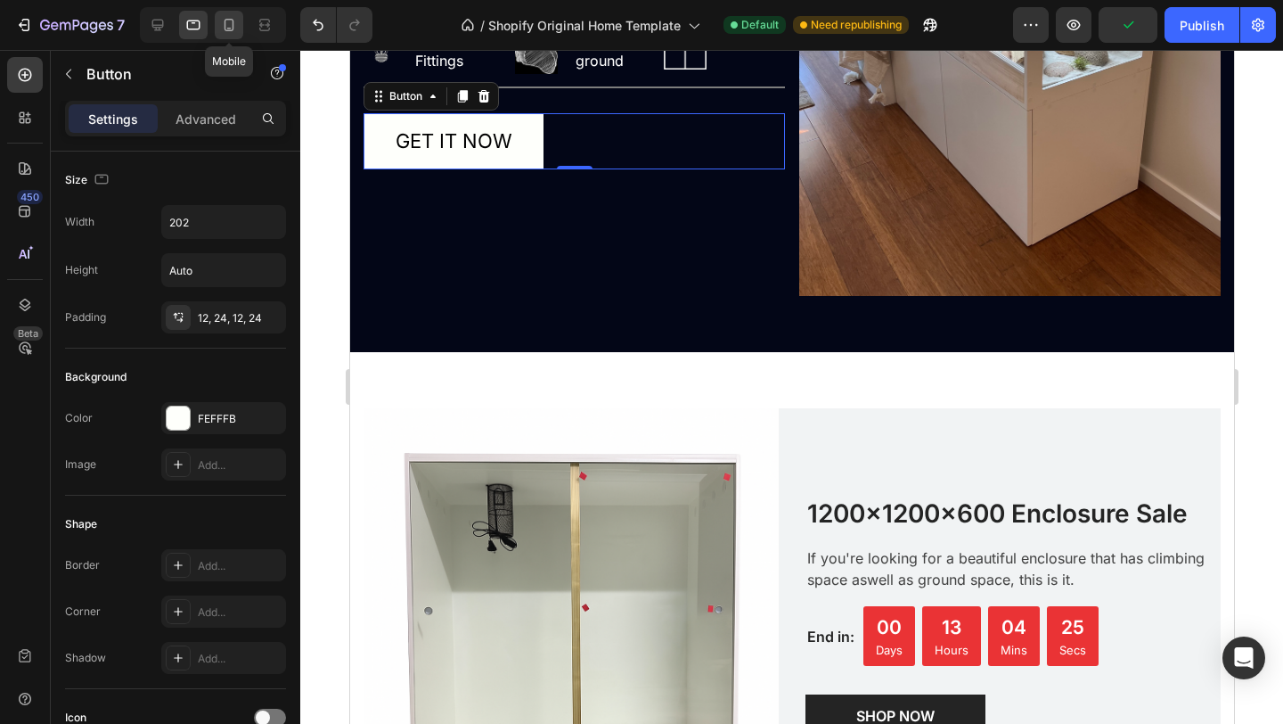
click at [225, 28] on icon at bounding box center [229, 25] width 18 height 18
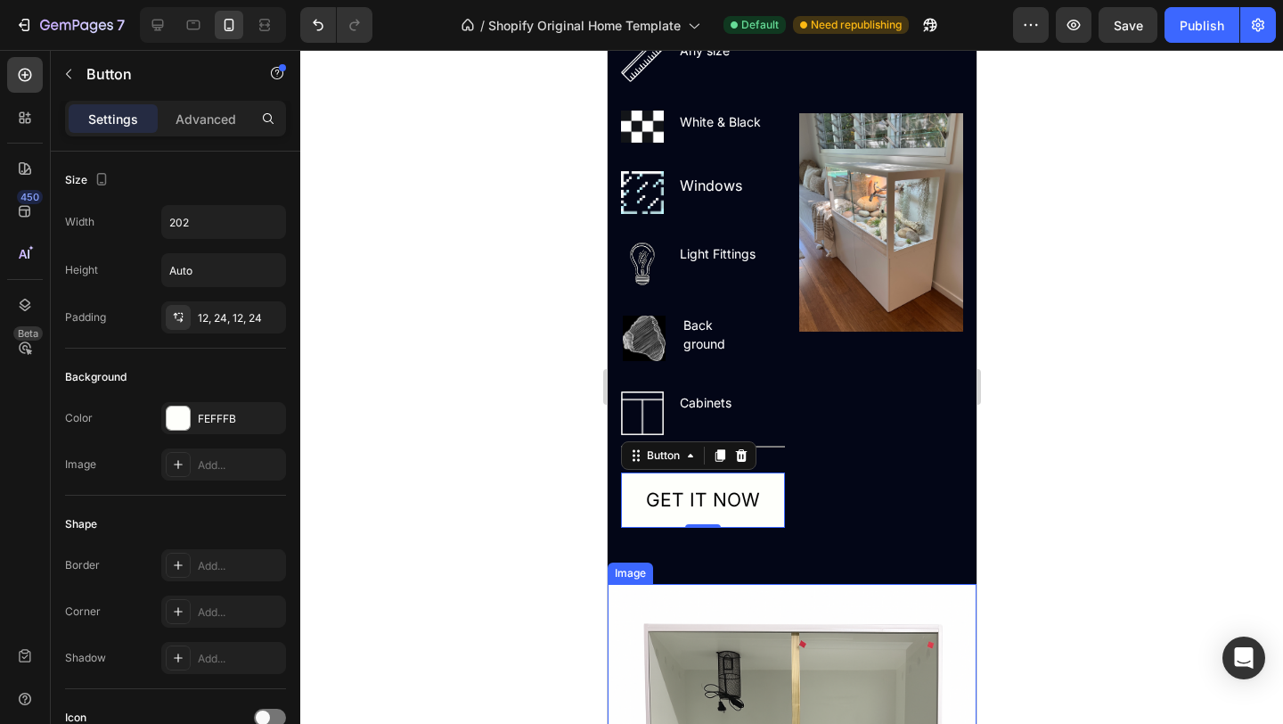
scroll to position [1841, 0]
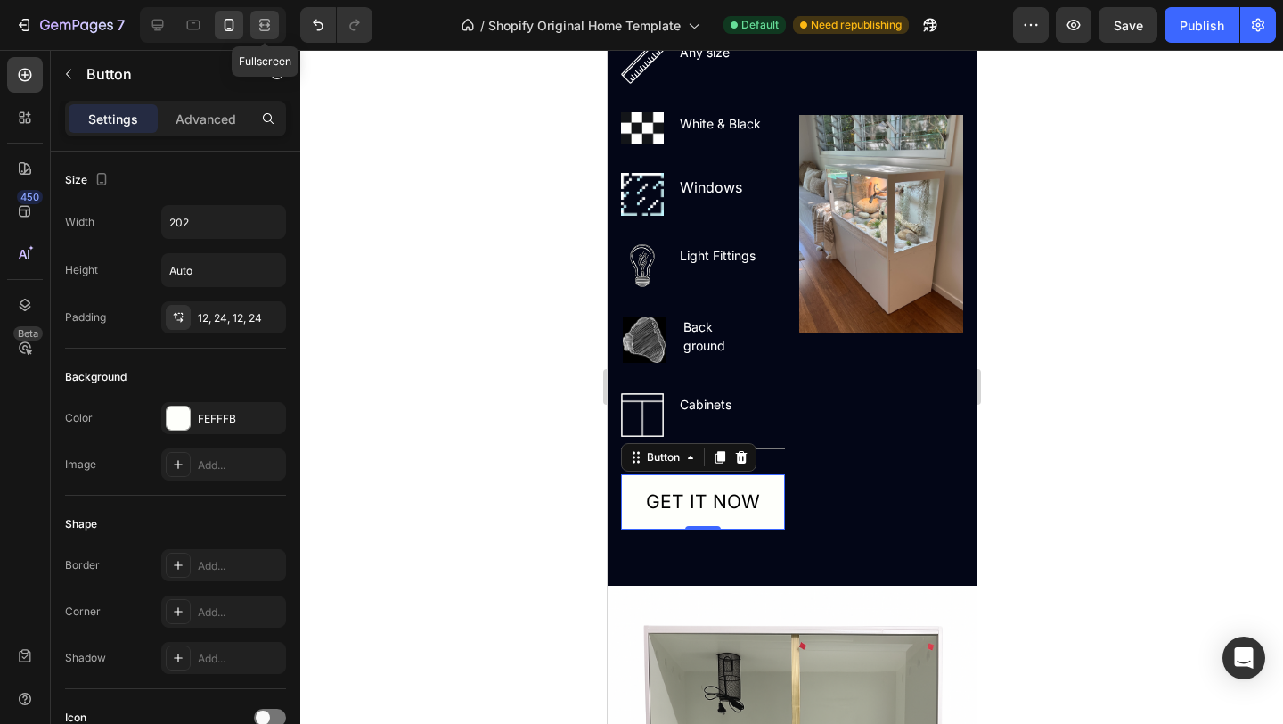
click at [266, 25] on icon at bounding box center [265, 25] width 18 height 18
type input "16"
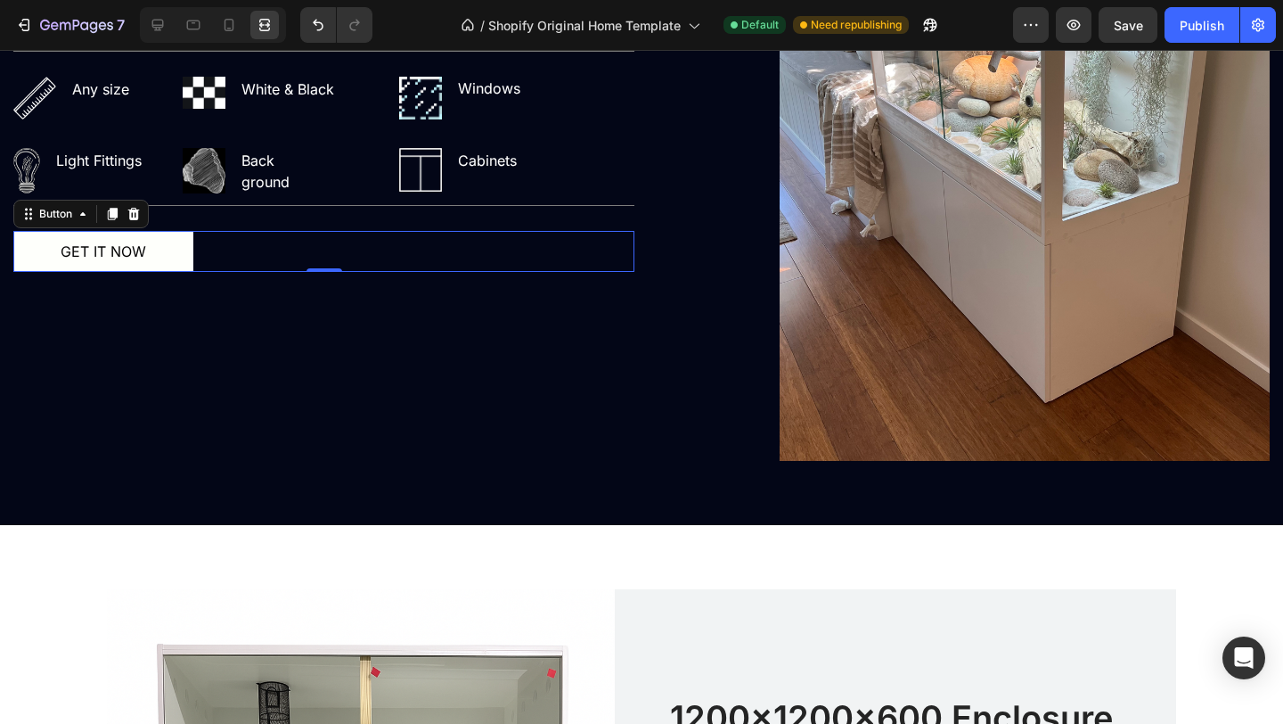
scroll to position [2041, 0]
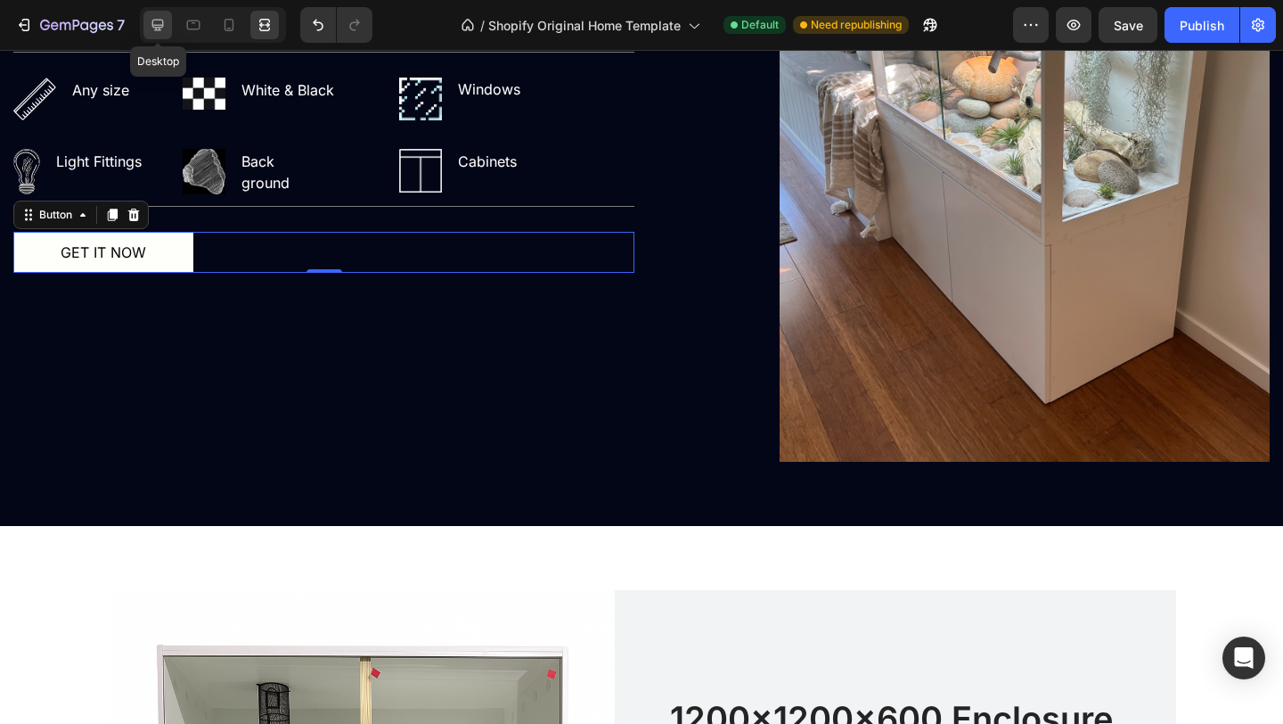
click at [160, 24] on icon at bounding box center [158, 26] width 12 height 12
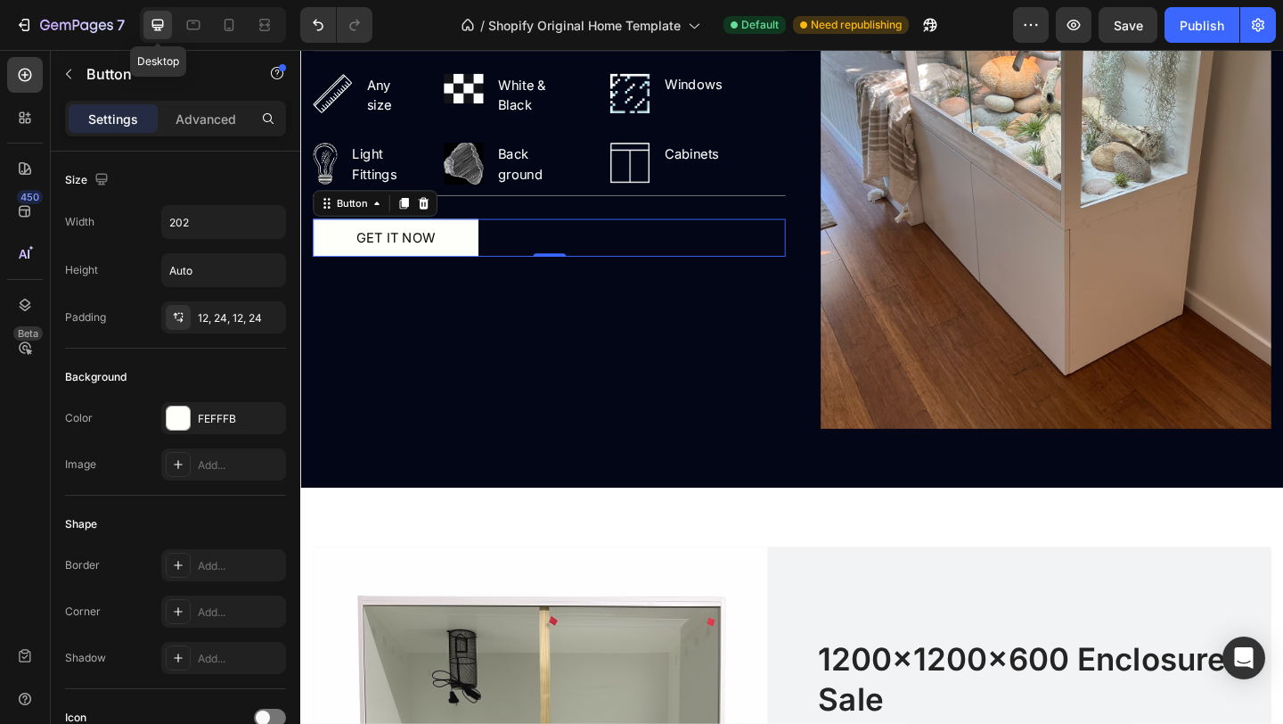
scroll to position [2039, 0]
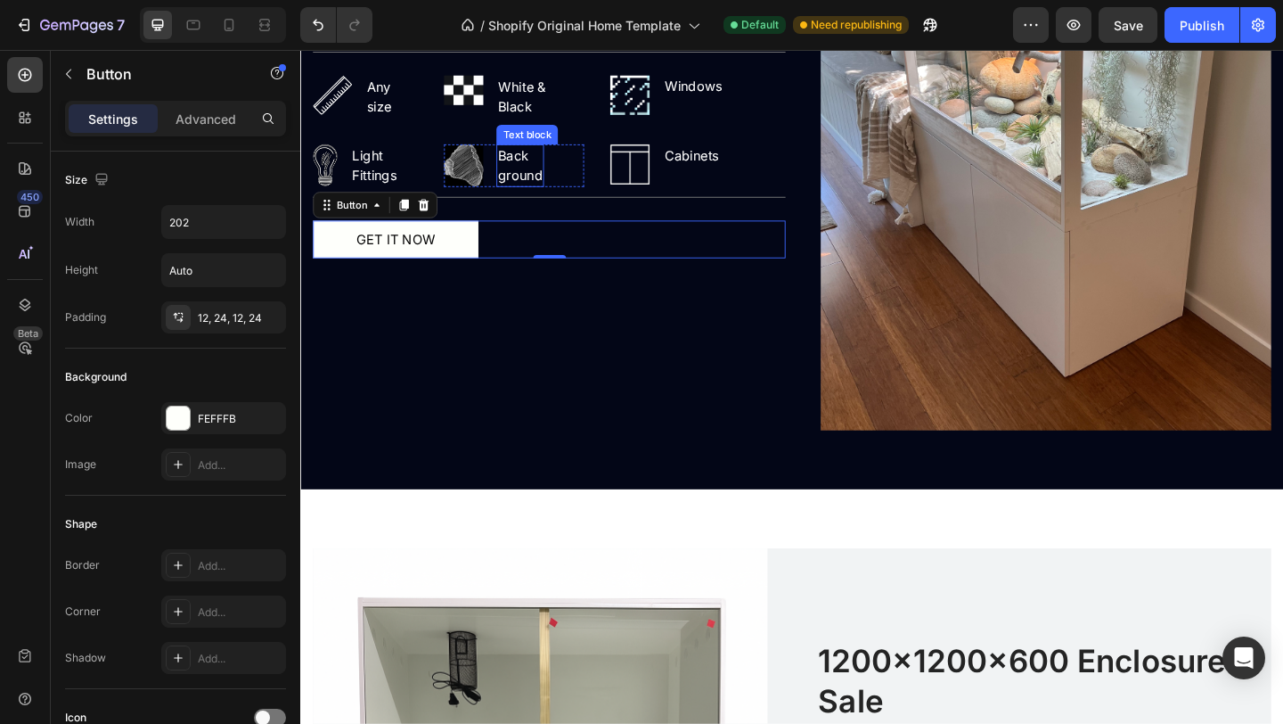
click at [515, 191] on p "ground" at bounding box center [539, 186] width 48 height 21
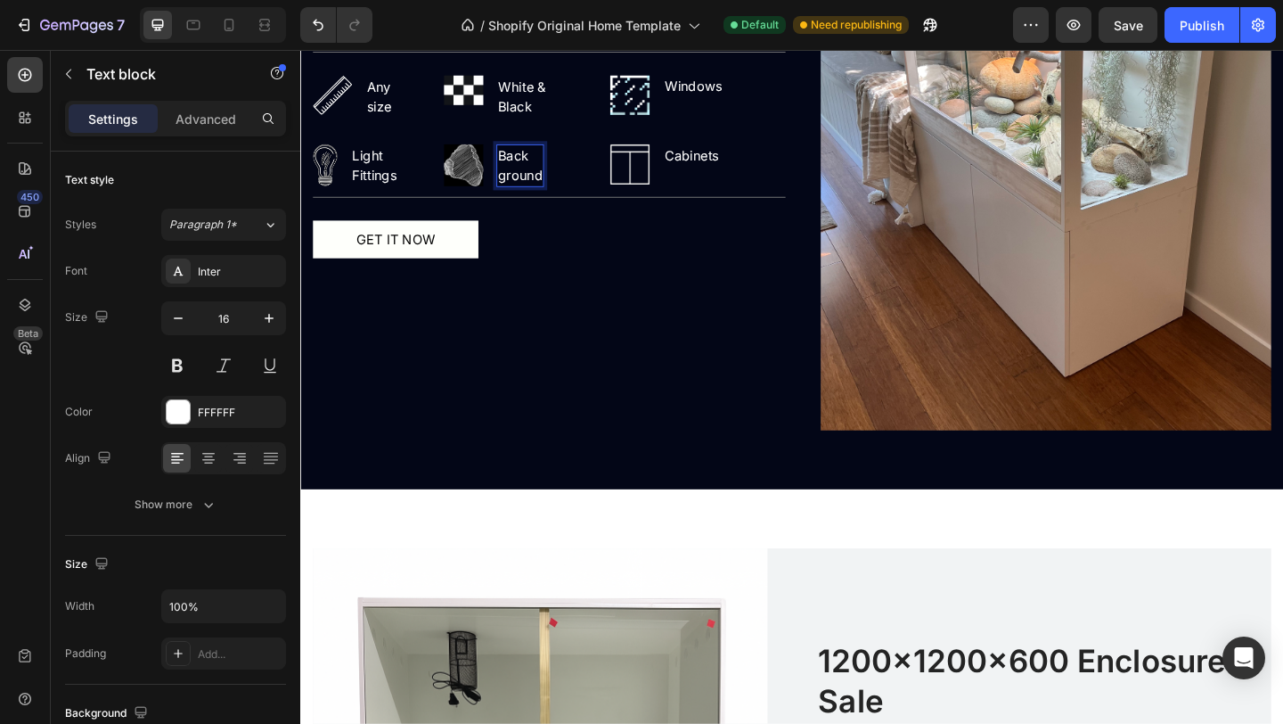
click at [515, 191] on p "ground" at bounding box center [539, 186] width 48 height 21
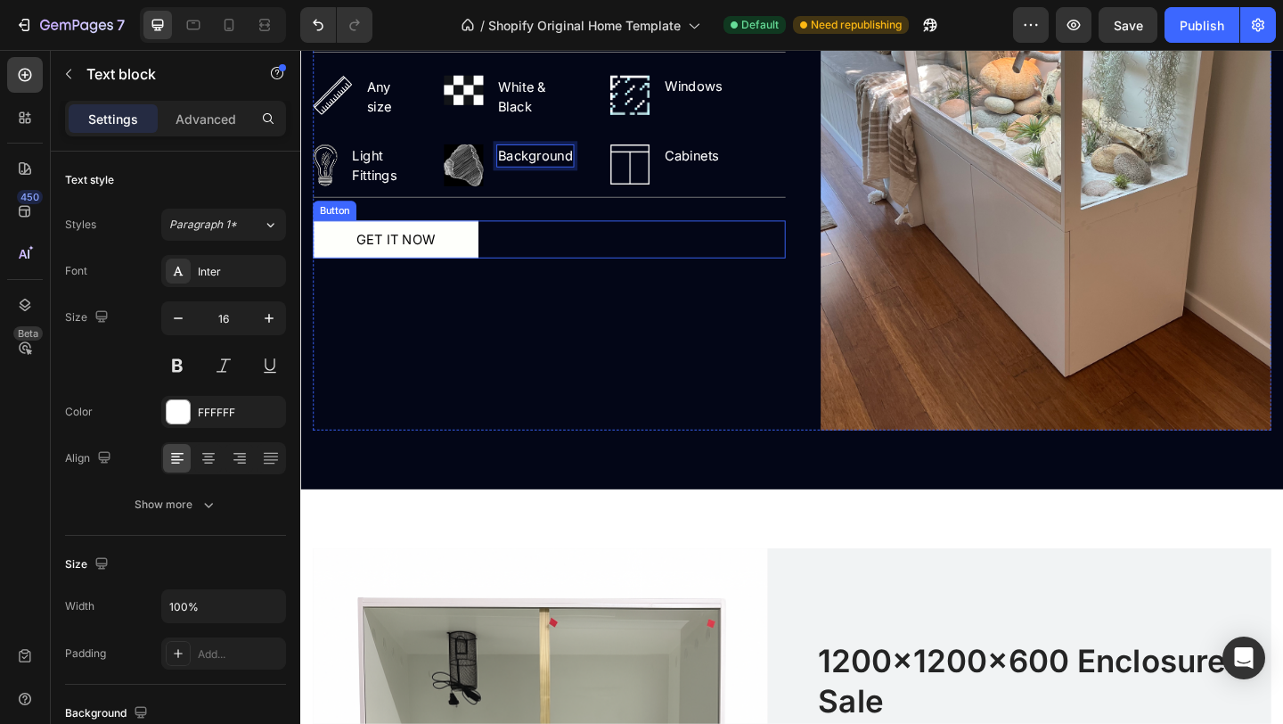
click at [722, 272] on div "GET IT NOW Button" at bounding box center [571, 255] width 514 height 41
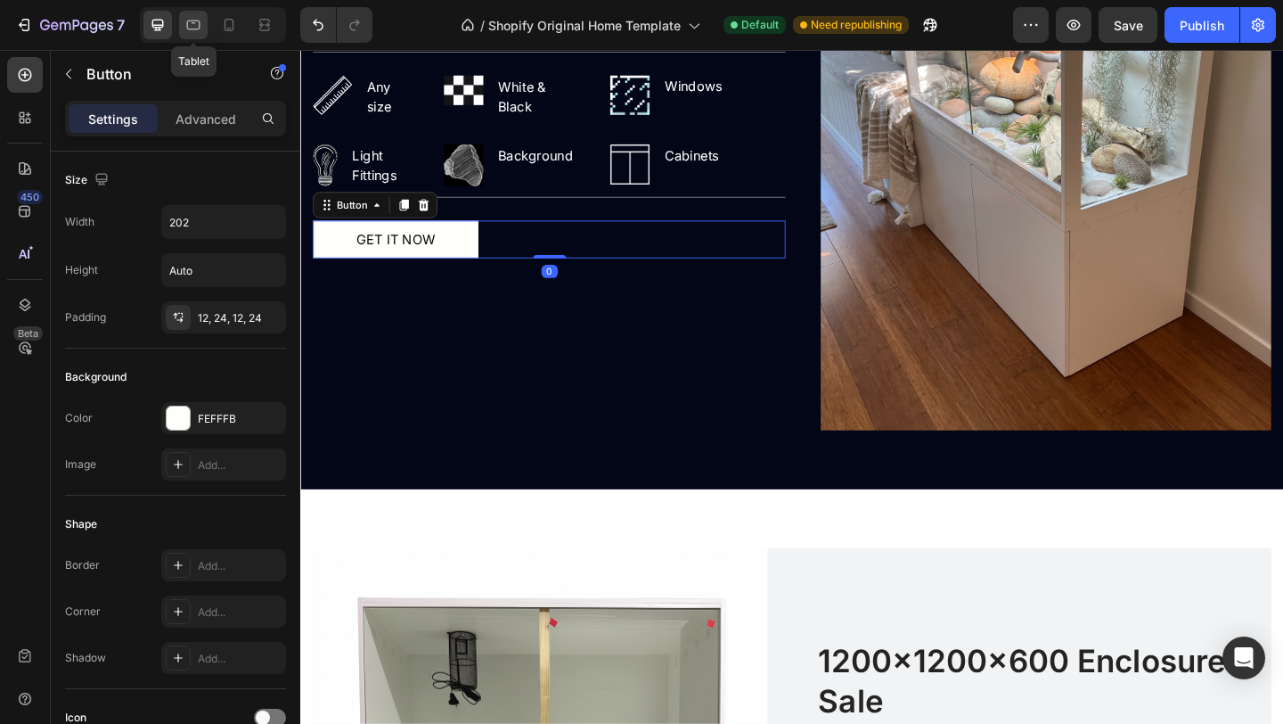
click at [199, 29] on icon at bounding box center [193, 25] width 13 height 10
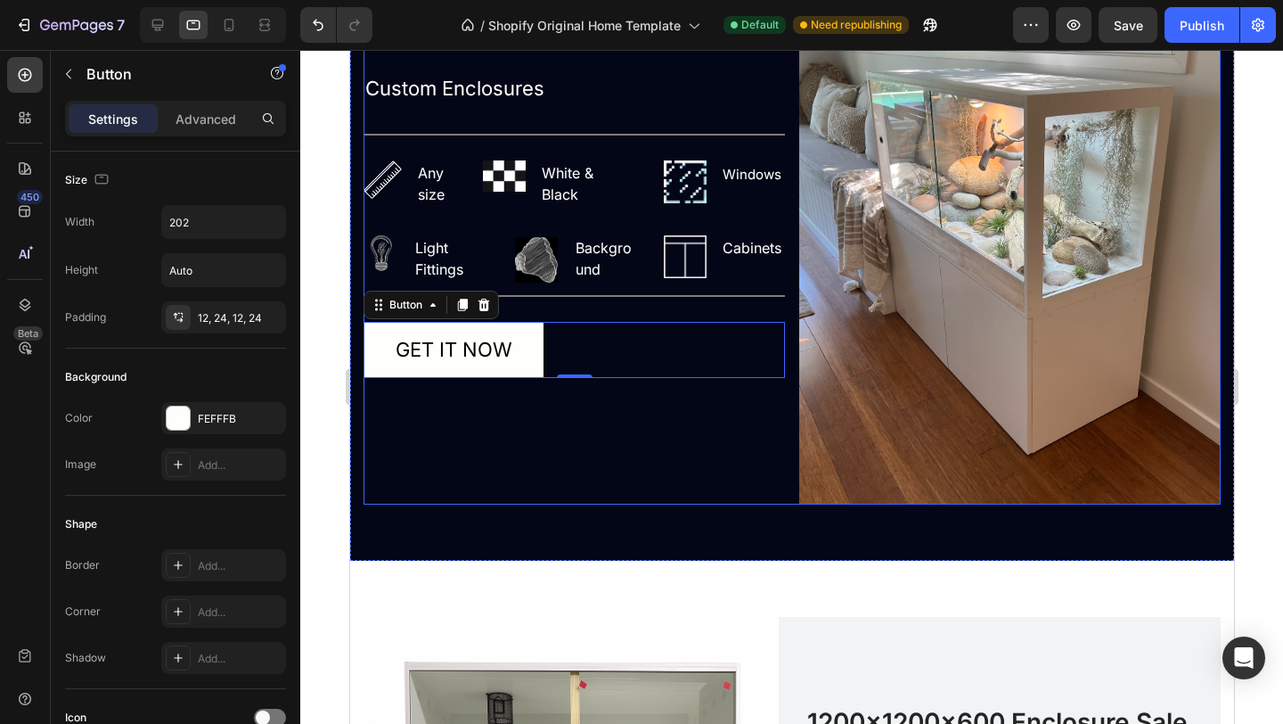
scroll to position [1812, 0]
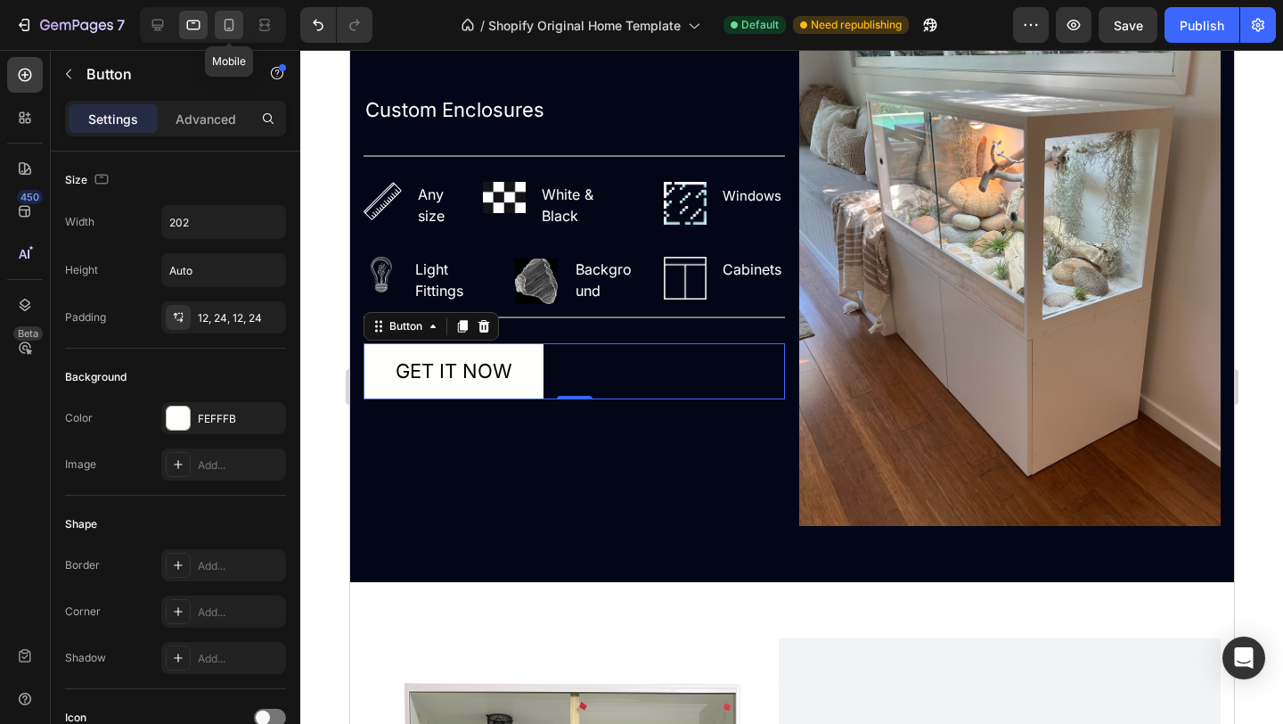
click at [235, 24] on icon at bounding box center [229, 25] width 18 height 18
type input "21"
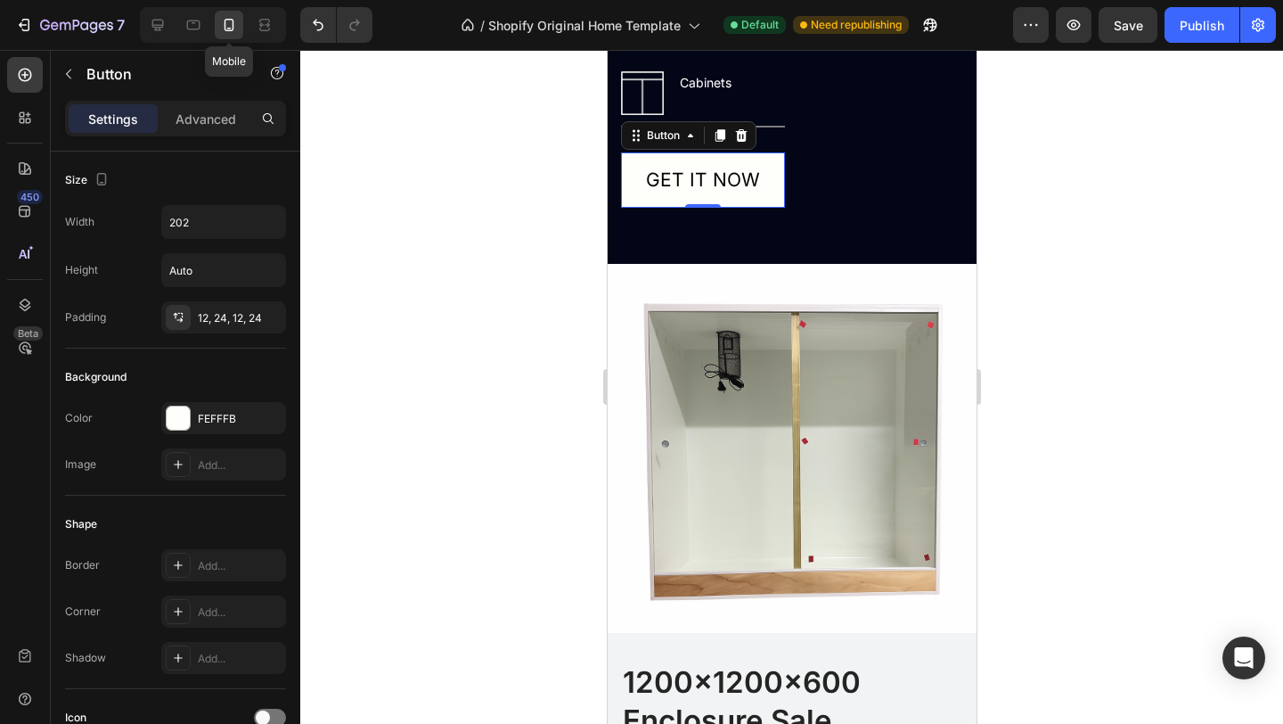
scroll to position [2203, 0]
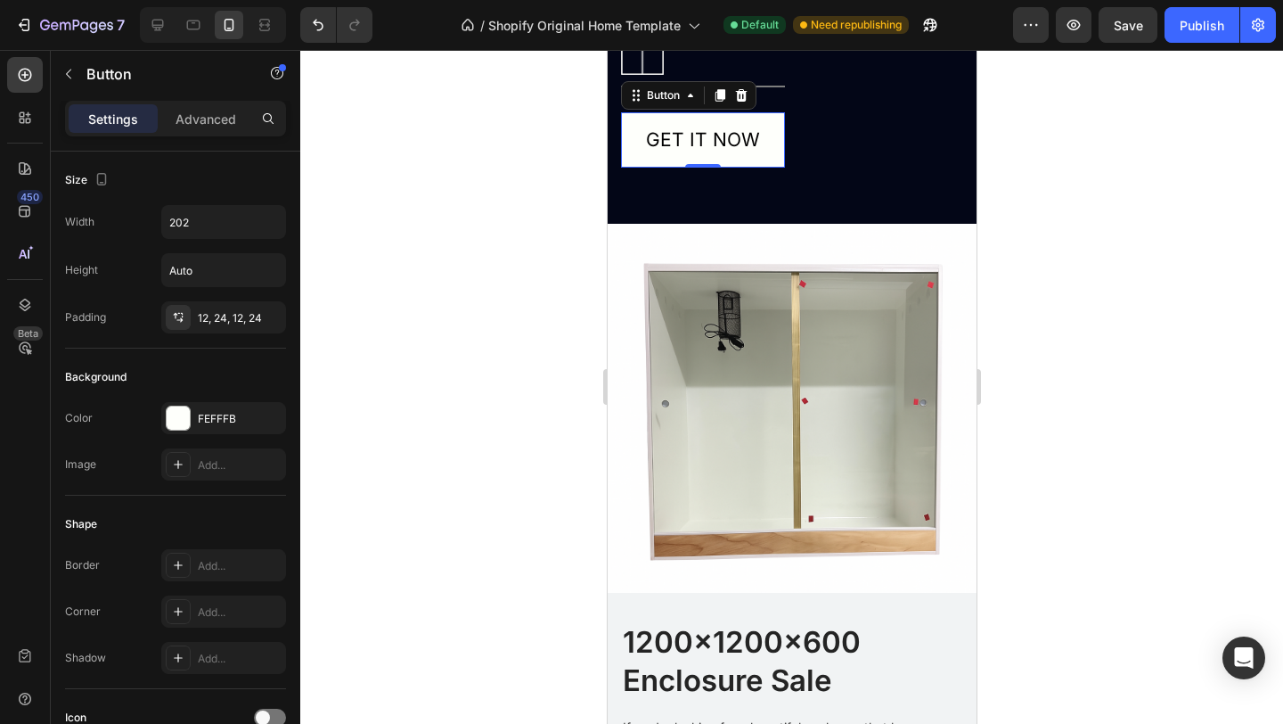
click at [560, 152] on div at bounding box center [791, 387] width 983 height 674
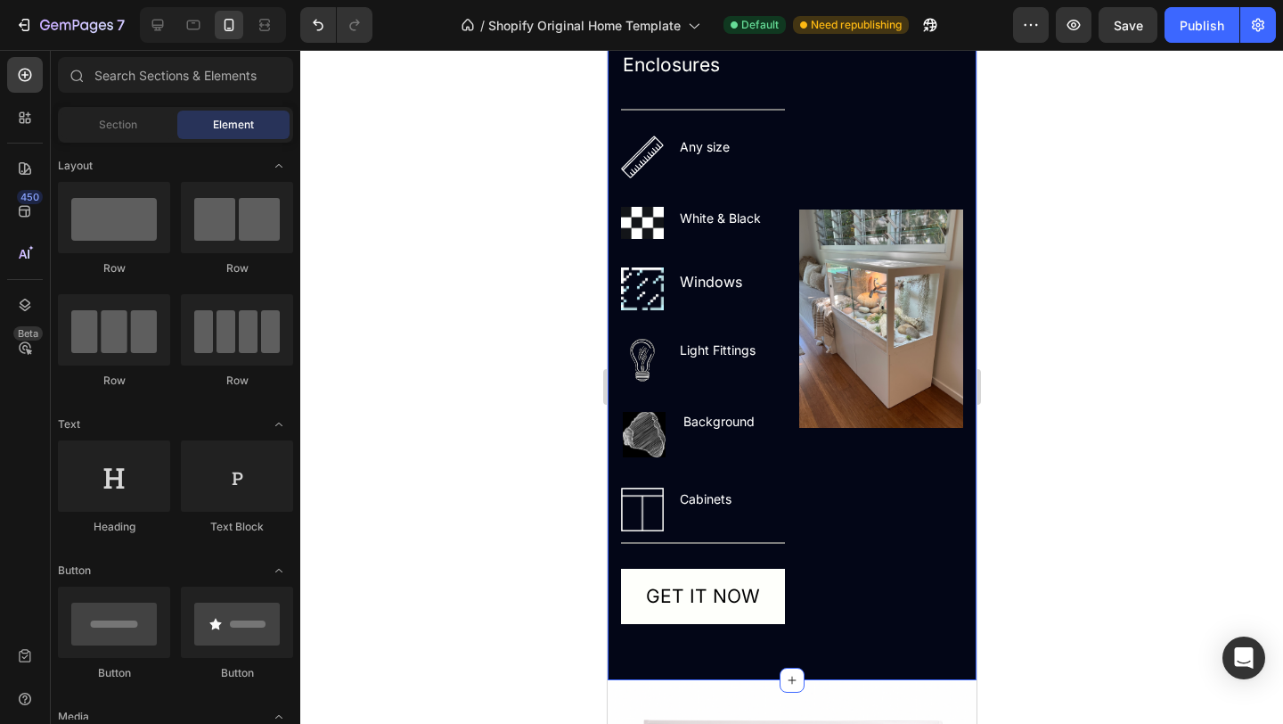
scroll to position [1732, 0]
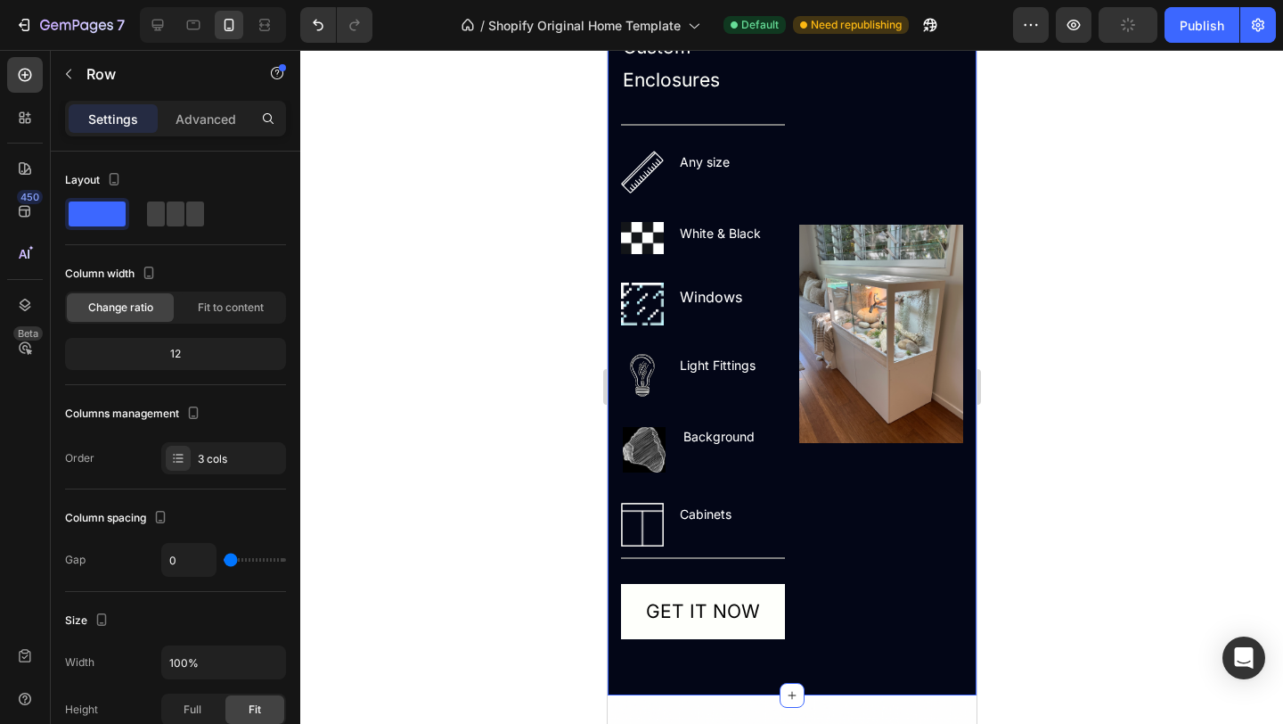
click at [756, 217] on div "Image Any size Text block Row" at bounding box center [702, 186] width 164 height 71
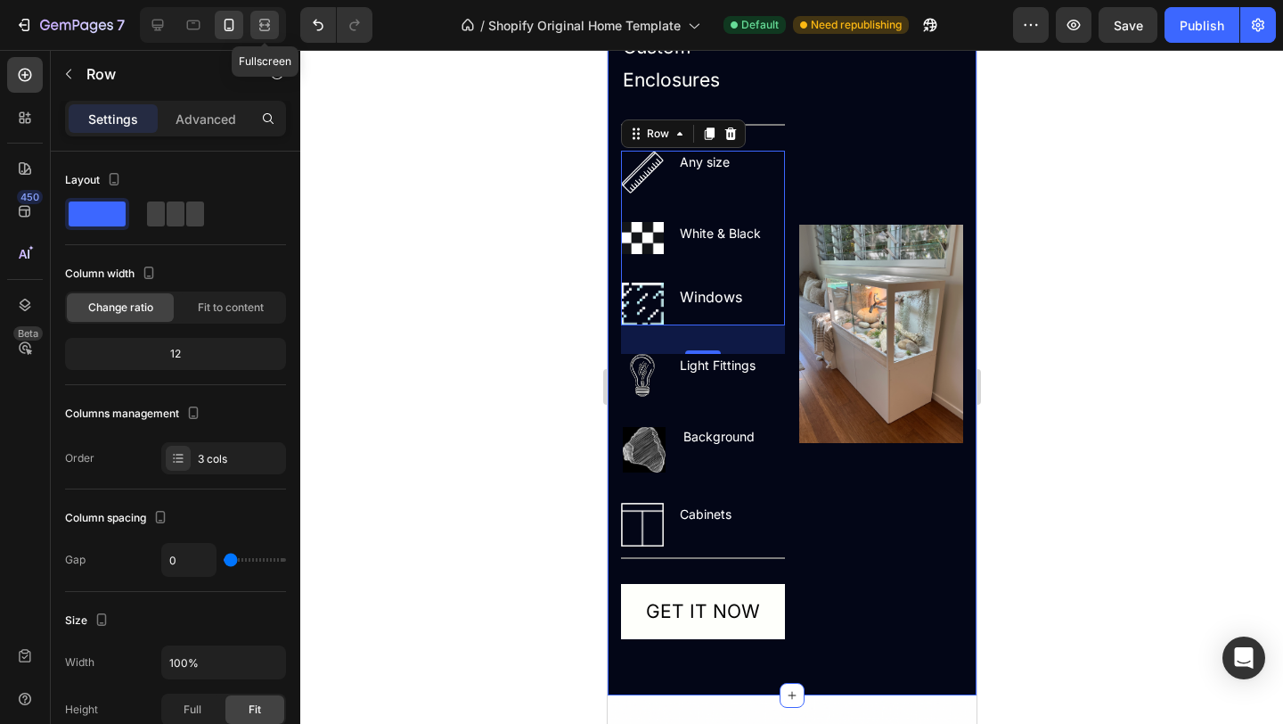
click at [271, 23] on icon at bounding box center [265, 25] width 18 height 18
type input "32"
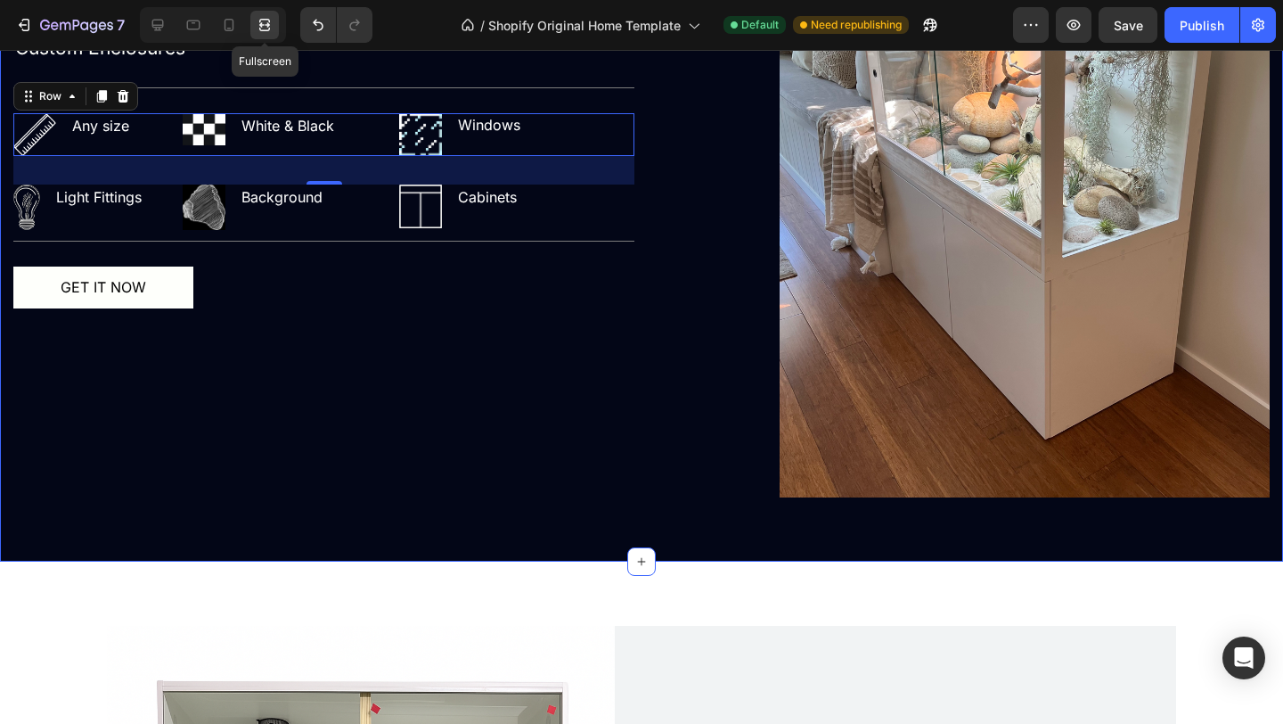
scroll to position [2006, 0]
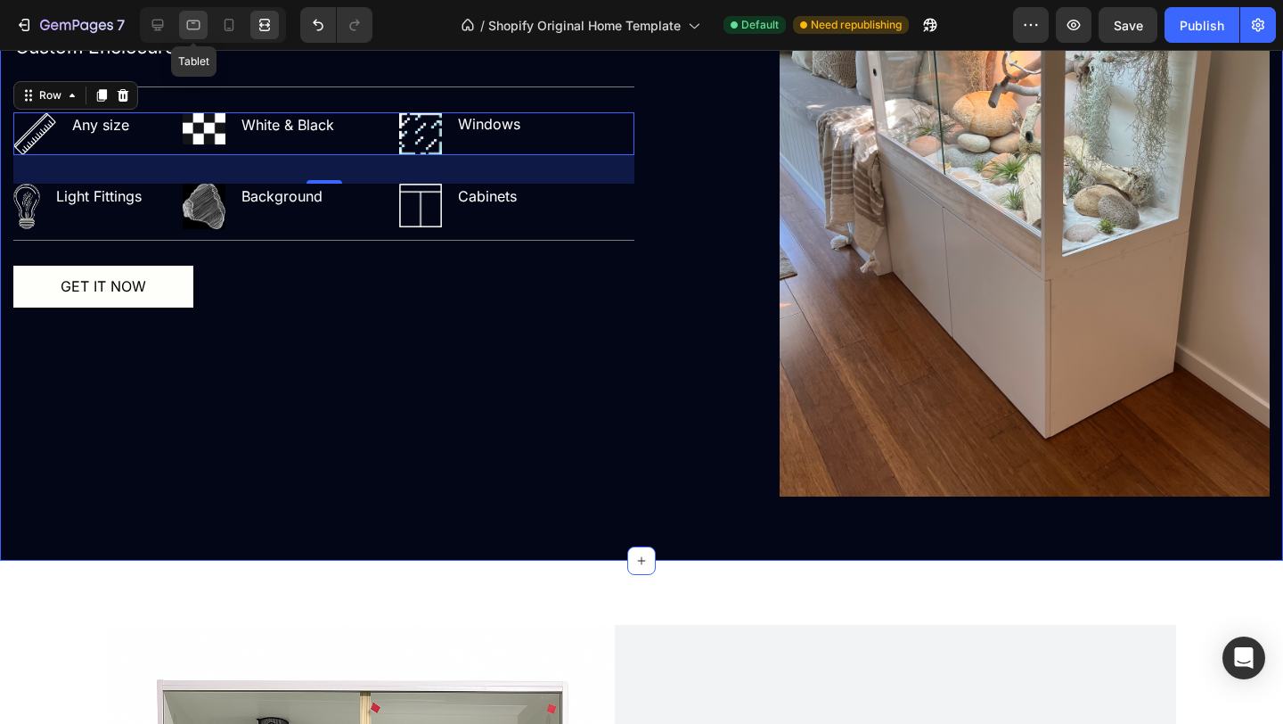
click at [191, 22] on icon at bounding box center [193, 25] width 18 height 18
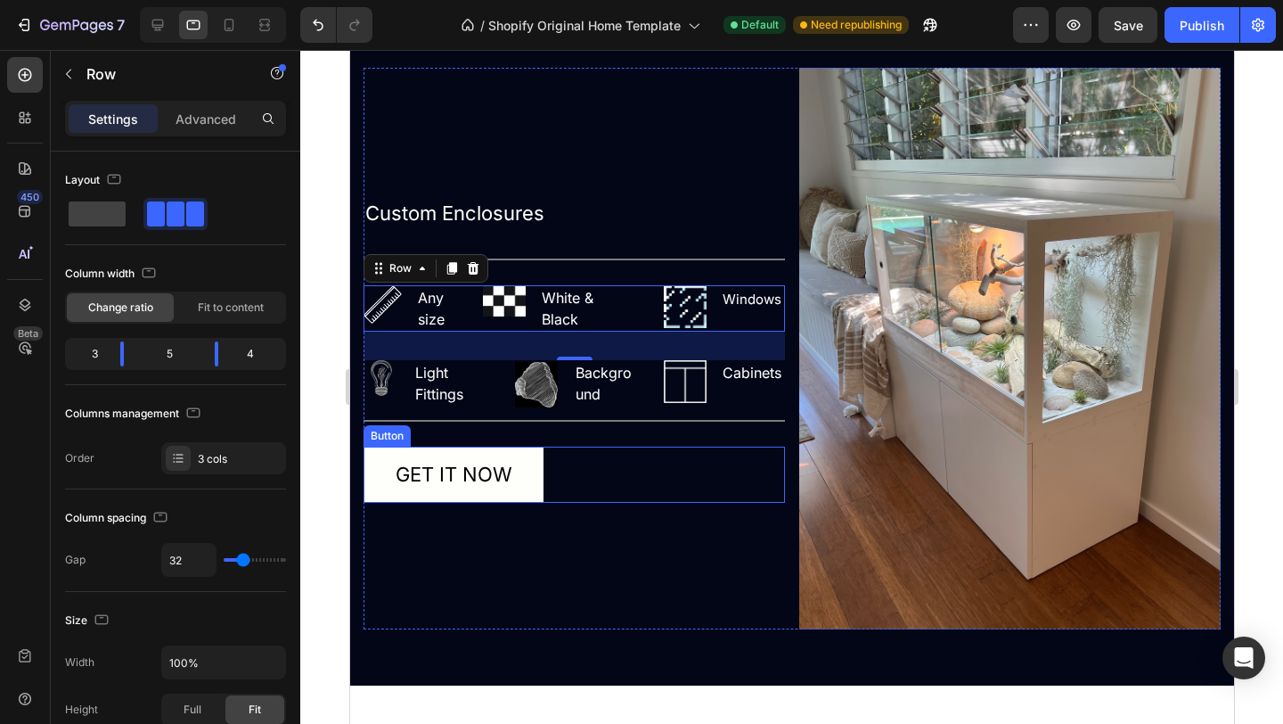
scroll to position [1716, 0]
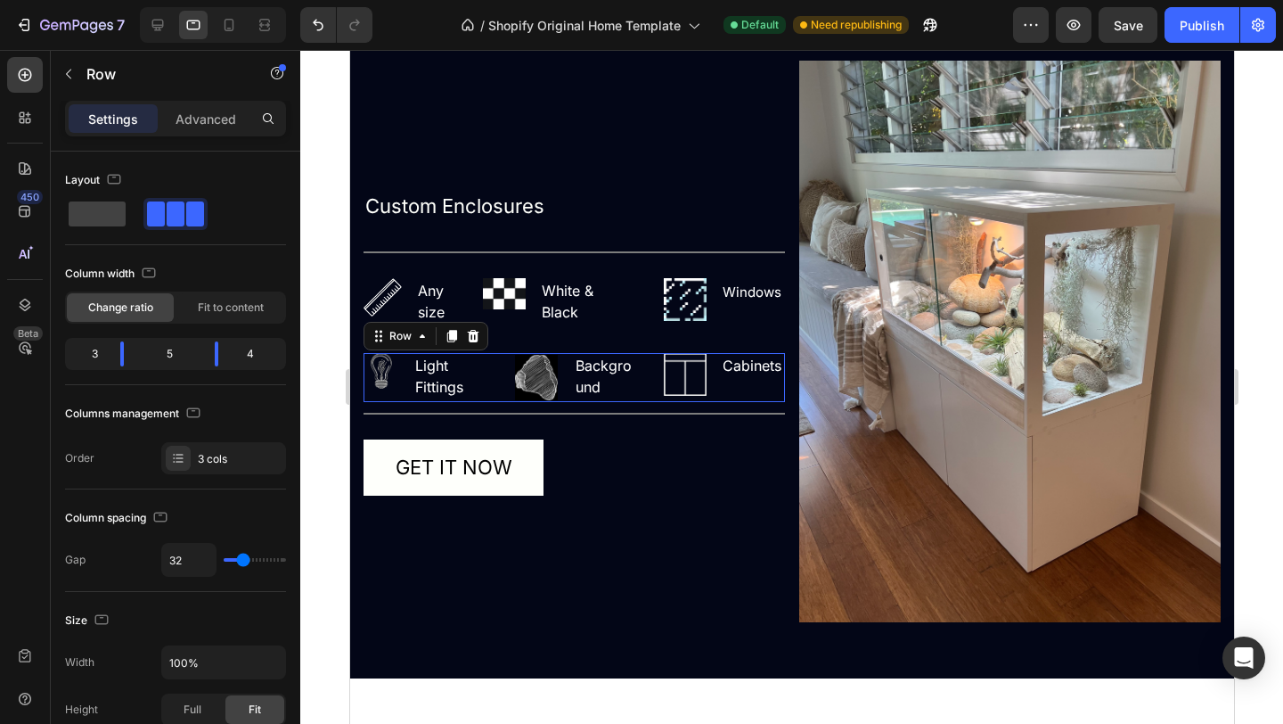
click at [496, 376] on div "Image Light Fittings Text block Row Image Background Text block Row Image Cabin…" at bounding box center [574, 377] width 422 height 49
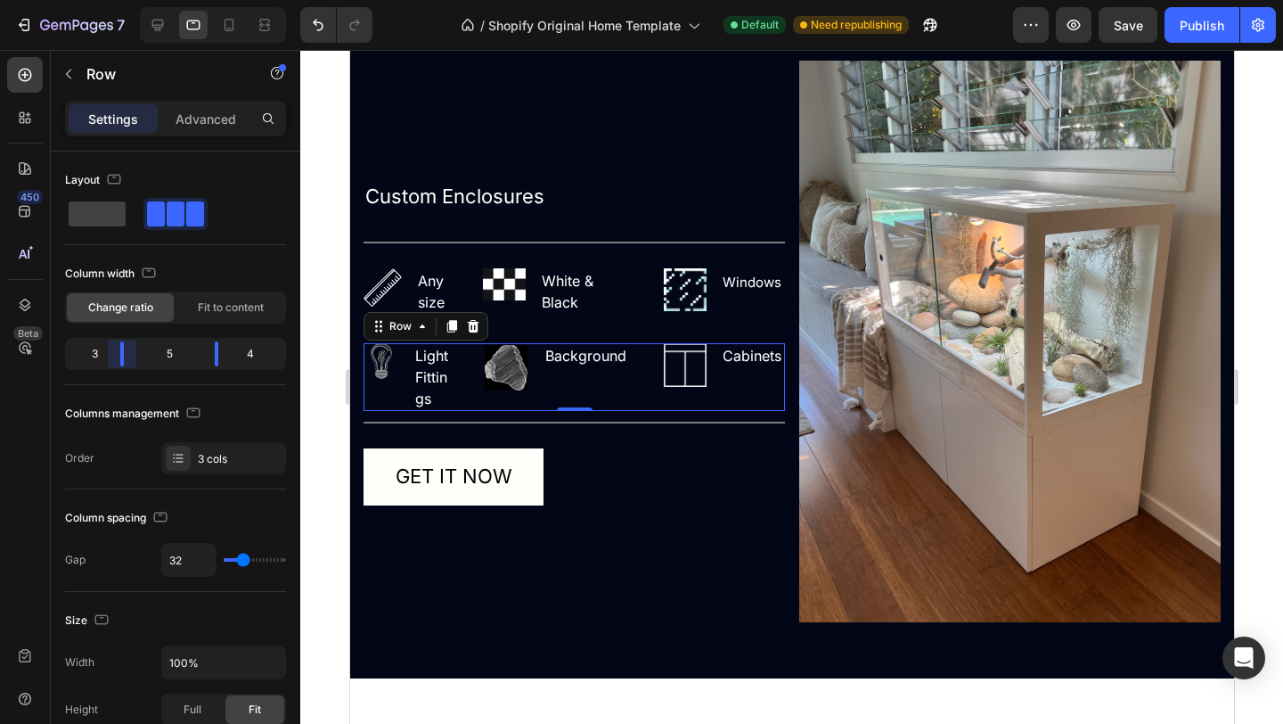
drag, startPoint x: 142, startPoint y: 355, endPoint x: 125, endPoint y: 355, distance: 16.9
click at [125, 0] on body "7 / Shopify Original Home Template Default Need republishing Preview Save Publi…" at bounding box center [641, 0] width 1283 height 0
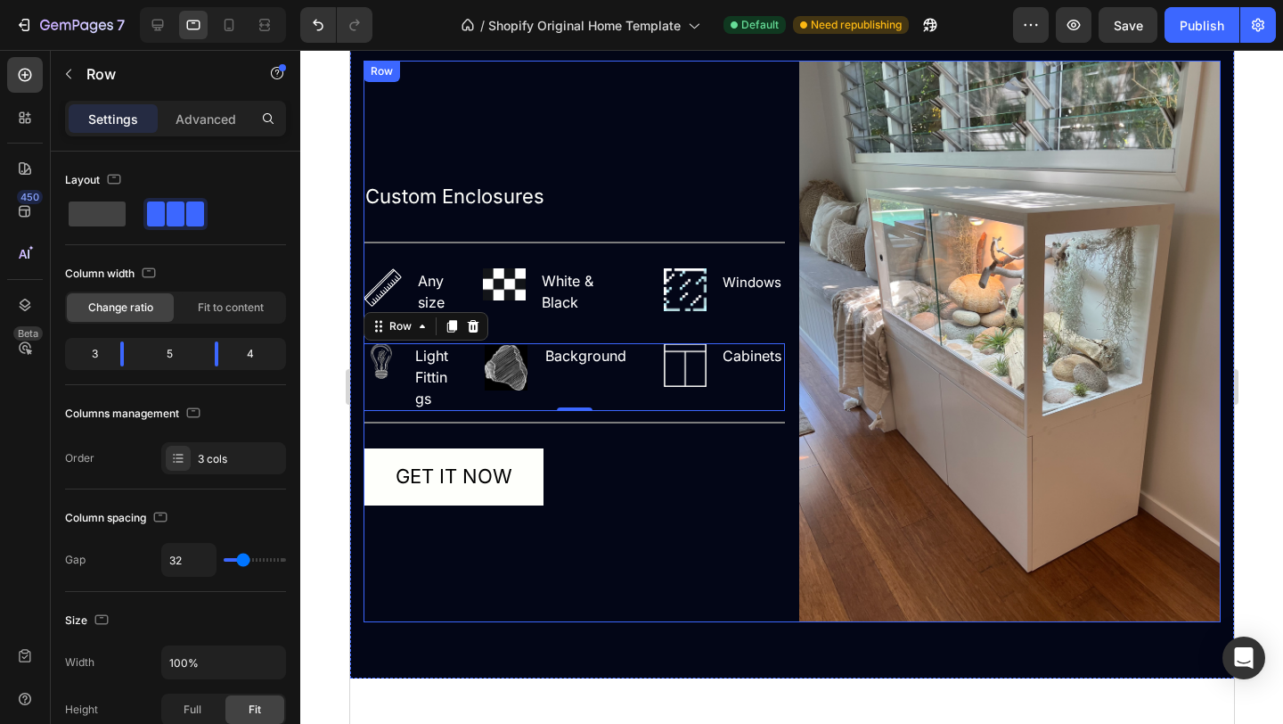
click at [587, 536] on div "Custom Enclosures Text Block Title Line Image Any size Text block Row Image Whi…" at bounding box center [574, 342] width 422 height 562
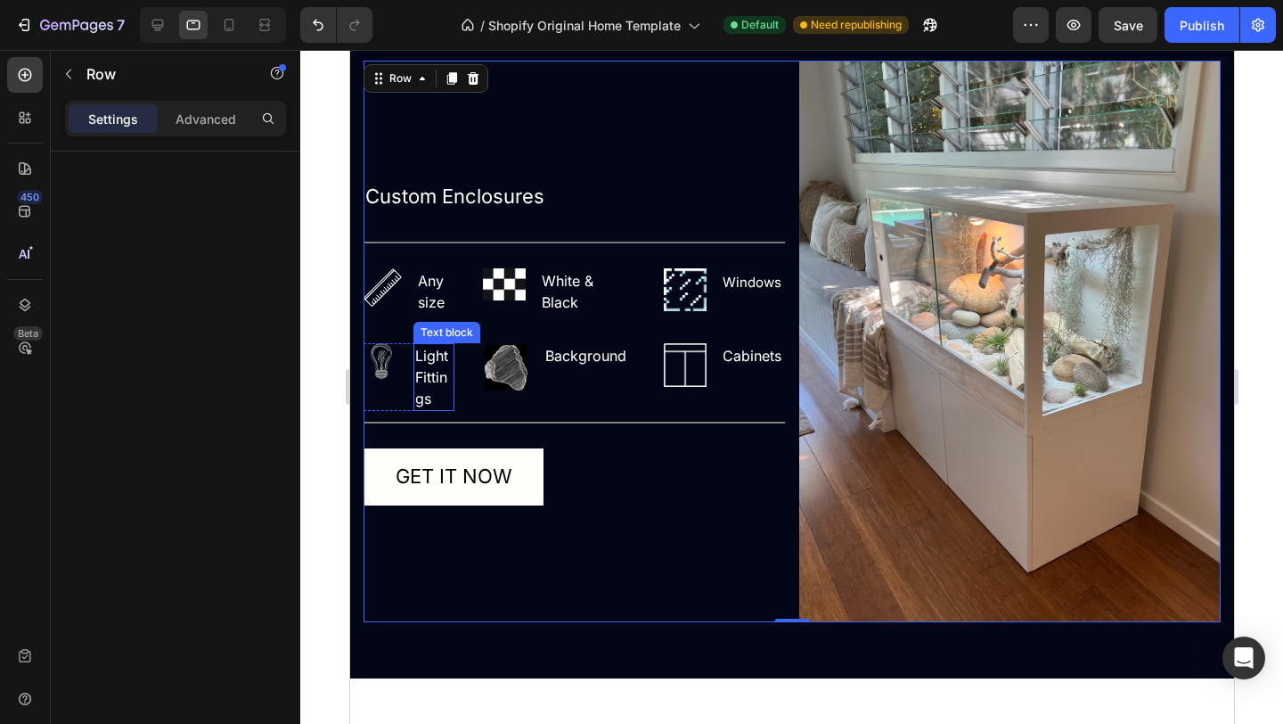
click at [447, 380] on p "Light Fittings" at bounding box center [432, 377] width 37 height 64
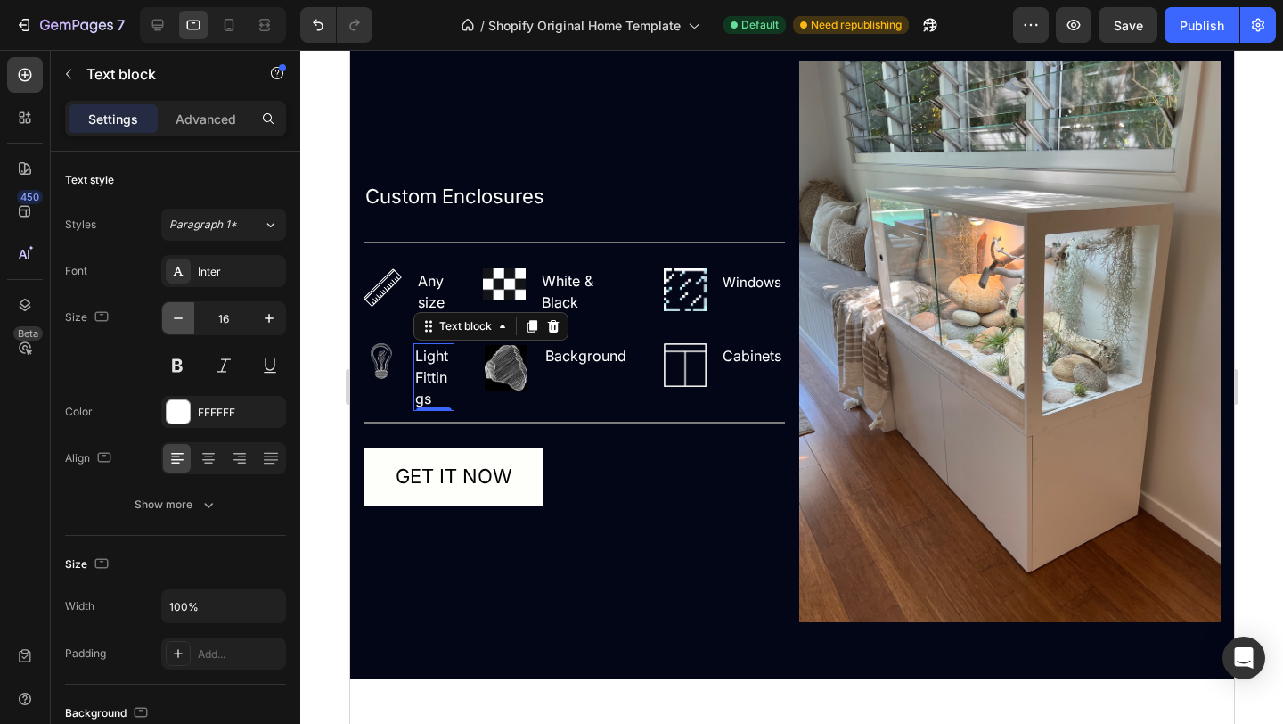
click at [174, 329] on button "button" at bounding box center [178, 318] width 32 height 32
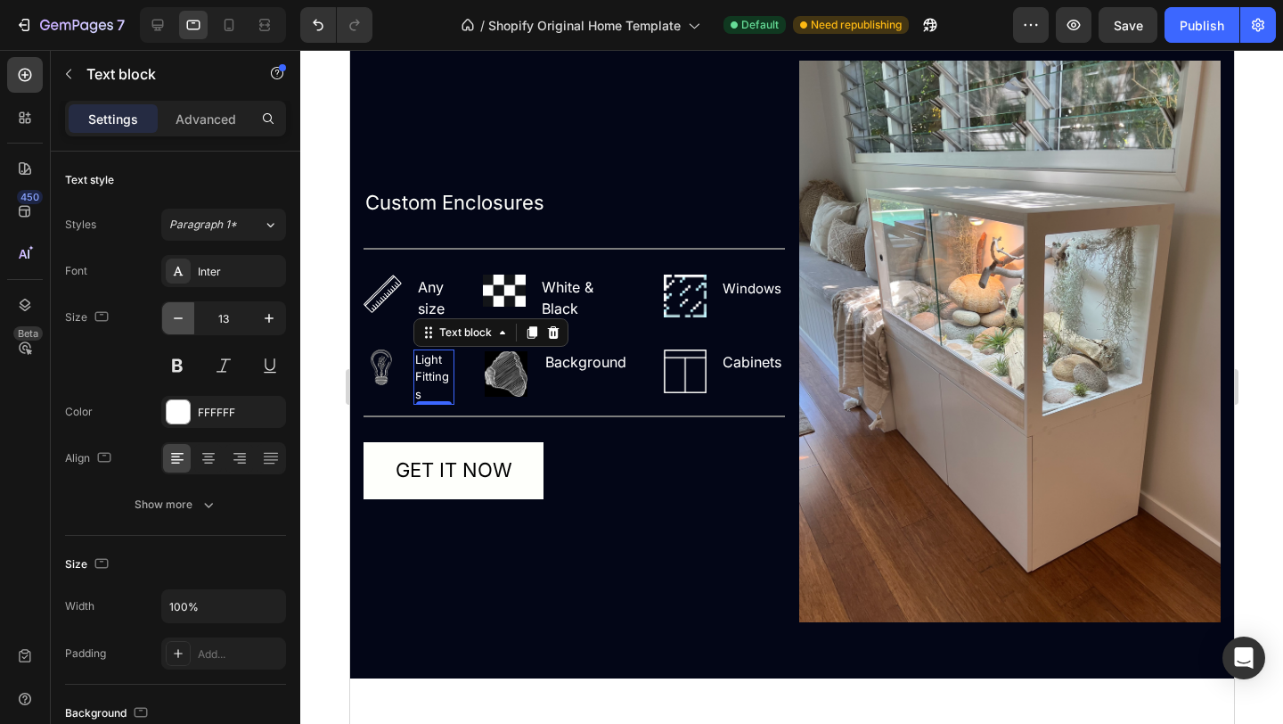
click at [174, 329] on button "button" at bounding box center [178, 318] width 32 height 32
type input "12"
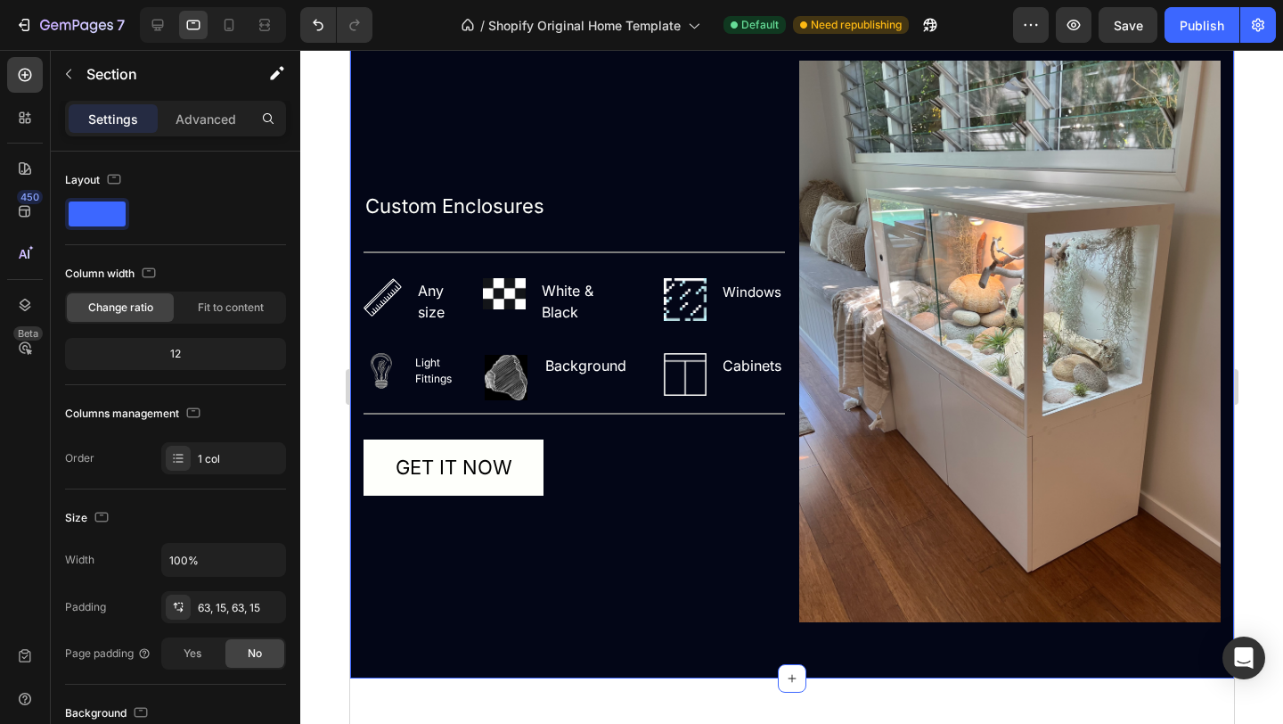
click at [642, 628] on div "EXPLORE Text block The Custom Heading Inspired by your vision - an era of refin…" at bounding box center [791, 239] width 884 height 880
click at [430, 366] on p "Light Fittings" at bounding box center [432, 371] width 37 height 32
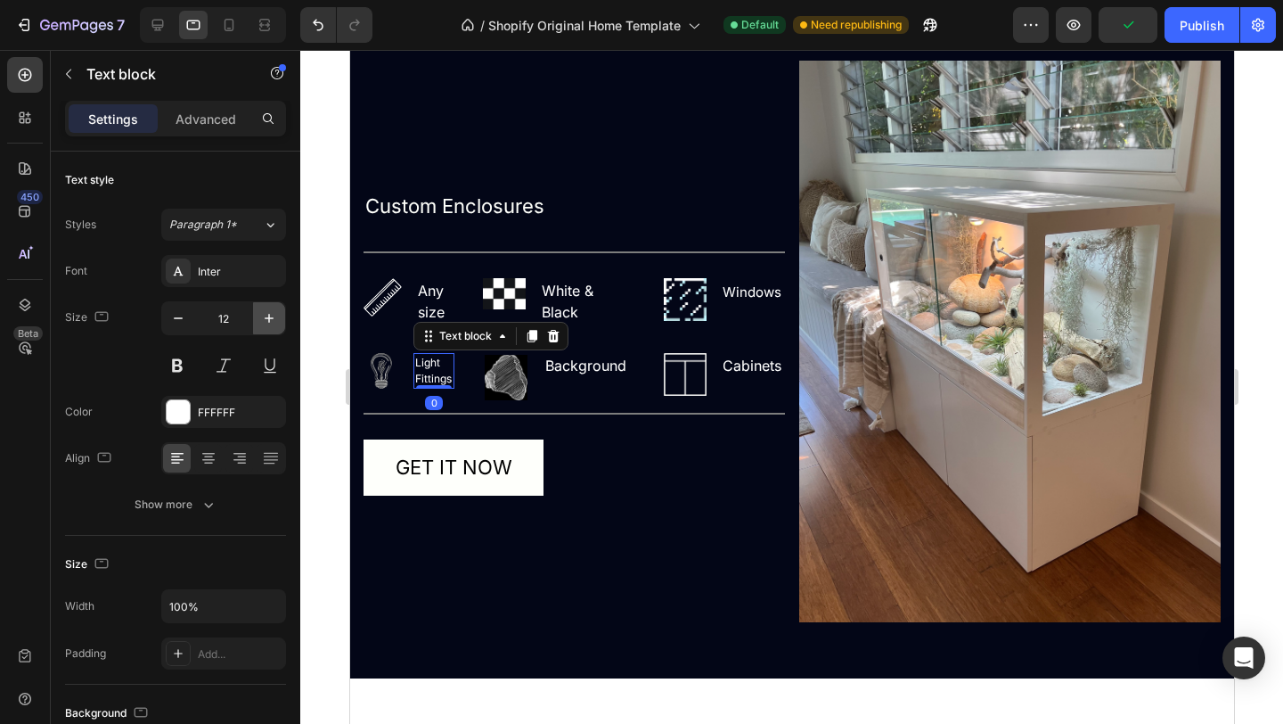
click at [273, 322] on icon "button" at bounding box center [269, 318] width 18 height 18
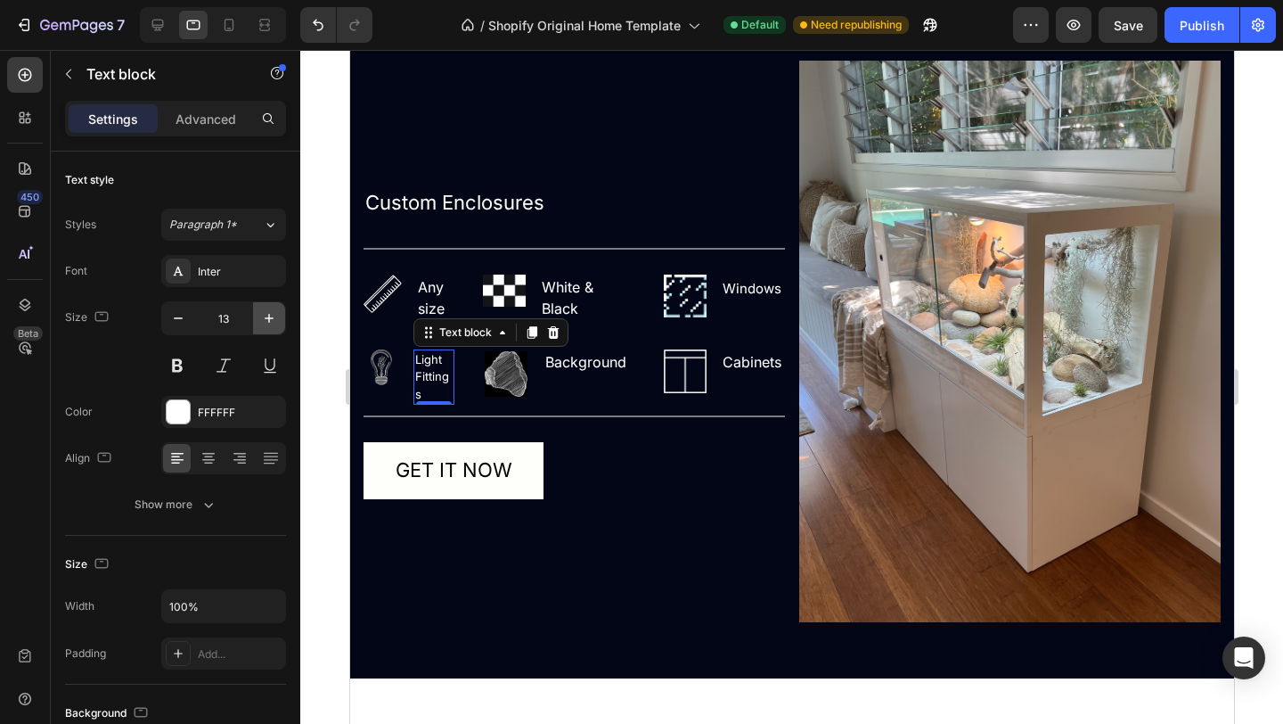
click at [273, 322] on icon "button" at bounding box center [269, 318] width 18 height 18
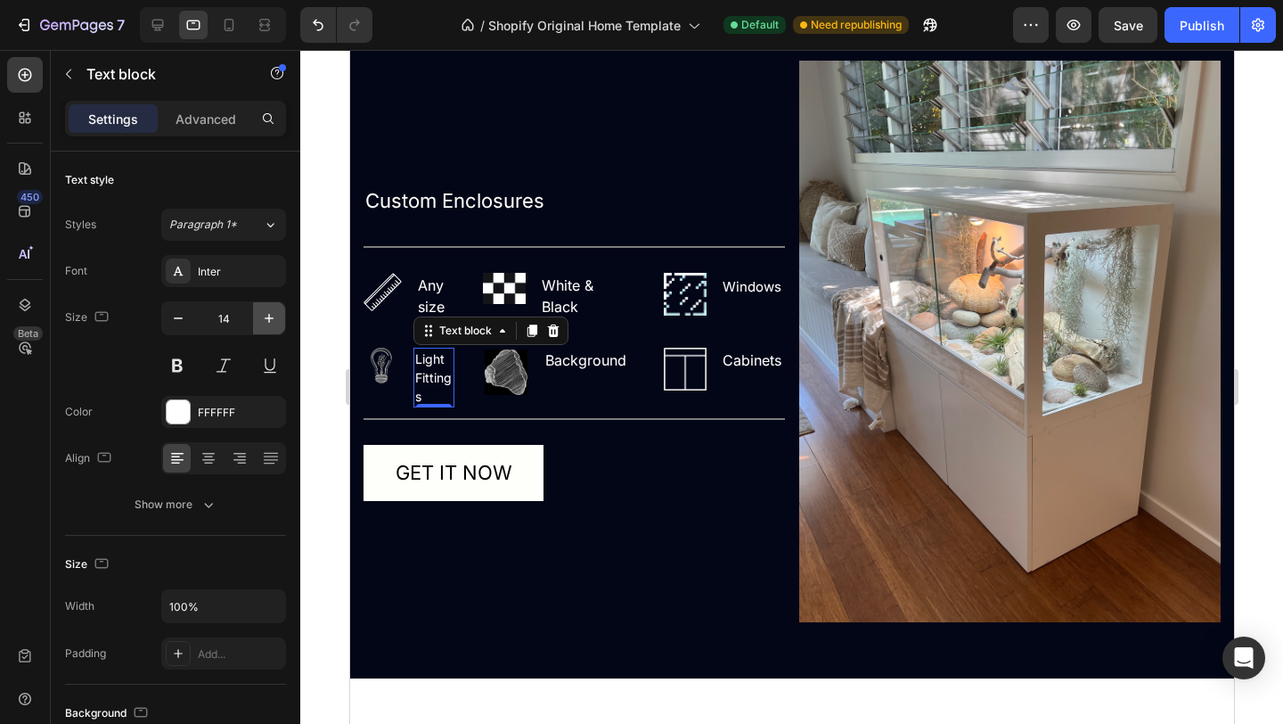
click at [273, 322] on icon "button" at bounding box center [269, 318] width 18 height 18
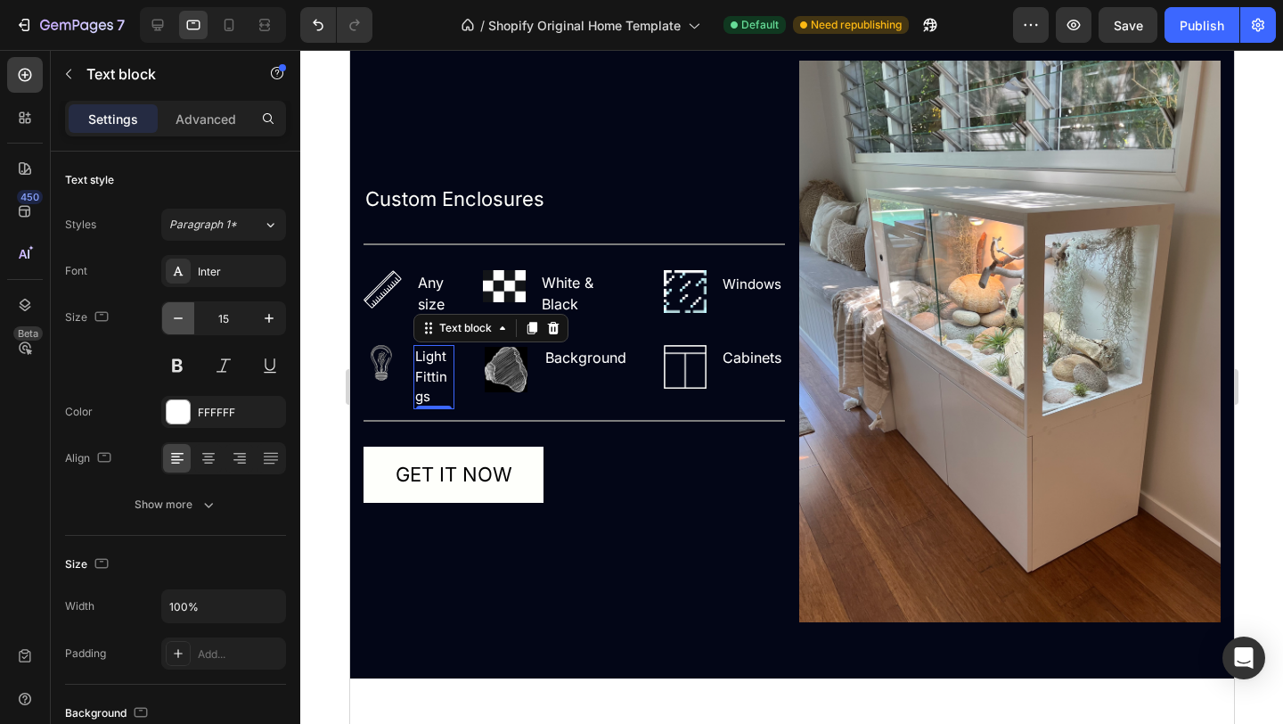
click at [173, 325] on icon "button" at bounding box center [178, 318] width 18 height 18
type input "14"
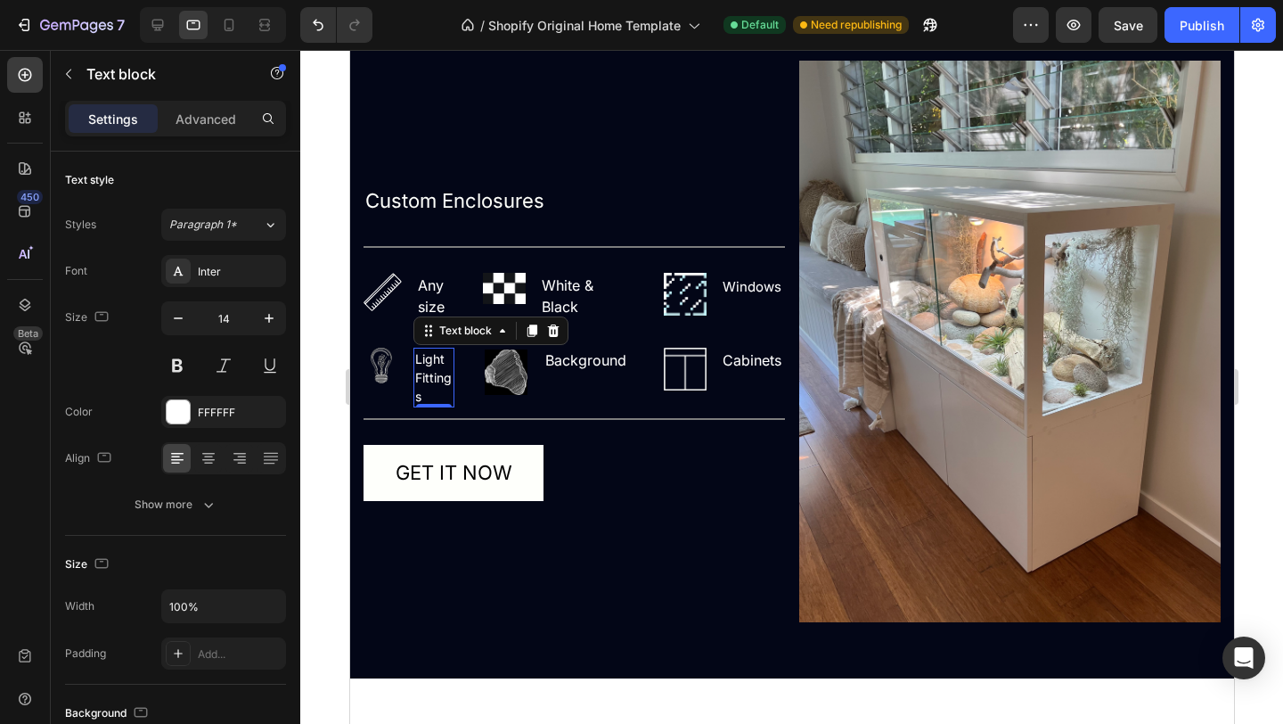
click at [430, 399] on p "Light Fittings" at bounding box center [432, 377] width 37 height 56
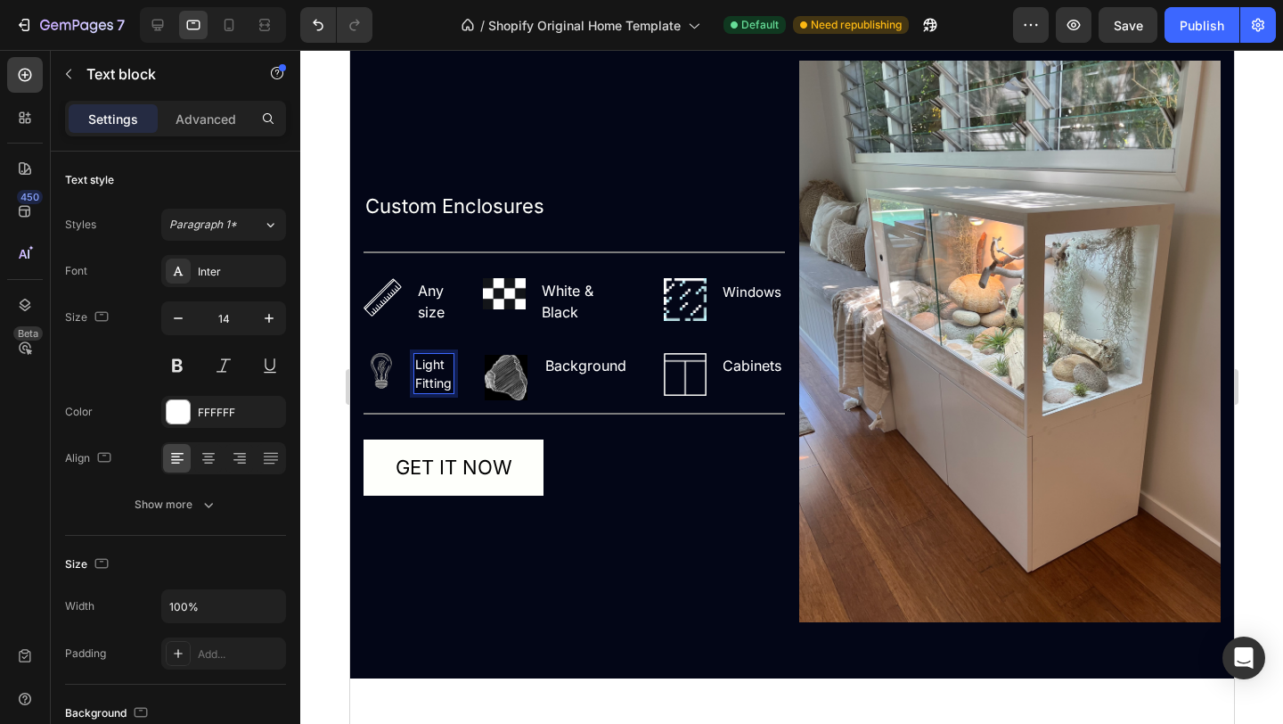
scroll to position [1721, 0]
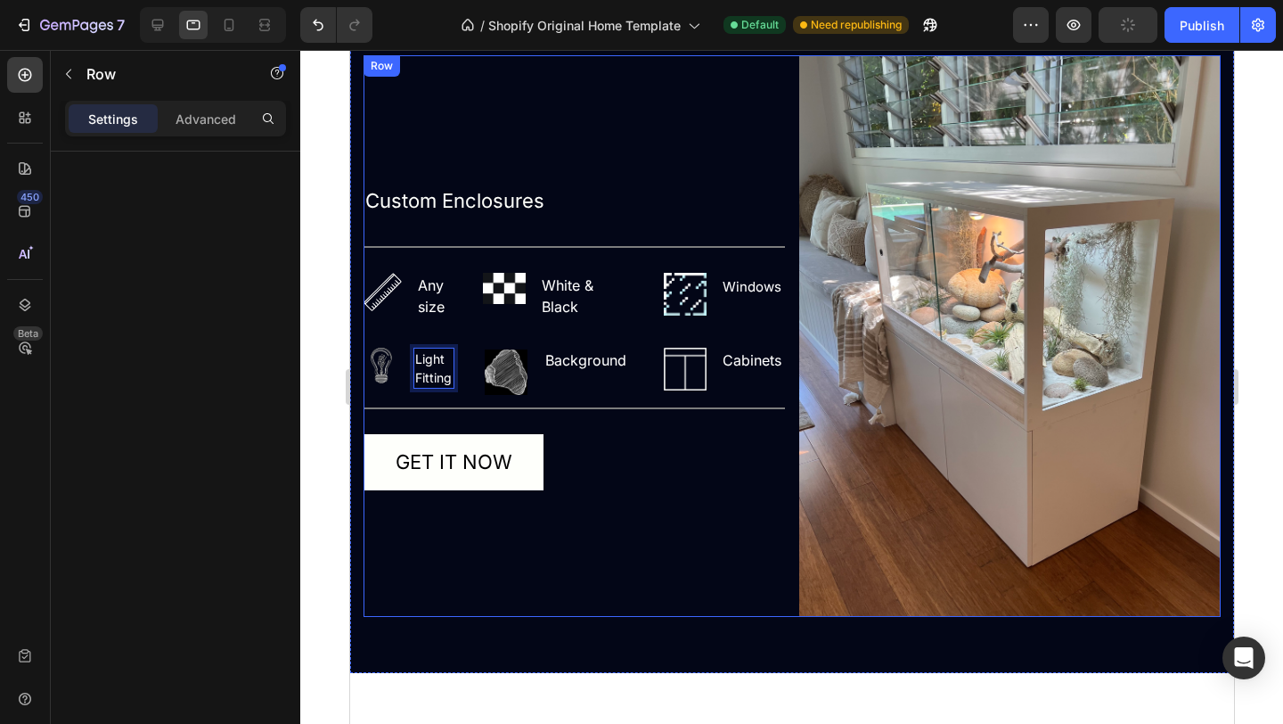
click at [604, 531] on div "Custom Enclosures Text Block Title Line Image Any size Text block Row Image Whi…" at bounding box center [574, 336] width 422 height 562
click at [241, 33] on div at bounding box center [229, 25] width 29 height 29
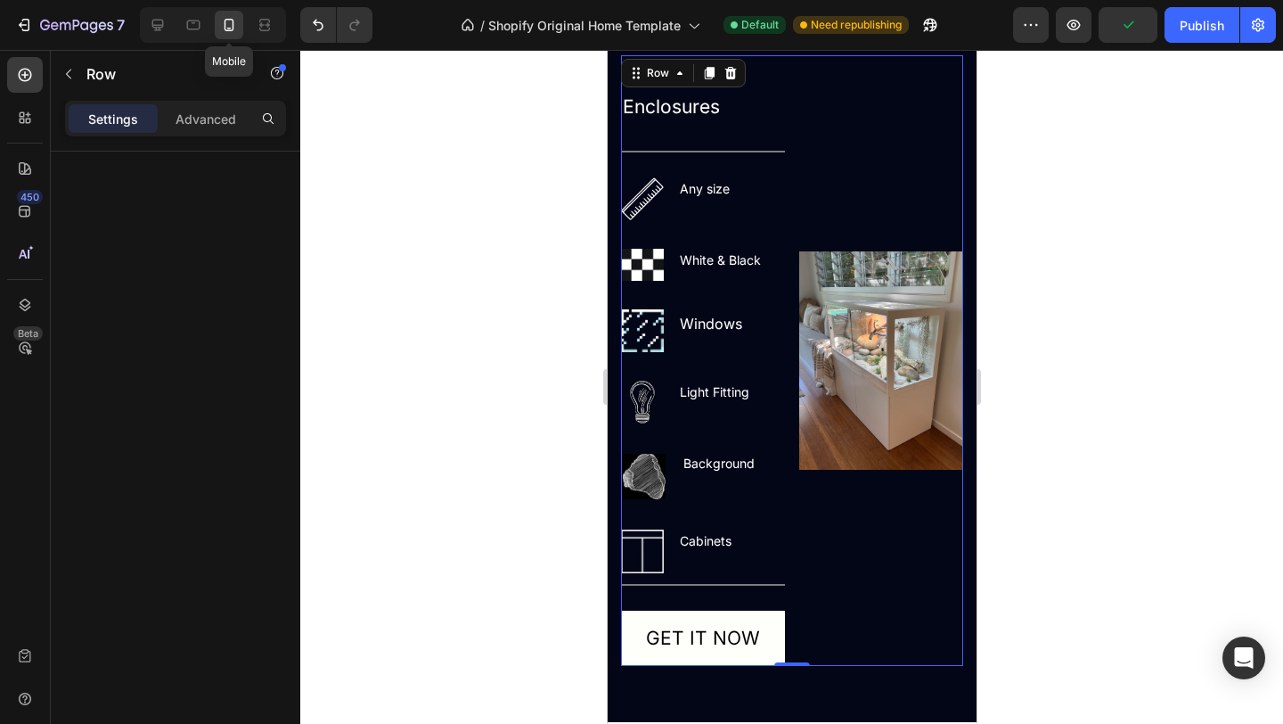
scroll to position [1647, 0]
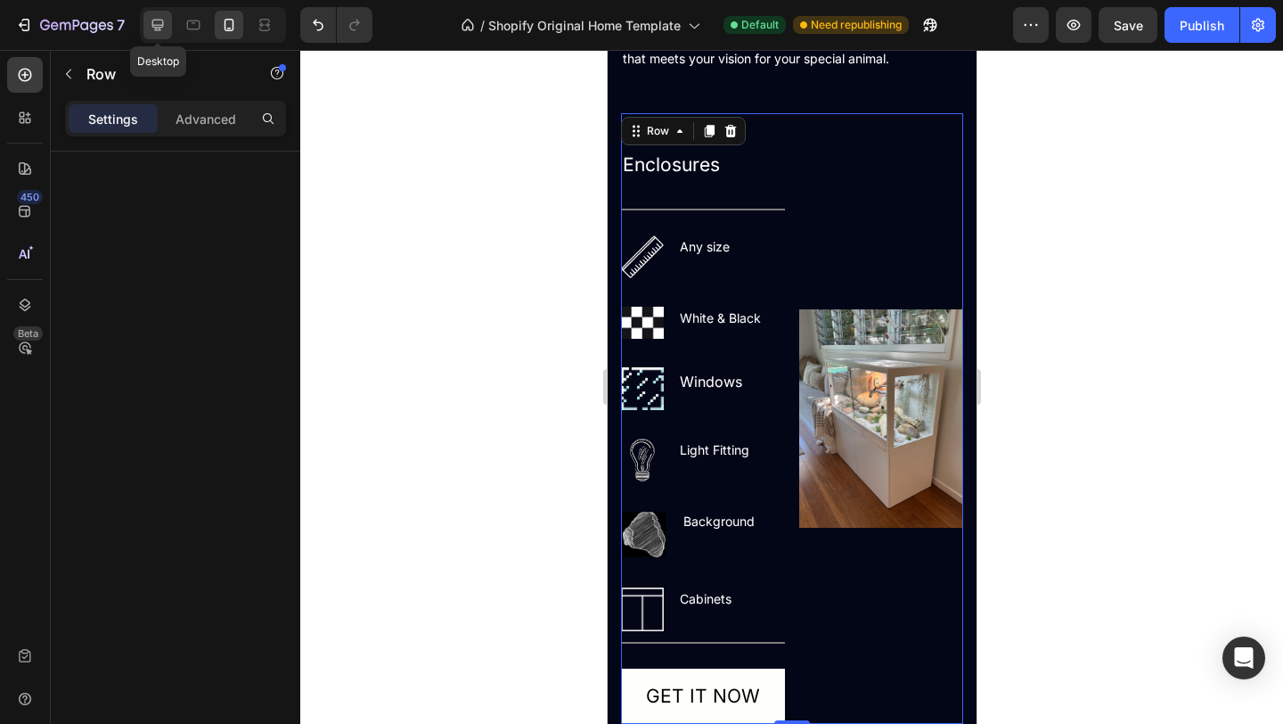
click at [152, 26] on icon at bounding box center [158, 25] width 18 height 18
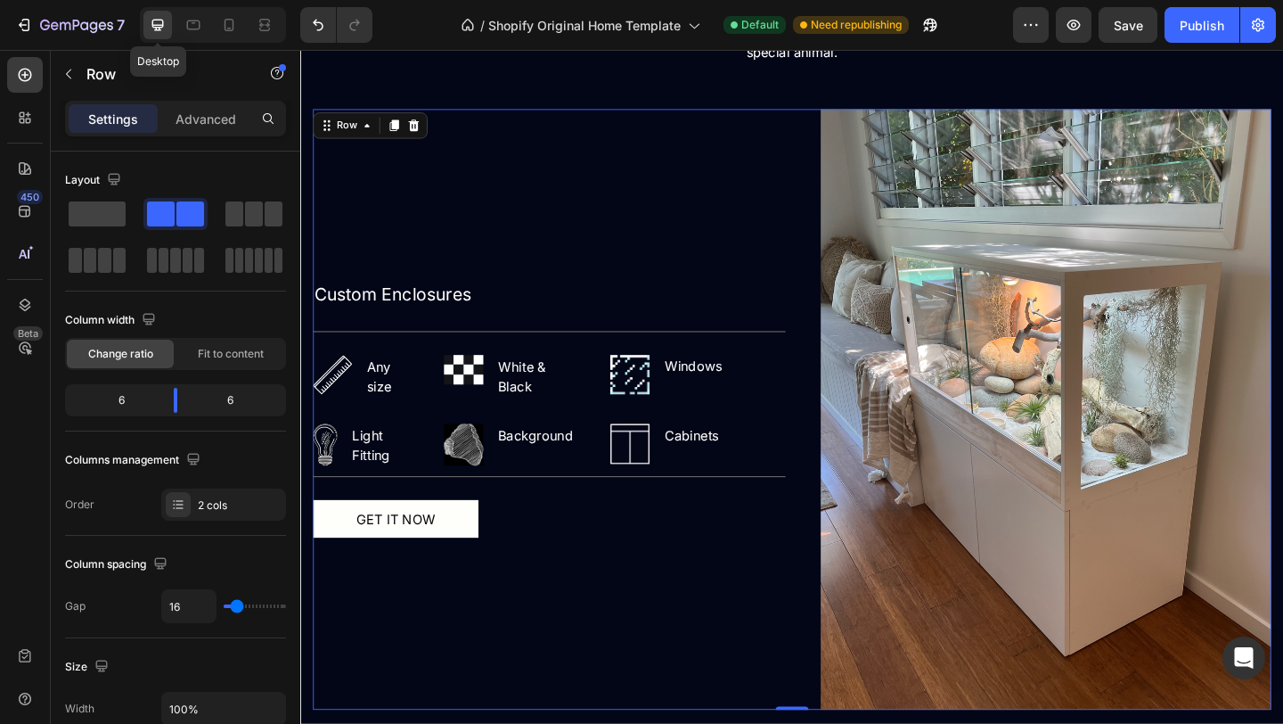
scroll to position [1736, 0]
click at [265, 29] on icon at bounding box center [265, 25] width 18 height 18
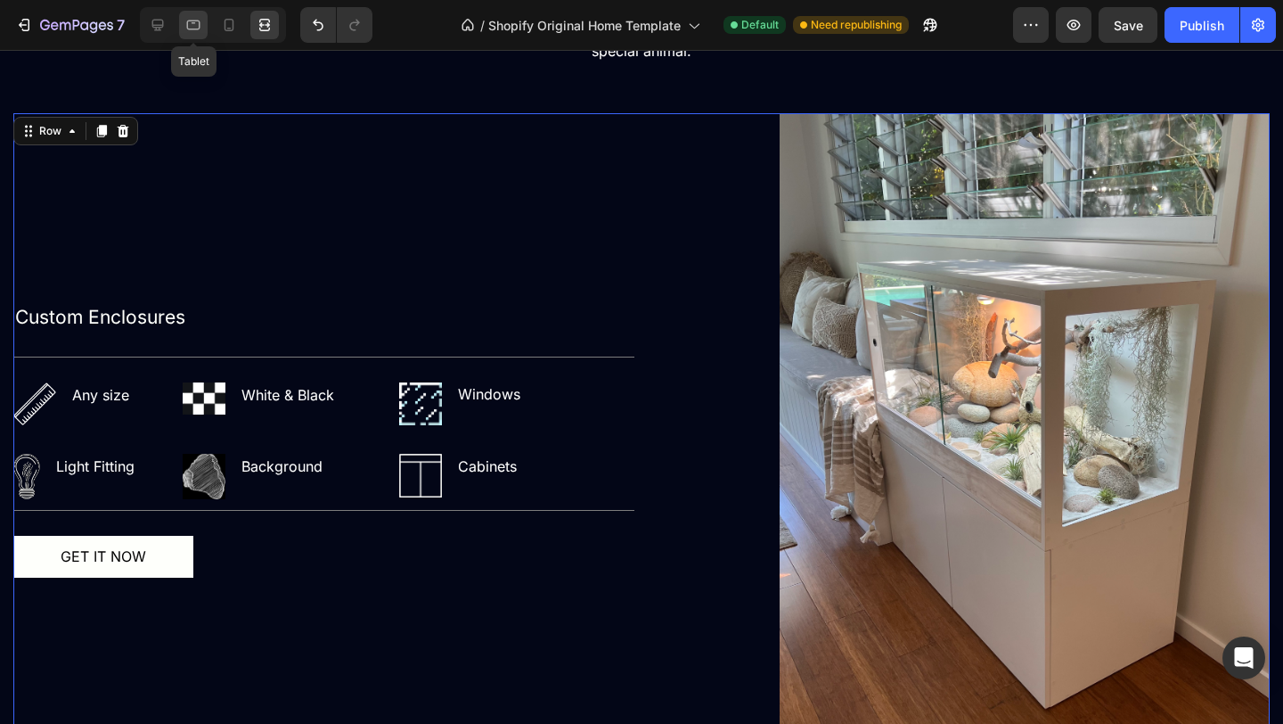
click at [193, 31] on icon at bounding box center [193, 25] width 18 height 18
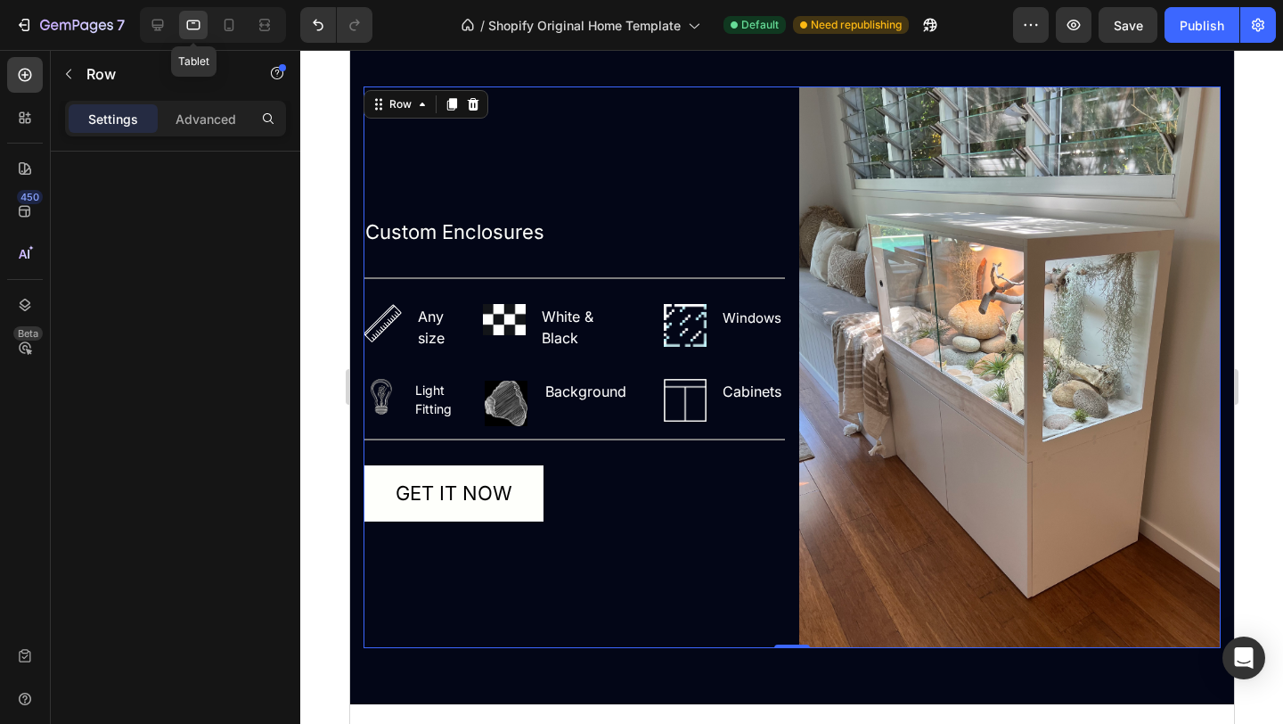
scroll to position [1663, 0]
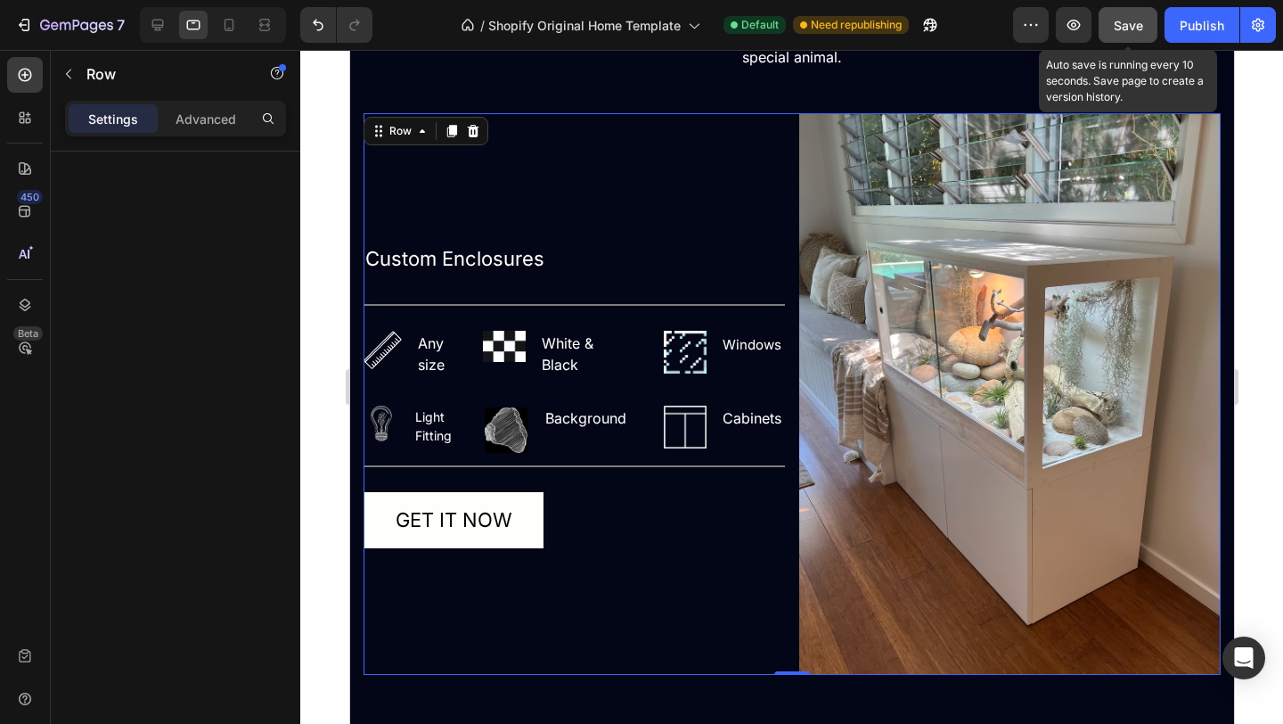
click at [1140, 21] on span "Save" at bounding box center [1128, 25] width 29 height 15
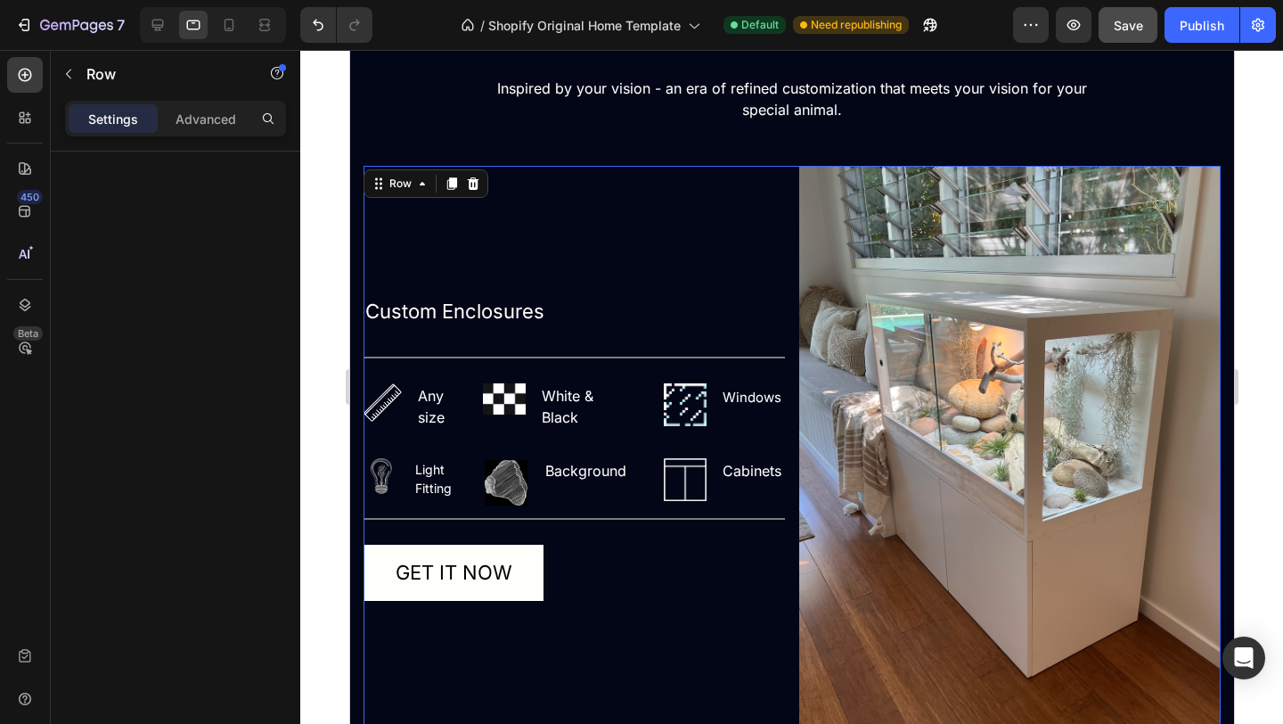
scroll to position [1606, 0]
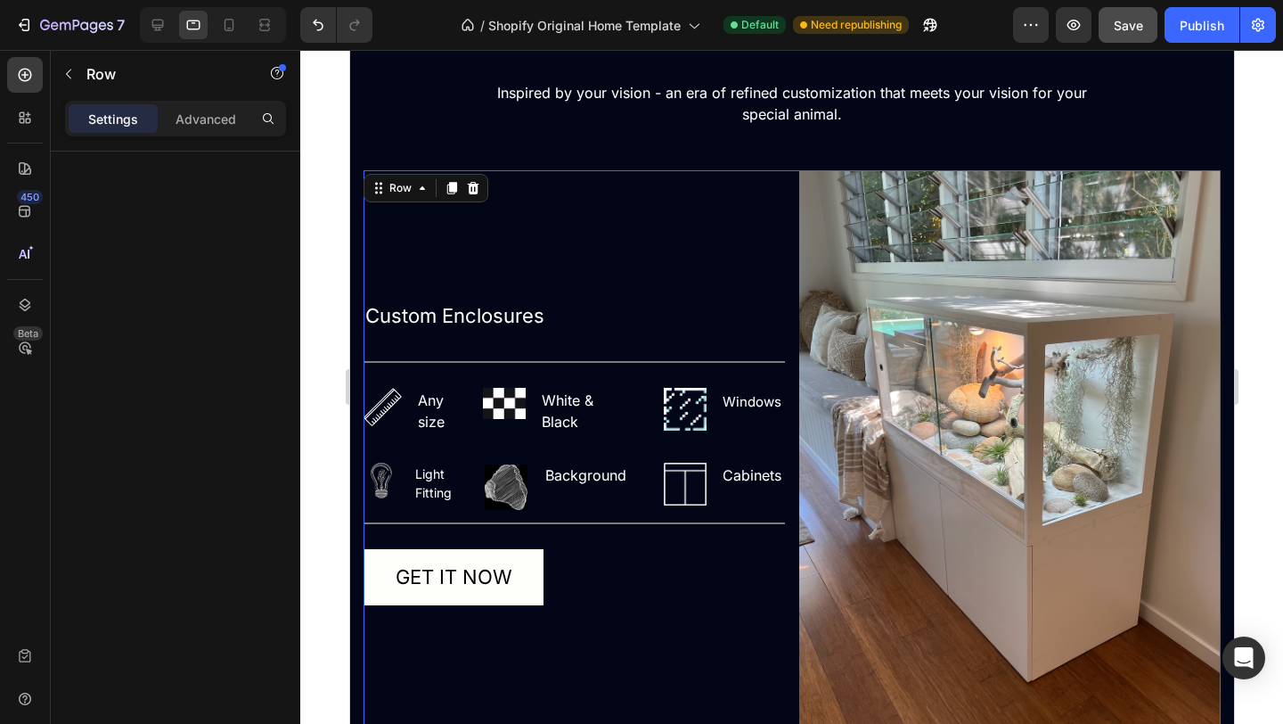
click at [781, 474] on p "Cabinets" at bounding box center [751, 474] width 59 height 21
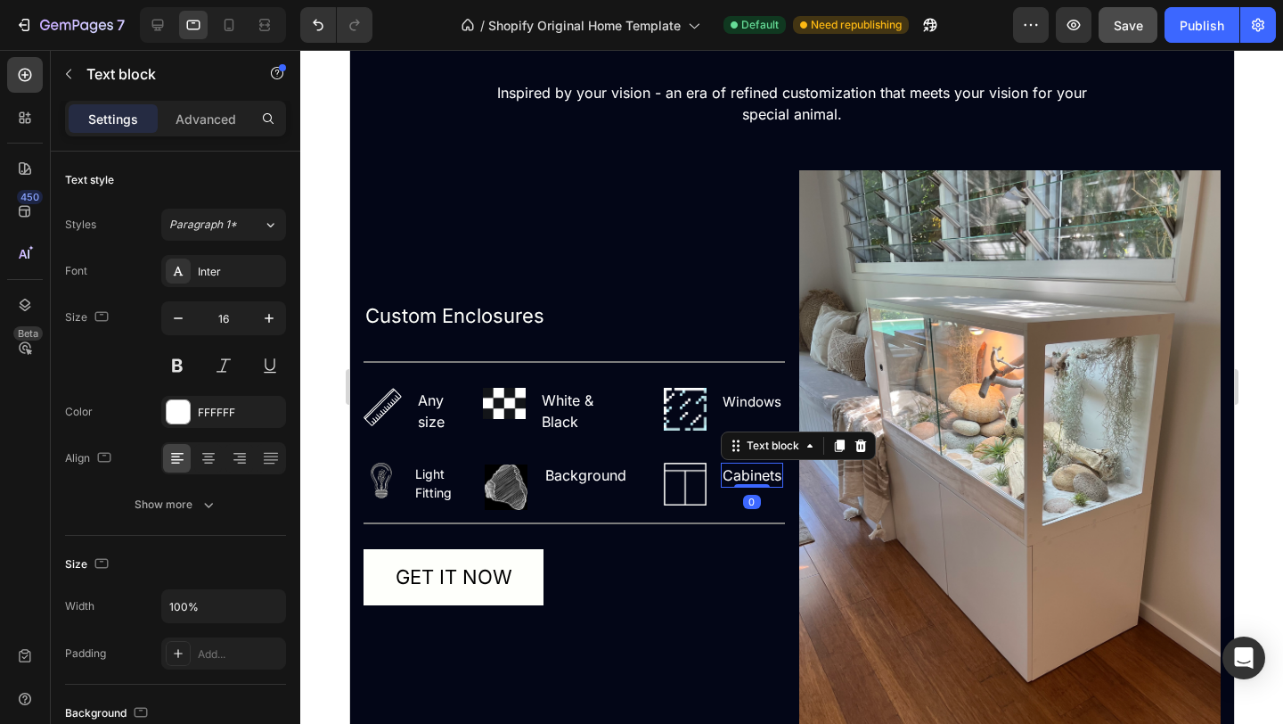
click at [781, 474] on p "Cabinets" at bounding box center [751, 474] width 59 height 21
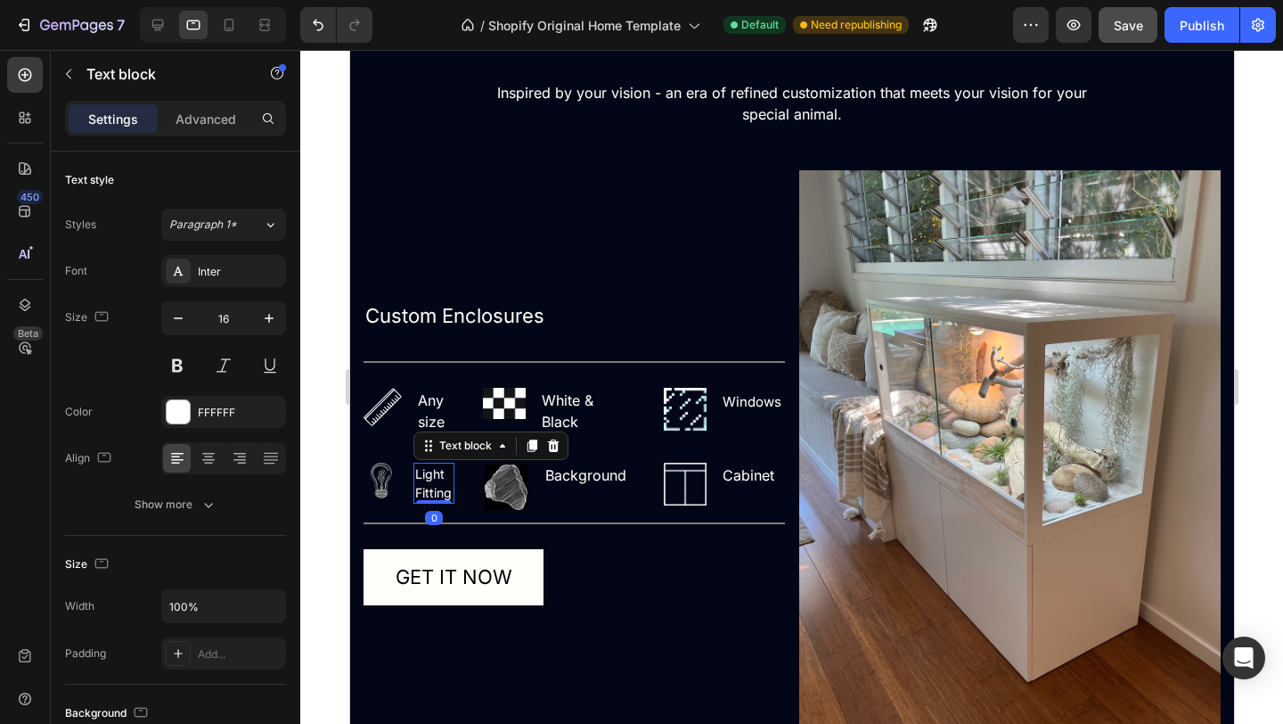
click at [451, 495] on p "Light Fitting" at bounding box center [432, 482] width 37 height 37
click at [452, 474] on div "Light Fitting" at bounding box center [433, 483] width 41 height 41
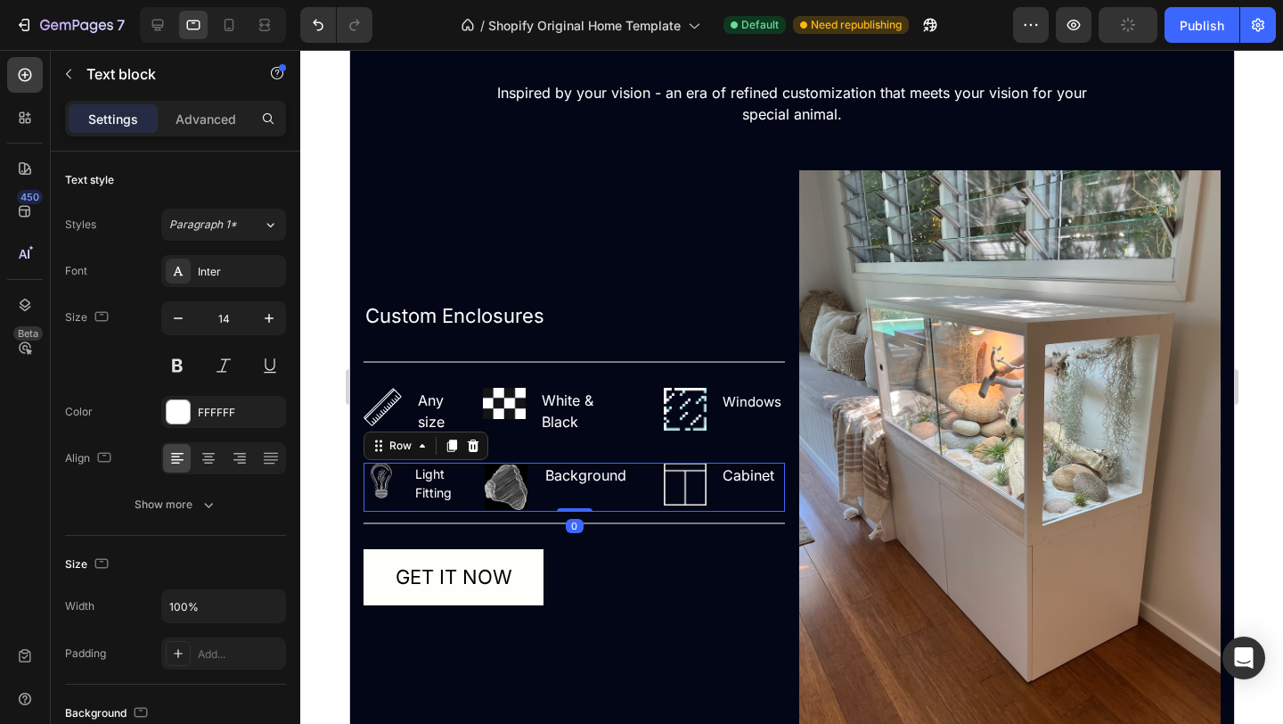
click at [455, 482] on div "Image Light Fitting Text block Row Image Background Text block Row Image Cabine…" at bounding box center [574, 487] width 422 height 49
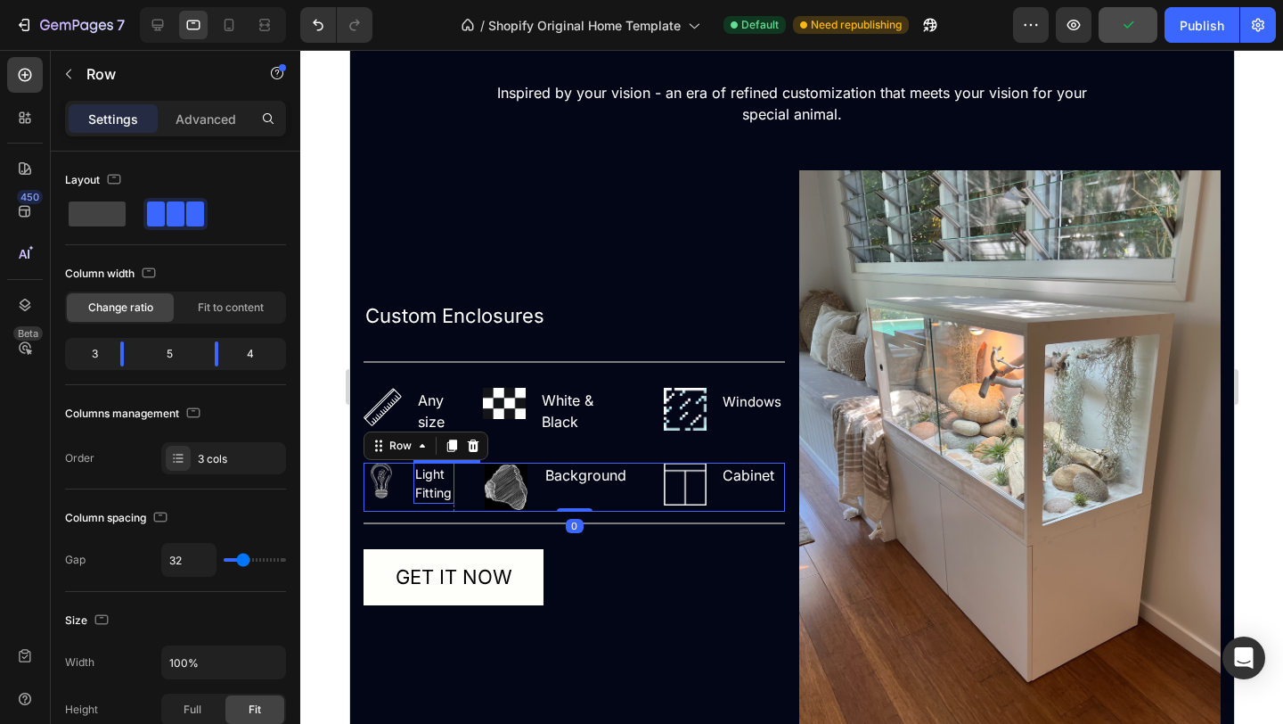
click at [441, 482] on p "Light Fitting" at bounding box center [432, 482] width 37 height 37
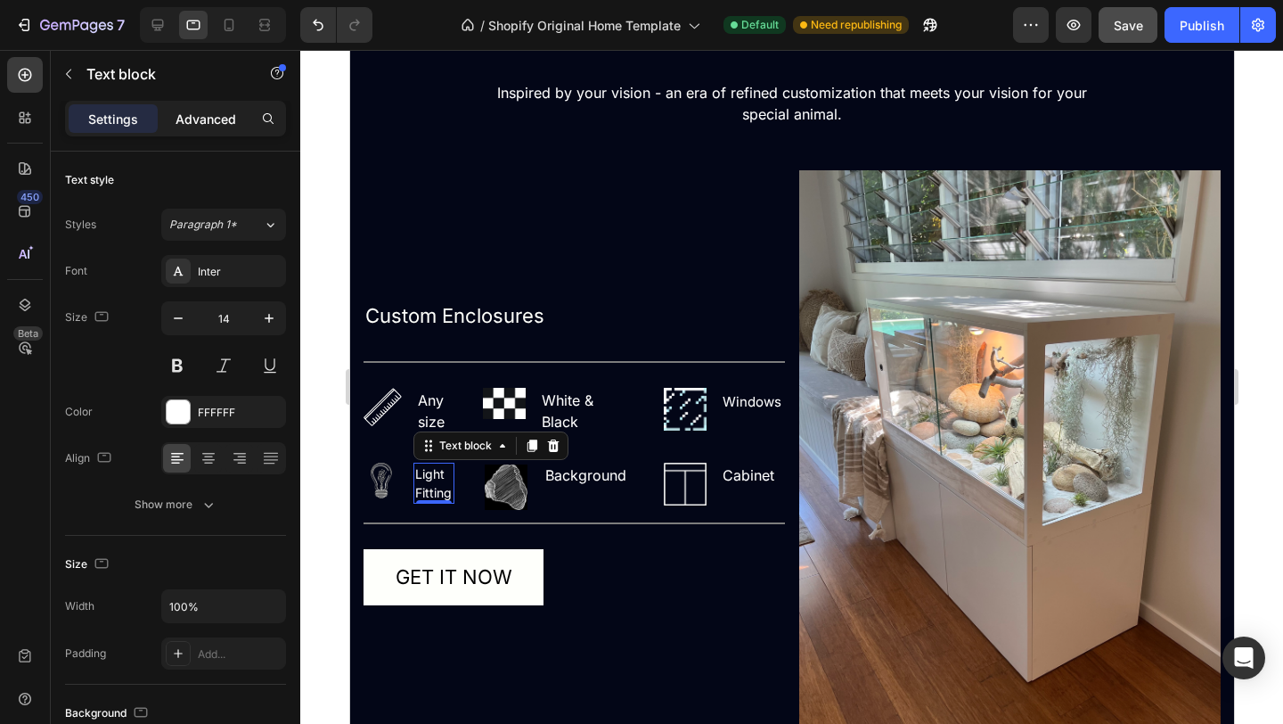
click at [207, 123] on p "Advanced" at bounding box center [206, 119] width 61 height 19
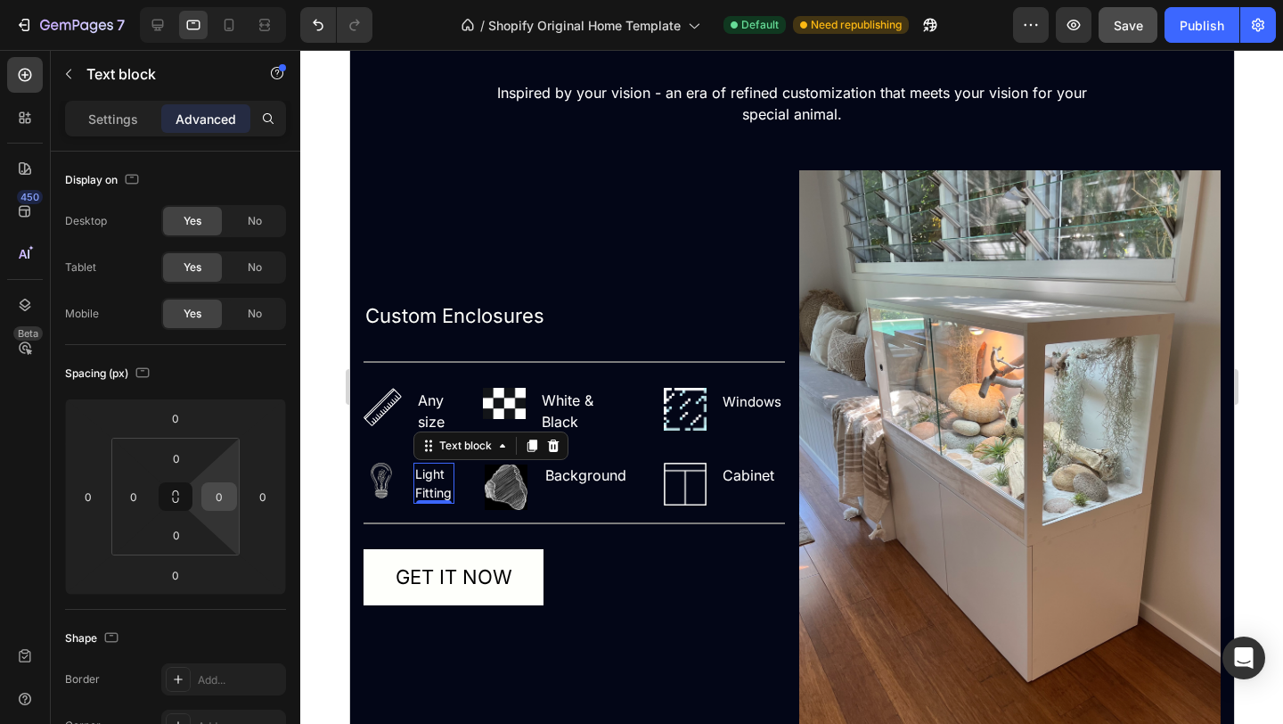
click at [222, 496] on input "0" at bounding box center [219, 496] width 27 height 27
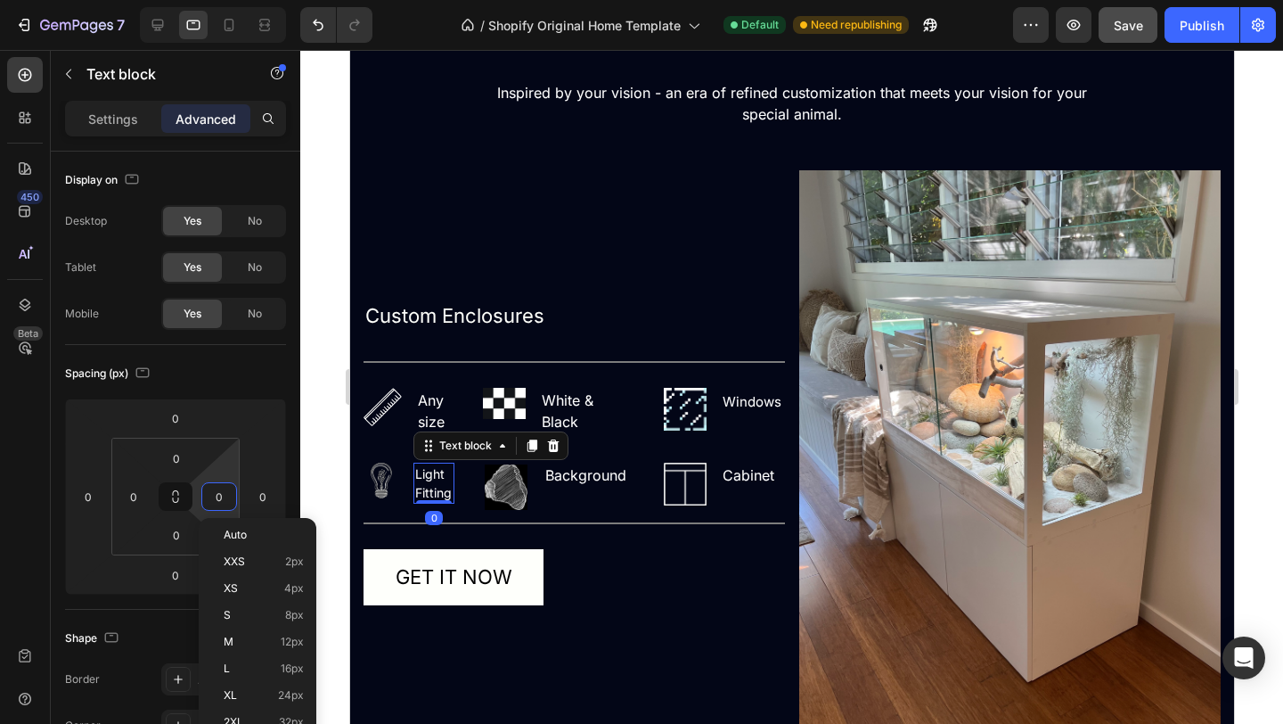
type input "4"
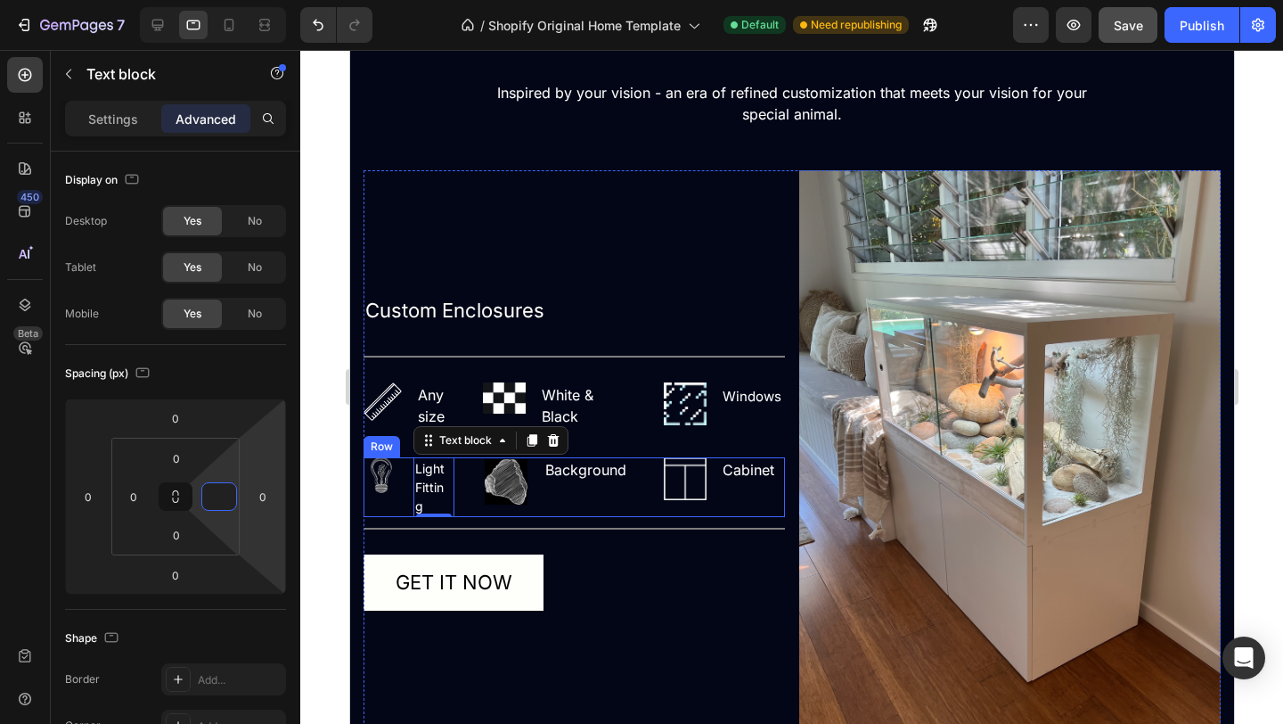
click at [485, 504] on div "Image" at bounding box center [505, 481] width 45 height 47
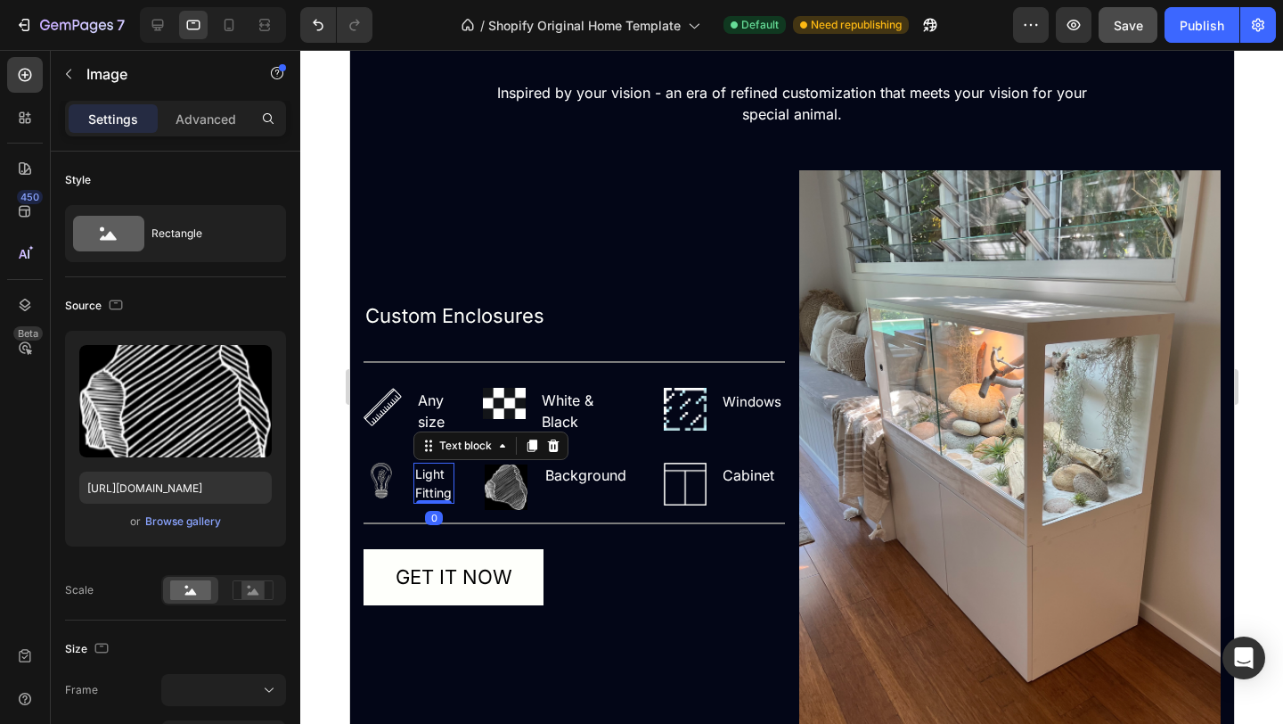
click at [444, 492] on p "Light Fitting" at bounding box center [432, 482] width 37 height 37
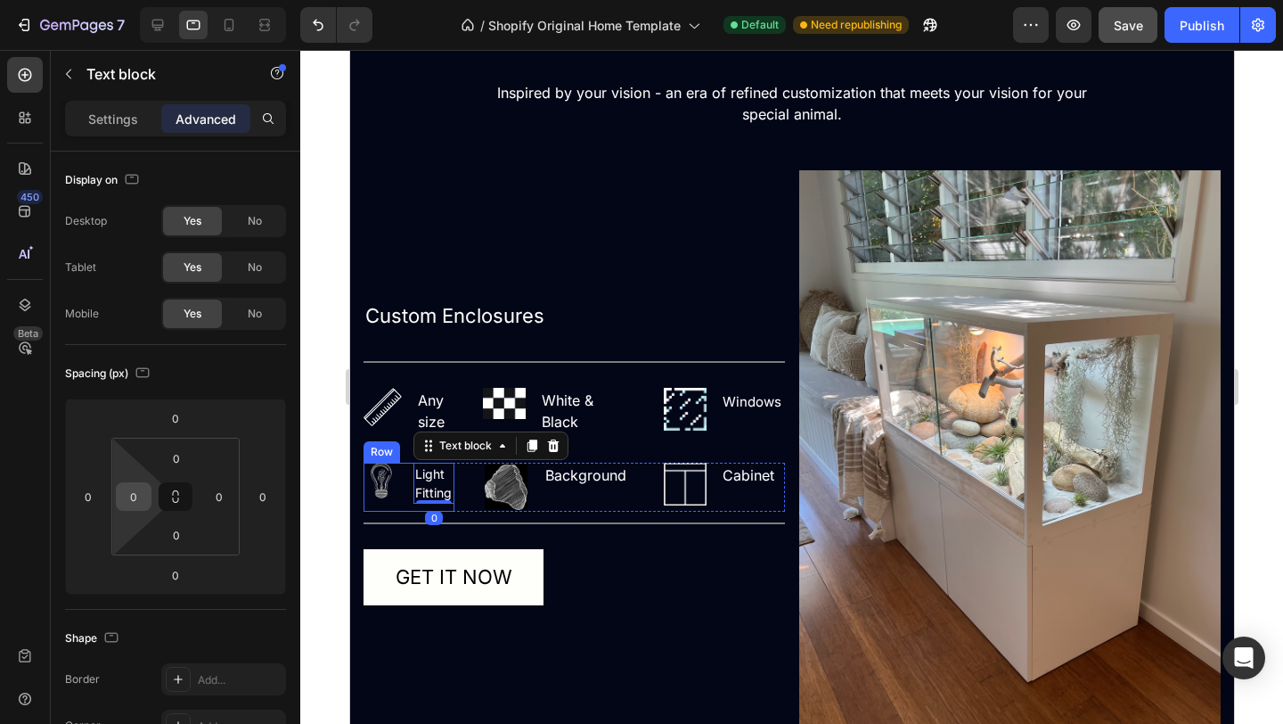
click at [125, 501] on input "0" at bounding box center [133, 496] width 27 height 27
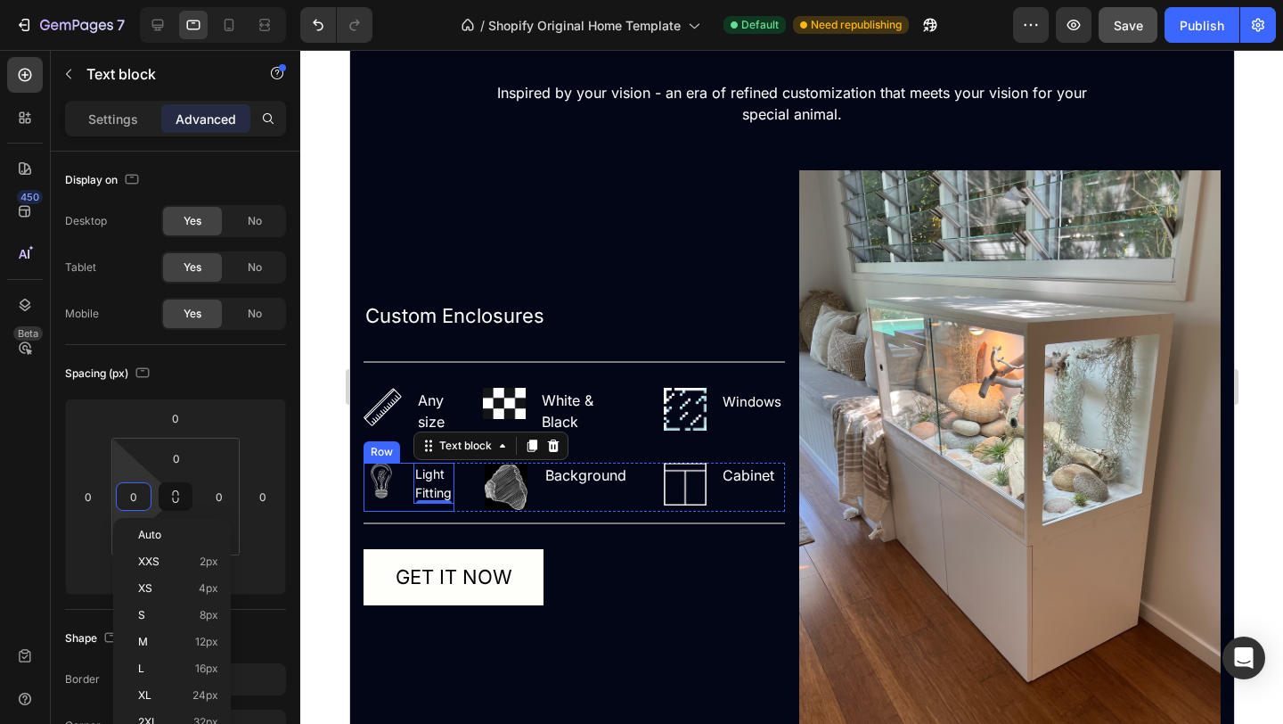
type input "6"
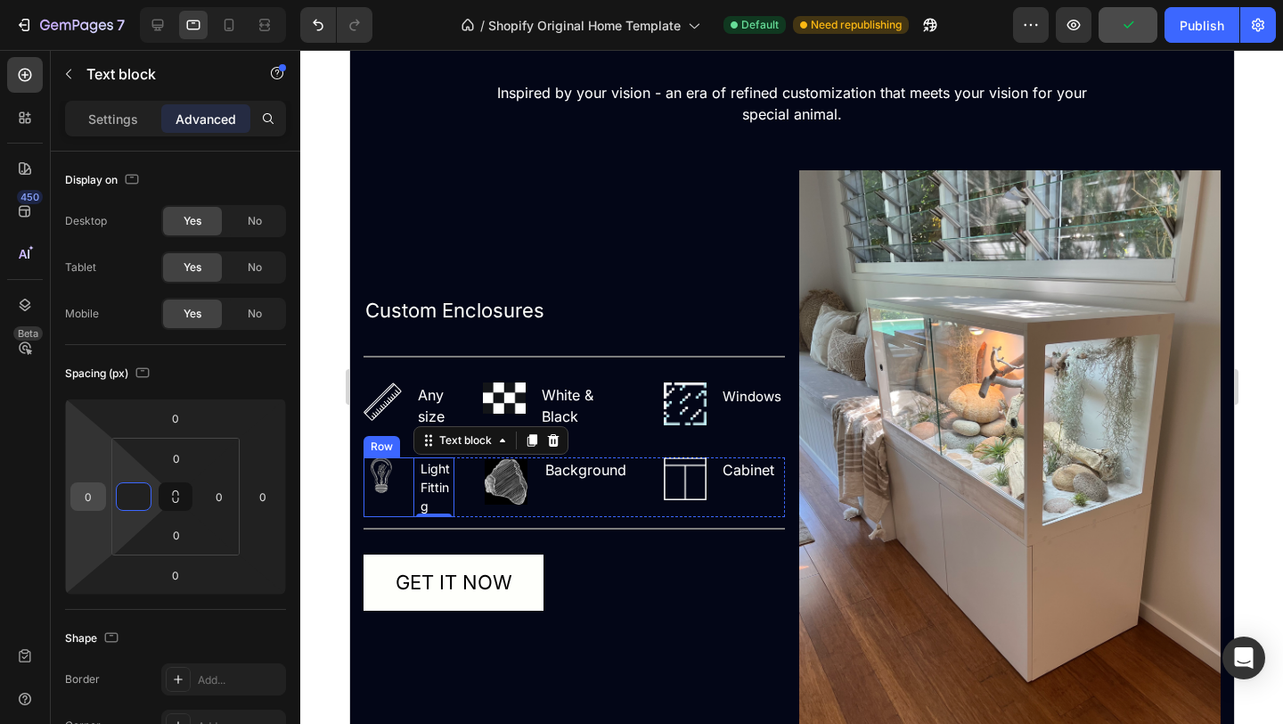
click at [90, 495] on input "0" at bounding box center [88, 496] width 27 height 27
type input "0"
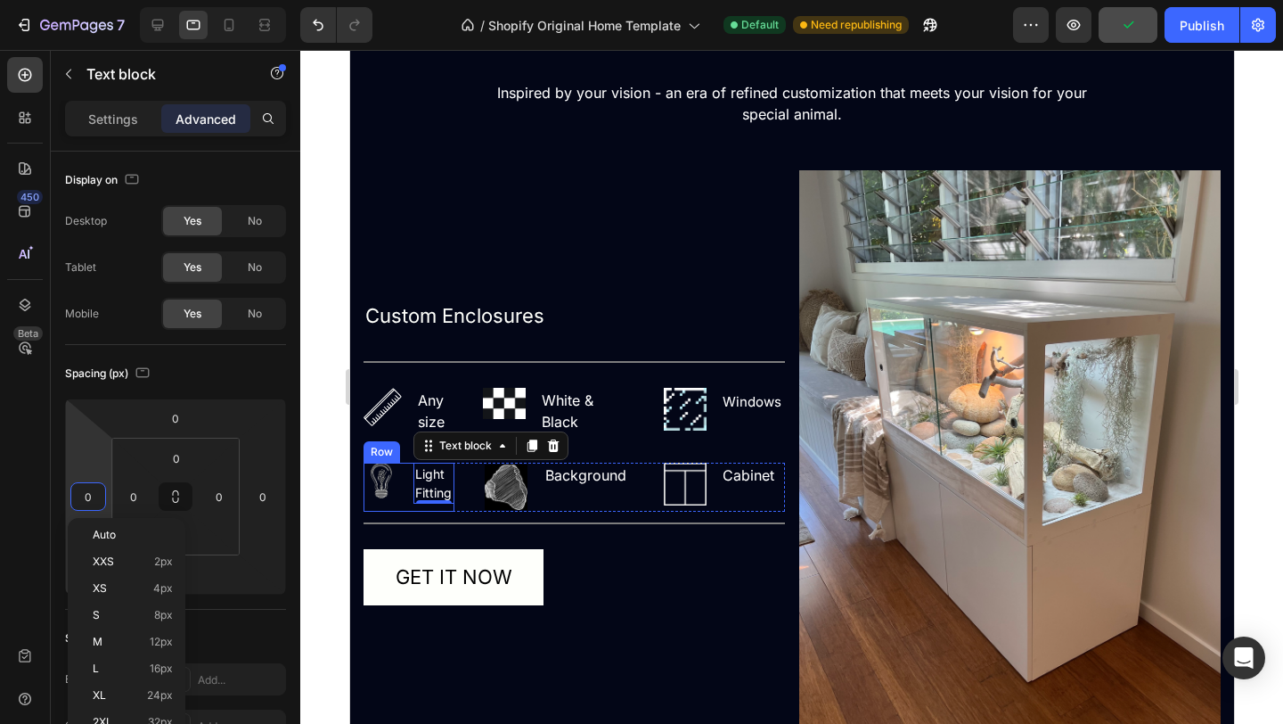
type input "6"
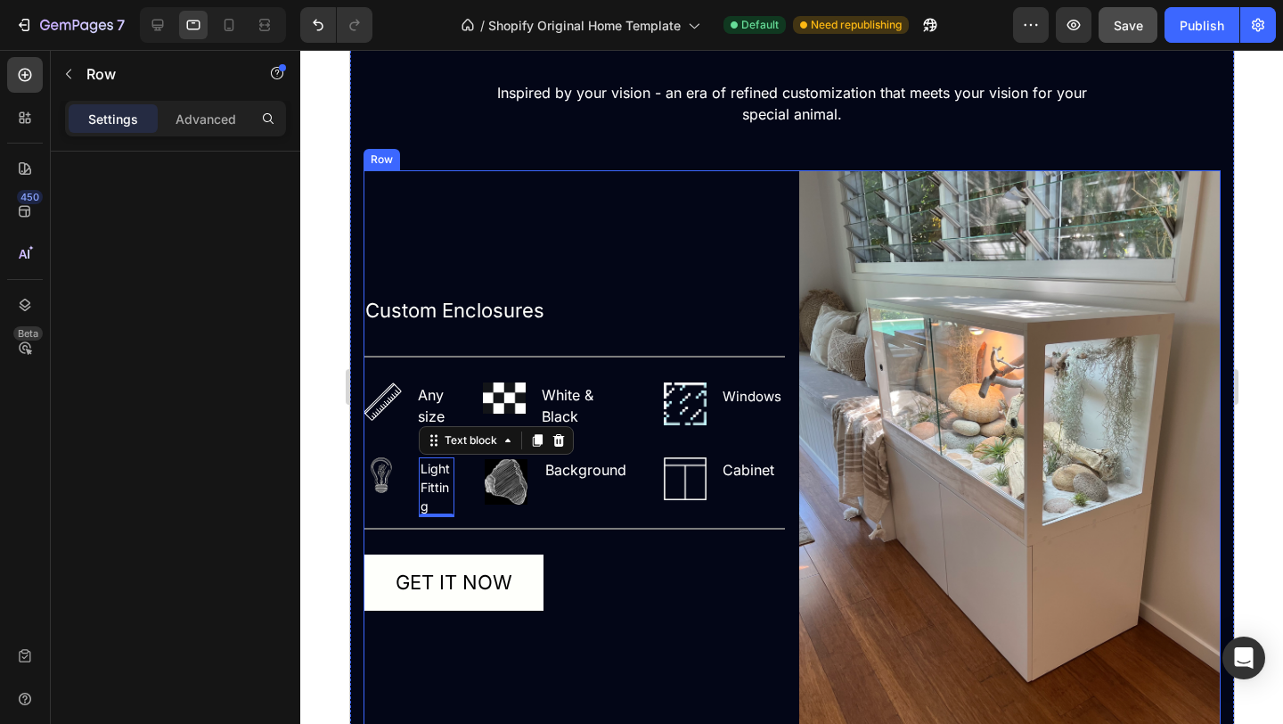
click at [543, 552] on div "Custom Enclosures Text Block Title Line Image Any size Text block Row Image Whi…" at bounding box center [574, 451] width 422 height 562
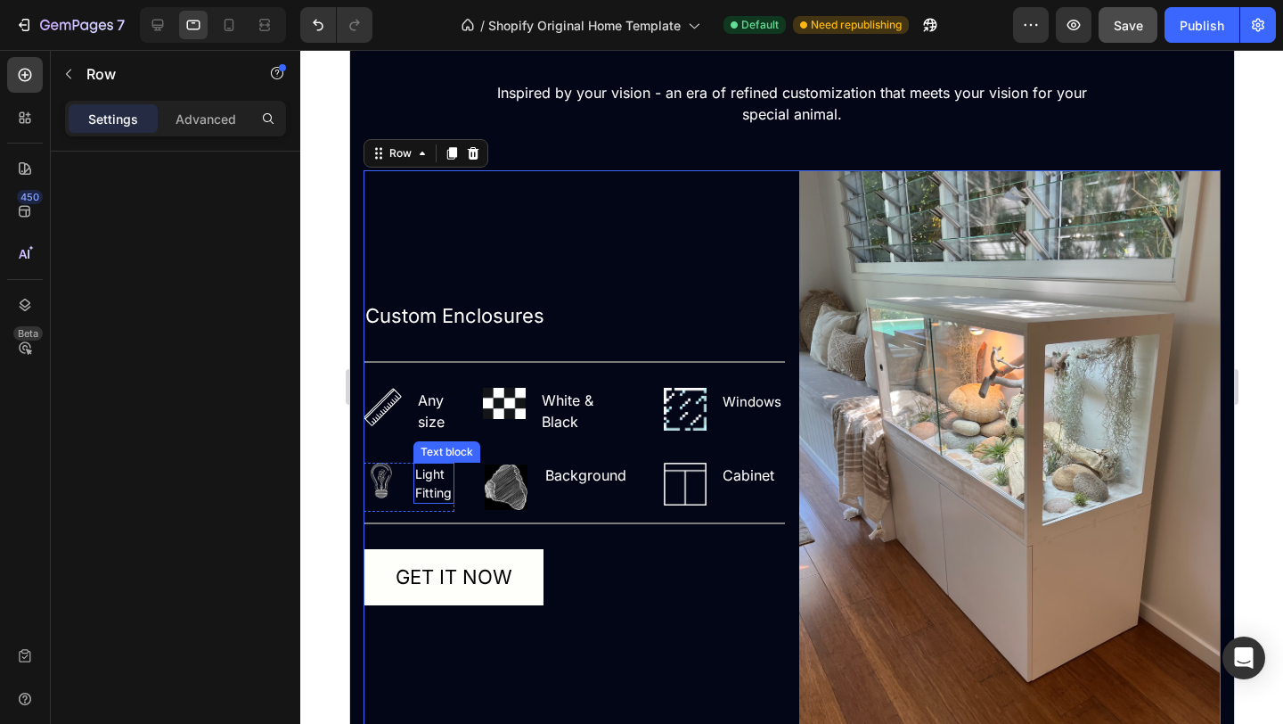
click at [449, 491] on p "Light Fitting" at bounding box center [432, 482] width 37 height 37
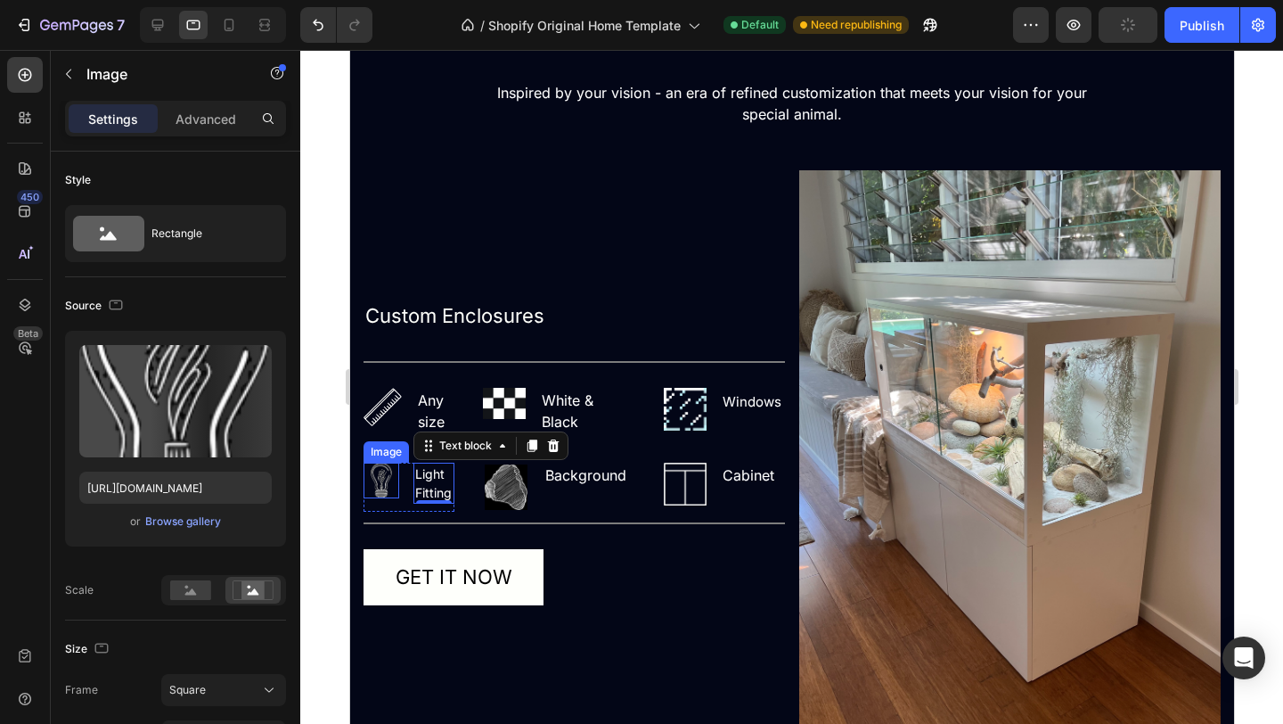
click at [387, 486] on img at bounding box center [381, 481] width 36 height 36
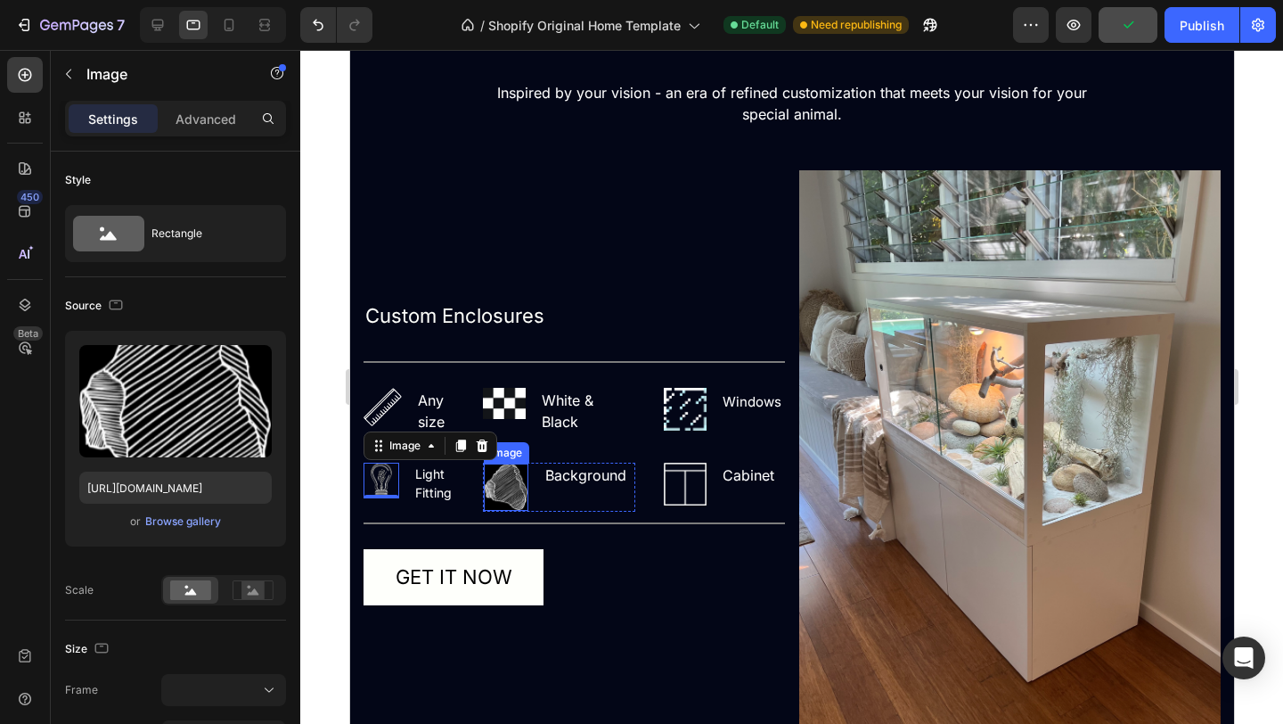
click at [510, 496] on img at bounding box center [505, 486] width 43 height 45
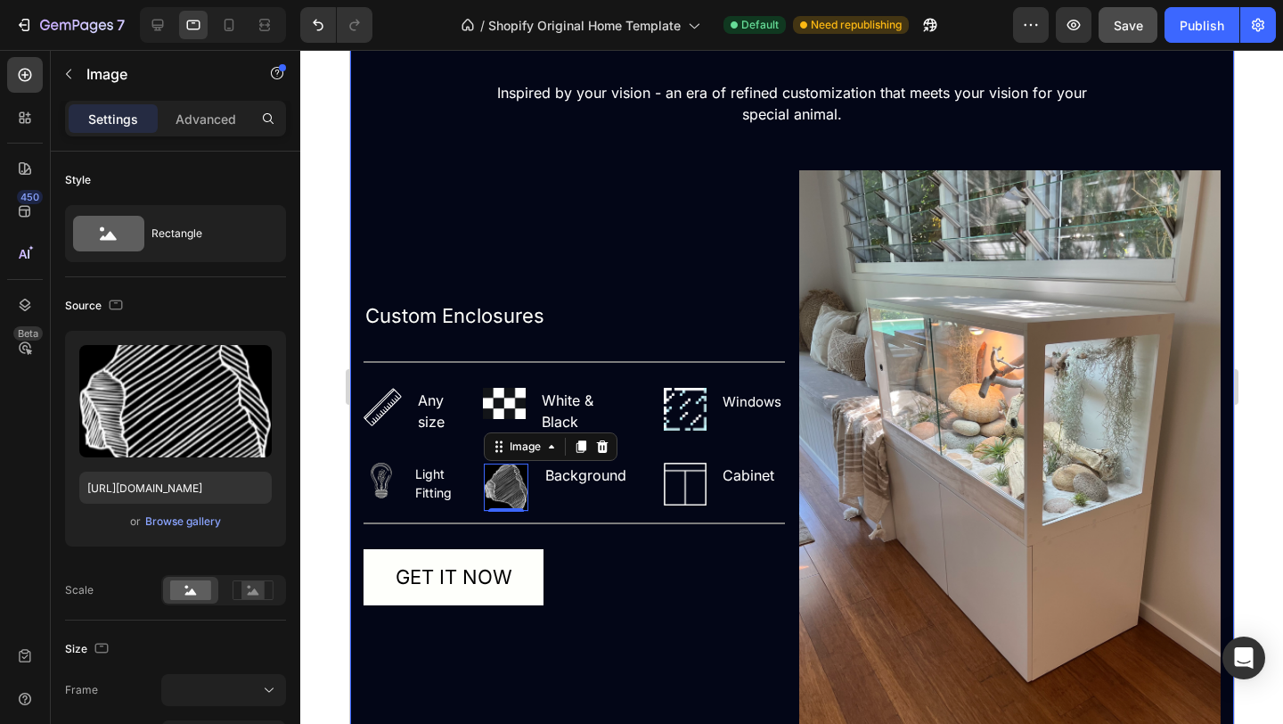
click at [221, 561] on div "Upload Image https://cdn.shopify.com/s/files/1/0776/2952/2132/files/gempages_58…" at bounding box center [175, 468] width 221 height 275
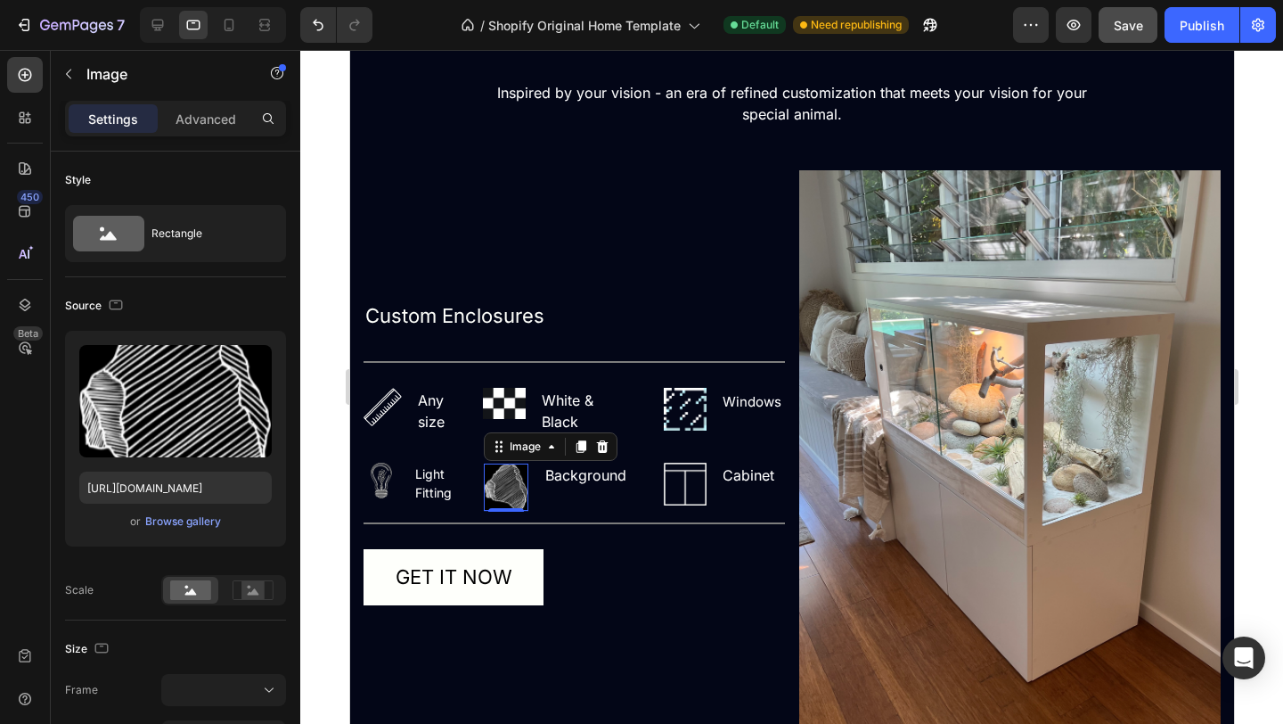
click at [104, 702] on div "Frame" at bounding box center [175, 690] width 221 height 32
click at [197, 684] on div at bounding box center [223, 690] width 109 height 18
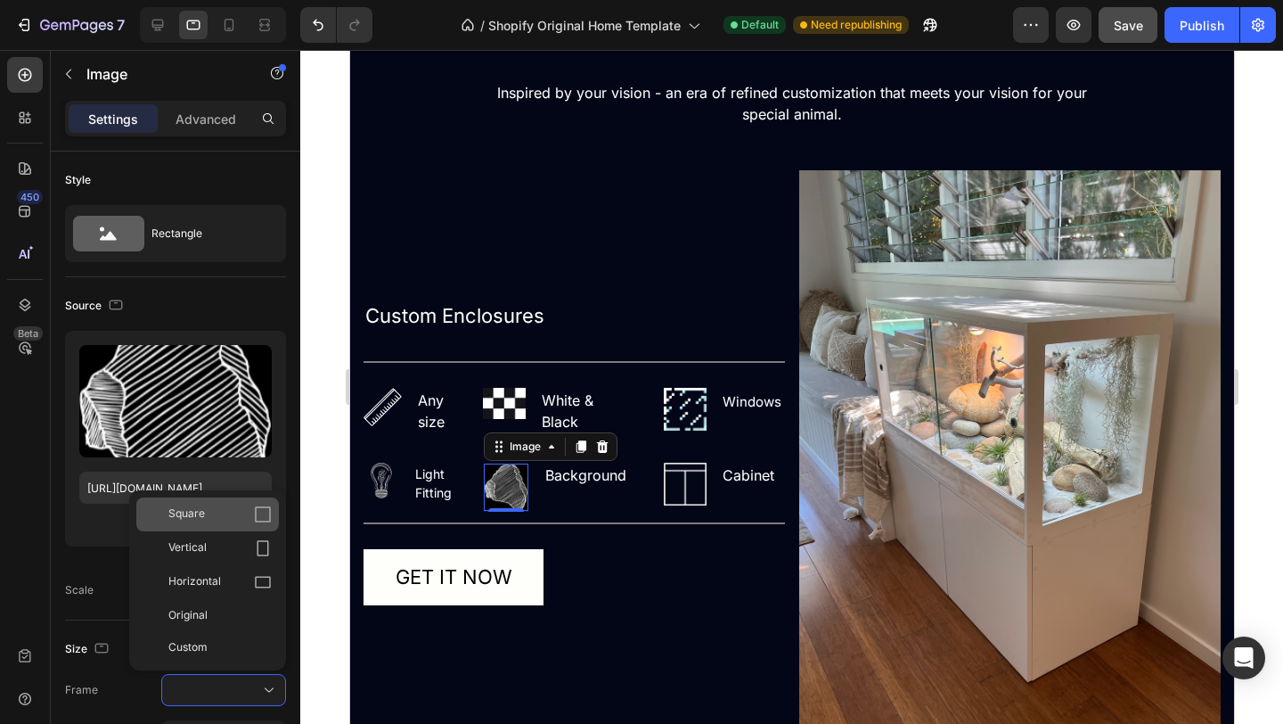
click at [263, 520] on icon at bounding box center [263, 514] width 18 height 18
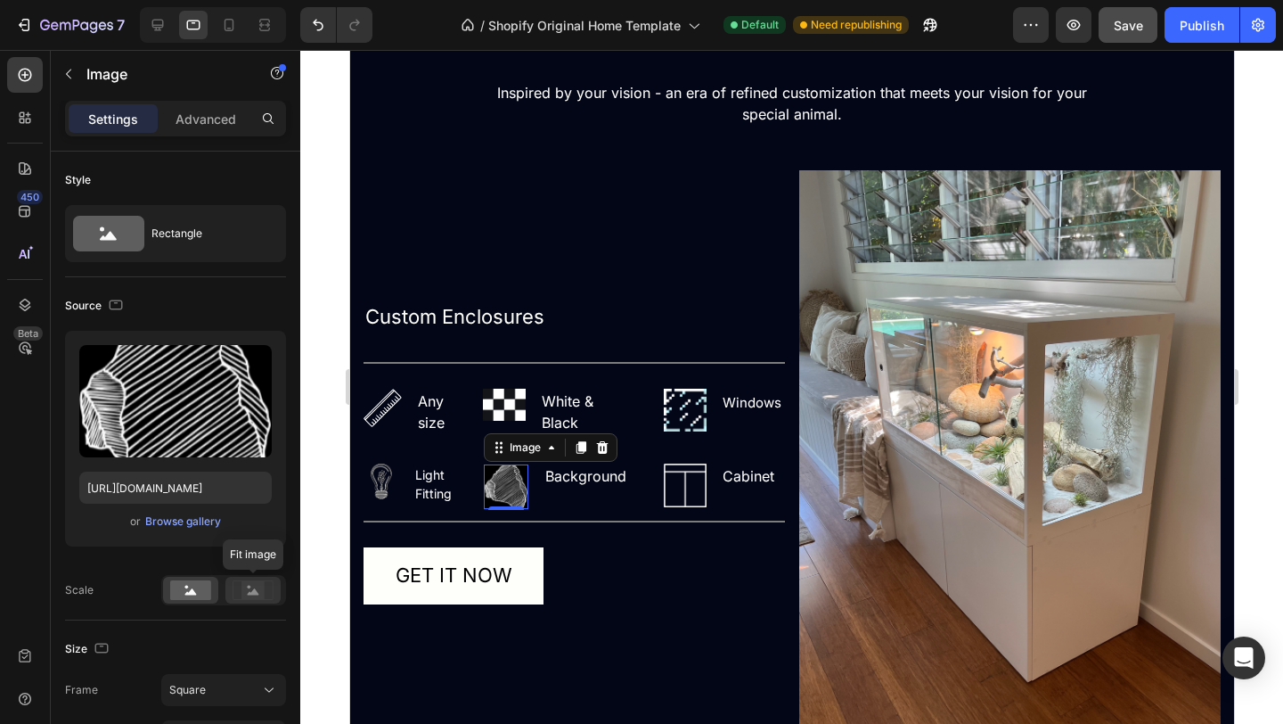
click at [250, 601] on div at bounding box center [252, 590] width 55 height 27
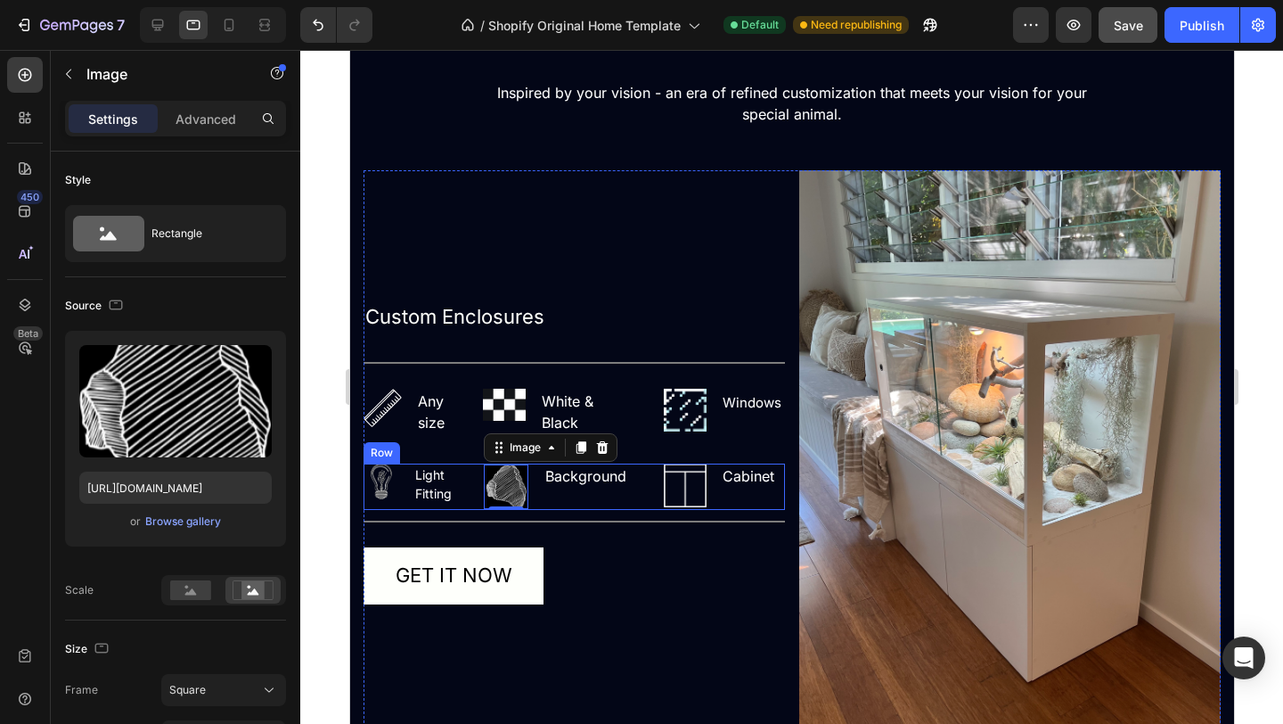
click at [454, 496] on div "Image Light Fitting Text block Row Image 1 Background Text block Row Image Cabi…" at bounding box center [574, 486] width 422 height 46
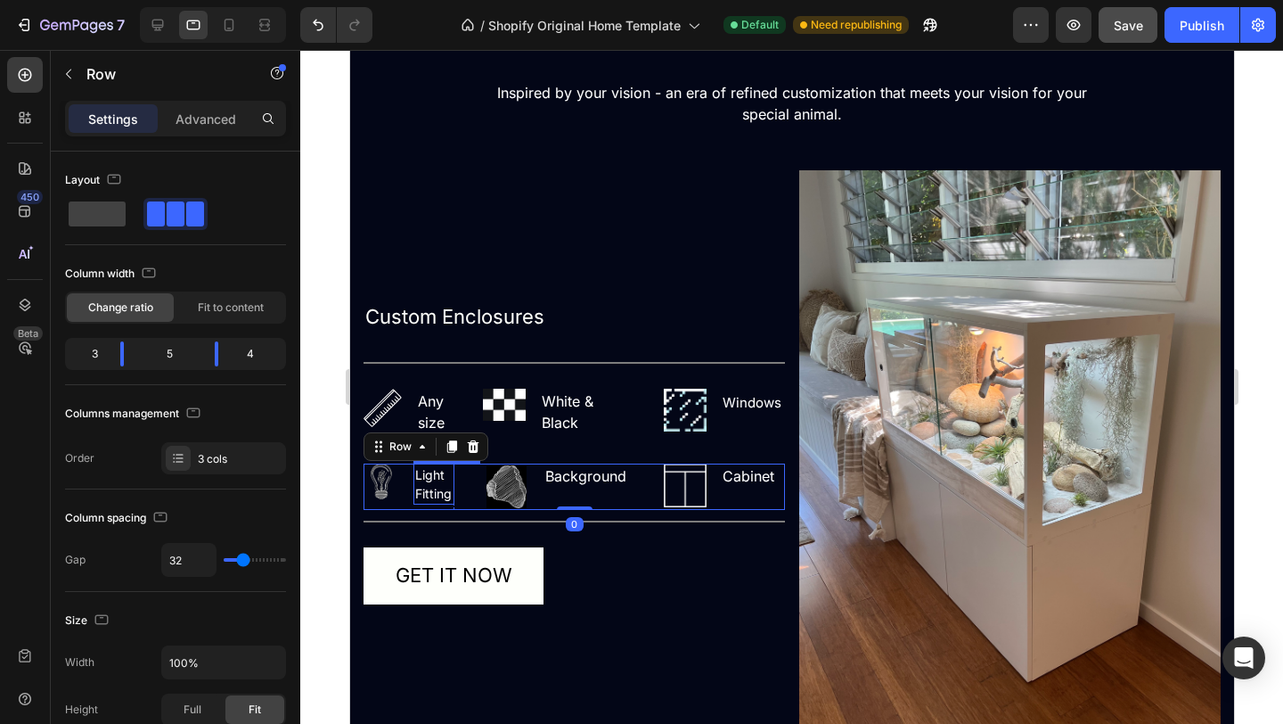
click at [447, 496] on p "Light Fitting" at bounding box center [432, 483] width 37 height 37
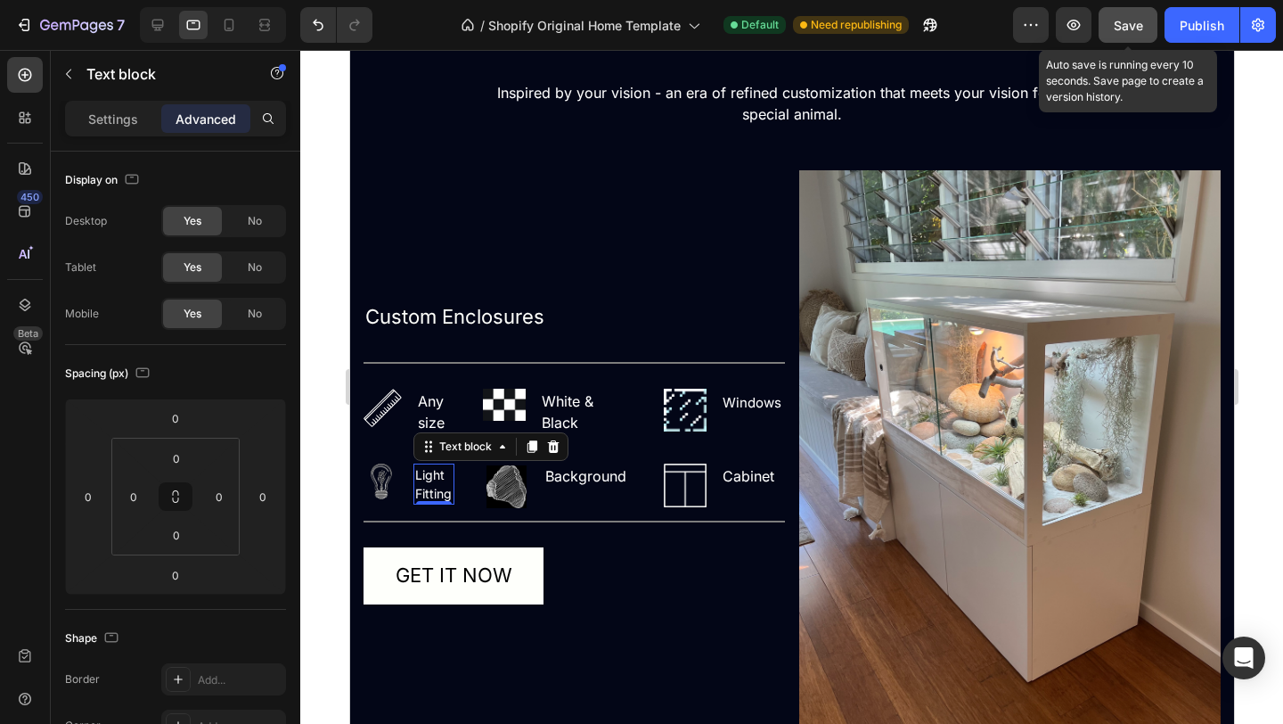
click at [1135, 21] on span "Save" at bounding box center [1128, 25] width 29 height 15
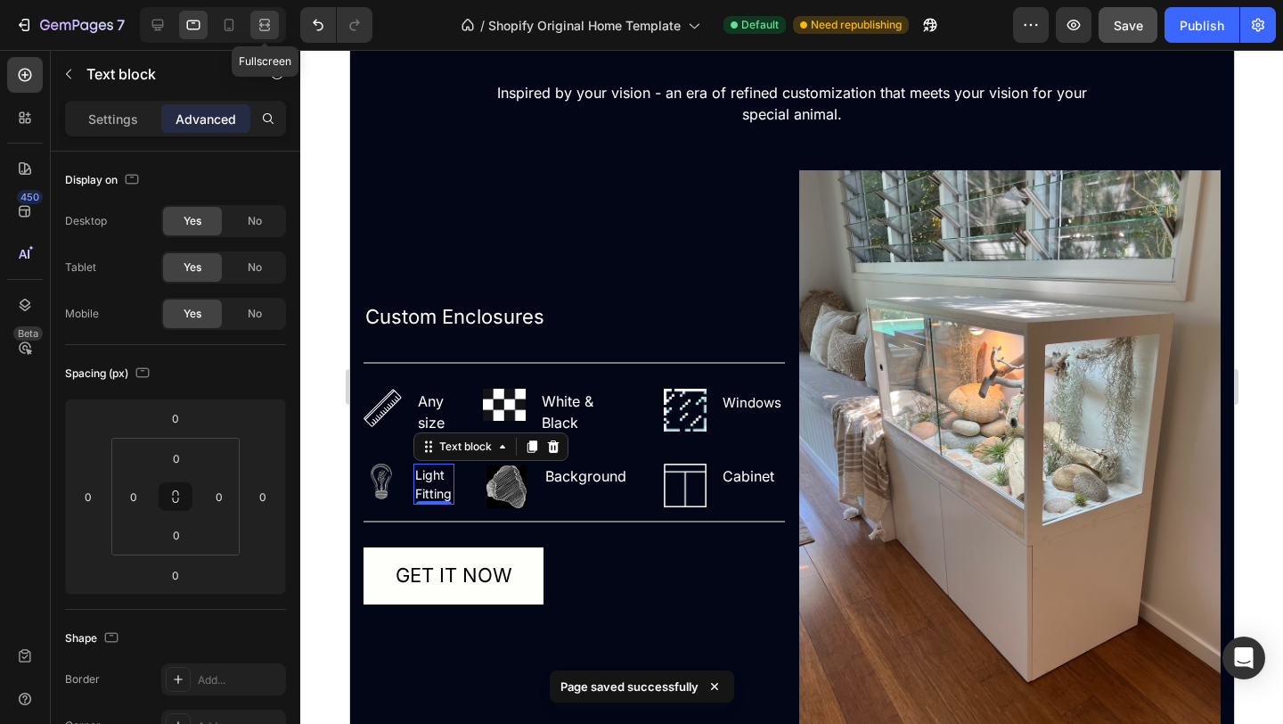
click at [262, 27] on icon at bounding box center [265, 25] width 18 height 18
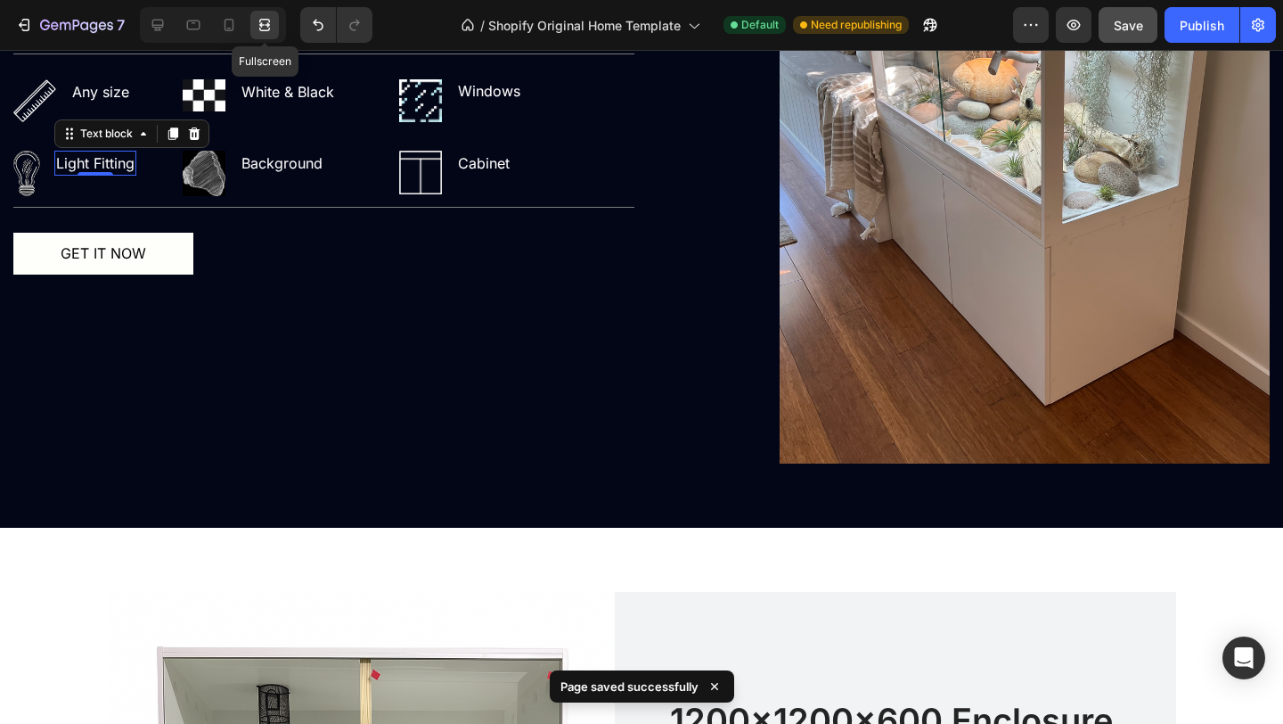
scroll to position [2077, 0]
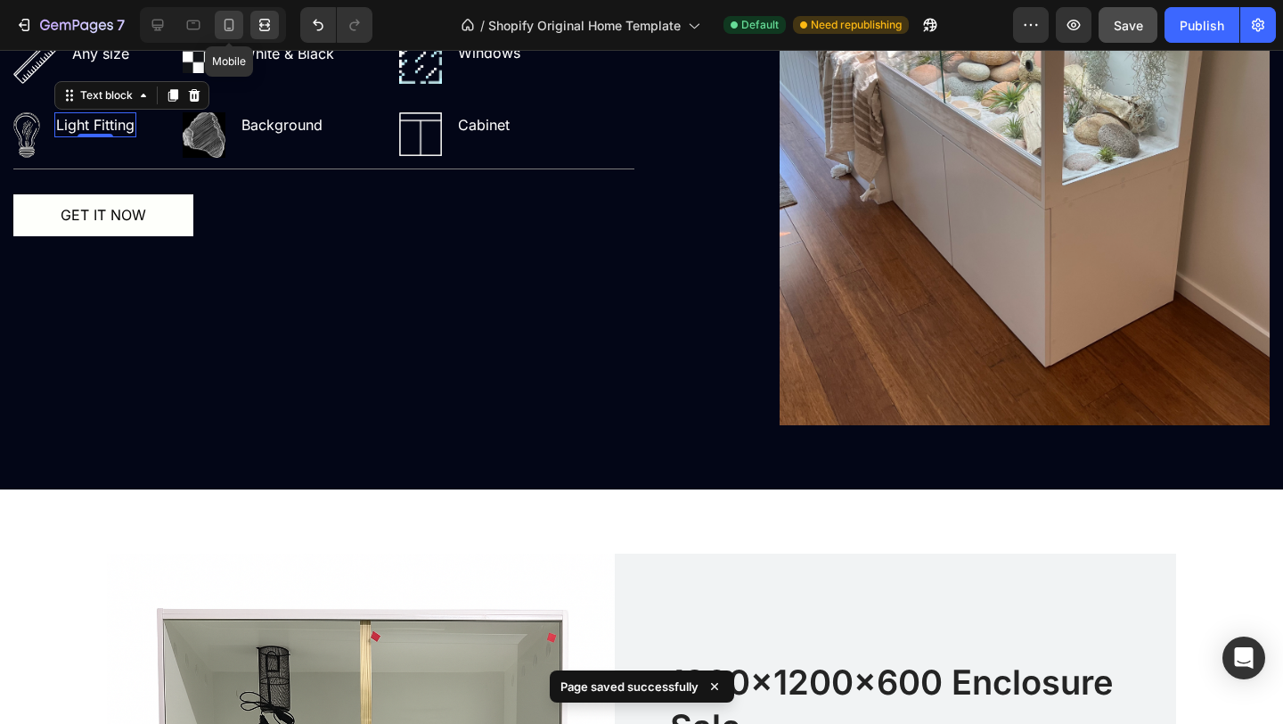
click at [227, 25] on icon at bounding box center [229, 25] width 18 height 18
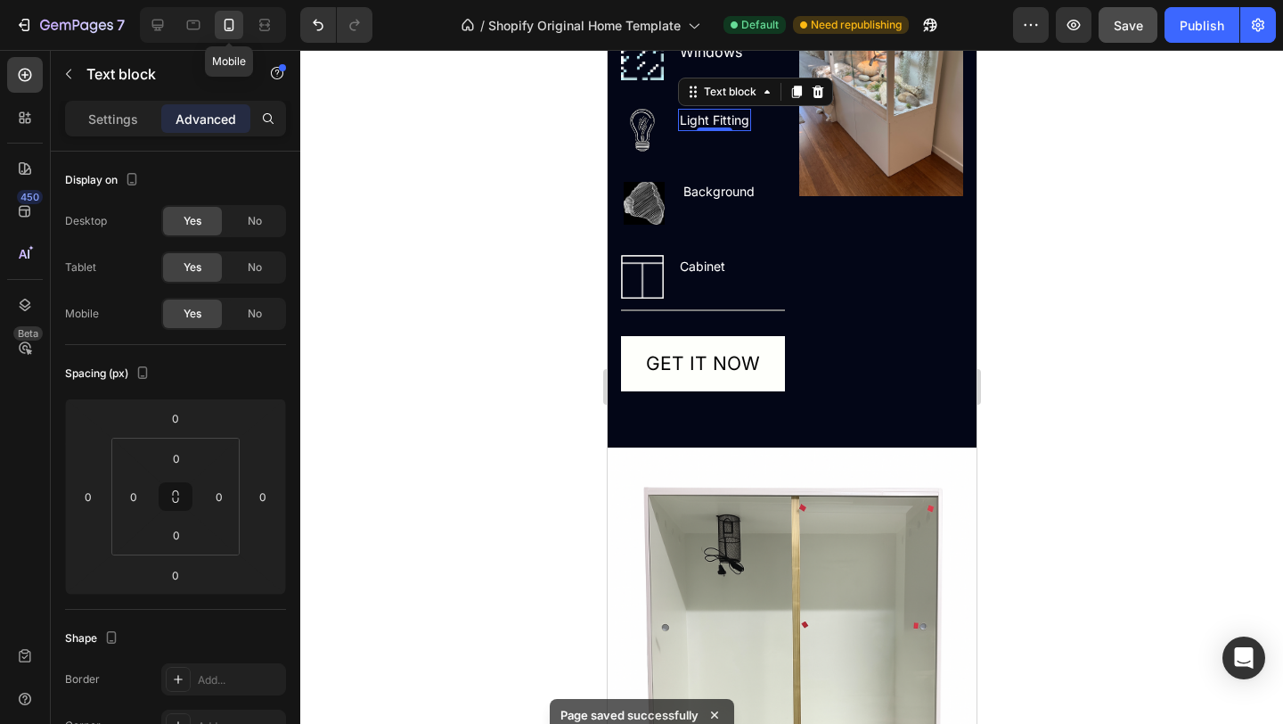
scroll to position [1973, 0]
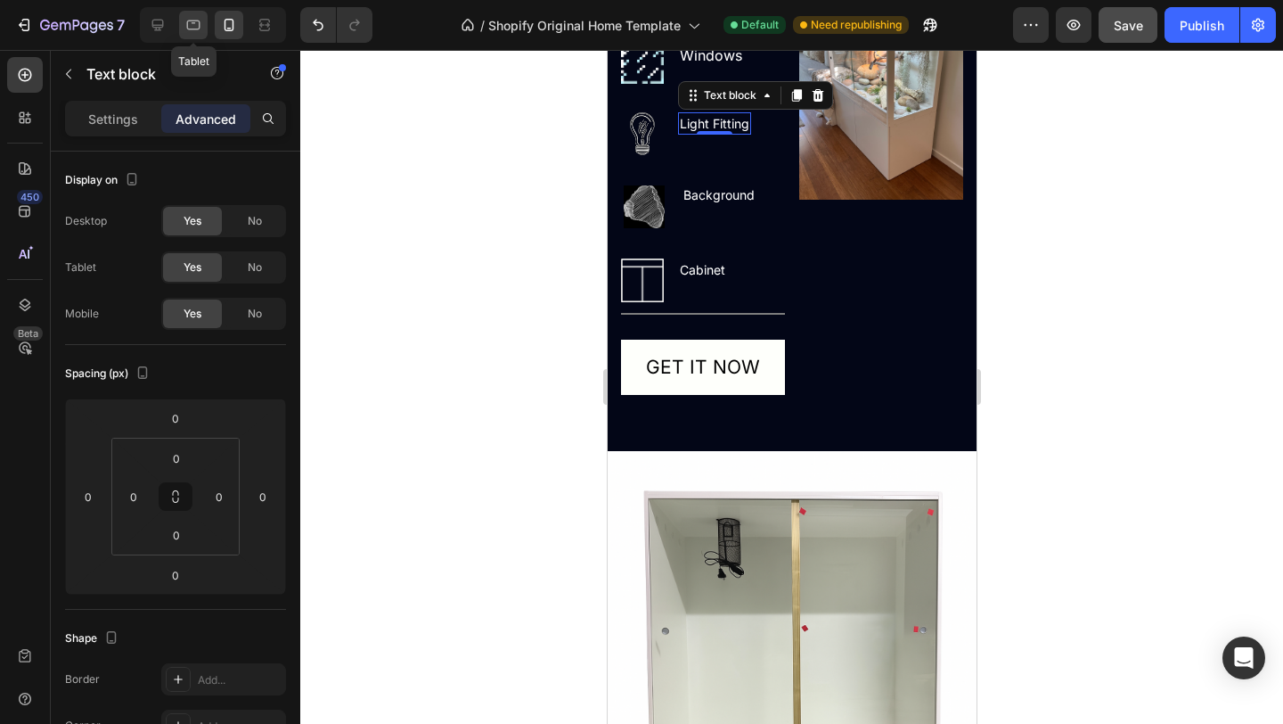
click at [199, 37] on div at bounding box center [193, 25] width 29 height 29
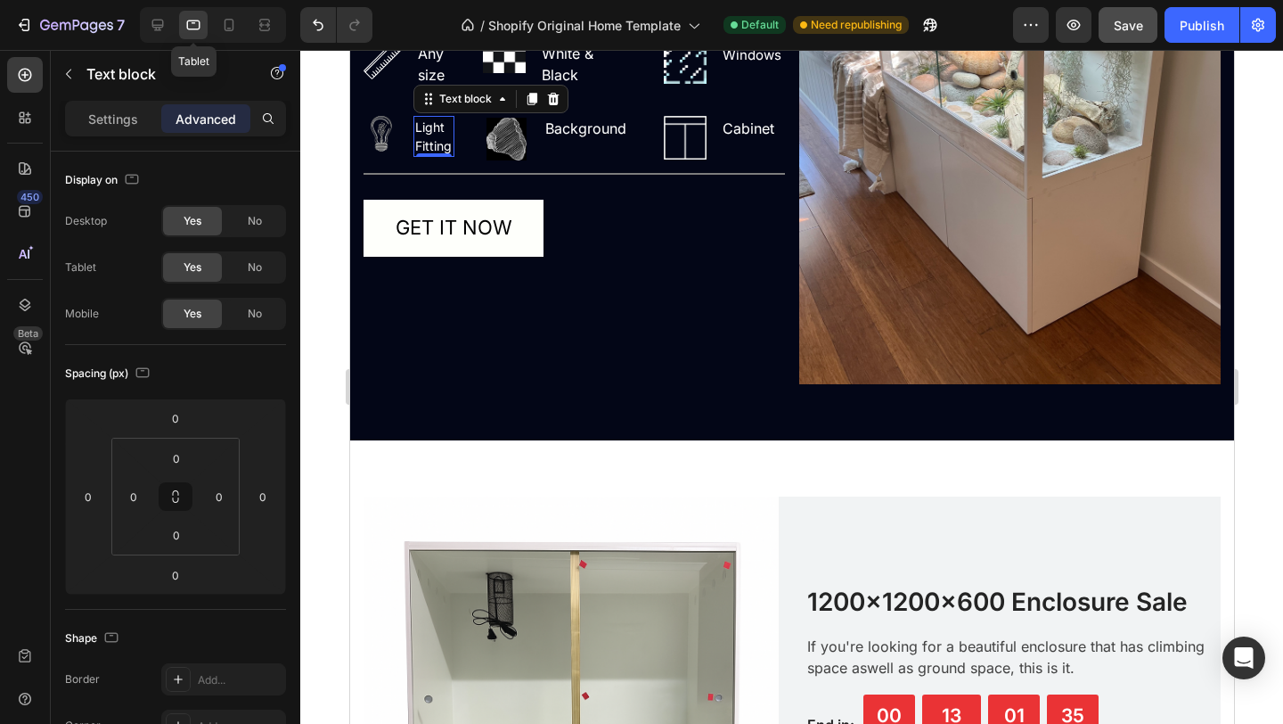
scroll to position [1957, 0]
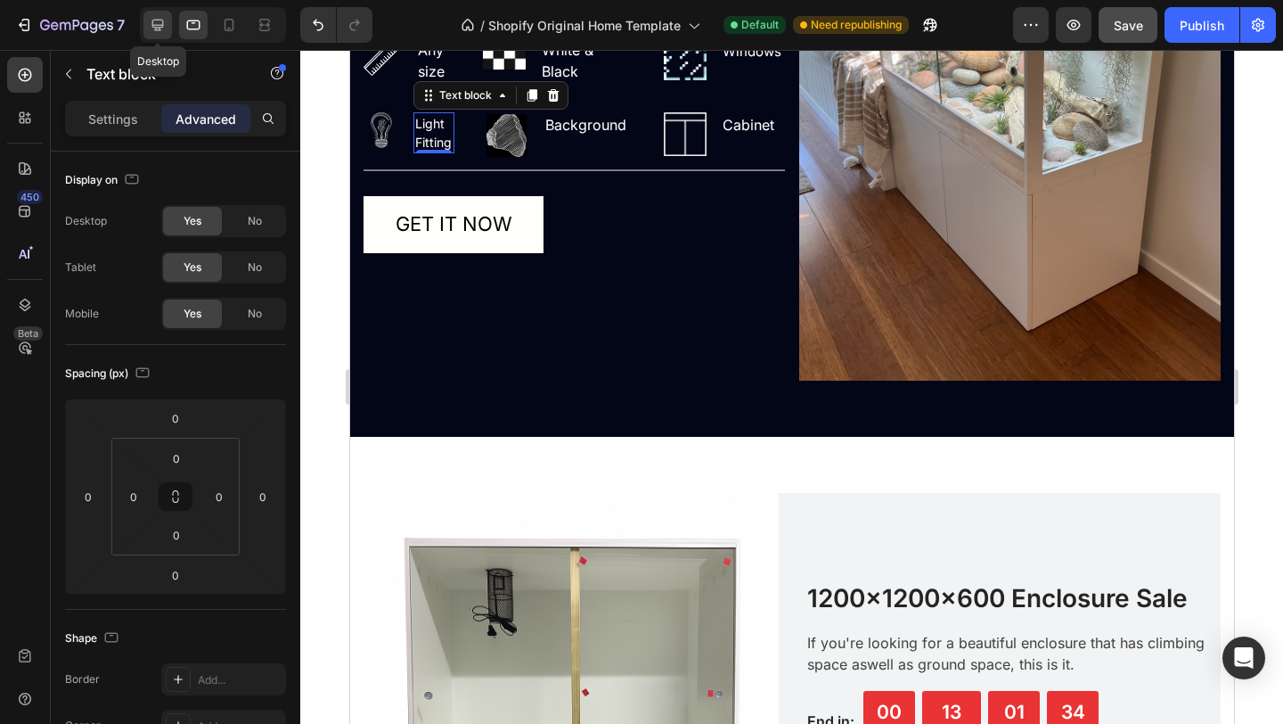
click at [154, 35] on div at bounding box center [157, 25] width 29 height 29
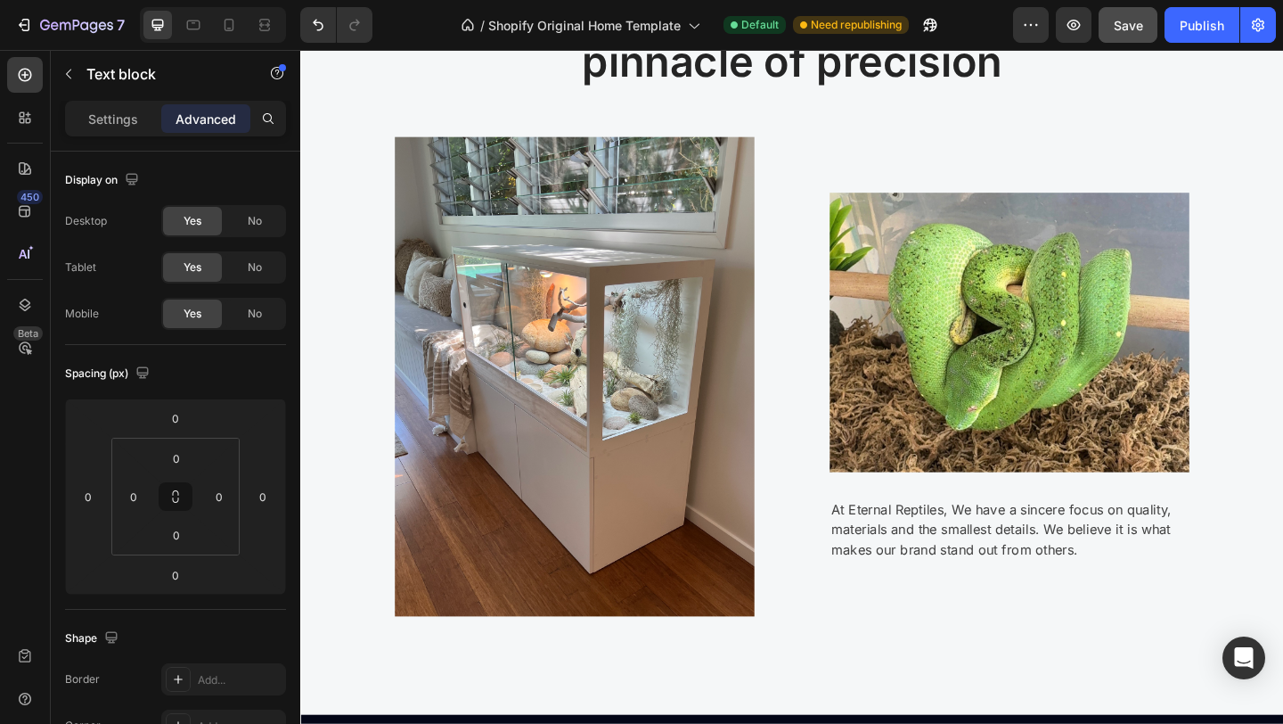
scroll to position [245, 0]
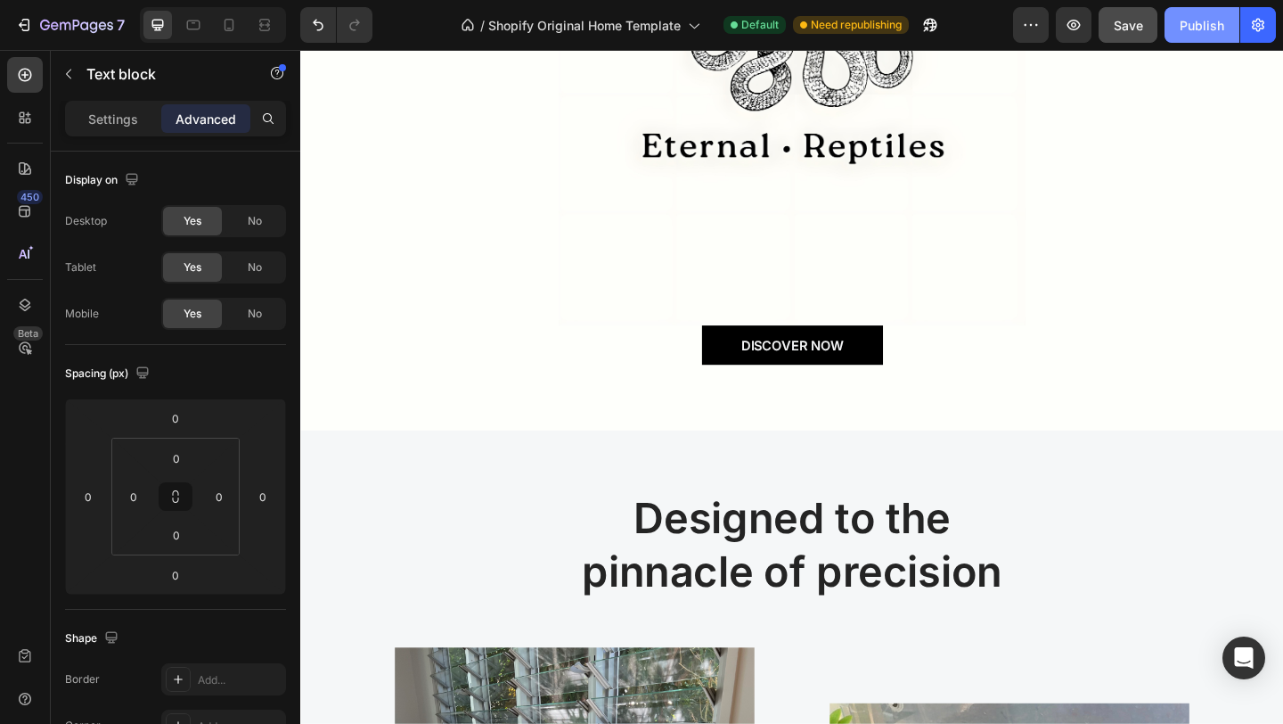
click at [1210, 27] on div "Publish" at bounding box center [1202, 25] width 45 height 19
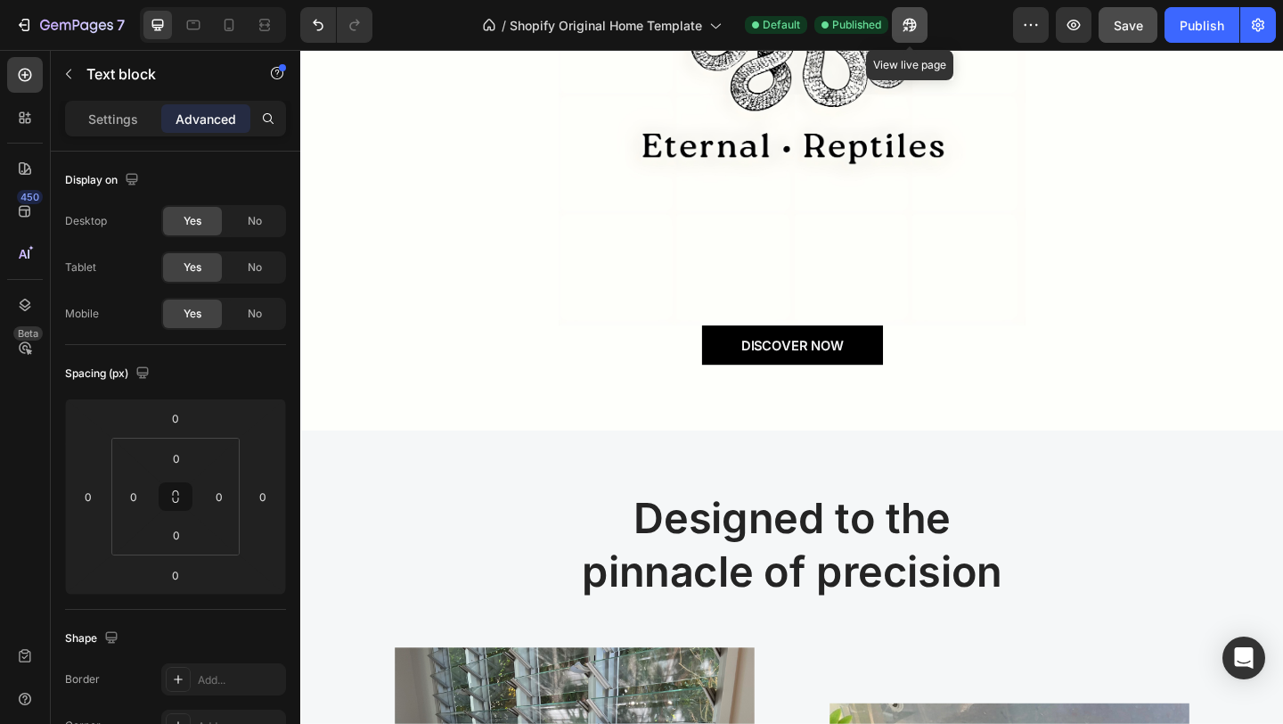
click at [910, 22] on icon "button" at bounding box center [910, 25] width 18 height 18
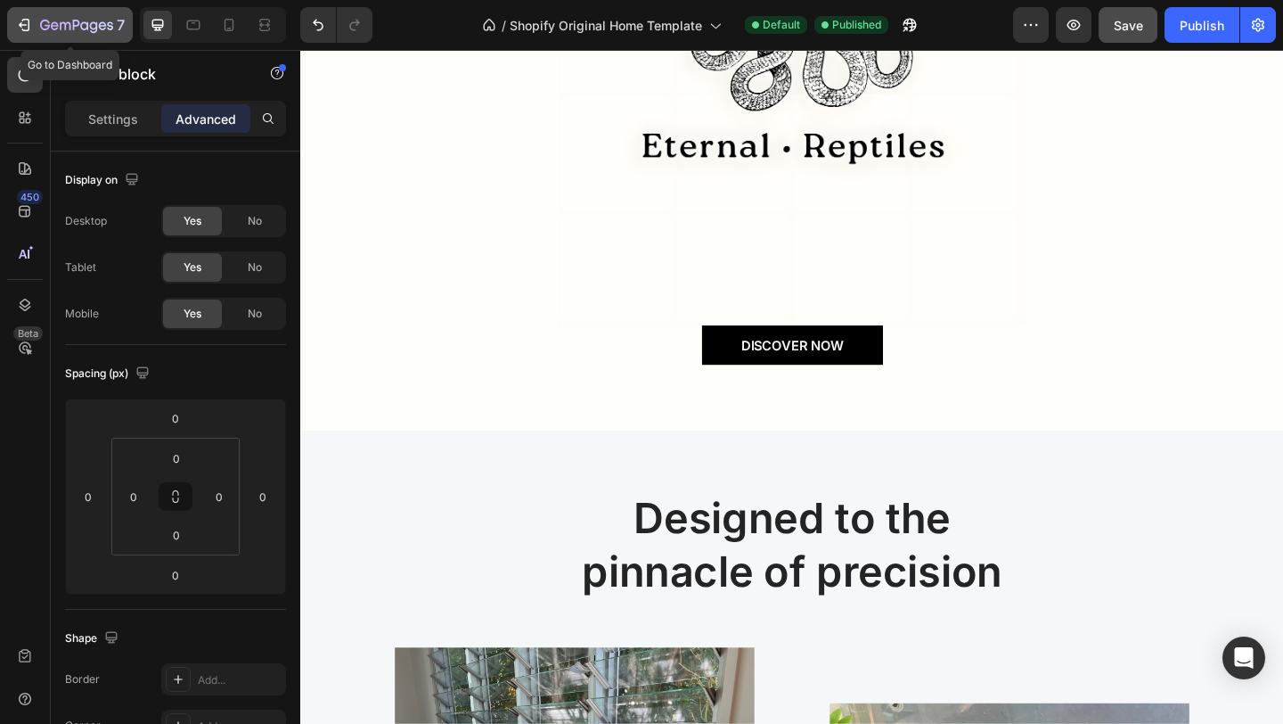
click at [56, 24] on icon "button" at bounding box center [55, 25] width 8 height 8
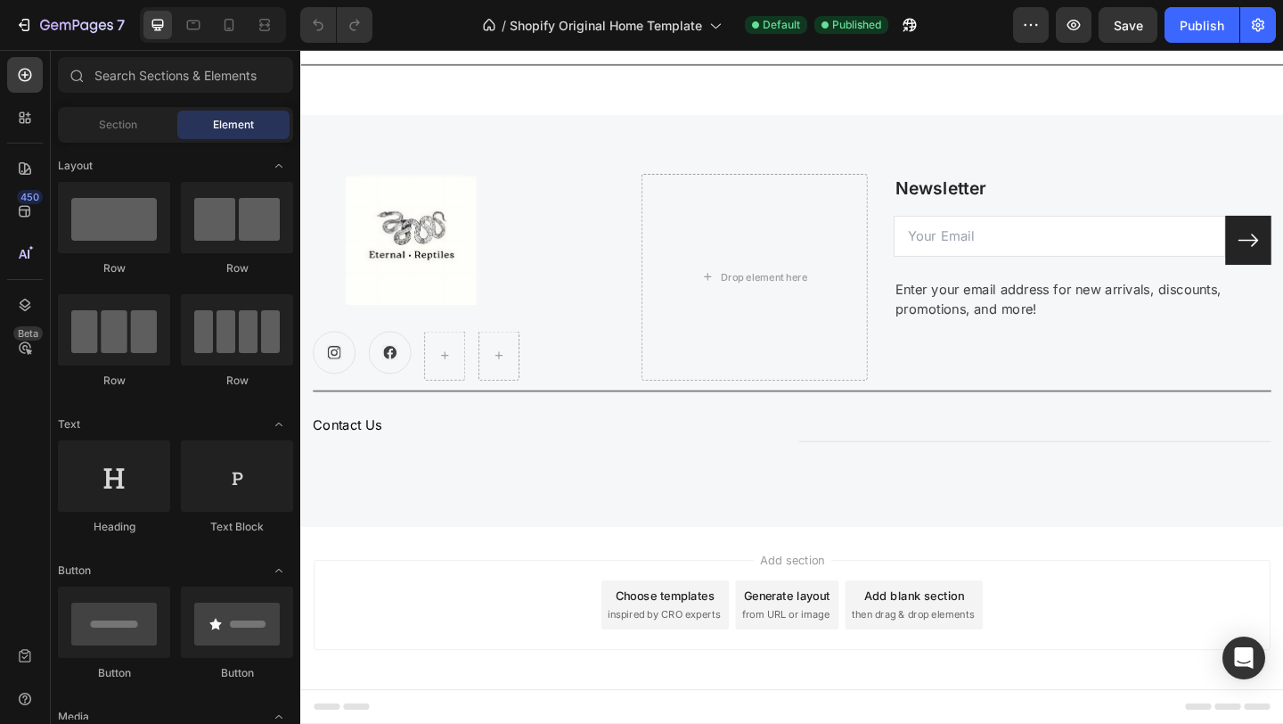
scroll to position [2974, 0]
click at [26, 128] on div at bounding box center [25, 118] width 36 height 36
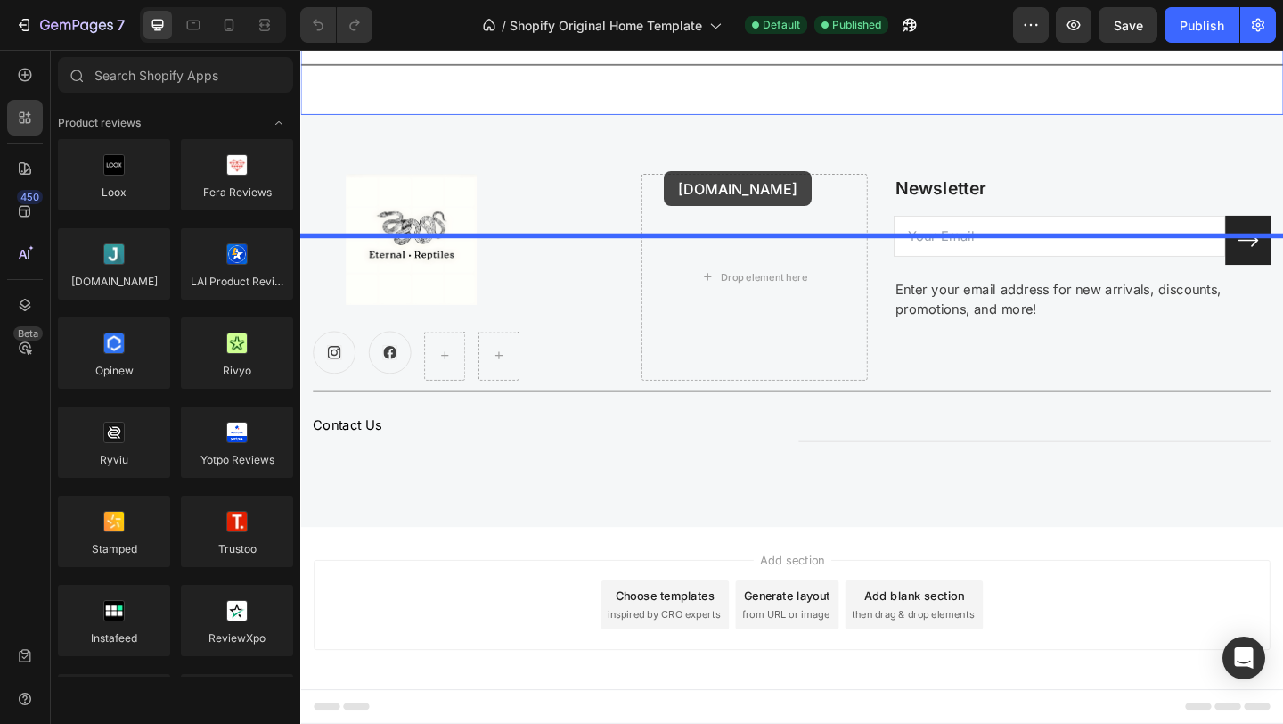
drag, startPoint x: 441, startPoint y: 321, endPoint x: 696, endPoint y: 182, distance: 290.3
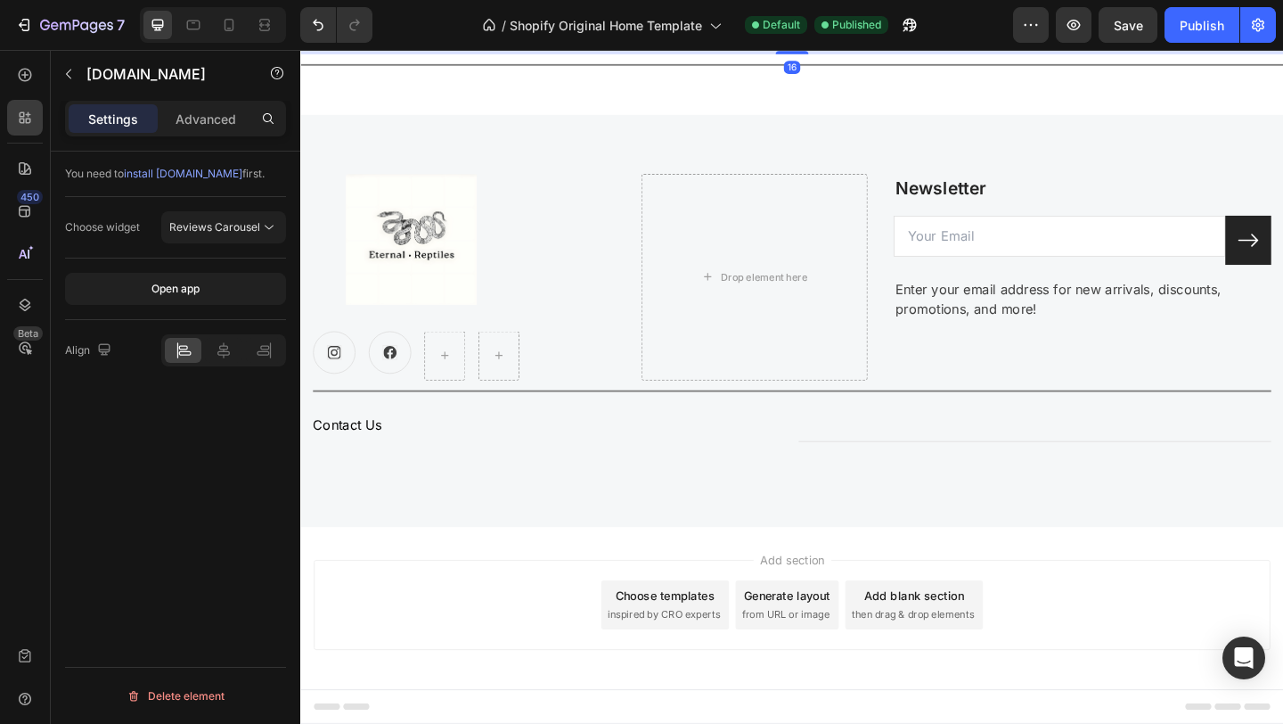
click at [537, 20] on div "[DOMAIN_NAME] - Preview Badge (Stars)" at bounding box center [481, 10] width 248 height 19
click at [265, 218] on icon at bounding box center [269, 227] width 18 height 18
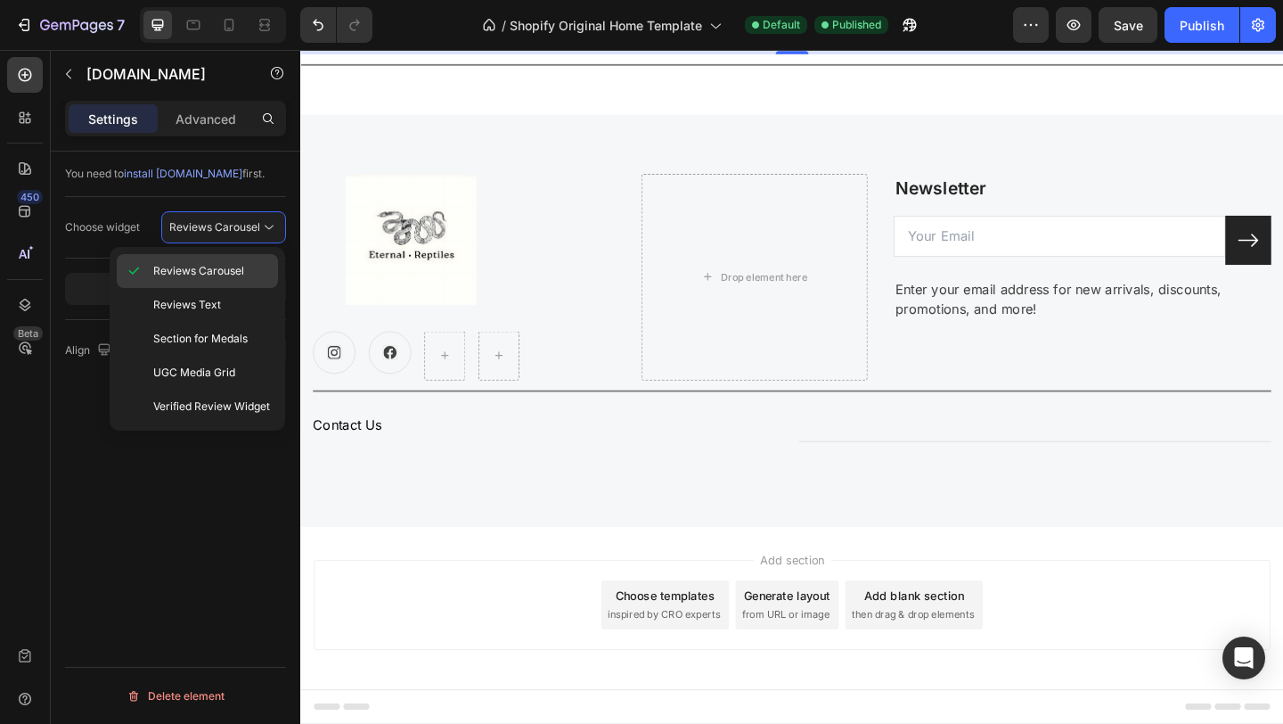
click at [241, 288] on div "Reviews Carousel" at bounding box center [197, 305] width 161 height 34
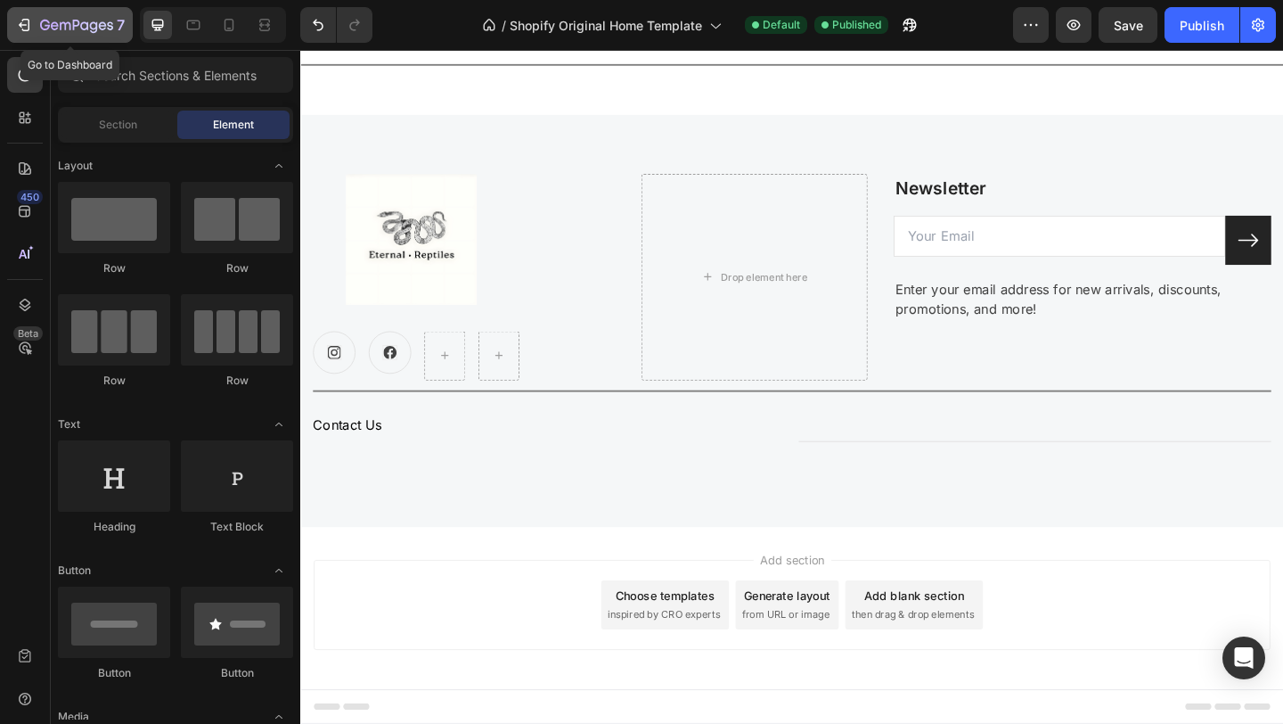
click at [36, 26] on div "7" at bounding box center [70, 24] width 110 height 21
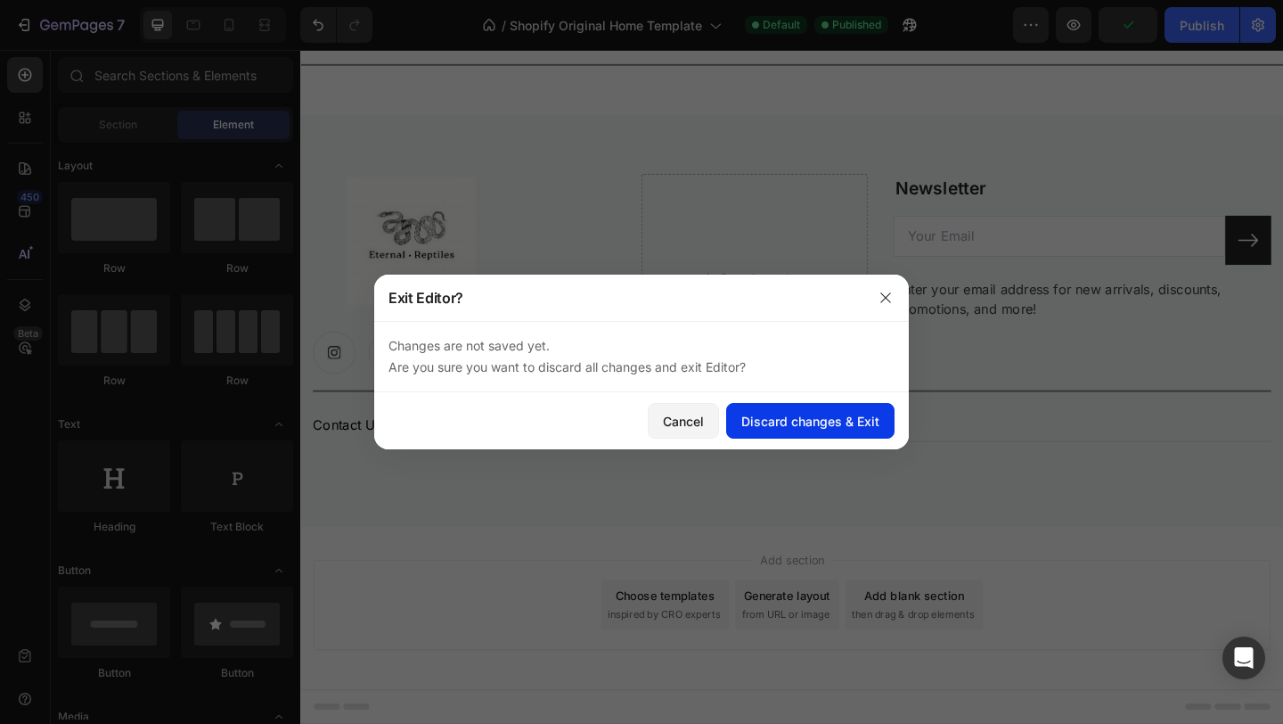
click at [752, 425] on div "Discard changes & Exit" at bounding box center [811, 421] width 138 height 19
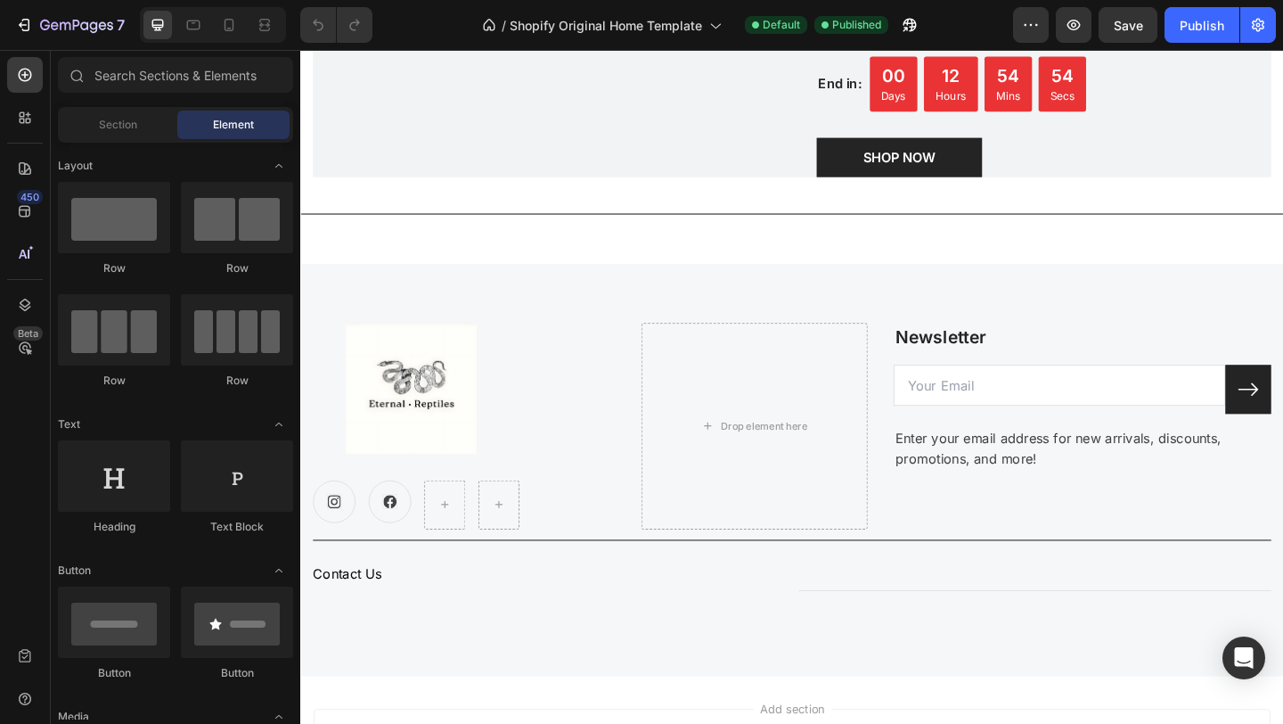
scroll to position [2782, 0]
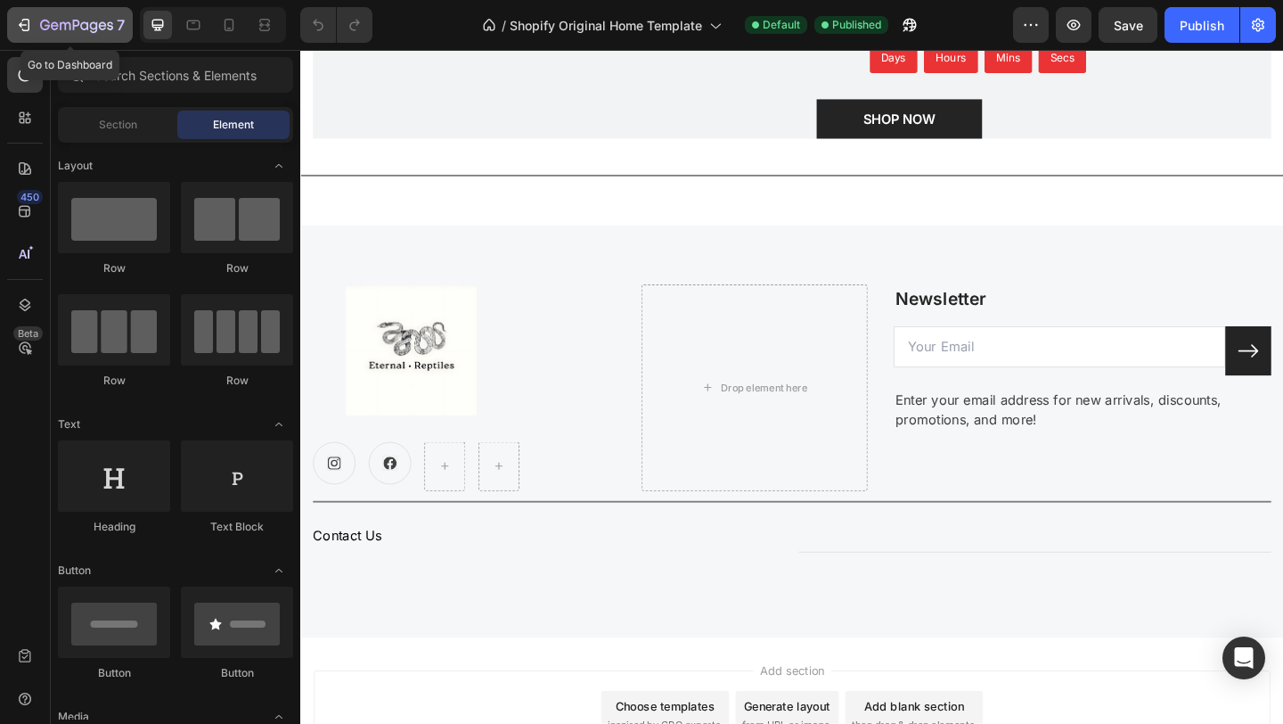
click at [66, 20] on icon "button" at bounding box center [76, 26] width 73 height 15
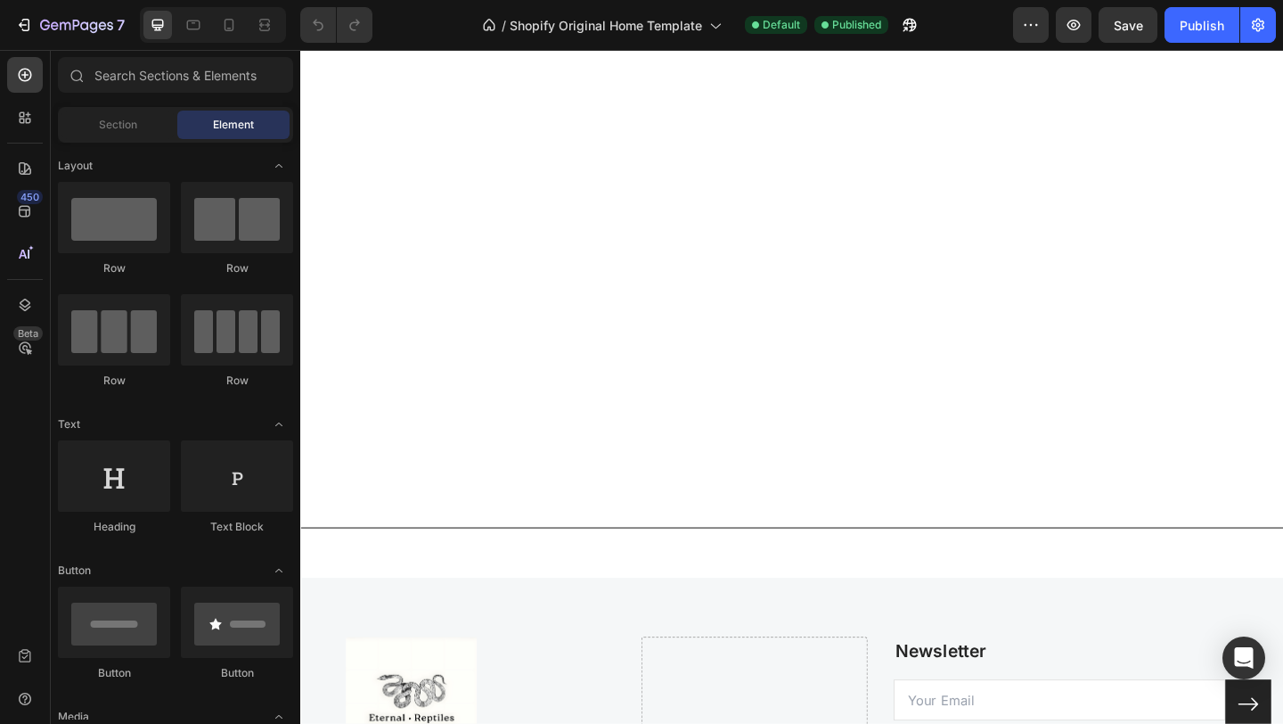
scroll to position [3099, 0]
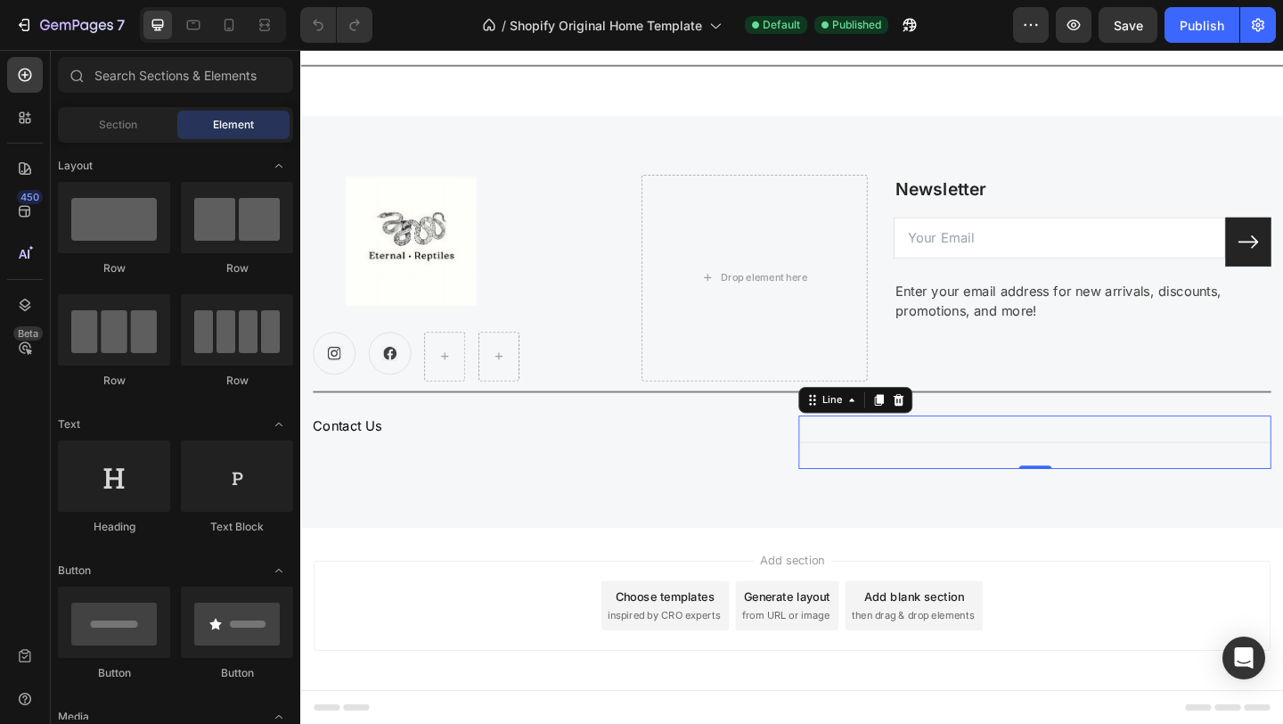
click at [906, 476] on div "Title Line 0" at bounding box center [1099, 476] width 514 height 58
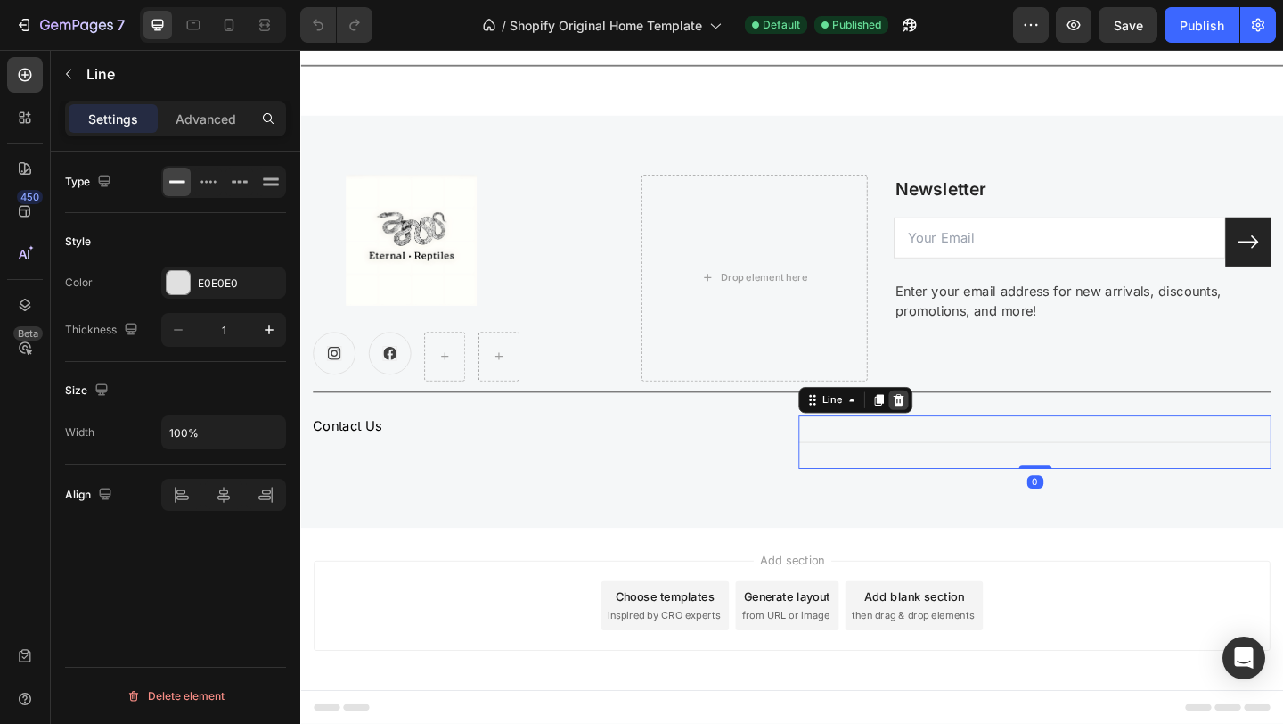
click at [961, 426] on div at bounding box center [950, 430] width 21 height 21
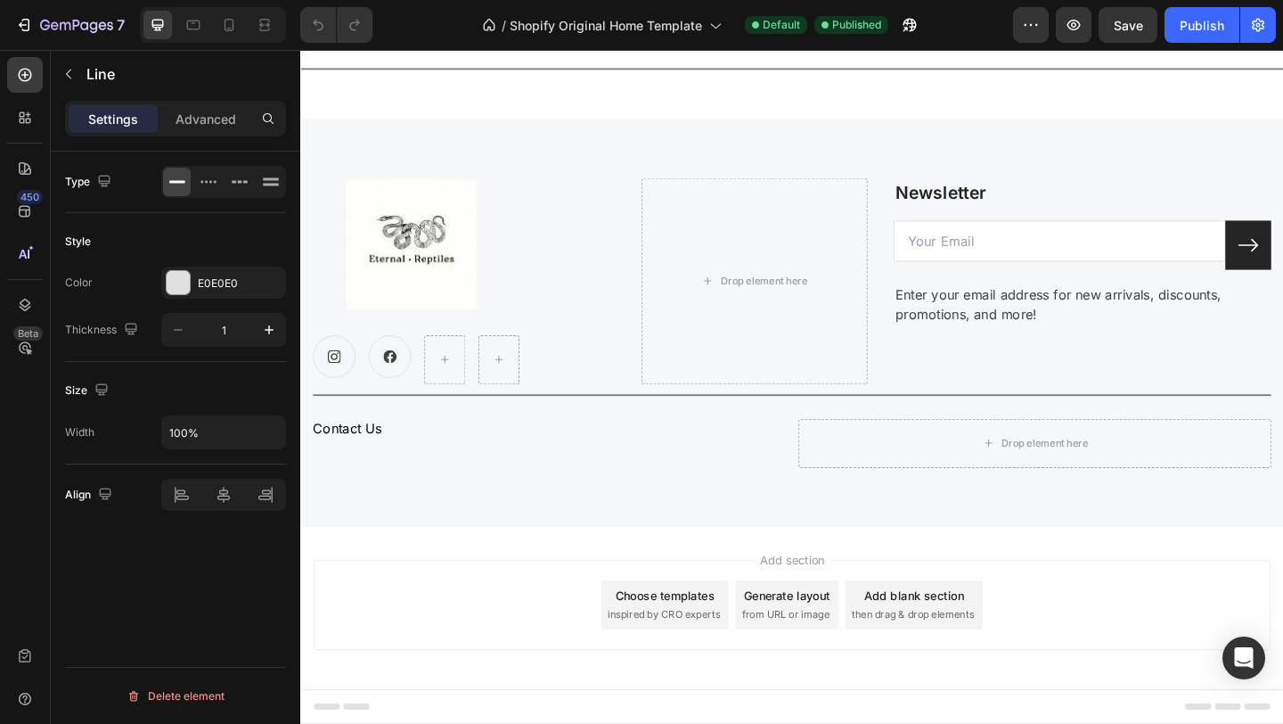
scroll to position [3094, 0]
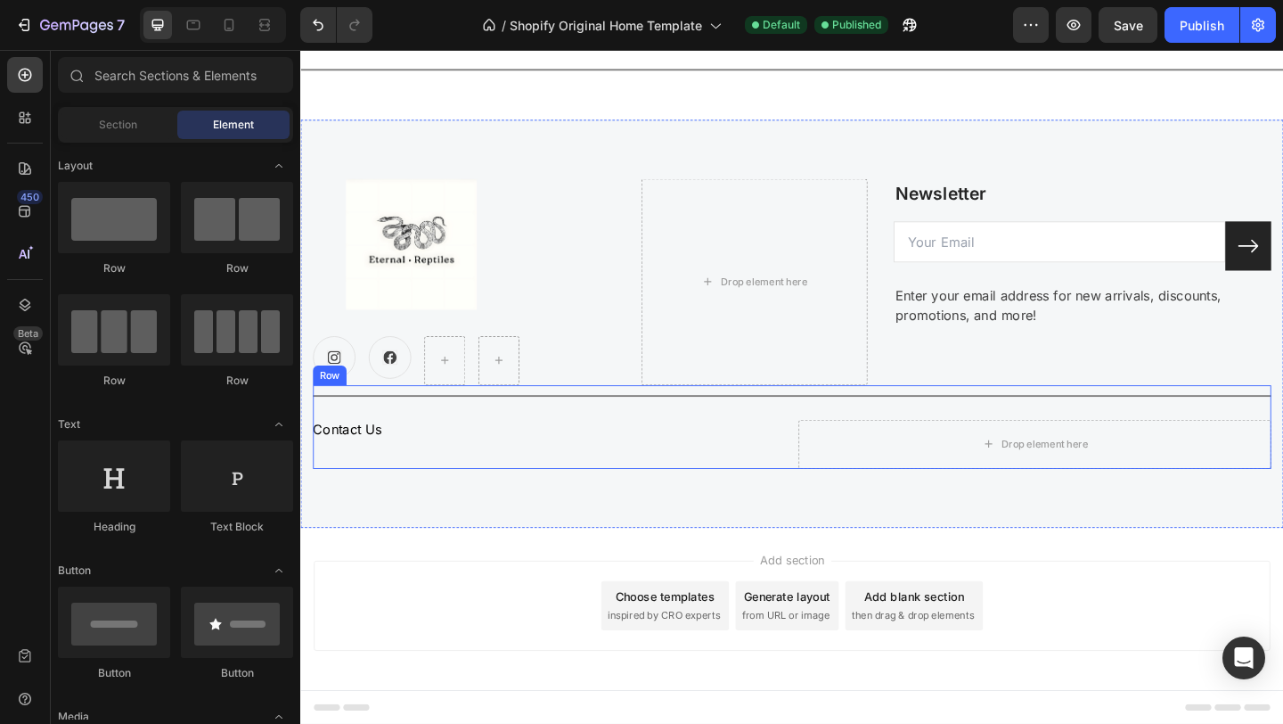
click at [749, 545] on div "Image Icon Icon Row Drop element here Newsletter Text block Email Field Submit …" at bounding box center [834, 348] width 1069 height 444
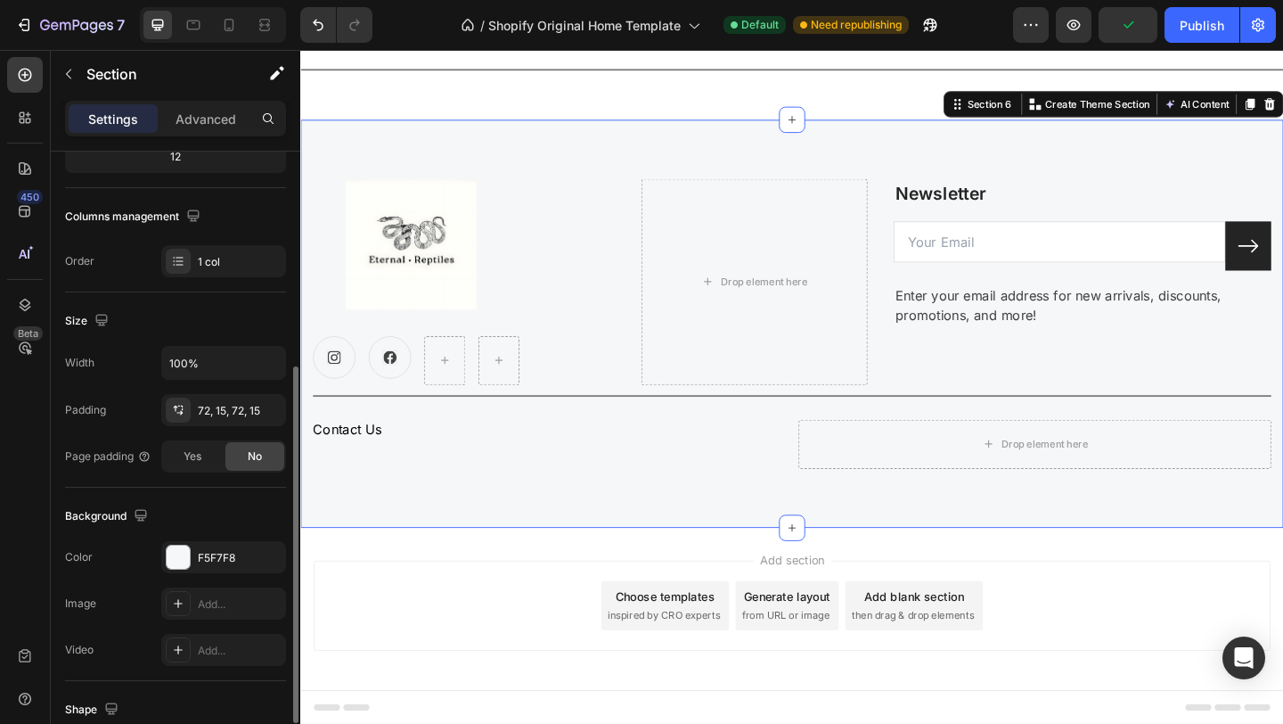
scroll to position [242, 0]
click at [248, 417] on div "72, 15, 72, 15" at bounding box center [224, 413] width 52 height 16
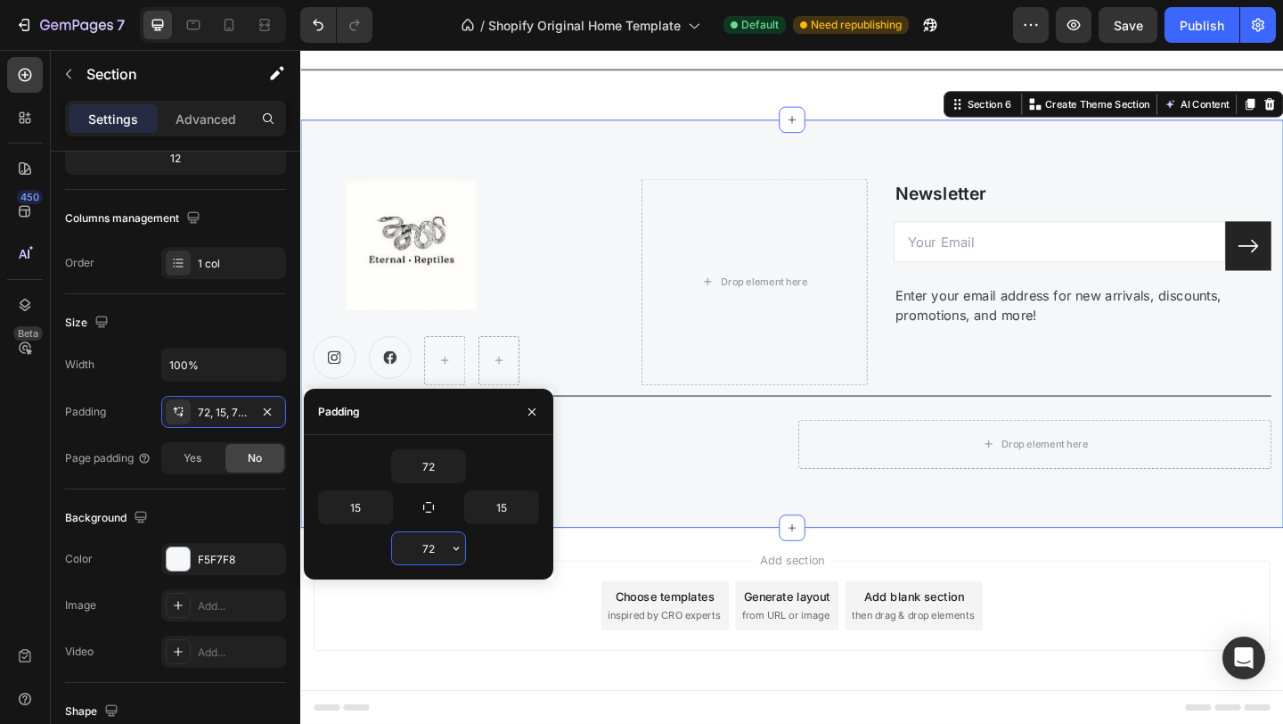
click at [438, 546] on input "72" at bounding box center [428, 548] width 73 height 32
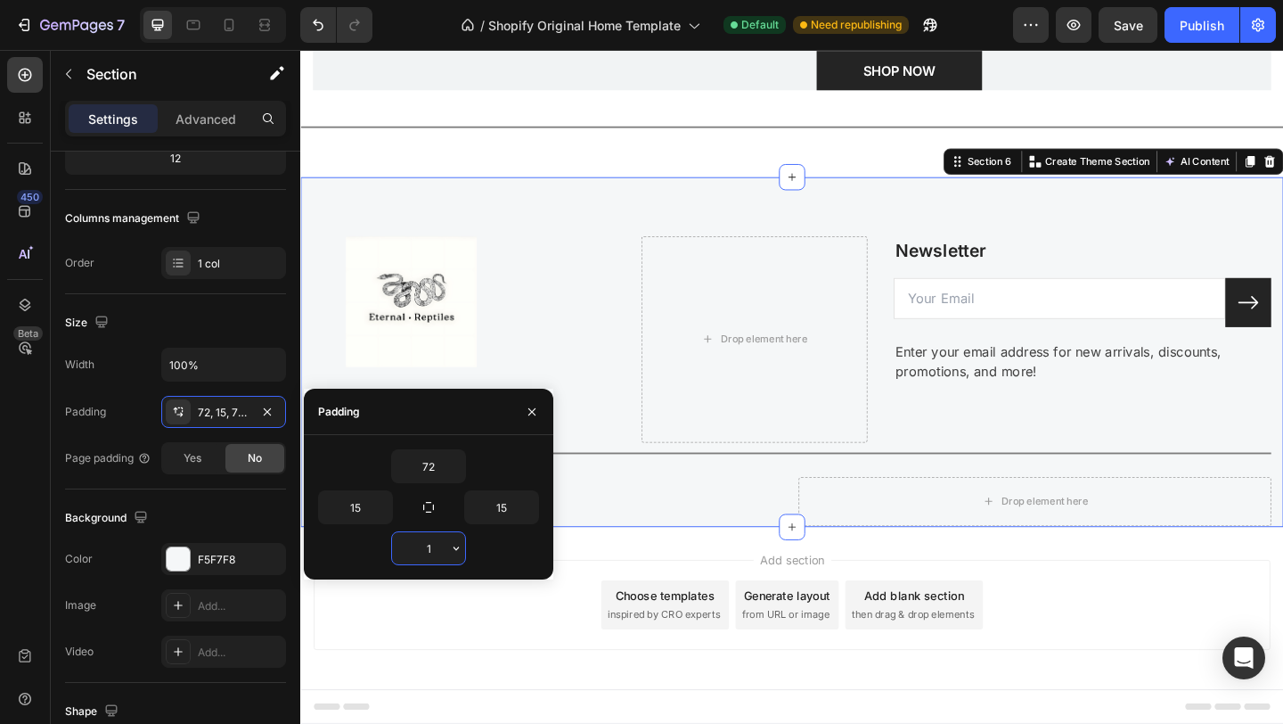
type input "10"
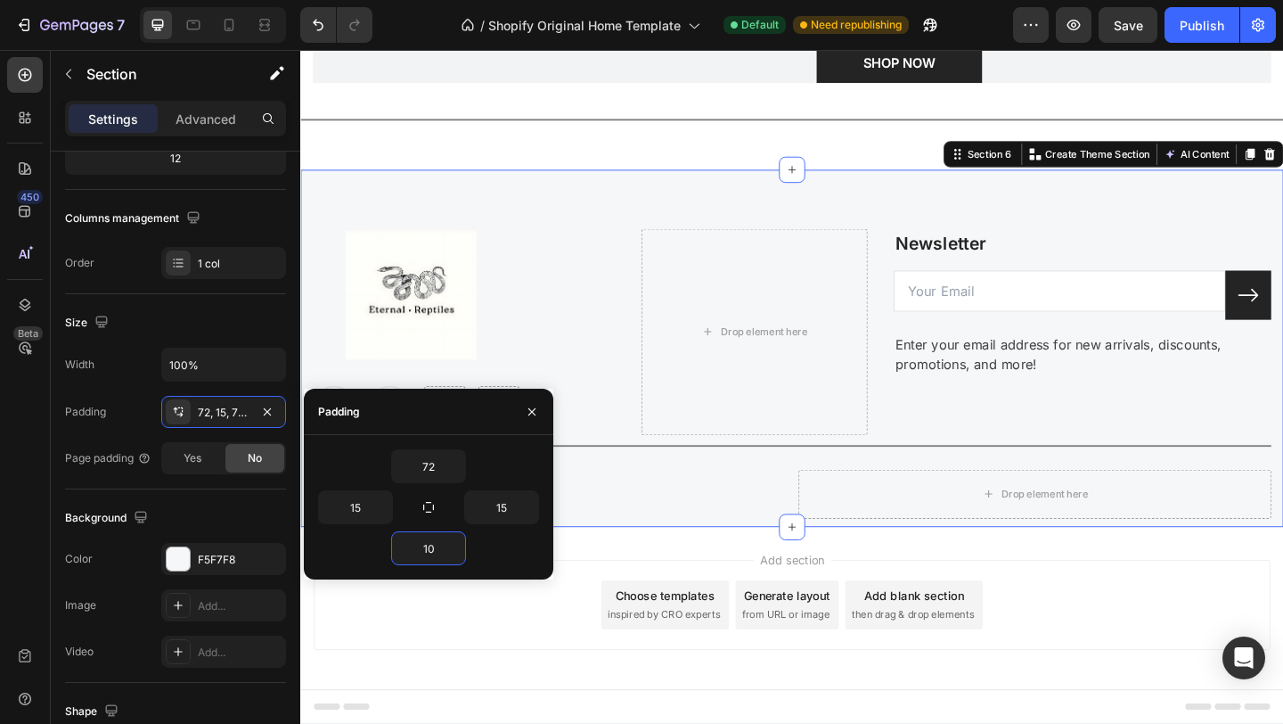
click at [527, 697] on div "Add section Choose templates inspired by CRO experts Generate layout from URL o…" at bounding box center [835, 653] width 1041 height 98
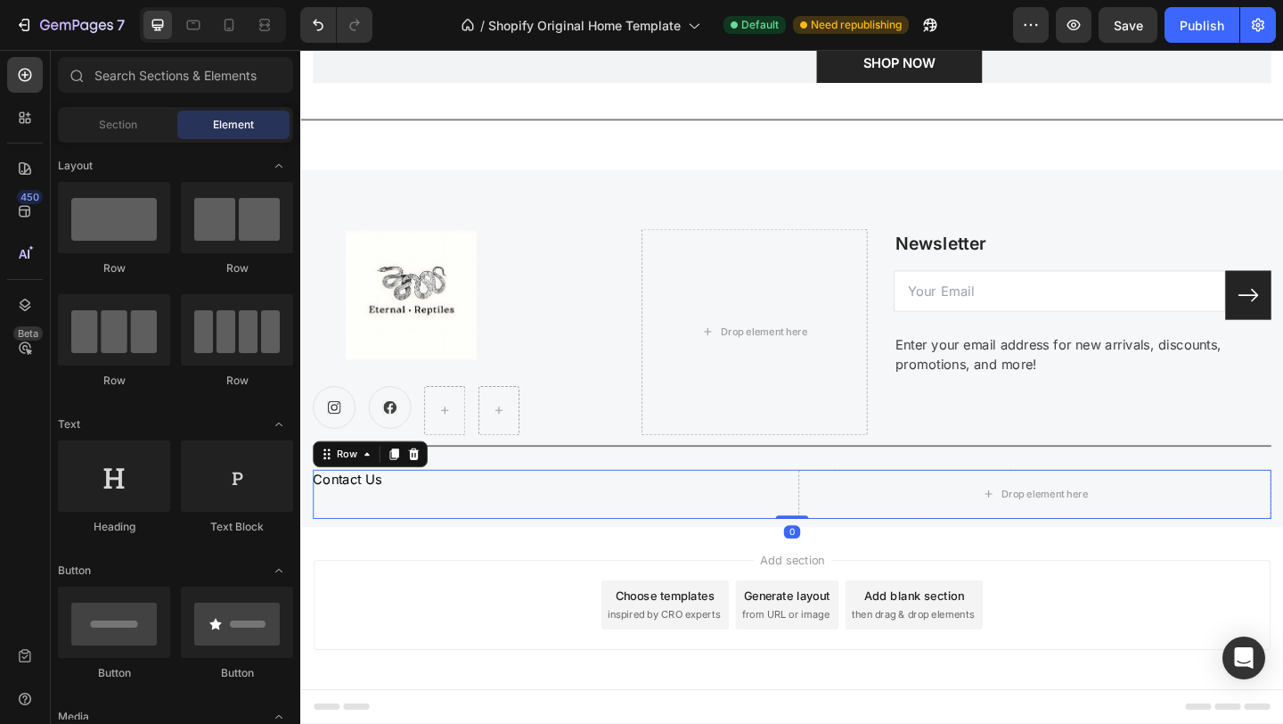
click at [555, 540] on div "Contact Us Button" at bounding box center [571, 532] width 514 height 53
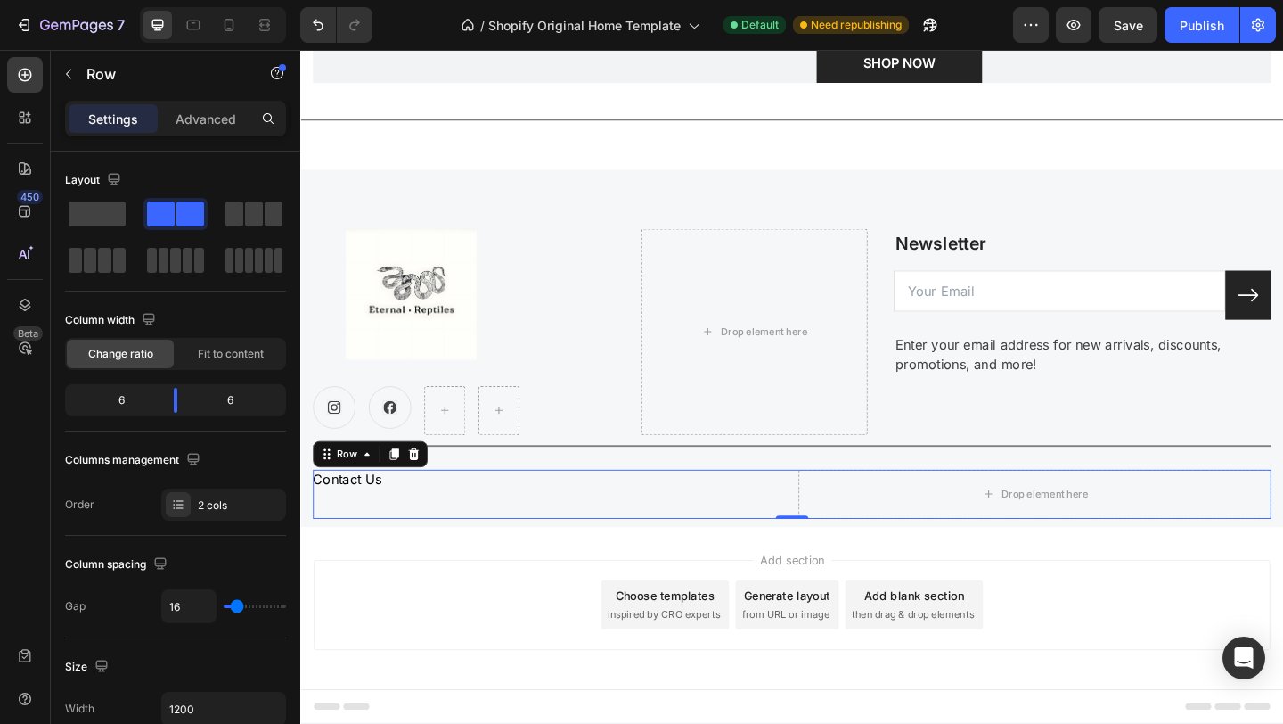
click at [458, 543] on div "Contact Us Button" at bounding box center [571, 532] width 514 height 53
type input "12"
type input "10"
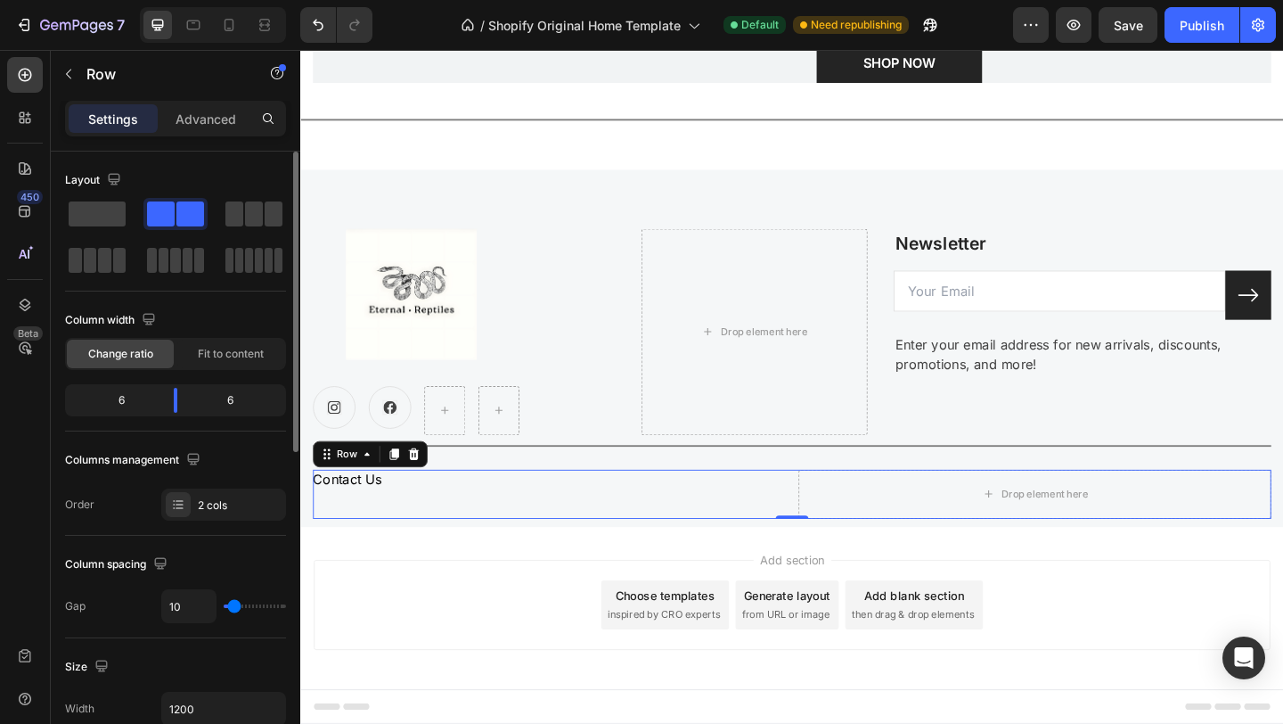
type input "7"
type input "4"
type input "2"
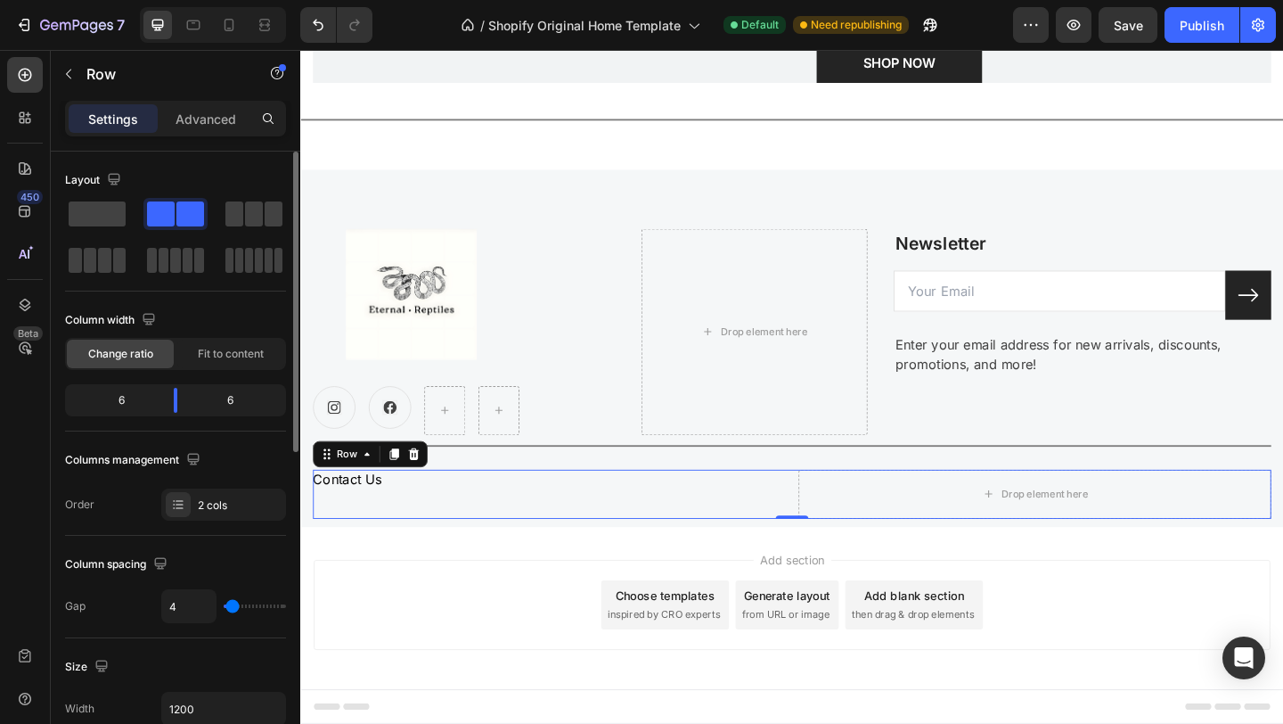
type input "2"
type input "1"
type input "0"
drag, startPoint x: 235, startPoint y: 606, endPoint x: 216, endPoint y: 609, distance: 19.8
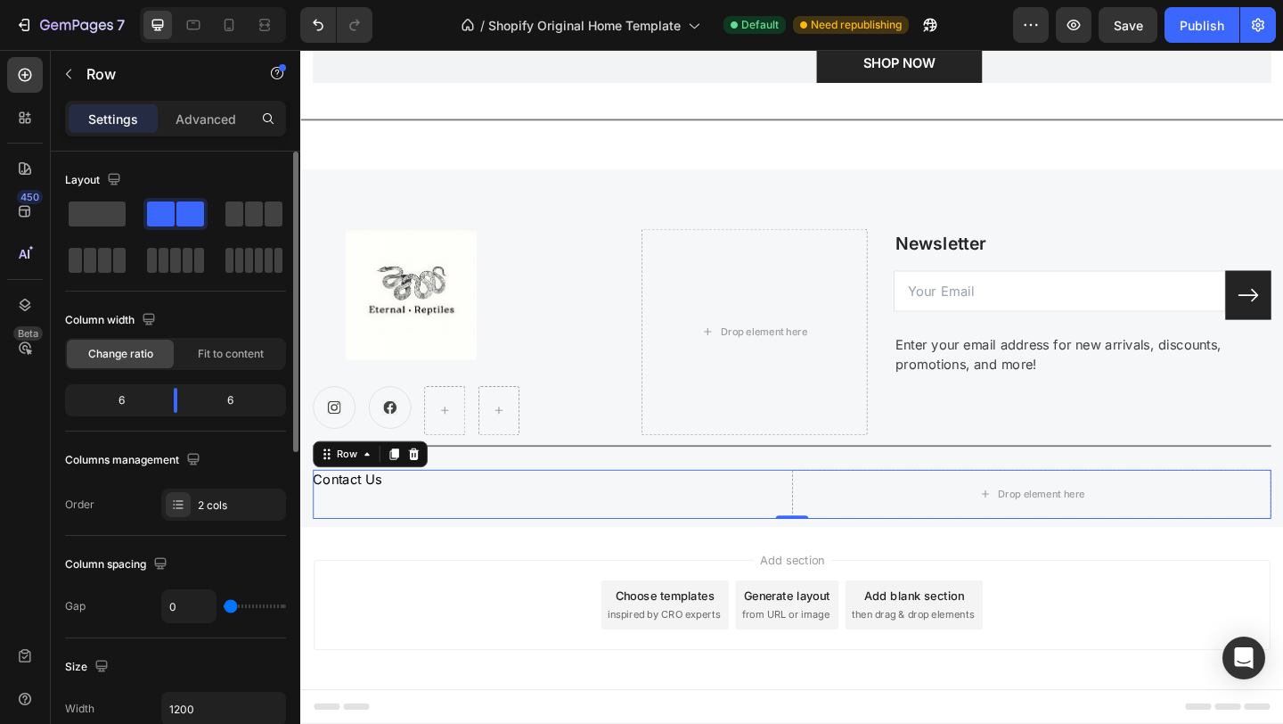
type input "0"
click at [224, 608] on input "range" at bounding box center [255, 606] width 62 height 4
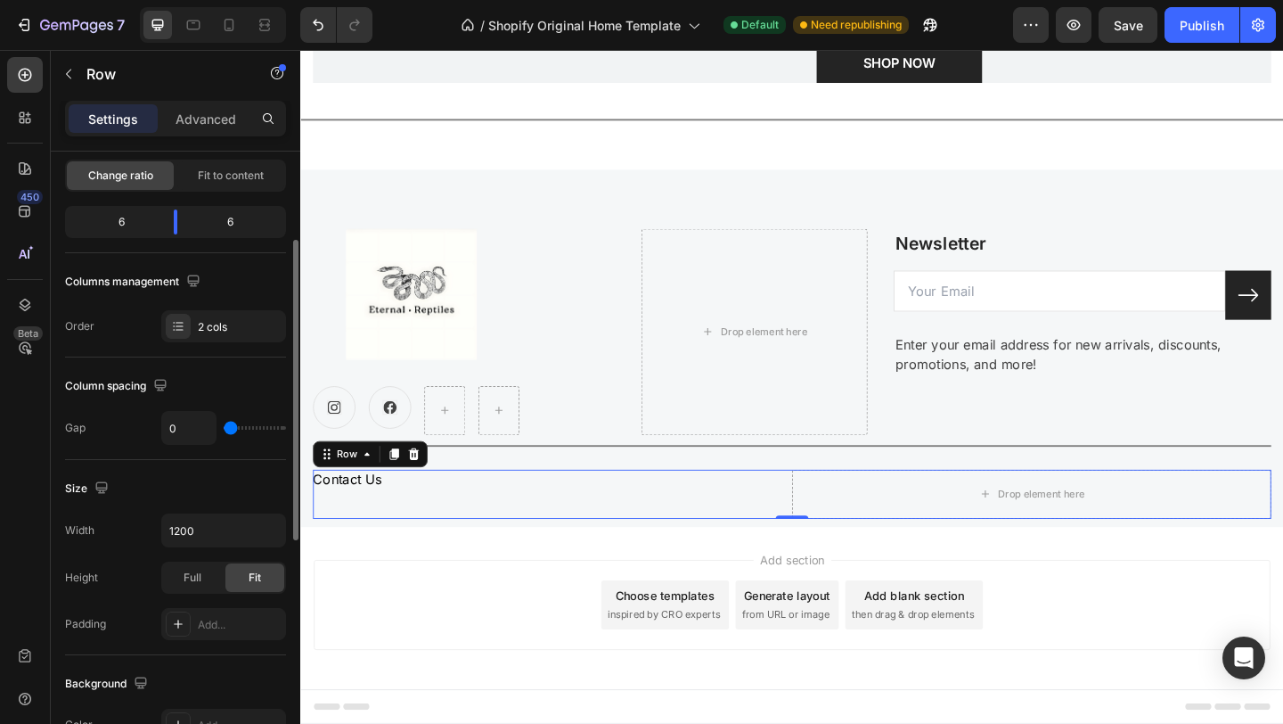
scroll to position [180, 0]
click at [212, 615] on div "Add..." at bounding box center [240, 623] width 84 height 16
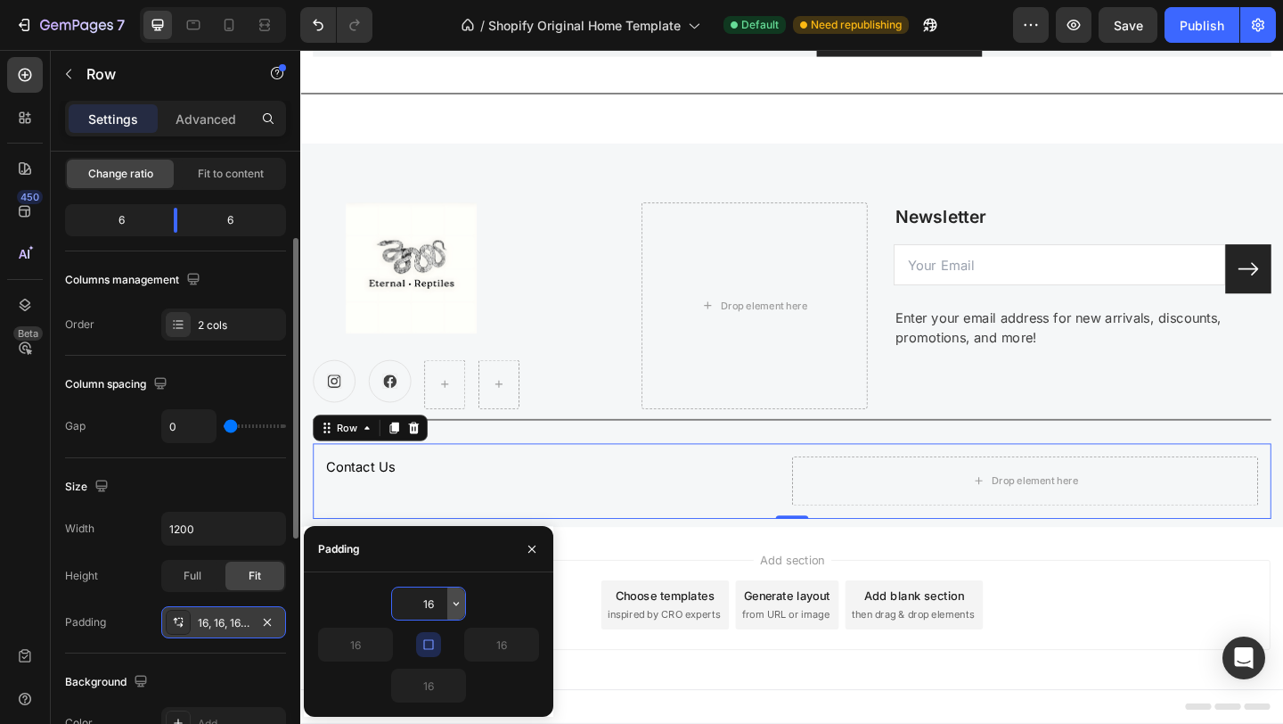
click at [451, 611] on button "button" at bounding box center [456, 603] width 18 height 32
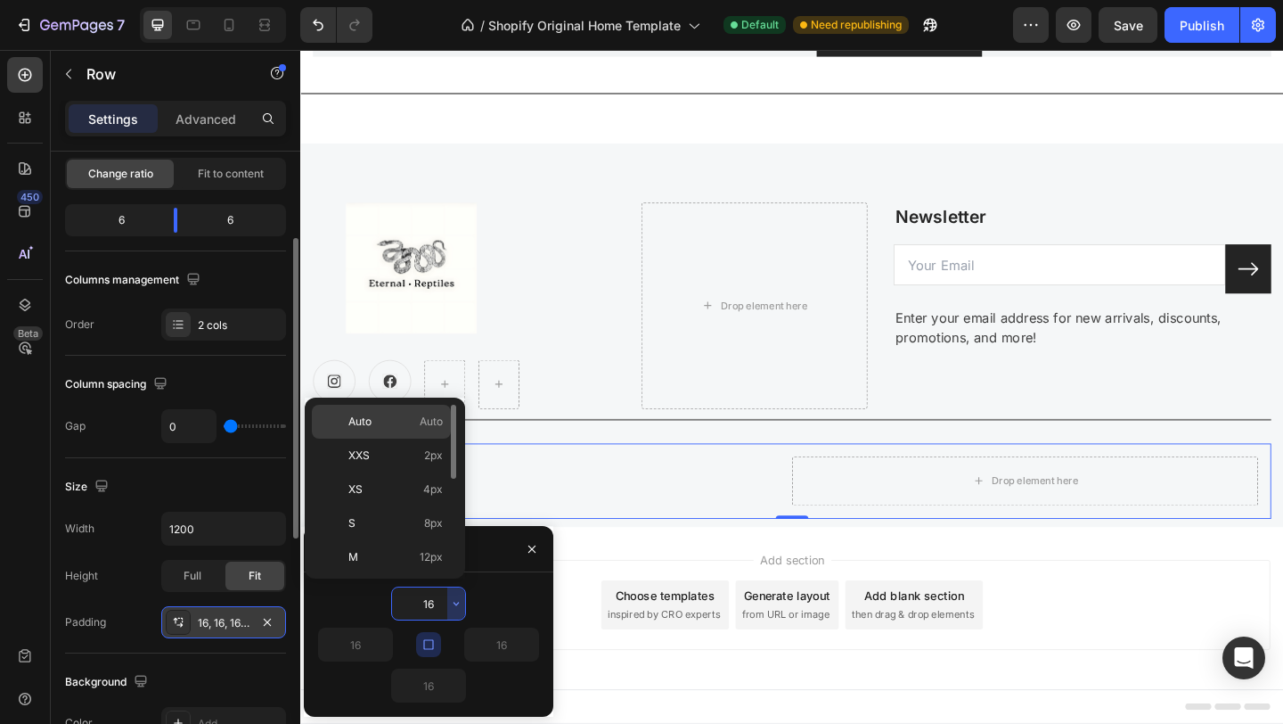
click at [401, 426] on p "Auto Auto" at bounding box center [395, 422] width 94 height 16
type input "Auto"
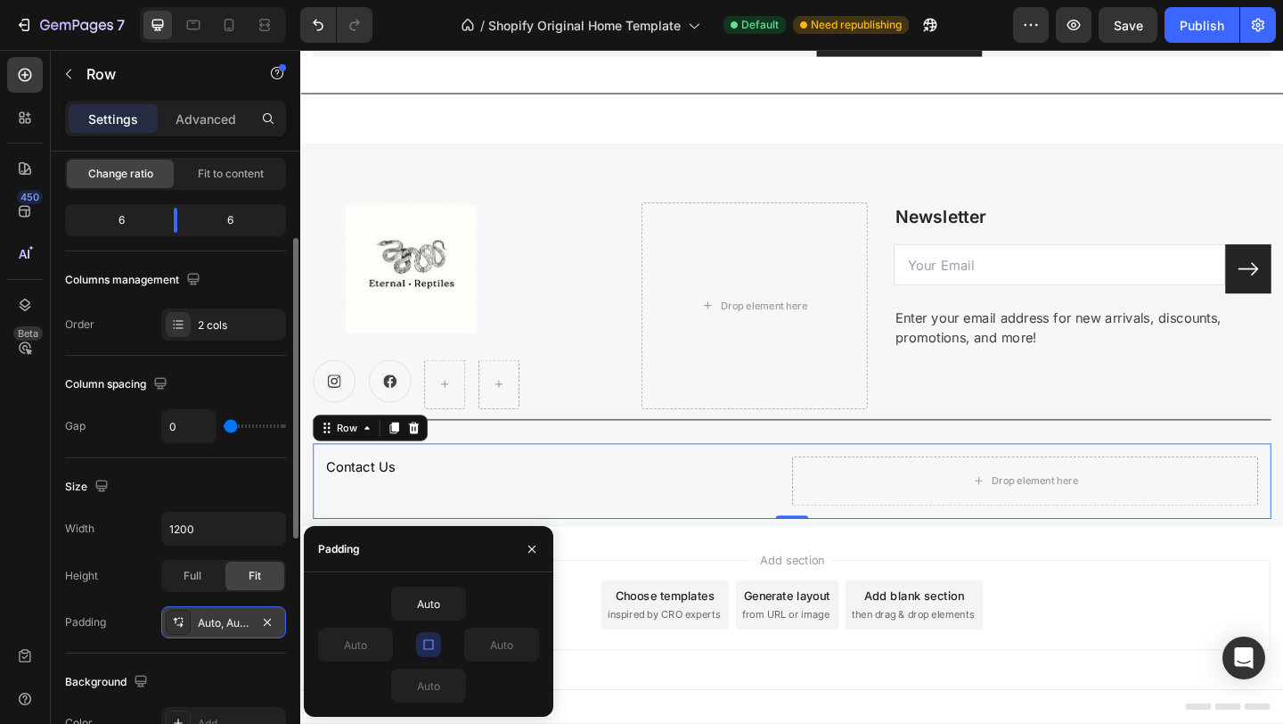
scroll to position [3039, 0]
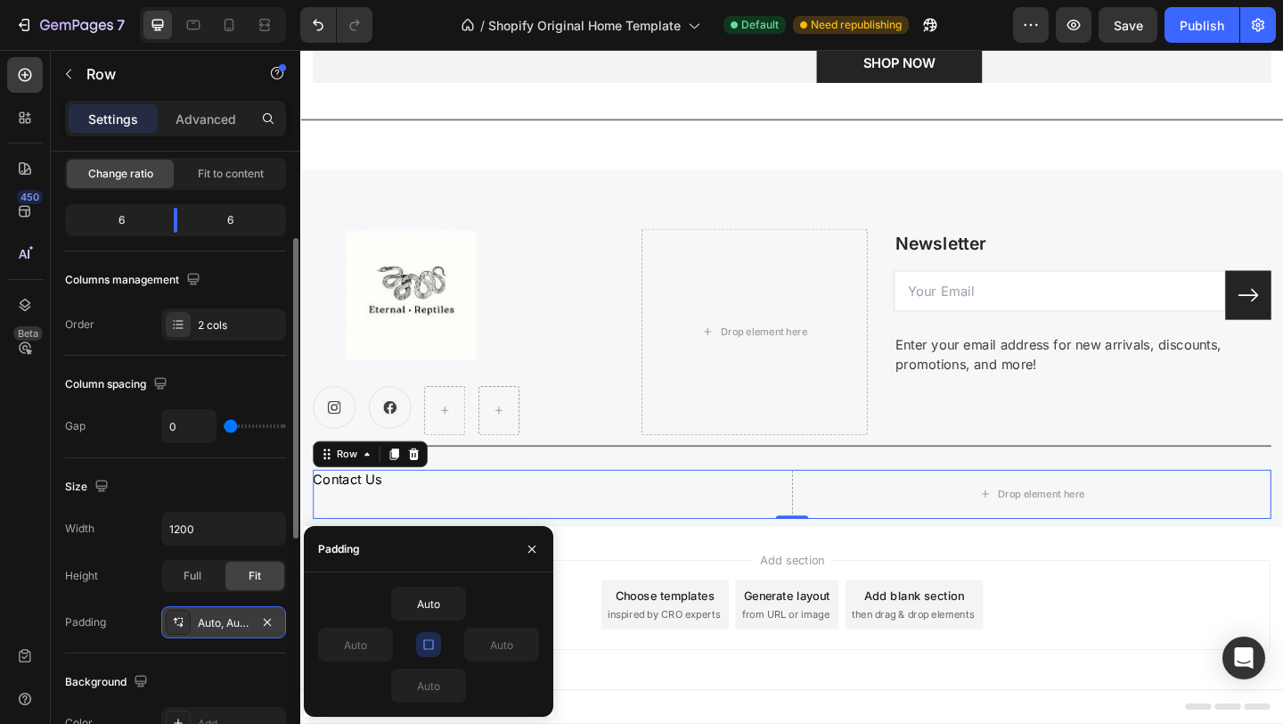
click at [1078, 633] on div "Add section Choose templates inspired by CRO experts Generate layout from URL o…" at bounding box center [835, 653] width 1041 height 98
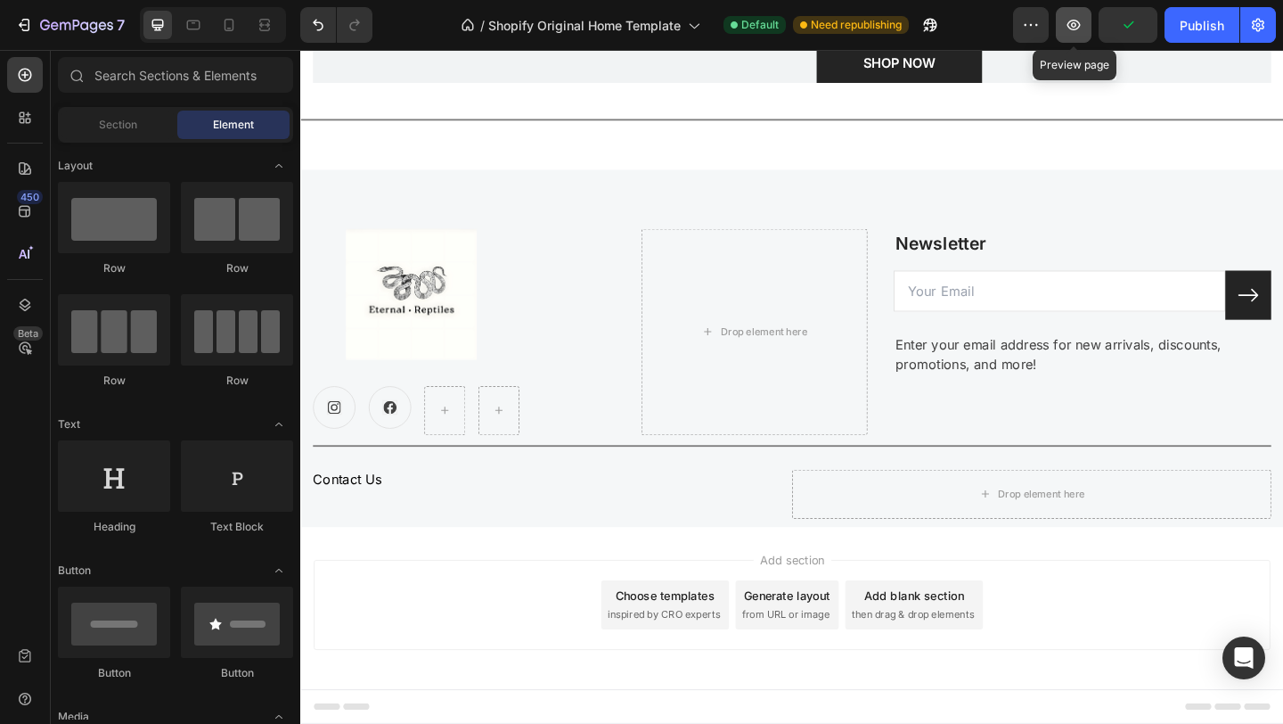
click at [1077, 18] on icon "button" at bounding box center [1074, 25] width 18 height 18
click at [532, 533] on div "Contact Us Button" at bounding box center [574, 532] width 521 height 53
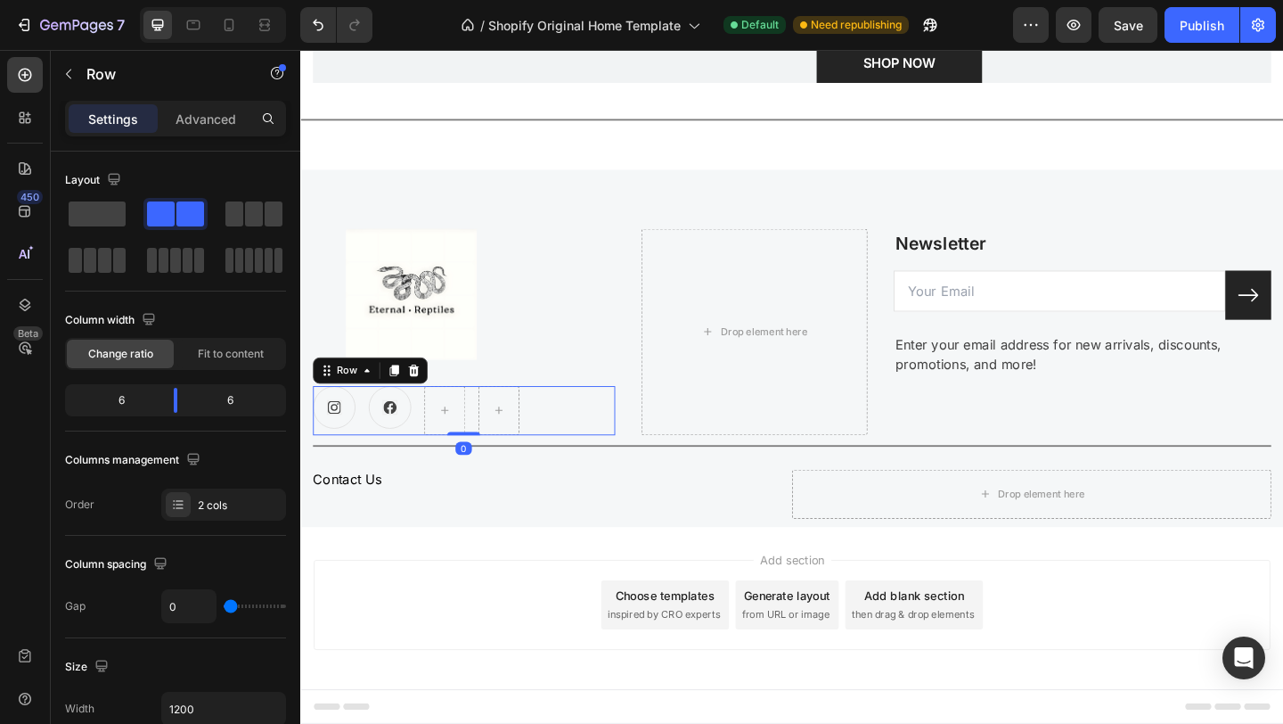
click at [605, 426] on div "Icon Icon Row 0" at bounding box center [478, 441] width 329 height 53
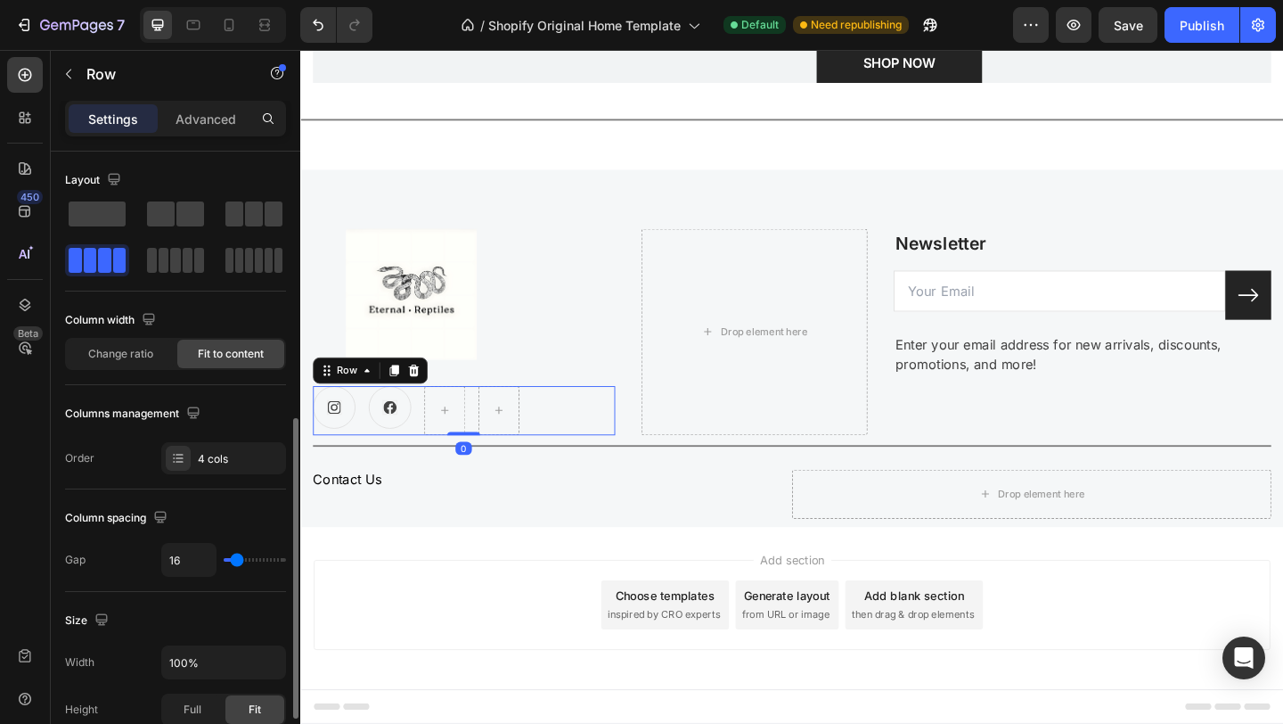
scroll to position [180, 0]
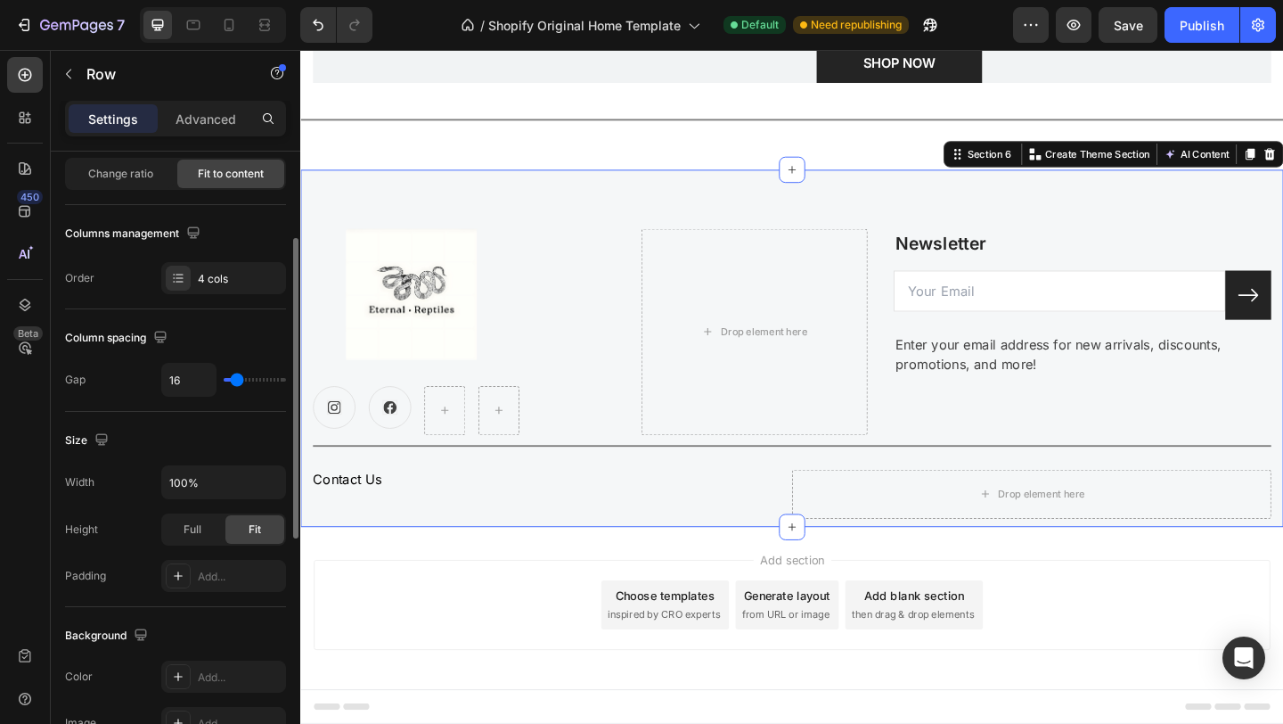
click at [535, 206] on div "Image Icon Icon Row Drop element here Newsletter Text block Email Field Submit …" at bounding box center [834, 374] width 1069 height 389
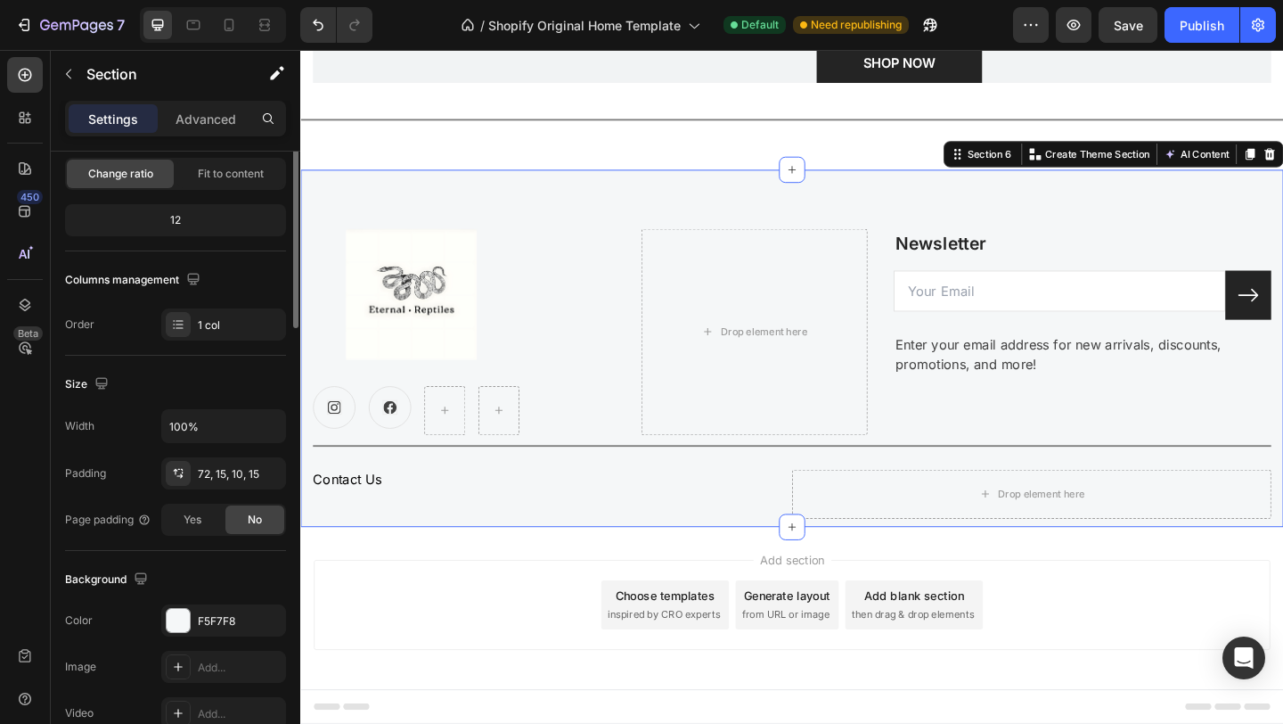
scroll to position [0, 0]
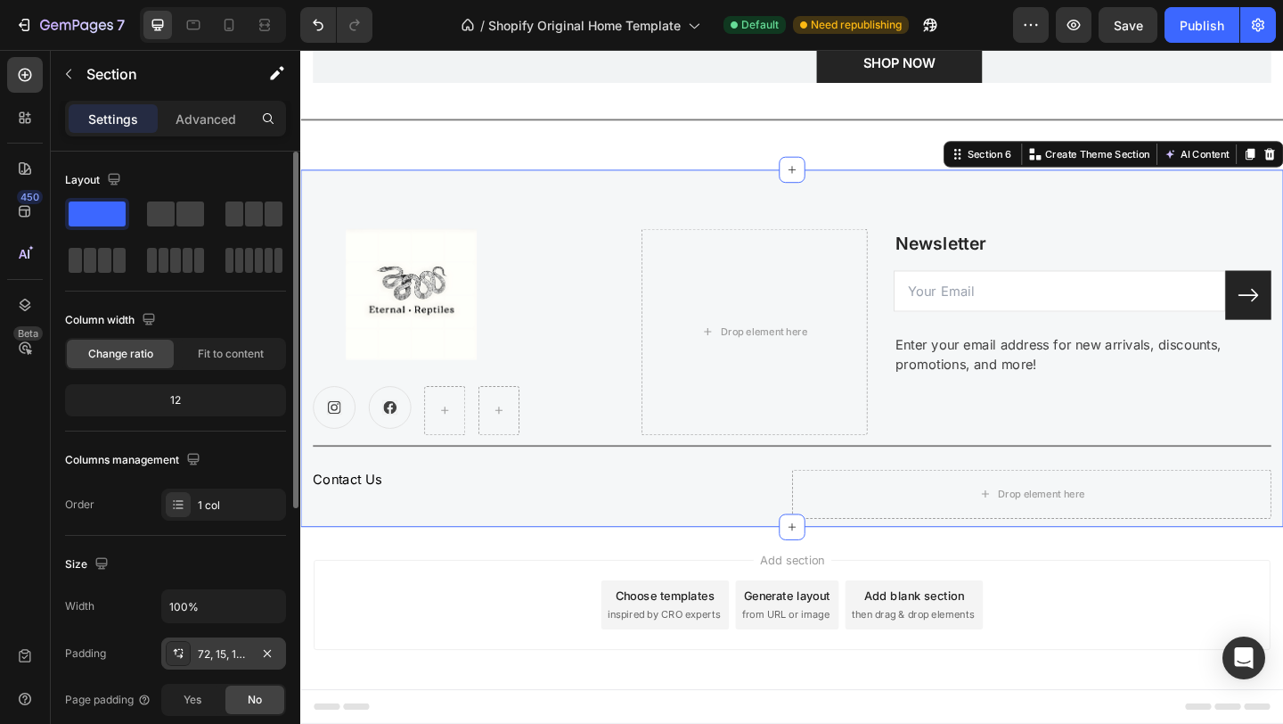
click at [237, 656] on div "72, 15, 10, 15" at bounding box center [224, 654] width 52 height 16
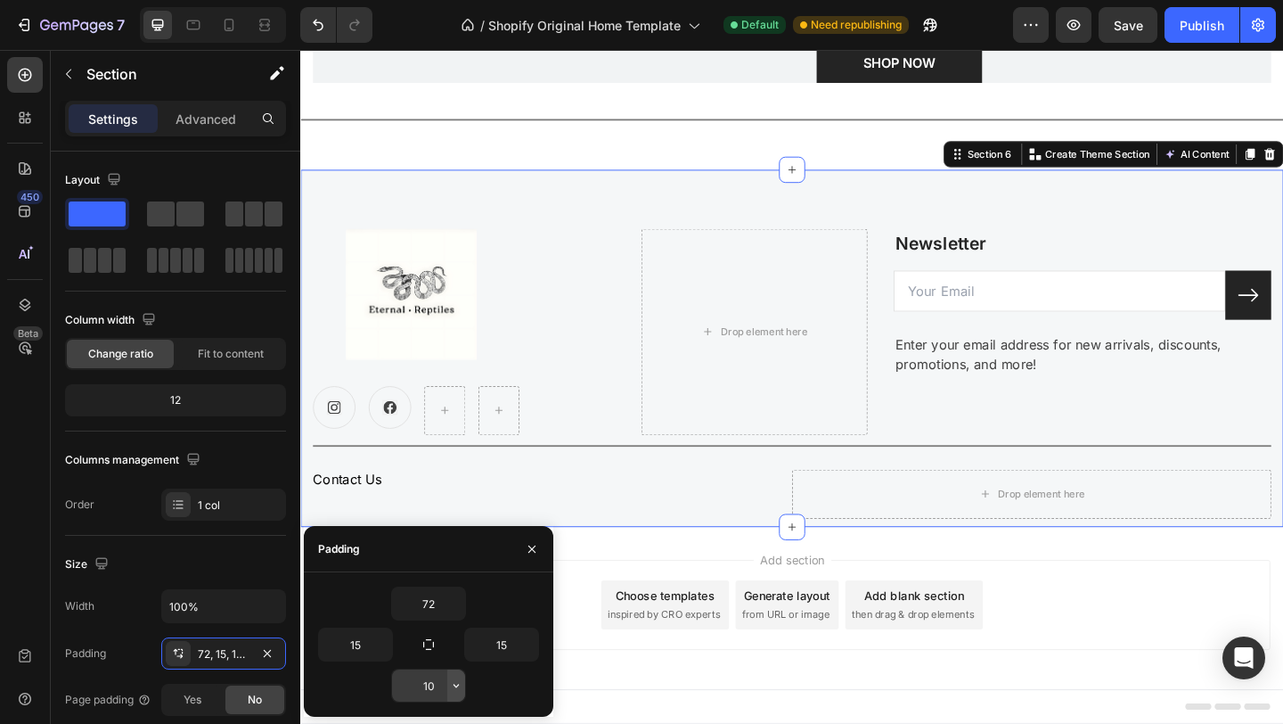
click at [451, 686] on icon "button" at bounding box center [456, 685] width 14 height 14
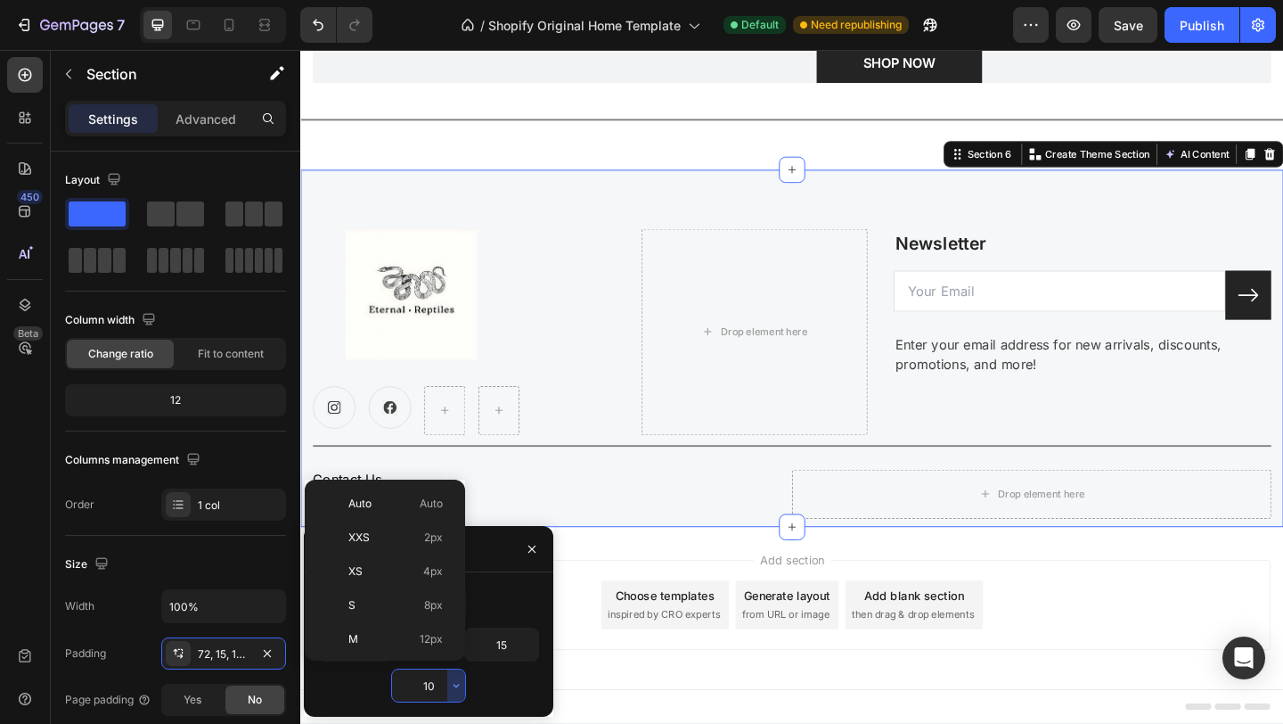
click at [434, 684] on input "10" at bounding box center [428, 685] width 73 height 32
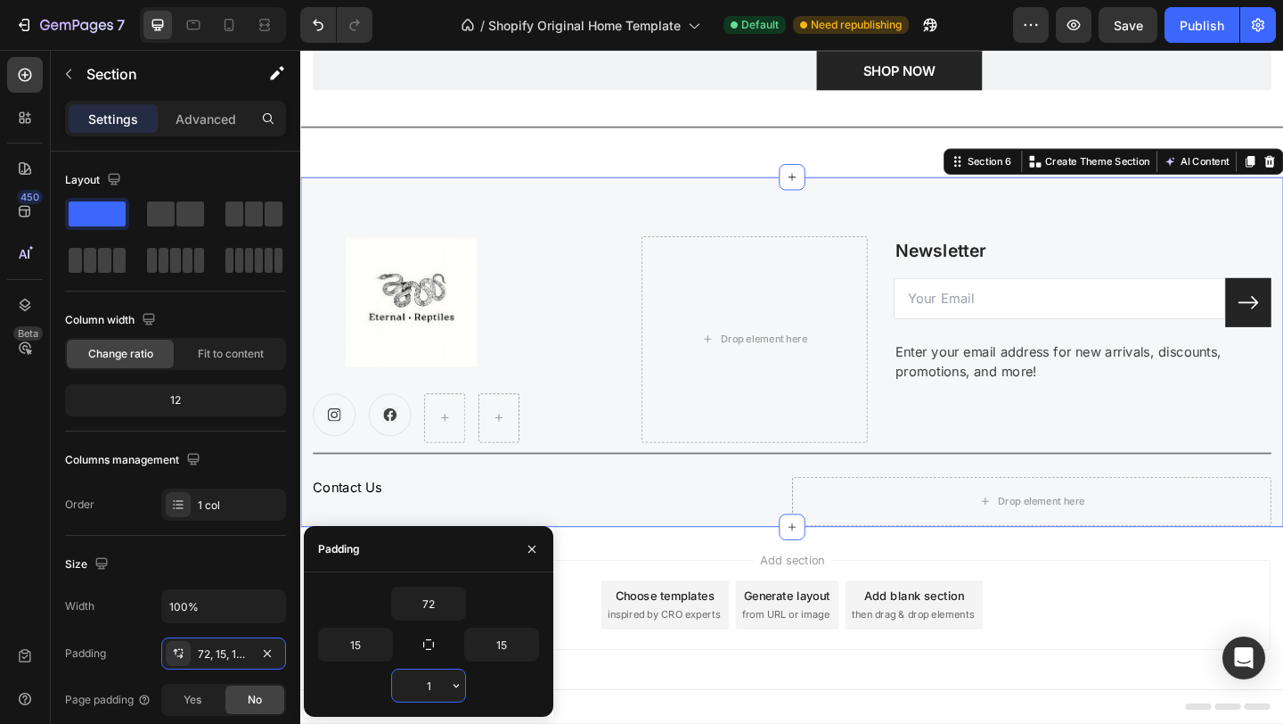
scroll to position [3044, 0]
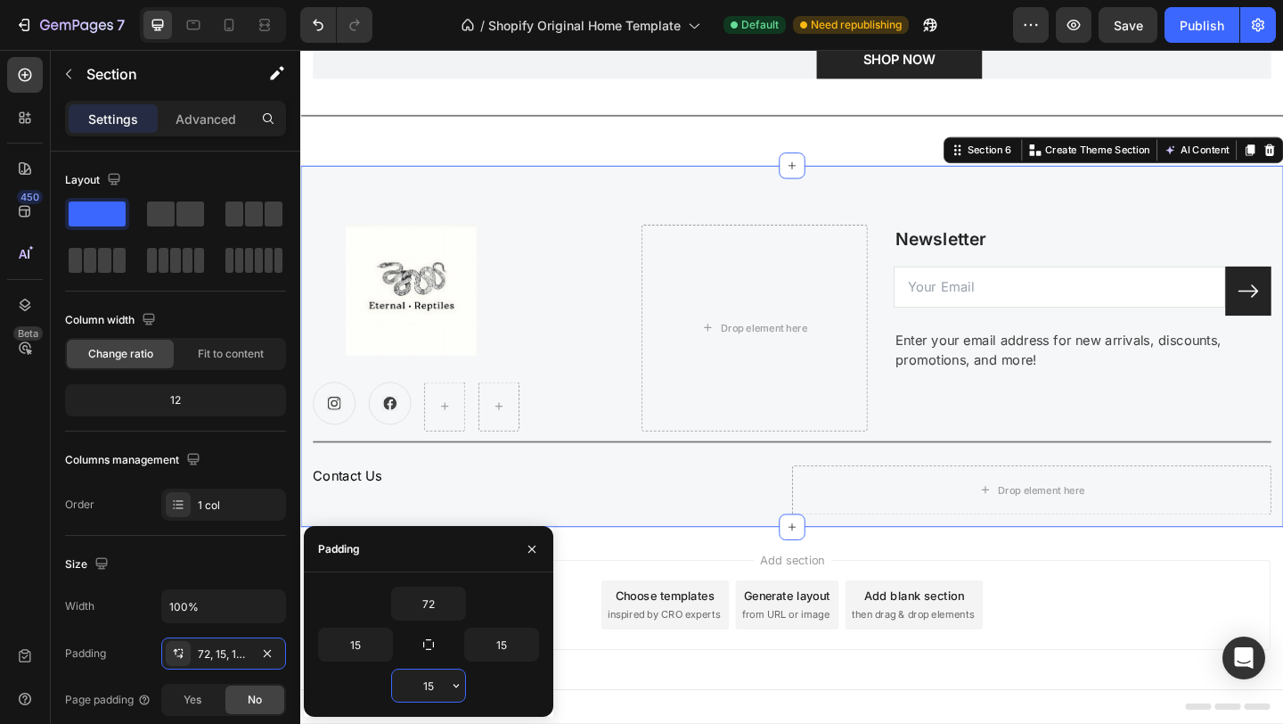
type input "15"
click at [732, 723] on div "Add section Choose templates inspired by CRO experts Generate layout from URL o…" at bounding box center [834, 657] width 1069 height 176
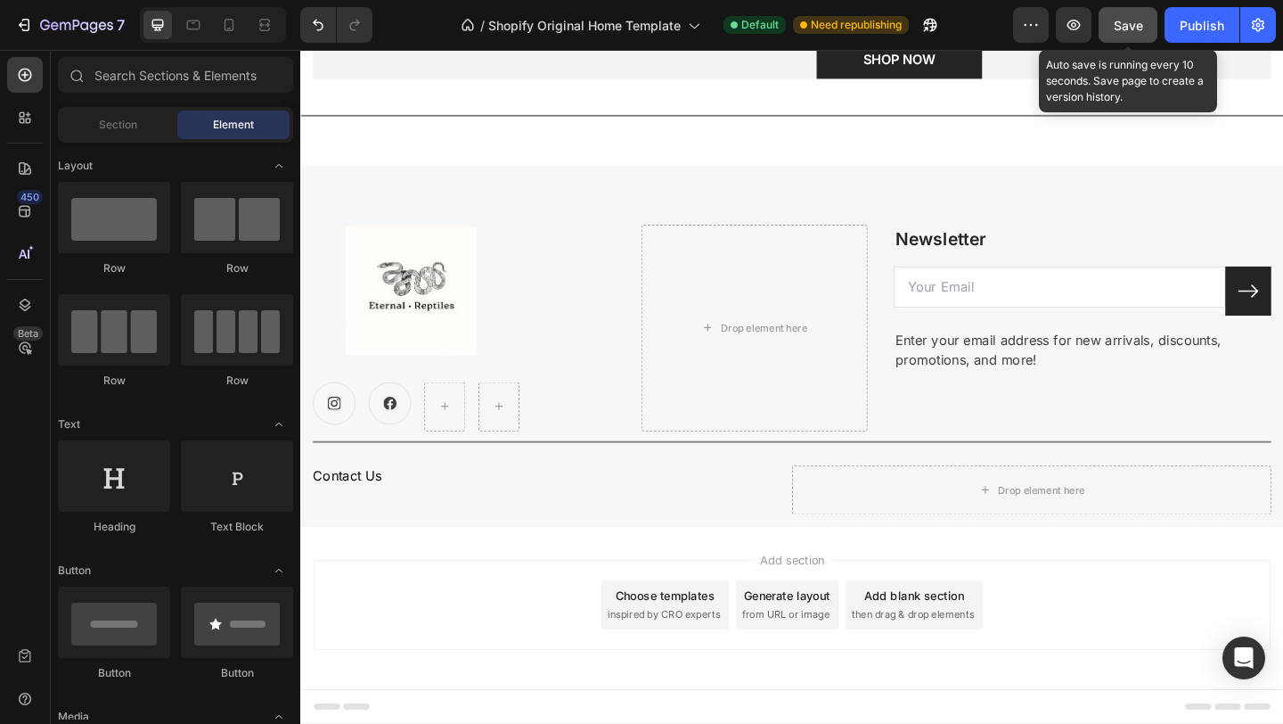
click at [1150, 26] on button "Save" at bounding box center [1128, 25] width 59 height 36
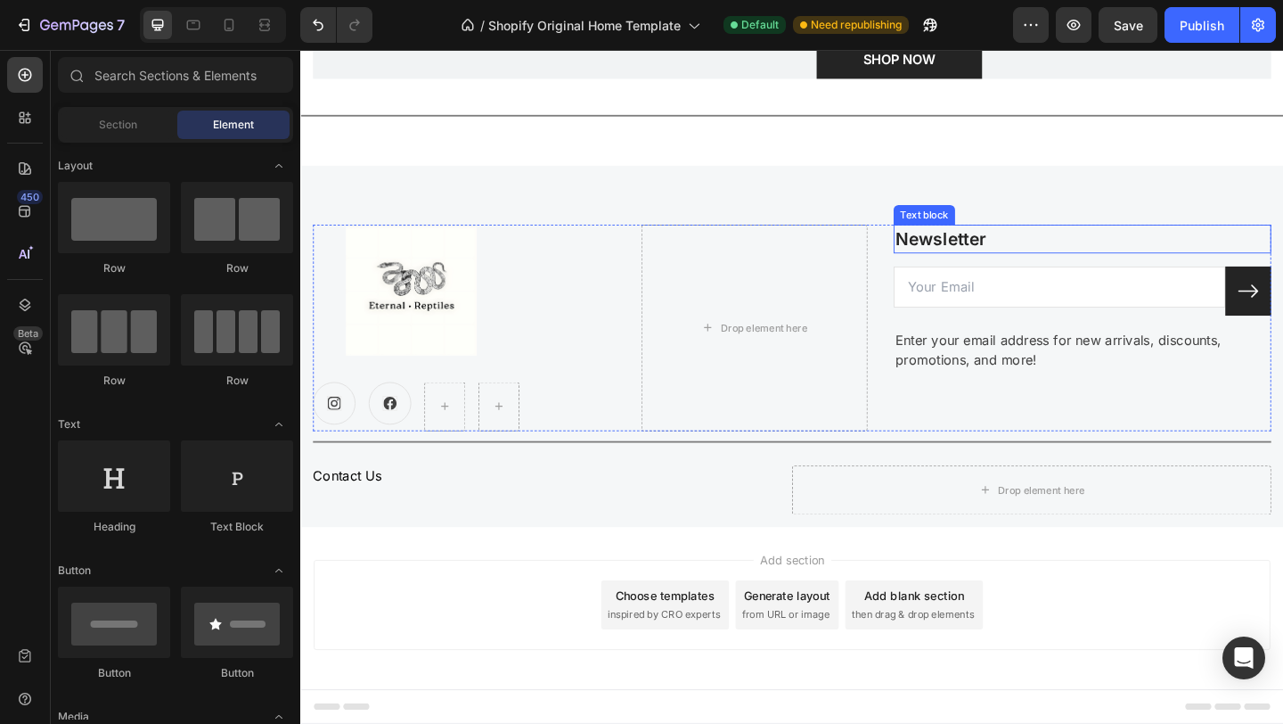
click at [1016, 268] on p "Newsletter" at bounding box center [1150, 256] width 407 height 29
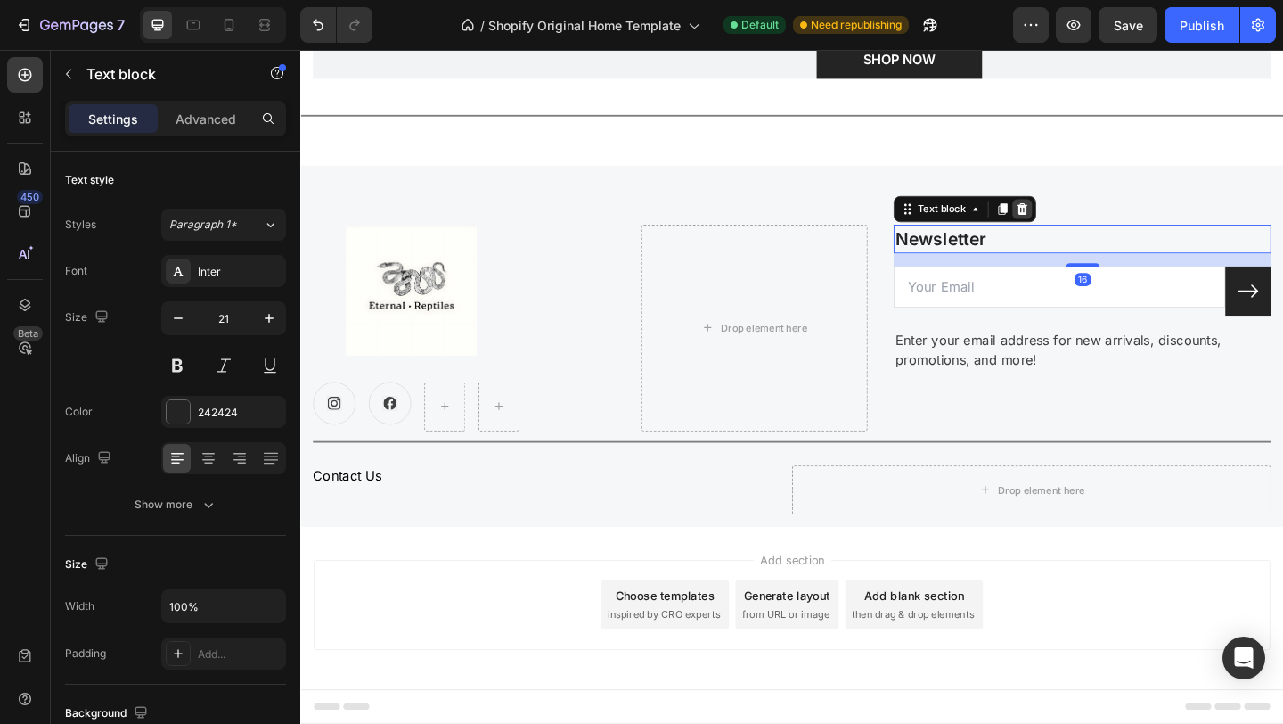
click at [1088, 227] on icon at bounding box center [1086, 223] width 12 height 12
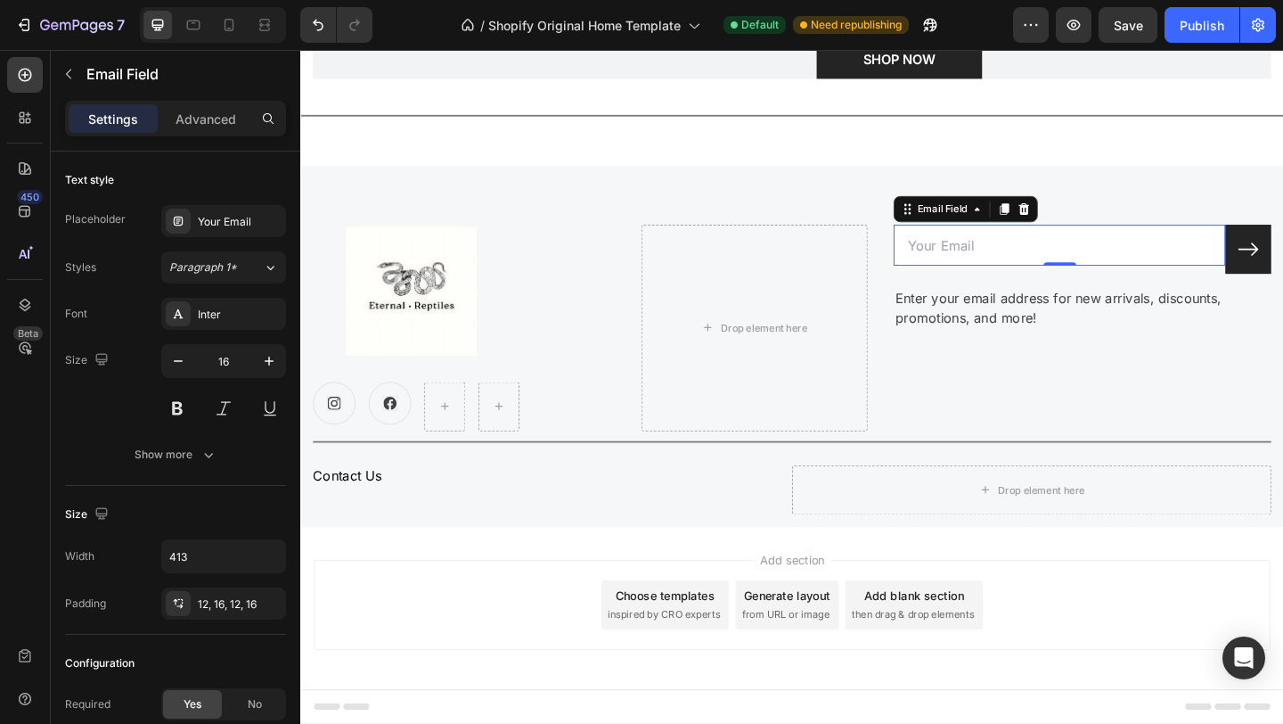
click at [1044, 274] on input "email" at bounding box center [1126, 262] width 361 height 45
click at [1090, 230] on div at bounding box center [1087, 222] width 21 height 21
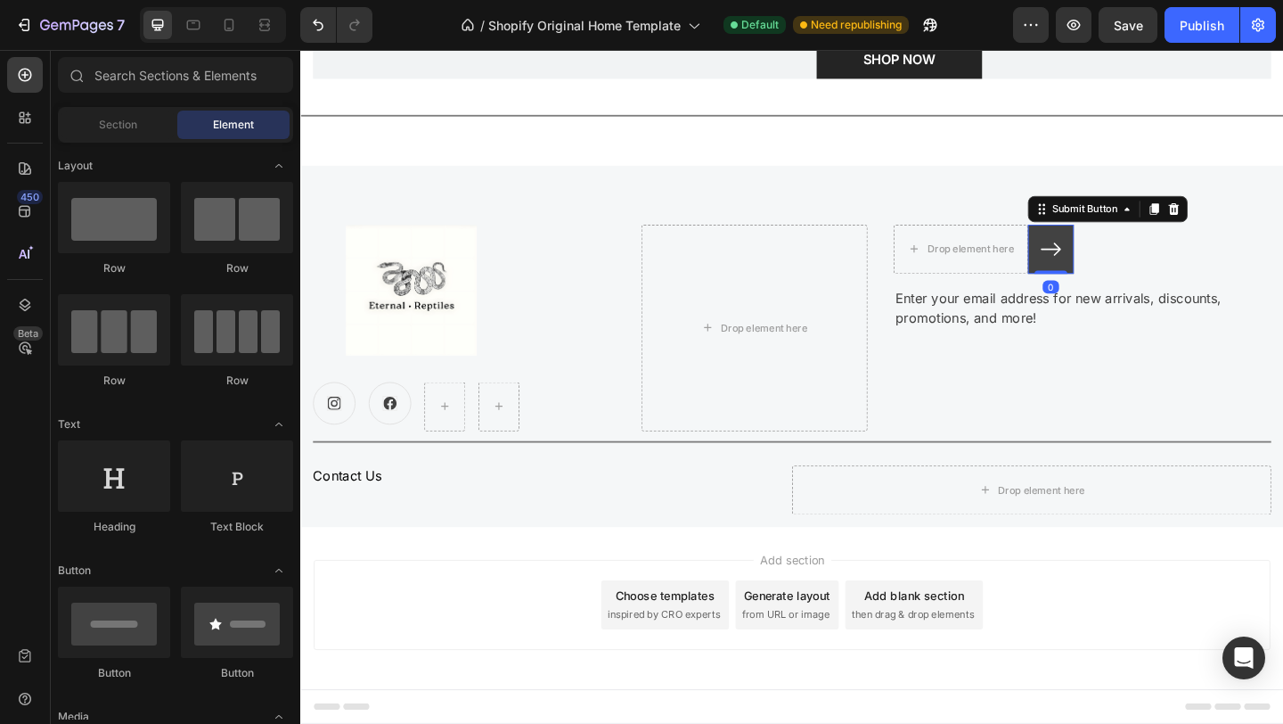
click at [1106, 266] on icon at bounding box center [1117, 266] width 22 height 14
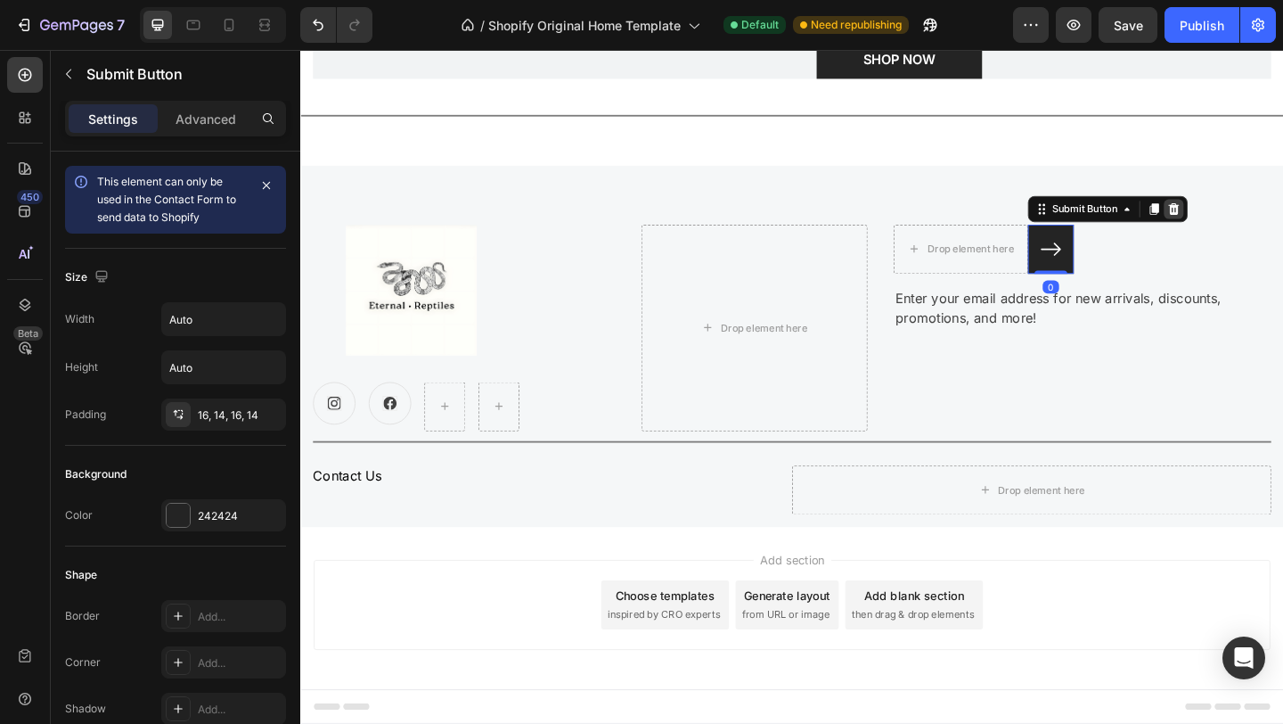
click at [1256, 221] on icon at bounding box center [1250, 223] width 14 height 14
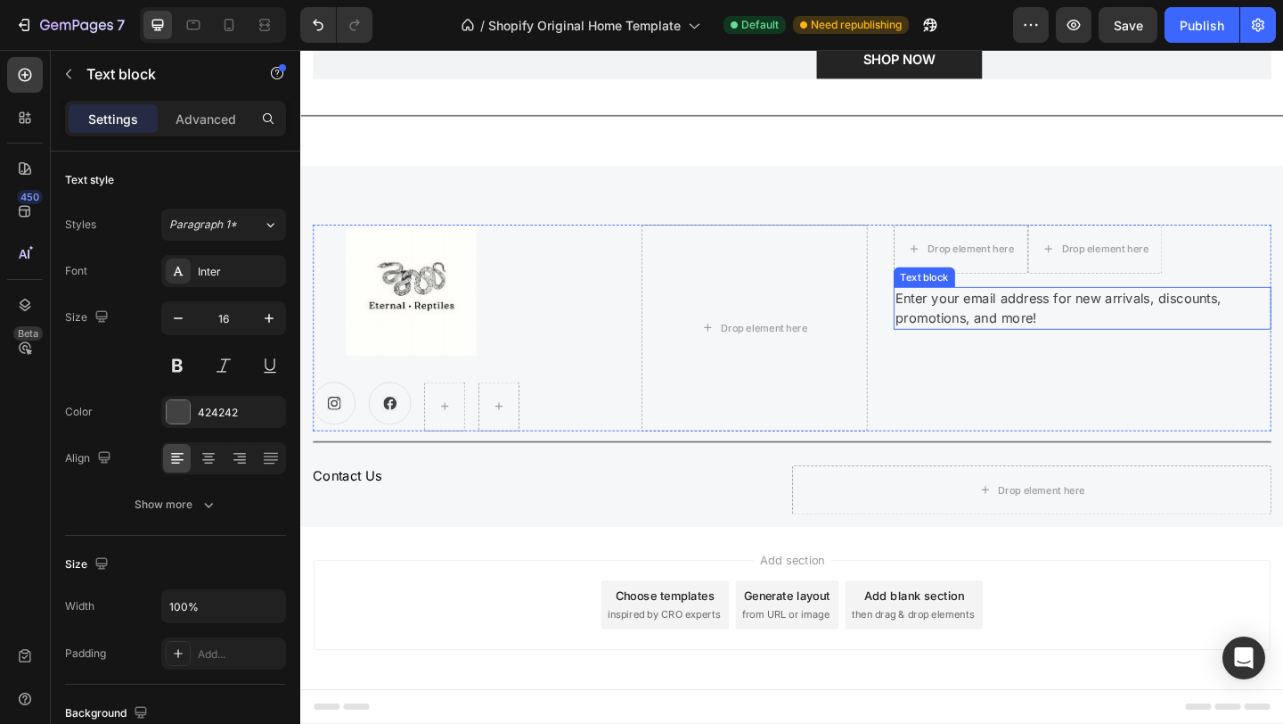
click at [1037, 324] on p "Enter your email address for new arrivals, discounts, promotions, and more!" at bounding box center [1150, 330] width 407 height 43
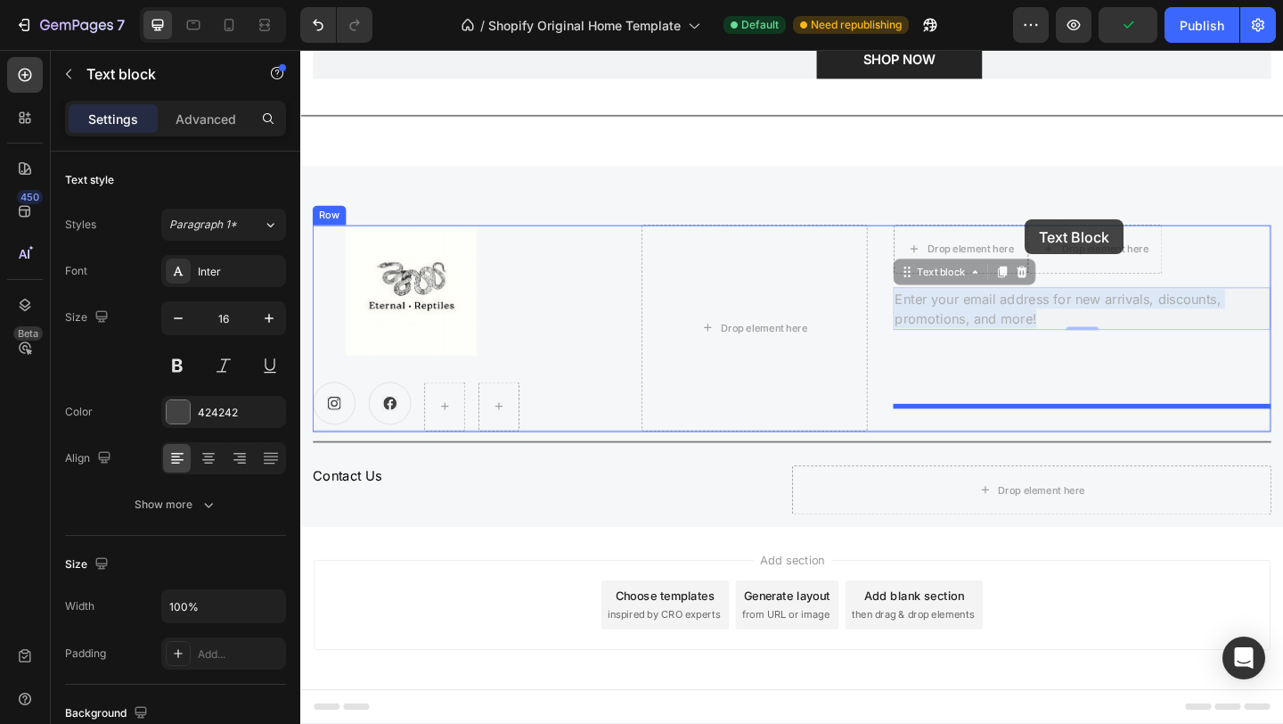
drag, startPoint x: 1103, startPoint y: 347, endPoint x: 1088, endPoint y: 234, distance: 113.3
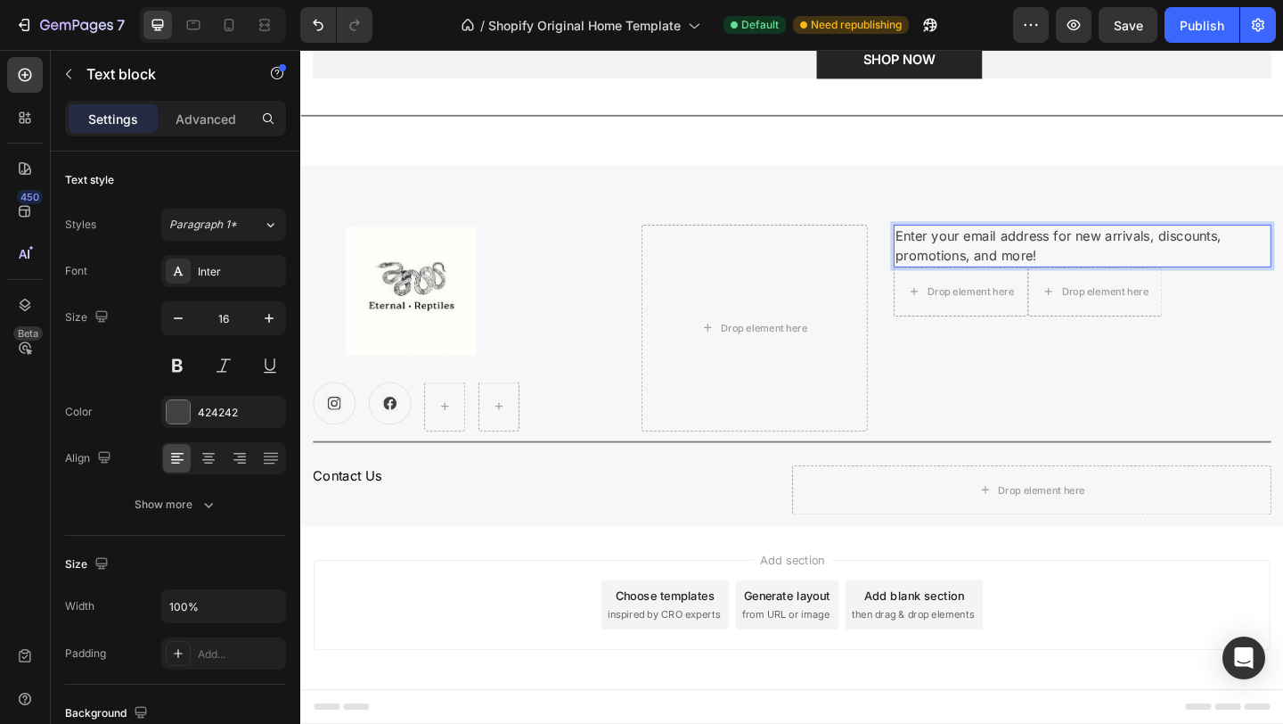
click at [1095, 272] on p "Enter your email address for new arrivals, discounts, promotions, and more!" at bounding box center [1150, 263] width 407 height 43
click at [1104, 275] on p "Enter your email address for new arrivals, discounts, promotions, and more!" at bounding box center [1150, 263] width 407 height 43
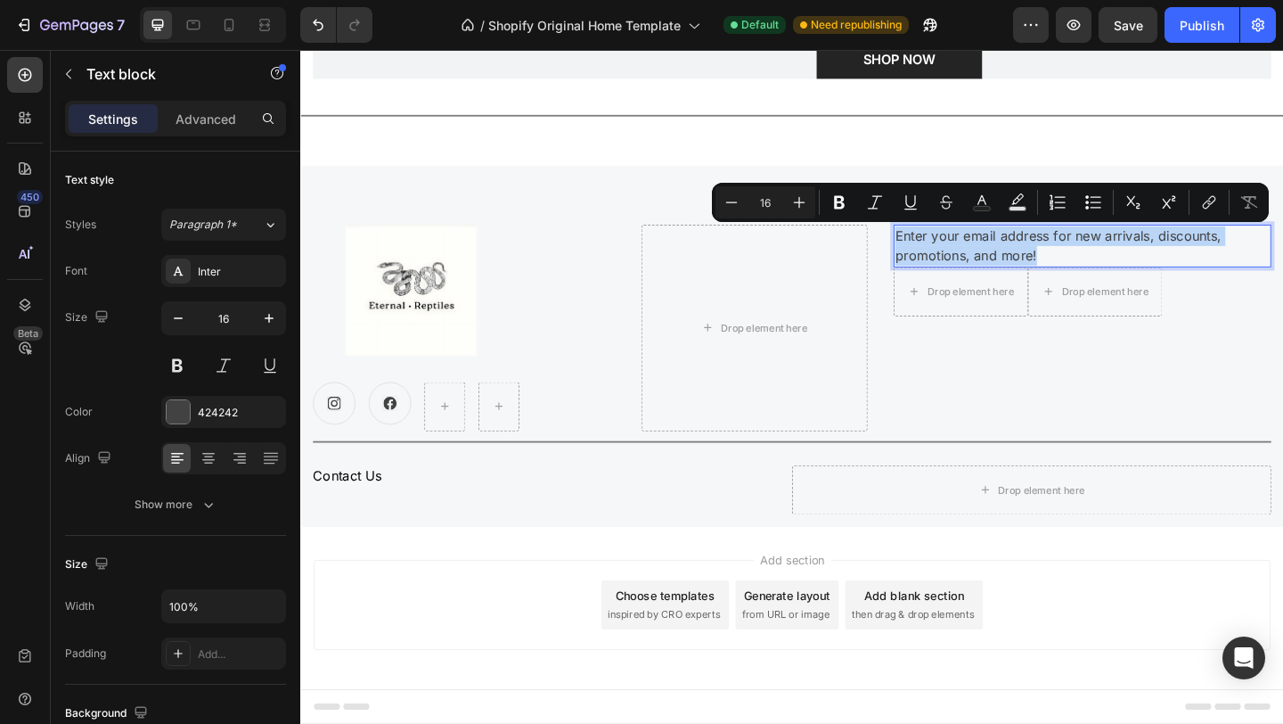
drag, startPoint x: 1104, startPoint y: 275, endPoint x: 1040, endPoint y: 270, distance: 64.4
click at [1040, 270] on p "Enter your email address for new arrivals, discounts, promotions, and more!" at bounding box center [1150, 263] width 407 height 43
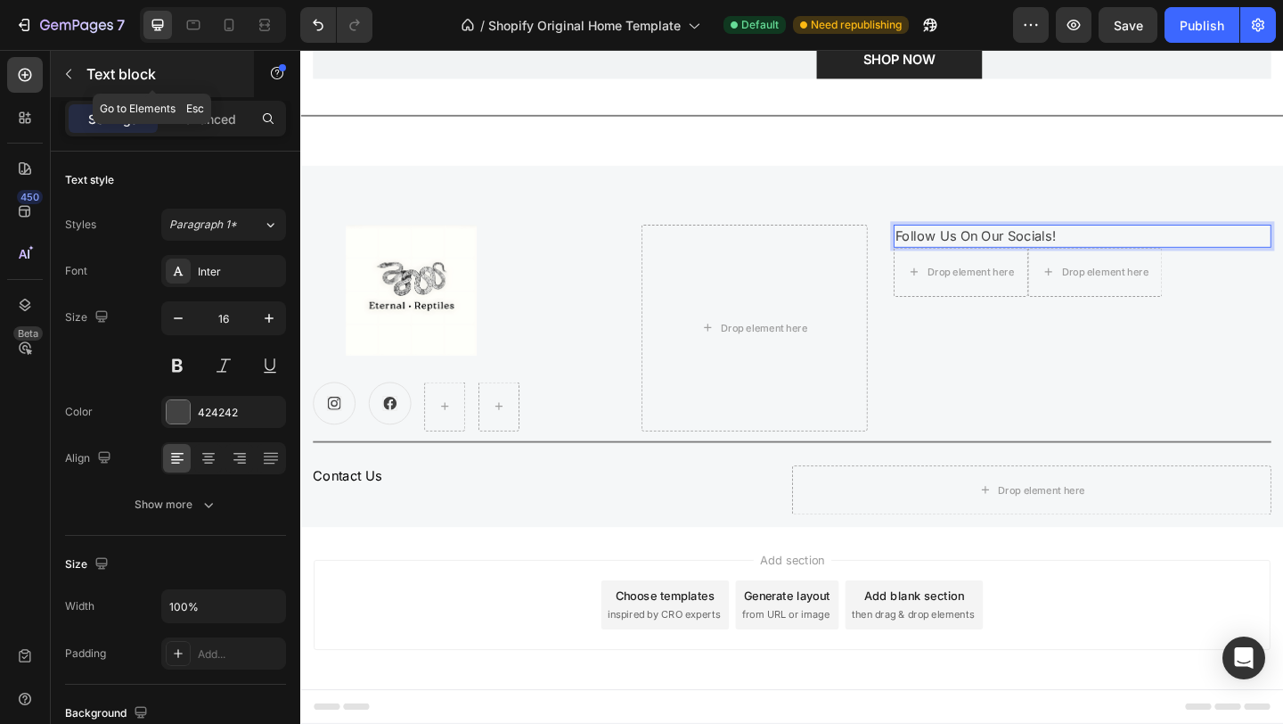
click at [78, 74] on button "button" at bounding box center [68, 74] width 29 height 29
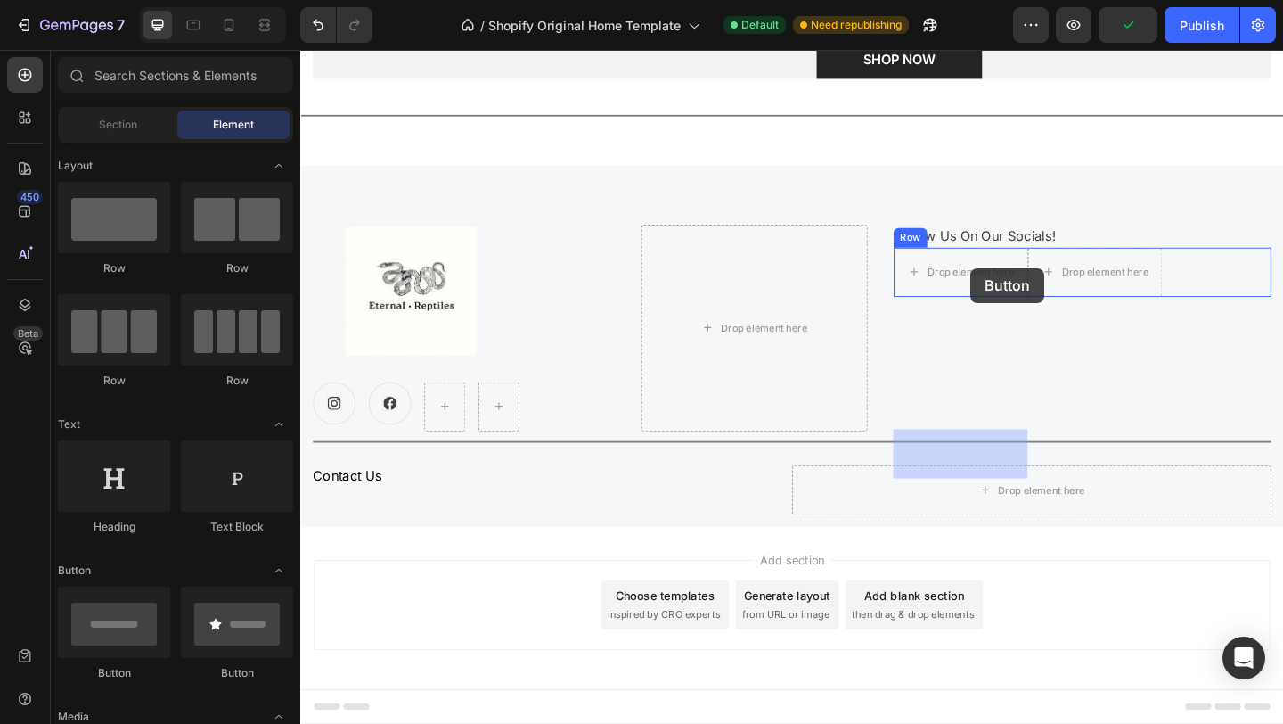
drag, startPoint x: 446, startPoint y: 673, endPoint x: 1029, endPoint y: 287, distance: 699.8
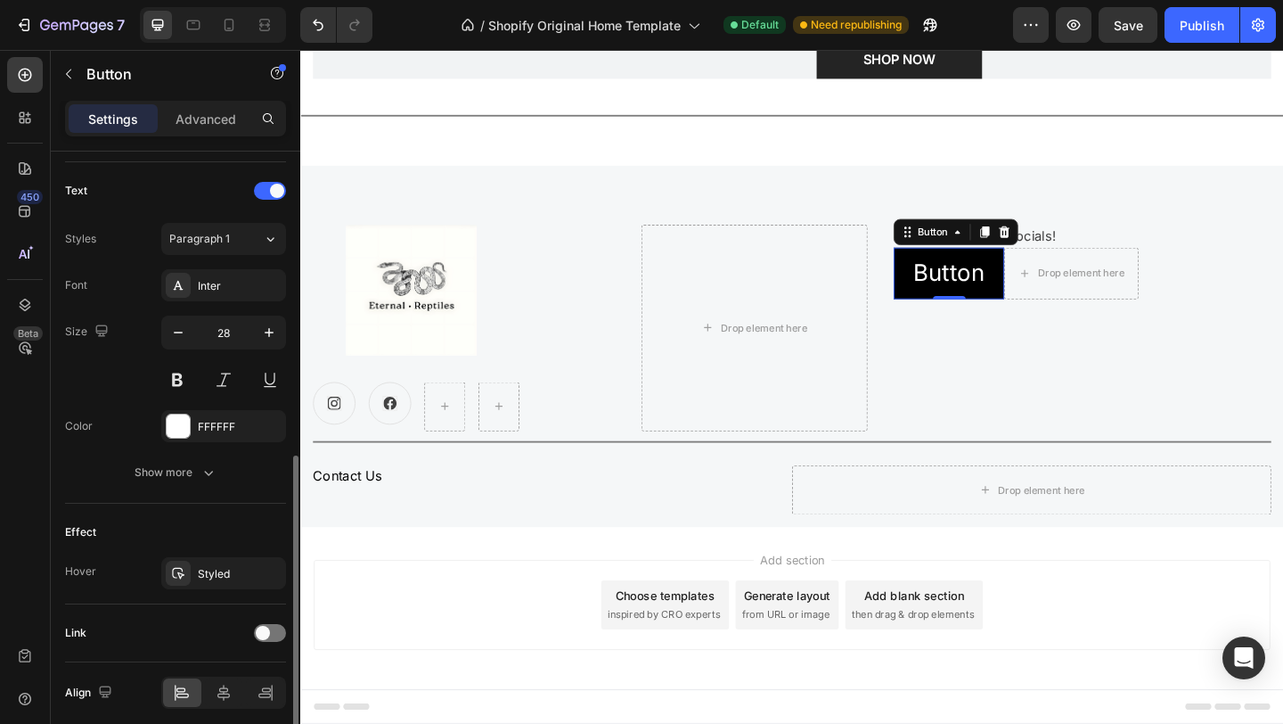
scroll to position [655, 0]
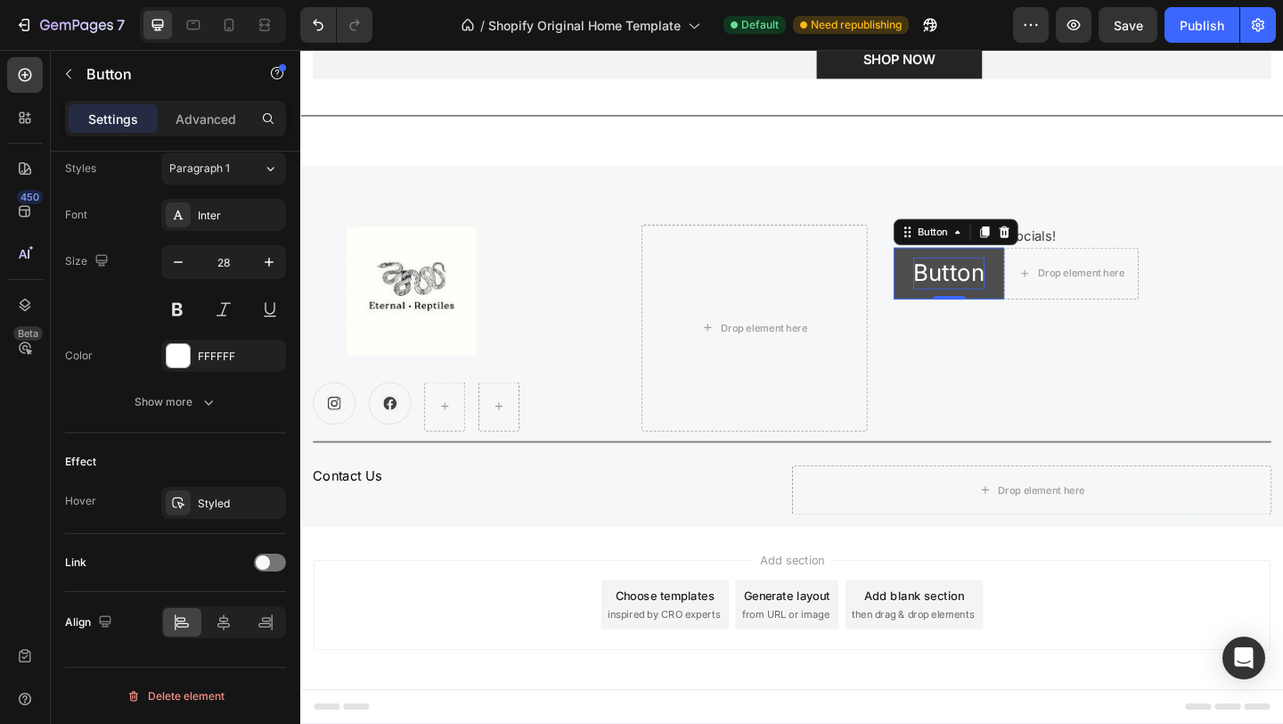
click at [1012, 291] on p "Button" at bounding box center [1006, 292] width 78 height 35
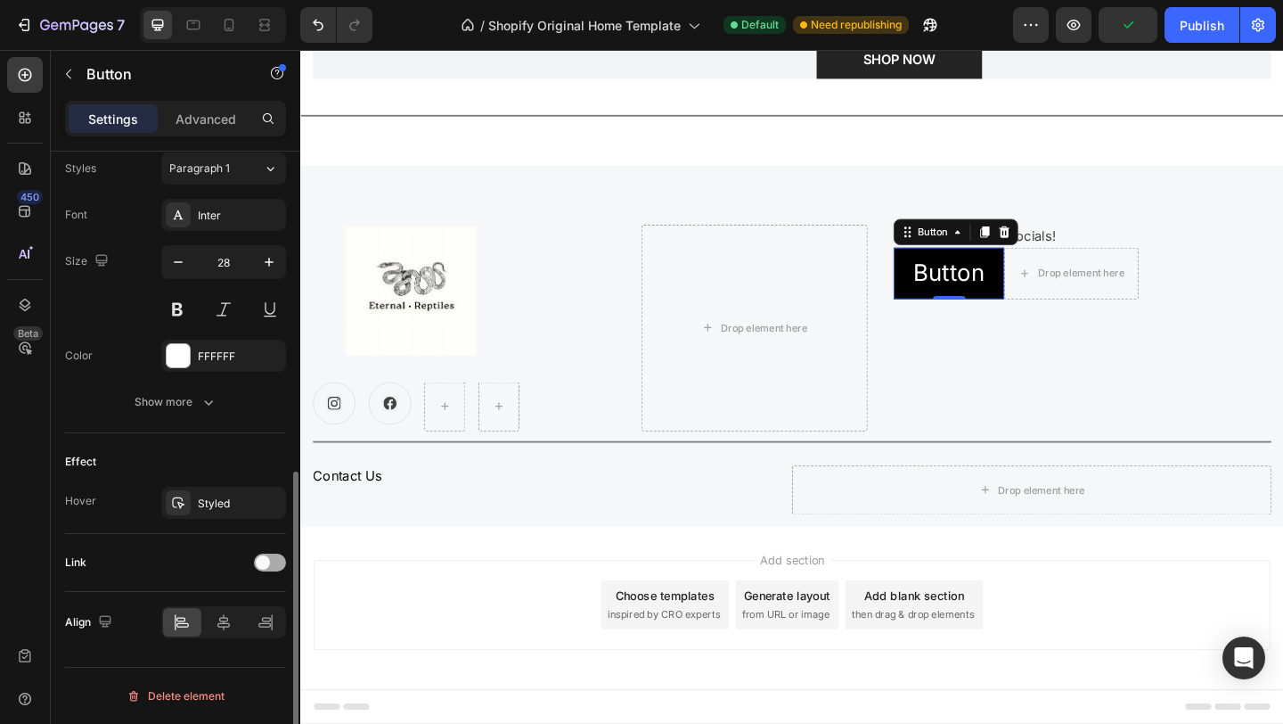
click at [266, 563] on span at bounding box center [263, 562] width 14 height 14
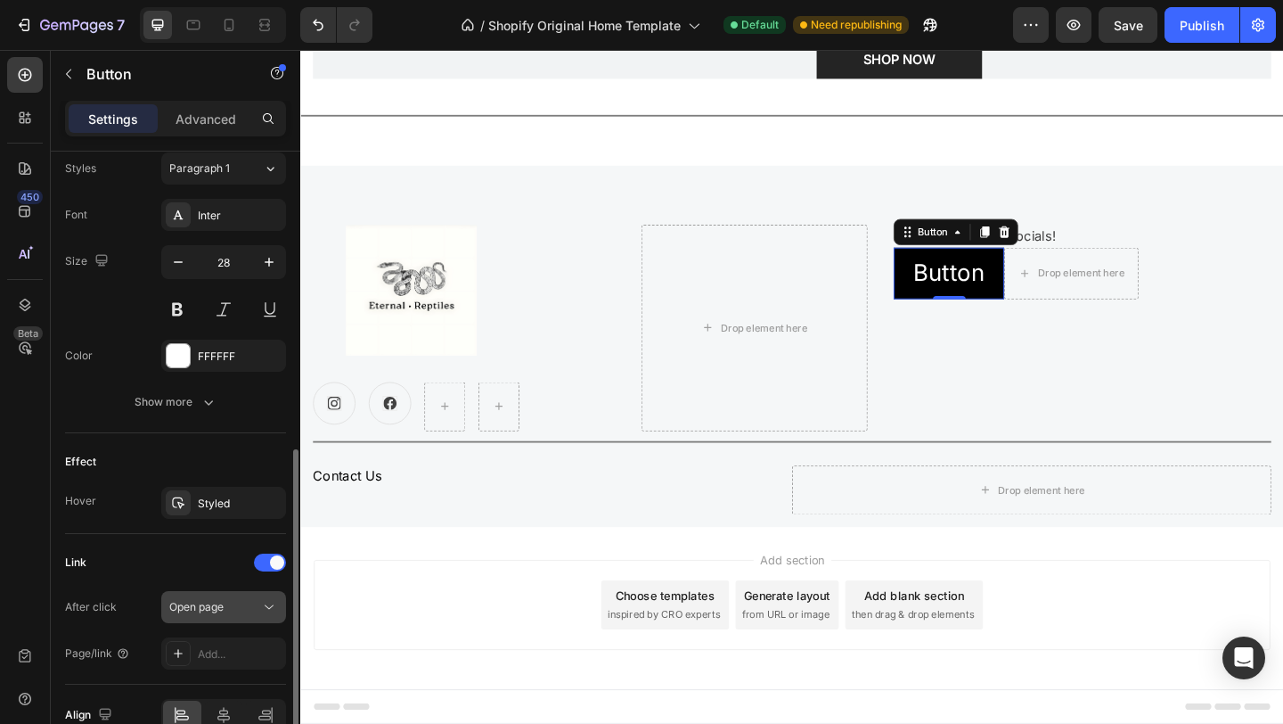
click at [209, 596] on button "Open page" at bounding box center [223, 607] width 125 height 32
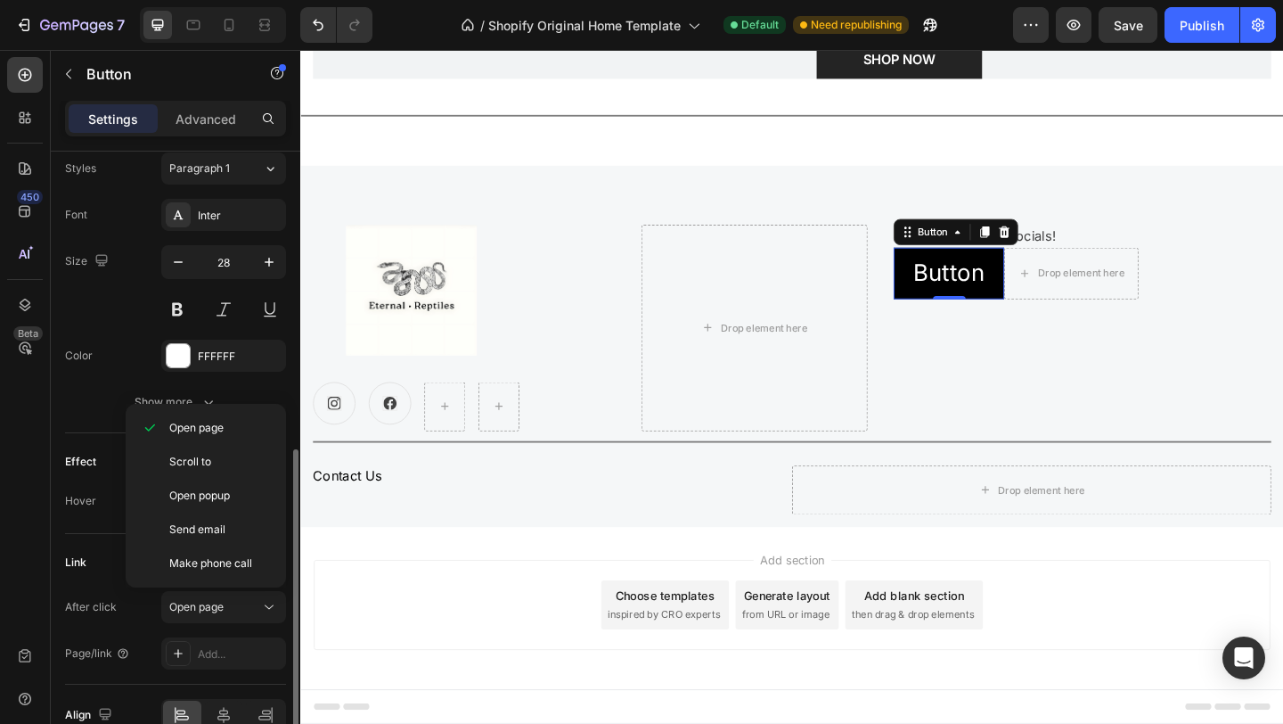
click at [139, 633] on div "After click Open page Page/link Add..." at bounding box center [175, 630] width 221 height 78
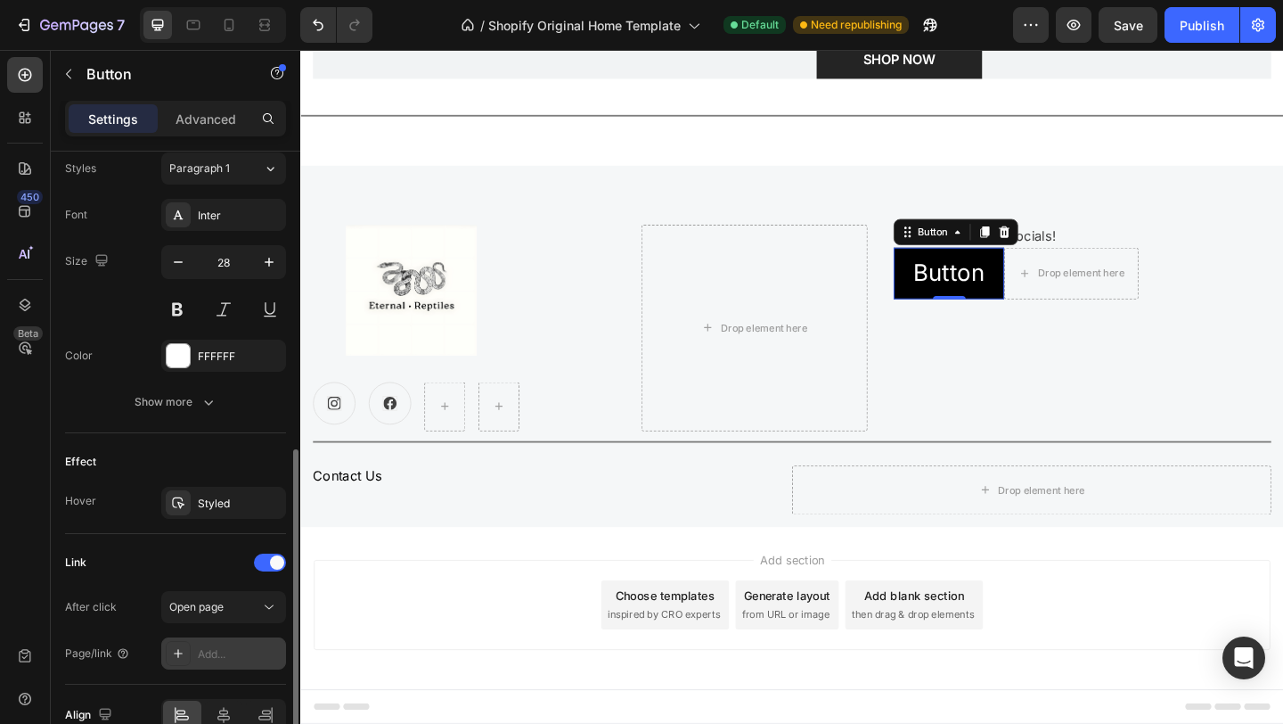
click at [199, 656] on div "Add..." at bounding box center [240, 654] width 84 height 16
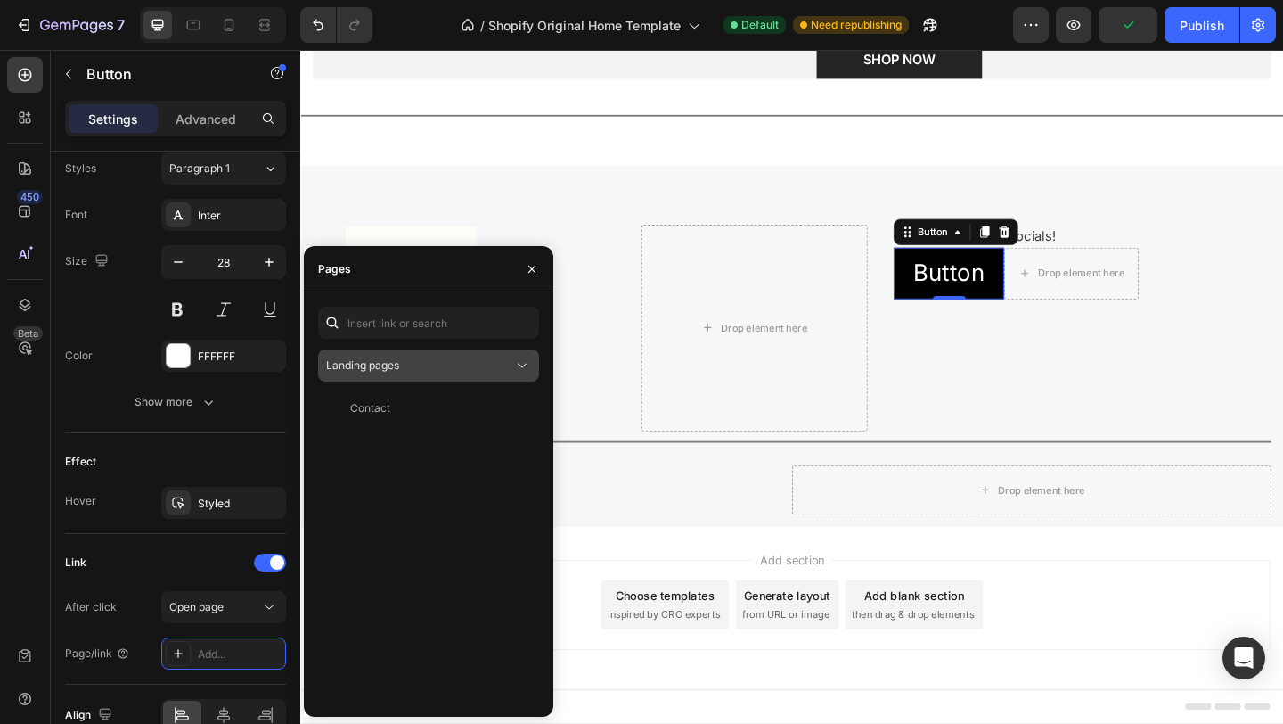
click at [483, 364] on div "Landing pages" at bounding box center [419, 365] width 187 height 16
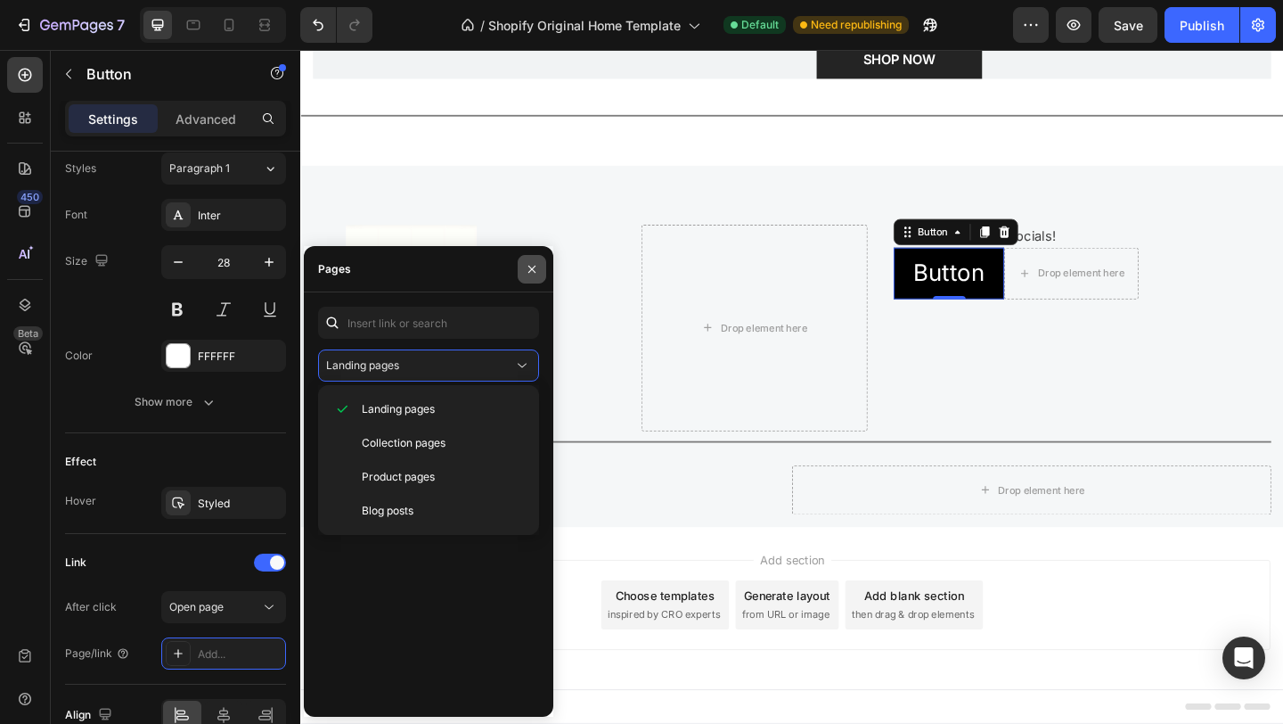
click at [529, 275] on icon "button" at bounding box center [532, 269] width 14 height 14
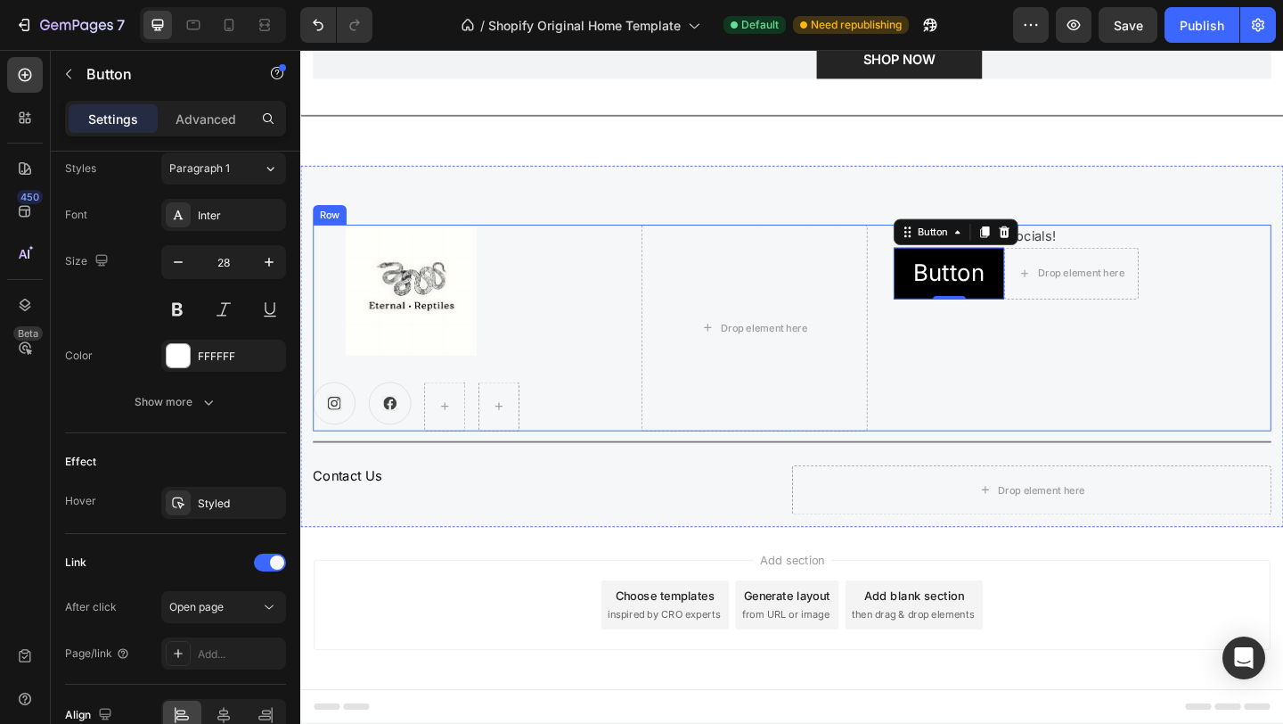
click at [576, 372] on div at bounding box center [495, 311] width 293 height 143
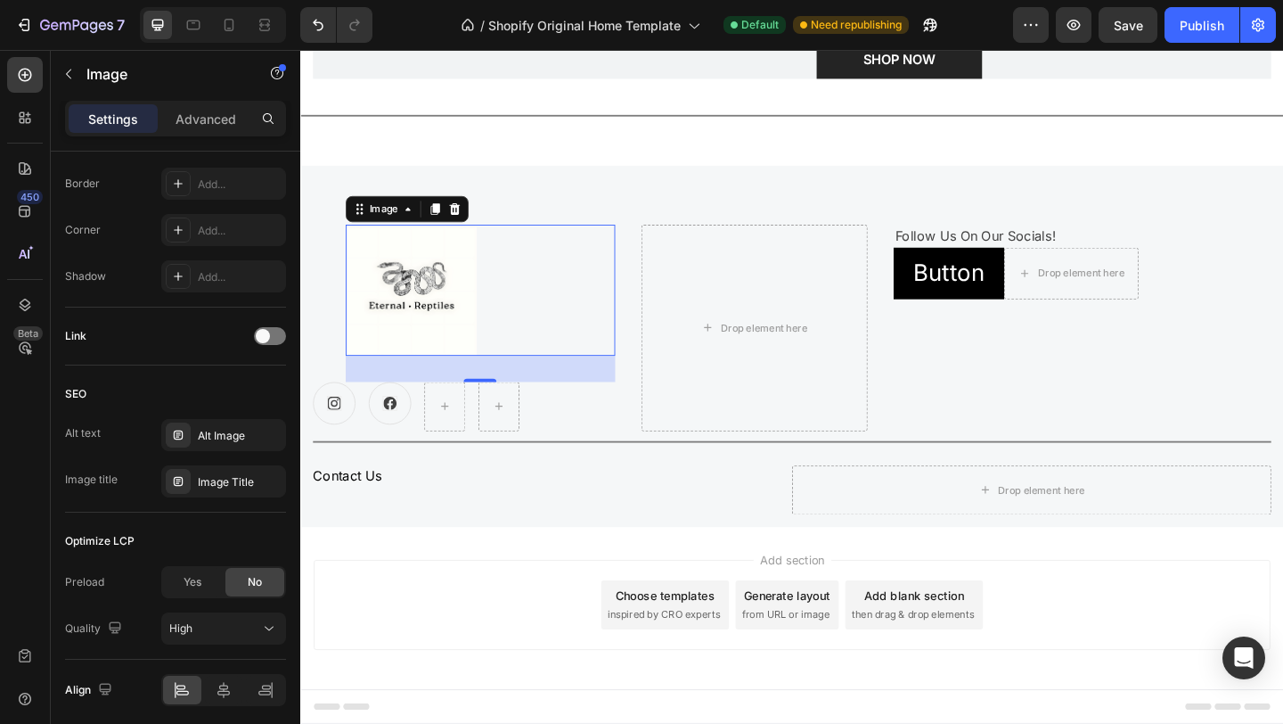
scroll to position [0, 0]
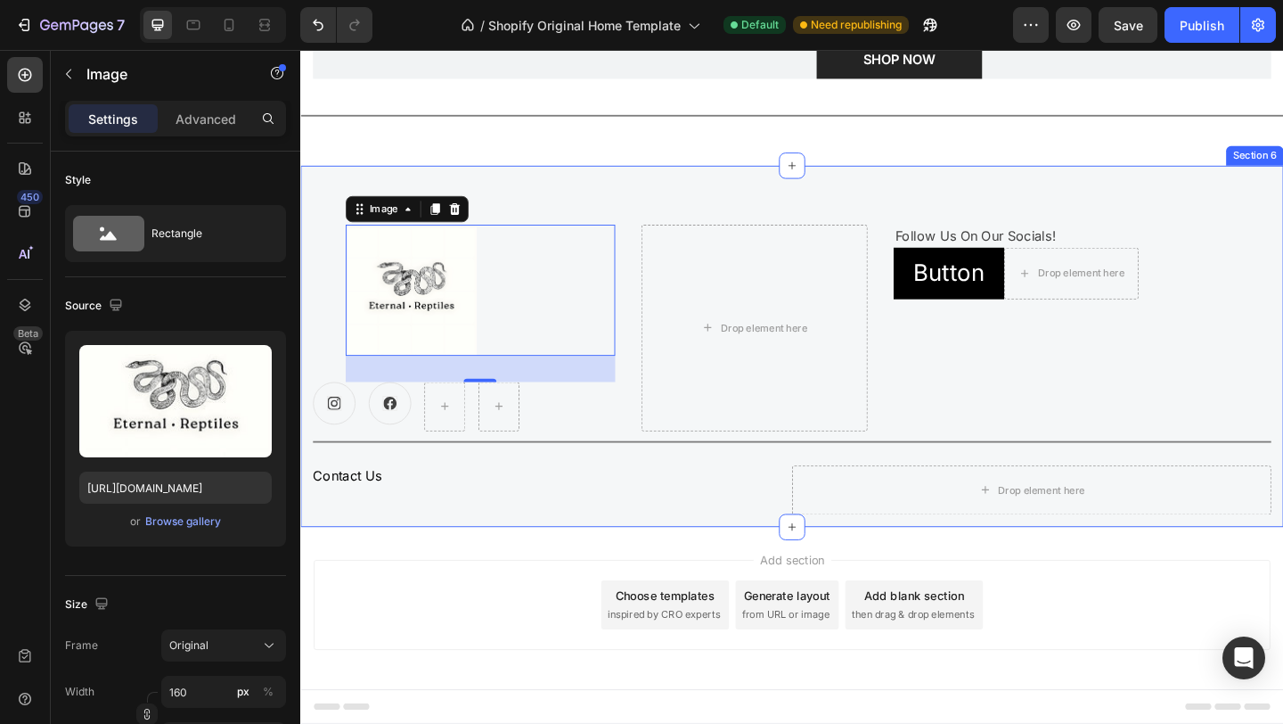
click at [810, 220] on div "Image 32 Icon Icon Row Drop element here Follow Us On Our Socials! Text block B…" at bounding box center [834, 372] width 1069 height 393
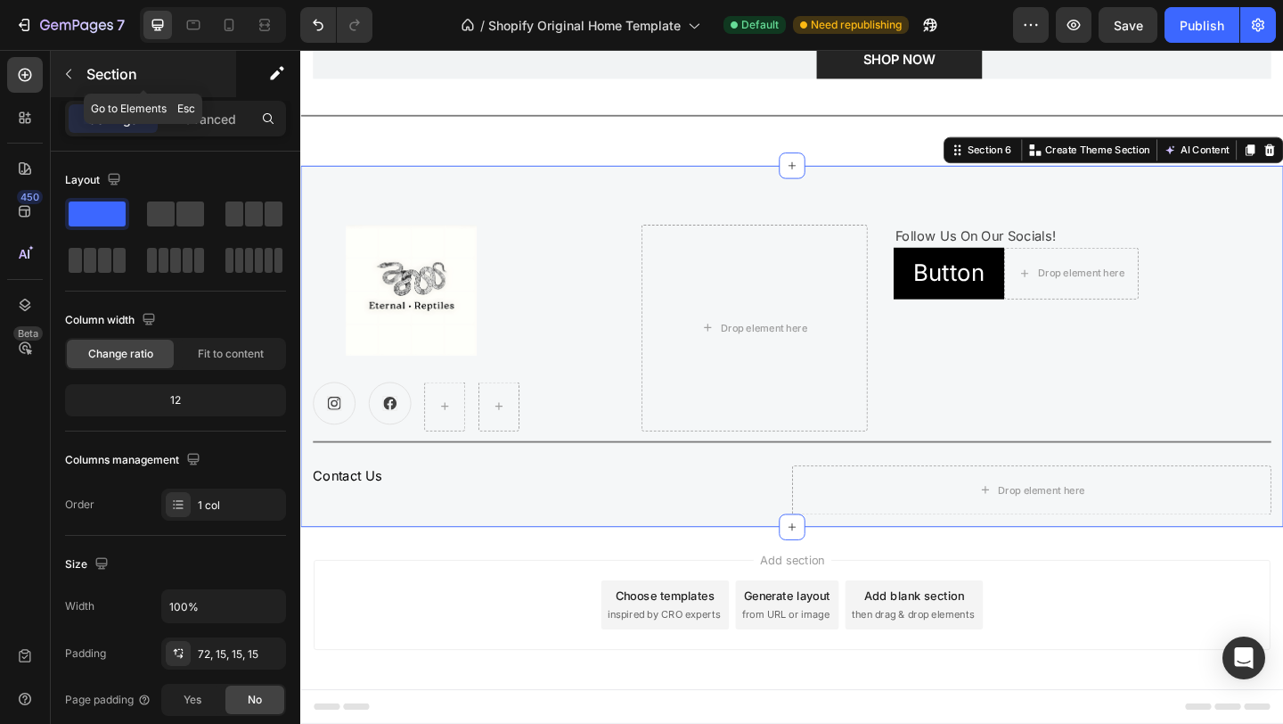
click at [68, 73] on icon "button" at bounding box center [68, 74] width 14 height 14
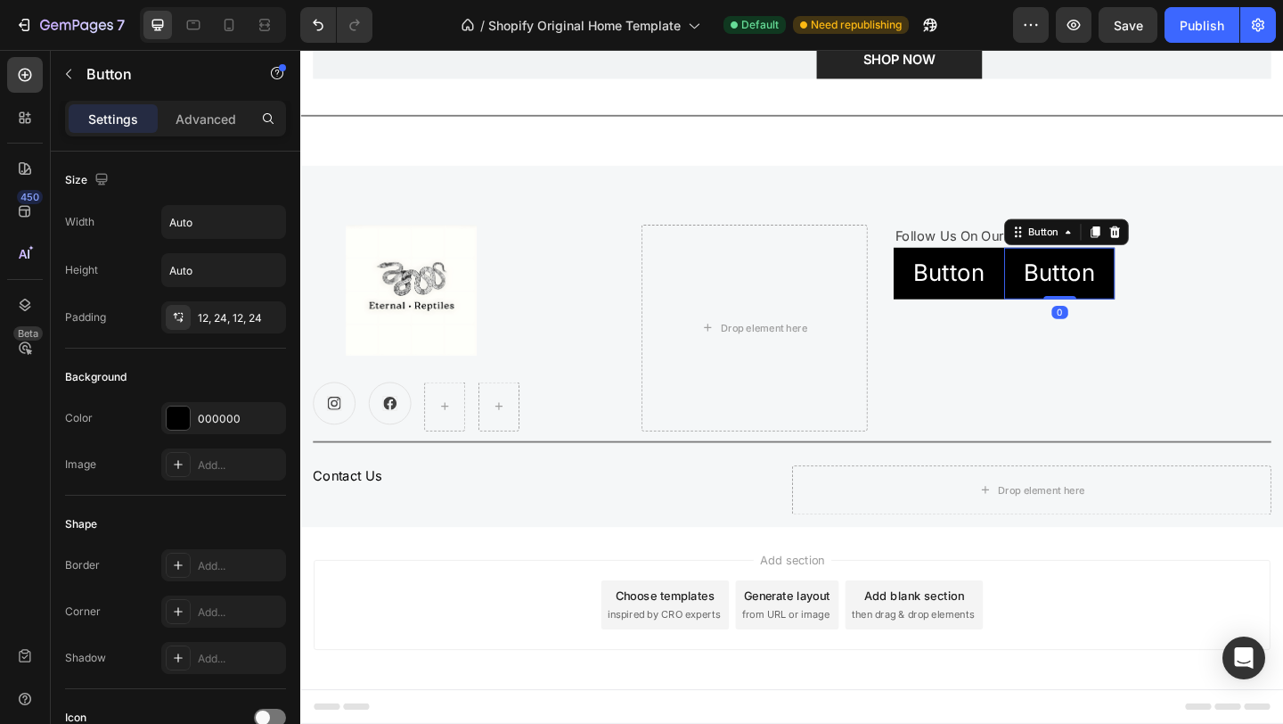
click at [1087, 291] on p "Button" at bounding box center [1126, 292] width 78 height 35
click at [1005, 310] on button "Button" at bounding box center [1006, 293] width 120 height 56
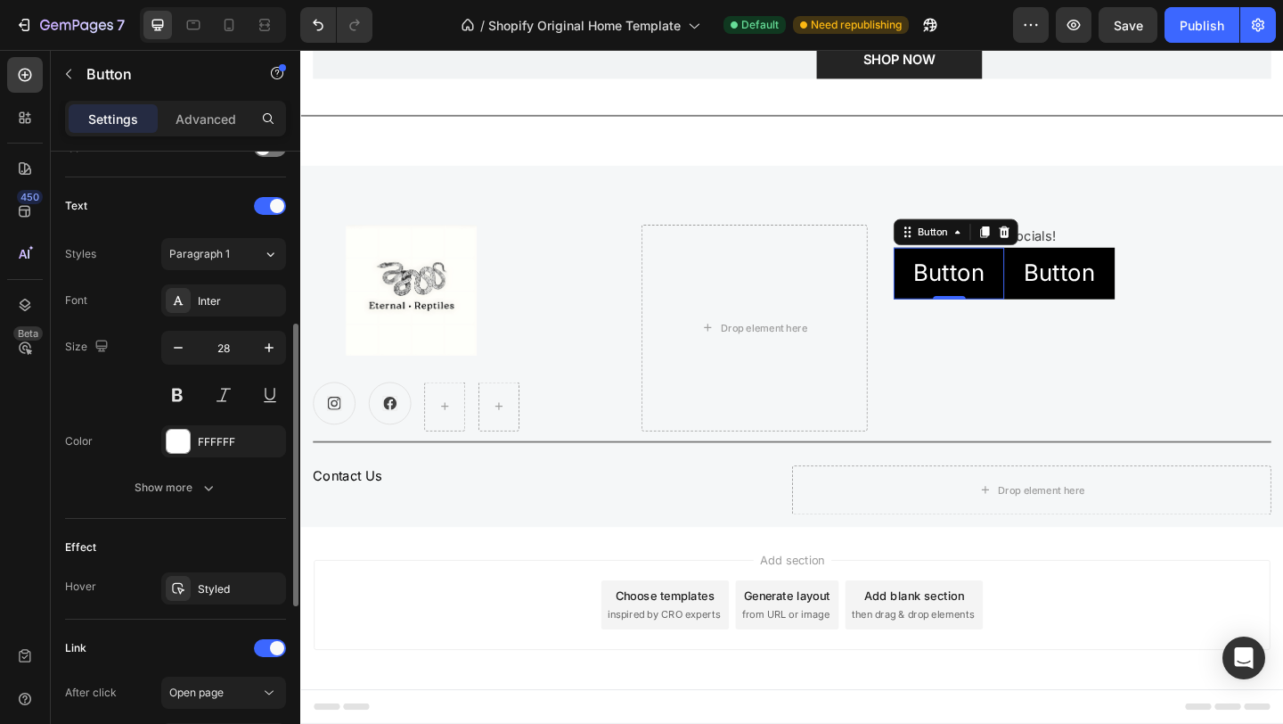
scroll to position [748, 0]
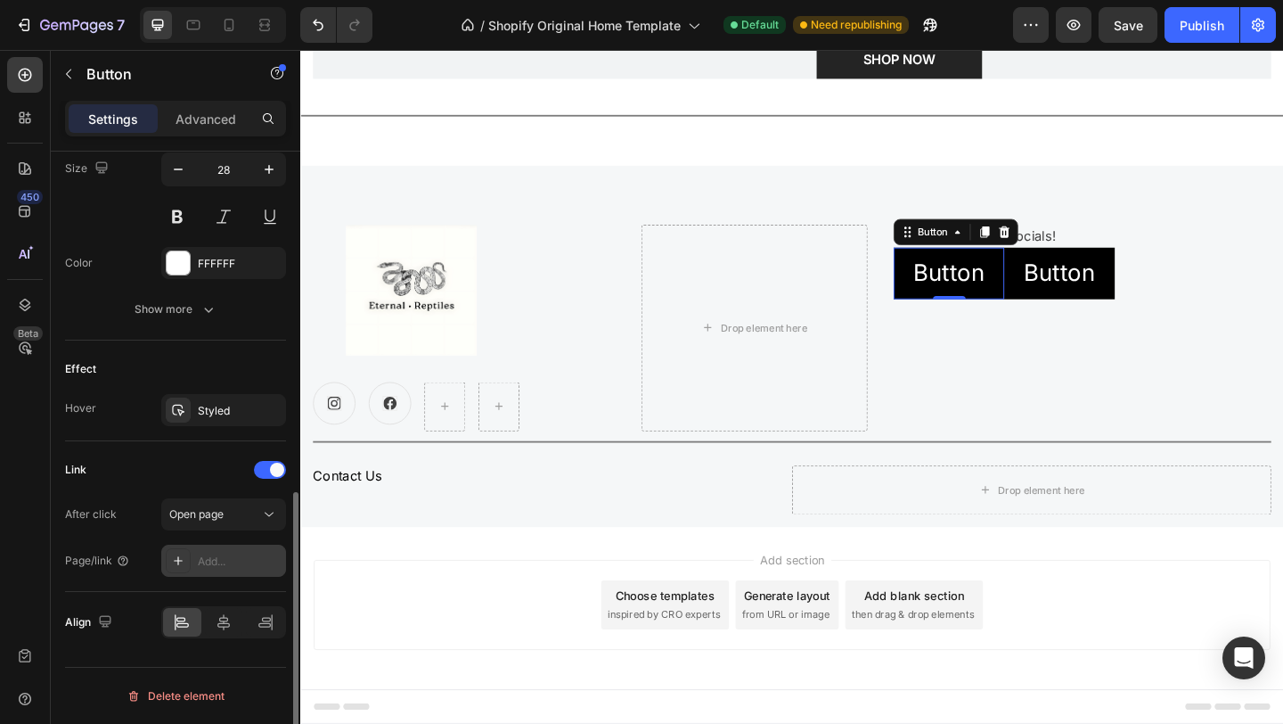
click at [212, 567] on div "Add..." at bounding box center [240, 561] width 84 height 16
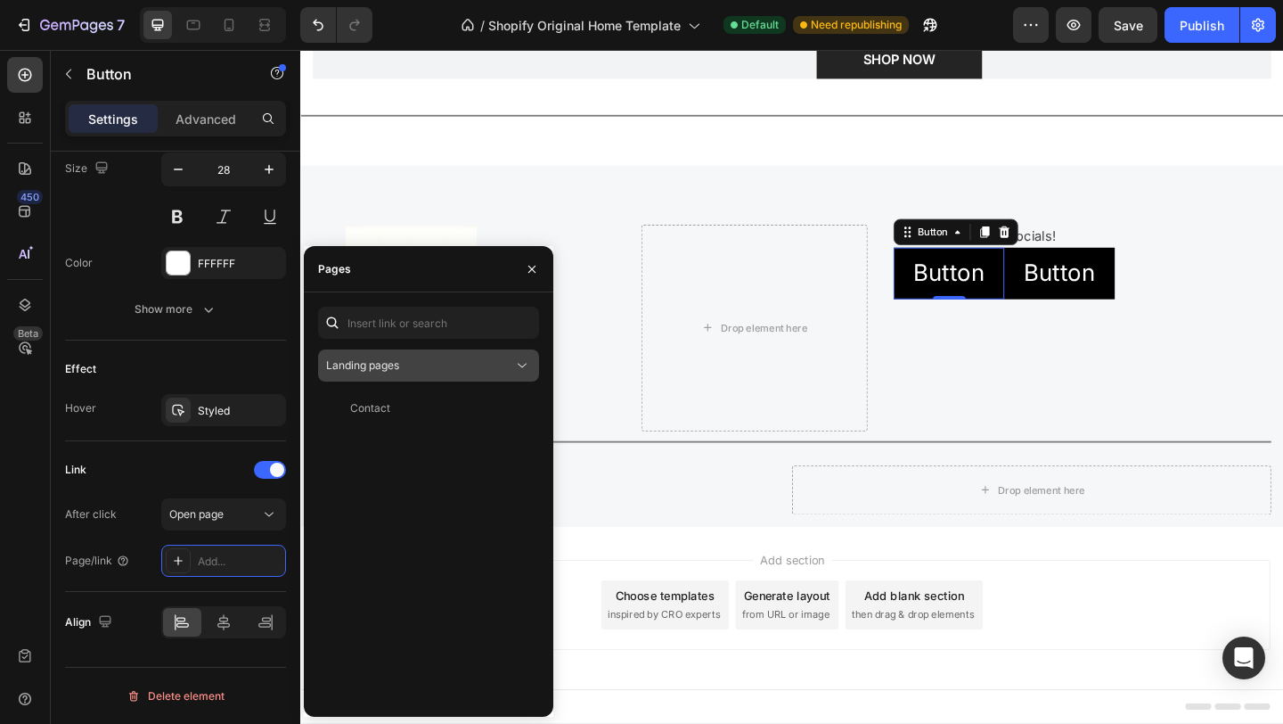
click at [480, 362] on div "Landing pages" at bounding box center [419, 365] width 187 height 16
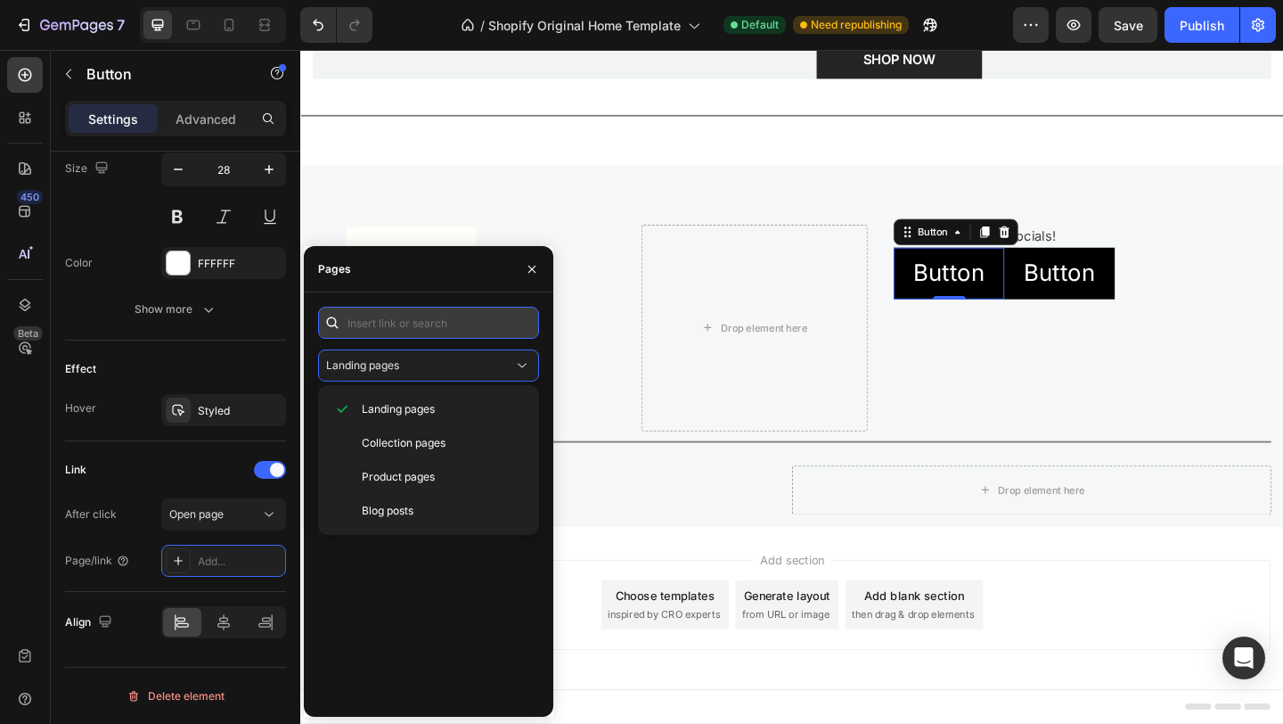
click at [496, 330] on input "text" at bounding box center [428, 323] width 221 height 32
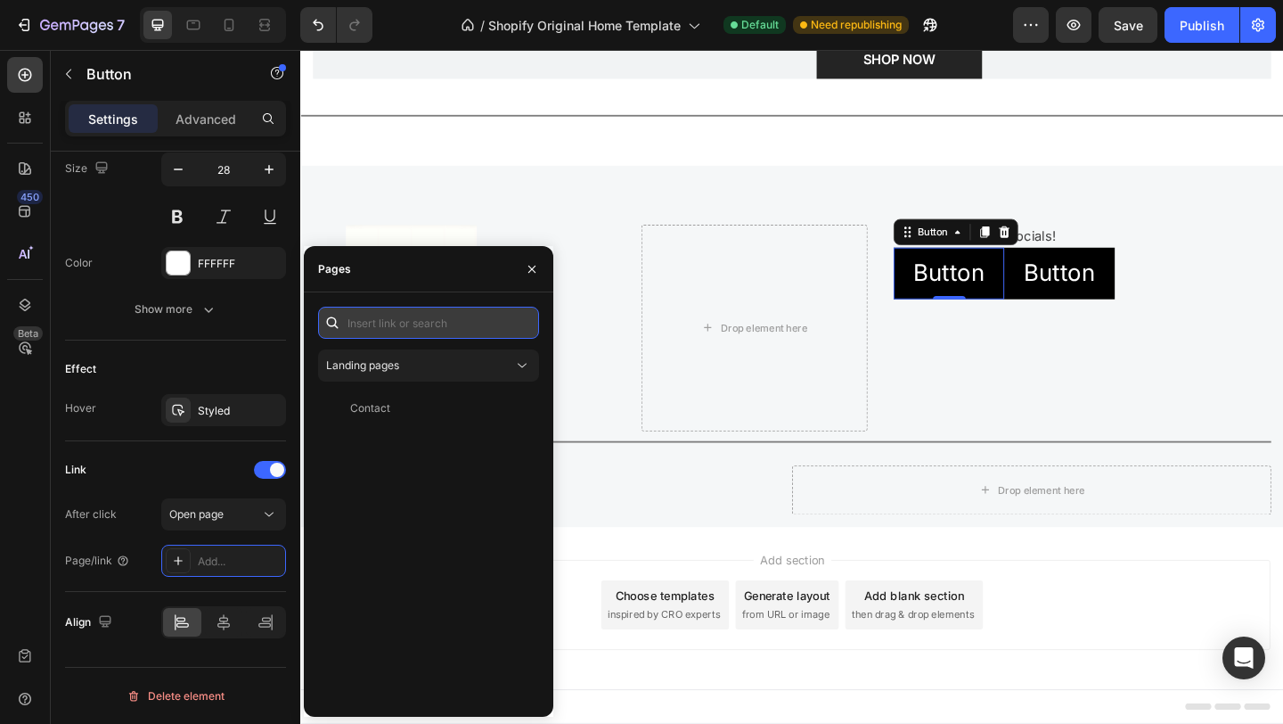
type input "l"
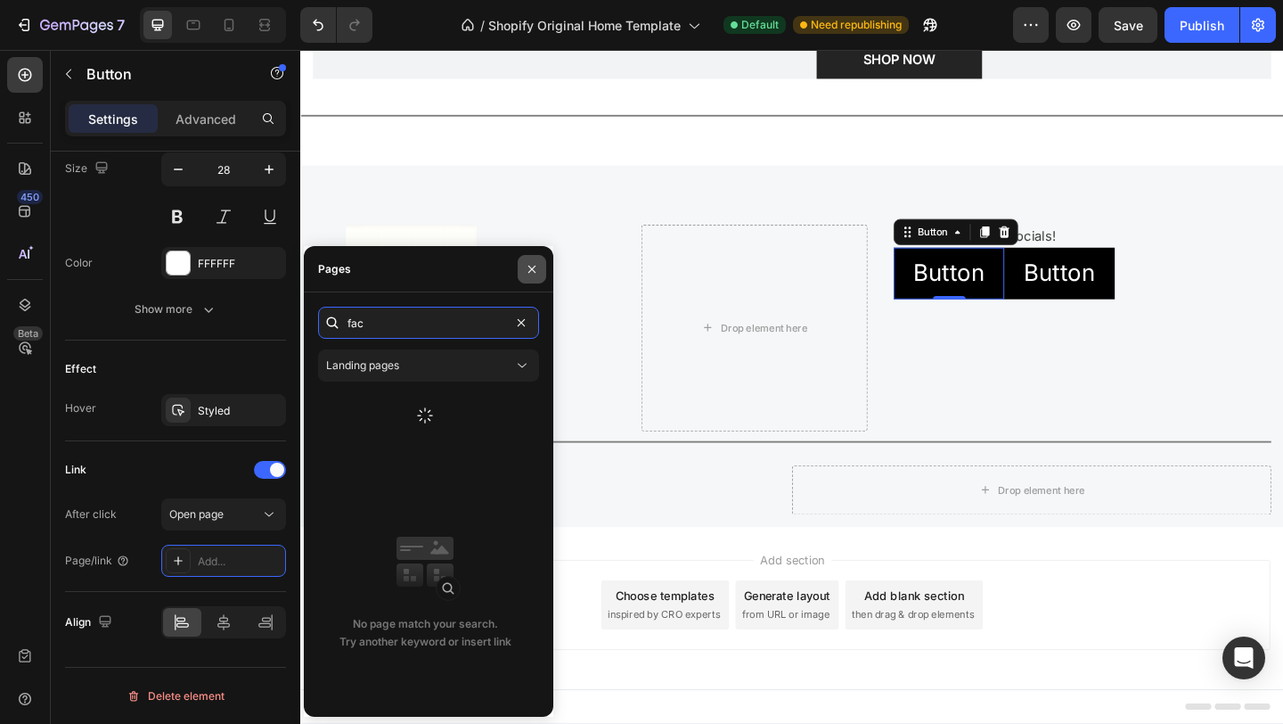
type input "fac"
click at [536, 263] on icon "button" at bounding box center [532, 269] width 14 height 14
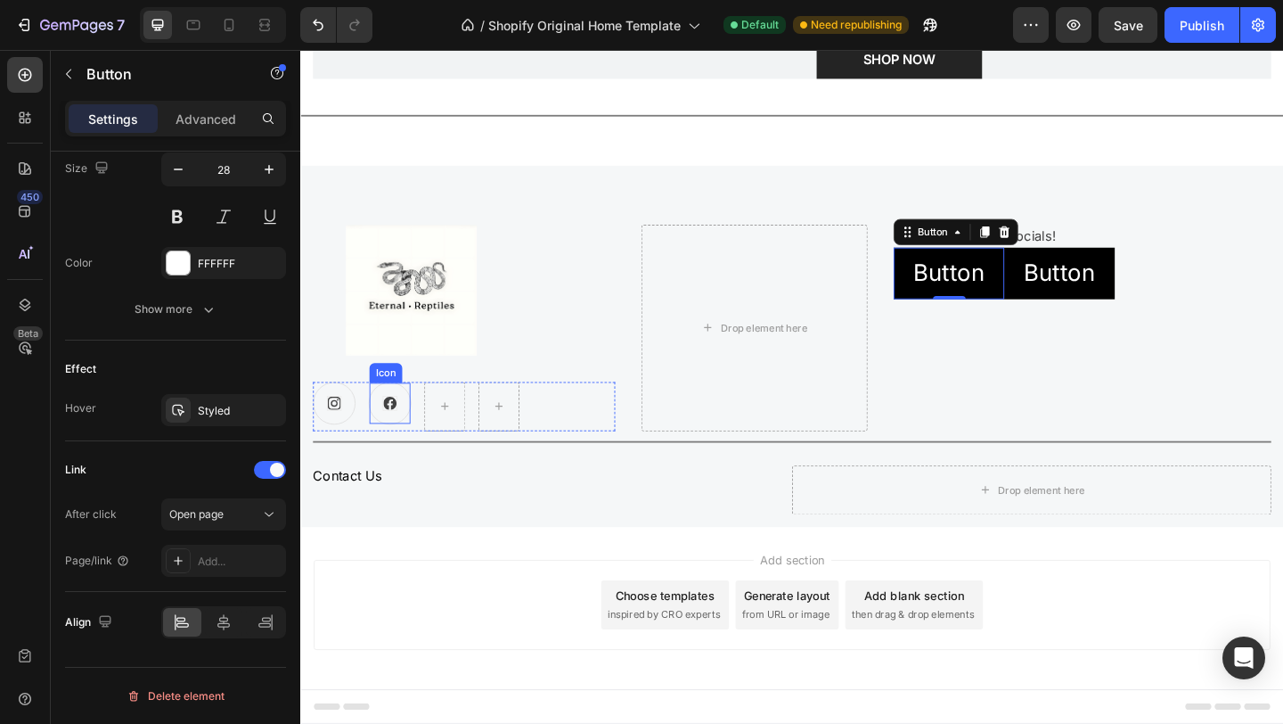
click at [396, 439] on icon at bounding box center [397, 434] width 14 height 14
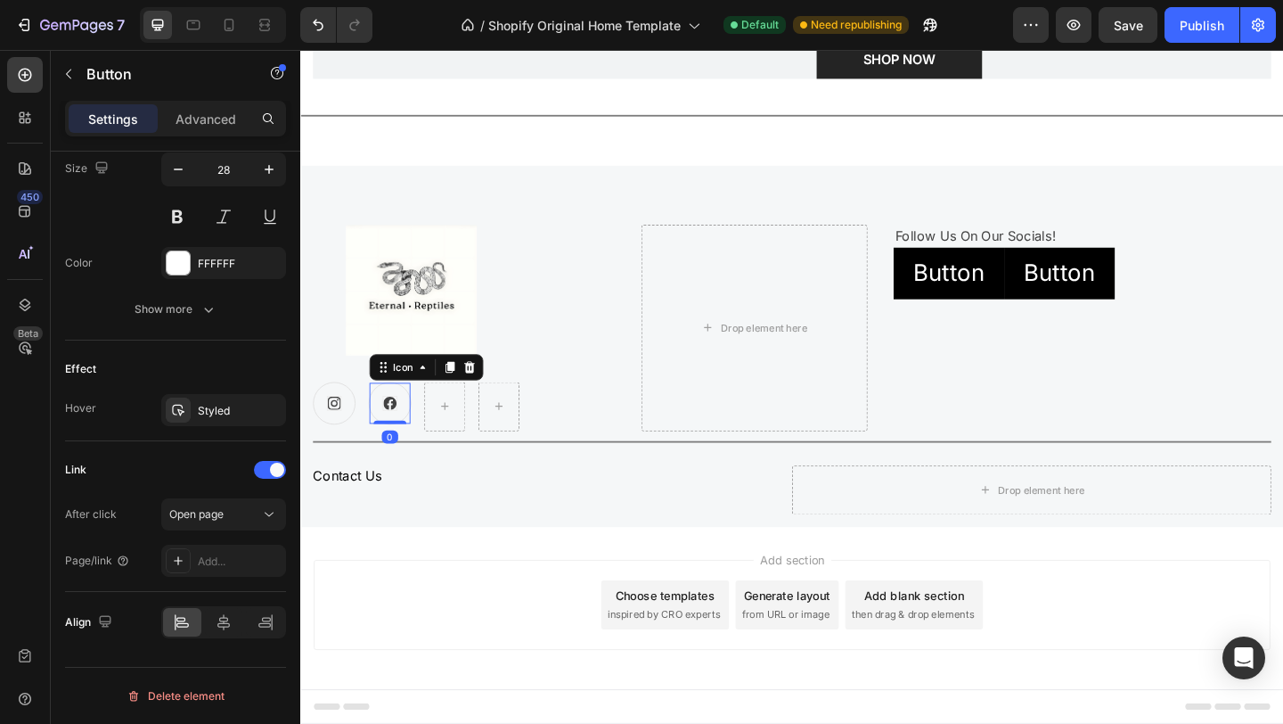
scroll to position [0, 0]
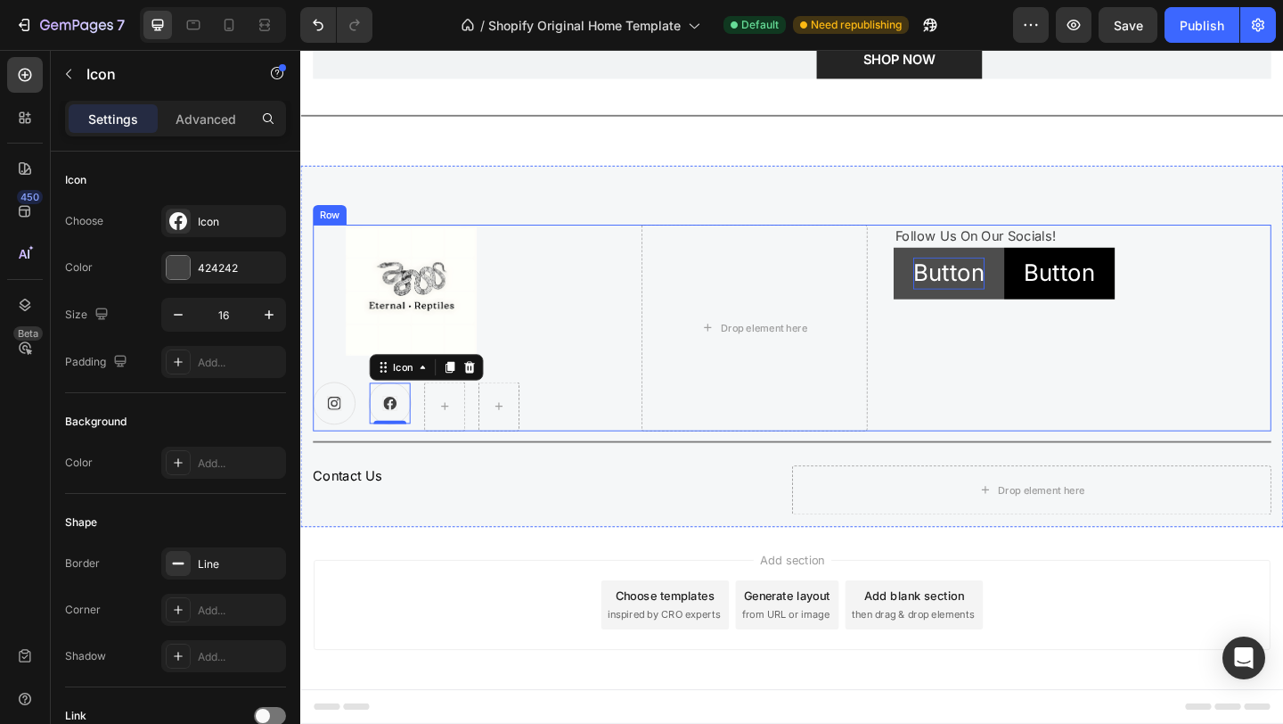
click at [981, 306] on p "Button" at bounding box center [1006, 292] width 78 height 35
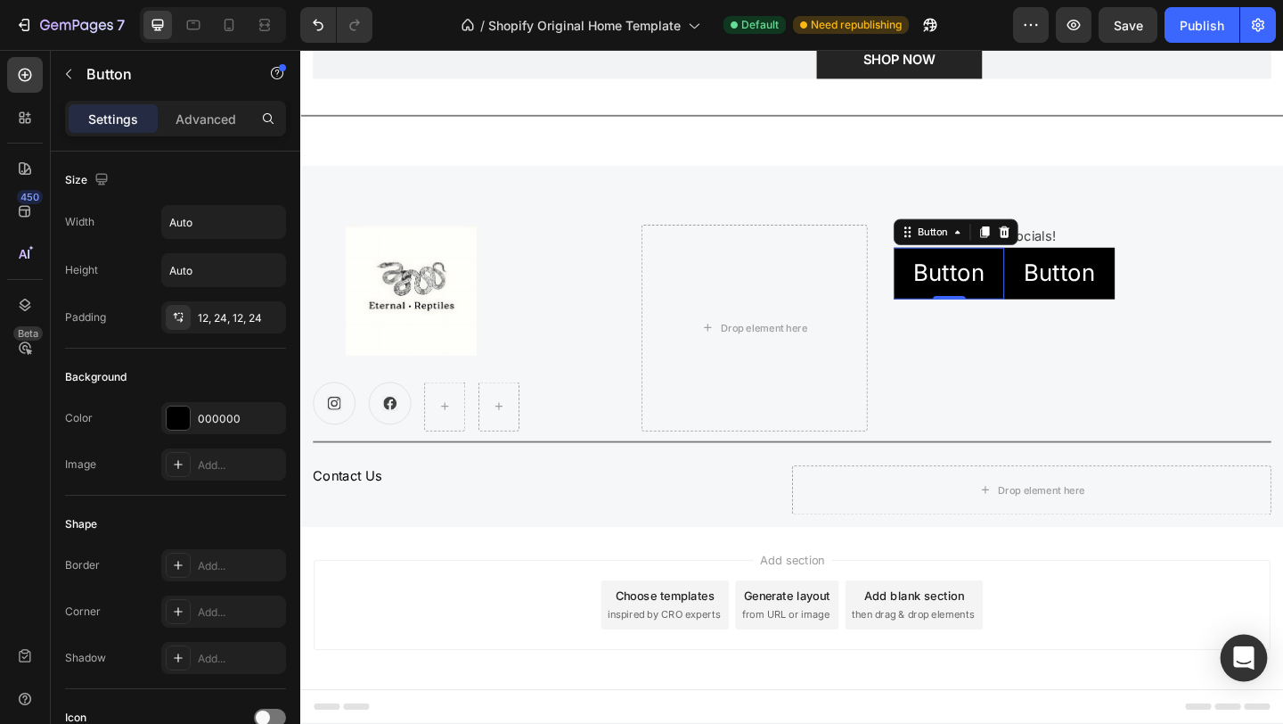
click at [1243, 673] on div "Open Intercom Messenger" at bounding box center [1244, 658] width 47 height 47
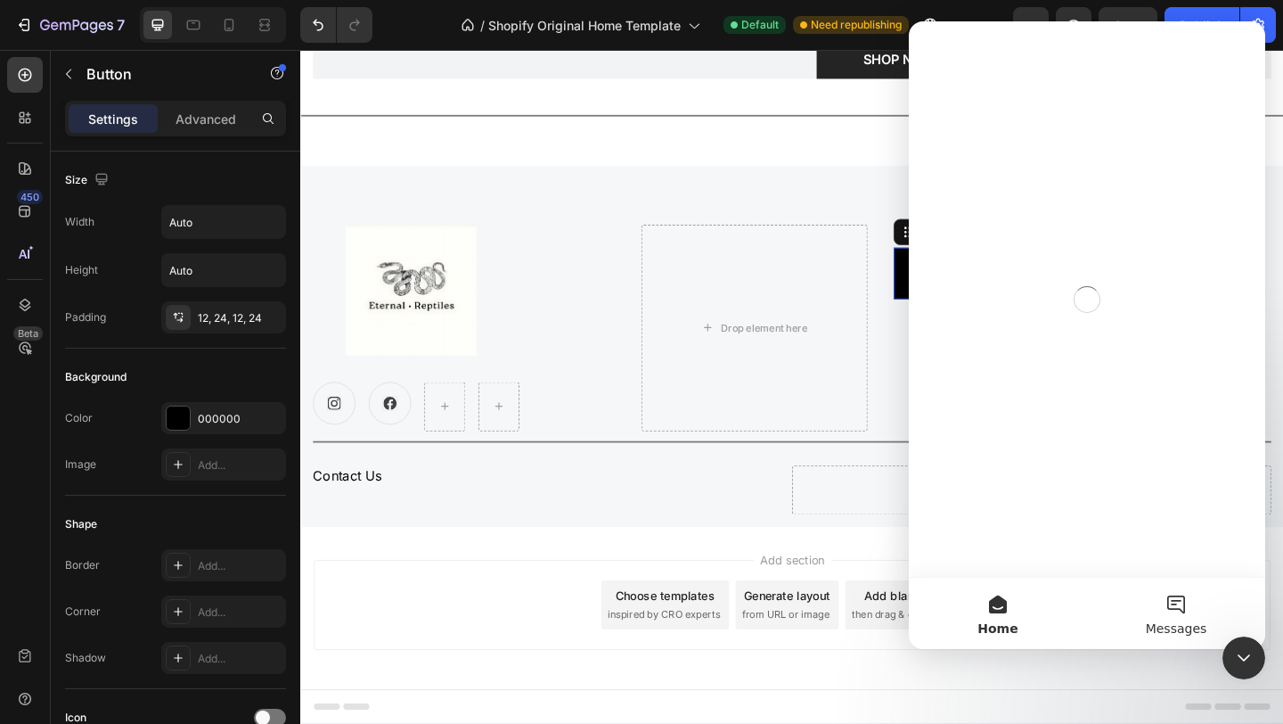
click at [1178, 608] on button "Messages" at bounding box center [1176, 613] width 178 height 71
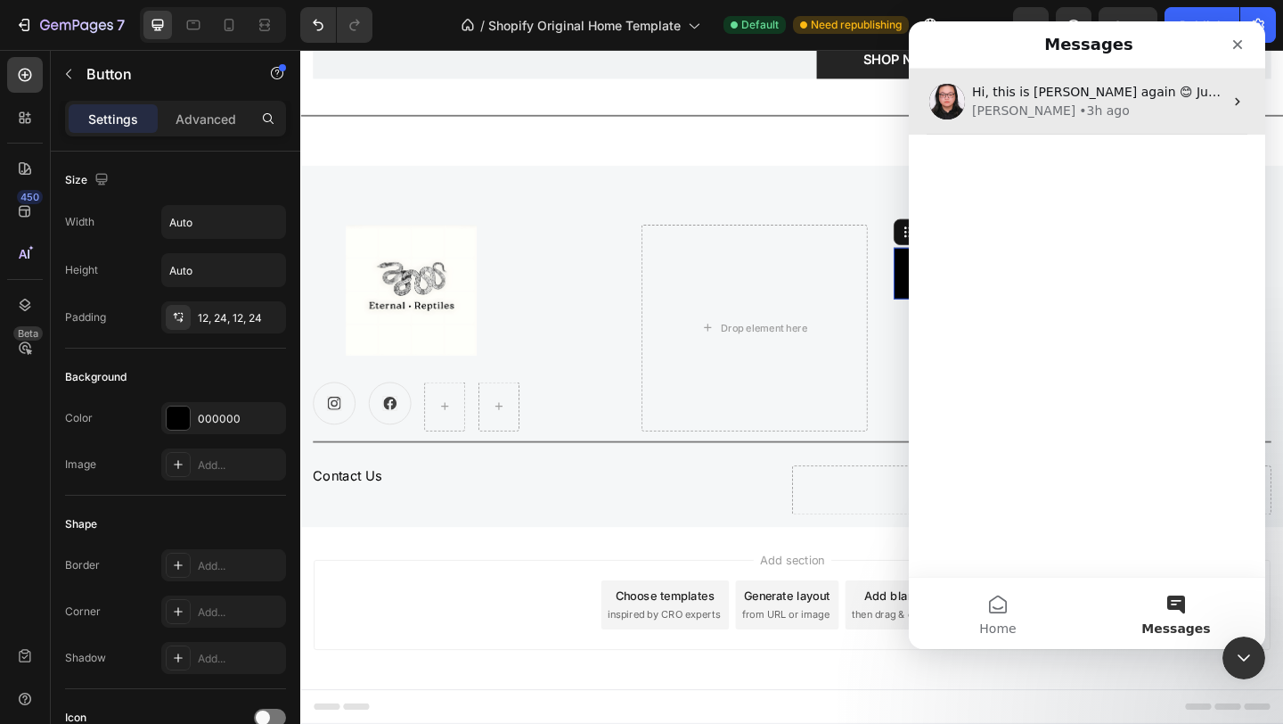
click at [1135, 108] on div "Nathan • 3h ago" at bounding box center [1097, 111] width 251 height 19
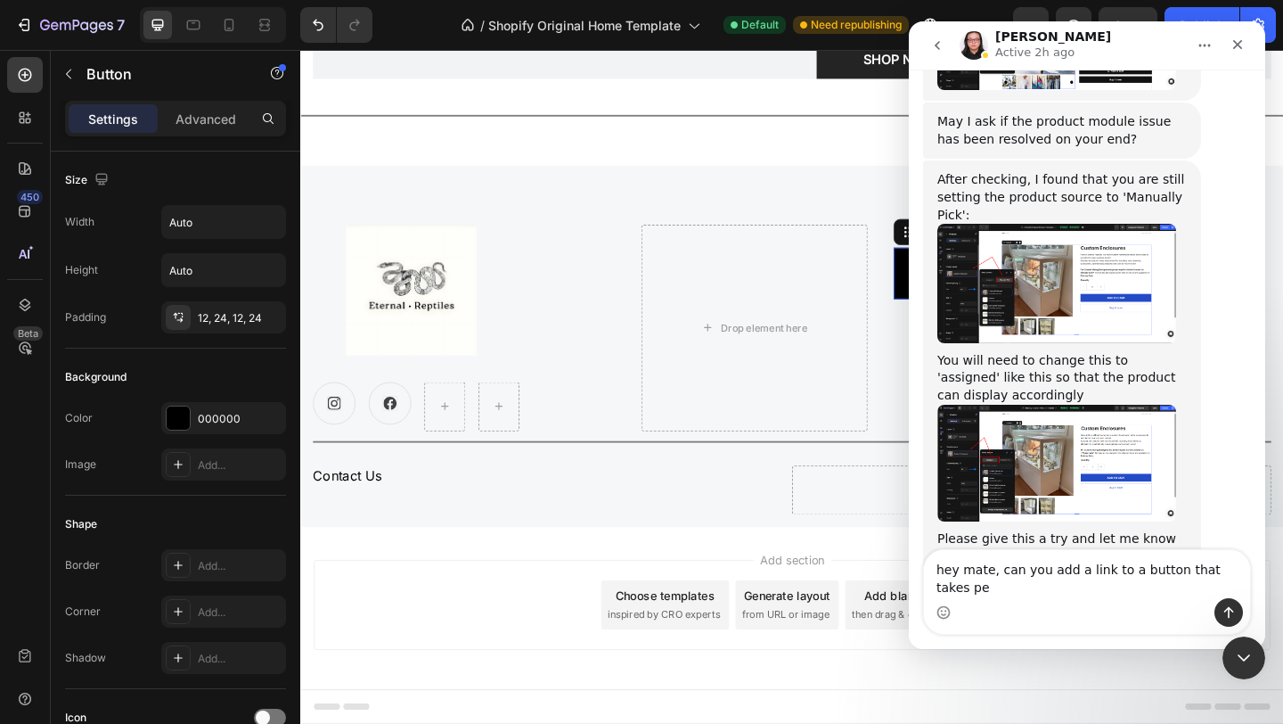
scroll to position [5311, 0]
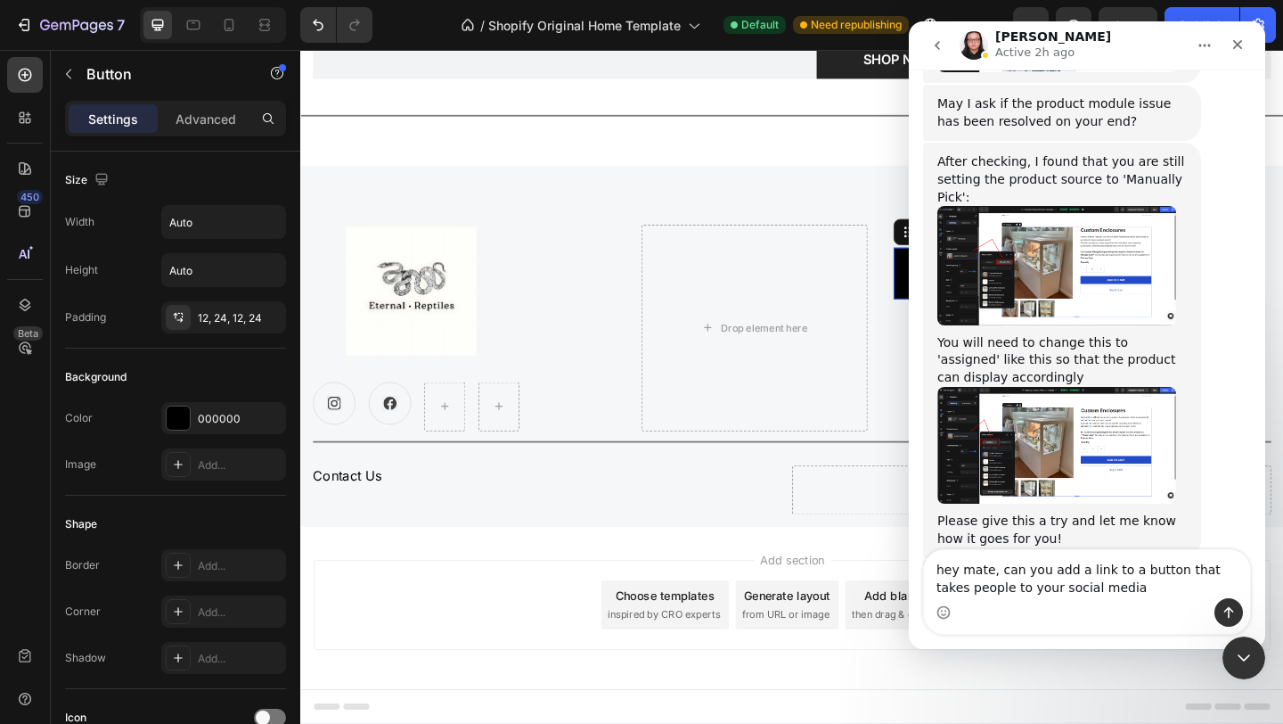
type textarea "hey mate, can you add a link to a button that takes people to your social media?"
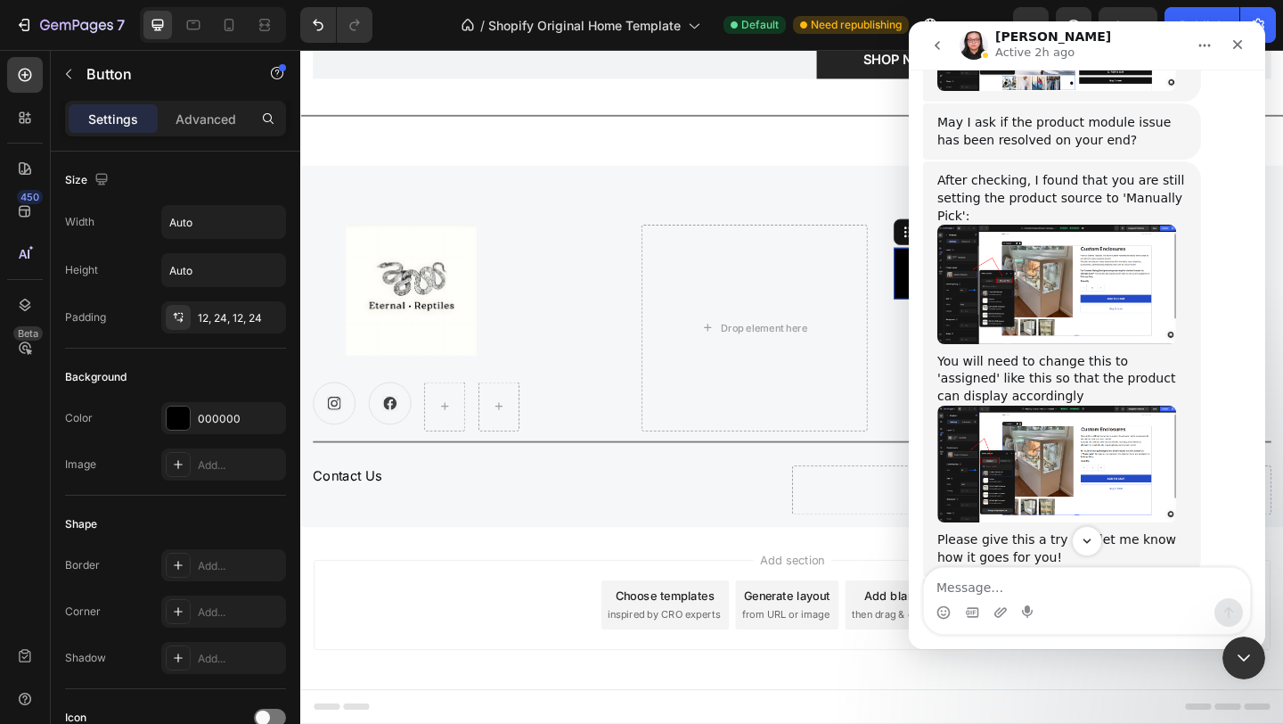
scroll to position [5364, 0]
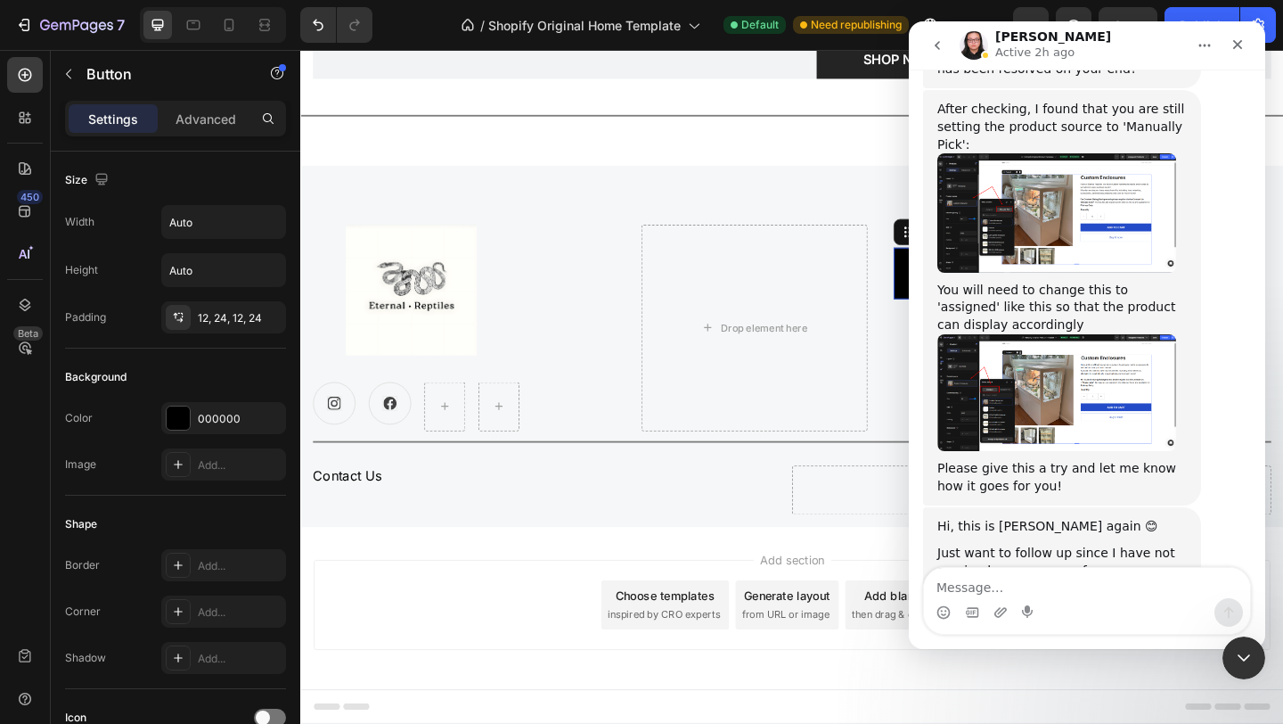
click at [937, 48] on icon "go back" at bounding box center [937, 45] width 14 height 14
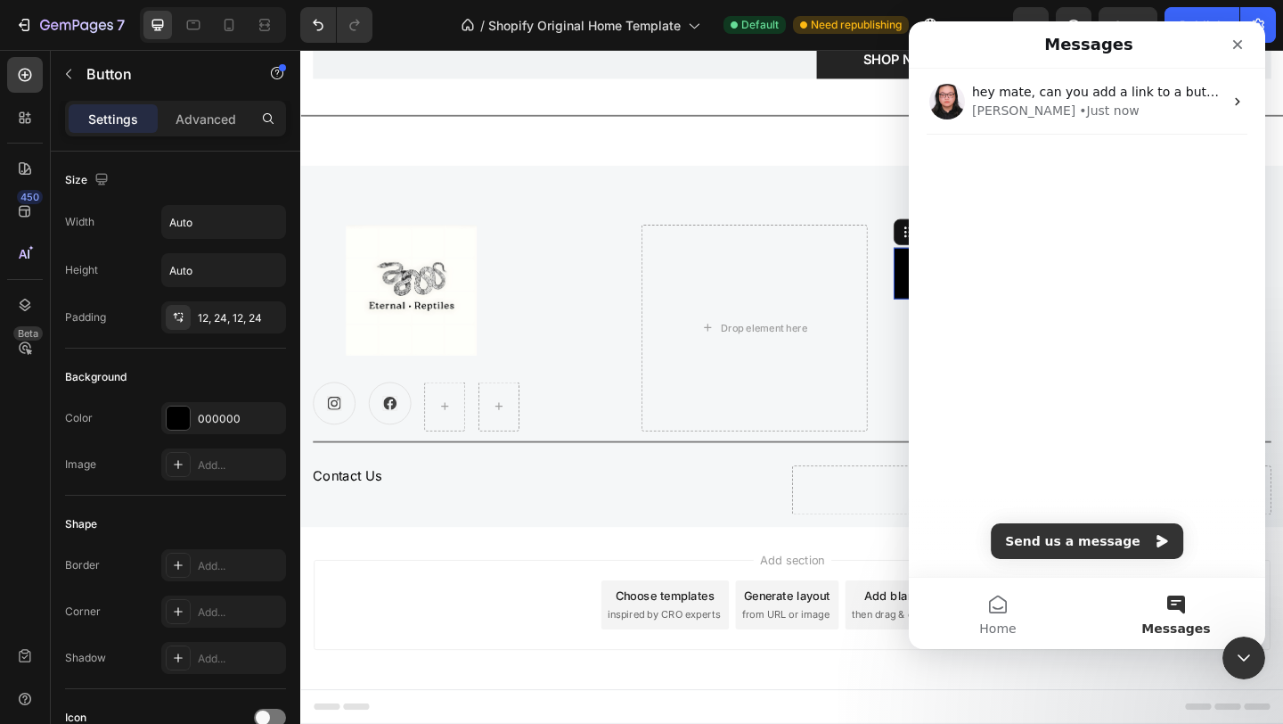
scroll to position [0, 0]
click at [1081, 544] on button "Send us a message" at bounding box center [1087, 541] width 193 height 36
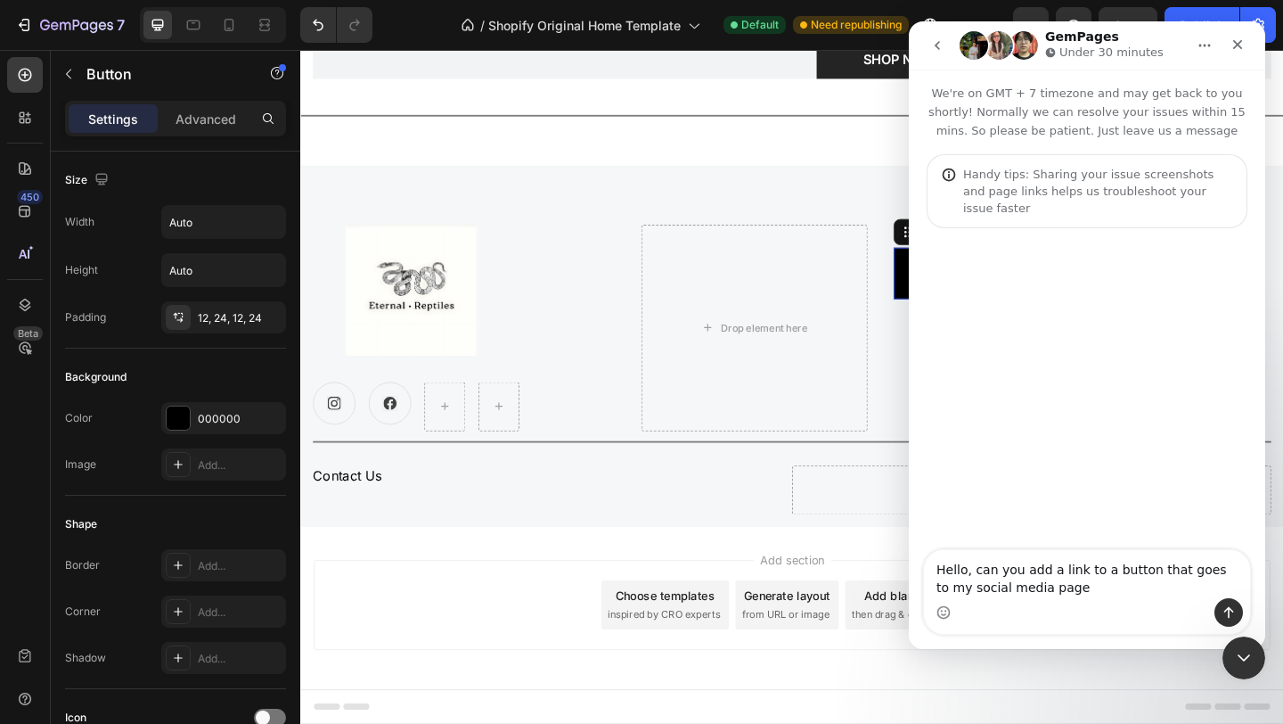
type textarea "Hello, can you add a link to a button that goes to my social media page?"
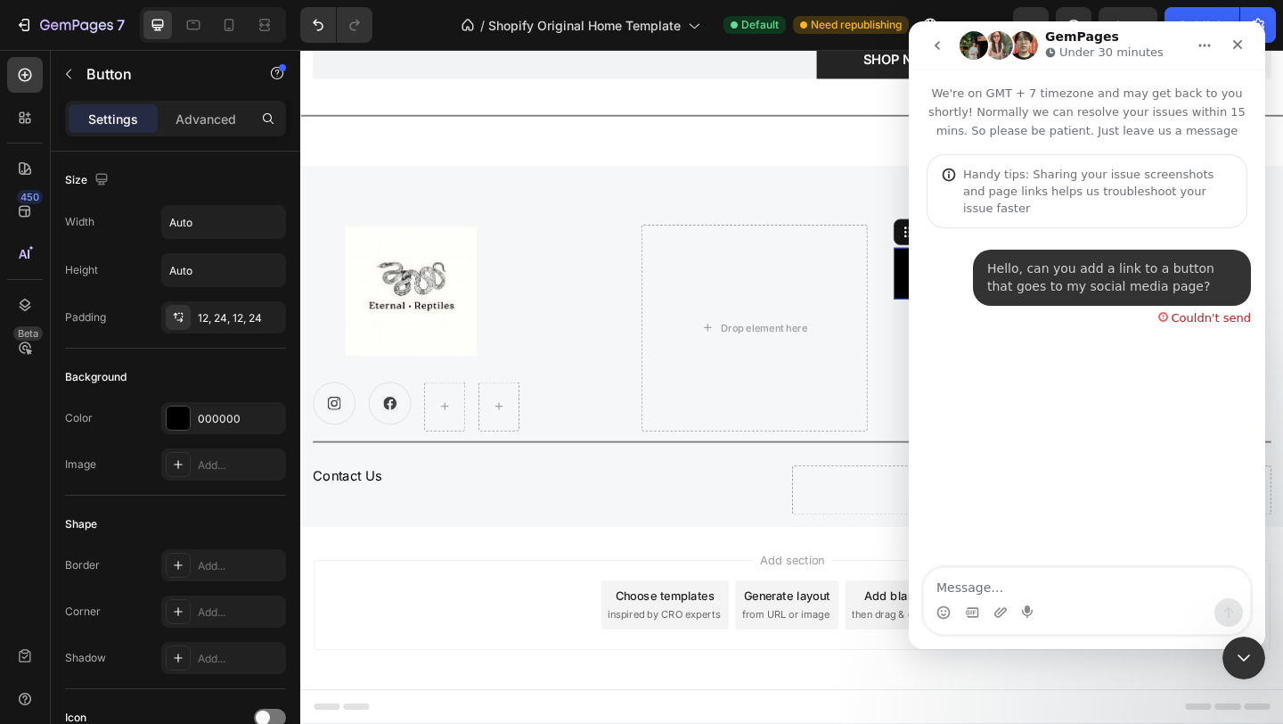
click at [1196, 312] on div "Couldn't send" at bounding box center [1211, 318] width 79 height 12
click at [1169, 306] on div "Couldn't send" at bounding box center [1205, 315] width 93 height 18
copy div "Couldn't"
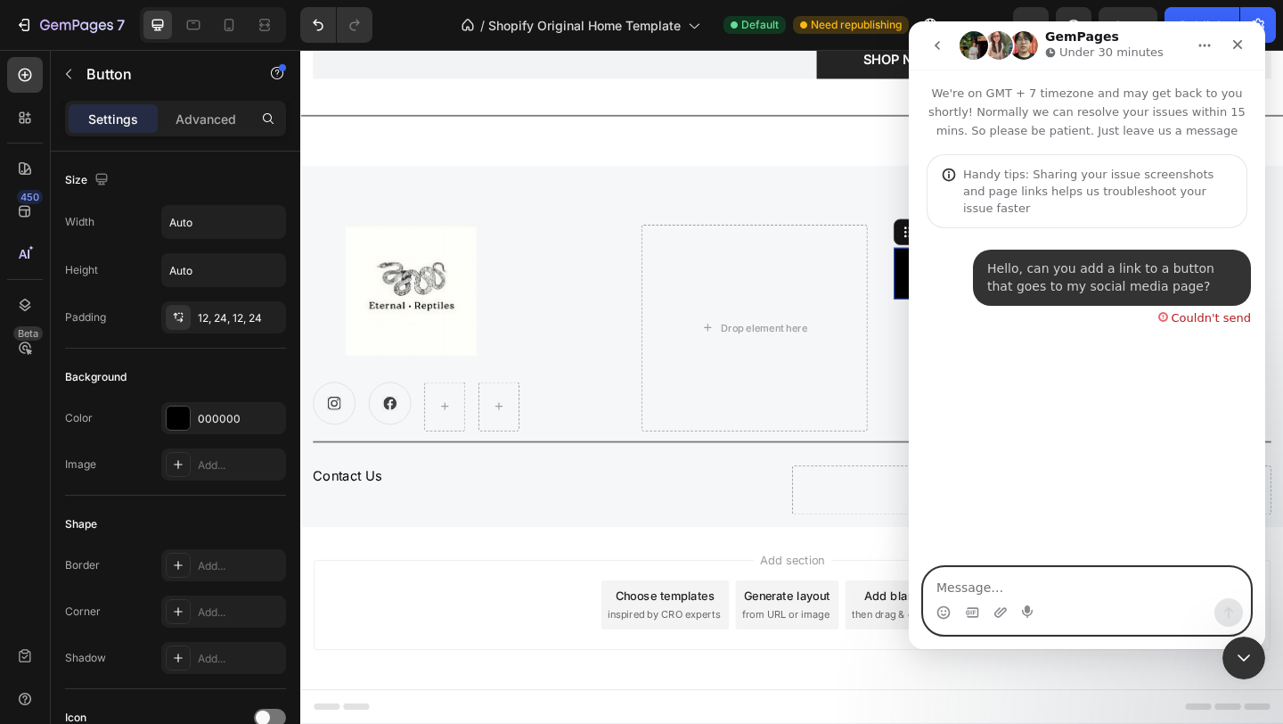
click at [1038, 592] on textarea "Message…" at bounding box center [1087, 583] width 326 height 30
paste textarea "Couldn't"
type textarea "C"
type textarea "Link social media to a button"
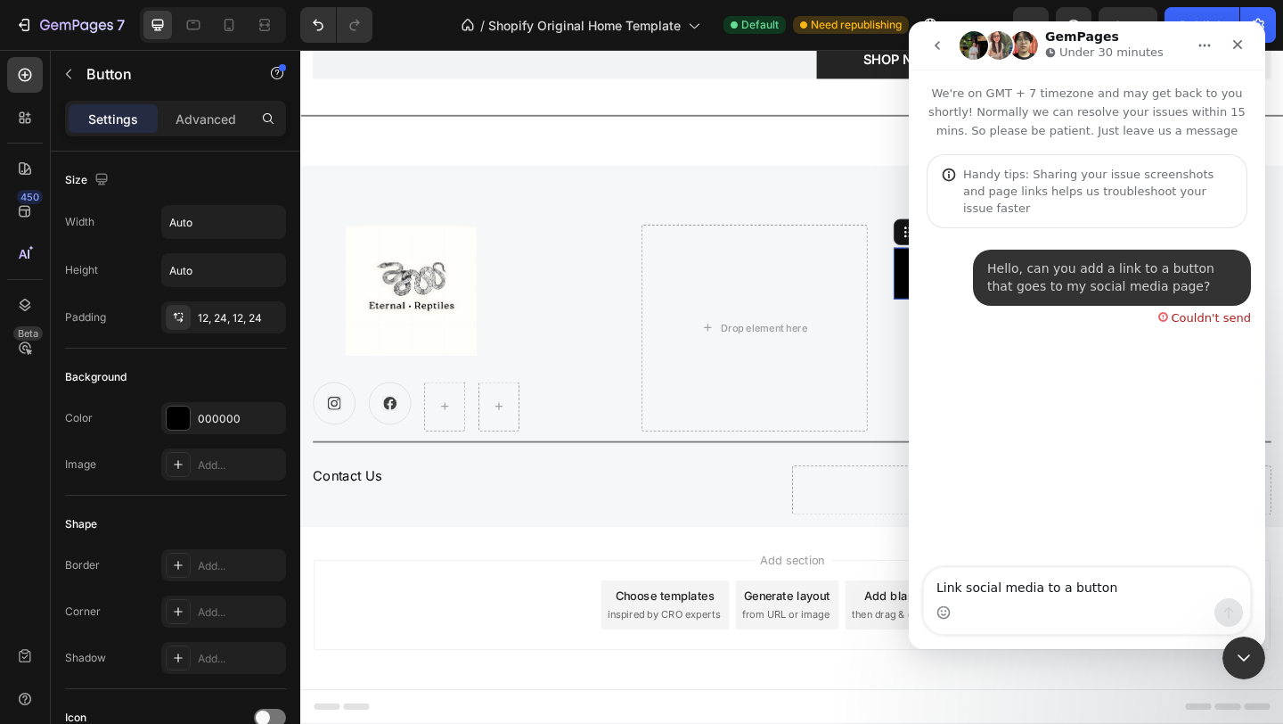
click at [1209, 45] on icon "Home" at bounding box center [1206, 46] width 12 height 3
click at [1234, 47] on icon "Close" at bounding box center [1238, 45] width 10 height 10
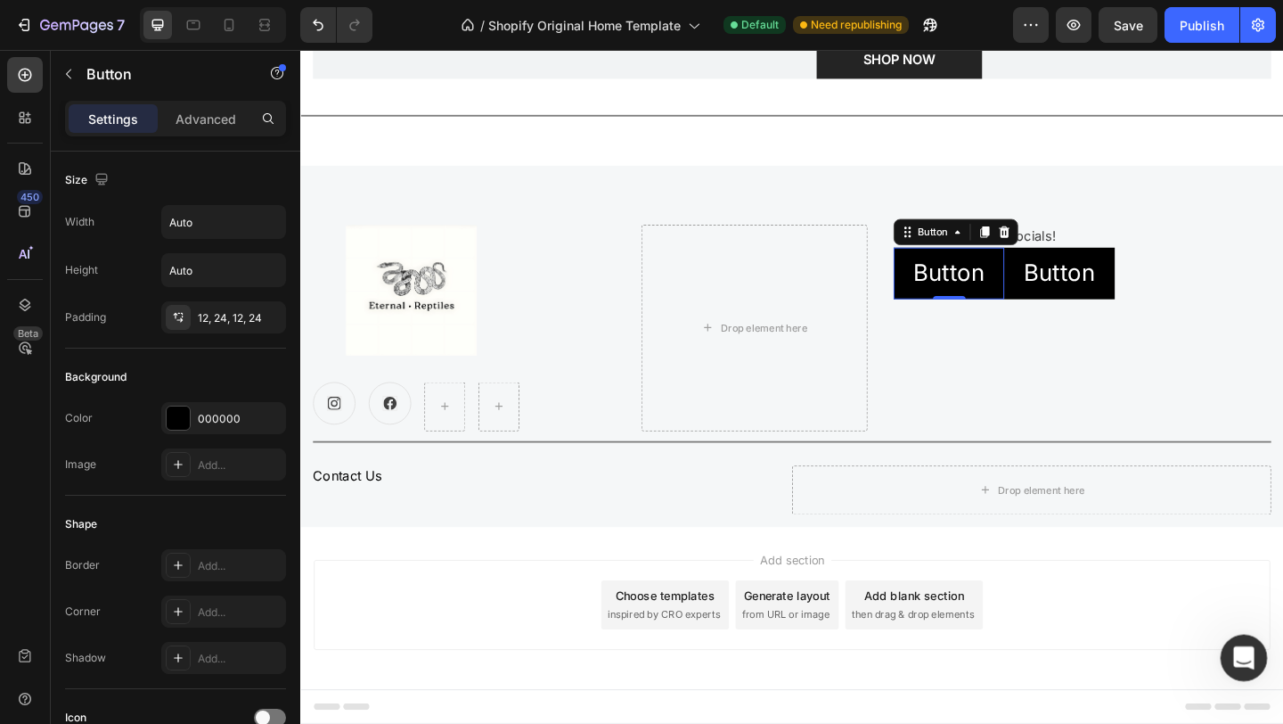
click at [1237, 650] on icon "Open Intercom Messenger" at bounding box center [1241, 655] width 29 height 29
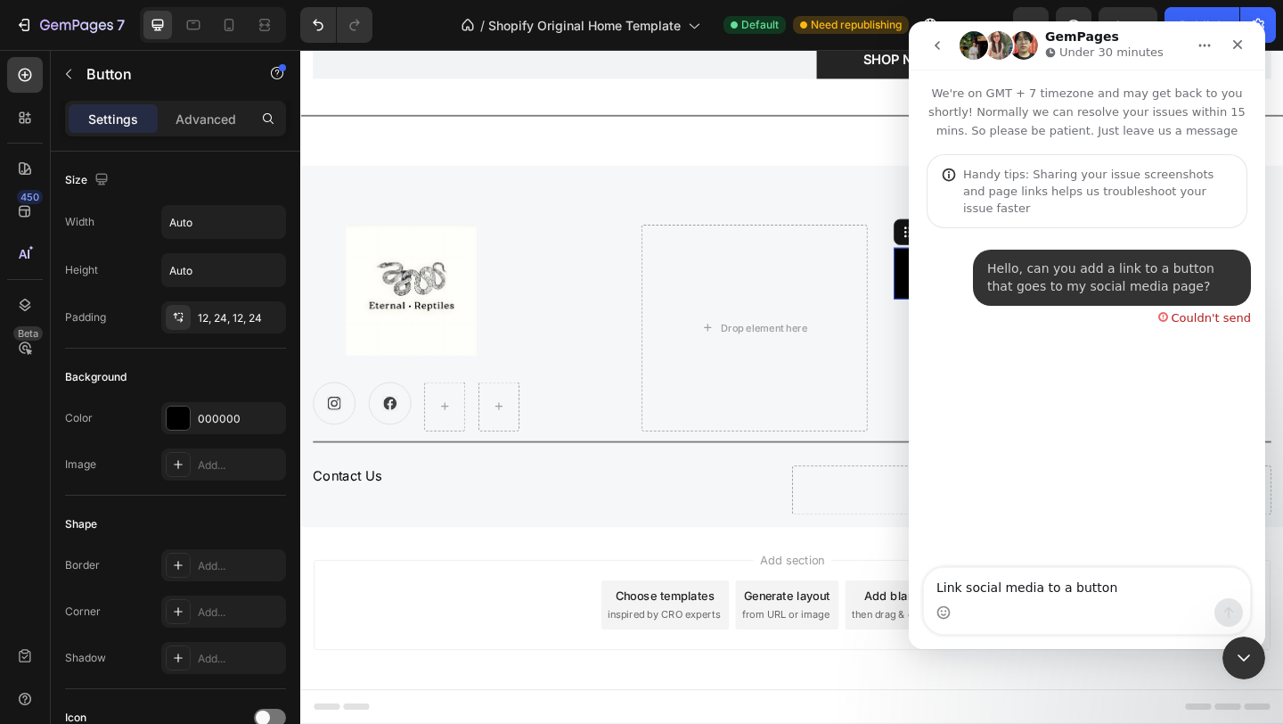
click at [937, 51] on icon "go back" at bounding box center [937, 45] width 14 height 14
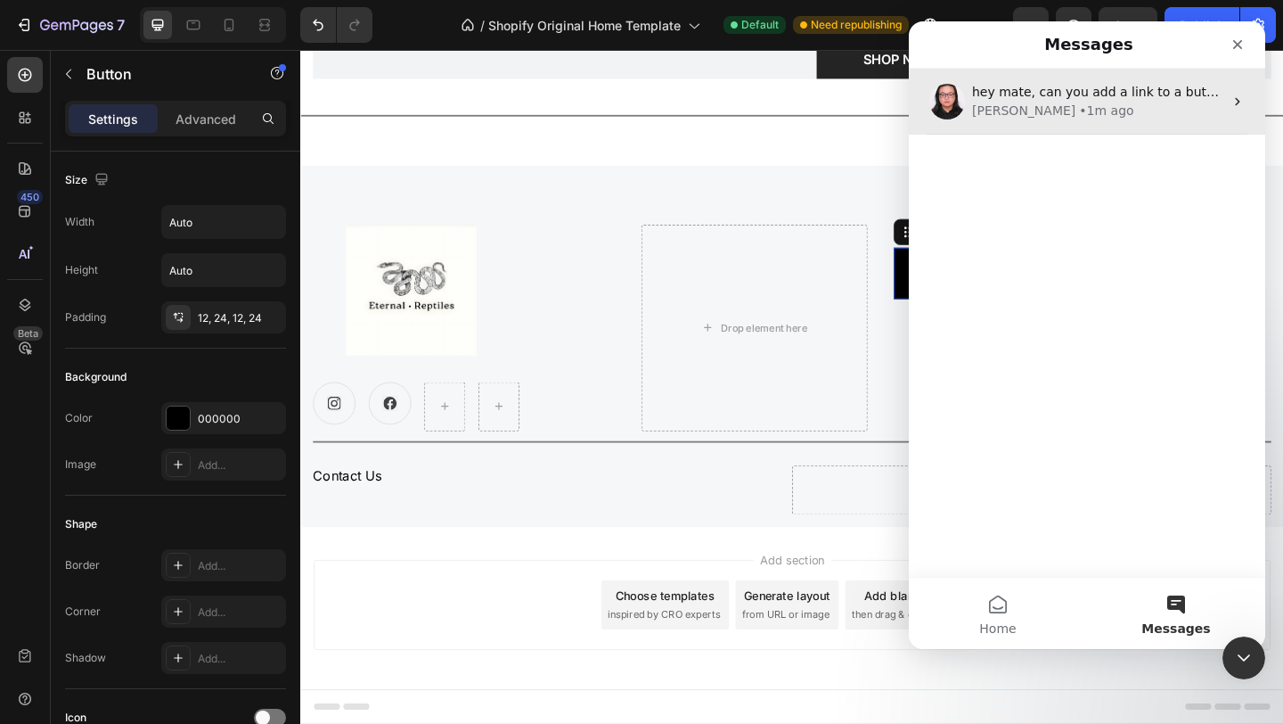
click at [1120, 118] on div "Nathan • 1m ago" at bounding box center [1097, 111] width 251 height 19
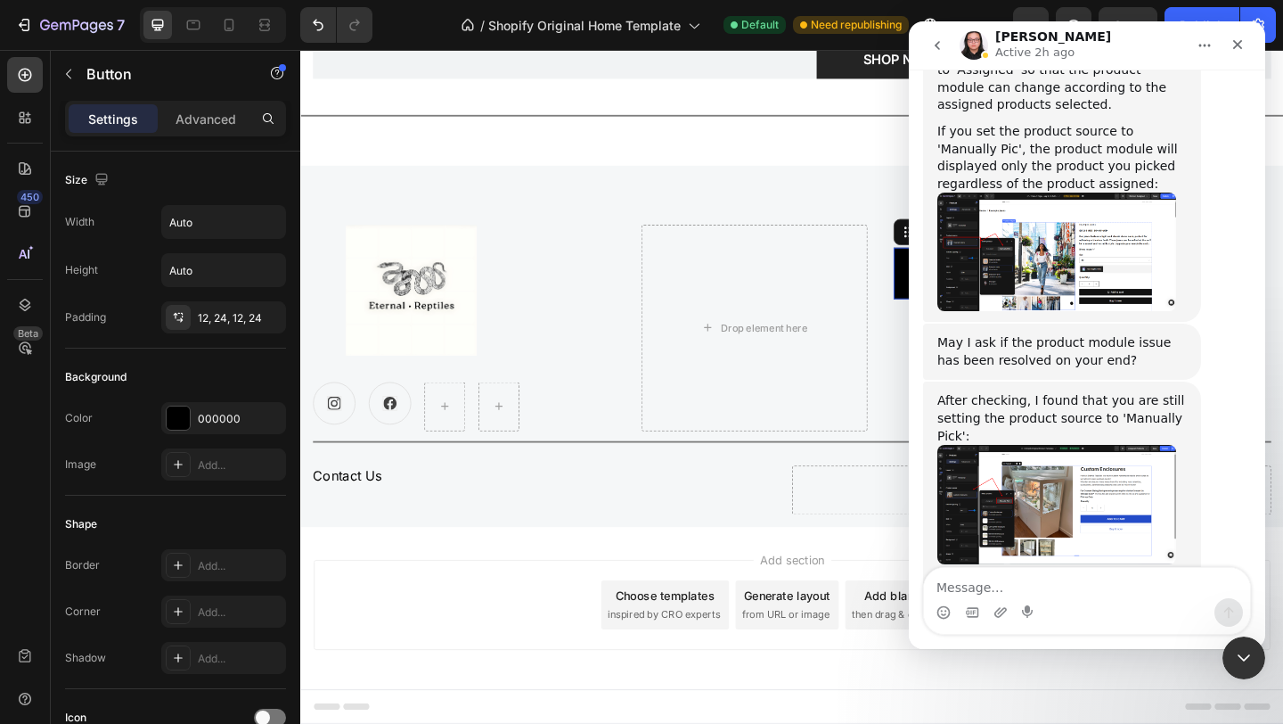
scroll to position [5364, 0]
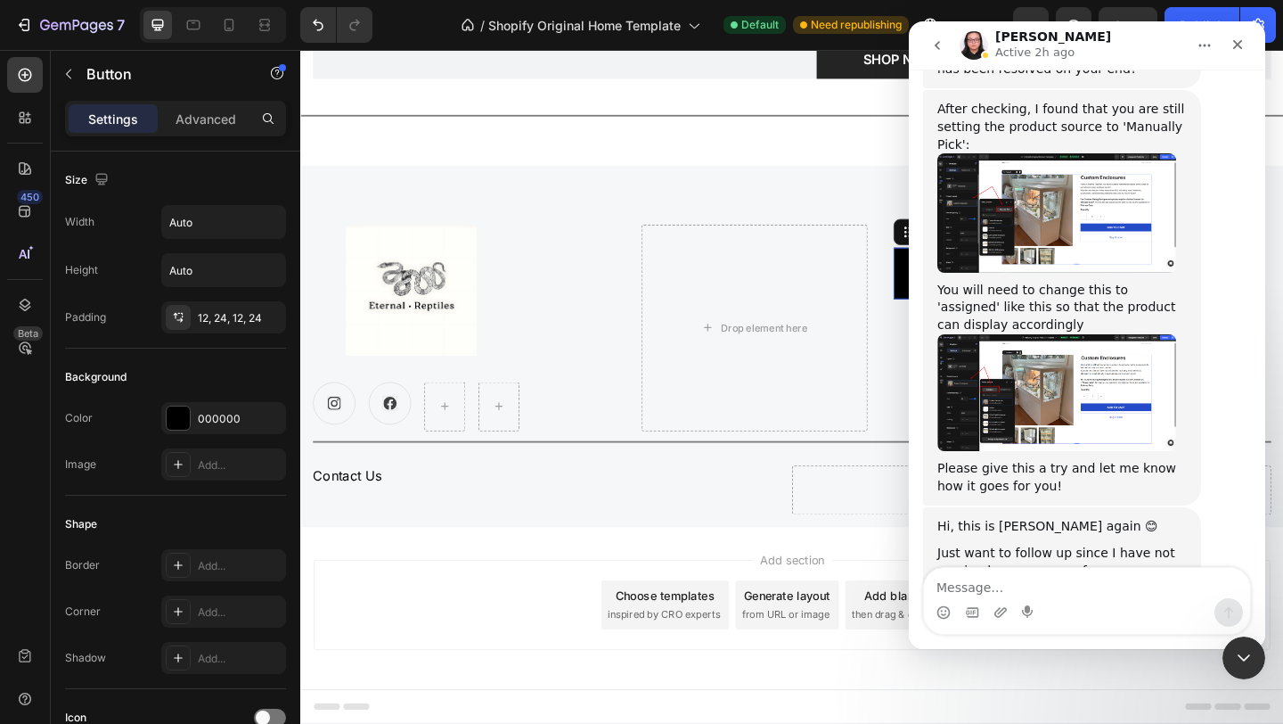
click at [1209, 44] on icon "Home" at bounding box center [1205, 45] width 14 height 14
click at [1235, 44] on icon "Close" at bounding box center [1238, 44] width 14 height 14
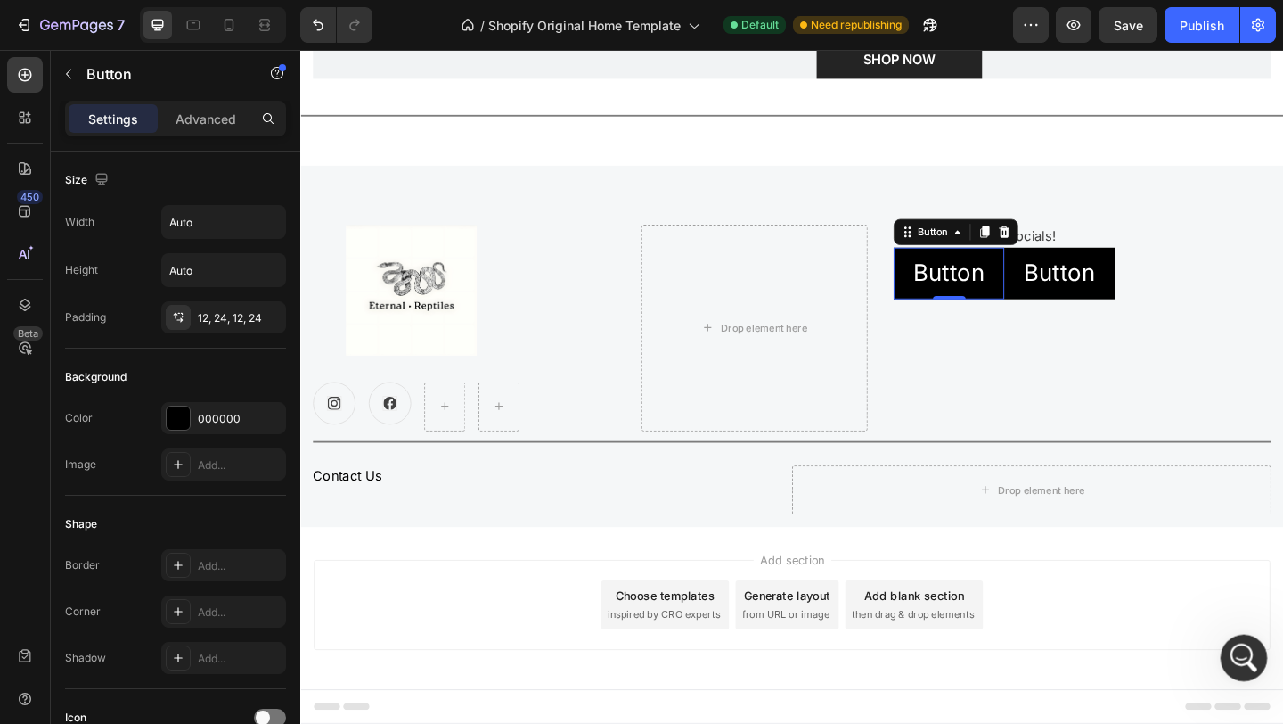
click at [1238, 642] on icon "Open Intercom Messenger" at bounding box center [1241, 655] width 29 height 29
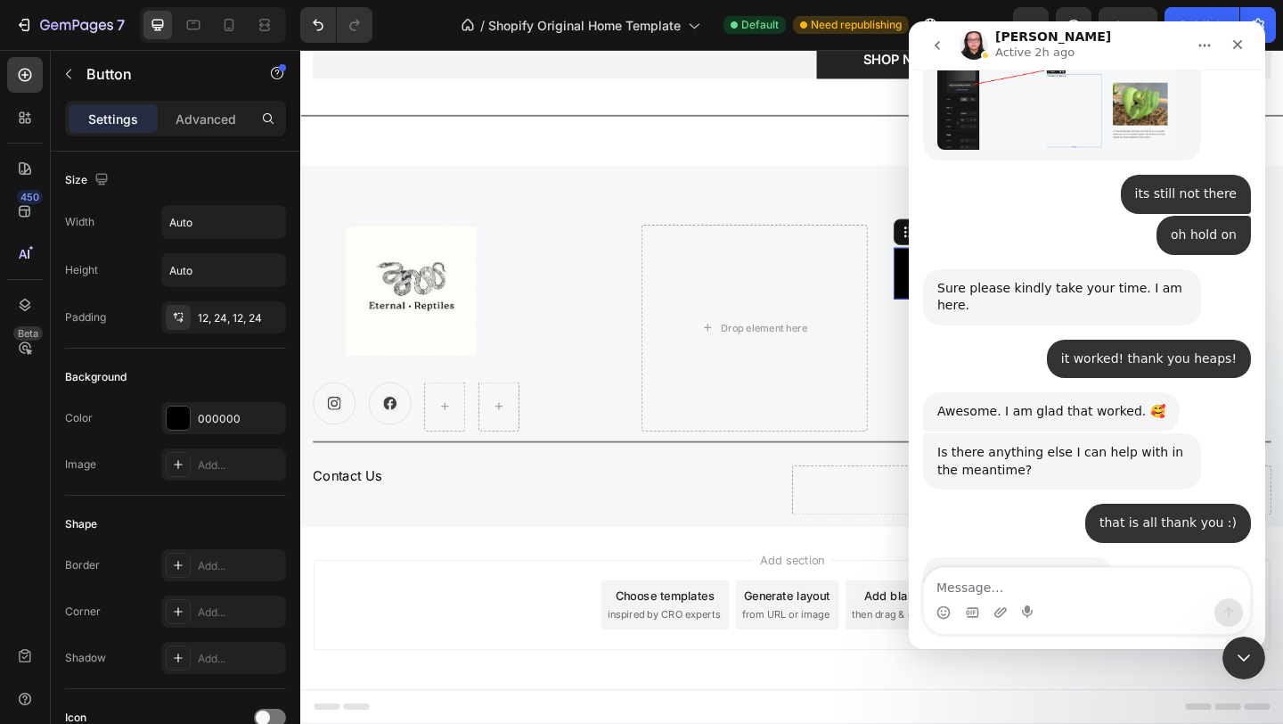
scroll to position [3415, 0]
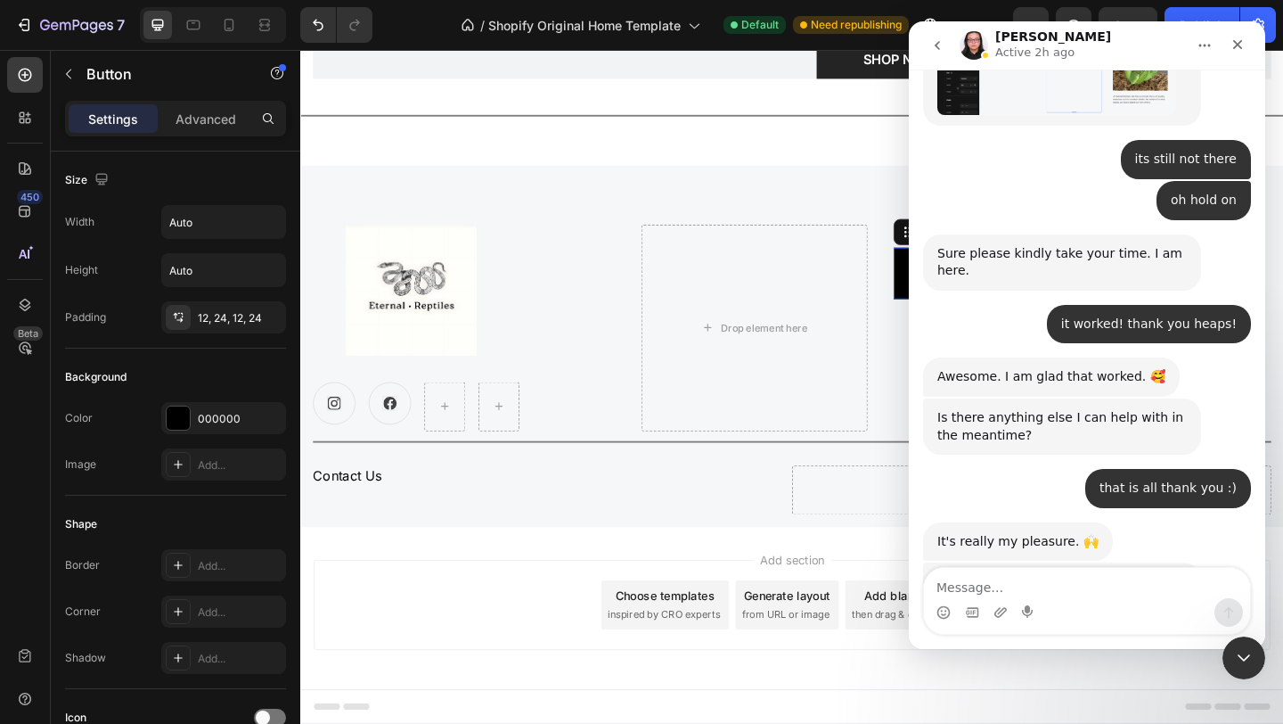
click at [942, 45] on icon "go back" at bounding box center [937, 45] width 14 height 14
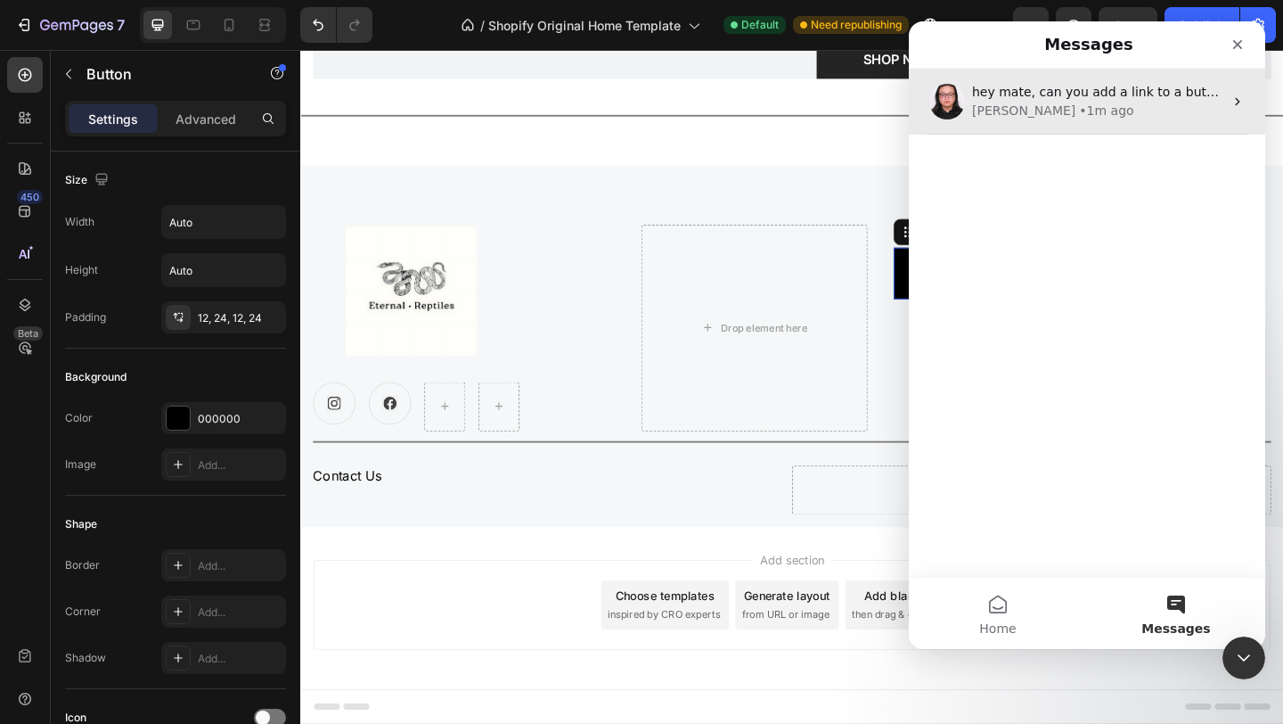
click at [1233, 102] on icon "Intercom messenger" at bounding box center [1238, 101] width 14 height 14
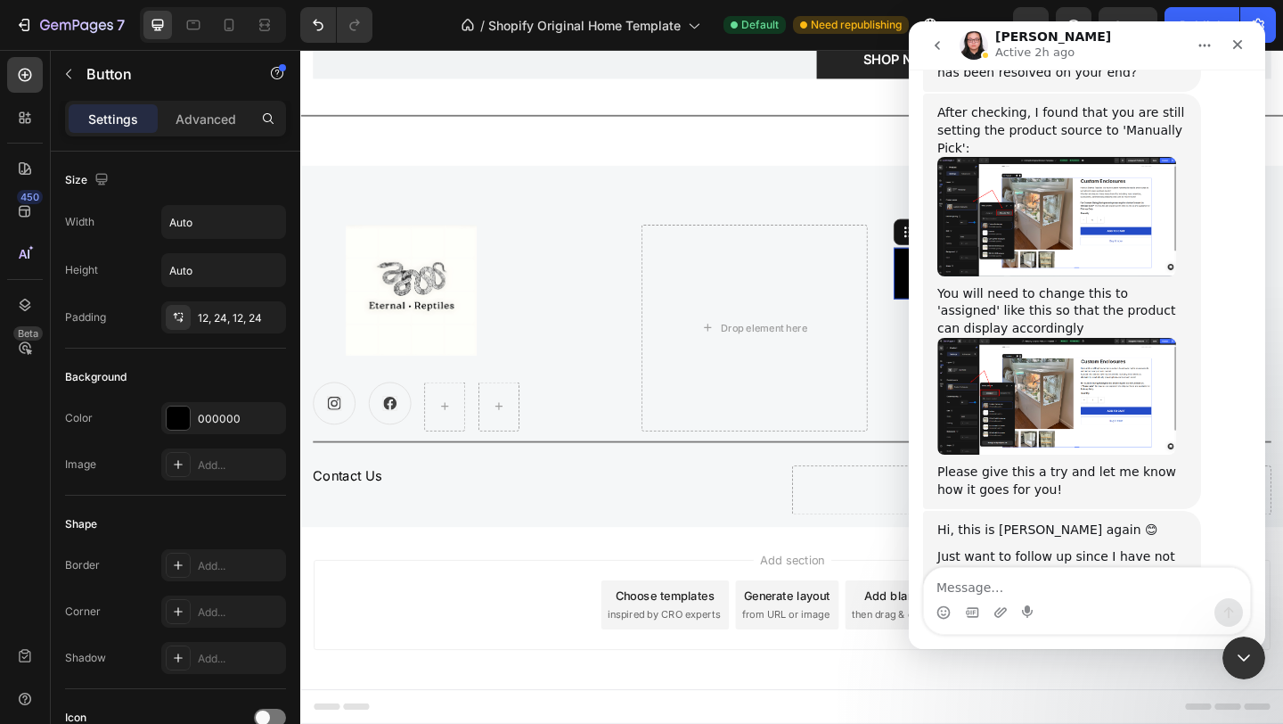
scroll to position [5364, 0]
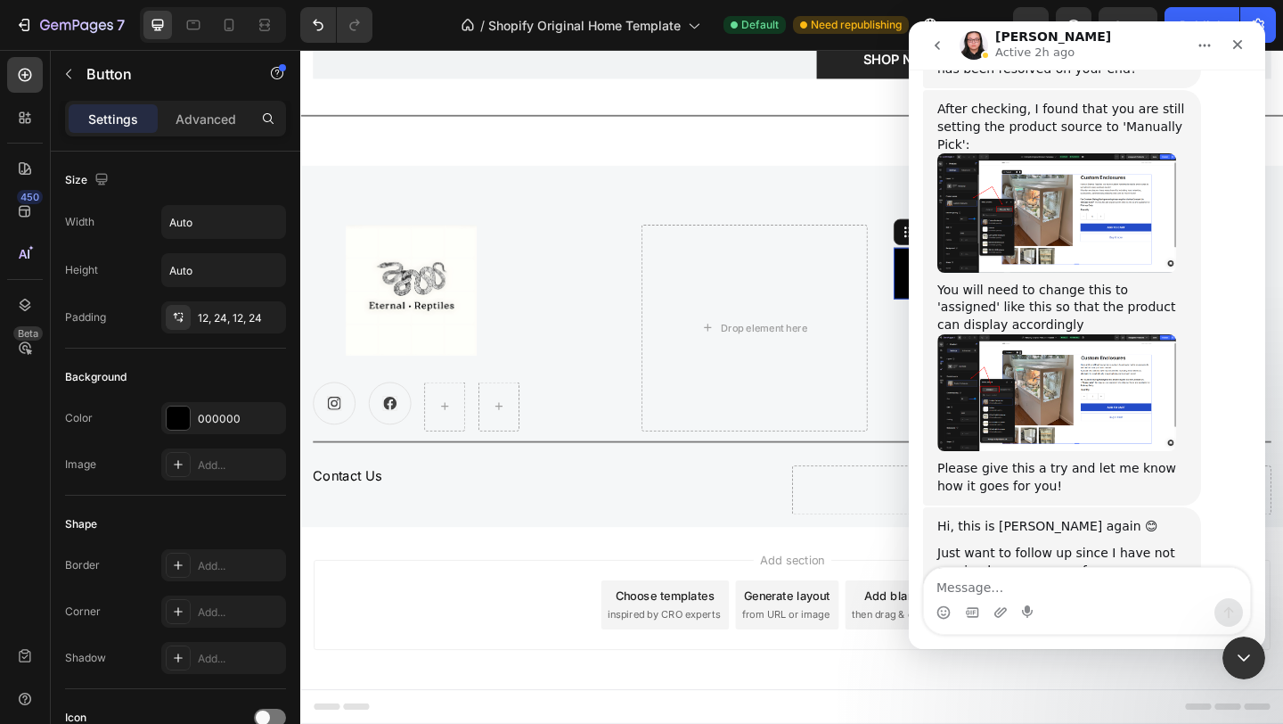
click at [938, 45] on icon "go back" at bounding box center [937, 45] width 14 height 14
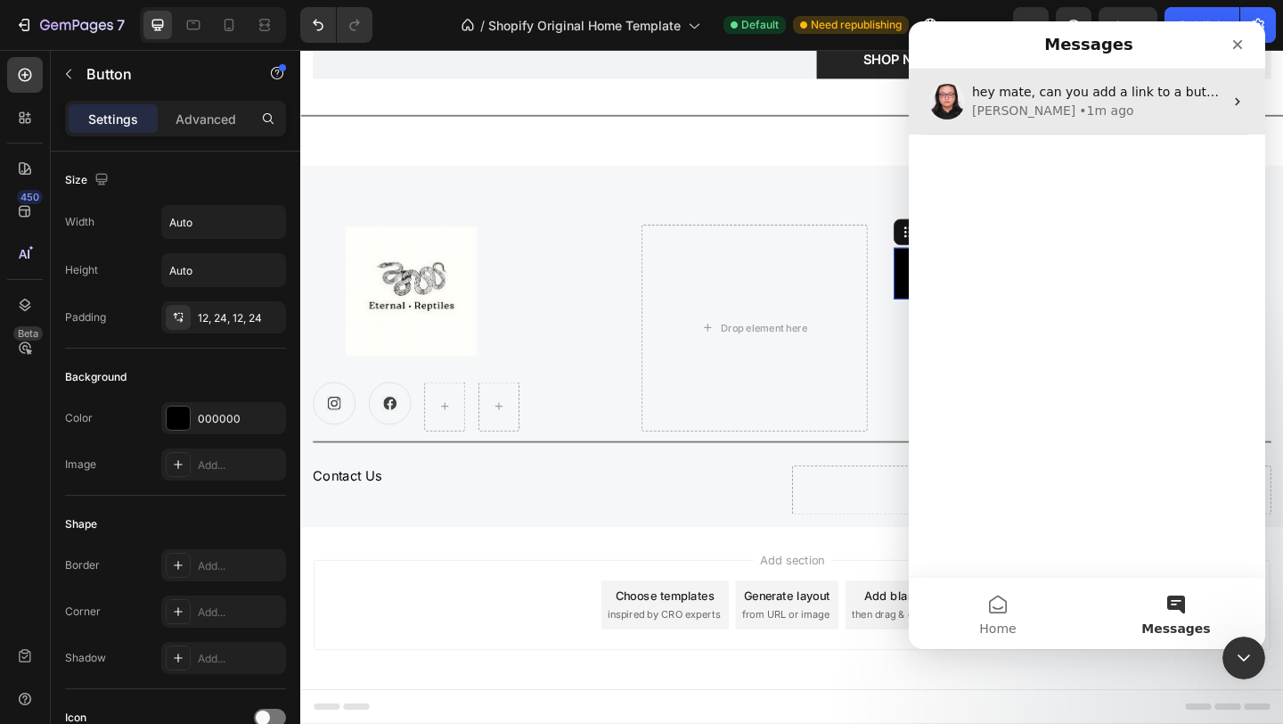
click at [1239, 102] on icon "Intercom messenger" at bounding box center [1237, 102] width 4 height 8
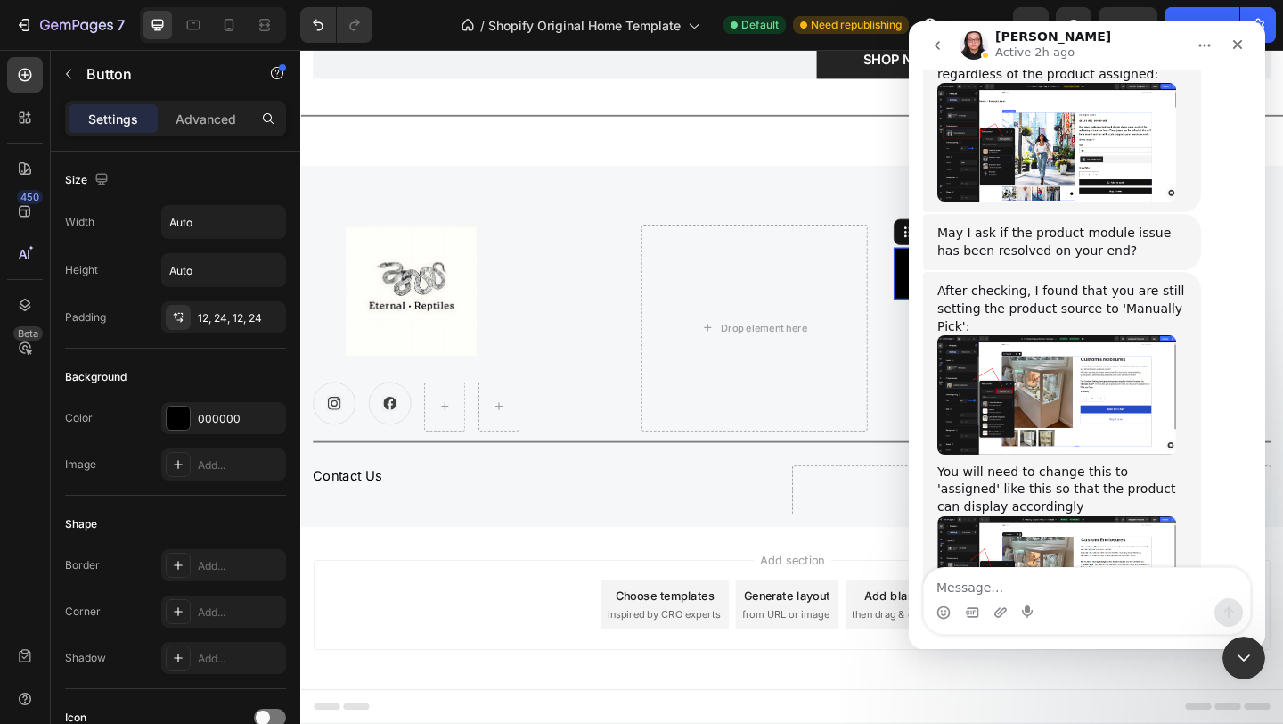
scroll to position [5364, 0]
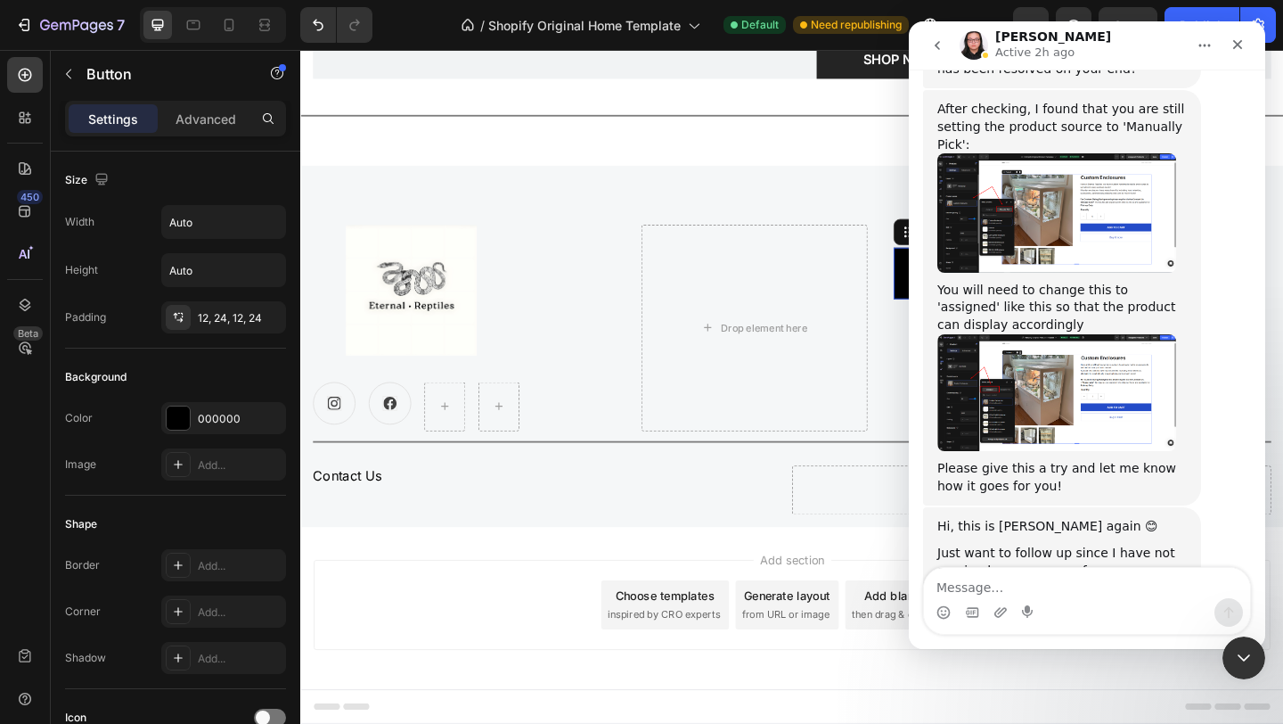
click at [1209, 45] on icon "Home" at bounding box center [1206, 46] width 12 height 3
click at [1226, 507] on div "Hi, this is Nathan again 😊 Just want to follow up since I have not received any…" at bounding box center [1087, 639] width 328 height 264
click at [1239, 52] on div "Close" at bounding box center [1238, 45] width 32 height 32
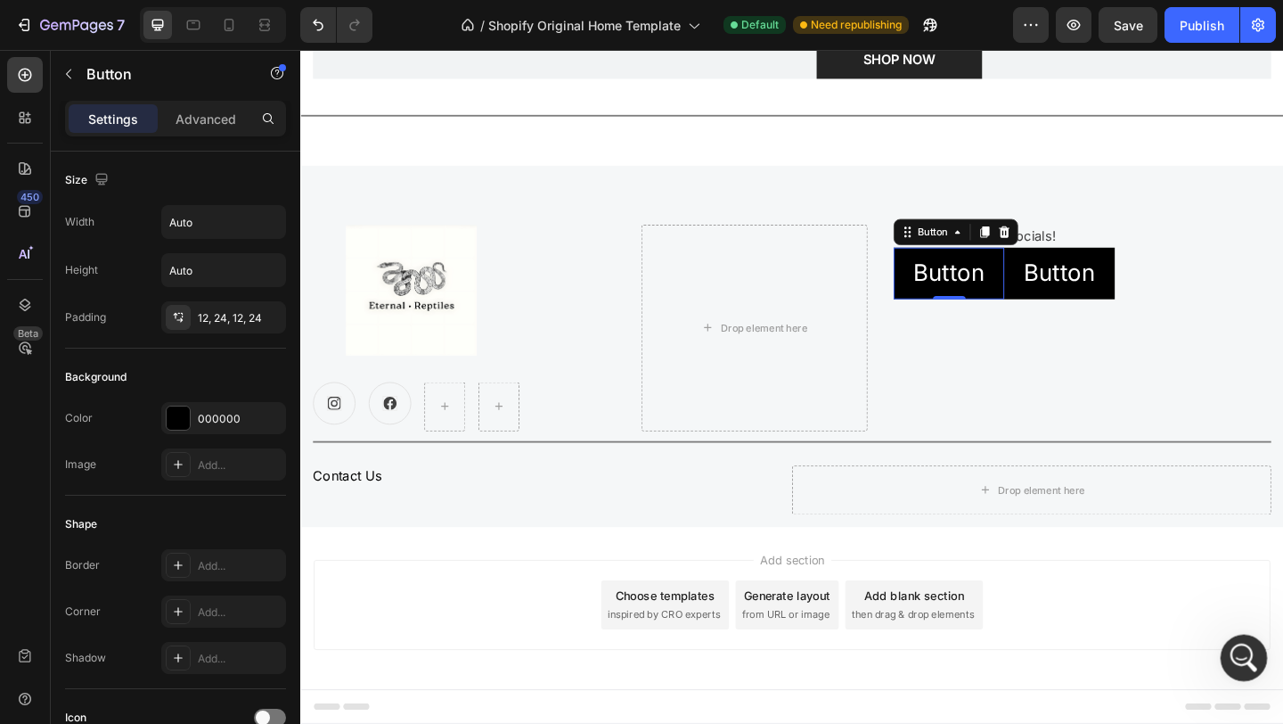
click at [1243, 658] on icon "Open Intercom Messenger" at bounding box center [1241, 655] width 29 height 29
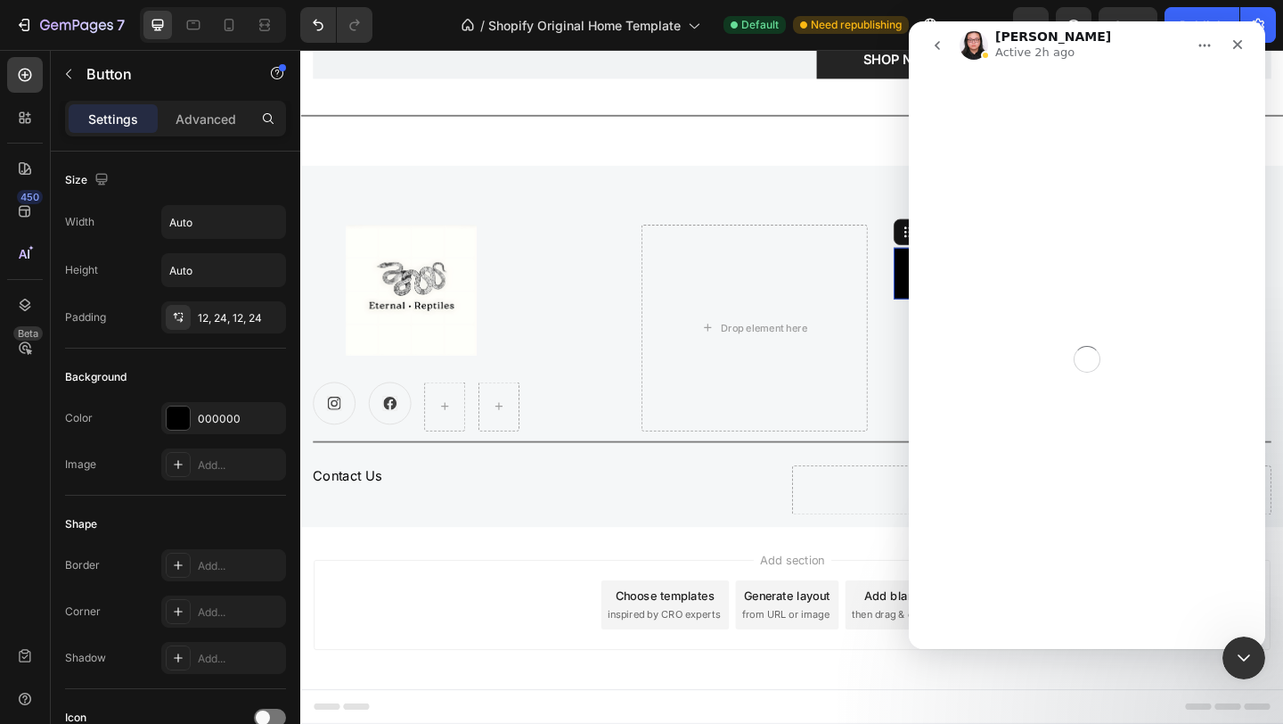
click at [940, 43] on icon "go back" at bounding box center [937, 45] width 14 height 14
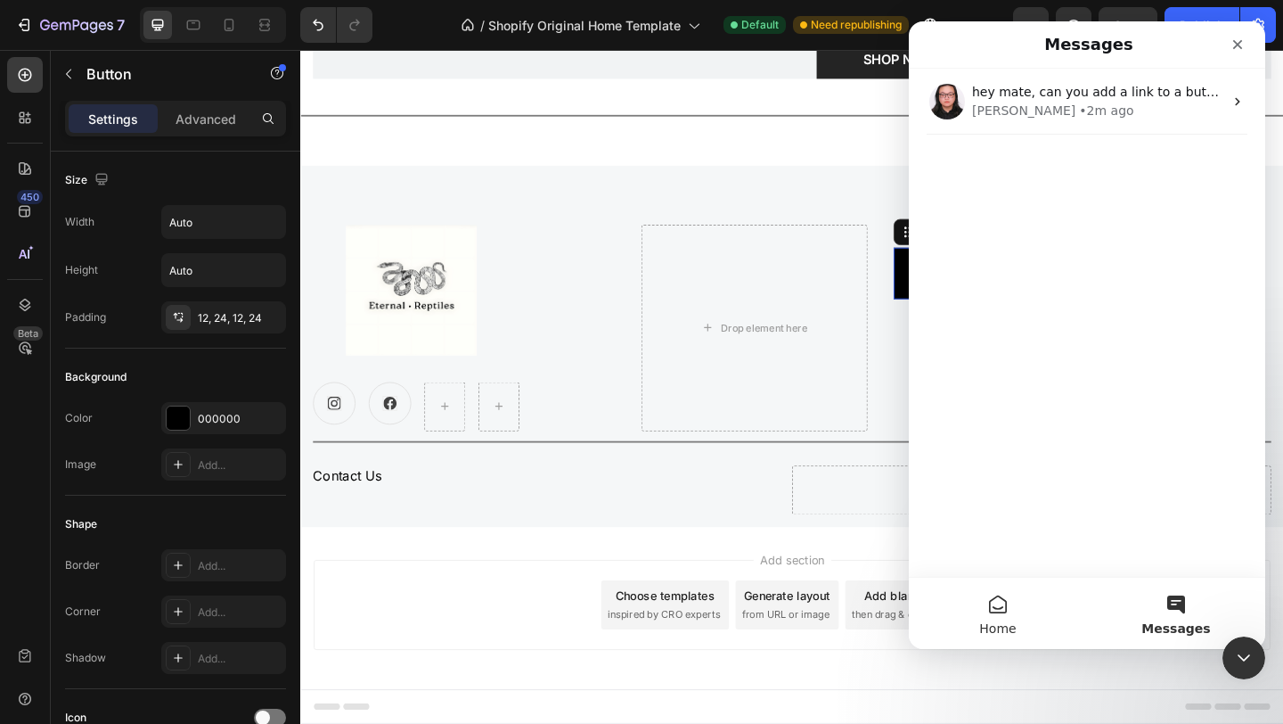
click at [1005, 606] on button "Home" at bounding box center [998, 613] width 178 height 71
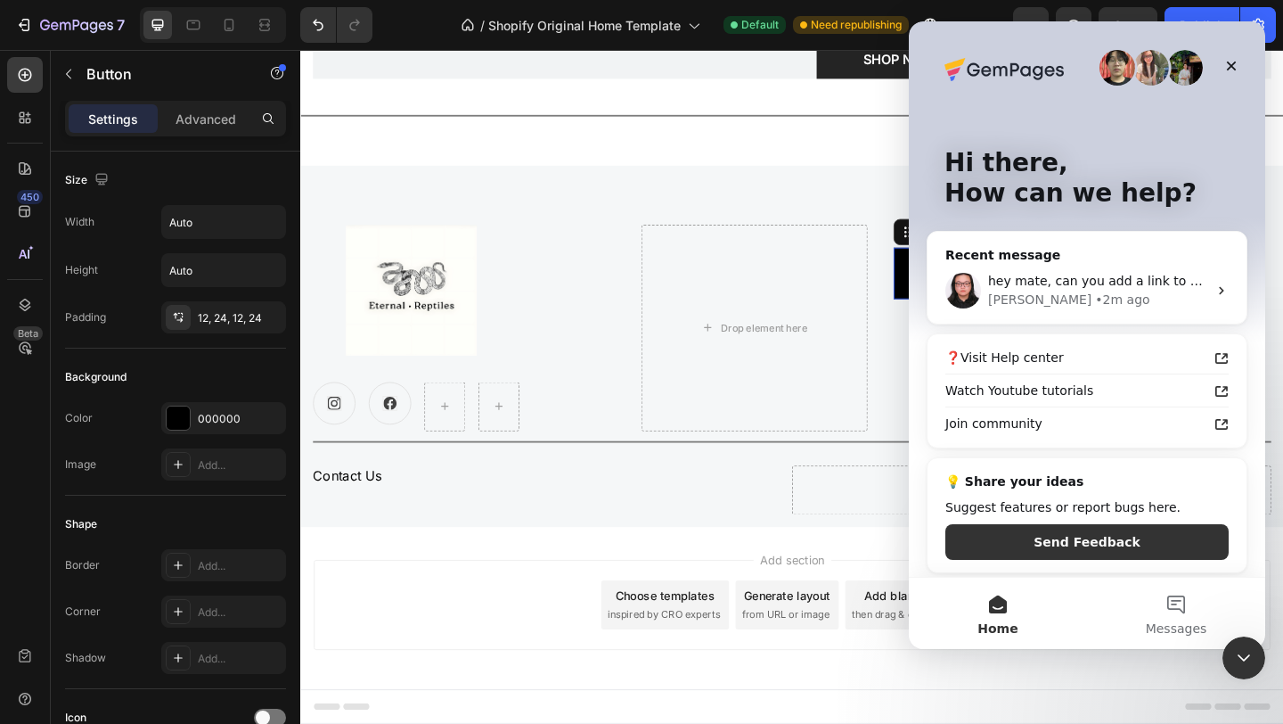
scroll to position [5, 0]
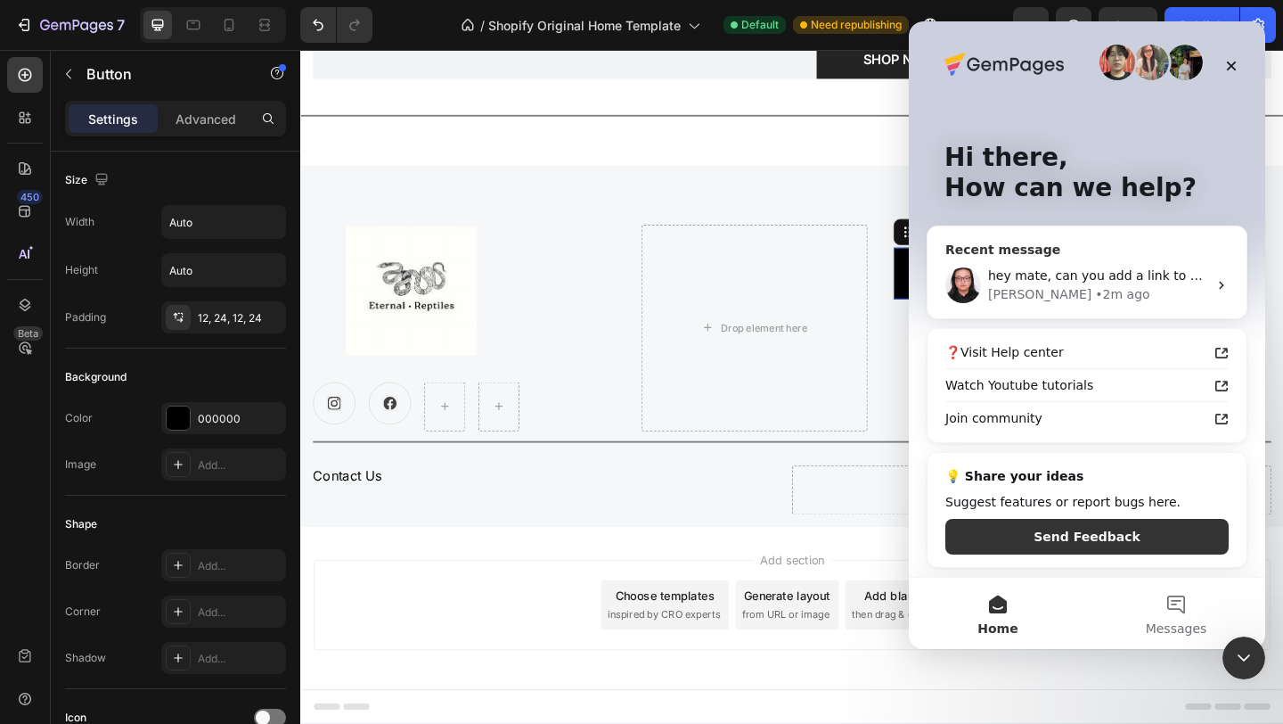
click at [1195, 292] on div "Nathan • 2m ago" at bounding box center [1097, 294] width 219 height 19
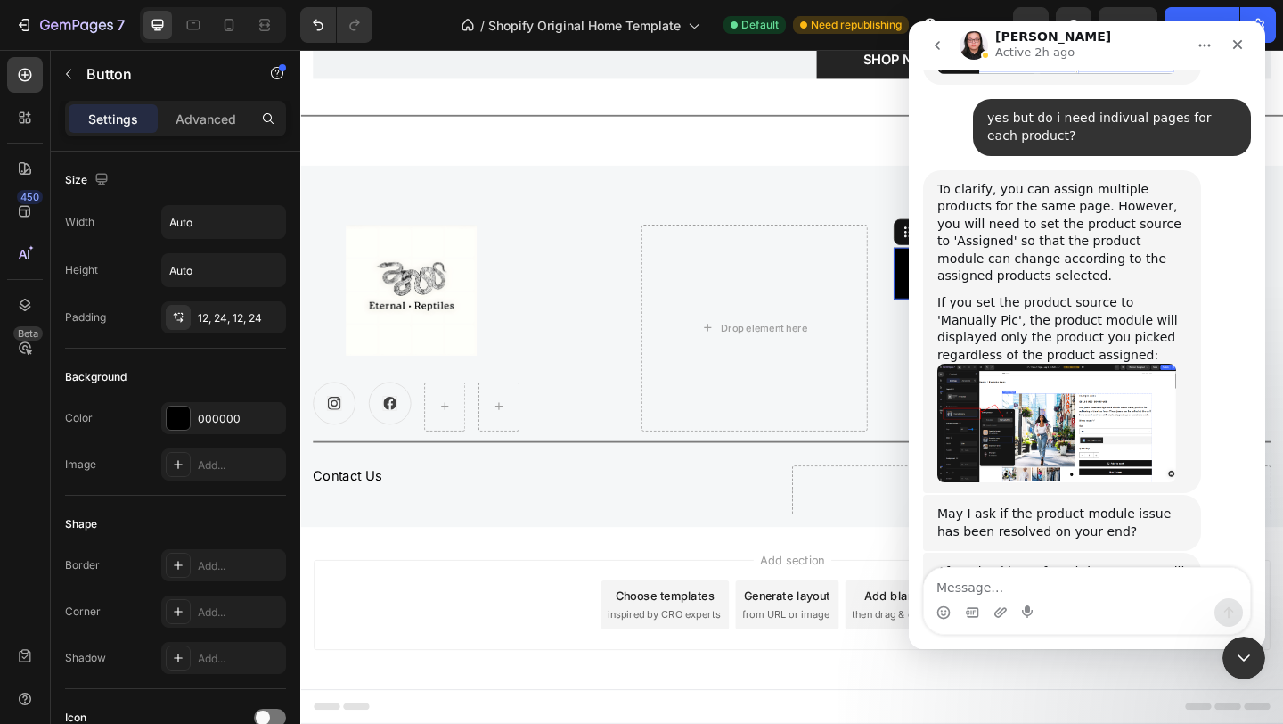
scroll to position [5364, 0]
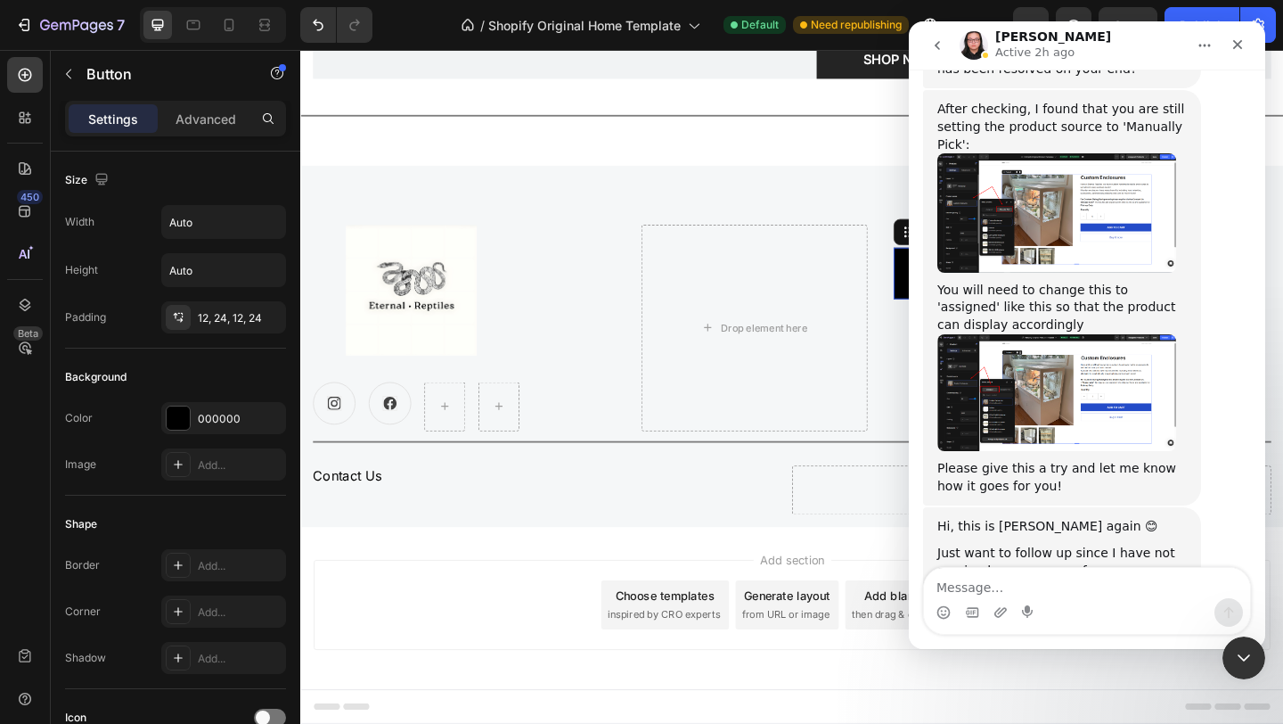
click at [939, 34] on button "go back" at bounding box center [938, 46] width 34 height 34
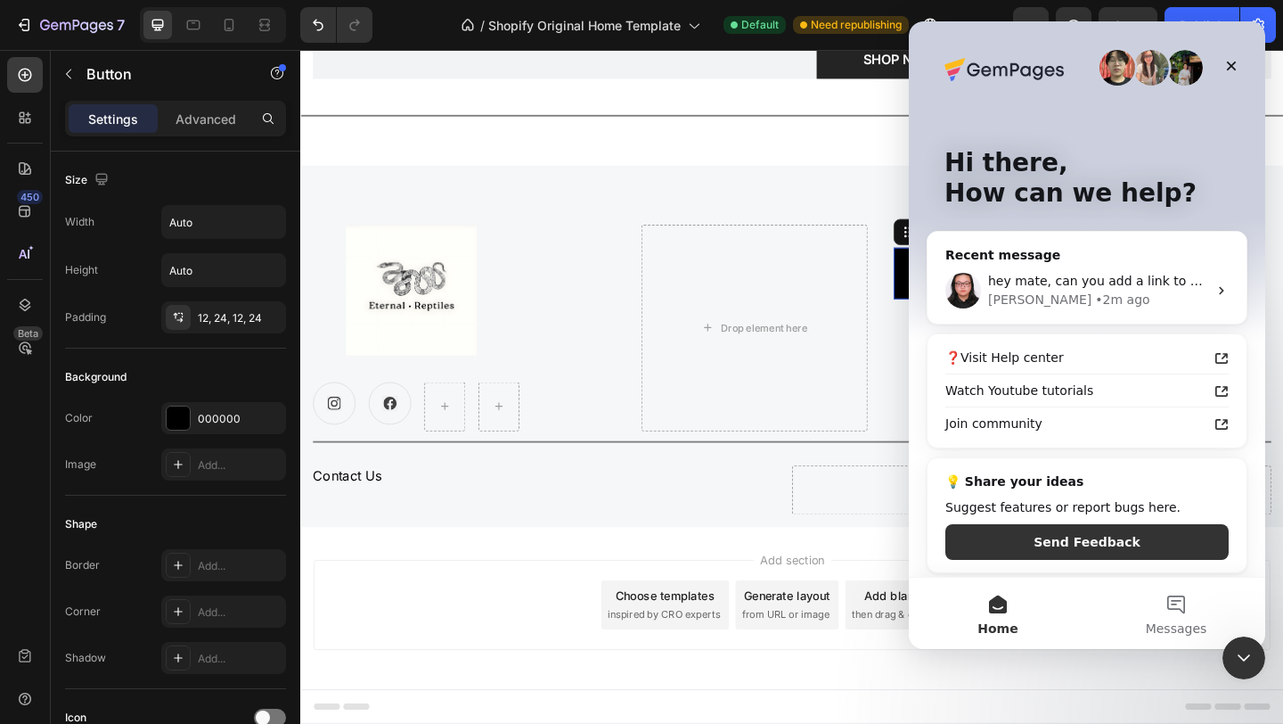
scroll to position [0, 0]
click at [1159, 79] on img "Intercom messenger" at bounding box center [1152, 68] width 36 height 36
click at [1226, 62] on icon "Close" at bounding box center [1232, 66] width 14 height 14
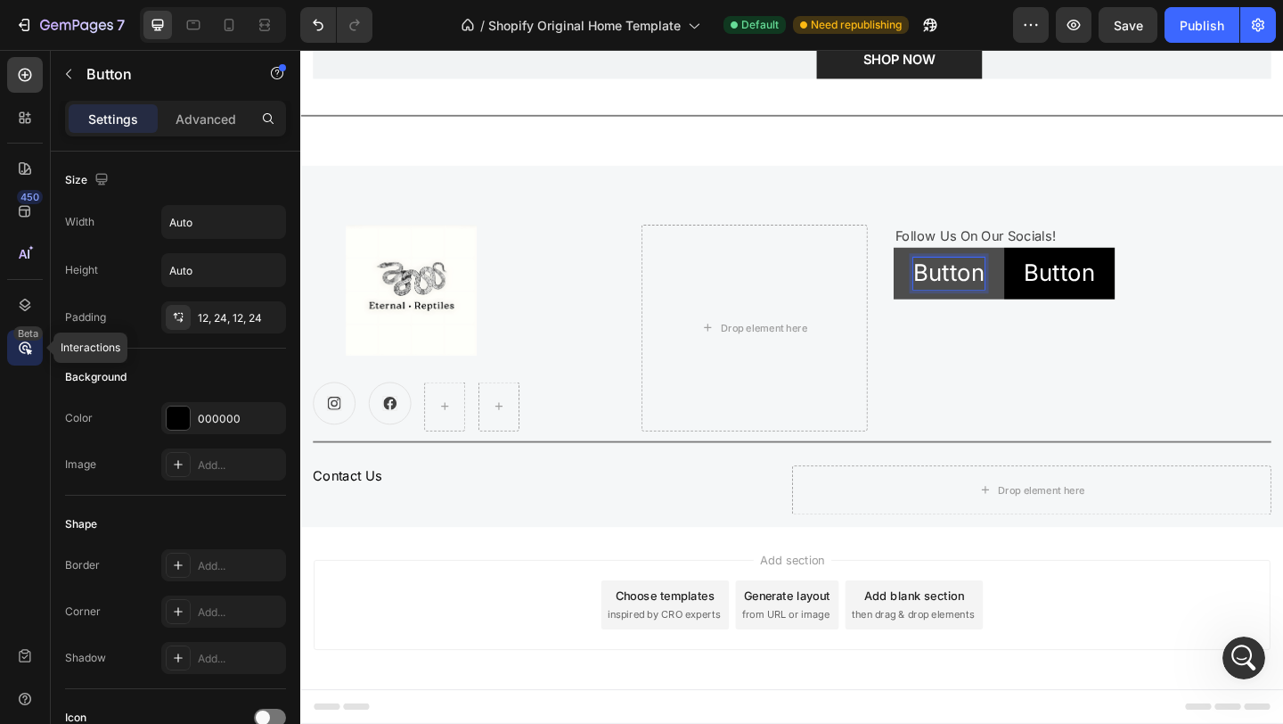
click at [33, 345] on icon at bounding box center [25, 348] width 18 height 18
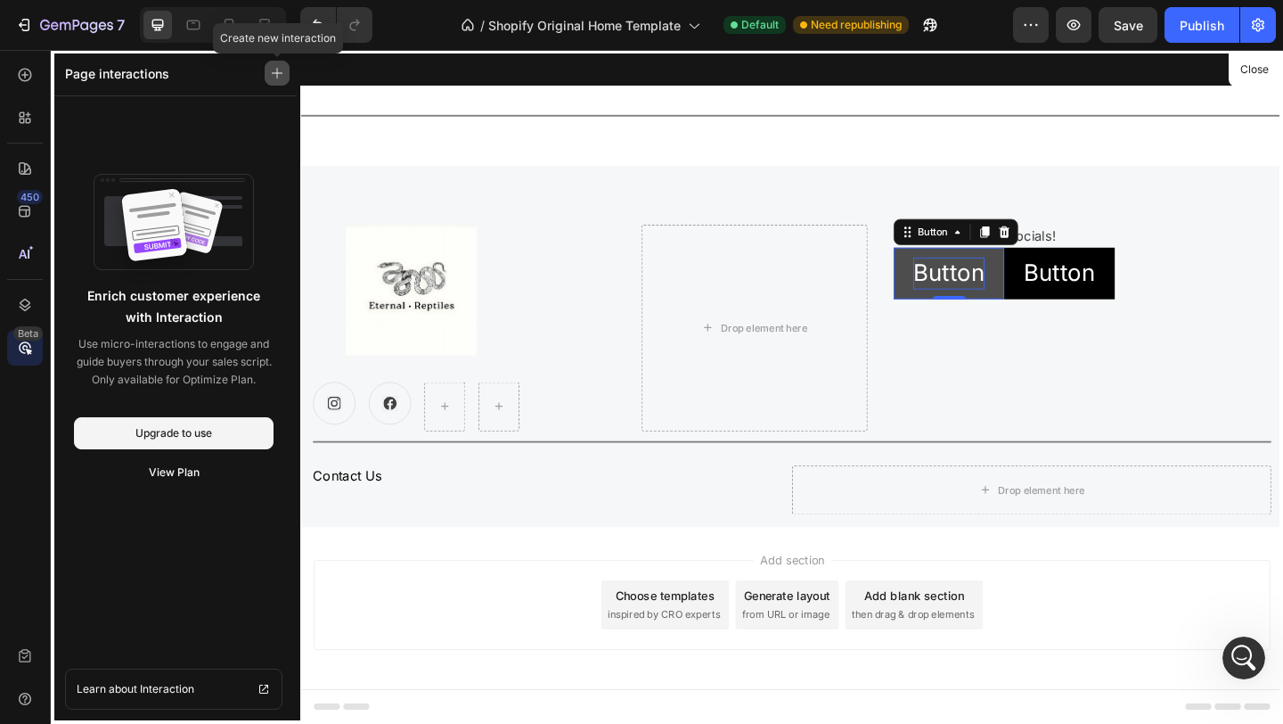
click at [283, 71] on icon "button" at bounding box center [277, 73] width 12 height 12
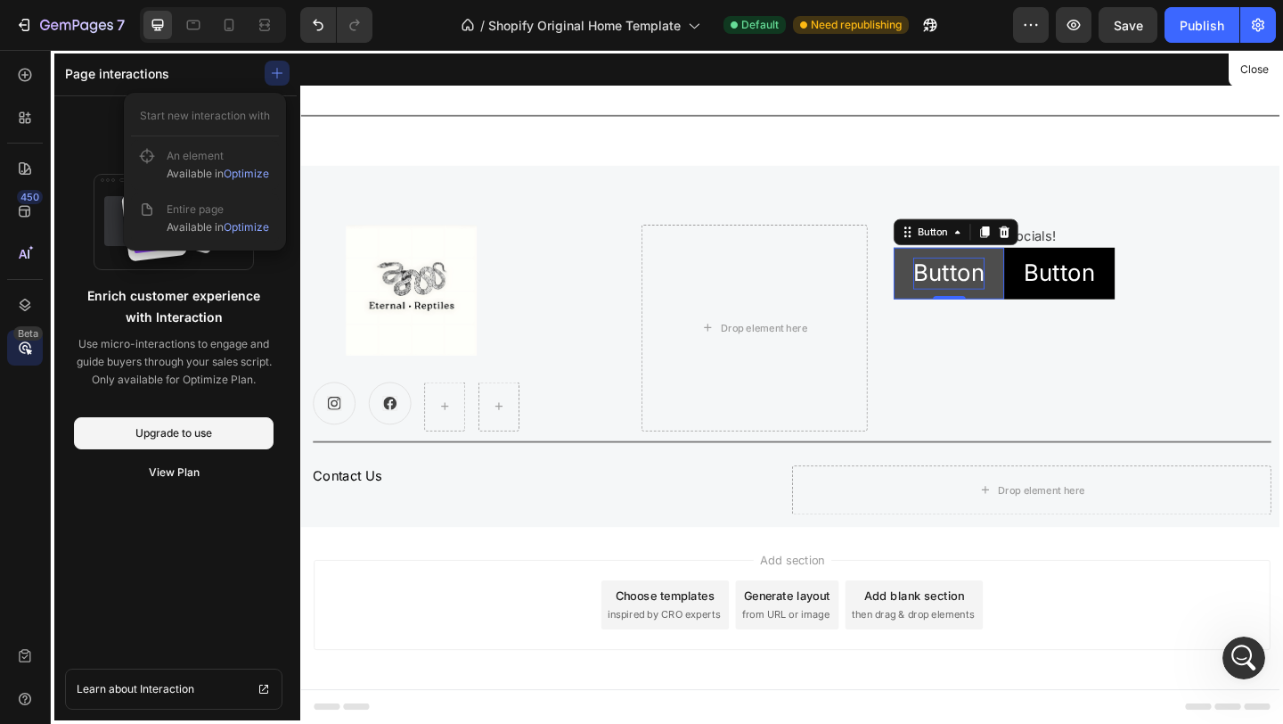
click at [385, 154] on div at bounding box center [834, 416] width 1069 height 733
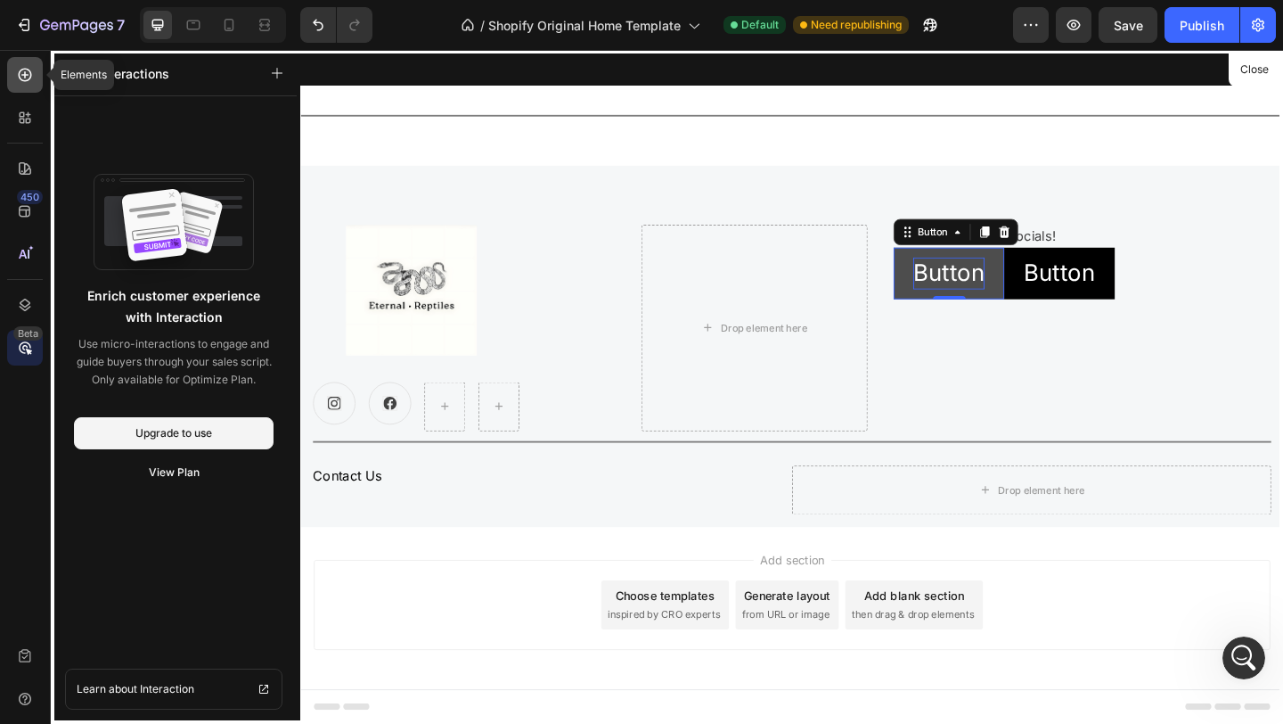
click at [29, 67] on icon at bounding box center [25, 75] width 18 height 18
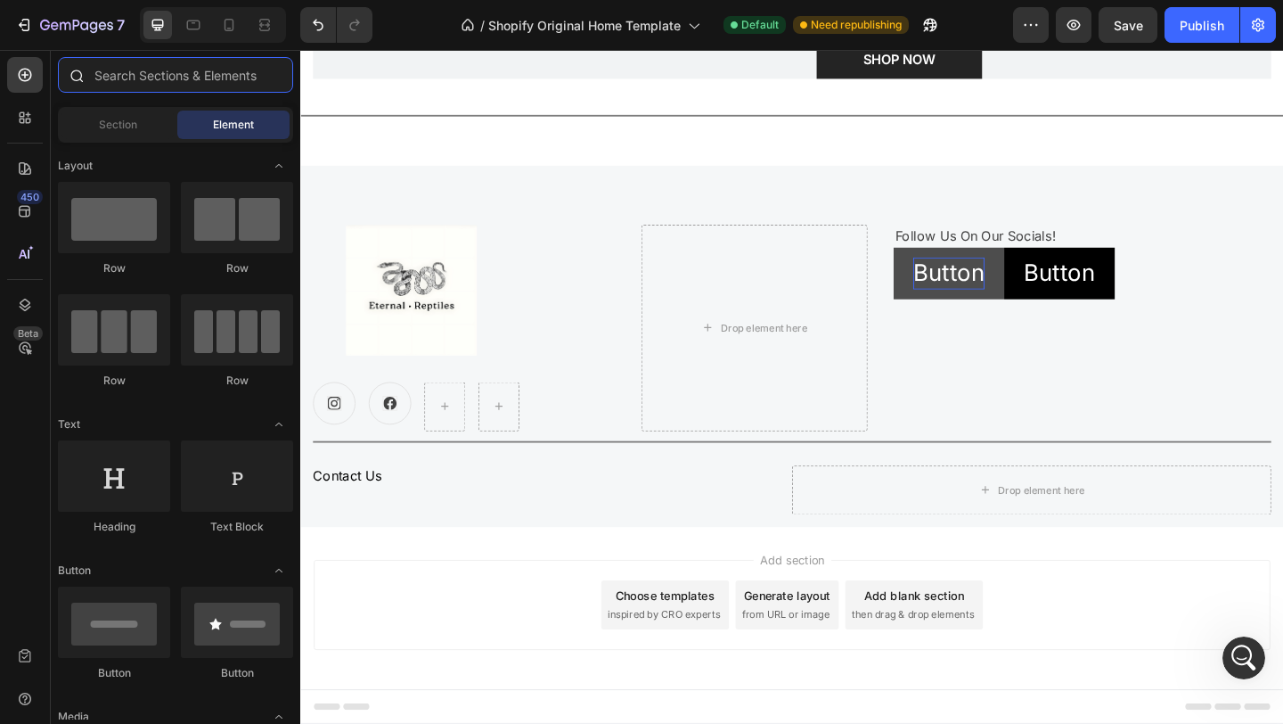
click at [139, 80] on input "text" at bounding box center [175, 75] width 235 height 36
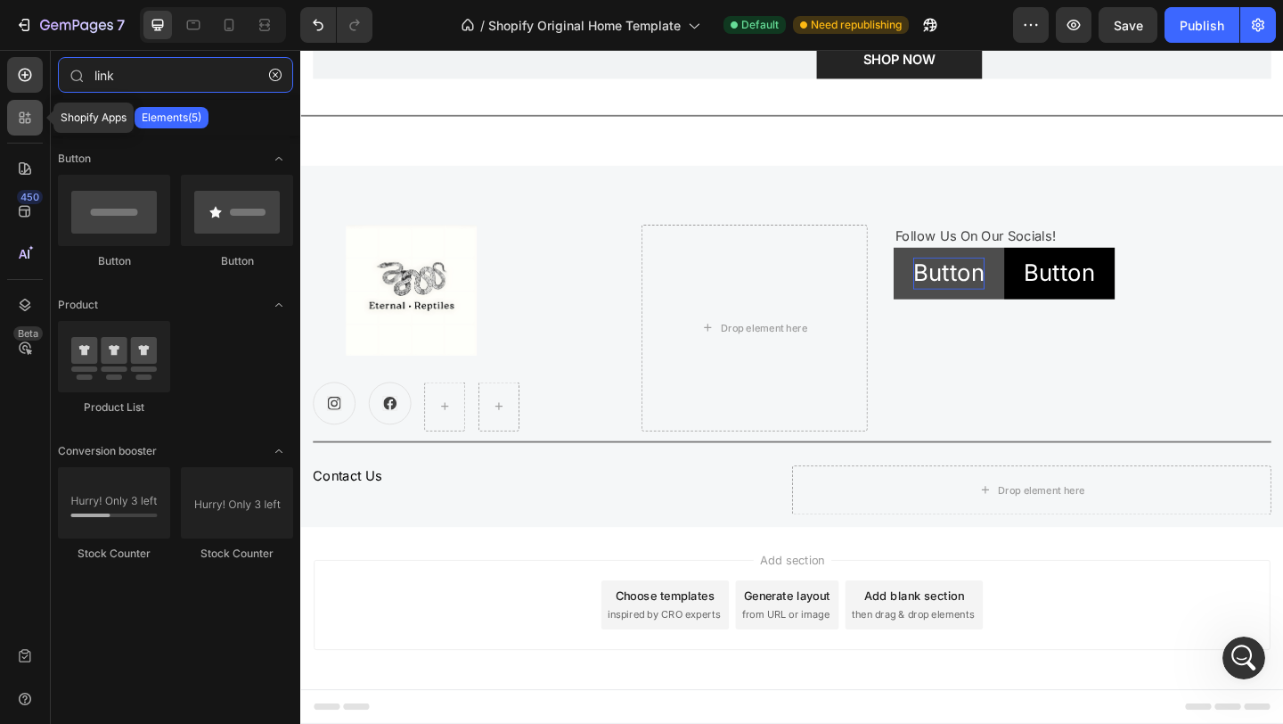
type input "link"
click at [21, 123] on icon at bounding box center [22, 121] width 5 height 5
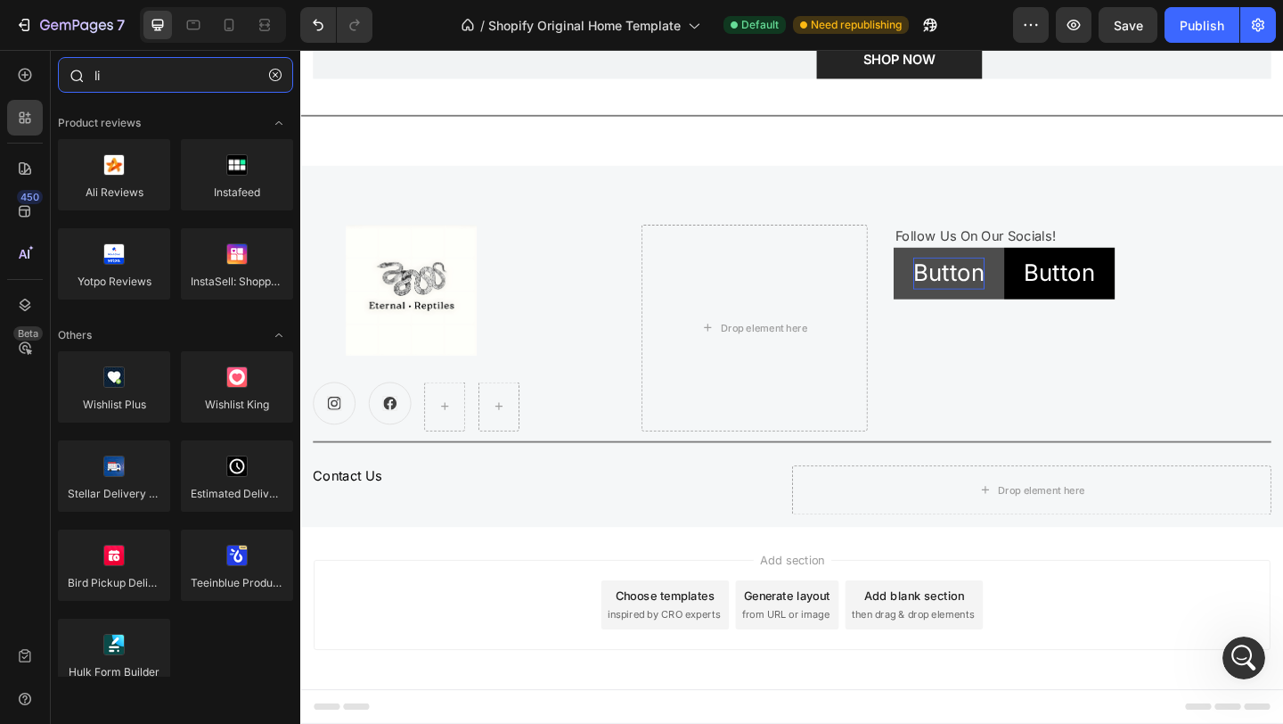
type input "l"
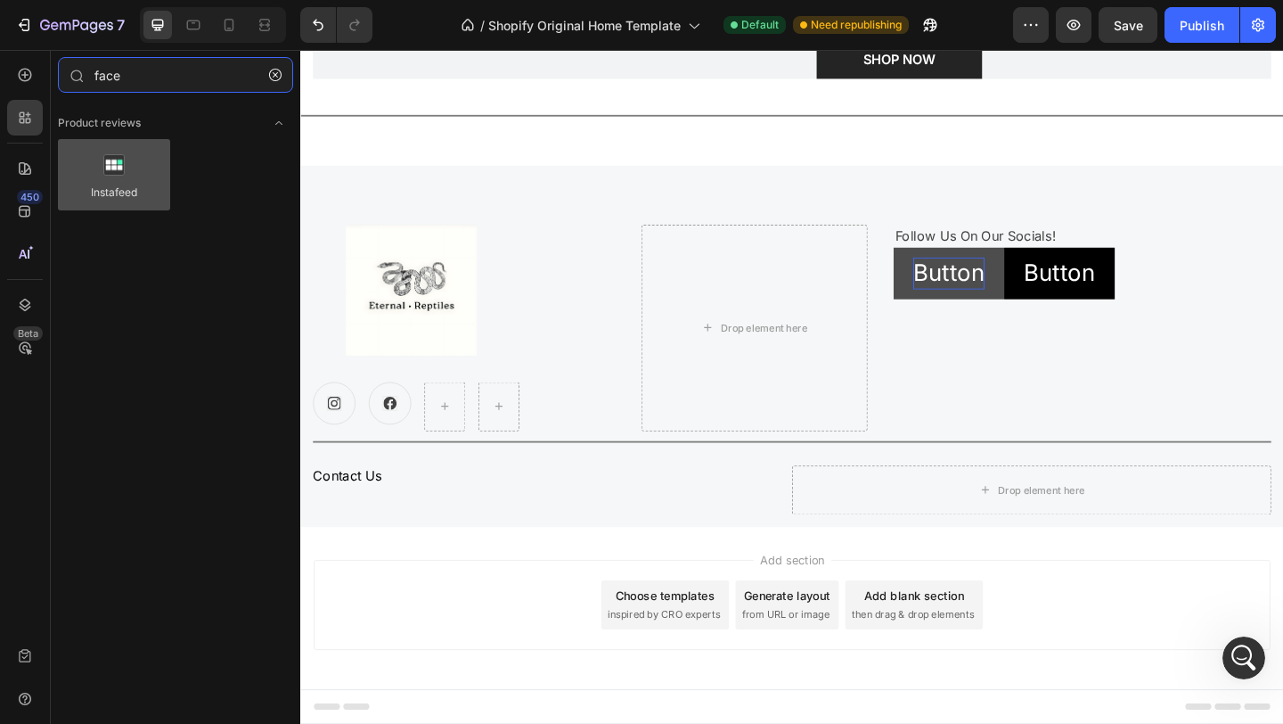
type input "face"
click at [108, 175] on div at bounding box center [114, 174] width 112 height 71
click at [137, 183] on div at bounding box center [114, 174] width 112 height 71
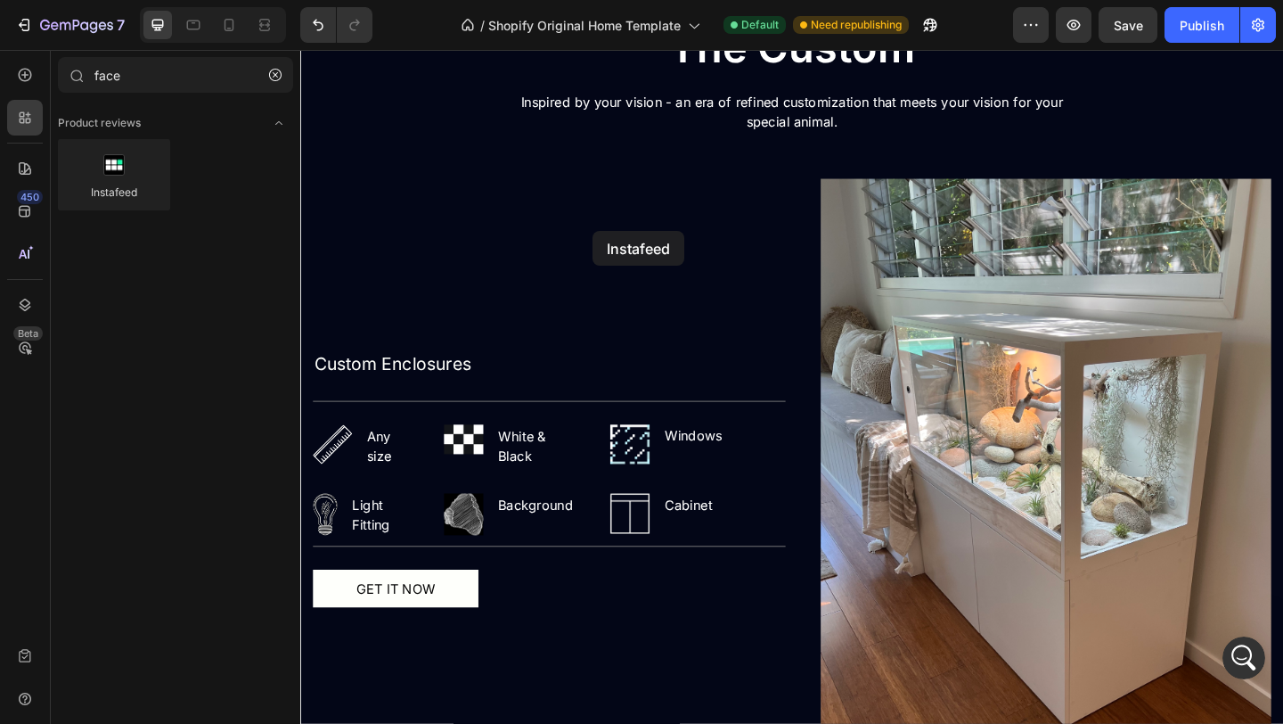
scroll to position [3044, 0]
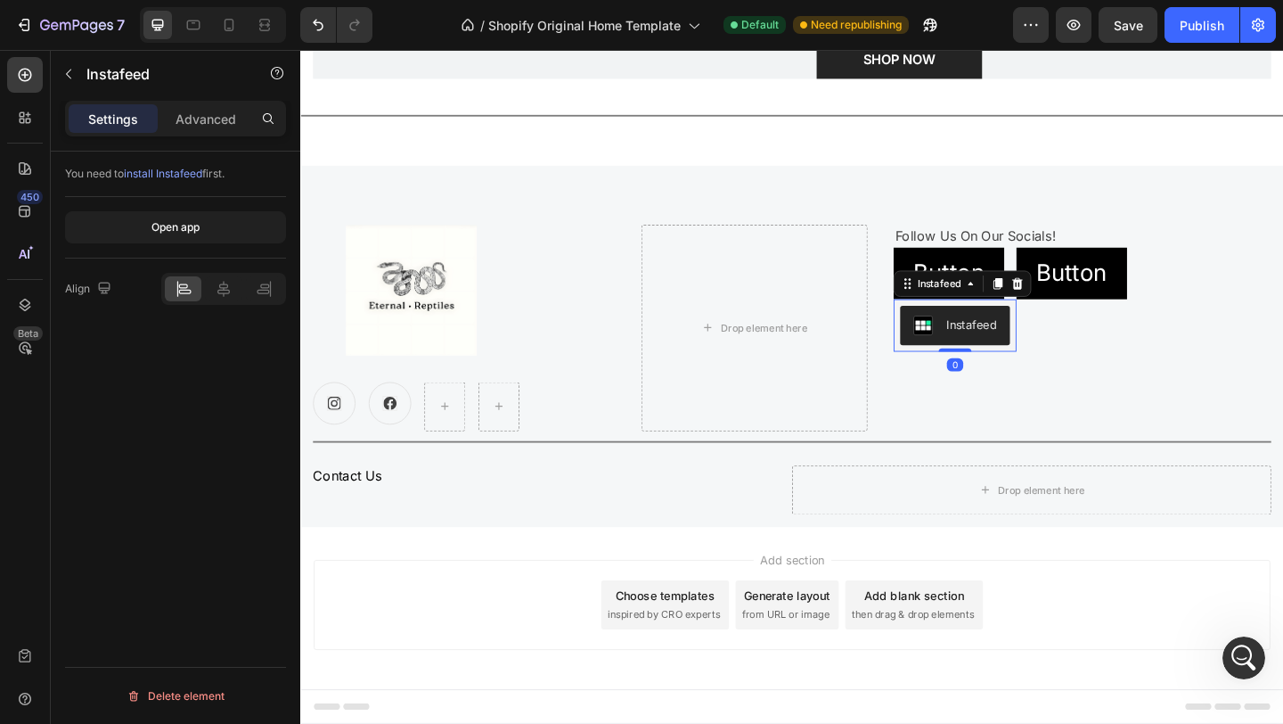
click at [1030, 349] on div "Instafeed" at bounding box center [1030, 348] width 55 height 19
click at [1053, 355] on div "Instafeed" at bounding box center [1030, 348] width 55 height 19
click at [182, 171] on span "install Instafeed" at bounding box center [163, 173] width 78 height 13
click at [1078, 297] on div at bounding box center [1079, 303] width 21 height 21
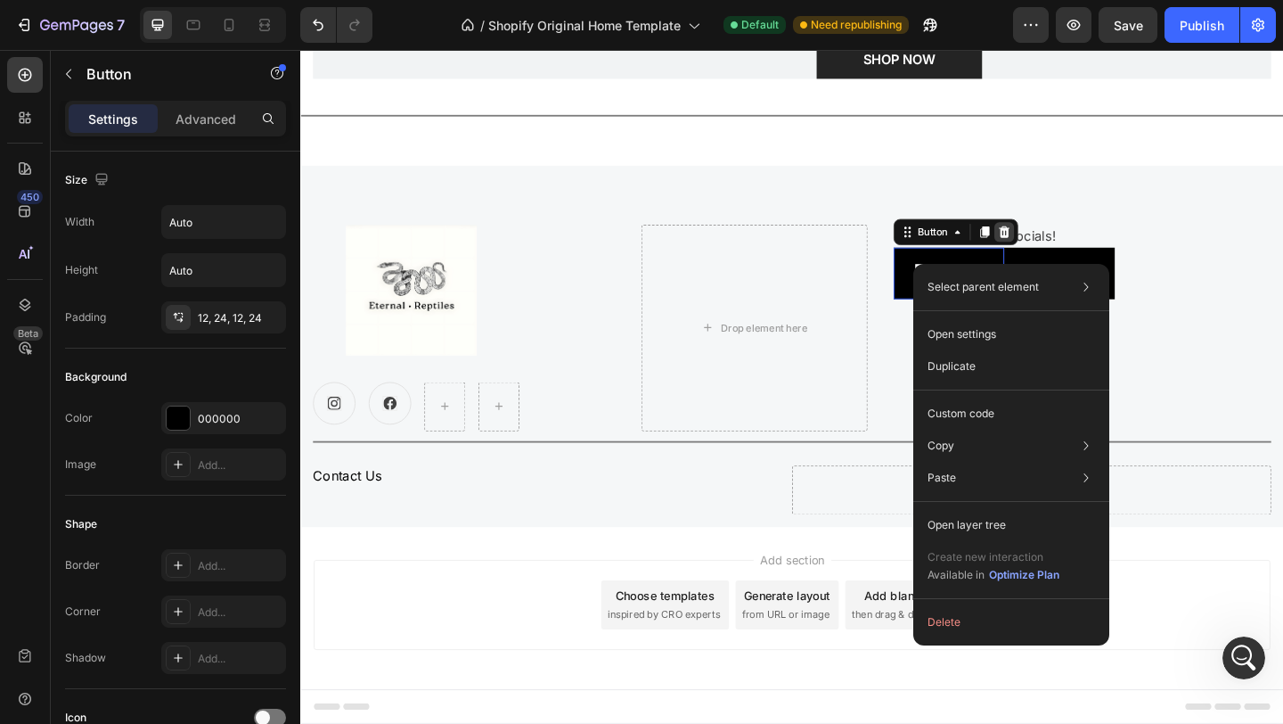
click at [1067, 249] on icon at bounding box center [1067, 248] width 12 height 12
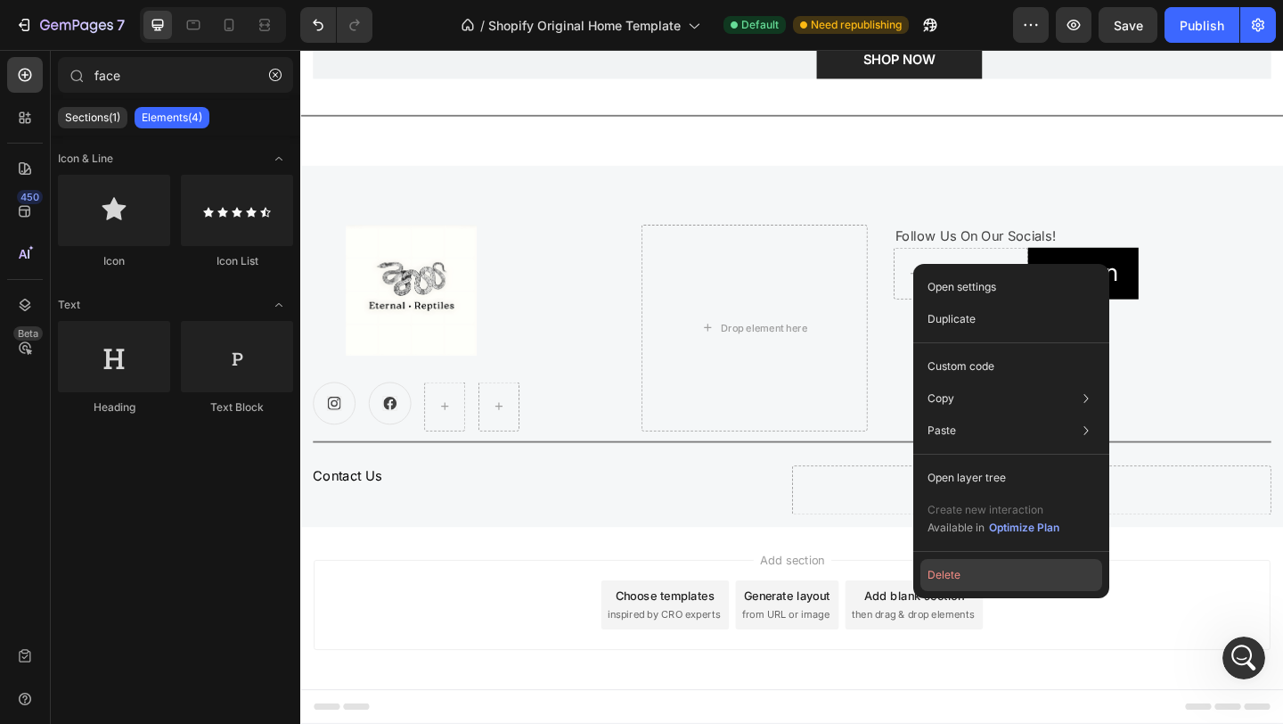
click at [1041, 573] on button "Delete" at bounding box center [1012, 575] width 182 height 32
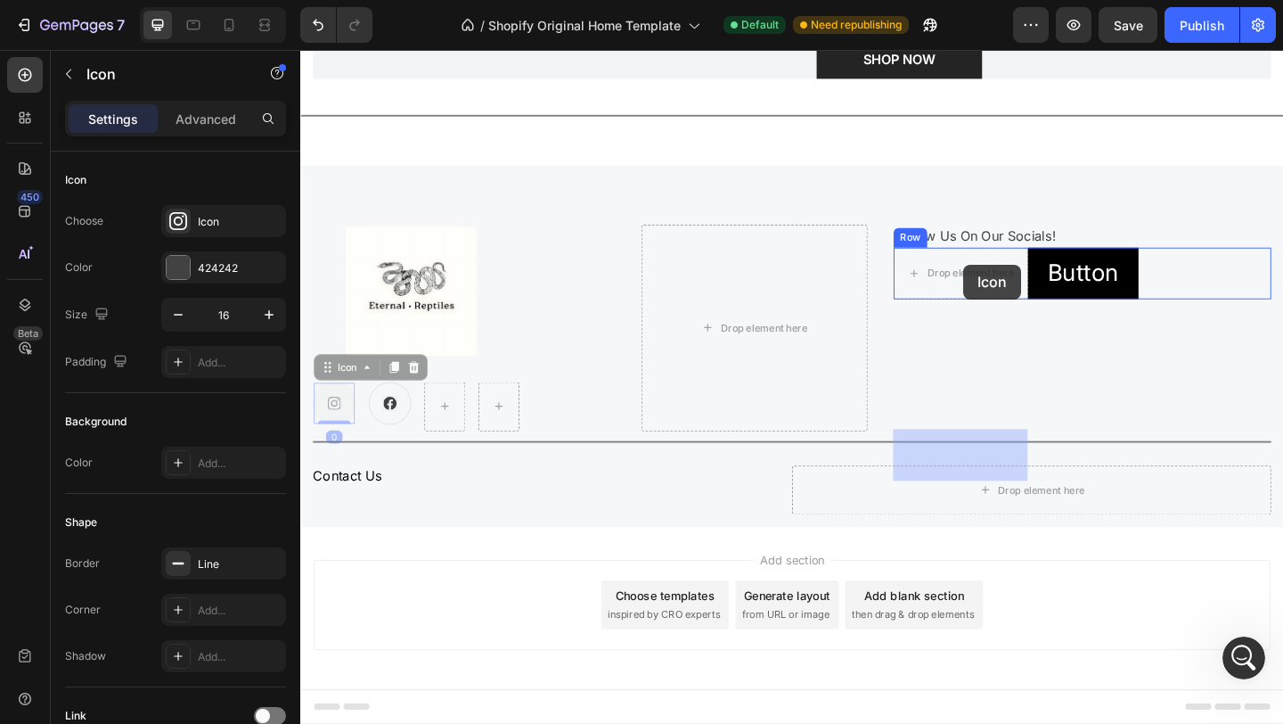
drag, startPoint x: 339, startPoint y: 436, endPoint x: 1021, endPoint y: 283, distance: 699.5
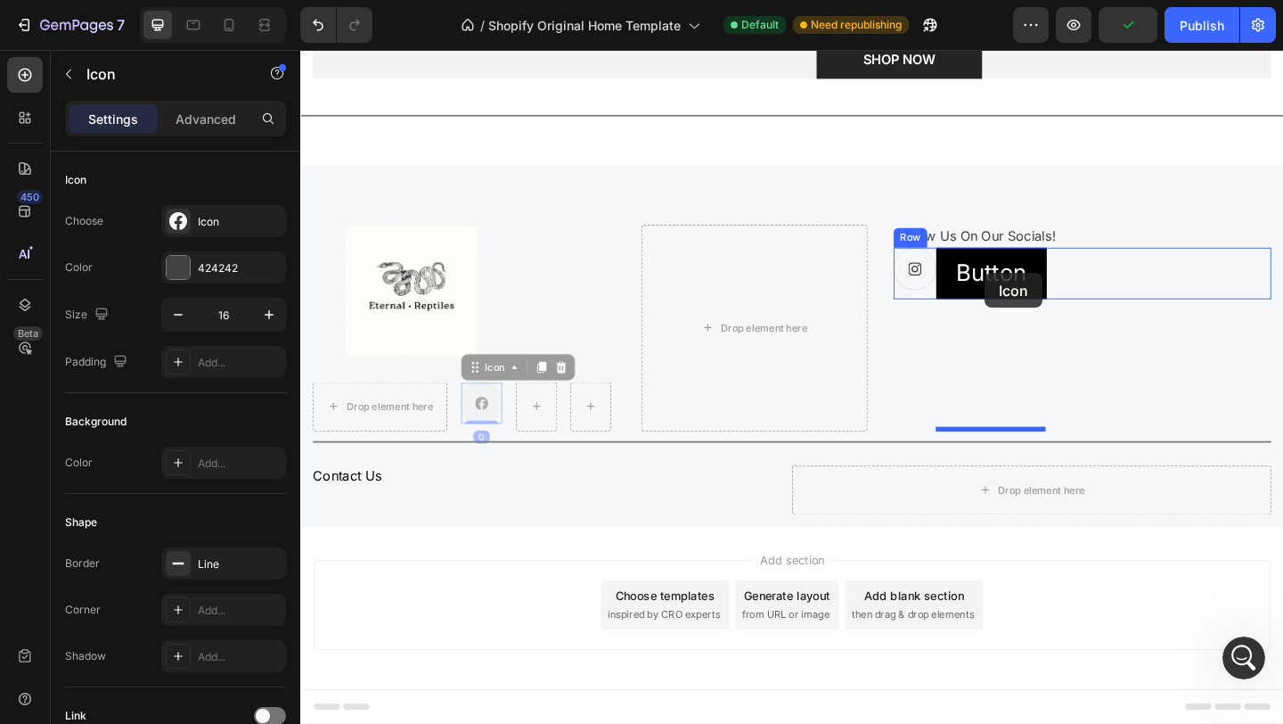
drag, startPoint x: 493, startPoint y: 436, endPoint x: 1045, endPoint y: 292, distance: 570.9
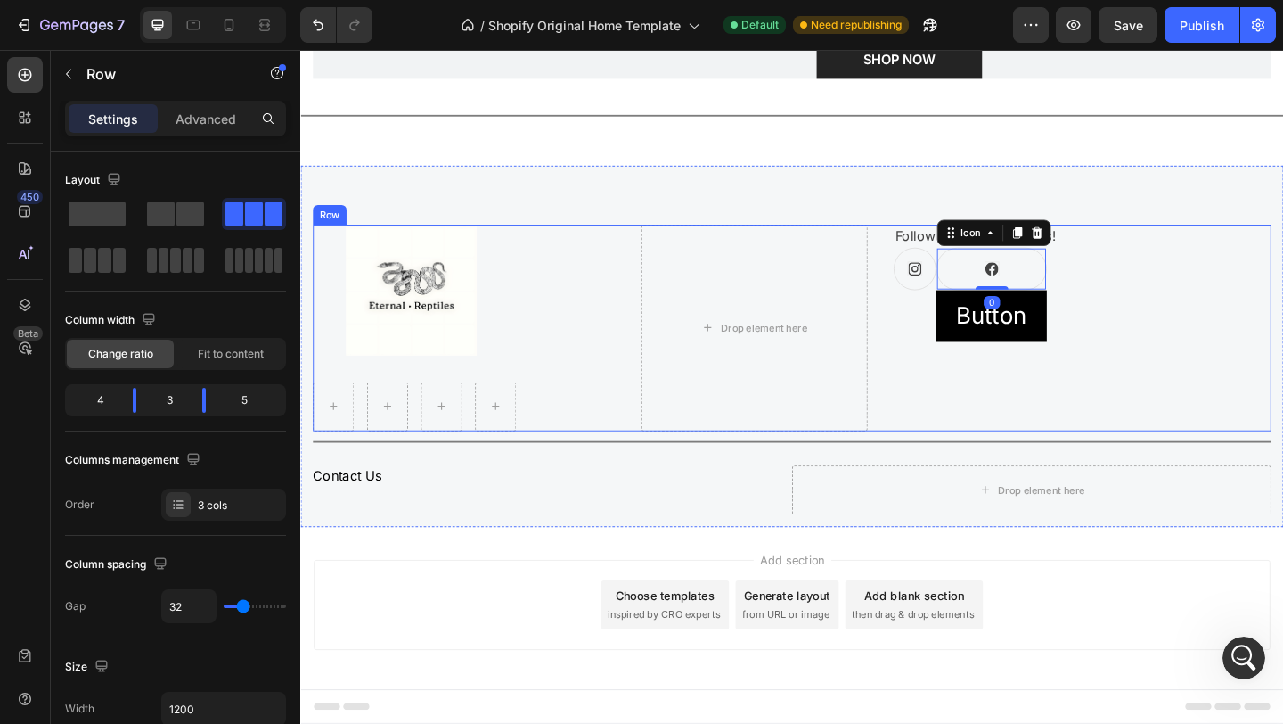
click at [1199, 375] on div "Follow Us On Our Socials! Text block Icon Icon 0 Button Button Row" at bounding box center [1151, 352] width 411 height 225
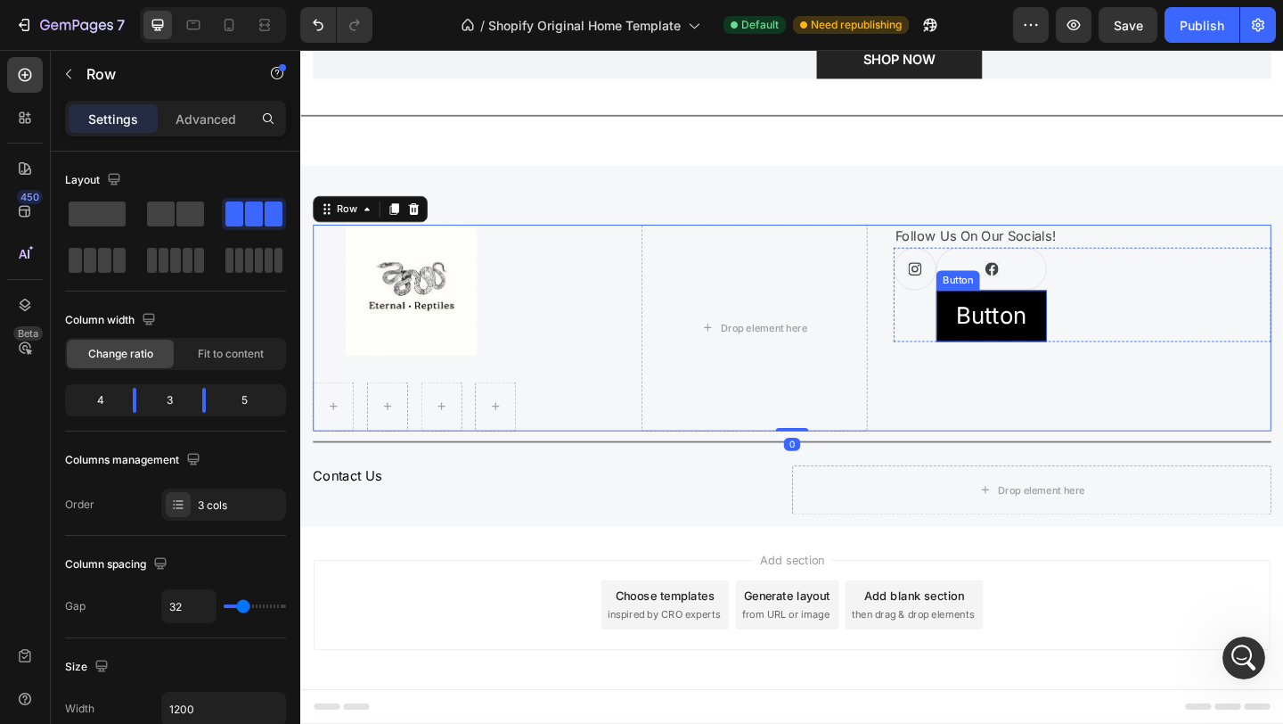
click at [1041, 290] on div "Icon" at bounding box center [1052, 288] width 120 height 46
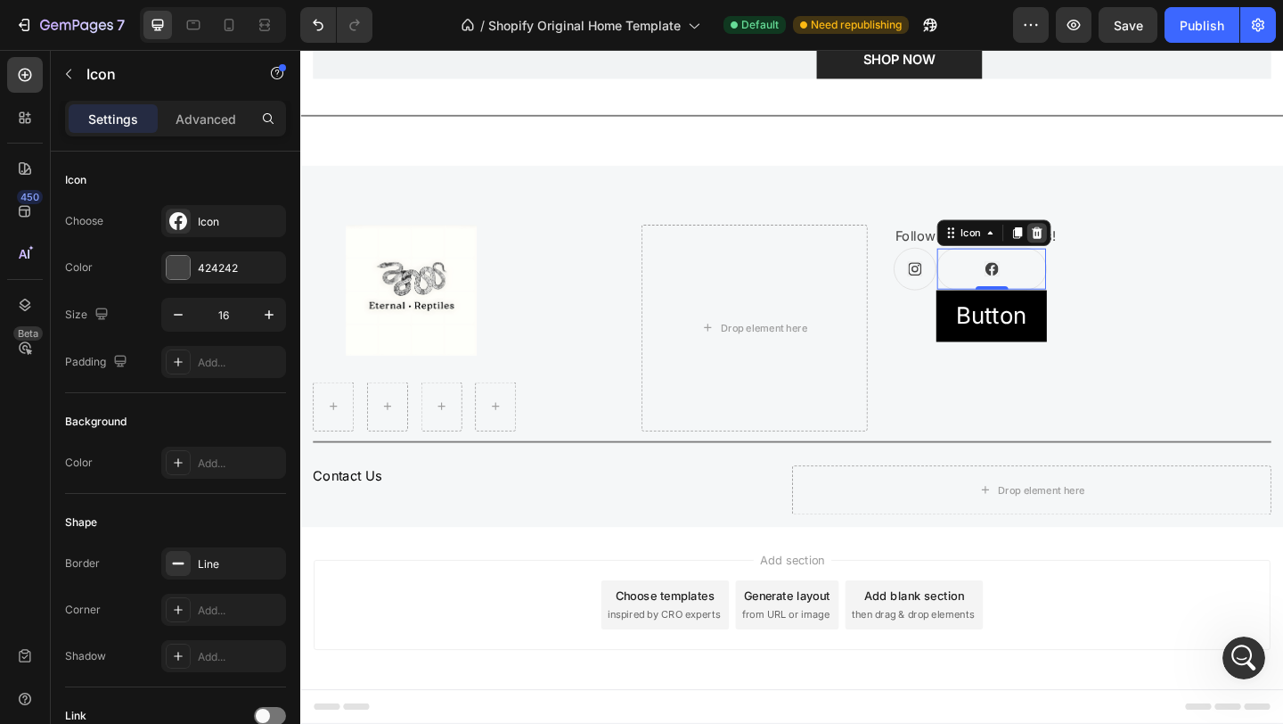
click at [1102, 253] on icon at bounding box center [1102, 248] width 12 height 12
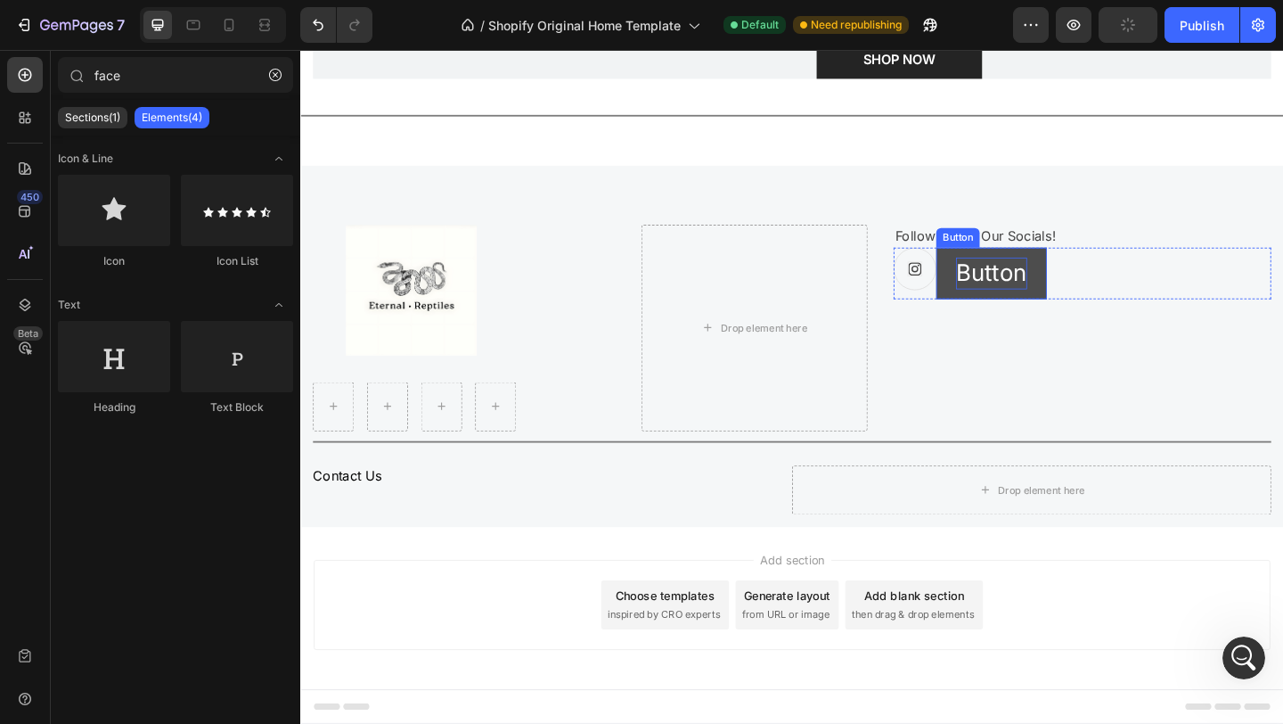
click at [1056, 295] on p "Button" at bounding box center [1052, 292] width 78 height 35
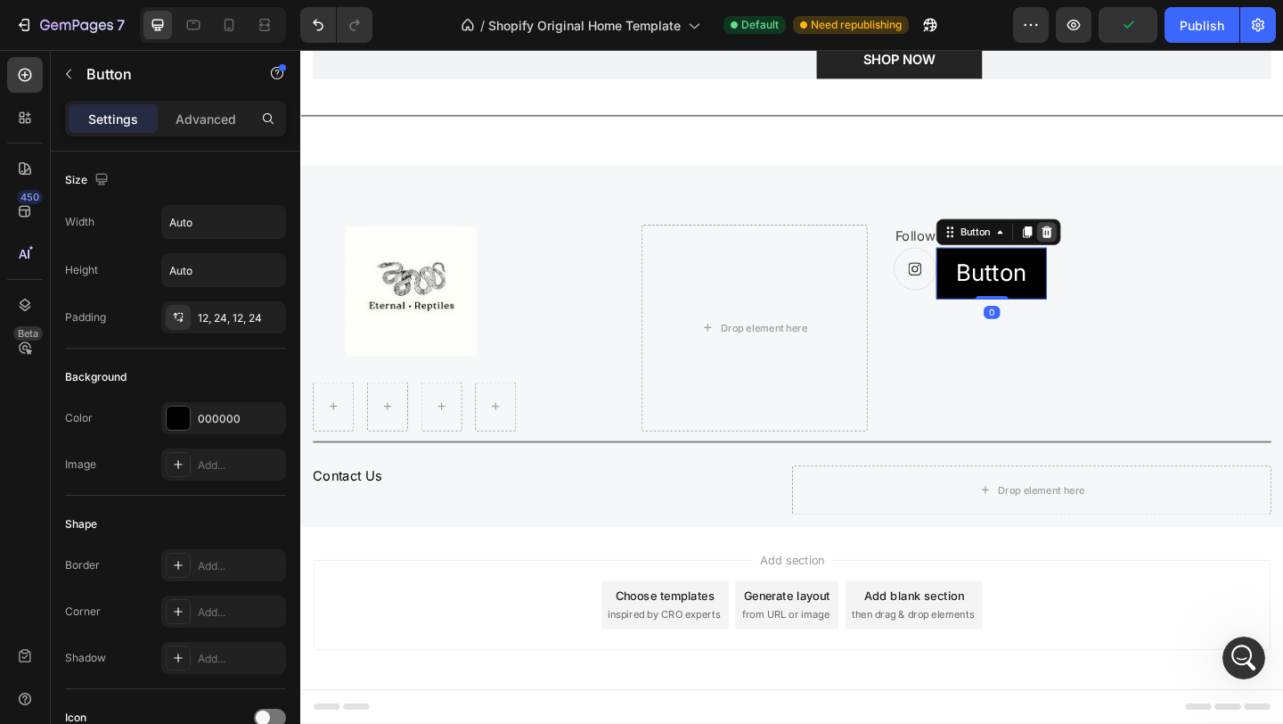
click at [1113, 248] on icon at bounding box center [1112, 248] width 14 height 14
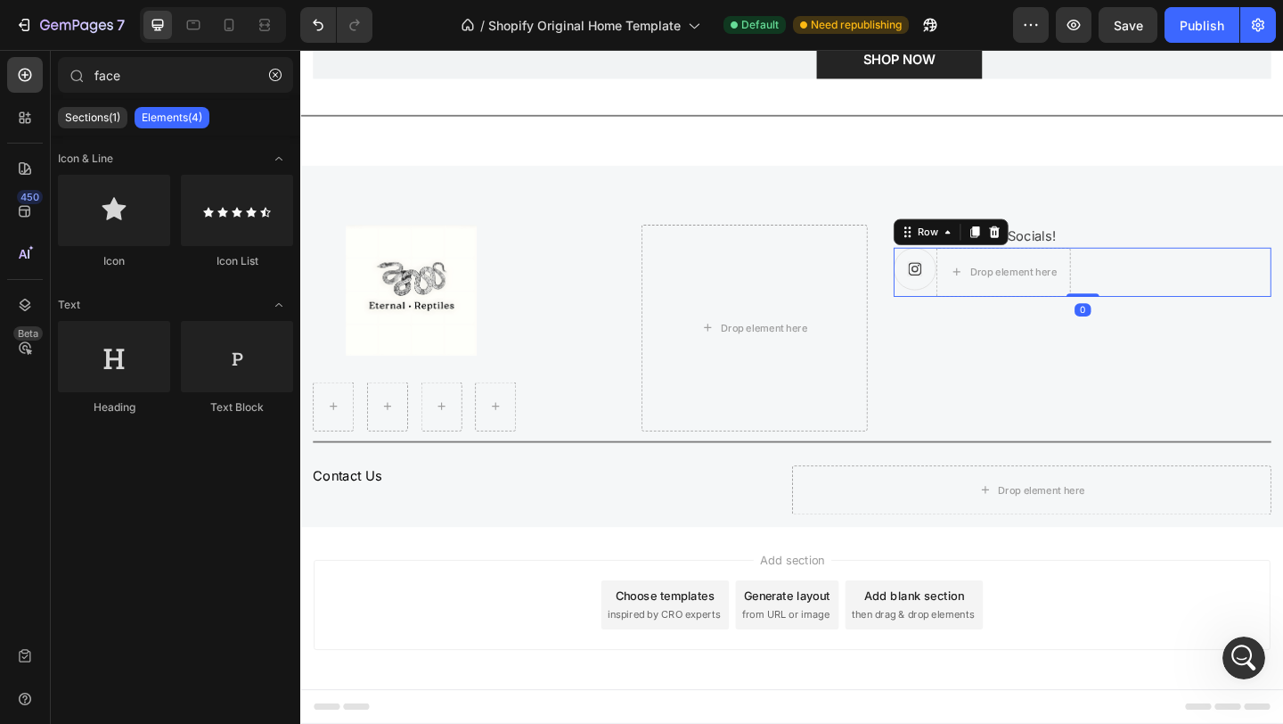
click at [1182, 293] on div "Icon Drop element here Row 0" at bounding box center [1151, 291] width 411 height 53
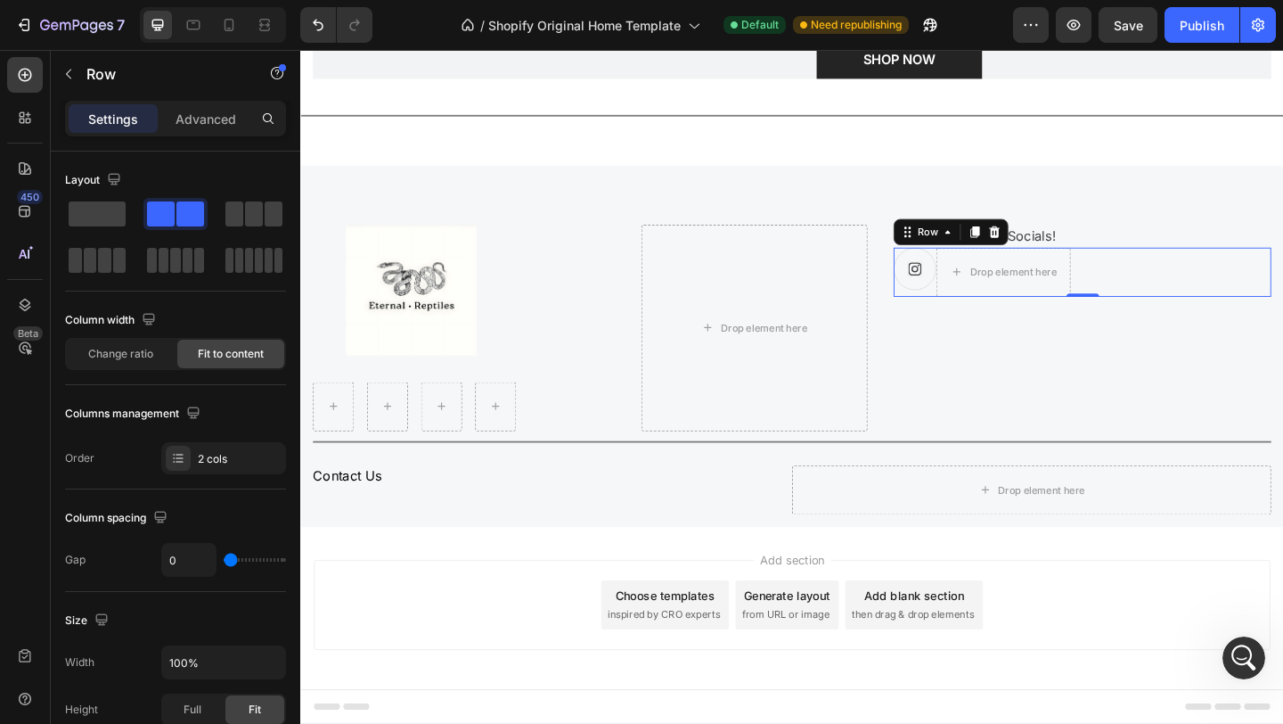
click at [1226, 305] on div "Icon Drop element here Row 0" at bounding box center [1151, 291] width 411 height 53
click at [102, 268] on span at bounding box center [104, 260] width 13 height 25
click at [309, 29] on icon "Undo/Redo" at bounding box center [318, 25] width 18 height 18
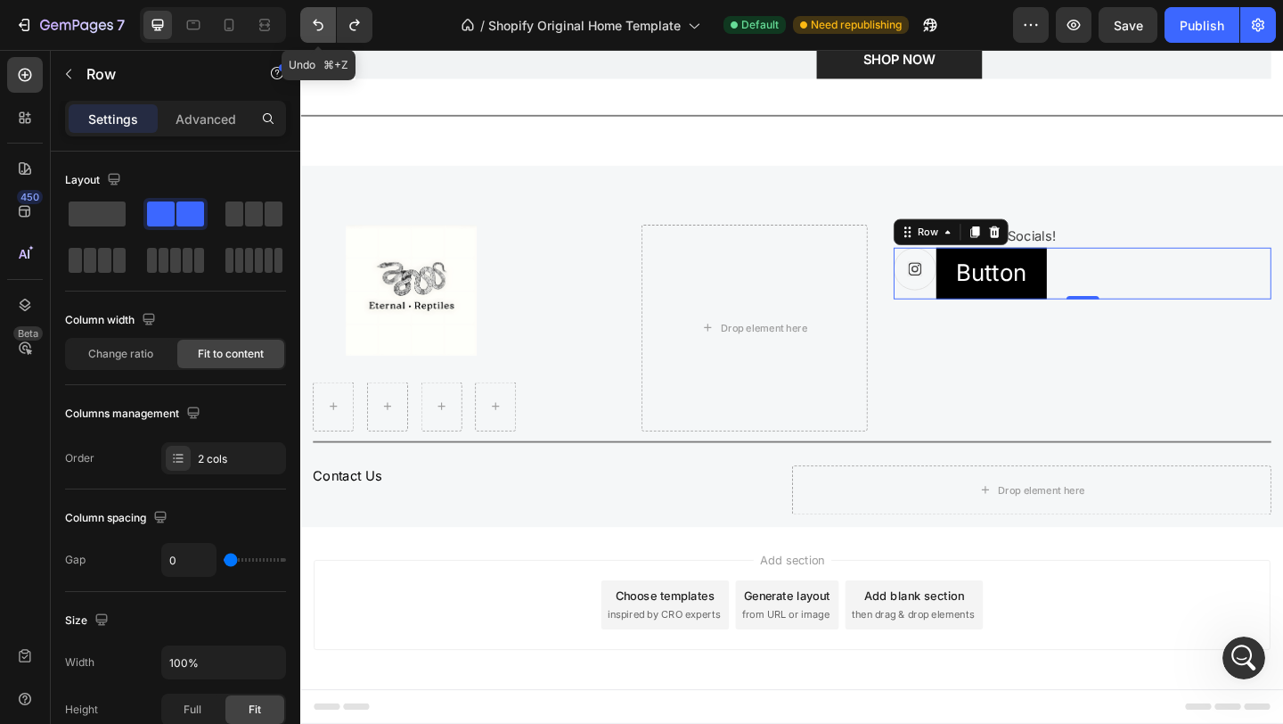
click at [309, 29] on icon "Undo/Redo" at bounding box center [318, 25] width 18 height 18
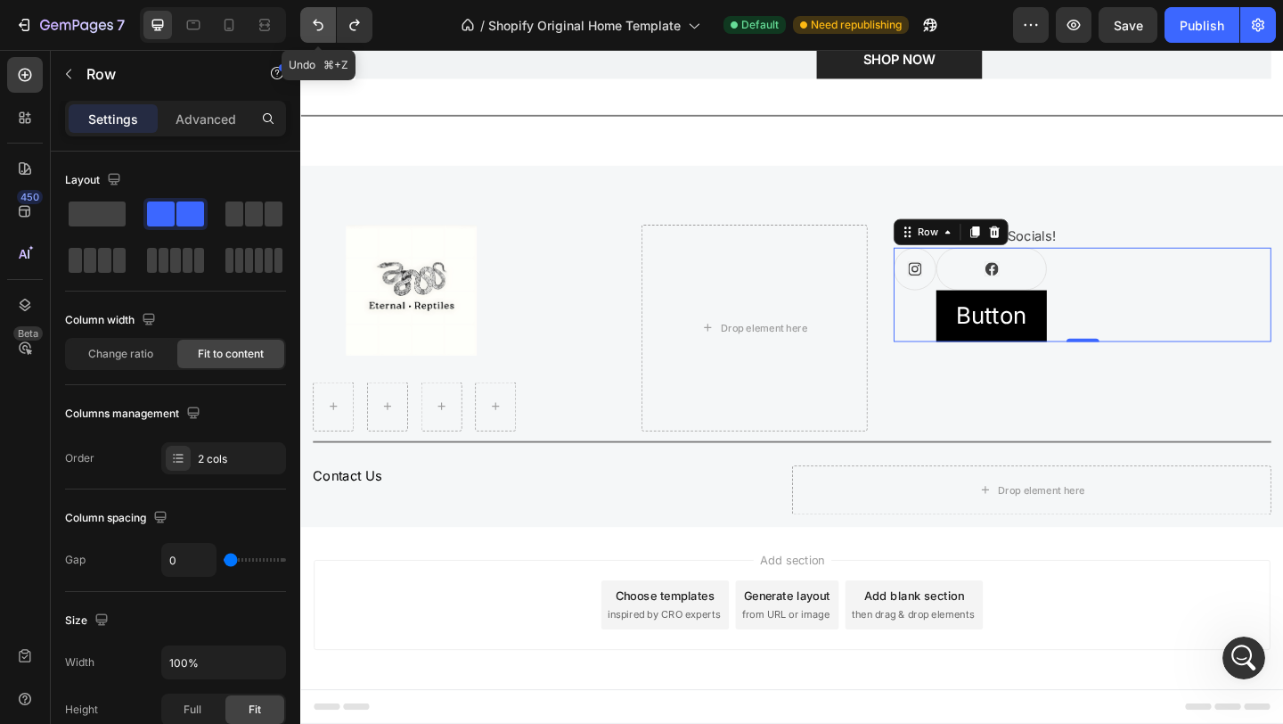
click at [309, 29] on icon "Undo/Redo" at bounding box center [318, 25] width 18 height 18
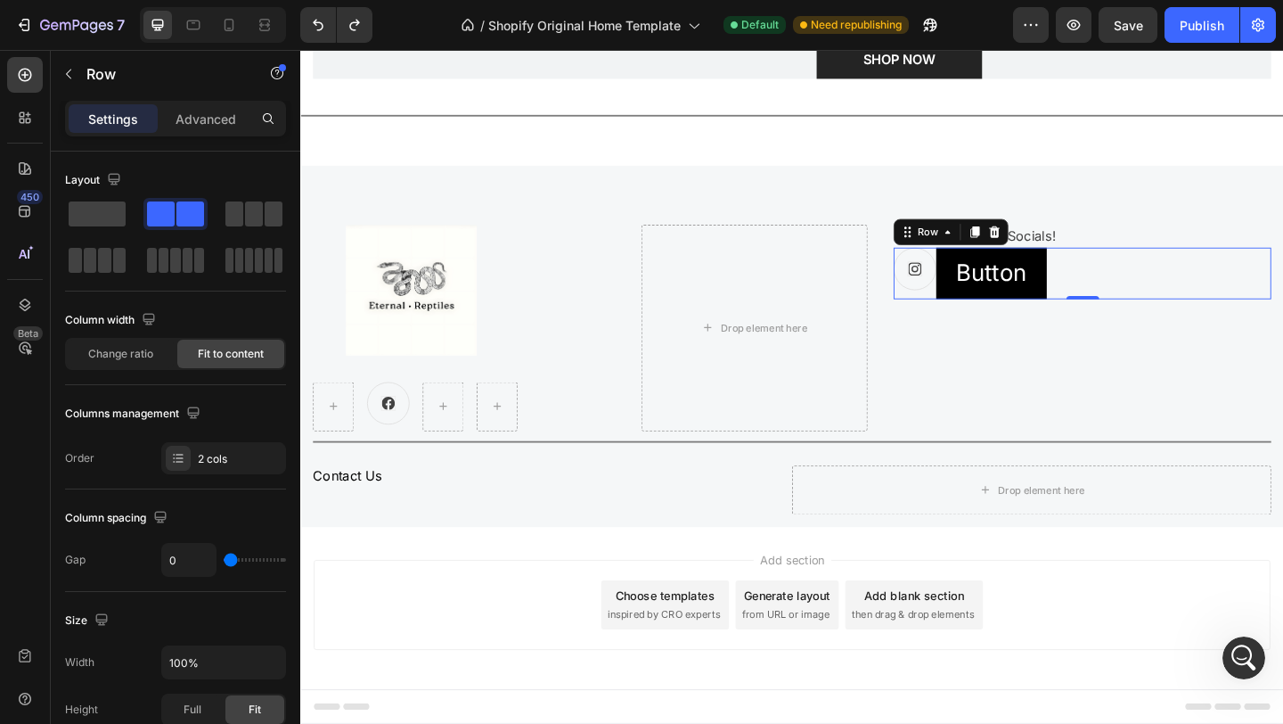
click at [1157, 304] on div "Icon Button Button Row 0" at bounding box center [1151, 293] width 411 height 56
click at [95, 248] on div at bounding box center [97, 260] width 57 height 25
click at [1060, 252] on icon at bounding box center [1055, 248] width 14 height 14
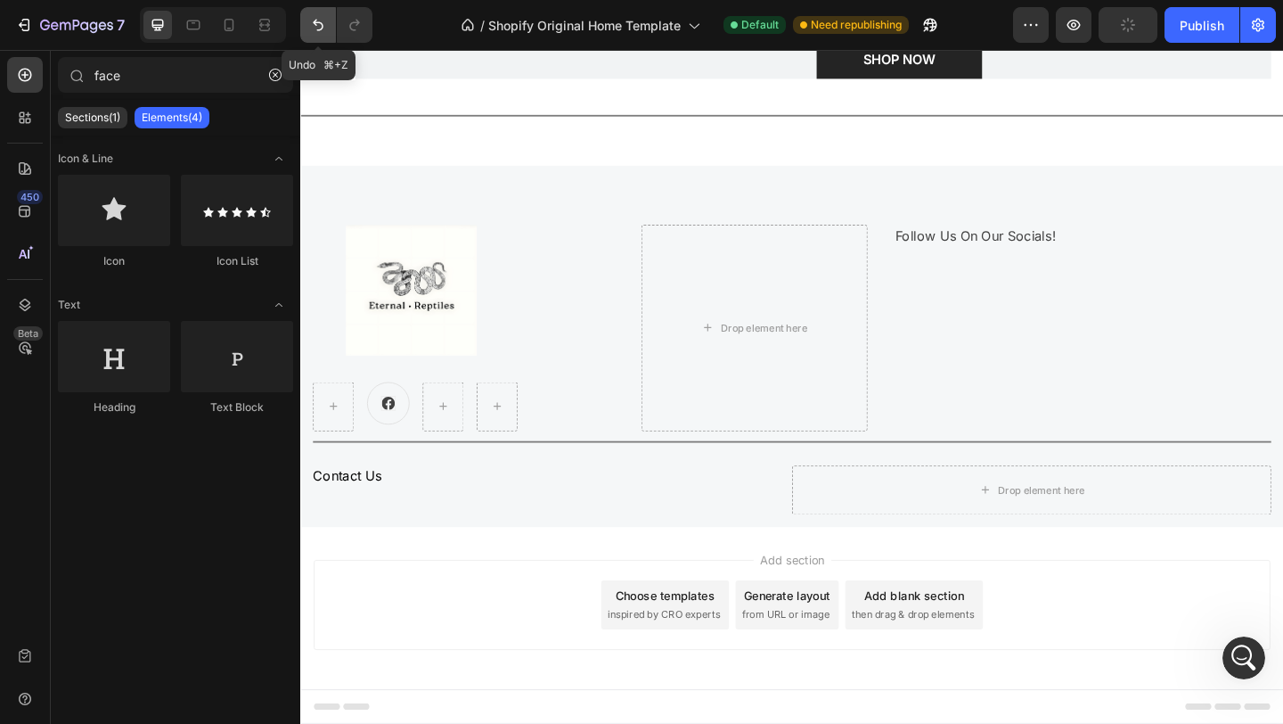
click at [322, 29] on icon "Undo/Redo" at bounding box center [318, 25] width 18 height 18
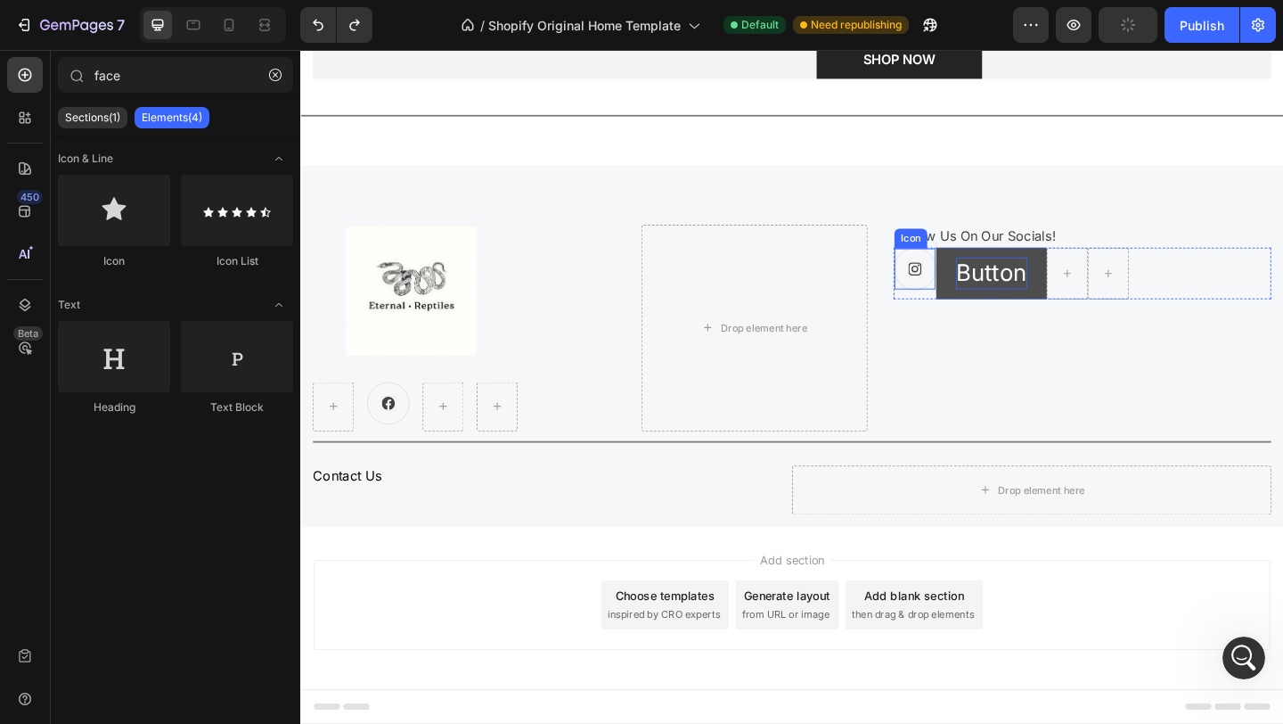
click at [1082, 310] on p "Button" at bounding box center [1052, 292] width 78 height 35
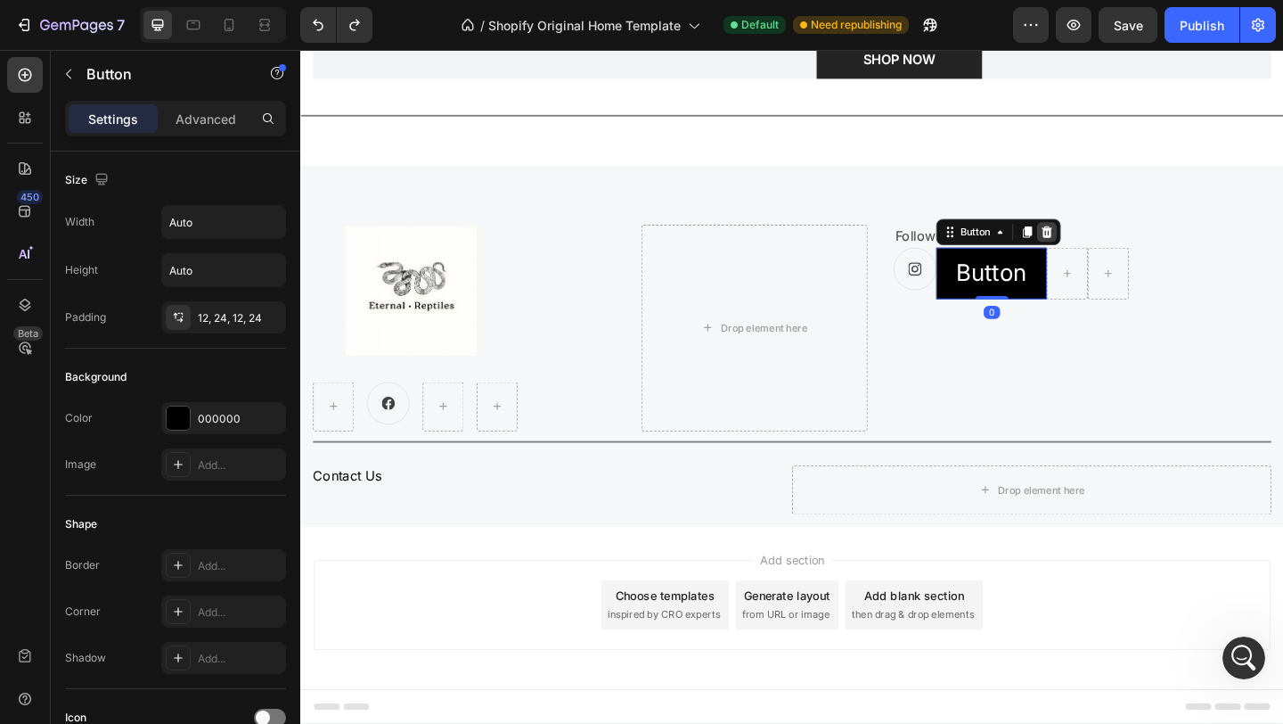
click at [1115, 248] on icon at bounding box center [1113, 248] width 12 height 12
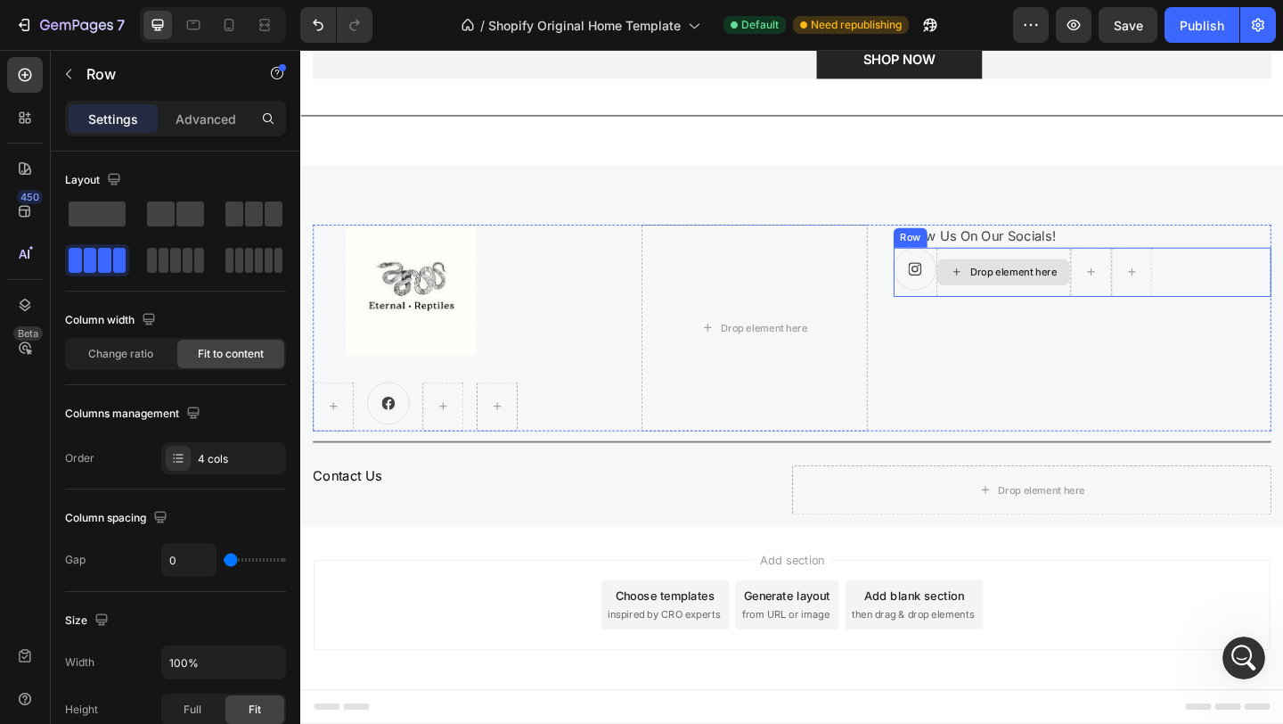
click at [1075, 306] on div "Drop element here" at bounding box center [1065, 291] width 146 height 53
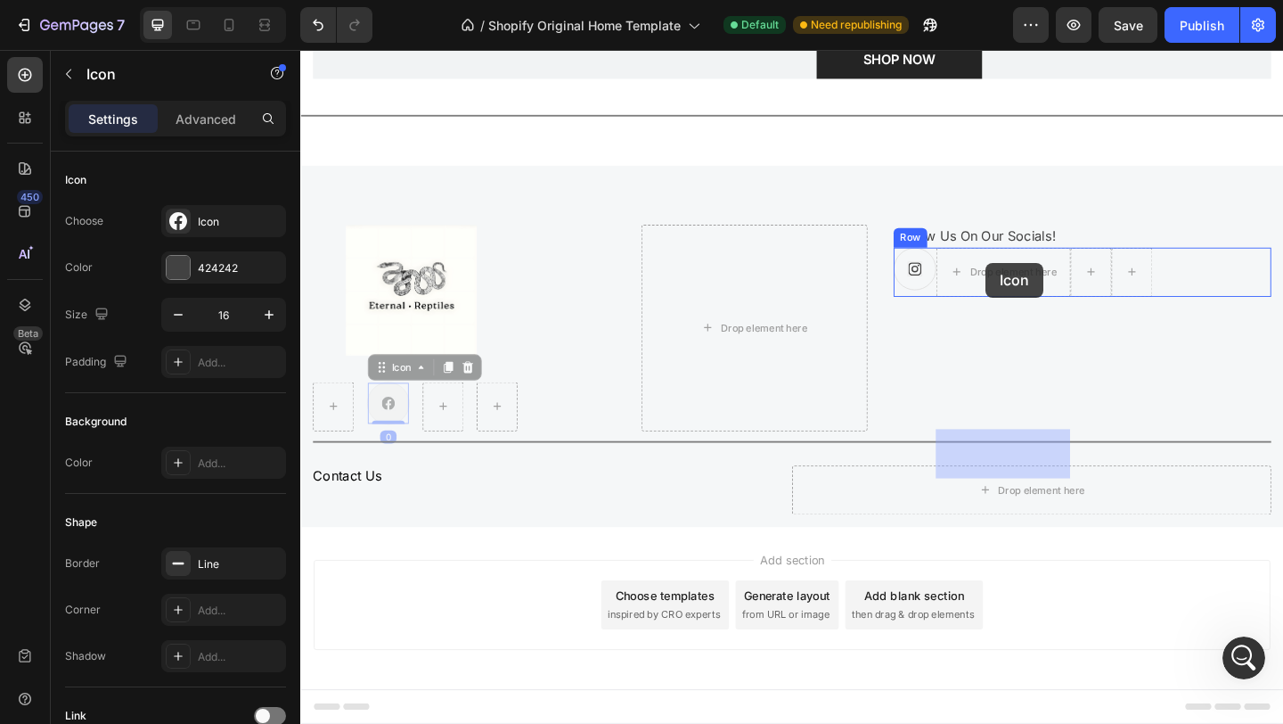
drag, startPoint x: 393, startPoint y: 448, endPoint x: 1046, endPoint y: 282, distance: 674.2
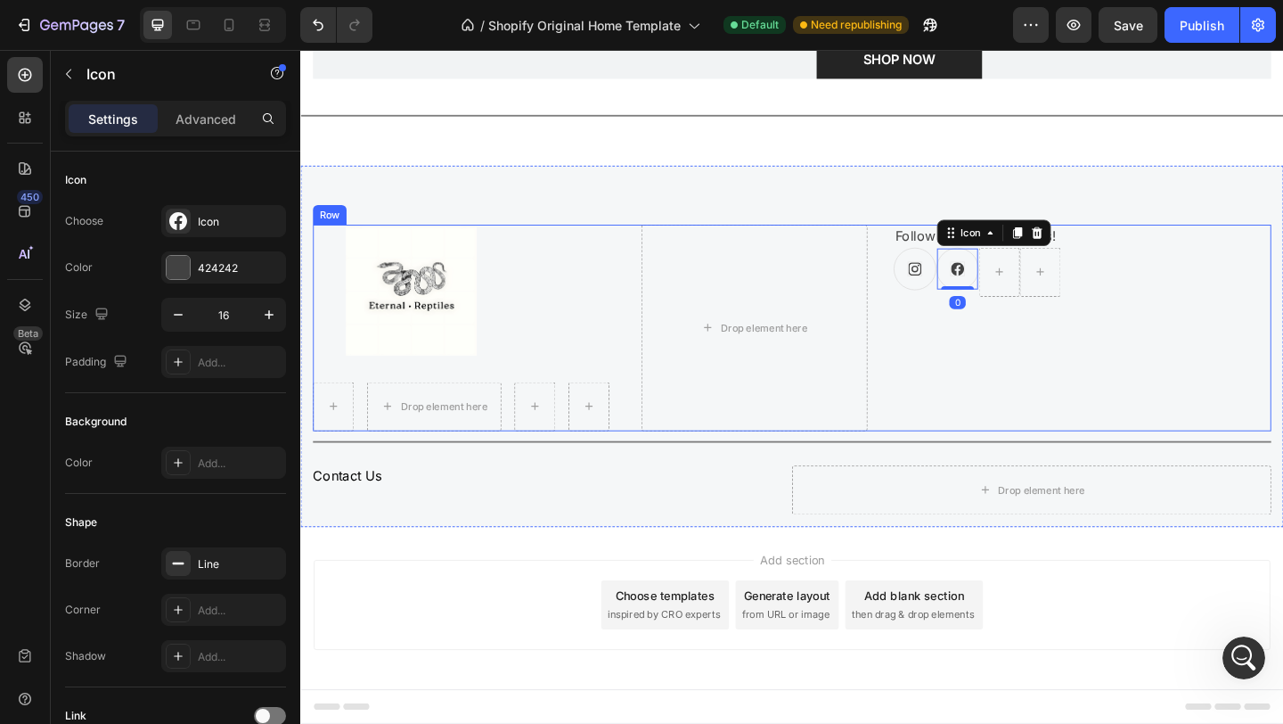
click at [1143, 377] on div "Follow Us On Our Socials! Text block Icon Icon 0 Row" at bounding box center [1151, 352] width 411 height 225
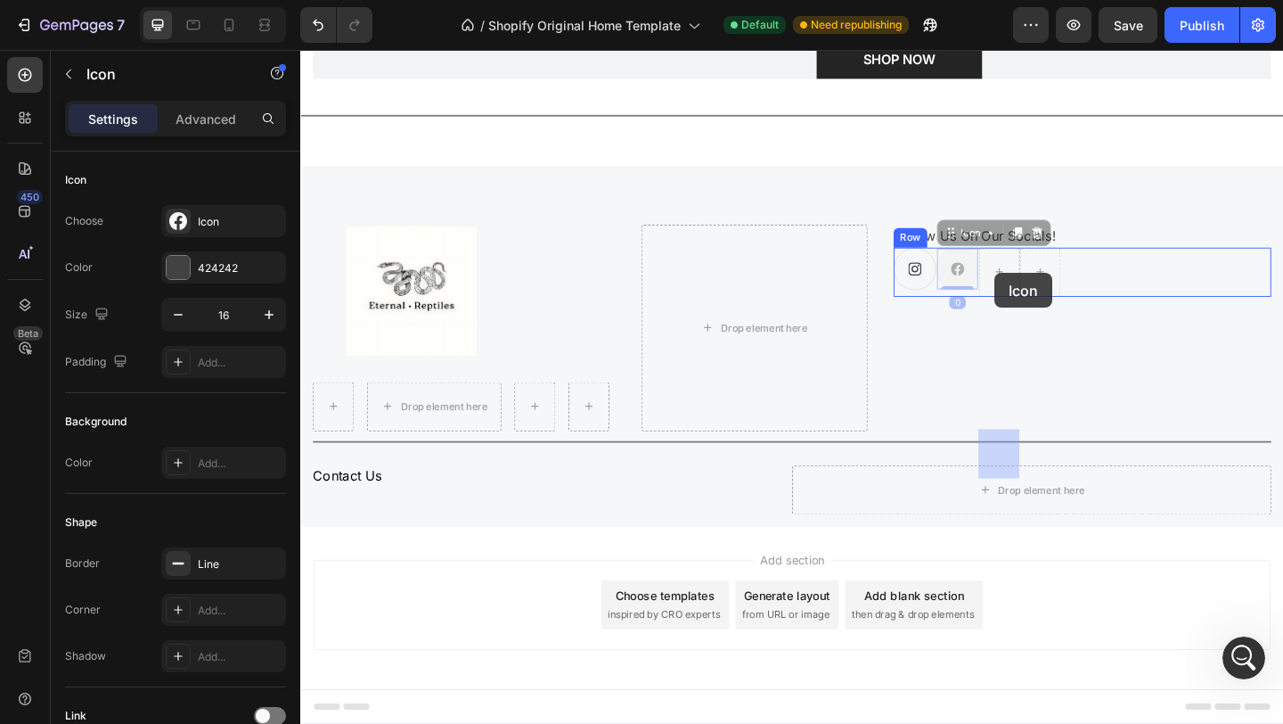
drag, startPoint x: 1015, startPoint y: 289, endPoint x: 1056, endPoint y: 292, distance: 41.2
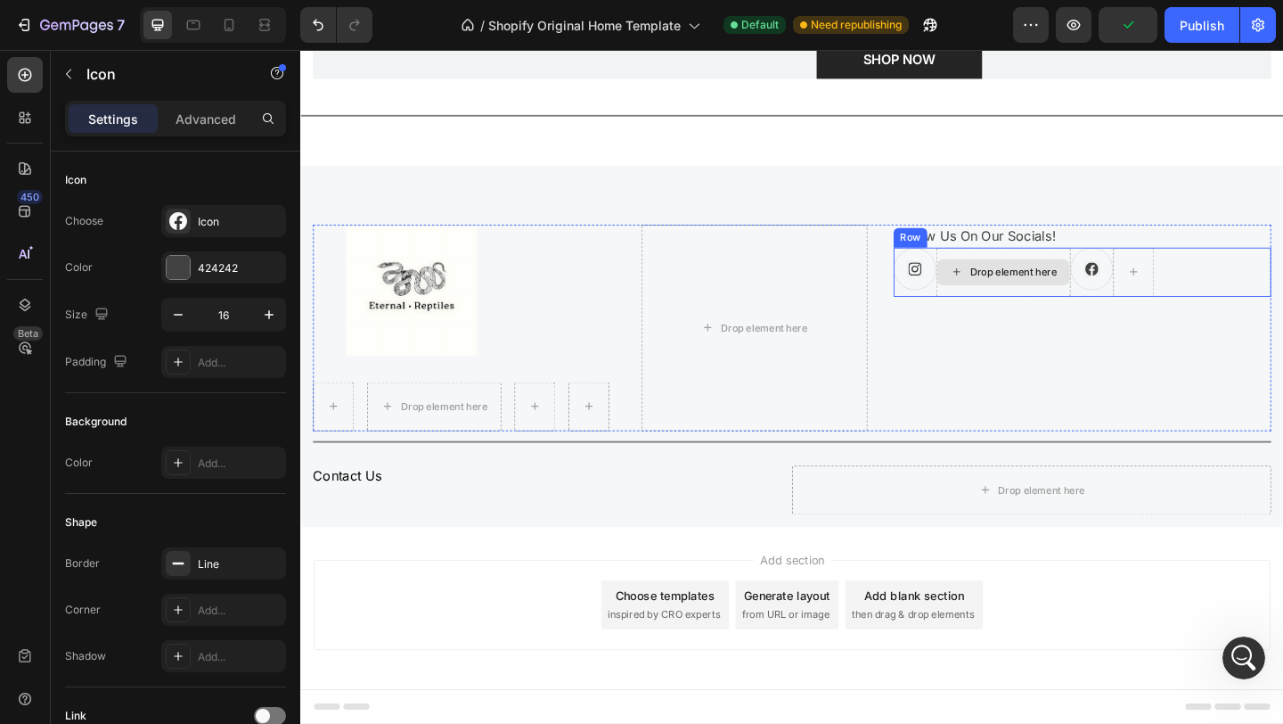
click at [1099, 299] on div "Drop element here" at bounding box center [1065, 291] width 144 height 29
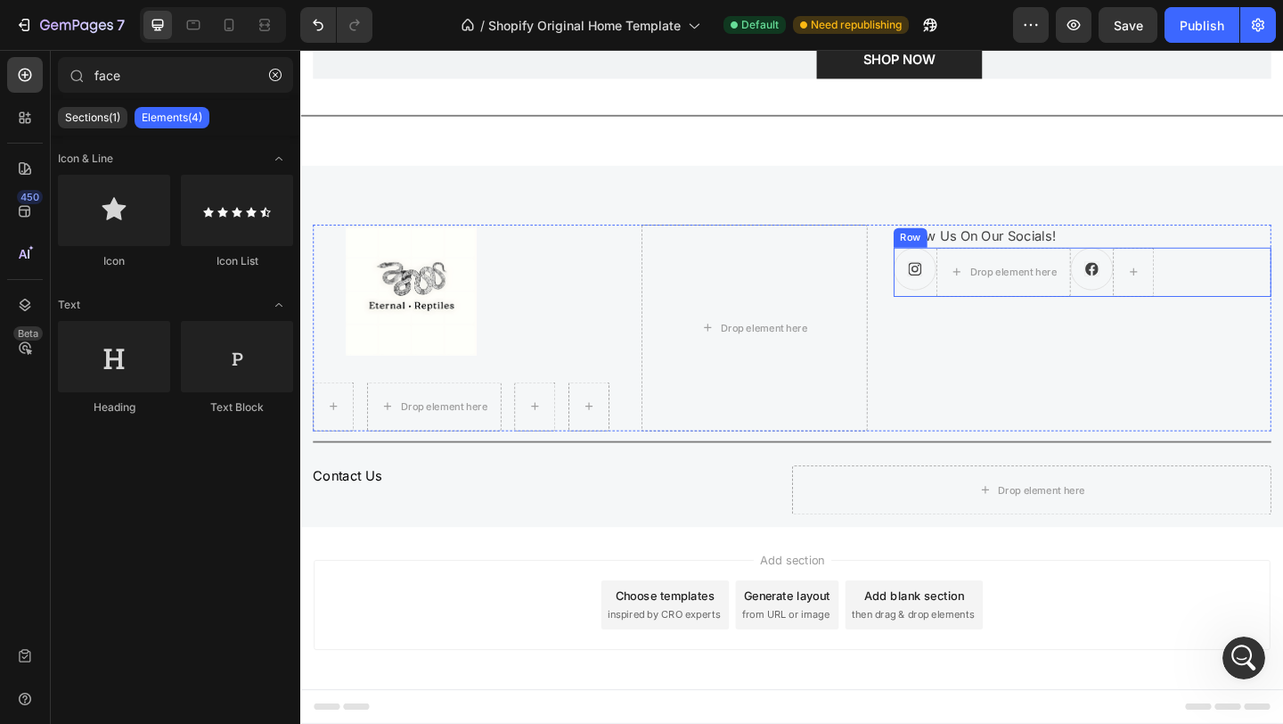
click at [1242, 303] on div "Icon Drop element here Icon Row" at bounding box center [1151, 291] width 411 height 53
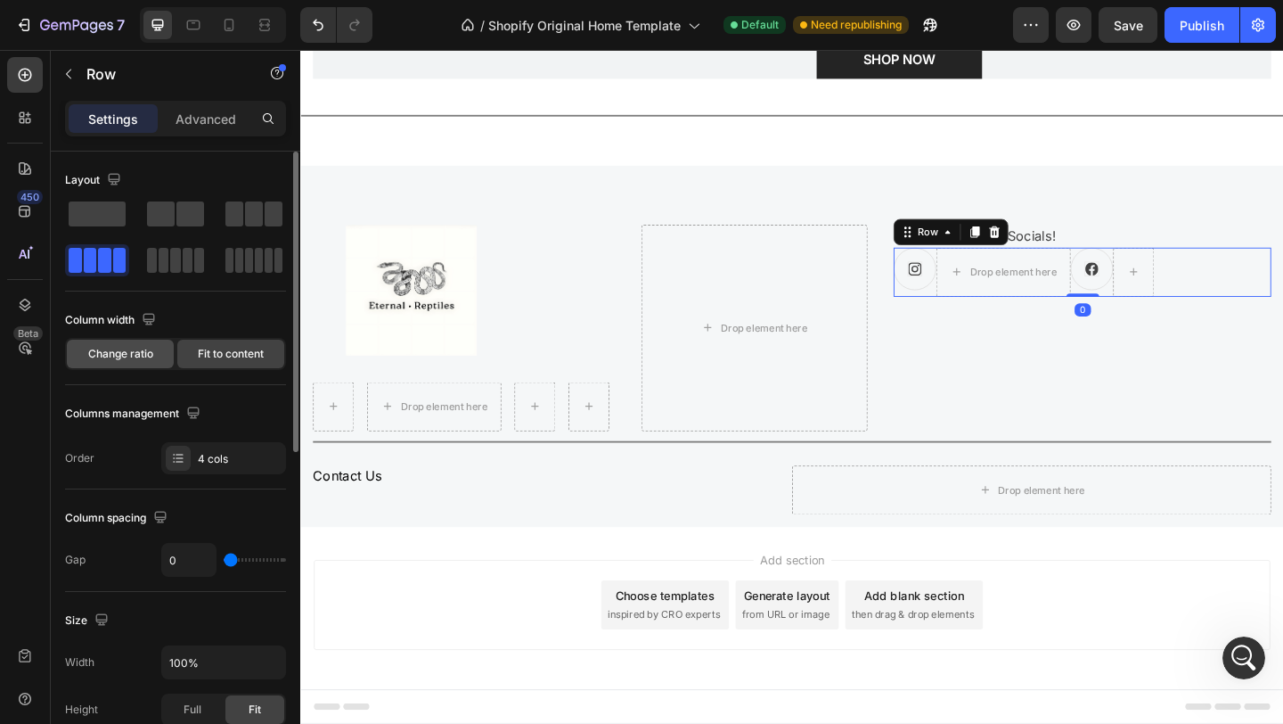
click at [146, 348] on span "Change ratio" at bounding box center [120, 354] width 65 height 16
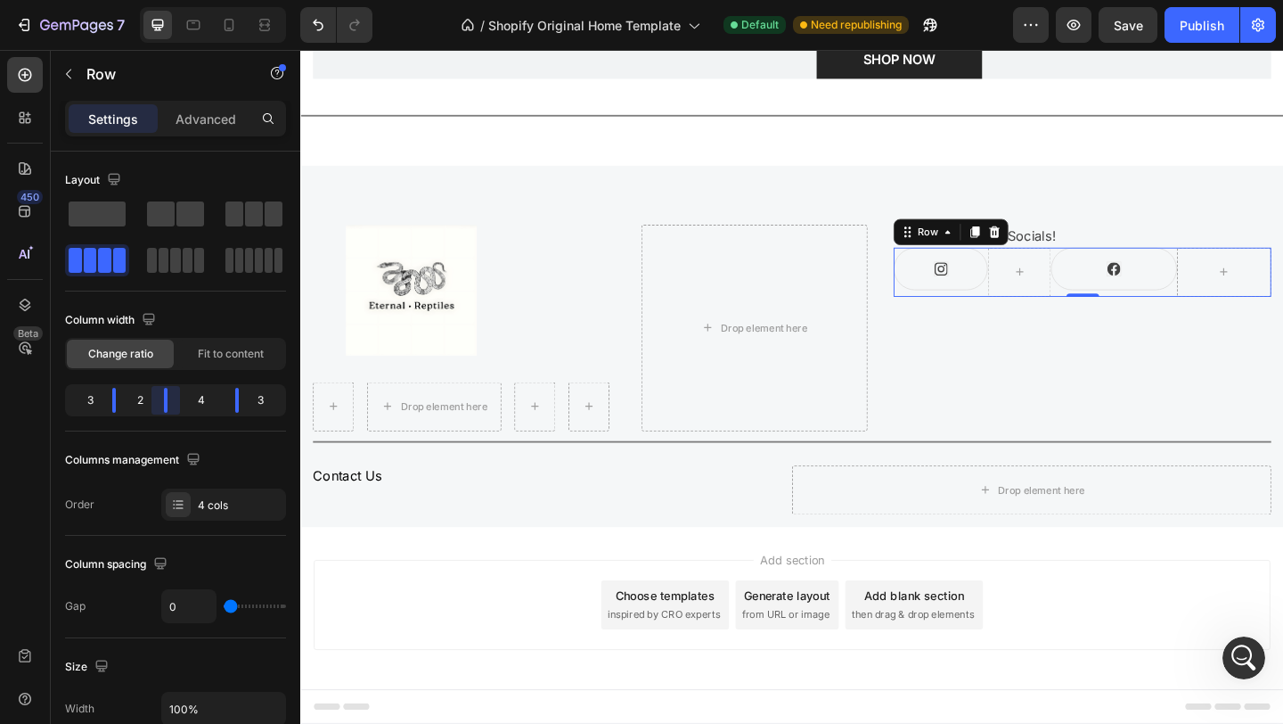
drag, startPoint x: 178, startPoint y: 400, endPoint x: 152, endPoint y: 402, distance: 25.9
click at [152, 0] on body "7 / Shopify Original Home Template Default Need republishing Preview Save Publi…" at bounding box center [641, 0] width 1283 height 0
drag, startPoint x: 114, startPoint y: 405, endPoint x: 214, endPoint y: 402, distance: 99.9
click at [100, 0] on body "7 / Shopify Original Home Template Default Need republishing Preview Save Publi…" at bounding box center [641, 0] width 1283 height 0
drag, startPoint x: 239, startPoint y: 399, endPoint x: 215, endPoint y: 399, distance: 24.1
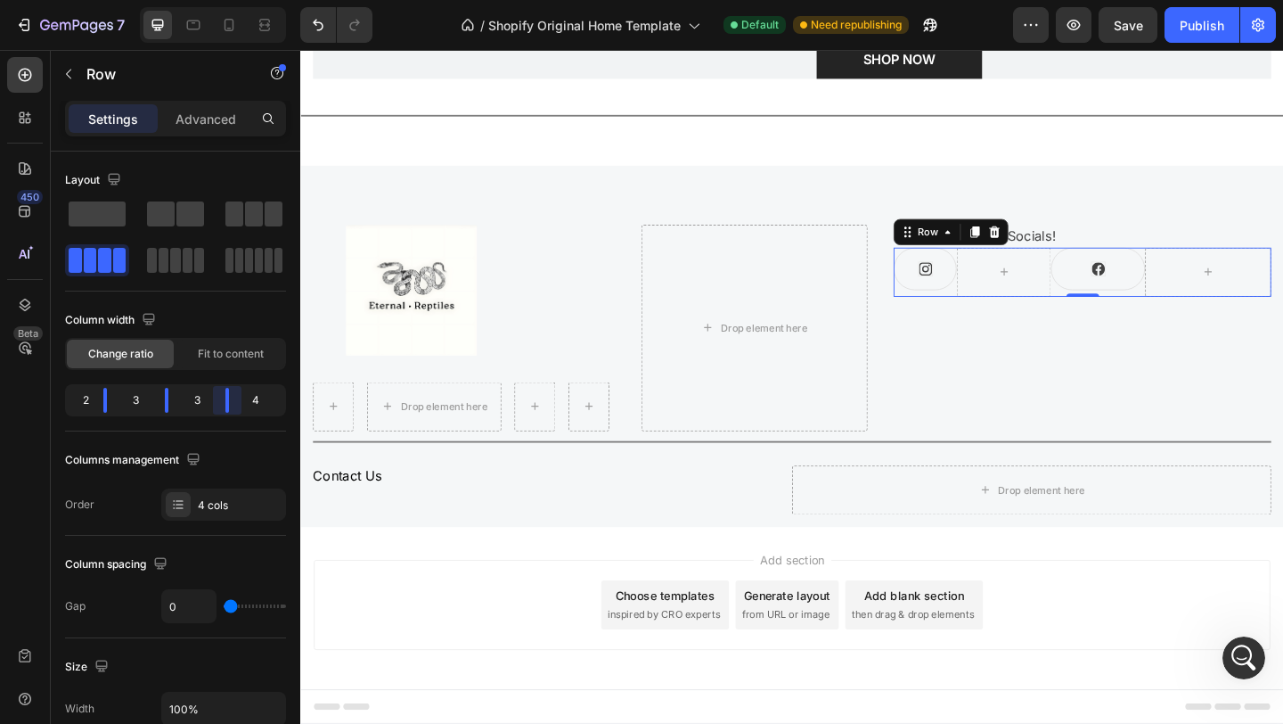
click at [215, 0] on body "7 / Shopify Original Home Template Default Need republishing Preview Save Publi…" at bounding box center [641, 0] width 1283 height 0
drag, startPoint x: 223, startPoint y: 399, endPoint x: 209, endPoint y: 399, distance: 13.4
click at [209, 0] on body "7 / Shopify Original Home Template Default Need republishing Preview Save Publi…" at bounding box center [641, 0] width 1283 height 0
drag, startPoint x: 226, startPoint y: 401, endPoint x: 205, endPoint y: 401, distance: 21.4
click at [205, 0] on body "7 / Shopify Original Home Template Default Need republishing Preview Publish 45…" at bounding box center [641, 0] width 1283 height 0
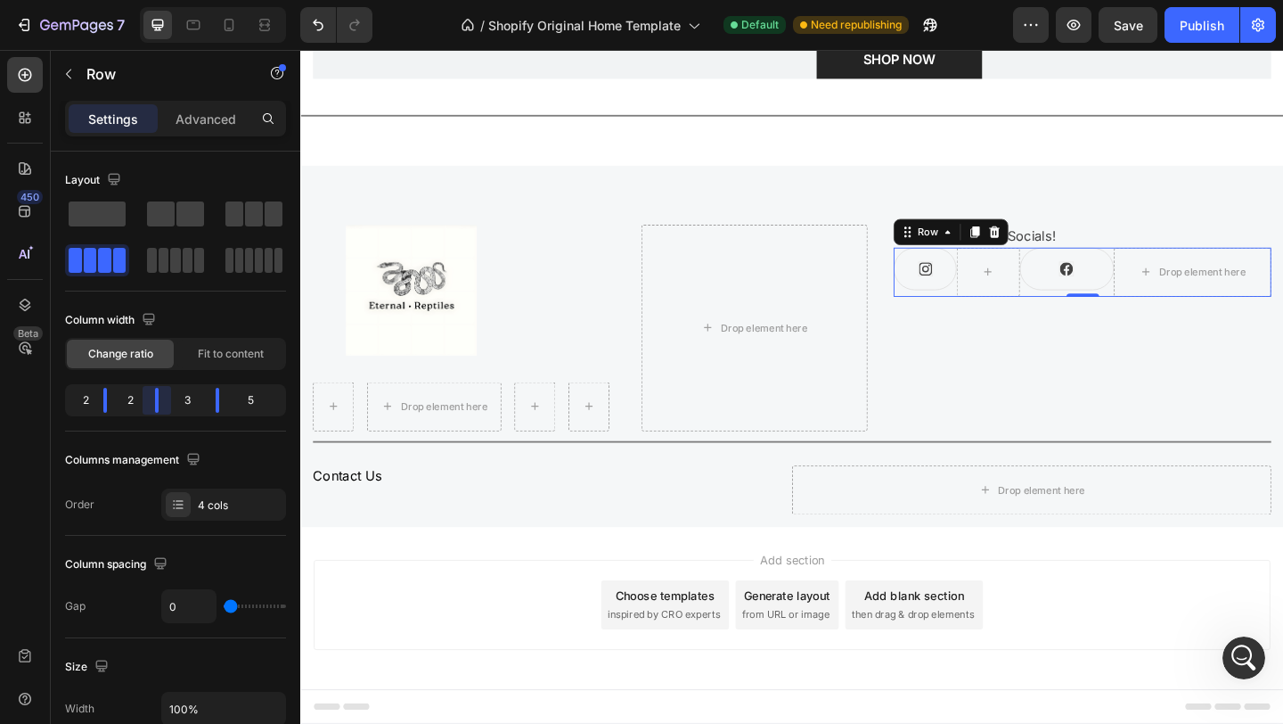
drag, startPoint x: 171, startPoint y: 404, endPoint x: 143, endPoint y: 404, distance: 28.5
click at [143, 0] on body "7 / Shopify Original Home Template Default Need republishing Preview Save Publi…" at bounding box center [641, 0] width 1283 height 0
drag, startPoint x: 222, startPoint y: 405, endPoint x: 173, endPoint y: 403, distance: 49.1
click at [173, 0] on body "7 / Shopify Original Home Template Default Need republishing Preview Save Publi…" at bounding box center [641, 0] width 1283 height 0
click at [636, 582] on div "Add section Choose templates inspired by CRO experts Generate layout from URL o…" at bounding box center [834, 657] width 1069 height 176
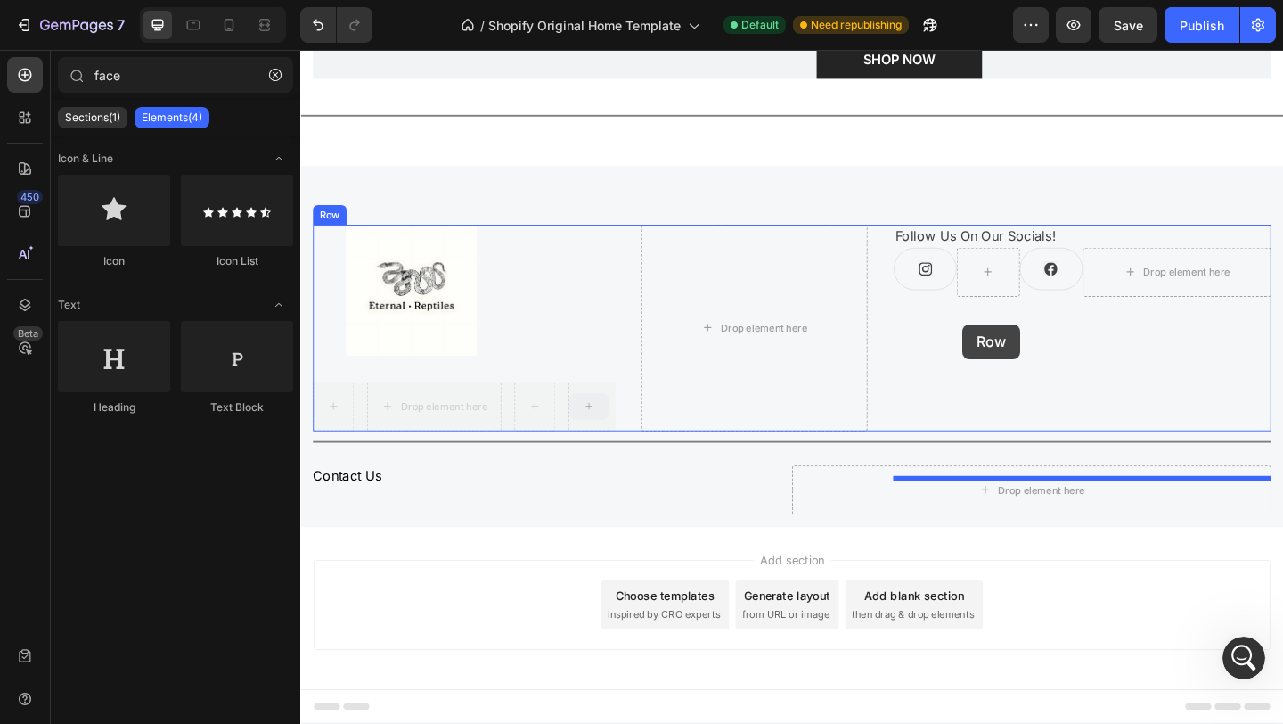
drag, startPoint x: 620, startPoint y: 441, endPoint x: 1020, endPoint y: 348, distance: 410.8
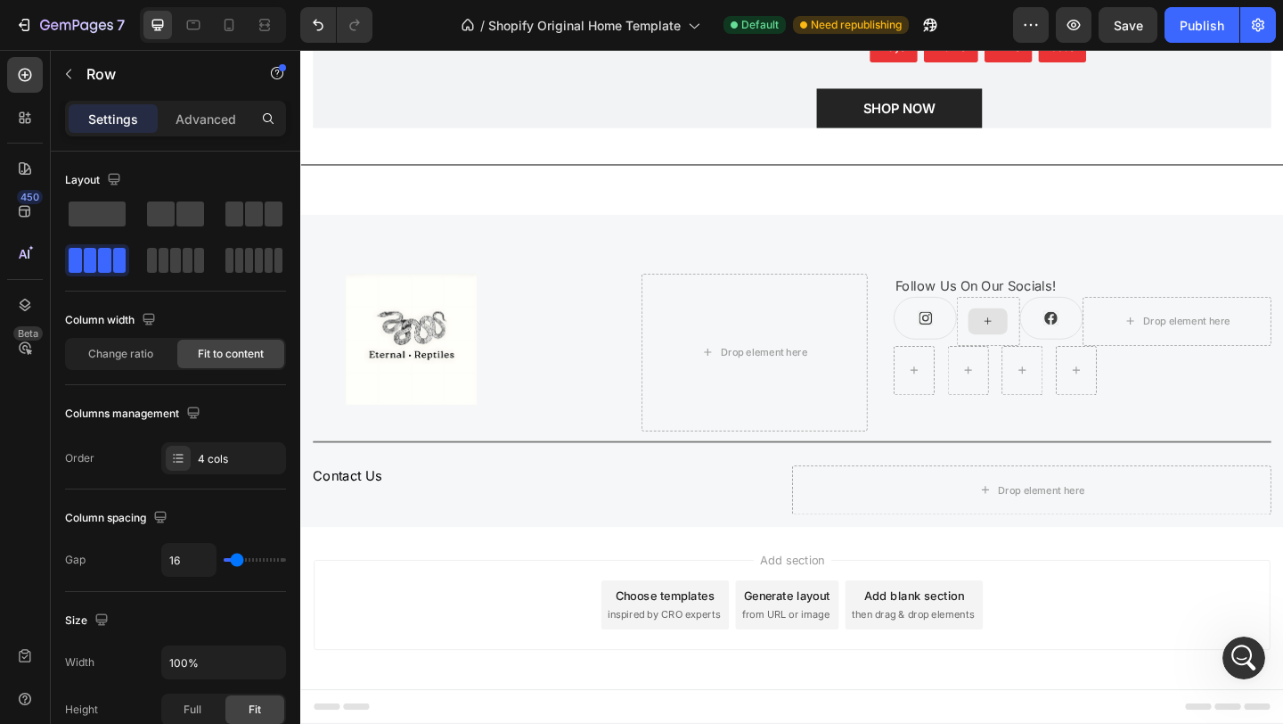
scroll to position [2990, 0]
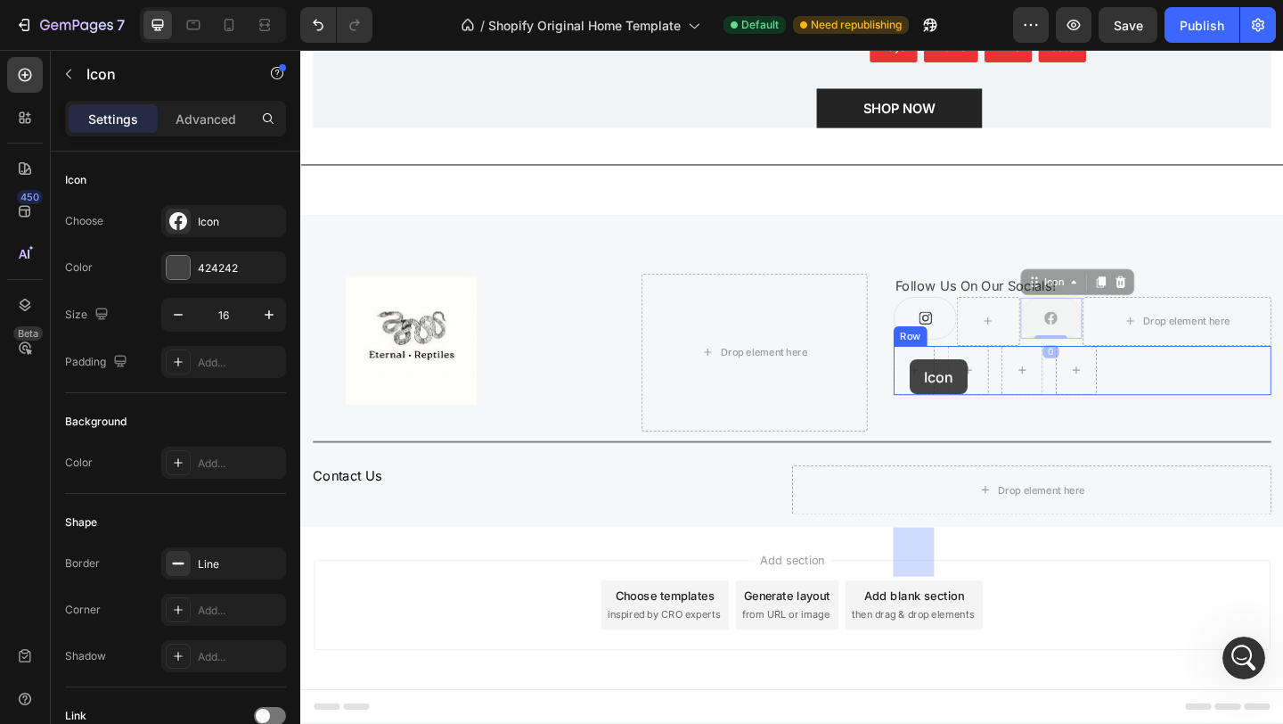
drag, startPoint x: 1111, startPoint y: 346, endPoint x: 963, endPoint y: 388, distance: 153.8
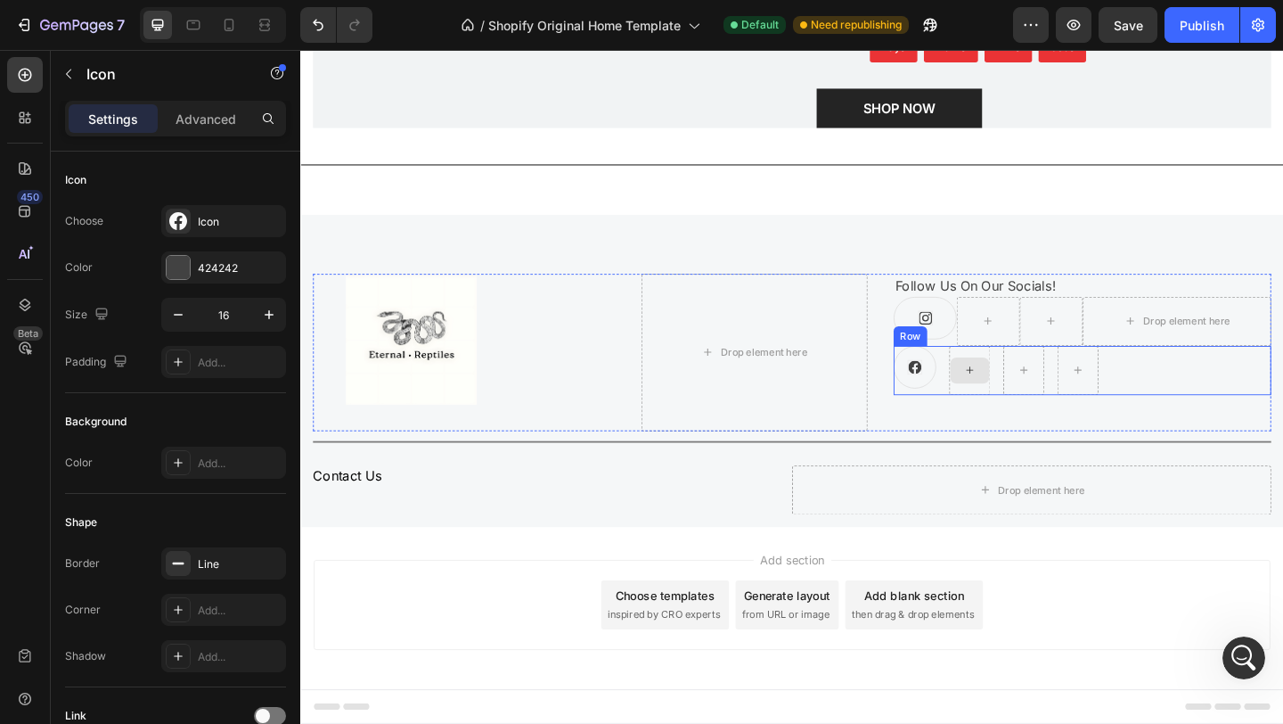
click at [1043, 398] on div at bounding box center [1028, 398] width 43 height 29
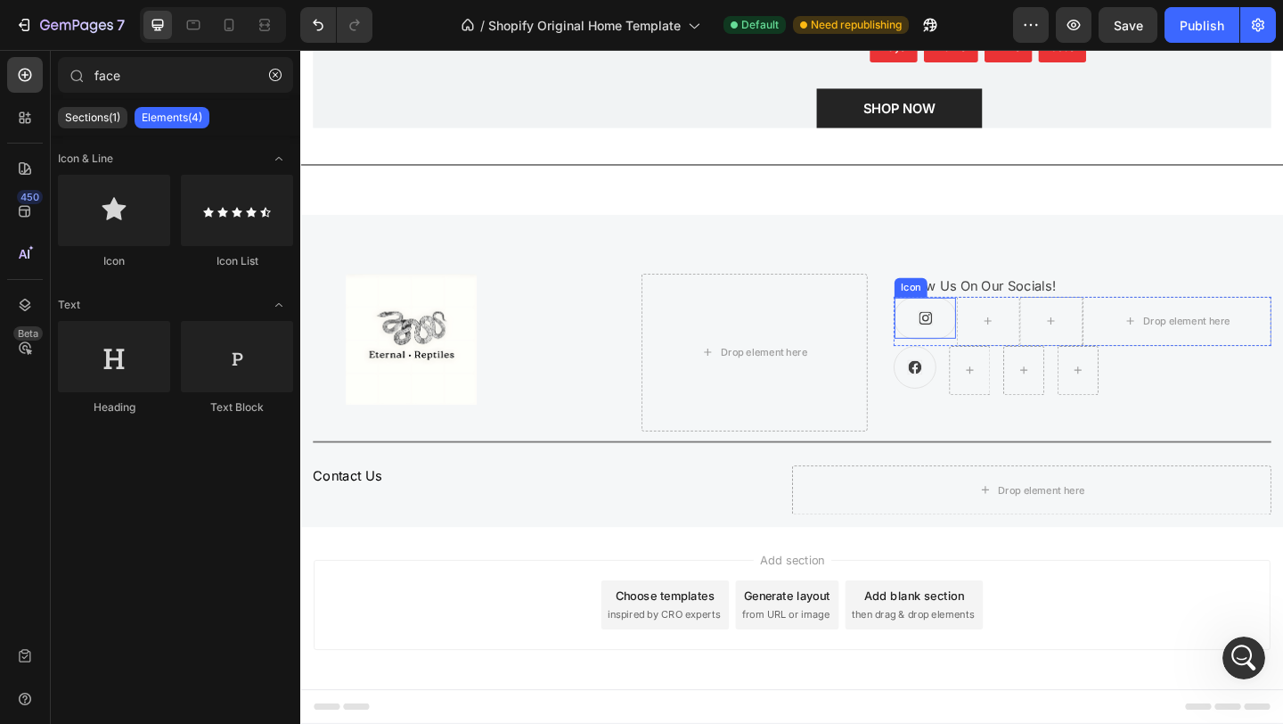
click at [994, 348] on div "Icon" at bounding box center [980, 341] width 69 height 46
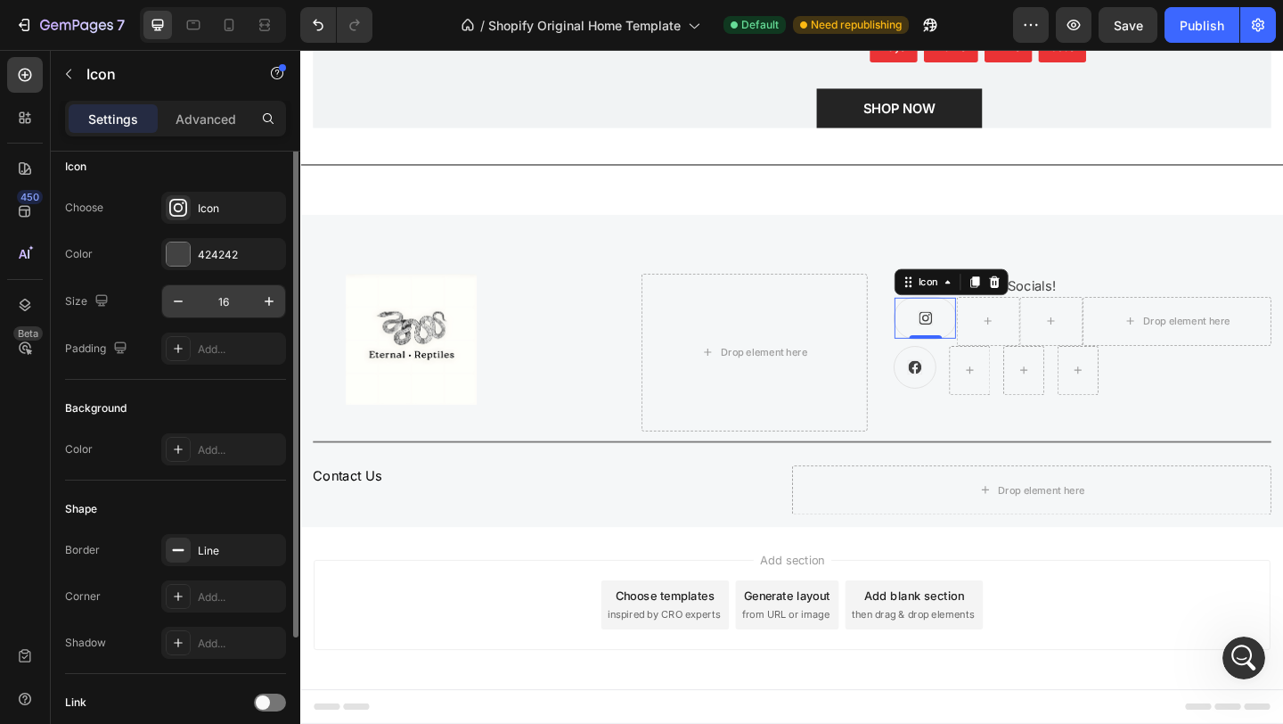
scroll to position [0, 0]
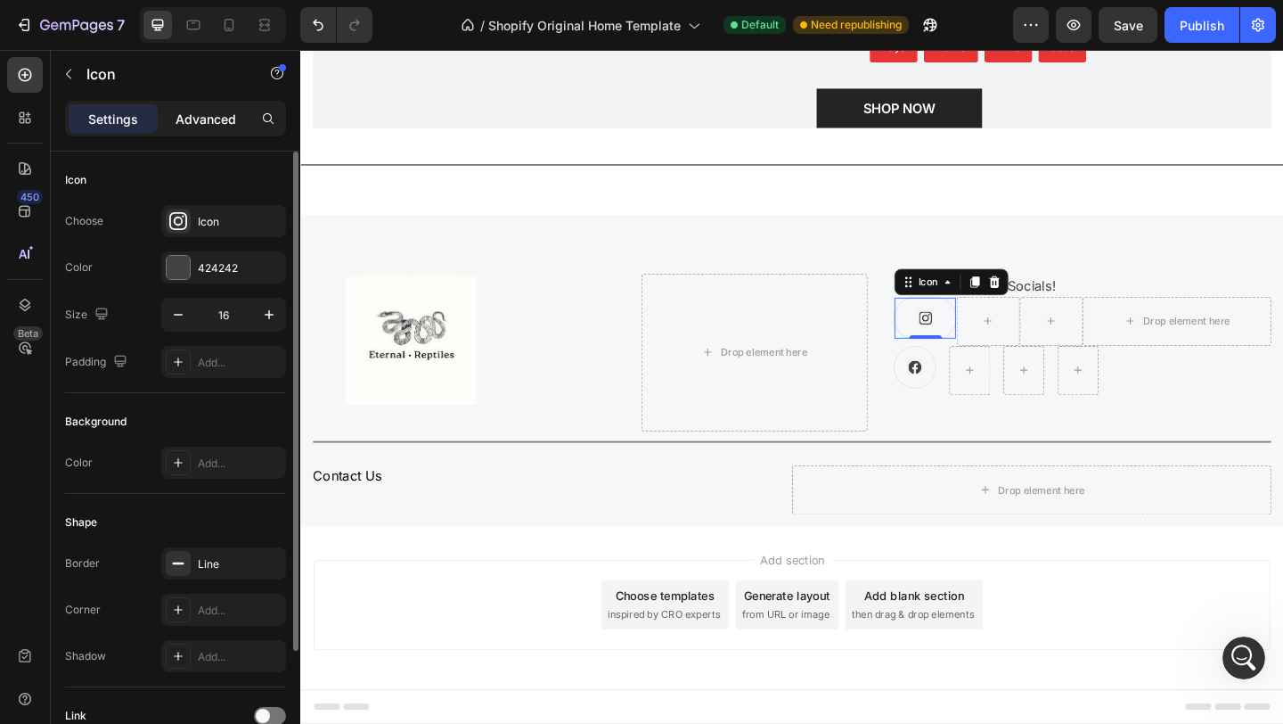
click at [209, 114] on p "Advanced" at bounding box center [206, 119] width 61 height 19
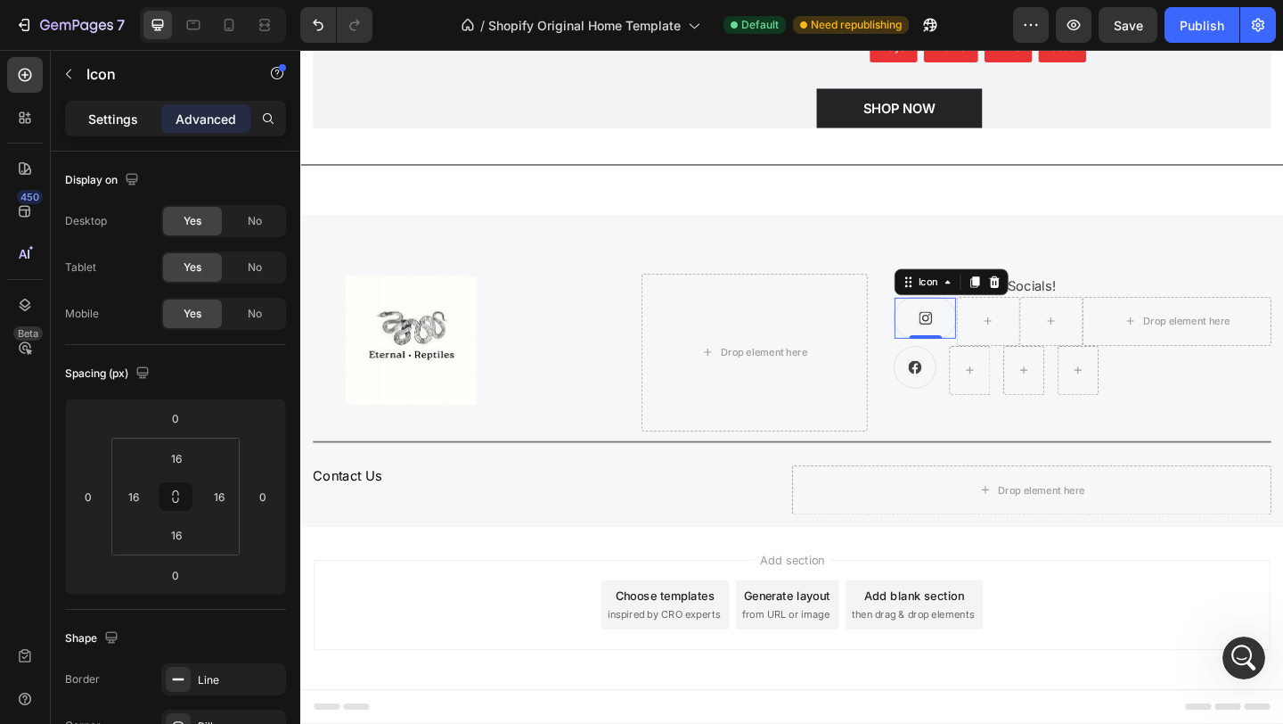
click at [119, 118] on p "Settings" at bounding box center [113, 119] width 50 height 19
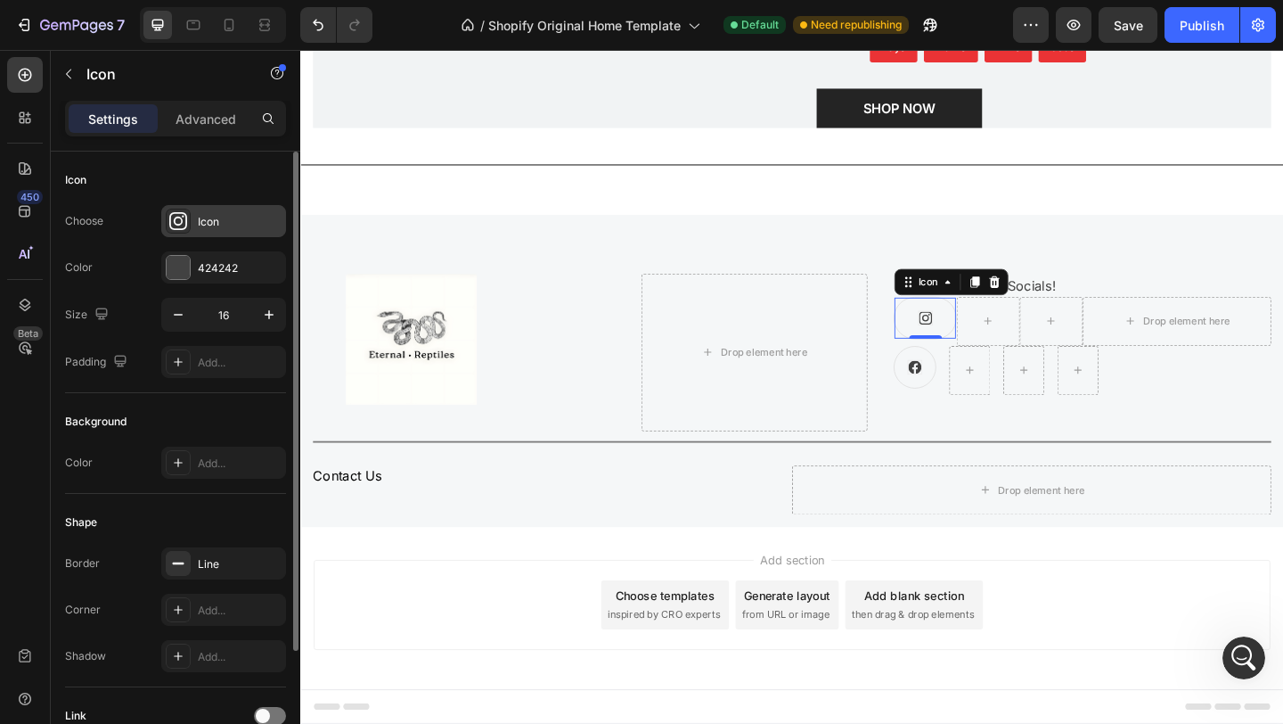
click at [226, 227] on div "Icon" at bounding box center [240, 222] width 84 height 16
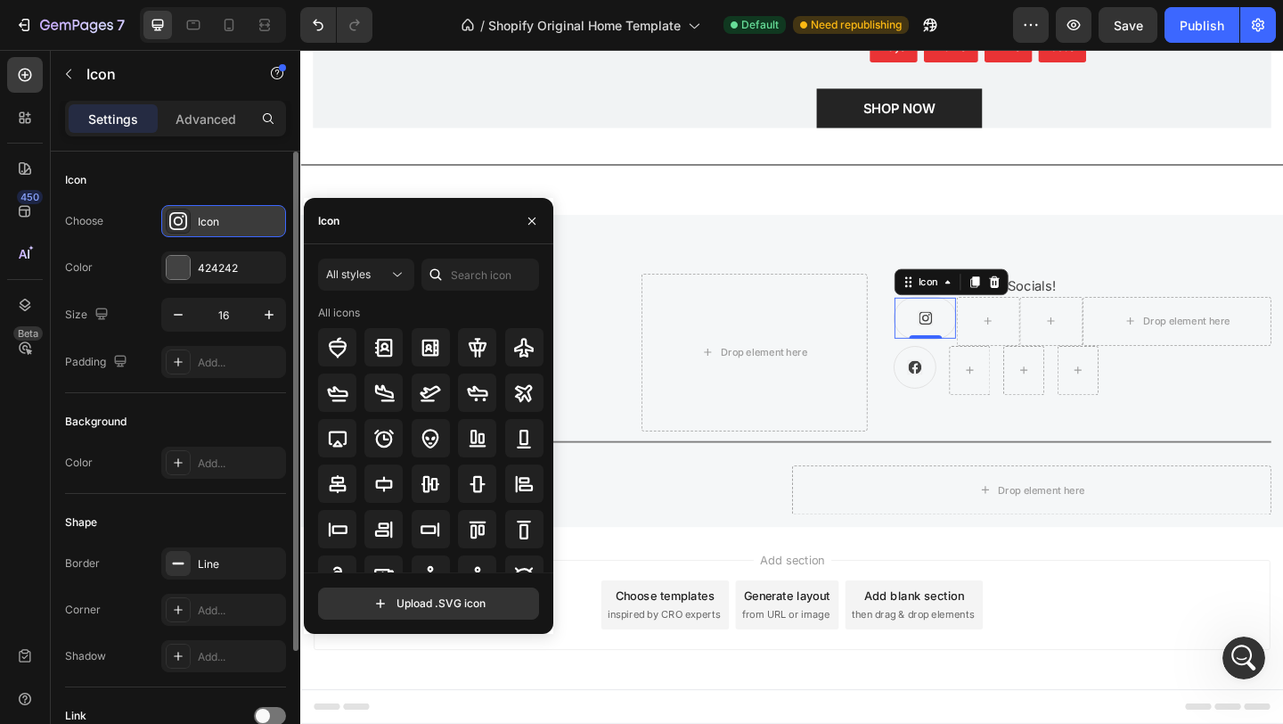
click at [226, 227] on div "Icon" at bounding box center [240, 222] width 84 height 16
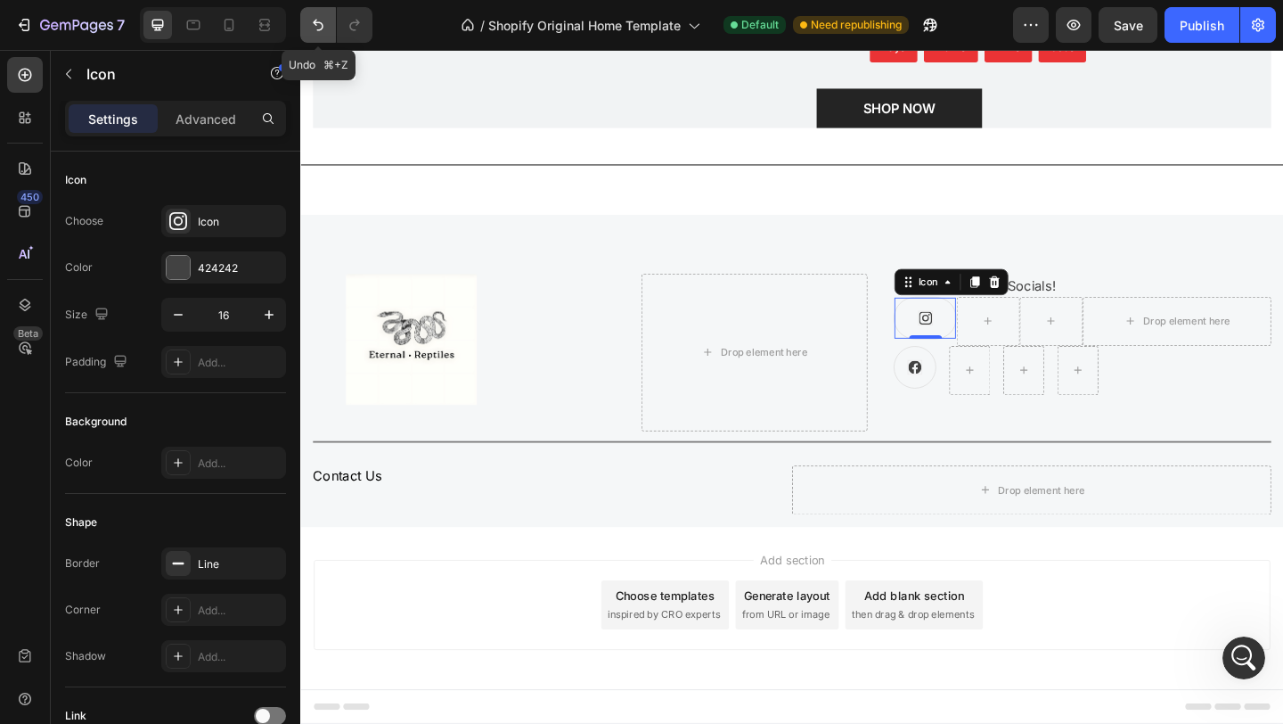
click at [316, 27] on icon "Undo/Redo" at bounding box center [318, 25] width 18 height 18
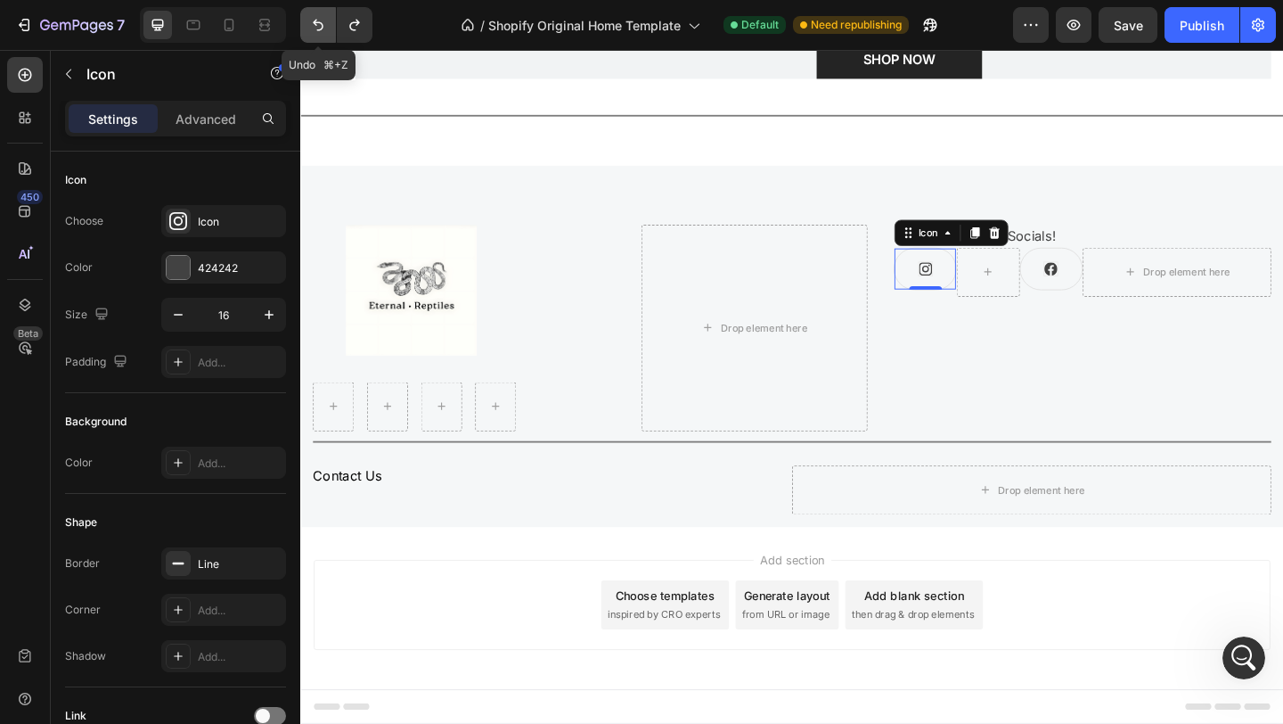
scroll to position [3044, 0]
click at [316, 27] on icon "Undo/Redo" at bounding box center [318, 25] width 18 height 18
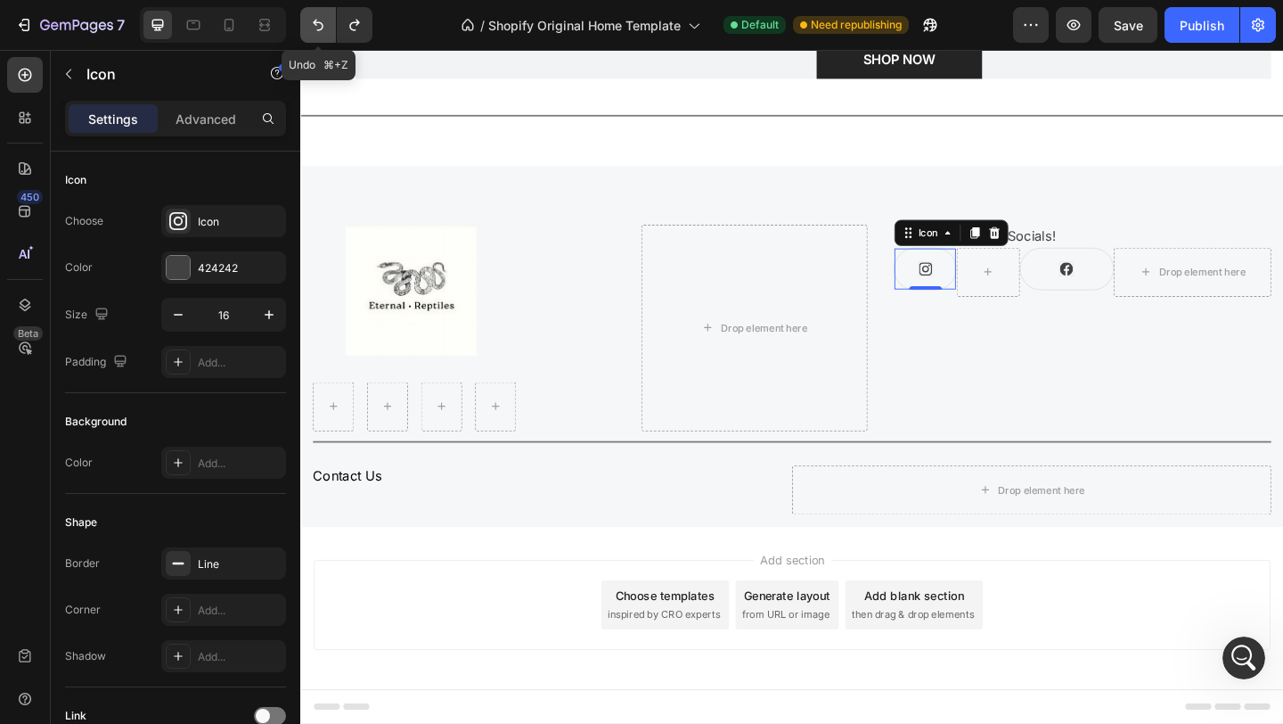
click at [316, 27] on icon "Undo/Redo" at bounding box center [318, 25] width 18 height 18
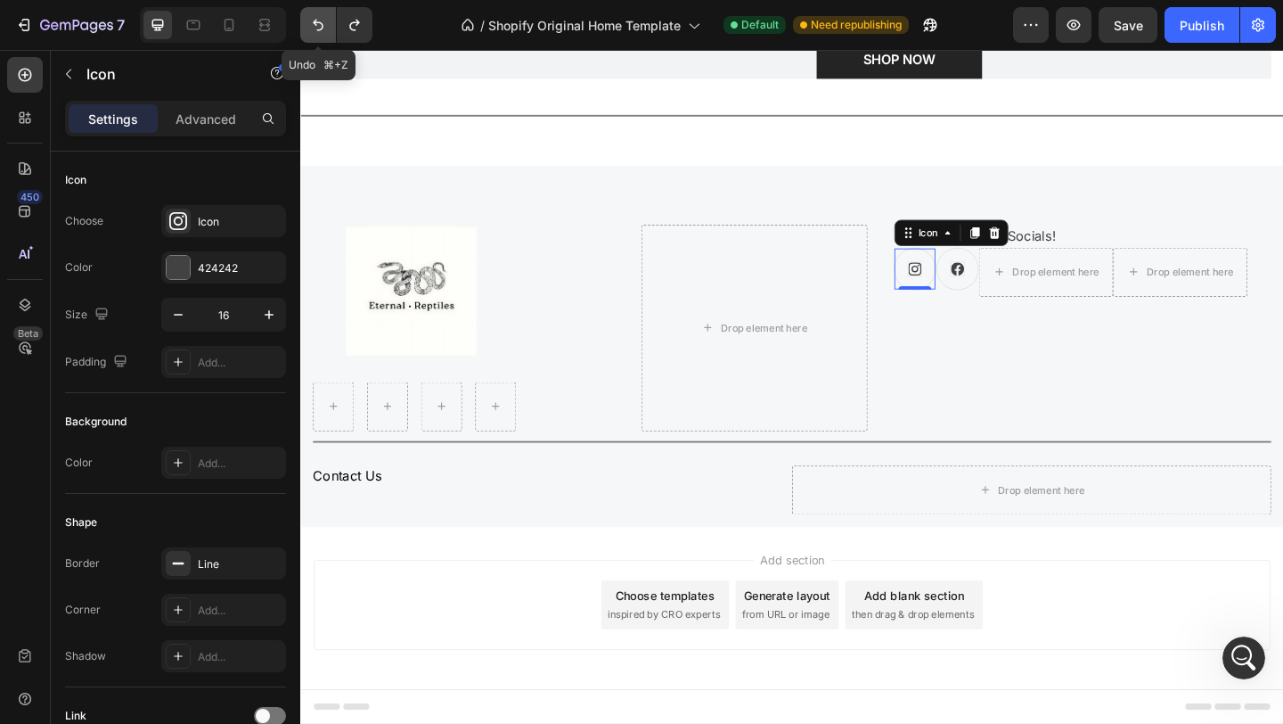
click at [316, 27] on icon "Undo/Redo" at bounding box center [318, 25] width 18 height 18
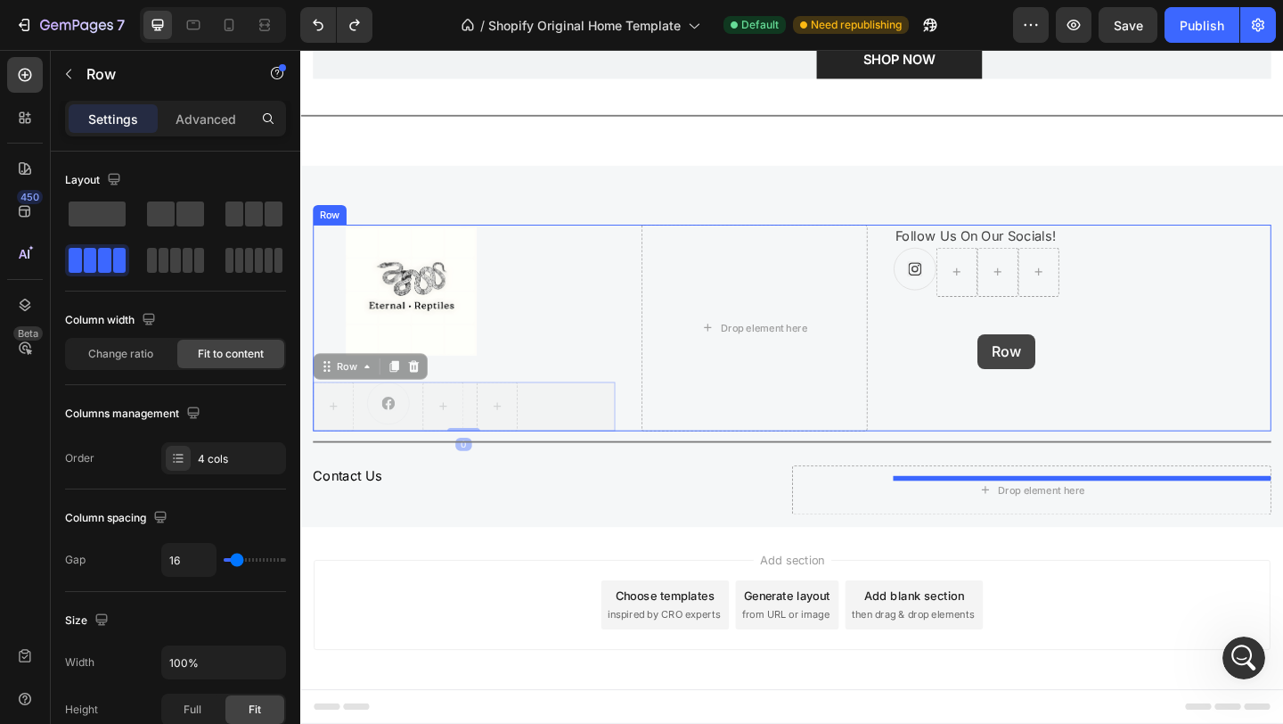
drag, startPoint x: 610, startPoint y: 438, endPoint x: 1055, endPoint y: 359, distance: 452.5
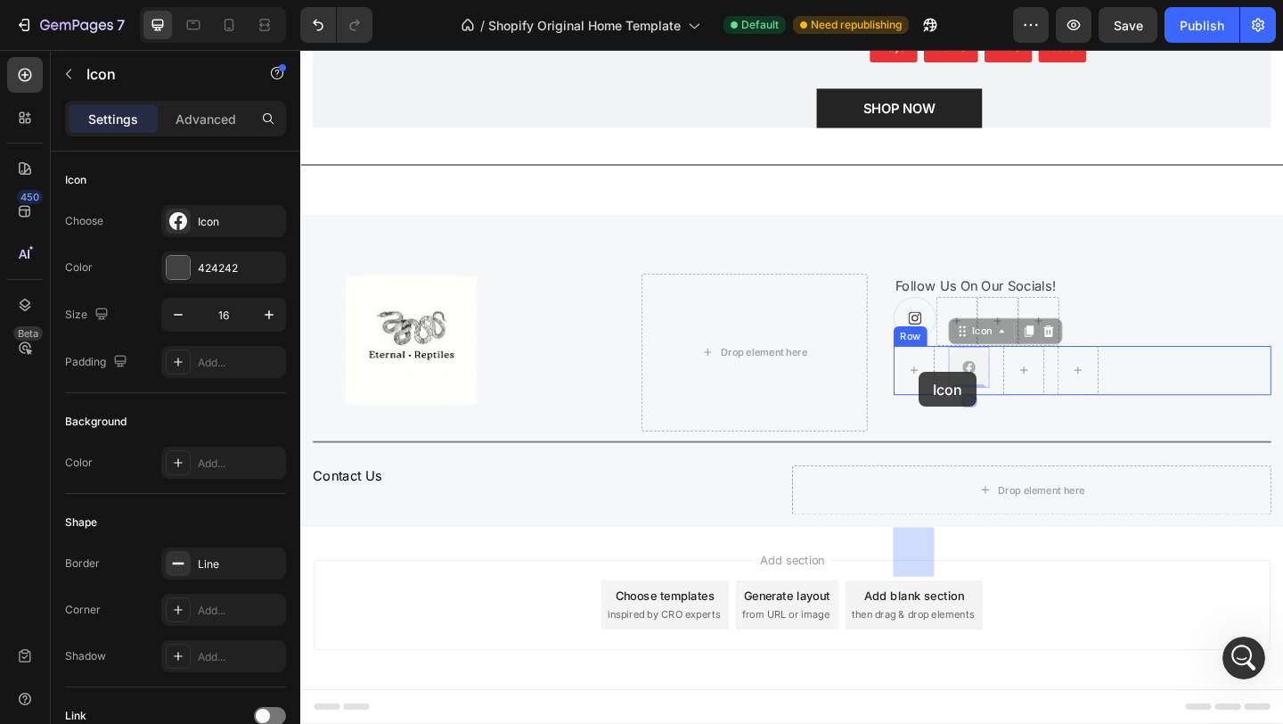
drag, startPoint x: 1037, startPoint y: 404, endPoint x: 973, endPoint y: 400, distance: 63.4
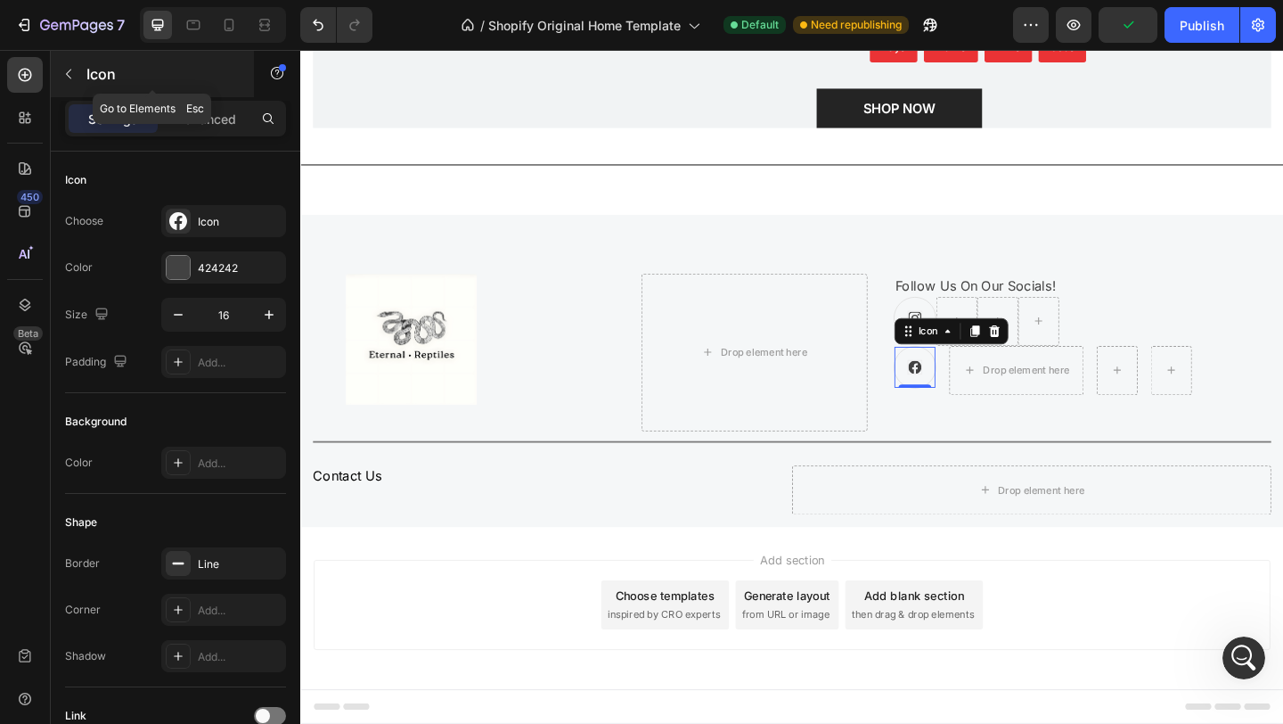
click at [63, 78] on icon "button" at bounding box center [68, 74] width 14 height 14
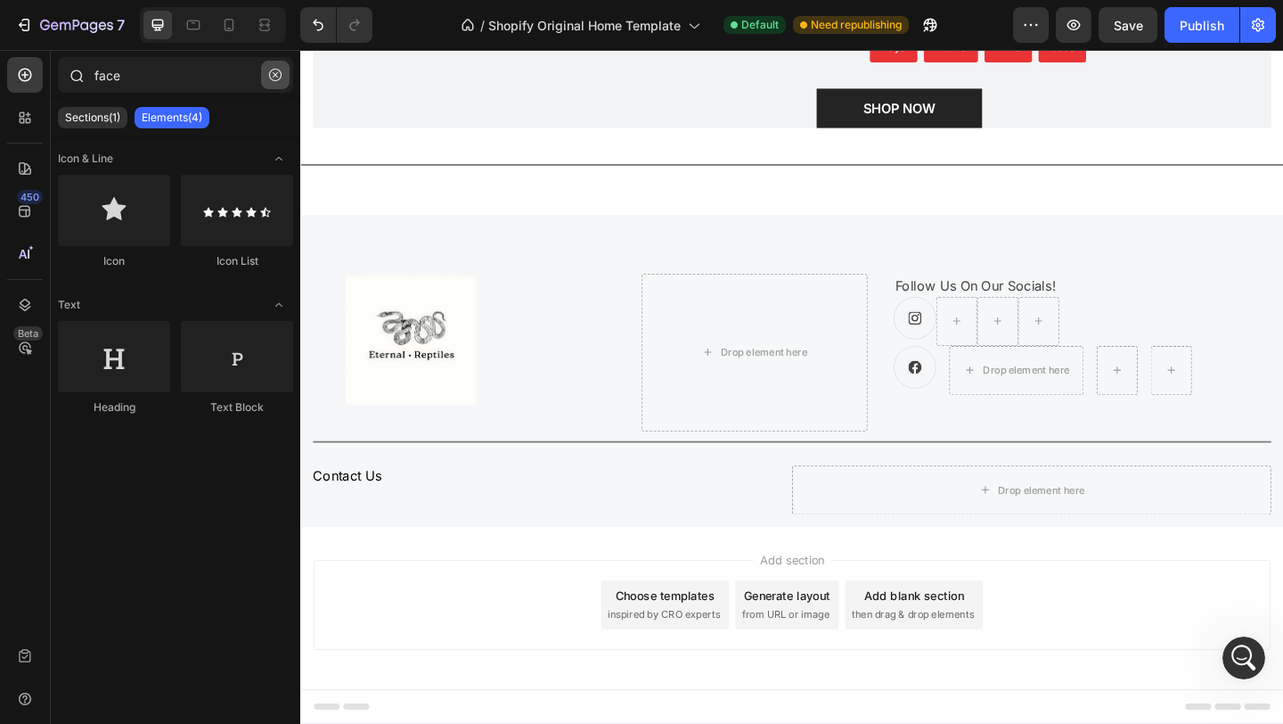
click at [279, 78] on icon "button" at bounding box center [275, 75] width 12 height 12
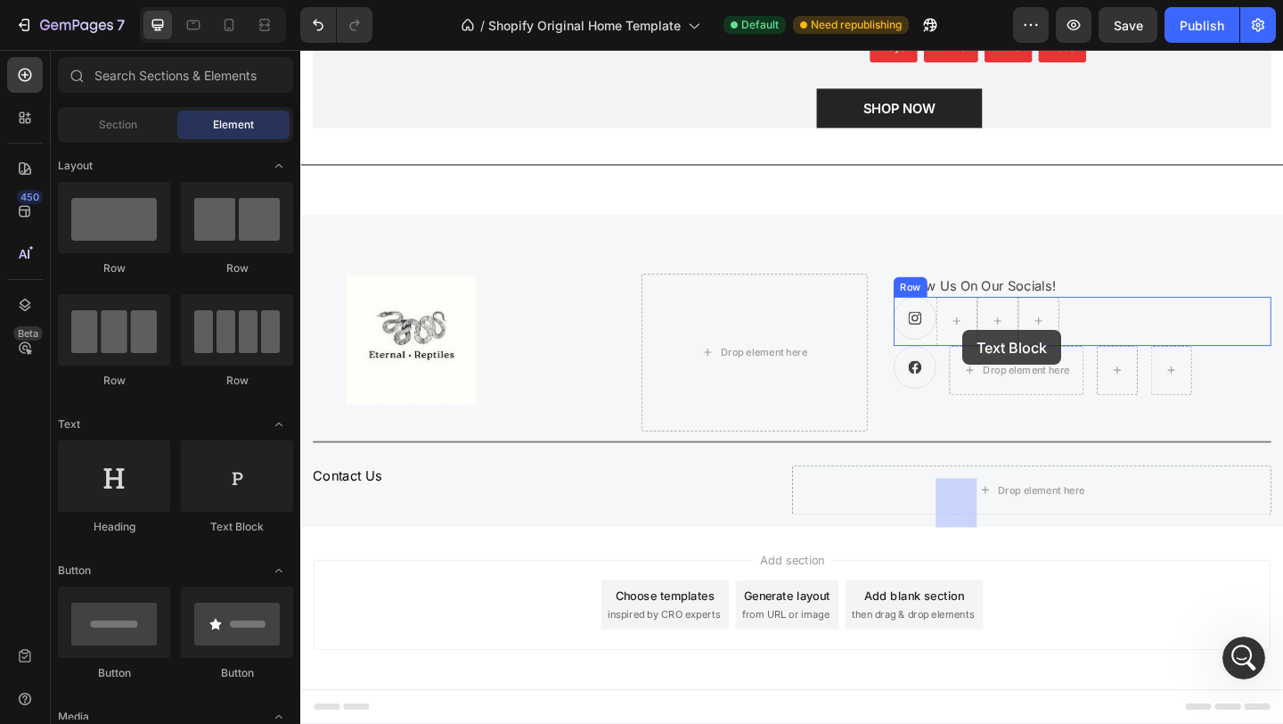
drag, startPoint x: 533, startPoint y: 543, endPoint x: 1019, endPoint y: 350, distance: 522.5
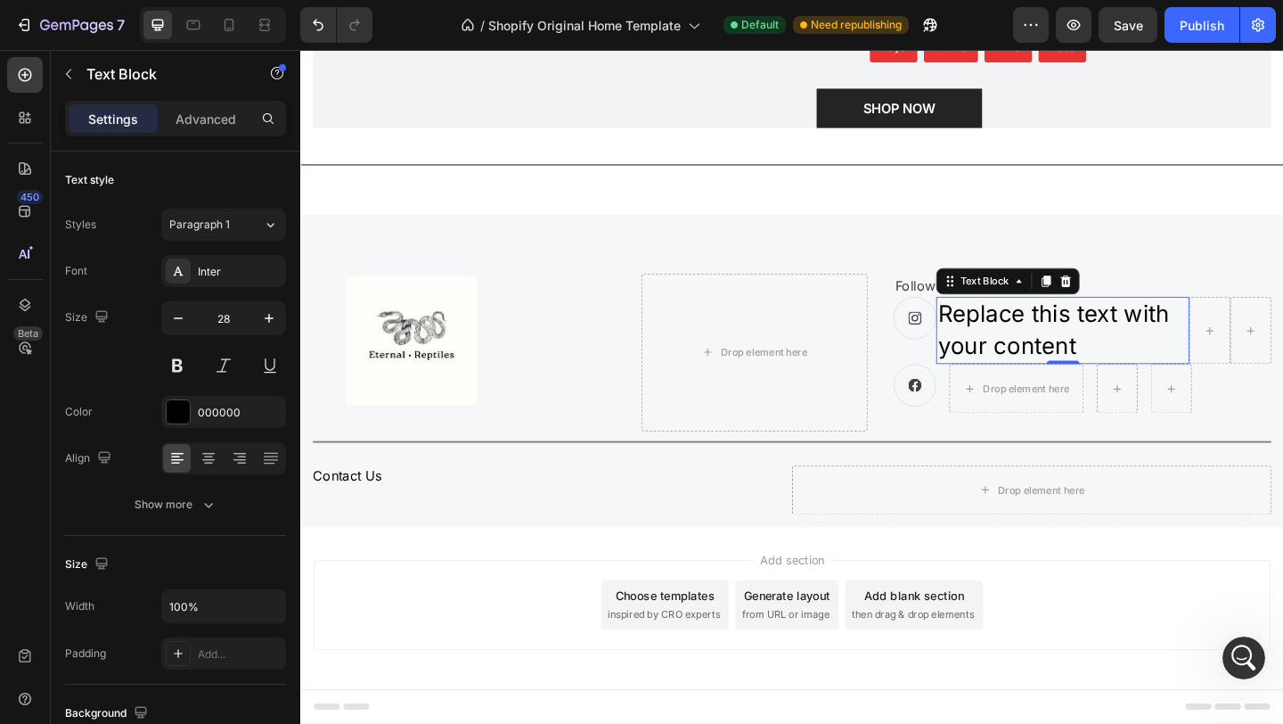
click at [1168, 378] on div "Replace this text with your content" at bounding box center [1129, 354] width 275 height 73
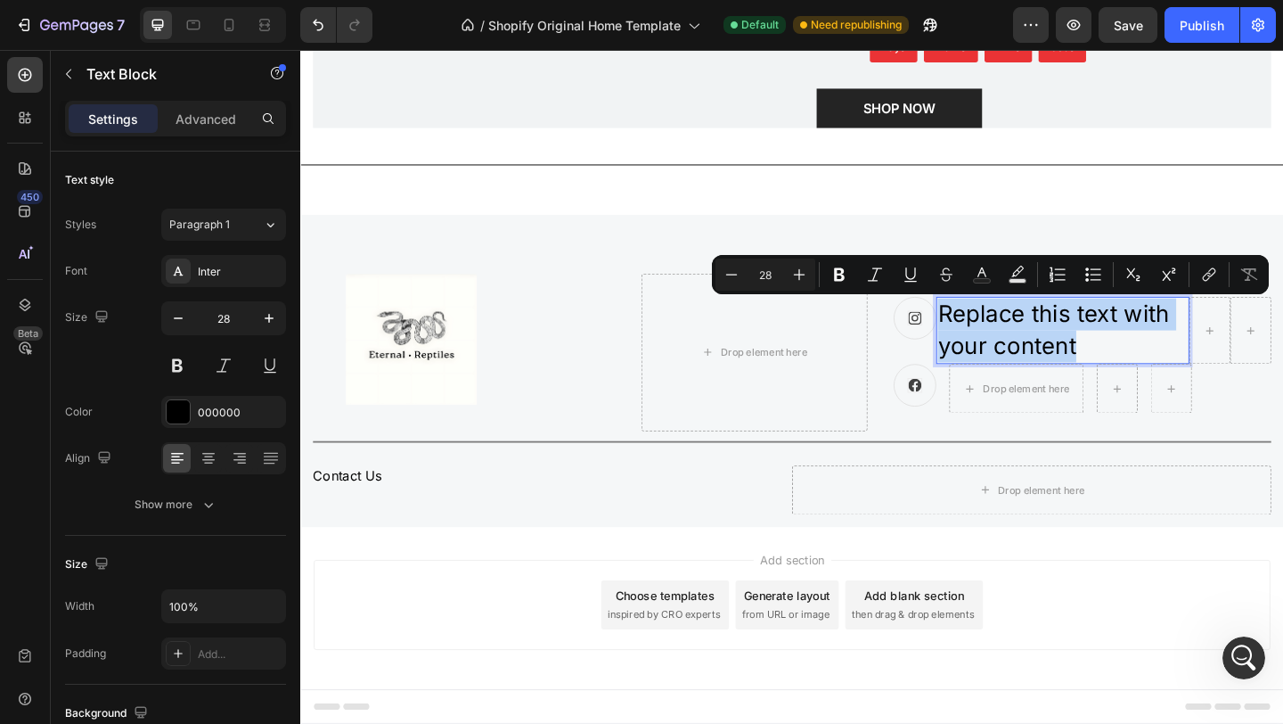
drag, startPoint x: 1168, startPoint y: 378, endPoint x: 988, endPoint y: 325, distance: 186.7
click at [988, 325] on div "Icon Replace this text with your content Text Block 0 Row" at bounding box center [1151, 354] width 411 height 73
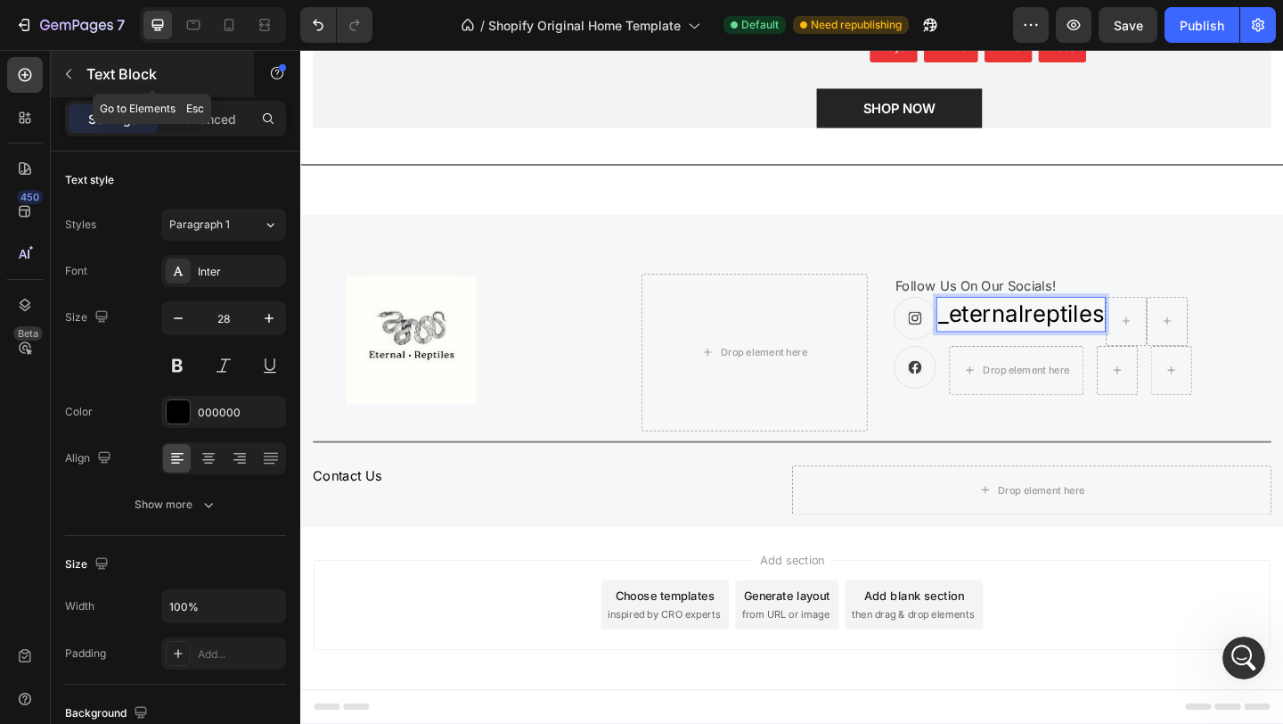
click at [76, 75] on button "button" at bounding box center [68, 74] width 29 height 29
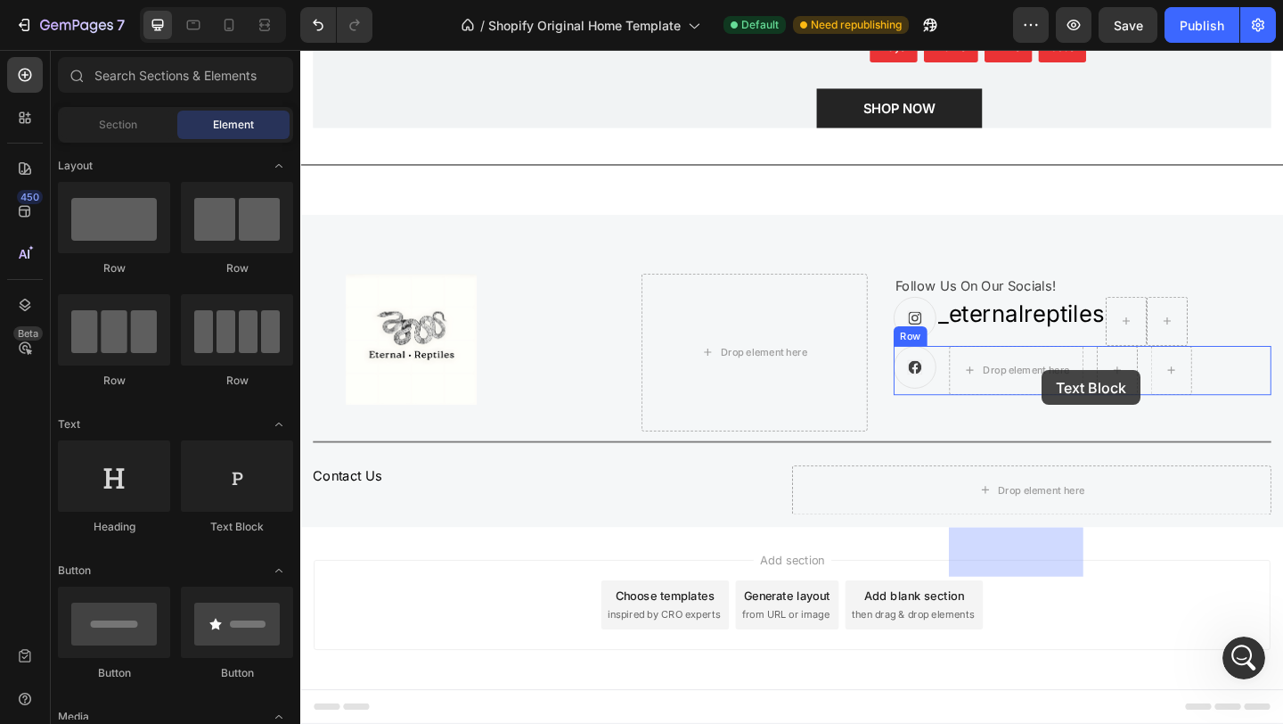
drag, startPoint x: 561, startPoint y: 533, endPoint x: 1107, endPoint y: 397, distance: 562.9
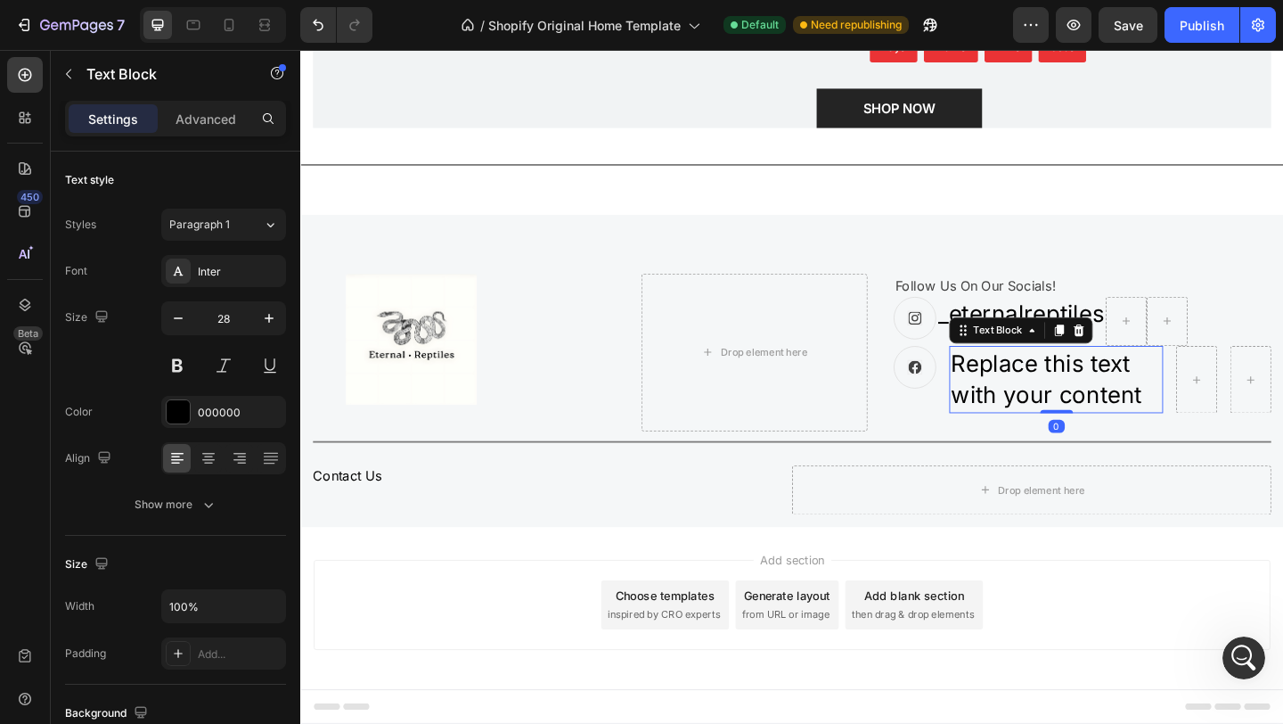
click at [1073, 408] on div "Replace this text with your content" at bounding box center [1122, 408] width 233 height 73
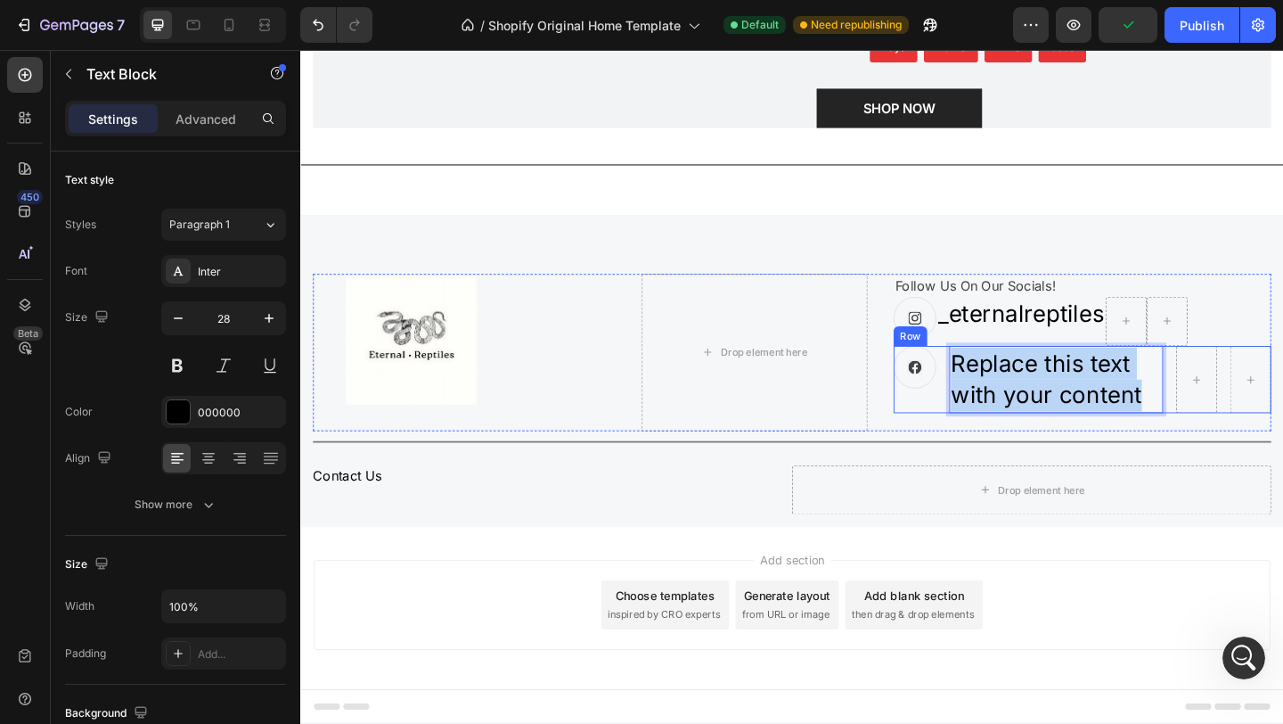
drag, startPoint x: 1224, startPoint y: 430, endPoint x: 1001, endPoint y: 398, distance: 225.0
click at [1001, 398] on div "Icon Replace this text with your content Text Block 0 Row" at bounding box center [1151, 408] width 411 height 73
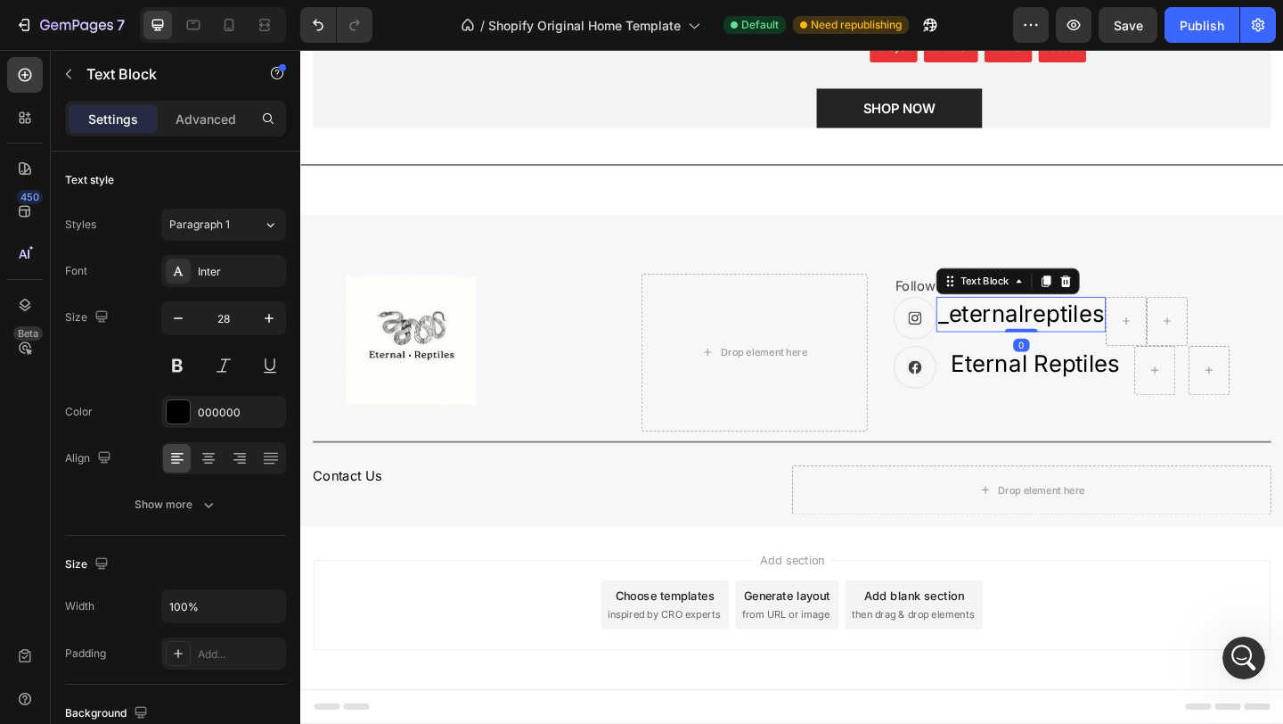
click at [1055, 348] on p "_eternalreptiles" at bounding box center [1084, 337] width 181 height 35
click at [180, 320] on icon "button" at bounding box center [178, 318] width 18 height 18
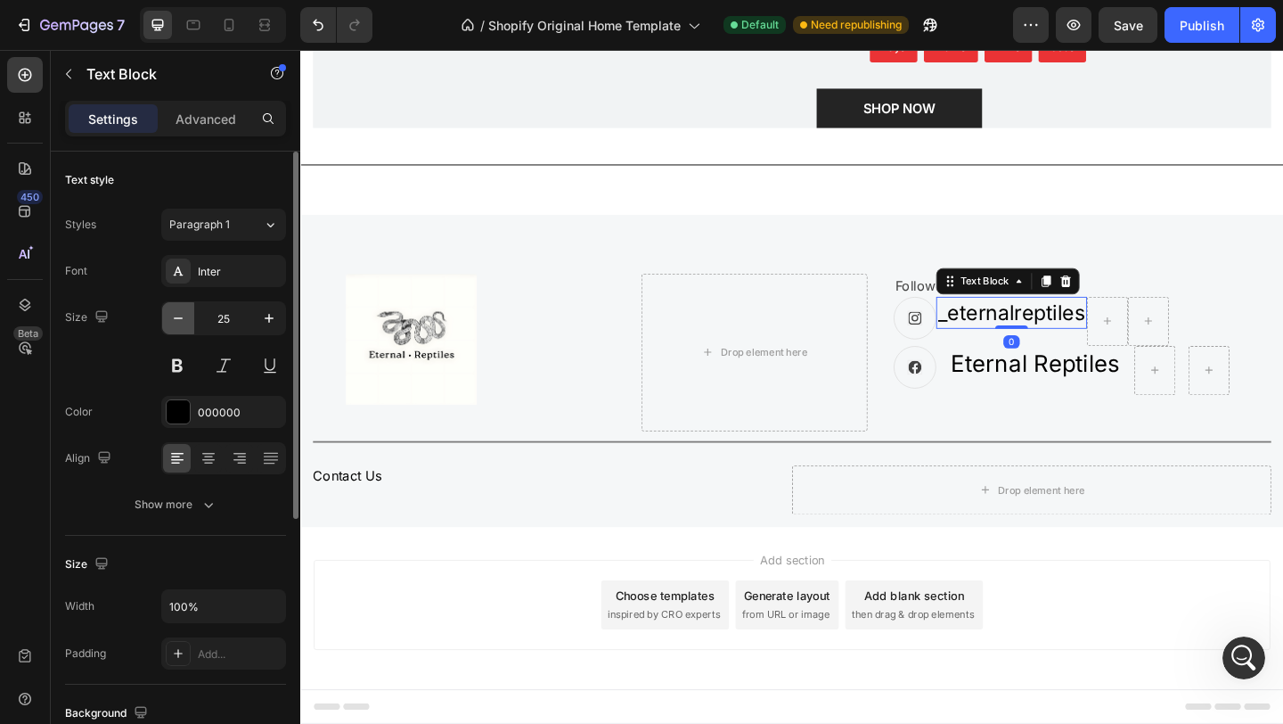
click at [180, 320] on icon "button" at bounding box center [178, 318] width 18 height 18
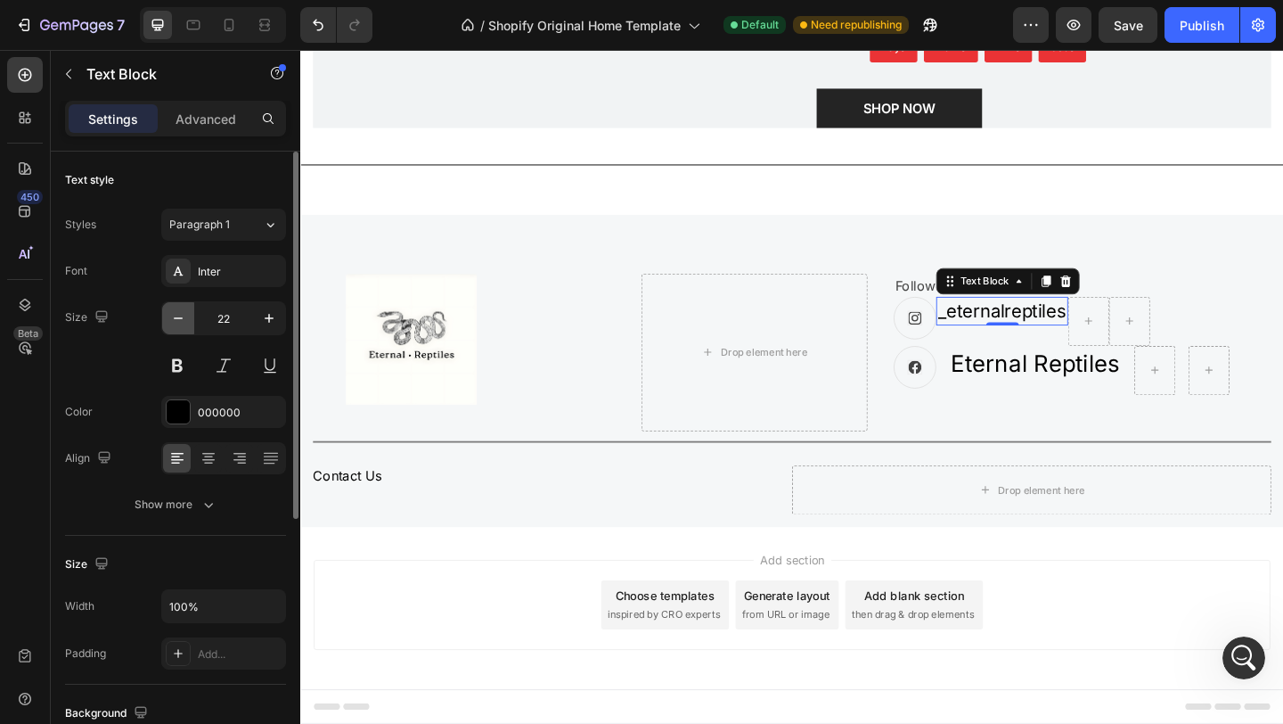
click at [180, 320] on icon "button" at bounding box center [178, 318] width 18 height 18
type input "20"
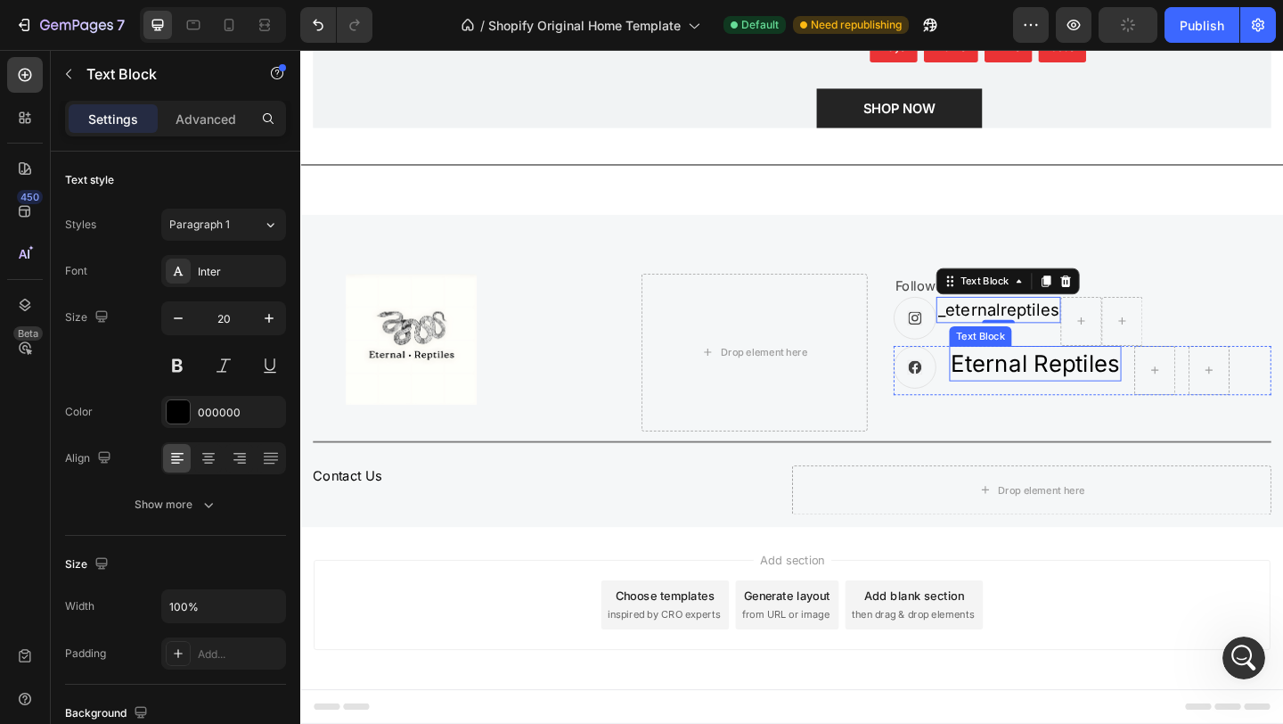
click at [1107, 402] on p "Eternal Reptiles" at bounding box center [1100, 390] width 184 height 35
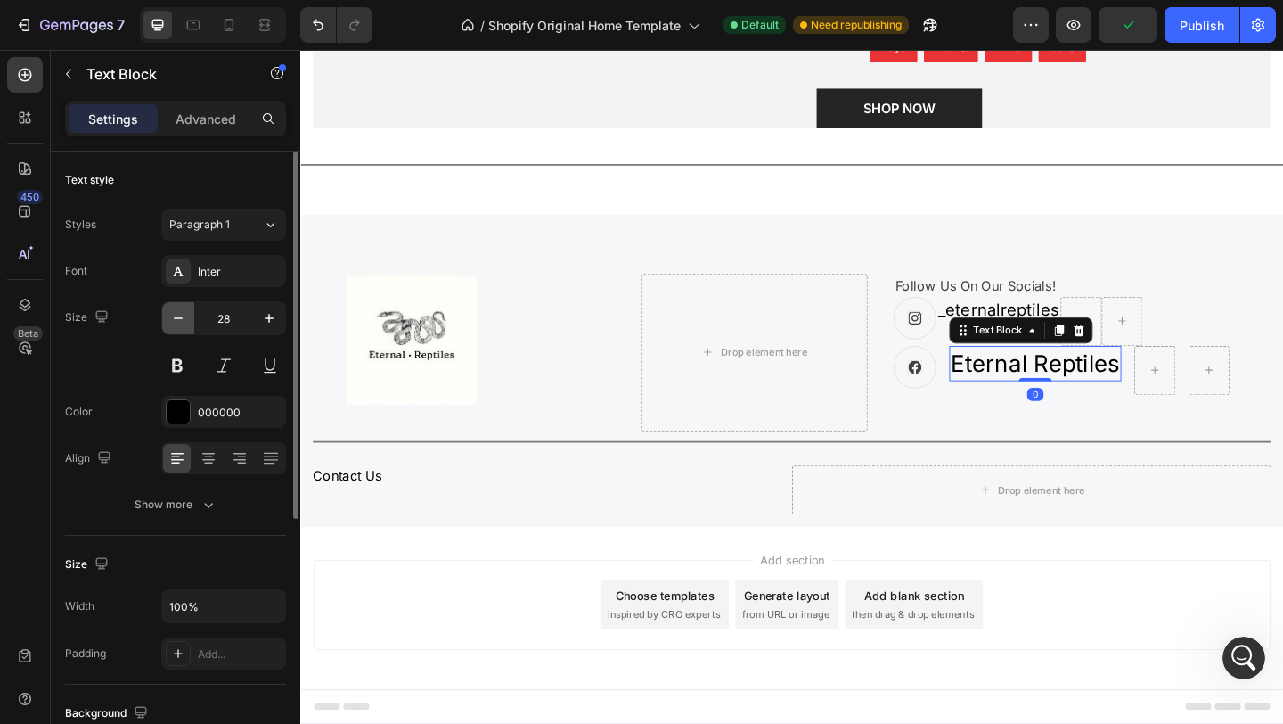
click at [184, 325] on icon "button" at bounding box center [178, 318] width 18 height 18
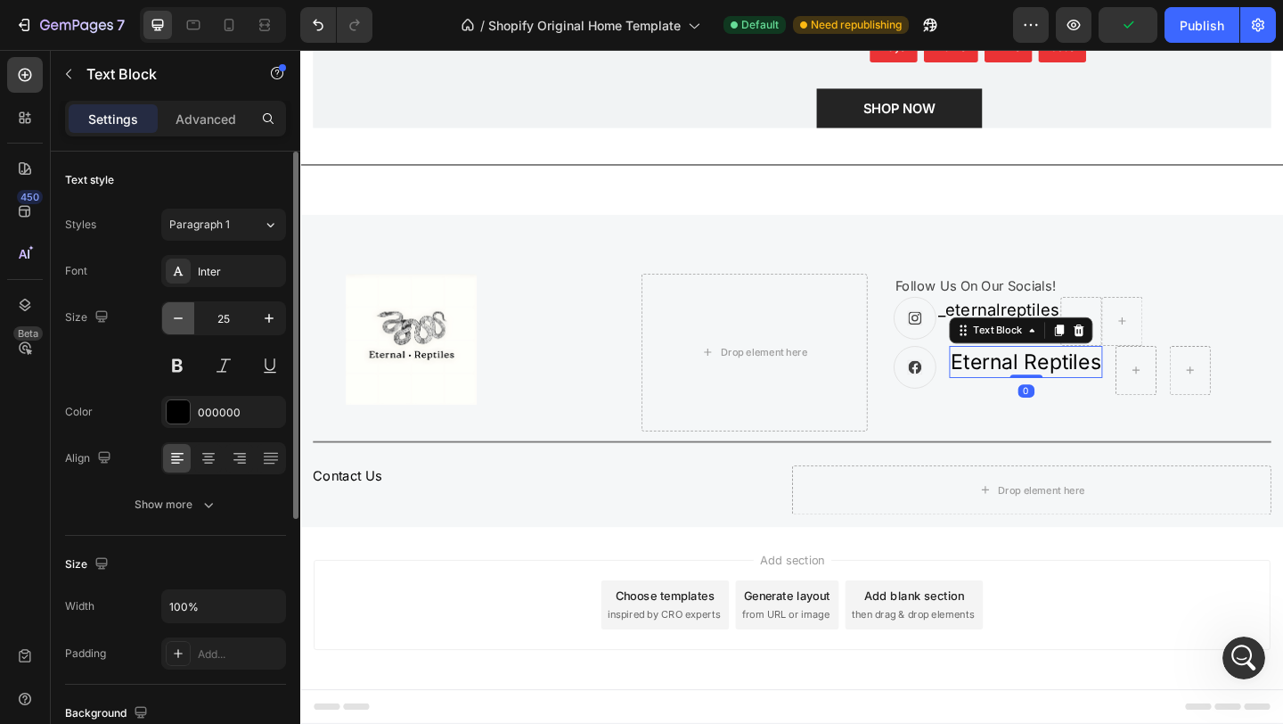
click at [184, 325] on icon "button" at bounding box center [178, 318] width 18 height 18
type input "22"
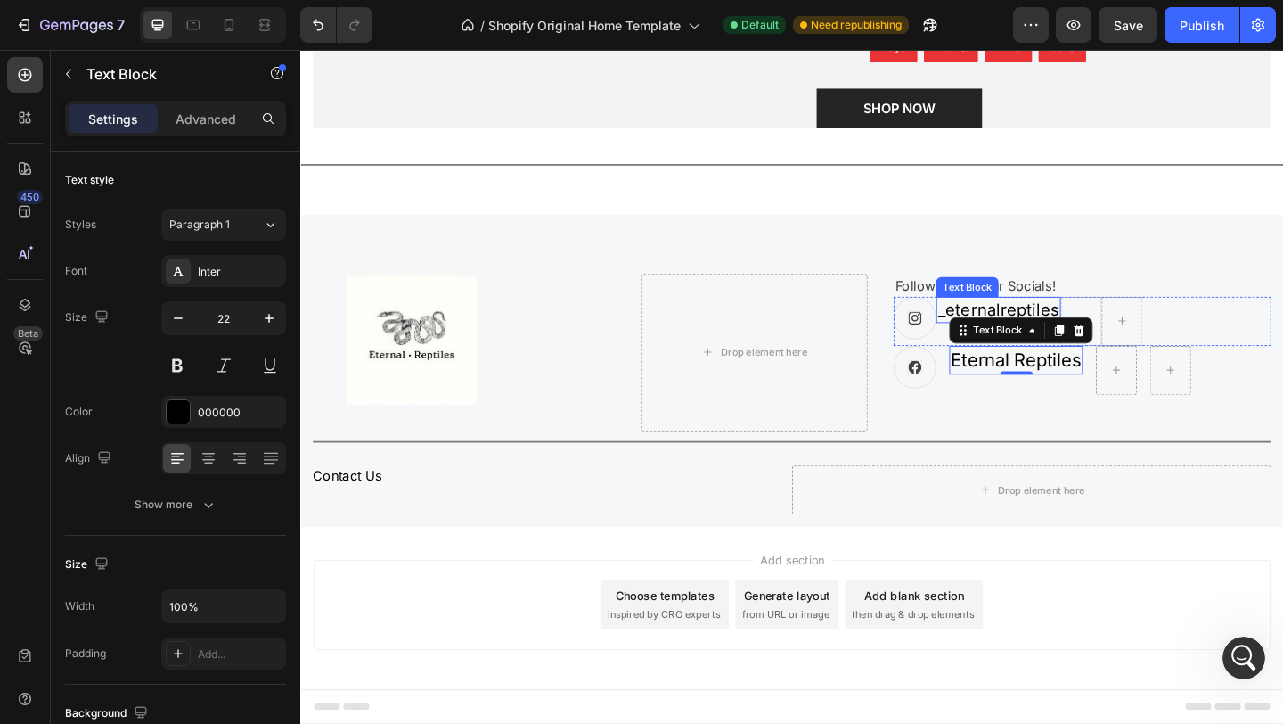
click at [1028, 328] on p "_eternalreptiles" at bounding box center [1060, 332] width 132 height 25
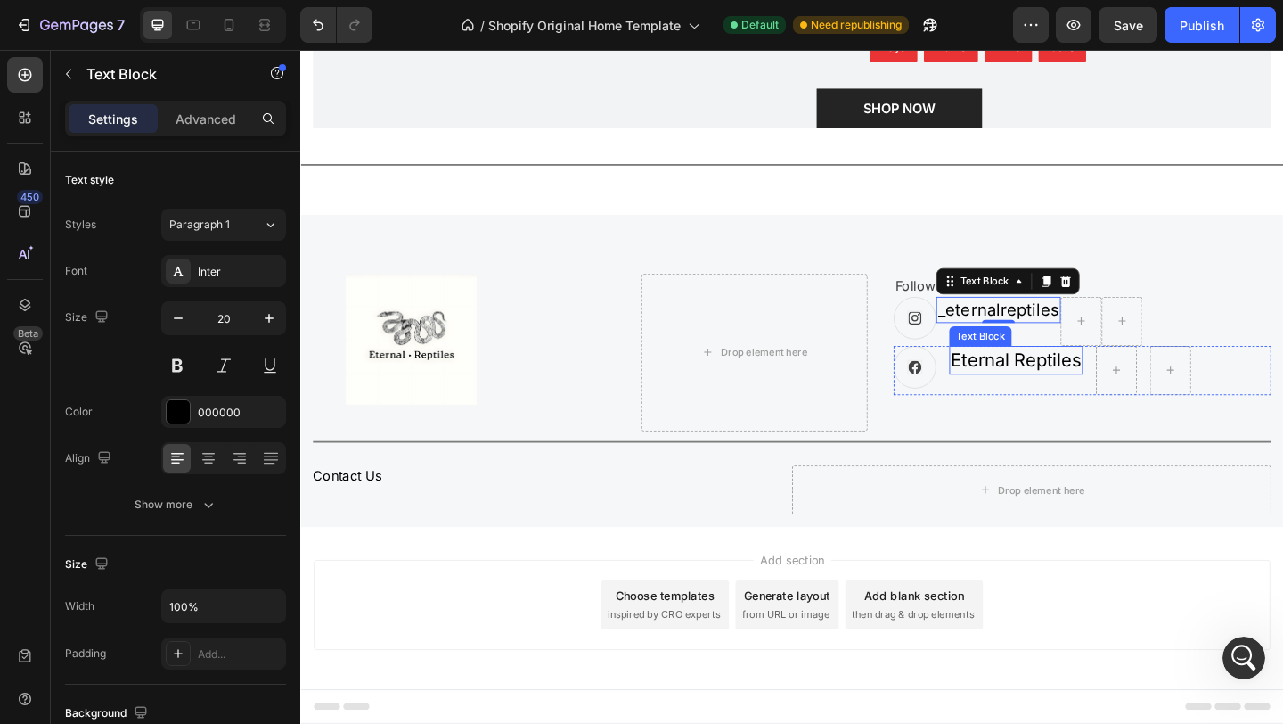
click at [1038, 389] on p "Eternal Reptiles" at bounding box center [1079, 387] width 142 height 28
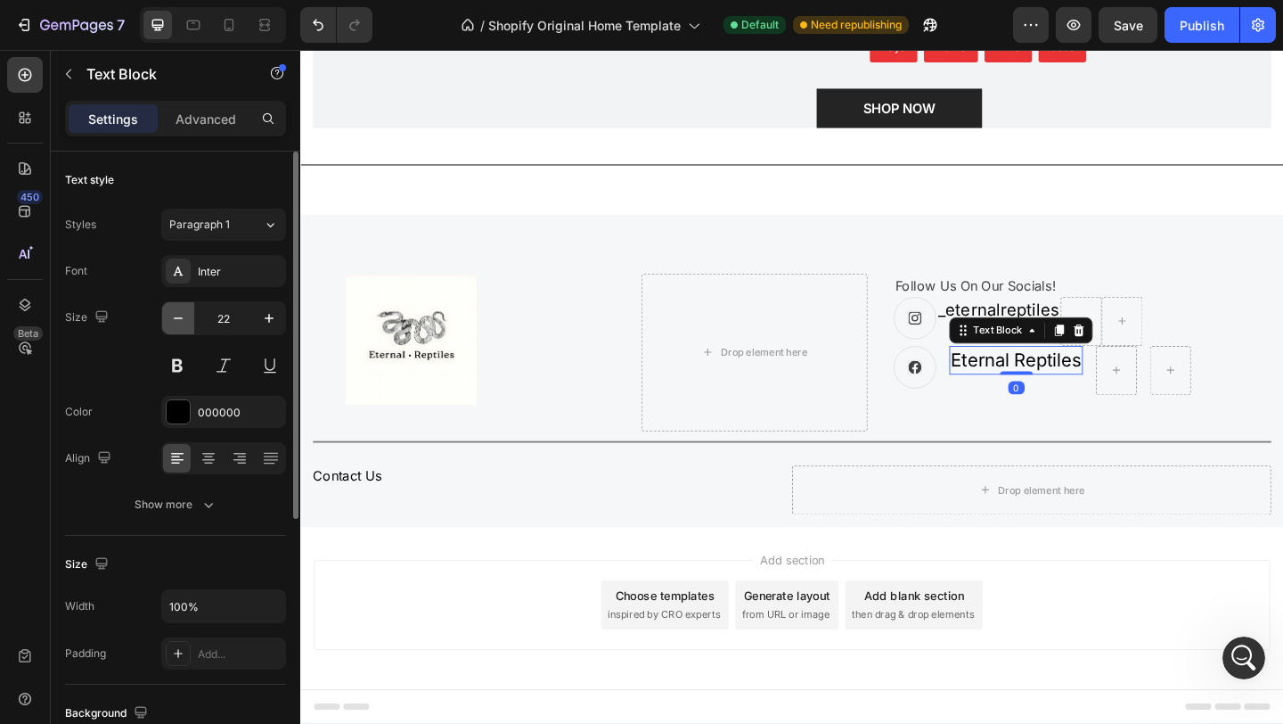
click at [189, 319] on button "button" at bounding box center [178, 318] width 32 height 32
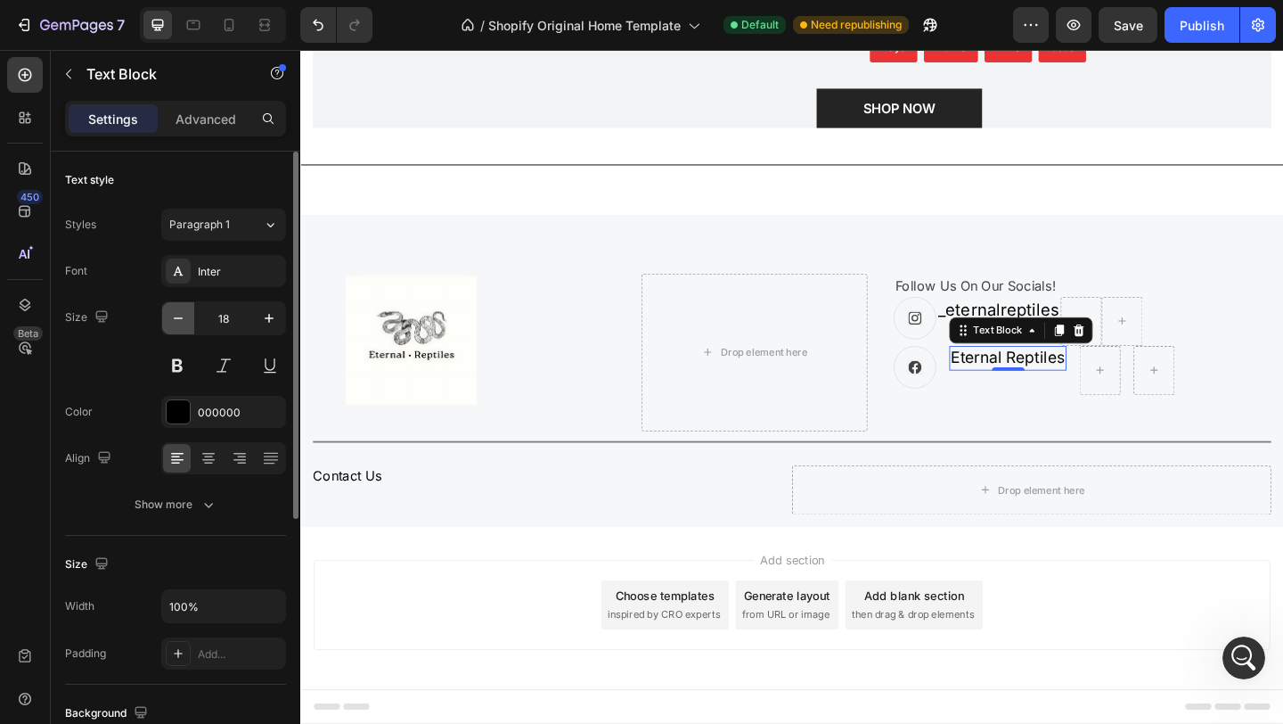
type input "17"
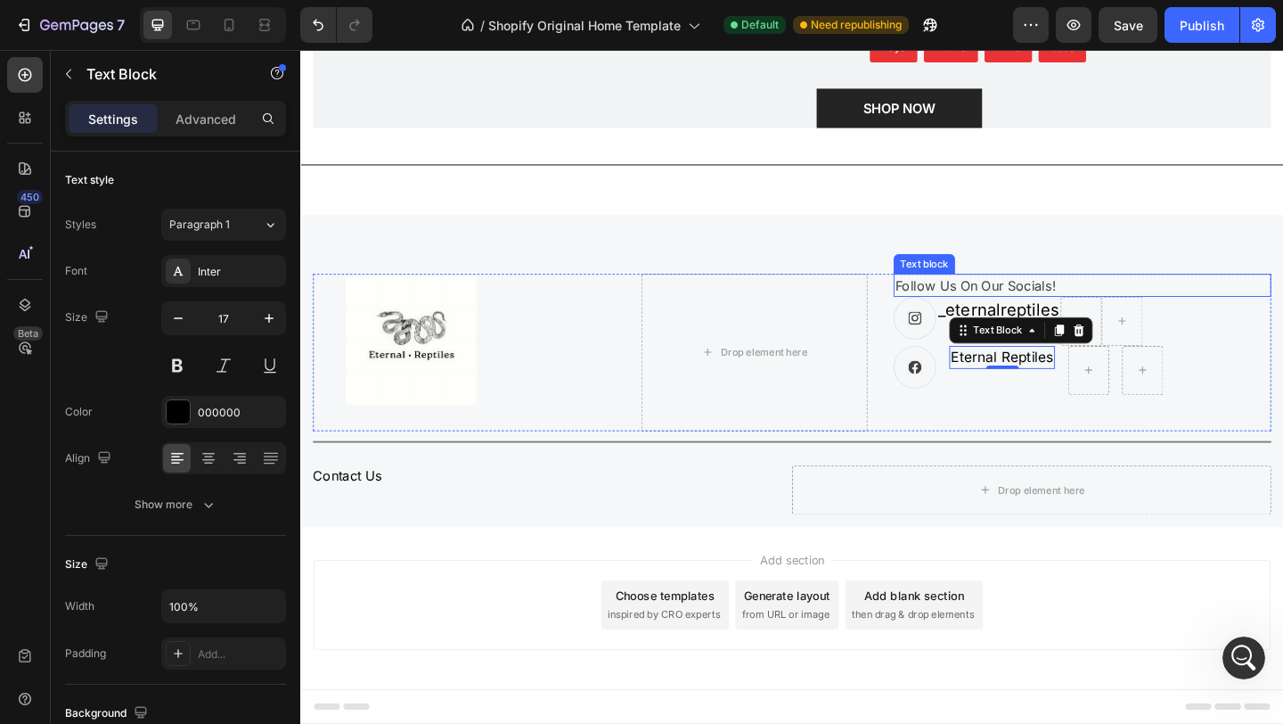
click at [1075, 310] on p "Follow Us On Our Socials!" at bounding box center [1150, 305] width 407 height 21
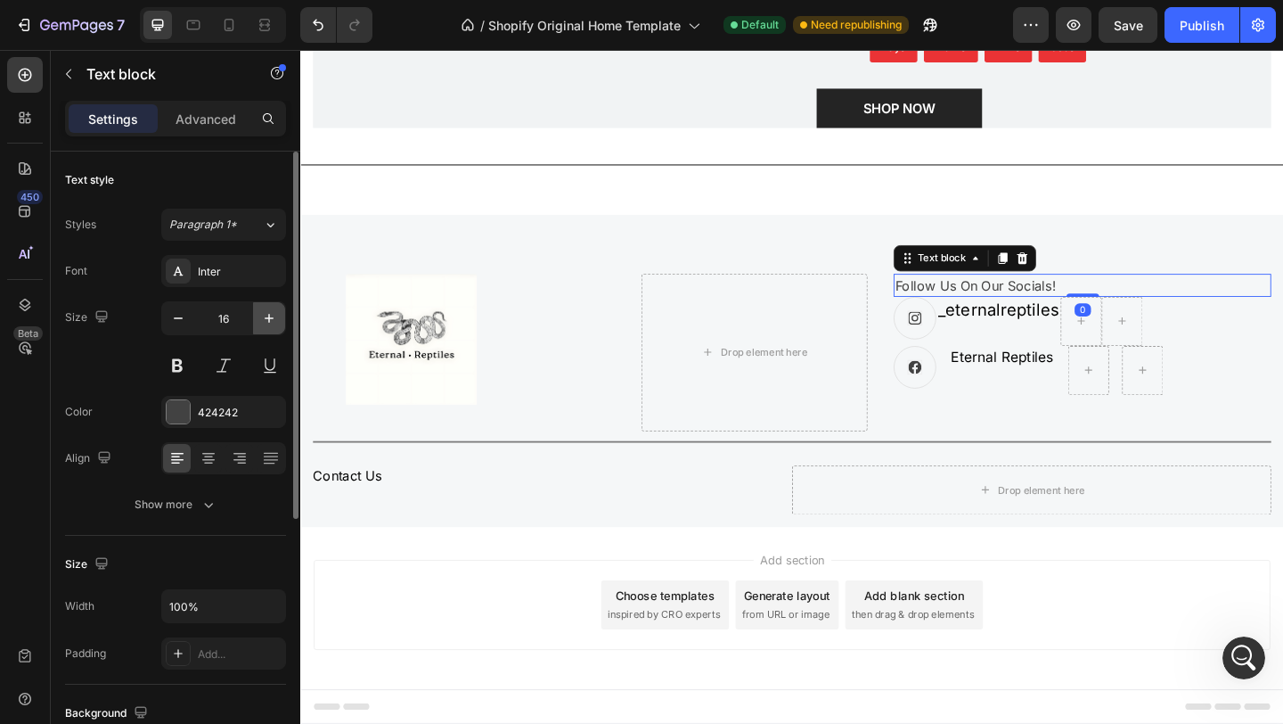
click at [279, 322] on button "button" at bounding box center [269, 318] width 32 height 32
type input "20"
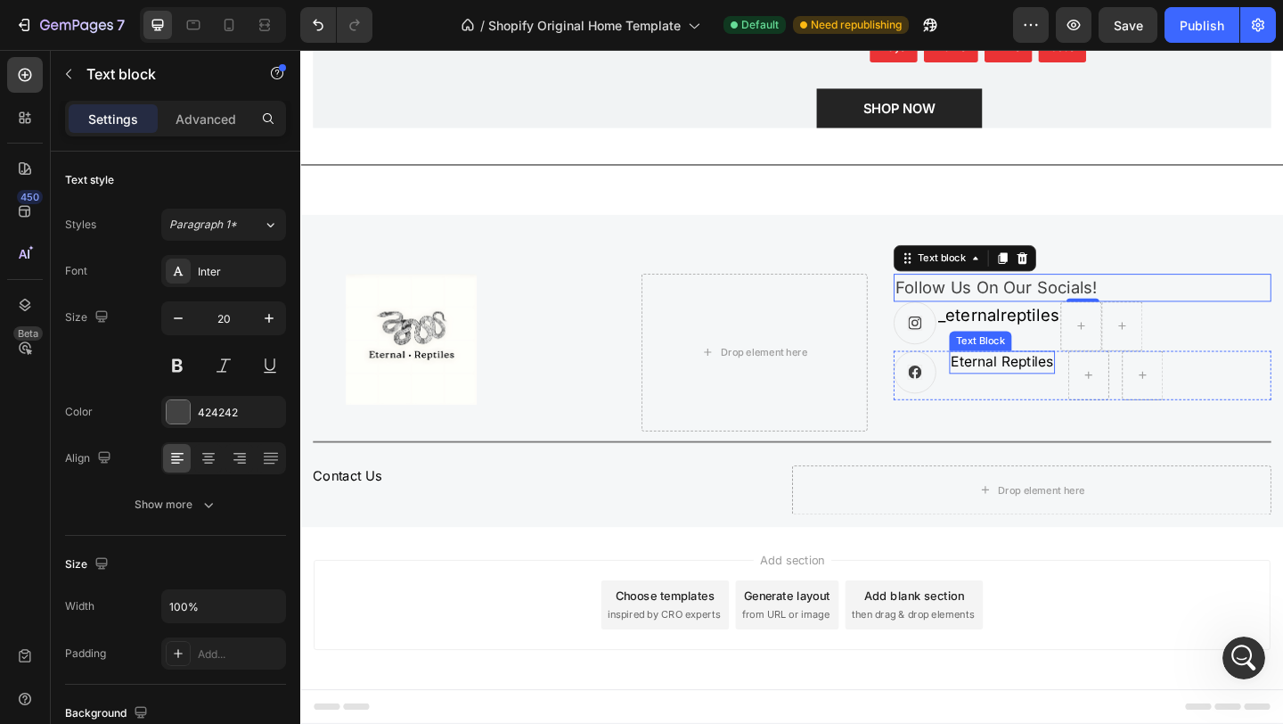
click at [1092, 393] on p "Eternal Reptiles" at bounding box center [1063, 389] width 111 height 21
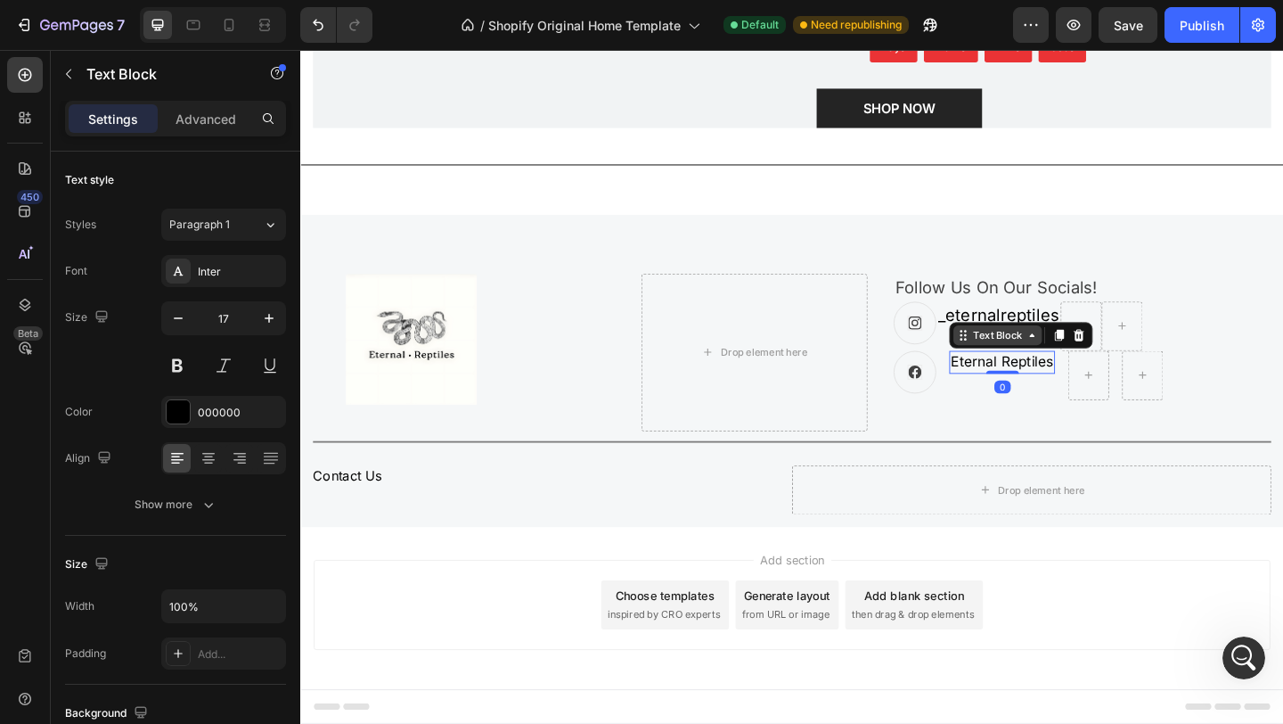
click at [1066, 351] on div "Text Block" at bounding box center [1059, 359] width 96 height 21
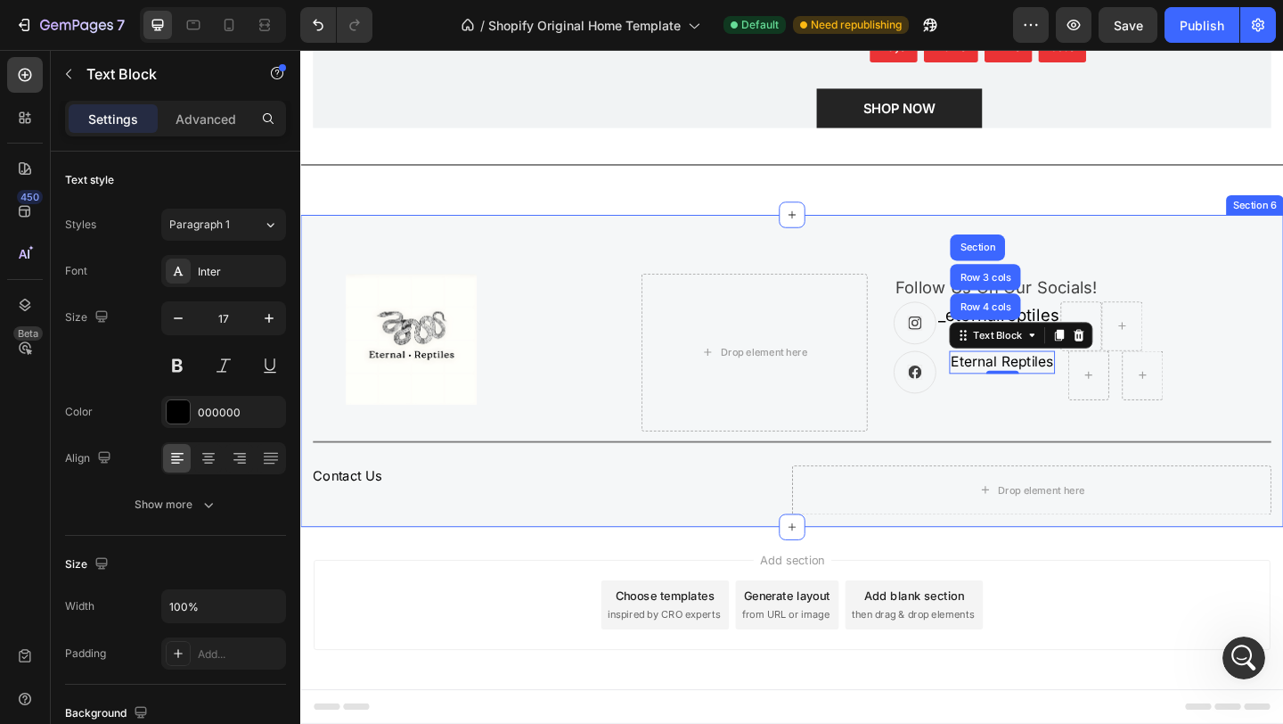
click at [1144, 244] on div "Image Drop element here Follow Us On Our Socials! Text block Icon _eternalrepti…" at bounding box center [834, 399] width 1069 height 340
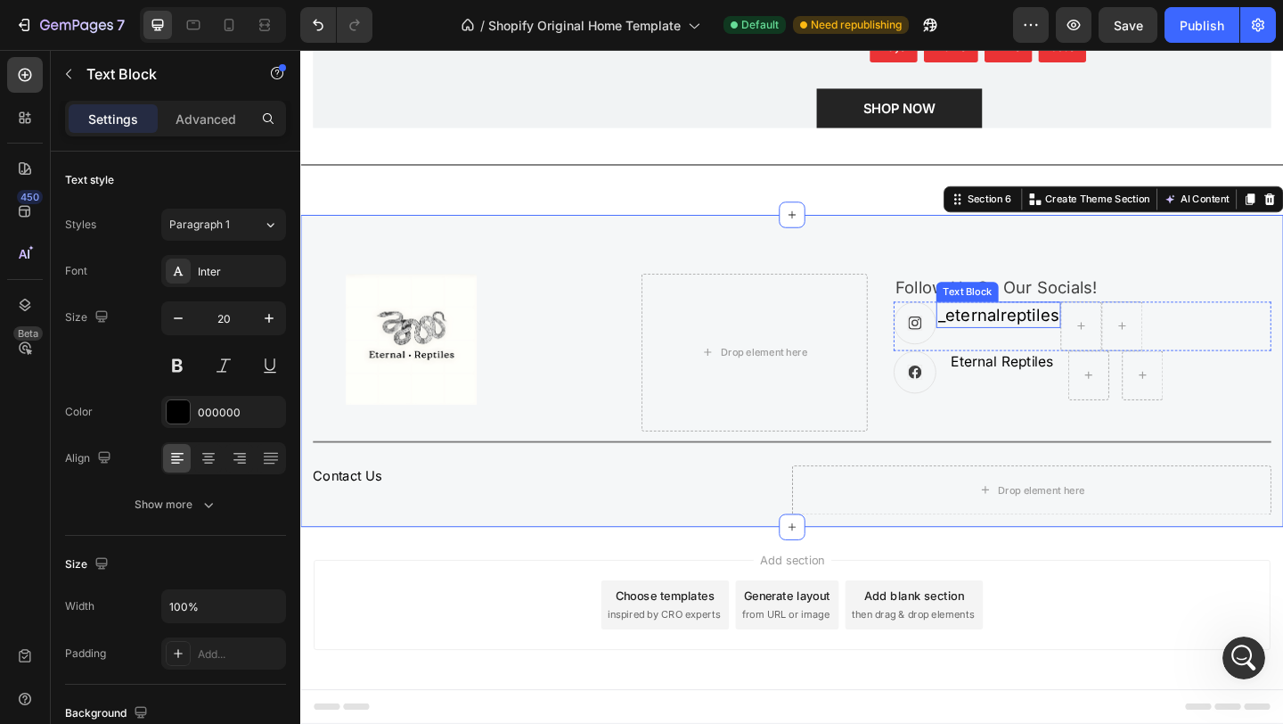
click at [1093, 348] on p "_eternalreptiles" at bounding box center [1060, 337] width 132 height 25
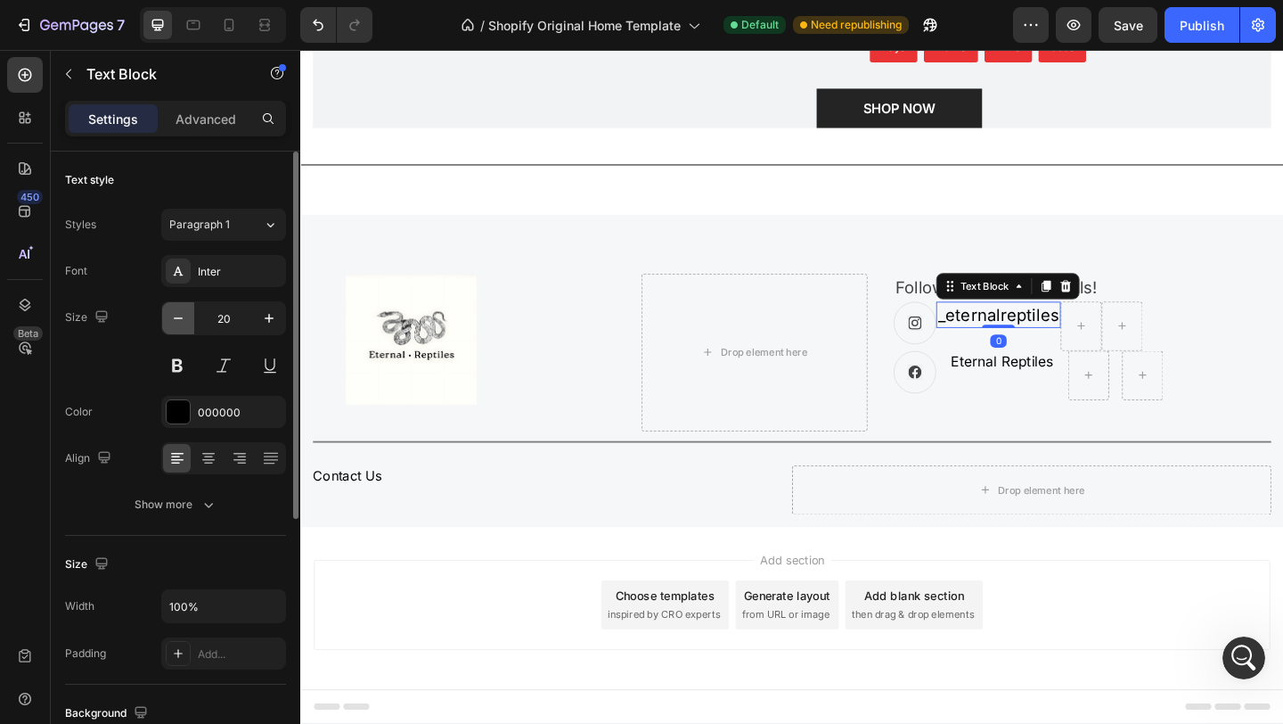
click at [177, 316] on icon "button" at bounding box center [178, 318] width 18 height 18
type input "17"
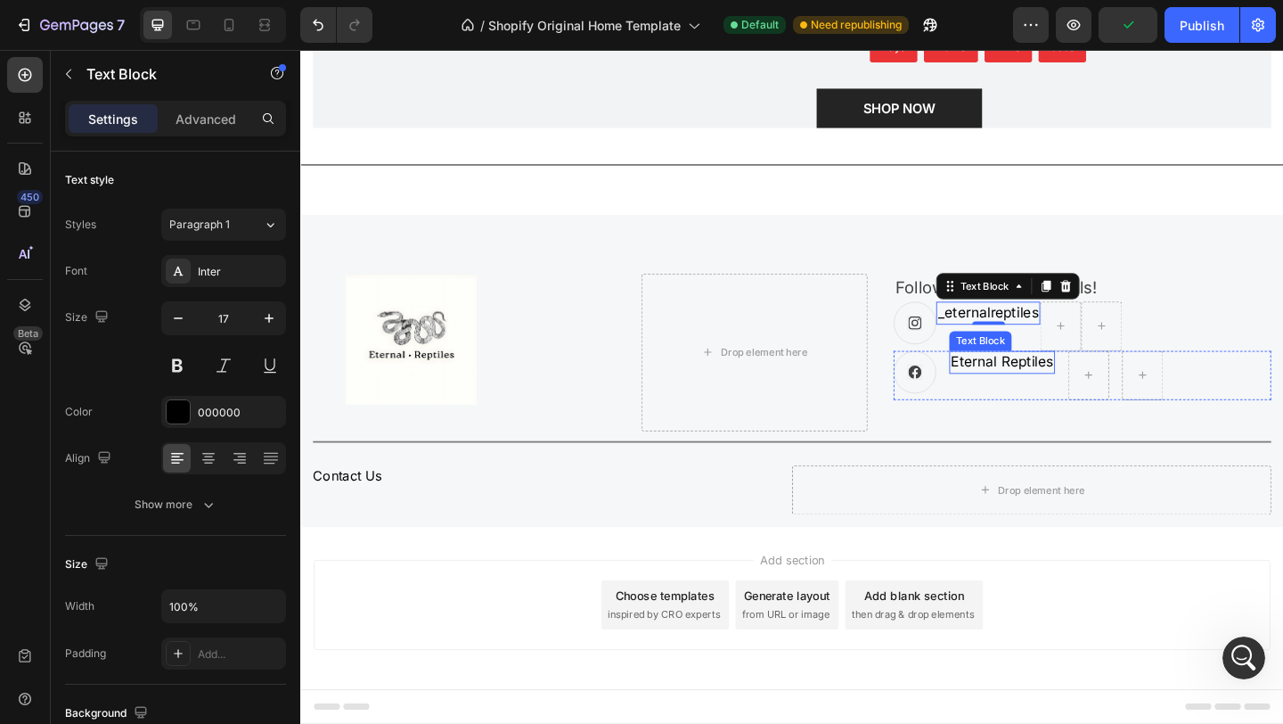
click at [1060, 396] on p "Eternal Reptiles" at bounding box center [1063, 389] width 111 height 21
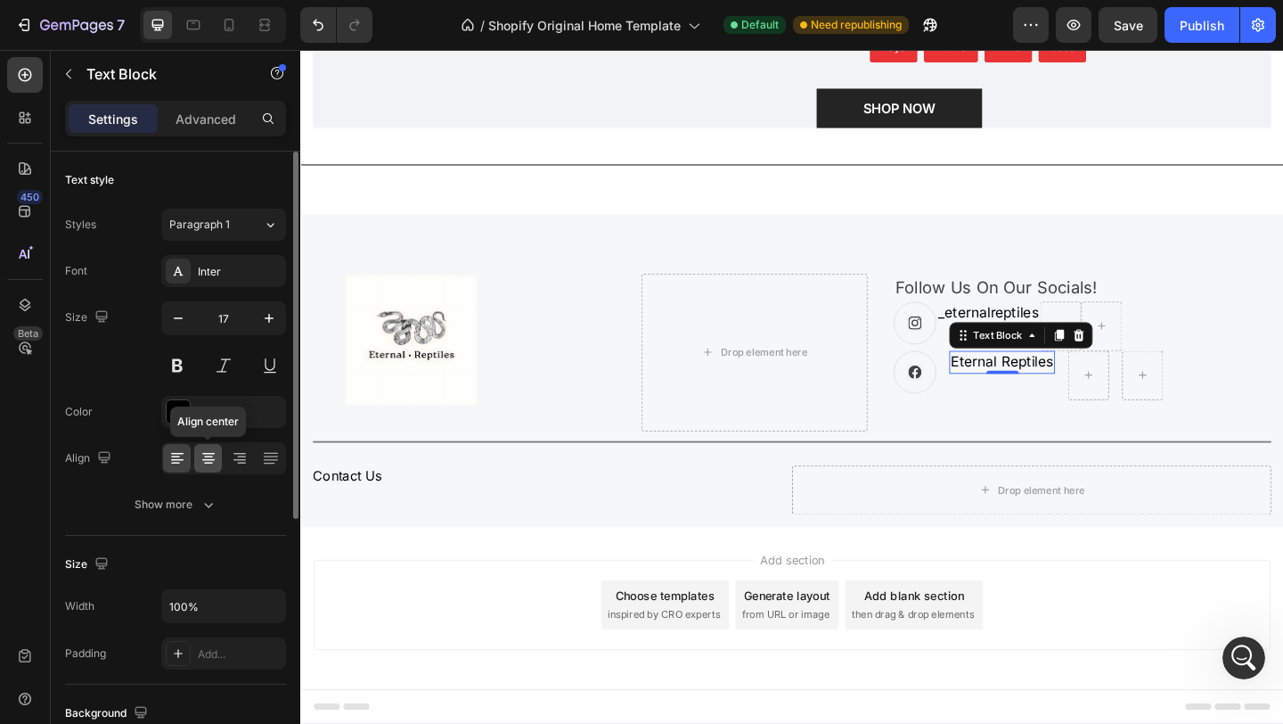
click at [217, 460] on div at bounding box center [208, 458] width 28 height 29
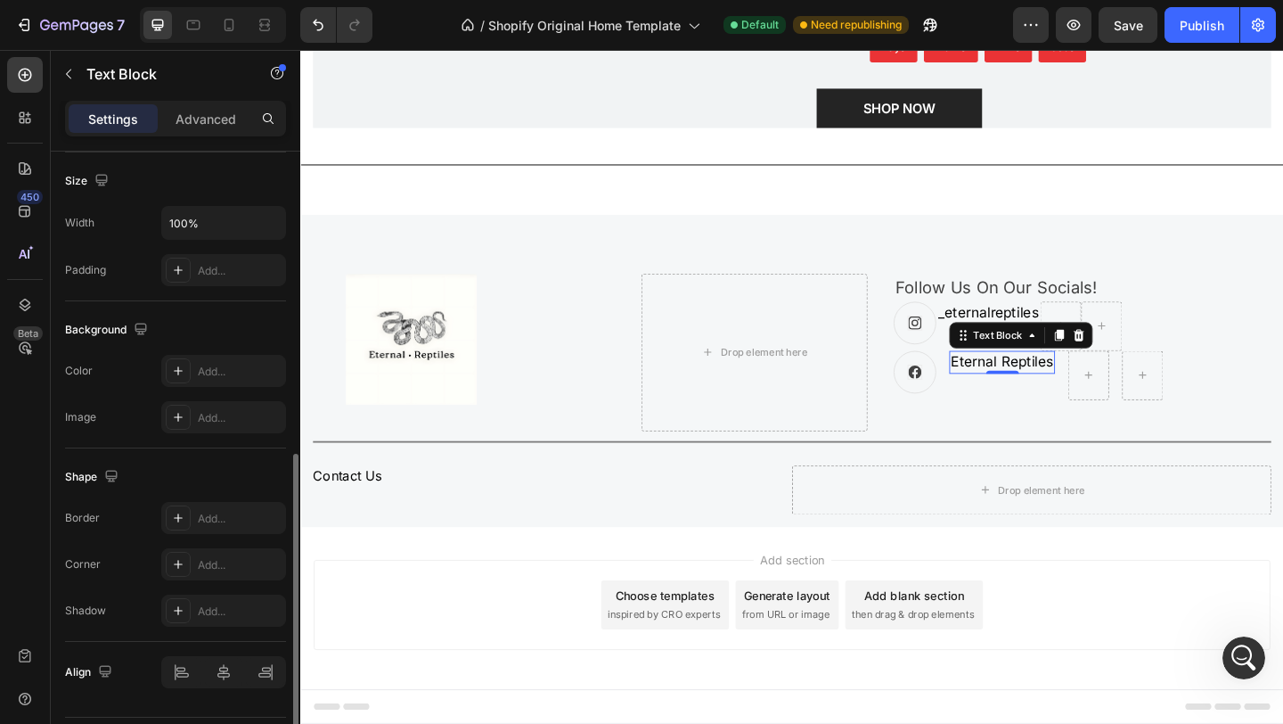
scroll to position [433, 0]
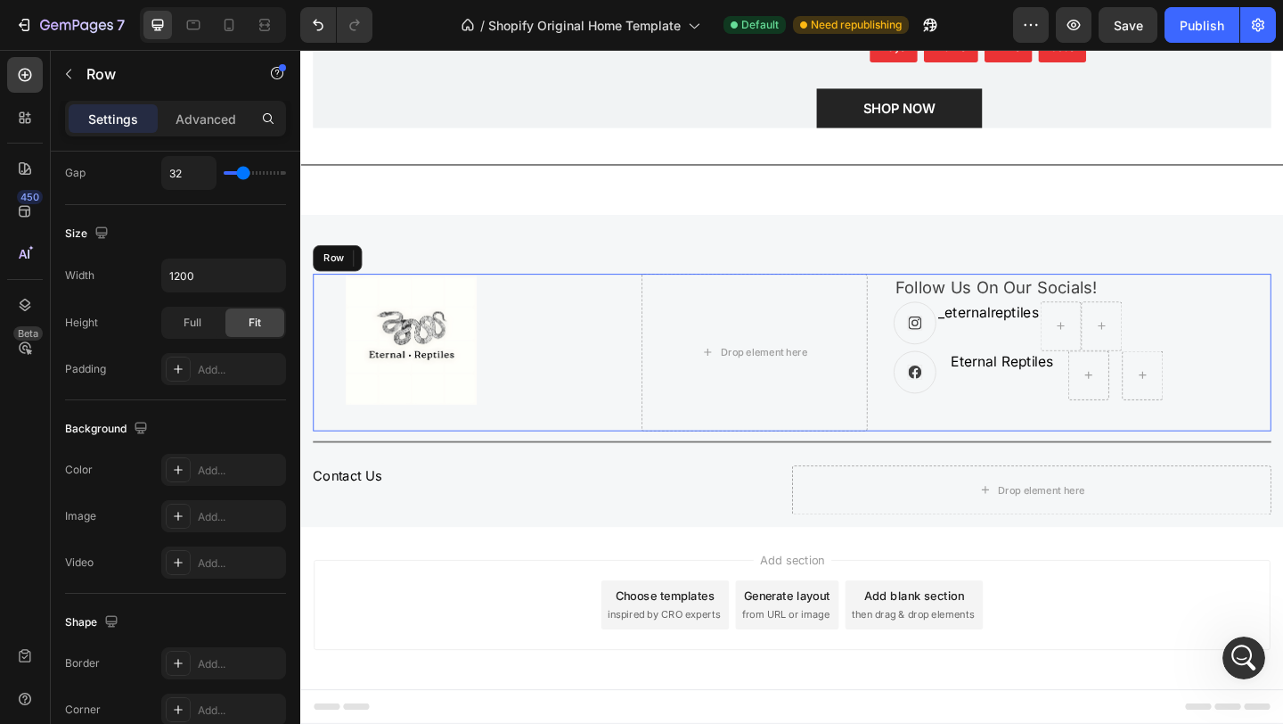
click at [1084, 434] on div "Follow Us On Our Socials! Text block Icon _eternalreptiles Text Block Row Icon …" at bounding box center [1151, 378] width 411 height 171
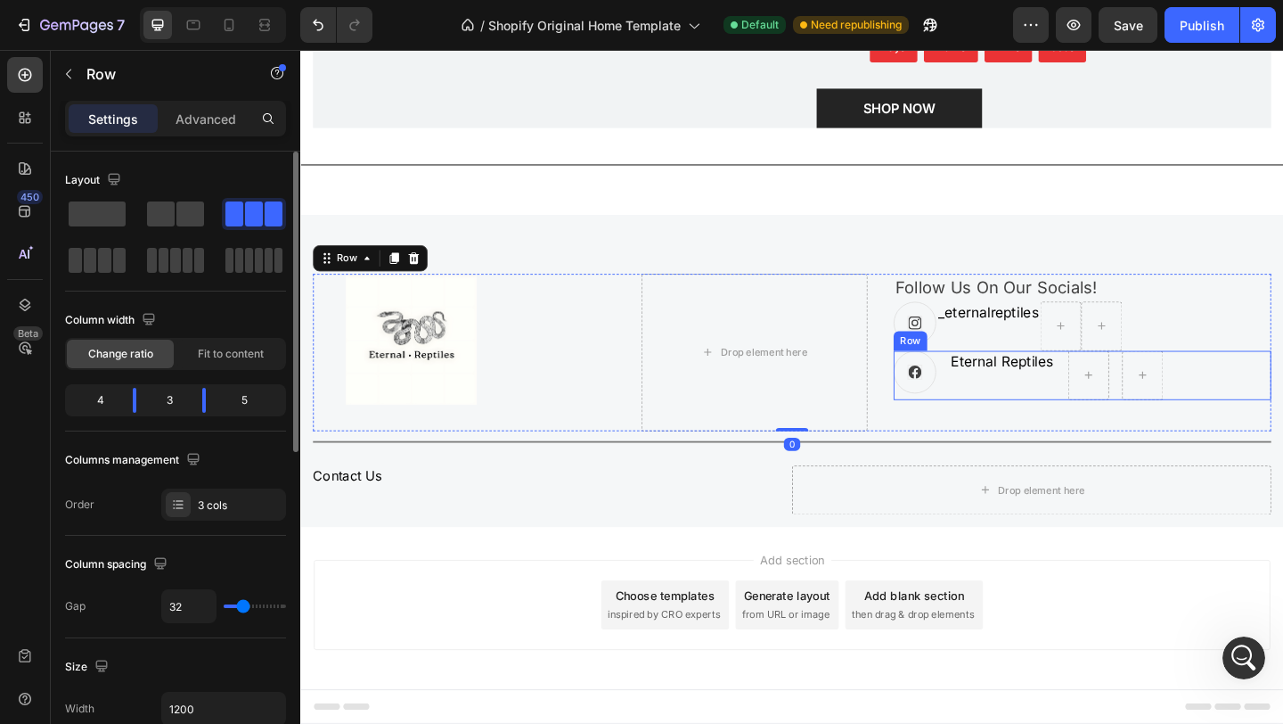
click at [1096, 408] on div "Eternal Reptiles Text Block" at bounding box center [1063, 403] width 115 height 53
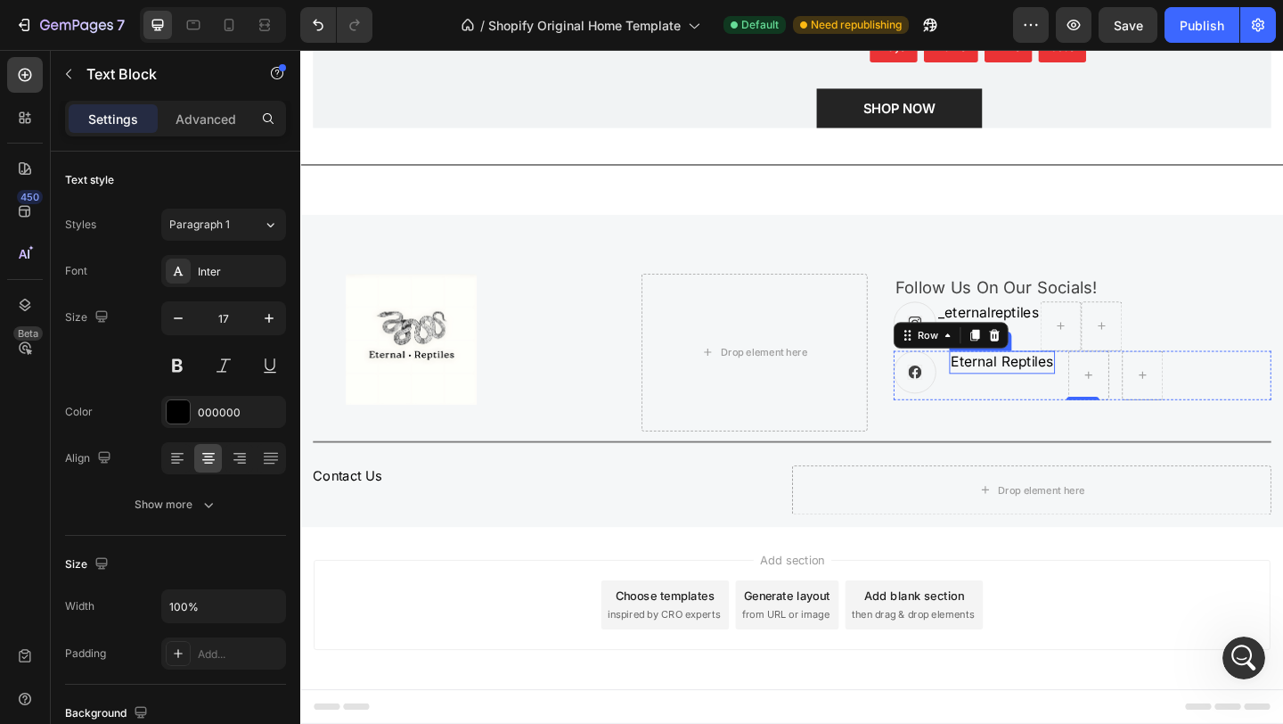
click at [1057, 395] on p "Eternal Reptiles" at bounding box center [1063, 389] width 111 height 21
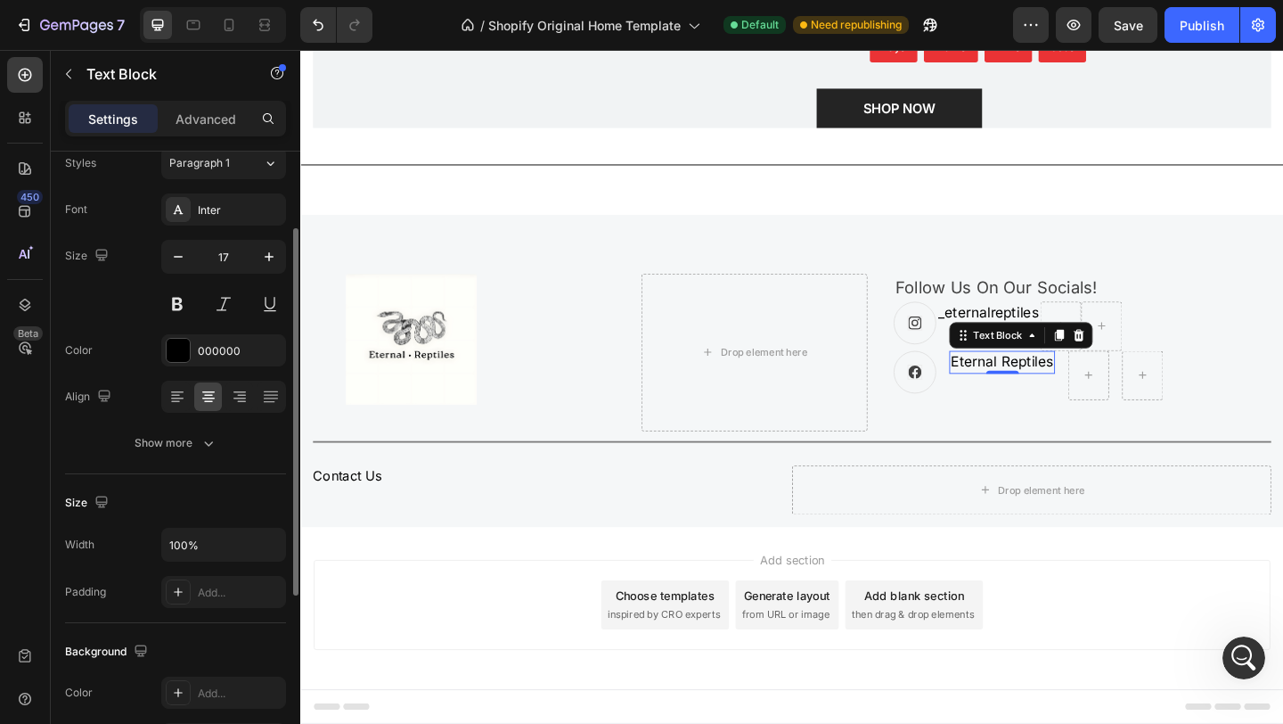
scroll to position [93, 0]
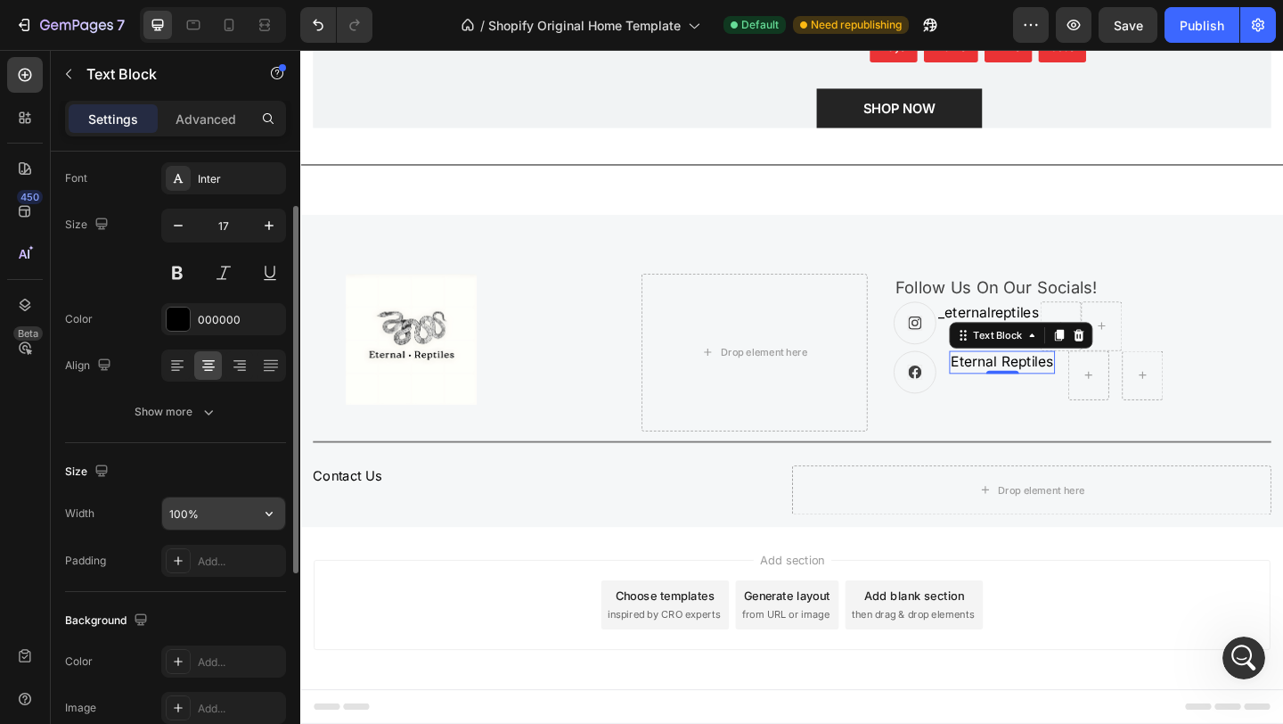
click at [233, 508] on input "100%" at bounding box center [223, 513] width 123 height 32
click at [280, 517] on button "button" at bounding box center [269, 513] width 32 height 32
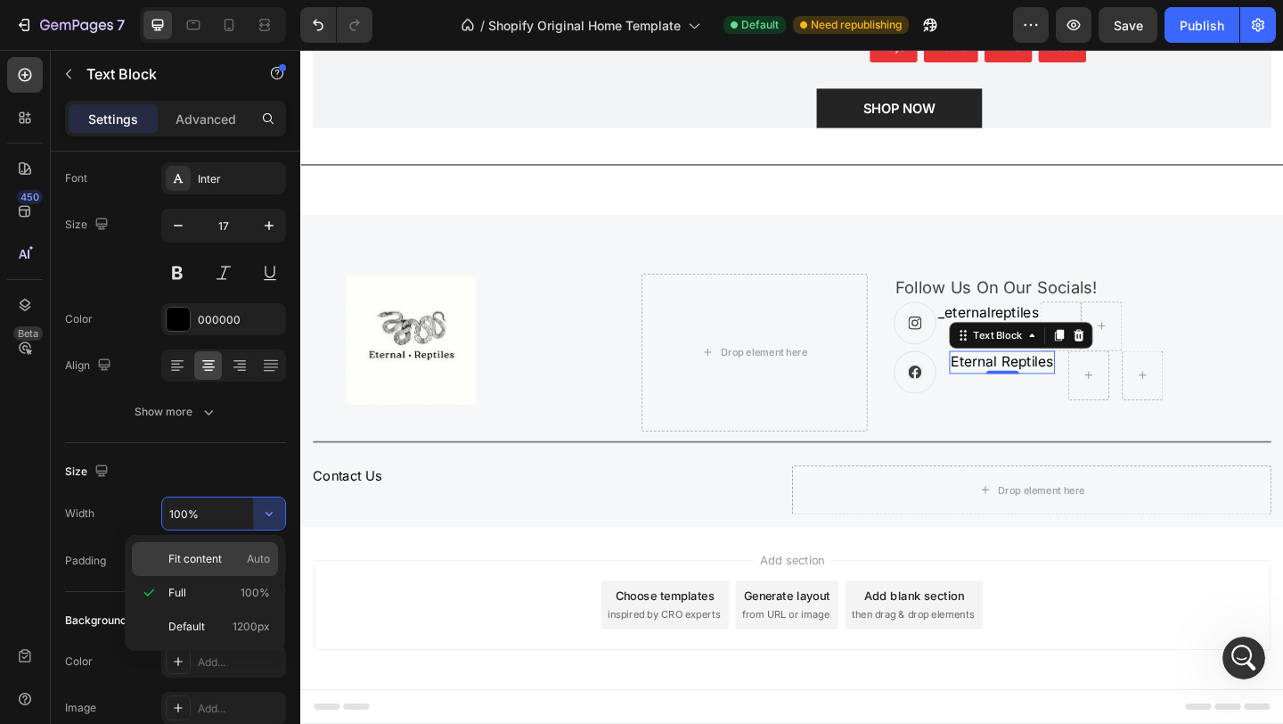
click at [221, 566] on span "Fit content" at bounding box center [194, 559] width 53 height 16
type input "Auto"
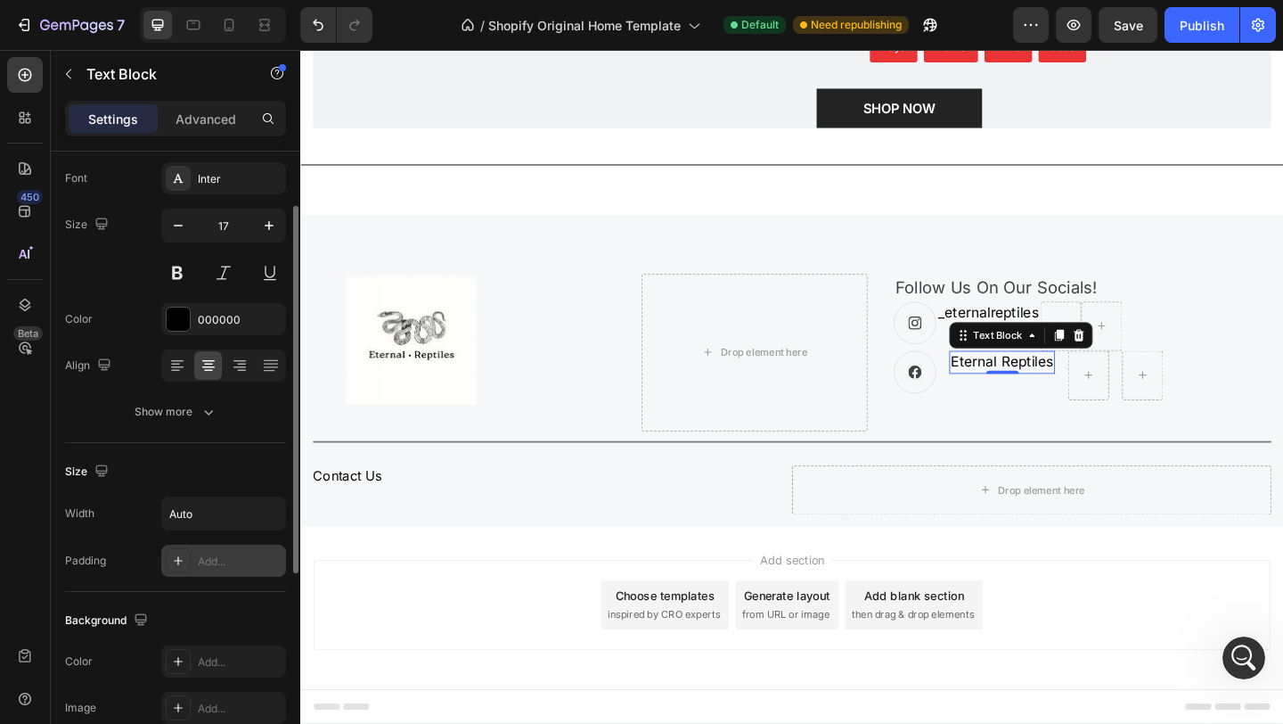
scroll to position [433, 0]
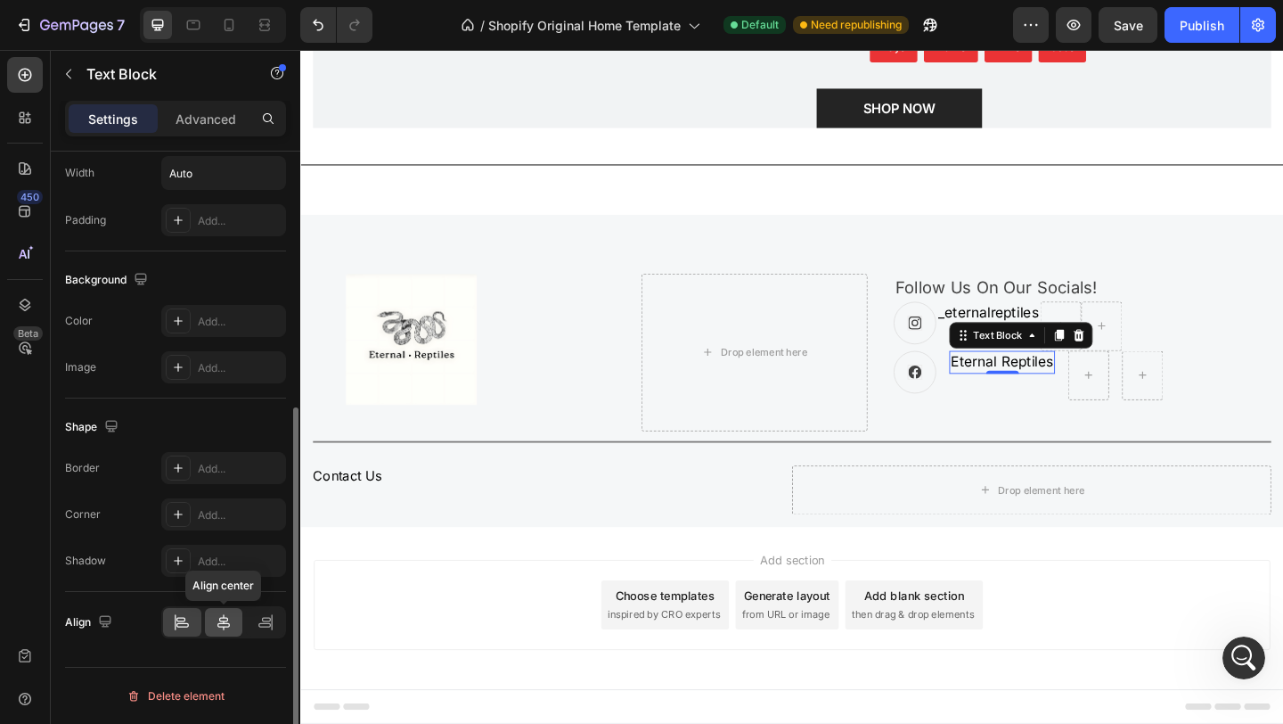
click at [222, 628] on icon at bounding box center [224, 622] width 18 height 18
click at [262, 624] on icon at bounding box center [266, 622] width 18 height 18
click at [231, 627] on icon at bounding box center [224, 622] width 18 height 18
click at [1055, 420] on div "0" at bounding box center [1064, 416] width 18 height 14
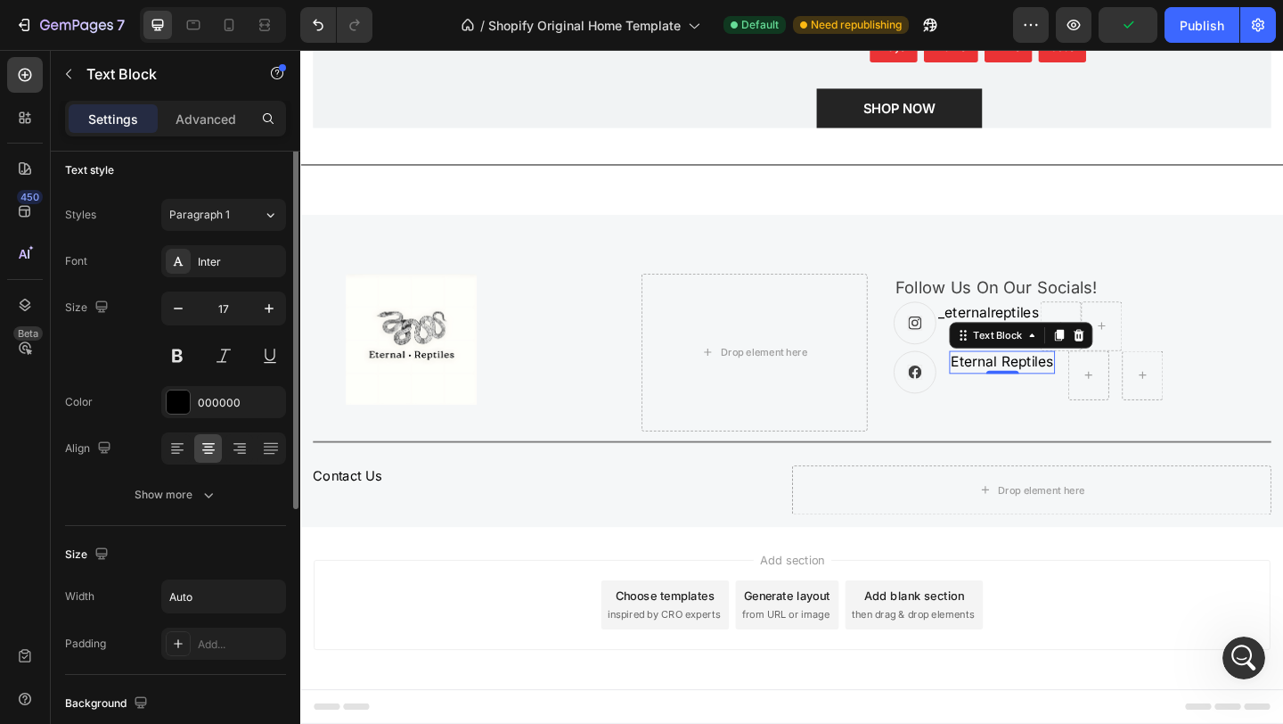
scroll to position [0, 0]
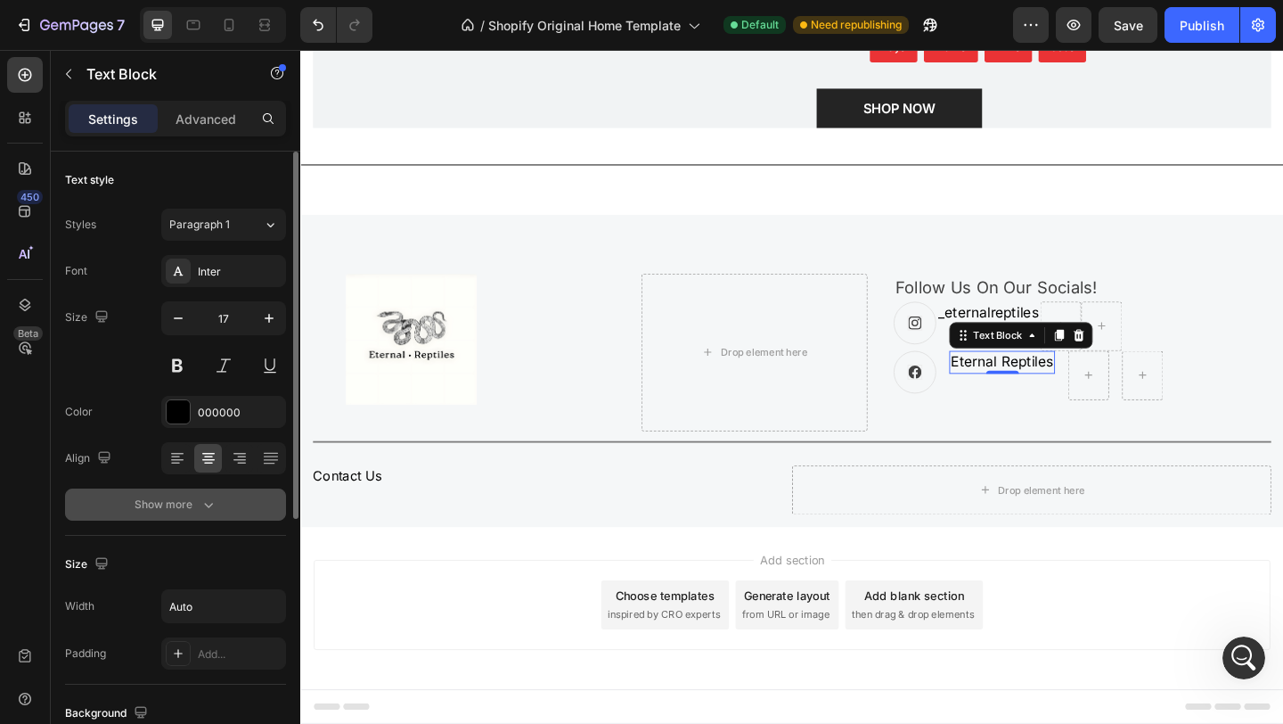
click at [193, 516] on button "Show more" at bounding box center [175, 504] width 221 height 32
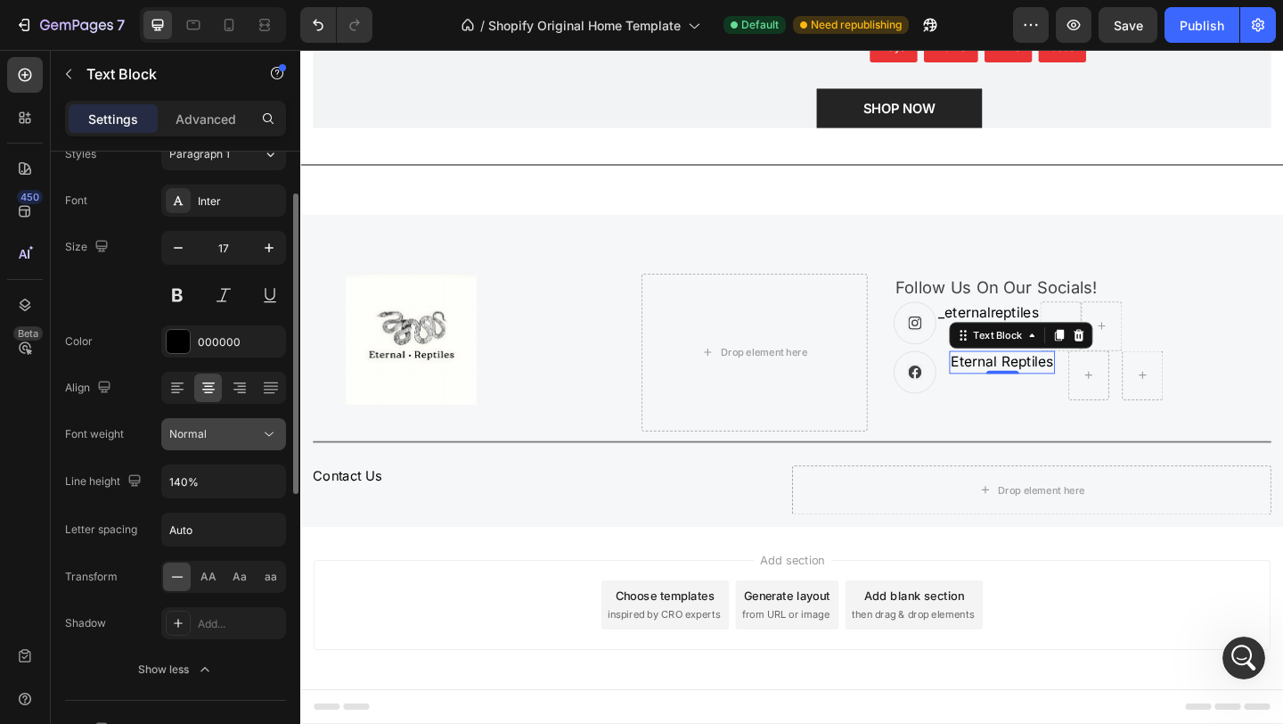
scroll to position [77, 0]
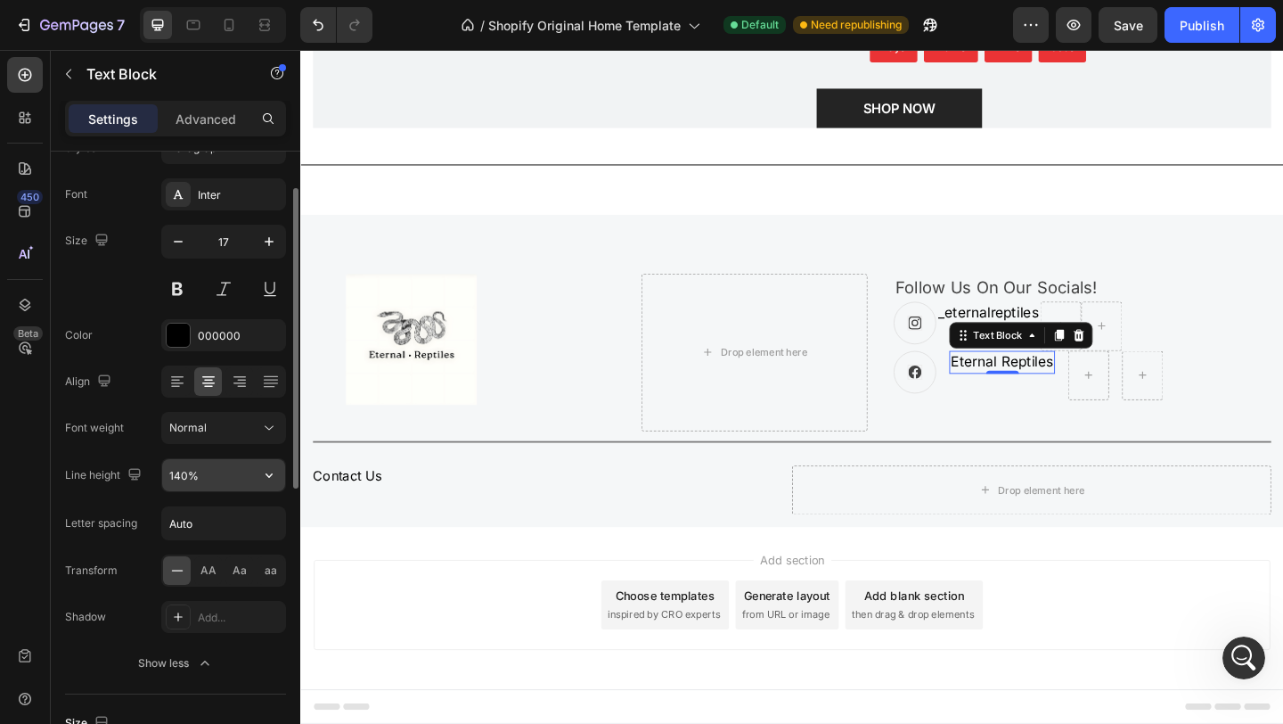
click at [234, 485] on input "140%" at bounding box center [223, 475] width 123 height 32
click at [270, 477] on icon "button" at bounding box center [269, 475] width 18 height 18
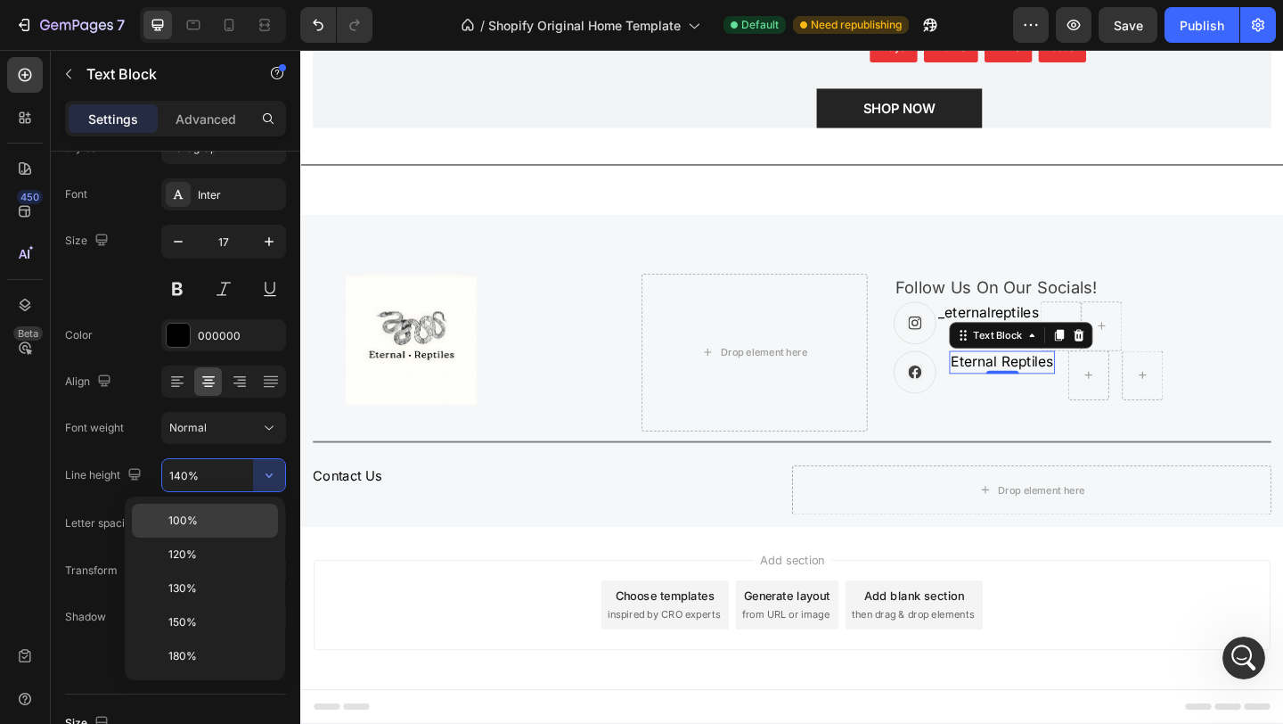
click at [225, 523] on p "100%" at bounding box center [219, 520] width 102 height 16
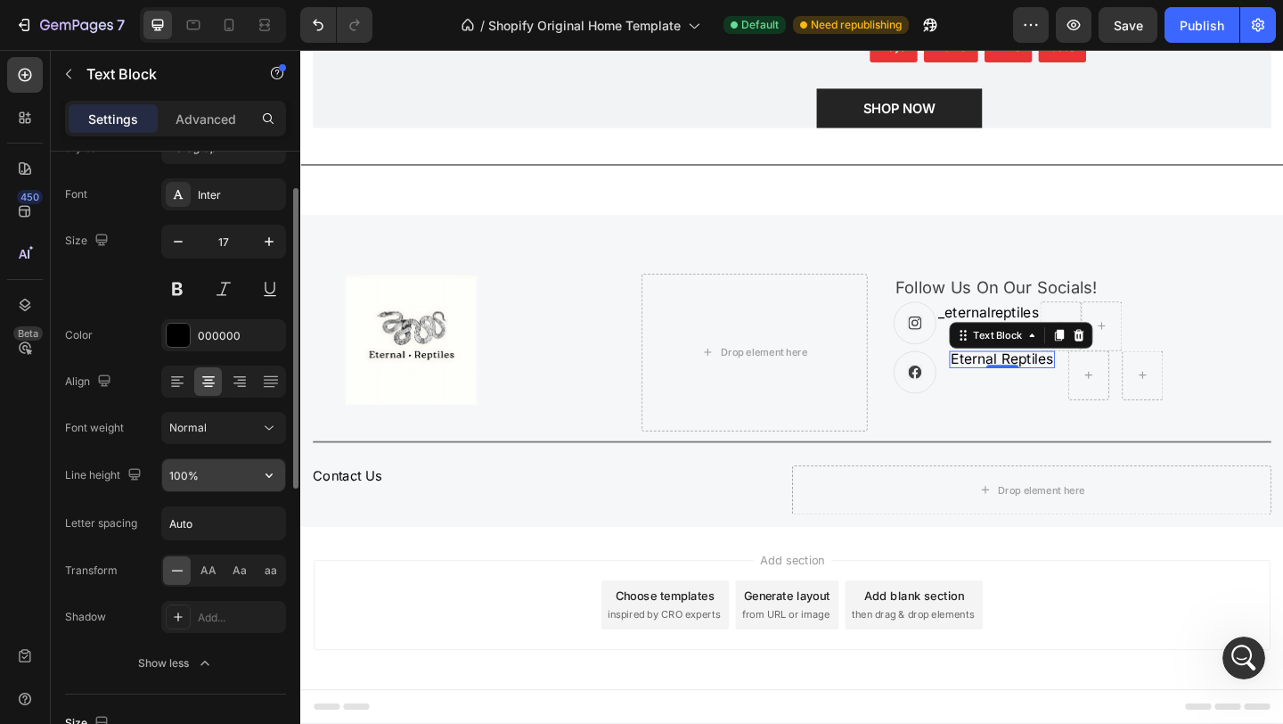
click at [270, 488] on button "button" at bounding box center [269, 475] width 32 height 32
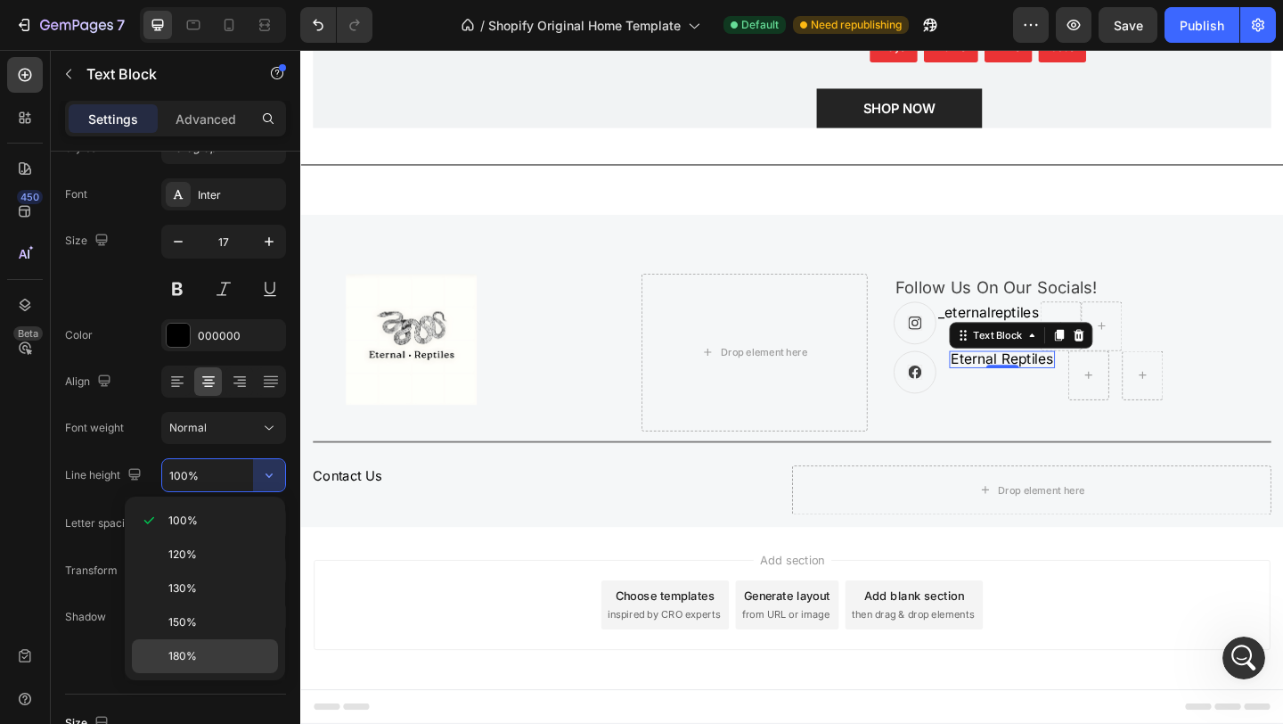
click at [221, 649] on p "180%" at bounding box center [219, 656] width 102 height 16
type input "180%"
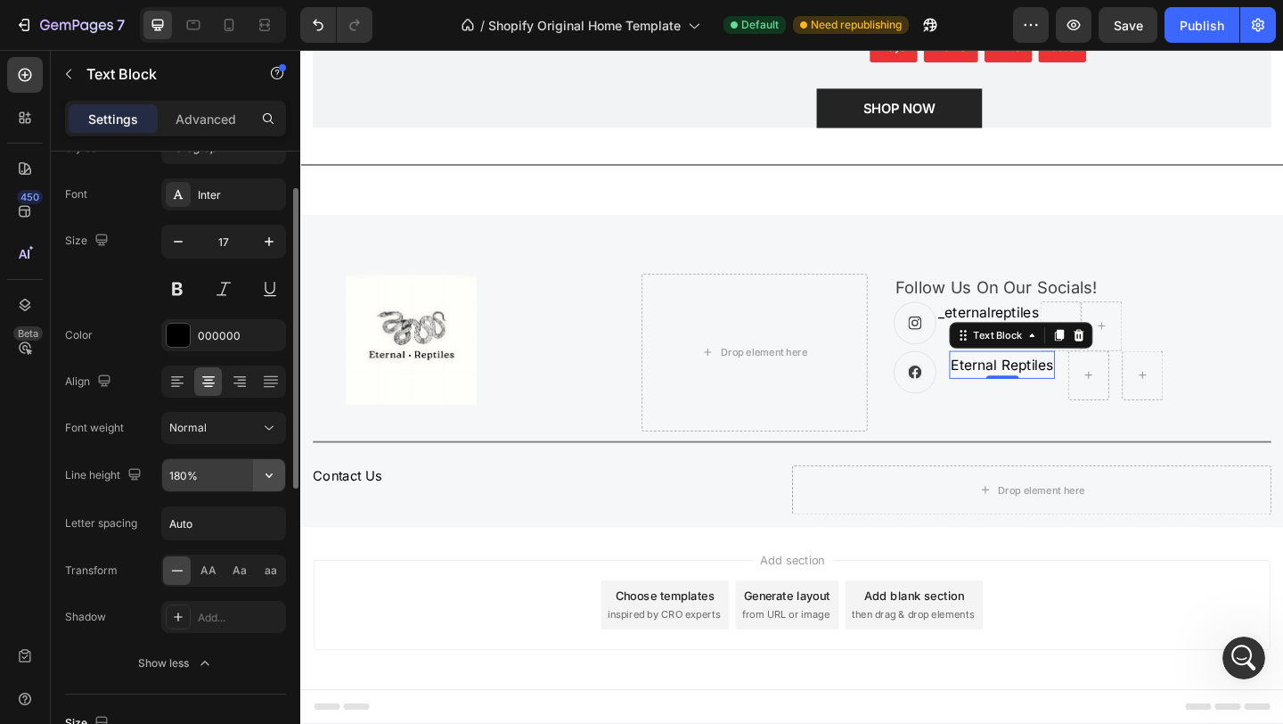
click at [263, 479] on icon "button" at bounding box center [269, 475] width 18 height 18
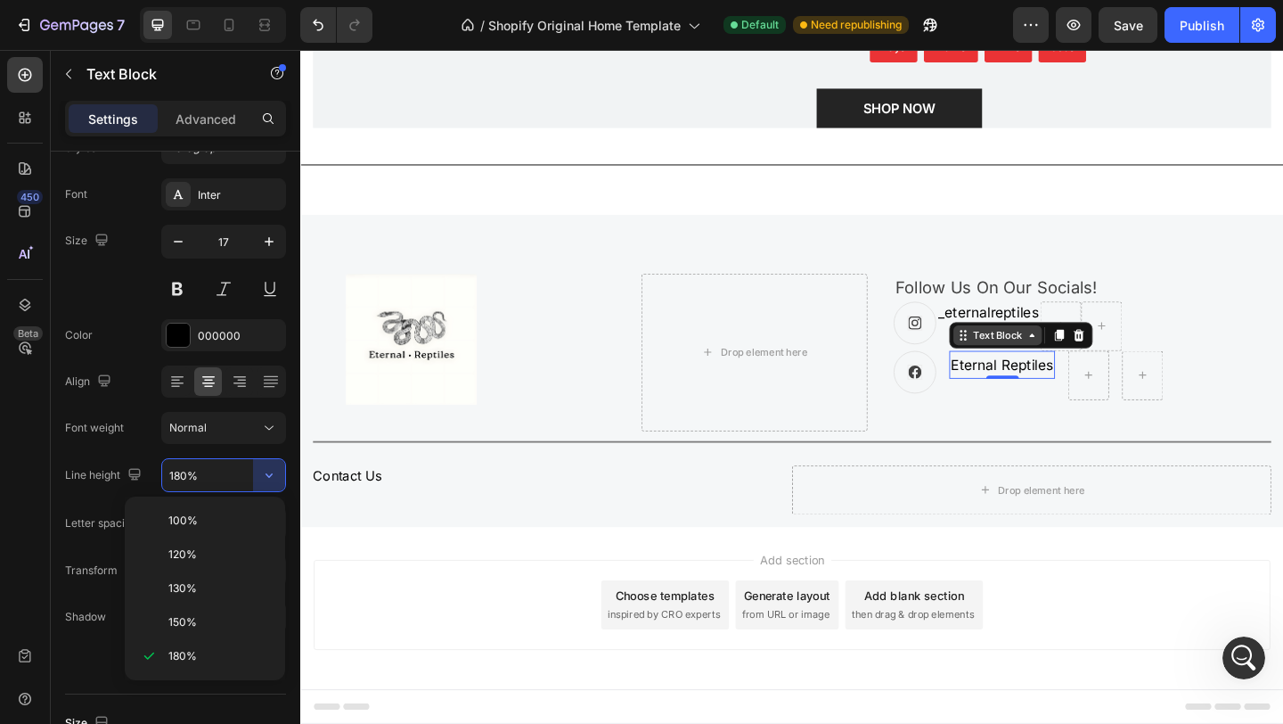
click at [1052, 362] on div "Text Block" at bounding box center [1058, 360] width 61 height 16
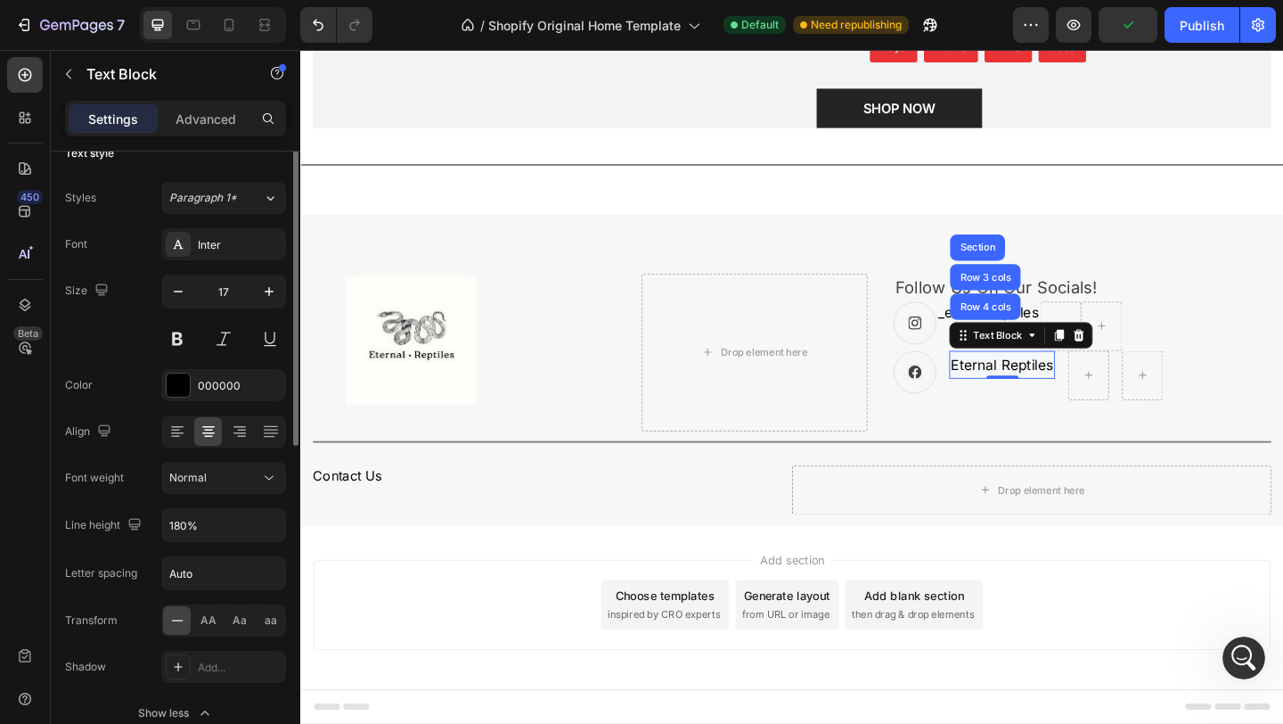
scroll to position [0, 0]
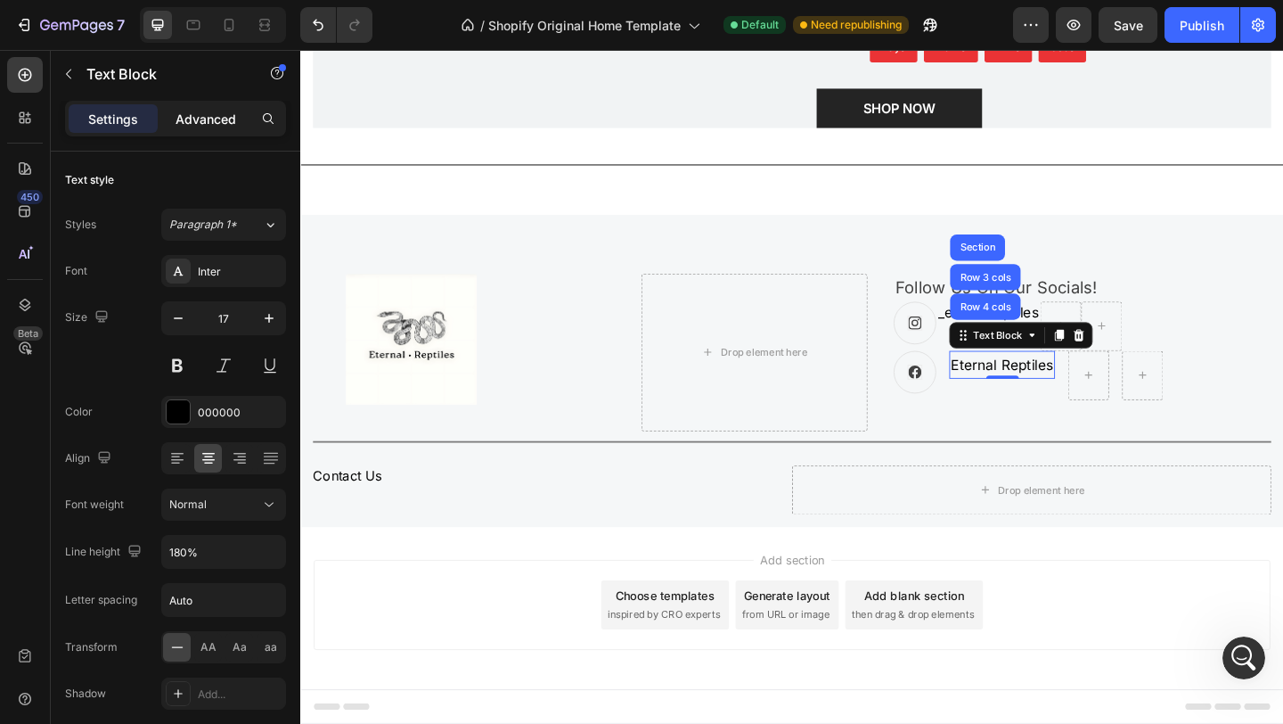
click at [214, 117] on p "Advanced" at bounding box center [206, 119] width 61 height 19
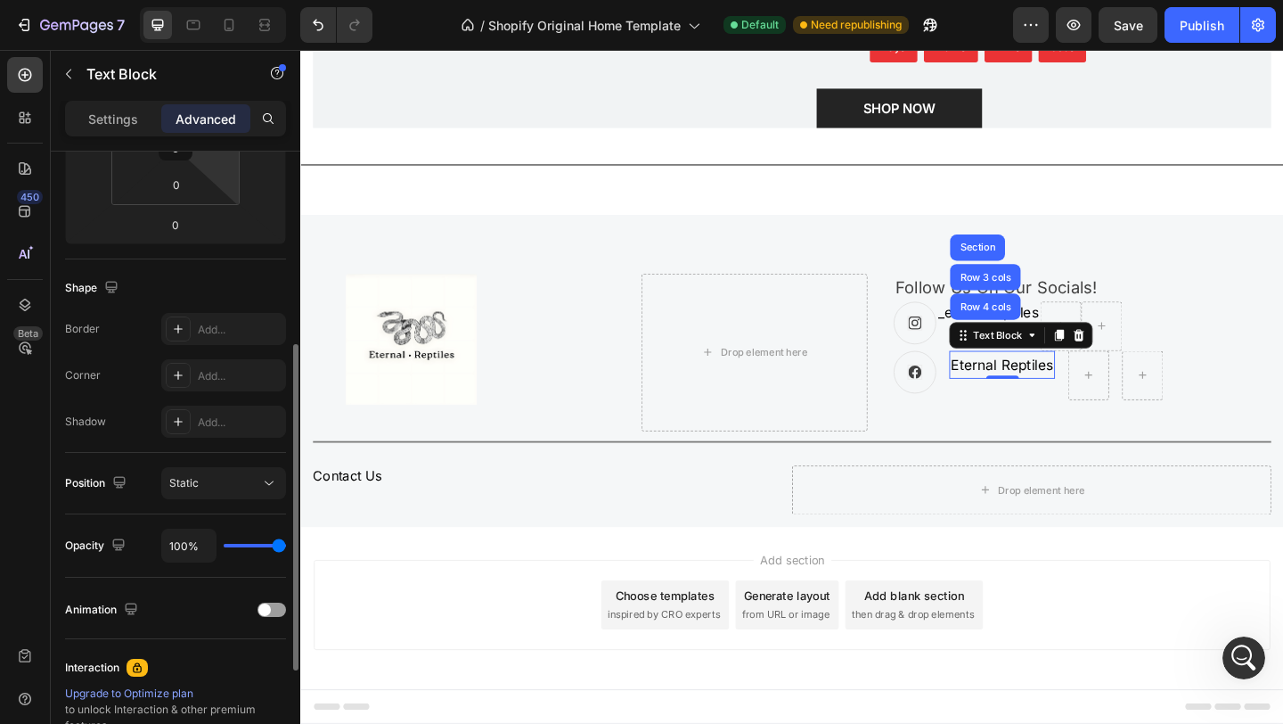
scroll to position [356, 0]
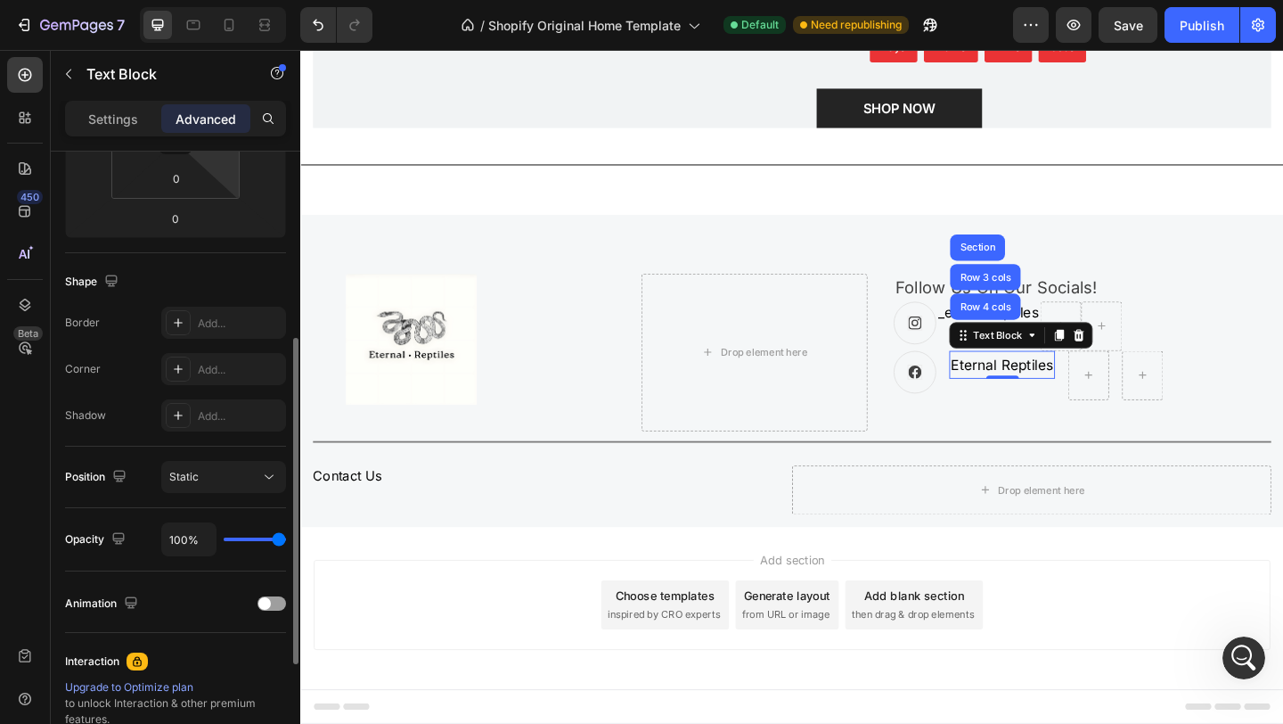
click at [218, 461] on button "Static" at bounding box center [223, 477] width 125 height 32
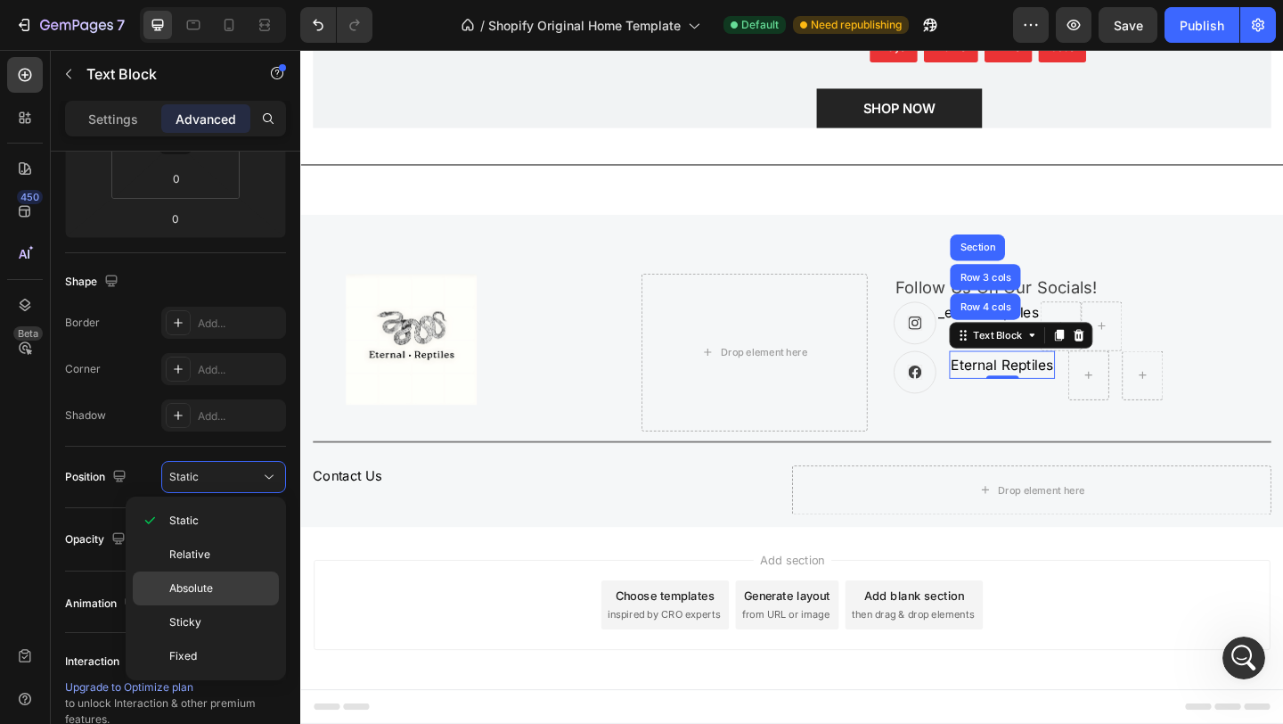
click at [217, 589] on p "Absolute" at bounding box center [220, 588] width 102 height 16
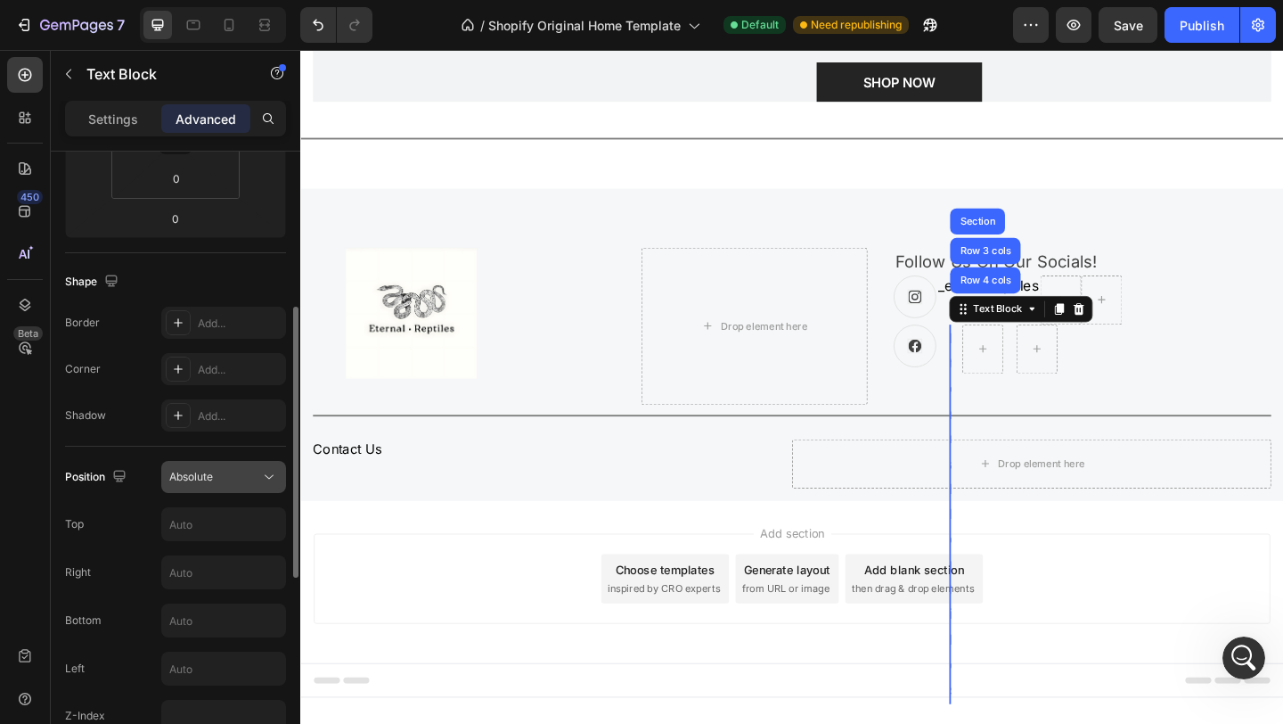
click at [243, 463] on button "Absolute" at bounding box center [223, 477] width 125 height 32
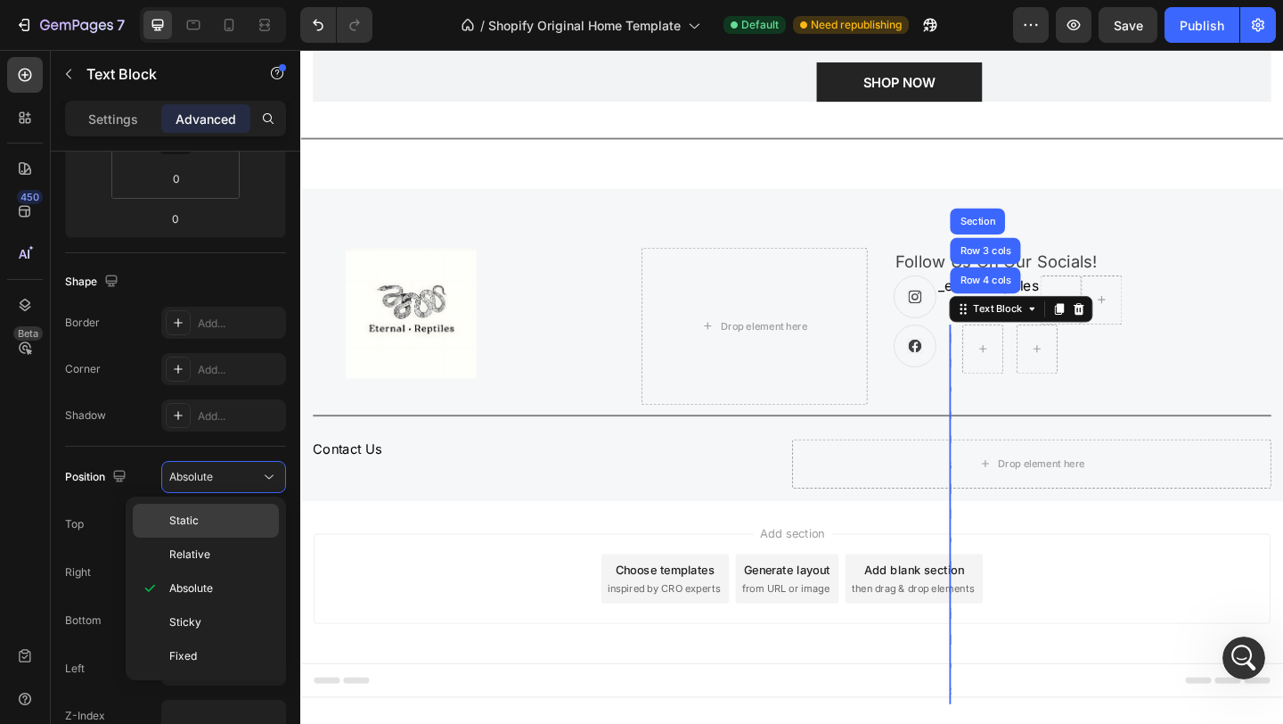
click at [217, 515] on p "Static" at bounding box center [220, 520] width 102 height 16
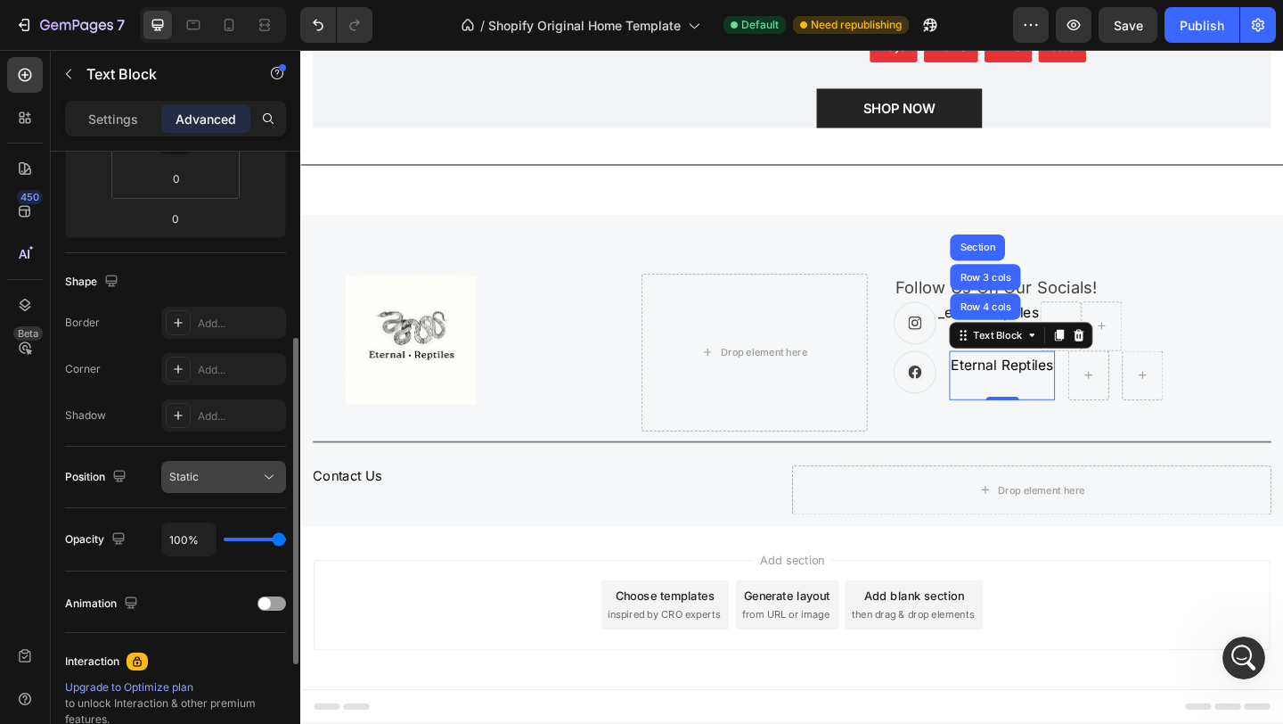
click at [250, 487] on button "Static" at bounding box center [223, 477] width 125 height 32
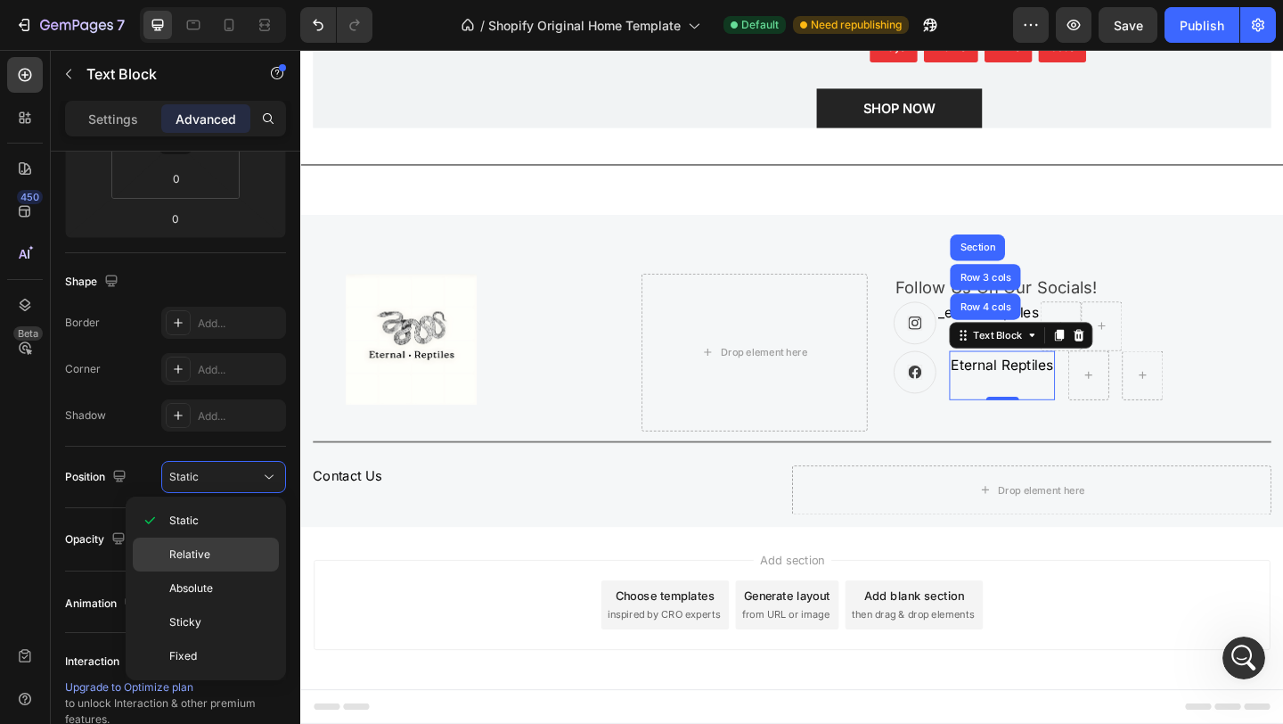
click at [214, 546] on p "Relative" at bounding box center [220, 554] width 102 height 16
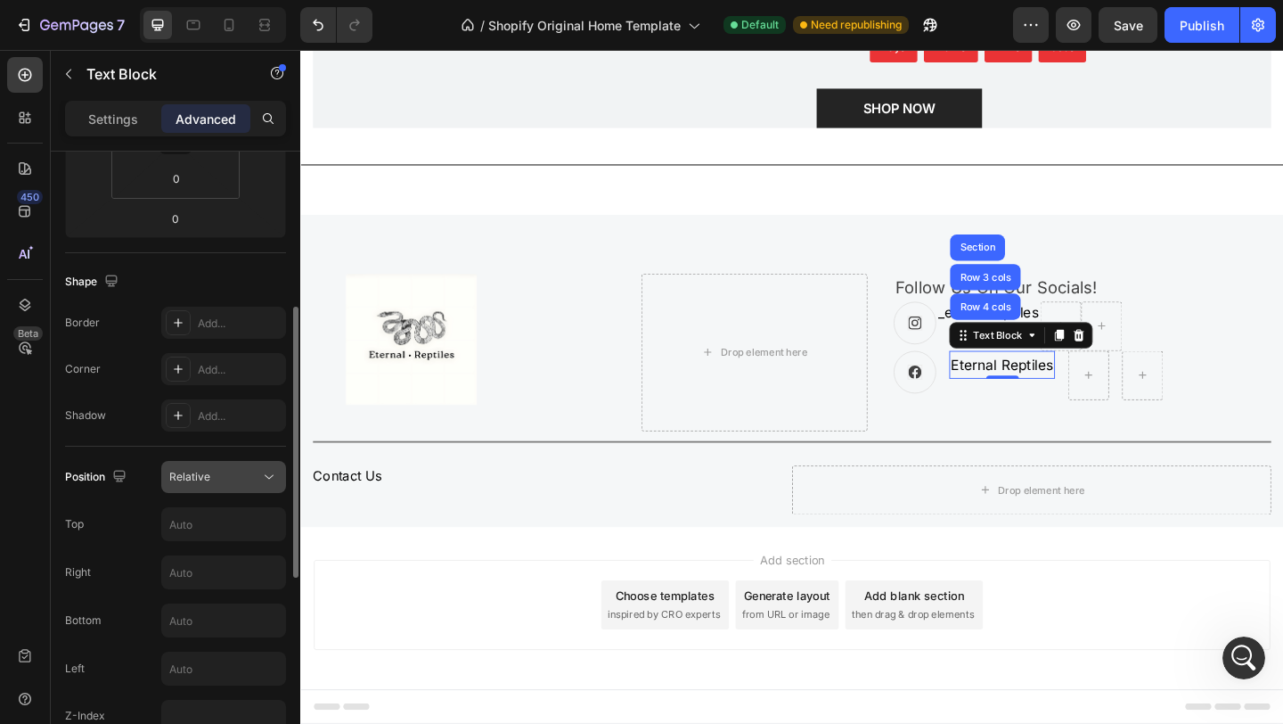
click at [242, 479] on div "Relative" at bounding box center [214, 477] width 91 height 16
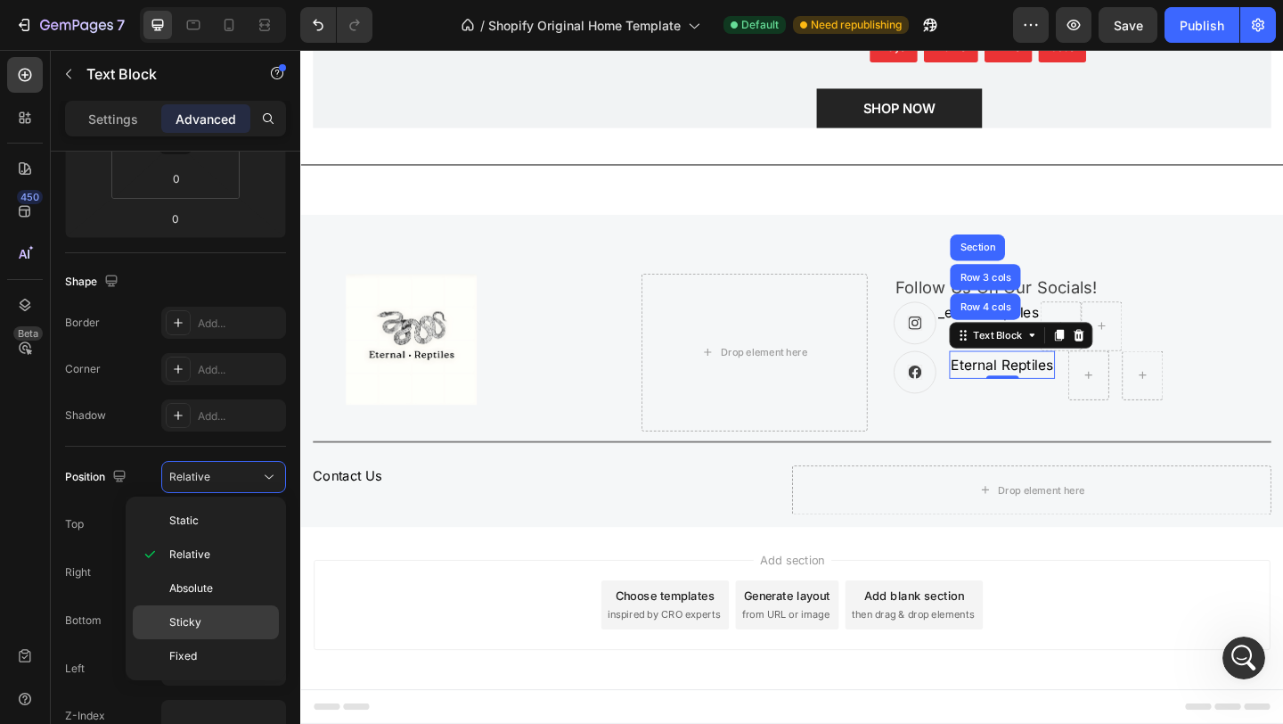
click at [214, 639] on div "Sticky" at bounding box center [206, 656] width 146 height 34
type input "0"
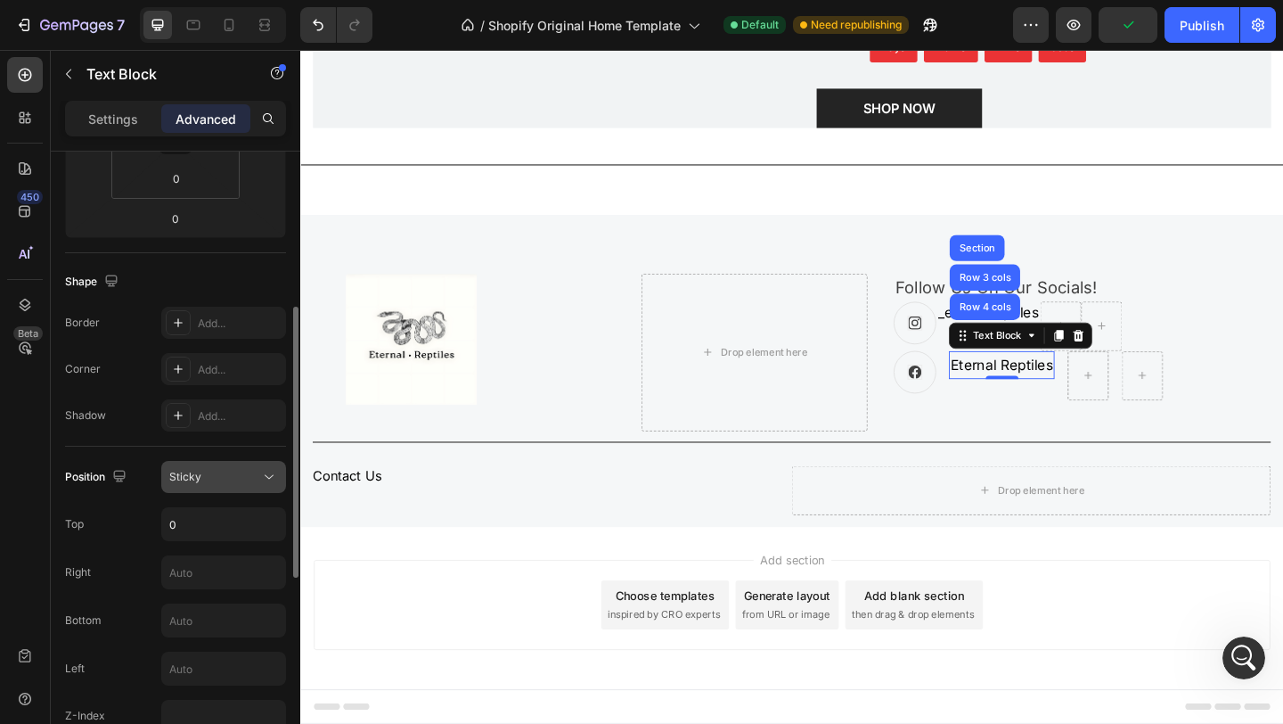
click at [230, 481] on div "Sticky" at bounding box center [214, 477] width 91 height 16
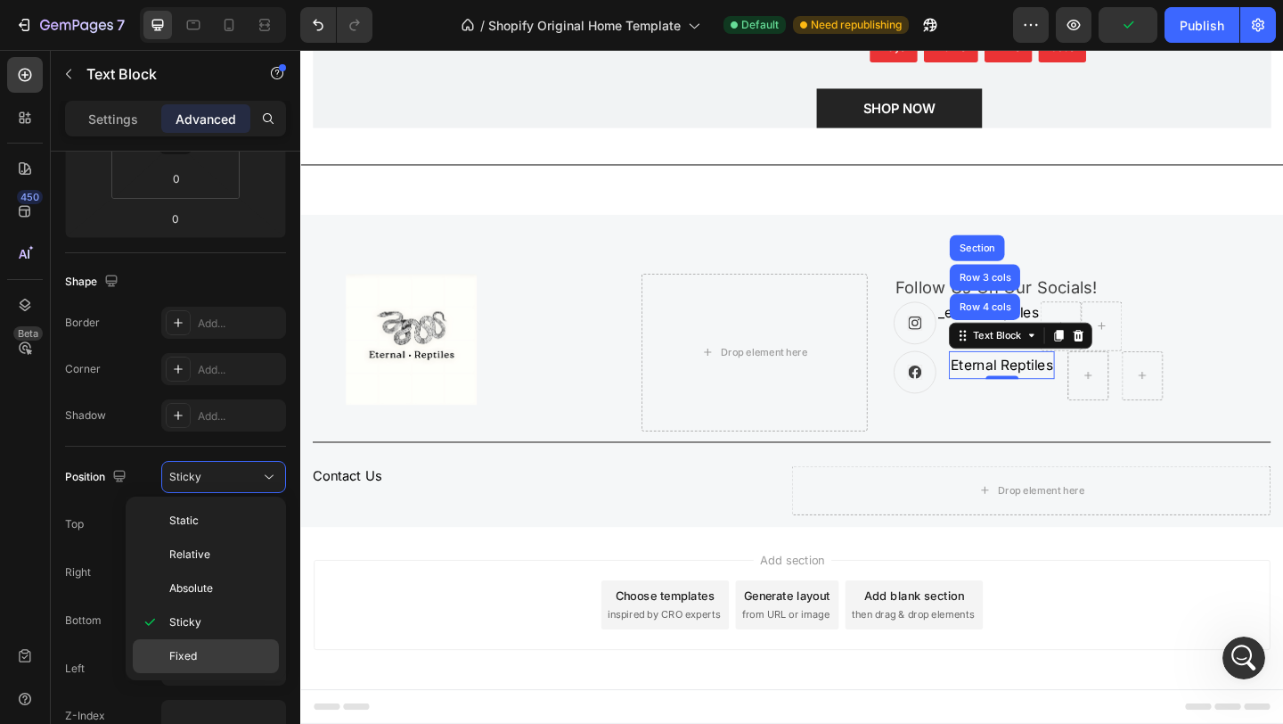
click at [200, 644] on div "Fixed" at bounding box center [206, 656] width 146 height 34
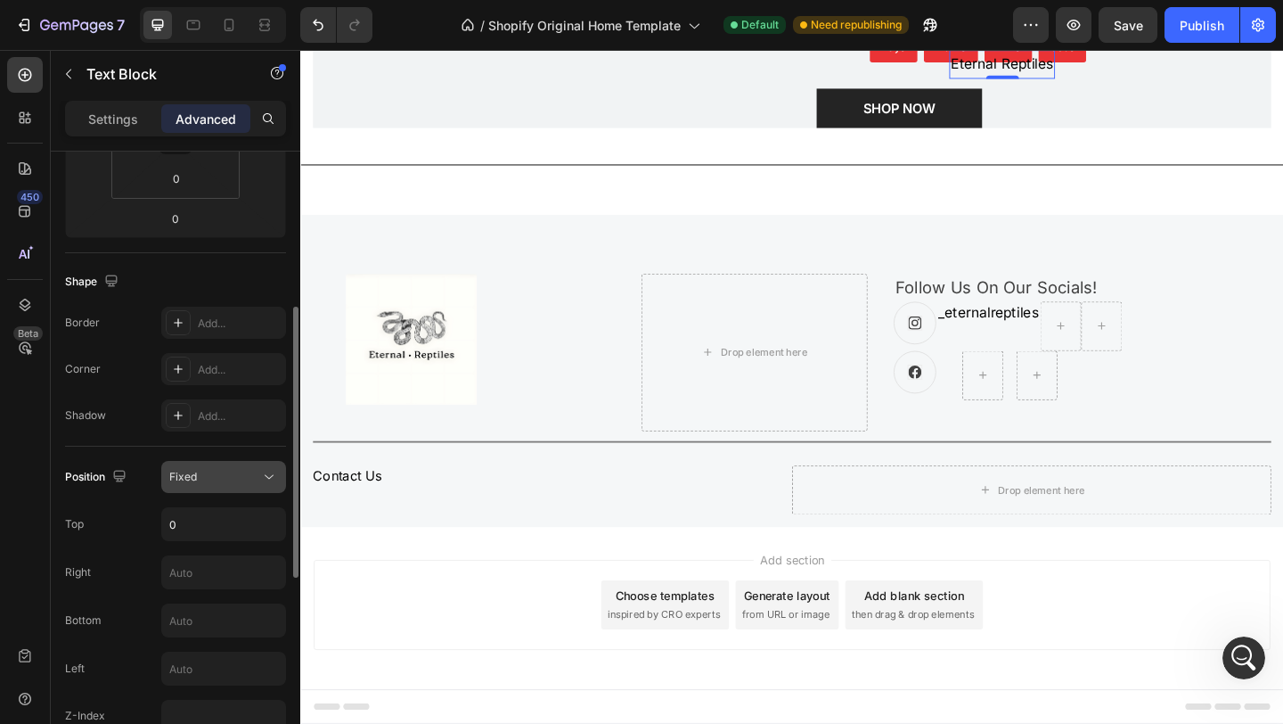
click at [240, 481] on div "Fixed" at bounding box center [214, 477] width 91 height 16
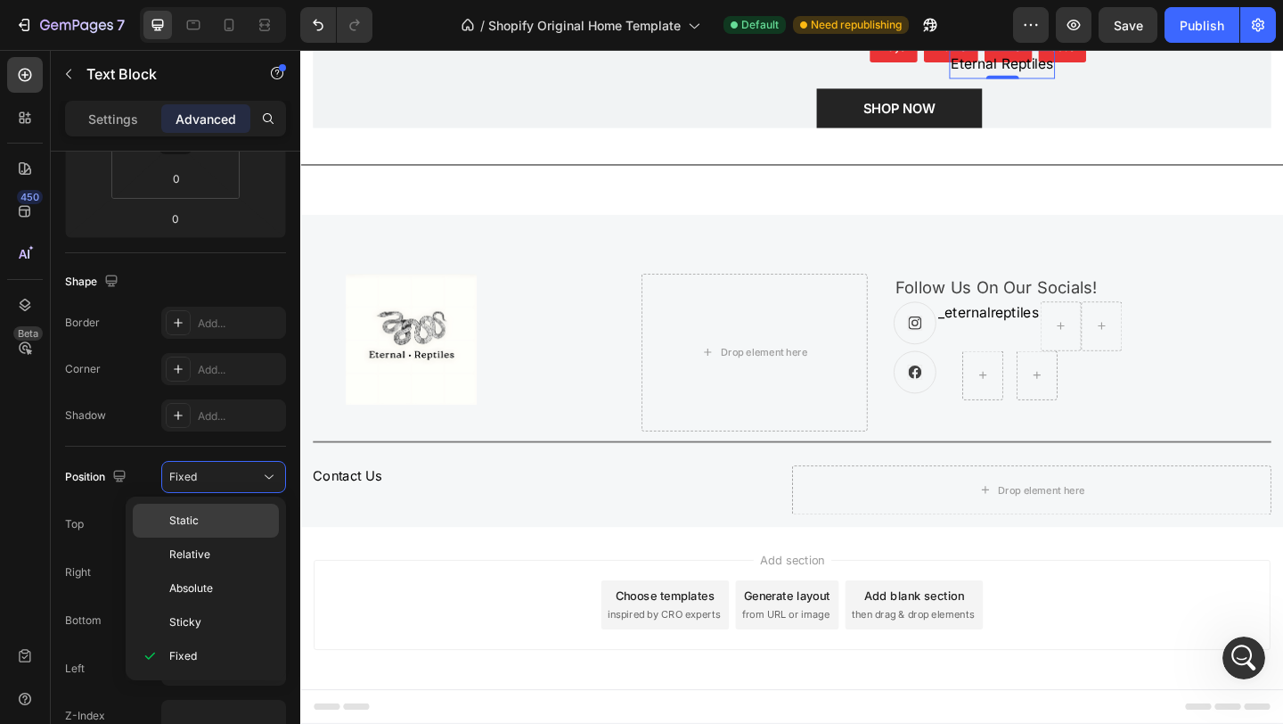
click at [233, 521] on p "Static" at bounding box center [220, 520] width 102 height 16
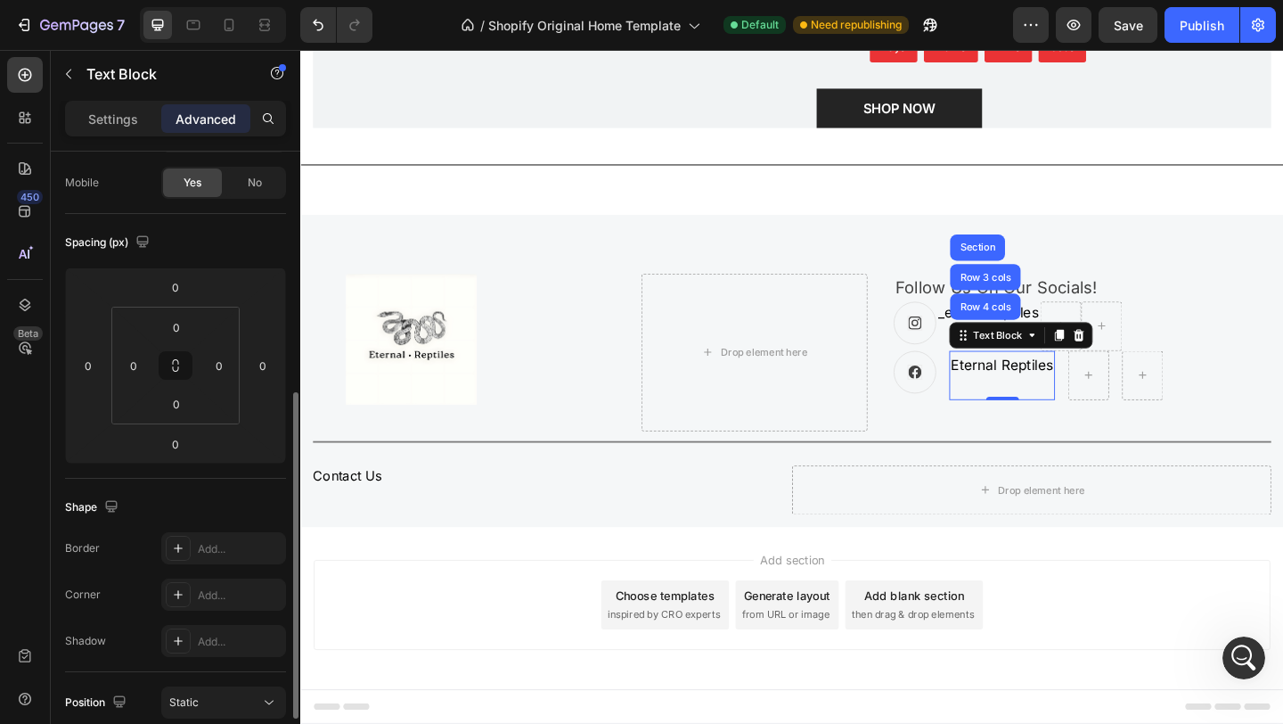
scroll to position [123, 0]
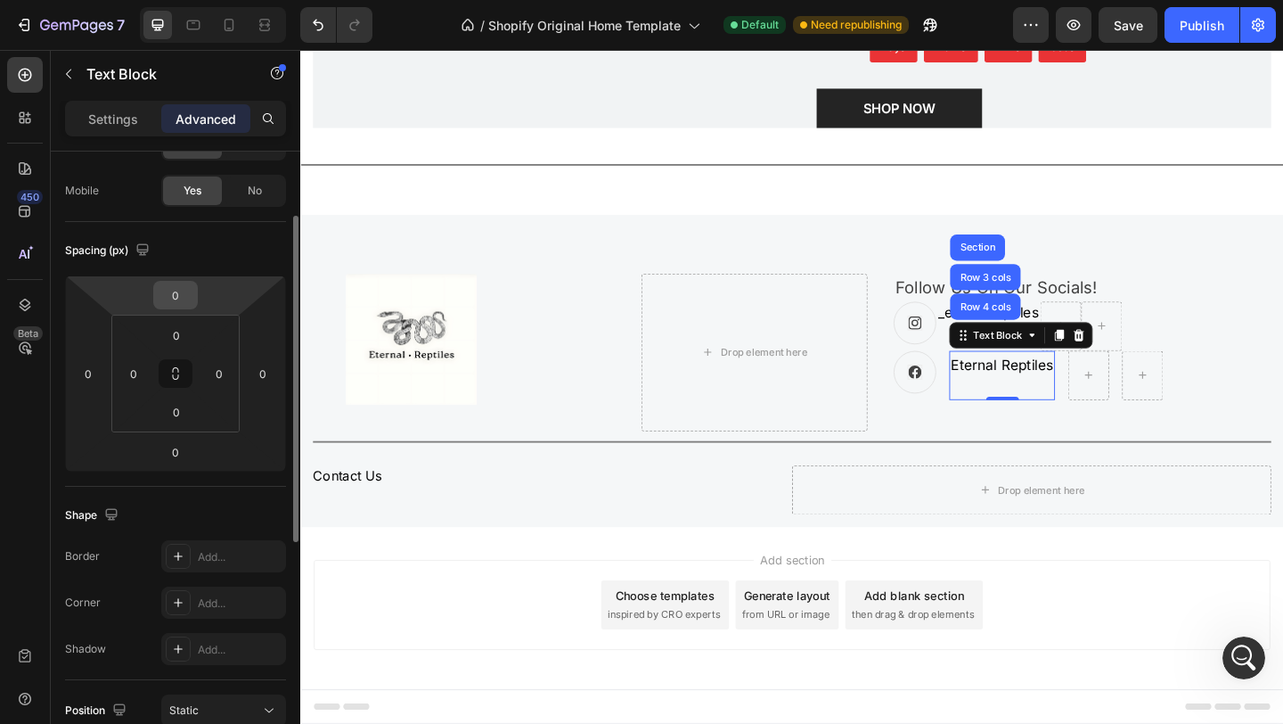
click at [193, 295] on input "0" at bounding box center [176, 295] width 36 height 27
type input "10"
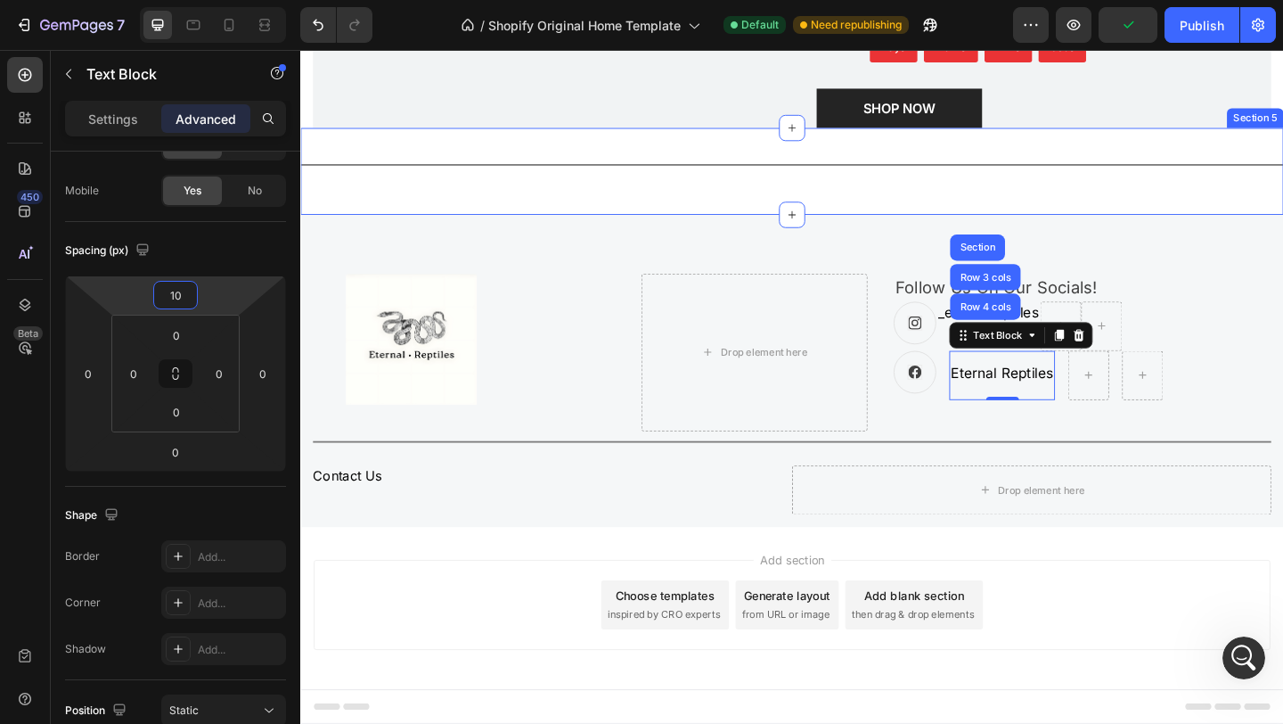
click at [1184, 203] on div "Title Line Section 5" at bounding box center [834, 182] width 1069 height 94
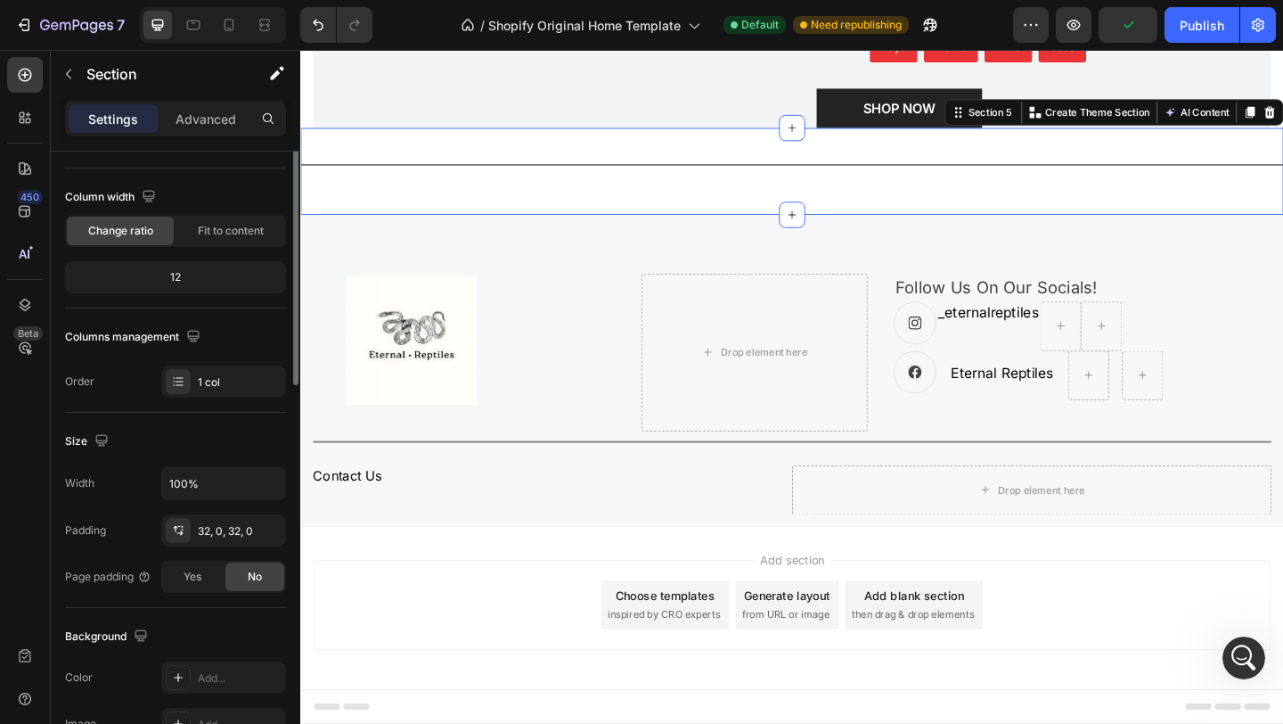
scroll to position [0, 0]
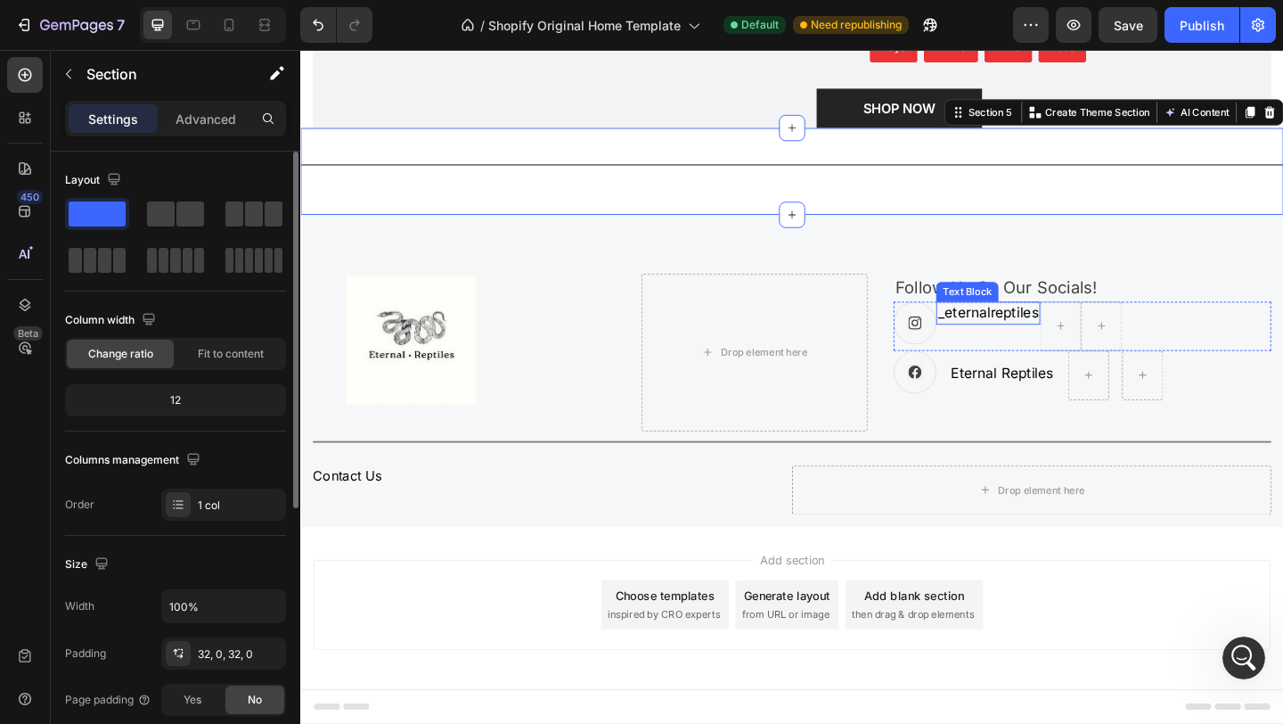
click at [1039, 344] on p "_eternalreptiles" at bounding box center [1049, 335] width 110 height 21
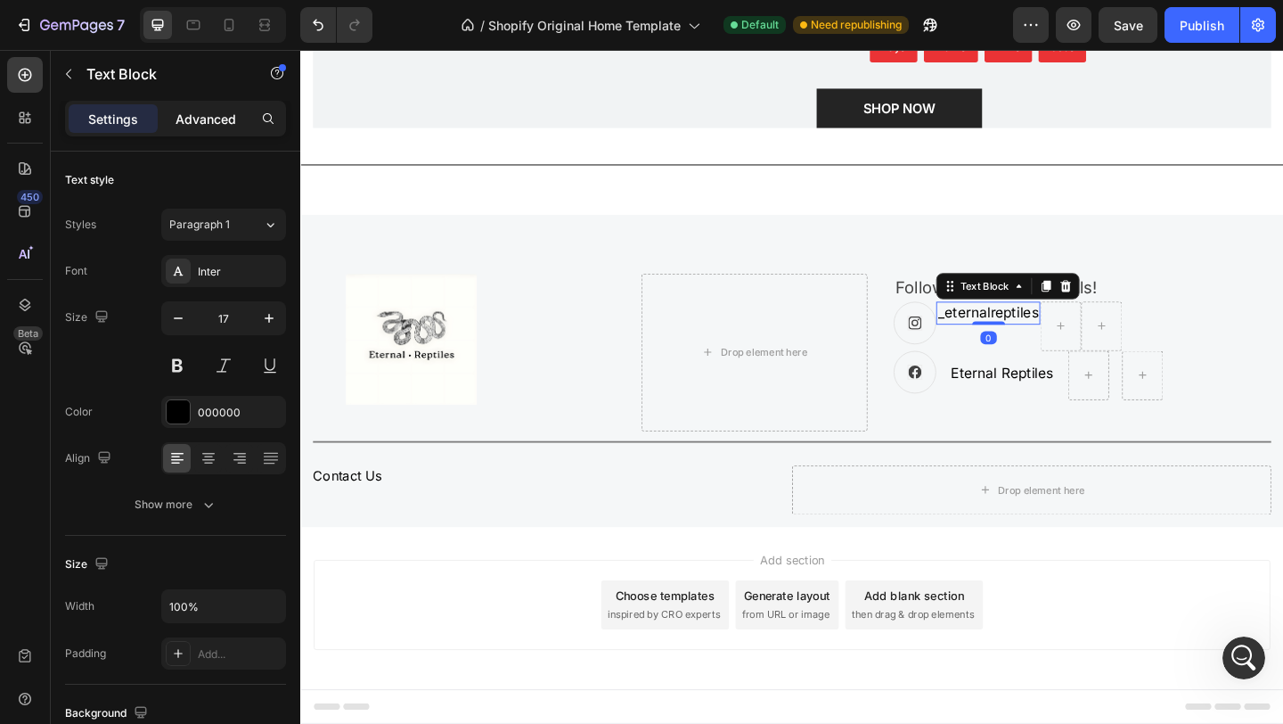
click at [223, 106] on div "Advanced" at bounding box center [205, 118] width 89 height 29
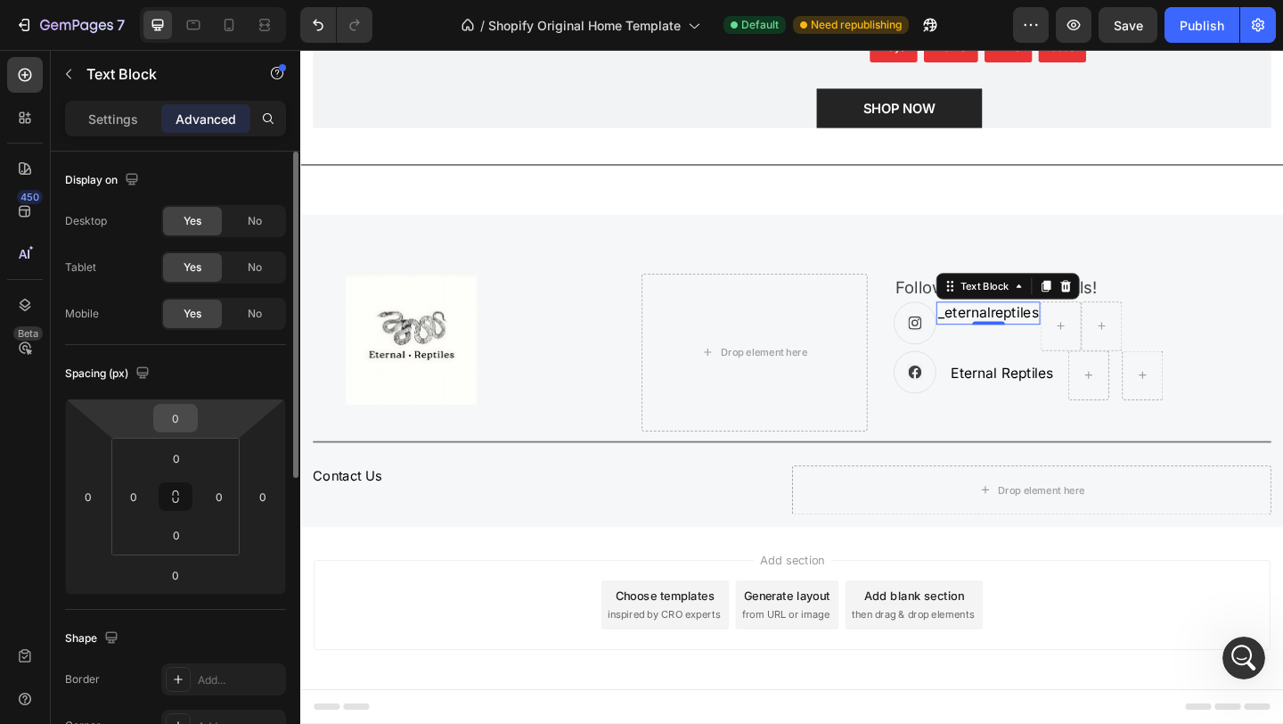
click at [173, 422] on input "0" at bounding box center [176, 418] width 36 height 27
type input "10"
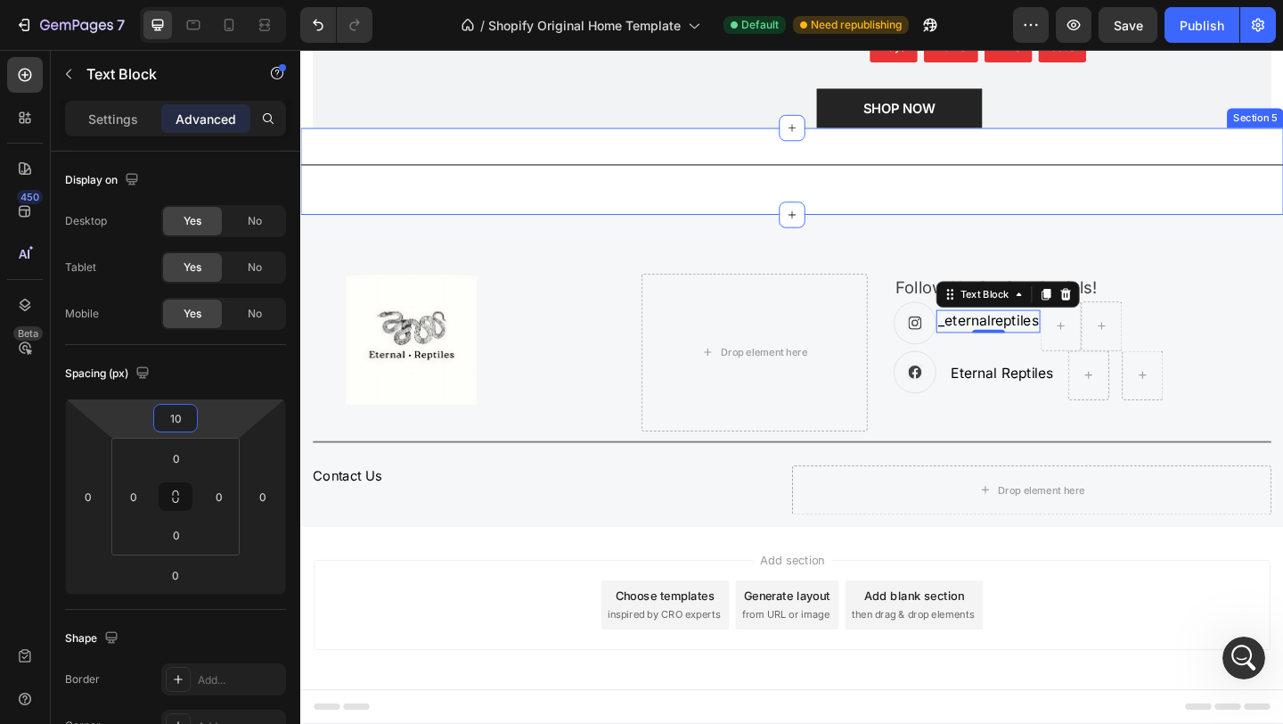
click at [886, 212] on div "Title Line Section 5" at bounding box center [834, 182] width 1069 height 94
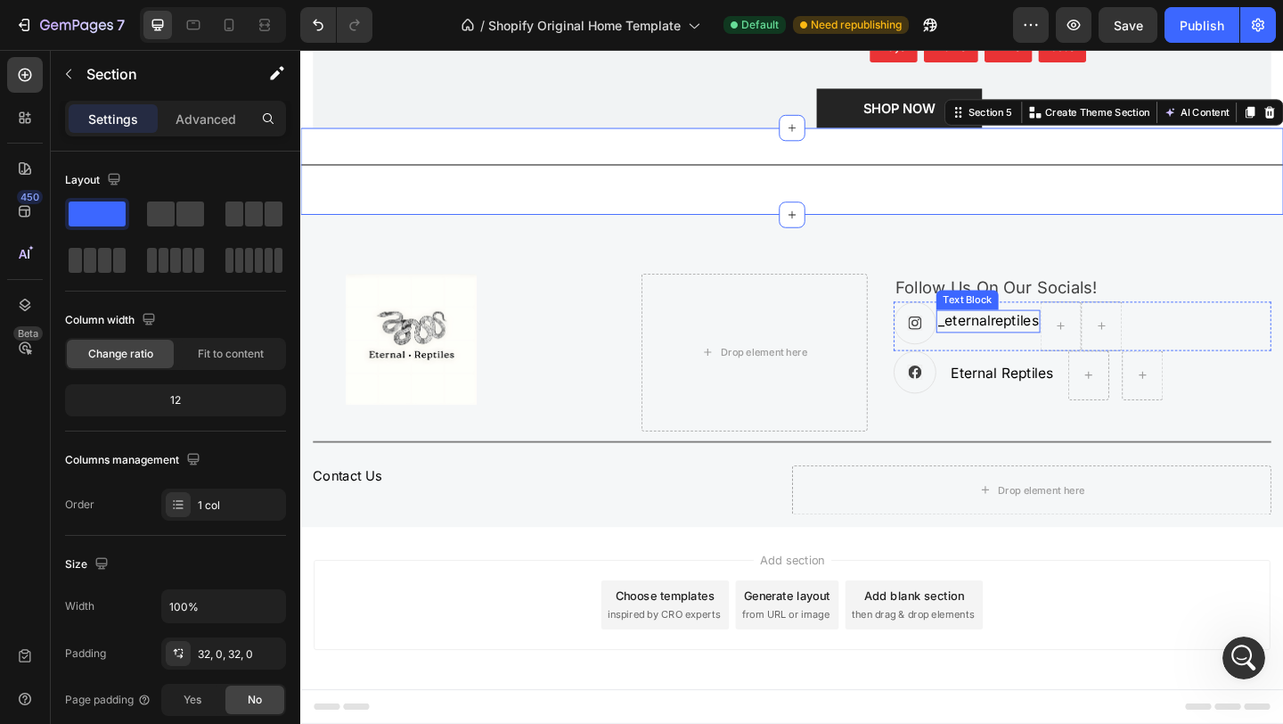
click at [1045, 343] on p "_eternalreptiles" at bounding box center [1049, 344] width 110 height 21
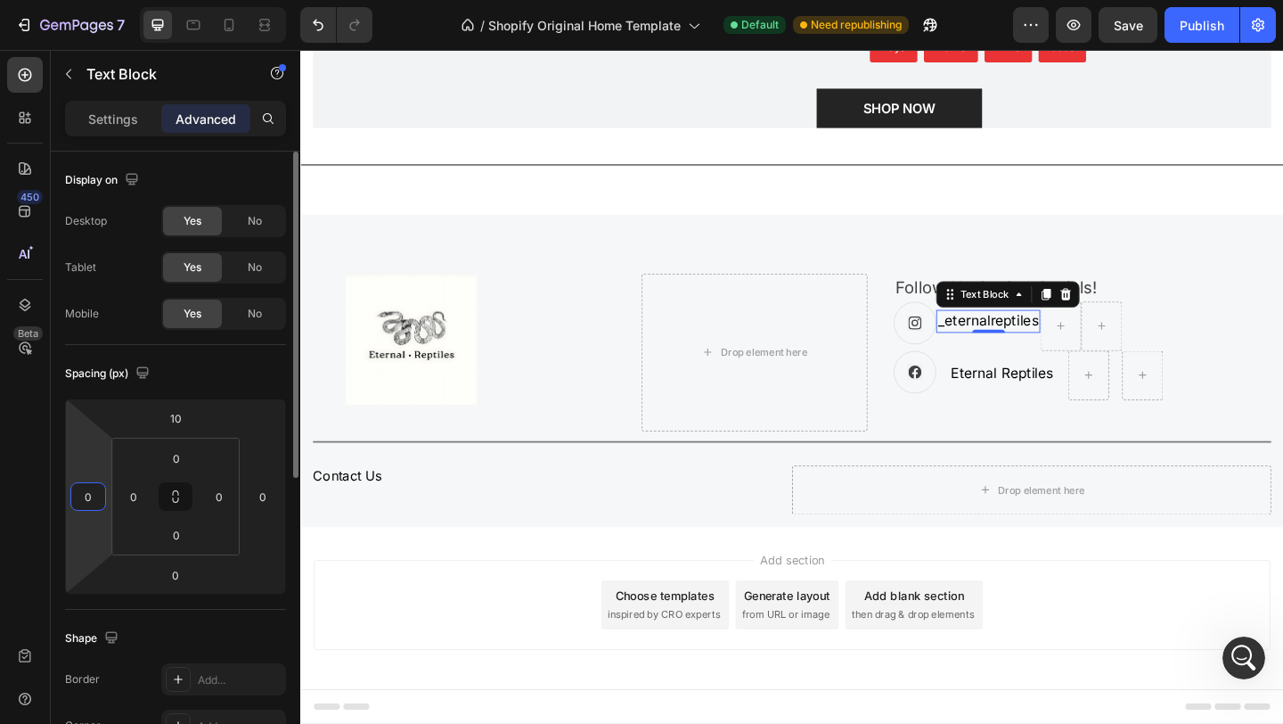
click at [99, 504] on input "0" at bounding box center [88, 496] width 27 height 27
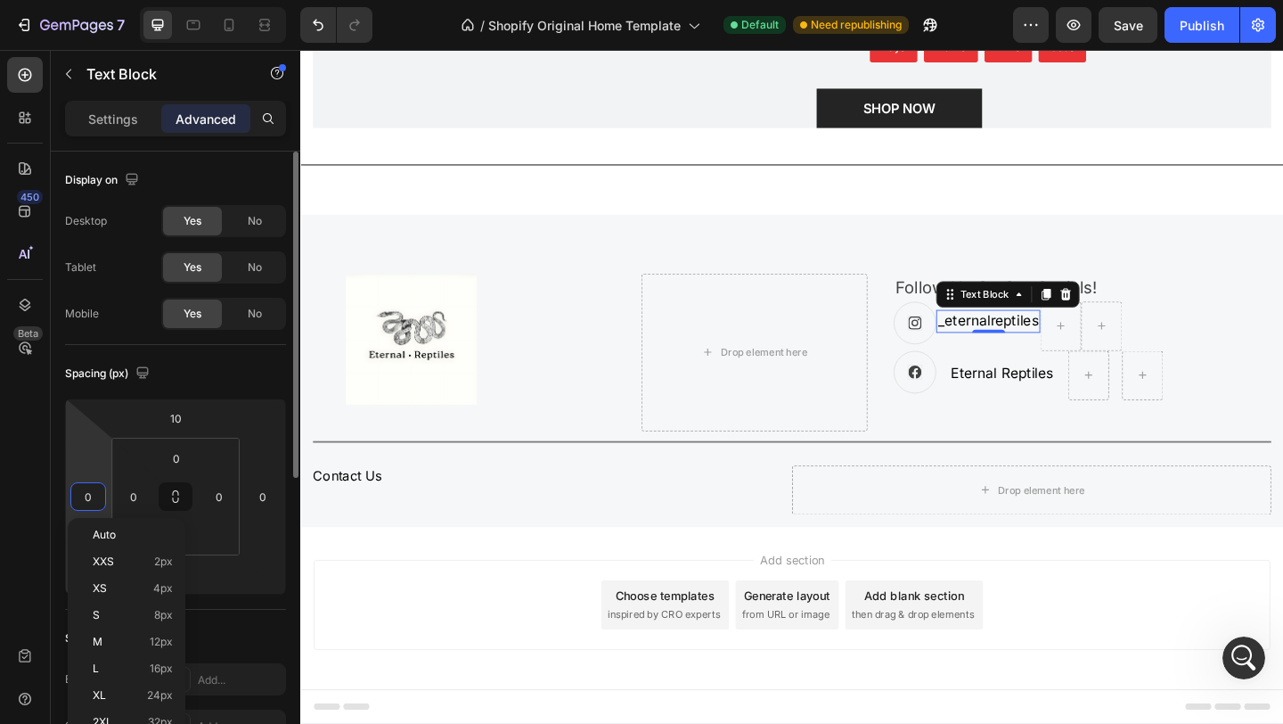
type input "3"
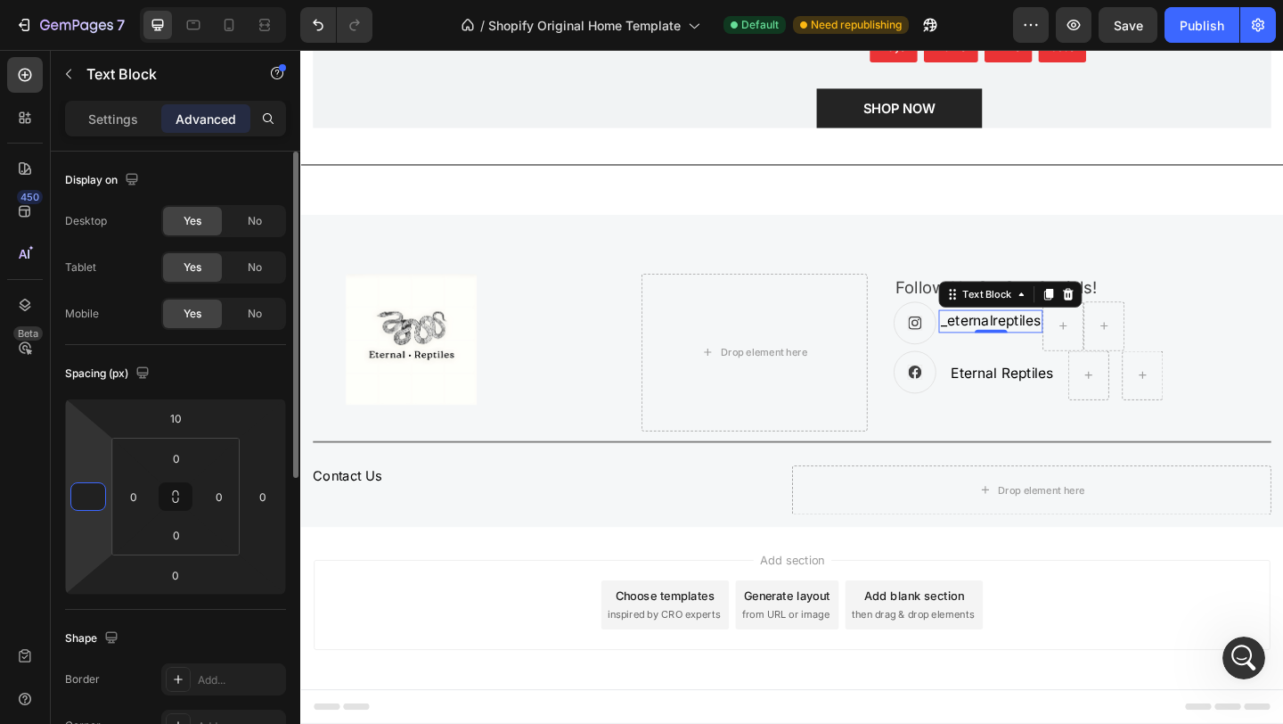
type input "6"
type input "18"
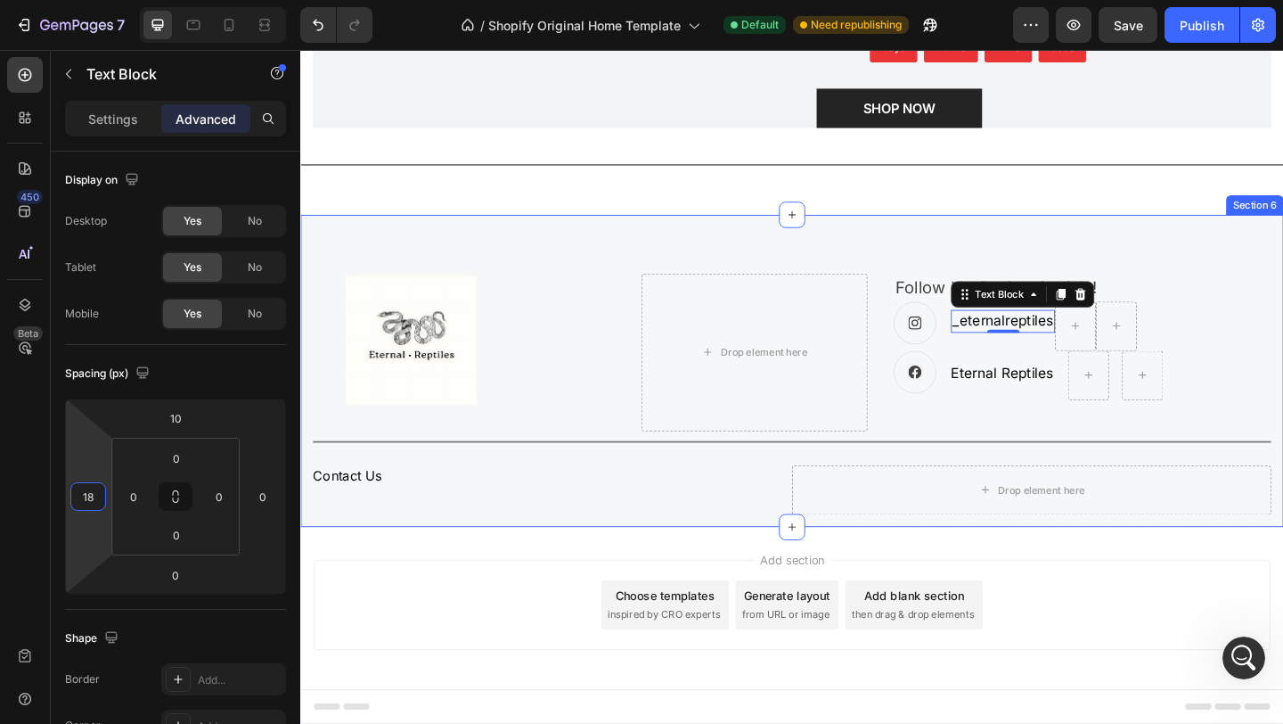
click at [1033, 228] on div "Title Line Section 5" at bounding box center [834, 182] width 1069 height 94
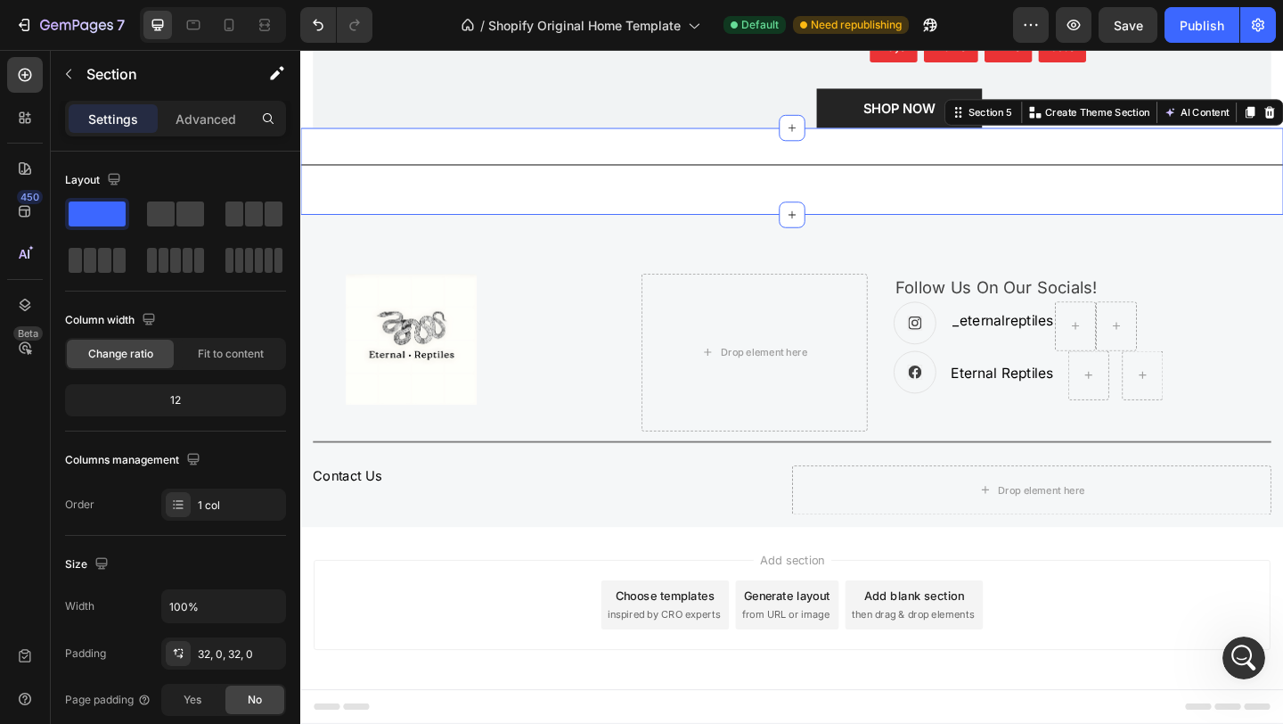
click at [964, 209] on div "Title Line Section 5 You can create reusable sections Create Theme Section AI C…" at bounding box center [834, 182] width 1069 height 94
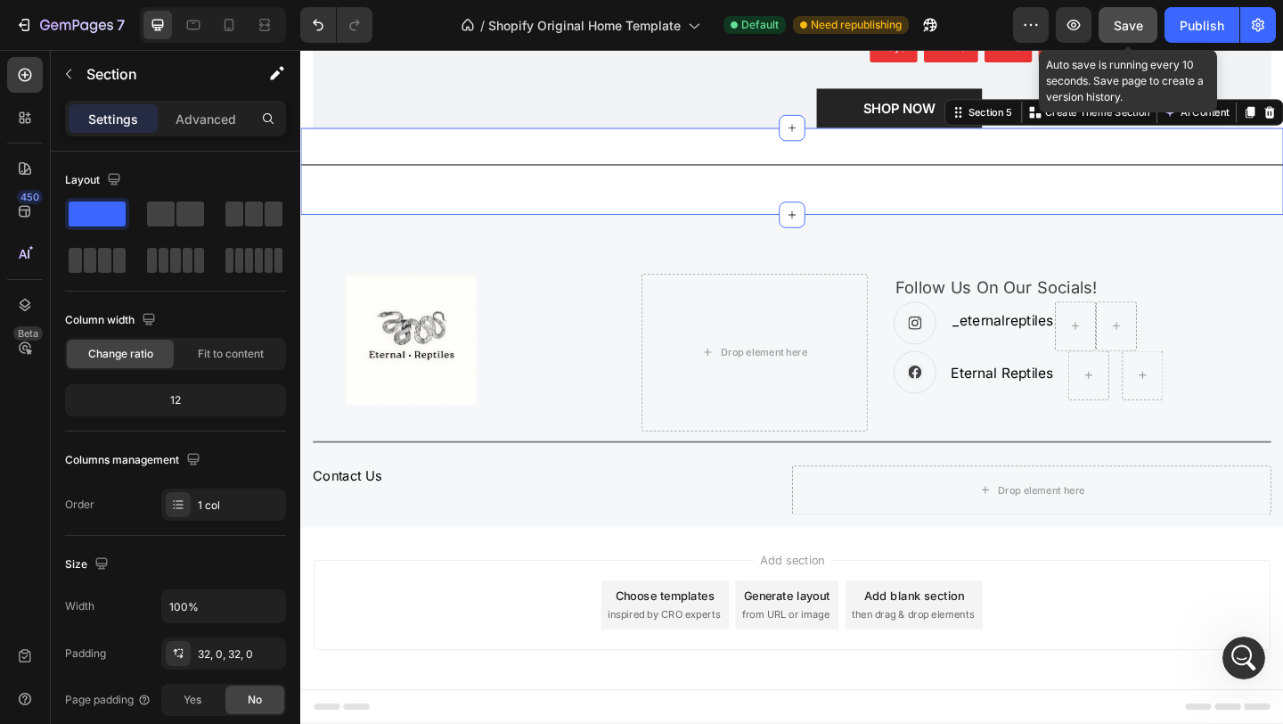
click at [1114, 33] on div "Save" at bounding box center [1128, 25] width 29 height 19
click at [1075, 27] on icon "button" at bounding box center [1074, 25] width 13 height 11
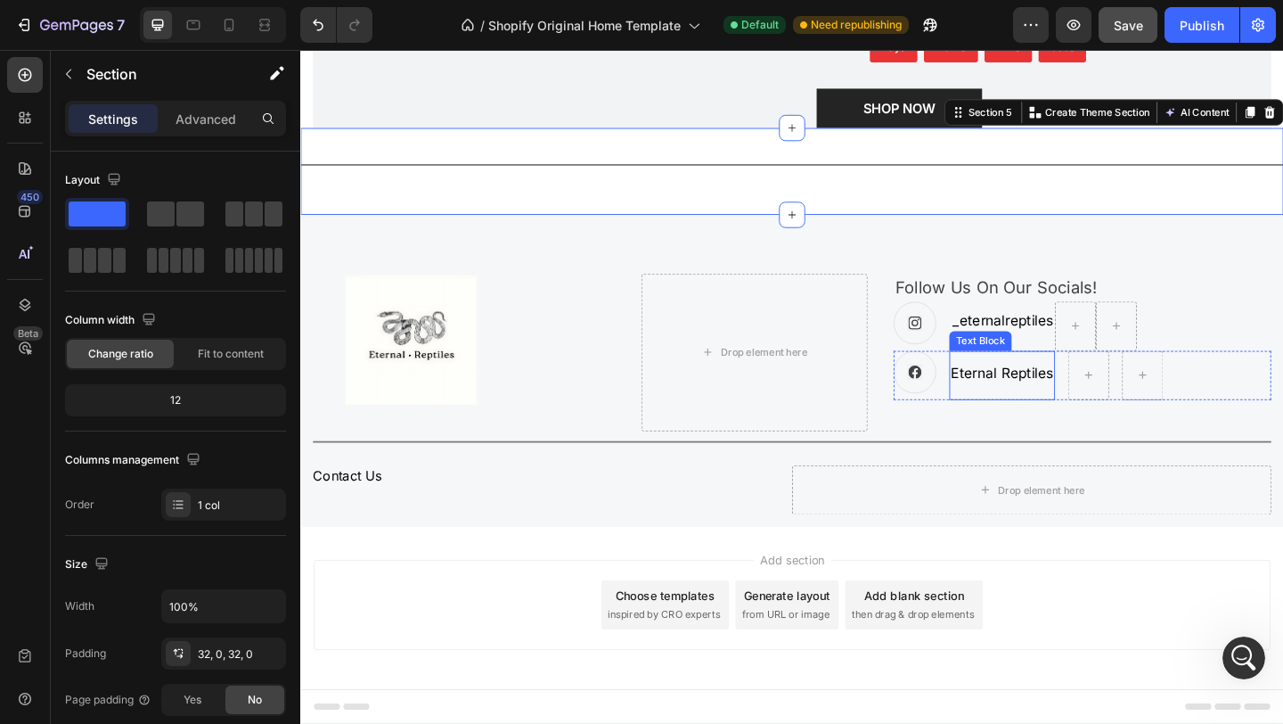
click at [1045, 394] on p "Eternal Reptiles" at bounding box center [1063, 402] width 111 height 28
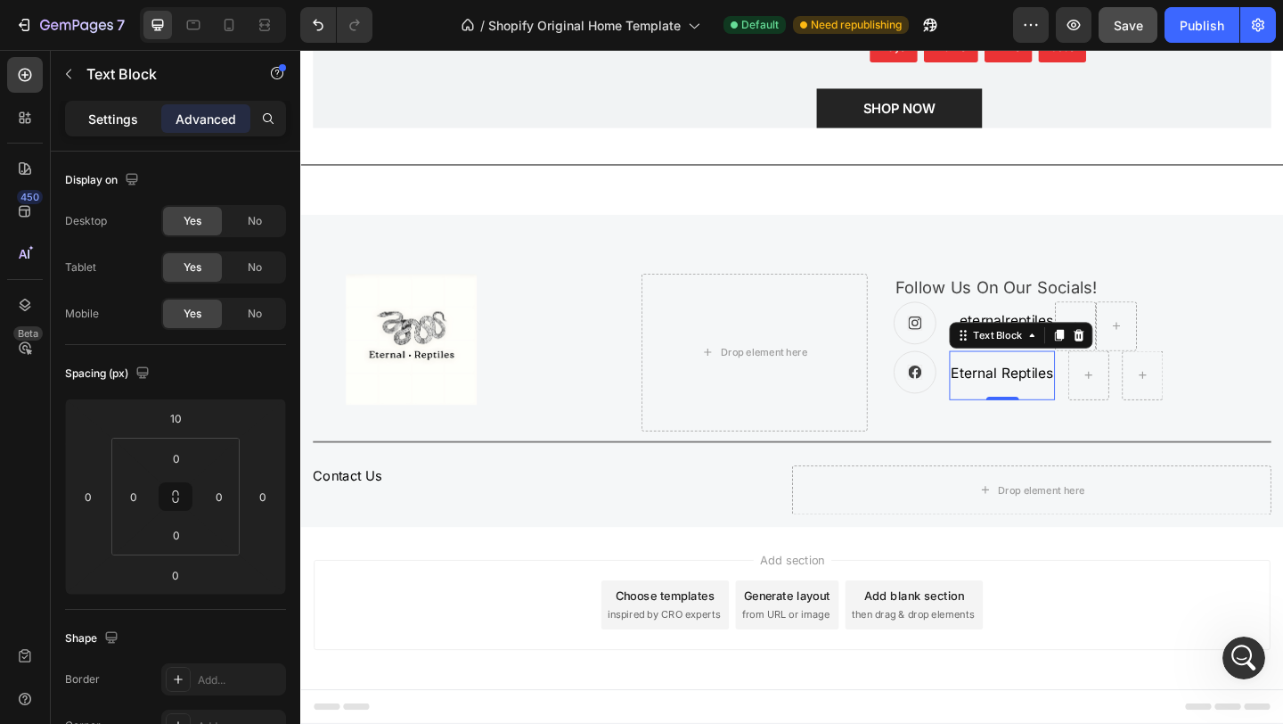
click at [135, 115] on p "Settings" at bounding box center [113, 119] width 50 height 19
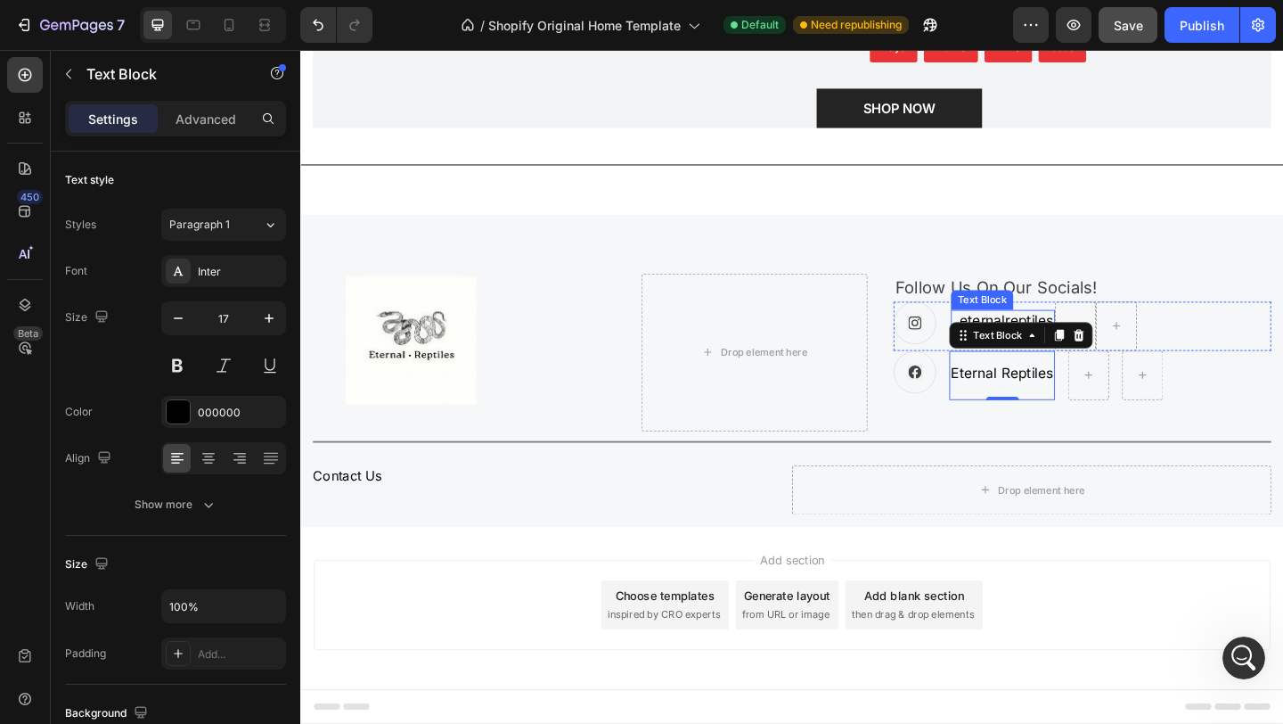
click at [1078, 342] on p "_eternalreptiles" at bounding box center [1065, 344] width 110 height 21
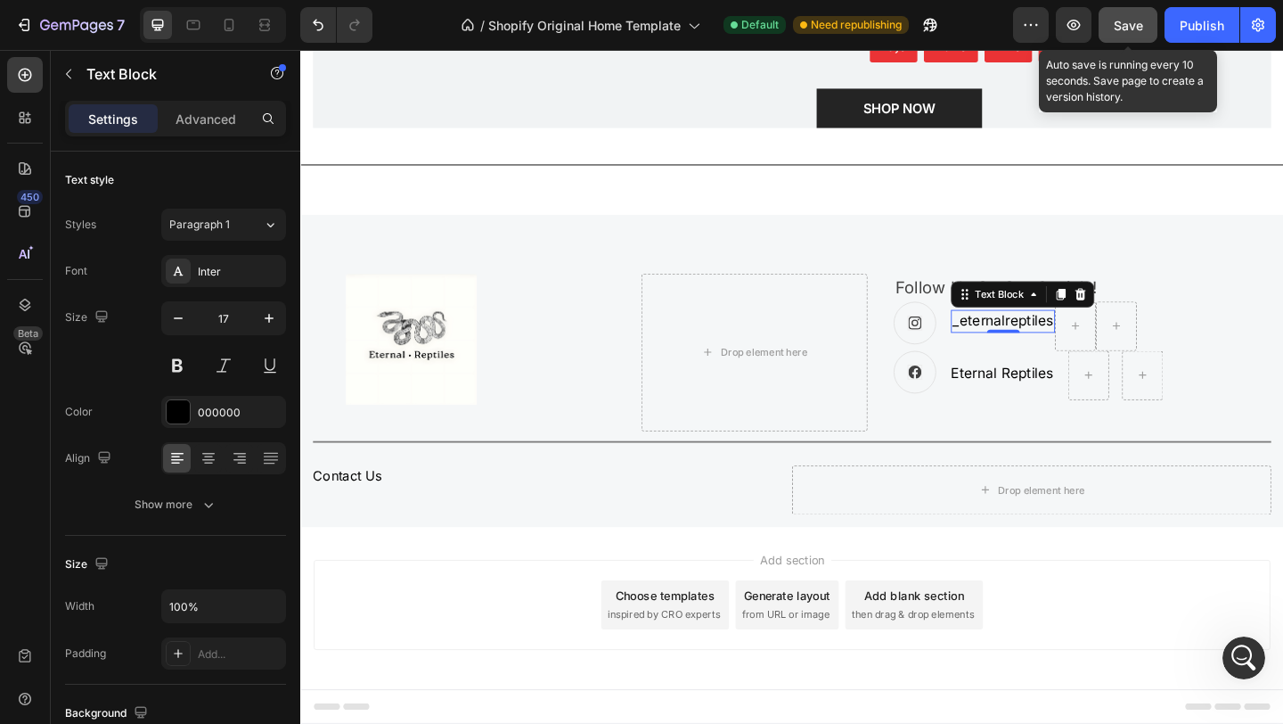
click at [1142, 27] on span "Save" at bounding box center [1128, 25] width 29 height 15
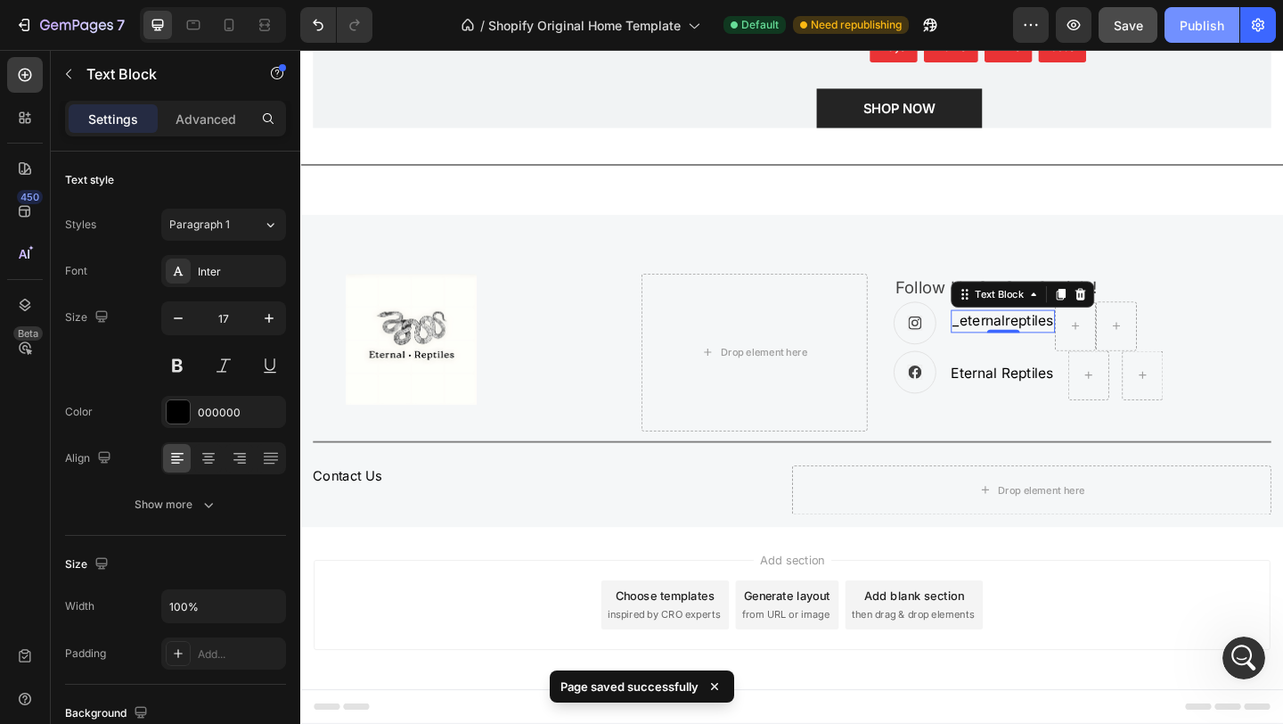
click at [1211, 28] on div "Publish" at bounding box center [1202, 25] width 45 height 19
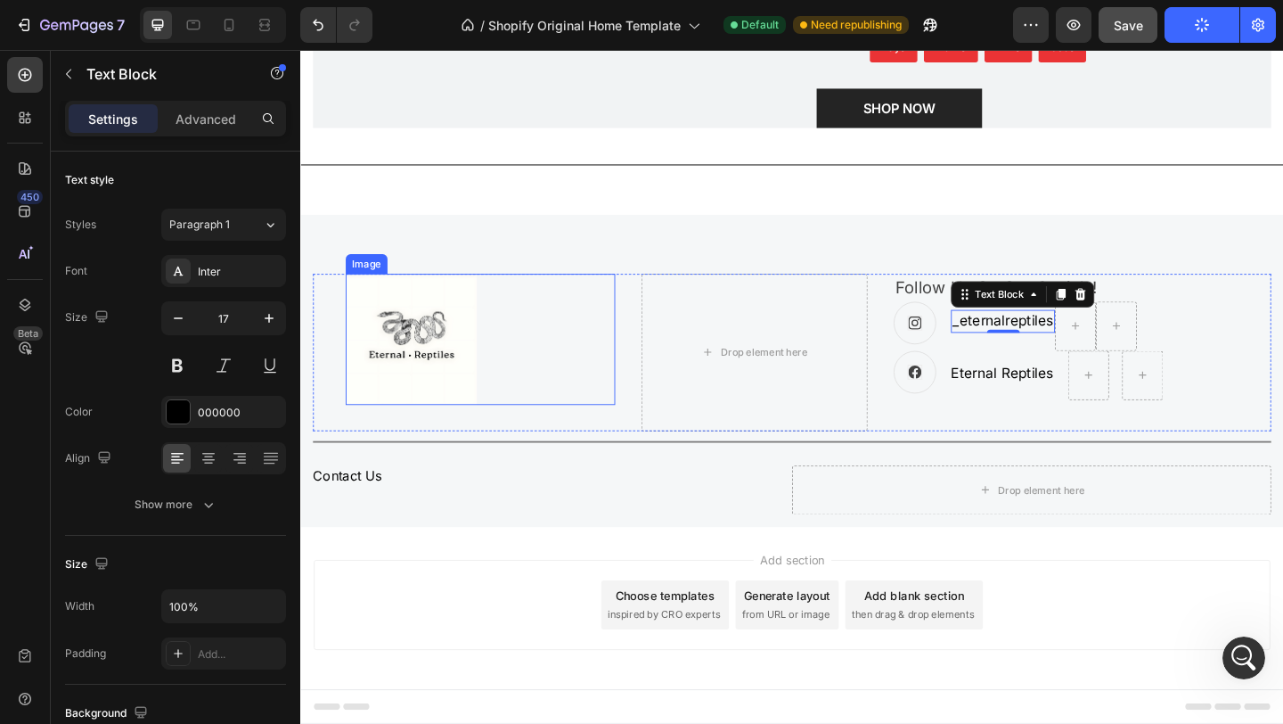
click at [479, 342] on img at bounding box center [420, 364] width 143 height 143
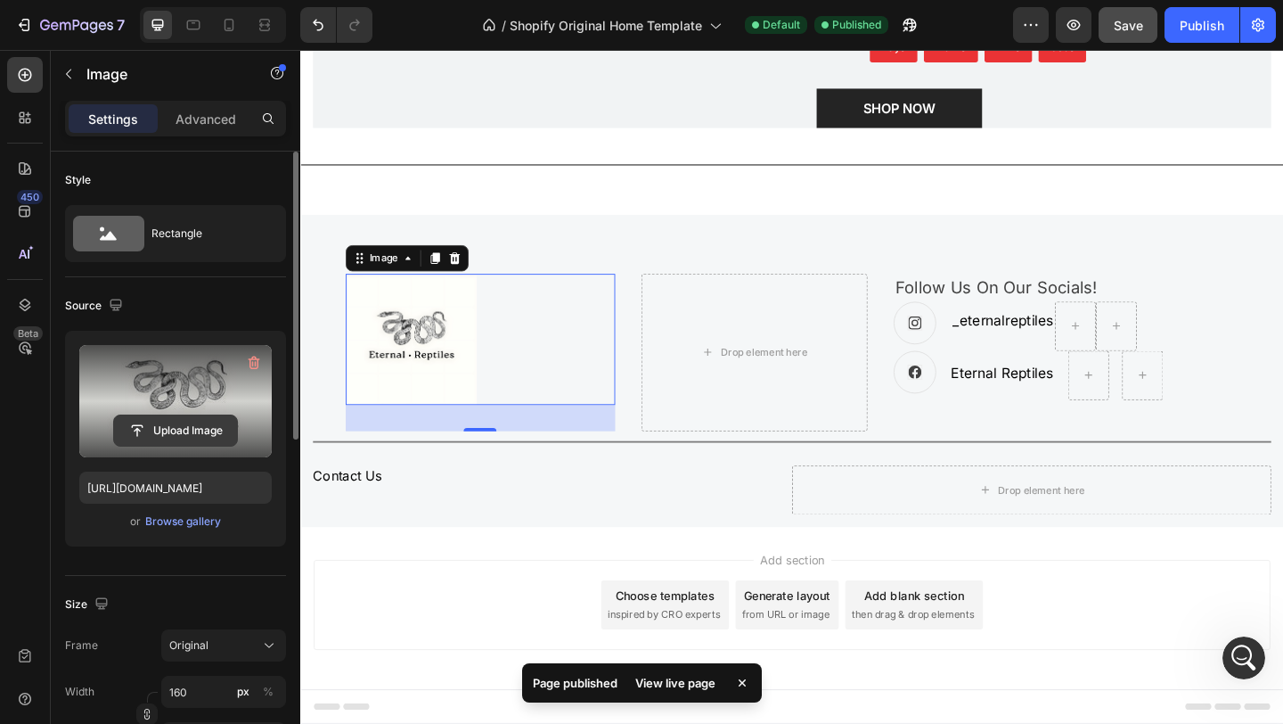
click at [196, 426] on input "file" at bounding box center [175, 430] width 123 height 30
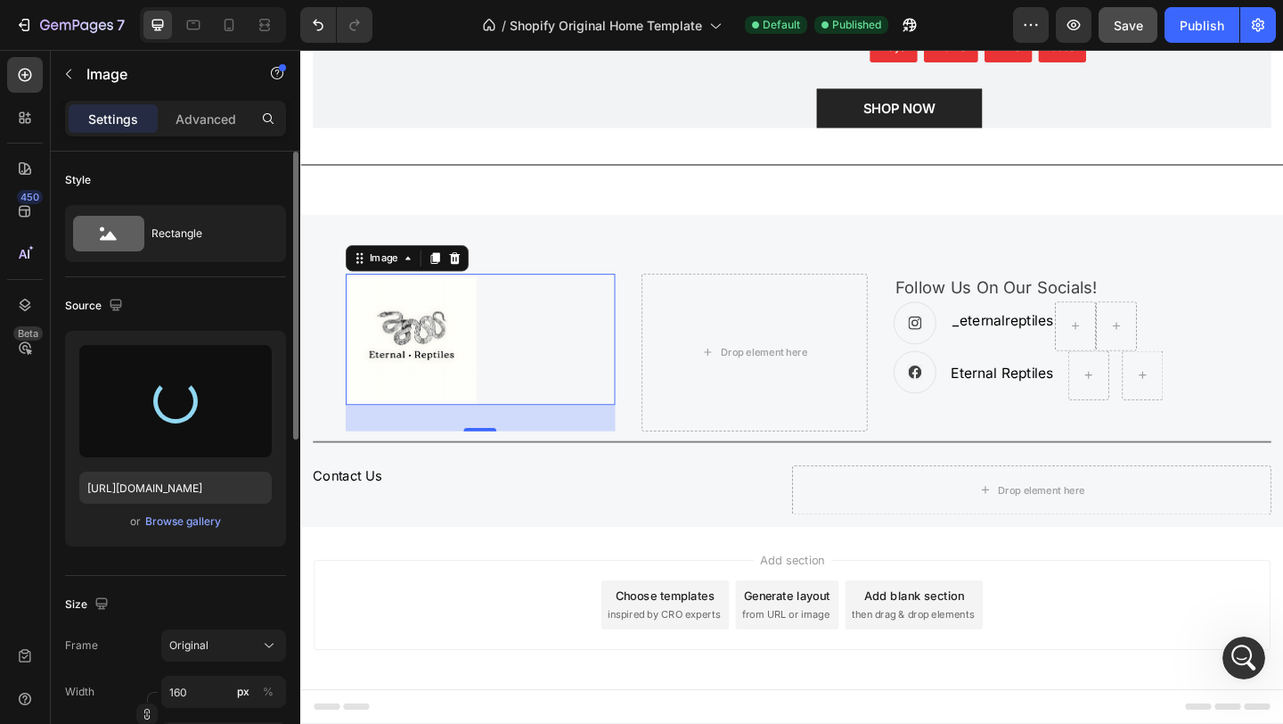
type input "https://cdn.shopify.com/s/files/1/0776/2952/2132/files/gempages_580464444782412…"
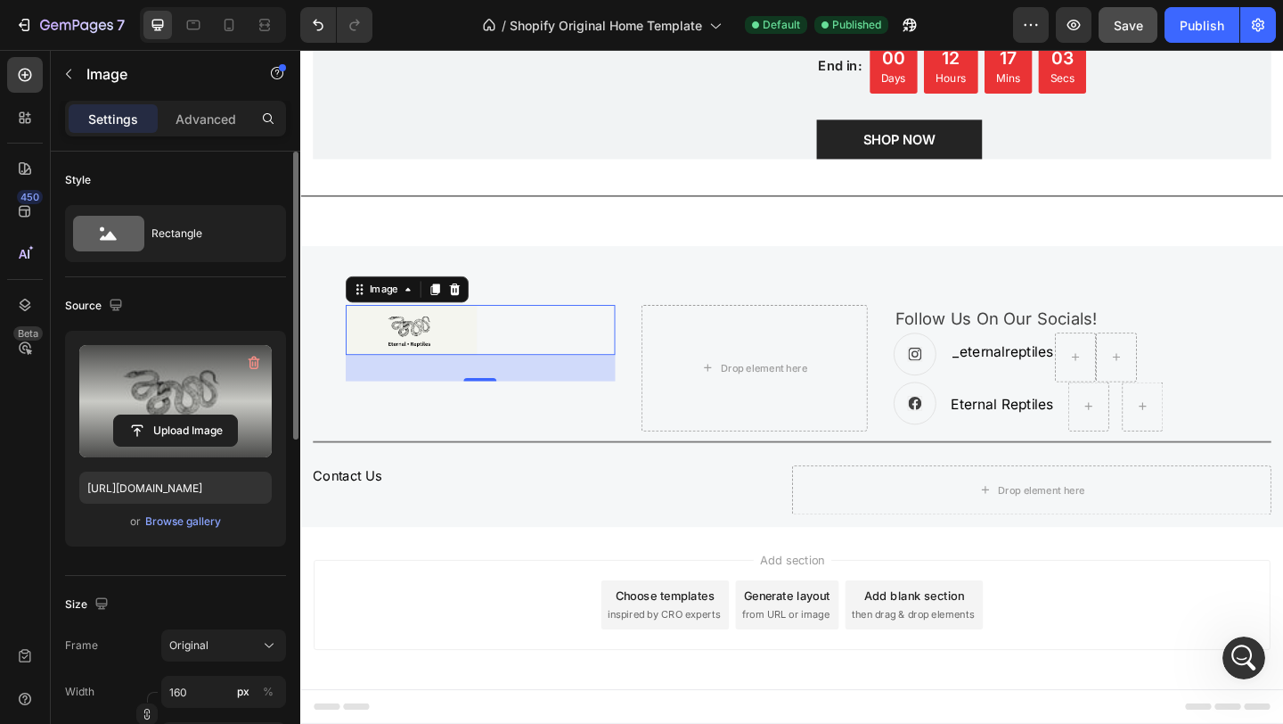
scroll to position [2956, 0]
click at [450, 362] on img at bounding box center [420, 354] width 143 height 54
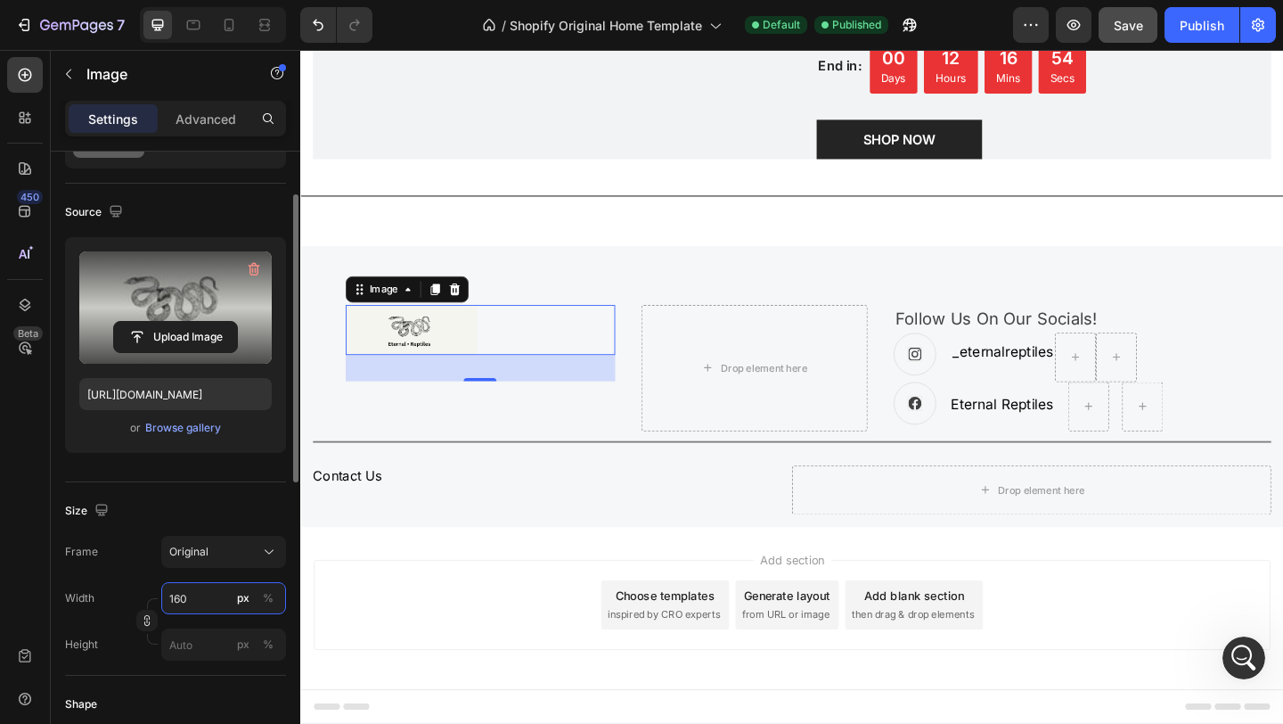
click at [217, 608] on input "160" at bounding box center [223, 598] width 125 height 32
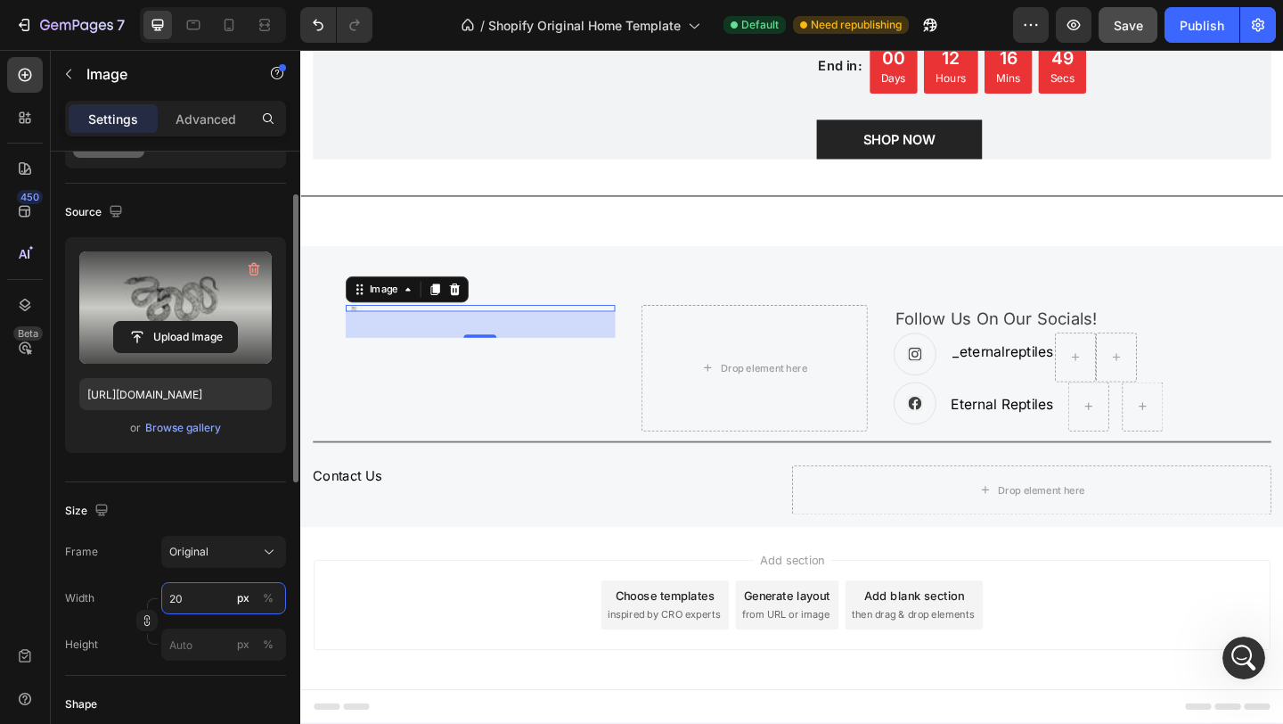
type input "2"
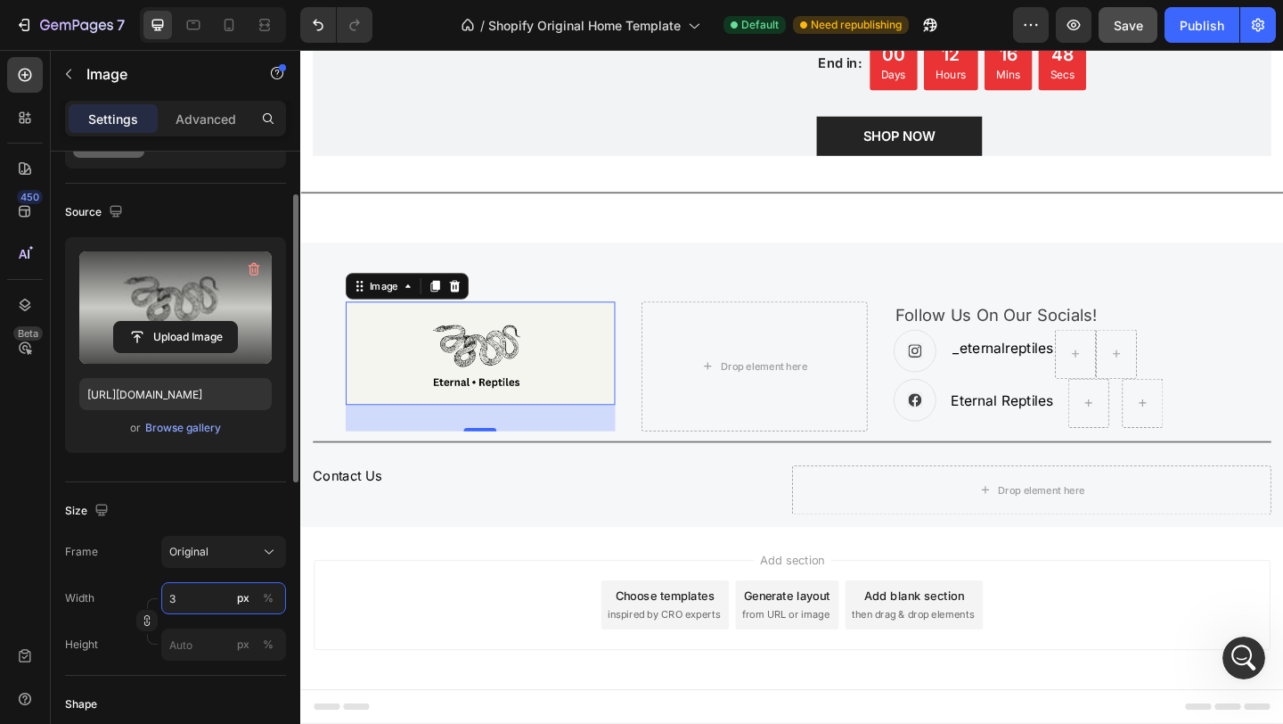
scroll to position [2956, 0]
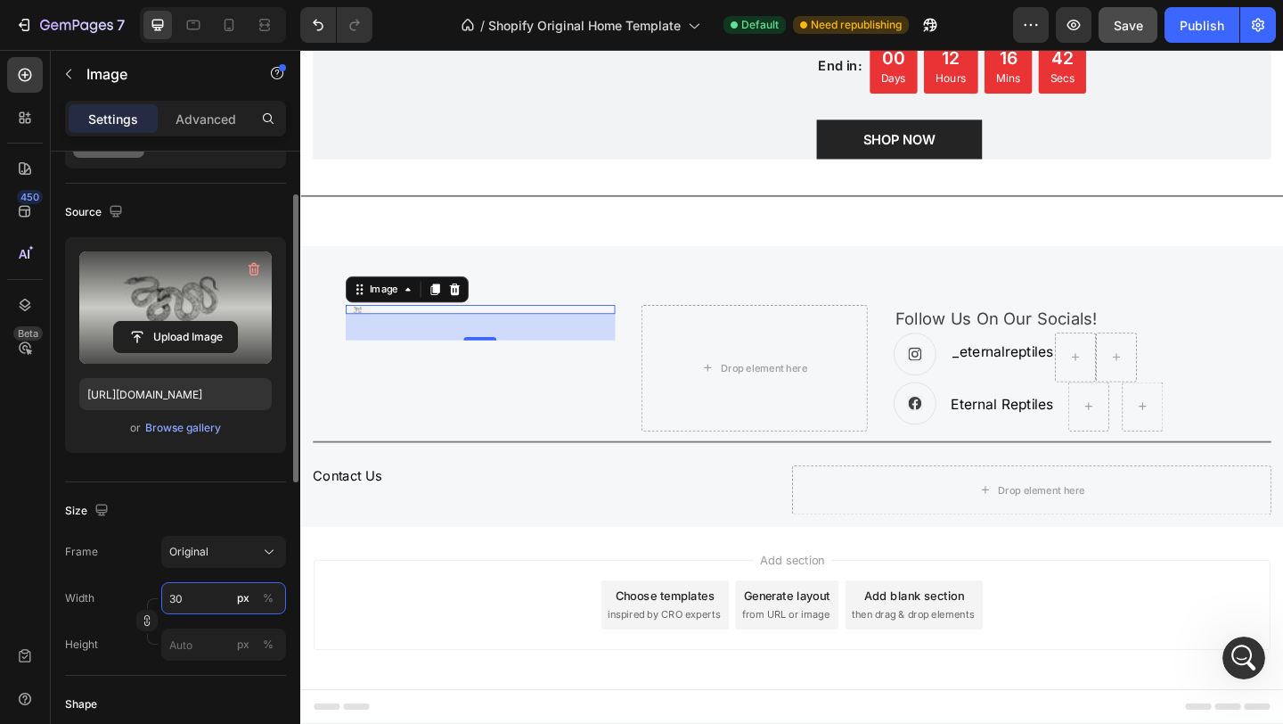
type input "3"
type input "4"
type input "5"
type input "1"
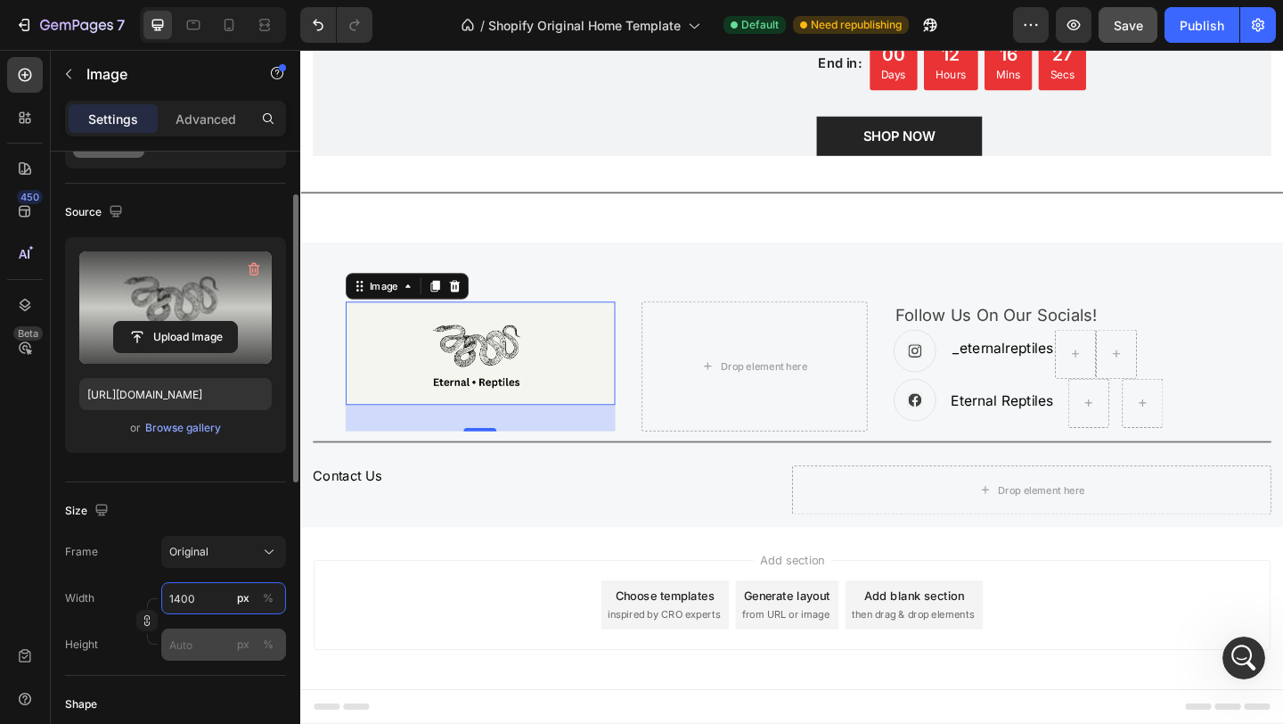
type input "1400"
click at [182, 646] on input "px %" at bounding box center [223, 644] width 125 height 32
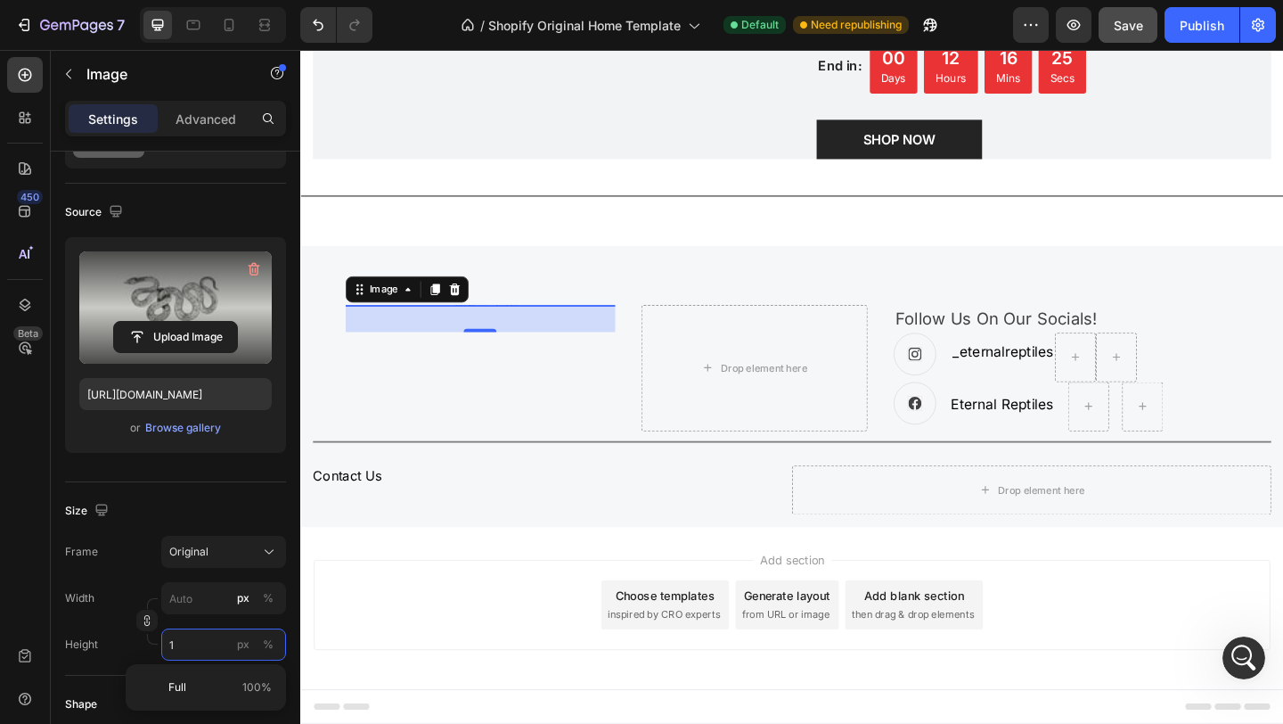
scroll to position [2956, 0]
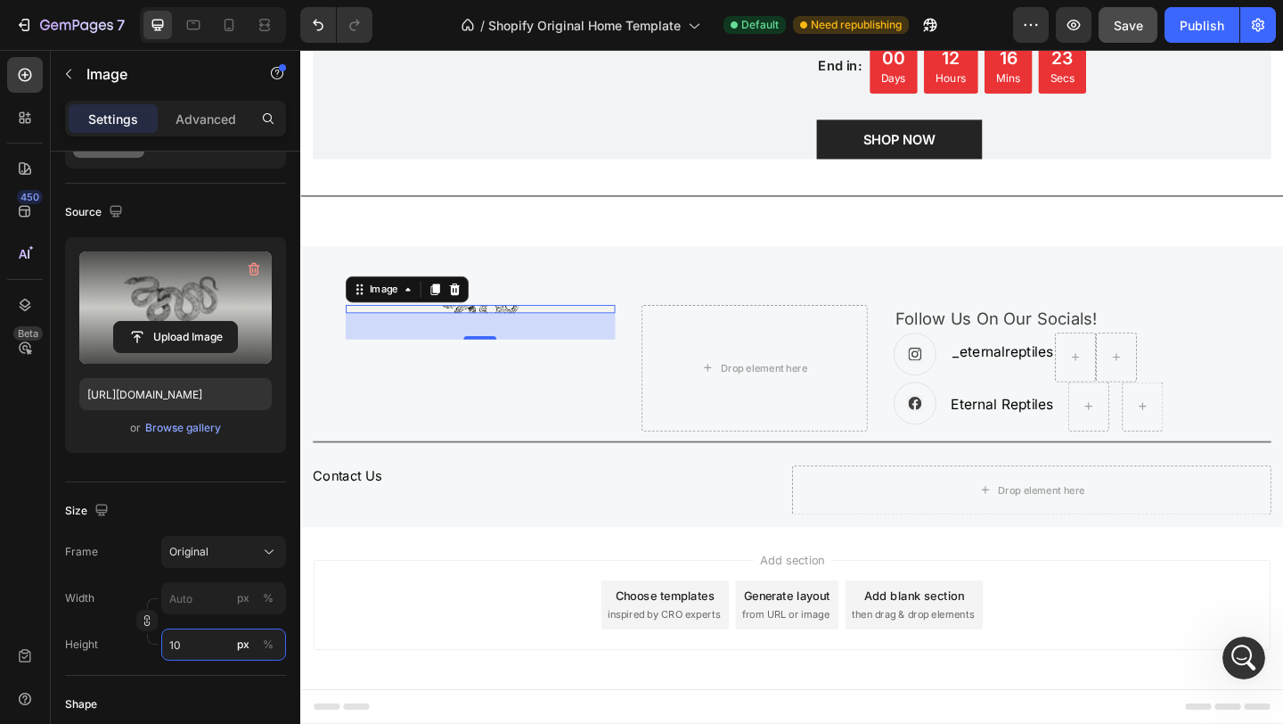
type input "1"
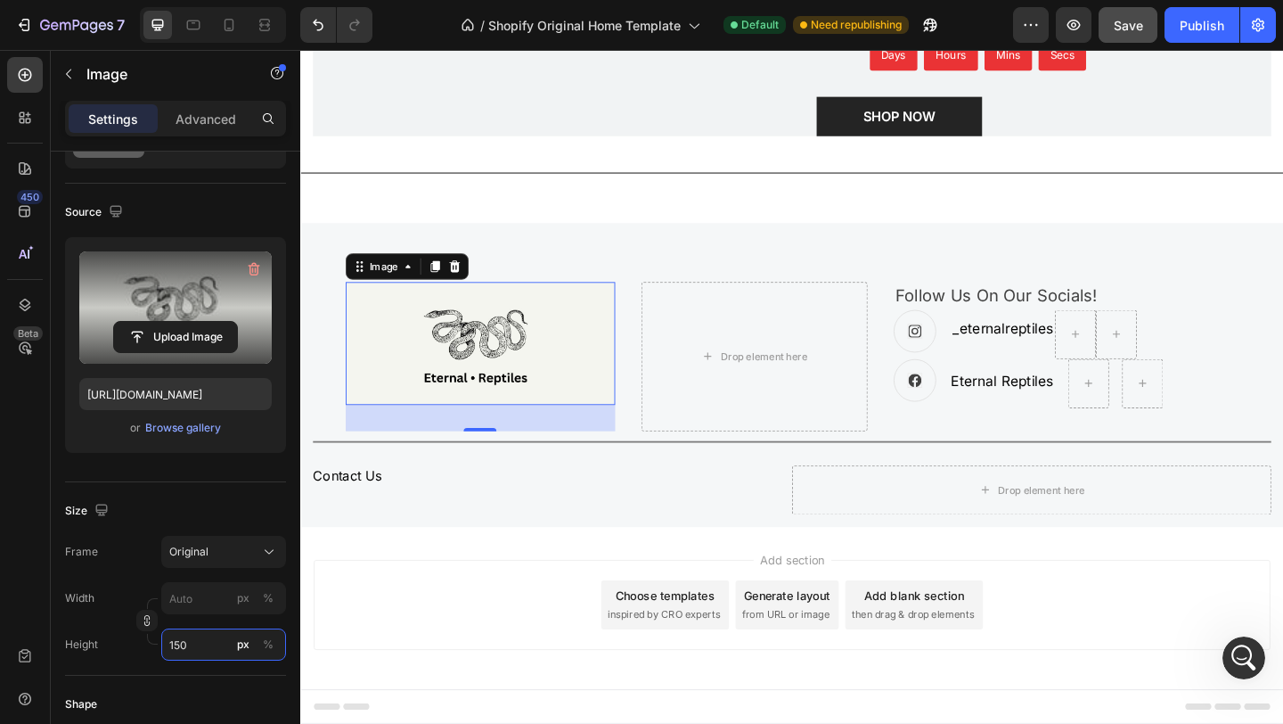
scroll to position [2981, 0]
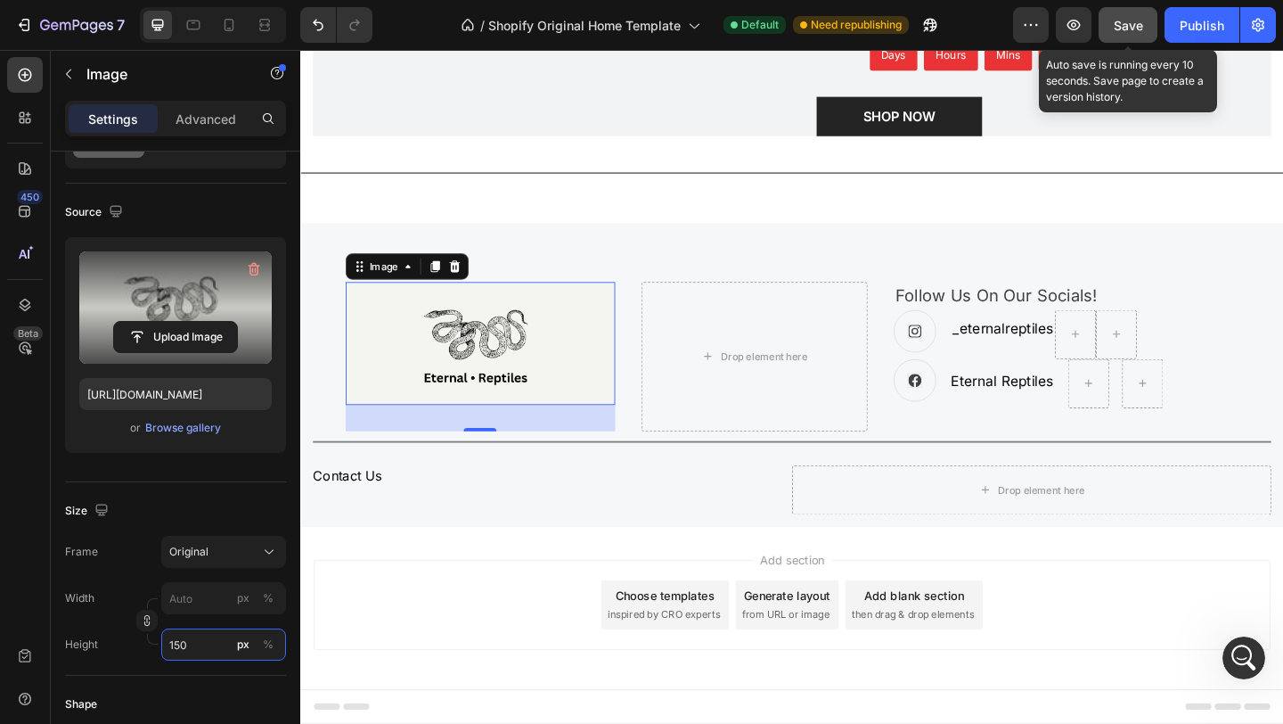
type input "150"
click at [1144, 30] on button "Save" at bounding box center [1128, 25] width 59 height 36
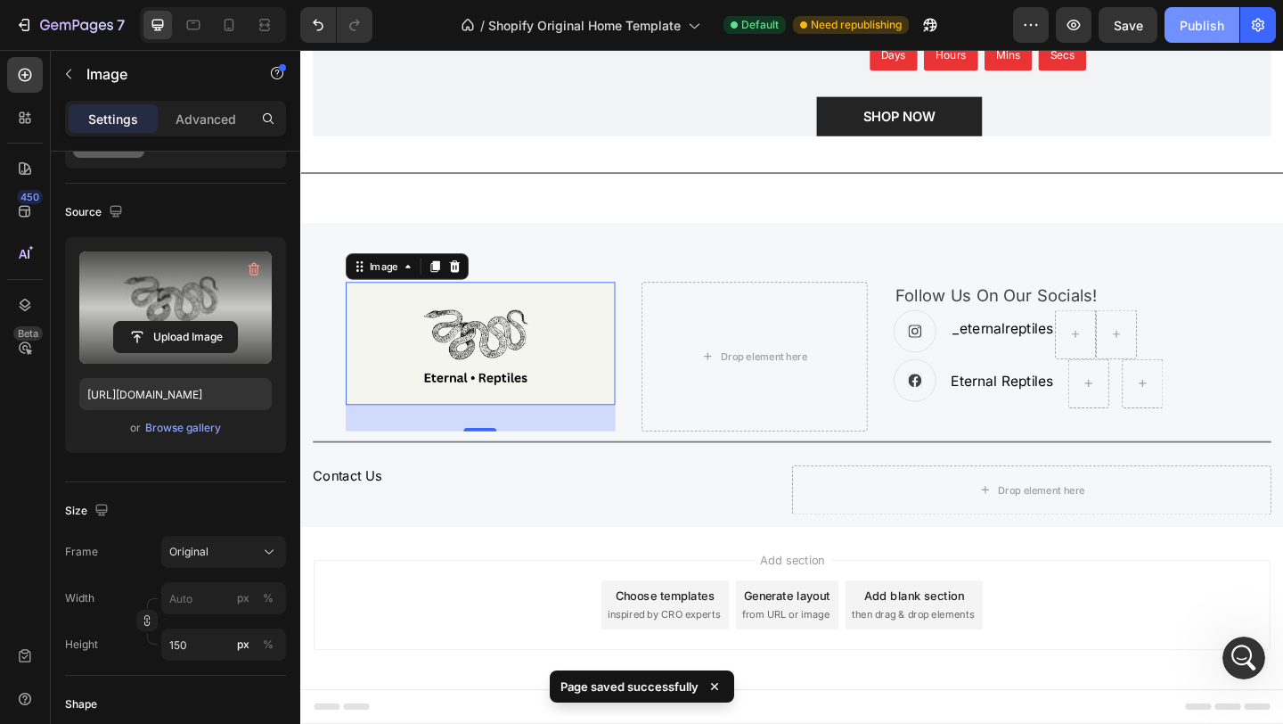
click at [1200, 27] on div "Publish" at bounding box center [1202, 25] width 45 height 19
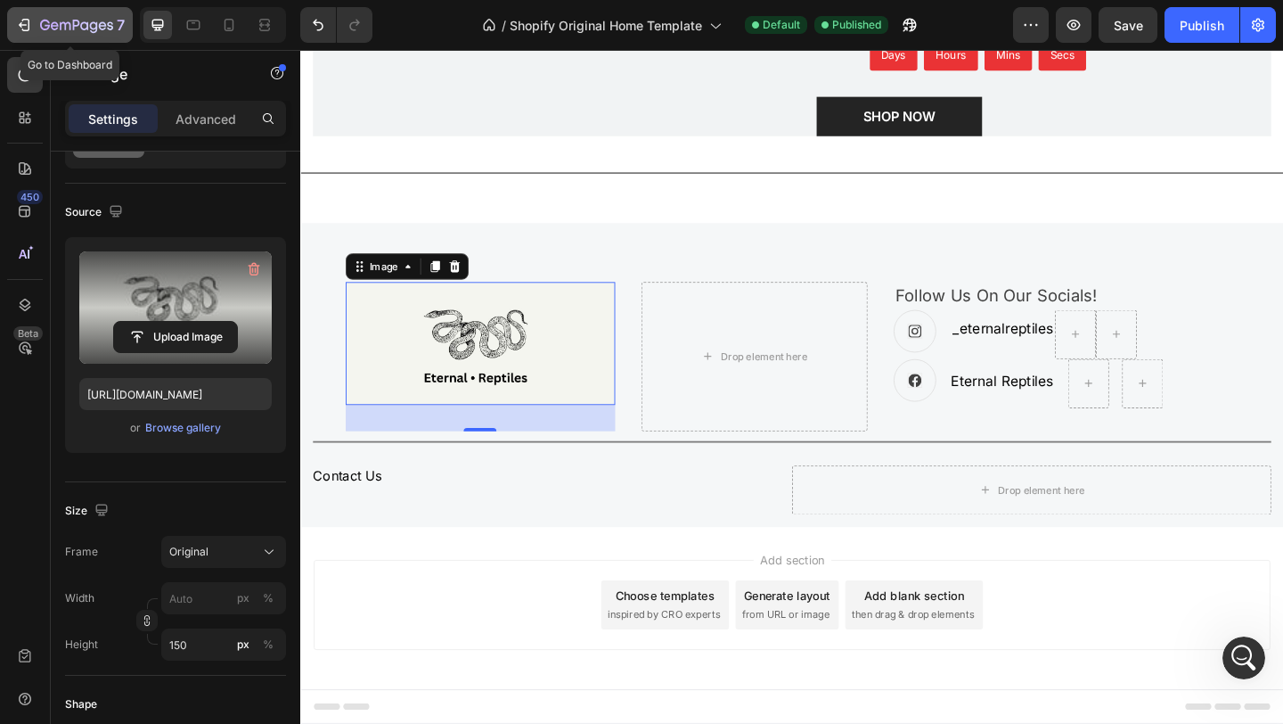
click at [71, 33] on icon "button" at bounding box center [76, 26] width 73 height 15
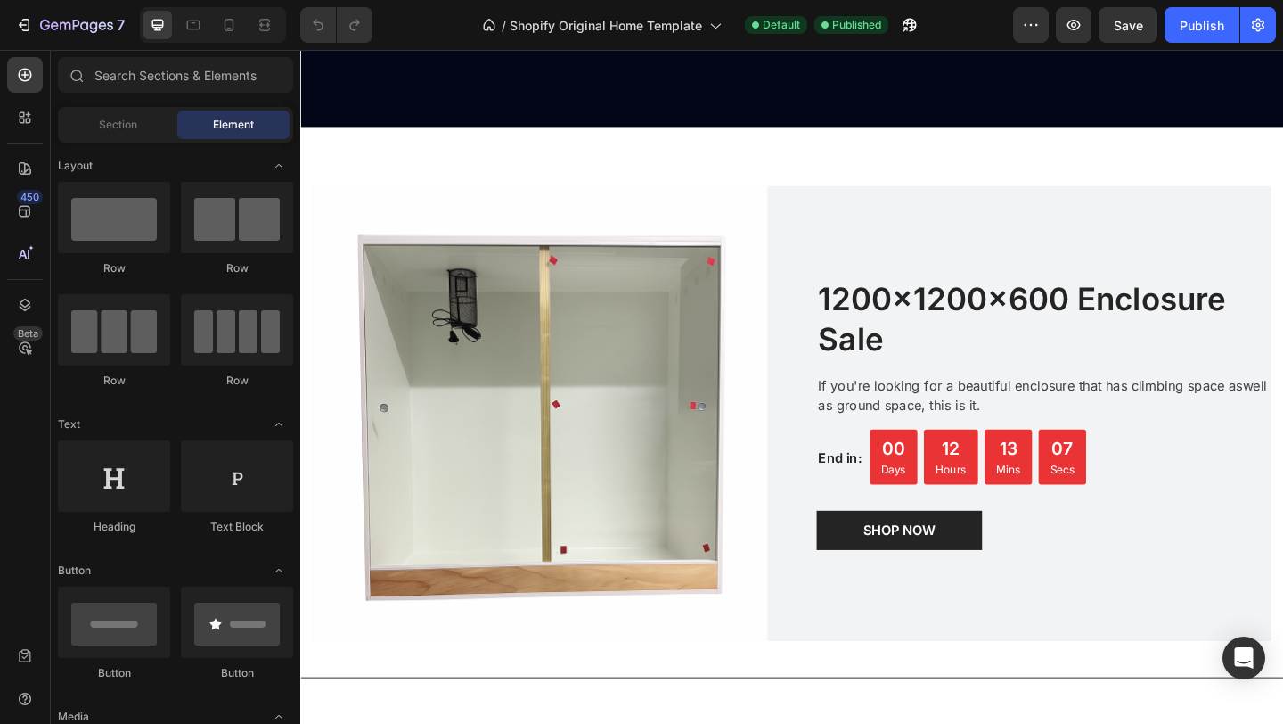
scroll to position [2981, 0]
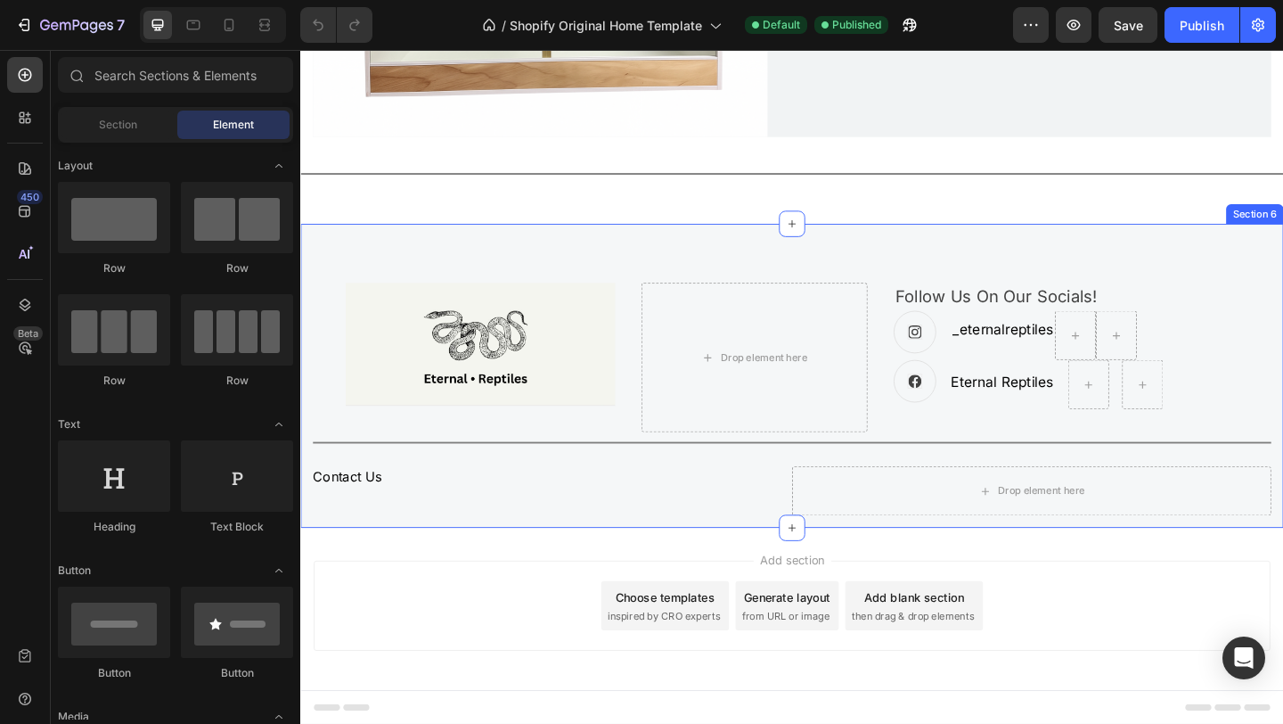
click at [620, 266] on div "Image Drop element here Follow Us On Our Socials! Text block Icon _eternalrepti…" at bounding box center [834, 404] width 1069 height 331
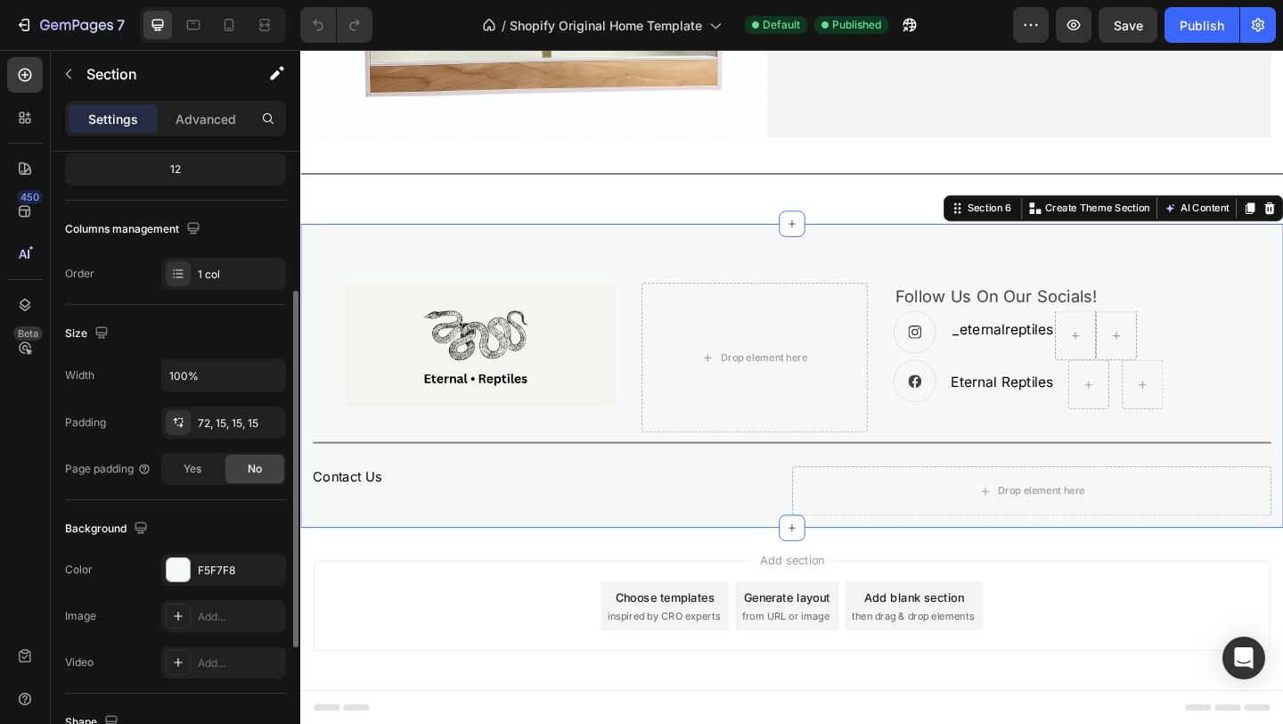
scroll to position [237, 0]
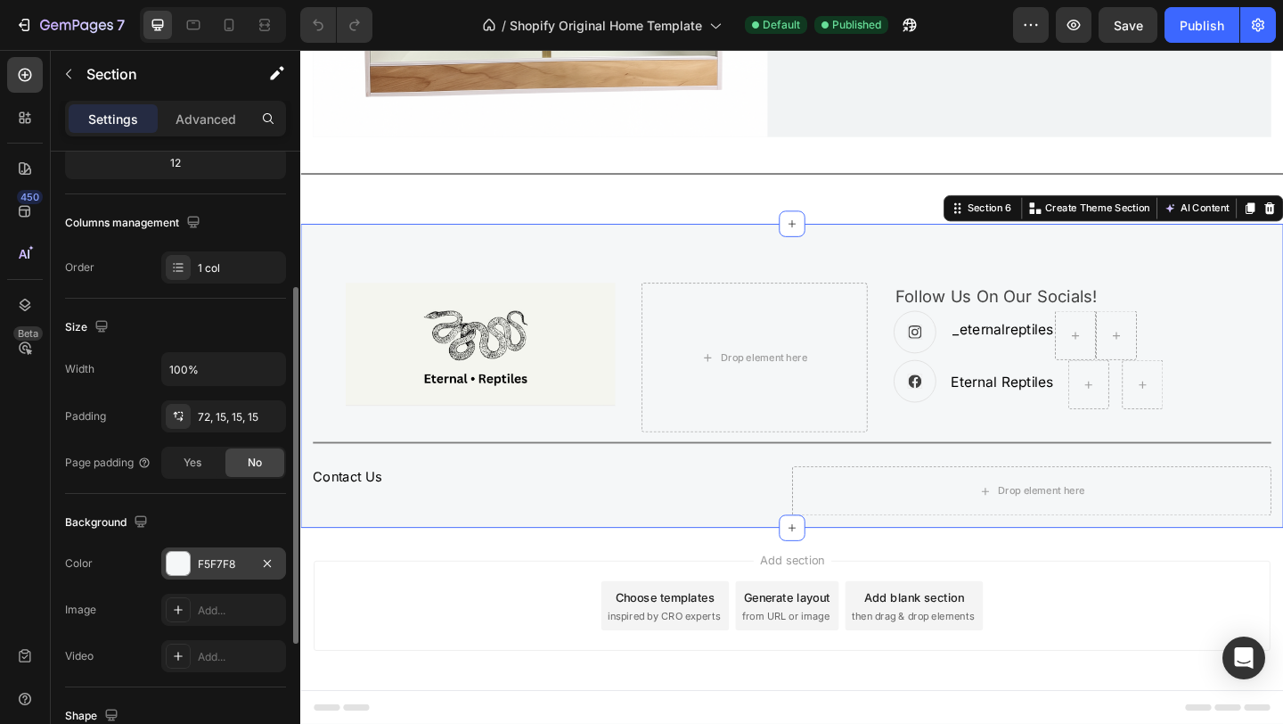
click at [235, 567] on div "F5F7F8" at bounding box center [224, 564] width 52 height 16
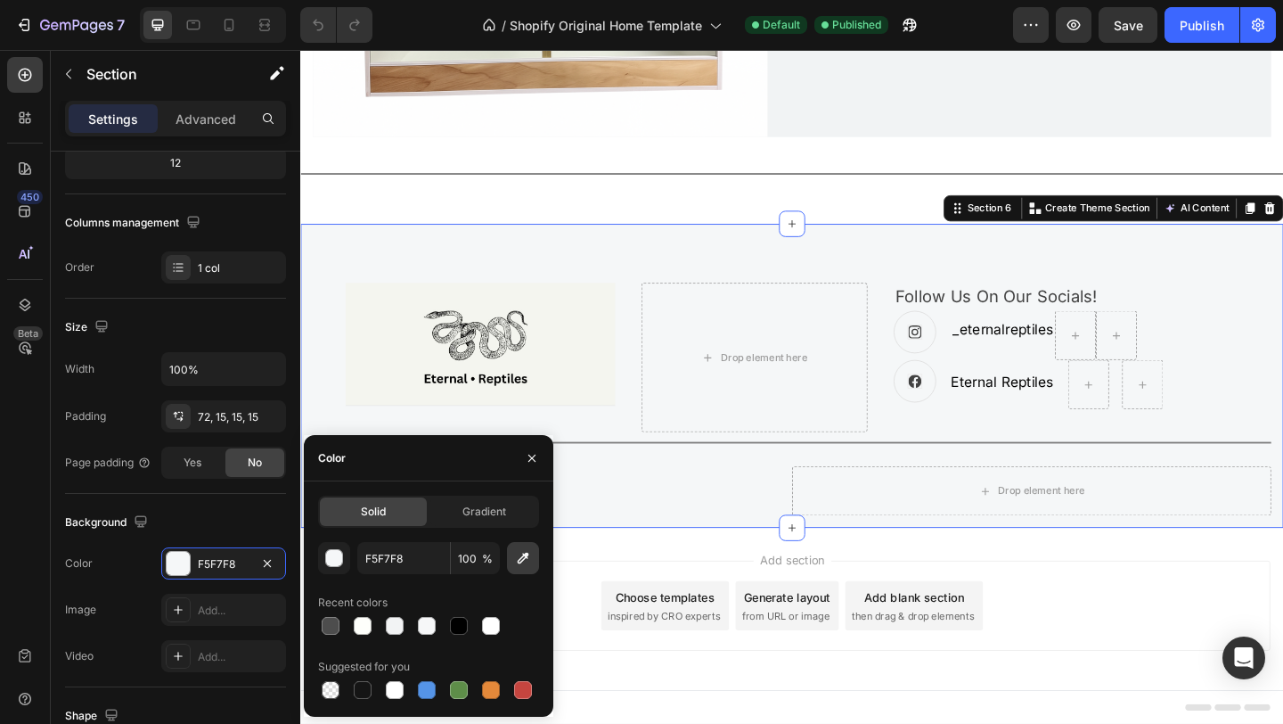
click at [511, 558] on button "button" at bounding box center [523, 558] width 32 height 32
type input "F5F6EE"
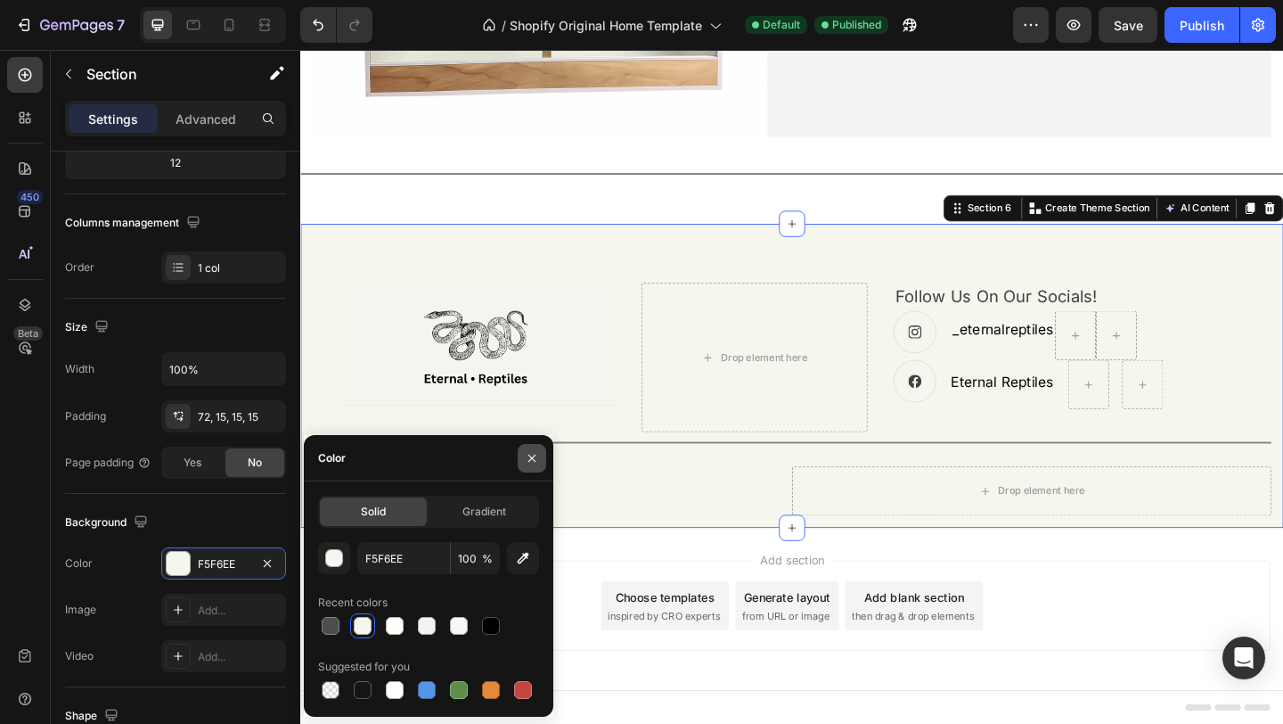
click at [523, 462] on button "button" at bounding box center [532, 458] width 29 height 29
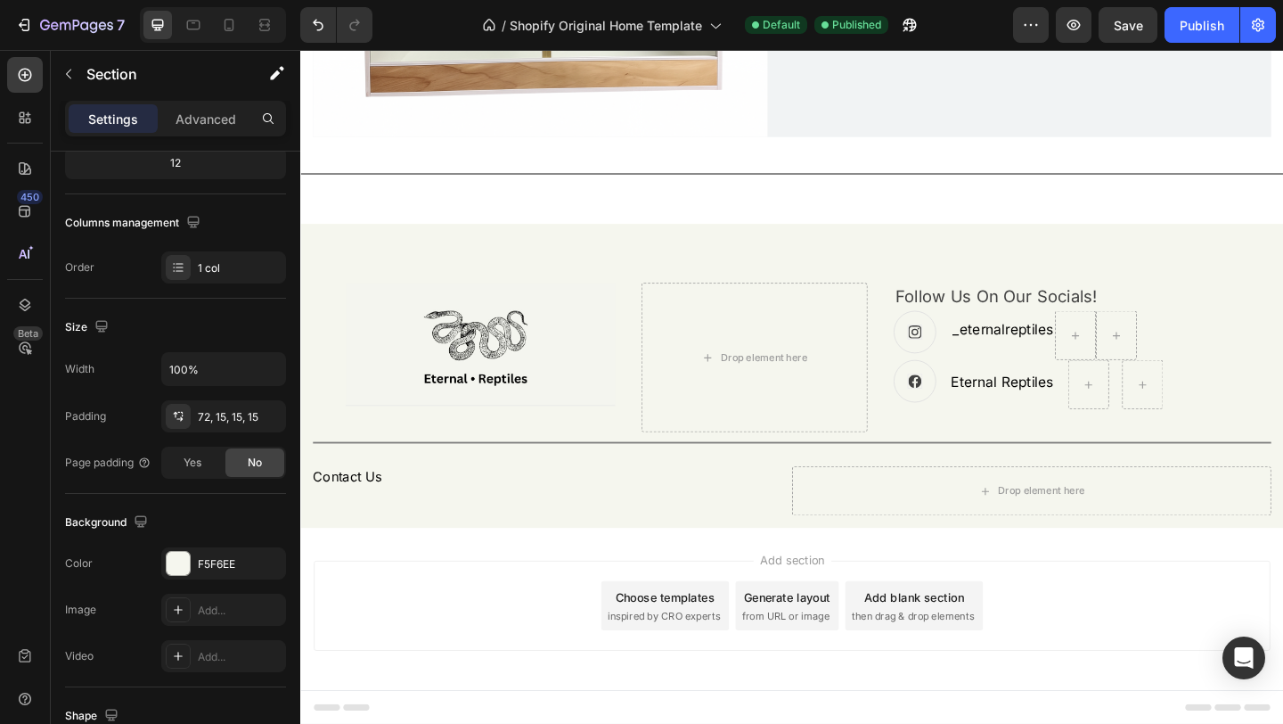
click at [514, 703] on div "Add section Choose templates inspired by CRO experts Generate layout from URL o…" at bounding box center [834, 658] width 1069 height 176
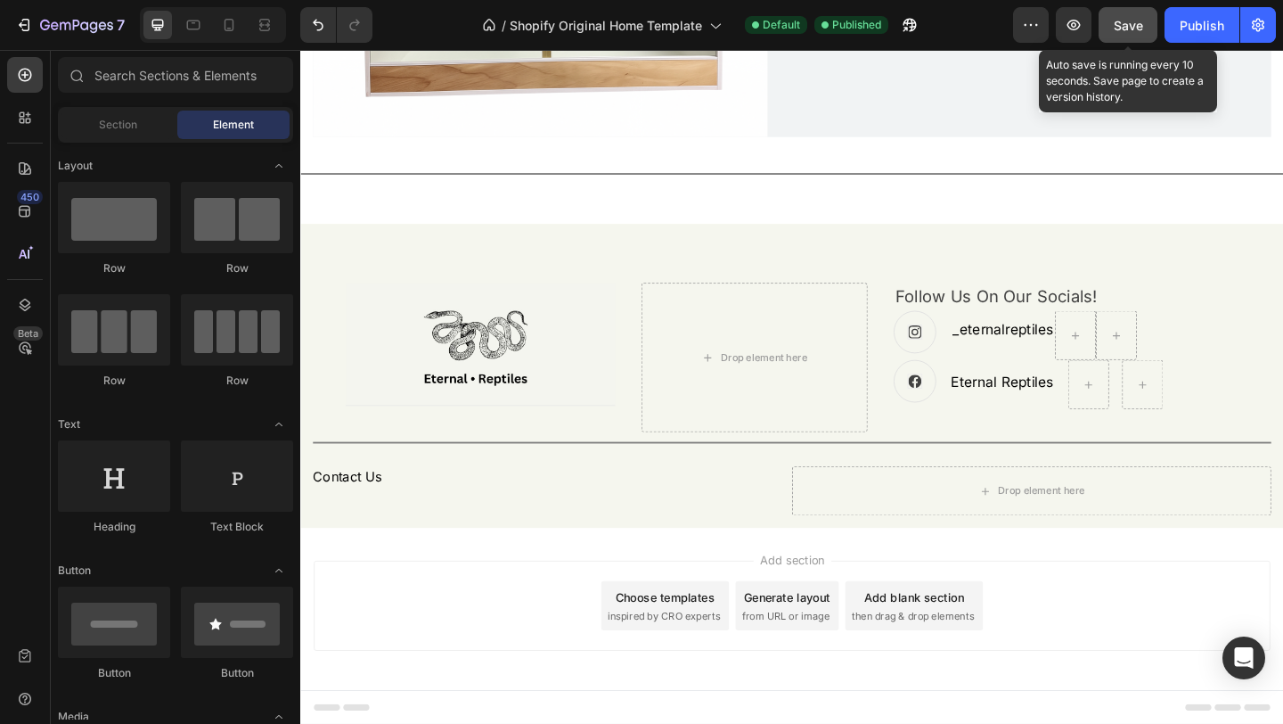
click at [1120, 22] on span "Save" at bounding box center [1128, 25] width 29 height 15
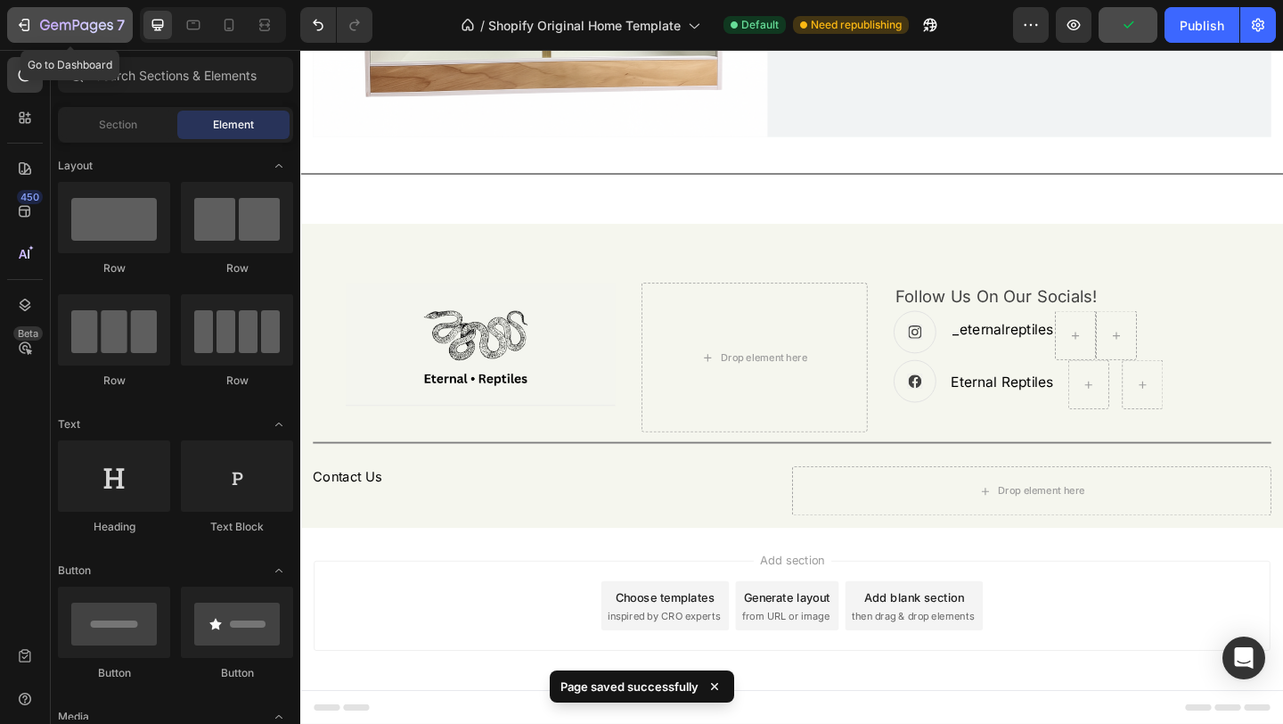
click at [32, 26] on icon "button" at bounding box center [24, 25] width 18 height 18
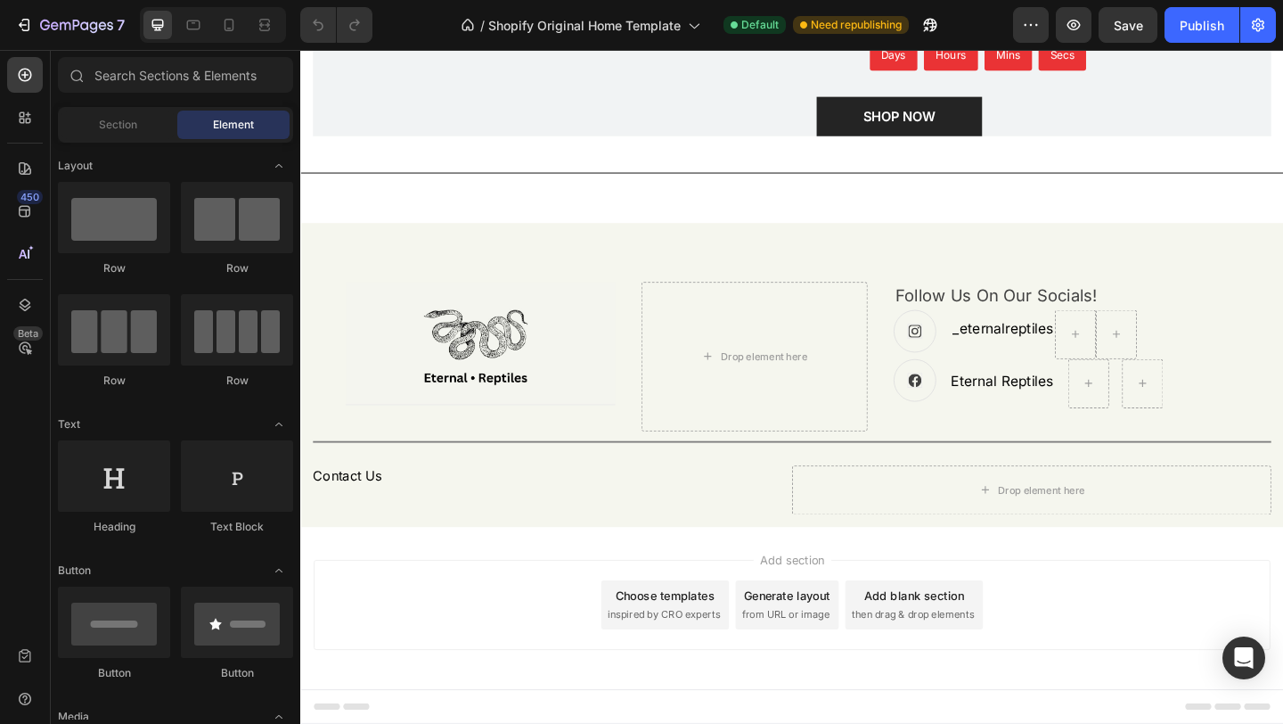
scroll to position [2981, 0]
click at [1205, 29] on div "Publish" at bounding box center [1202, 25] width 45 height 19
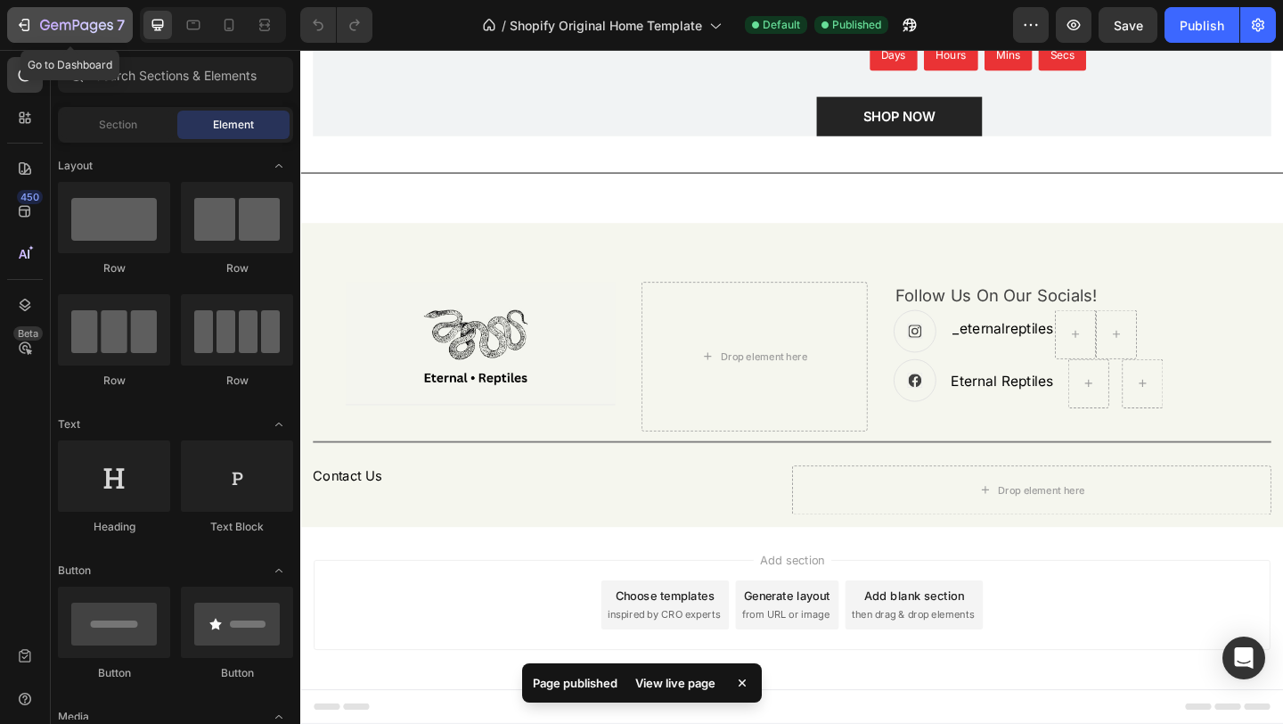
click at [27, 31] on icon "button" at bounding box center [24, 25] width 18 height 18
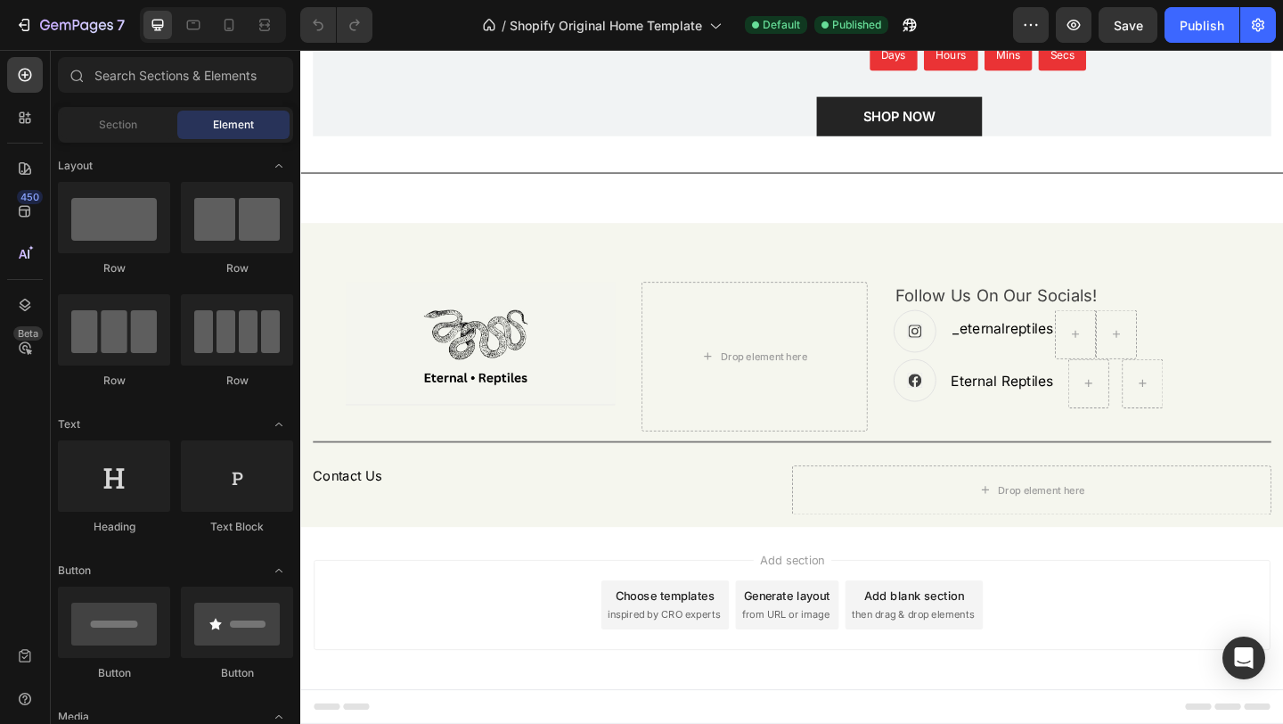
scroll to position [2981, 0]
click at [504, 380] on img at bounding box center [495, 369] width 293 height 134
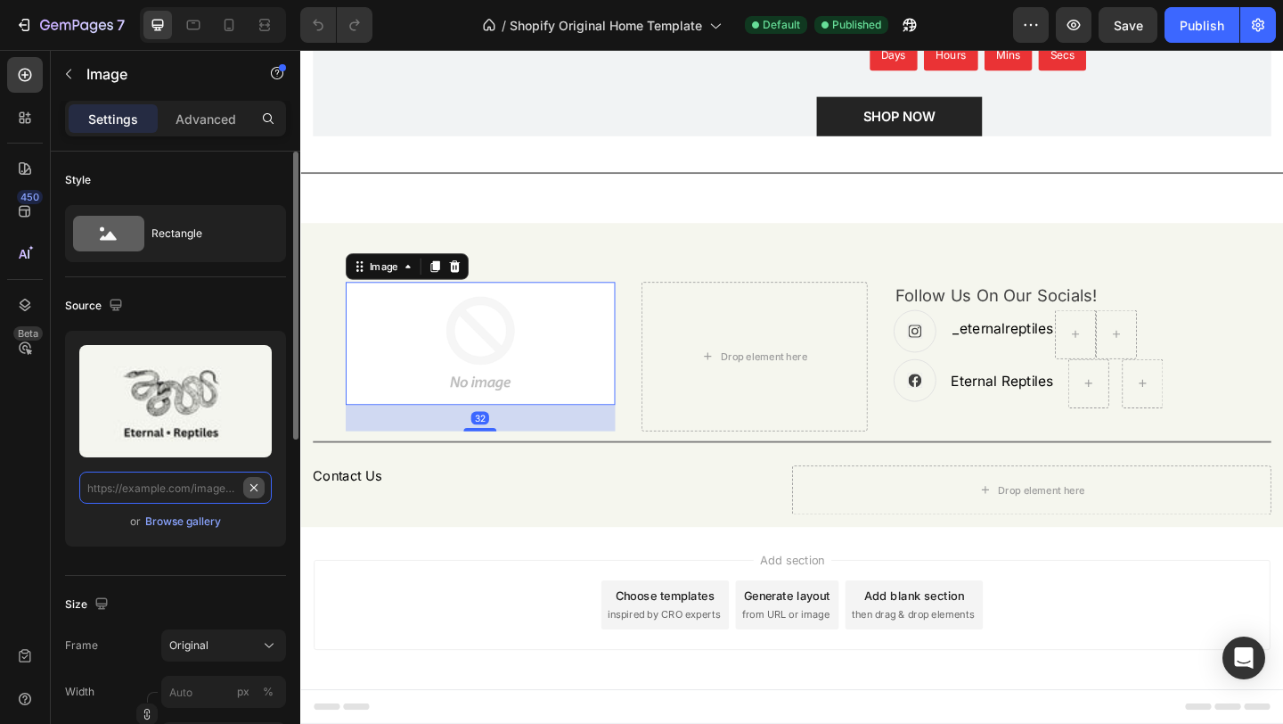
scroll to position [0, 0]
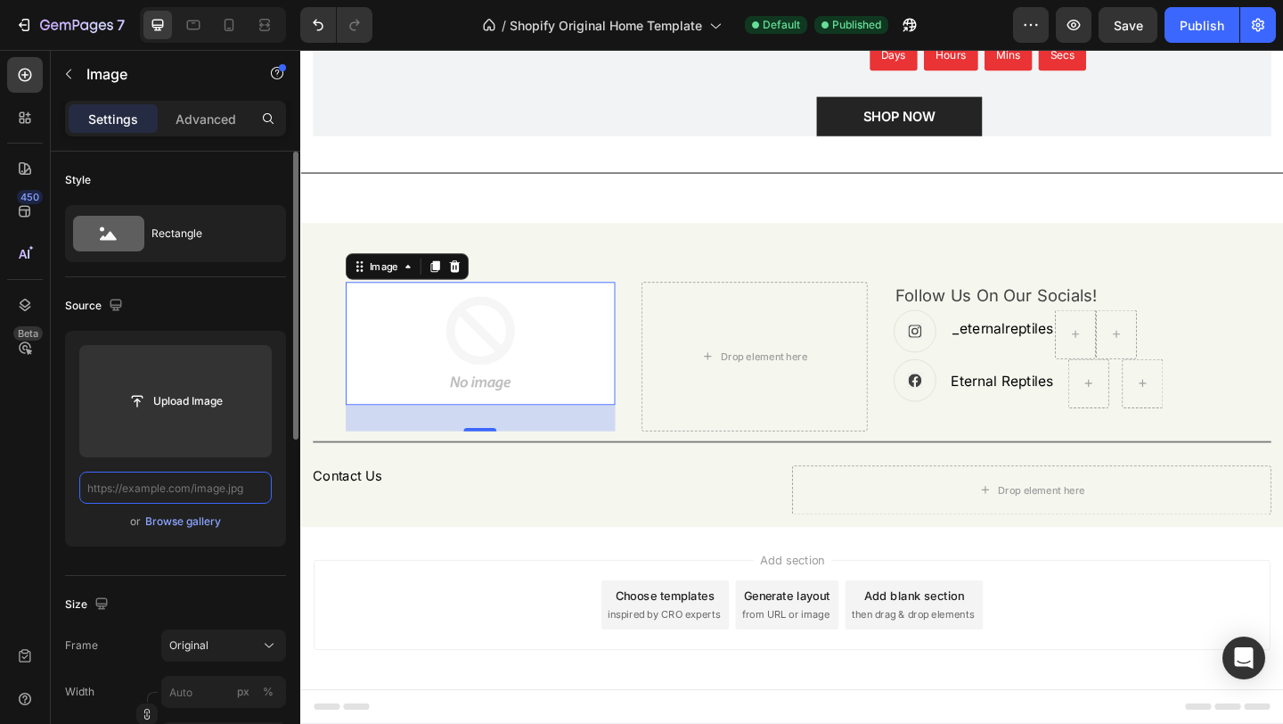
paste input "[URL][DOMAIN_NAME][DATE][DATE]"
type input "https://sdmntprcentralus.oaiusercontent.com/files/00000000-38b8-61f5-bc8d-fde96…"
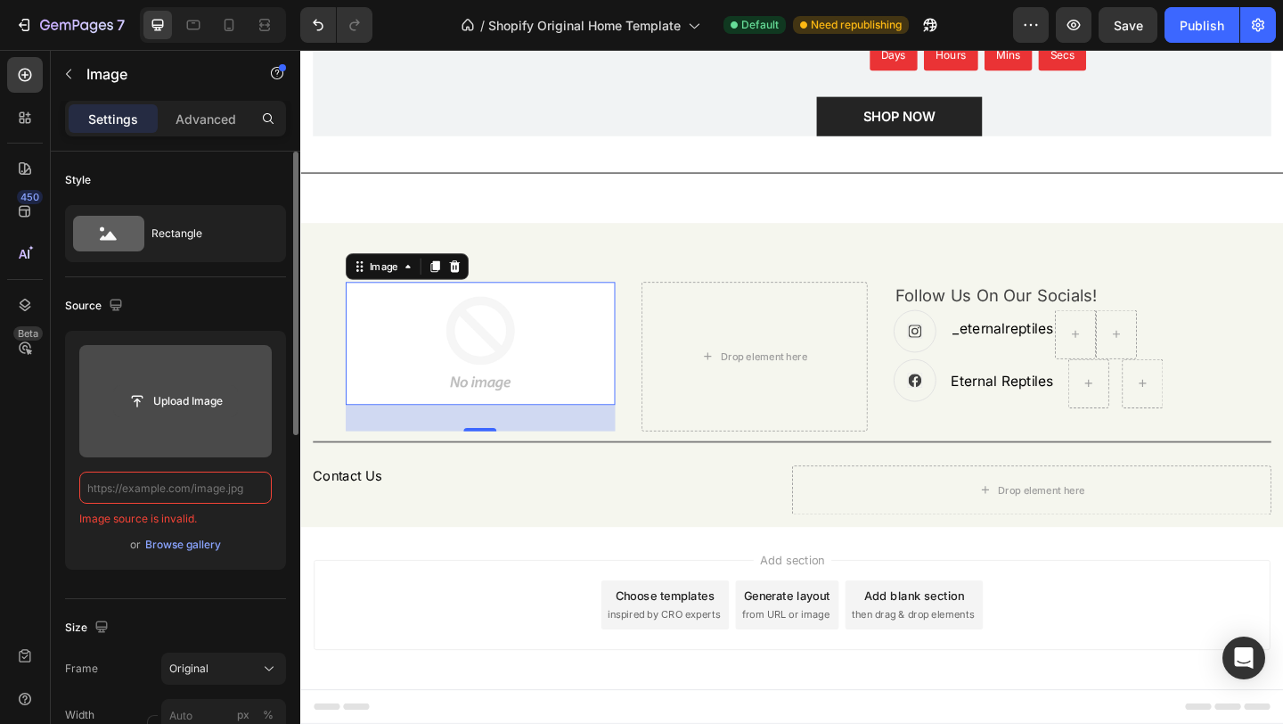
click at [191, 400] on input "file" at bounding box center [175, 401] width 123 height 30
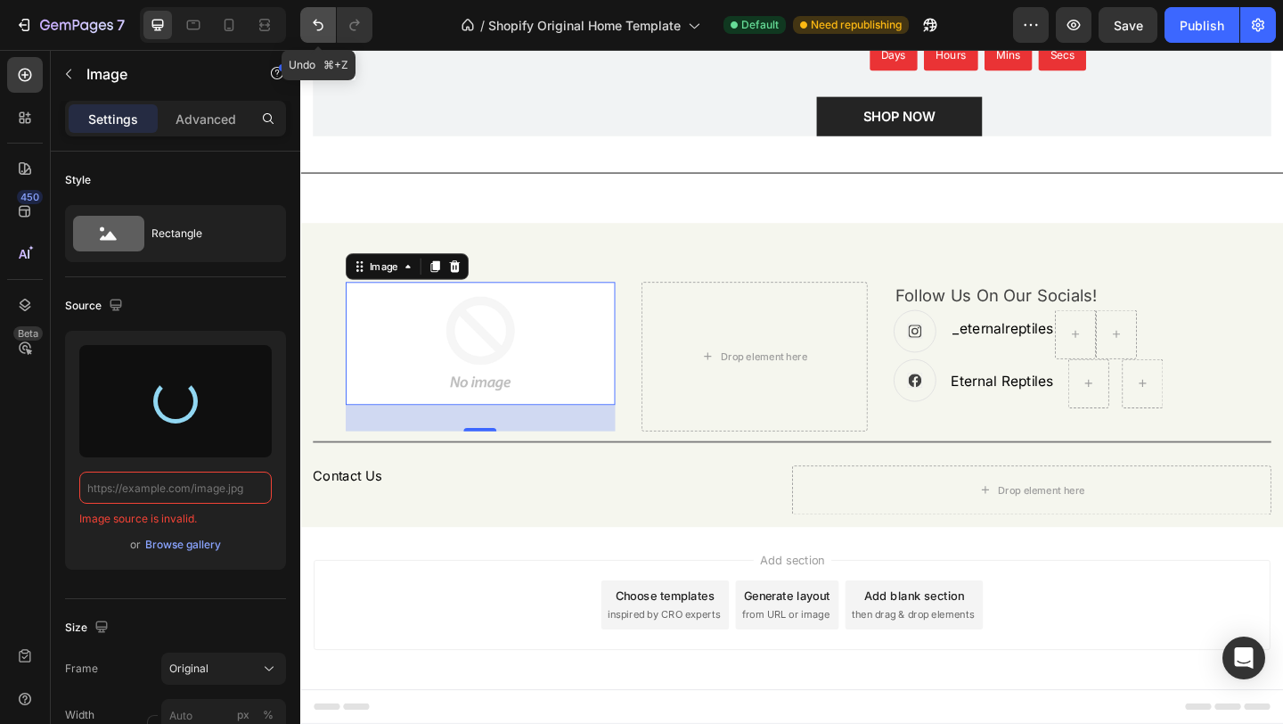
click at [318, 22] on icon "Undo/Redo" at bounding box center [318, 26] width 11 height 12
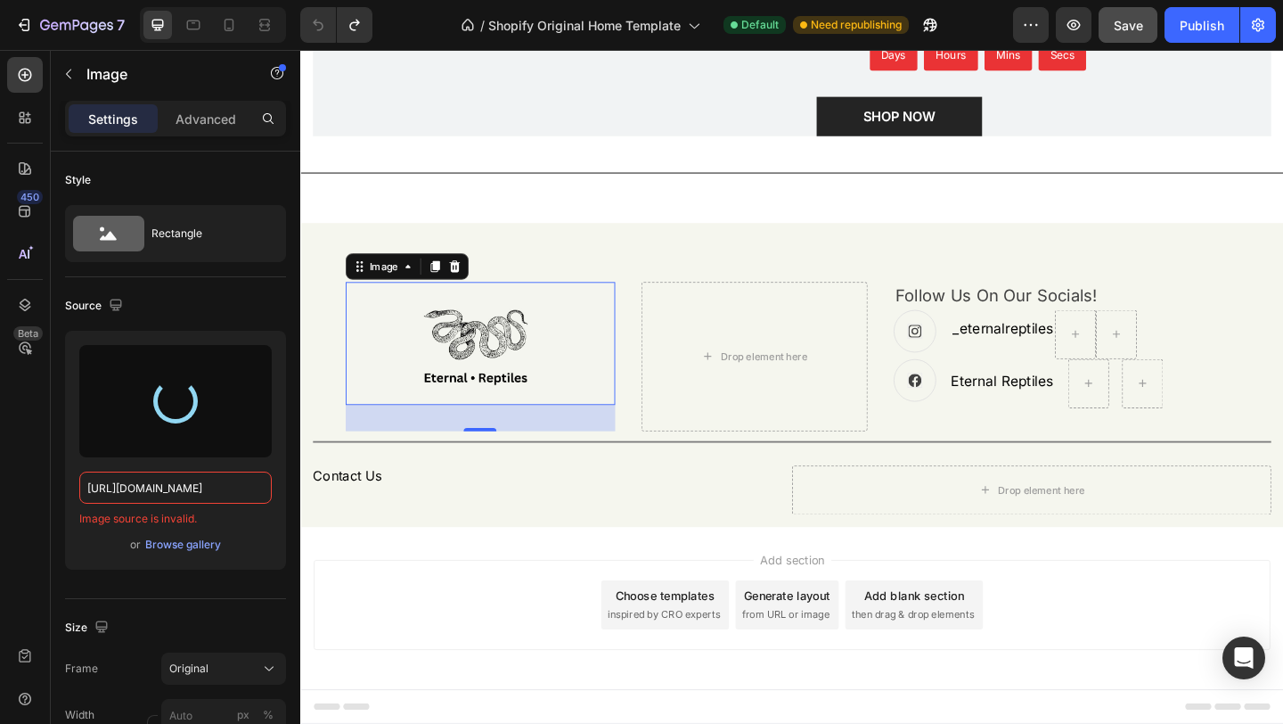
type input "[URL][DOMAIN_NAME]"
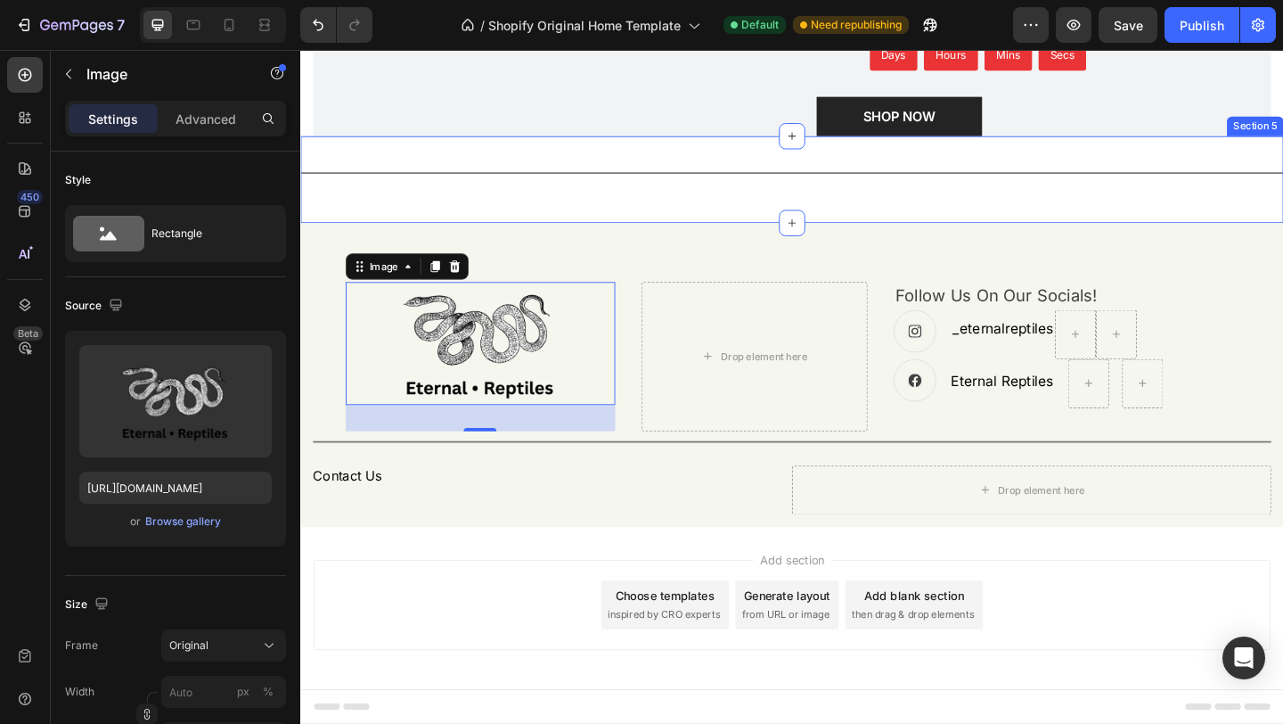
click at [797, 227] on div "Title Line Section 5" at bounding box center [834, 190] width 1069 height 94
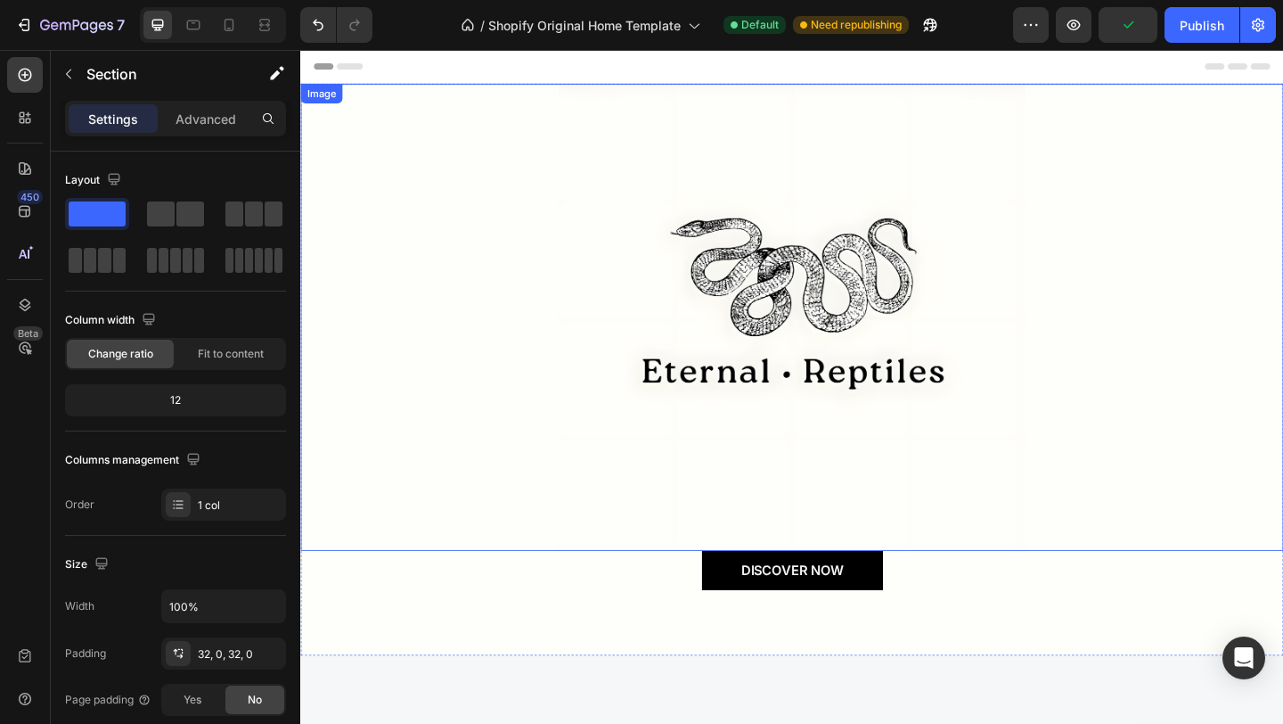
click at [818, 347] on img at bounding box center [835, 340] width 508 height 508
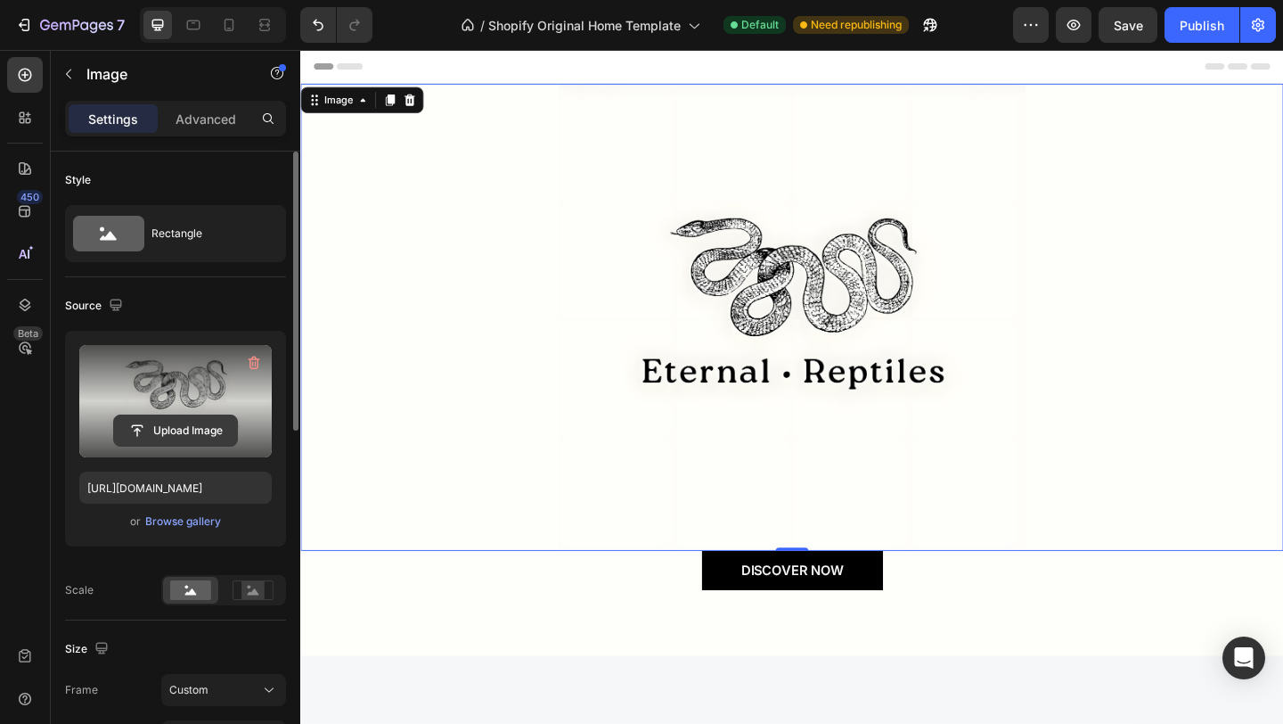
click at [209, 419] on input "file" at bounding box center [175, 430] width 123 height 30
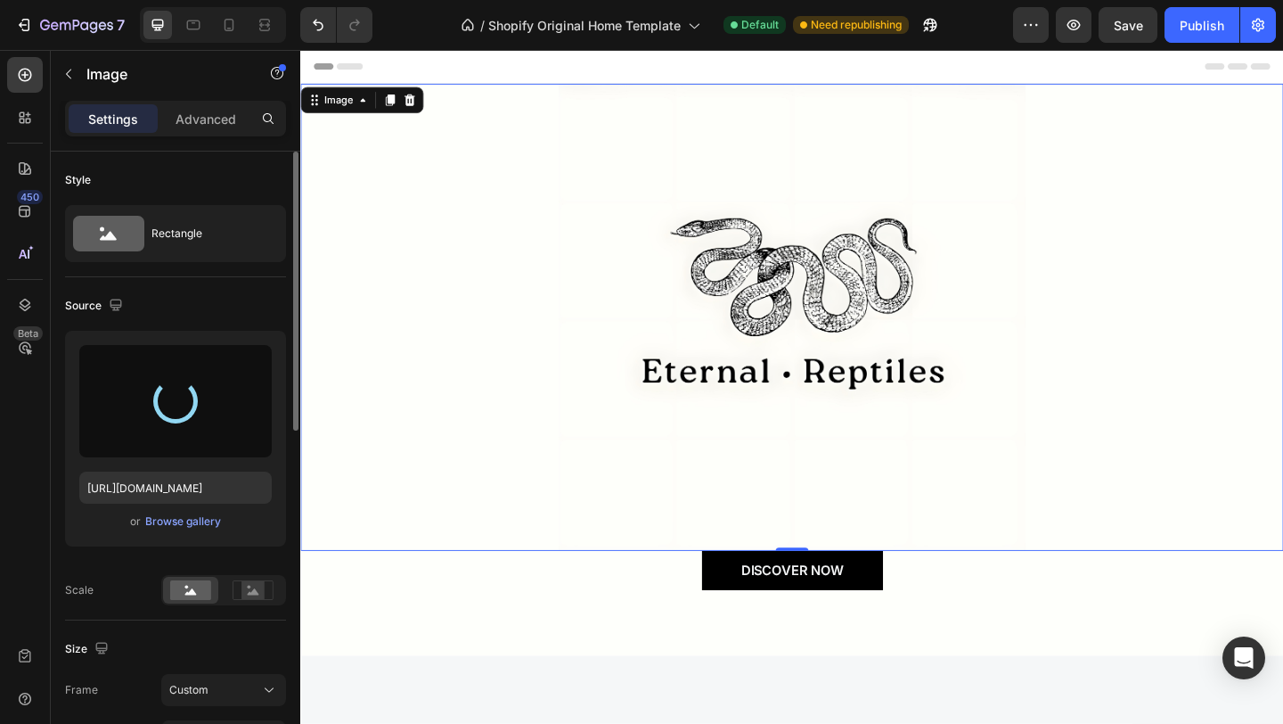
click at [702, 62] on div at bounding box center [835, 68] width 1041 height 36
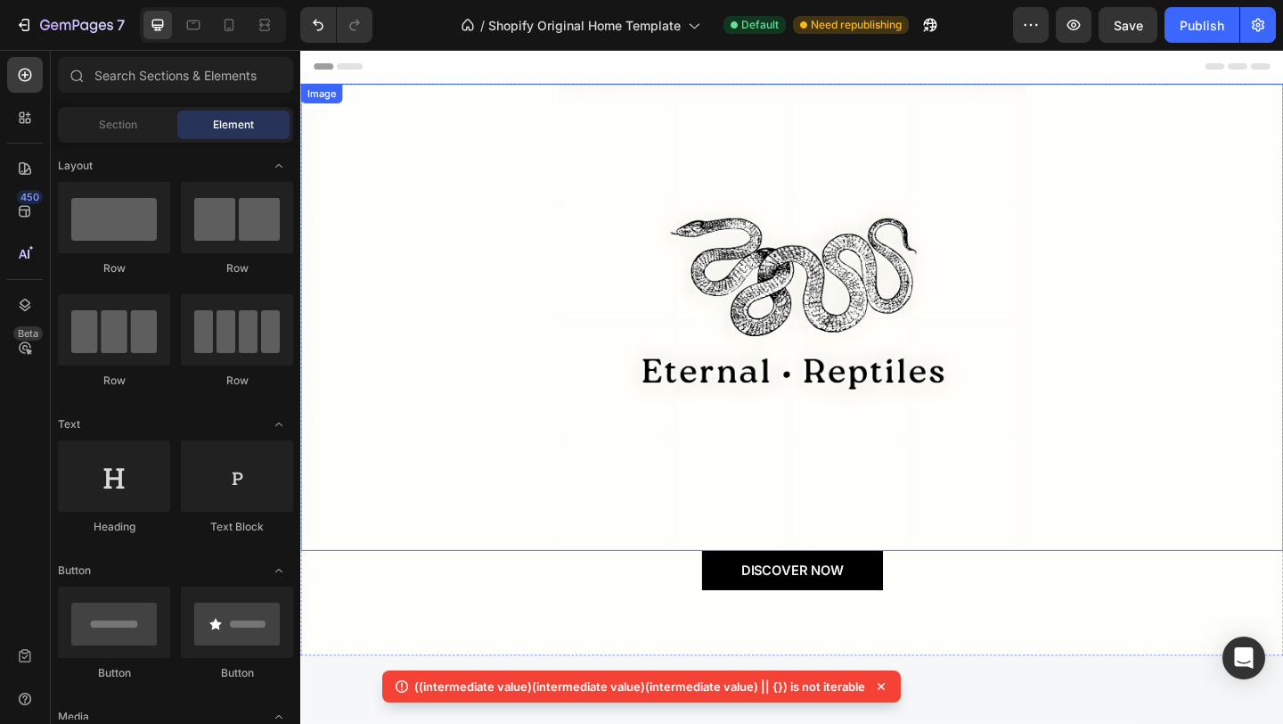
click at [722, 281] on img at bounding box center [835, 340] width 508 height 508
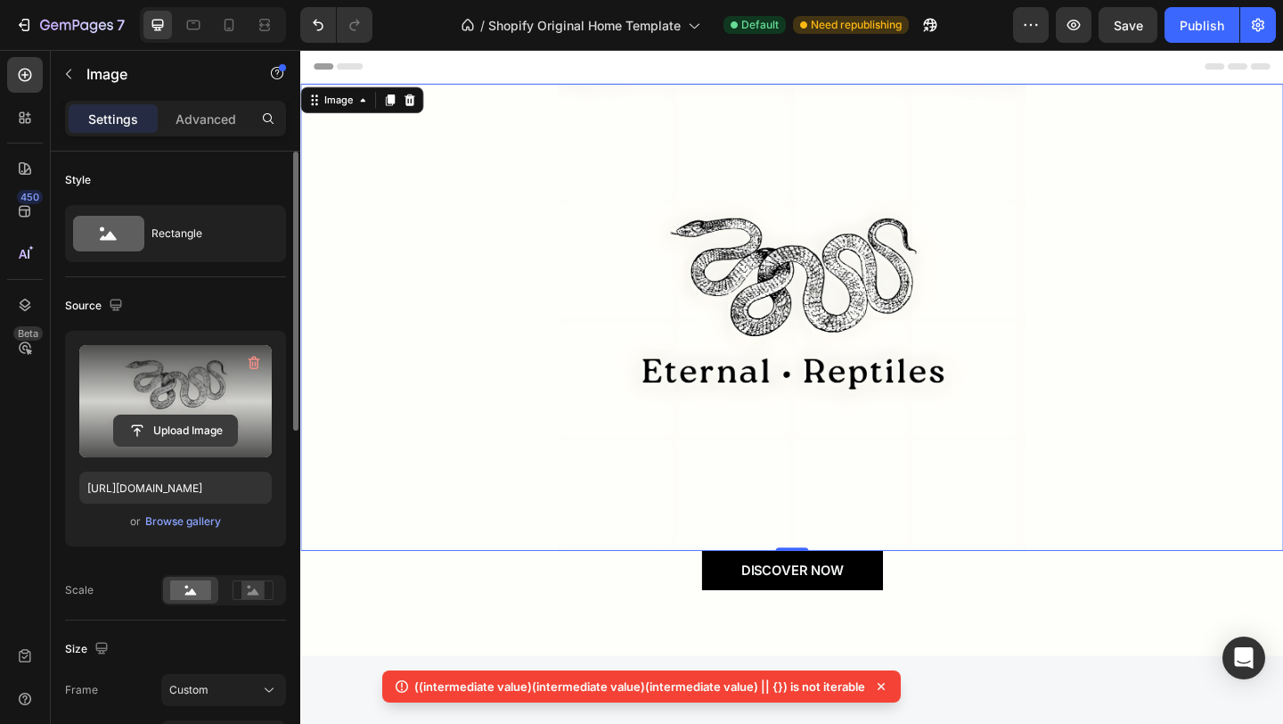
click at [236, 422] on input "file" at bounding box center [175, 430] width 123 height 30
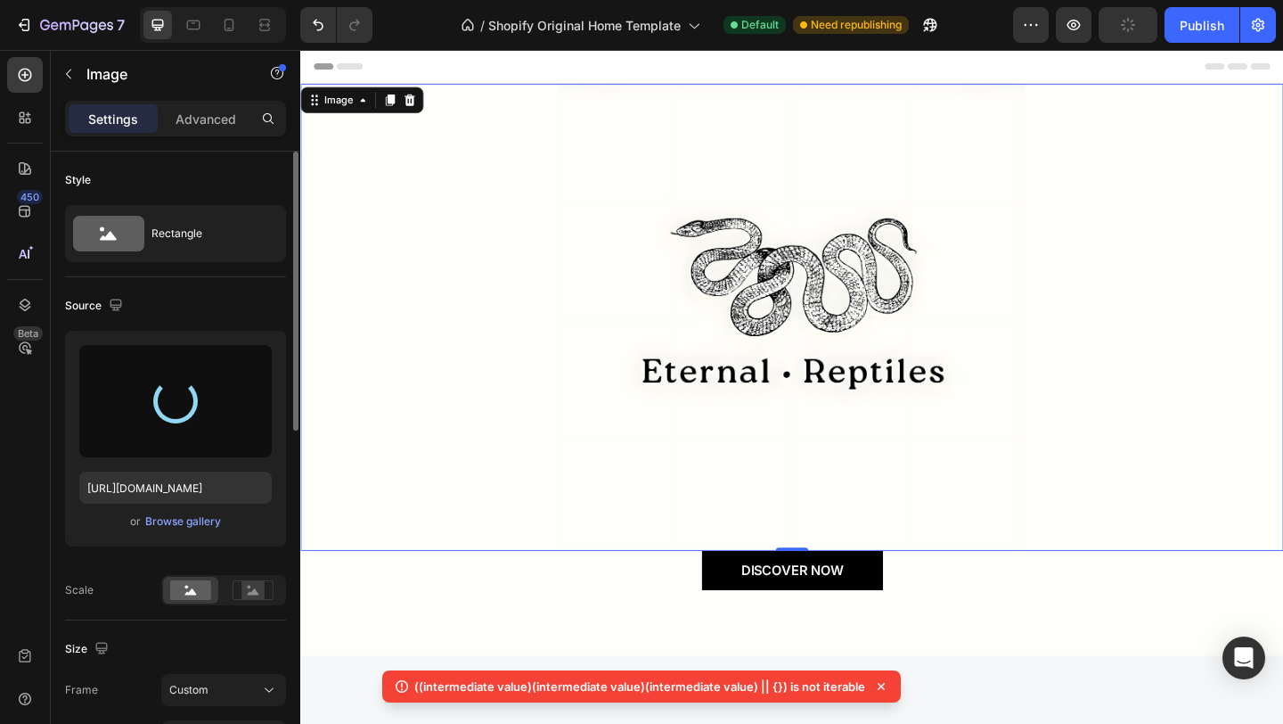
type input "https://cdn.shopify.com/s/files/1/0776/2952/2132/files/gempages_580464444782412…"
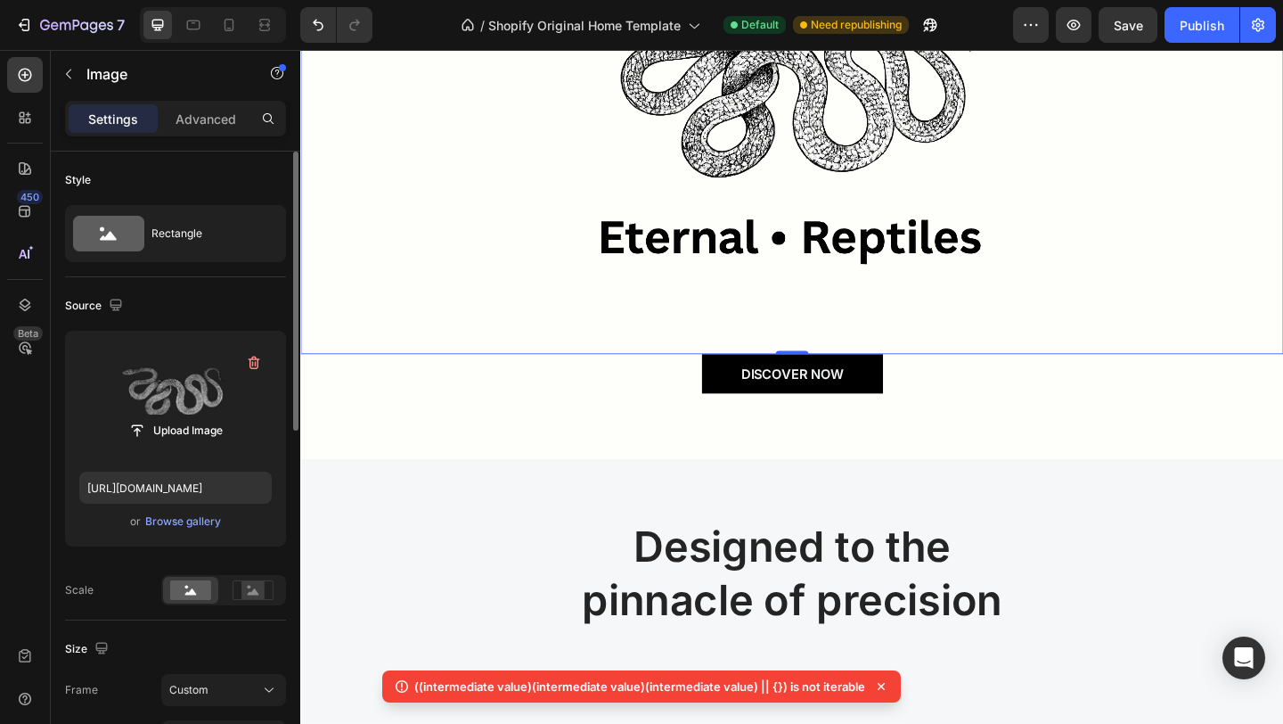
scroll to position [221, 0]
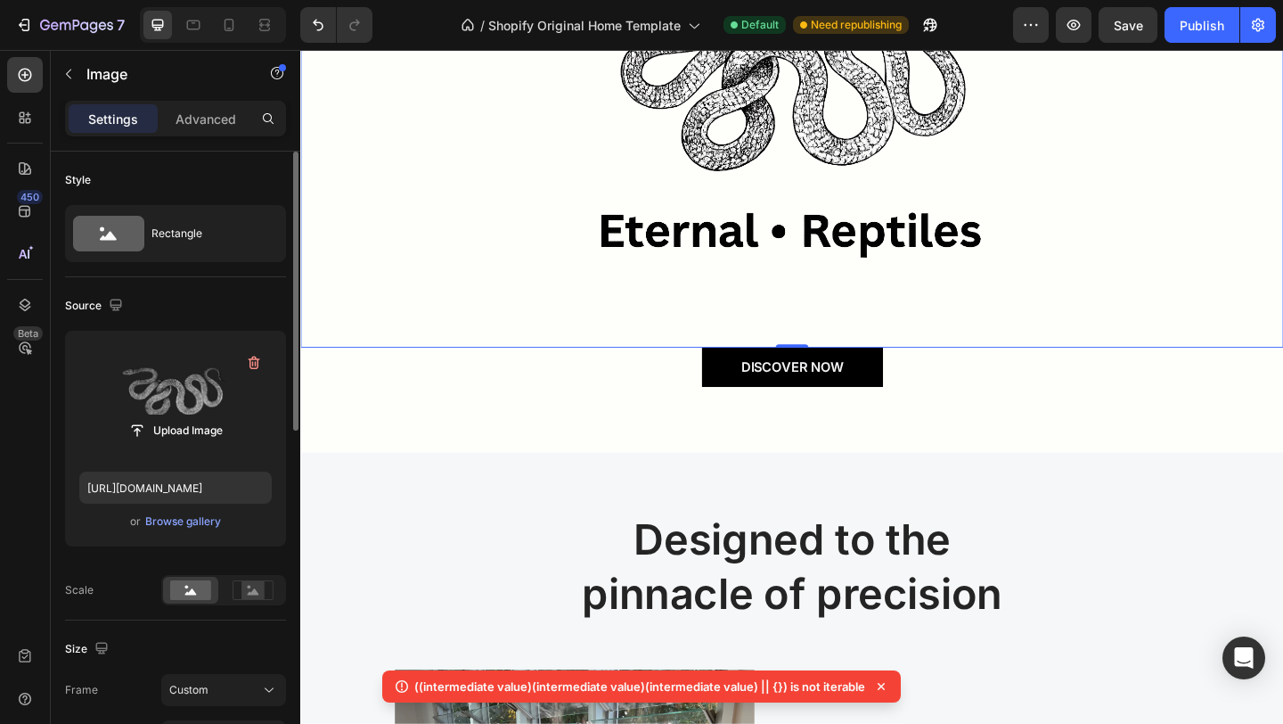
click at [885, 685] on icon at bounding box center [882, 686] width 18 height 18
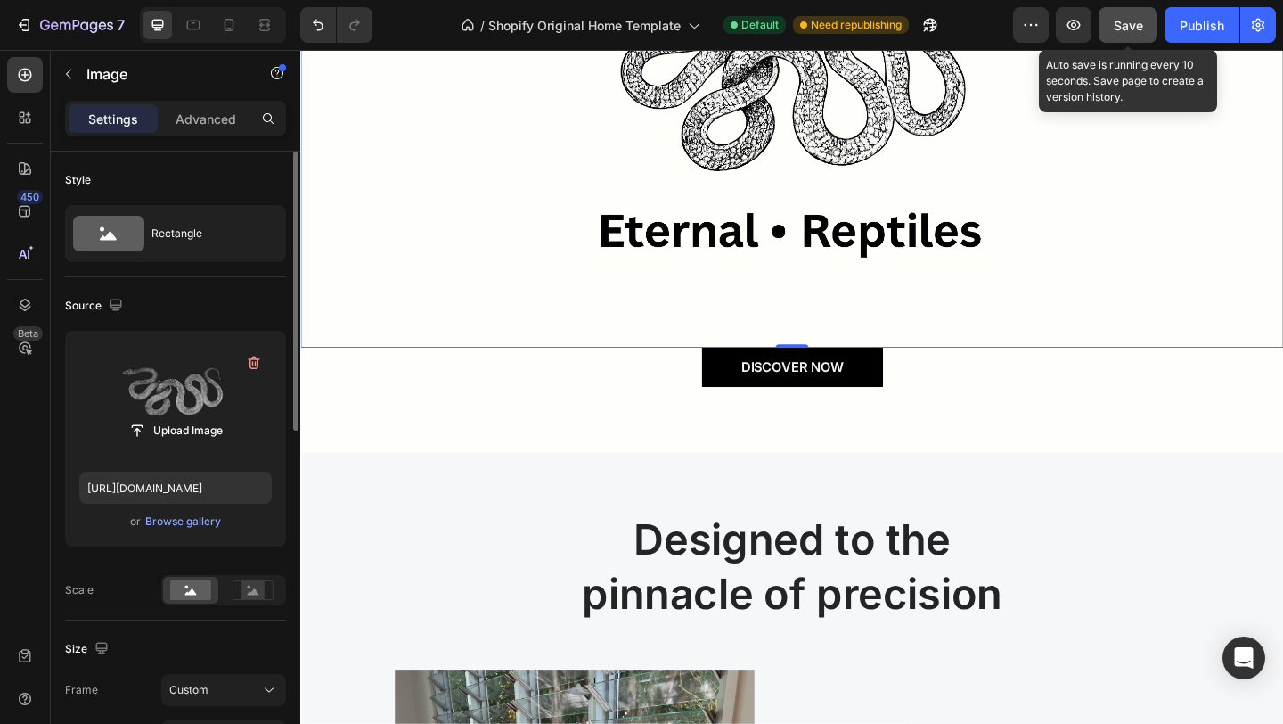
click at [1111, 22] on button "Save" at bounding box center [1128, 25] width 59 height 36
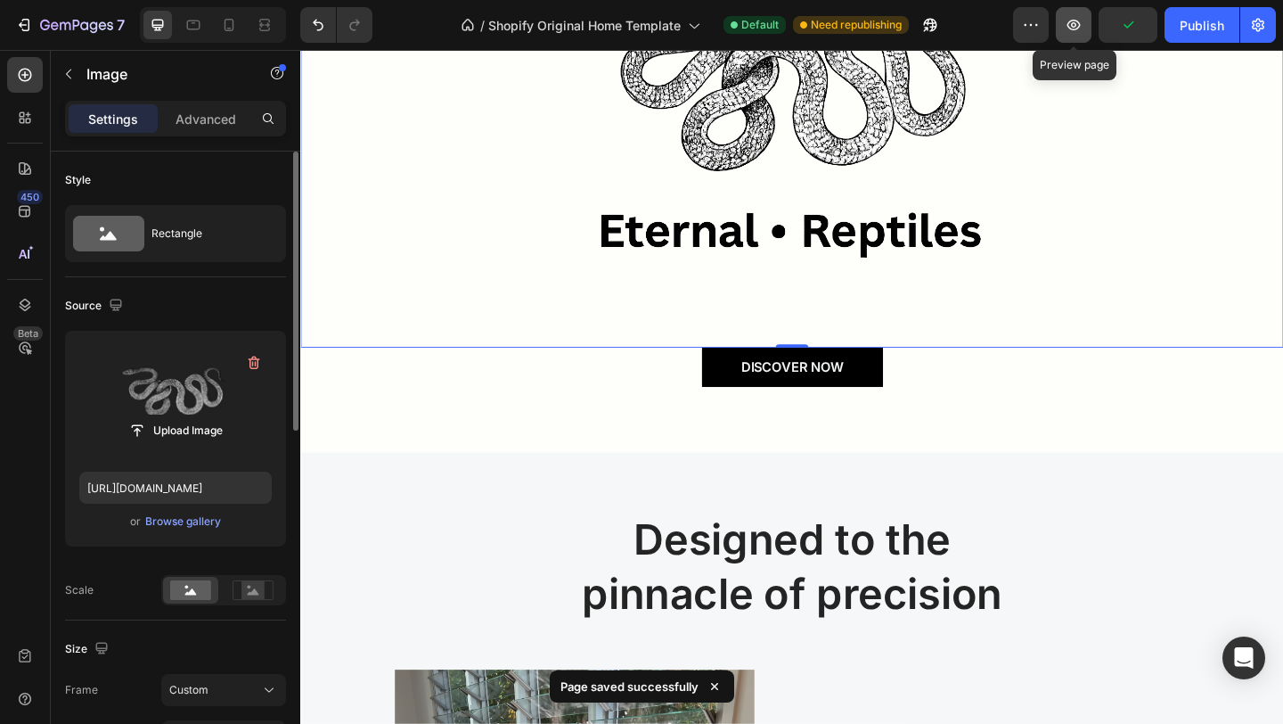
click at [1078, 36] on button "button" at bounding box center [1074, 25] width 36 height 36
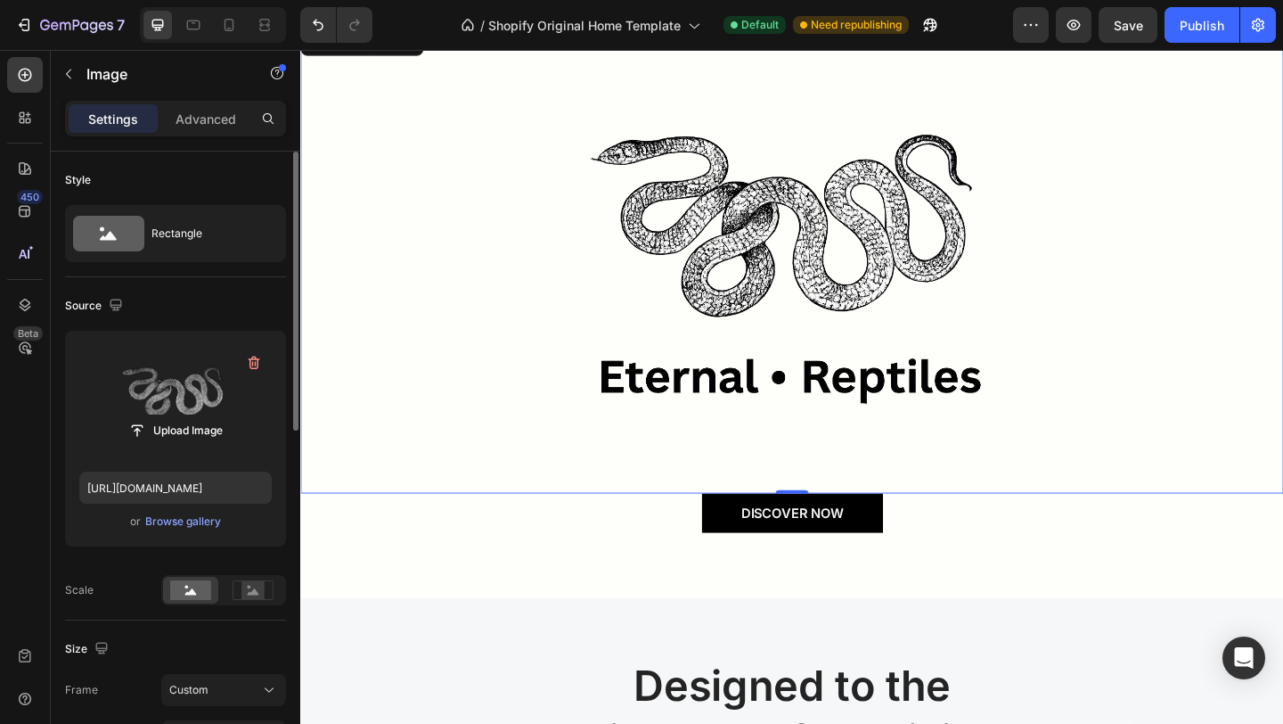
scroll to position [50, 0]
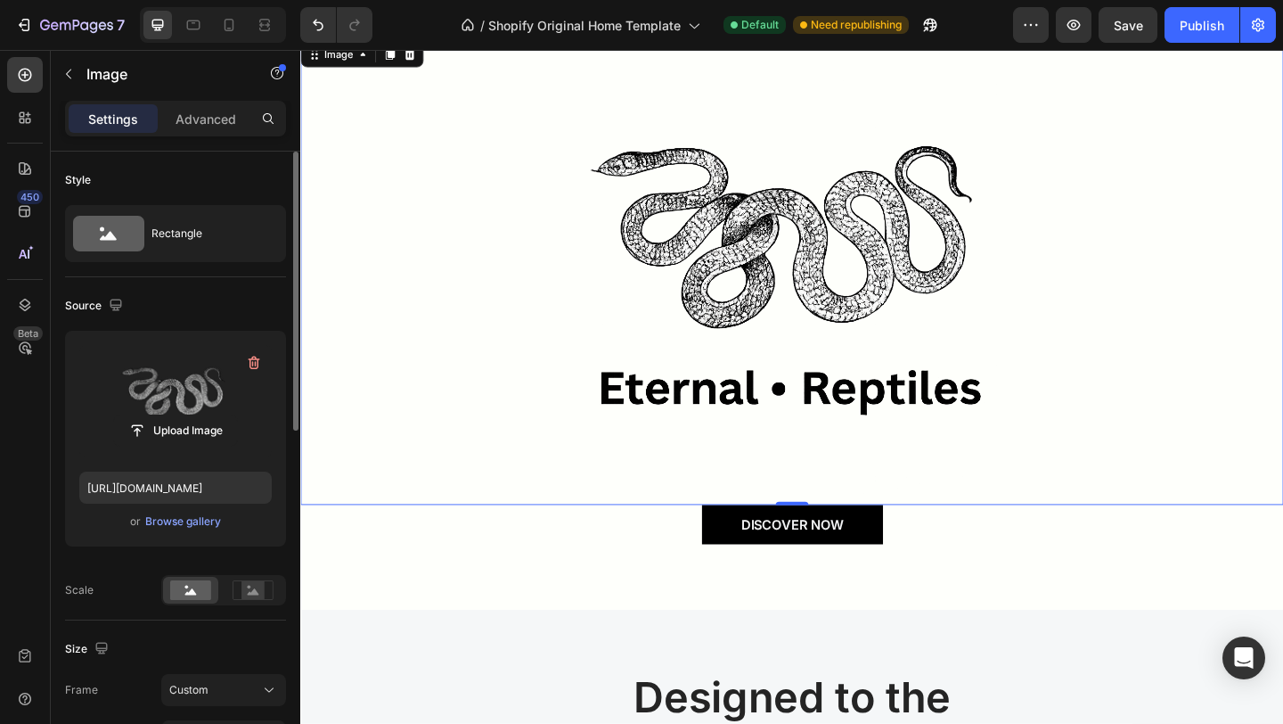
click at [728, 293] on img at bounding box center [835, 291] width 508 height 508
click at [259, 590] on rect at bounding box center [253, 590] width 23 height 18
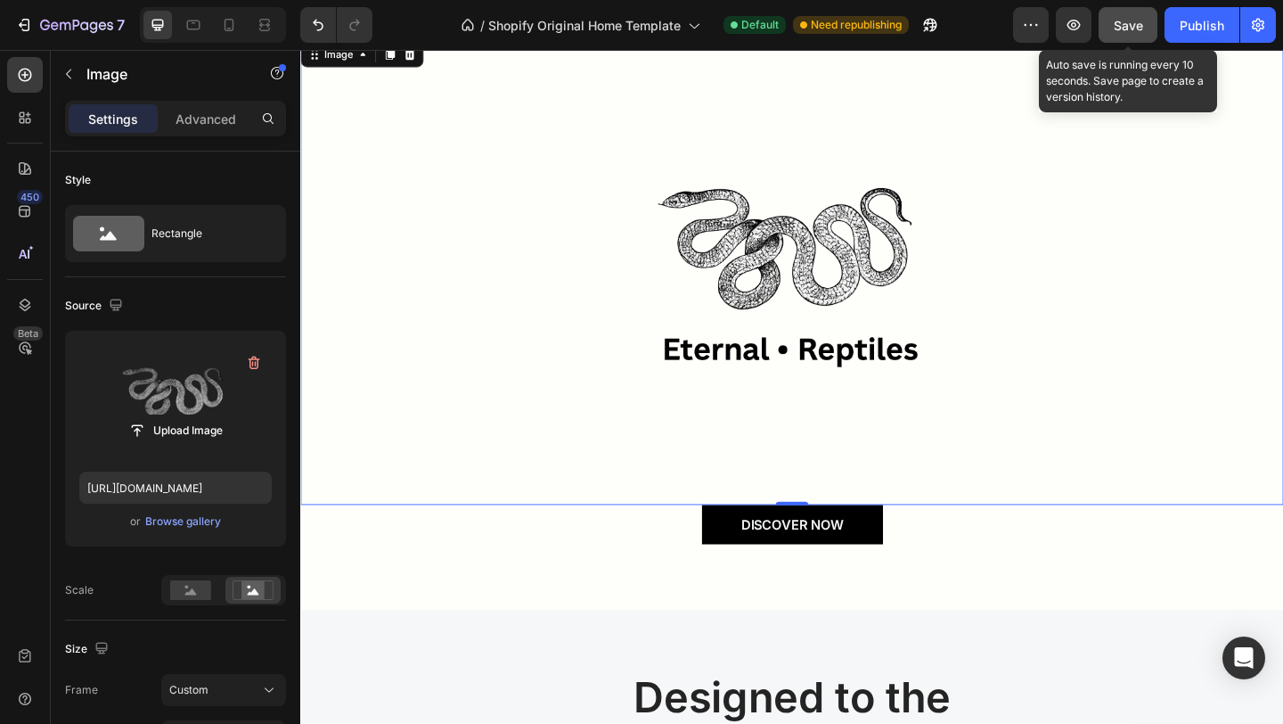
click at [1143, 35] on button "Save" at bounding box center [1128, 25] width 59 height 36
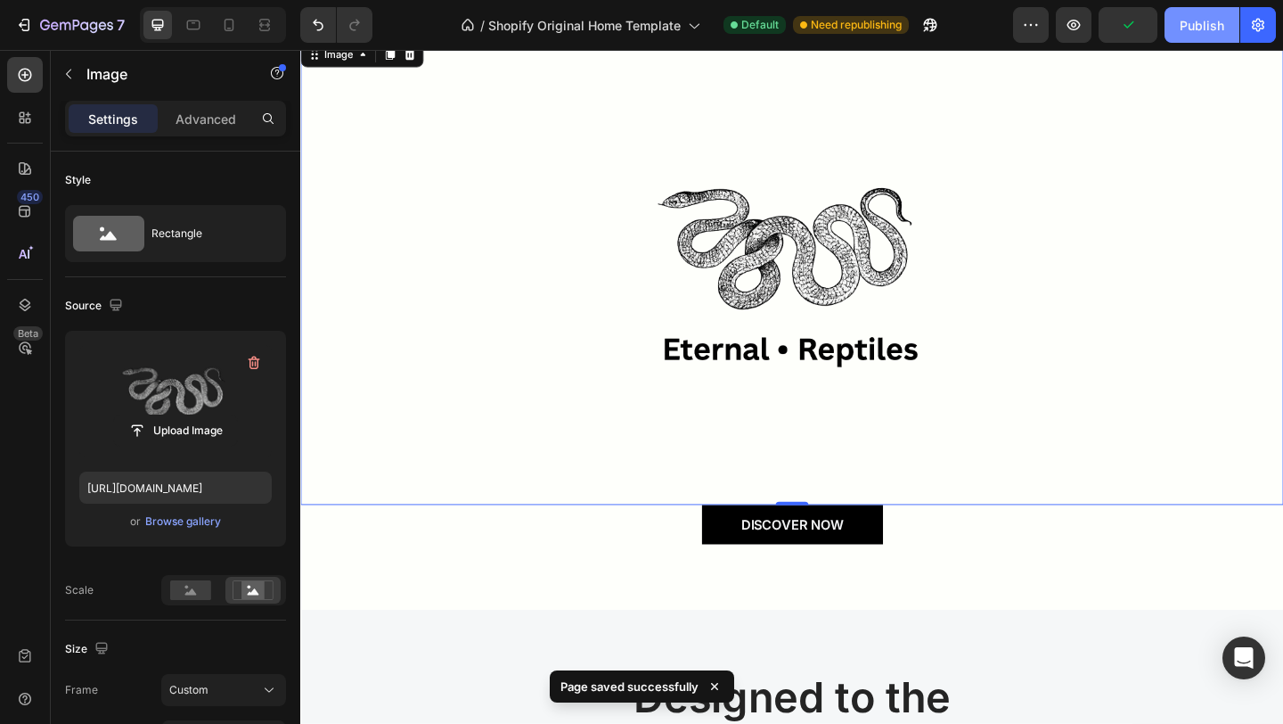
click at [1203, 28] on div "Publish" at bounding box center [1202, 25] width 45 height 19
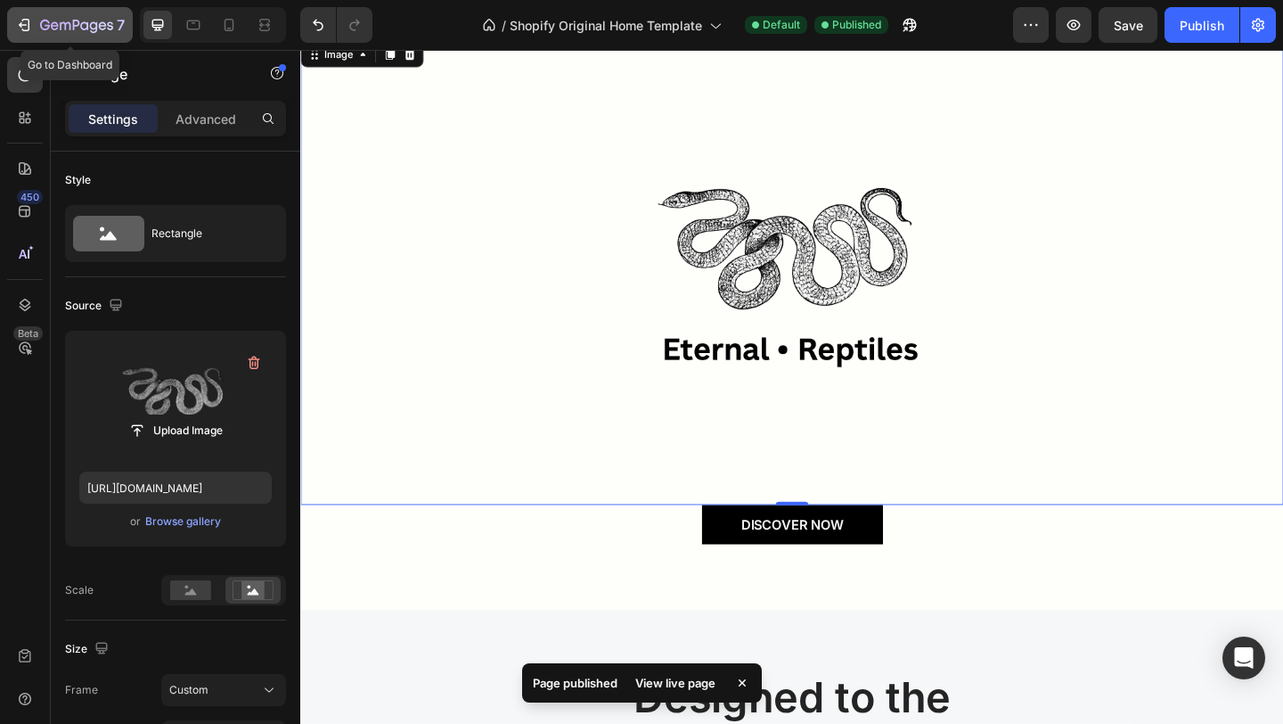
click at [44, 35] on div "7" at bounding box center [82, 24] width 85 height 21
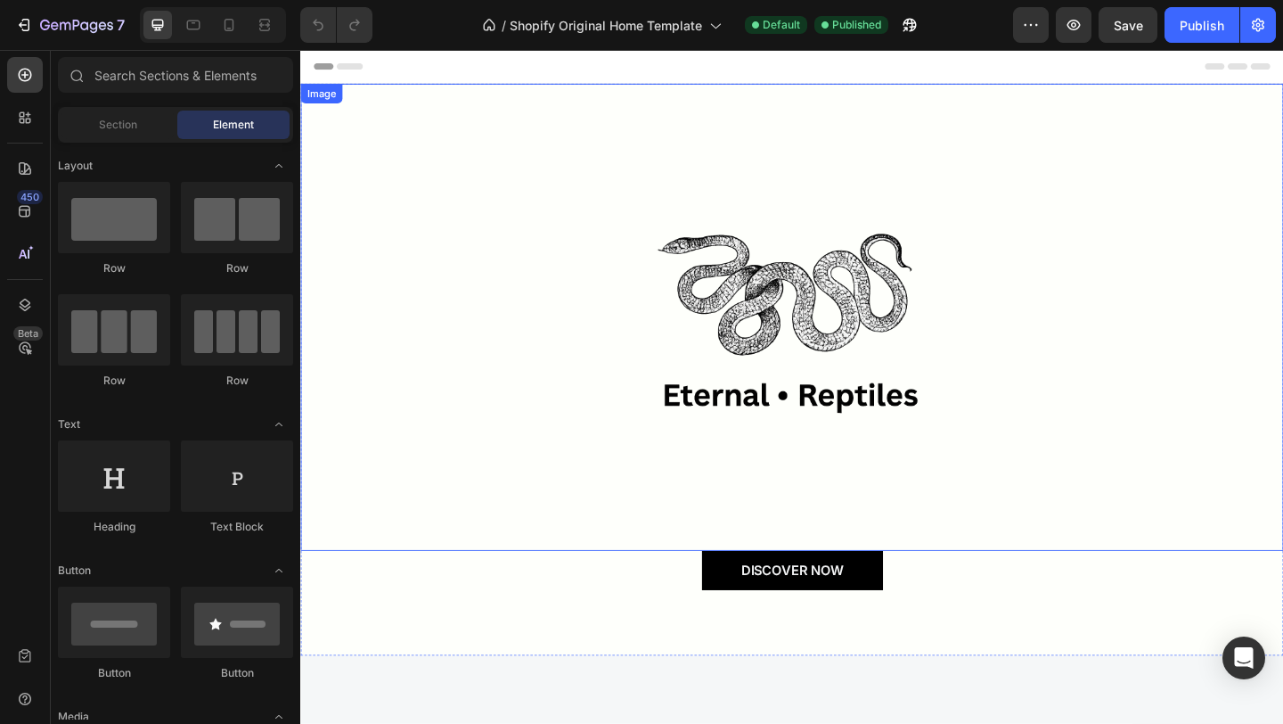
click at [522, 441] on div at bounding box center [834, 340] width 1069 height 508
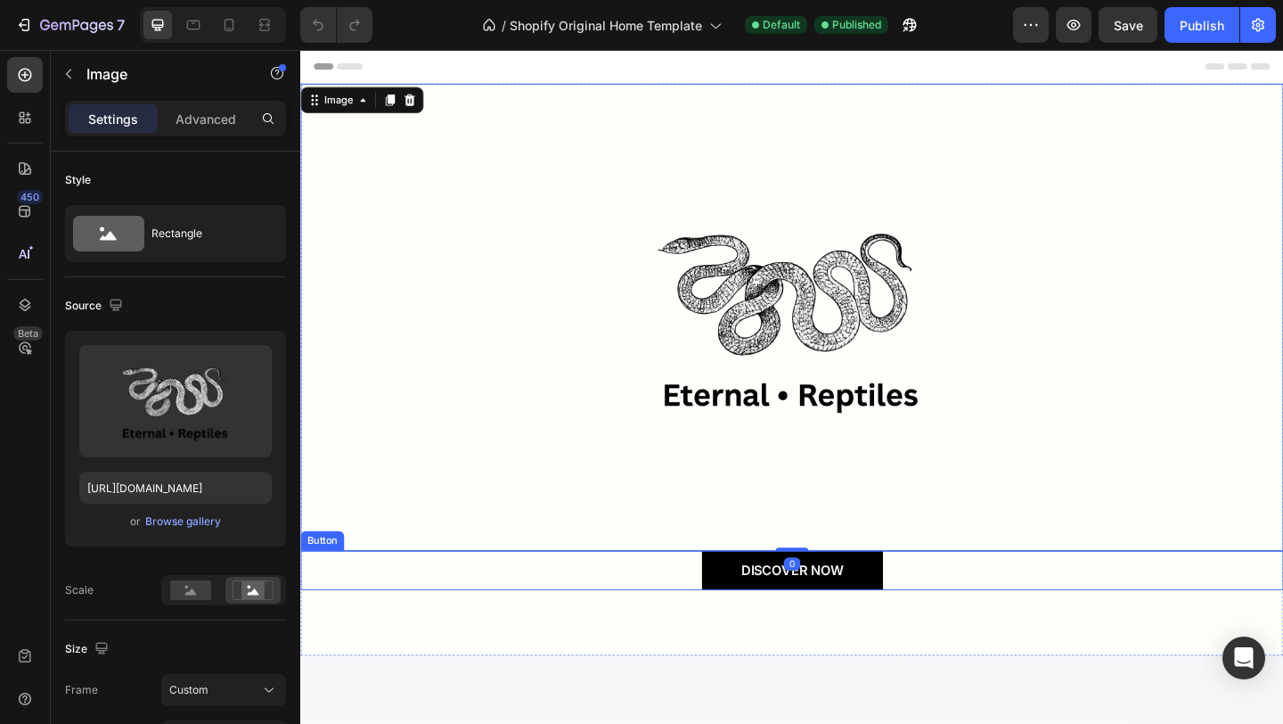
click at [445, 648] on div "DISCOVER NOW Button" at bounding box center [834, 651] width 1069 height 114
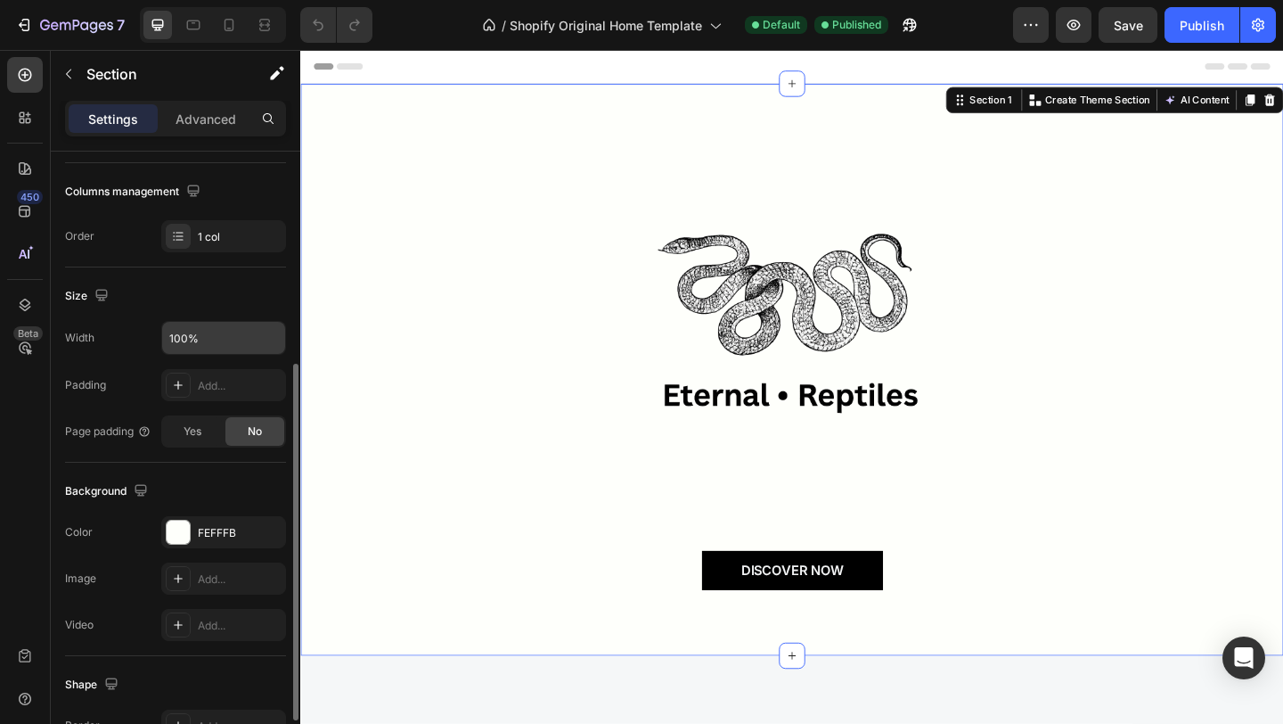
scroll to position [346, 0]
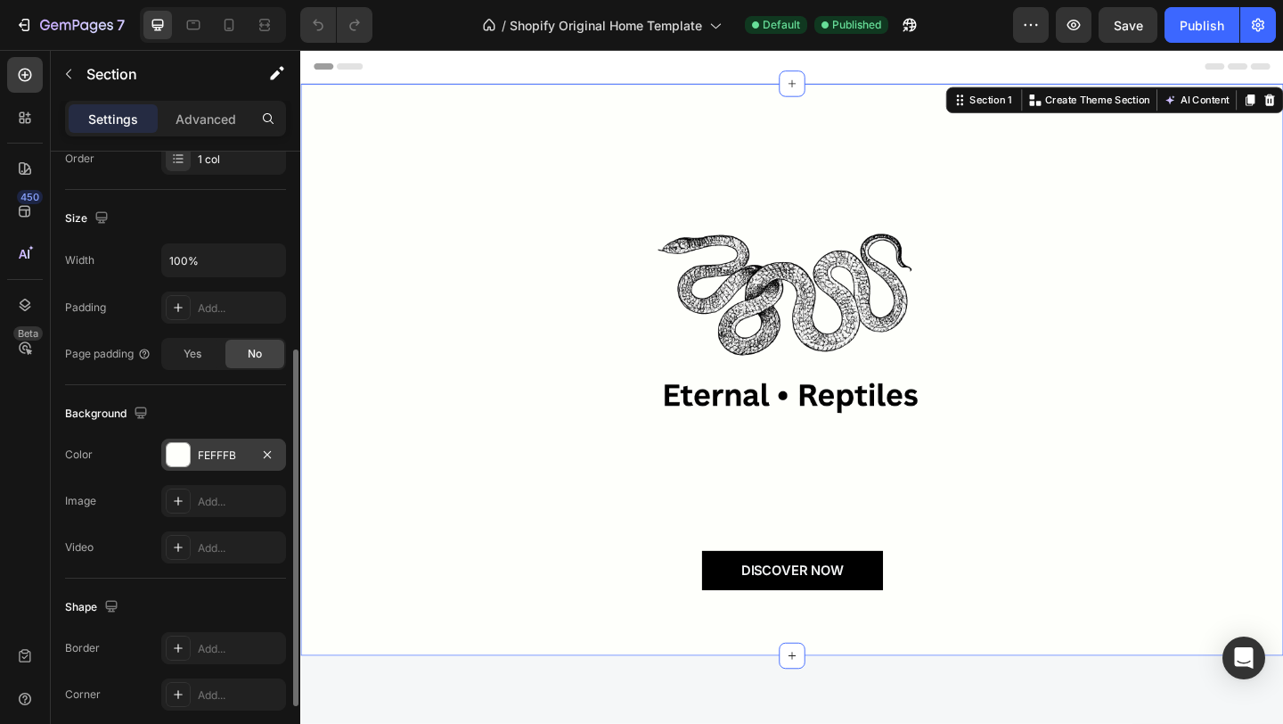
click at [249, 455] on div "FEFFFB" at bounding box center [224, 455] width 52 height 16
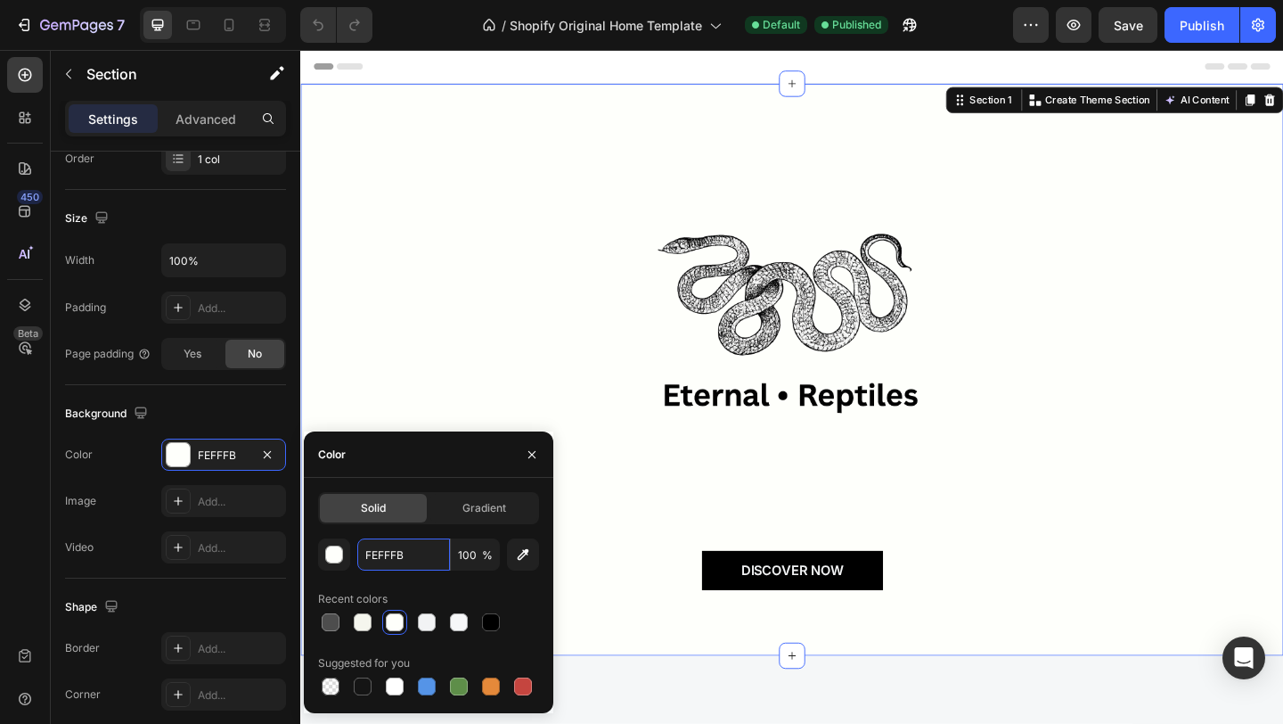
drag, startPoint x: 422, startPoint y: 559, endPoint x: 351, endPoint y: 559, distance: 71.3
click at [351, 559] on div "FEFFFB 100 %" at bounding box center [428, 554] width 221 height 32
drag, startPoint x: 411, startPoint y: 551, endPoint x: 348, endPoint y: 558, distance: 63.7
click at [348, 558] on div "FEFFFB 100 %" at bounding box center [428, 554] width 221 height 32
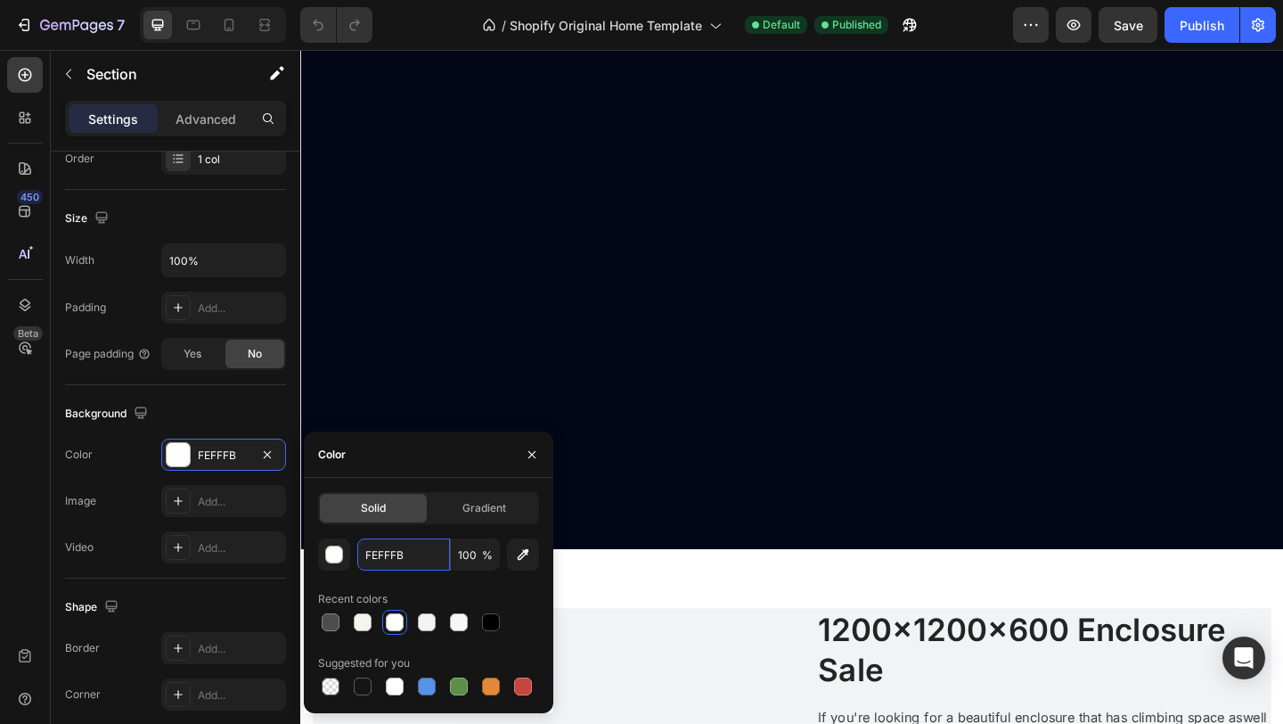
scroll to position [2981, 0]
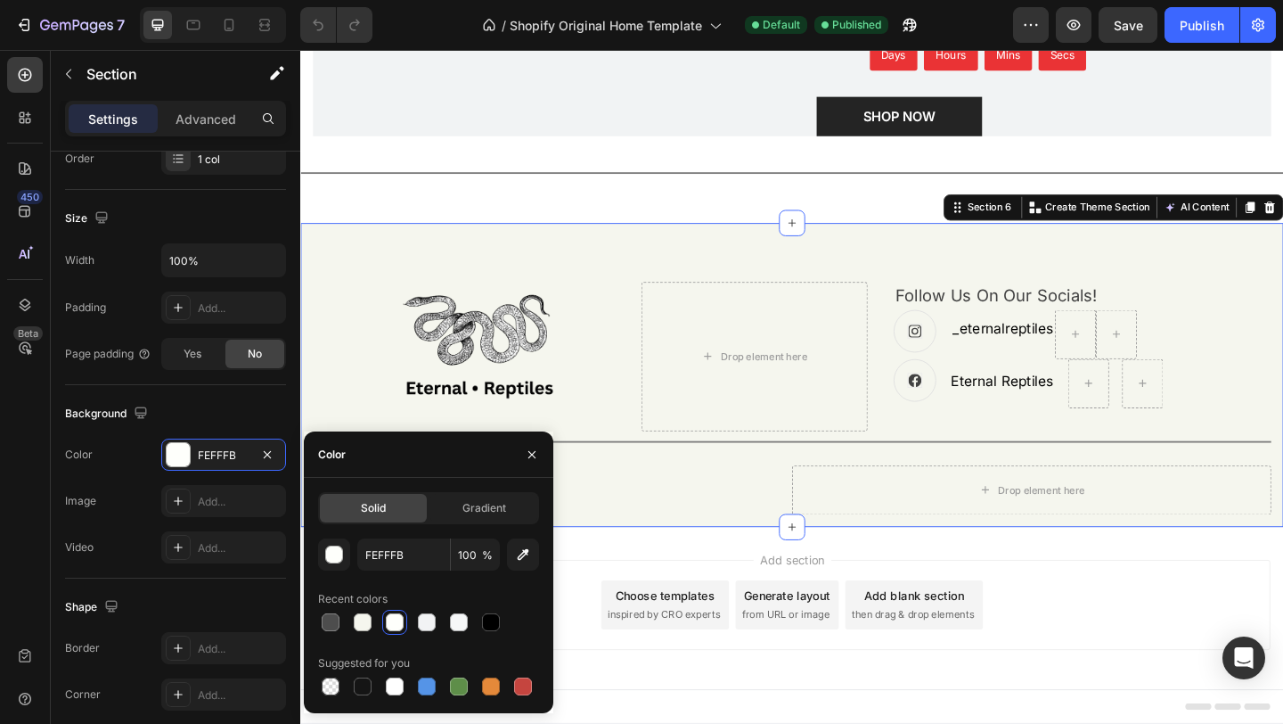
click at [392, 274] on div "Image Drop element here Follow Us On Our Socials! Text block Icon _eternalrepti…" at bounding box center [834, 403] width 1069 height 331
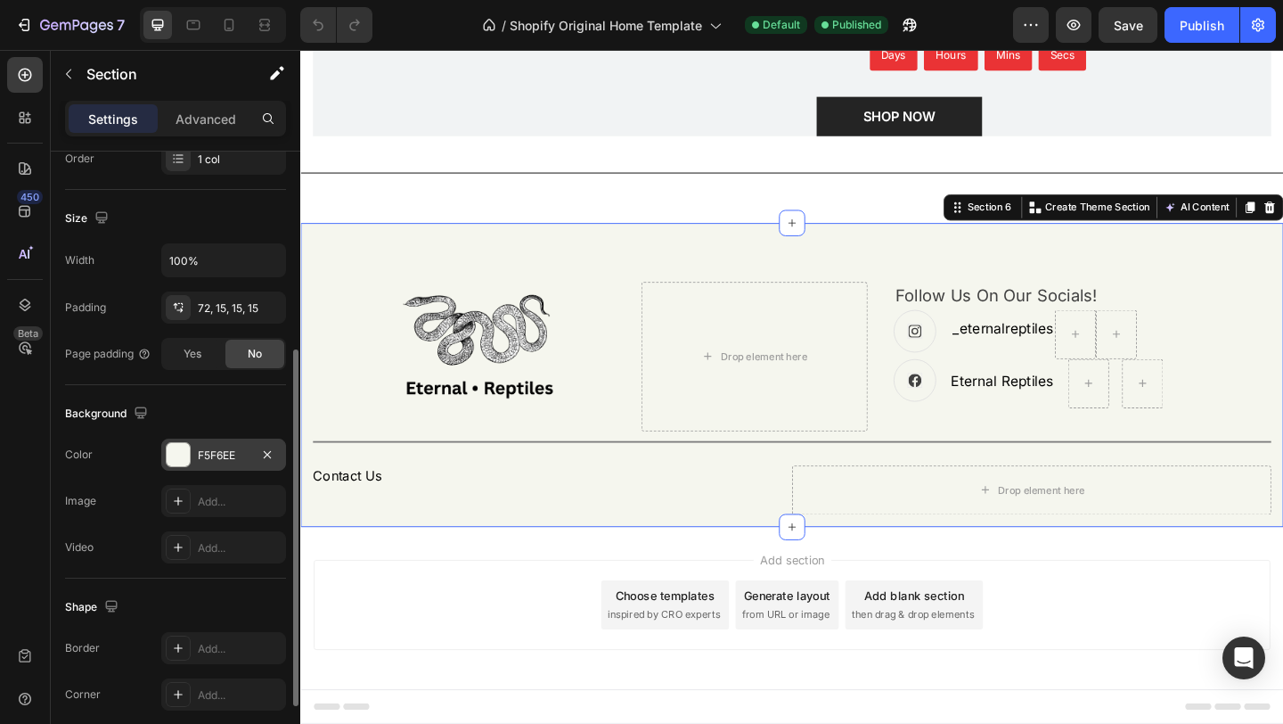
click at [250, 463] on div "F5F6EE" at bounding box center [223, 454] width 125 height 32
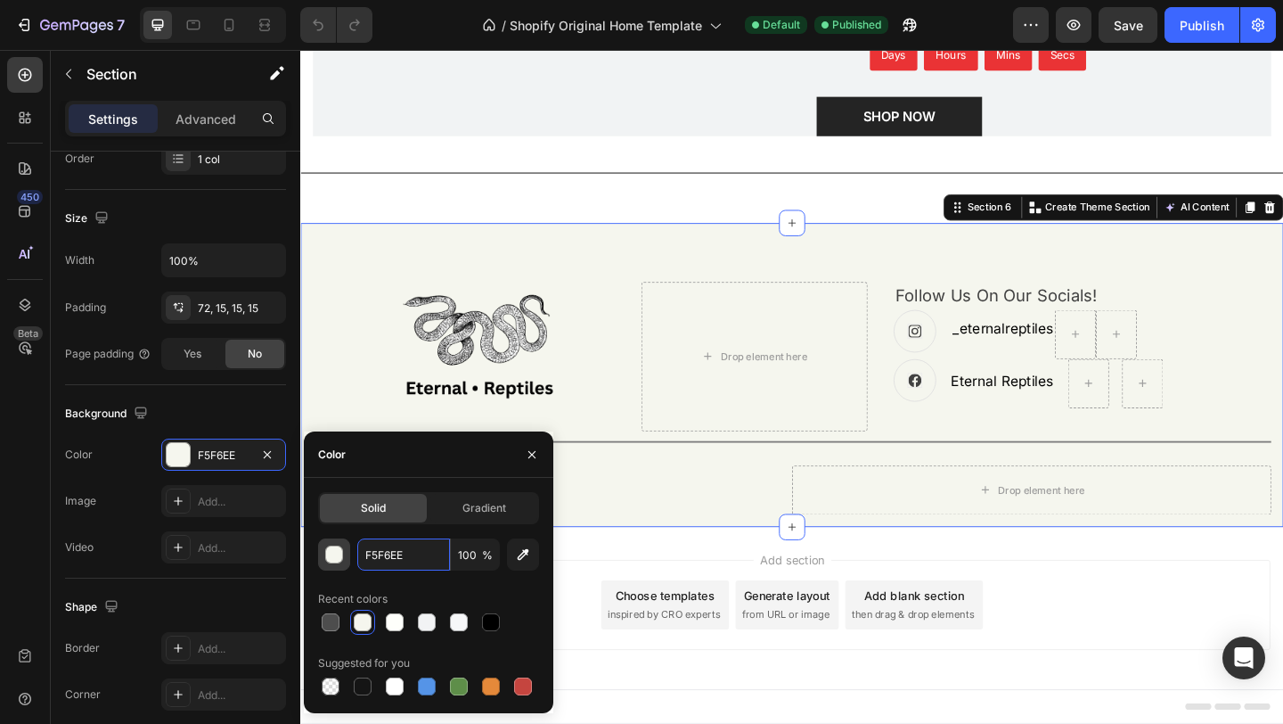
drag, startPoint x: 436, startPoint y: 554, endPoint x: 321, endPoint y: 560, distance: 115.1
click at [321, 560] on div "F5F6EE 100 %" at bounding box center [428, 554] width 221 height 32
click at [412, 553] on input "F5F6EE" at bounding box center [403, 554] width 93 height 32
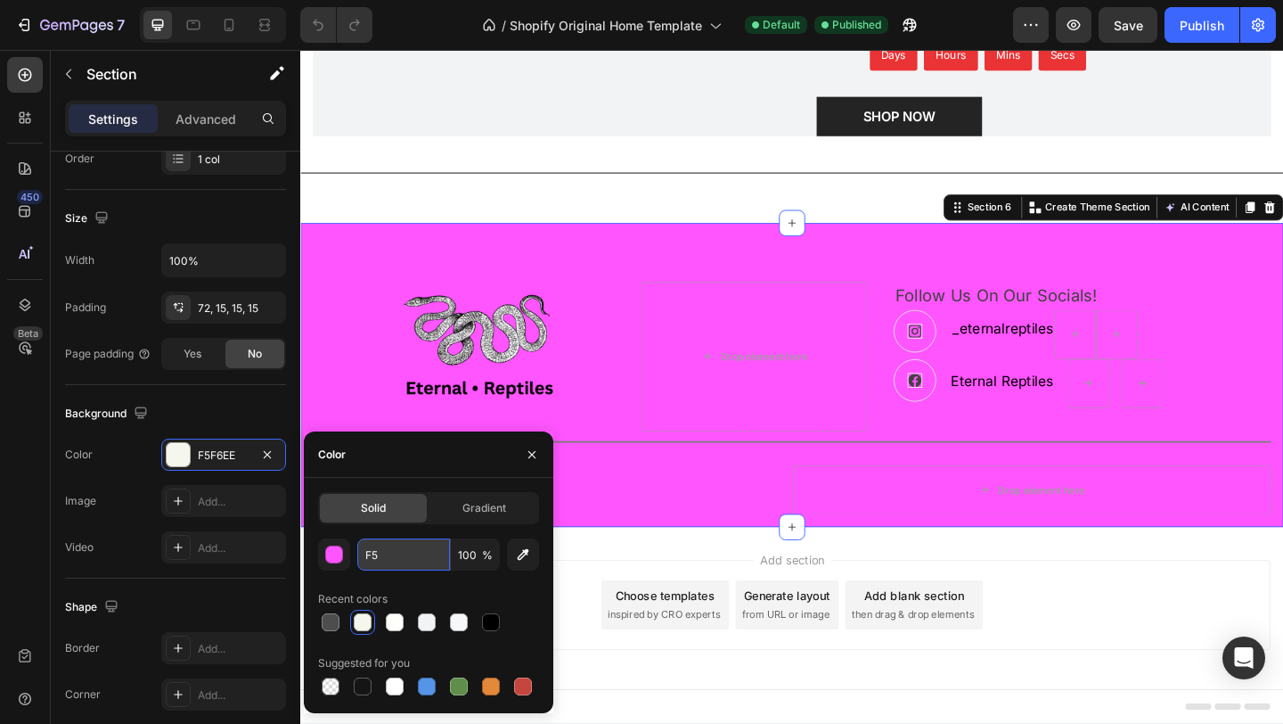
type input "F"
paste input "FEFFFB"
type input "FEFFFB"
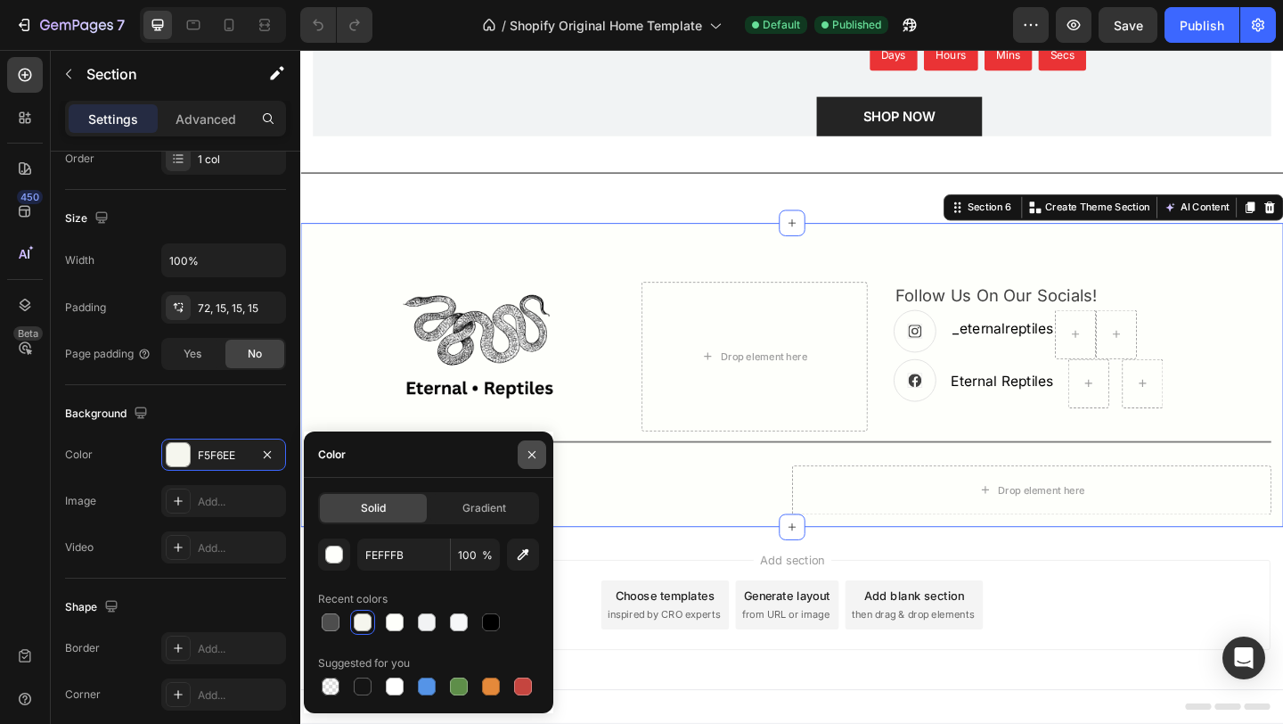
click at [533, 460] on icon "button" at bounding box center [532, 454] width 14 height 14
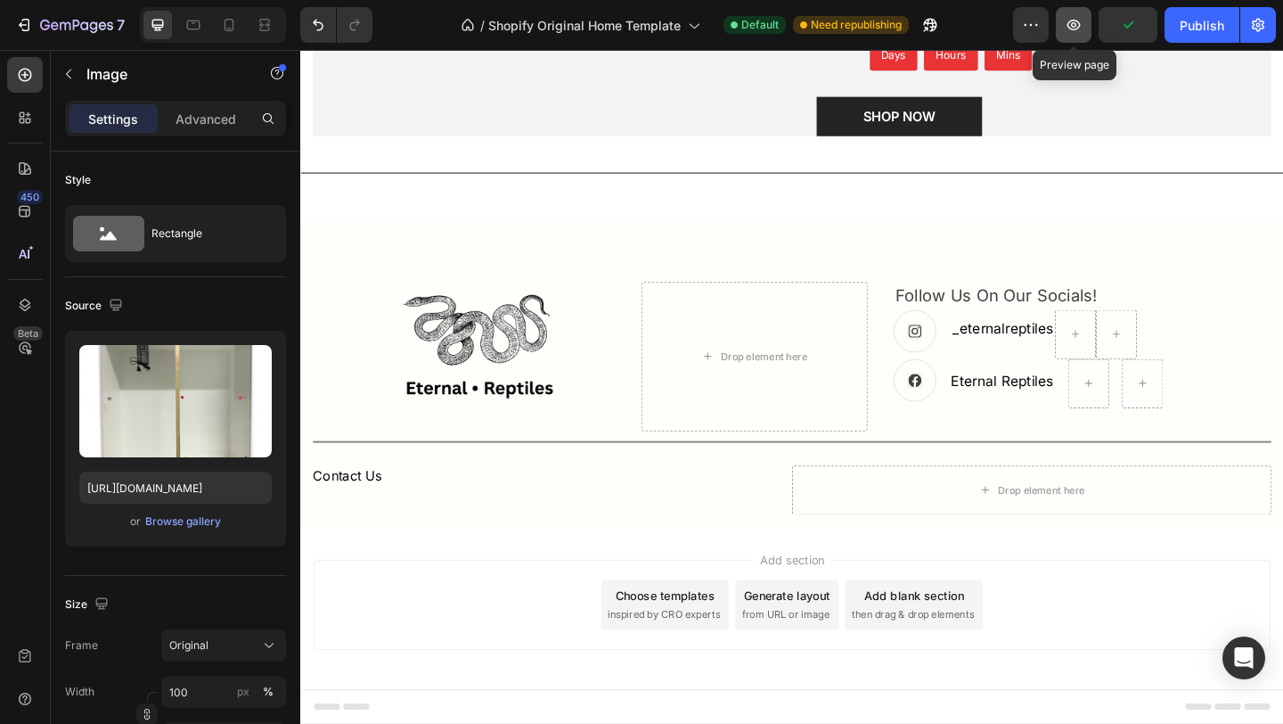
click at [1068, 33] on icon "button" at bounding box center [1074, 25] width 18 height 18
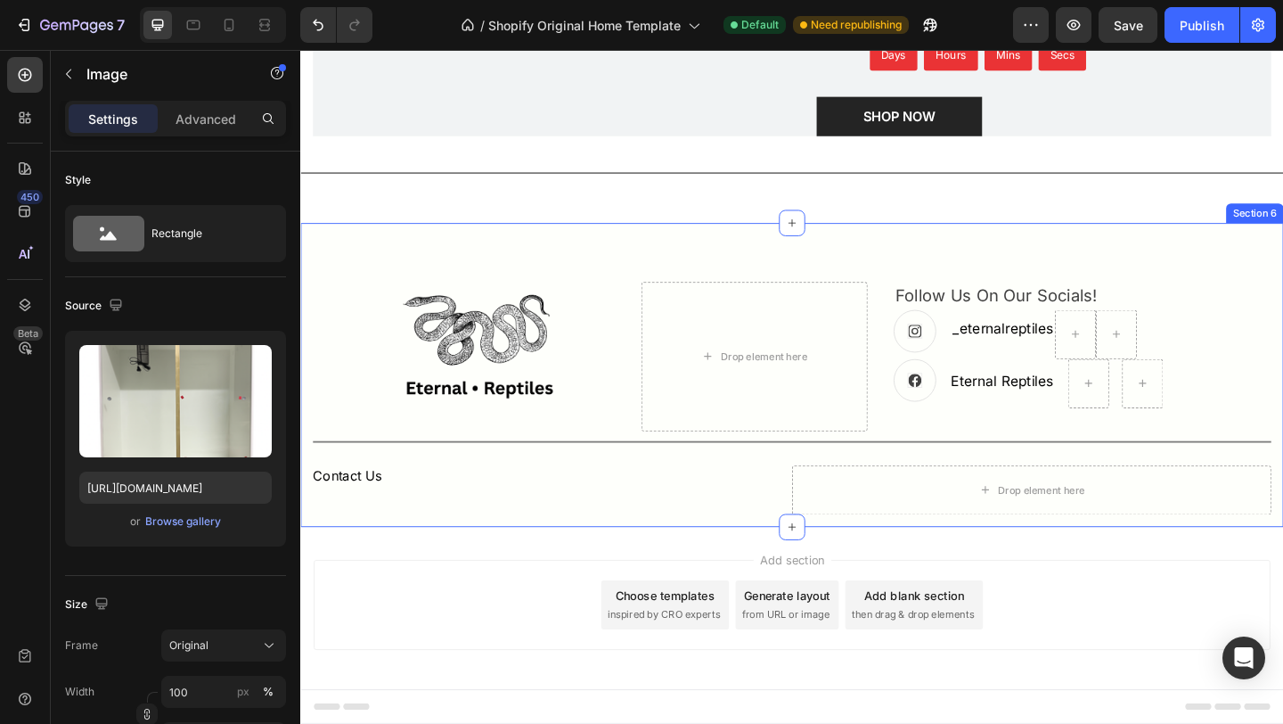
click at [570, 295] on div "Image Drop element here Follow Us On Our Socials! Text block Icon _eternalrepti…" at bounding box center [834, 403] width 1069 height 331
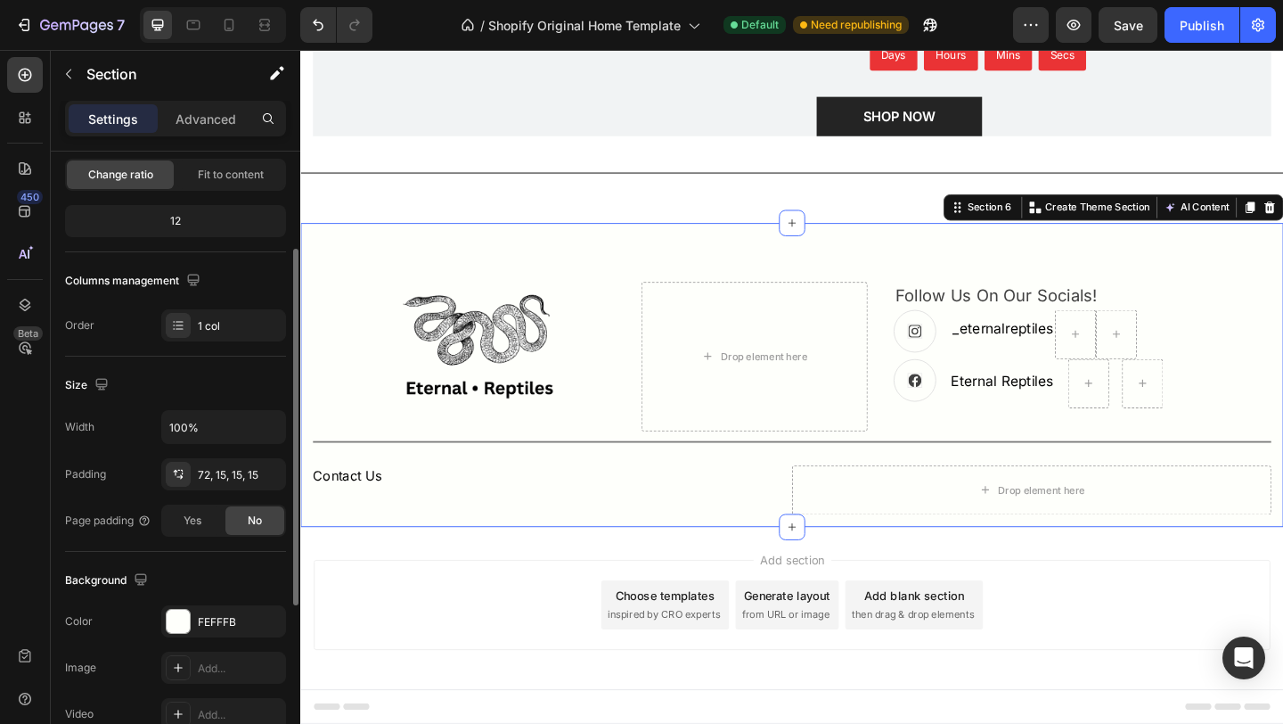
scroll to position [183, 0]
click at [229, 621] on div "FEFFFB" at bounding box center [224, 619] width 52 height 16
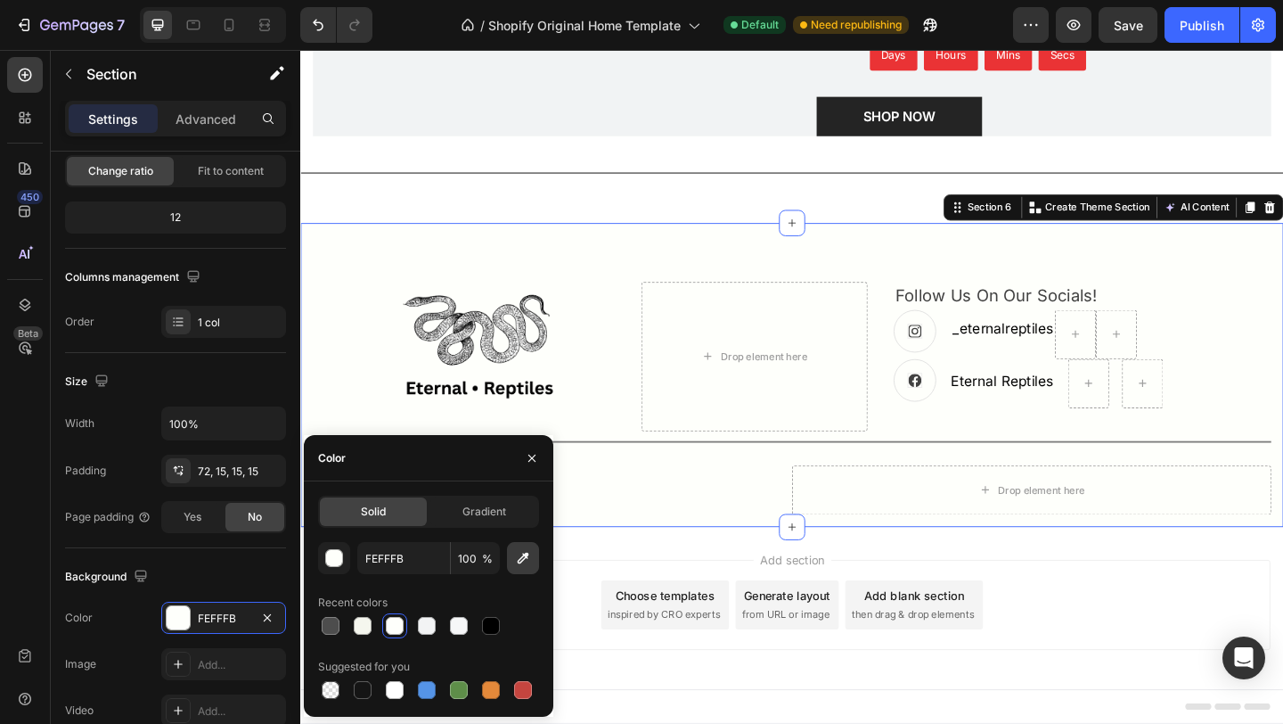
click at [522, 556] on icon "button" at bounding box center [524, 559] width 12 height 12
type input "F2F3F4"
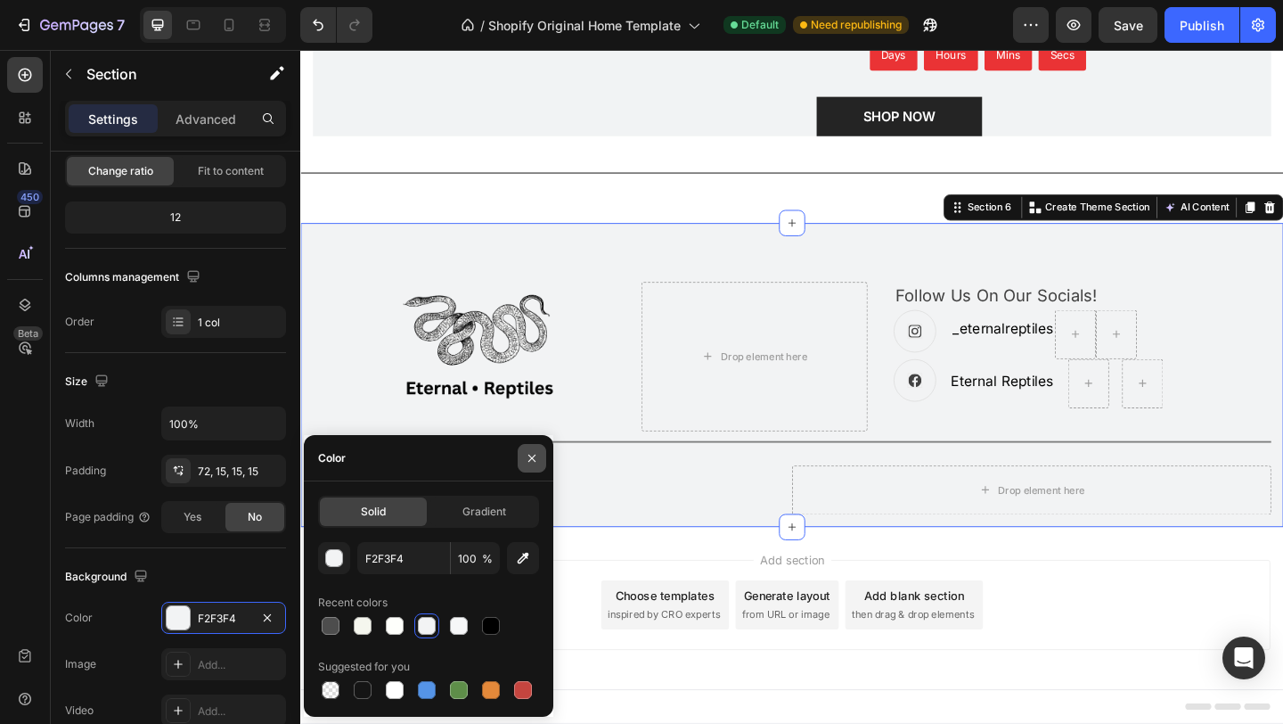
click at [534, 463] on icon "button" at bounding box center [532, 458] width 14 height 14
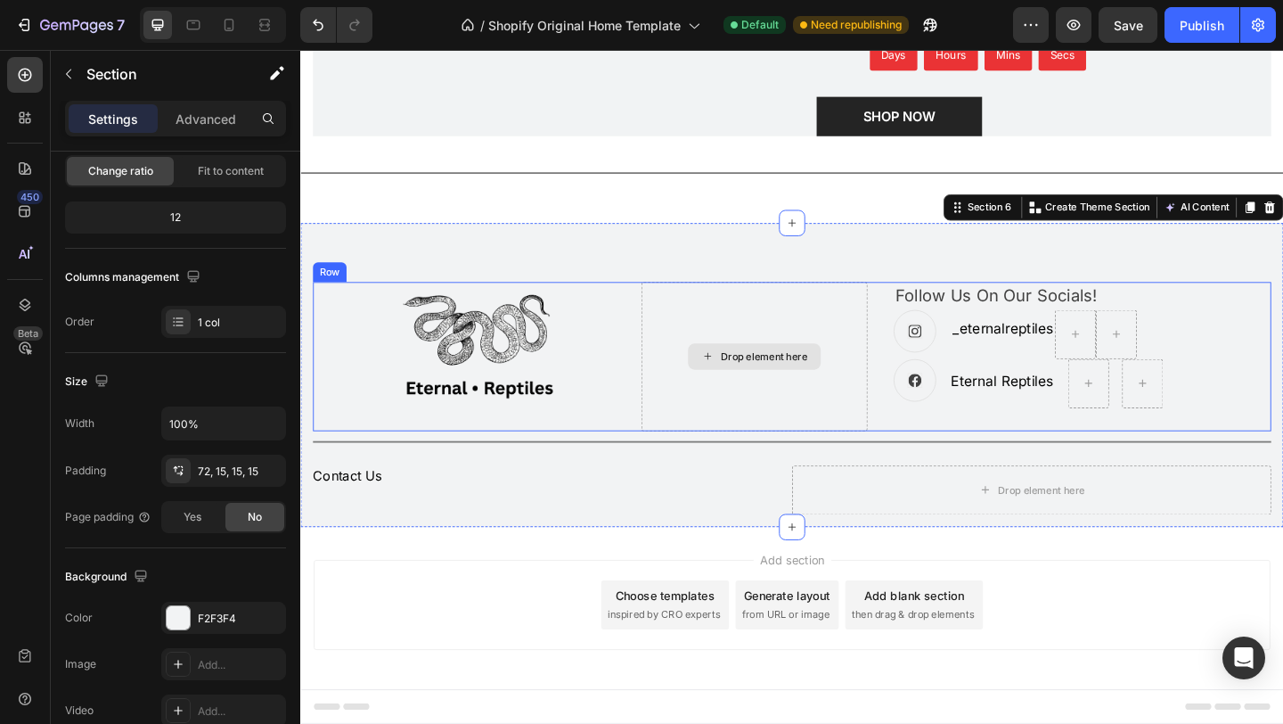
scroll to position [2818, 0]
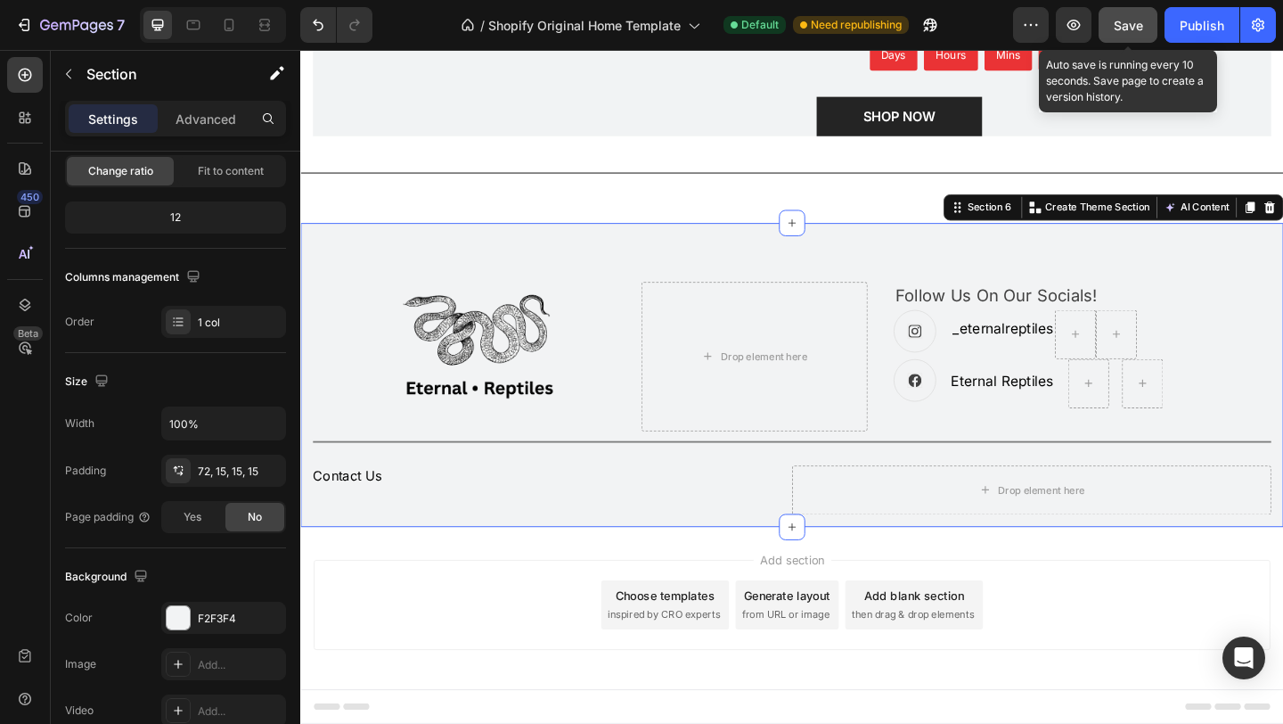
click at [1125, 29] on span "Save" at bounding box center [1128, 25] width 29 height 15
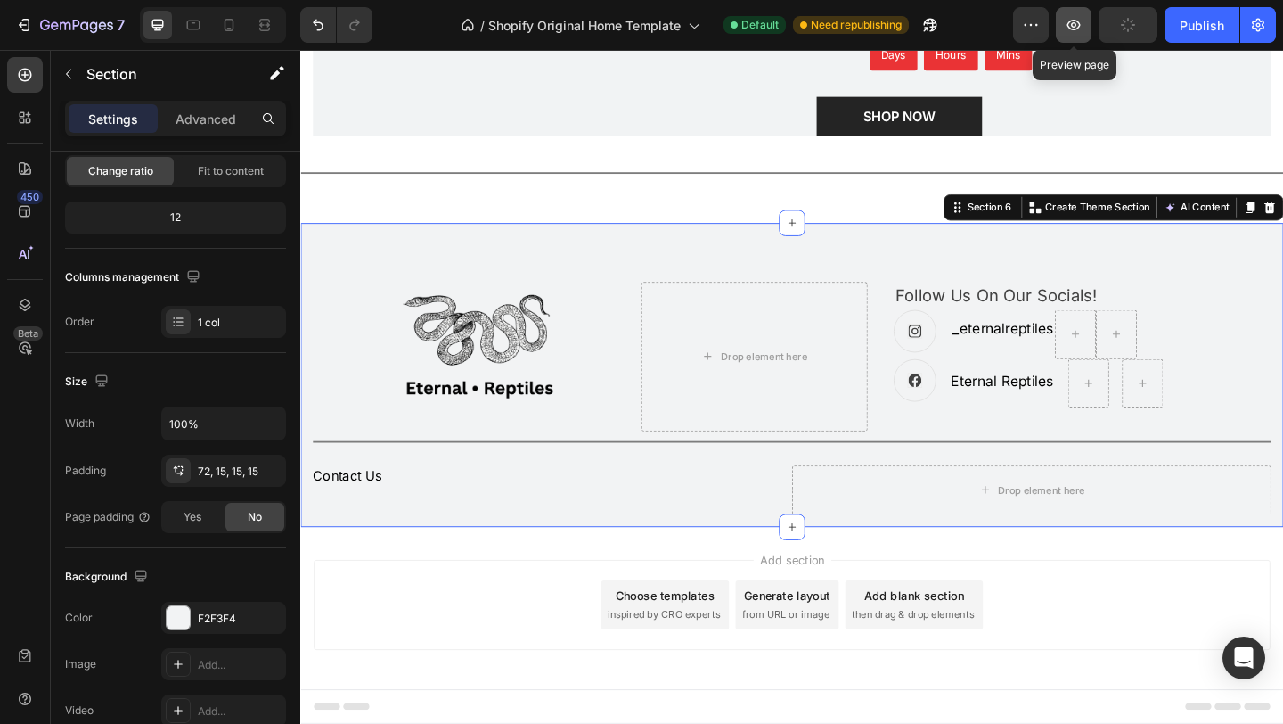
click at [1082, 36] on button "button" at bounding box center [1074, 25] width 36 height 36
click at [1179, 24] on button "Publish" at bounding box center [1202, 25] width 75 height 36
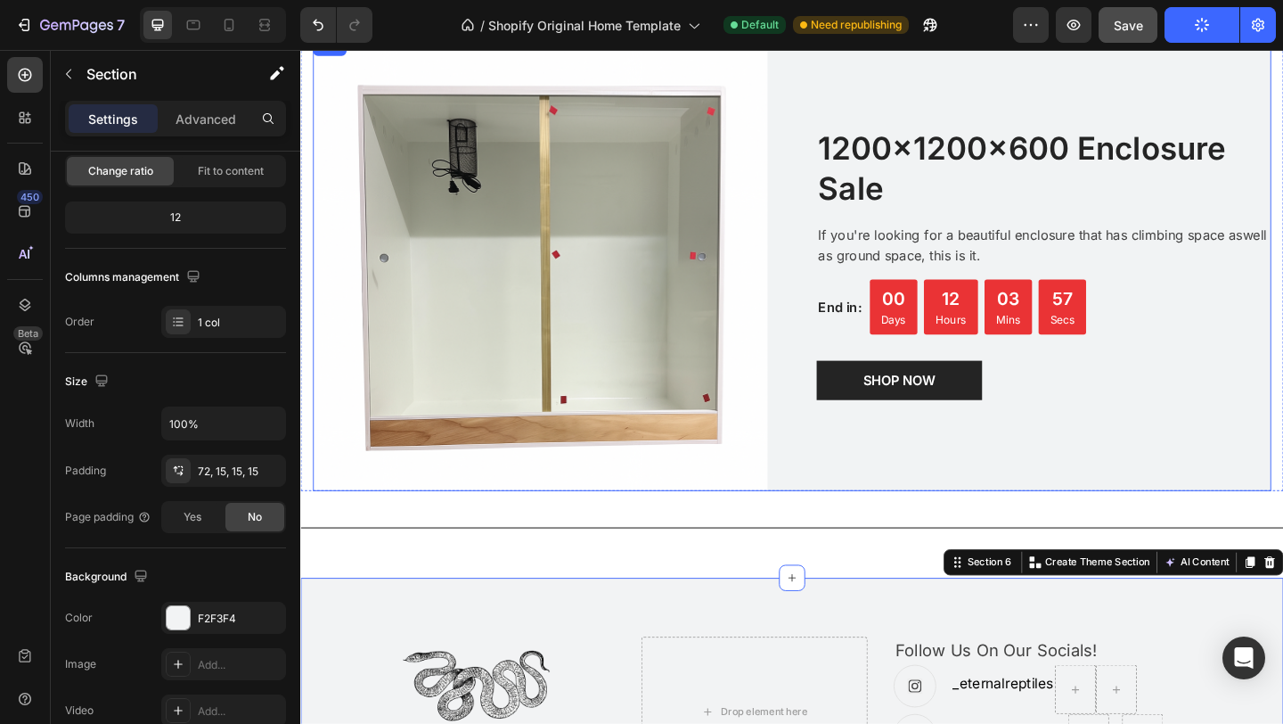
scroll to position [2583, 0]
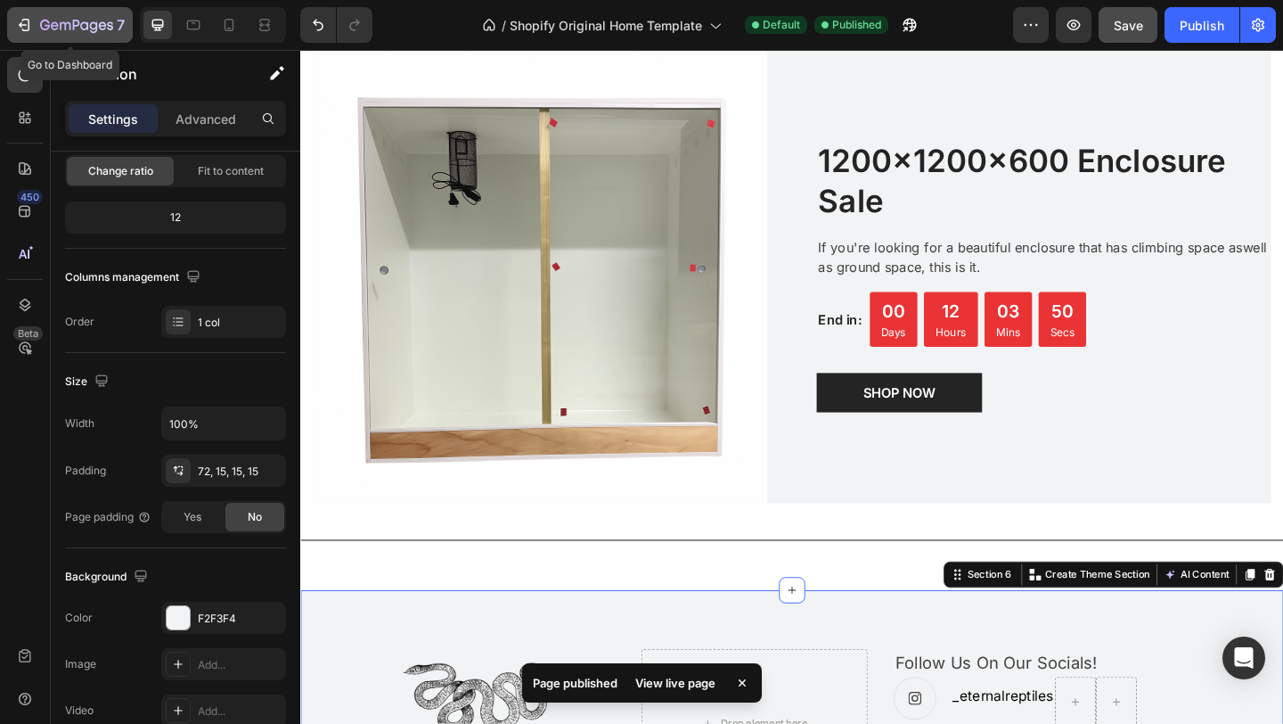
click at [88, 35] on div "7" at bounding box center [82, 24] width 85 height 21
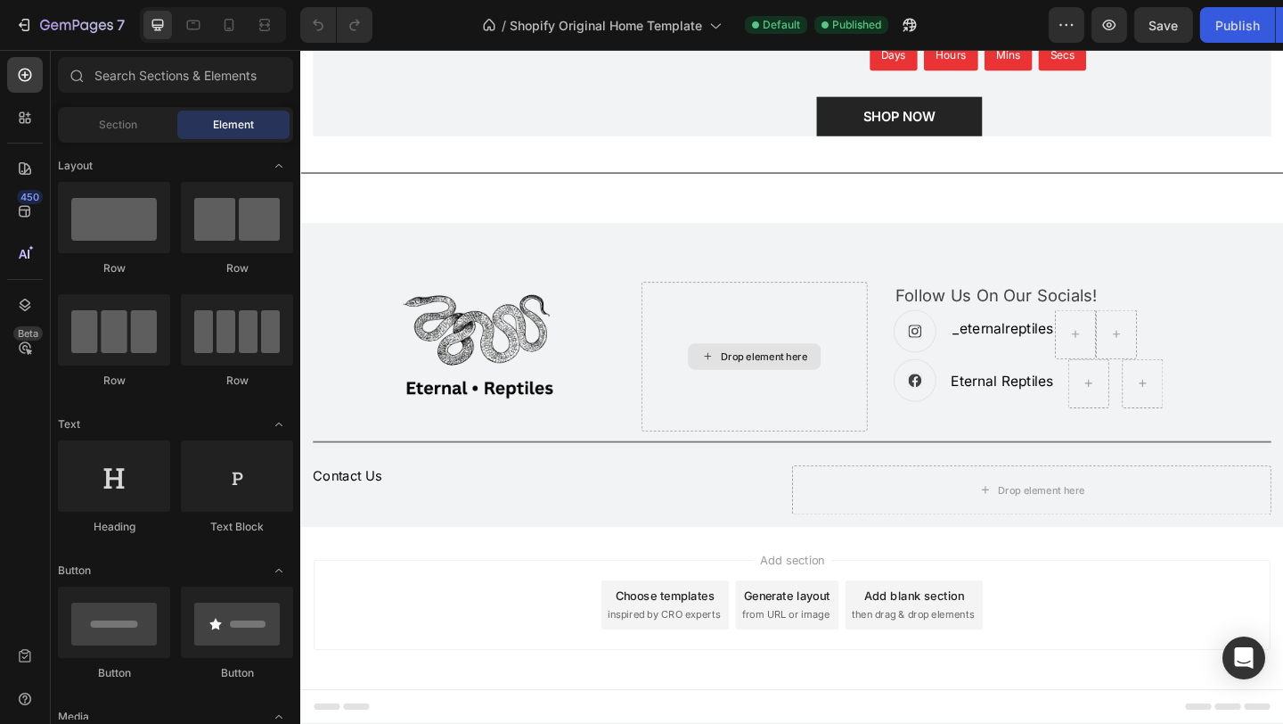
scroll to position [2981, 0]
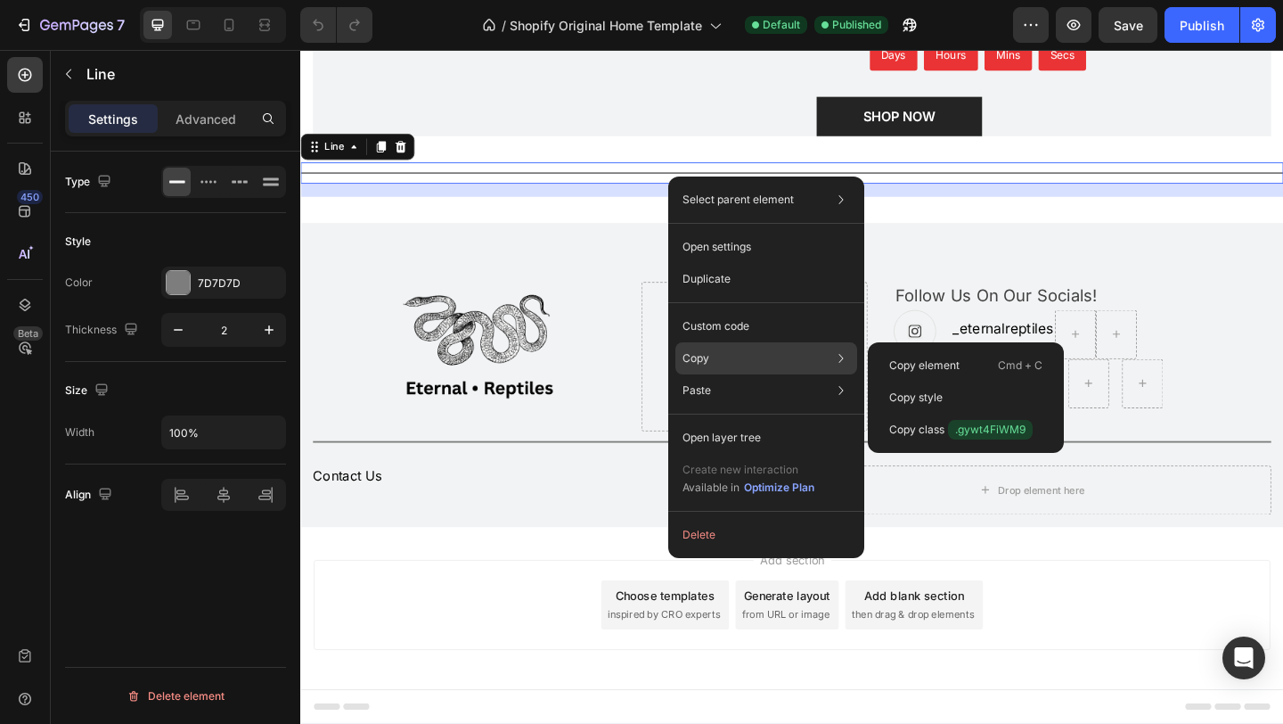
click at [764, 370] on div "Copy Copy element Cmd + C Copy style Copy class .gywt4FiWM9" at bounding box center [767, 358] width 182 height 32
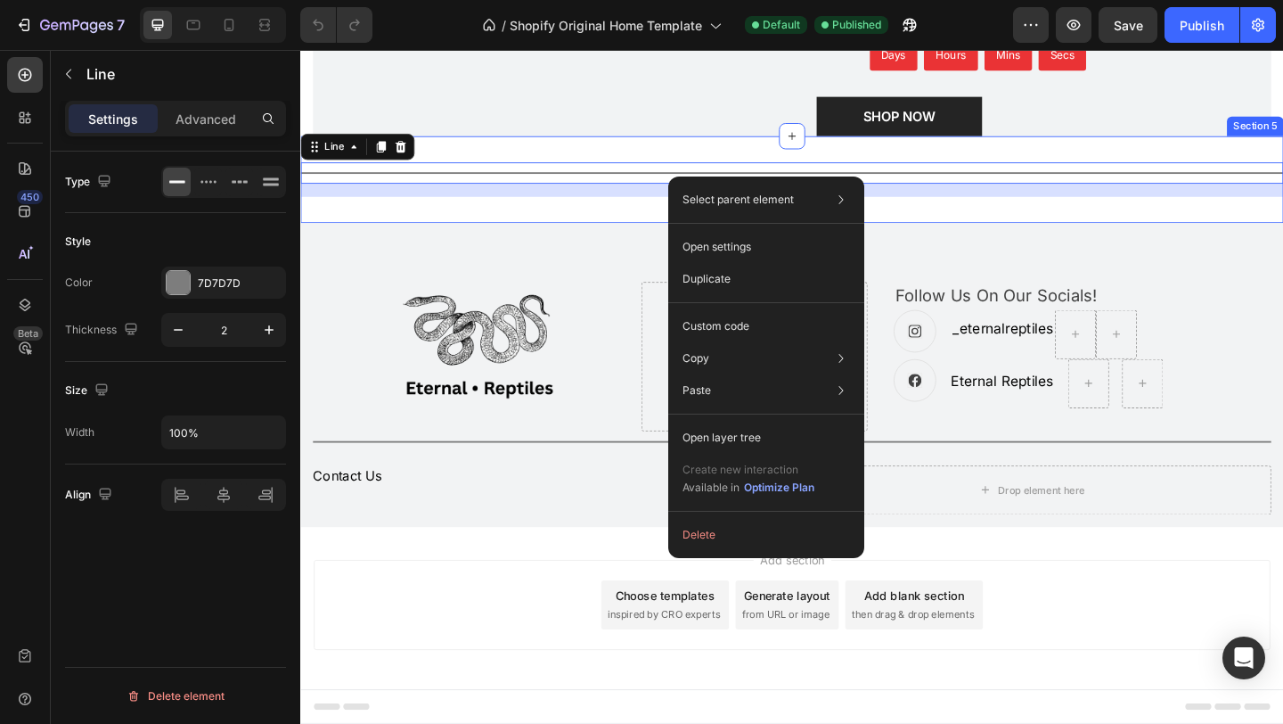
click at [425, 219] on div "Title Line 16 Section 5" at bounding box center [834, 190] width 1069 height 94
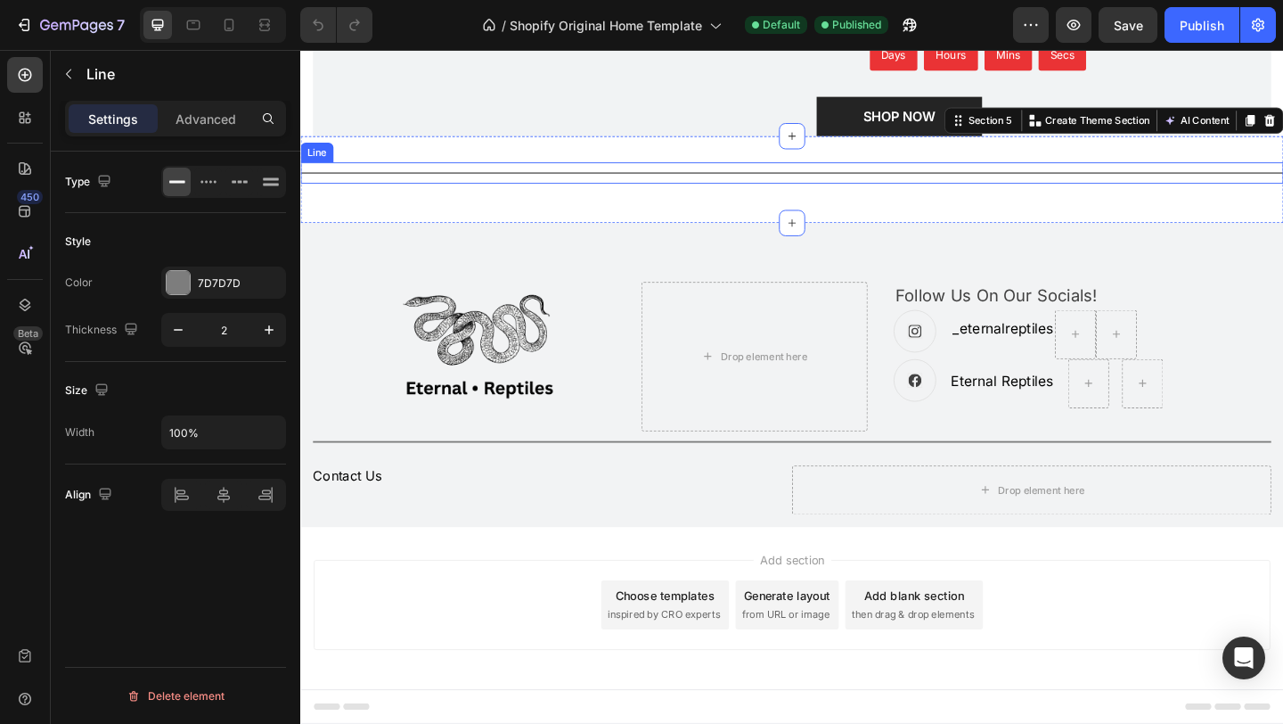
click at [484, 185] on div "Title Line" at bounding box center [834, 183] width 1069 height 23
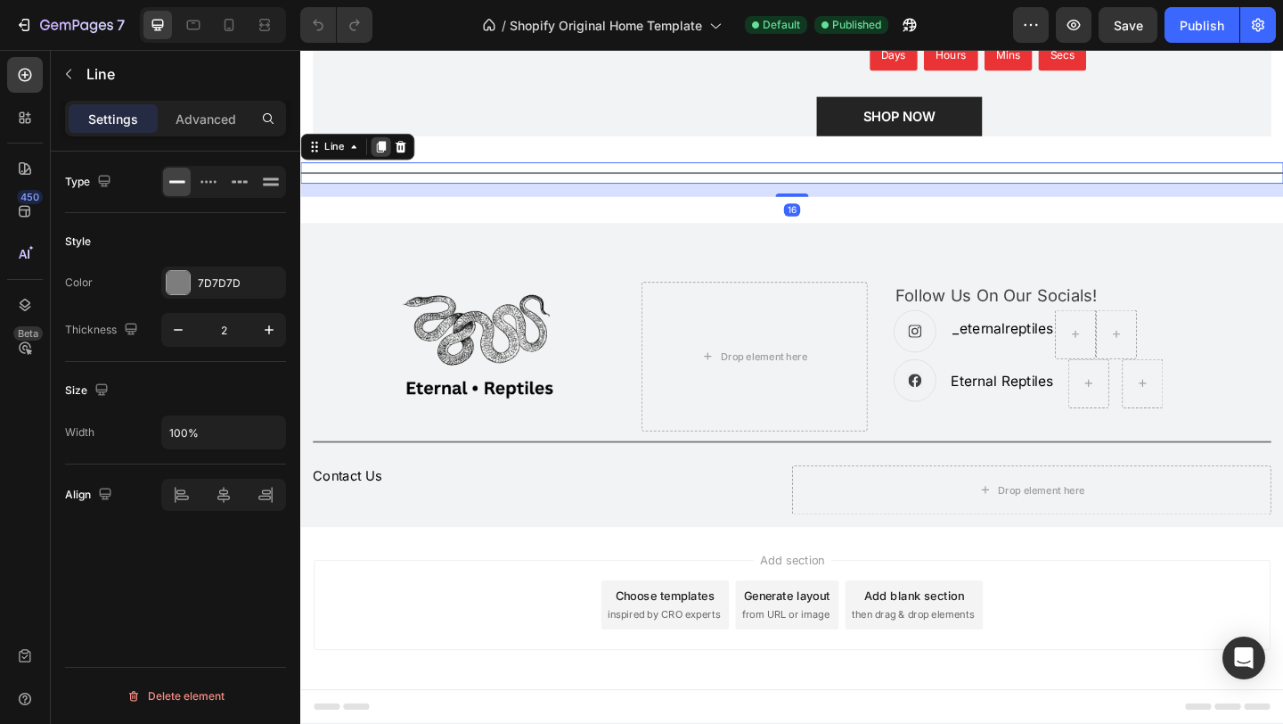
click at [381, 157] on icon at bounding box center [388, 155] width 14 height 14
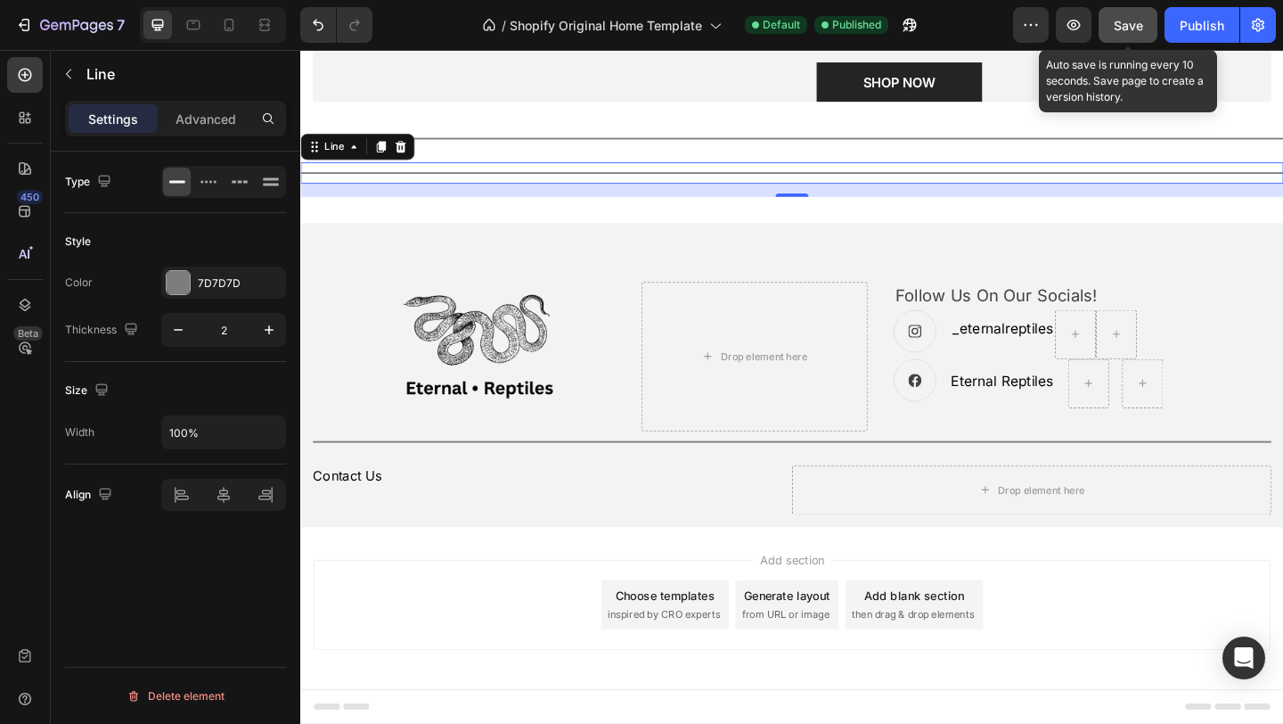
click at [1148, 26] on button "Save" at bounding box center [1128, 25] width 59 height 36
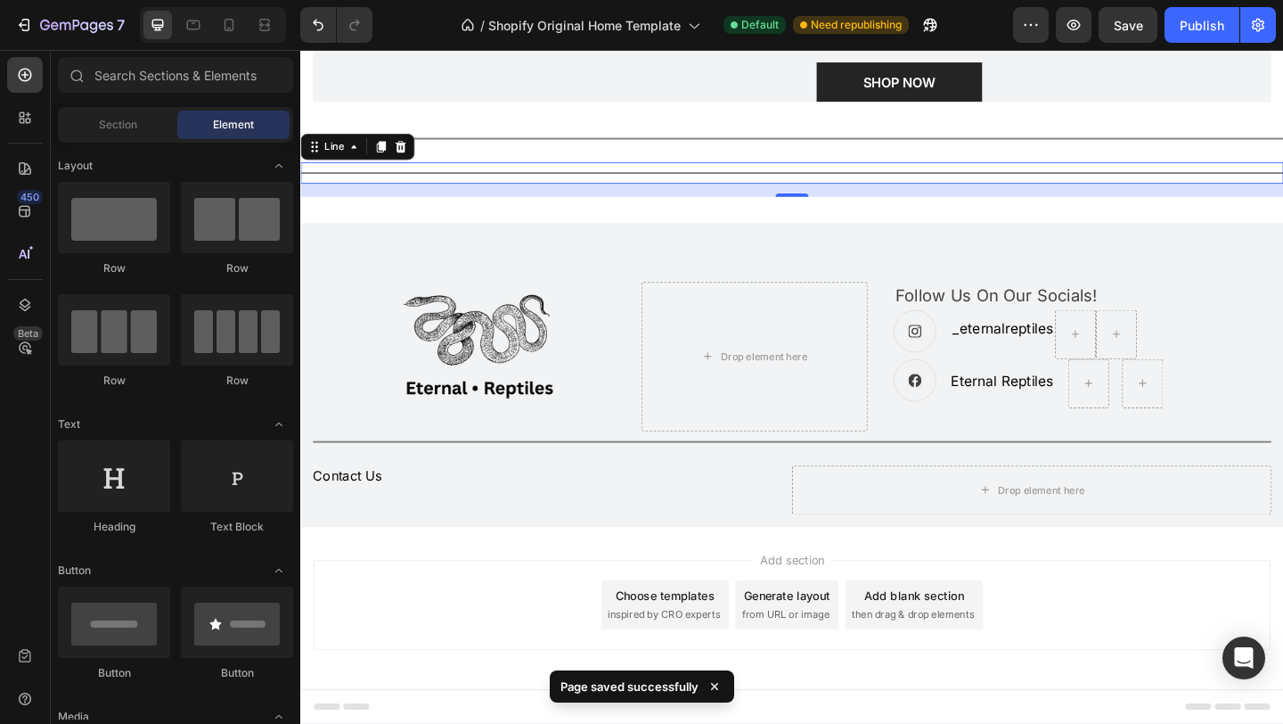
click at [1109, 649] on div "Add section Choose templates inspired by CRO experts Generate layout from URL o…" at bounding box center [835, 653] width 1041 height 98
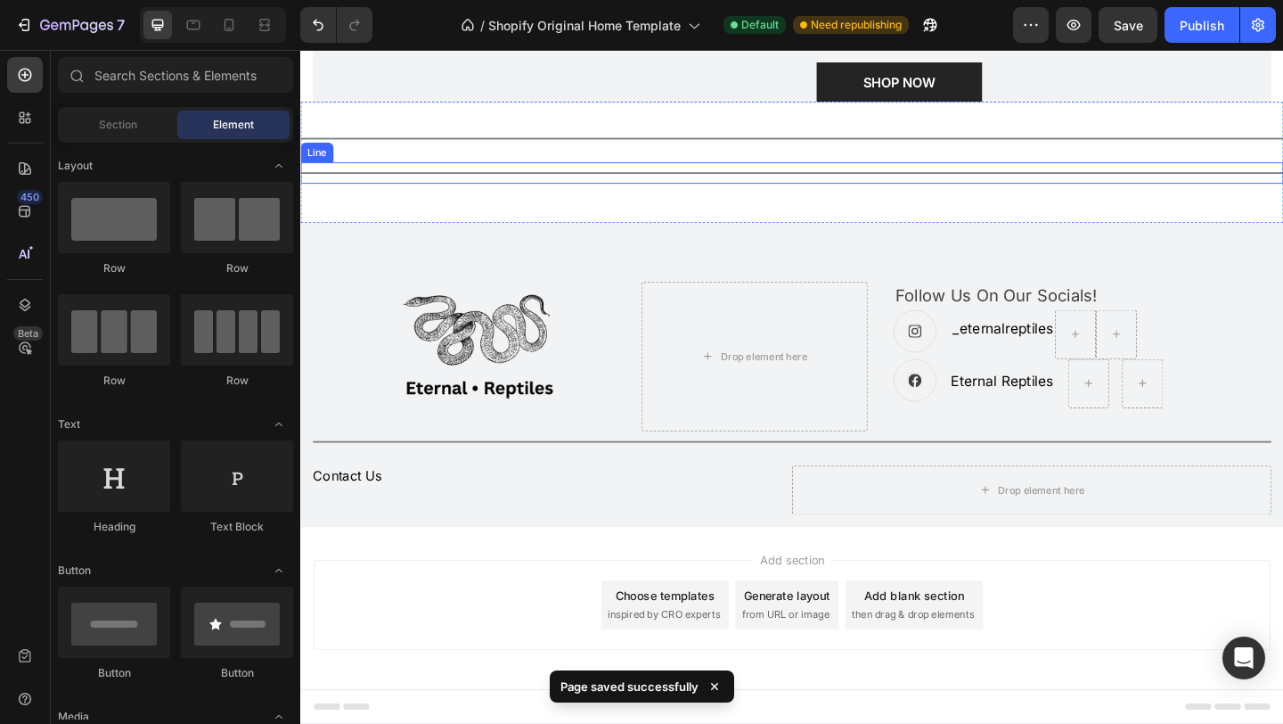
click at [772, 184] on div at bounding box center [834, 184] width 1069 height 2
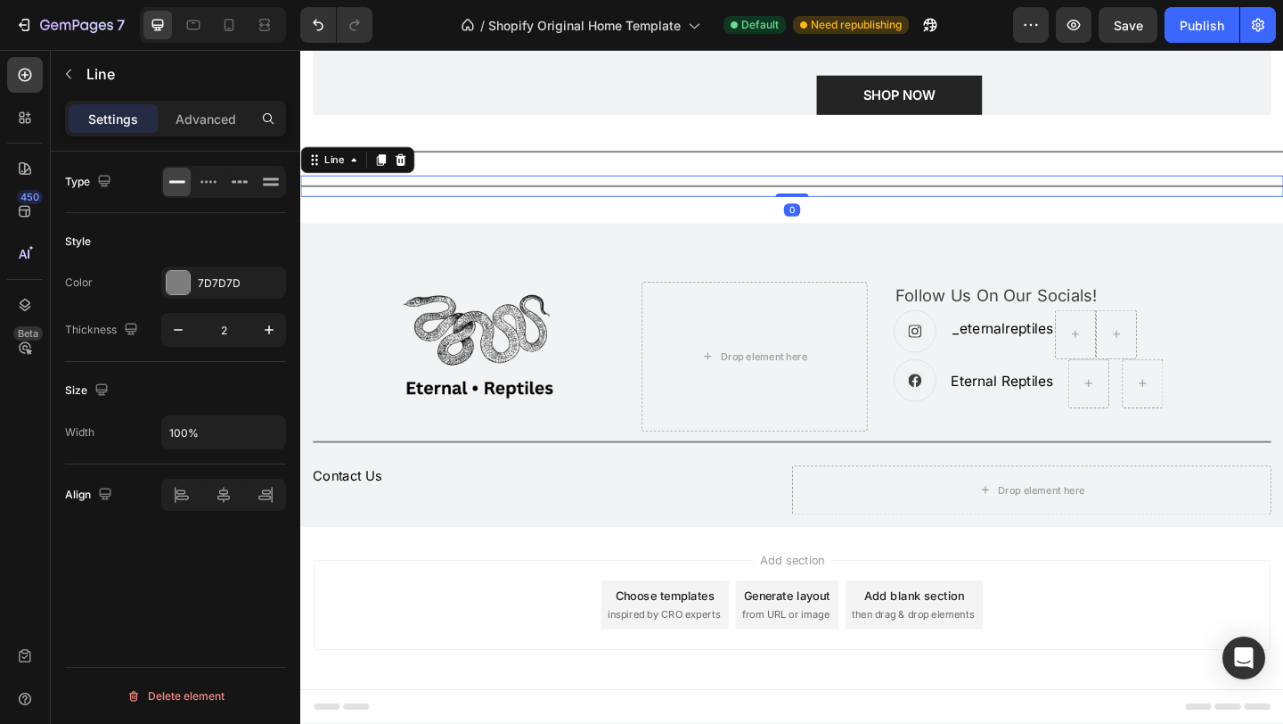
drag, startPoint x: 842, startPoint y: 244, endPoint x: 844, endPoint y: 226, distance: 17.9
click at [844, 209] on div "Title Line 0" at bounding box center [834, 197] width 1069 height 23
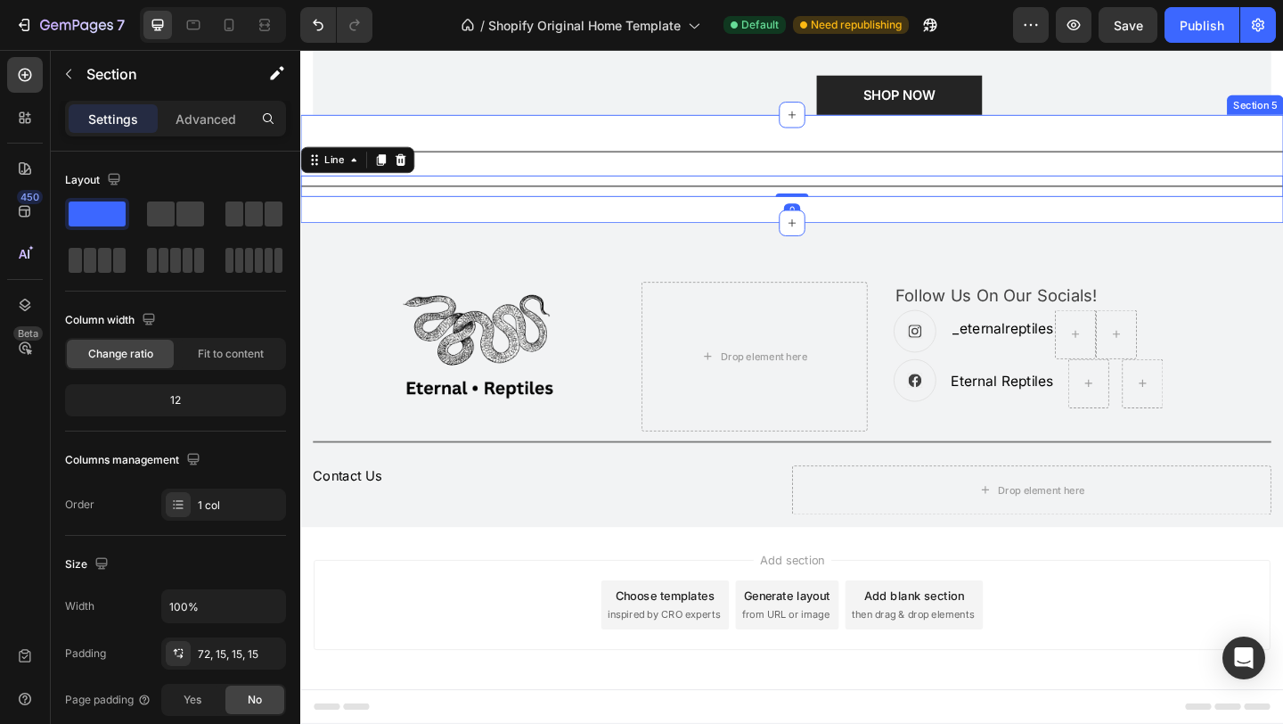
click at [825, 279] on div "Image Drop element here Follow Us On Our Socials! Text block Icon _eternalrepti…" at bounding box center [834, 403] width 1069 height 331
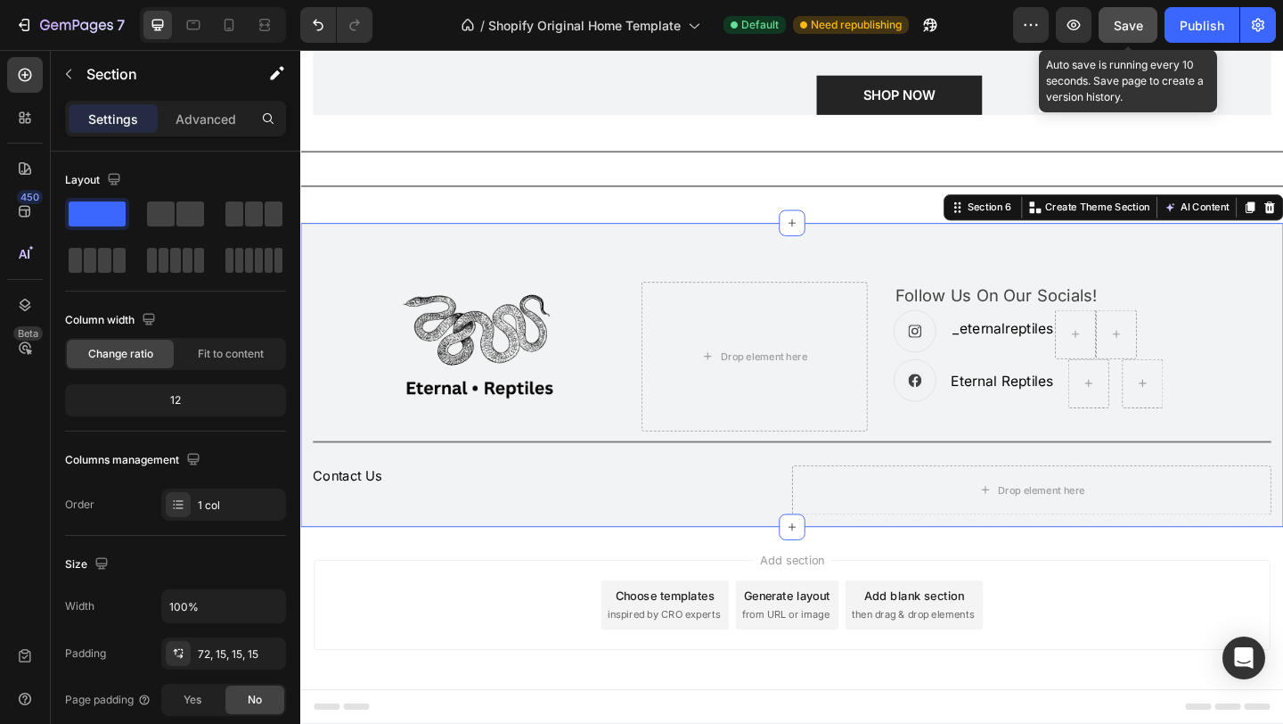
click at [1145, 20] on button "Save" at bounding box center [1128, 25] width 59 height 36
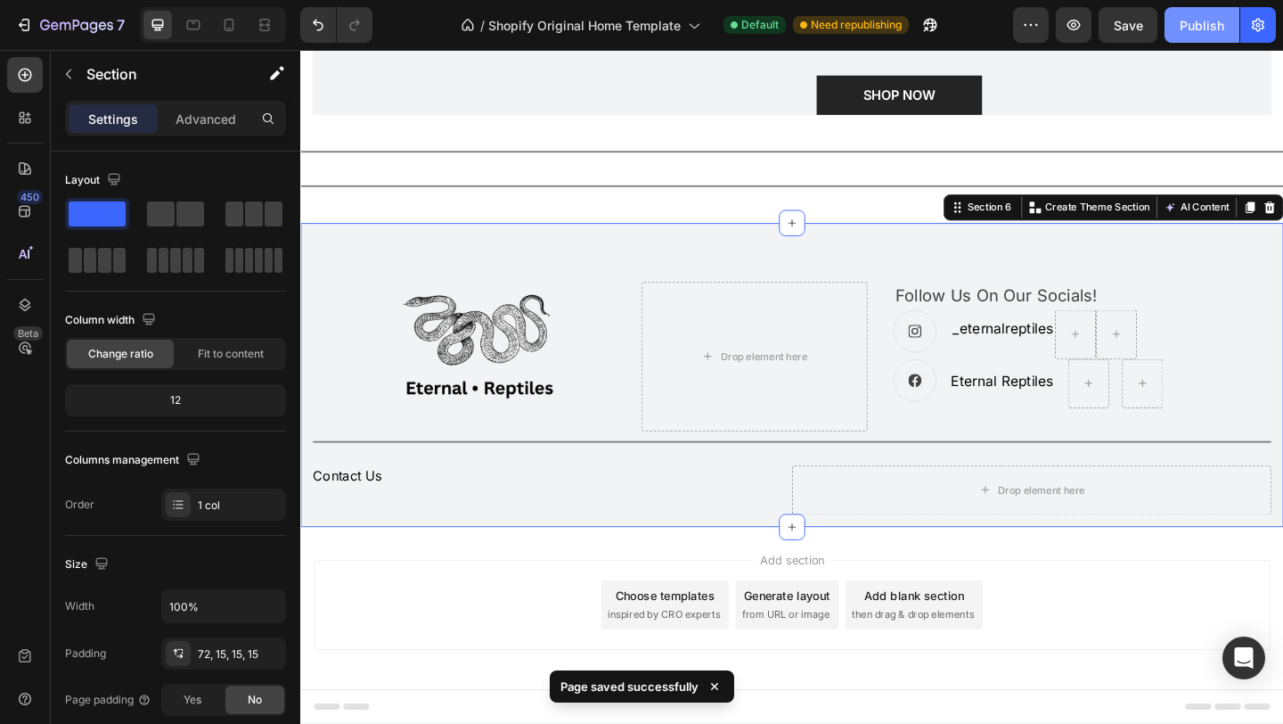
click at [1209, 35] on button "Publish" at bounding box center [1202, 25] width 75 height 36
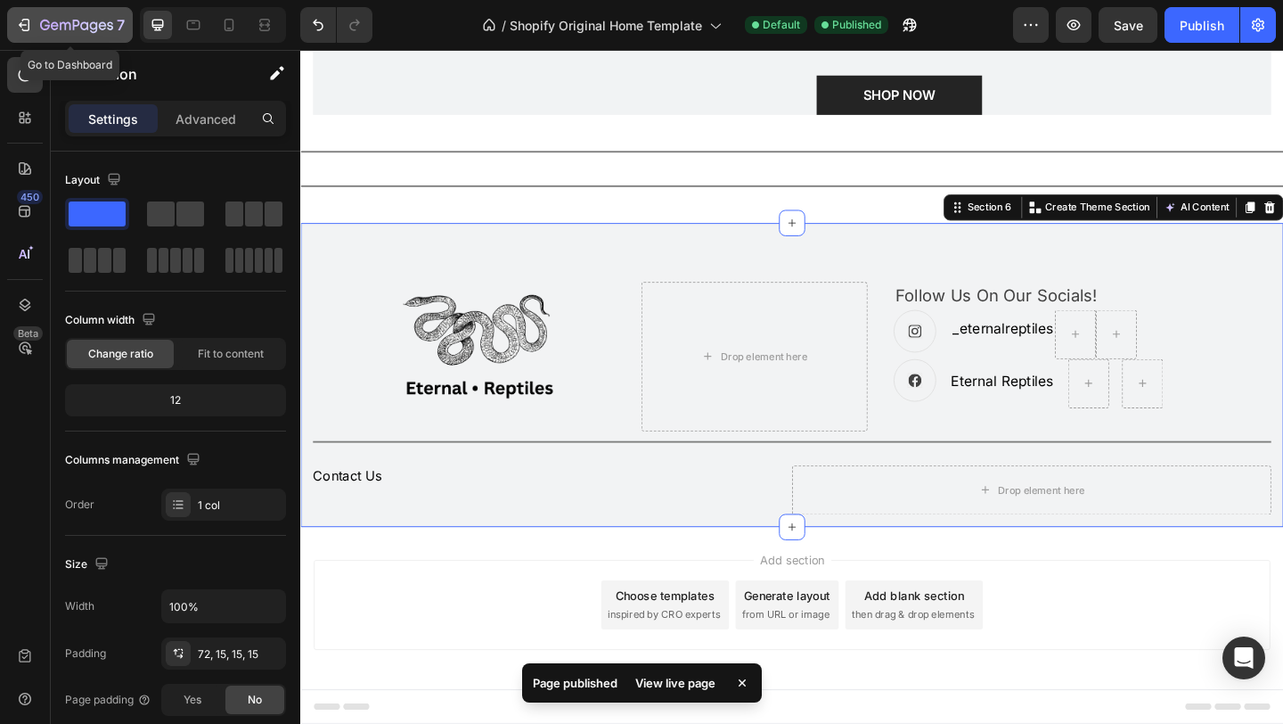
click at [108, 31] on icon "button" at bounding box center [76, 26] width 73 height 15
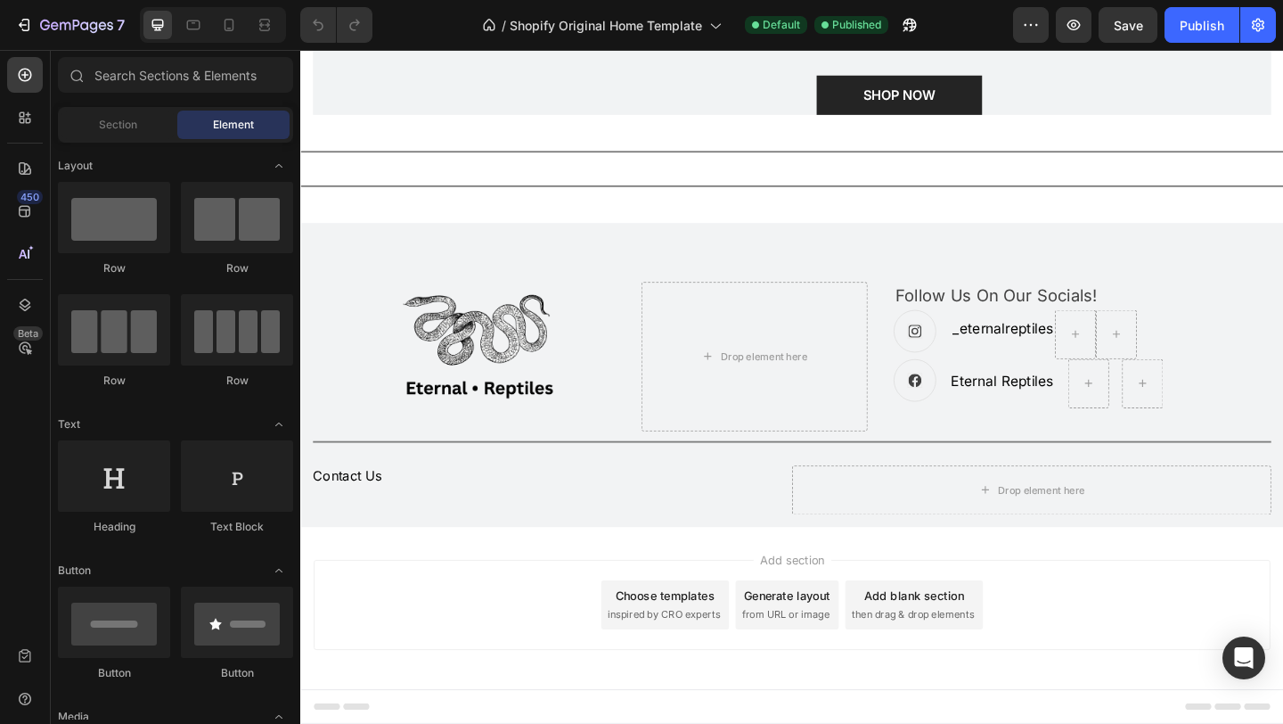
scroll to position [2903, 0]
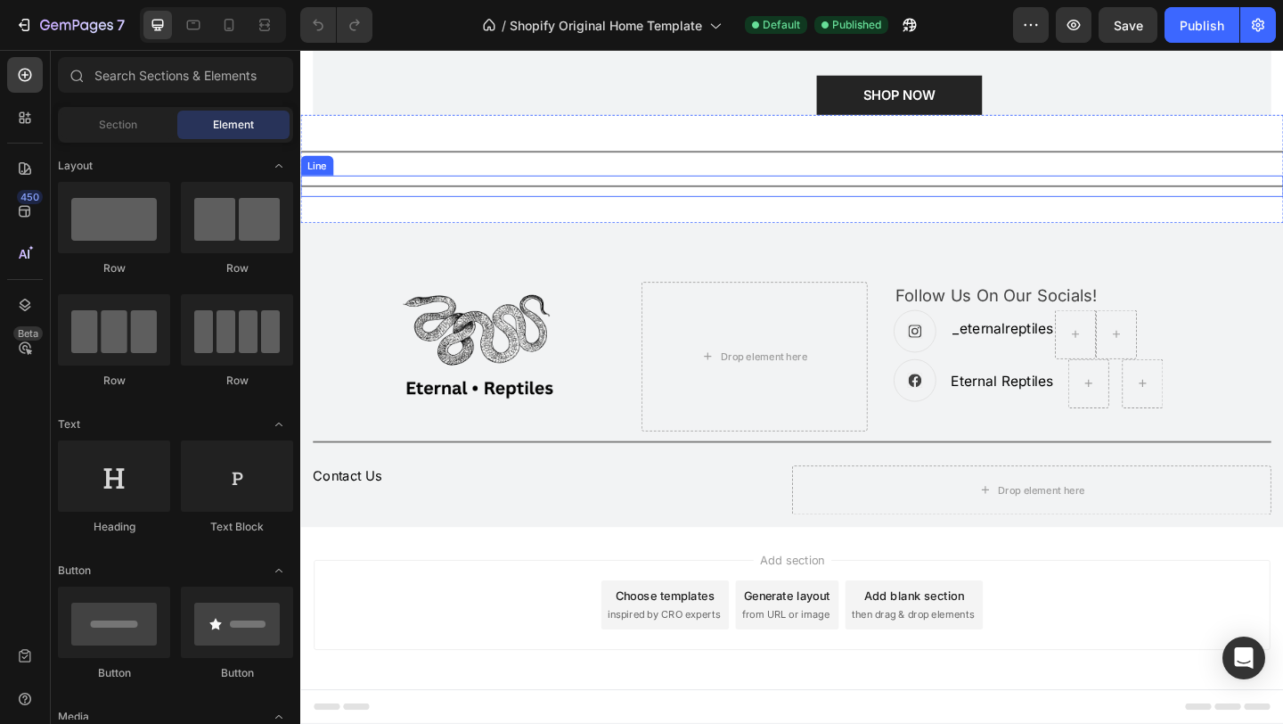
click at [659, 209] on div "Title Line" at bounding box center [834, 197] width 1069 height 23
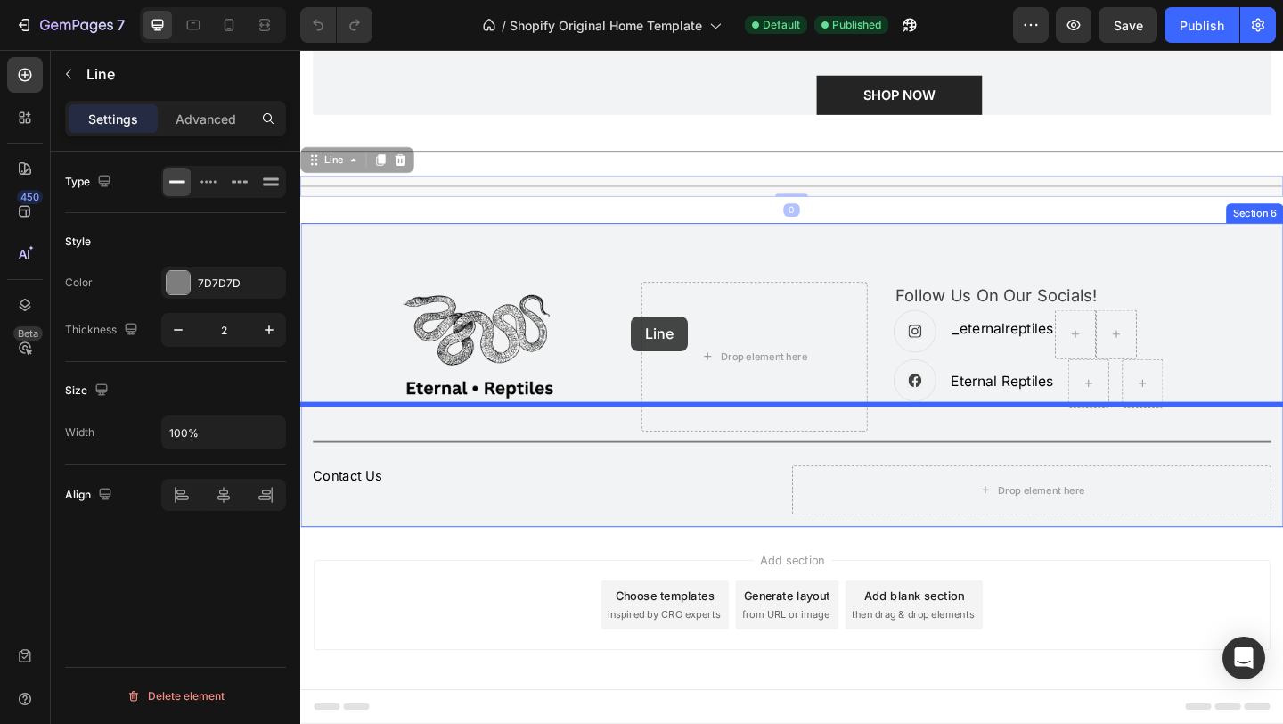
drag, startPoint x: 656, startPoint y: 301, endPoint x: 660, endPoint y: 340, distance: 38.6
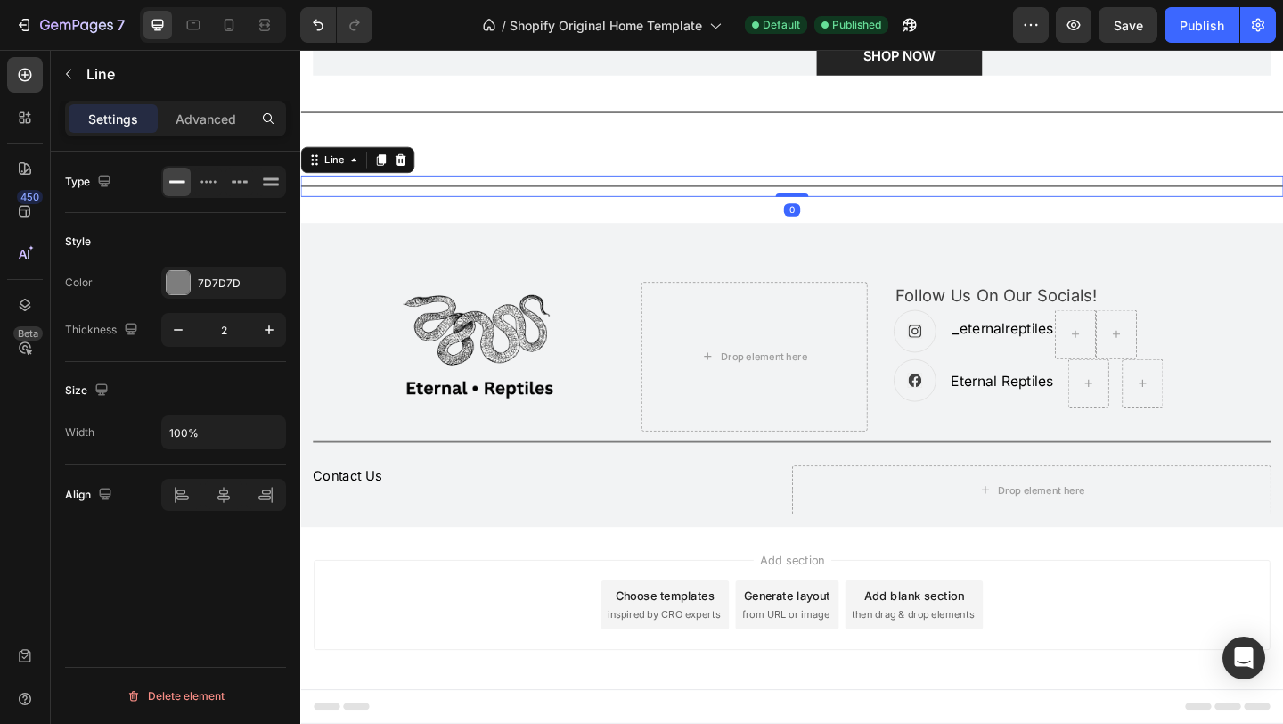
drag, startPoint x: 832, startPoint y: 352, endPoint x: 838, endPoint y: 324, distance: 28.1
click at [838, 238] on div "Title Line 0 Section 6" at bounding box center [834, 198] width 1069 height 80
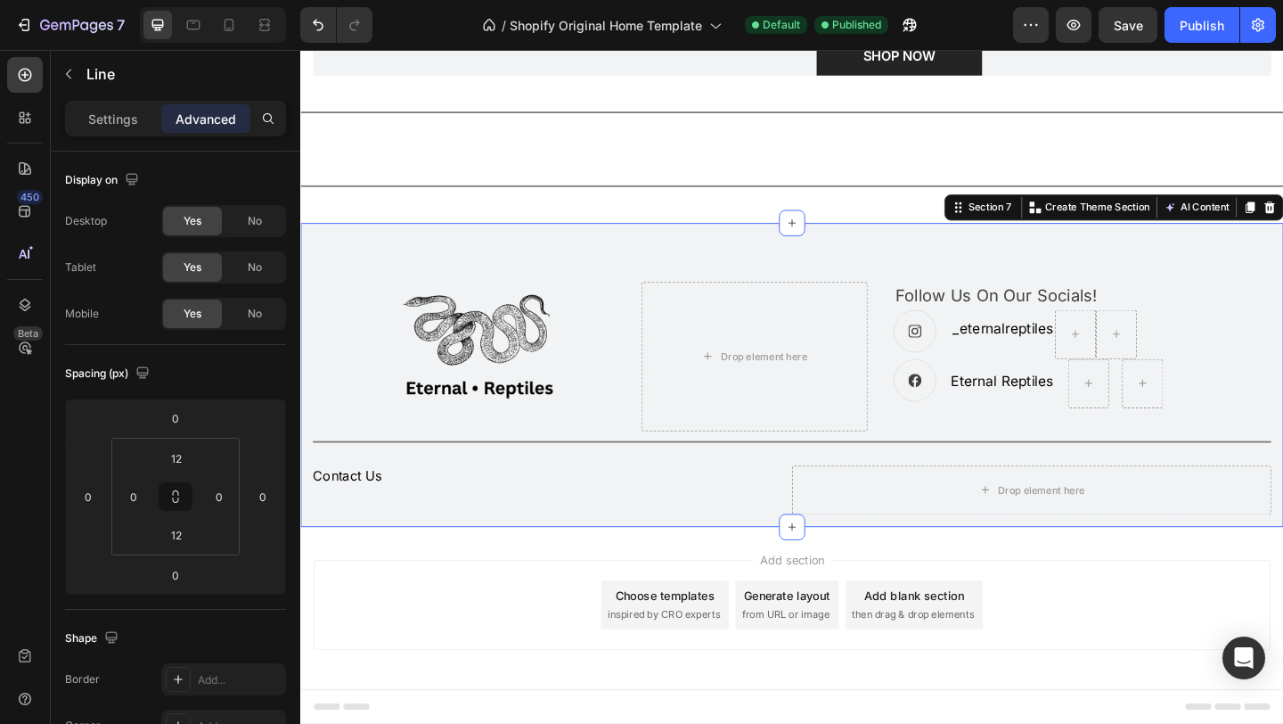
click at [793, 401] on div "Image Drop element here Follow Us On Our Socials! Text block Icon _eternalrepti…" at bounding box center [834, 403] width 1069 height 331
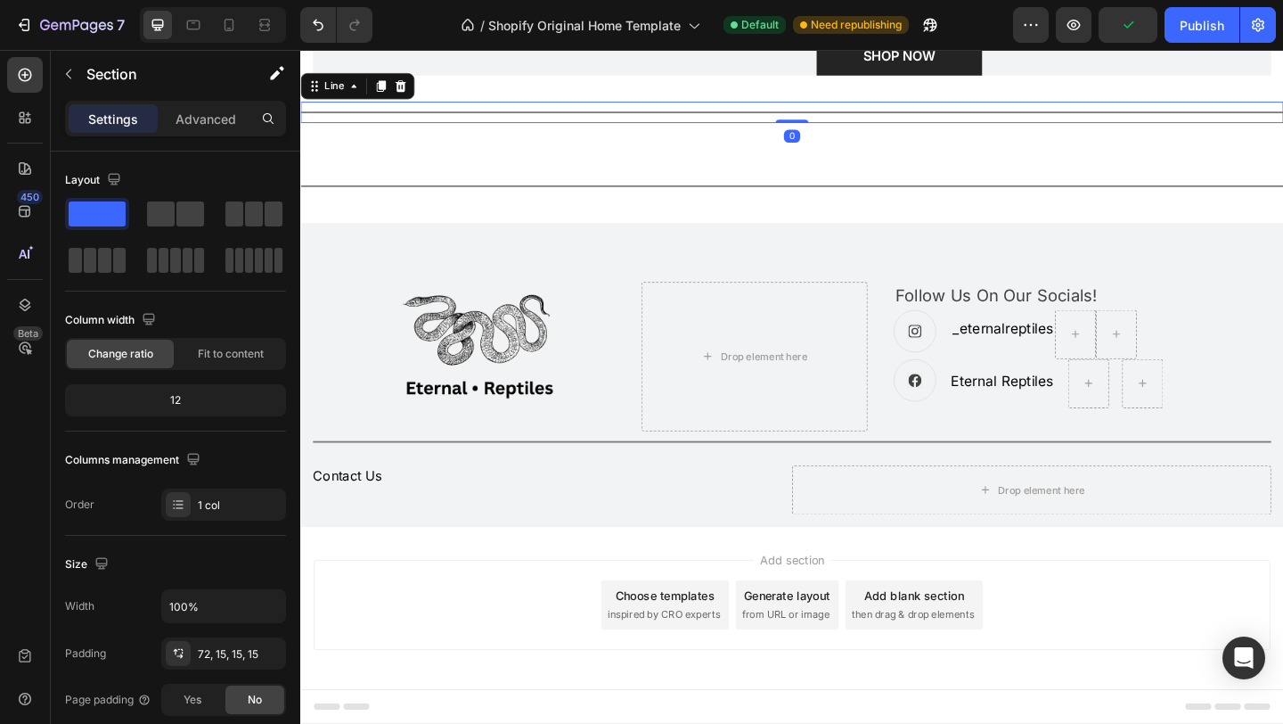
click at [728, 129] on div "Title Line 0" at bounding box center [834, 117] width 1069 height 23
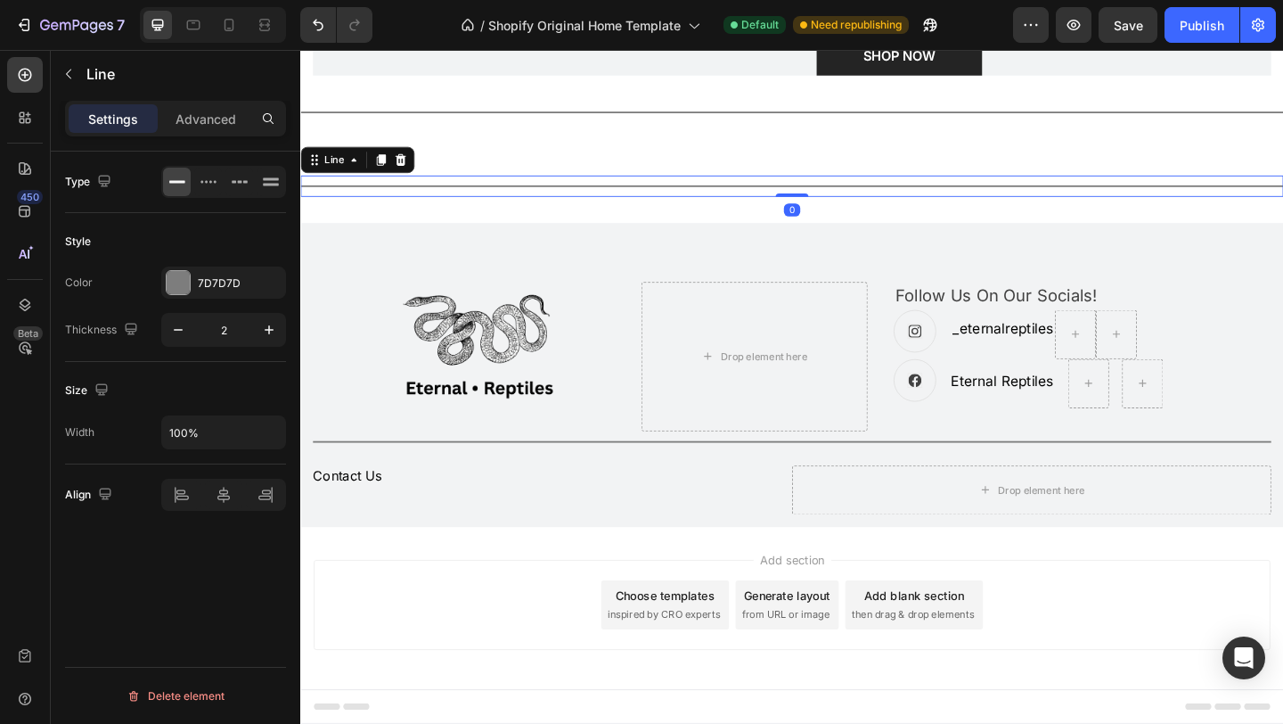
click at [723, 199] on div at bounding box center [834, 198] width 1069 height 2
click at [748, 209] on div "Title Line 0" at bounding box center [834, 197] width 1069 height 23
click at [411, 176] on icon at bounding box center [410, 169] width 12 height 12
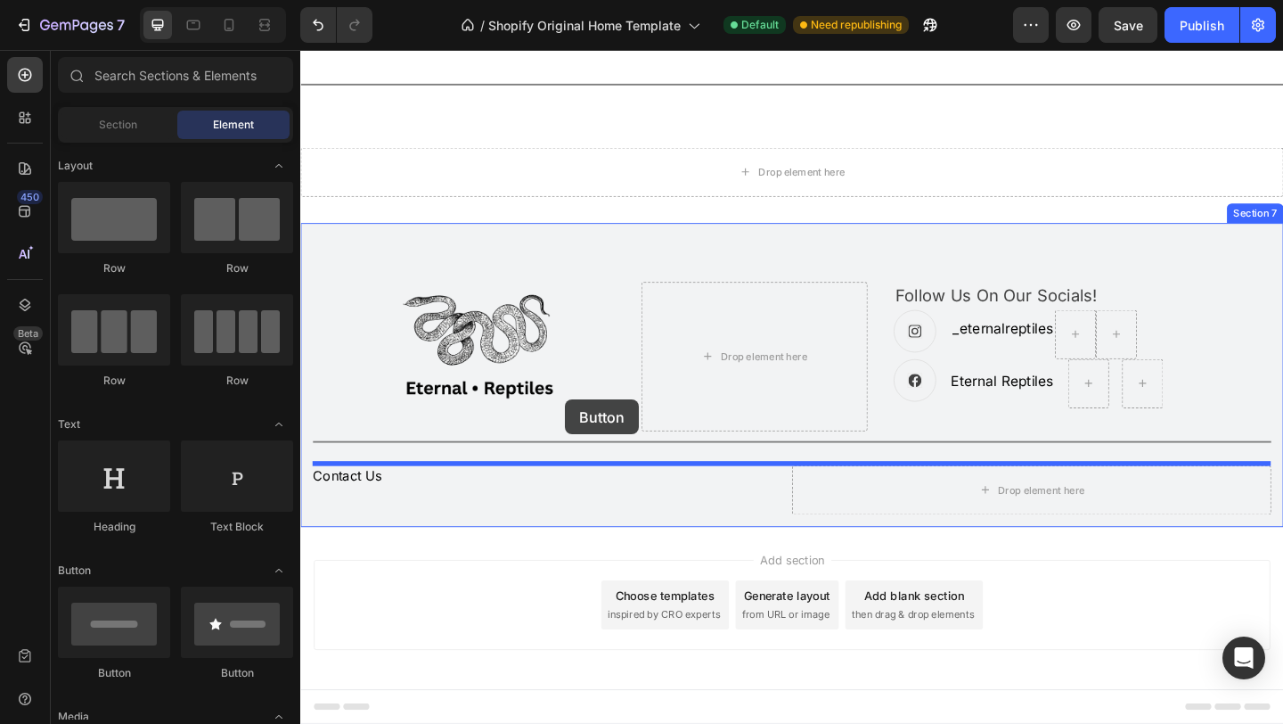
drag, startPoint x: 445, startPoint y: 673, endPoint x: 588, endPoint y: 430, distance: 281.7
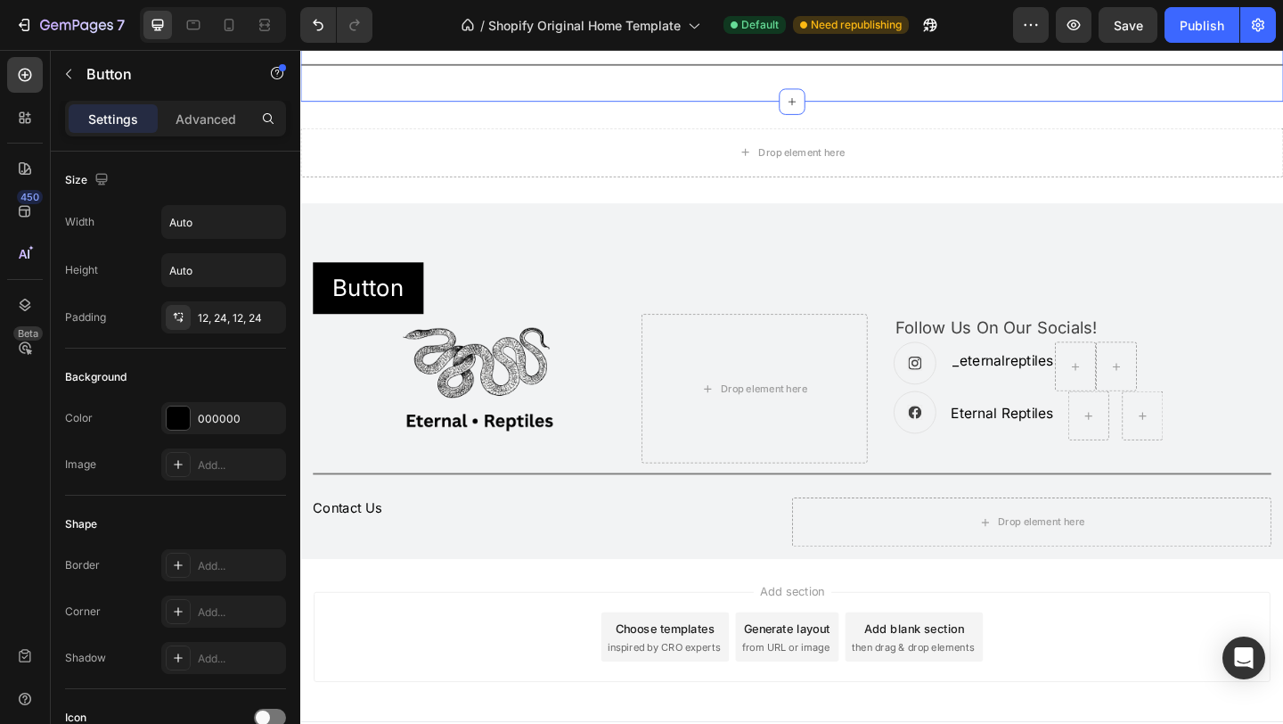
click at [793, 106] on div "Title Line Section 5 You can create reusable sections Create Theme Section AI C…" at bounding box center [834, 66] width 1069 height 80
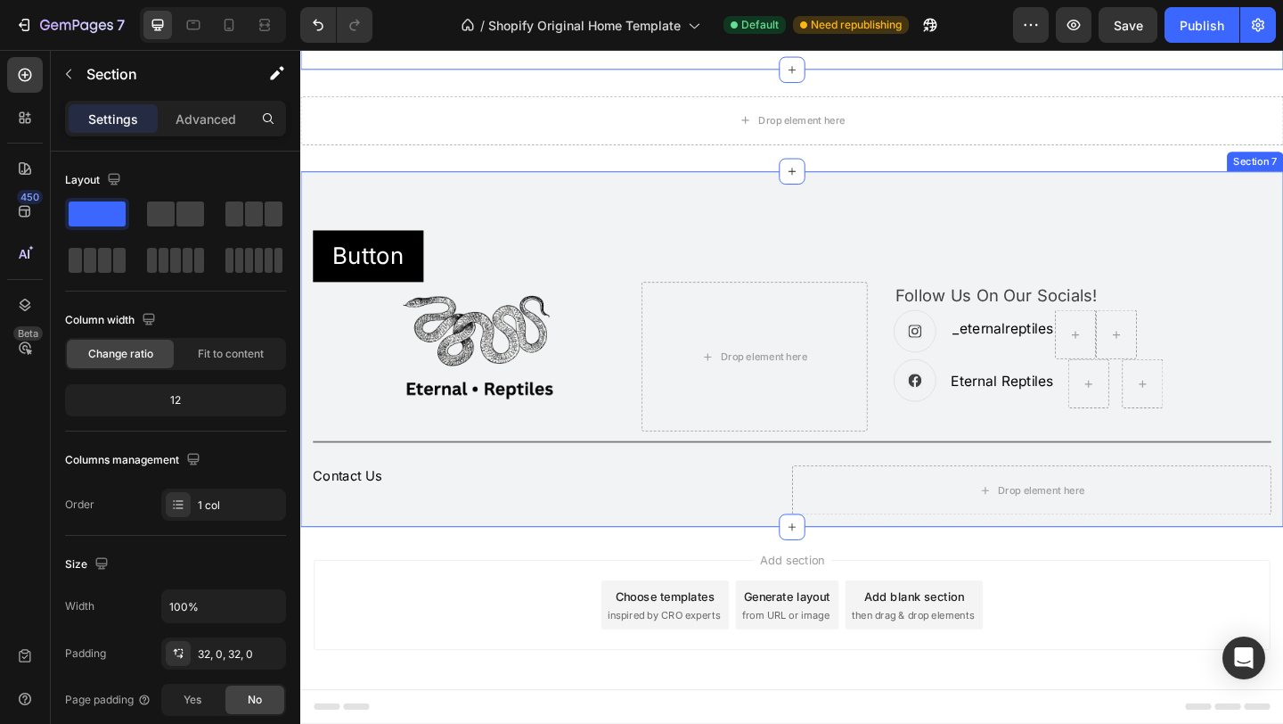
scroll to position [2912, 0]
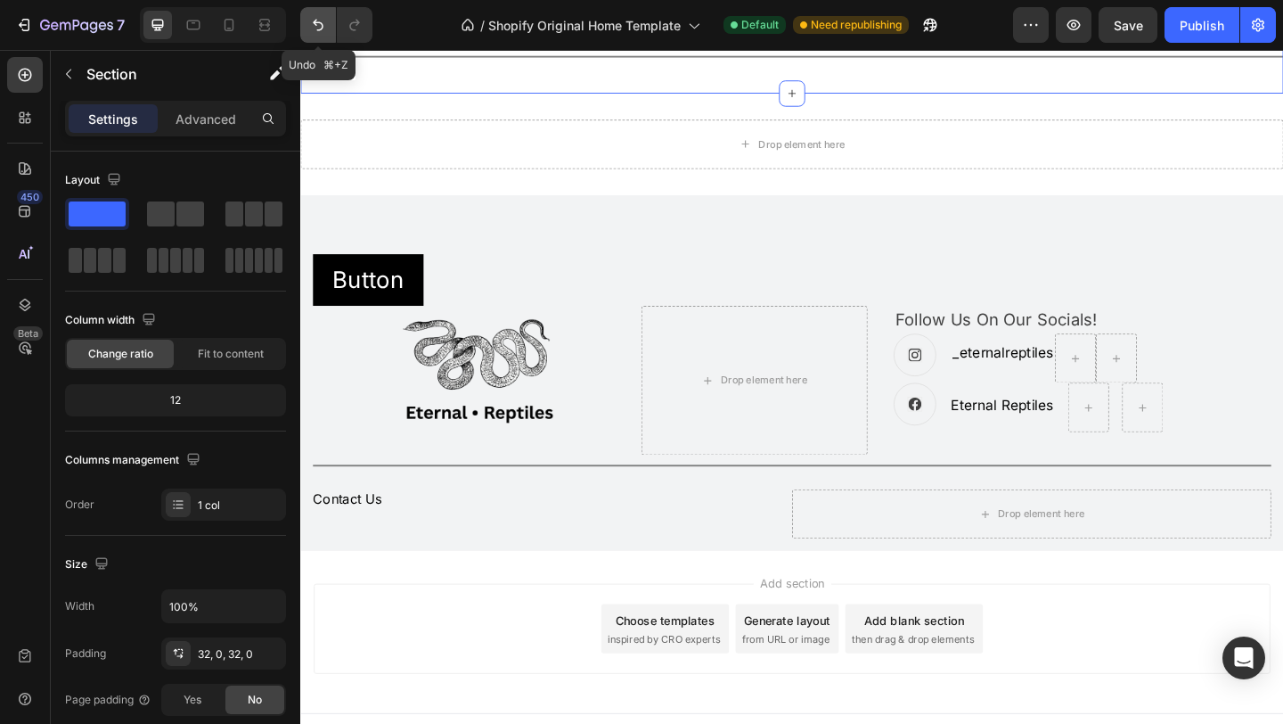
click at [324, 30] on icon "Undo/Redo" at bounding box center [318, 25] width 18 height 18
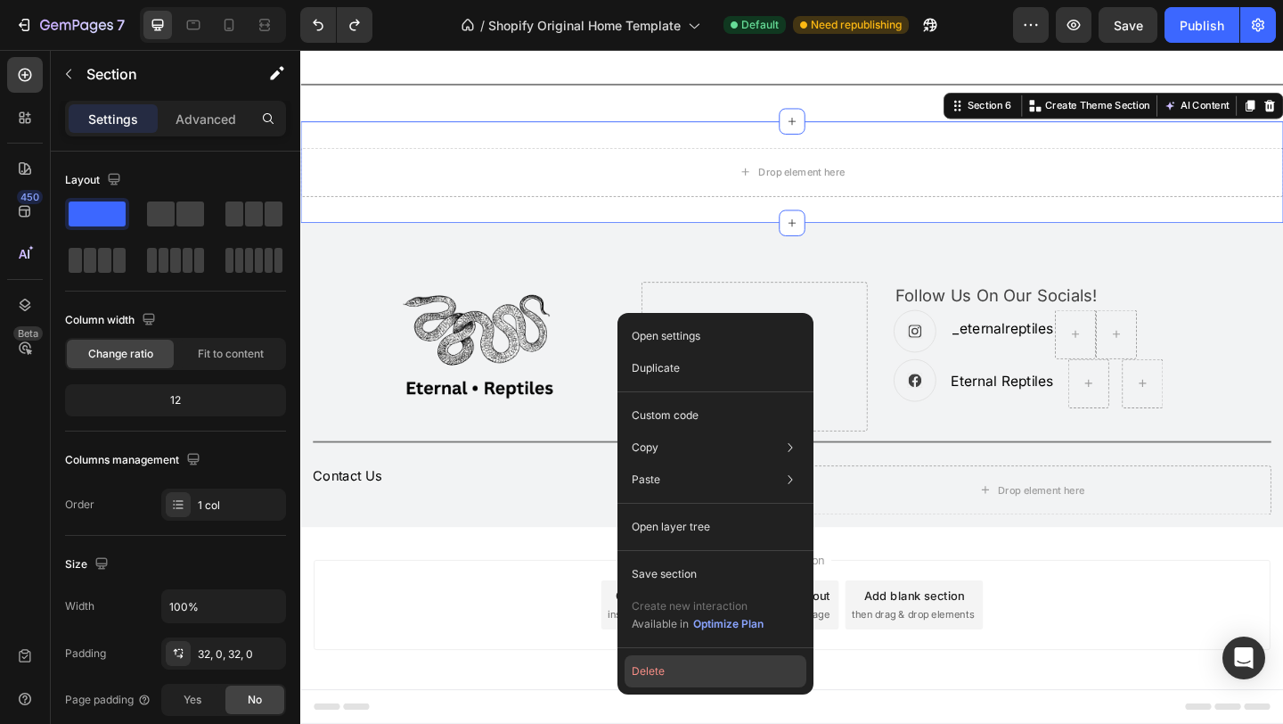
click at [673, 662] on button "Delete" at bounding box center [716, 671] width 182 height 32
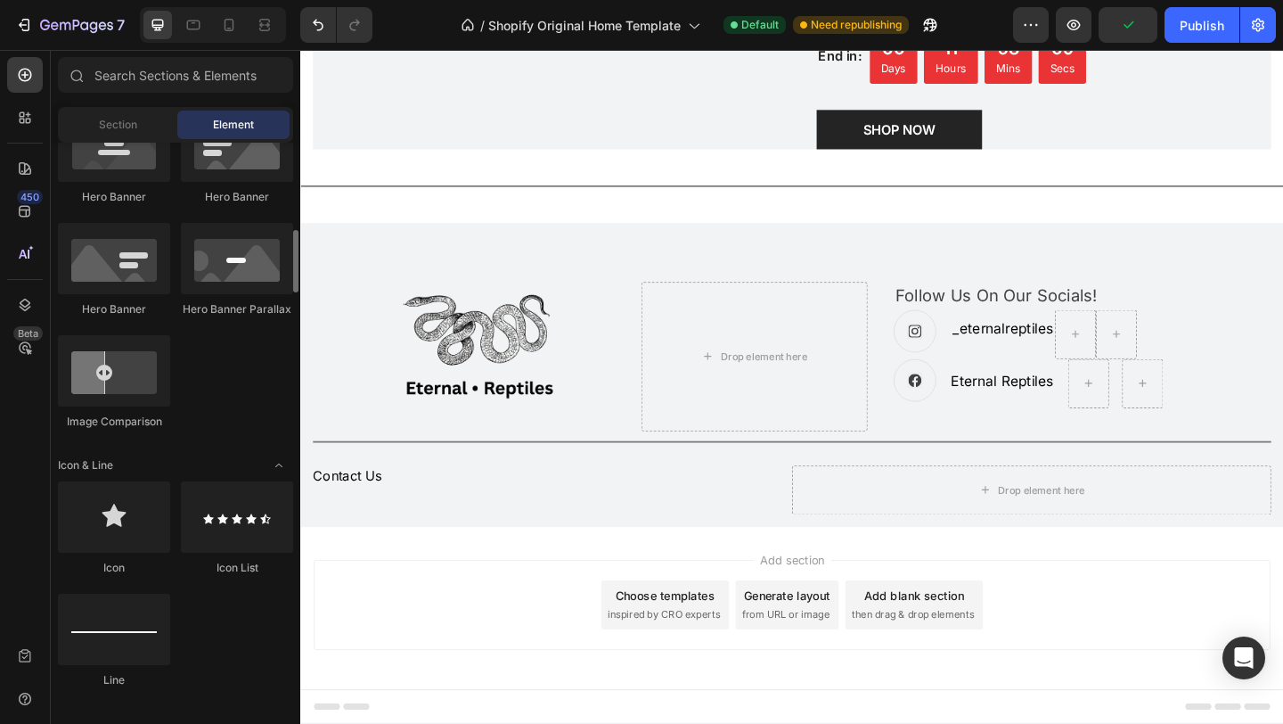
scroll to position [848, 0]
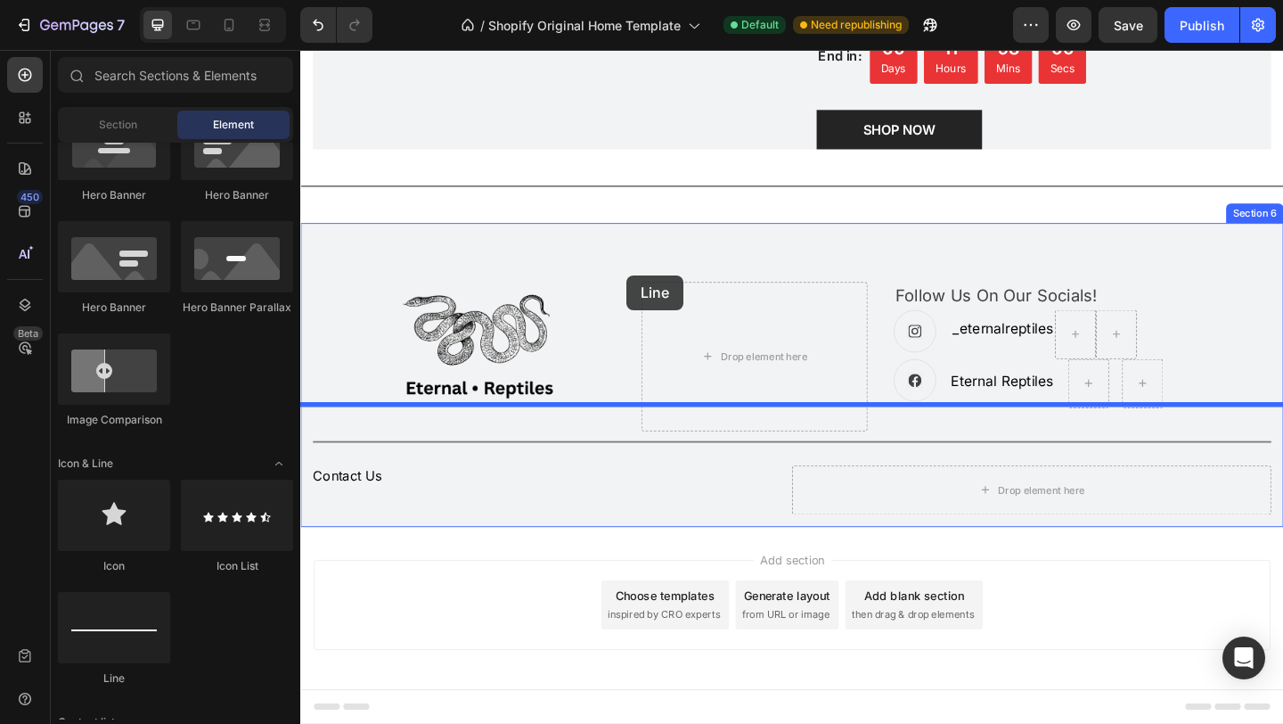
drag, startPoint x: 439, startPoint y: 678, endPoint x: 655, endPoint y: 295, distance: 439.8
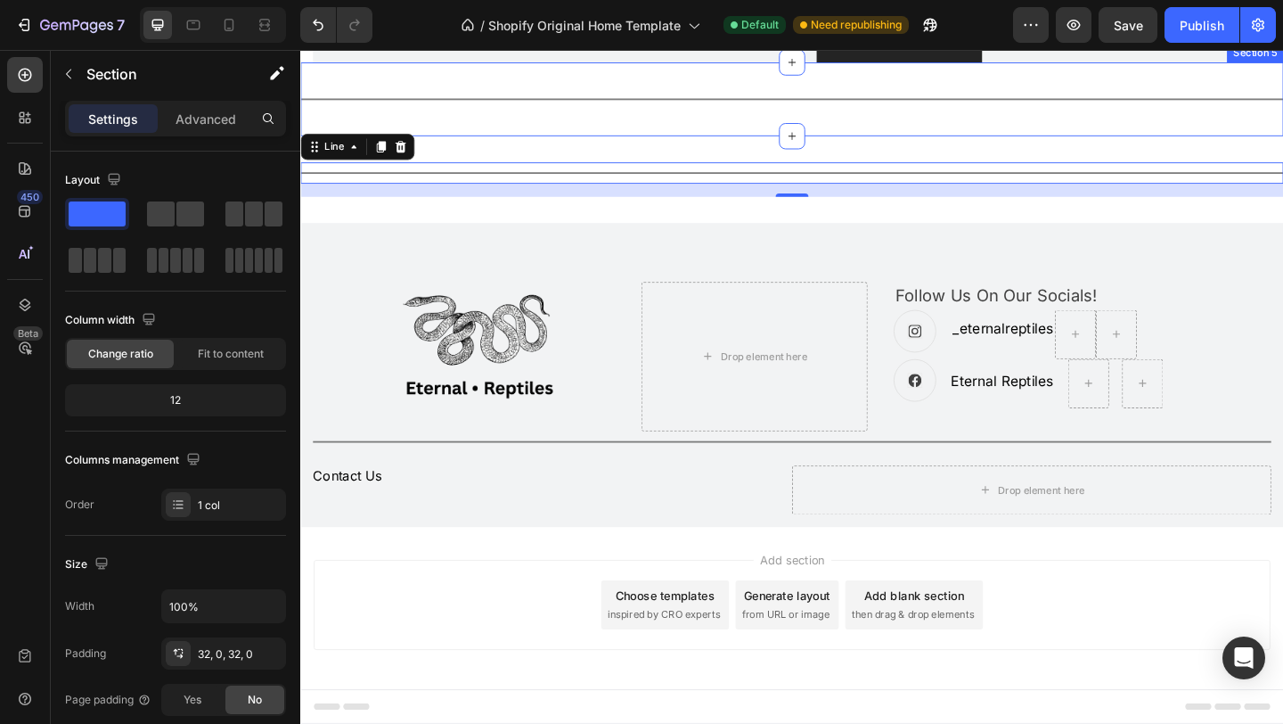
click at [760, 143] on div "Title Line Section 5" at bounding box center [834, 103] width 1069 height 80
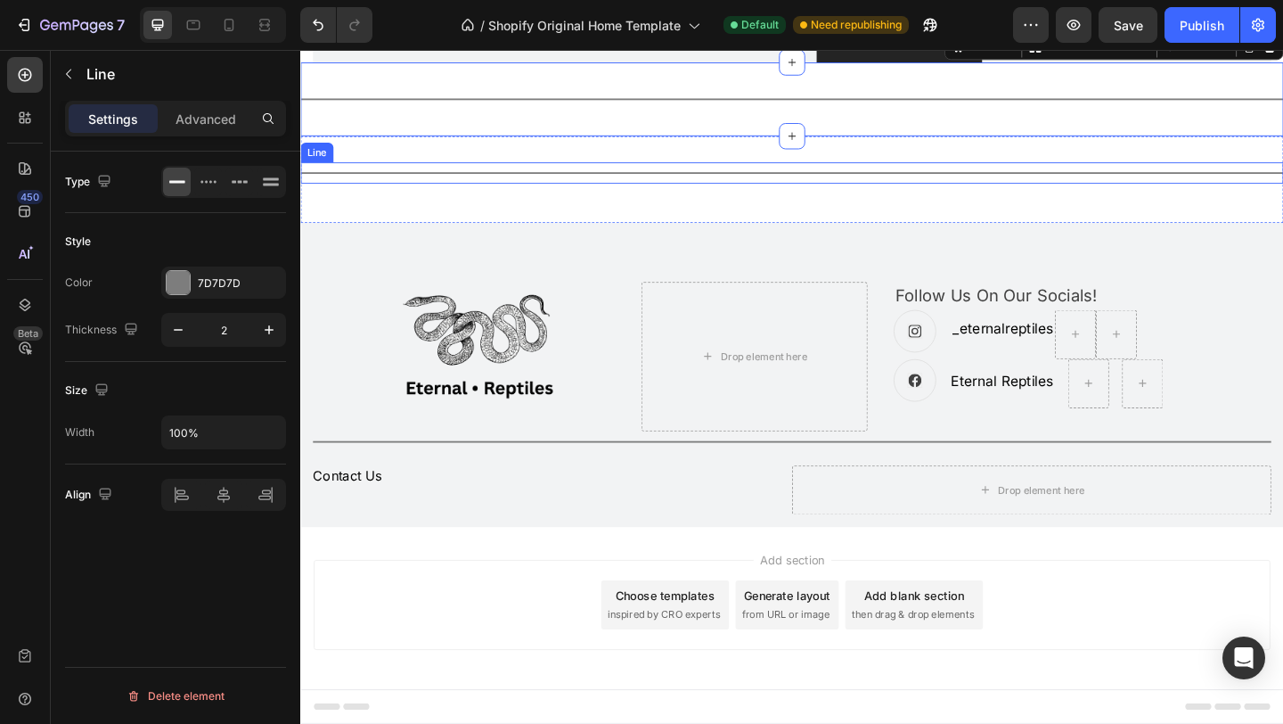
click at [784, 195] on div "Title Line" at bounding box center [834, 183] width 1069 height 23
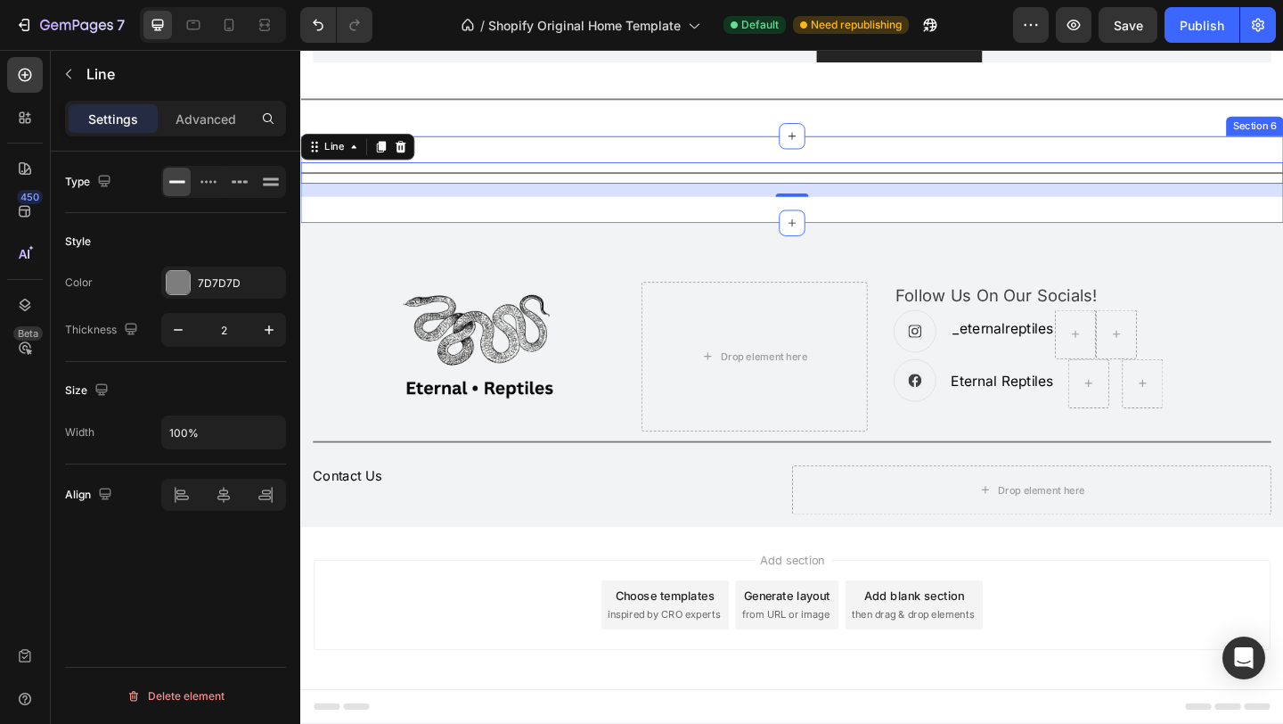
click at [799, 238] on div "Title Line 16 Section 6" at bounding box center [834, 190] width 1069 height 94
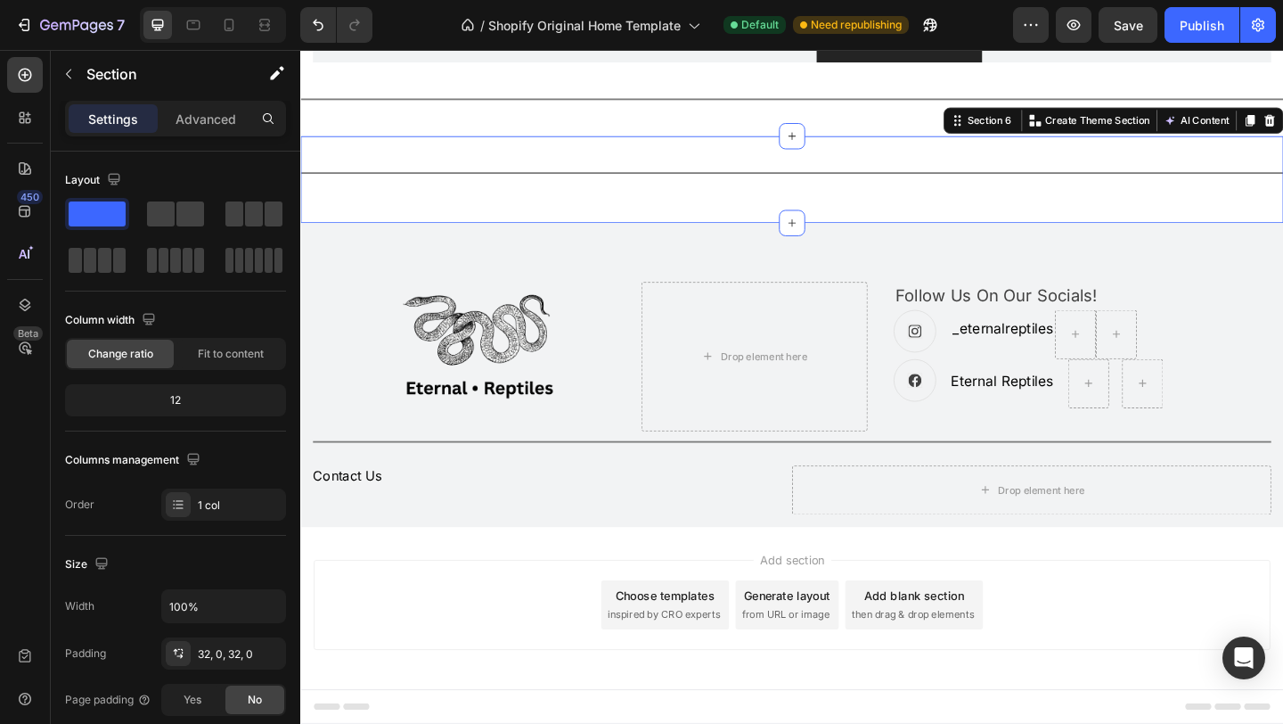
click at [801, 209] on div "Title Line" at bounding box center [834, 190] width 1069 height 37
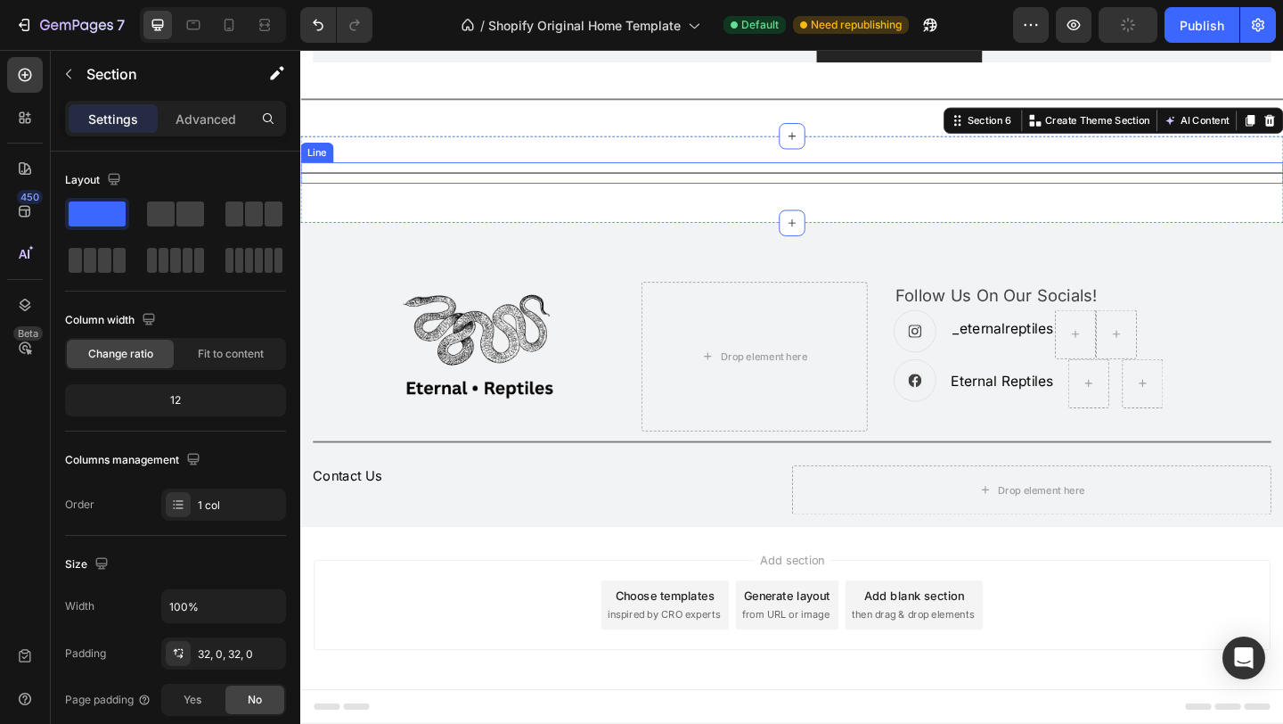
click at [844, 184] on div at bounding box center [834, 184] width 1069 height 2
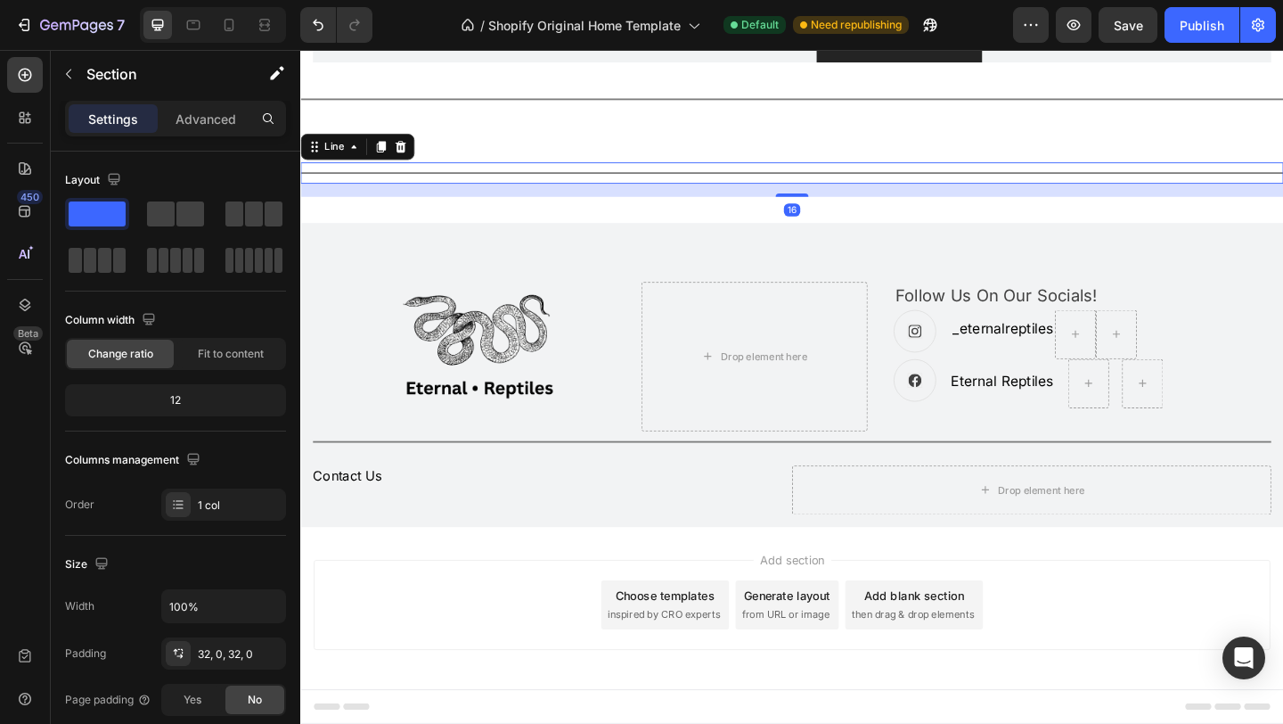
click at [846, 184] on div at bounding box center [834, 184] width 1069 height 2
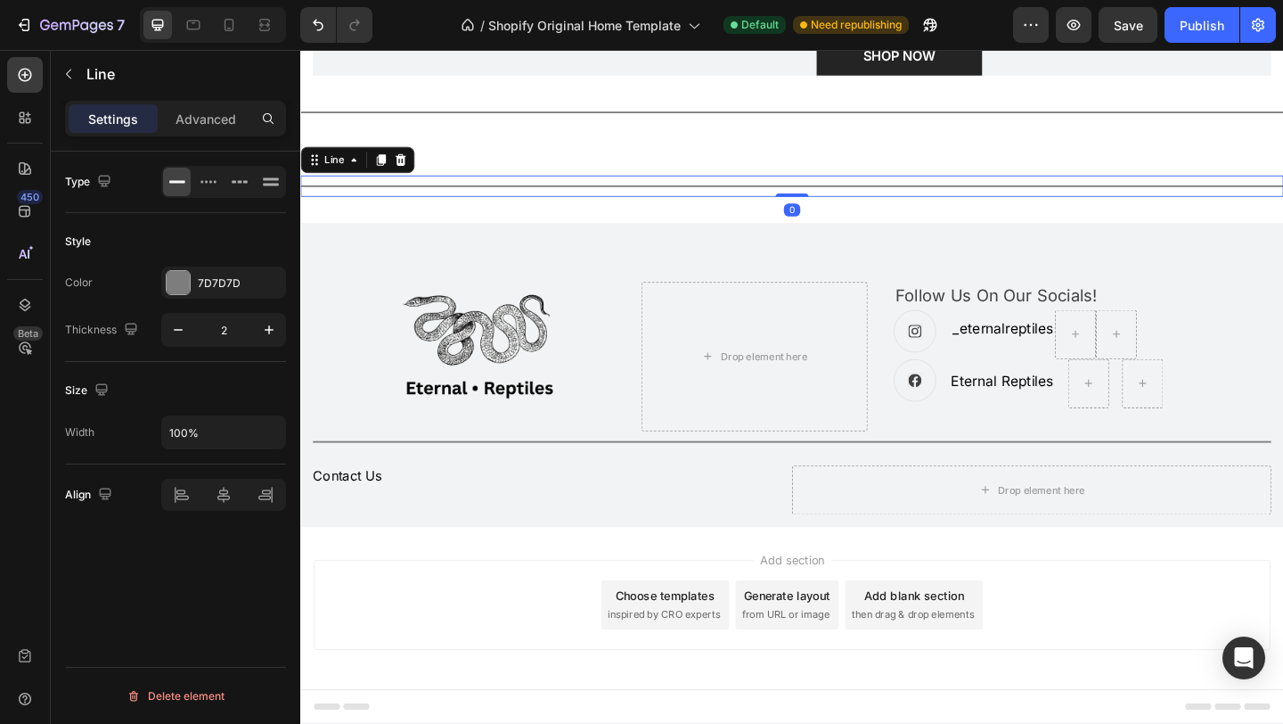
drag, startPoint x: 840, startPoint y: 357, endPoint x: 847, endPoint y: 329, distance: 29.4
click at [847, 209] on div "Title Line 0" at bounding box center [834, 197] width 1069 height 23
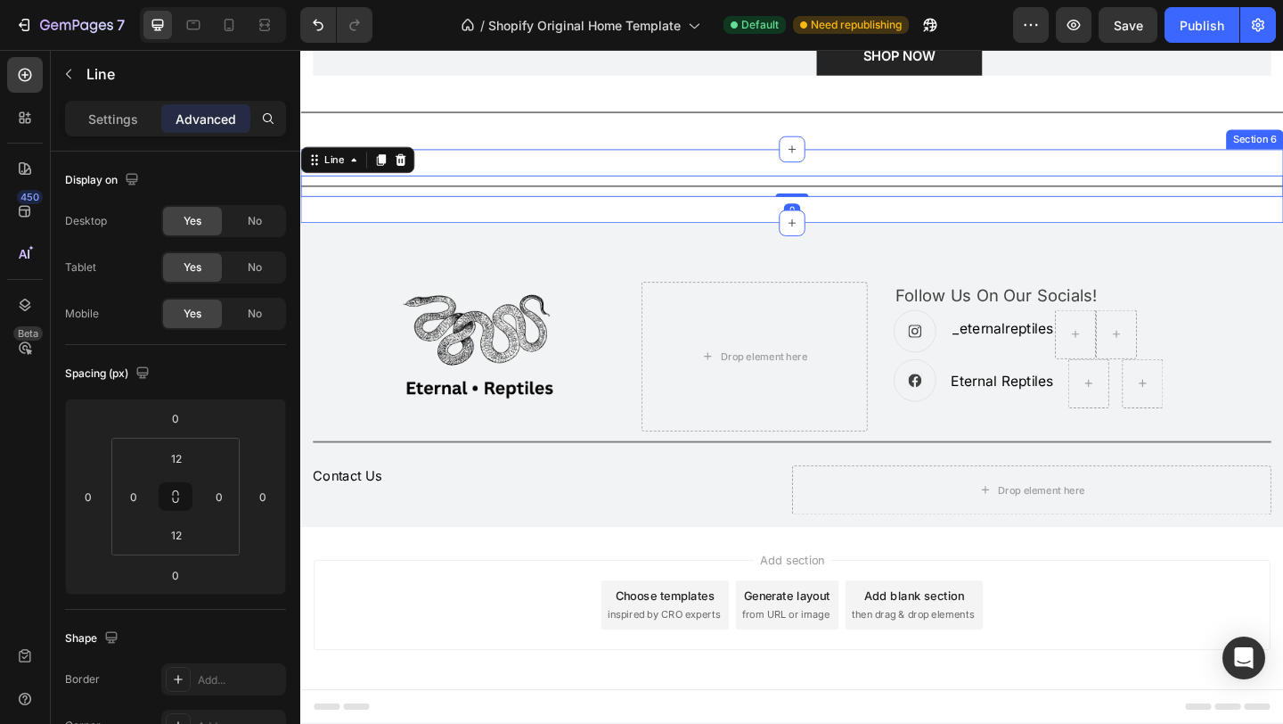
click at [759, 238] on div "Title Line 0 Section 6" at bounding box center [834, 198] width 1069 height 80
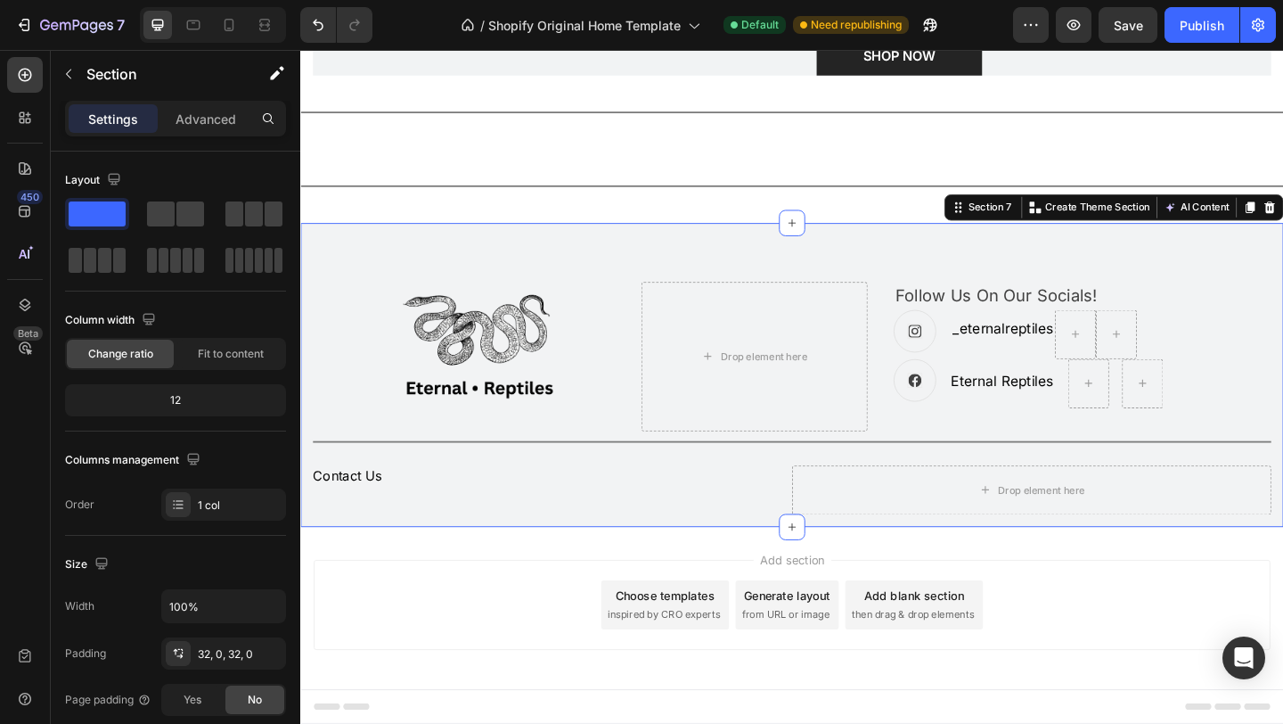
click at [729, 403] on div "Image Drop element here Follow Us On Our Socials! Text block Icon _eternalrepti…" at bounding box center [834, 403] width 1069 height 331
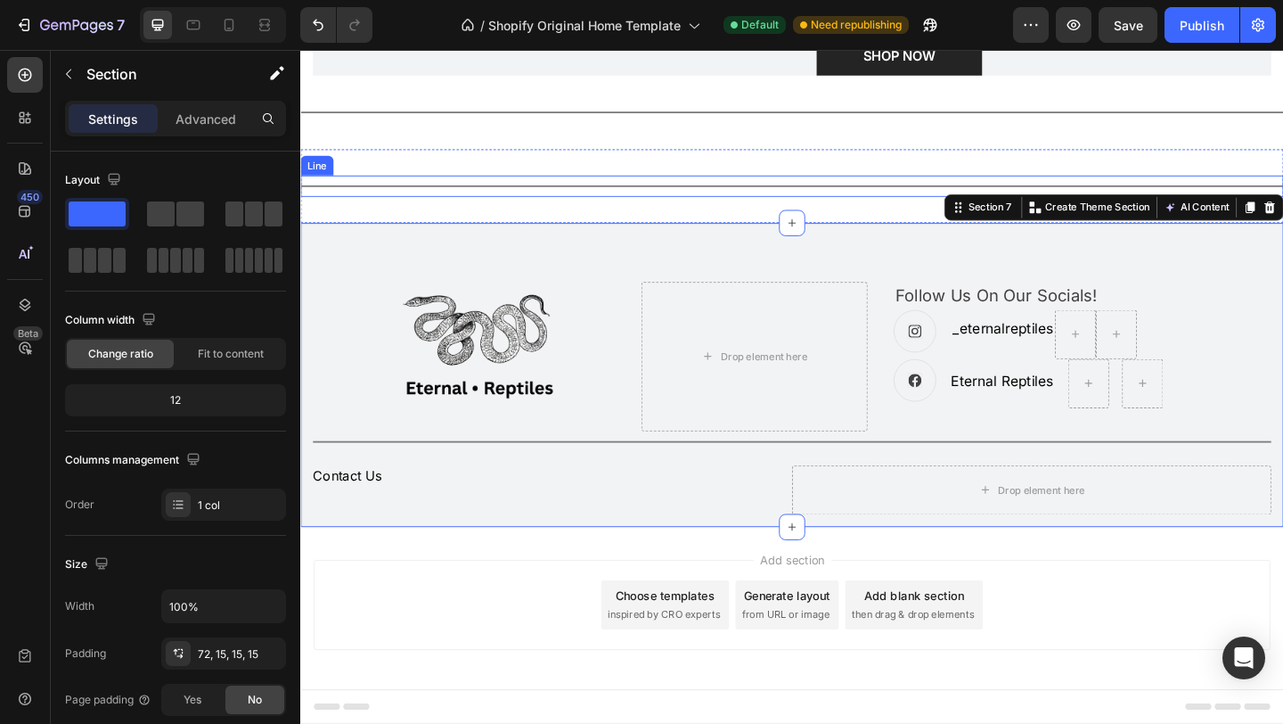
click at [787, 209] on div "Title Line" at bounding box center [834, 197] width 1069 height 23
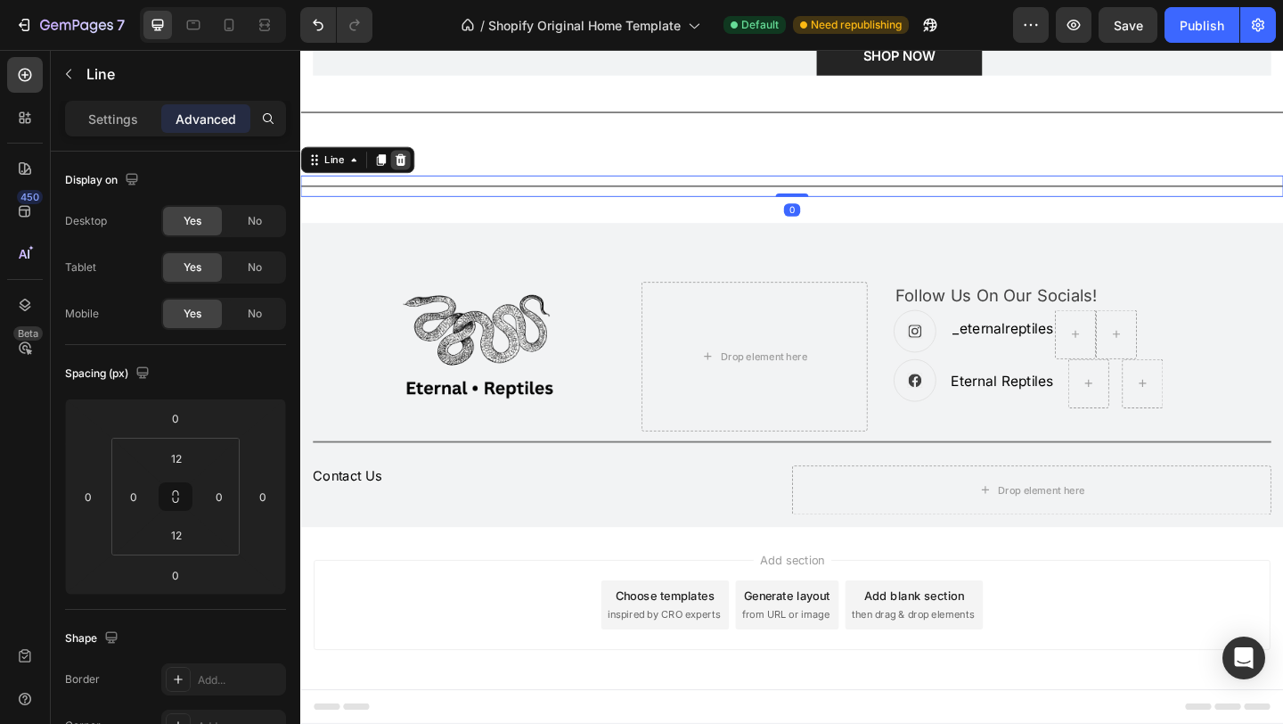
click at [406, 176] on icon at bounding box center [409, 169] width 14 height 14
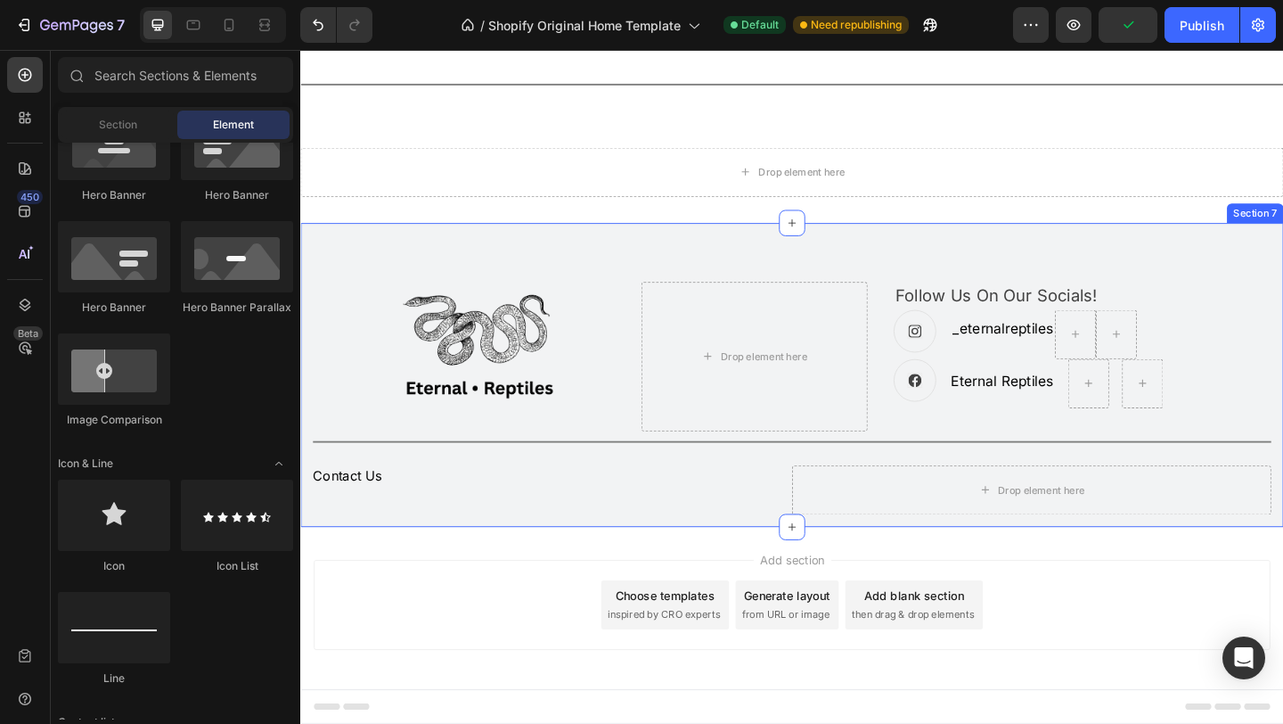
click at [527, 434] on div "Image Drop element here Follow Us On Our Socials! Text block Icon _eternalrepti…" at bounding box center [834, 403] width 1069 height 331
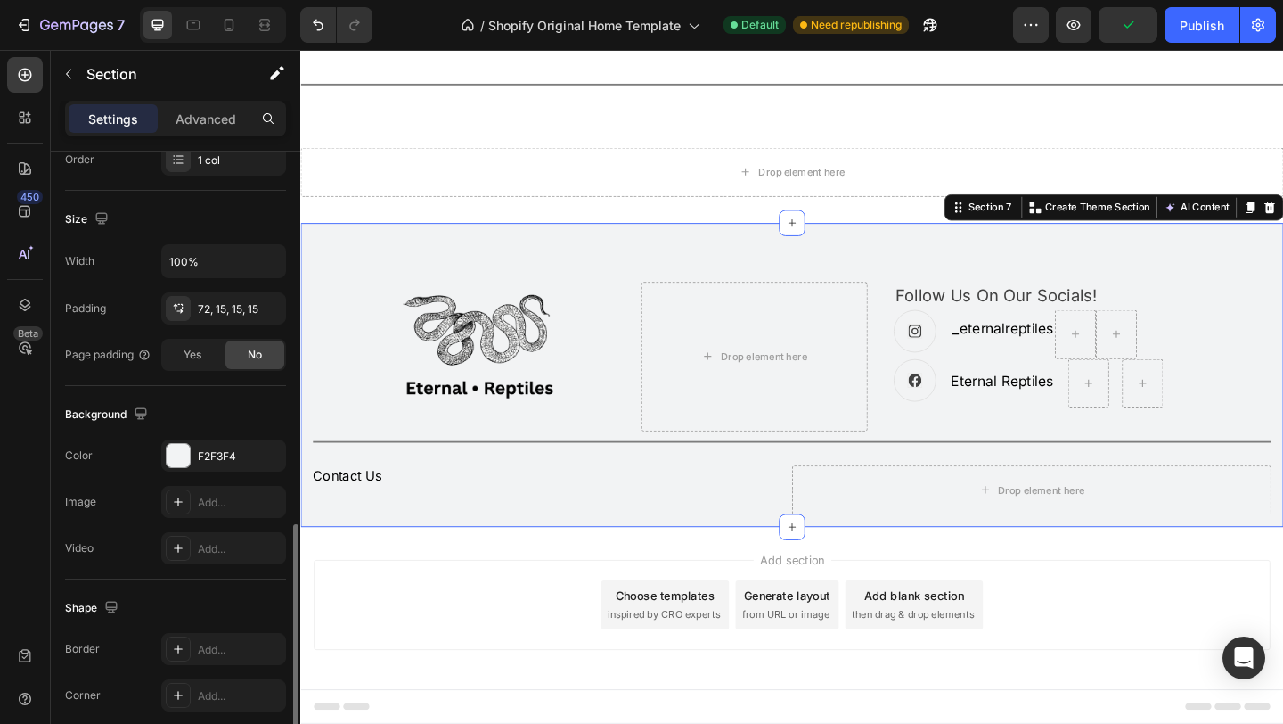
scroll to position [464, 0]
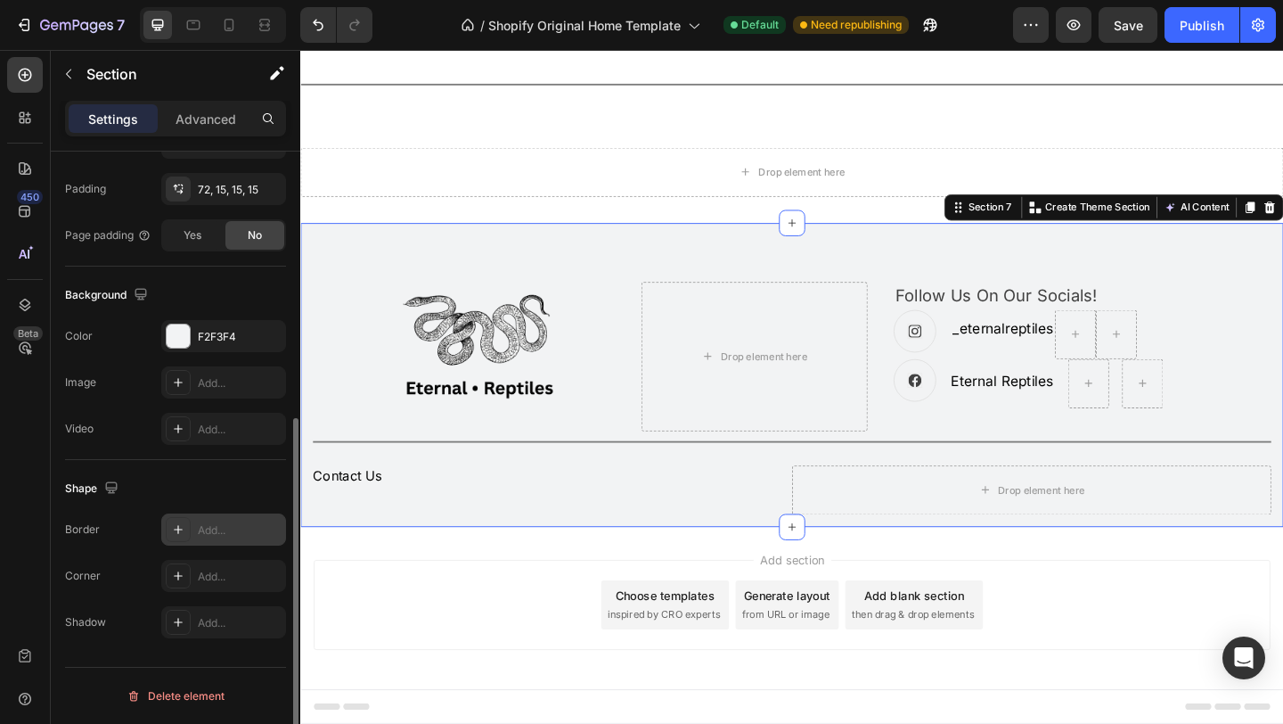
click at [213, 531] on div "Add..." at bounding box center [240, 530] width 84 height 16
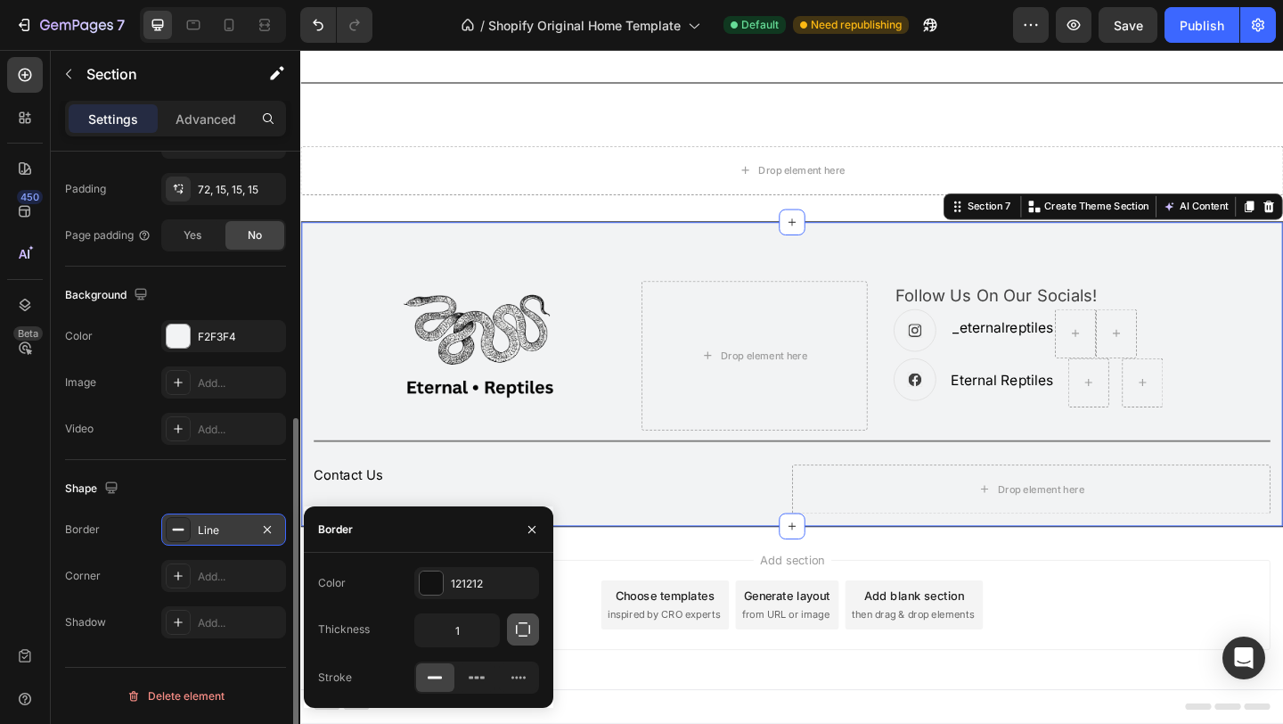
click at [524, 624] on icon "button" at bounding box center [523, 629] width 18 height 18
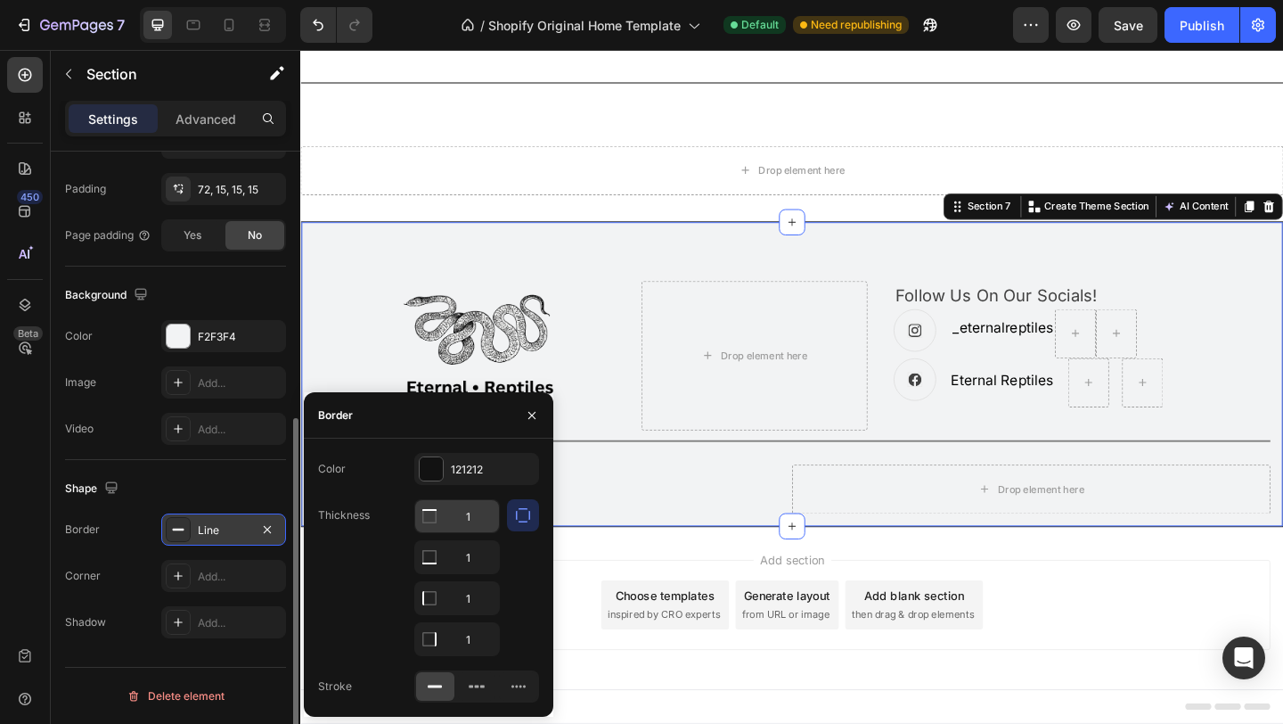
click at [454, 520] on input "1" at bounding box center [457, 516] width 84 height 32
click at [481, 553] on input "1" at bounding box center [457, 557] width 84 height 32
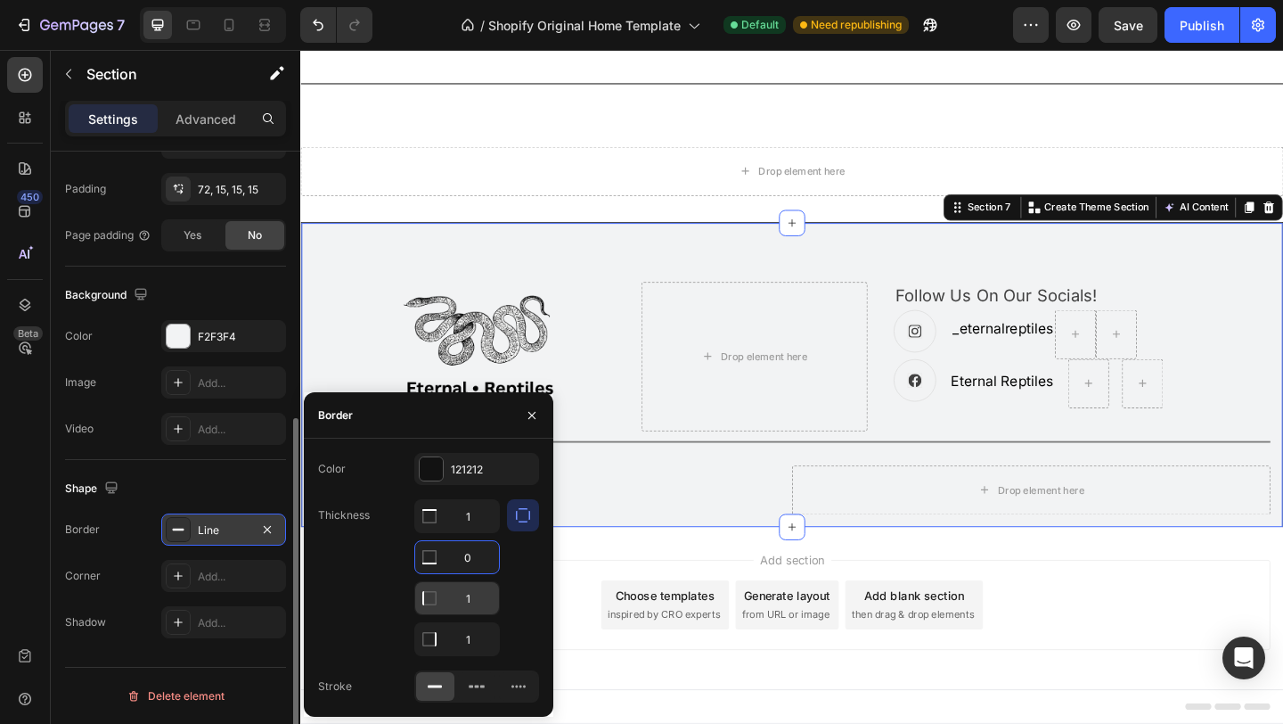
type input "0"
click at [481, 532] on input "1" at bounding box center [457, 516] width 84 height 32
type input "0"
click at [482, 532] on input "1" at bounding box center [457, 516] width 84 height 32
type input "0"
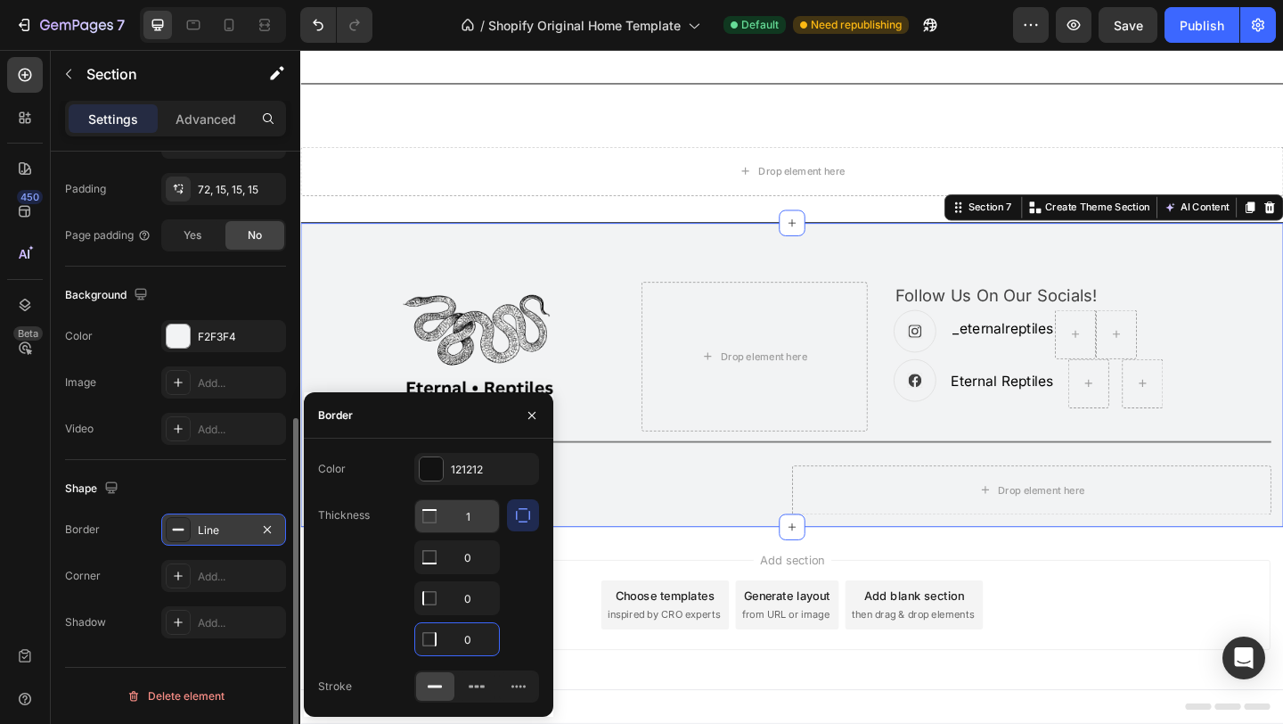
click at [476, 517] on input "1" at bounding box center [457, 516] width 84 height 32
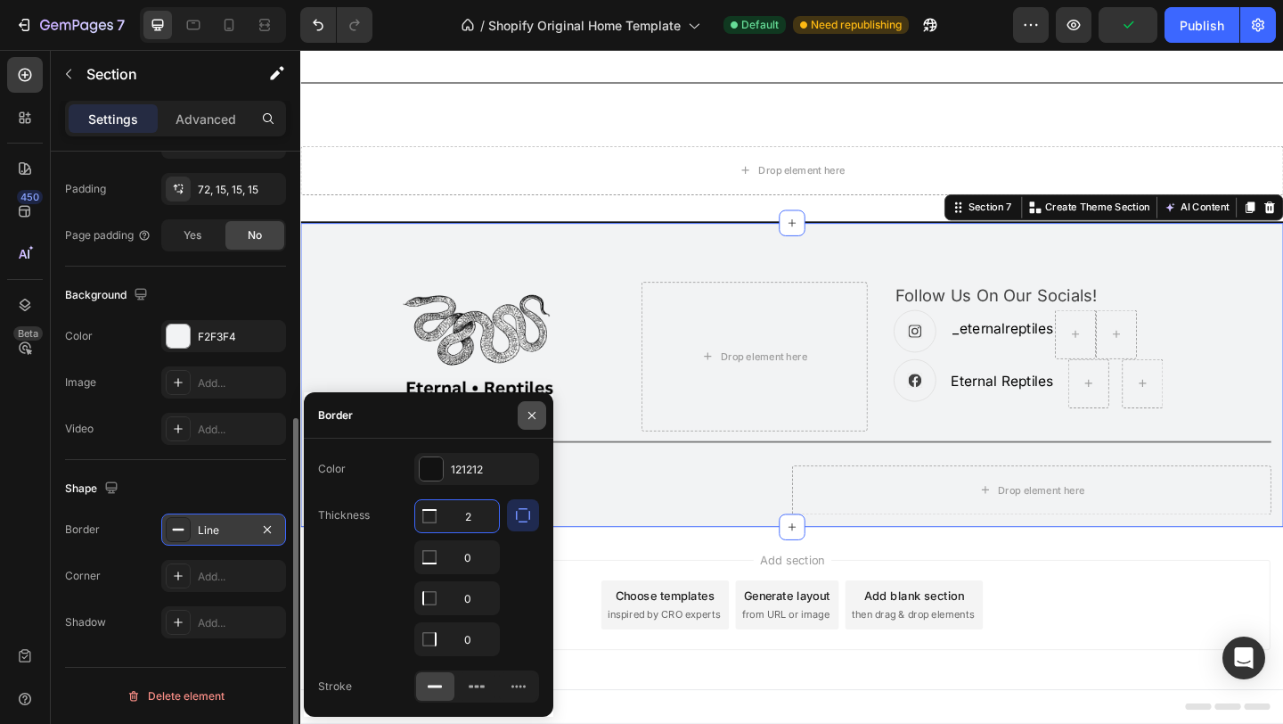
type input "2"
click at [530, 415] on icon "button" at bounding box center [532, 414] width 7 height 7
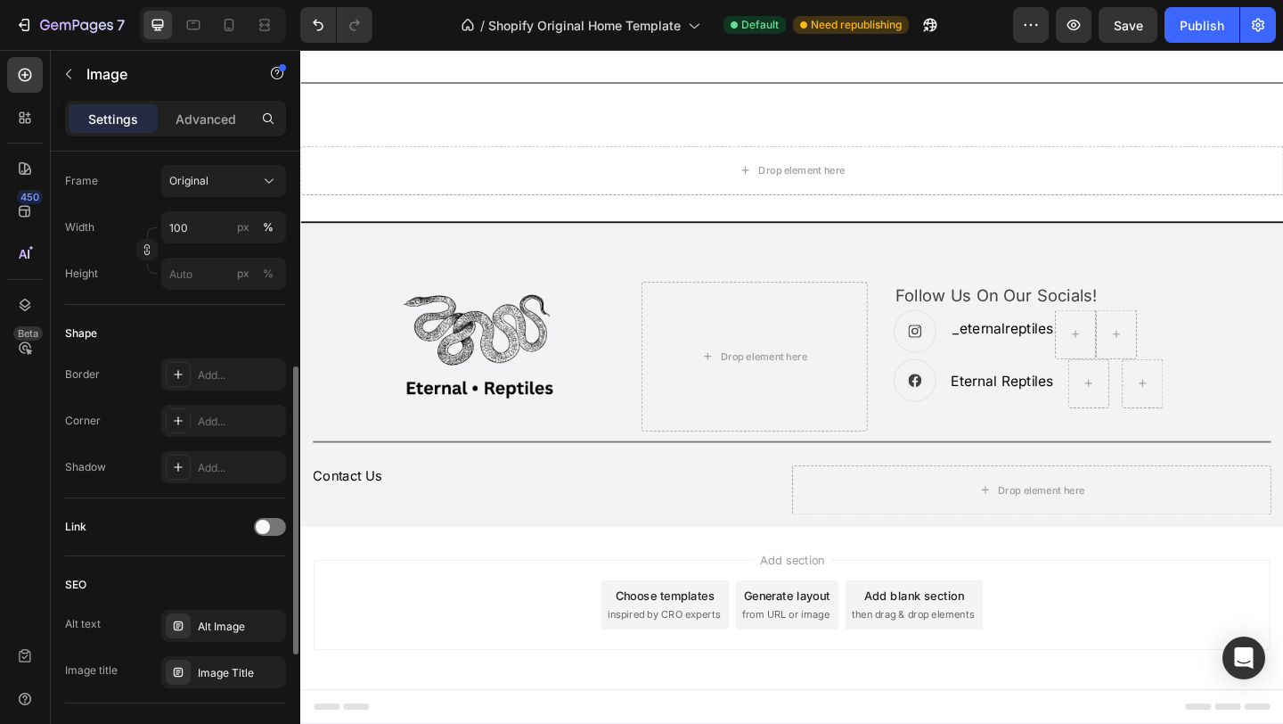
scroll to position [0, 0]
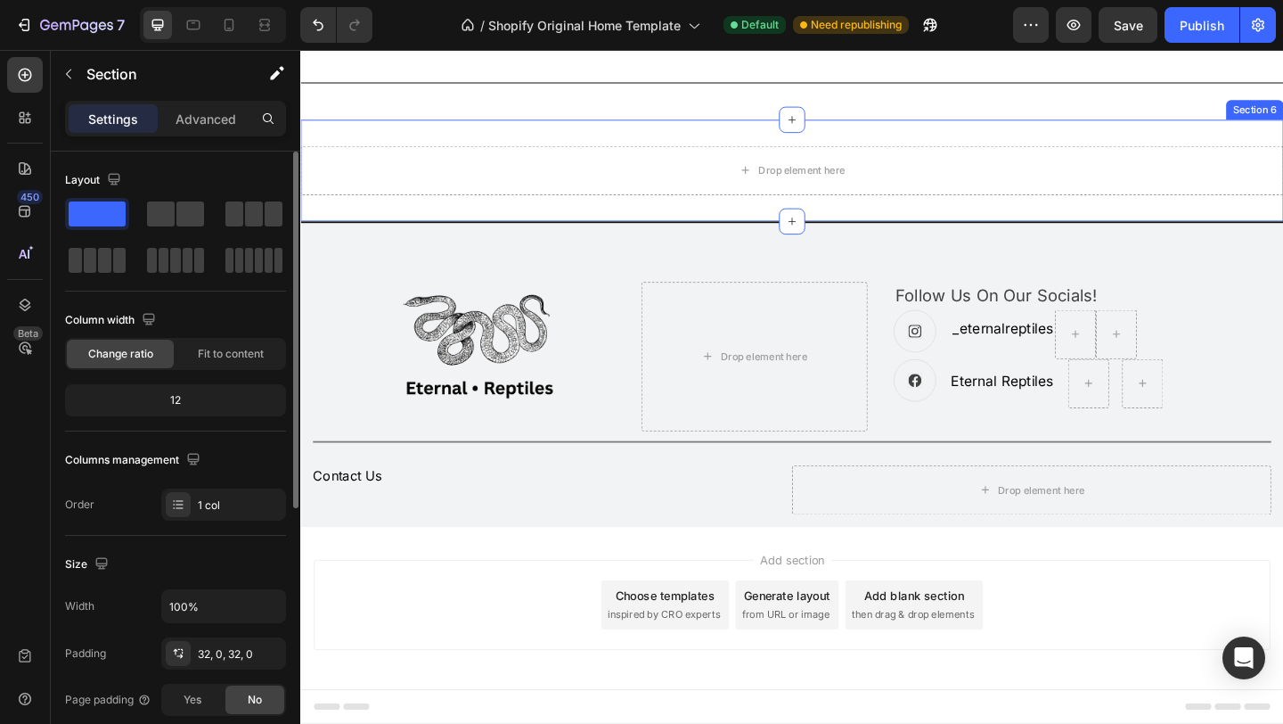
click at [682, 236] on div "Drop element here Section 6" at bounding box center [834, 181] width 1069 height 111
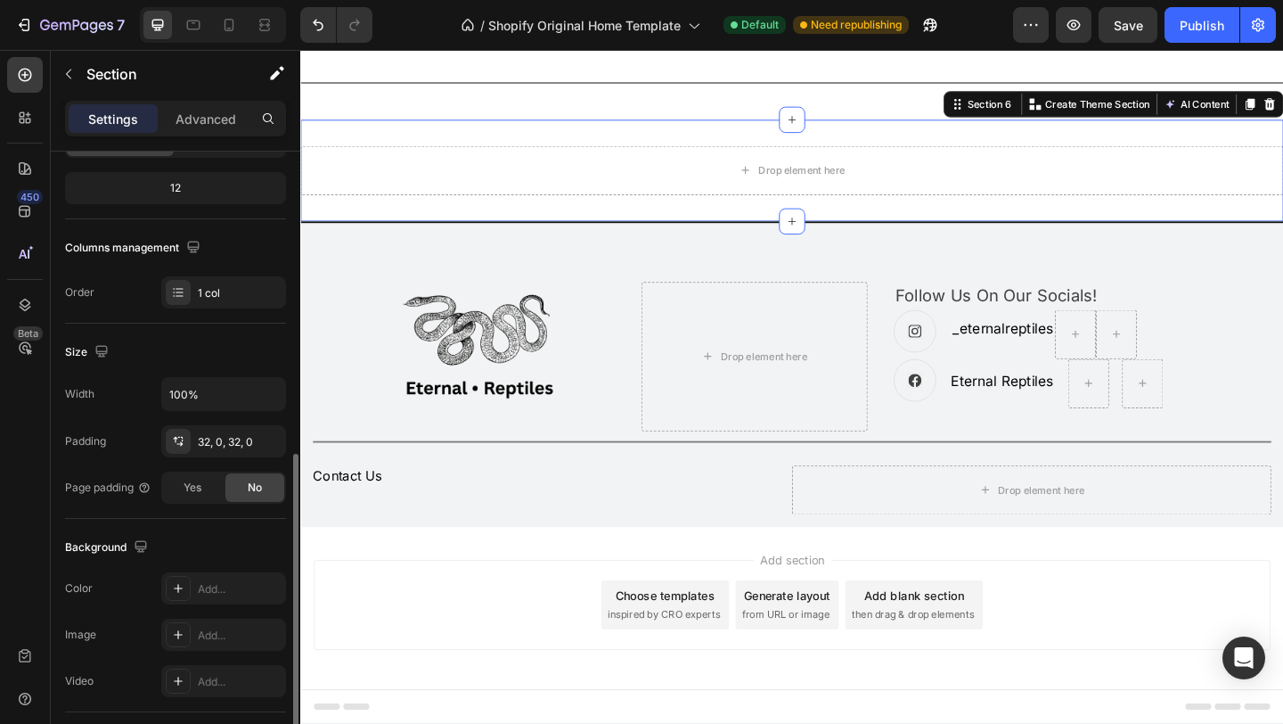
scroll to position [464, 0]
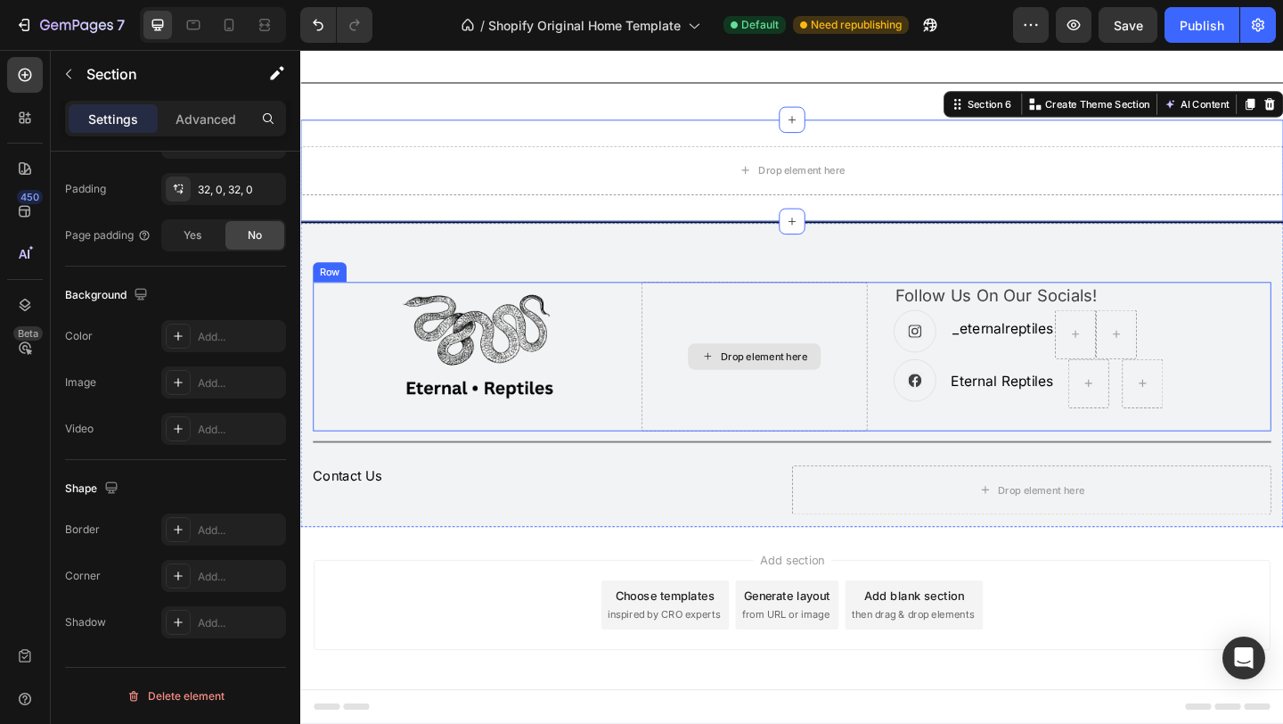
click at [673, 464] on div "Drop element here" at bounding box center [794, 383] width 247 height 162
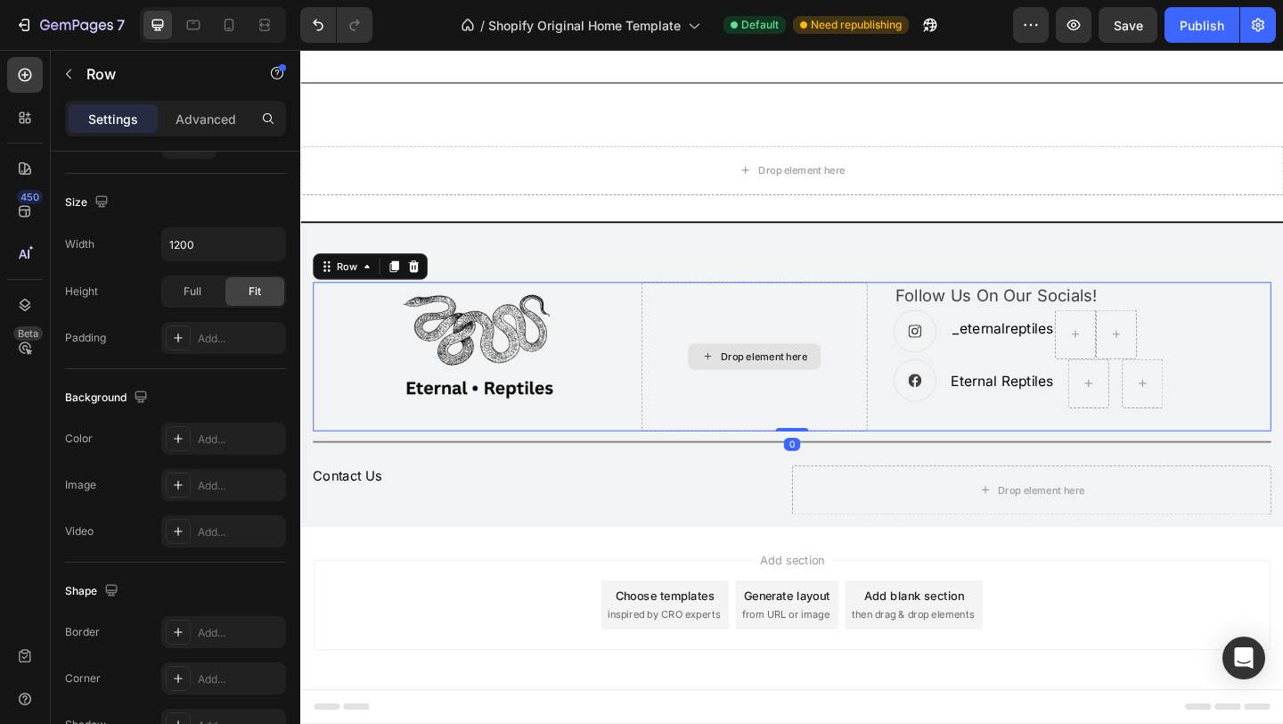
scroll to position [0, 0]
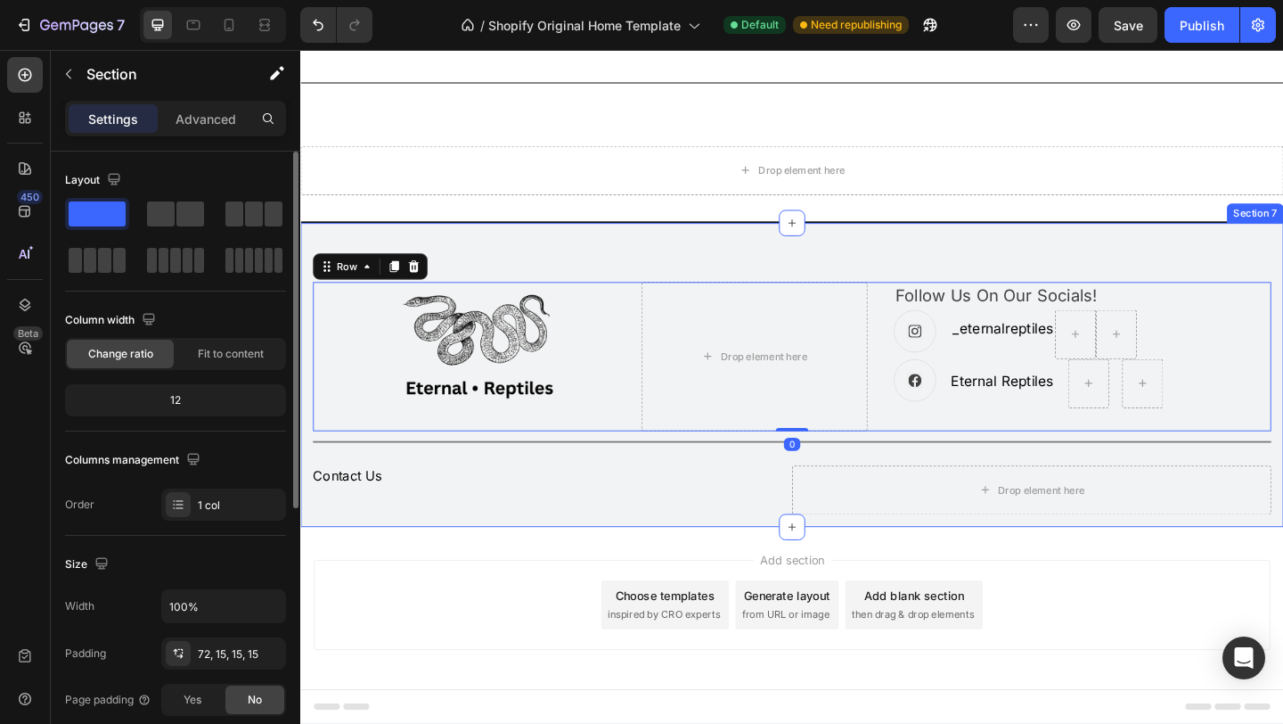
click at [660, 428] on div "Image Drop element here Follow Us On Our Socials! Text block Icon _eternalrepti…" at bounding box center [834, 402] width 1069 height 332
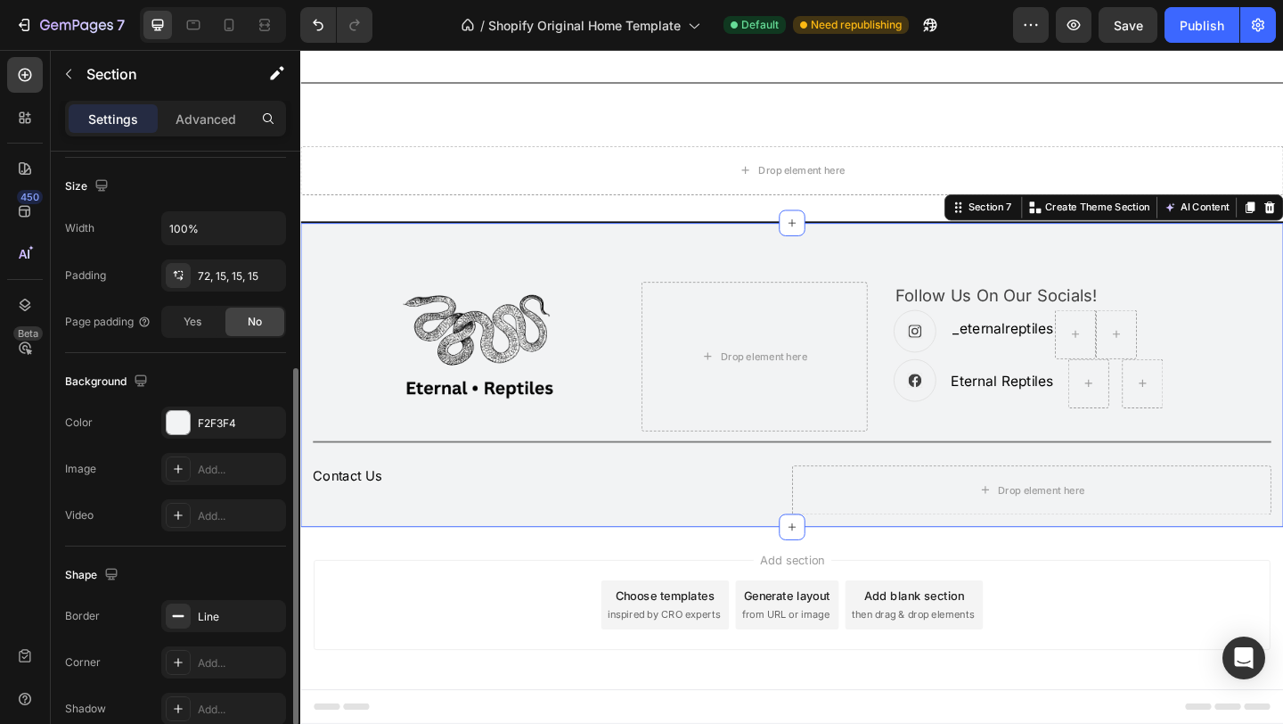
scroll to position [388, 0]
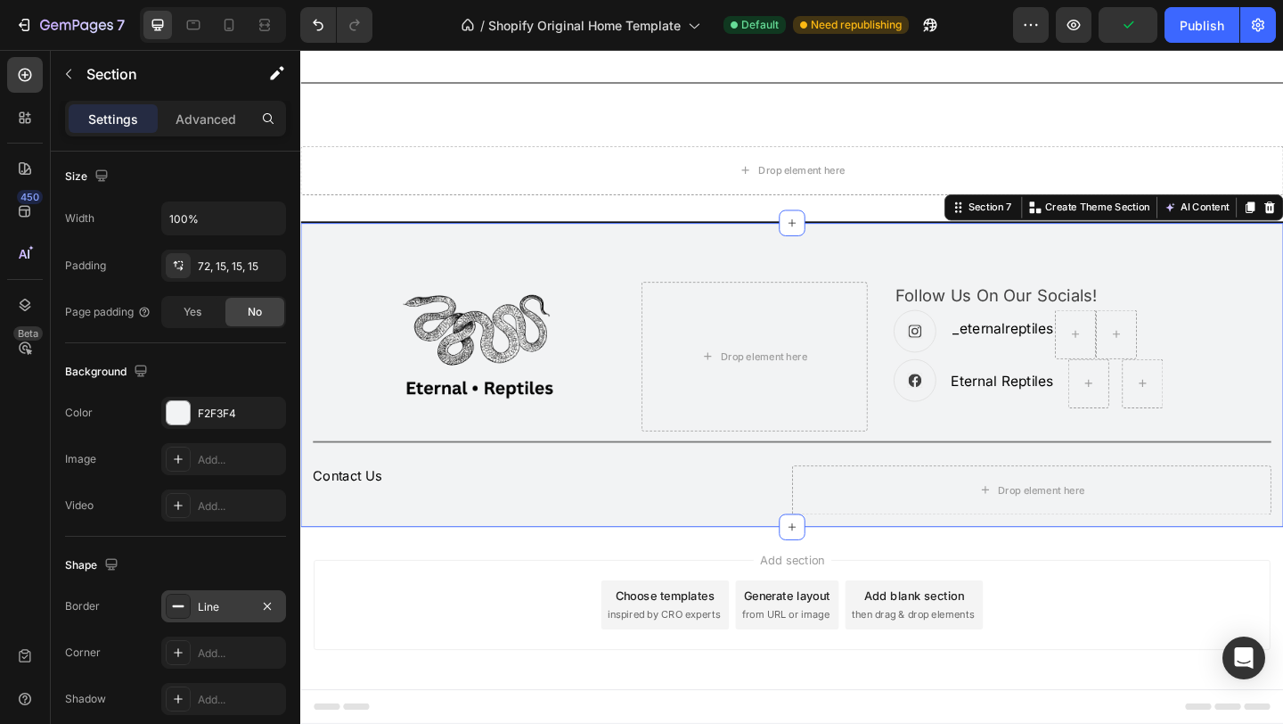
click at [211, 593] on div "Line" at bounding box center [223, 606] width 125 height 32
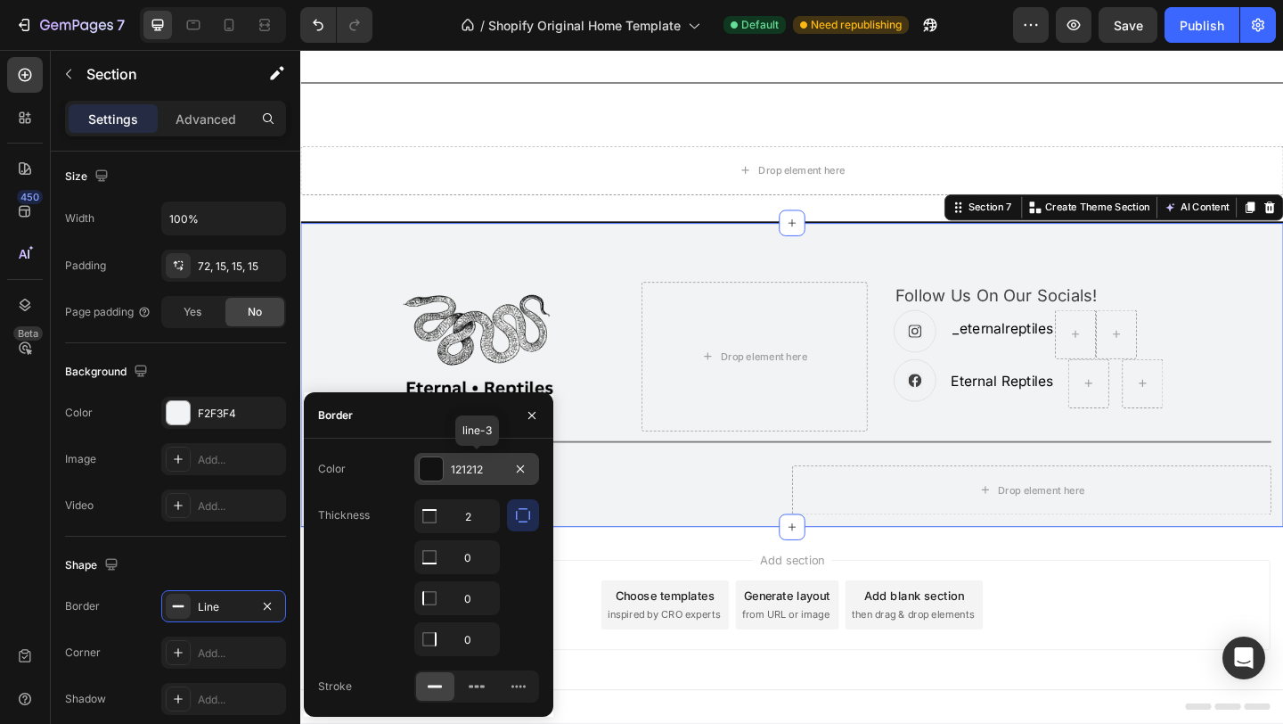
click at [489, 473] on div "121212" at bounding box center [477, 470] width 52 height 16
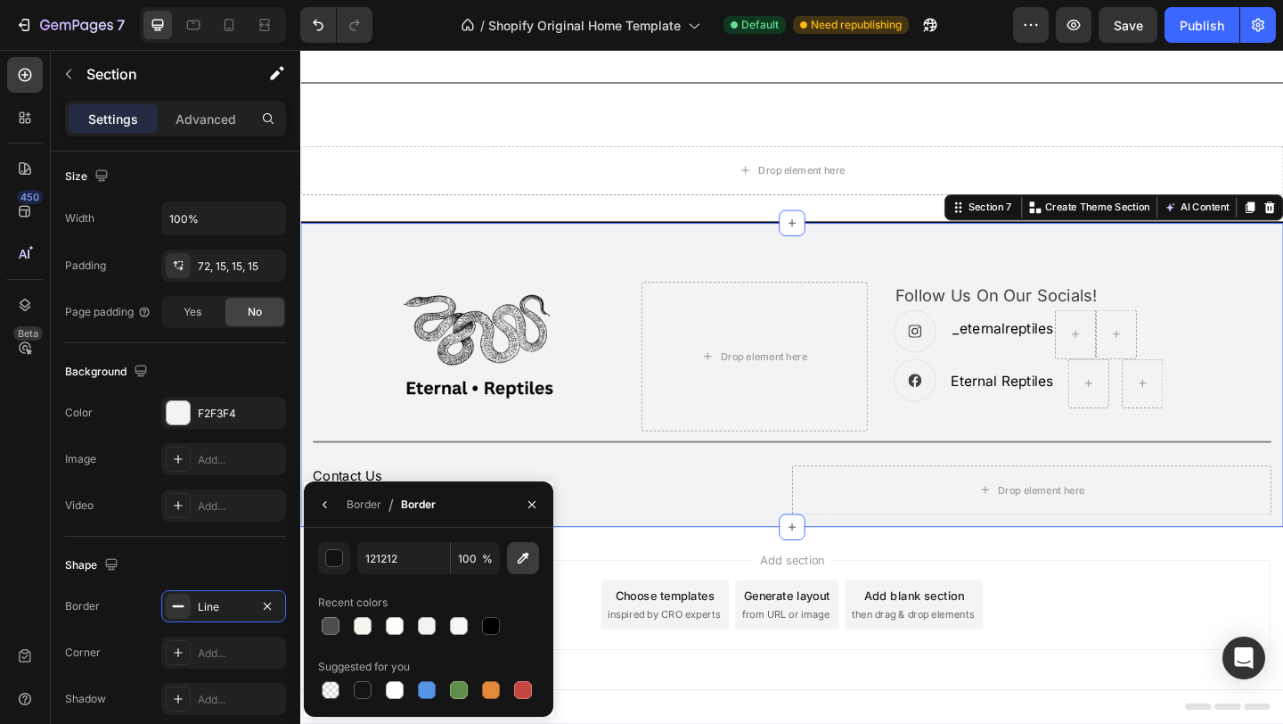
click at [527, 564] on icon "button" at bounding box center [523, 558] width 18 height 18
type input "7D7D7D"
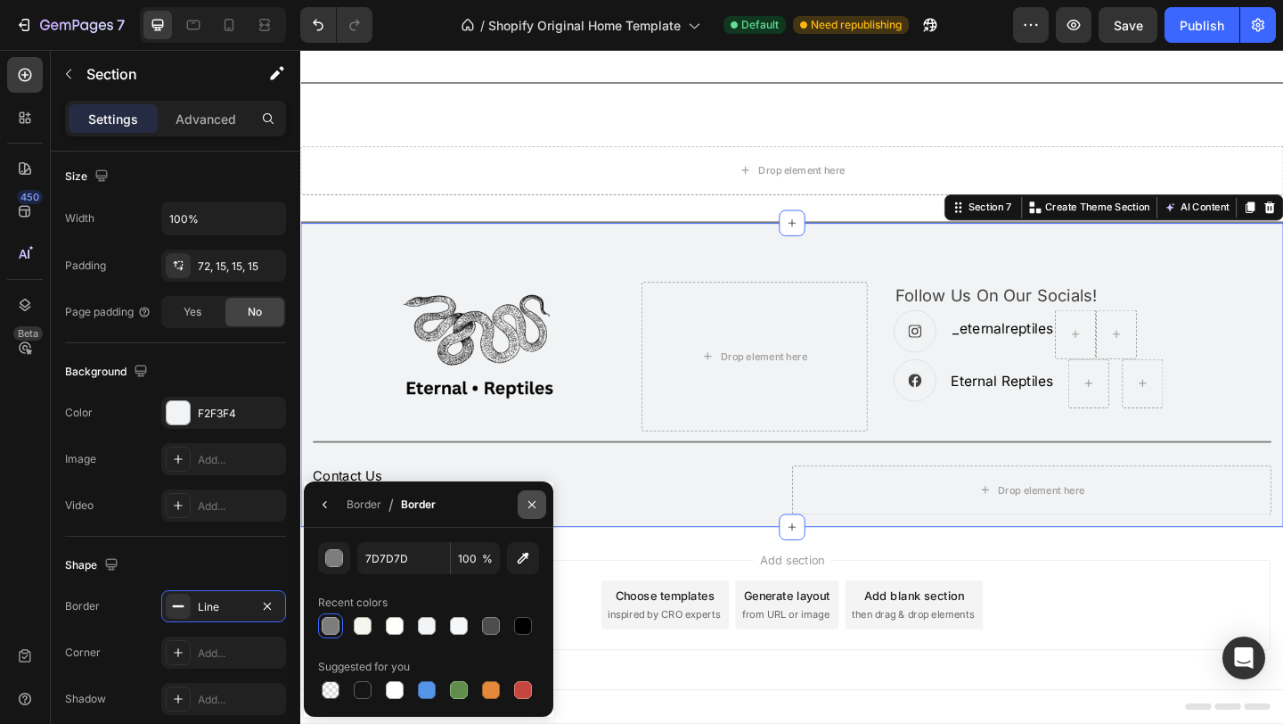
click at [531, 497] on icon "button" at bounding box center [532, 504] width 14 height 14
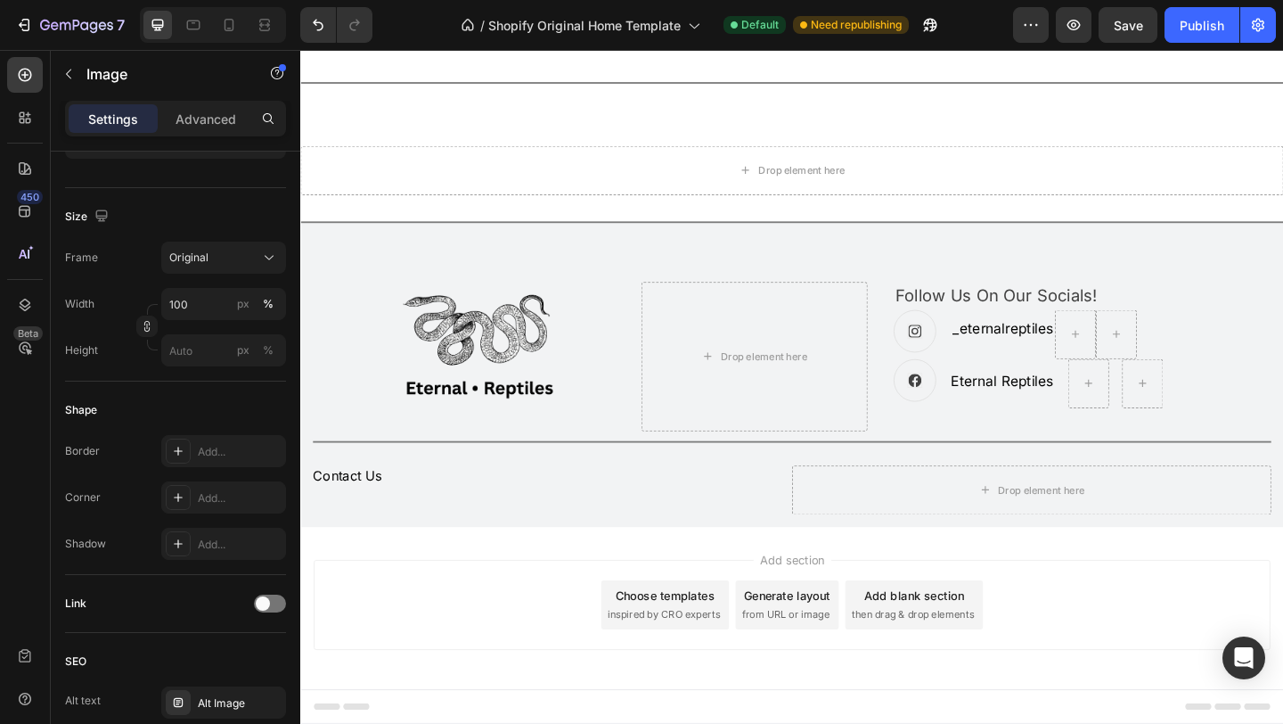
scroll to position [0, 0]
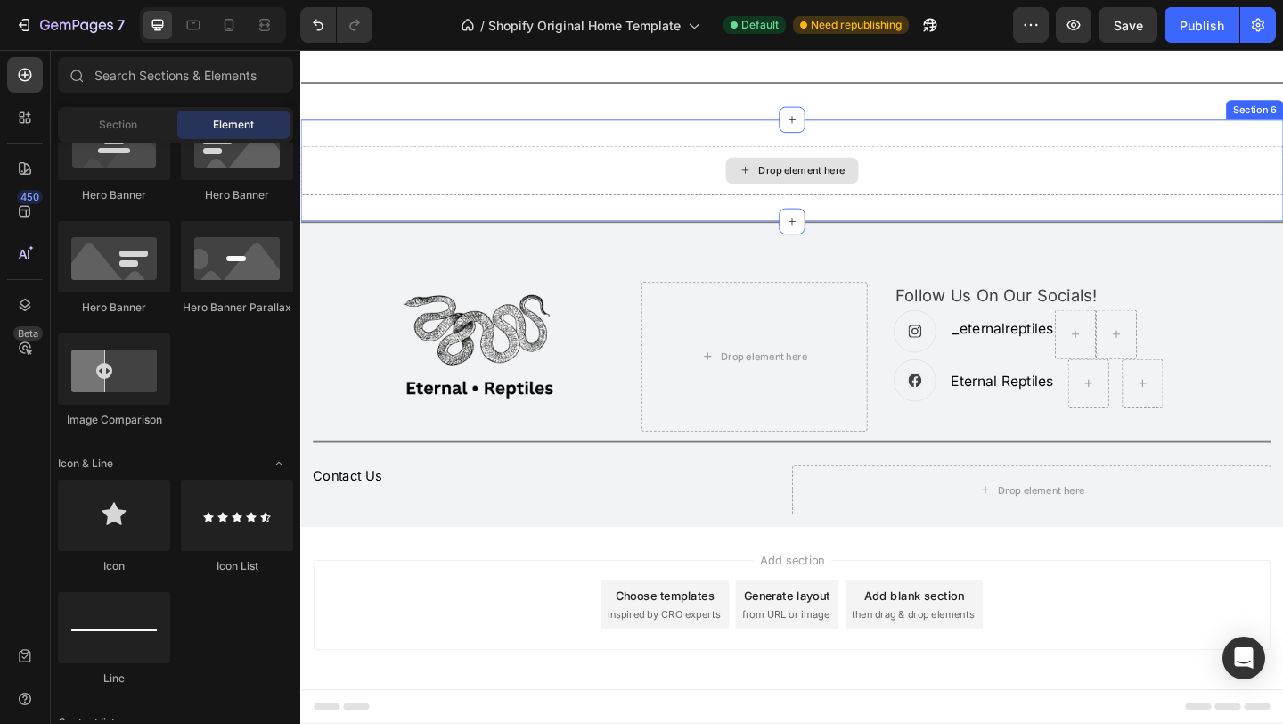
click at [763, 195] on div "Drop element here" at bounding box center [835, 181] width 144 height 29
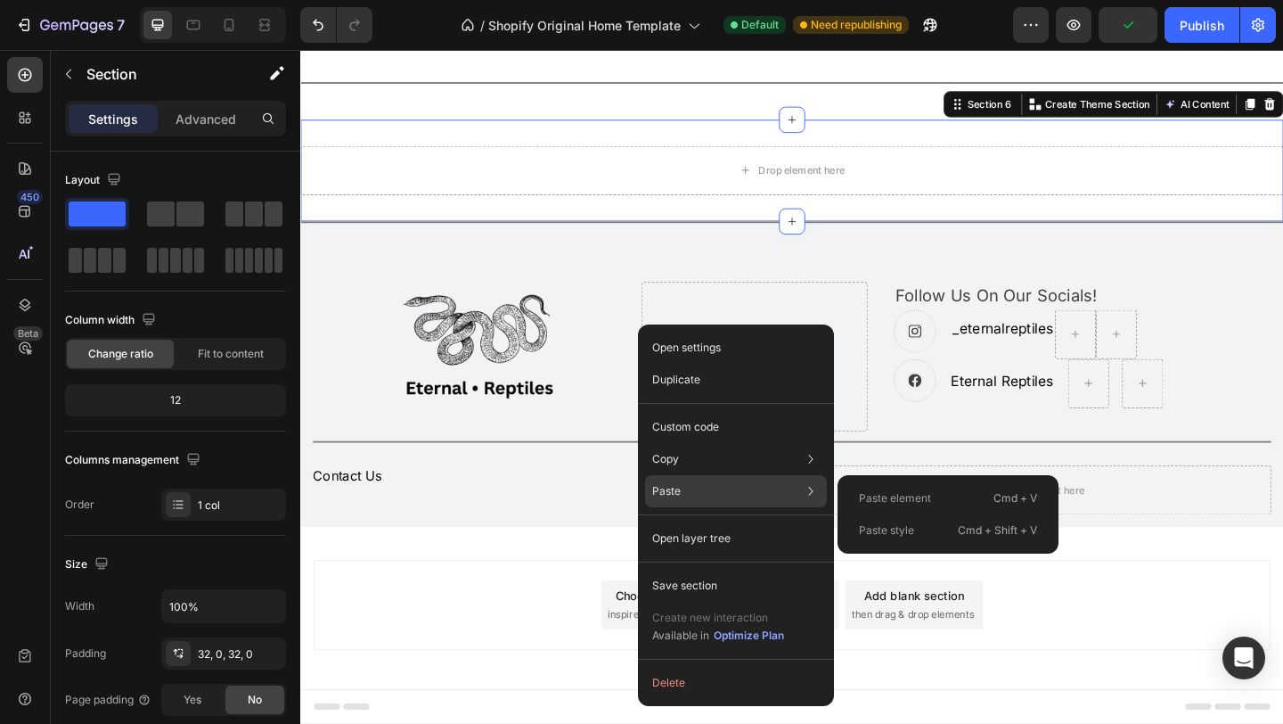
click at [692, 522] on div "Paste Paste element Cmd + V Paste style Cmd + Shift + V" at bounding box center [736, 538] width 182 height 32
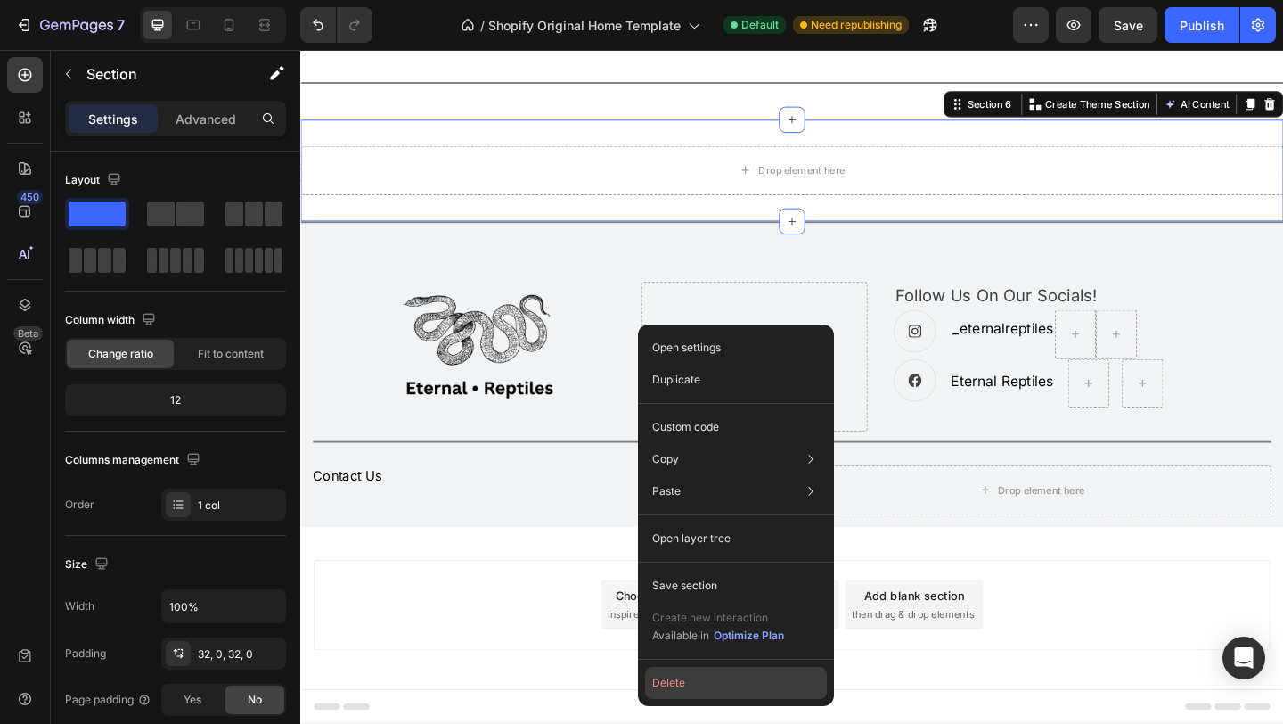
click at [687, 680] on button "Delete" at bounding box center [736, 683] width 182 height 32
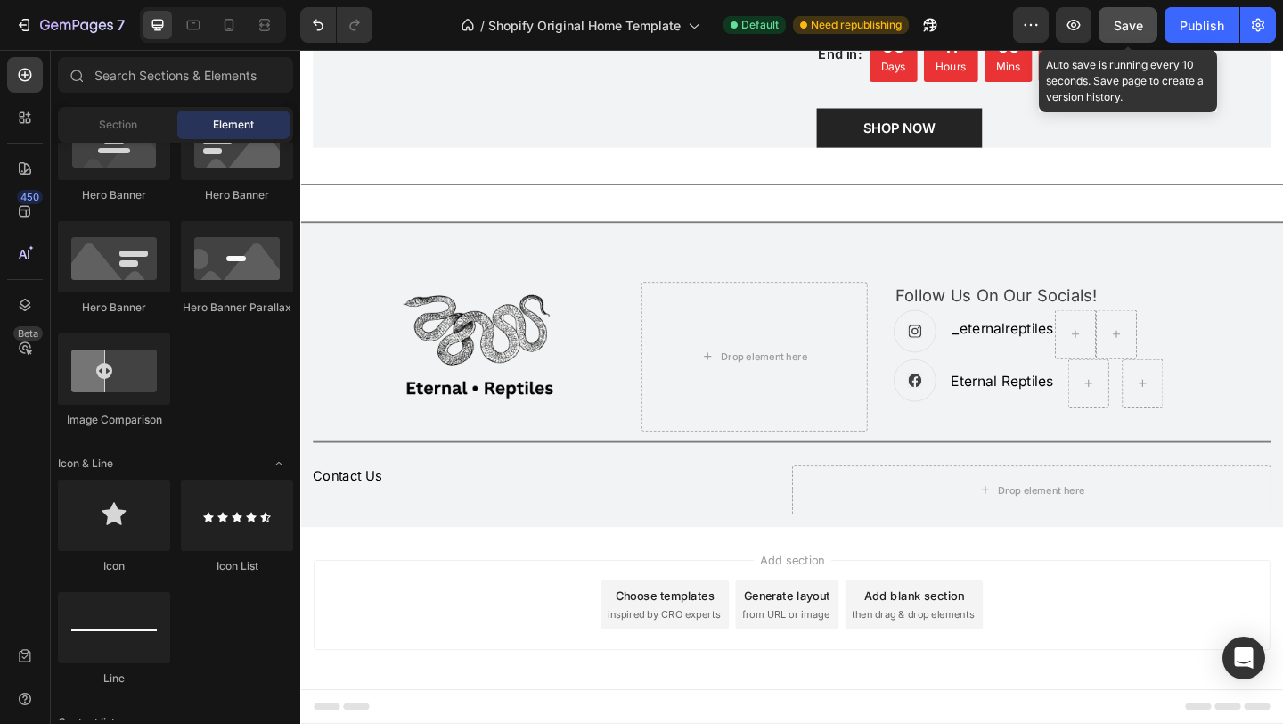
click at [1130, 23] on span "Save" at bounding box center [1128, 25] width 29 height 15
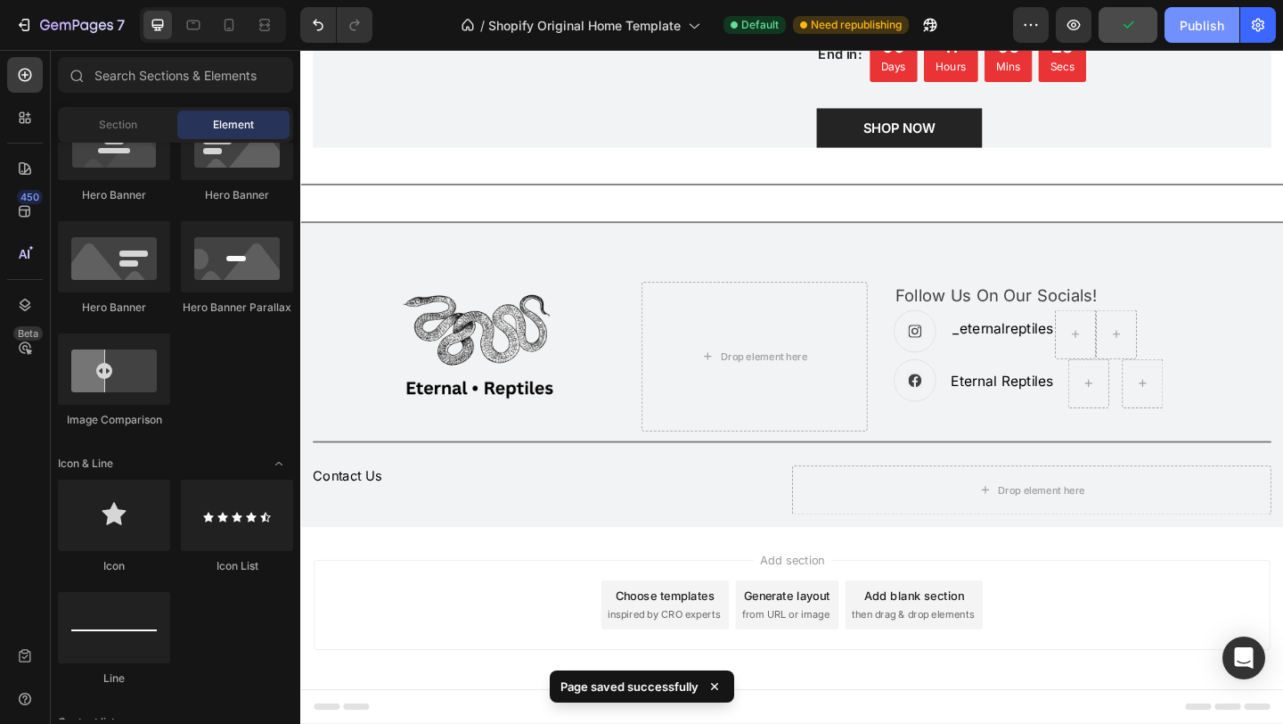
click at [1197, 37] on button "Publish" at bounding box center [1202, 25] width 75 height 36
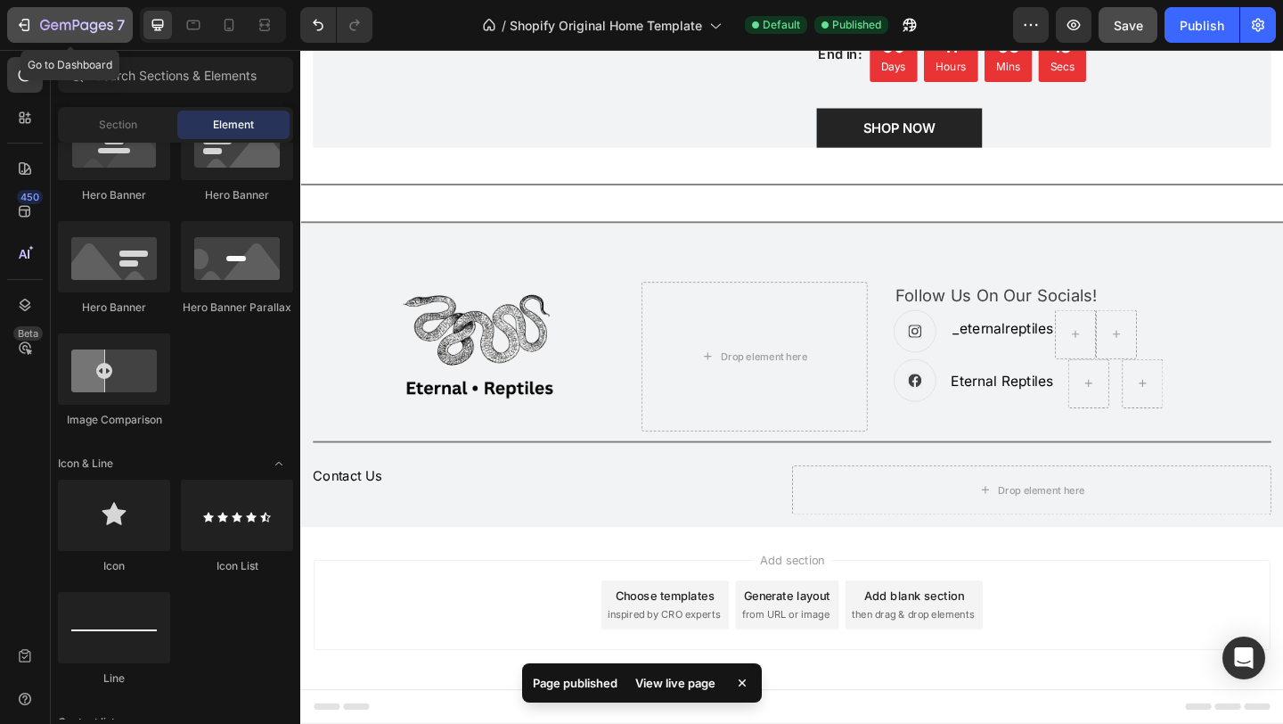
click at [77, 28] on icon "button" at bounding box center [76, 26] width 73 height 15
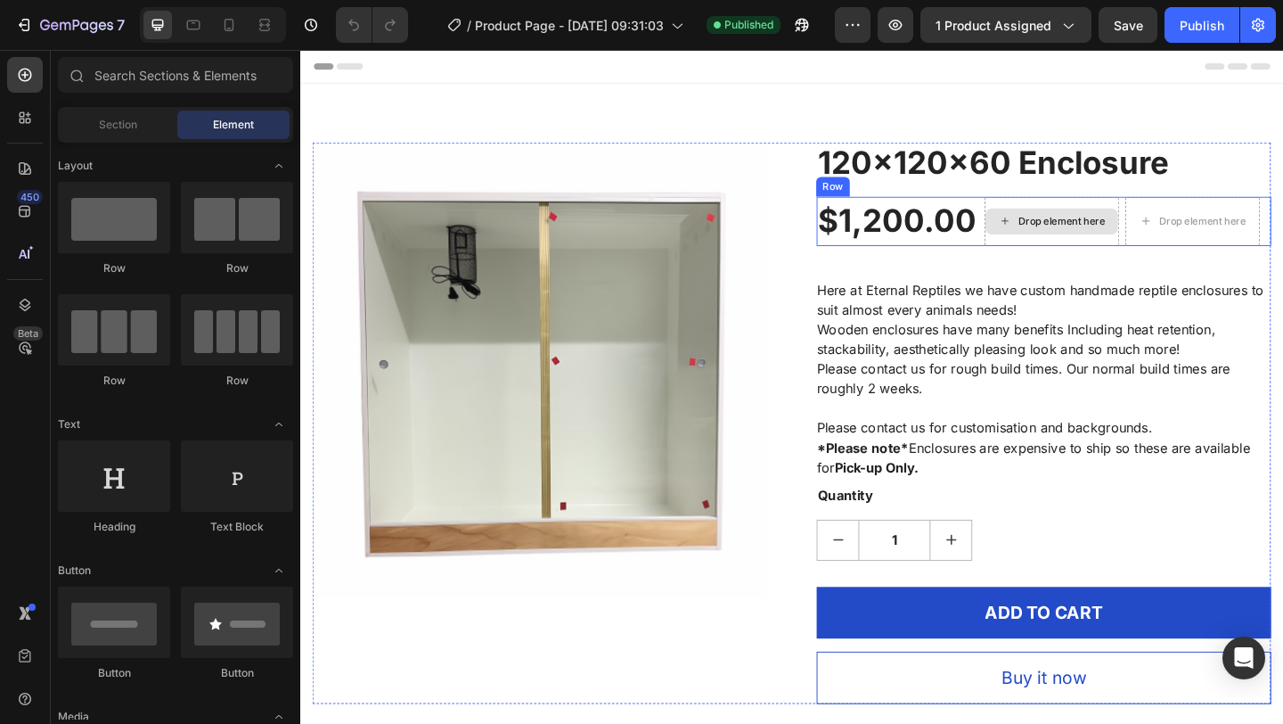
click at [1132, 233] on div "Drop element here" at bounding box center [1128, 236] width 94 height 14
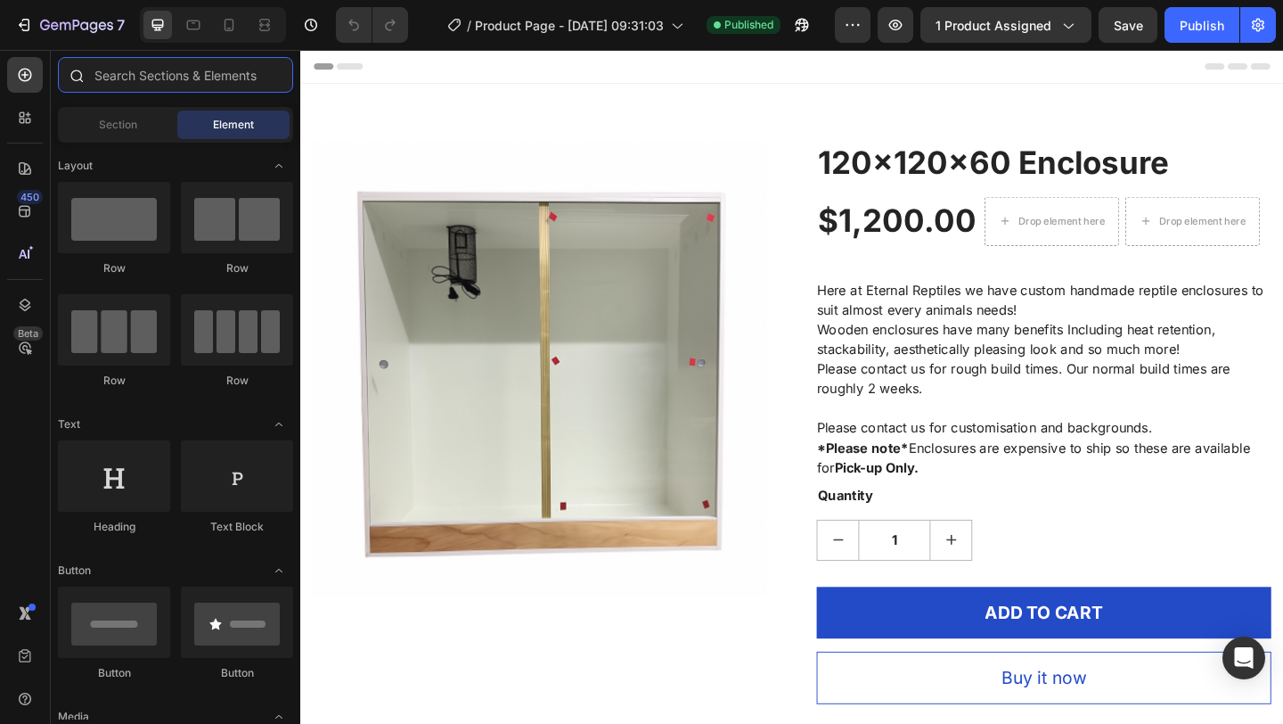
click at [149, 78] on input "text" at bounding box center [175, 75] width 235 height 36
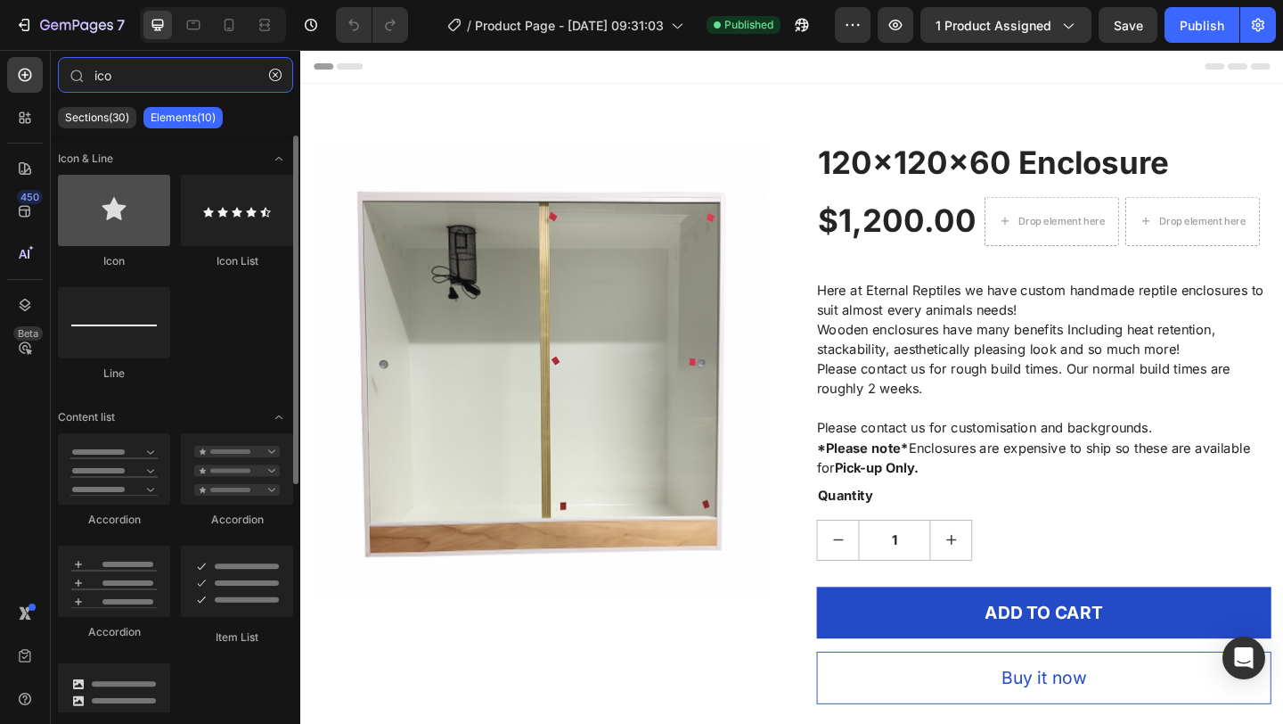
type input "ico"
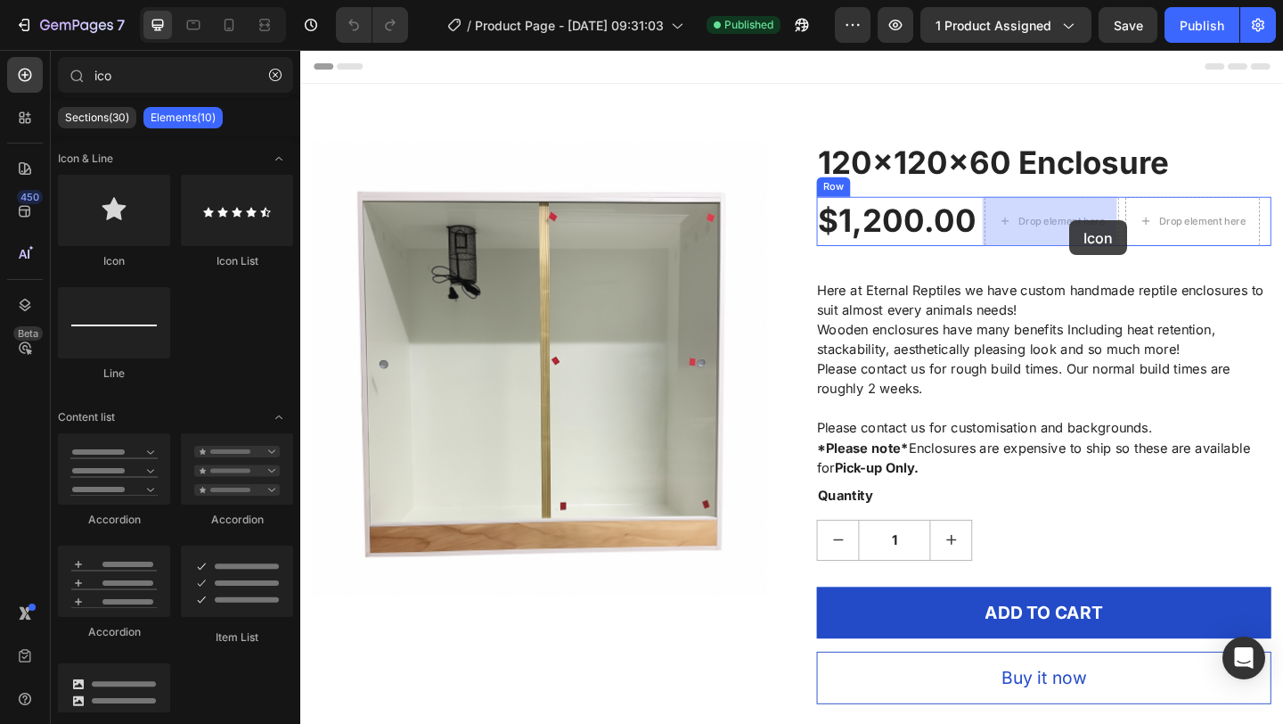
drag, startPoint x: 441, startPoint y: 264, endPoint x: 1142, endPoint y: 235, distance: 701.1
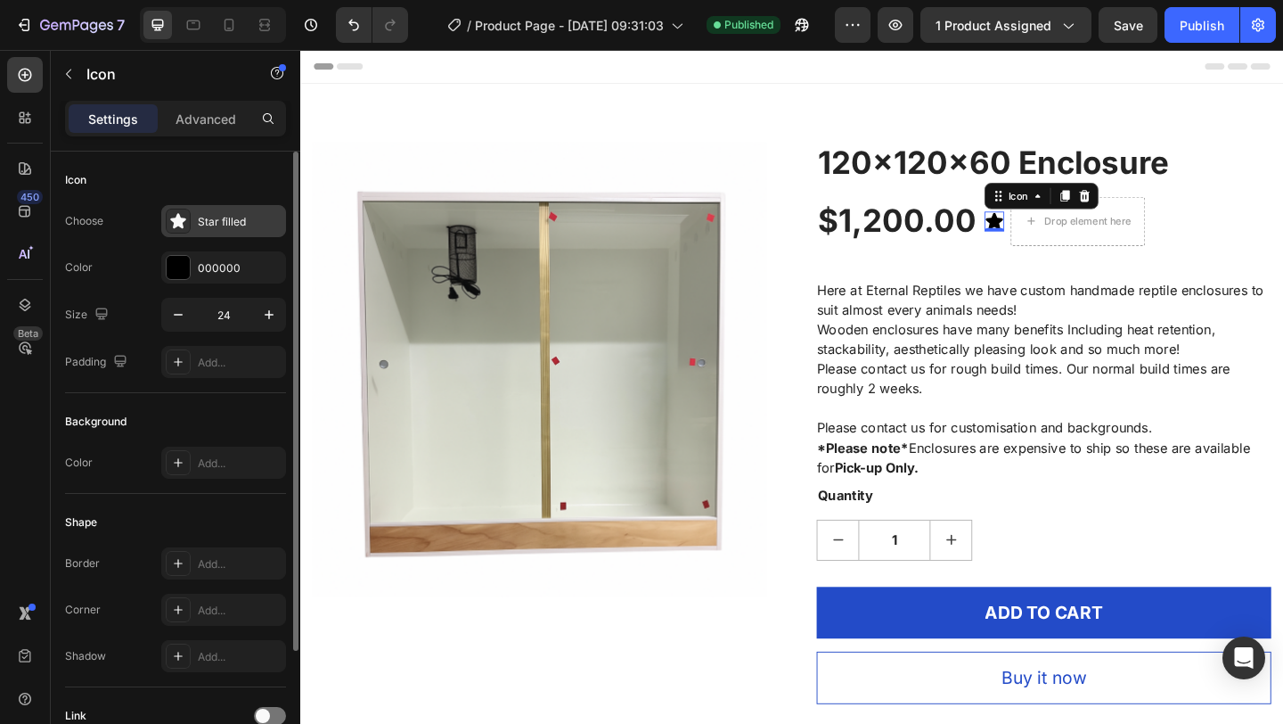
click at [265, 214] on div "Star filled" at bounding box center [240, 222] width 84 height 16
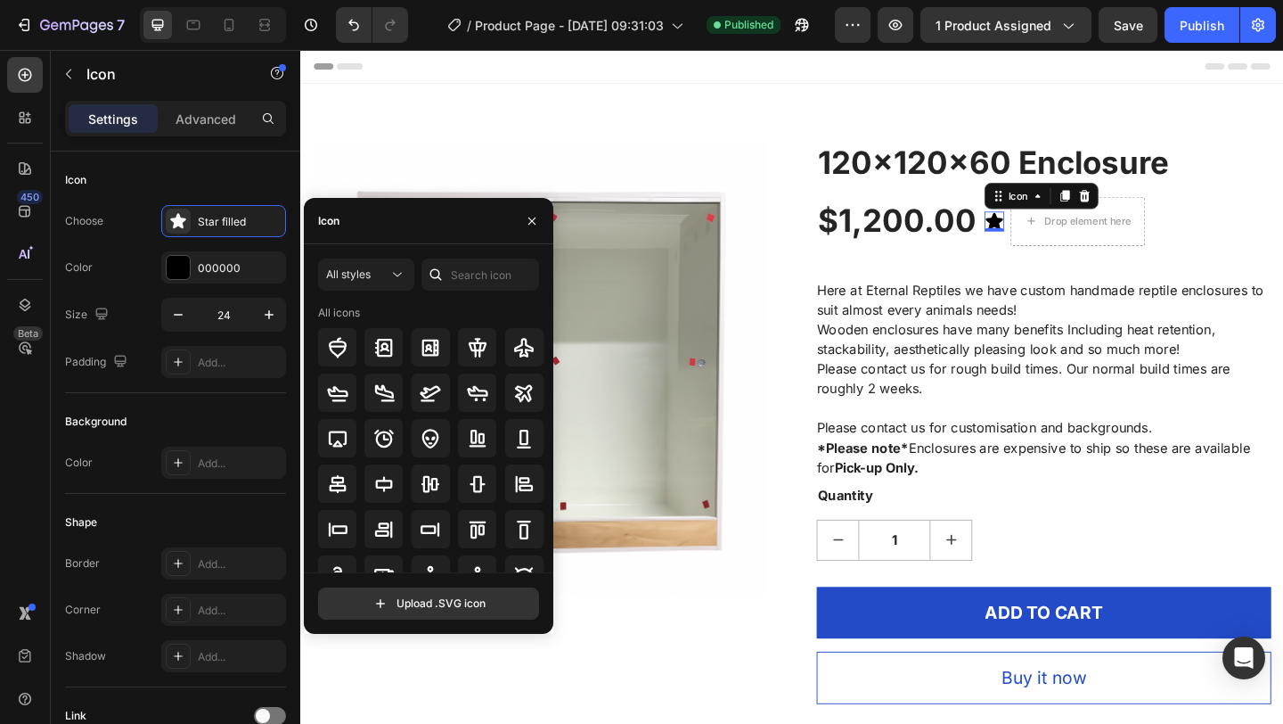
click at [389, 235] on div "Icon" at bounding box center [429, 221] width 250 height 46
click at [346, 217] on div "Icon" at bounding box center [325, 220] width 43 height 45
click at [462, 280] on input "text" at bounding box center [481, 274] width 118 height 32
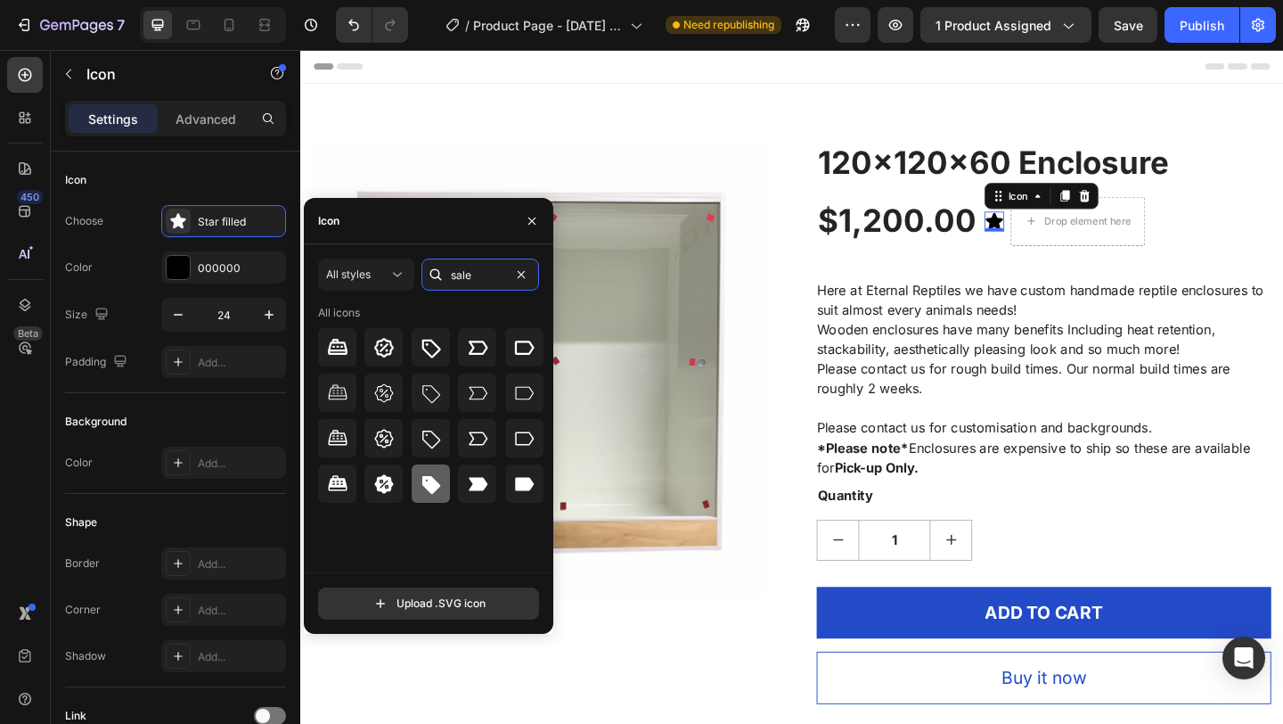
type input "sale"
click at [437, 487] on icon at bounding box center [431, 485] width 18 height 18
click at [529, 220] on icon "button" at bounding box center [532, 221] width 14 height 14
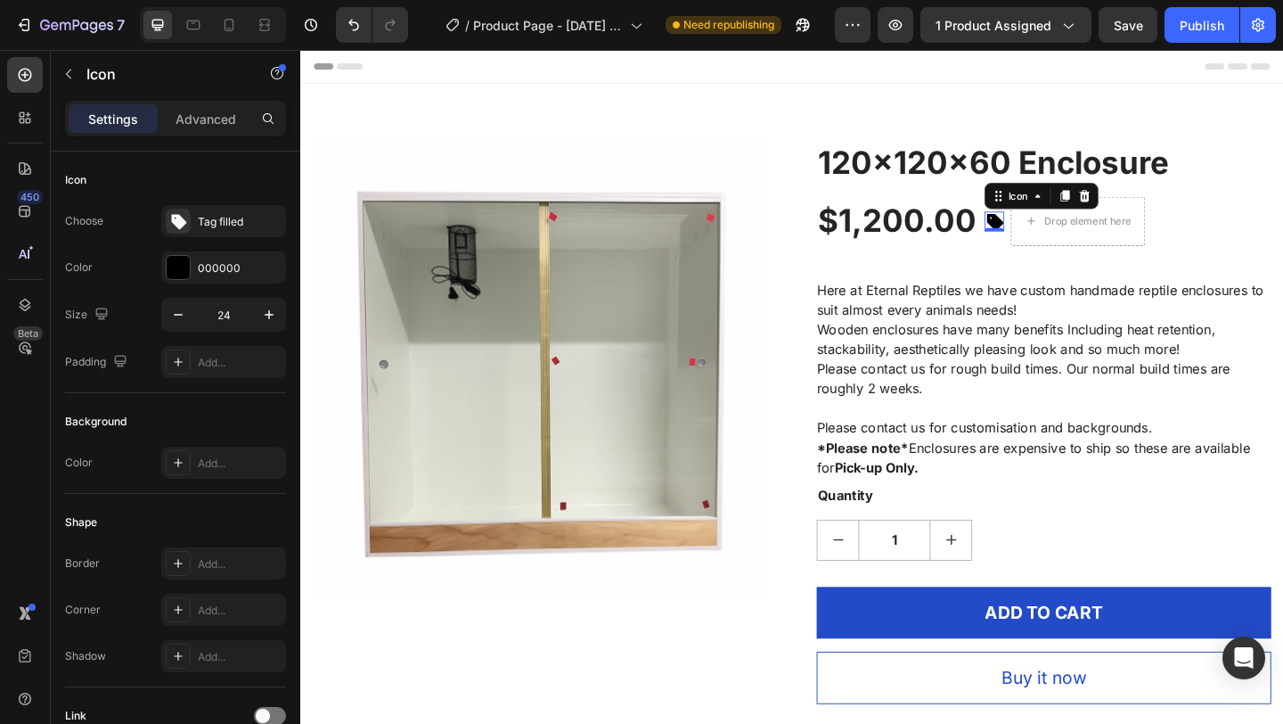
click at [1062, 241] on icon at bounding box center [1055, 235] width 21 height 21
click at [1155, 206] on icon at bounding box center [1154, 207] width 12 height 12
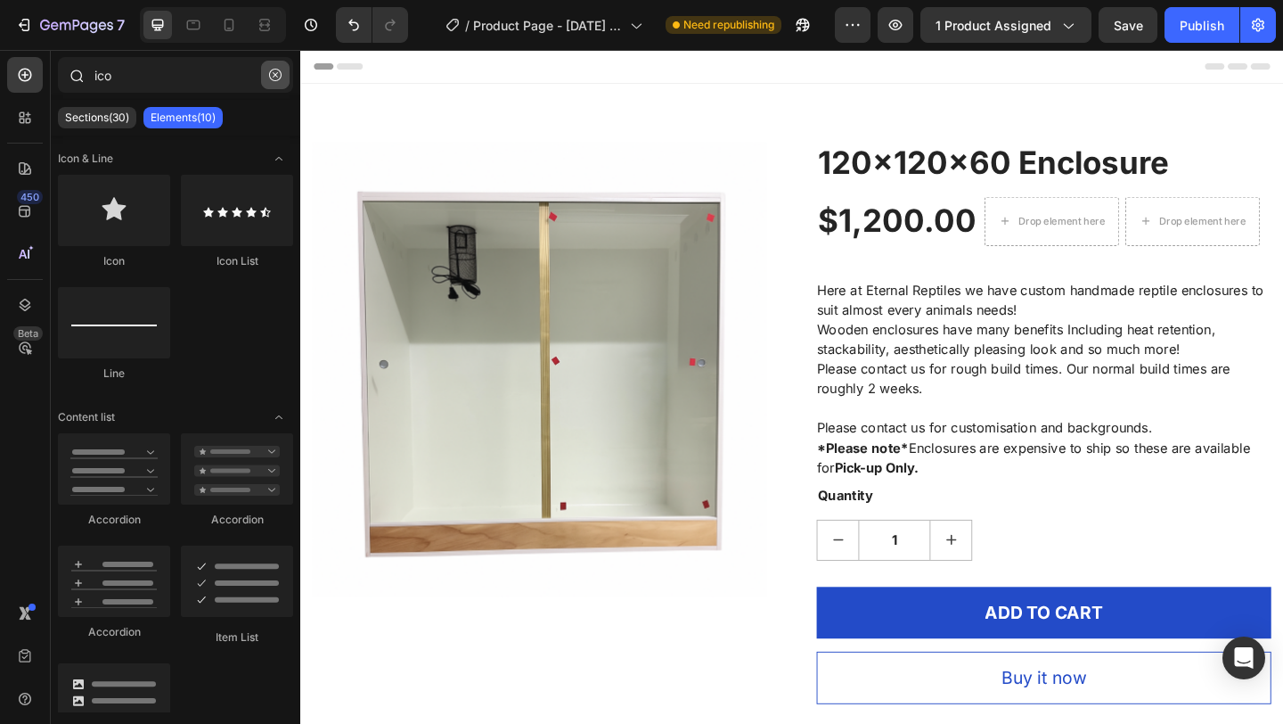
click at [279, 70] on icon "button" at bounding box center [275, 75] width 12 height 12
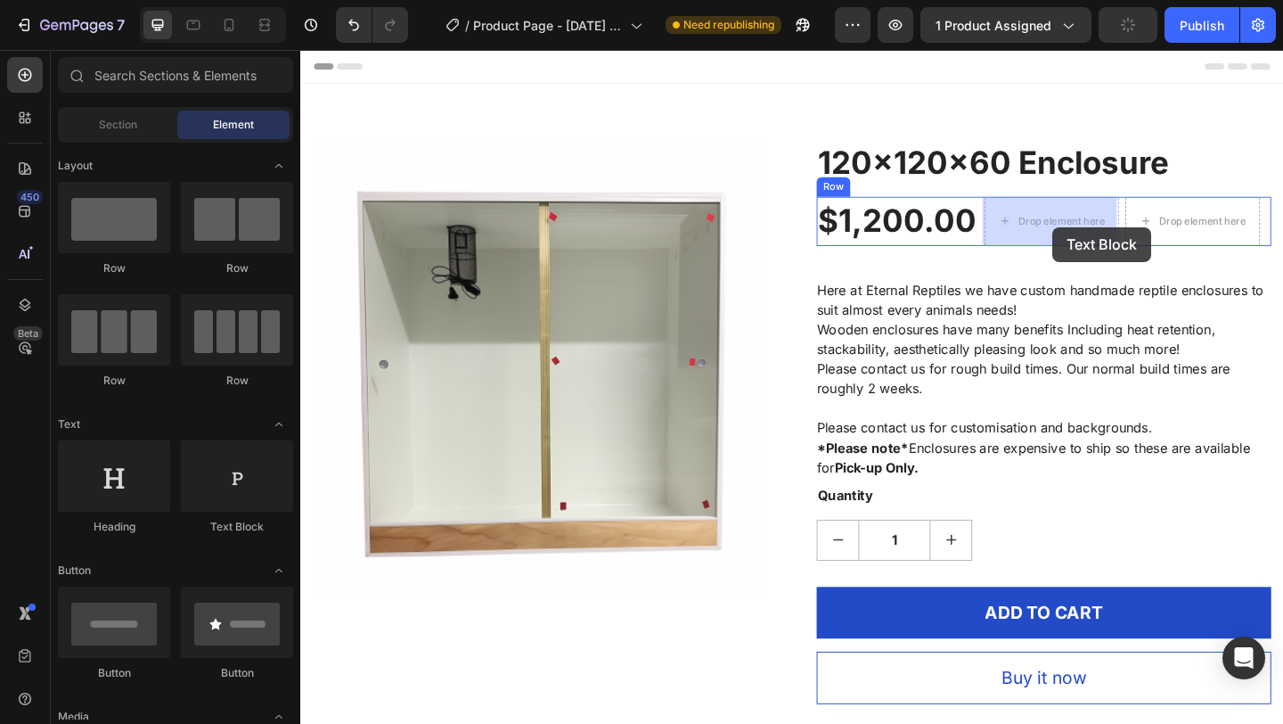
drag, startPoint x: 548, startPoint y: 514, endPoint x: 1119, endPoint y: 242, distance: 631.9
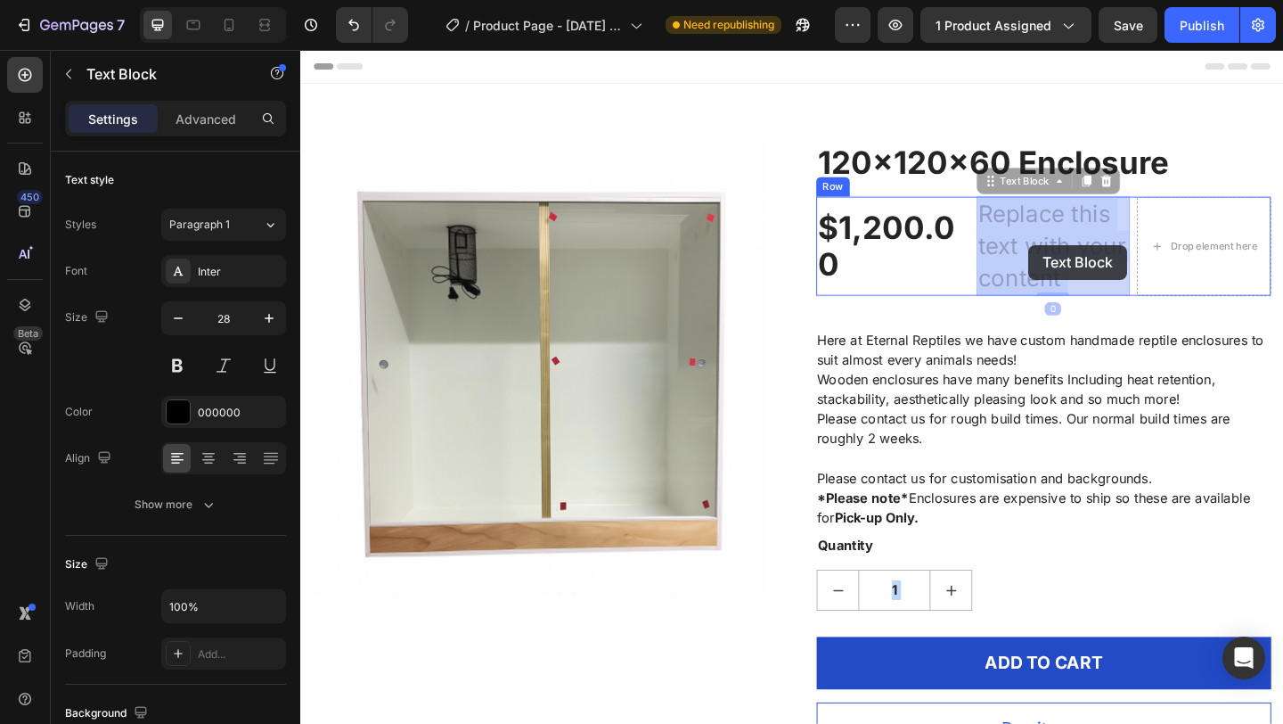
drag, startPoint x: 1142, startPoint y: 300, endPoint x: 1094, endPoint y: 264, distance: 60.4
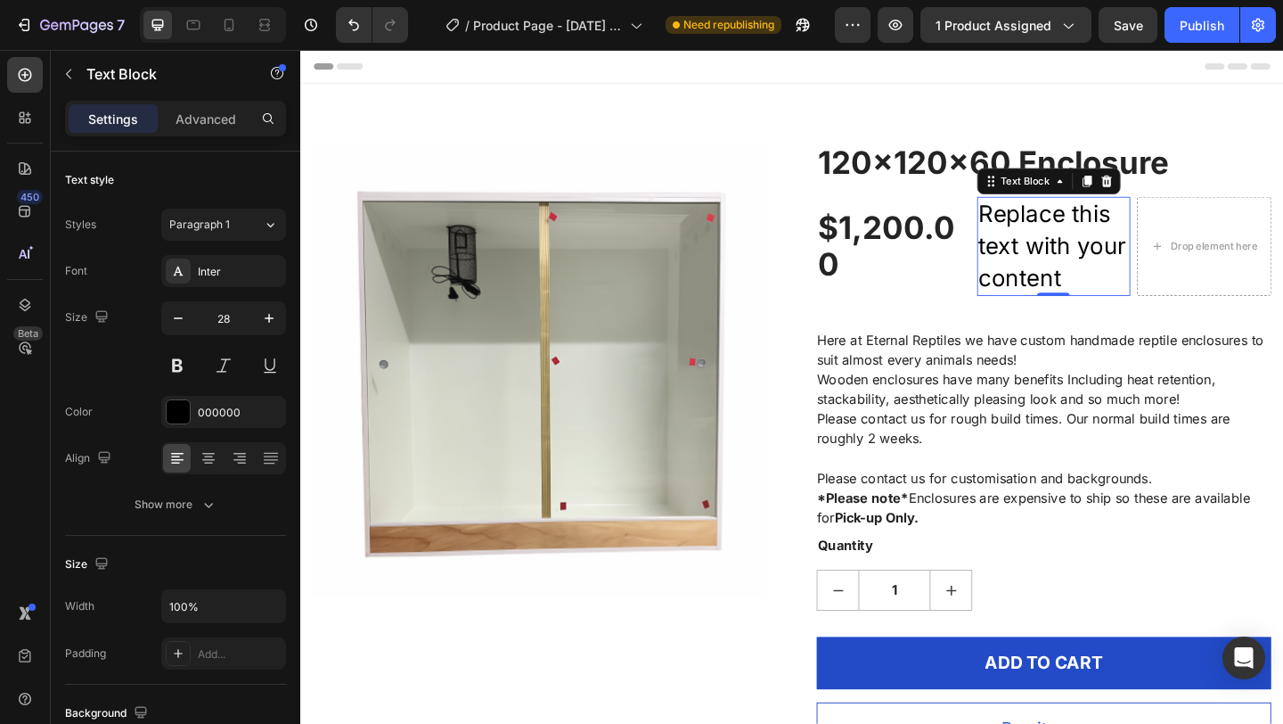
click at [1146, 293] on p "Replace this text with your content" at bounding box center [1120, 263] width 164 height 105
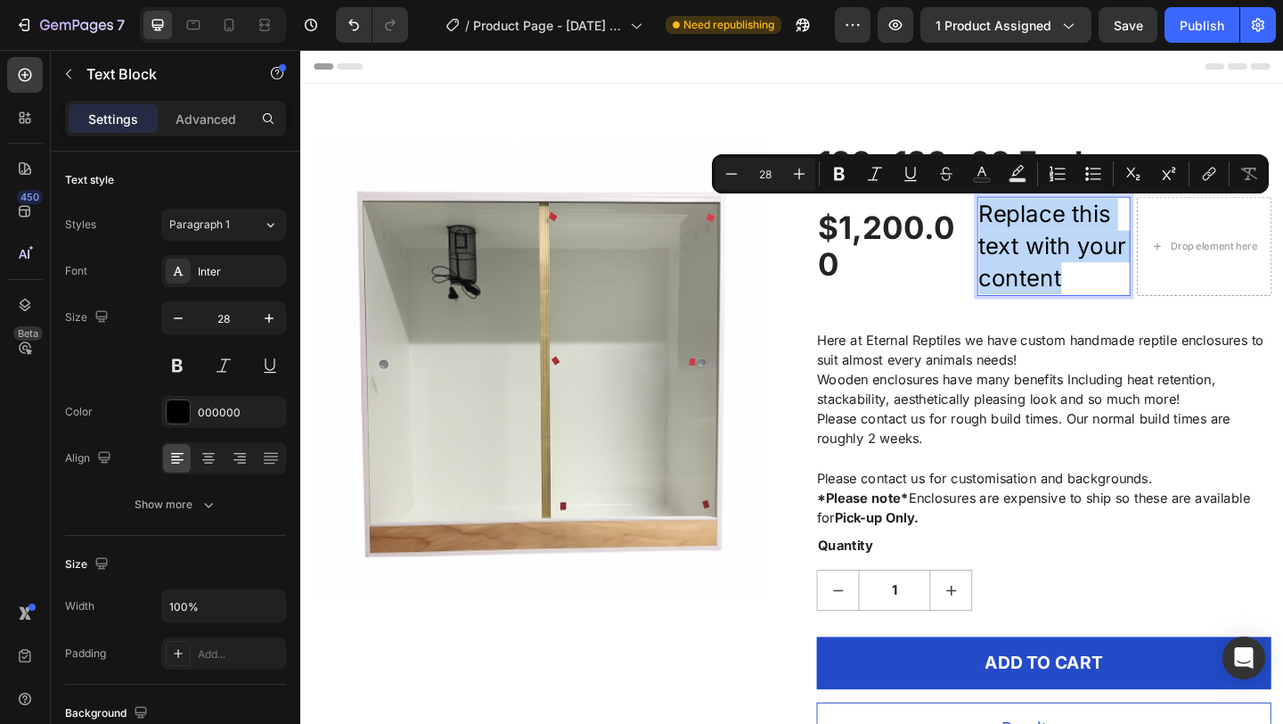
drag, startPoint x: 1146, startPoint y: 293, endPoint x: 1114, endPoint y: 283, distance: 33.8
click at [1114, 283] on p "Replace this text with your content" at bounding box center [1120, 263] width 164 height 105
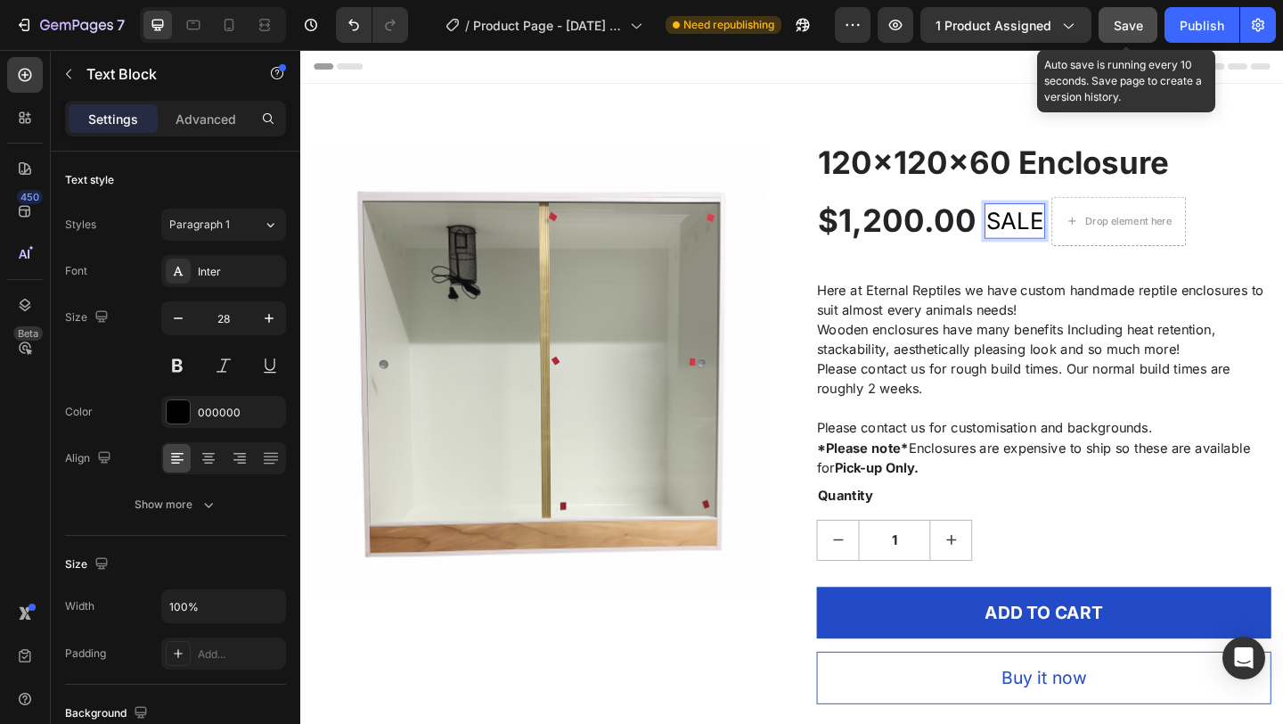
click at [1119, 37] on button "Save" at bounding box center [1128, 25] width 59 height 36
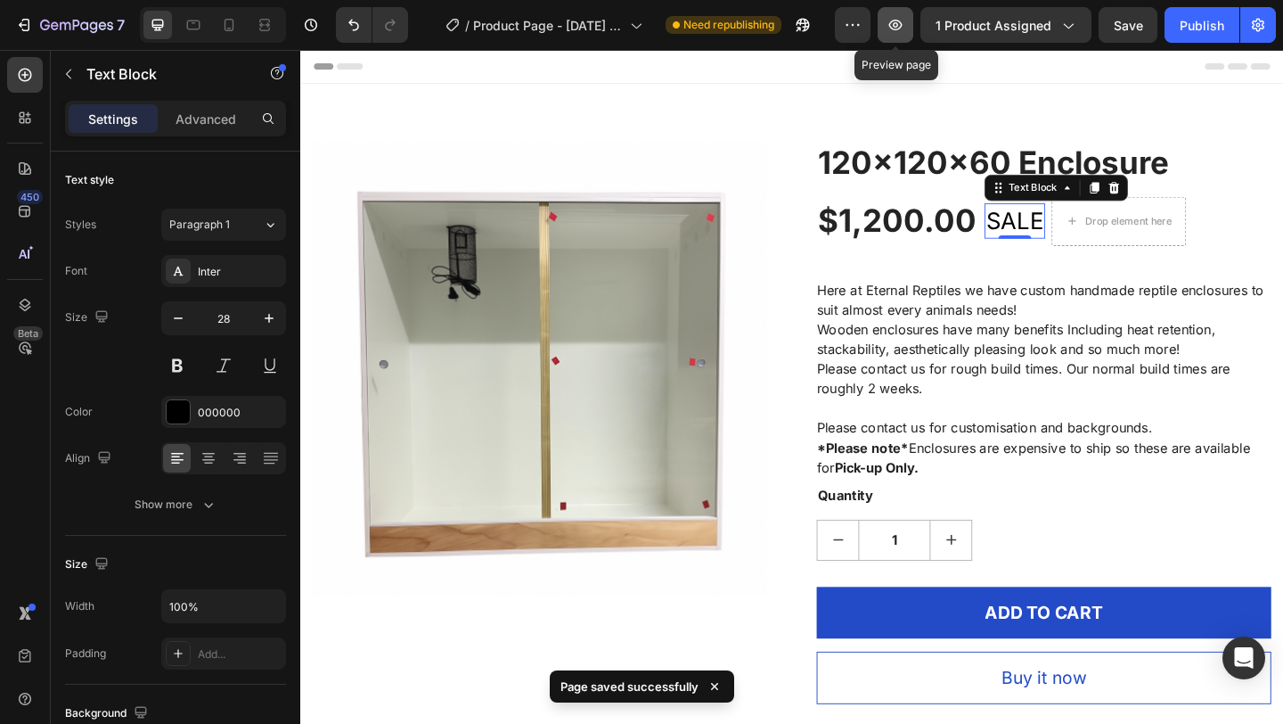
click at [912, 32] on button "button" at bounding box center [896, 25] width 36 height 36
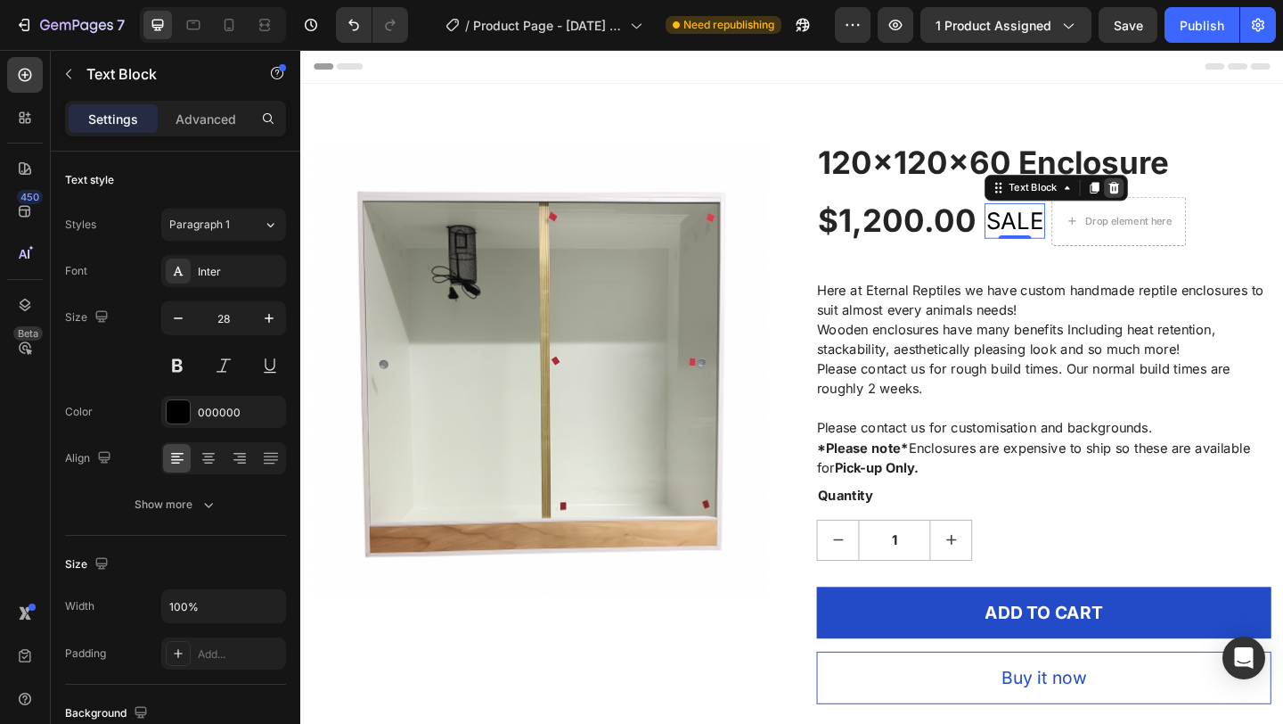
click at [1181, 201] on icon at bounding box center [1185, 200] width 14 height 14
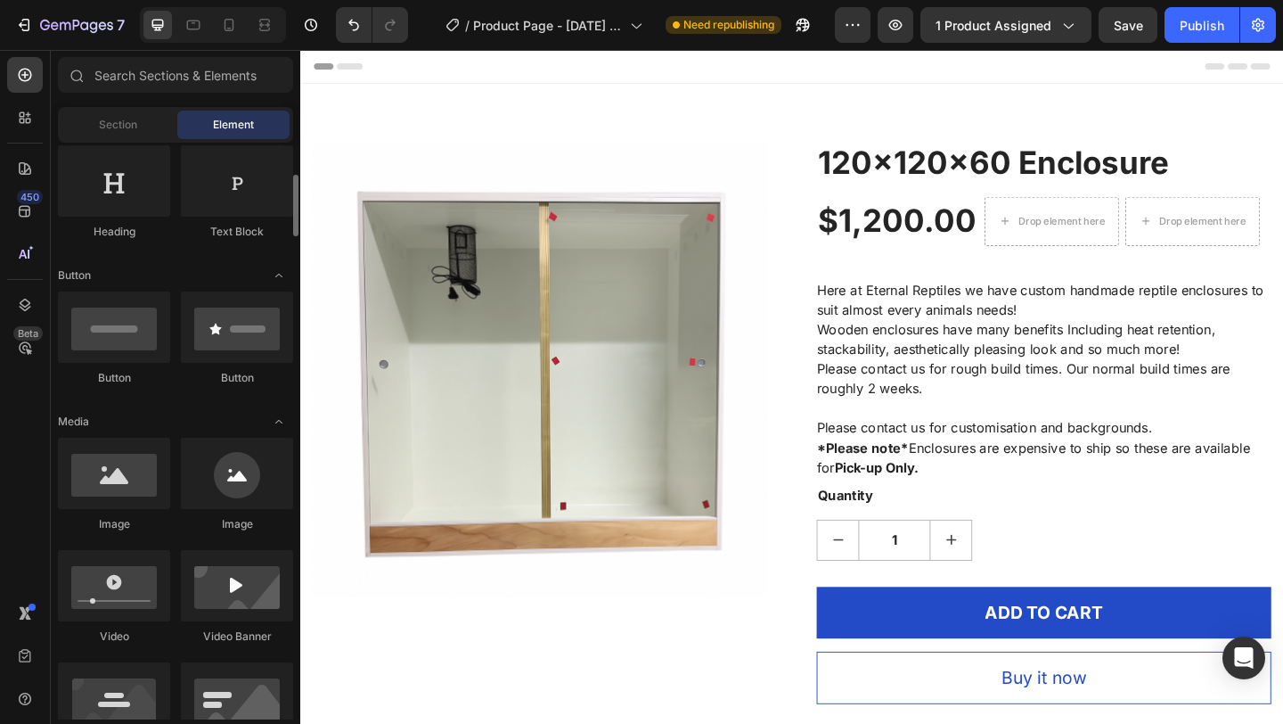
scroll to position [296, 0]
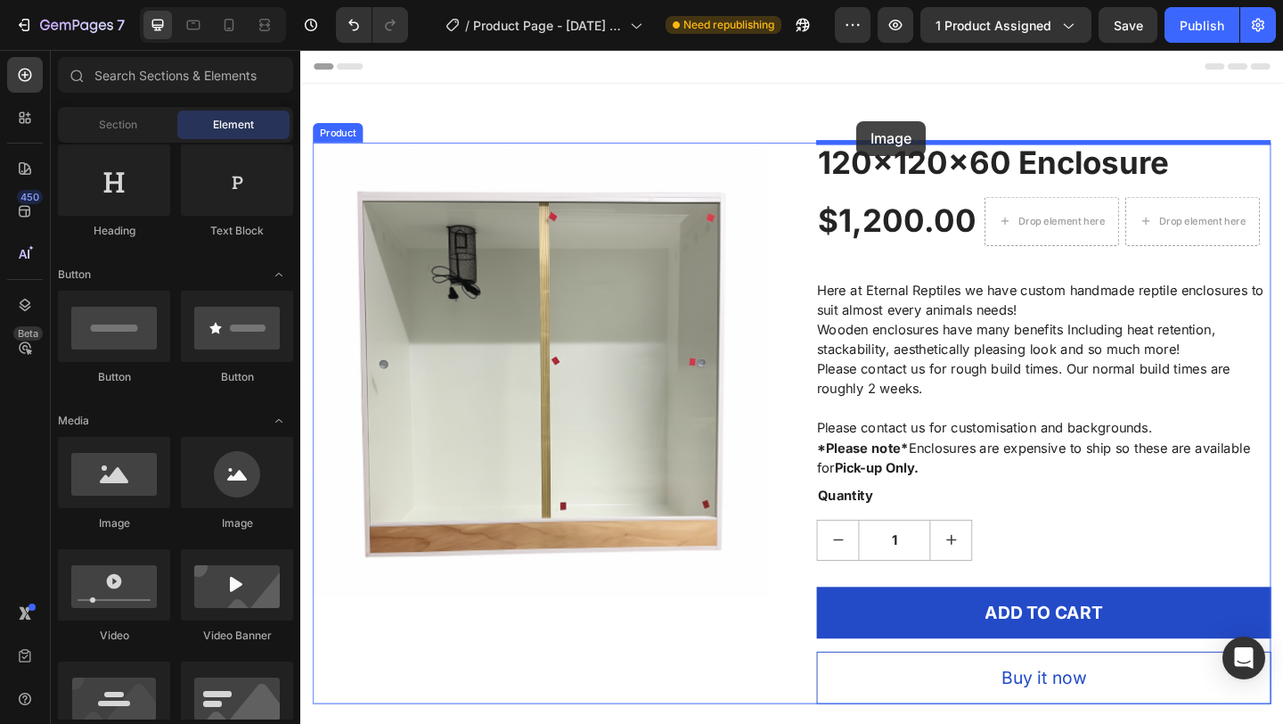
drag, startPoint x: 441, startPoint y: 542, endPoint x: 906, endPoint y: 127, distance: 622.4
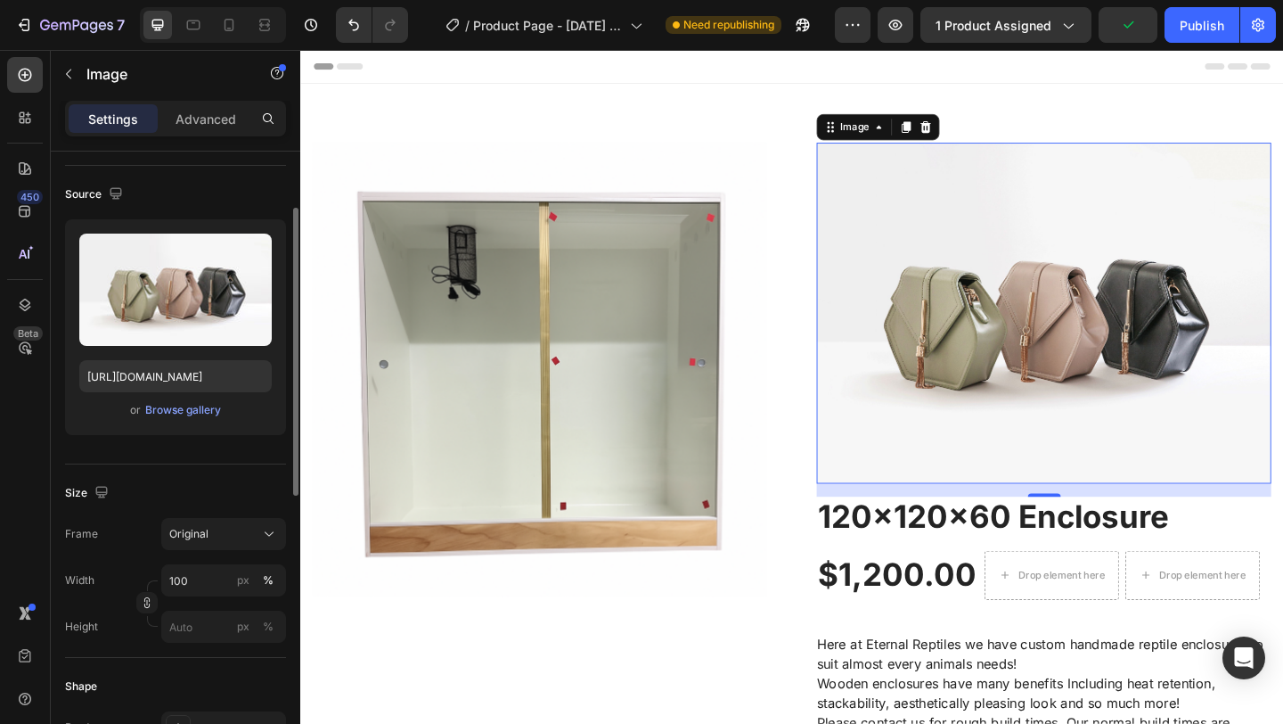
scroll to position [115, 0]
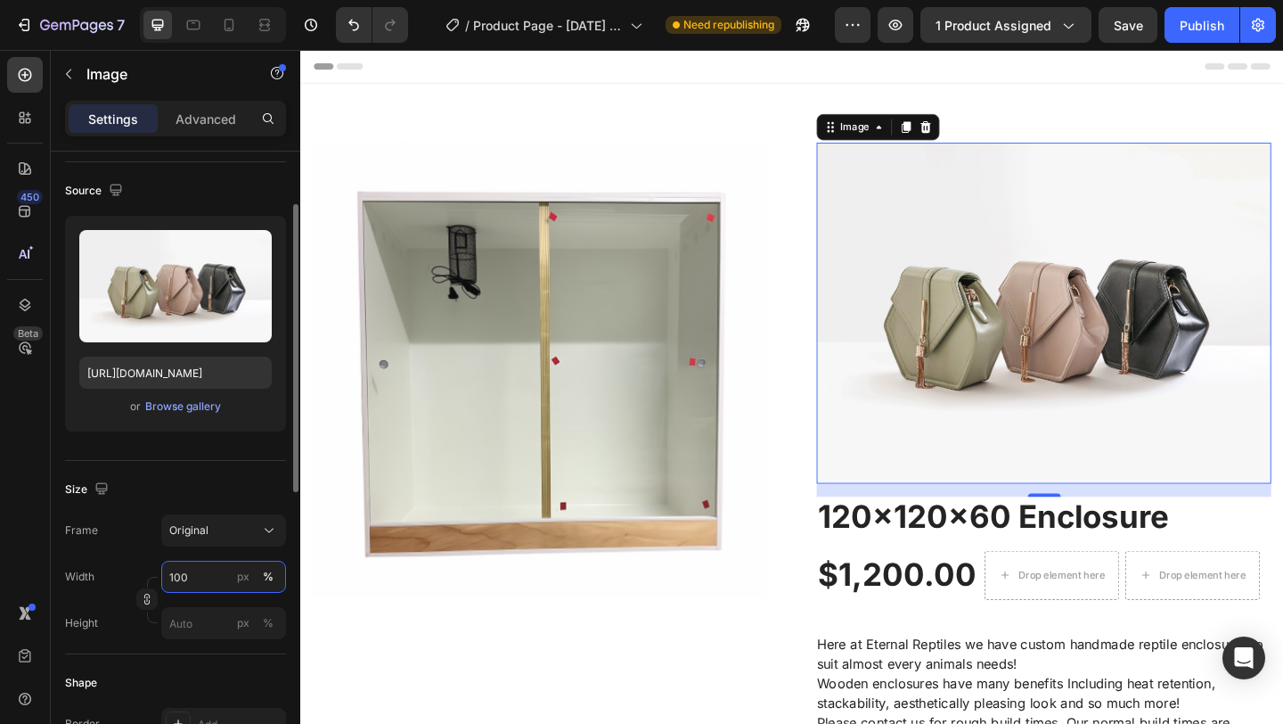
click at [202, 581] on input "100" at bounding box center [223, 577] width 125 height 32
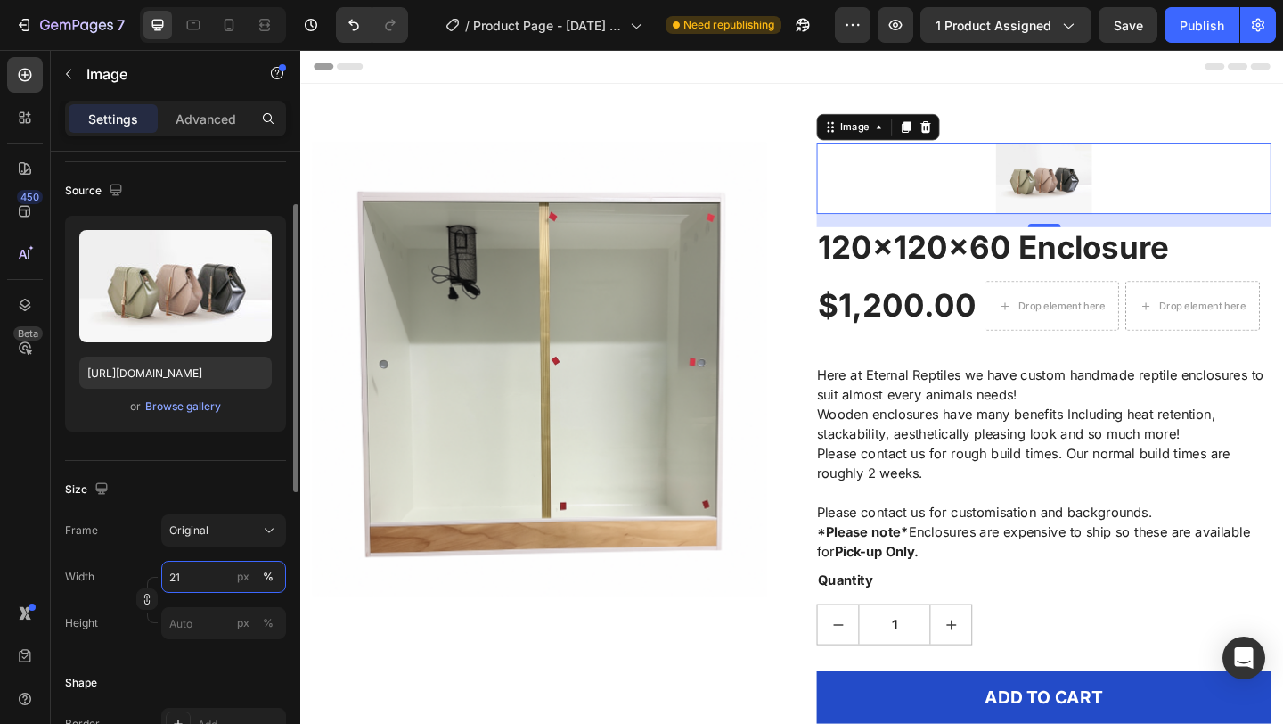
type input "2"
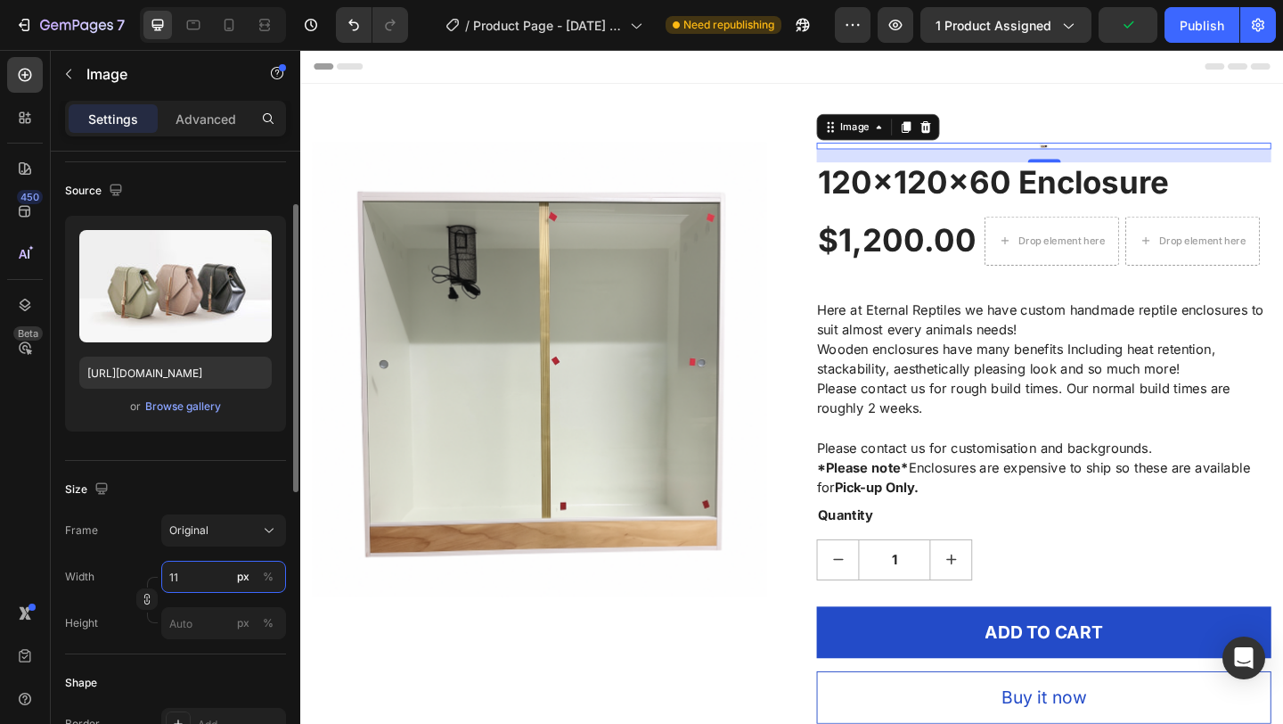
type input "1"
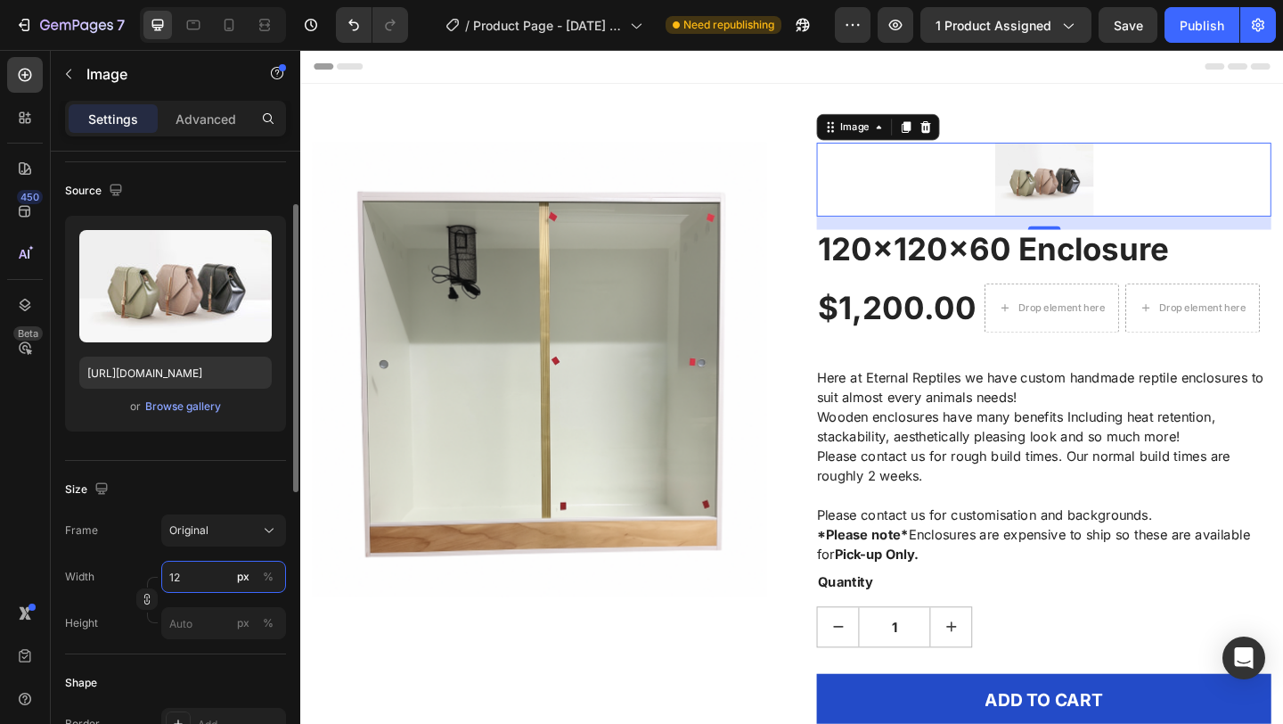
type input "1"
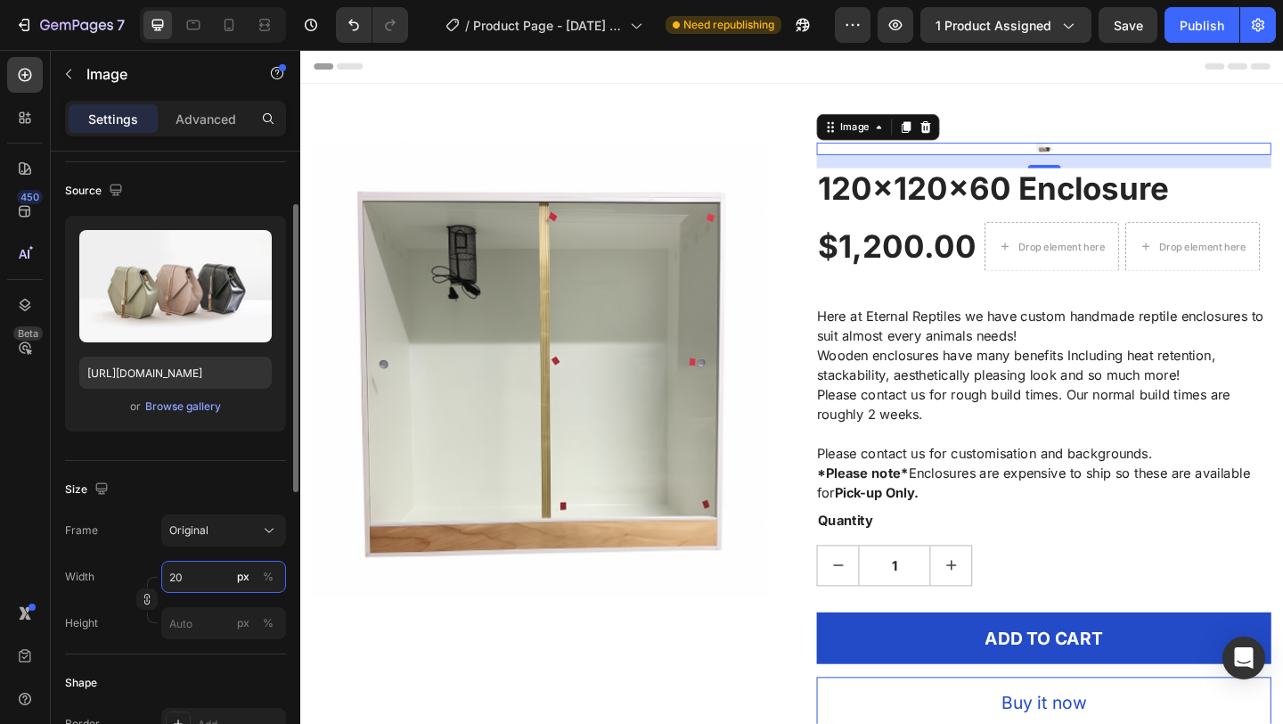
type input "2"
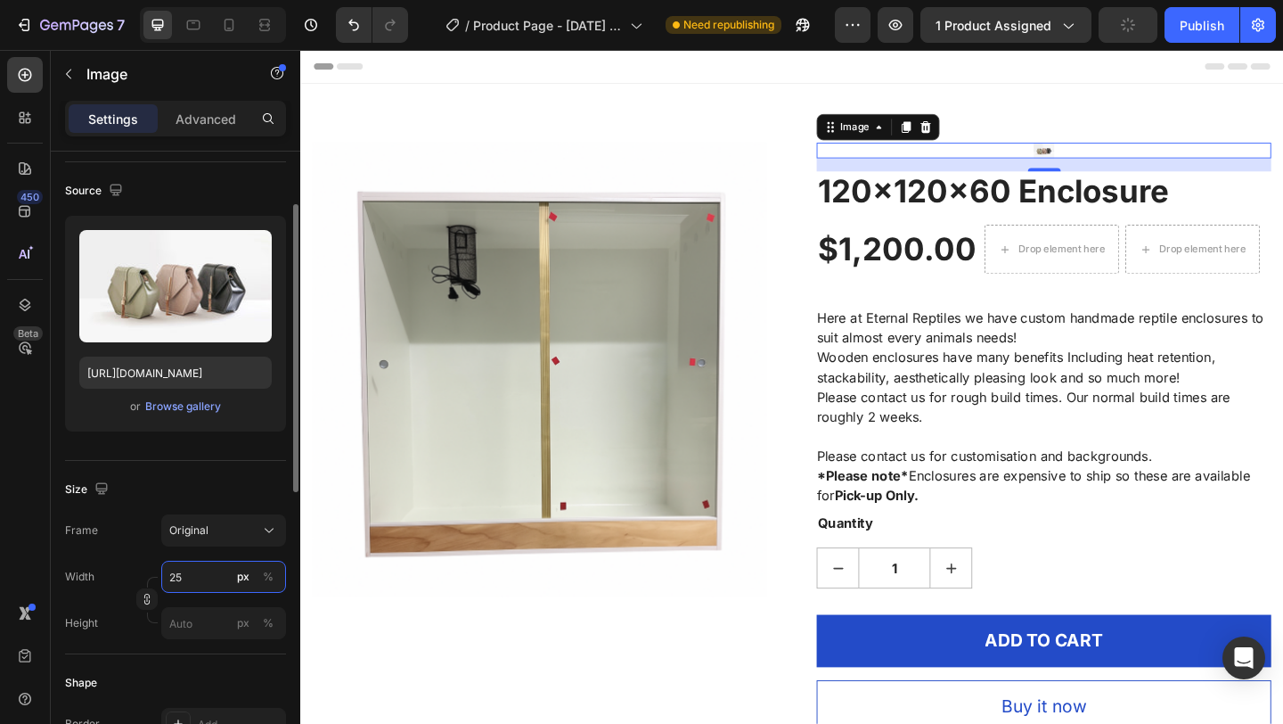
type input "2"
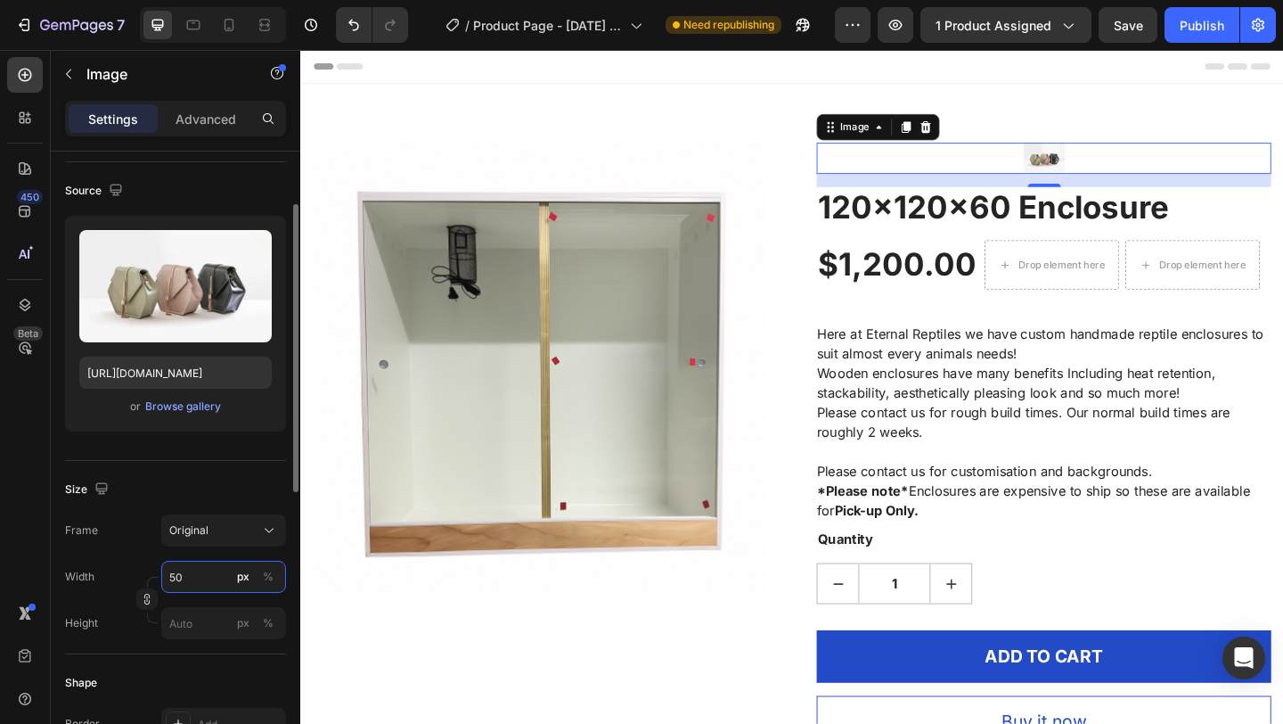
type input "5"
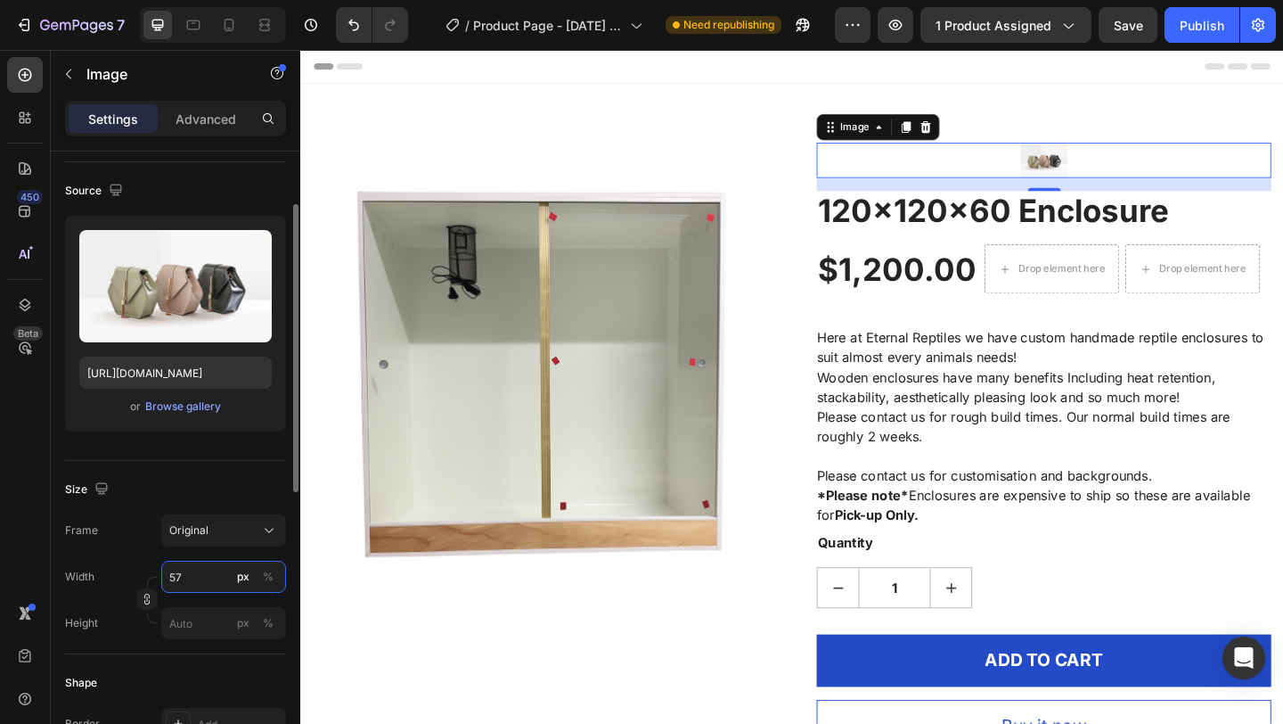
type input "5"
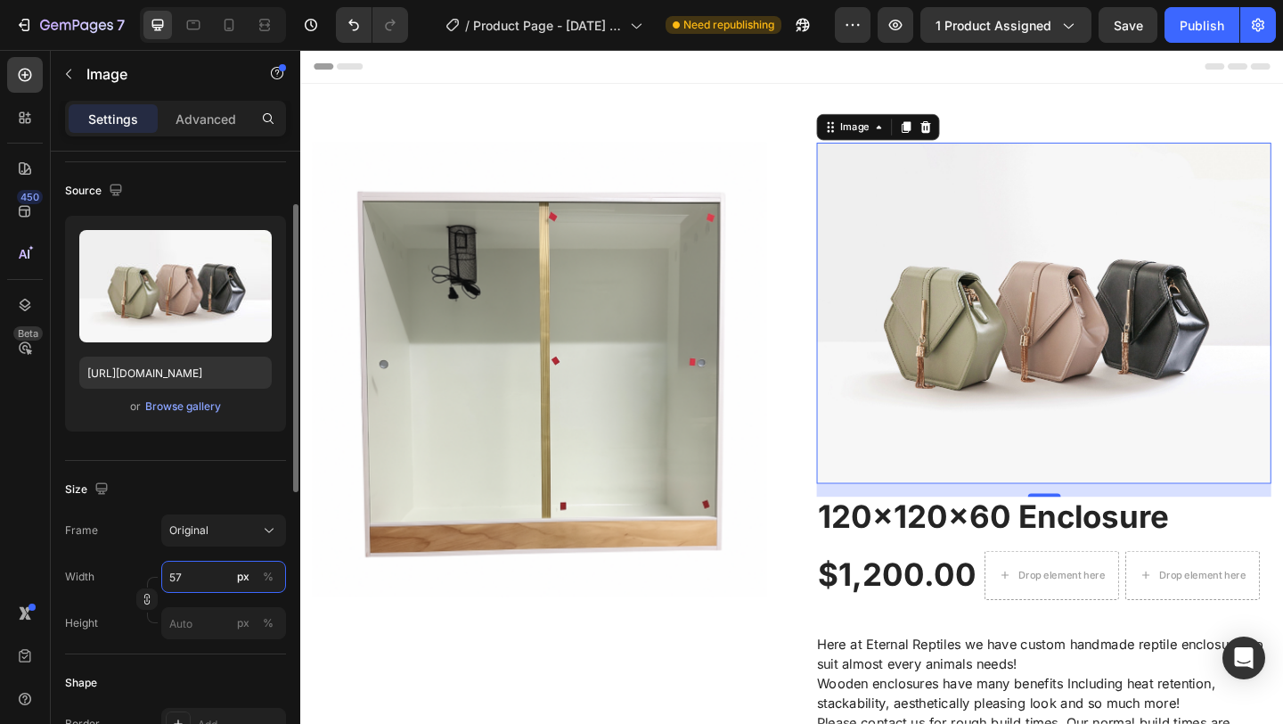
type input "5"
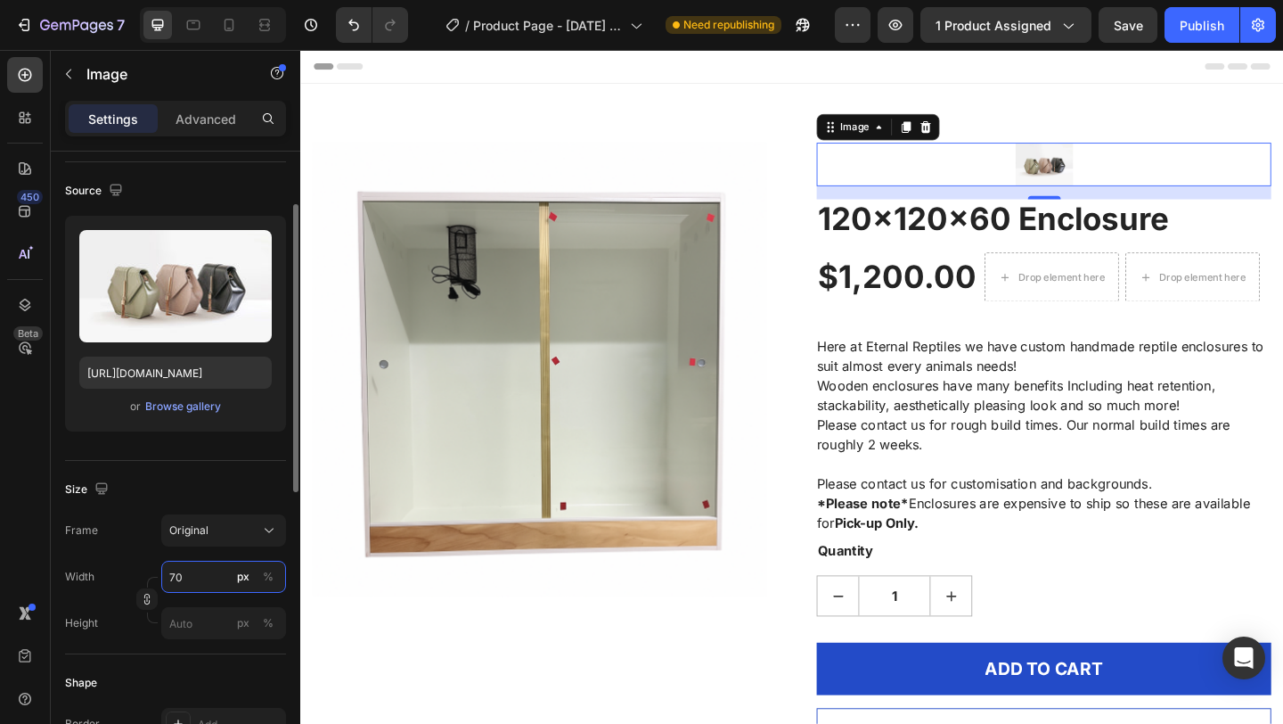
type input "7"
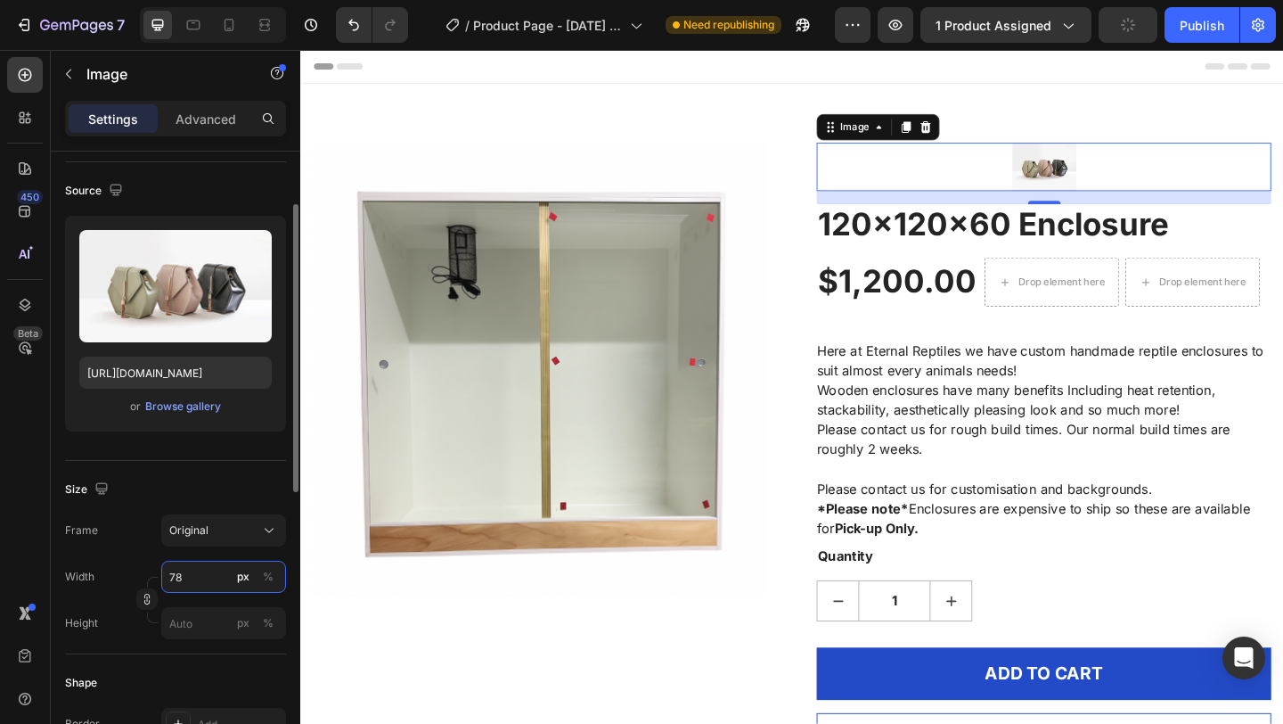
type input "7"
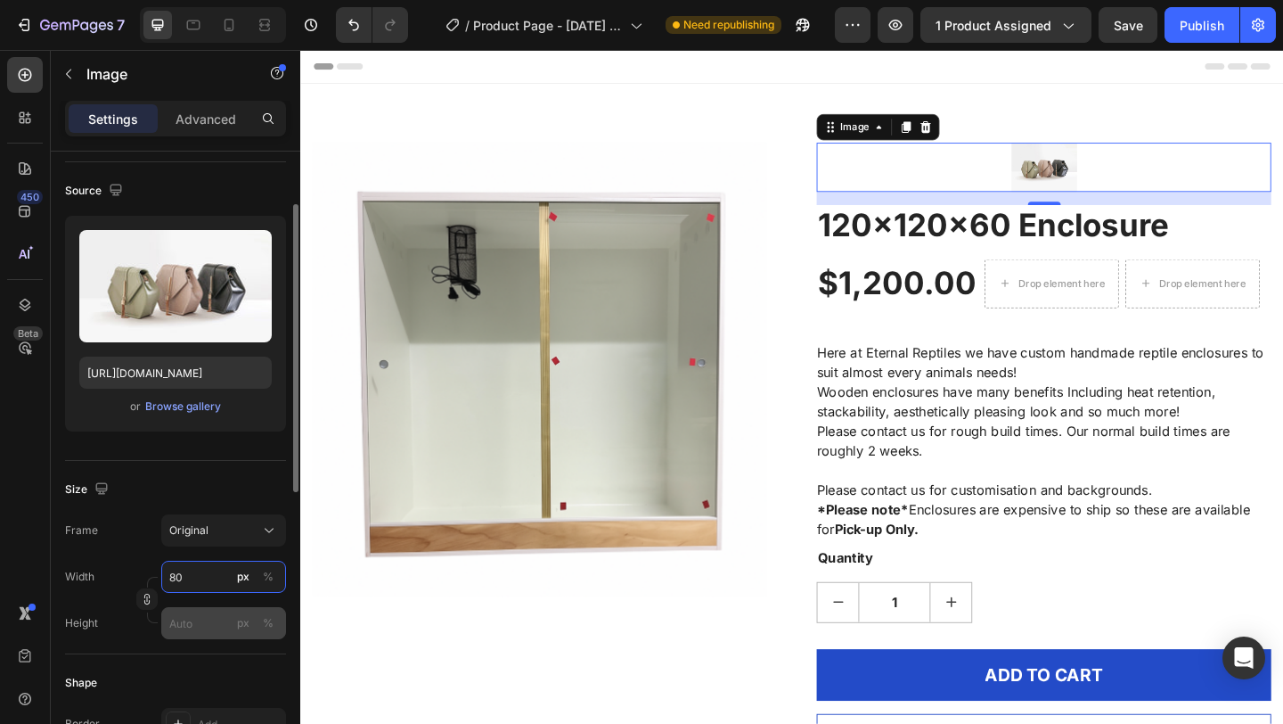
type input "80"
click at [217, 619] on input "px %" at bounding box center [223, 623] width 125 height 32
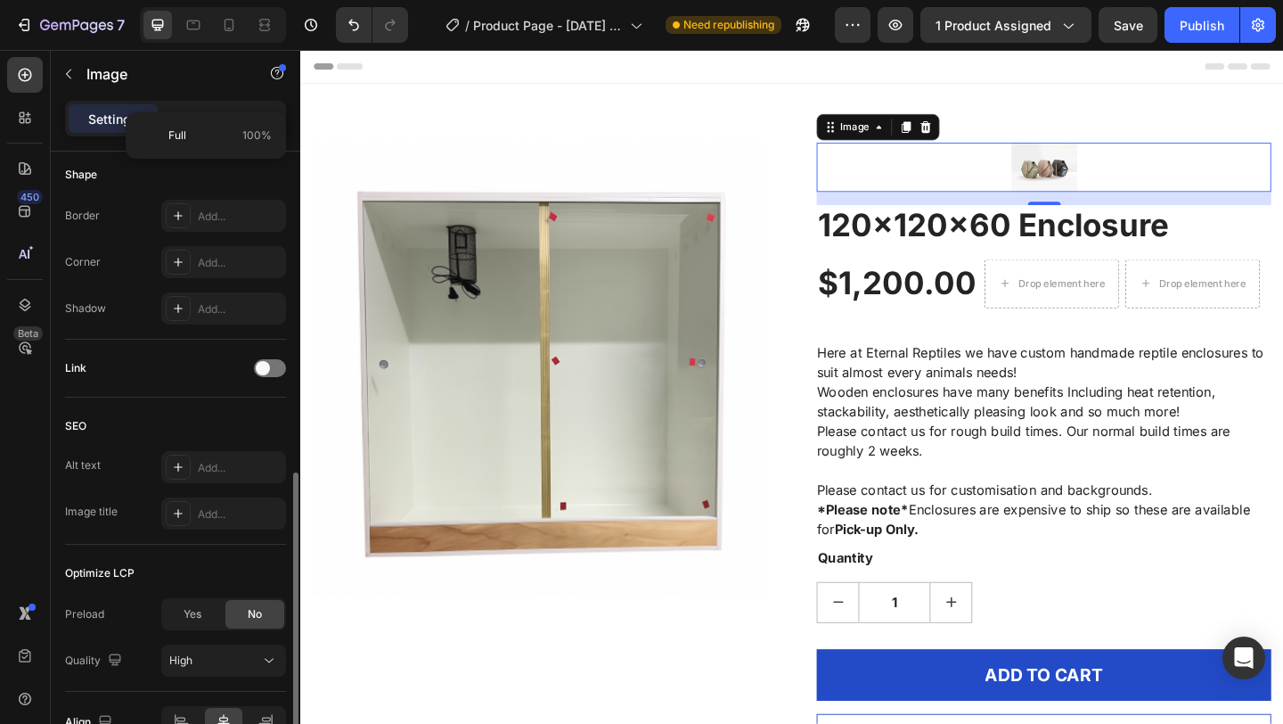
scroll to position [723, 0]
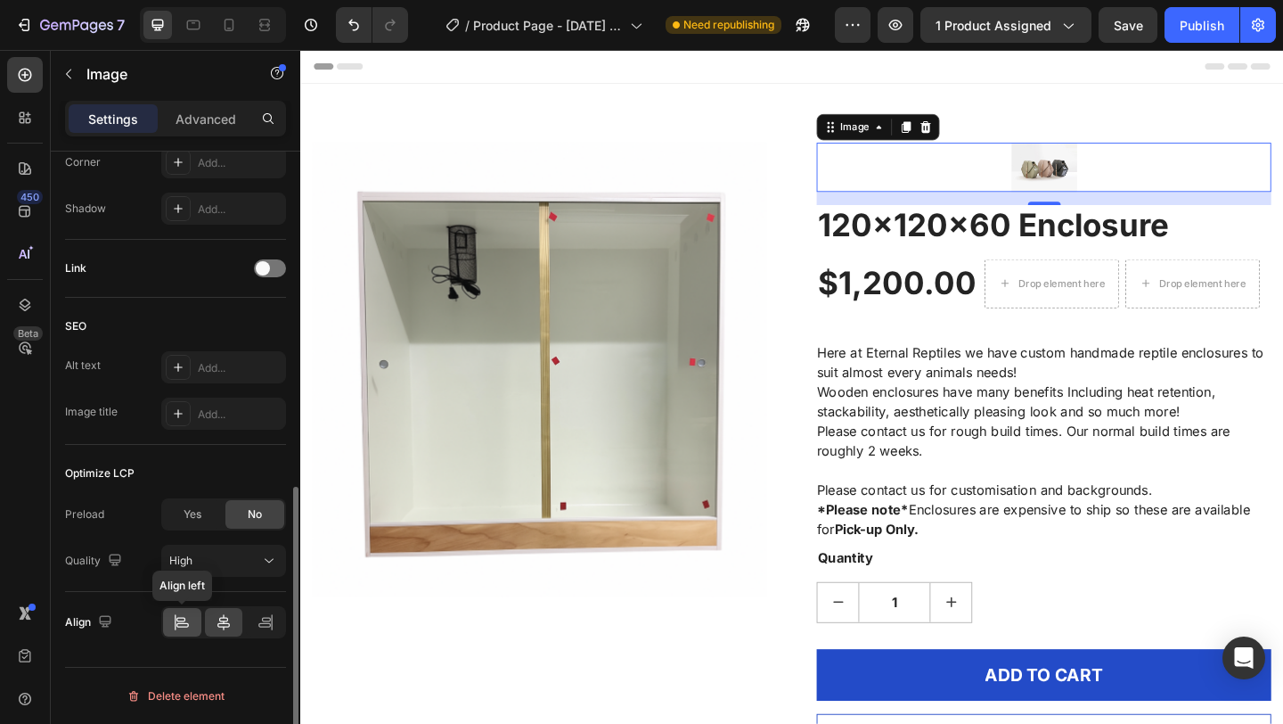
click at [179, 626] on icon at bounding box center [182, 625] width 12 height 4
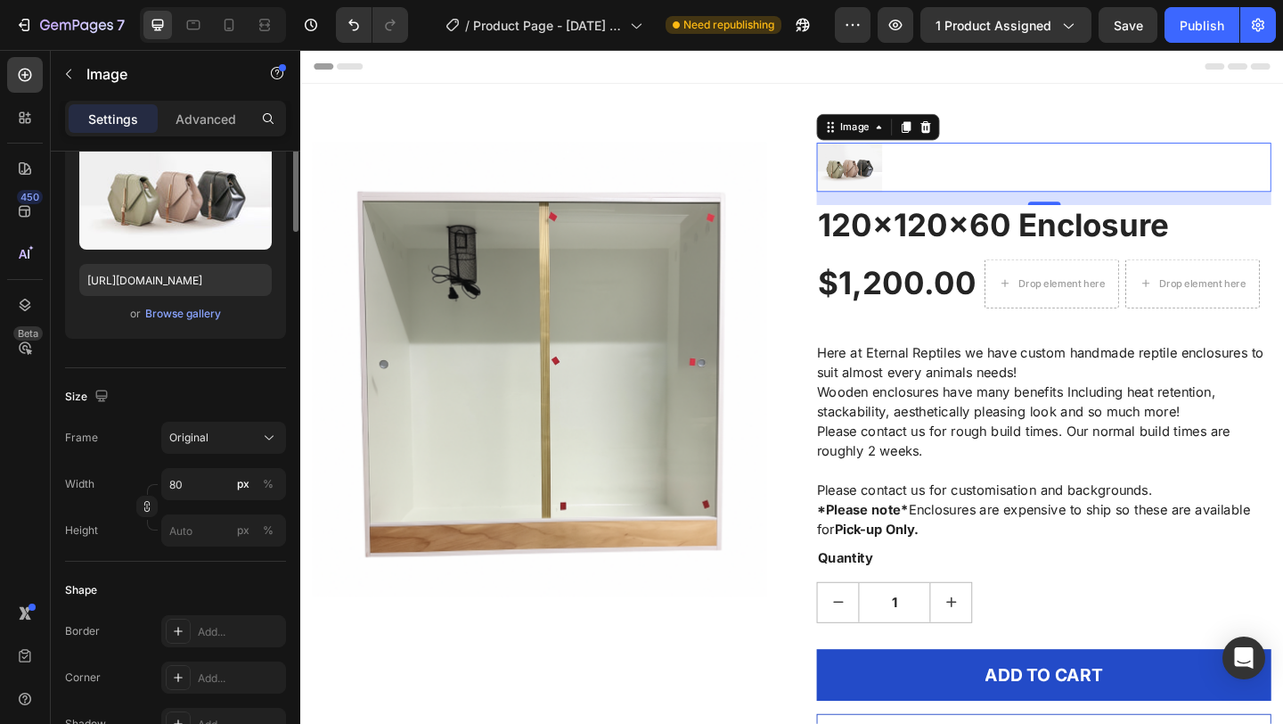
scroll to position [0, 0]
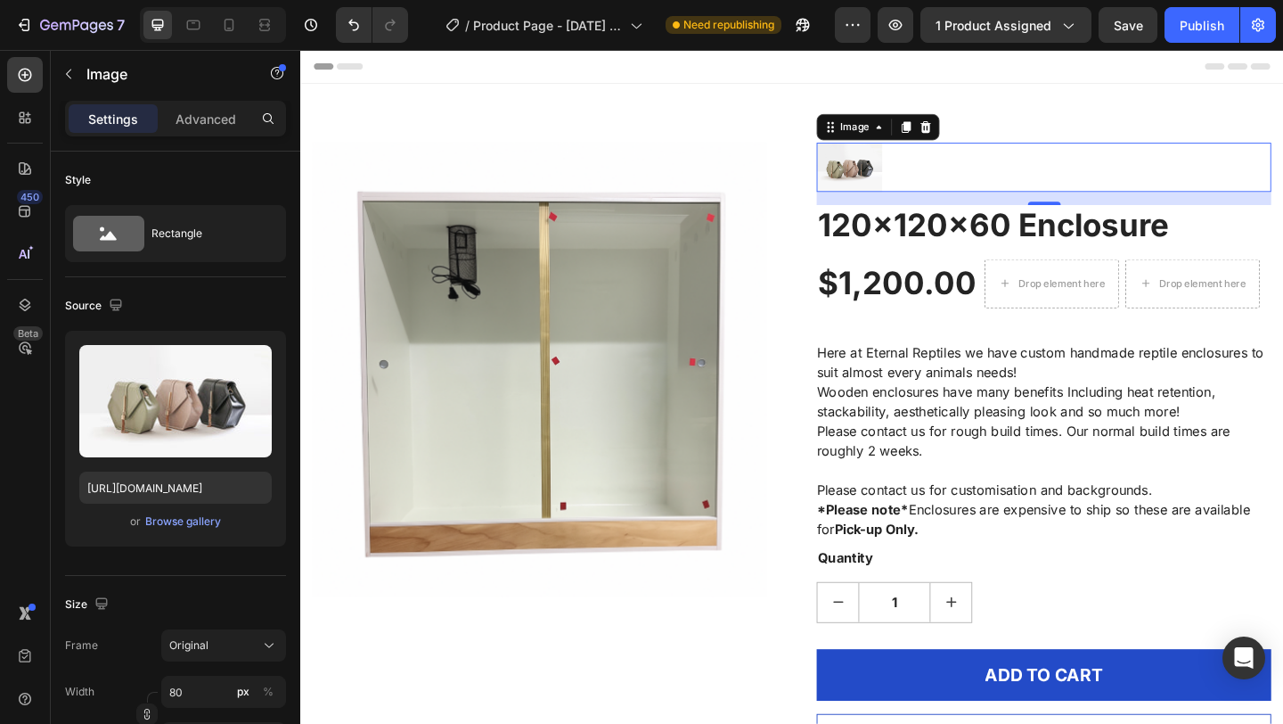
click at [920, 170] on img at bounding box center [897, 177] width 71 height 53
click at [981, 138] on icon at bounding box center [981, 133] width 12 height 12
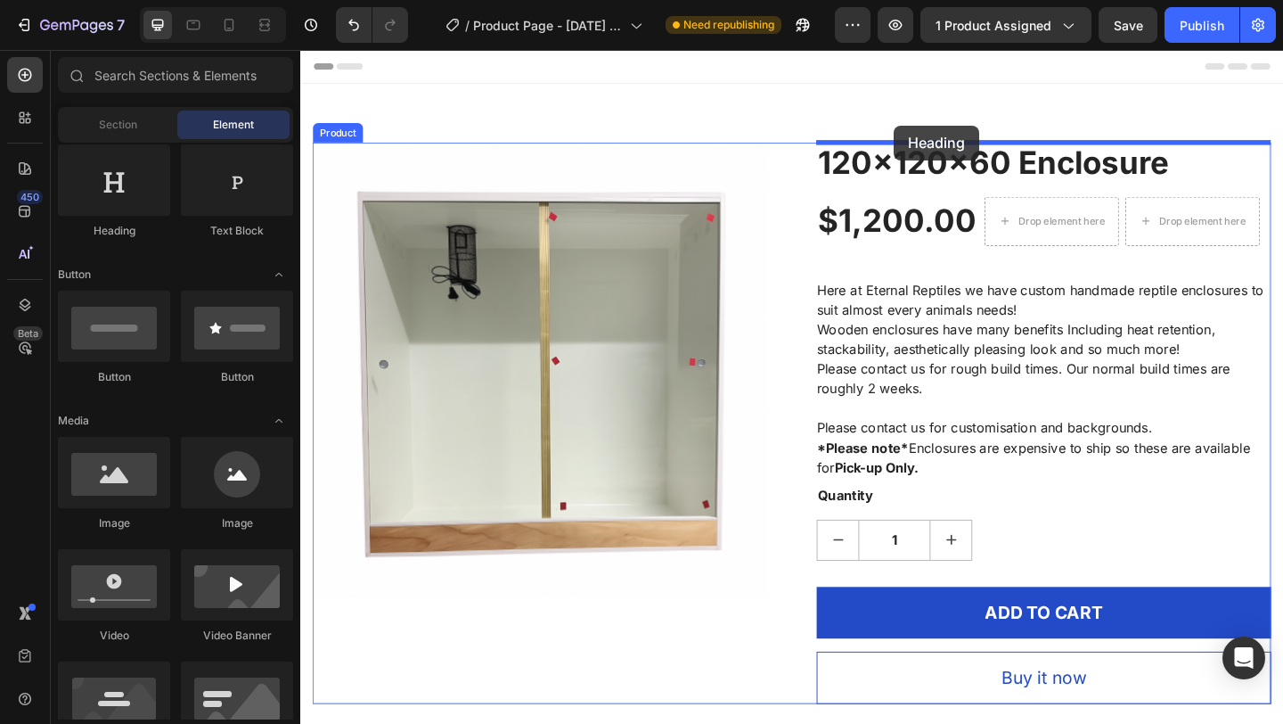
drag, startPoint x: 440, startPoint y: 209, endPoint x: 947, endPoint y: 133, distance: 512.0
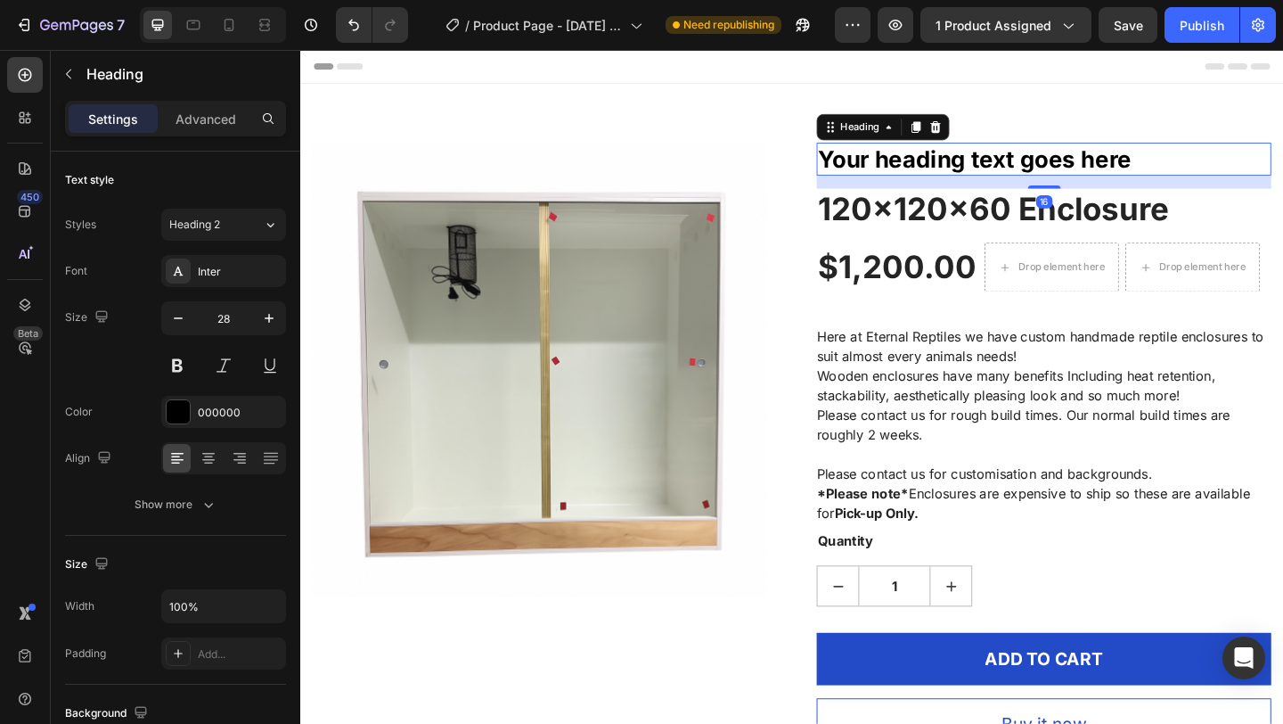
click at [1209, 169] on h2 "Your heading text goes here" at bounding box center [1109, 169] width 495 height 36
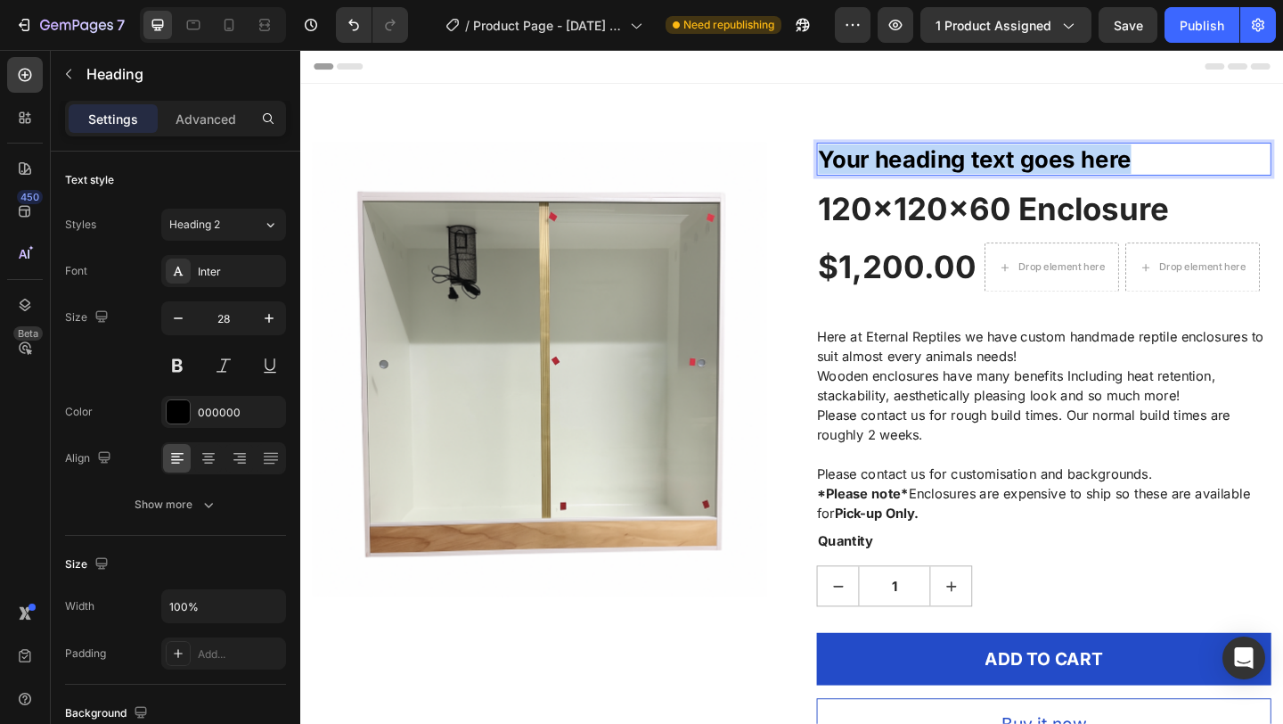
drag, startPoint x: 1209, startPoint y: 169, endPoint x: 859, endPoint y: 177, distance: 350.4
click at [859, 177] on div "Product Images Your heading text goes here Heading 16 120x120x60 Enclosure (P) …" at bounding box center [835, 481] width 1043 height 660
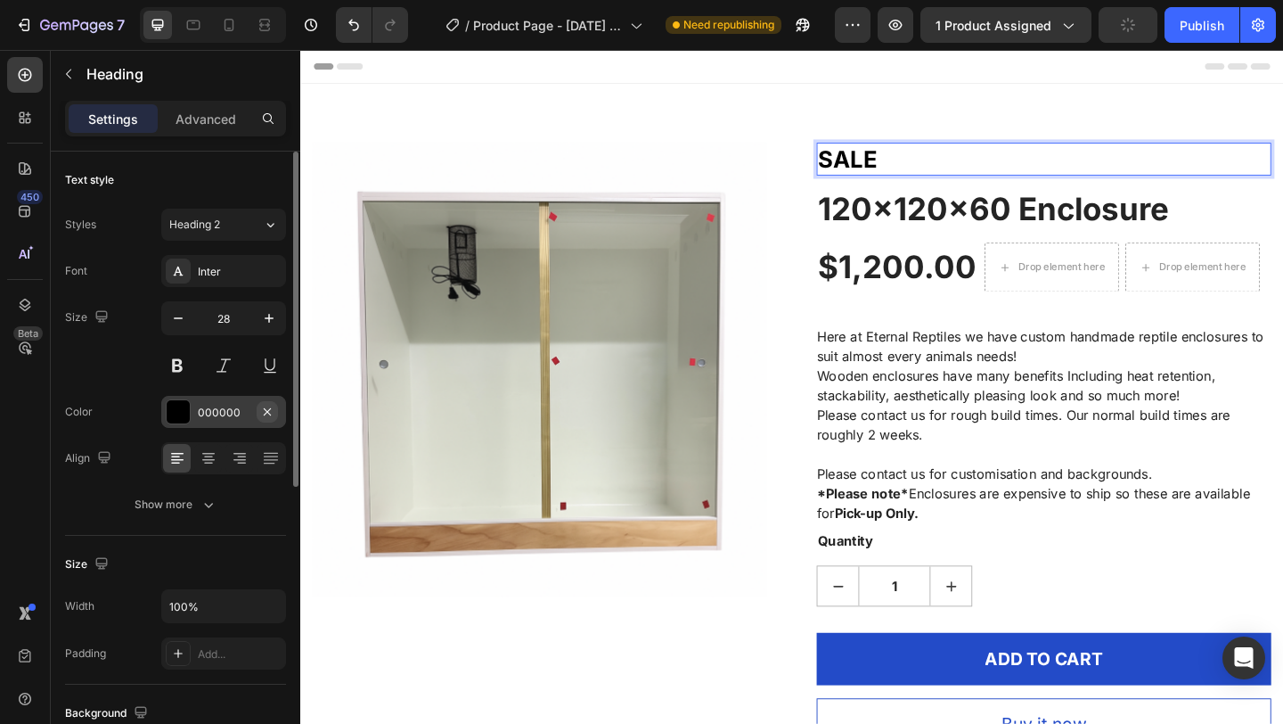
click at [271, 409] on icon "button" at bounding box center [267, 412] width 14 height 14
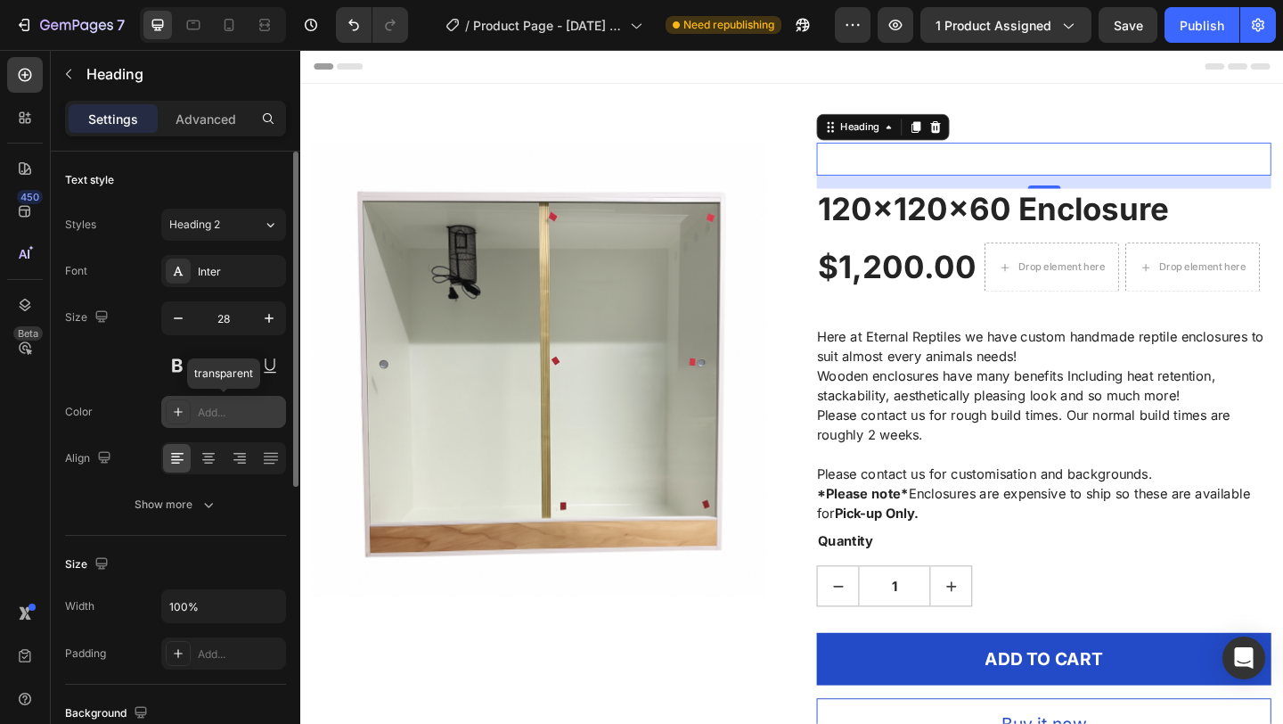
click at [245, 414] on div "Add..." at bounding box center [240, 413] width 84 height 16
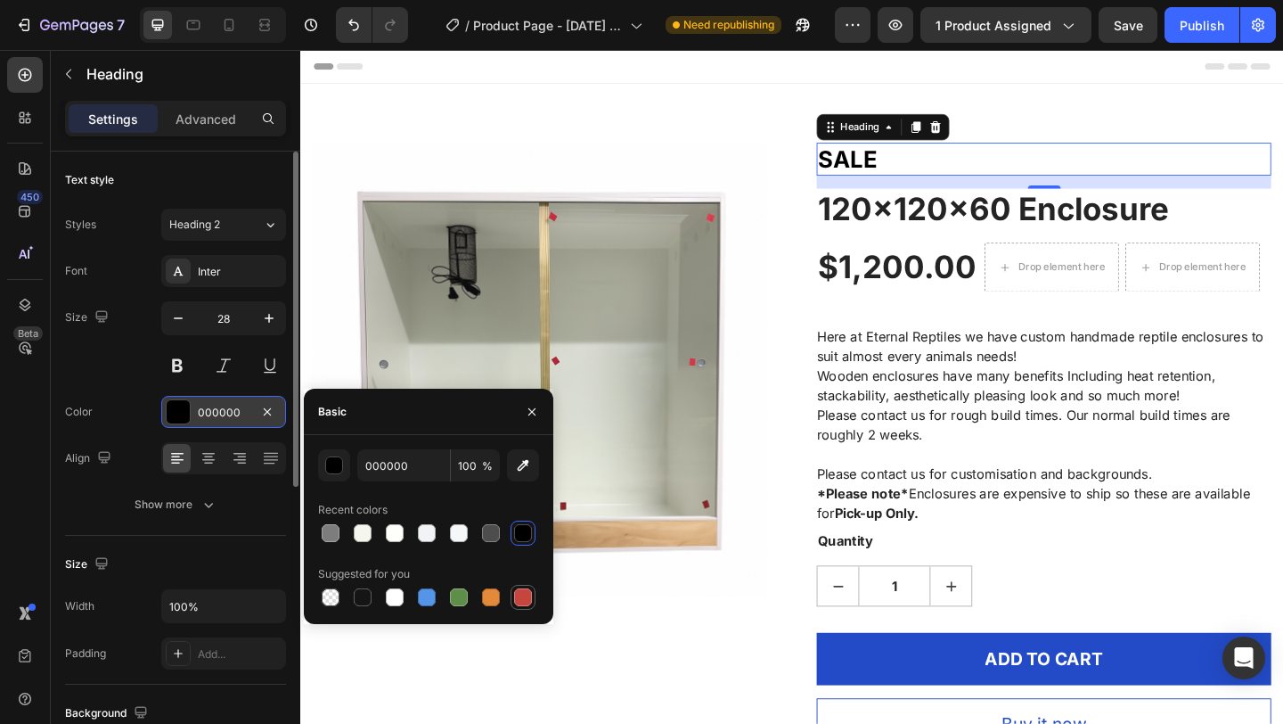
click at [529, 597] on div at bounding box center [523, 597] width 18 height 18
click at [422, 465] on input "C5453F" at bounding box center [403, 465] width 93 height 32
click at [334, 470] on div "button" at bounding box center [335, 466] width 18 height 18
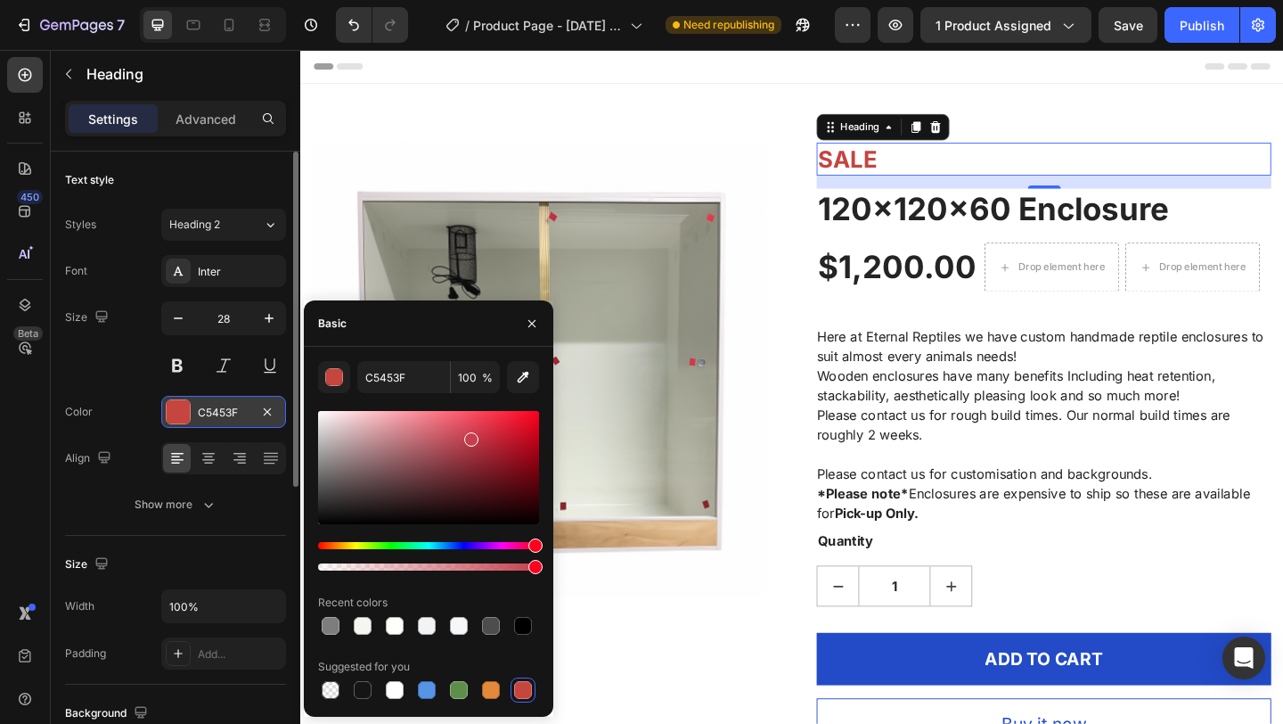
click at [536, 547] on div "Hue" at bounding box center [428, 545] width 221 height 7
click at [533, 422] on div at bounding box center [428, 467] width 221 height 113
type input "E20620"
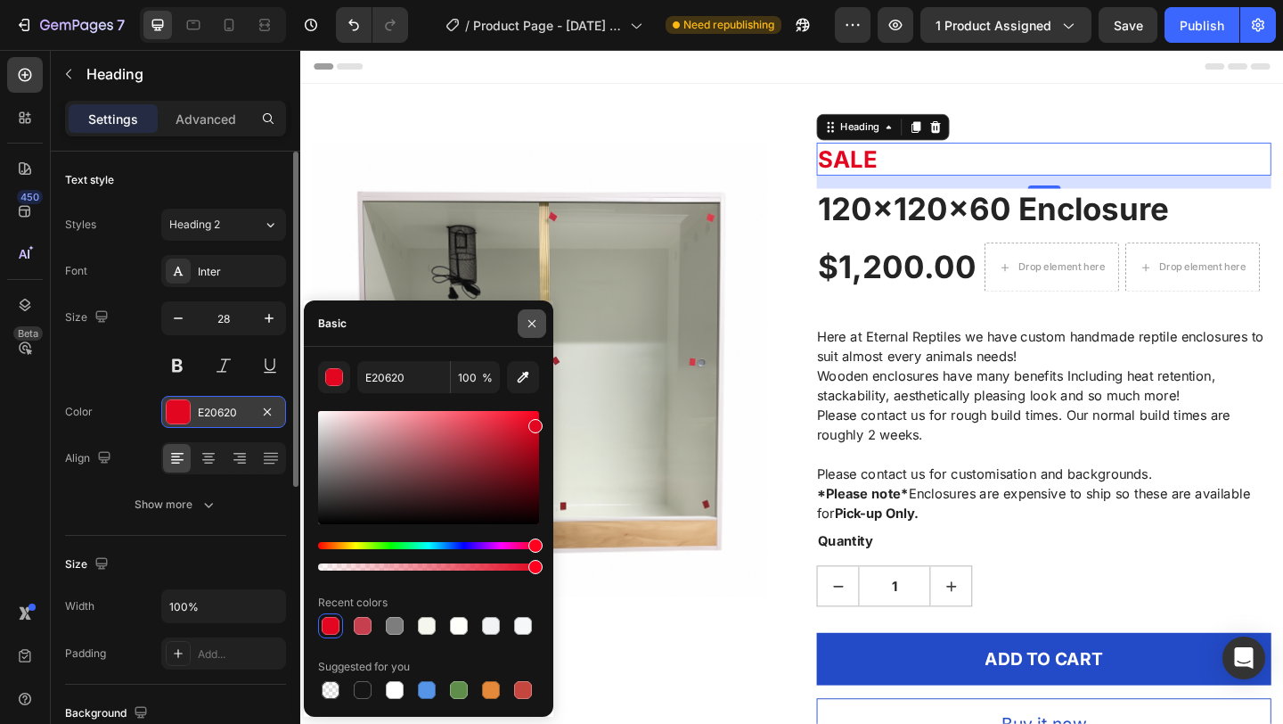
click at [530, 324] on icon "button" at bounding box center [532, 322] width 7 height 7
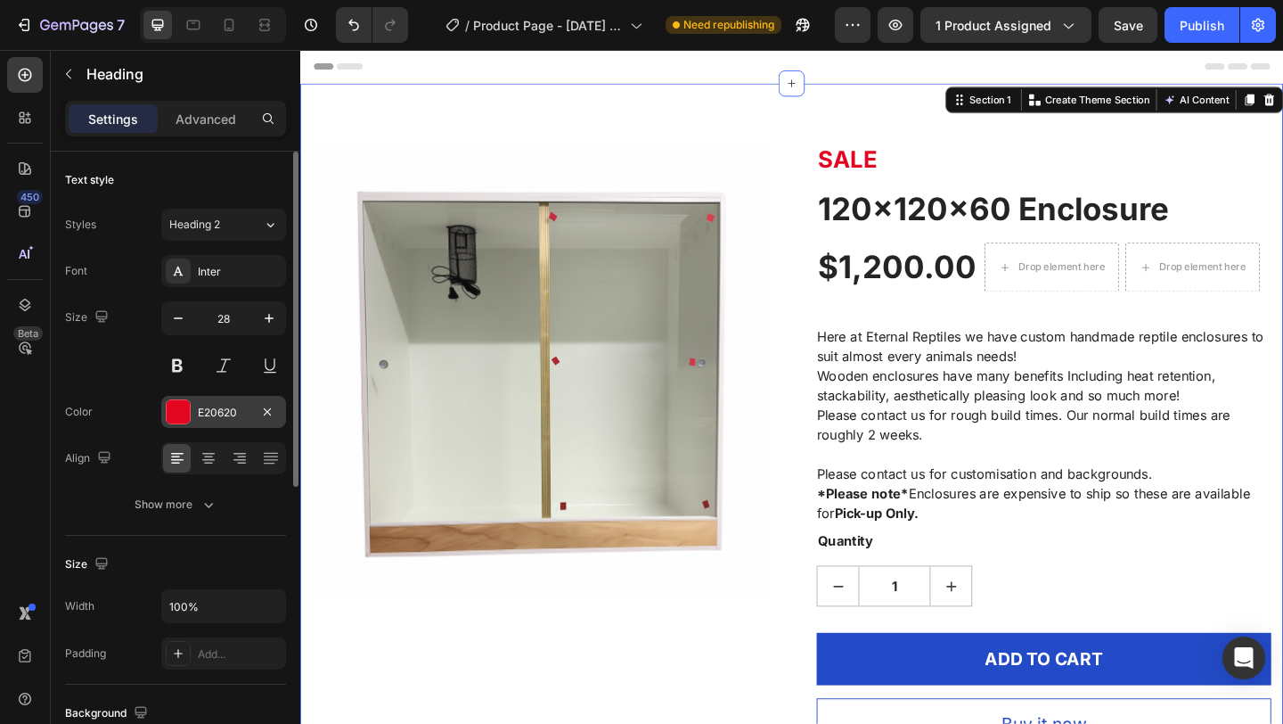
click at [708, 128] on div "Product Images SALE Heading 120x120x60 Enclosure (P) Title $1,200.00 (P) Price …" at bounding box center [834, 480] width 1069 height 789
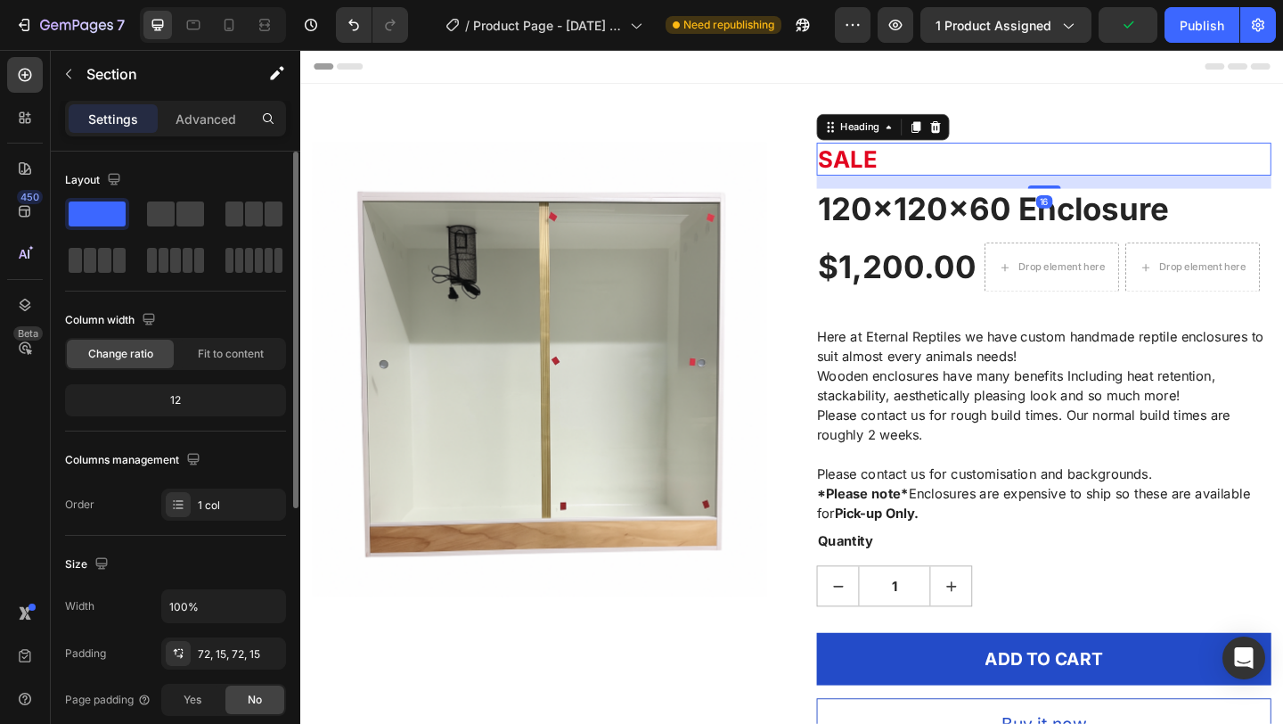
click at [916, 172] on p "SALE" at bounding box center [1109, 168] width 491 height 32
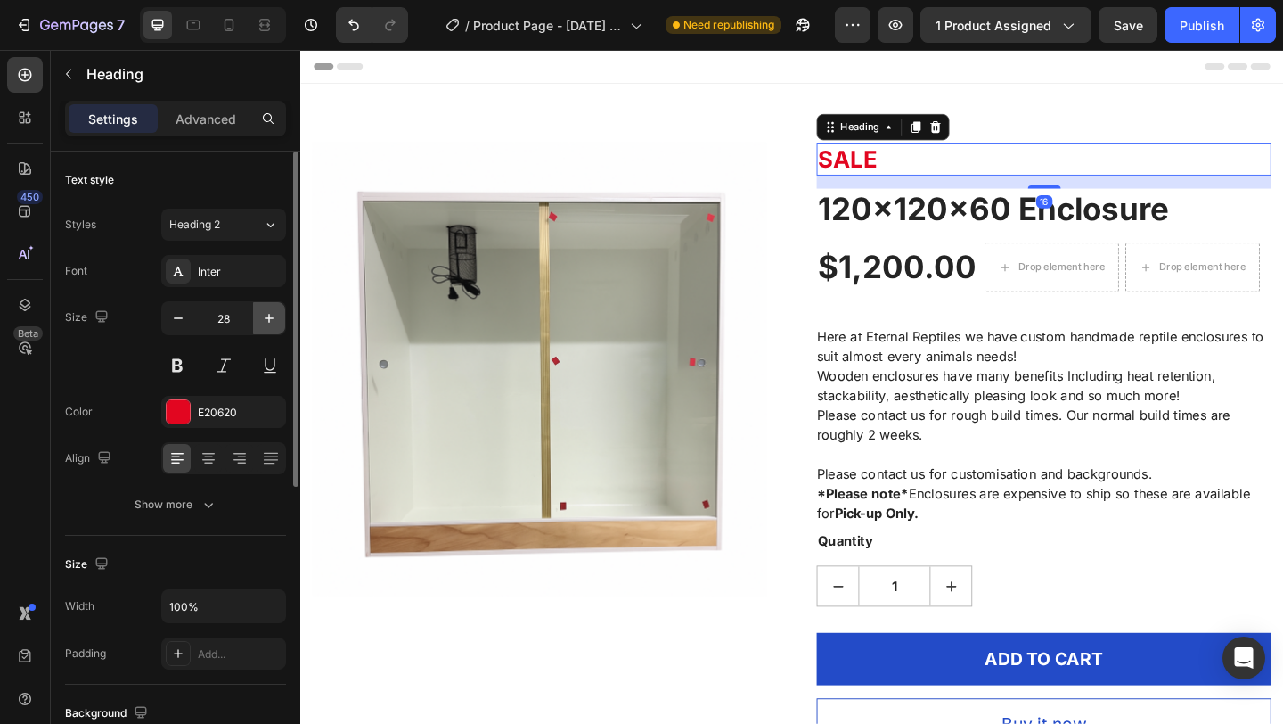
click at [276, 312] on icon "button" at bounding box center [269, 318] width 18 height 18
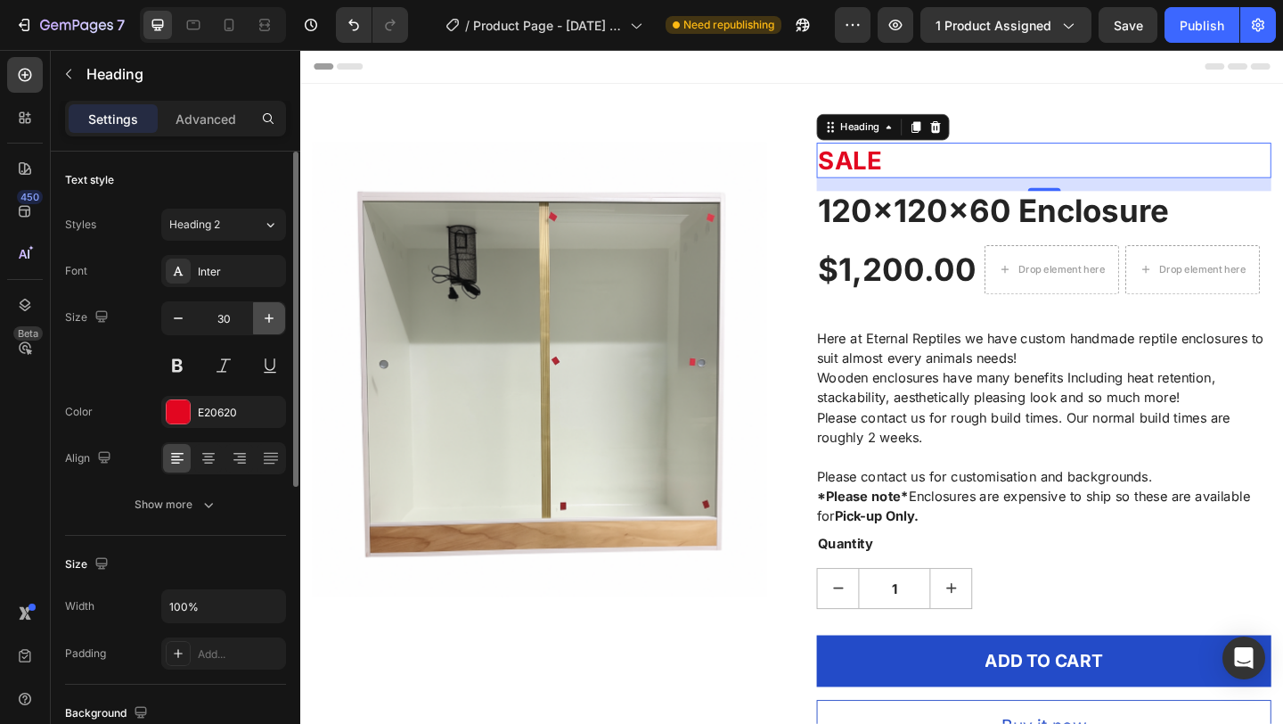
click at [276, 312] on icon "button" at bounding box center [269, 318] width 18 height 18
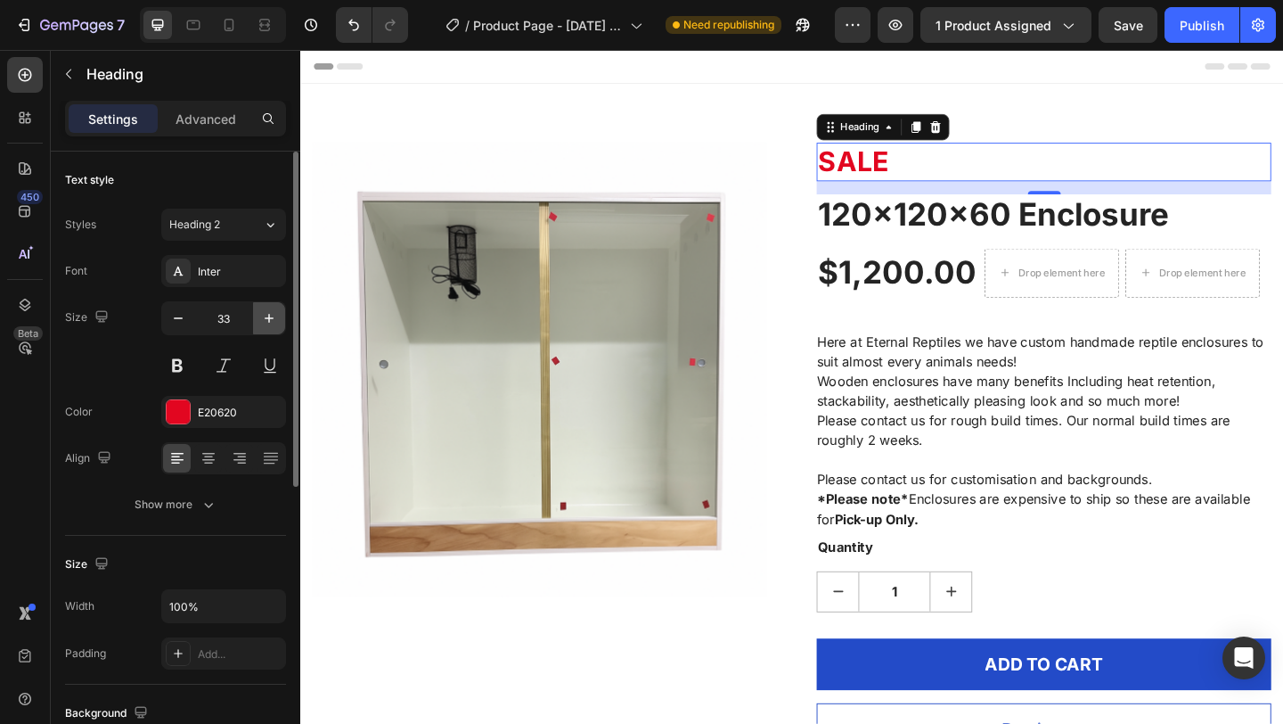
click at [276, 312] on icon "button" at bounding box center [269, 318] width 18 height 18
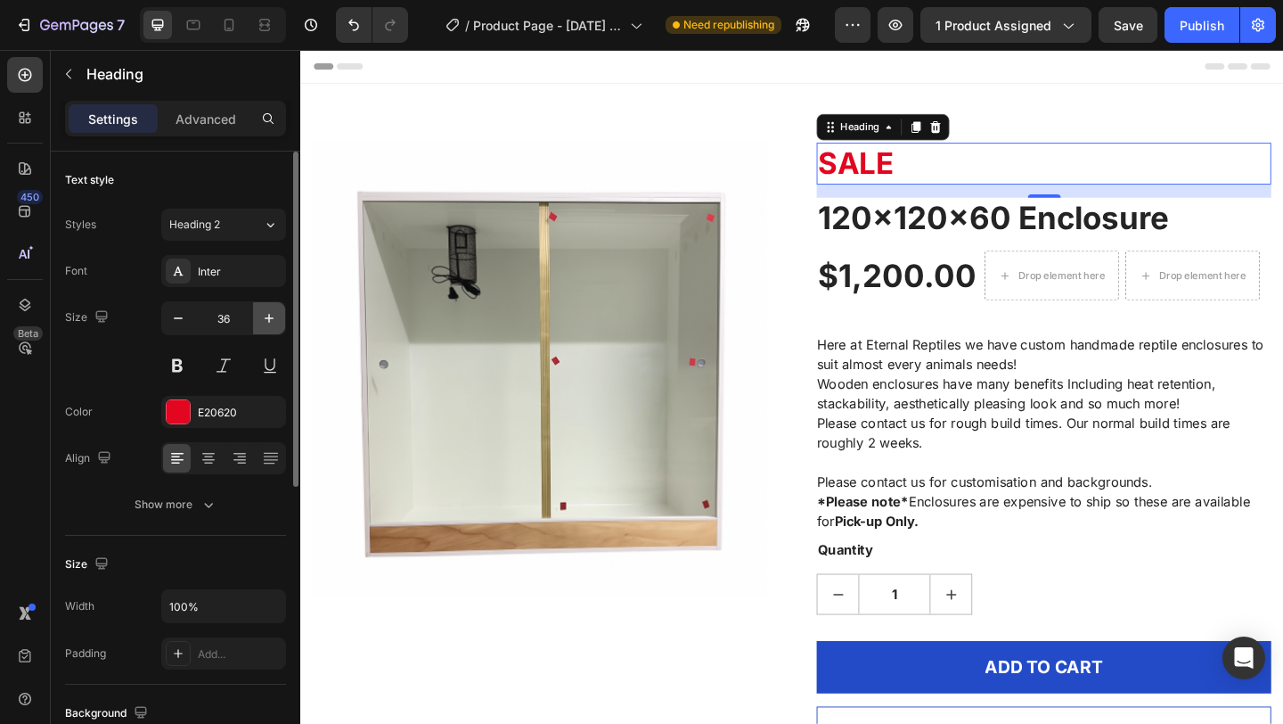
click at [276, 312] on icon "button" at bounding box center [269, 318] width 18 height 18
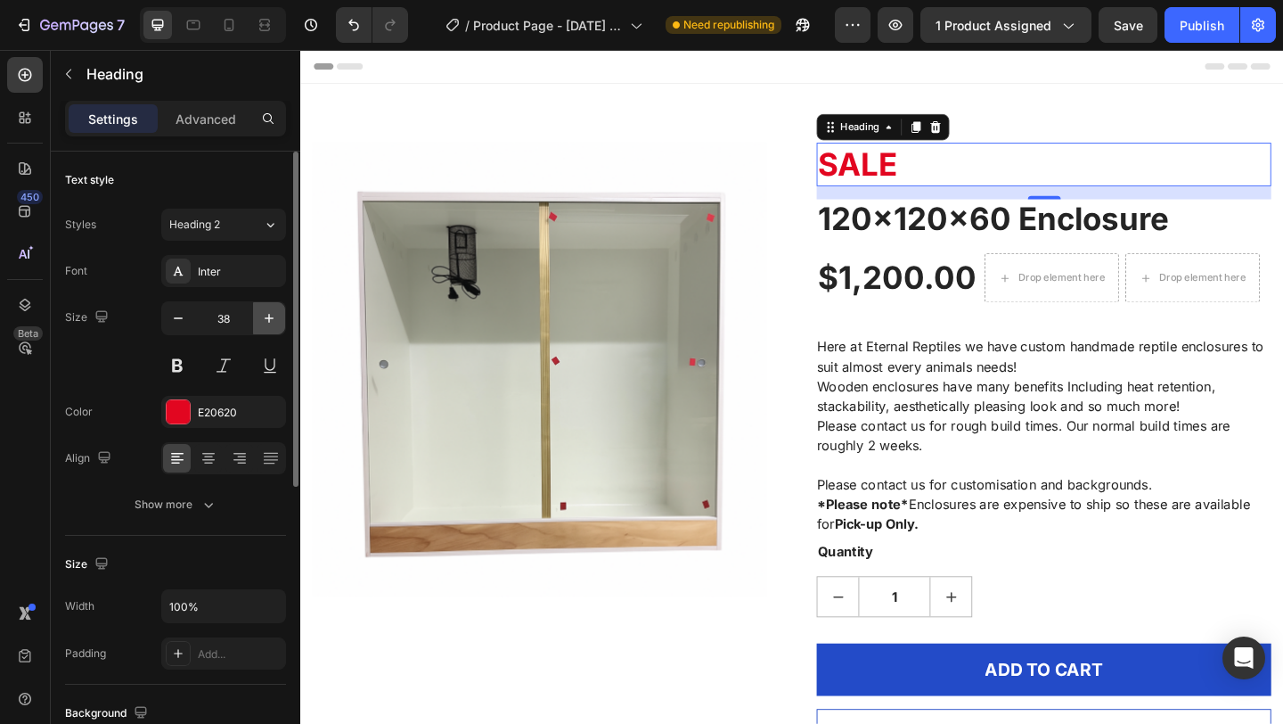
click at [276, 312] on icon "button" at bounding box center [269, 318] width 18 height 18
type input "39"
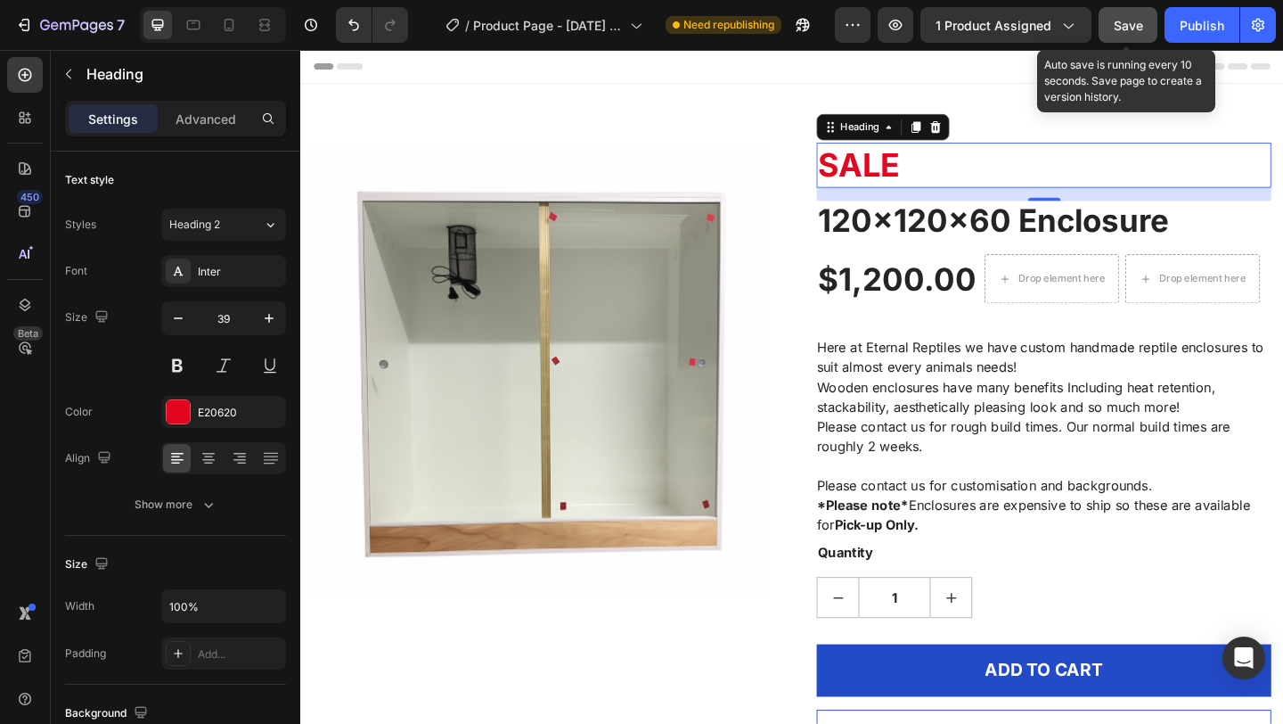
click at [1120, 37] on button "Save" at bounding box center [1128, 25] width 59 height 36
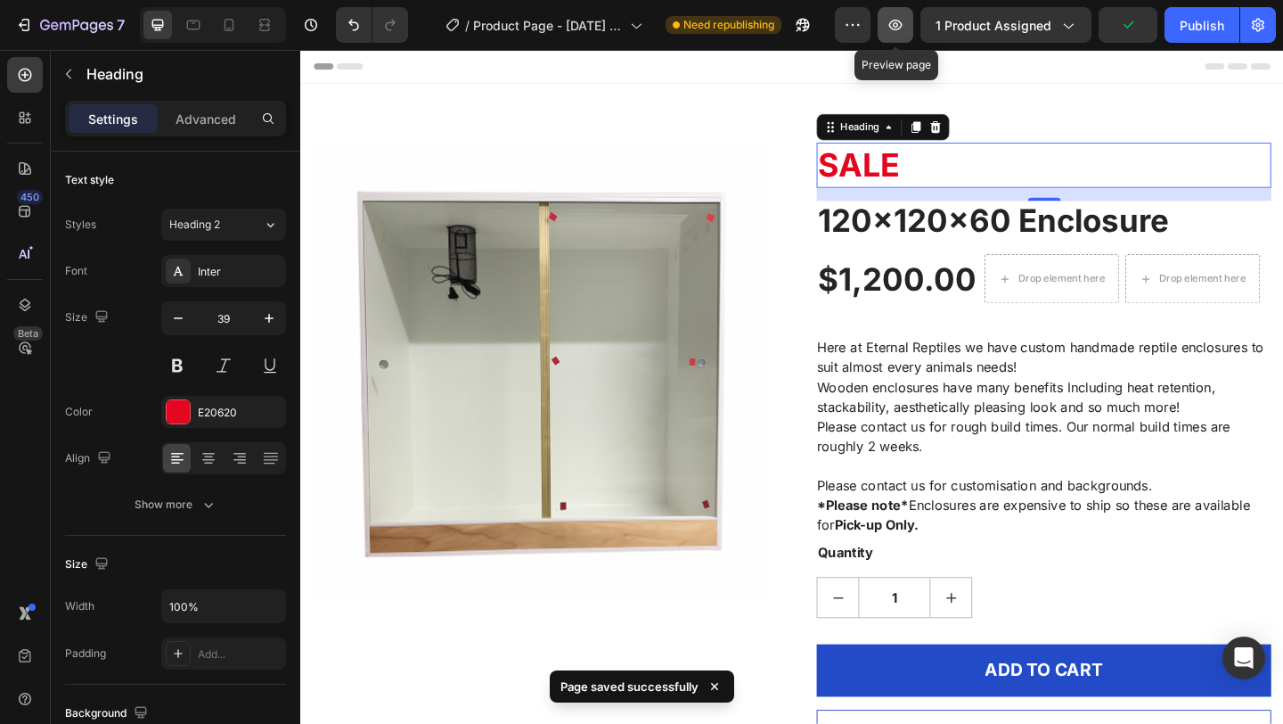
click at [891, 34] on button "button" at bounding box center [896, 25] width 36 height 36
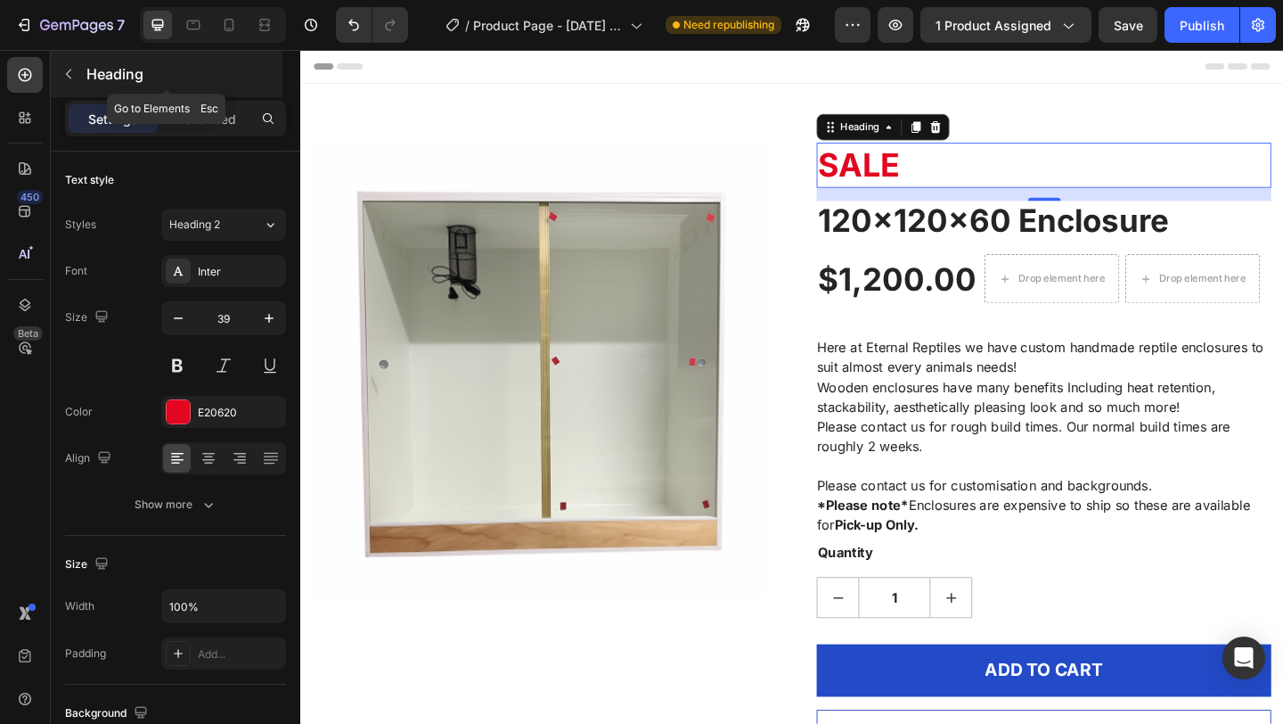
click at [85, 71] on div "Heading" at bounding box center [167, 74] width 232 height 46
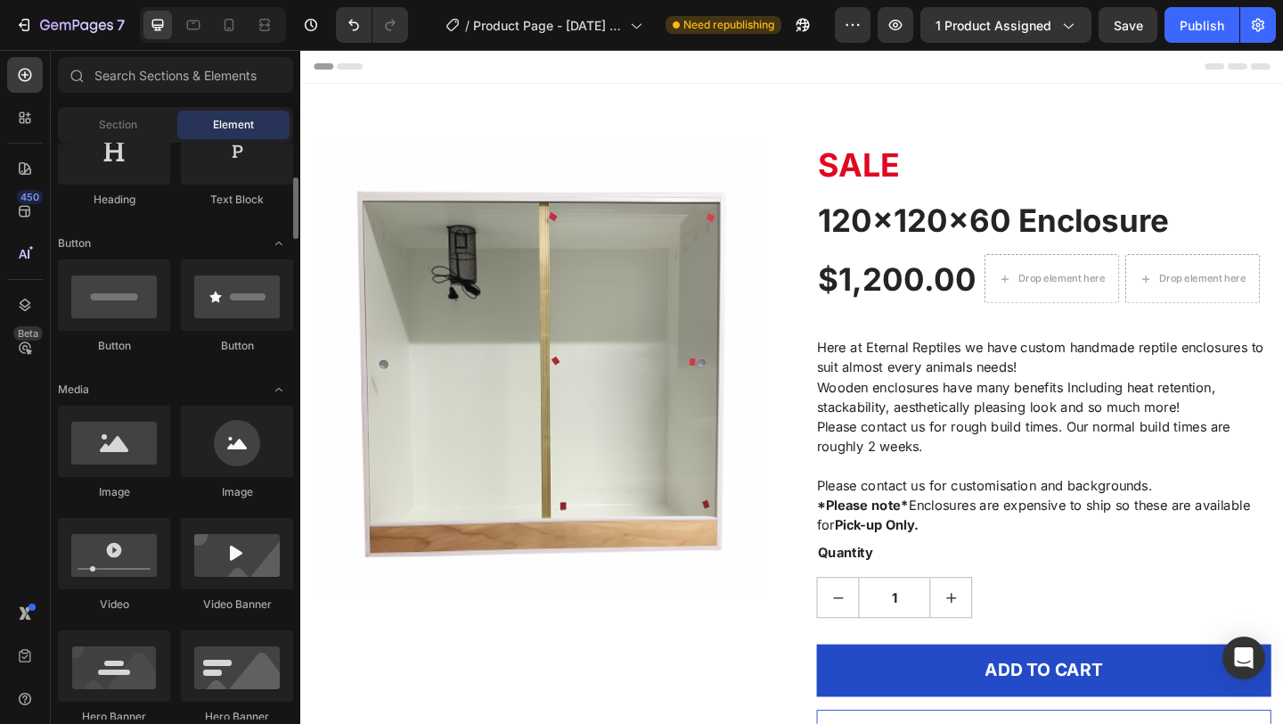
scroll to position [293, 0]
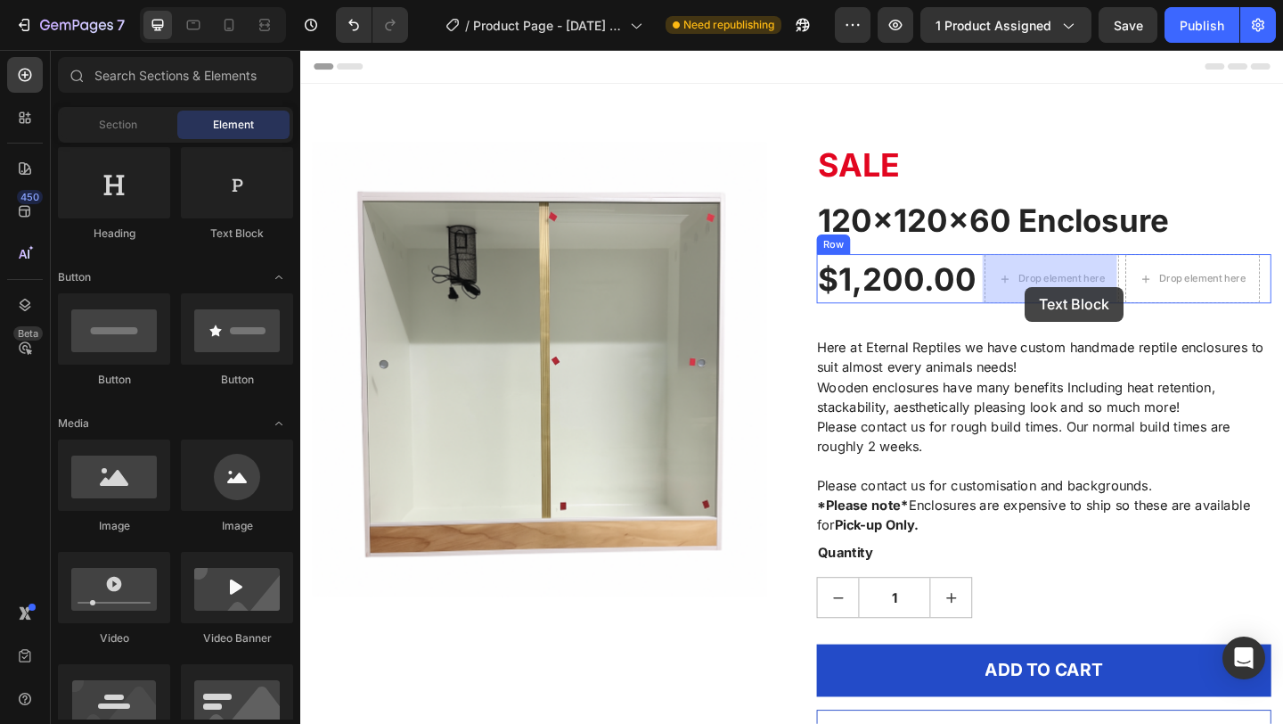
drag, startPoint x: 553, startPoint y: 250, endPoint x: 1088, endPoint y: 307, distance: 537.8
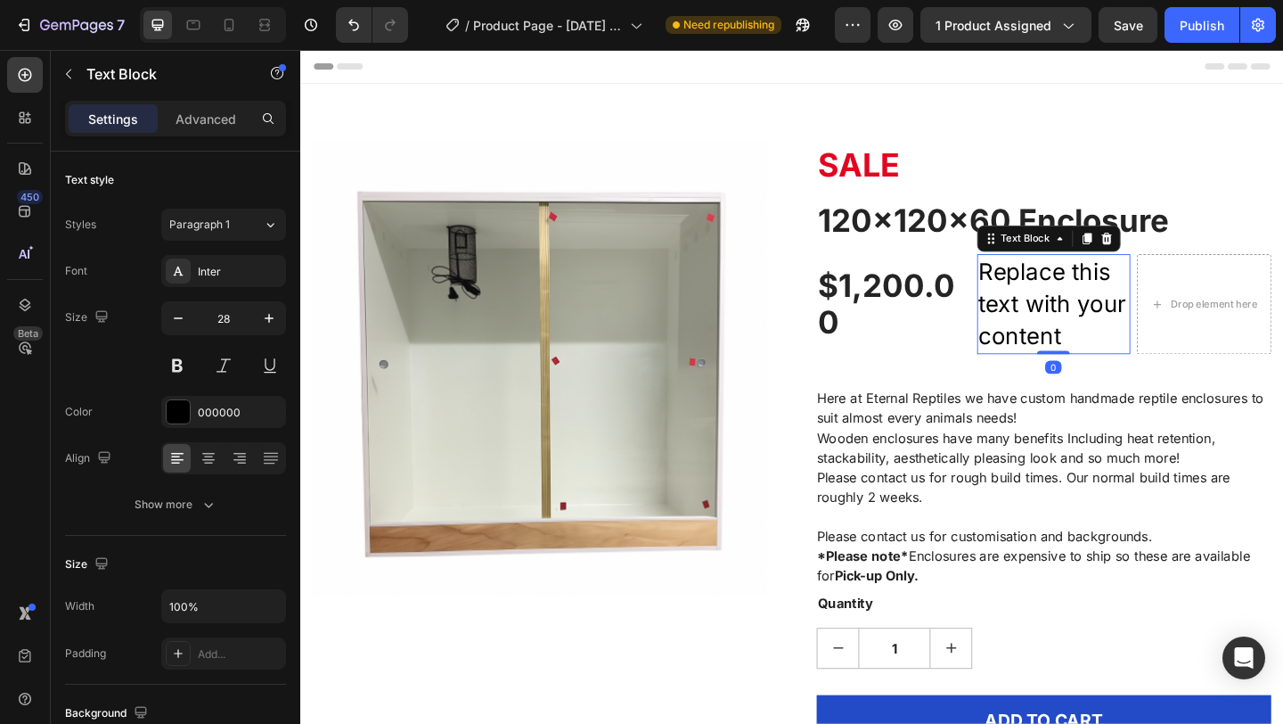
click at [1143, 357] on div "Replace this text with your content" at bounding box center [1121, 326] width 168 height 109
click at [1143, 357] on p "Replace this text with your content" at bounding box center [1120, 326] width 164 height 105
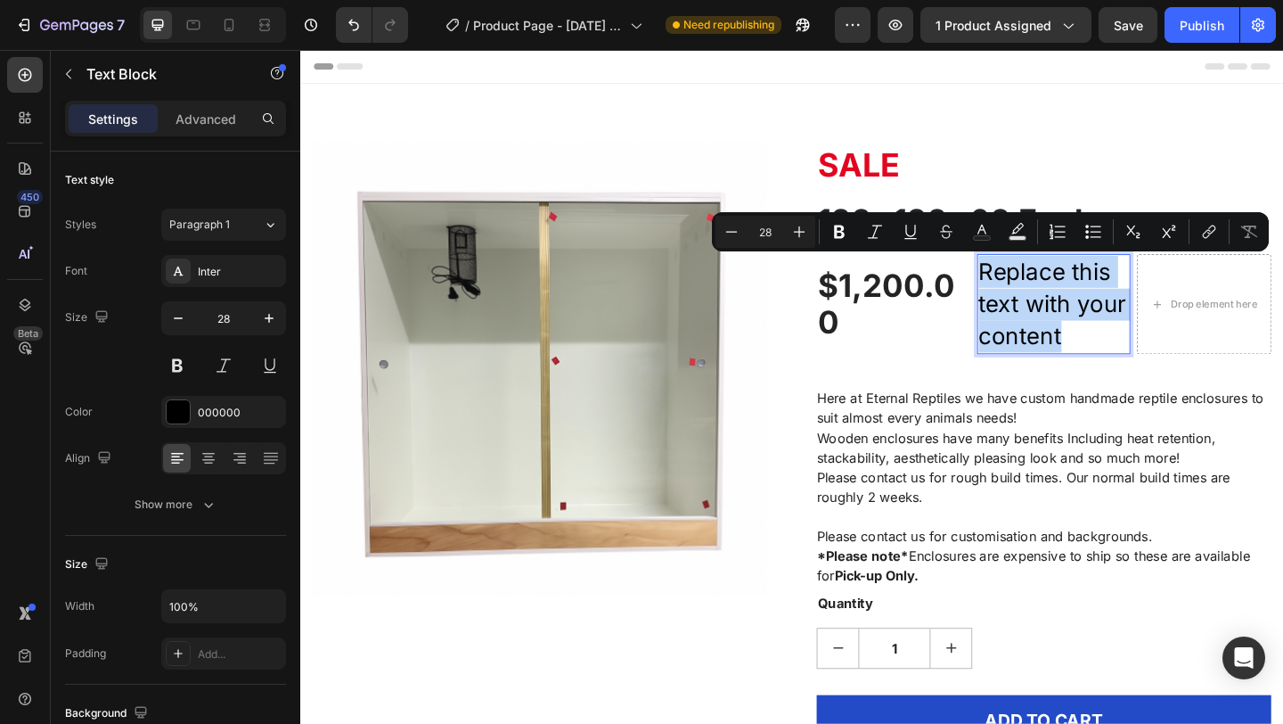
drag, startPoint x: 1143, startPoint y: 357, endPoint x: 1091, endPoint y: 317, distance: 65.4
click at [1091, 317] on p "Replace this text with your content" at bounding box center [1120, 326] width 164 height 105
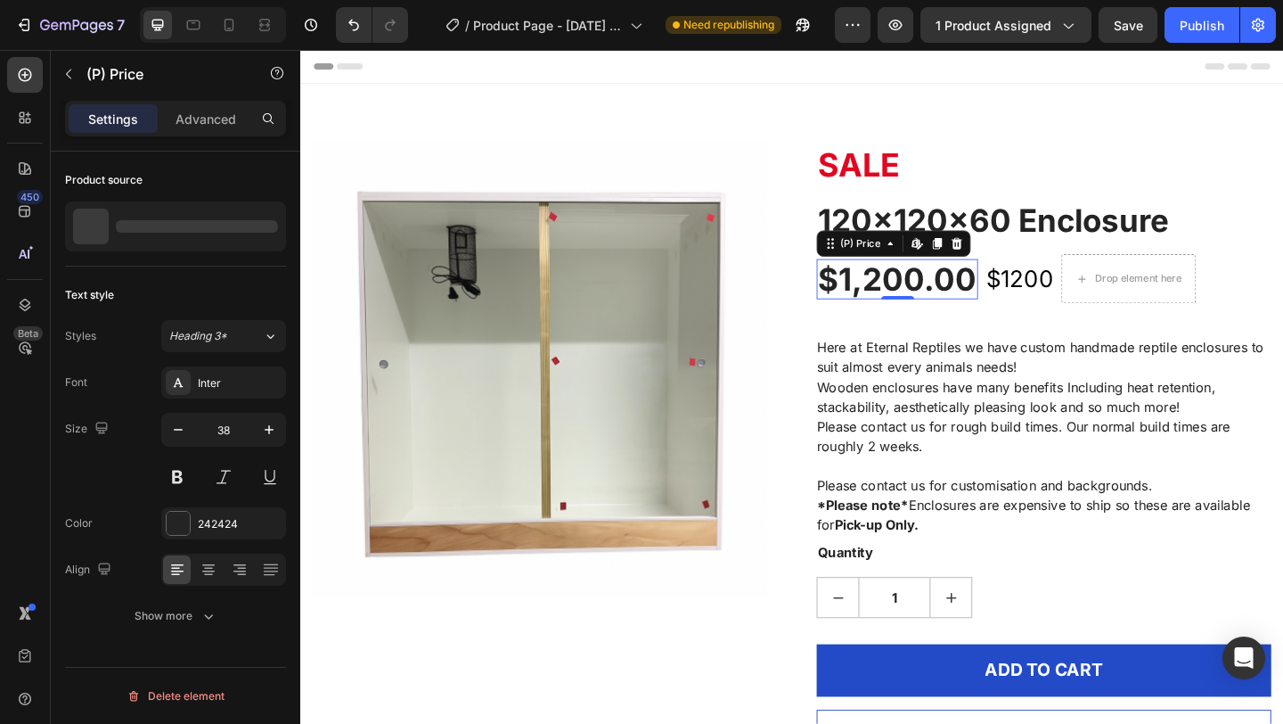
click at [1002, 305] on div "$1,200.00" at bounding box center [950, 299] width 176 height 45
click at [990, 259] on icon at bounding box center [993, 260] width 10 height 12
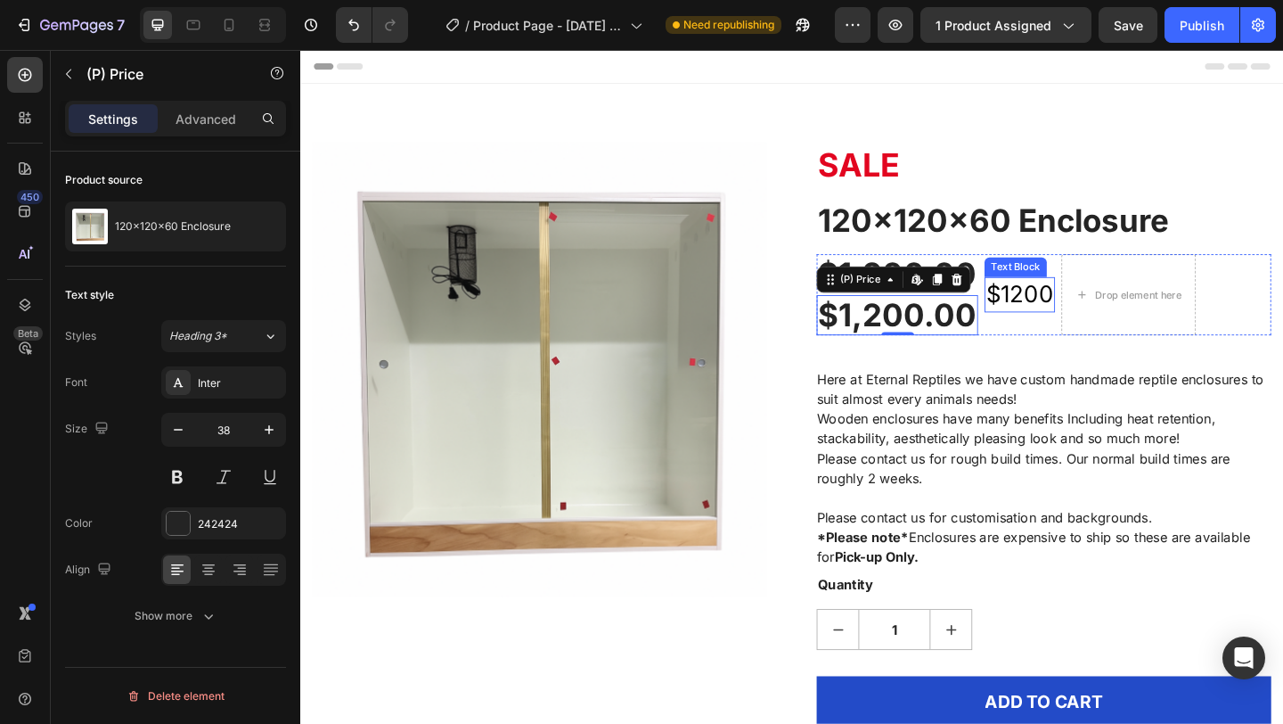
click at [1084, 323] on p "$1200" at bounding box center [1082, 316] width 73 height 35
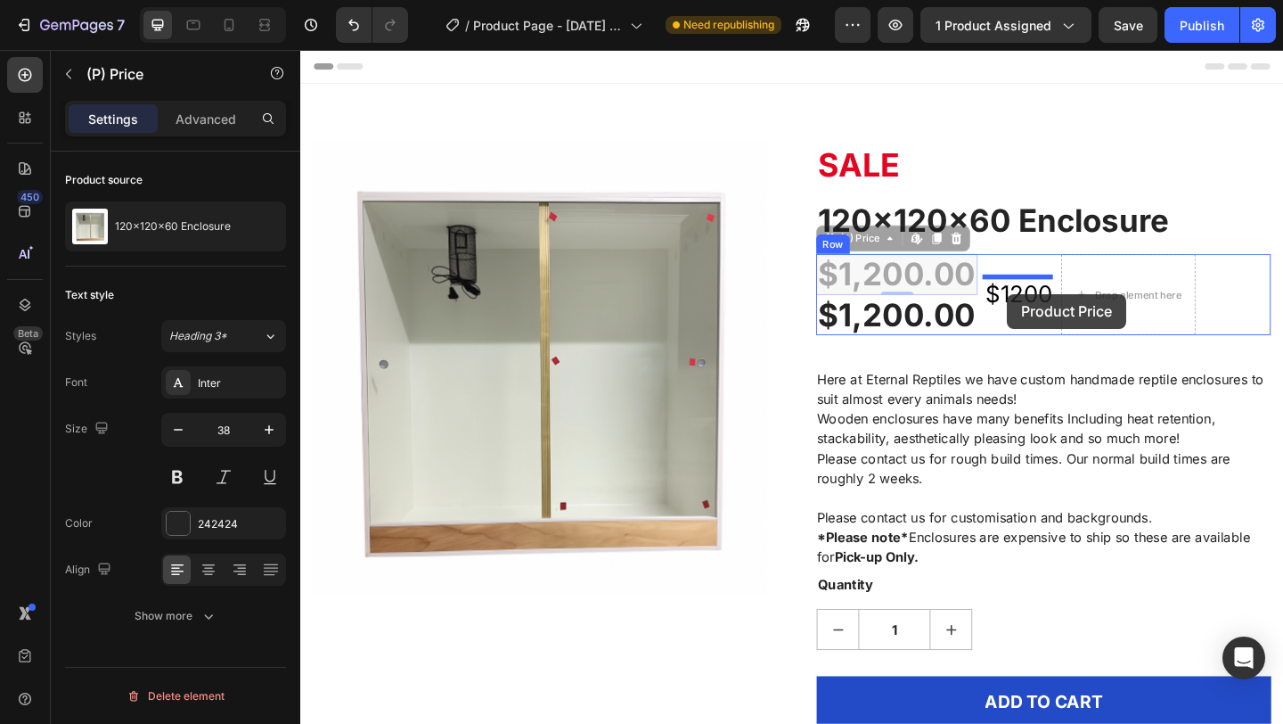
drag, startPoint x: 987, startPoint y: 298, endPoint x: 1069, endPoint y: 316, distance: 84.8
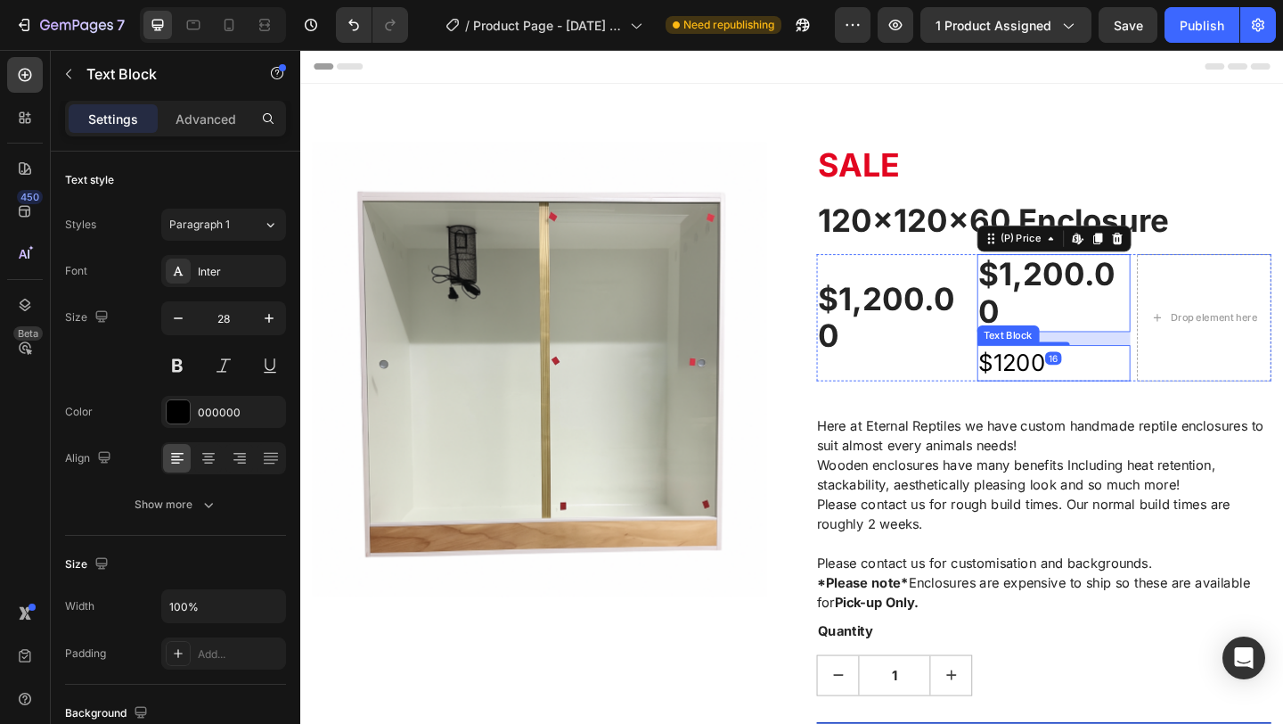
click at [1107, 389] on p "$1200" at bounding box center [1120, 390] width 164 height 35
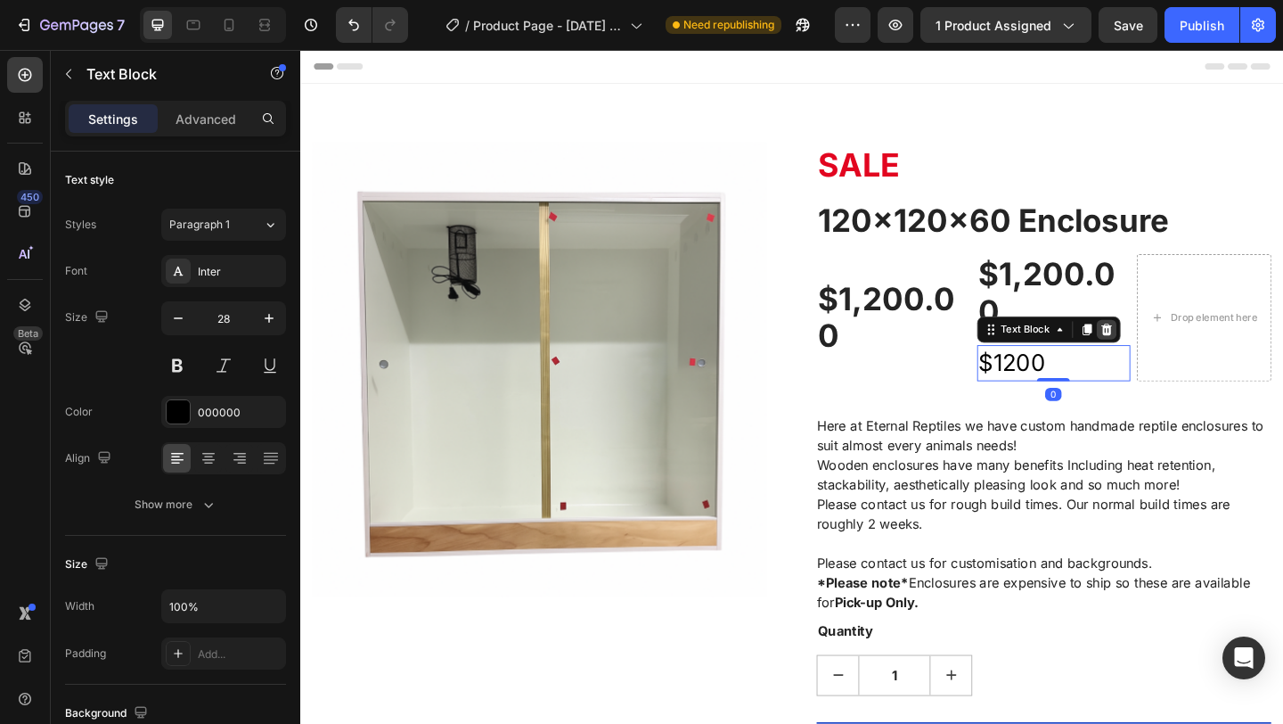
click at [1175, 353] on icon at bounding box center [1177, 354] width 14 height 14
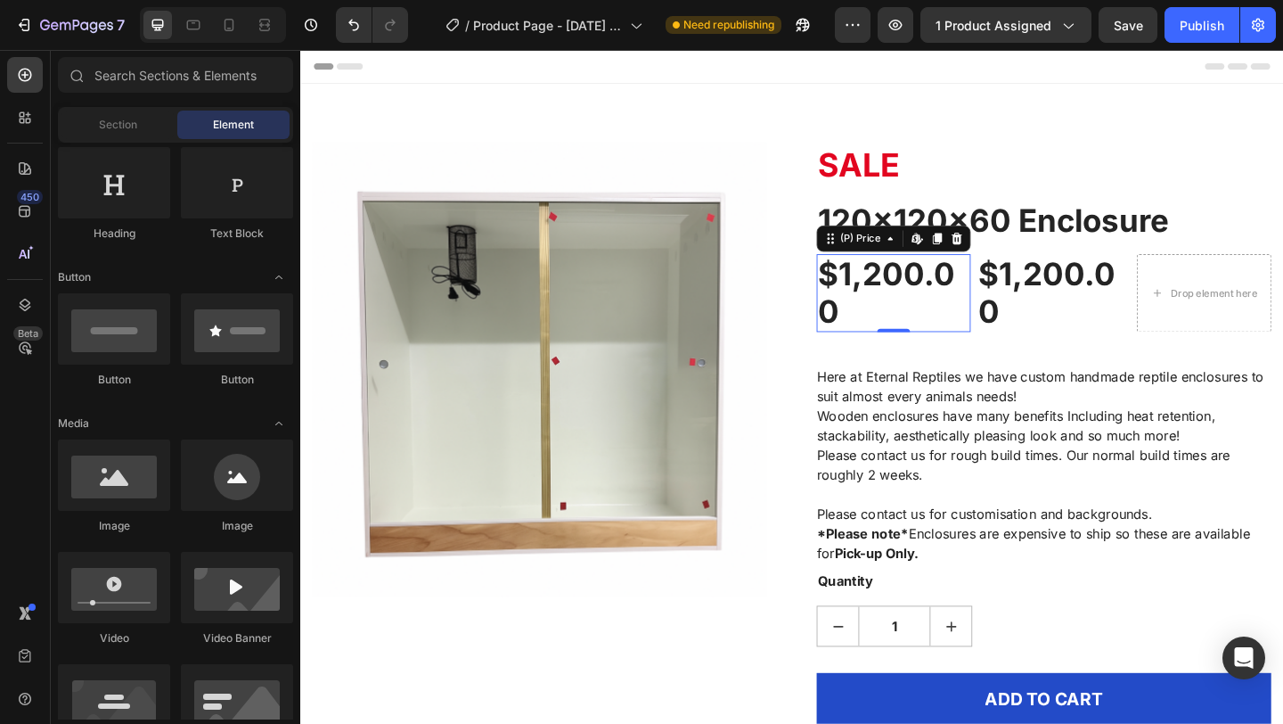
click at [987, 317] on div "$1,200.00" at bounding box center [946, 314] width 168 height 85
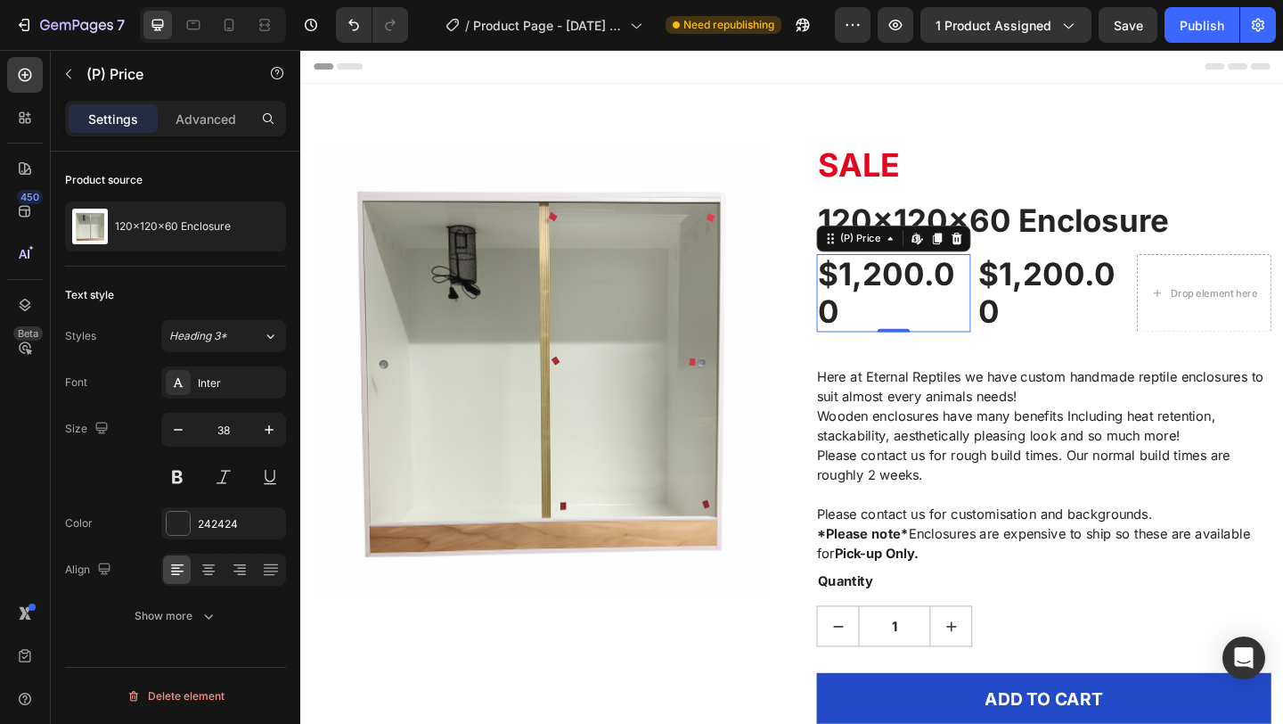
click at [932, 317] on div "$1,200.00" at bounding box center [946, 314] width 168 height 85
click at [915, 328] on div "$1,200.00" at bounding box center [946, 314] width 168 height 85
click at [889, 332] on div "$1,200.00" at bounding box center [946, 314] width 168 height 85
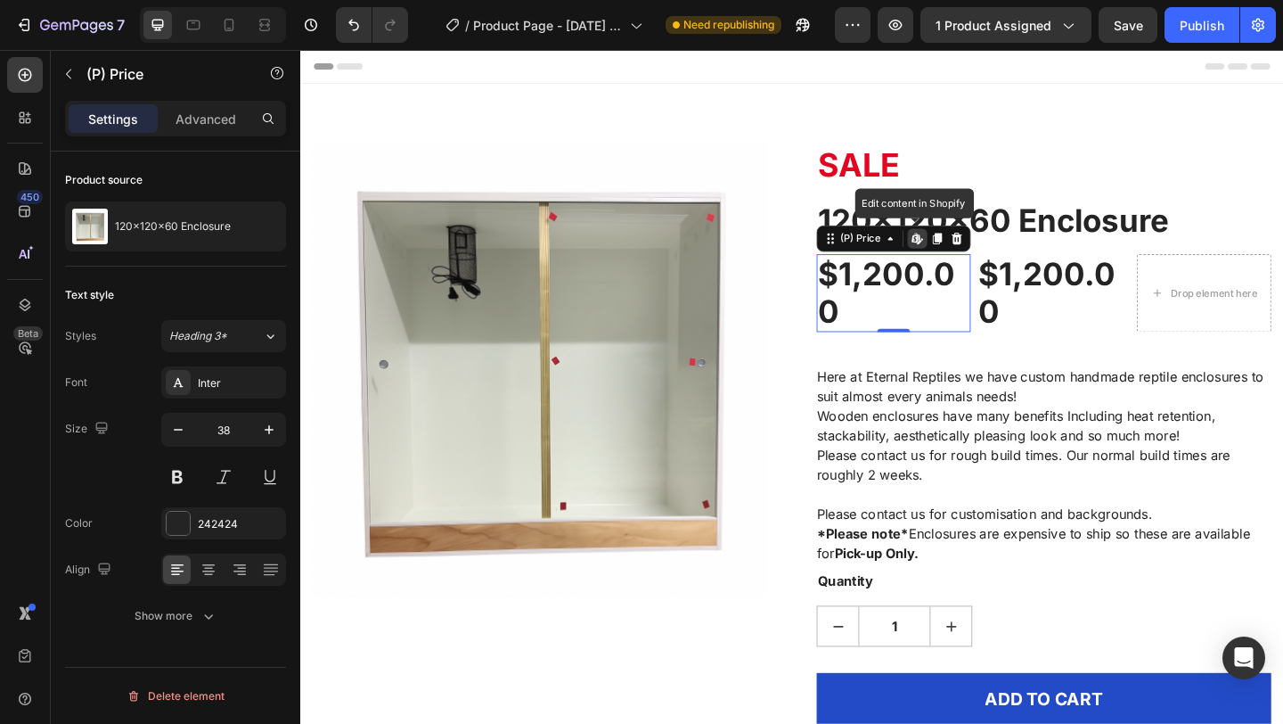
click at [889, 332] on div "$1,200.00" at bounding box center [946, 314] width 168 height 85
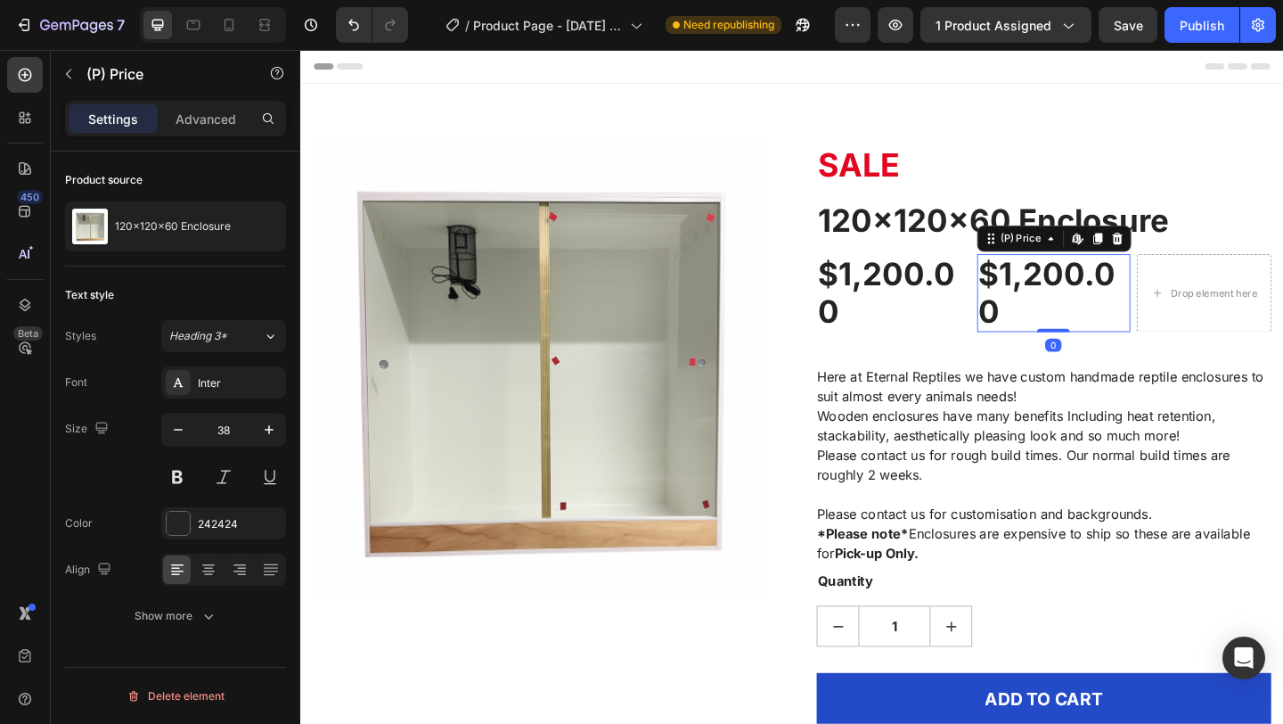
click at [1060, 318] on div "$1,200.00" at bounding box center [1121, 314] width 168 height 85
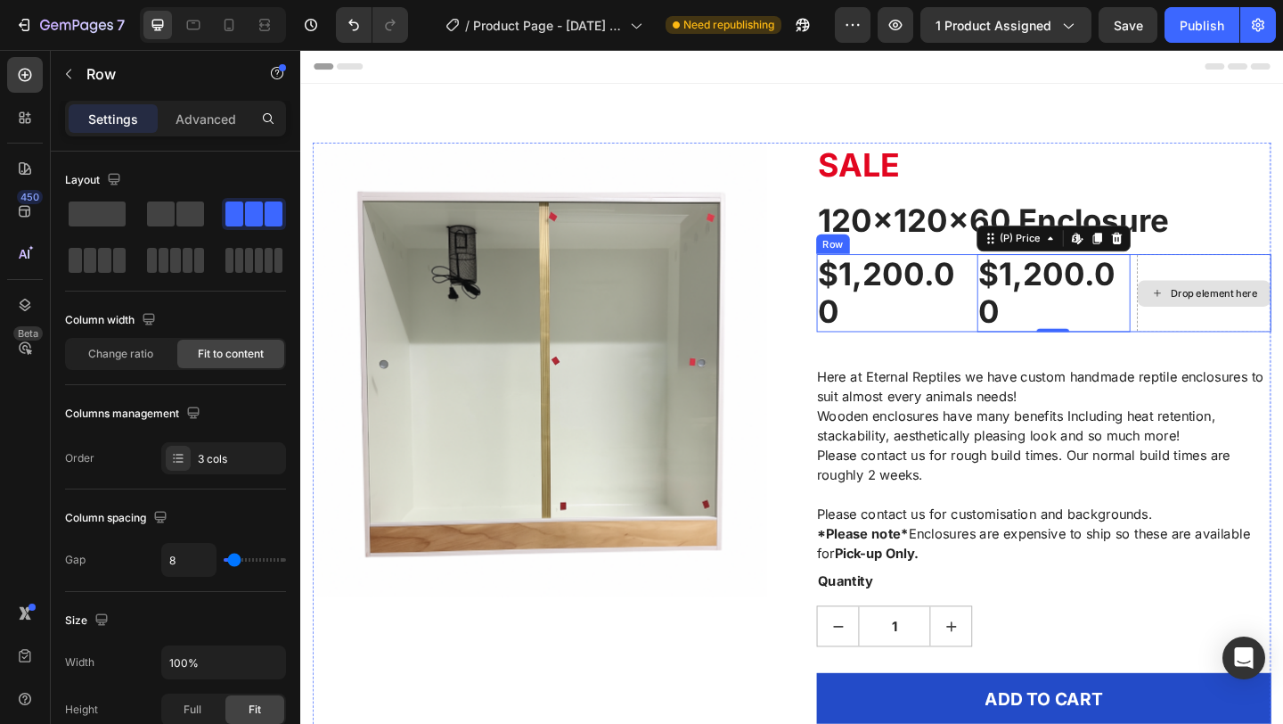
click at [1254, 275] on div "Drop element here" at bounding box center [1283, 314] width 146 height 85
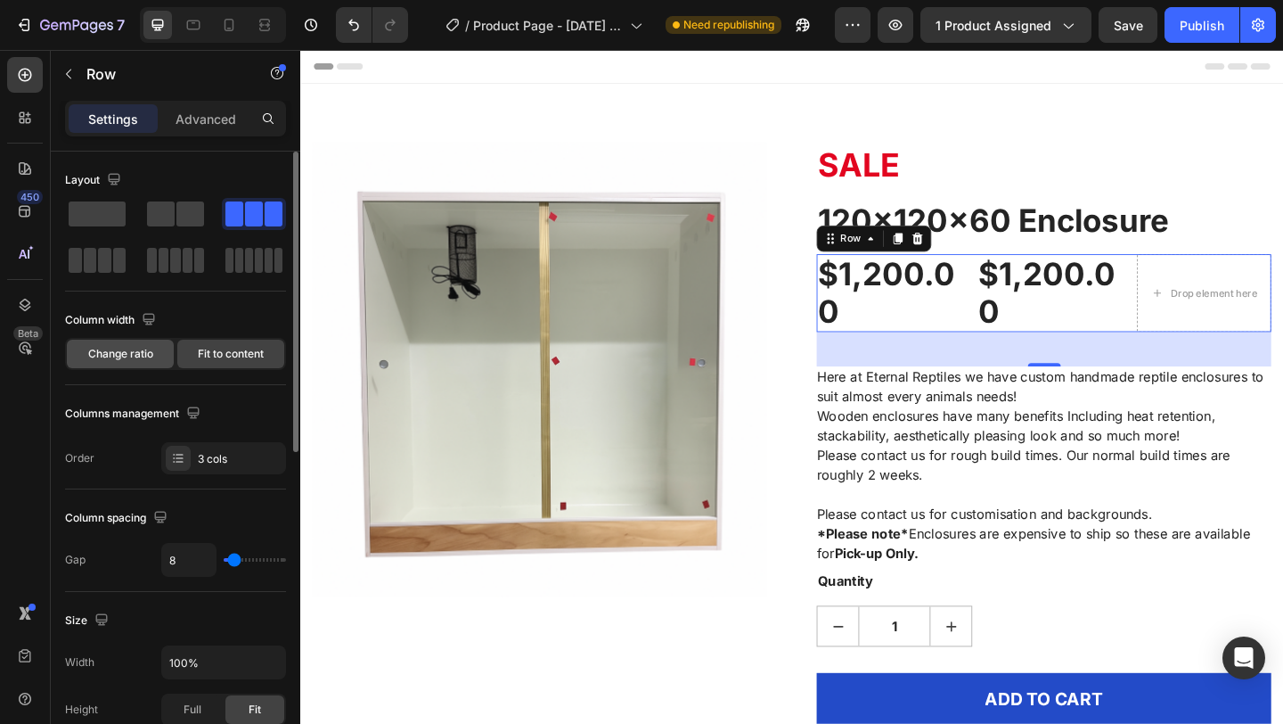
click at [128, 359] on span "Change ratio" at bounding box center [120, 354] width 65 height 16
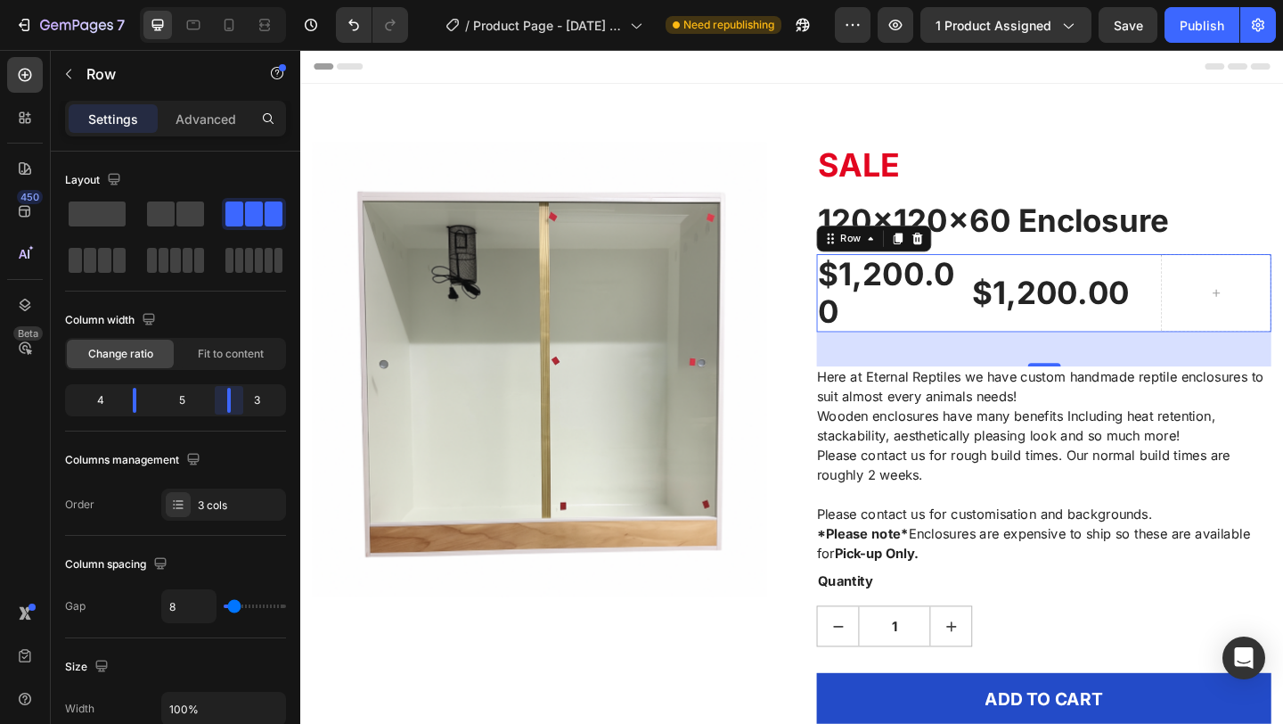
drag, startPoint x: 218, startPoint y: 406, endPoint x: 230, endPoint y: 406, distance: 11.6
click at [230, 0] on body "7 Version history / Product Page - [DATE] 09:31:03 Need republishing Preview 1 …" at bounding box center [641, 0] width 1283 height 0
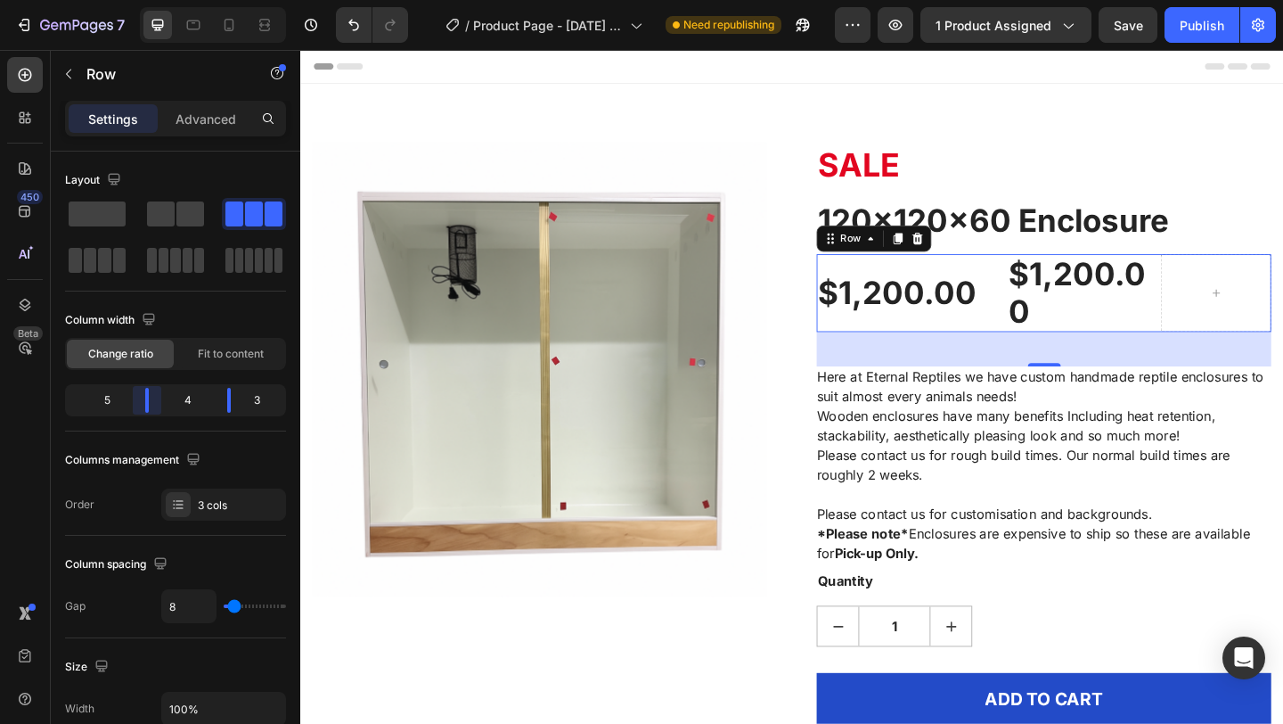
drag, startPoint x: 135, startPoint y: 403, endPoint x: 154, endPoint y: 401, distance: 19.7
click at [154, 0] on body "7 Version history / Product Page - [DATE] 09:31:03 Need republishing Preview 1 …" at bounding box center [641, 0] width 1283 height 0
drag, startPoint x: 228, startPoint y: 407, endPoint x: 242, endPoint y: 407, distance: 14.3
click at [242, 0] on body "7 Version history / Product Page - [DATE] 09:31:03 Need republishing Preview 1 …" at bounding box center [641, 0] width 1283 height 0
drag, startPoint x: 228, startPoint y: 404, endPoint x: 240, endPoint y: 404, distance: 11.6
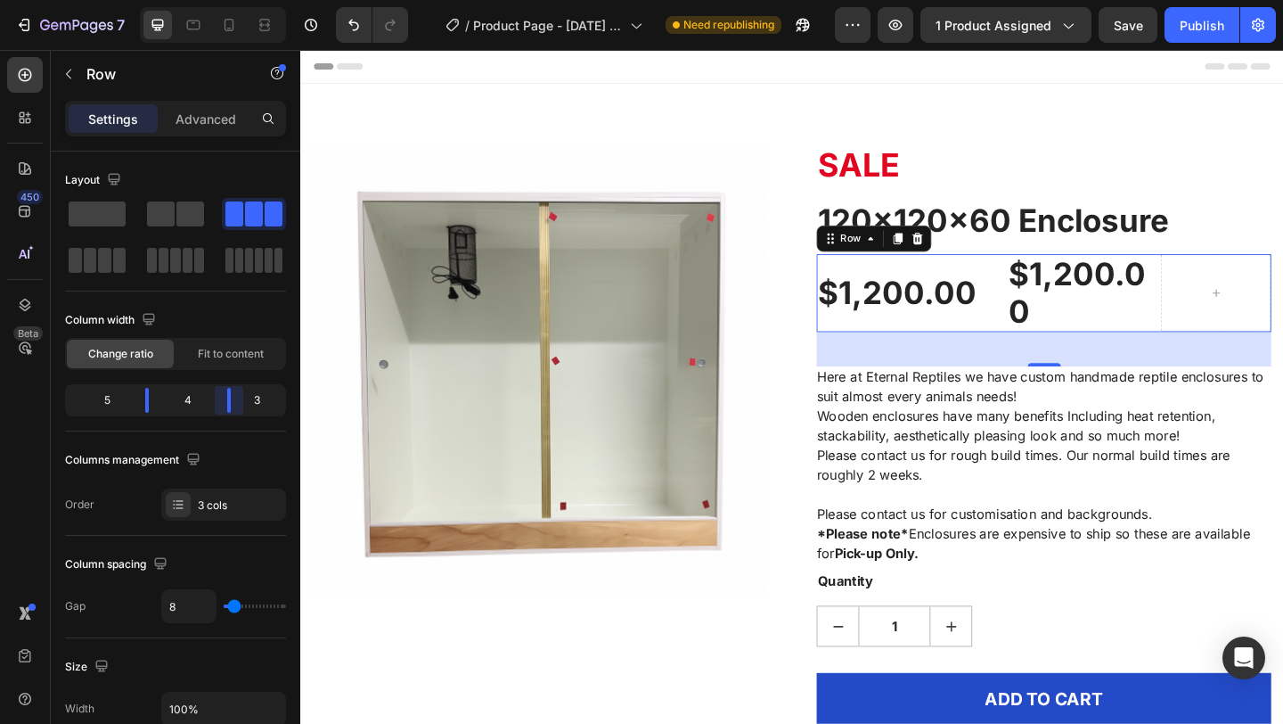
click at [240, 0] on body "7 Version history / Product Page - [DATE] 09:31:03 Need republishing Preview 1 …" at bounding box center [641, 0] width 1283 height 0
drag, startPoint x: 229, startPoint y: 403, endPoint x: 243, endPoint y: 402, distance: 14.3
click at [243, 0] on body "7 Version history / Product Page - [DATE] 09:31:03 Need republishing Preview 1 …" at bounding box center [641, 0] width 1283 height 0
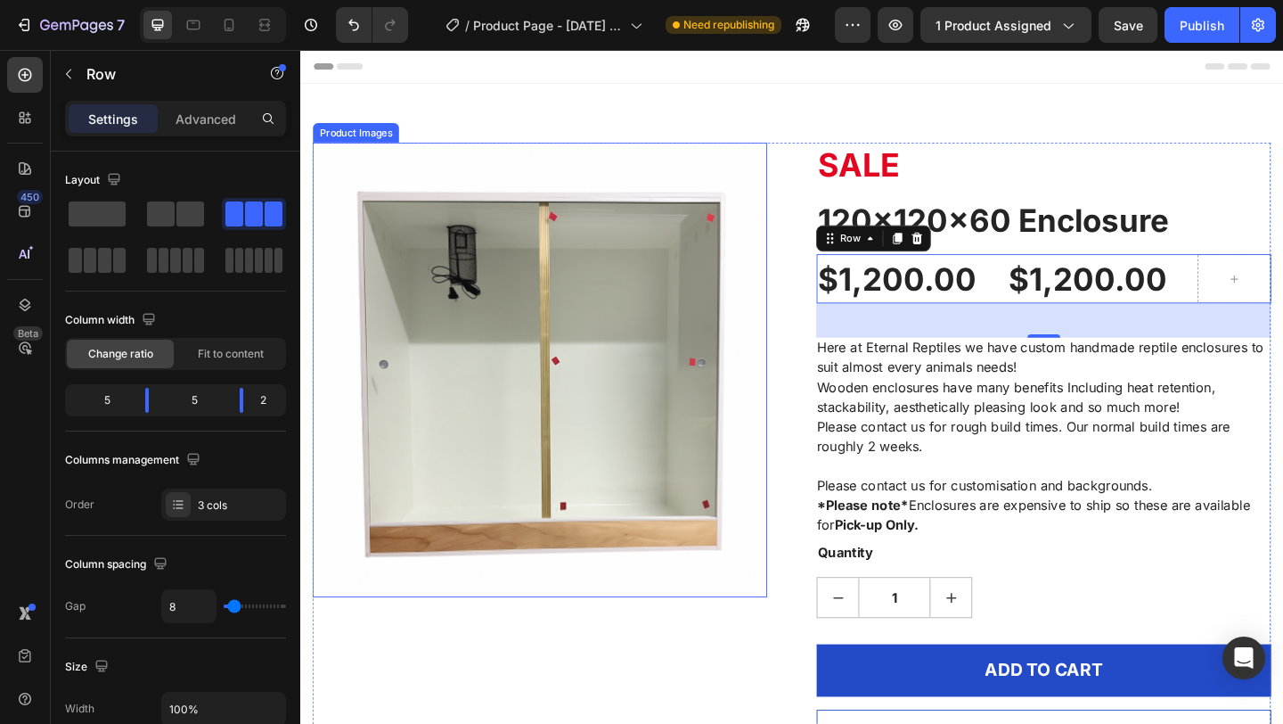
click at [807, 627] on img at bounding box center [561, 398] width 495 height 495
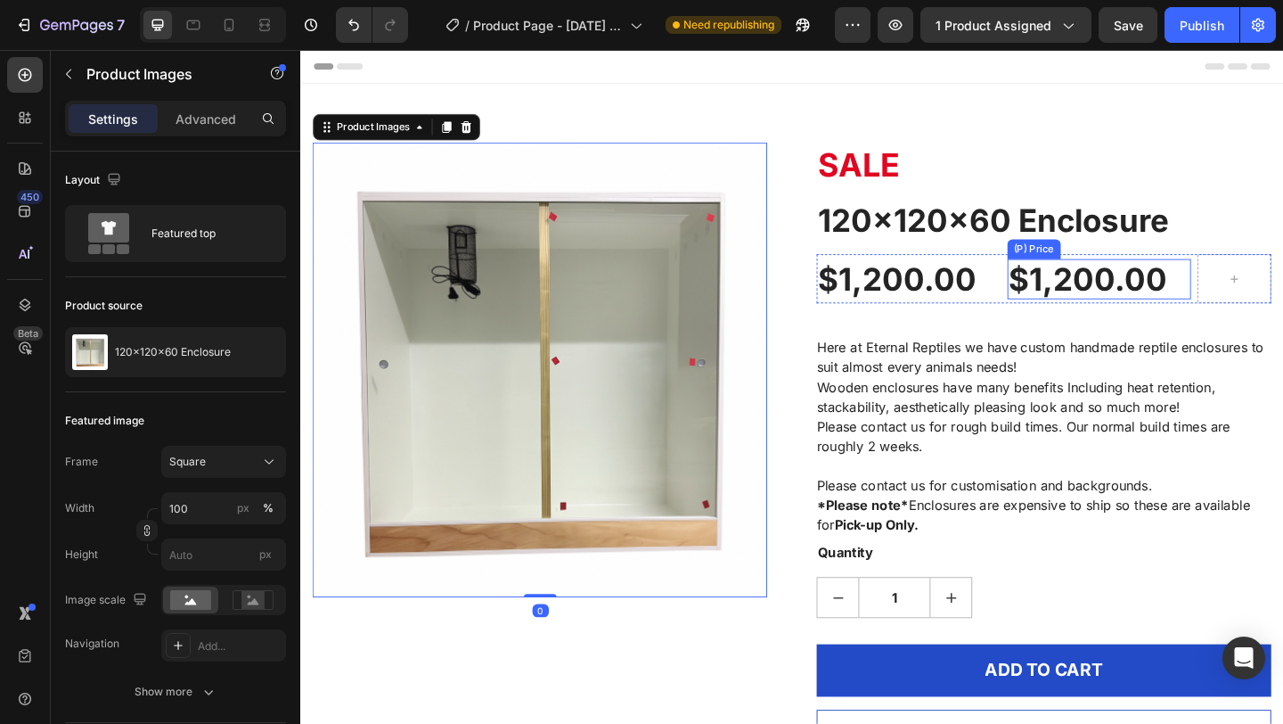
click at [1201, 295] on div "$1,200.00" at bounding box center [1169, 299] width 201 height 45
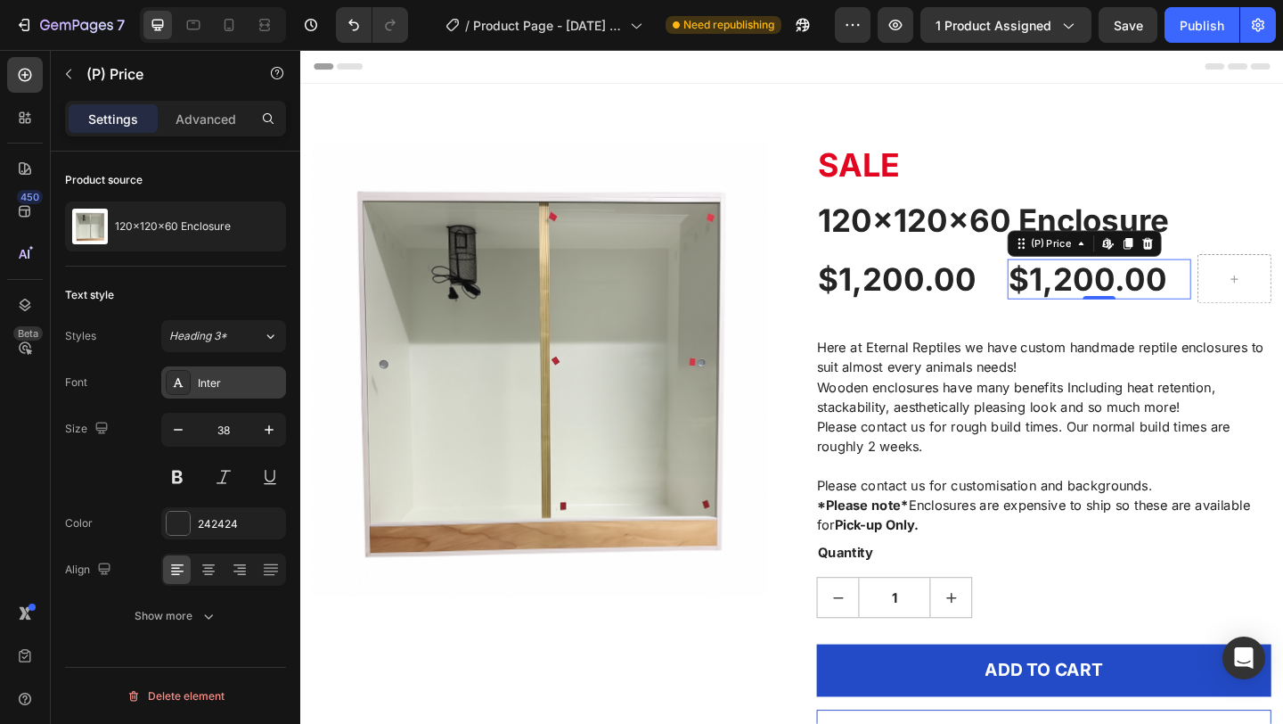
click at [228, 385] on div "Inter" at bounding box center [240, 383] width 84 height 16
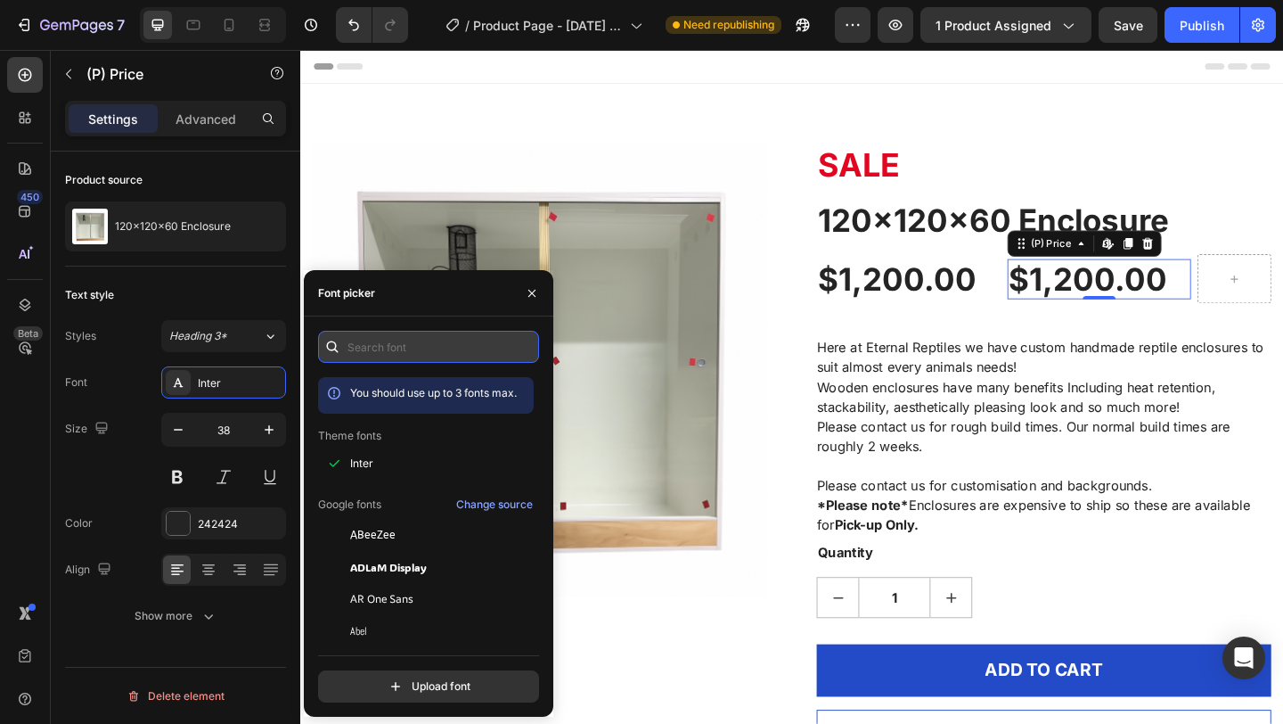
click at [425, 348] on input "text" at bounding box center [428, 347] width 221 height 32
type input "l"
type input "c"
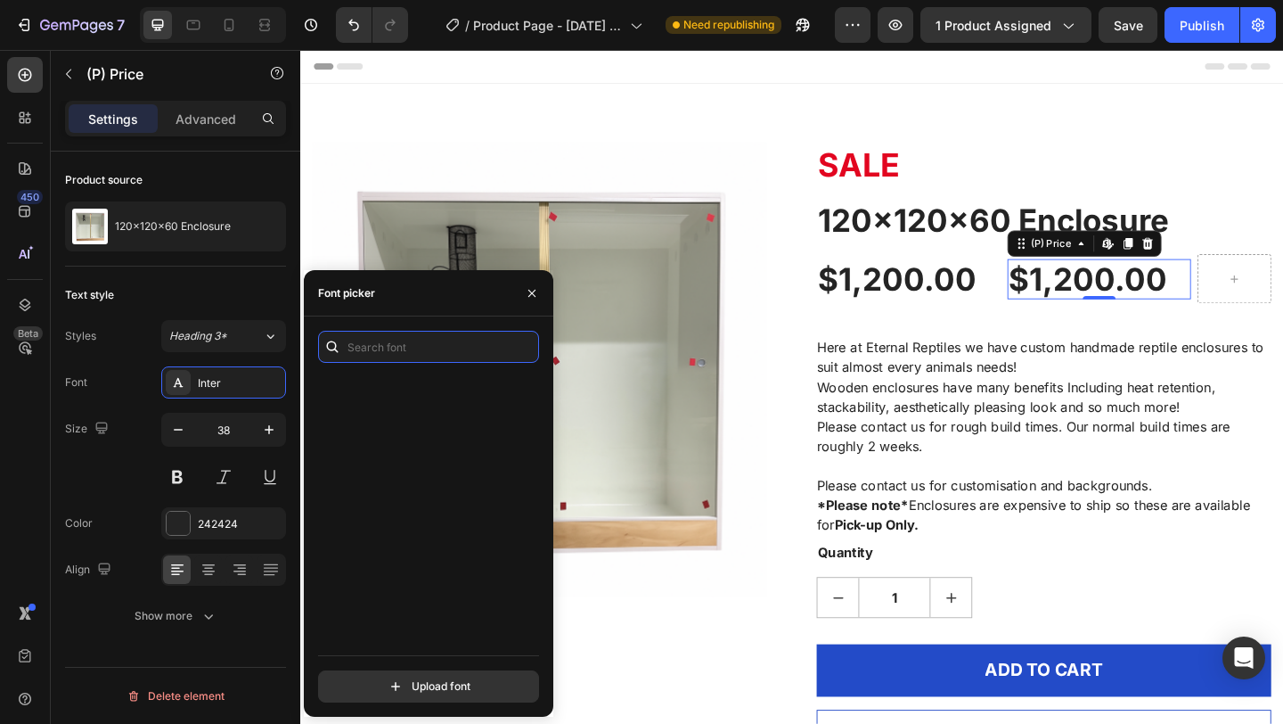
scroll to position [0, 0]
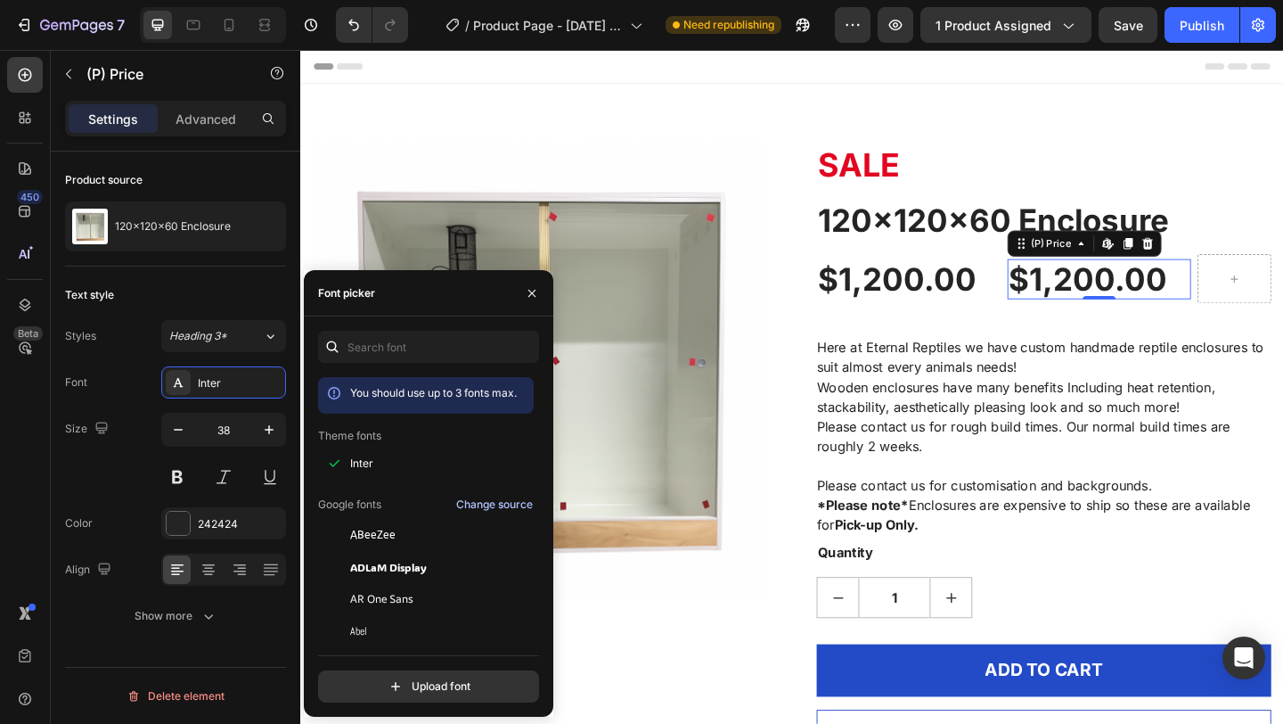
click at [491, 503] on div "Change source" at bounding box center [494, 504] width 77 height 16
click at [184, 621] on div "Show more" at bounding box center [176, 616] width 83 height 18
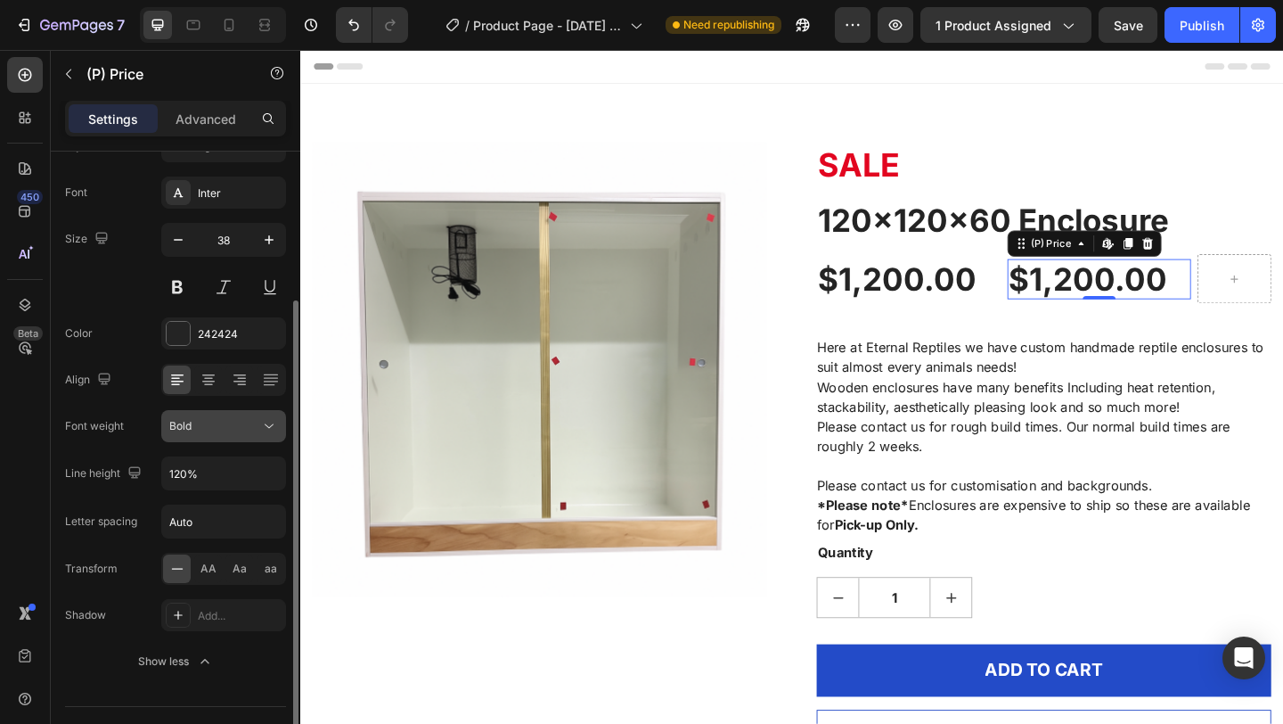
scroll to position [196, 0]
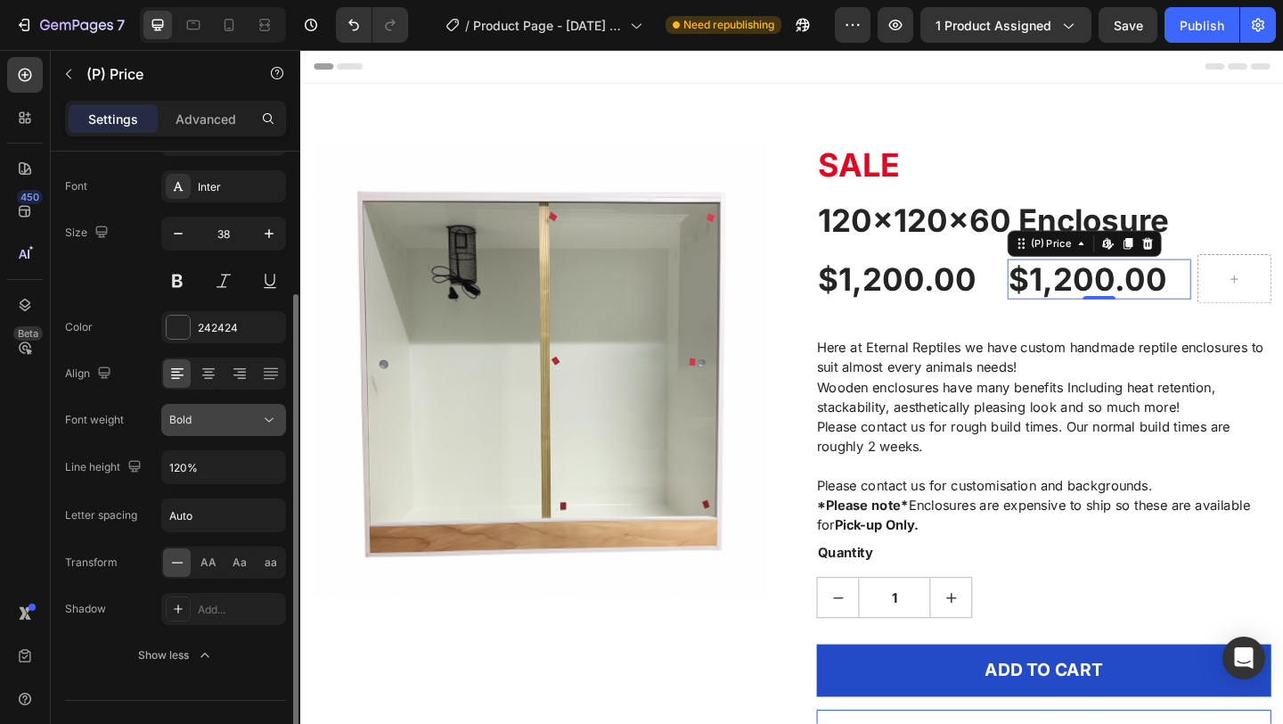
click at [234, 429] on button "Bold" at bounding box center [223, 420] width 125 height 32
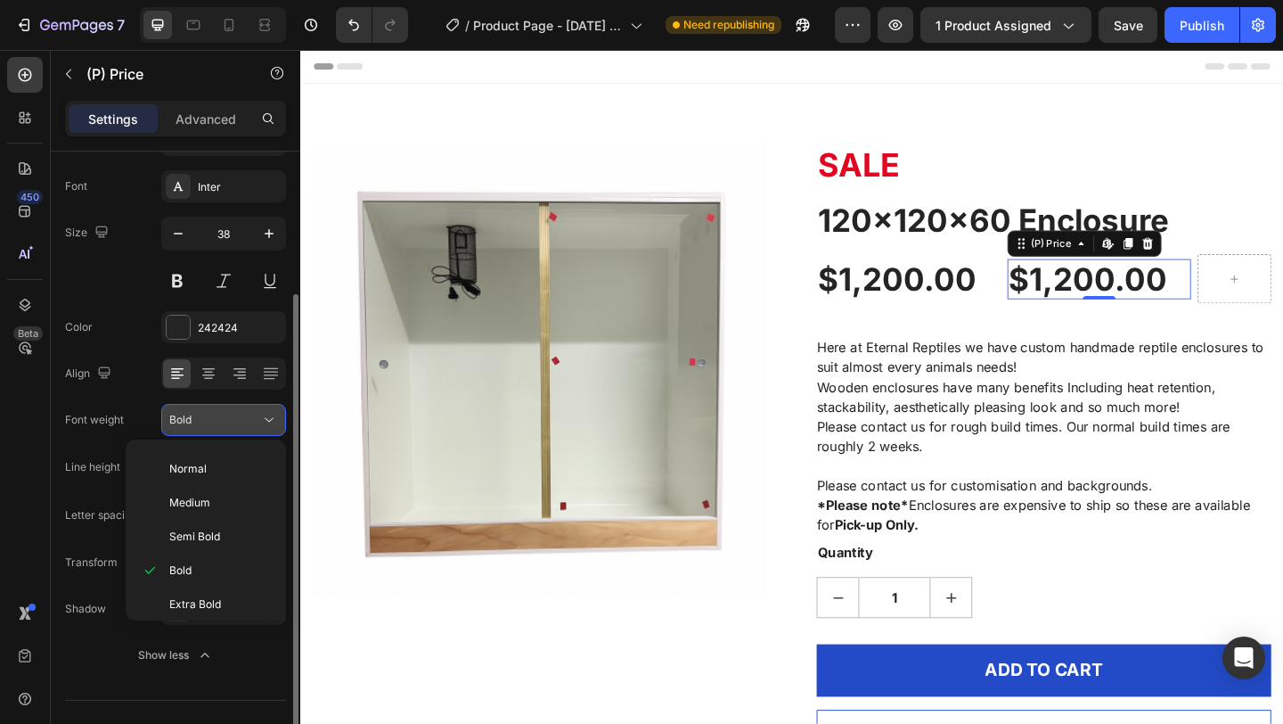
click at [236, 429] on button "Bold" at bounding box center [223, 420] width 125 height 32
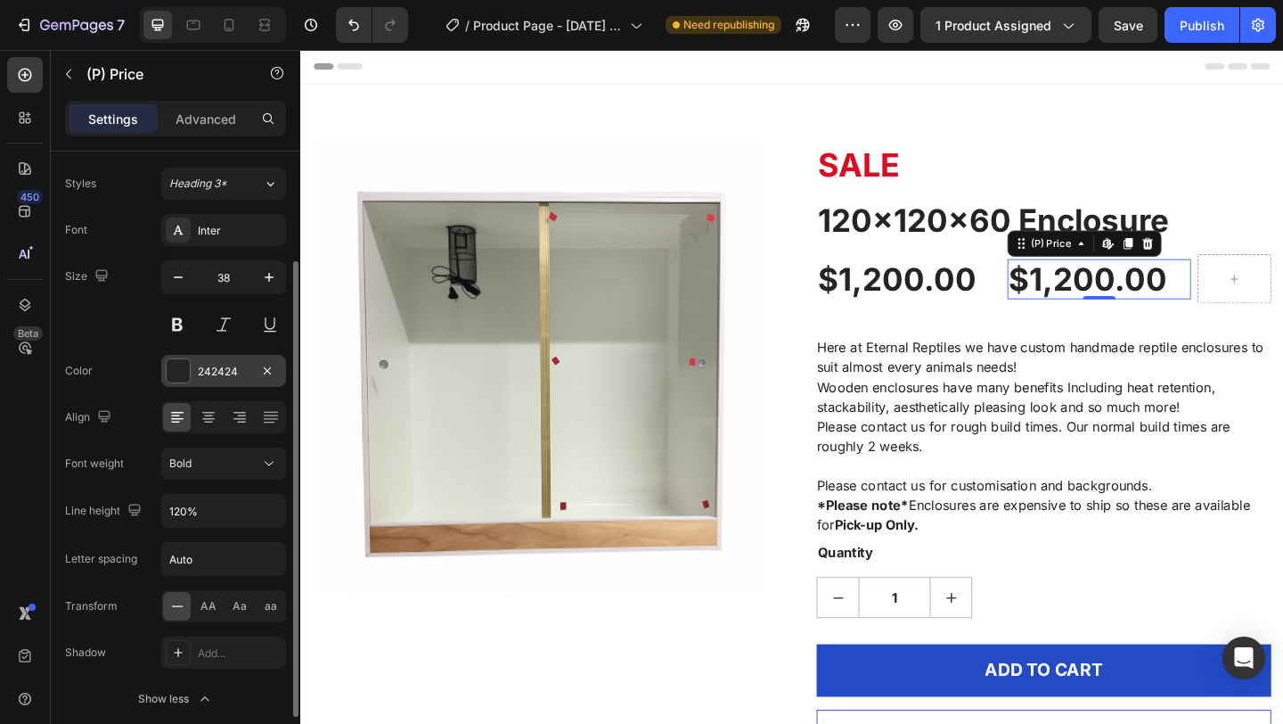
scroll to position [152, 0]
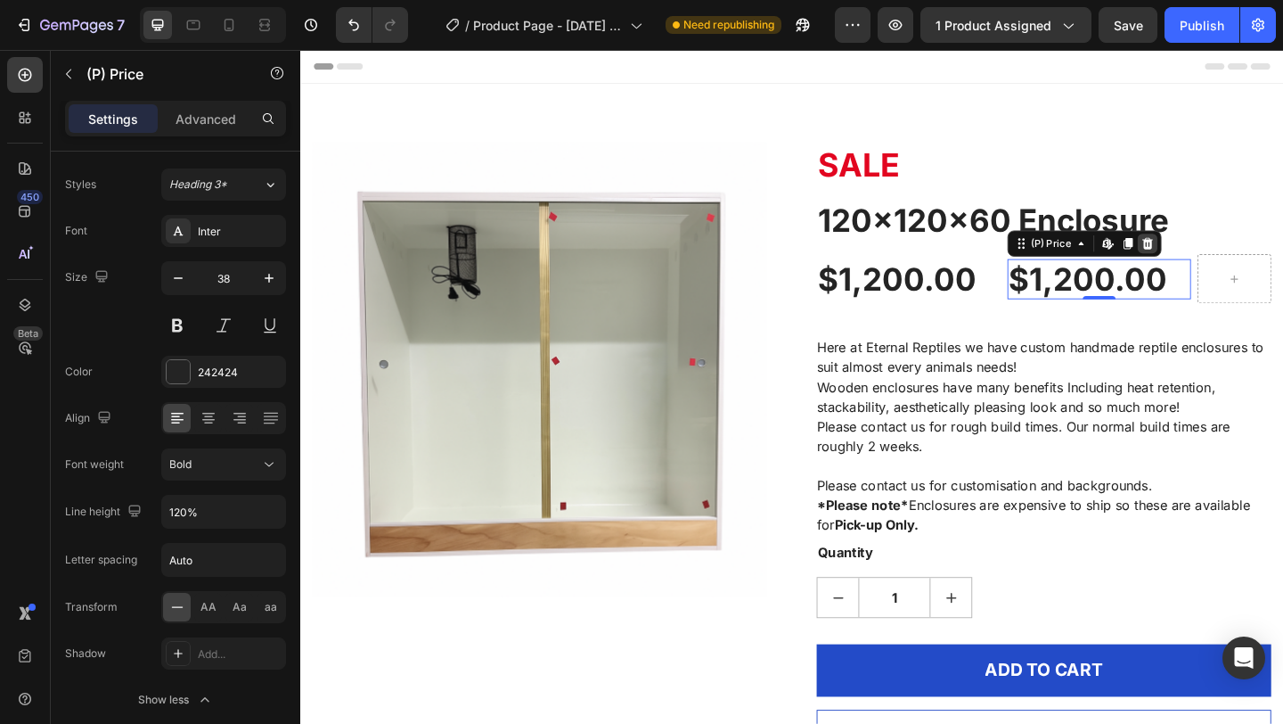
click at [1222, 260] on icon at bounding box center [1222, 259] width 12 height 12
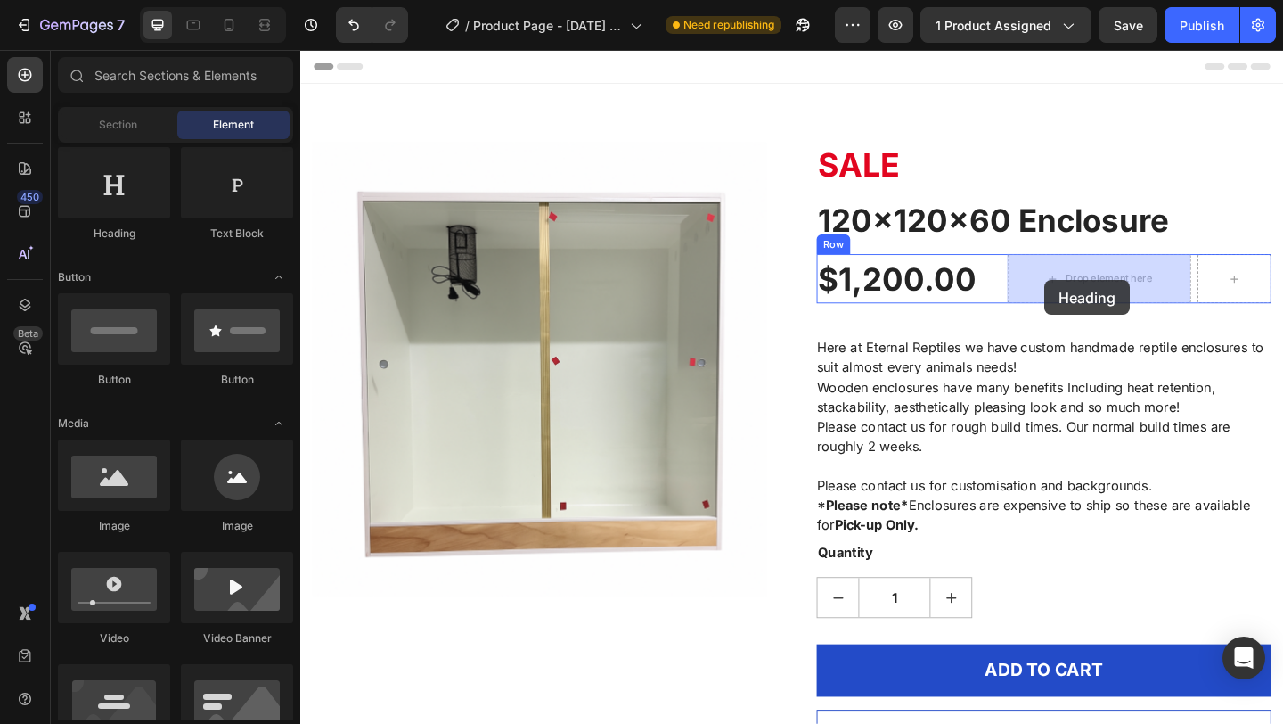
drag, startPoint x: 439, startPoint y: 259, endPoint x: 1110, endPoint y: 299, distance: 672.3
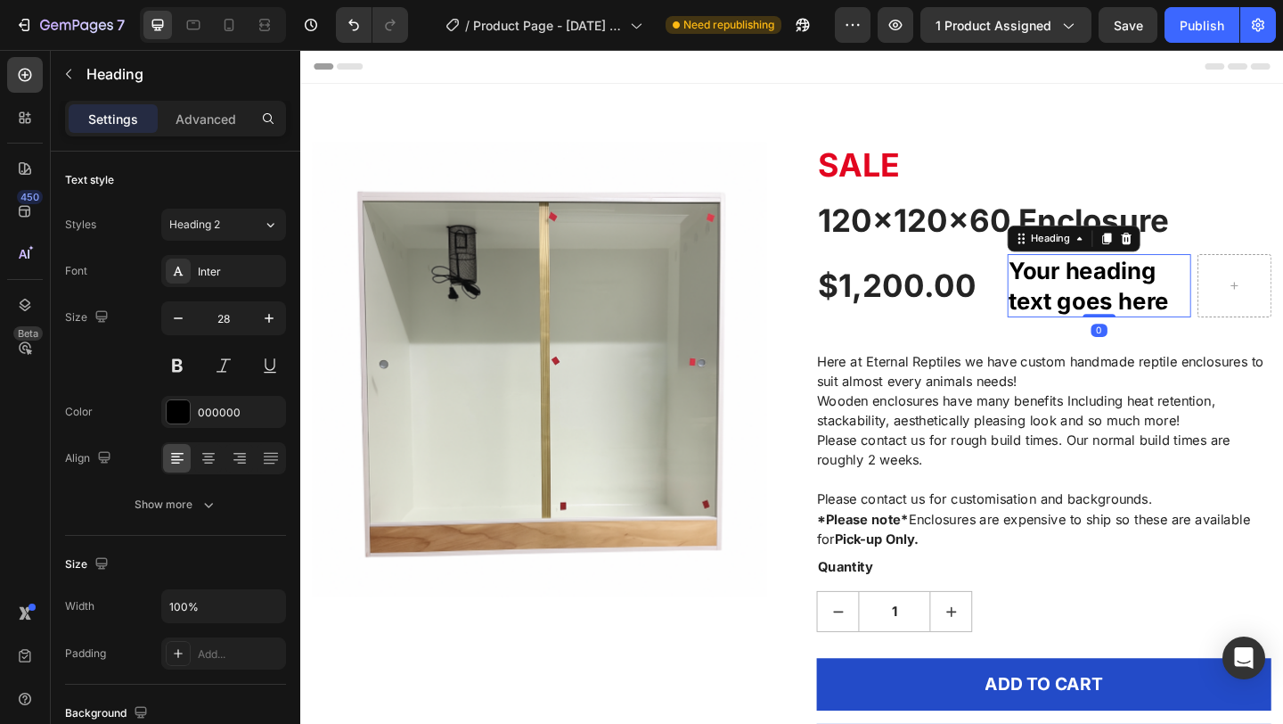
click at [1247, 318] on h2 "Your heading text goes here" at bounding box center [1169, 306] width 201 height 69
click at [1247, 318] on p "Your heading text goes here" at bounding box center [1169, 306] width 197 height 65
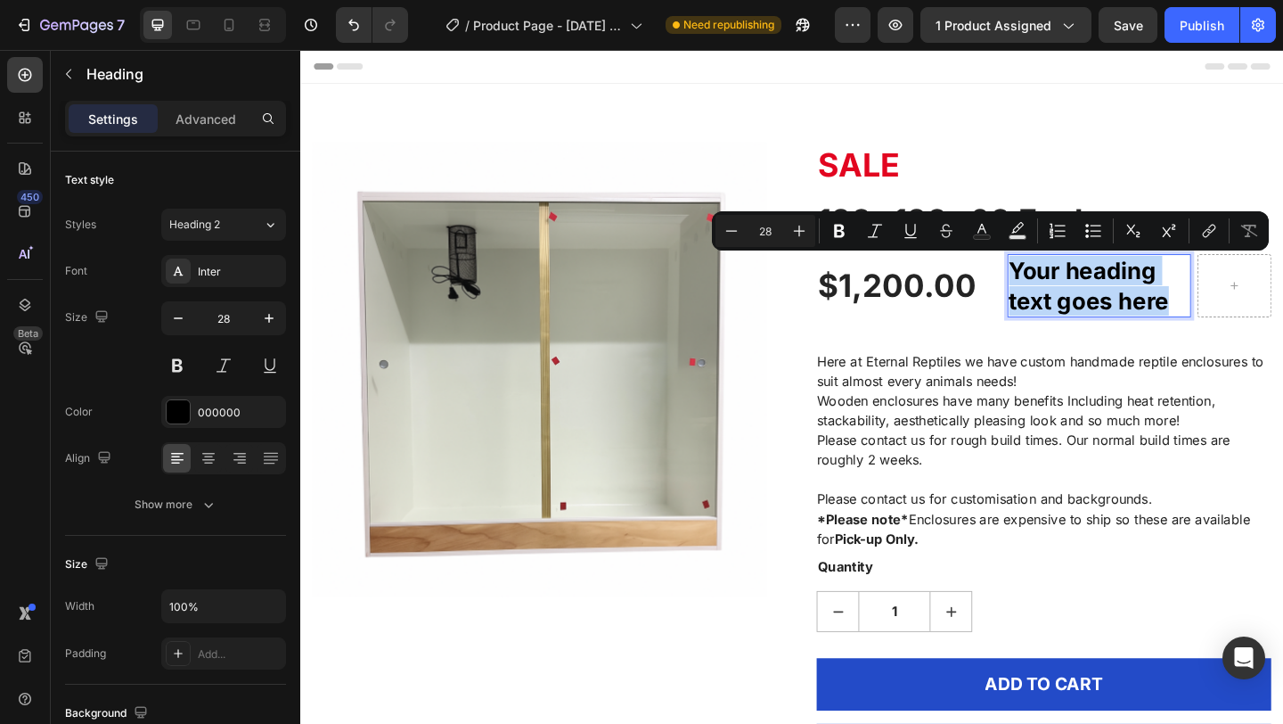
drag, startPoint x: 1247, startPoint y: 318, endPoint x: 1122, endPoint y: 316, distance: 124.8
click at [1122, 316] on p "Your heading text goes here" at bounding box center [1169, 306] width 197 height 65
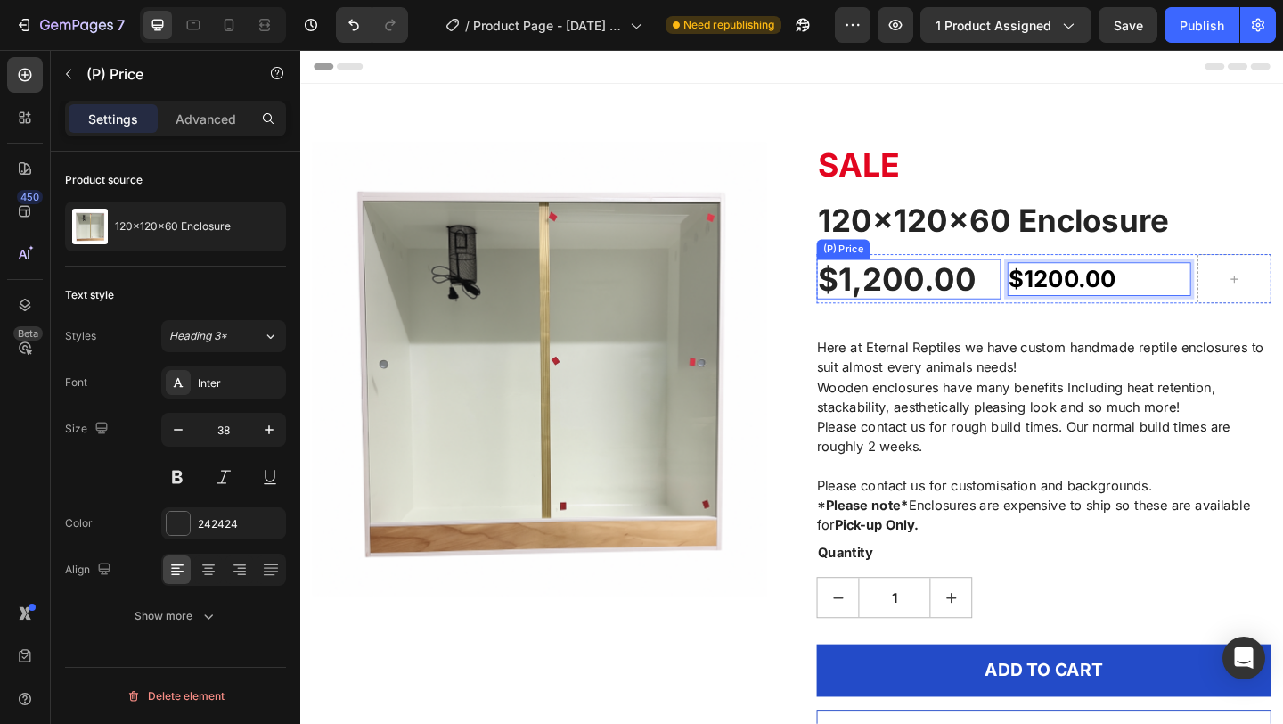
click at [1018, 301] on div "$1,200.00" at bounding box center [962, 299] width 201 height 45
click at [1116, 305] on p "$1200.00" at bounding box center [1169, 299] width 197 height 32
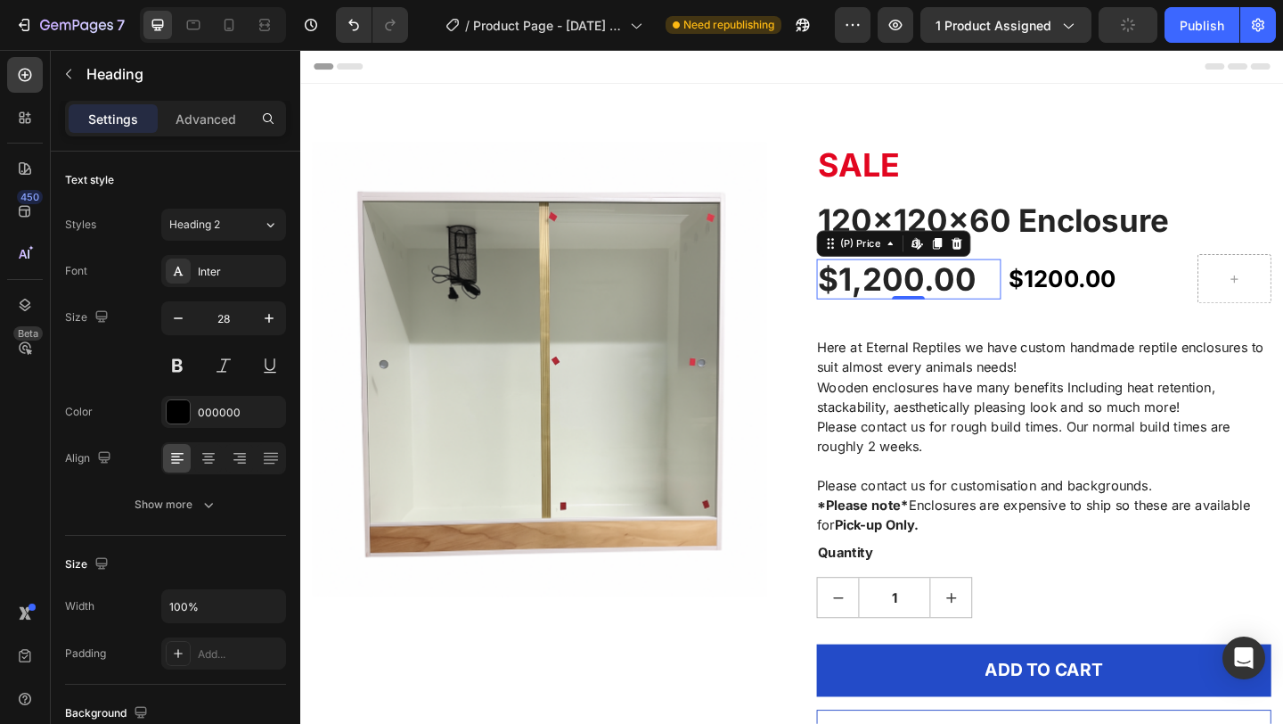
click at [996, 304] on div "$1,200.00" at bounding box center [962, 299] width 201 height 45
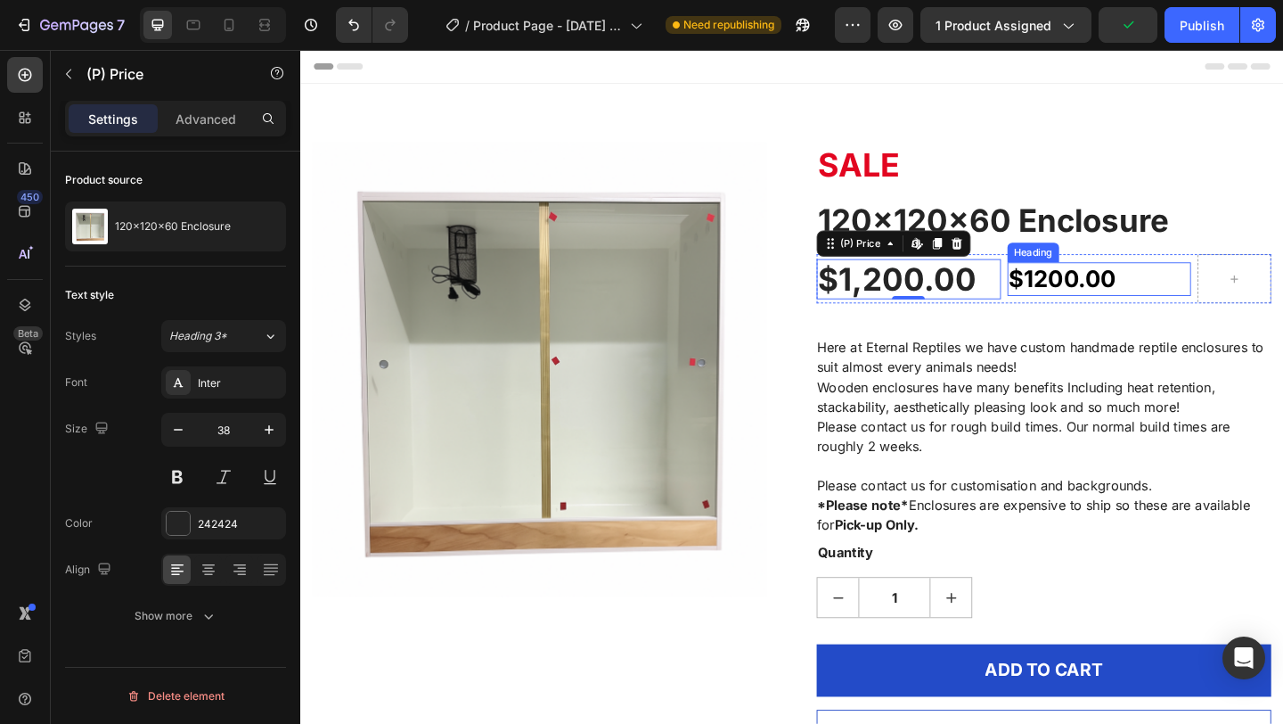
click at [1108, 300] on p "$1200.00" at bounding box center [1169, 299] width 197 height 32
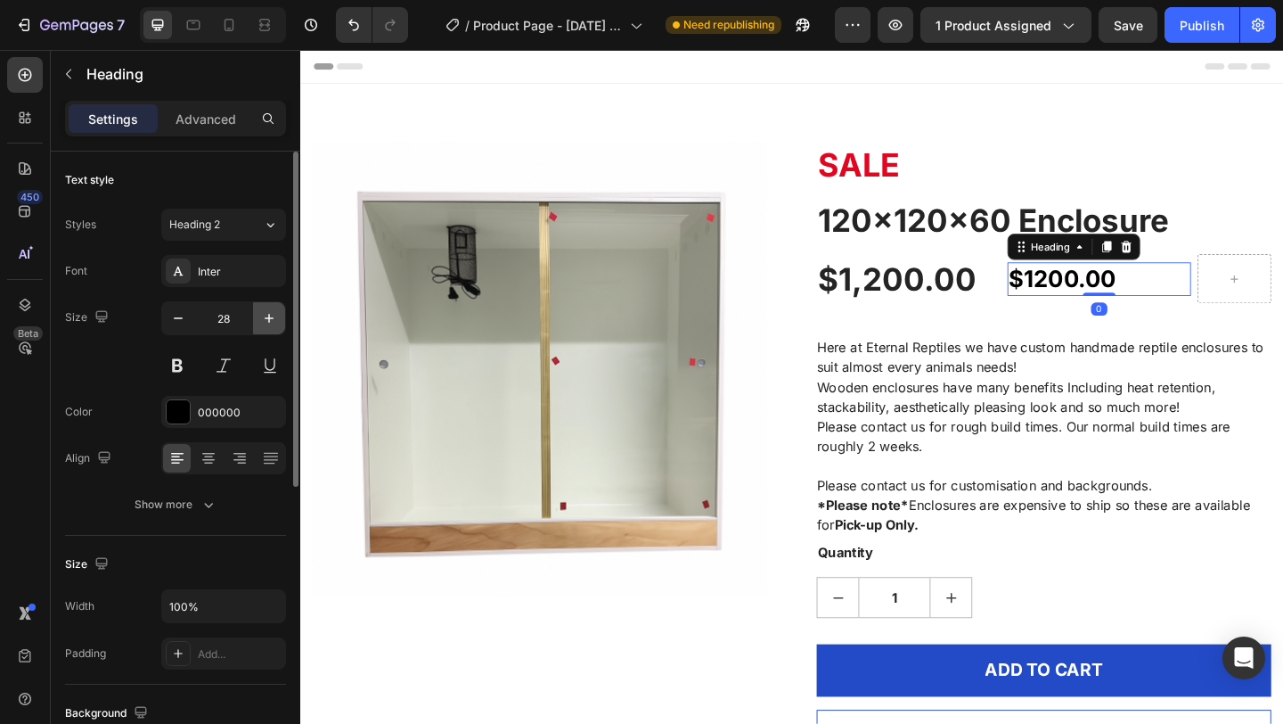
click at [268, 316] on icon "button" at bounding box center [269, 318] width 9 height 9
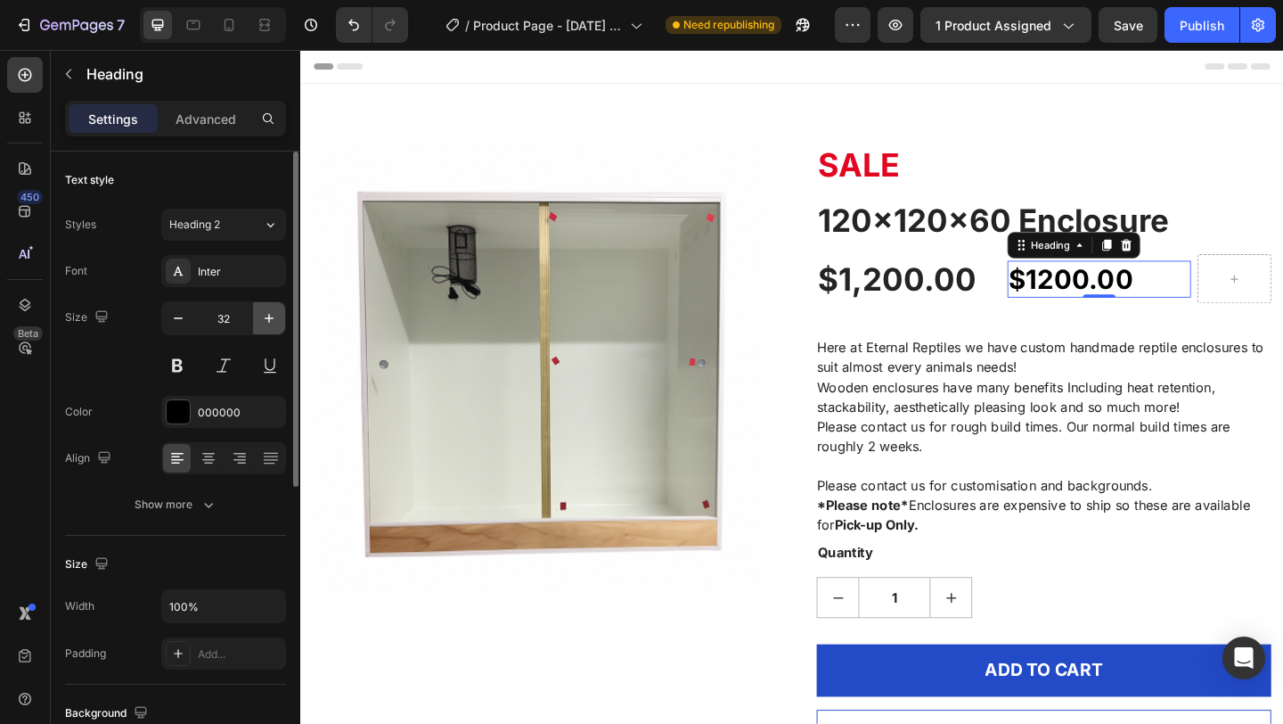
click at [268, 316] on icon "button" at bounding box center [269, 318] width 9 height 9
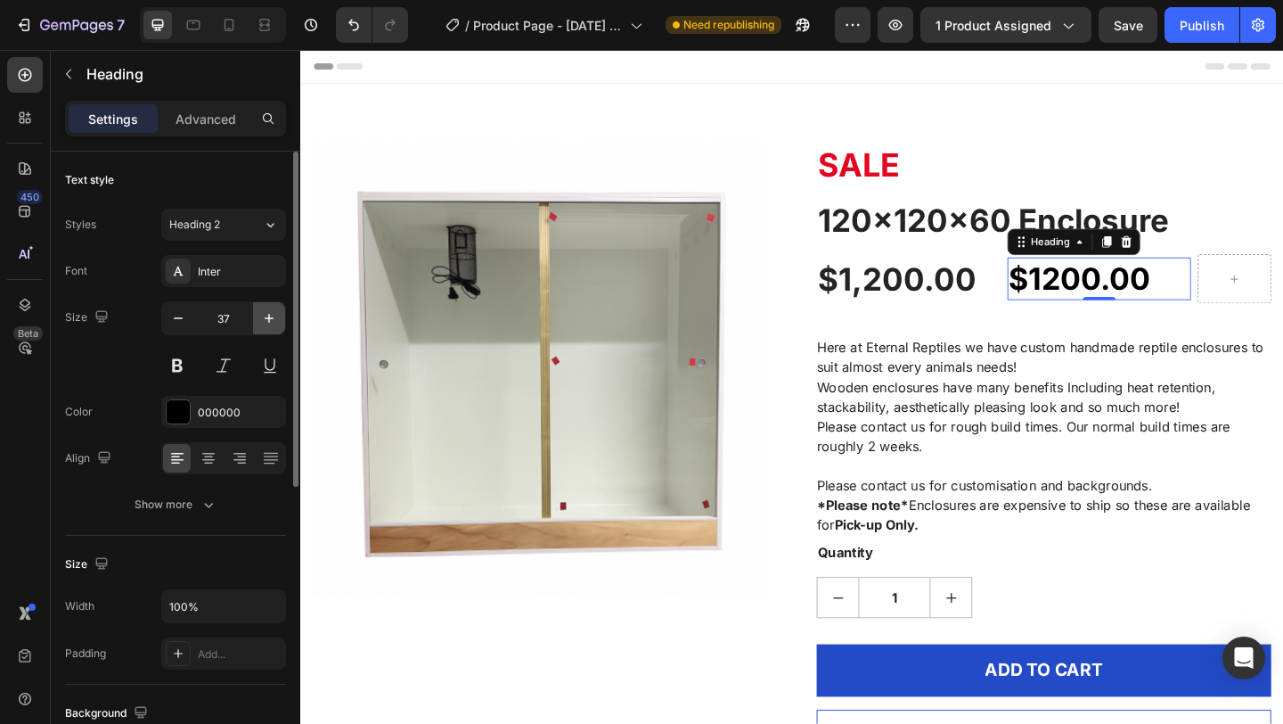
click at [268, 316] on icon "button" at bounding box center [269, 318] width 9 height 9
type input "38"
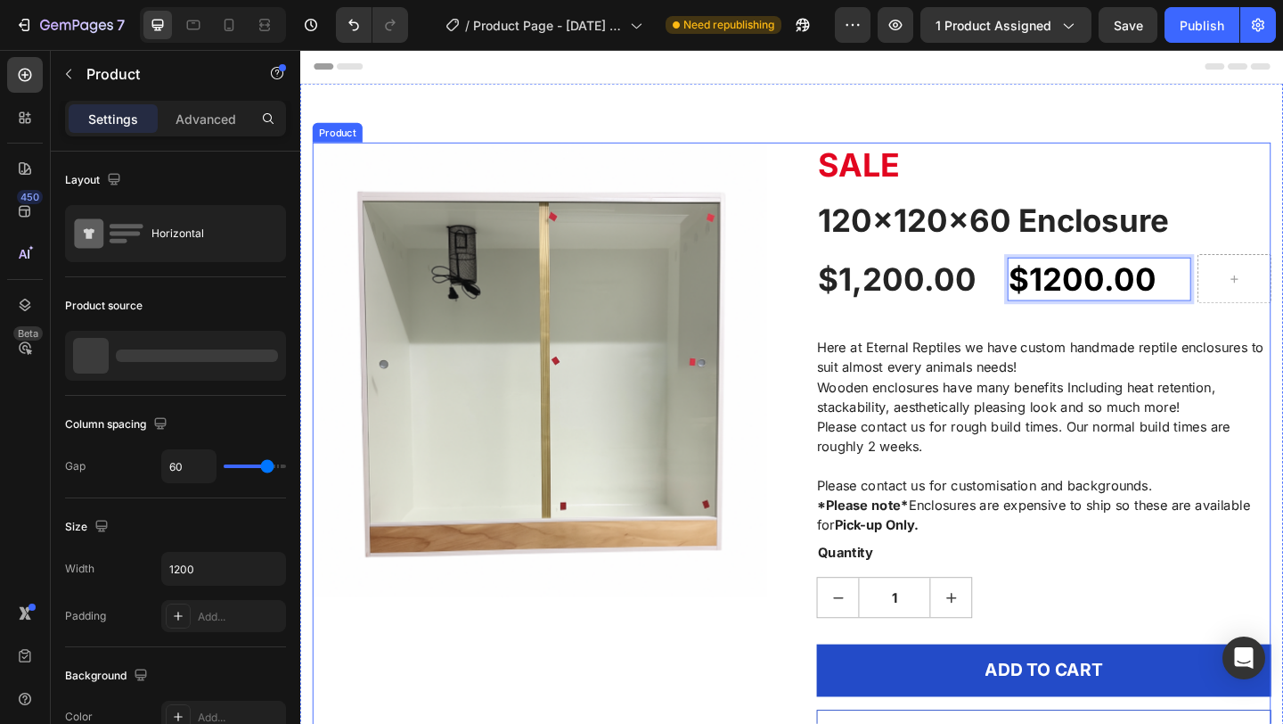
click at [1041, 340] on div "SALE Heading 120x120x60 Enclosure (P) Title $1,200.00 (P) Price (P) Price $1200…" at bounding box center [1109, 487] width 495 height 673
click at [1164, 300] on p "$1200.00" at bounding box center [1169, 299] width 197 height 44
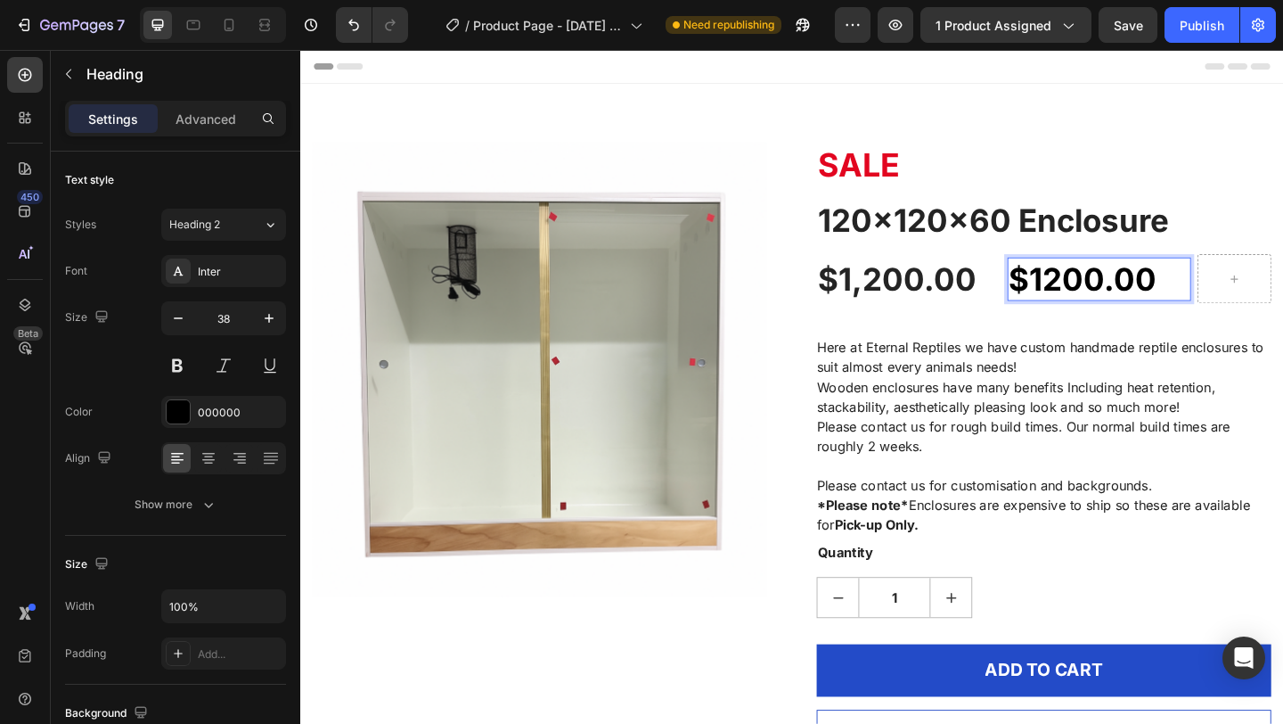
click at [1234, 310] on p "$1200.00" at bounding box center [1169, 299] width 197 height 44
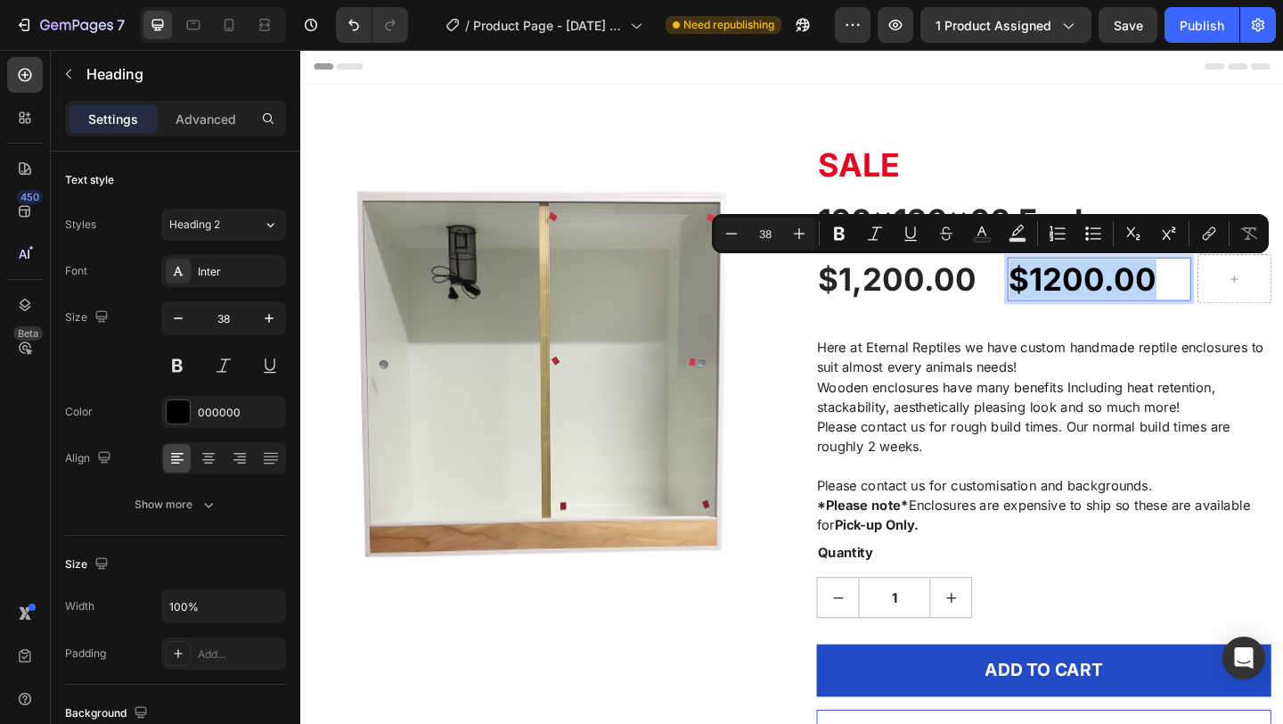
drag, startPoint x: 1229, startPoint y: 307, endPoint x: 1076, endPoint y: 298, distance: 153.6
click at [1076, 298] on p "$1200.00" at bounding box center [1169, 299] width 197 height 44
click at [1210, 223] on button "link" at bounding box center [1209, 233] width 32 height 32
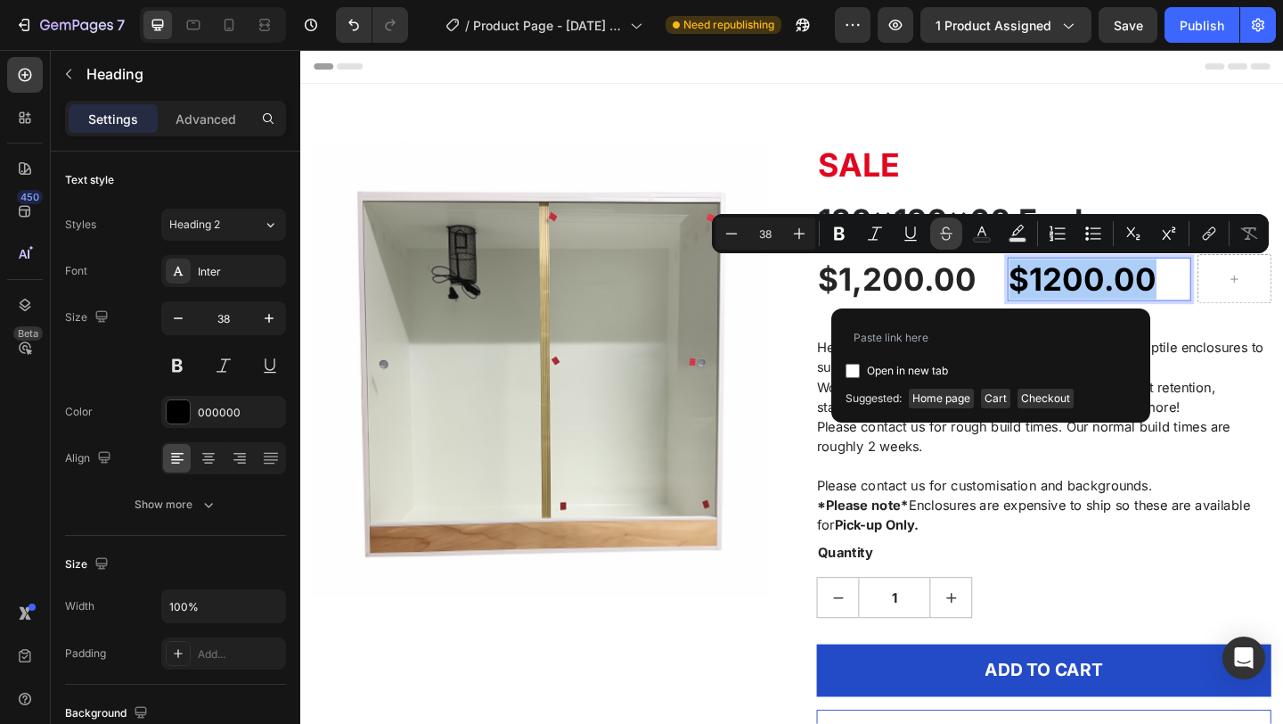
click at [950, 234] on icon "Editor contextual toolbar" at bounding box center [947, 234] width 18 height 18
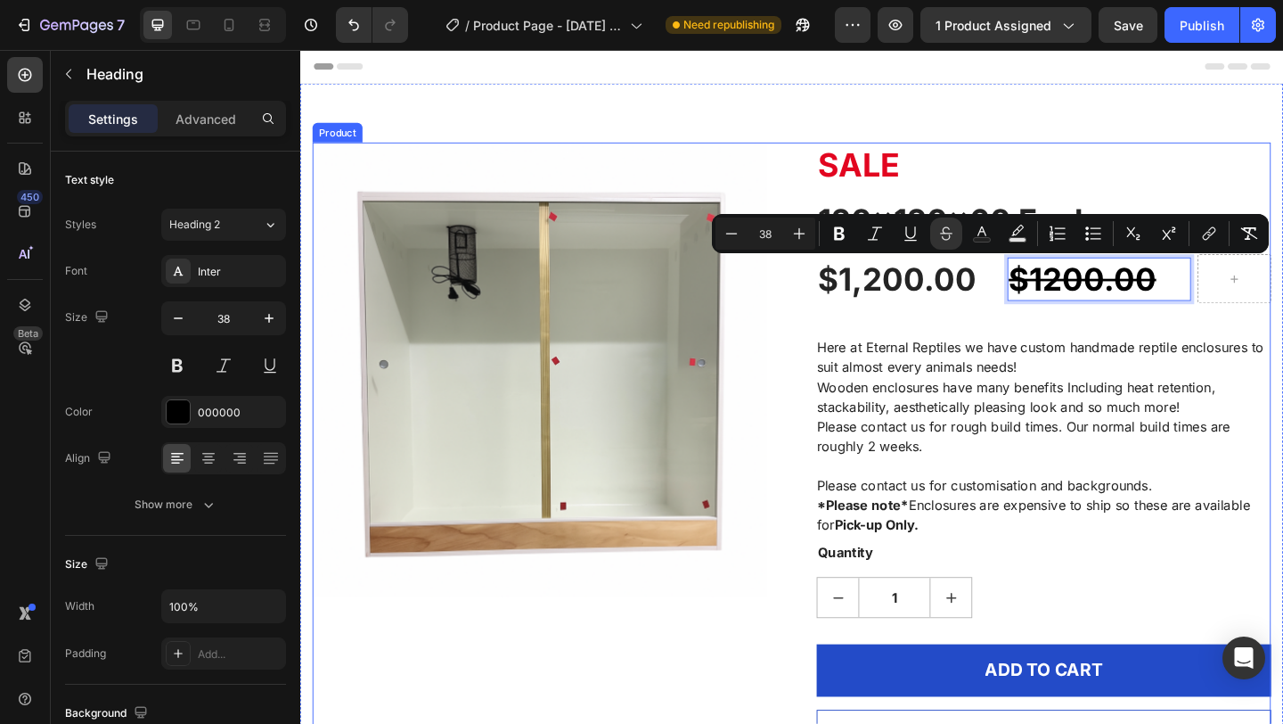
click at [1283, 340] on div "SALE Heading 120x120x60 Enclosure (P) Title $1,200.00 (P) Price (P) Price $1200…" at bounding box center [1109, 487] width 495 height 673
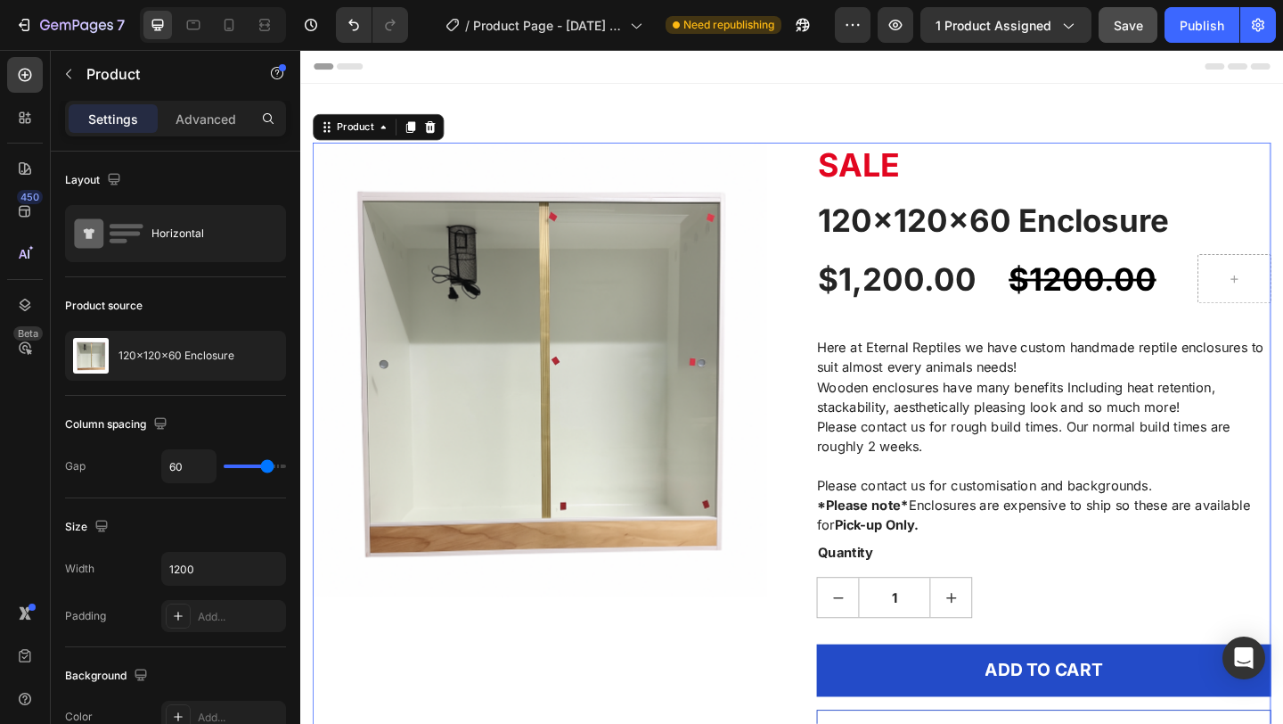
click at [1139, 32] on div "Save" at bounding box center [1128, 25] width 29 height 19
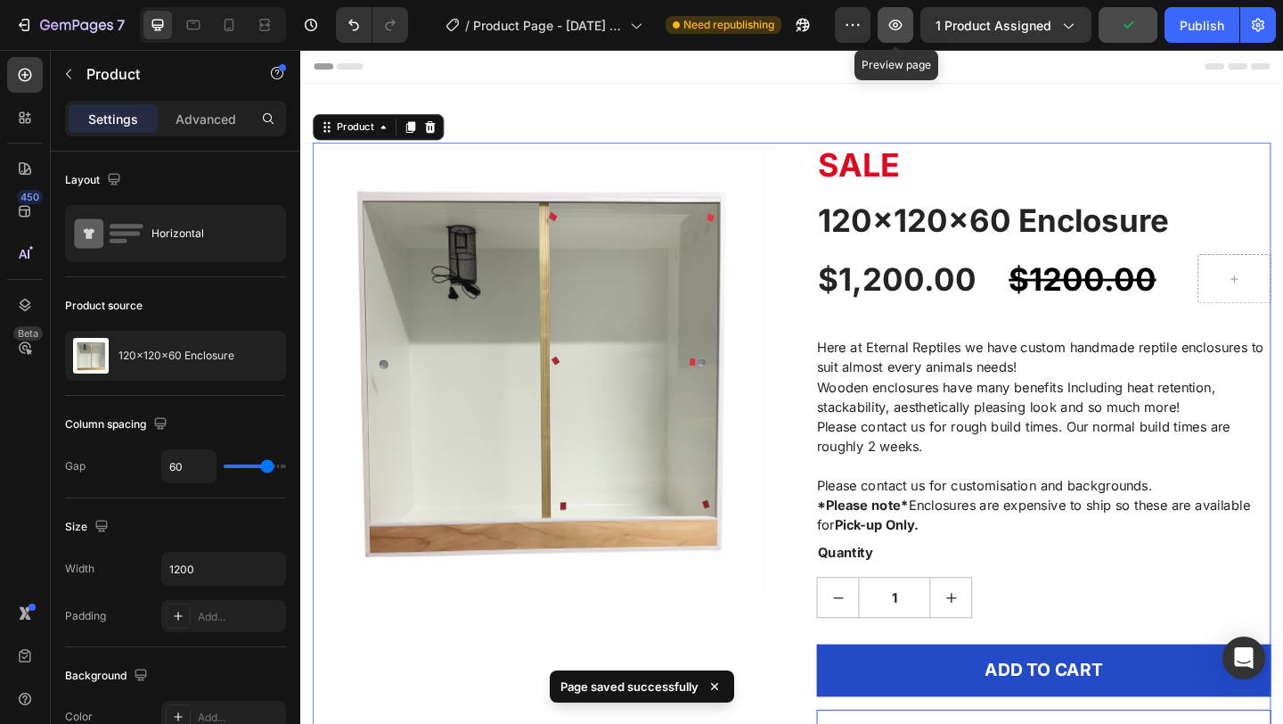
click at [889, 23] on button "button" at bounding box center [896, 25] width 36 height 36
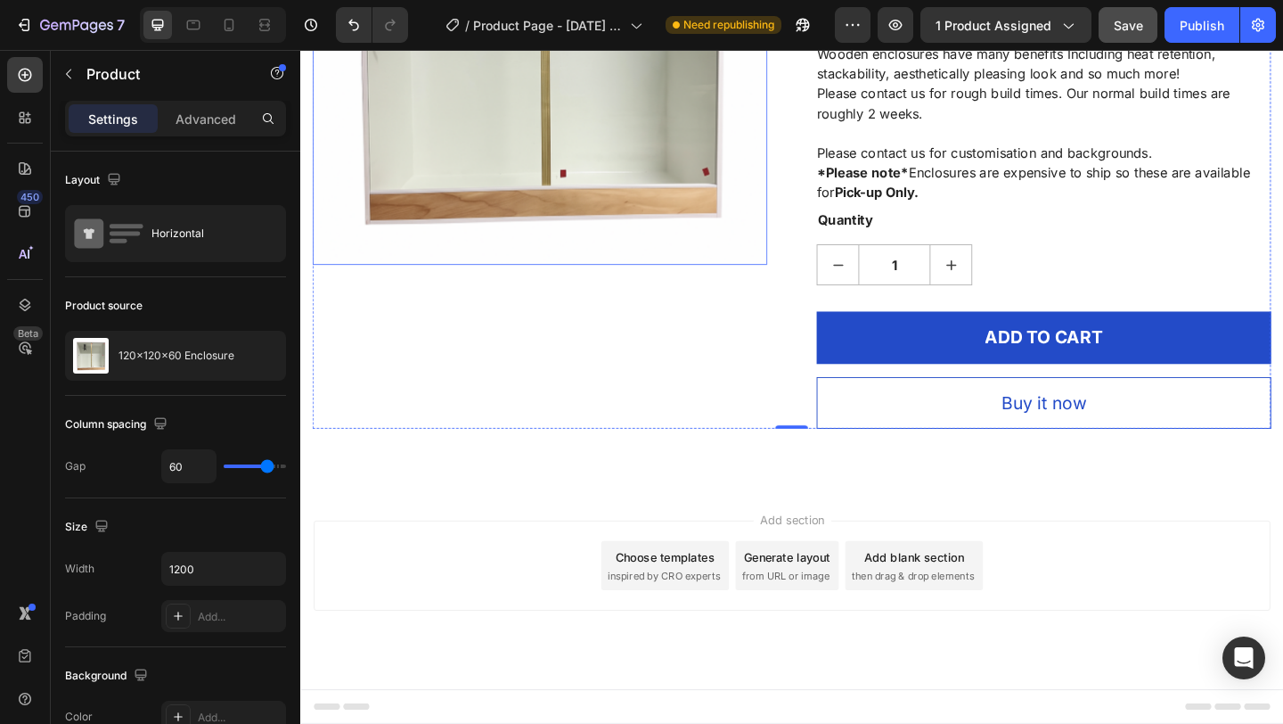
scroll to position [0, 0]
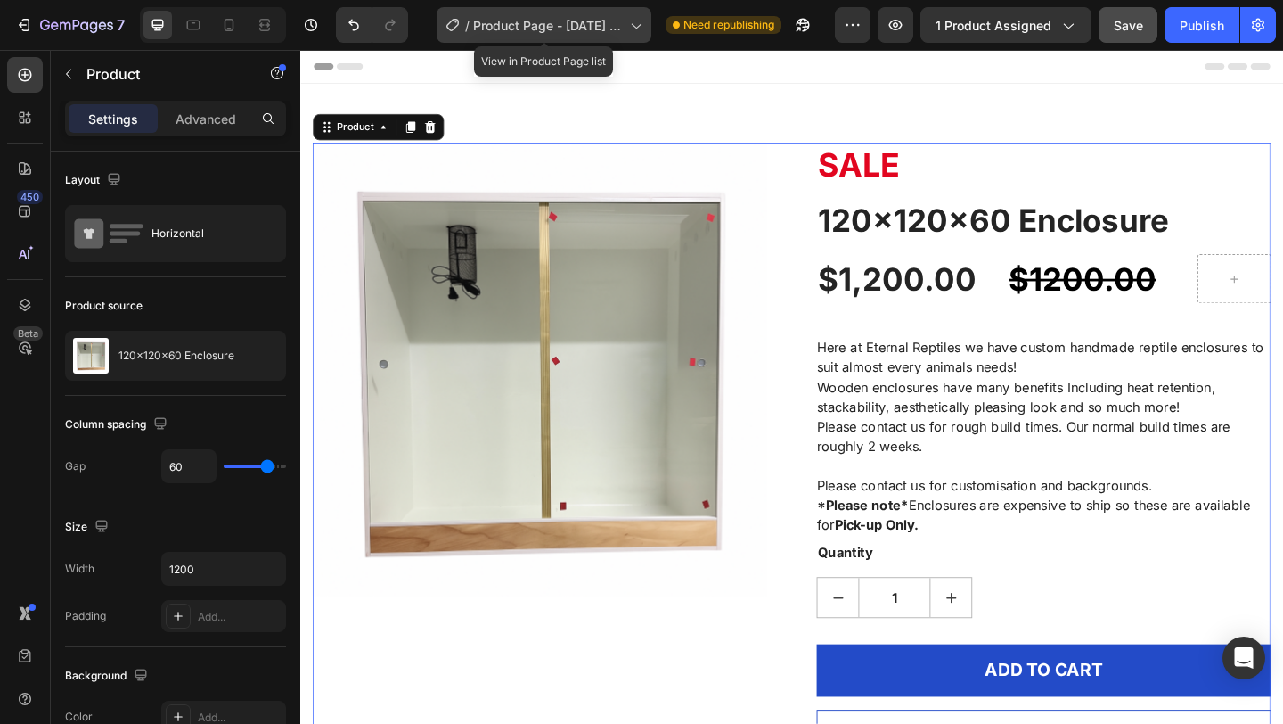
click at [602, 21] on span "Product Page - Aug 28, 09:31:03" at bounding box center [548, 25] width 150 height 19
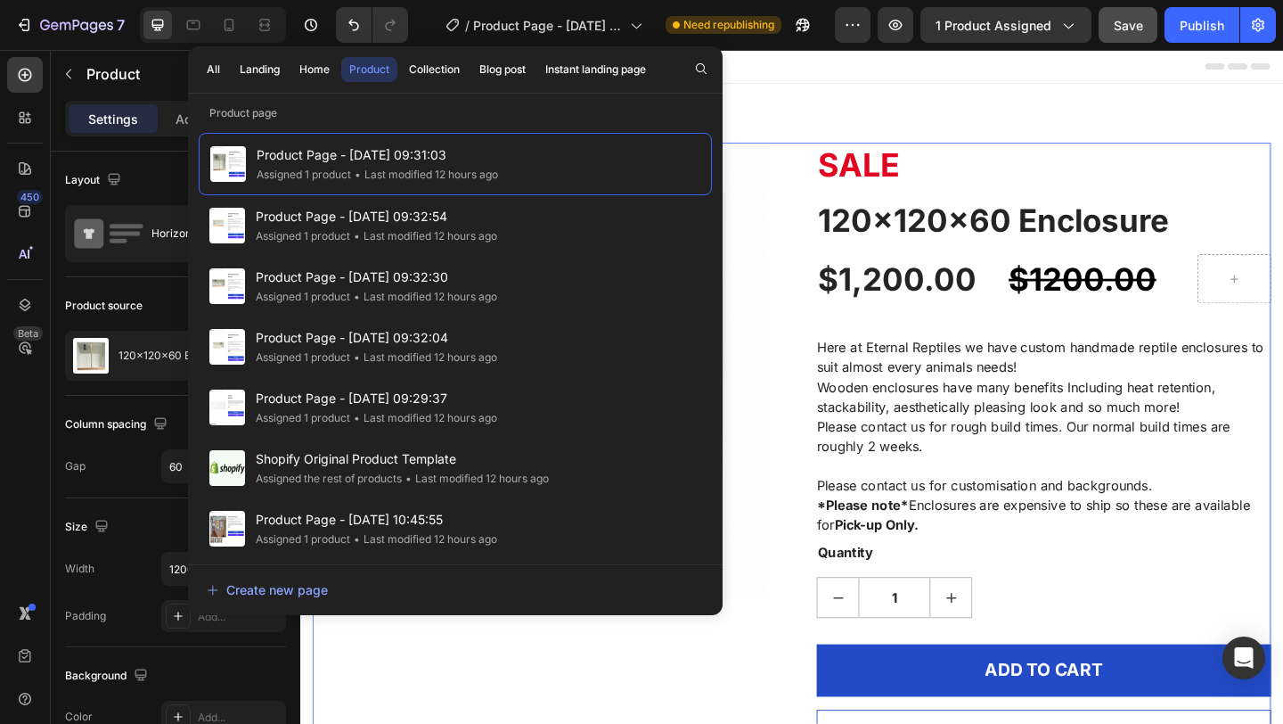
click at [903, 79] on div "Header" at bounding box center [835, 68] width 1041 height 36
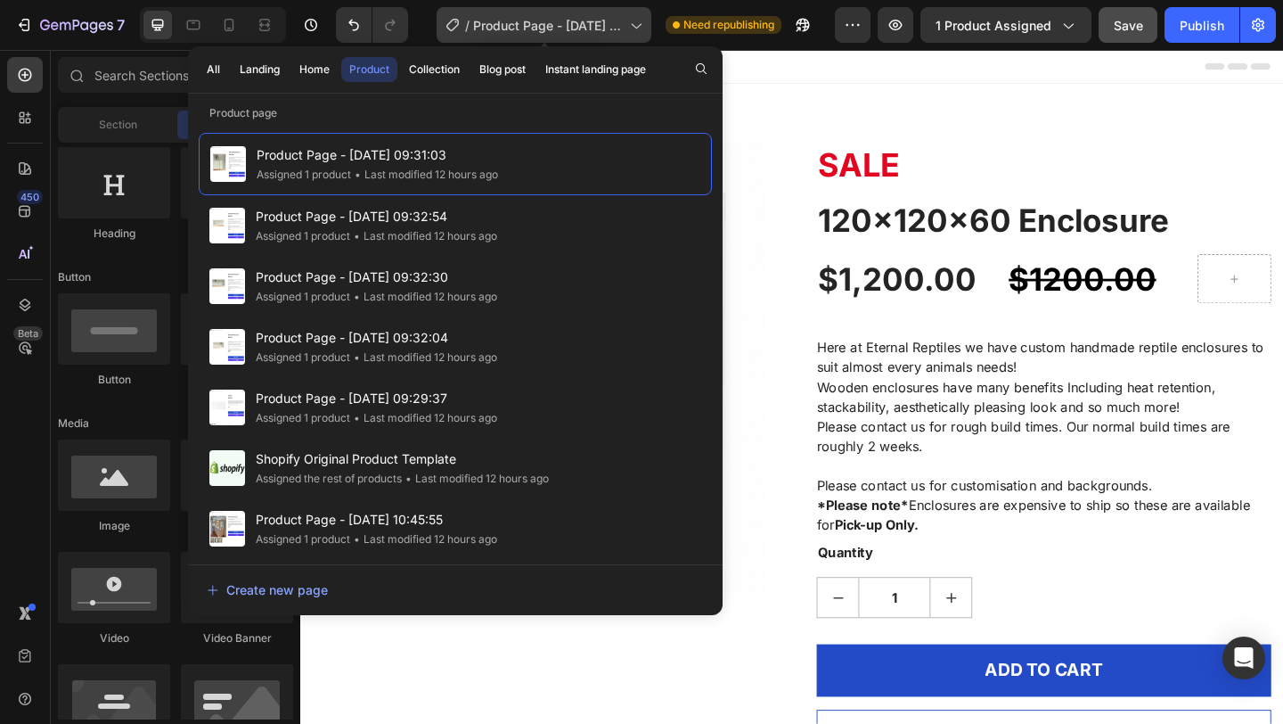
click at [581, 18] on span "Product Page - Aug 28, 09:31:03" at bounding box center [548, 25] width 150 height 19
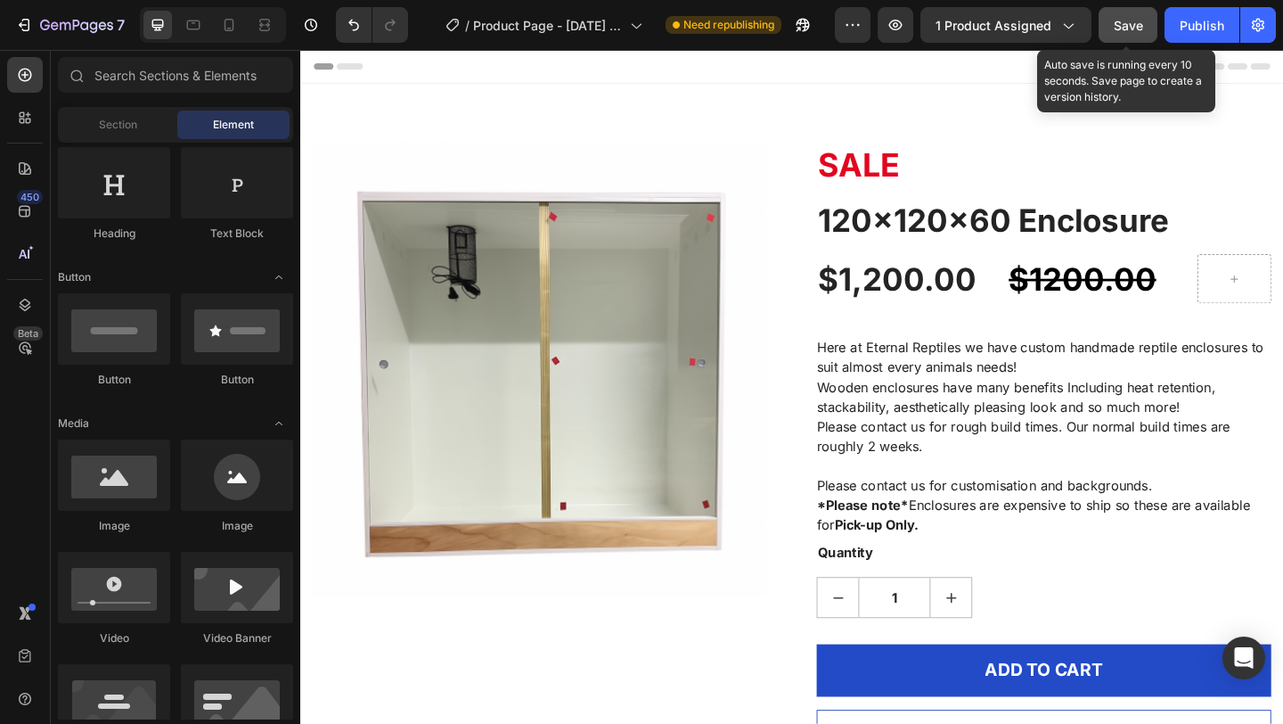
click at [1134, 29] on span "Save" at bounding box center [1128, 25] width 29 height 15
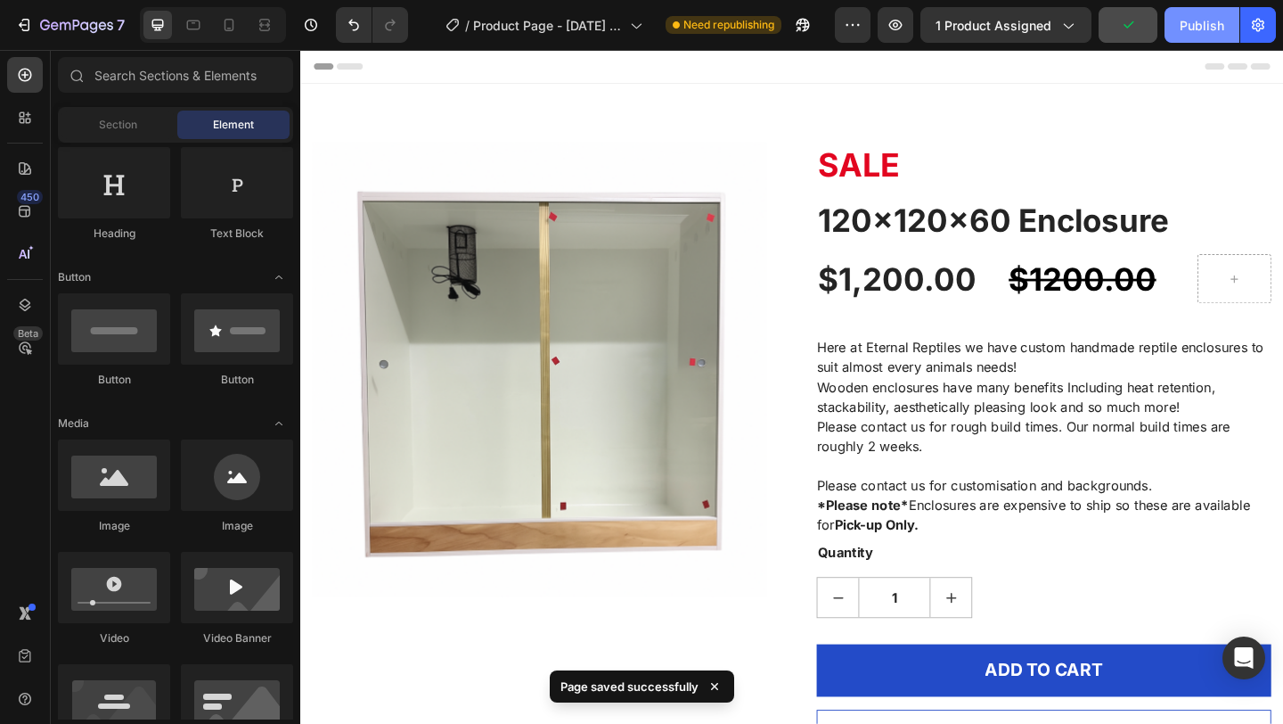
click at [1185, 29] on div "Publish" at bounding box center [1202, 25] width 45 height 19
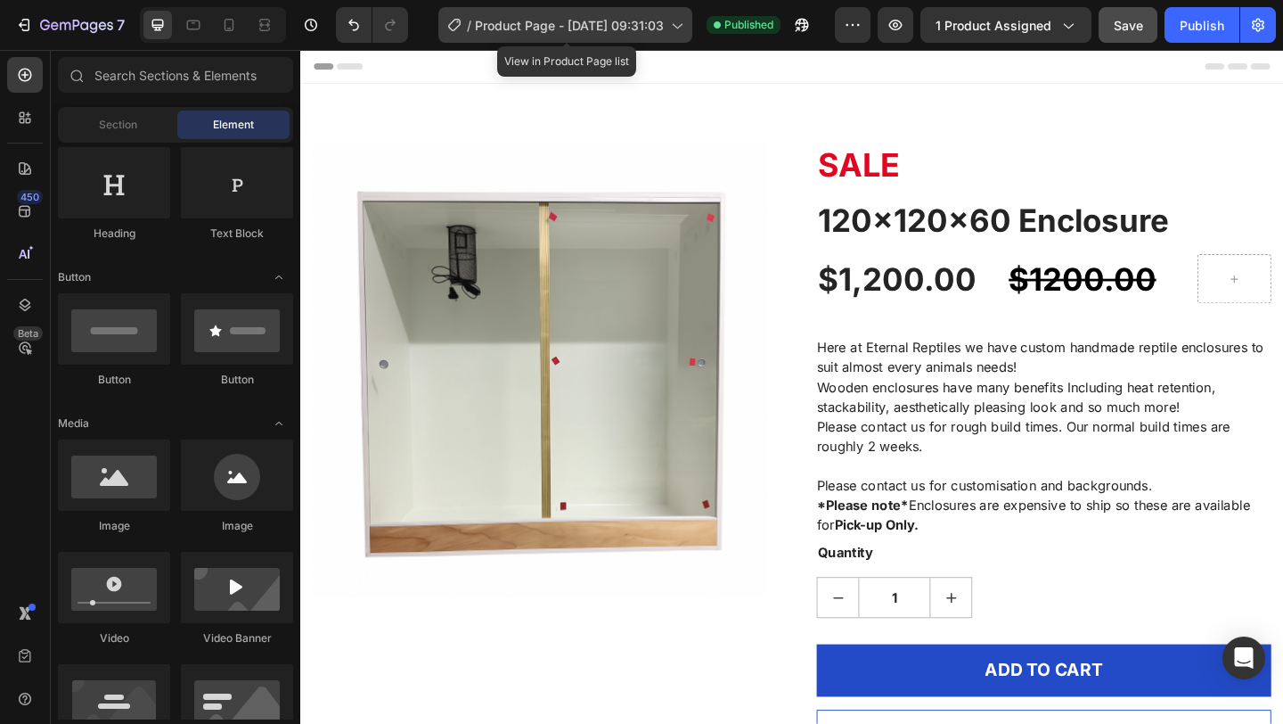
click at [594, 31] on span "Product Page - Aug 28, 09:31:03" at bounding box center [569, 25] width 189 height 19
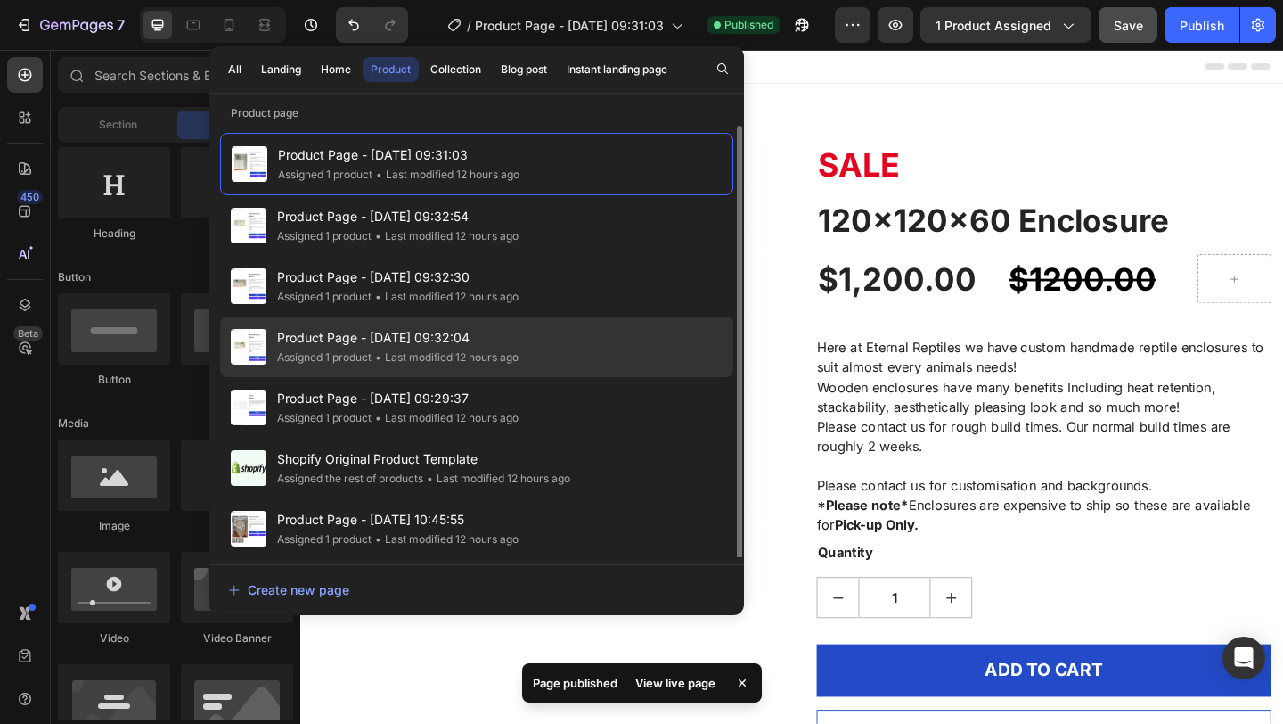
scroll to position [2, 0]
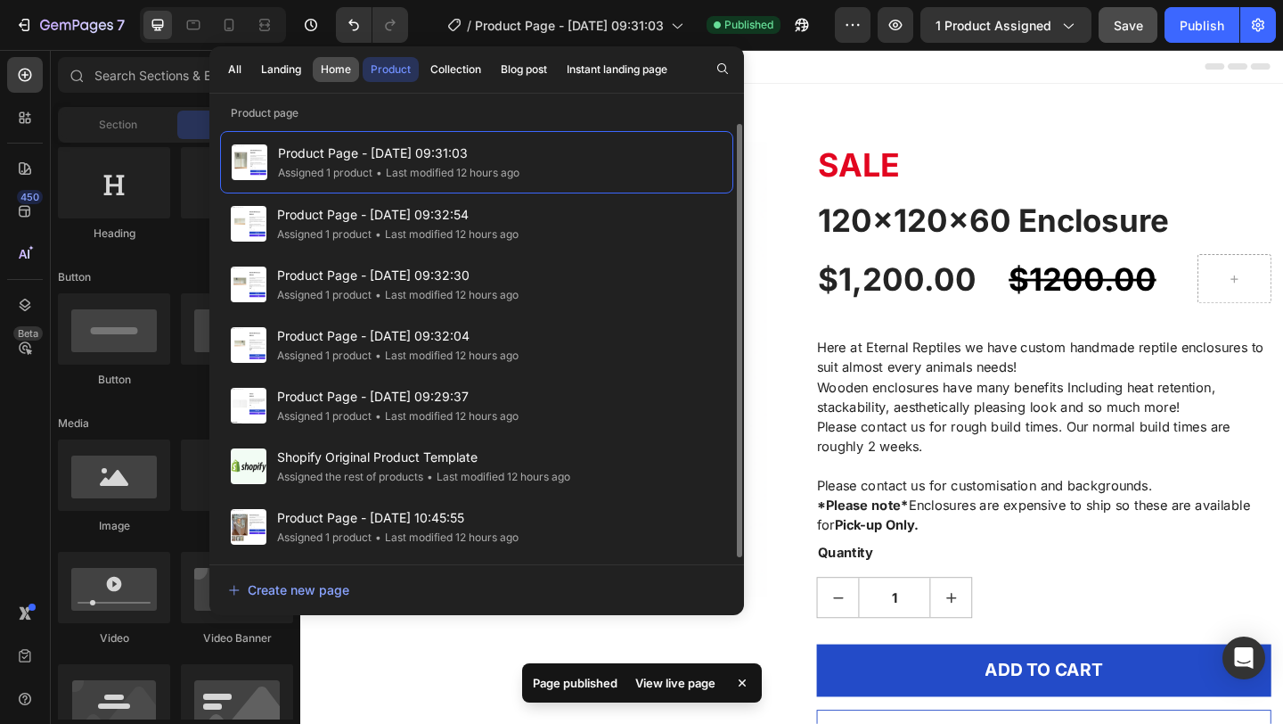
click at [348, 78] on button "Home" at bounding box center [336, 69] width 46 height 25
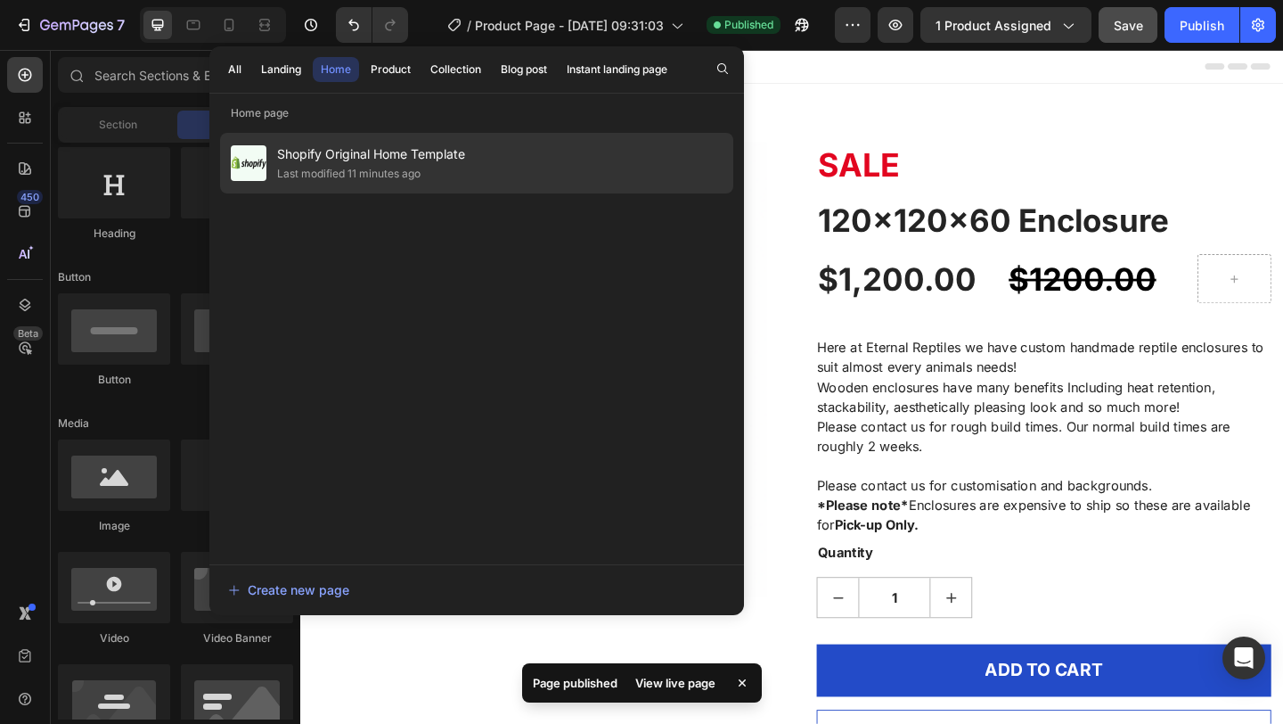
click at [417, 151] on span "Shopify Original Home Template" at bounding box center [371, 153] width 188 height 21
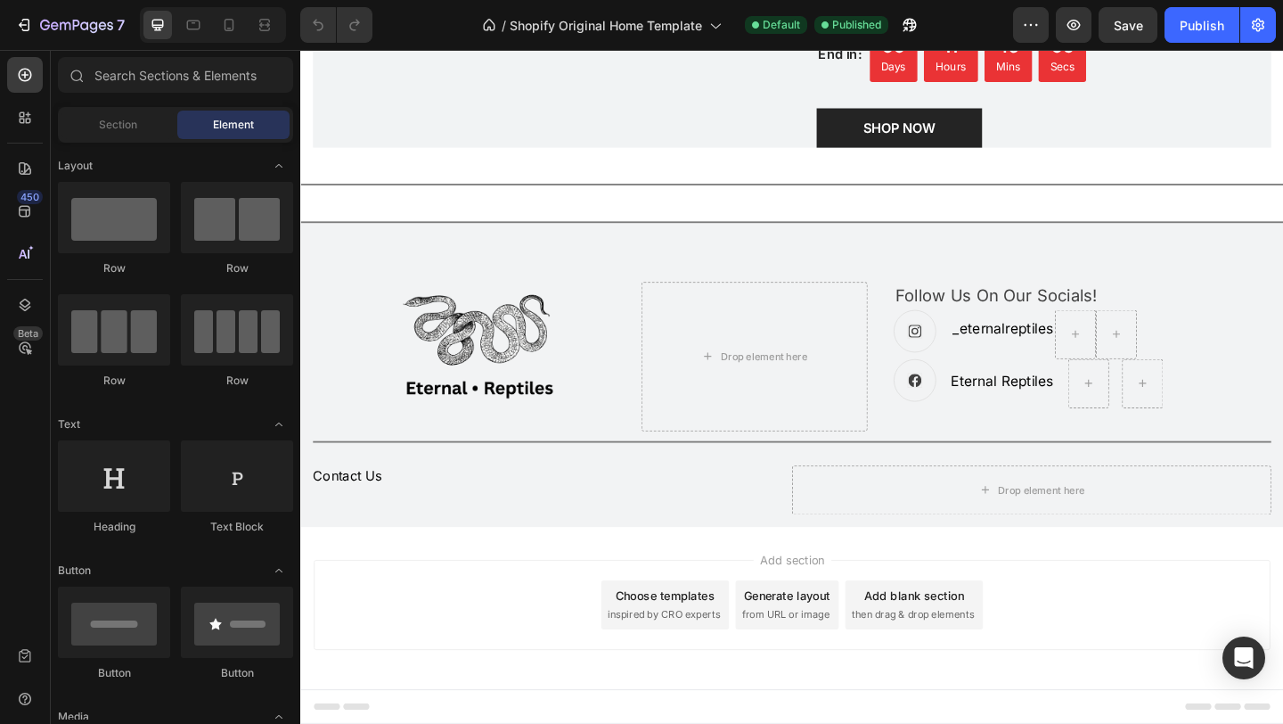
scroll to position [2969, 0]
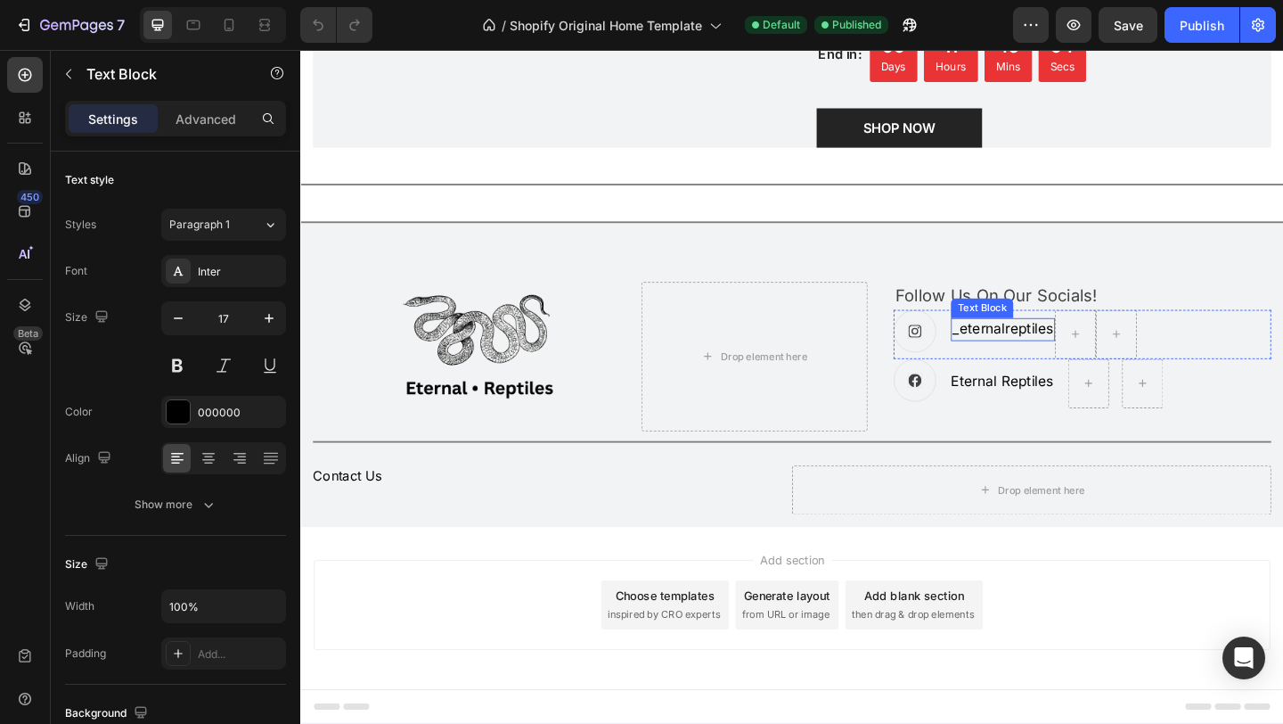
click at [1112, 356] on p "_eternalreptiles" at bounding box center [1065, 353] width 110 height 21
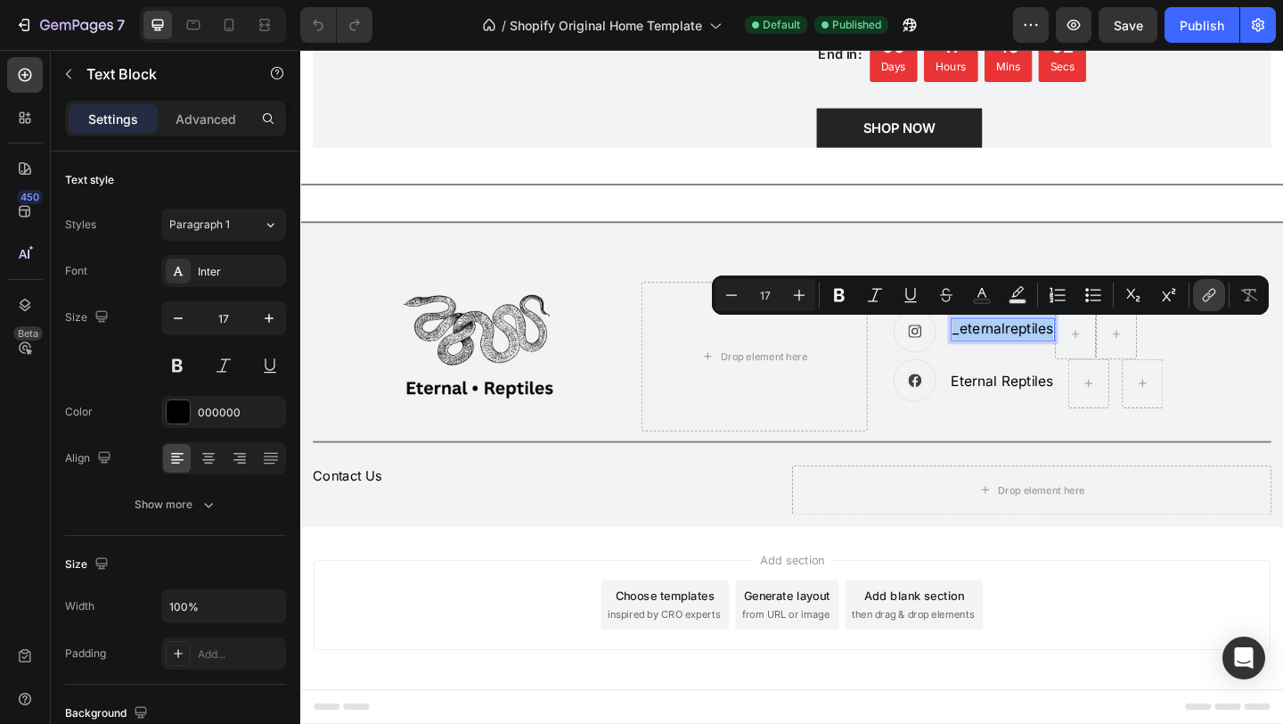
click at [1214, 299] on icon "Editor contextual toolbar" at bounding box center [1210, 295] width 18 height 18
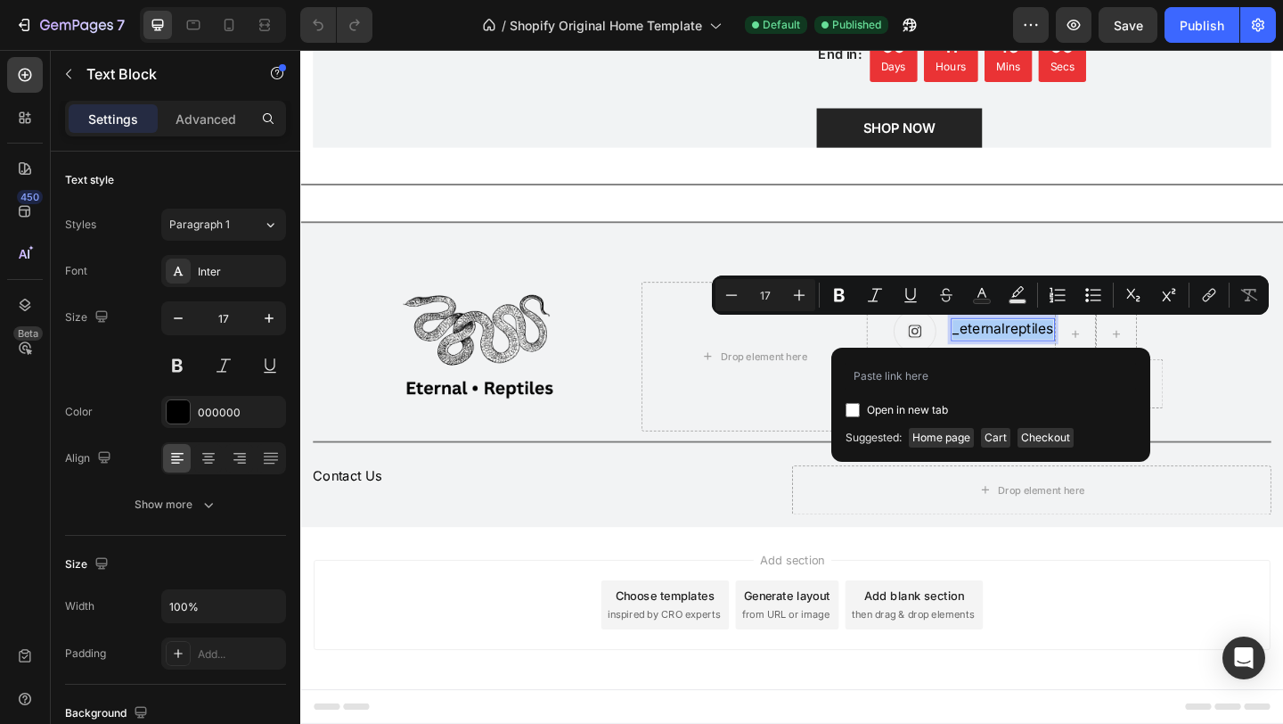
click at [854, 408] on input "Editor contextual toolbar" at bounding box center [853, 410] width 14 height 14
checkbox input "true"
click at [906, 378] on input "Editor contextual toolbar" at bounding box center [991, 376] width 291 height 29
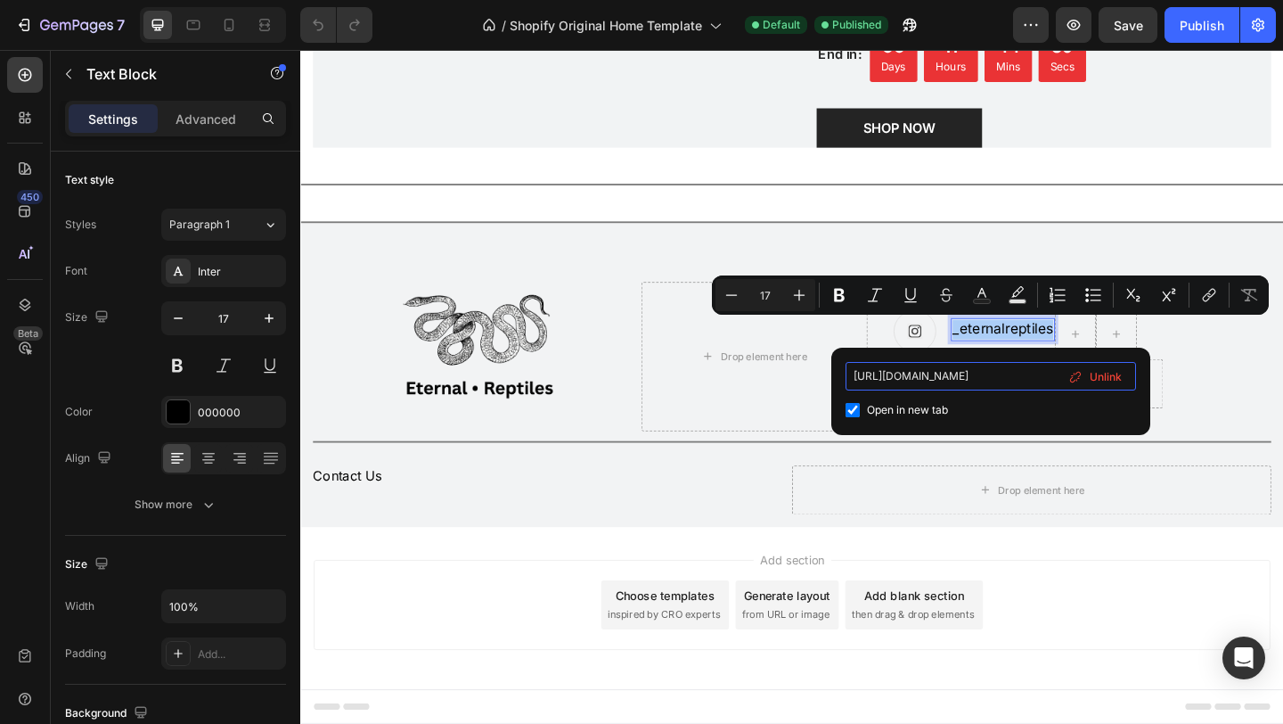
type input "[URL][DOMAIN_NAME]"
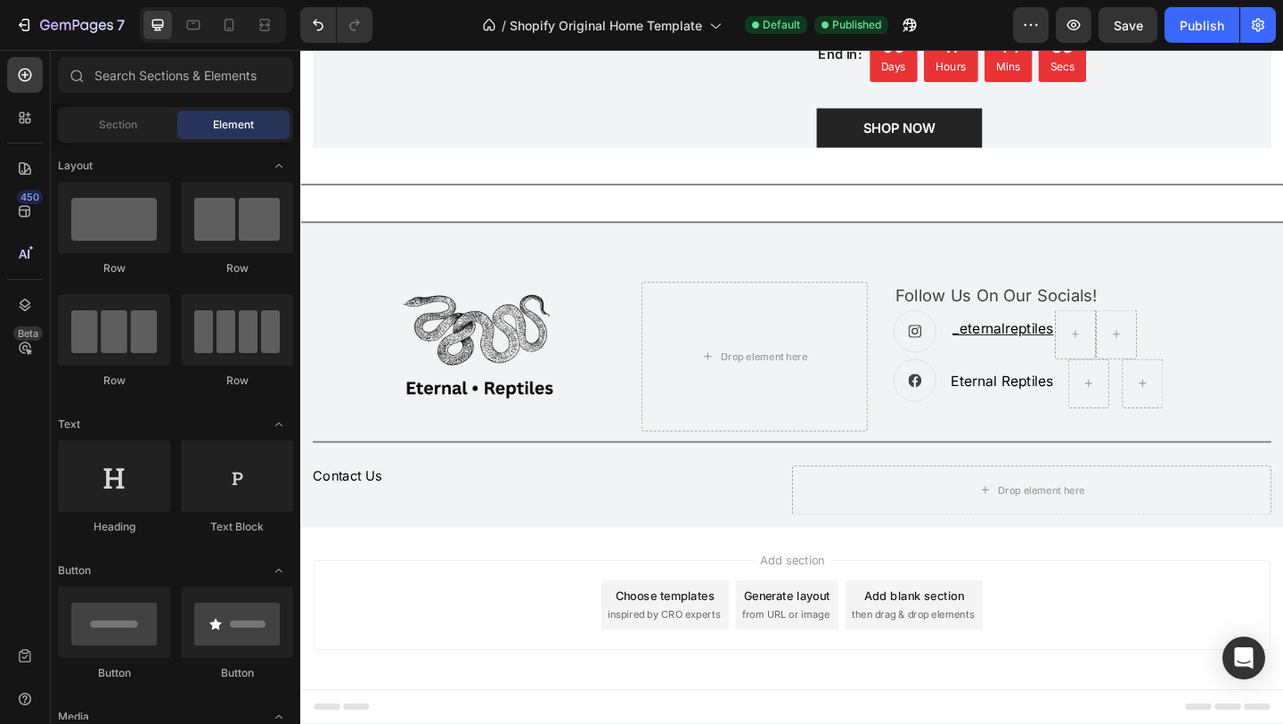
click at [1202, 664] on div "Add section Choose templates inspired by CRO experts Generate layout from URL o…" at bounding box center [835, 653] width 1041 height 98
click at [1069, 413] on p "Eternal Reptiles" at bounding box center [1063, 411] width 111 height 28
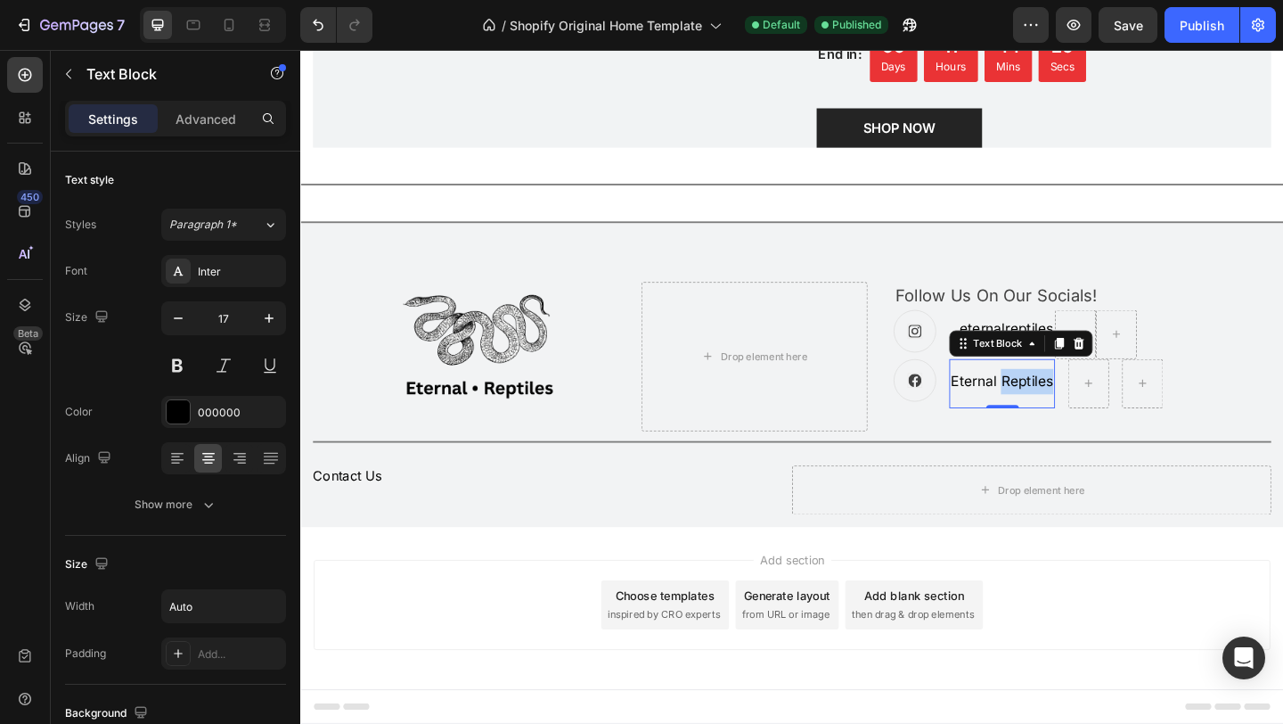
click at [1069, 413] on p "Eternal Reptiles" at bounding box center [1063, 411] width 111 height 28
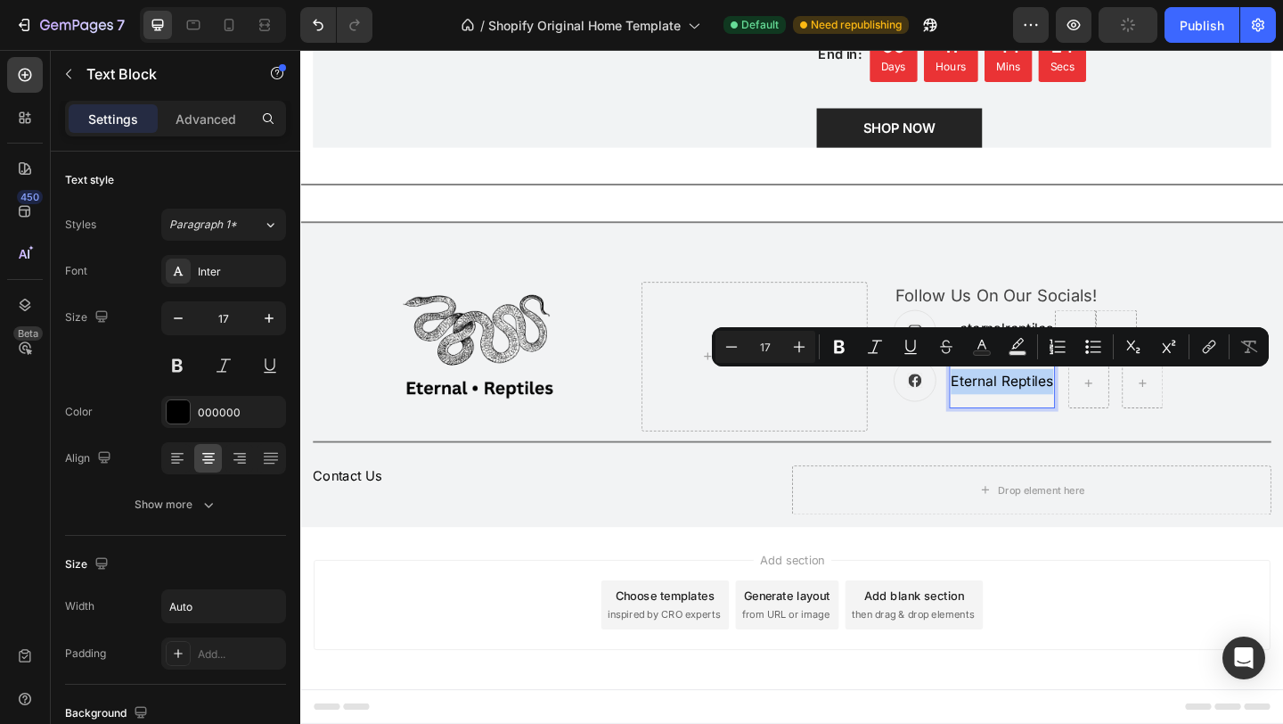
drag, startPoint x: 1073, startPoint y: 411, endPoint x: 1023, endPoint y: 411, distance: 49.9
click at [1023, 411] on p "Eternal Reptiles" at bounding box center [1063, 411] width 111 height 28
click at [1211, 341] on icon "Editor contextual toolbar" at bounding box center [1212, 344] width 8 height 9
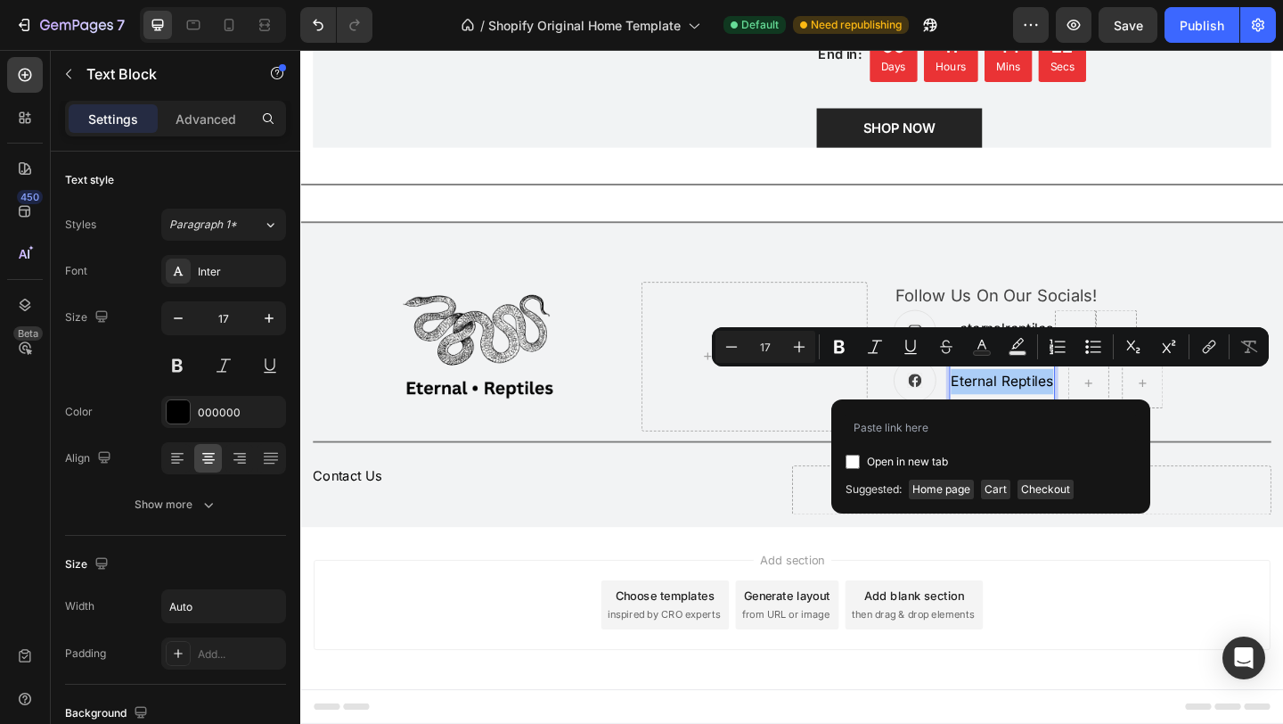
click at [929, 466] on span "Open in new tab" at bounding box center [907, 461] width 81 height 21
checkbox input "true"
click at [915, 434] on input "Editor contextual toolbar" at bounding box center [991, 428] width 291 height 29
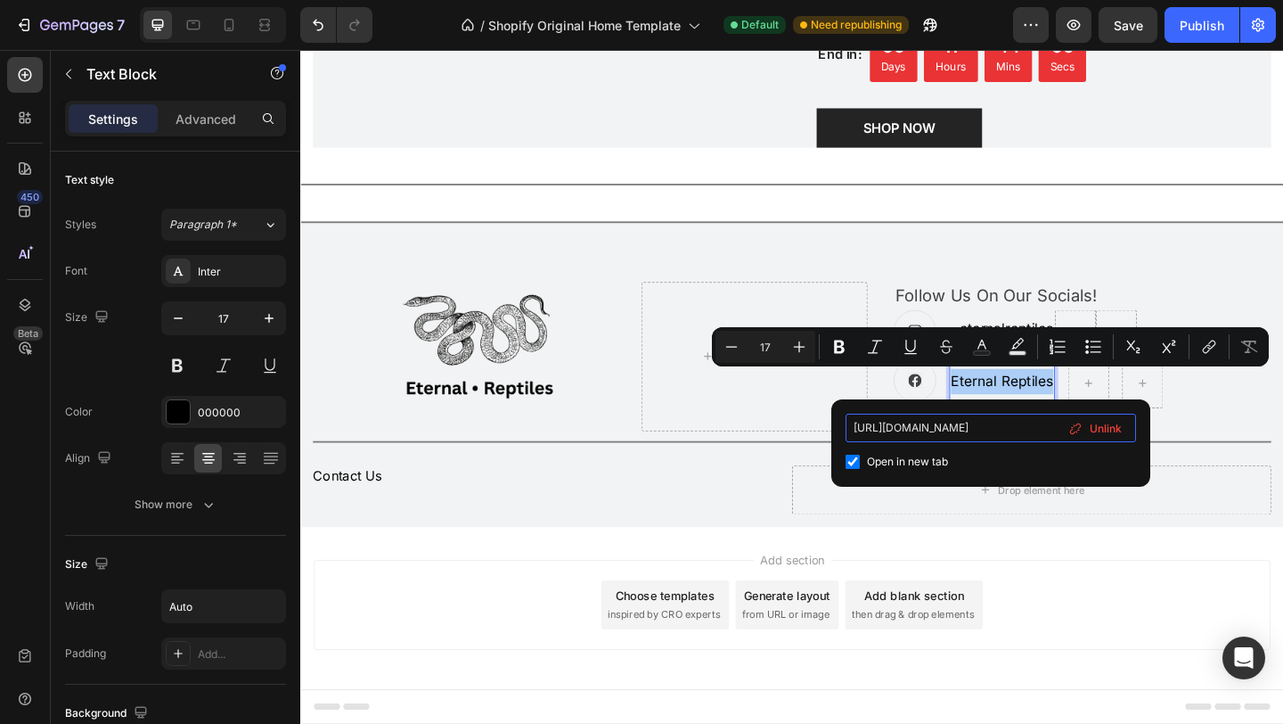
type input "[URL][DOMAIN_NAME]"
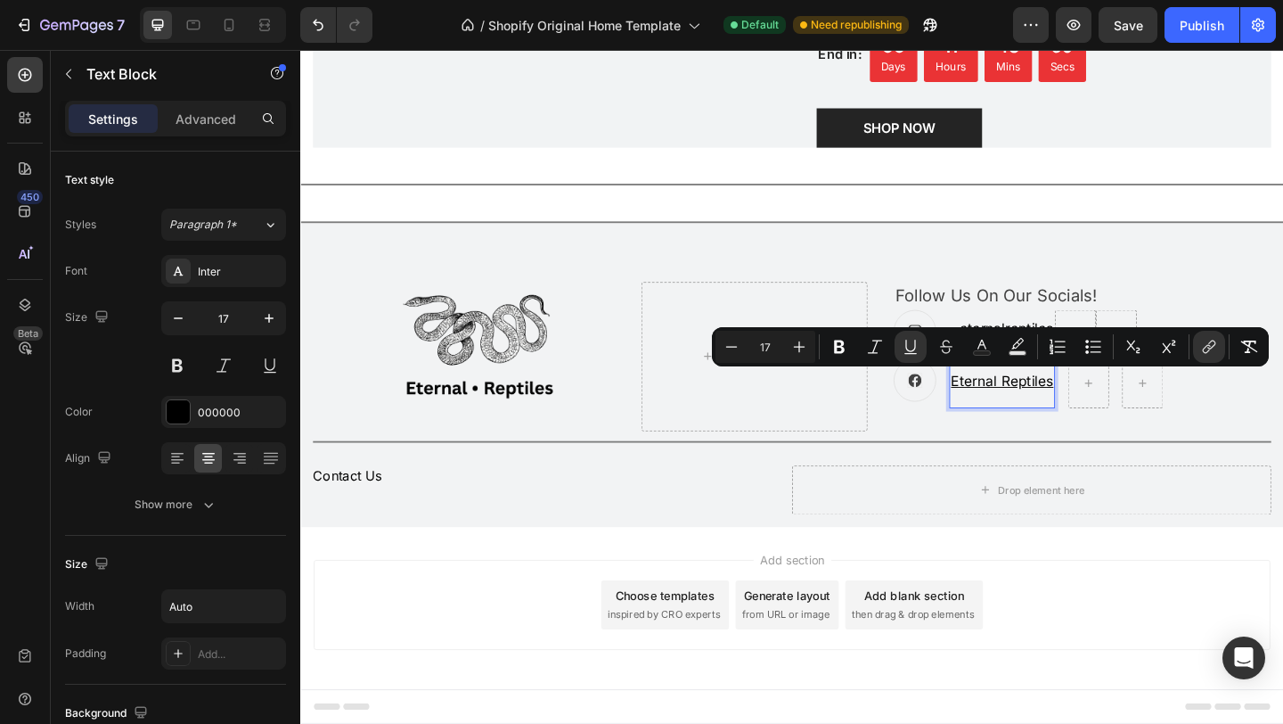
click at [1188, 683] on div "Add section Choose templates inspired by CRO experts Generate layout from URL o…" at bounding box center [835, 653] width 1041 height 98
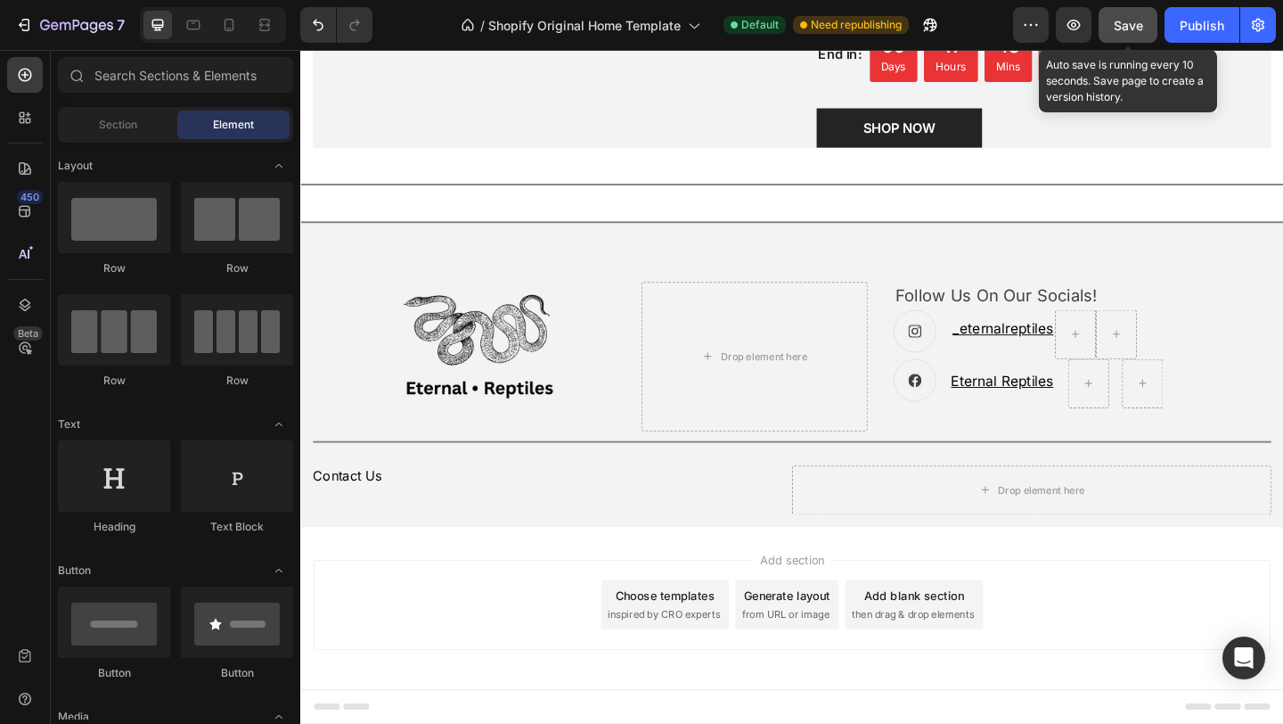
click at [1127, 29] on span "Save" at bounding box center [1128, 25] width 29 height 15
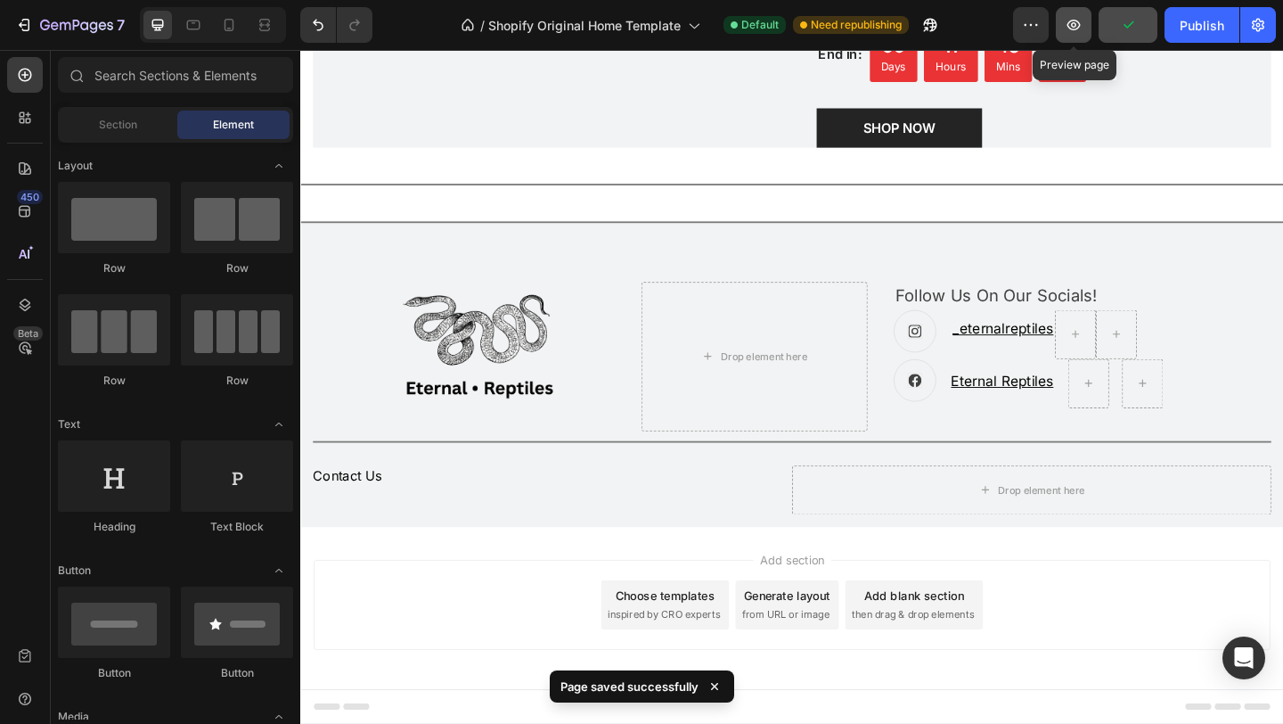
click at [1081, 30] on icon "button" at bounding box center [1074, 25] width 18 height 18
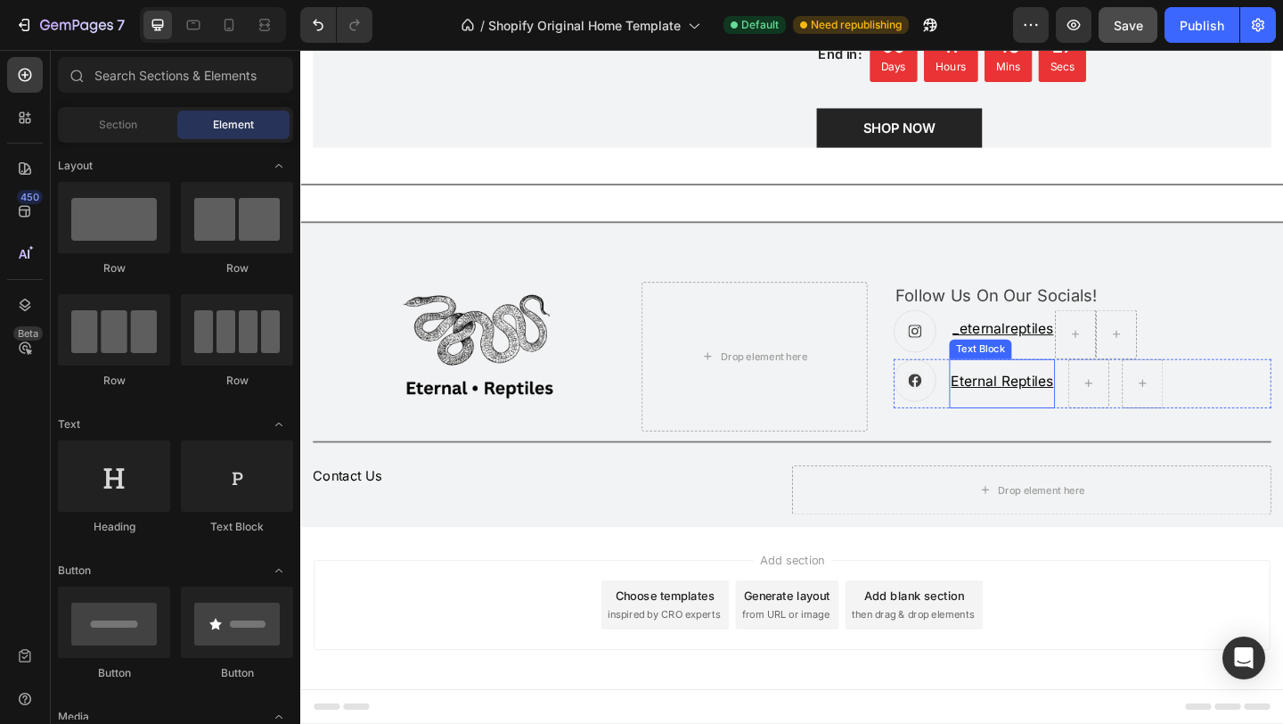
click at [1091, 414] on u "Eternal Reptiles" at bounding box center [1063, 410] width 111 height 18
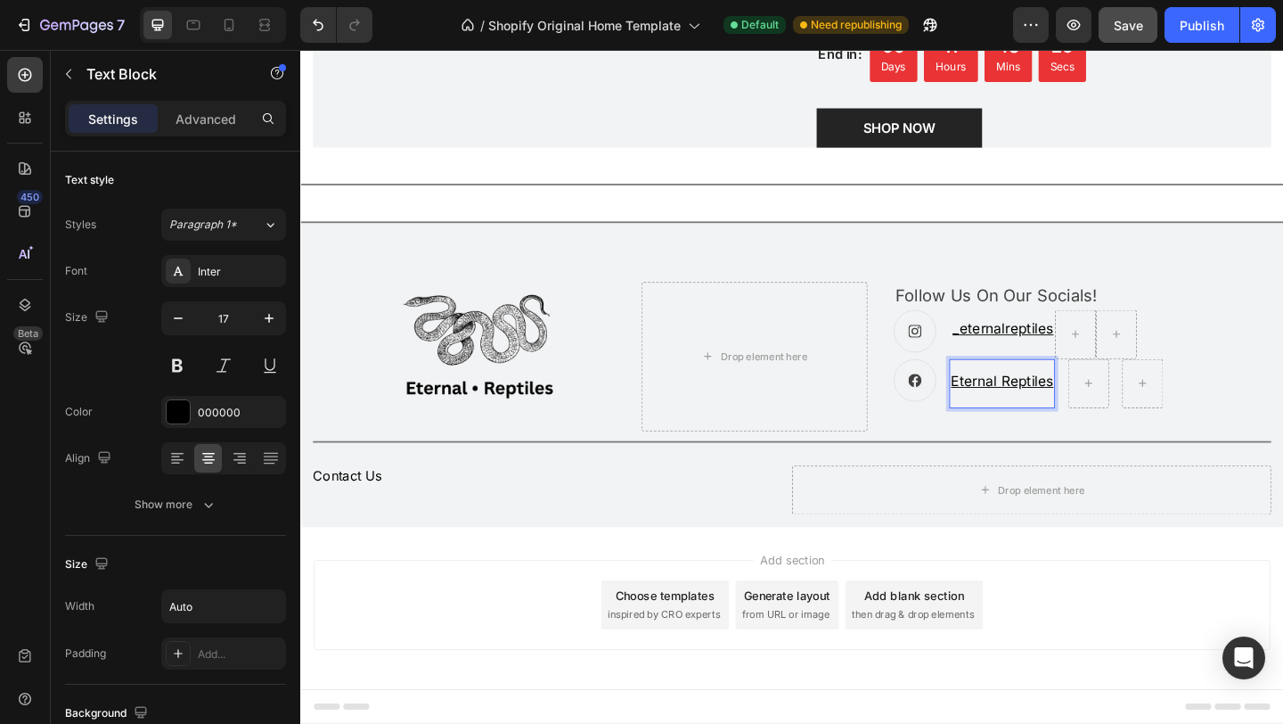
click at [1100, 409] on u "Eternal Reptiles" at bounding box center [1063, 410] width 111 height 18
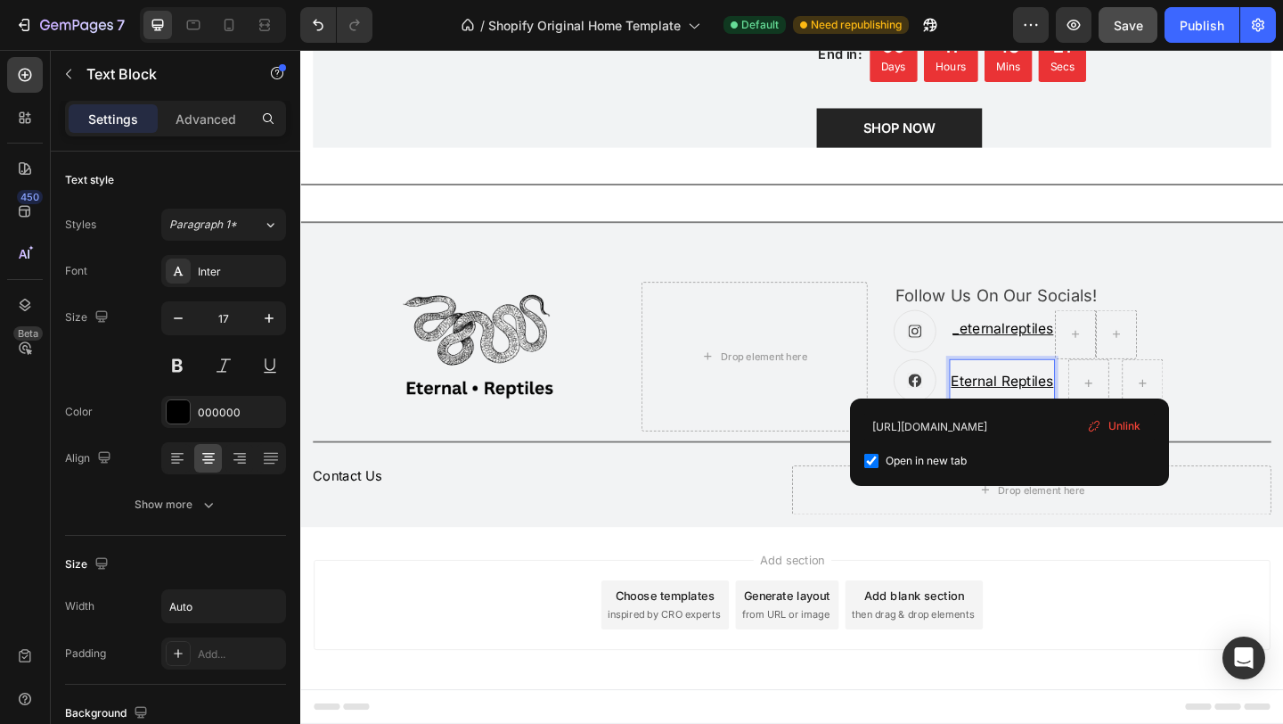
drag, startPoint x: 1117, startPoint y: 413, endPoint x: 1073, endPoint y: 416, distance: 43.8
click at [1073, 416] on u "Eternal Reptiles" at bounding box center [1063, 410] width 111 height 18
click at [1094, 423] on icon at bounding box center [1094, 426] width 14 height 14
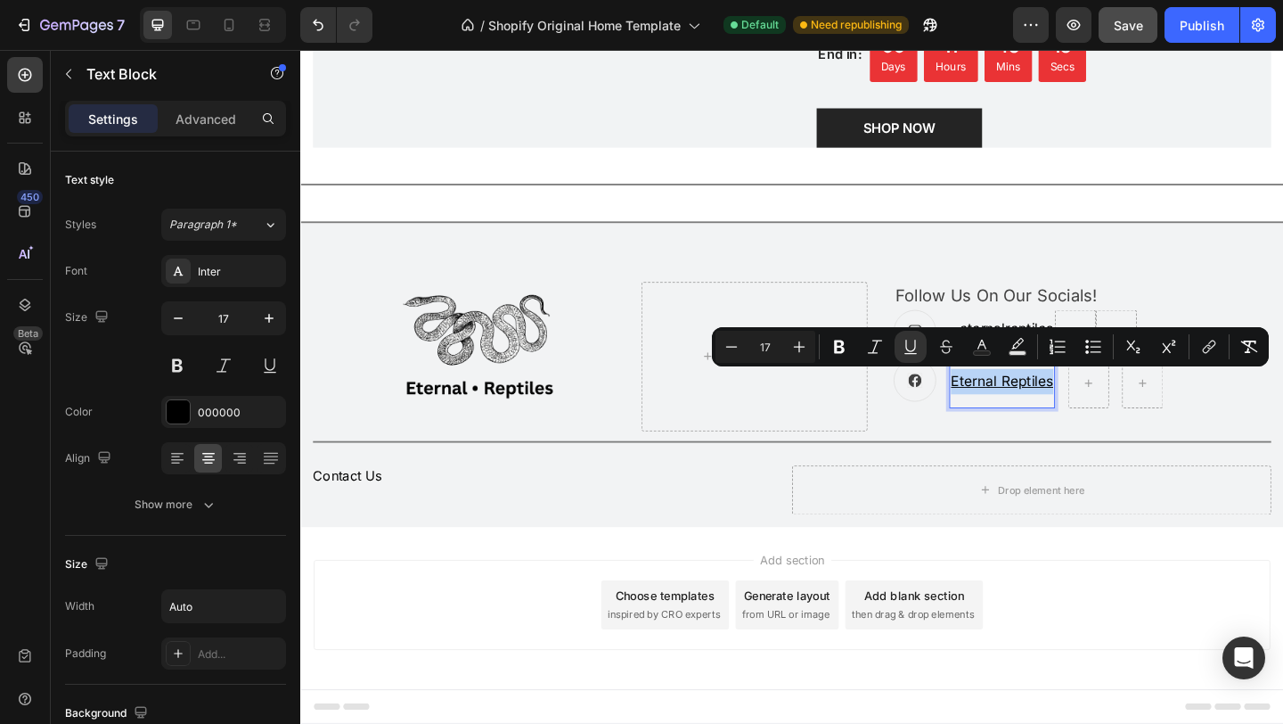
drag, startPoint x: 1012, startPoint y: 410, endPoint x: 1089, endPoint y: 413, distance: 77.6
click at [1089, 413] on u "Eternal Reptiles" at bounding box center [1063, 410] width 111 height 18
click at [1214, 340] on icon "Editor contextual toolbar" at bounding box center [1212, 344] width 8 height 9
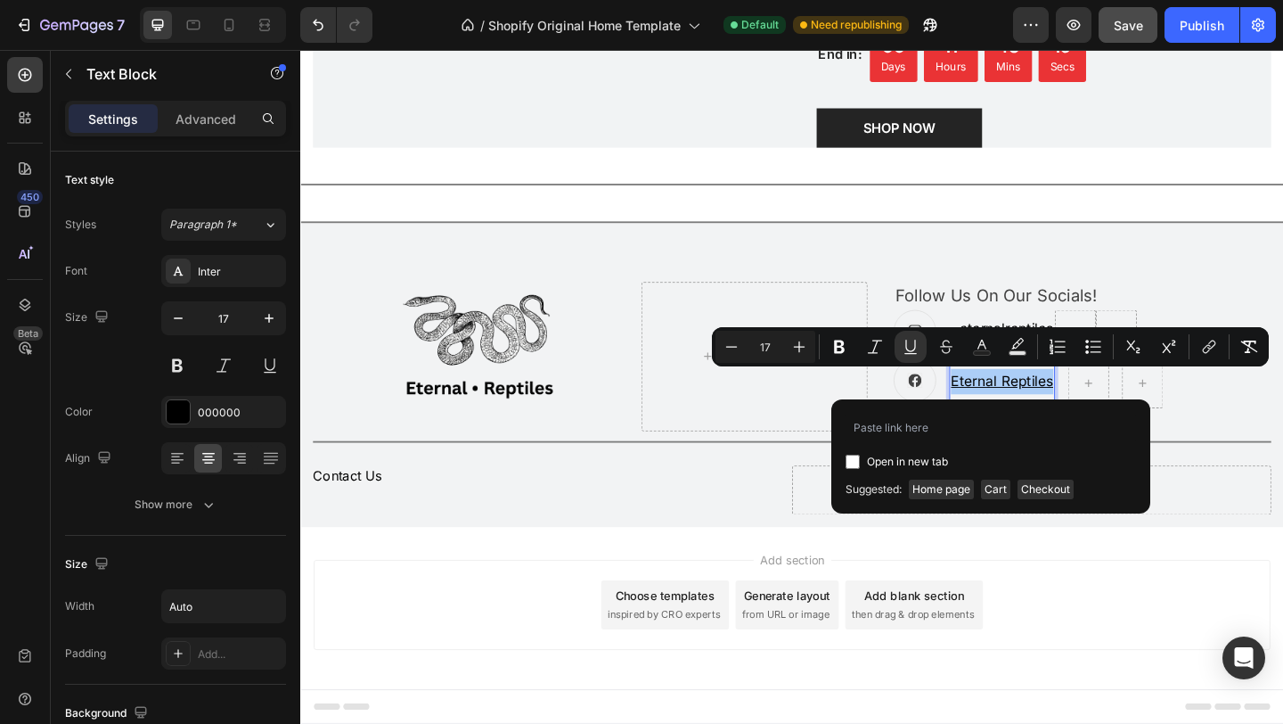
click at [947, 453] on span "Open in new tab" at bounding box center [907, 461] width 81 height 21
checkbox input "true"
click at [947, 432] on input "Editor contextual toolbar" at bounding box center [991, 428] width 291 height 29
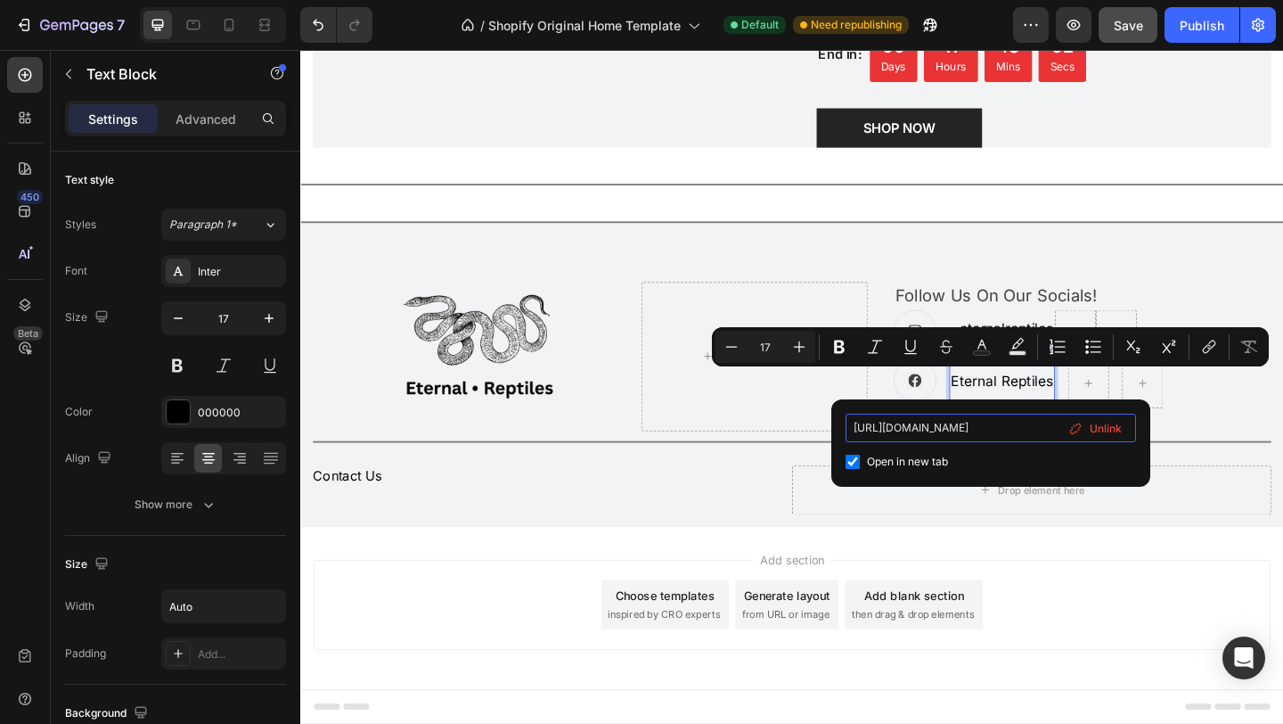
type input "[URL][DOMAIN_NAME]"
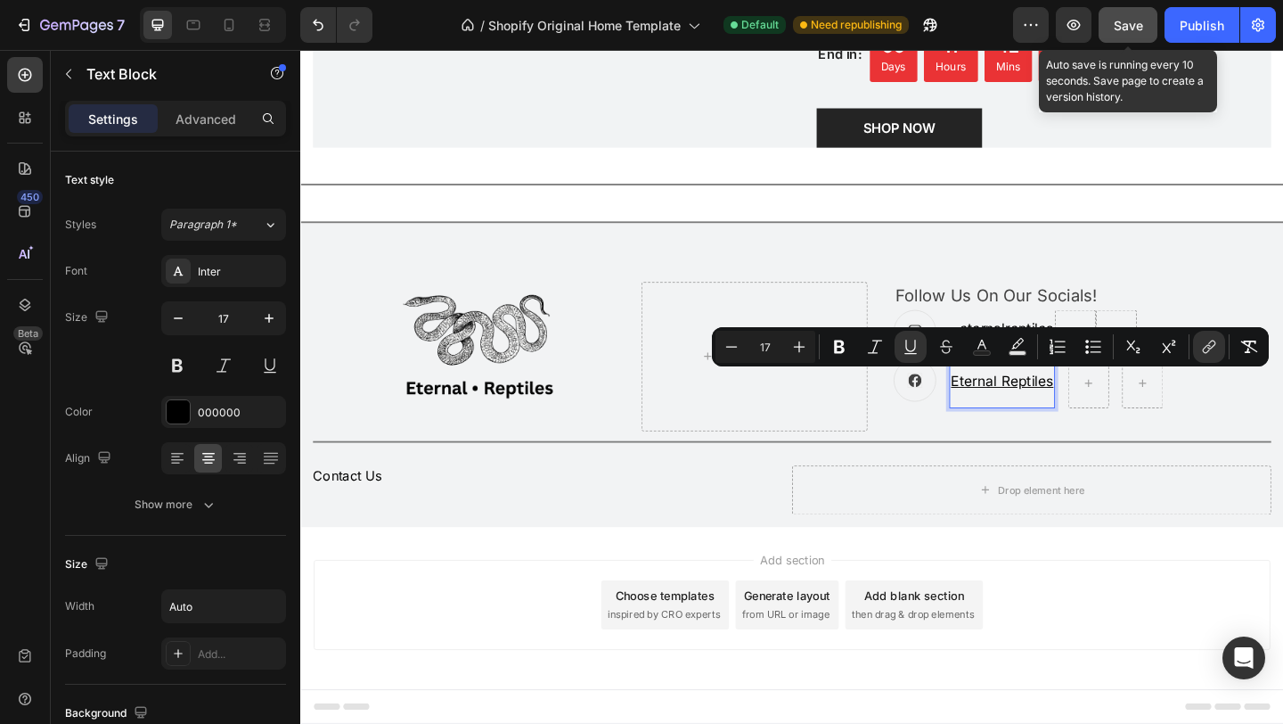
click at [1119, 21] on span "Save" at bounding box center [1128, 25] width 29 height 15
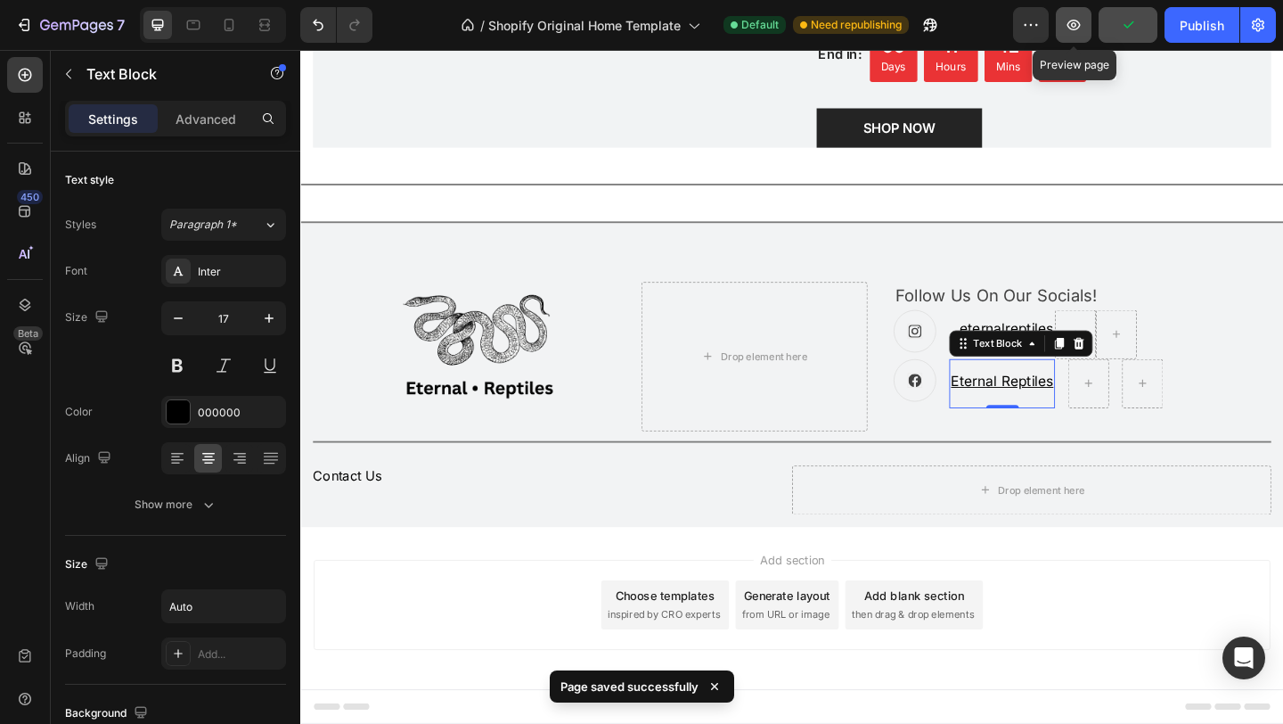
click at [1069, 37] on button "button" at bounding box center [1074, 25] width 36 height 36
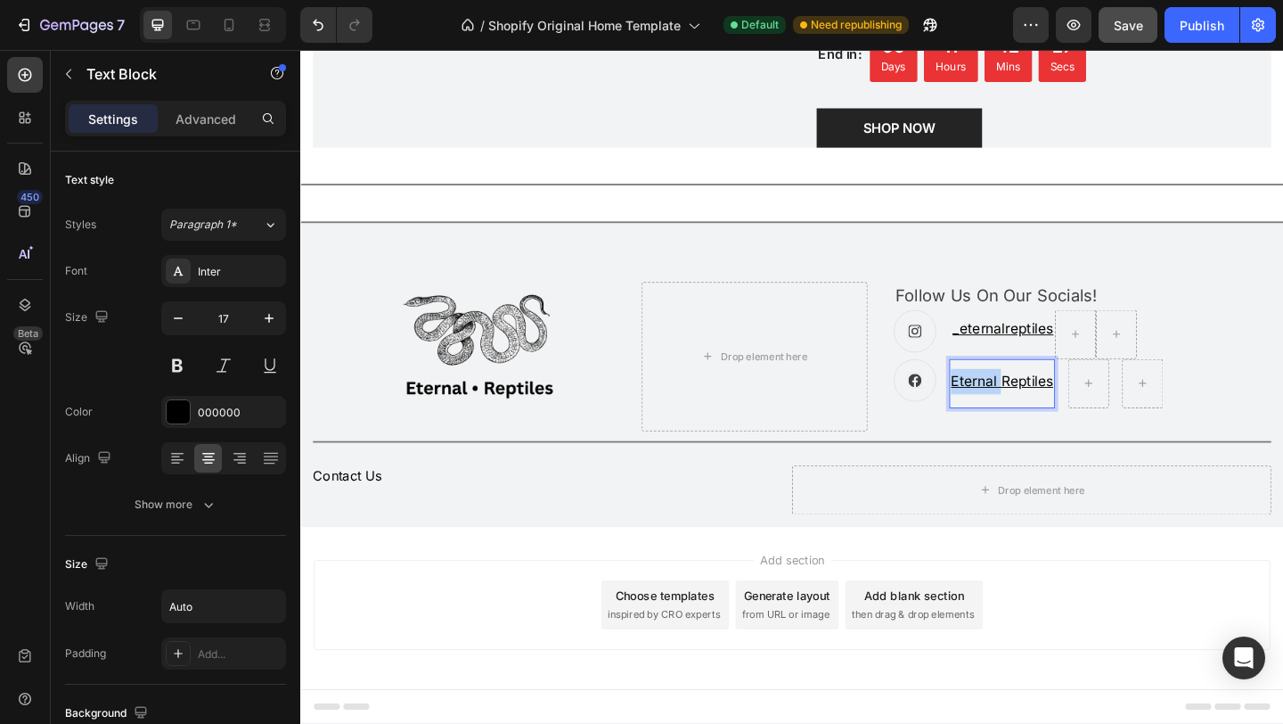
click at [1115, 416] on u "Eternal Reptiles" at bounding box center [1063, 410] width 111 height 18
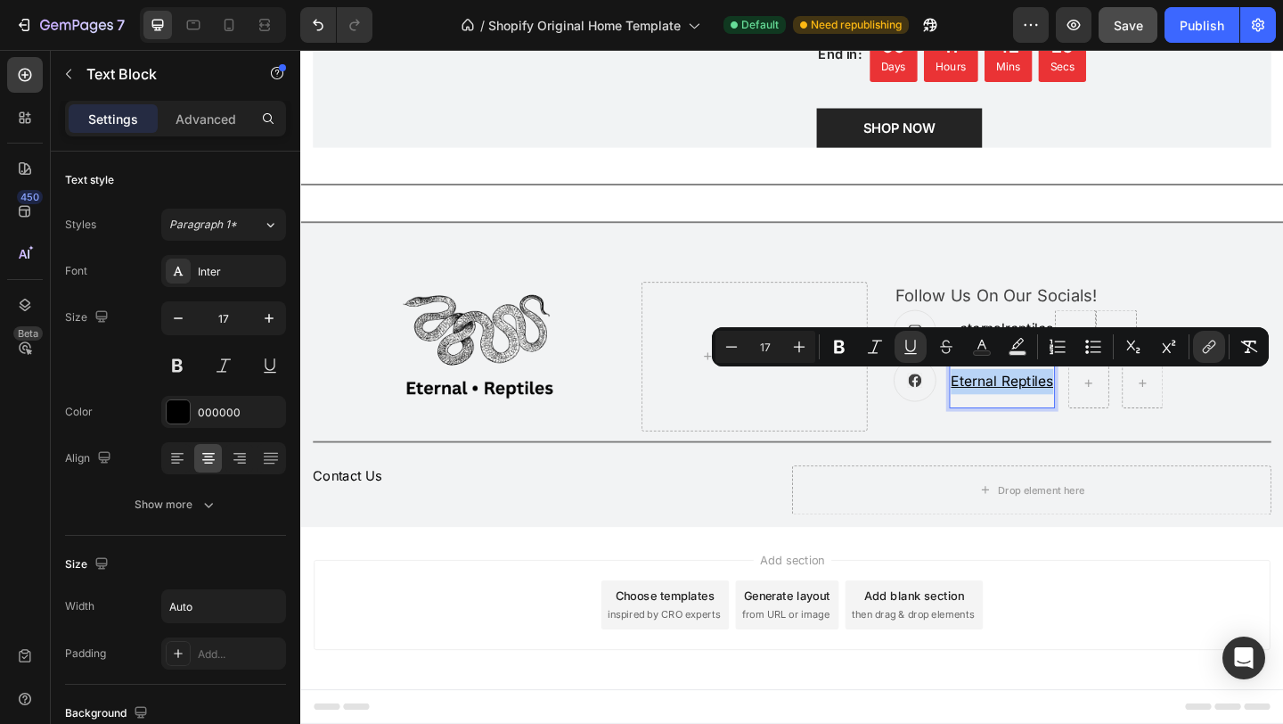
drag, startPoint x: 1115, startPoint y: 416, endPoint x: 1048, endPoint y: 417, distance: 66.8
click at [1048, 417] on u "Eternal Reptiles" at bounding box center [1063, 410] width 111 height 18
click at [1201, 340] on icon "Editor contextual toolbar" at bounding box center [1210, 347] width 18 height 18
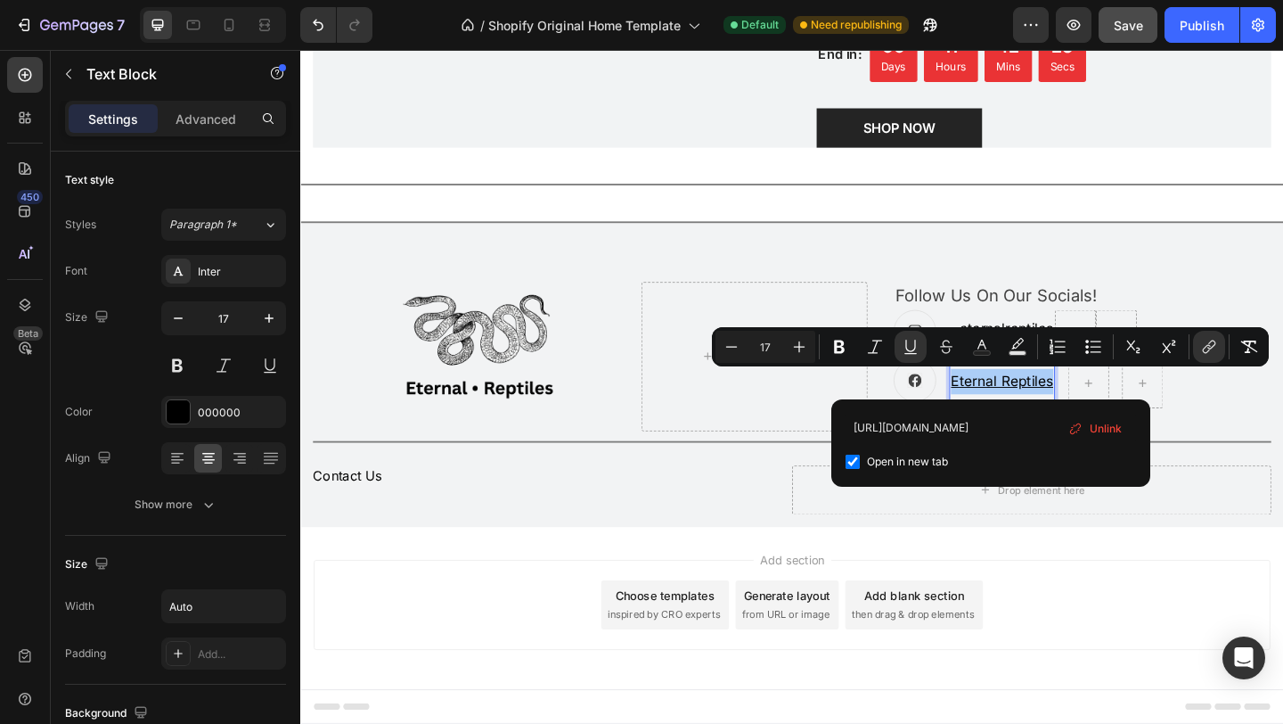
click at [1113, 432] on span "Unlink" at bounding box center [1106, 429] width 32 height 20
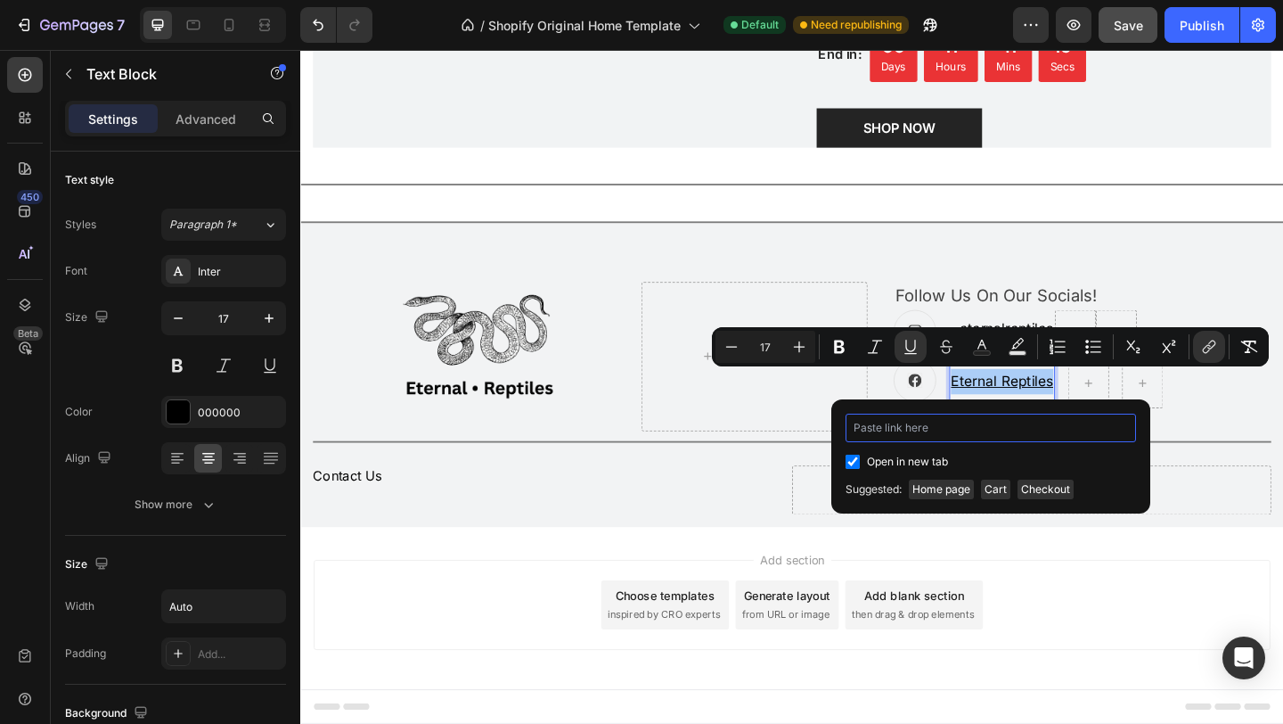
click at [955, 435] on input "Editor contextual toolbar" at bounding box center [991, 428] width 291 height 29
paste input "[URL][DOMAIN_NAME]"
type input "[URL][DOMAIN_NAME]"
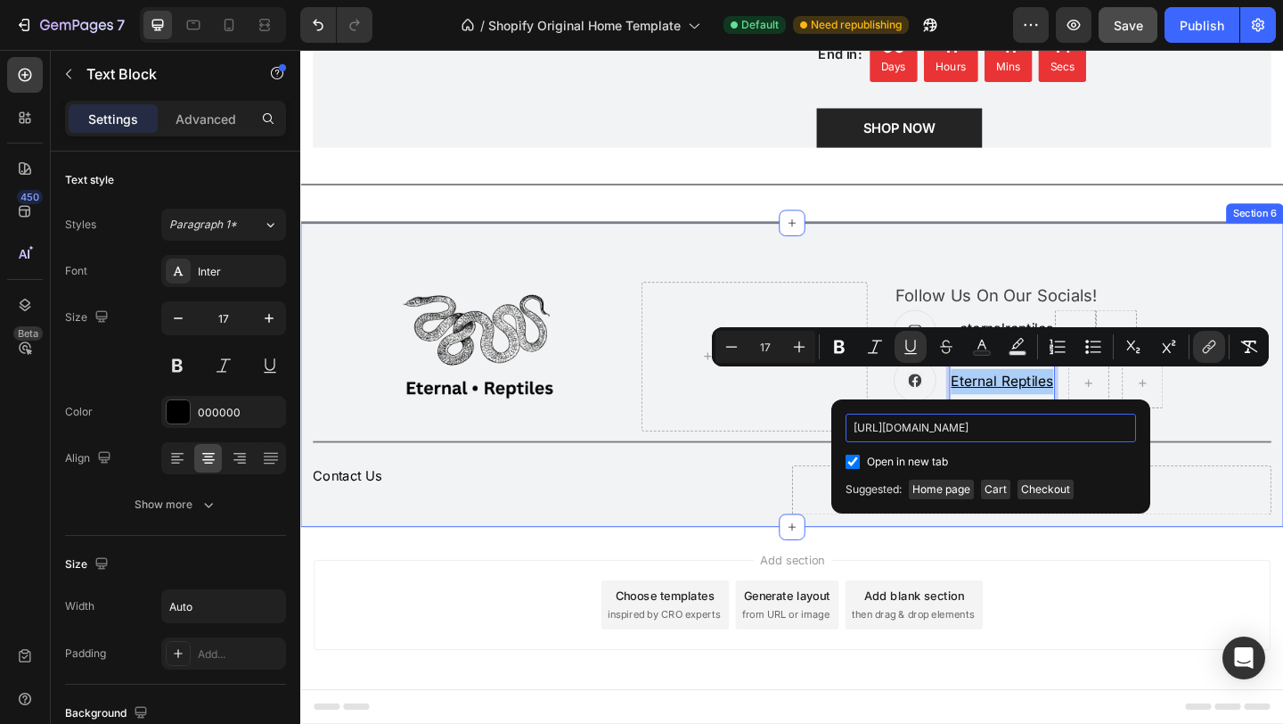
scroll to position [0, 107]
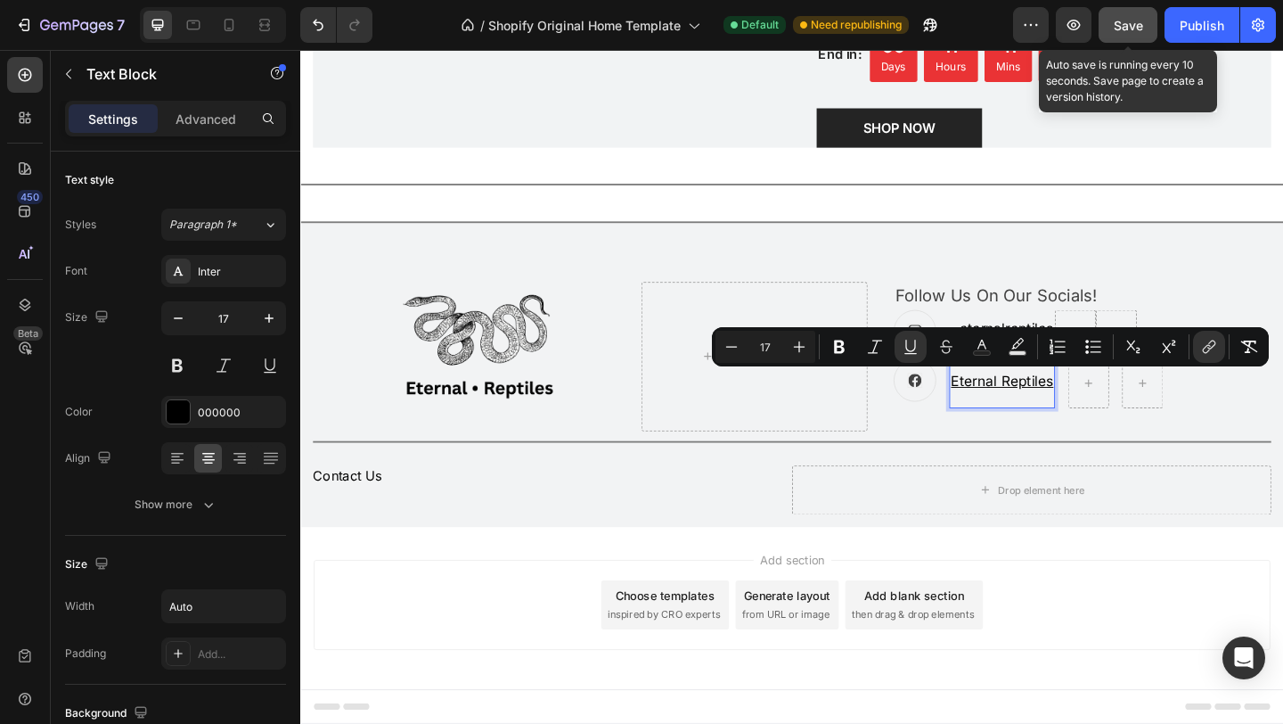
click at [1130, 39] on button "Save" at bounding box center [1128, 25] width 59 height 36
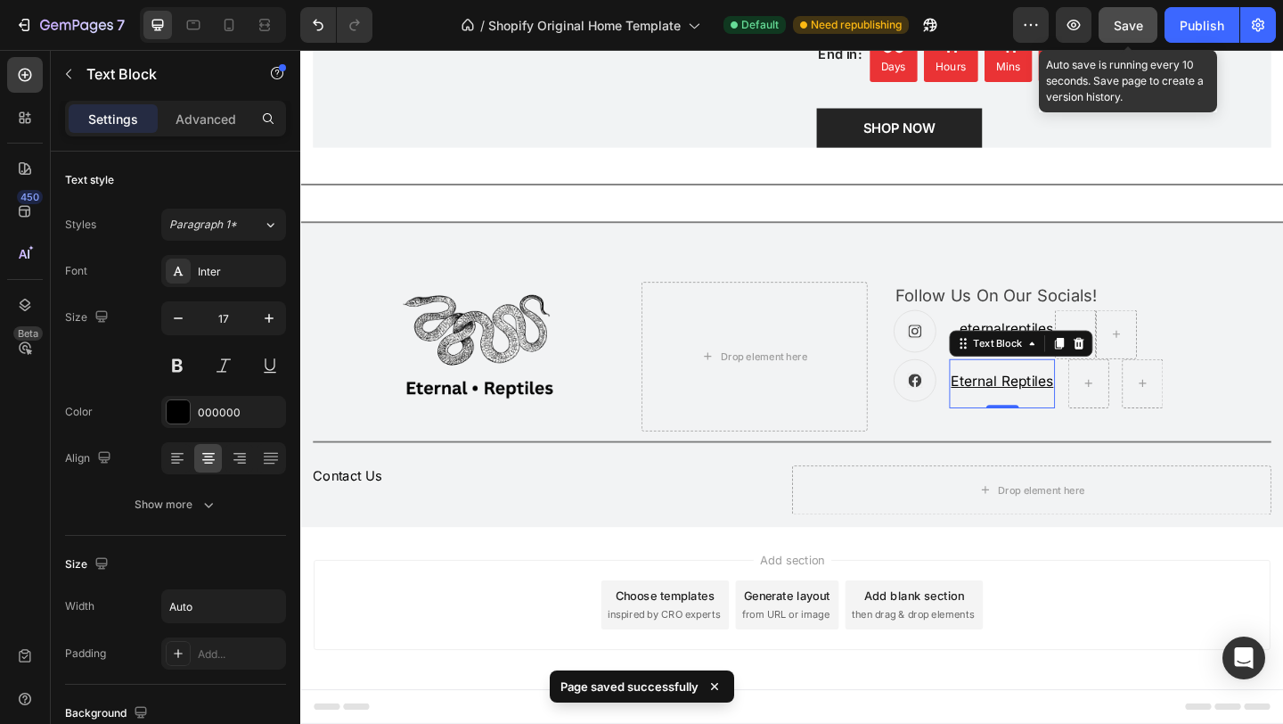
click at [1127, 38] on button "Save" at bounding box center [1128, 25] width 59 height 36
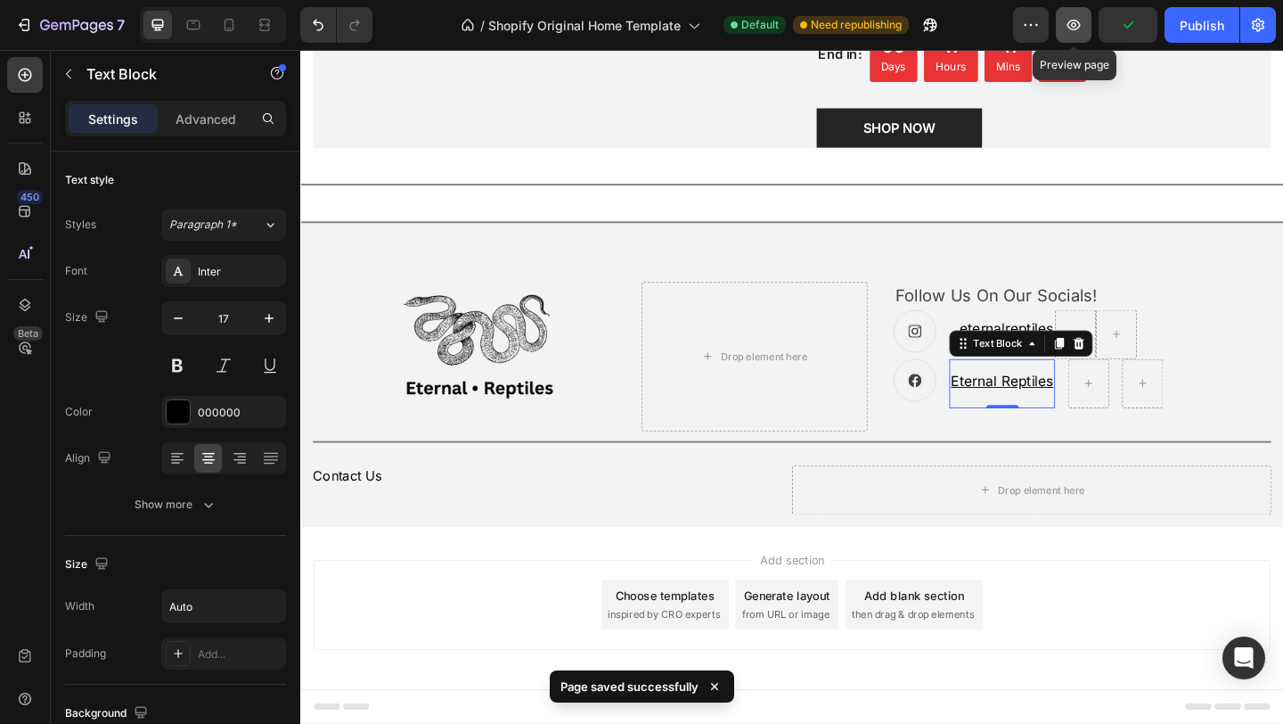
click at [1068, 30] on icon "button" at bounding box center [1074, 25] width 18 height 18
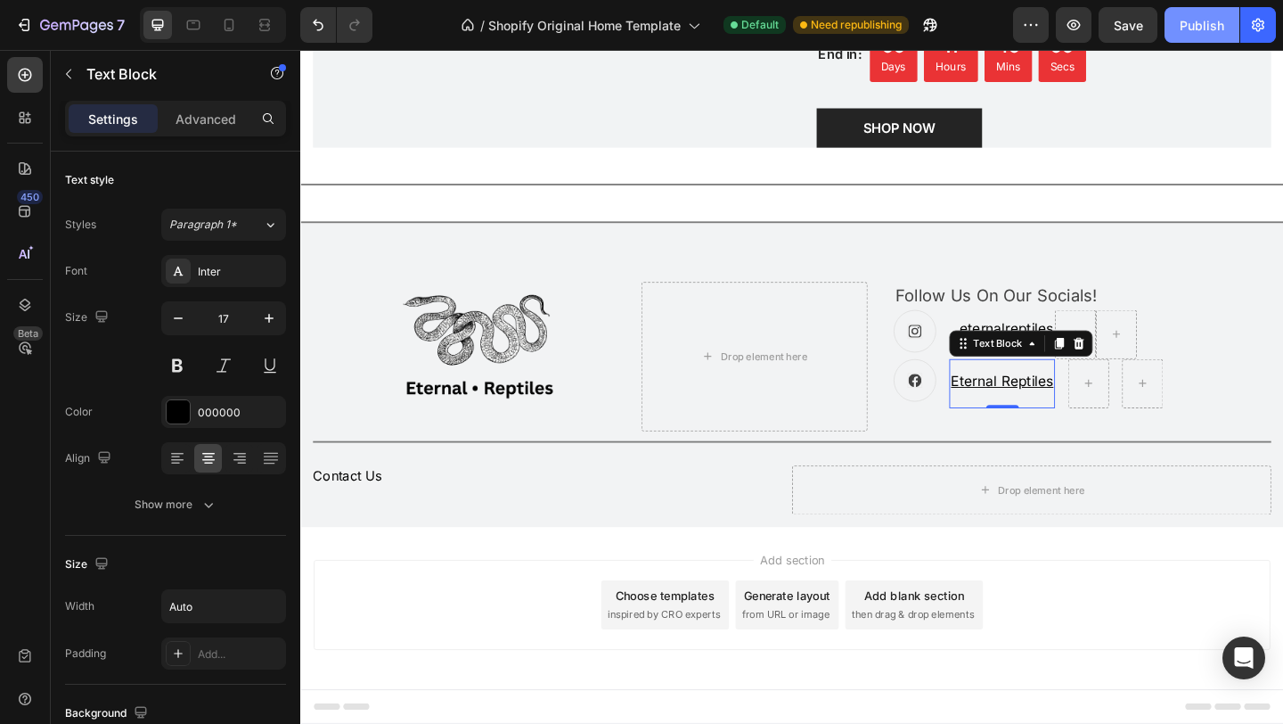
click at [1203, 23] on div "Publish" at bounding box center [1202, 25] width 45 height 19
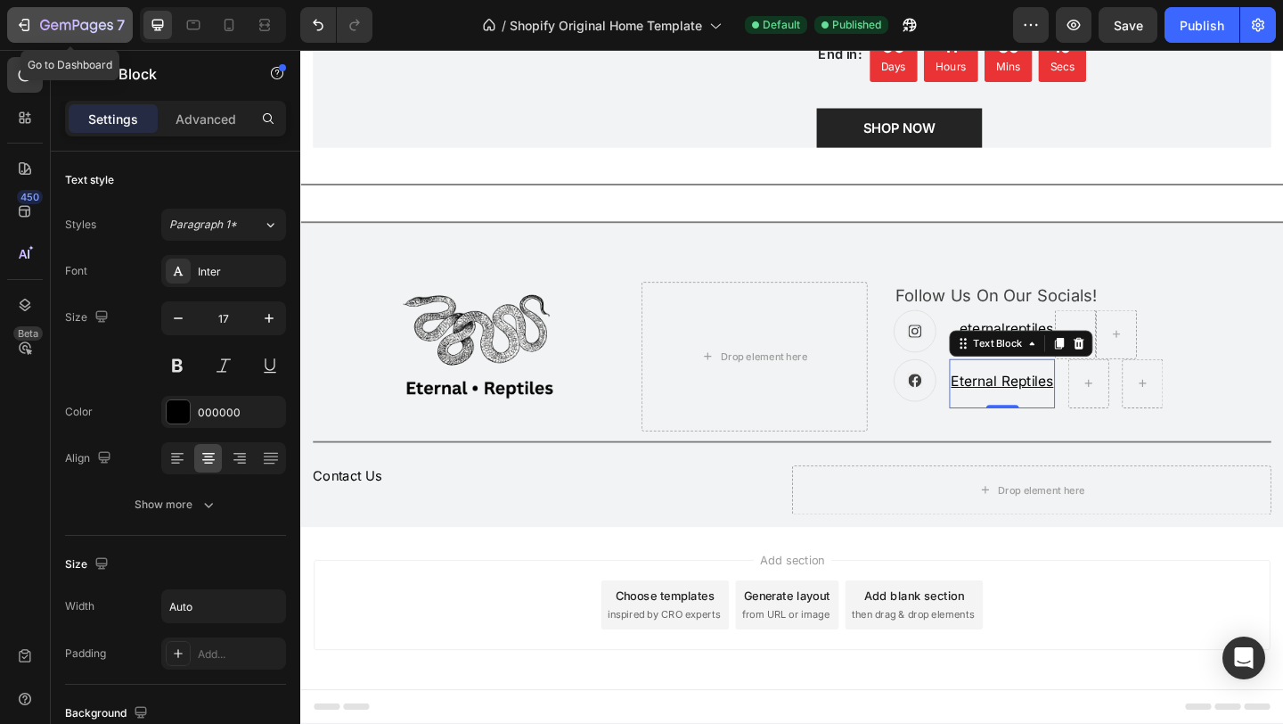
click at [29, 35] on div "7" at bounding box center [70, 24] width 110 height 21
